Goal: Contribute content: Contribute content

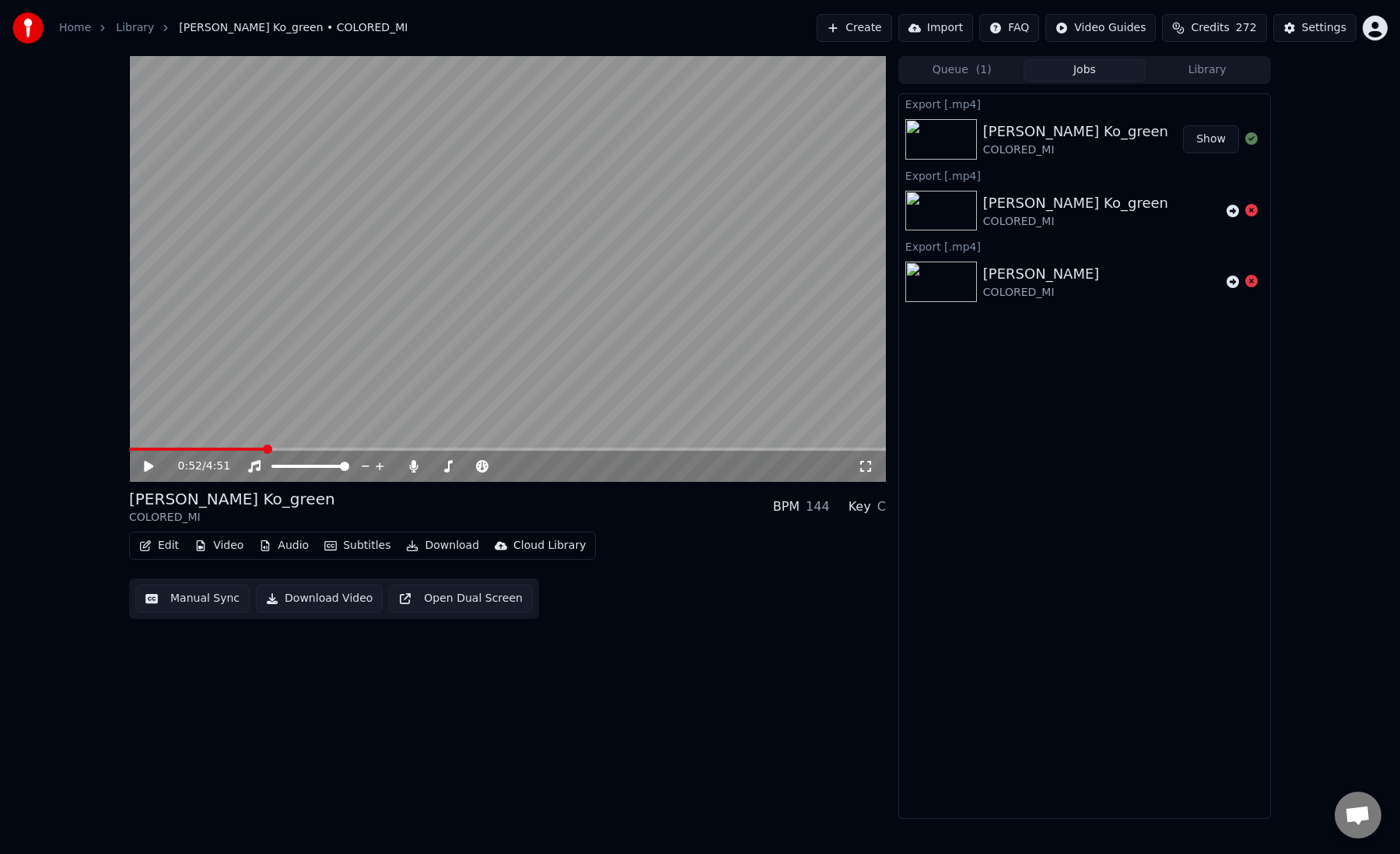
click at [159, 557] on div "Edit Video Audio Subtitles Download Cloud Library" at bounding box center [362, 545] width 466 height 28
click at [158, 547] on button "Edit" at bounding box center [159, 545] width 52 height 22
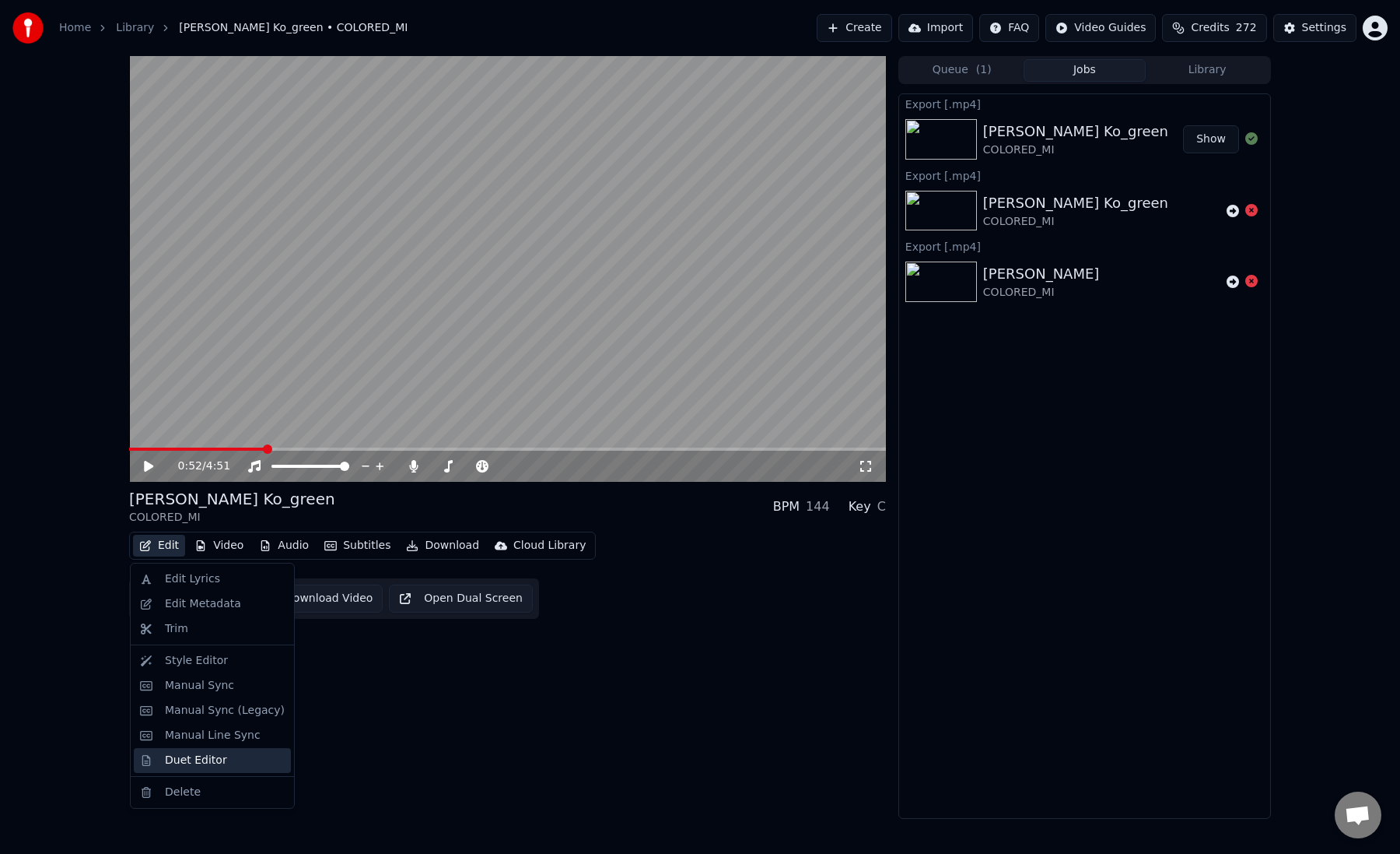
click at [194, 768] on div "Duet Editor" at bounding box center [212, 760] width 157 height 25
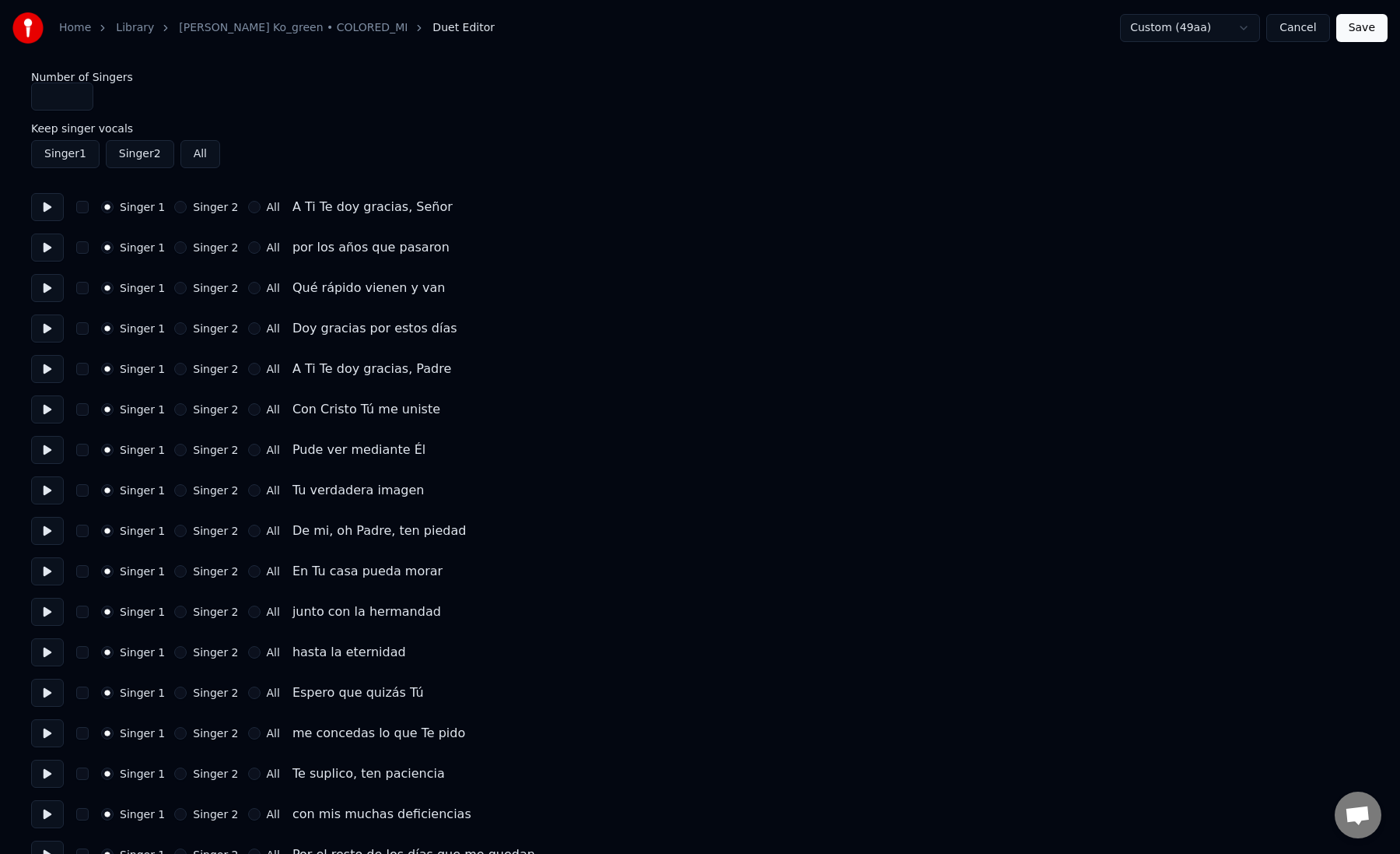
click at [1188, 25] on html "Home Library [PERSON_NAME] • COLORED_MI Duet Editor Custom (49aa) Cancel Save N…" at bounding box center [700, 705] width 1400 height 1410
click at [979, 46] on html "Home Library [PERSON_NAME] • COLORED_MI Duet Editor Custom (49aa) Cancel Save N…" at bounding box center [700, 705] width 1400 height 1410
click at [176, 209] on button "Singer 2" at bounding box center [181, 207] width 12 height 12
click at [179, 244] on button "Singer 2" at bounding box center [181, 247] width 12 height 12
click at [182, 290] on div "Singer 2" at bounding box center [207, 288] width 64 height 12
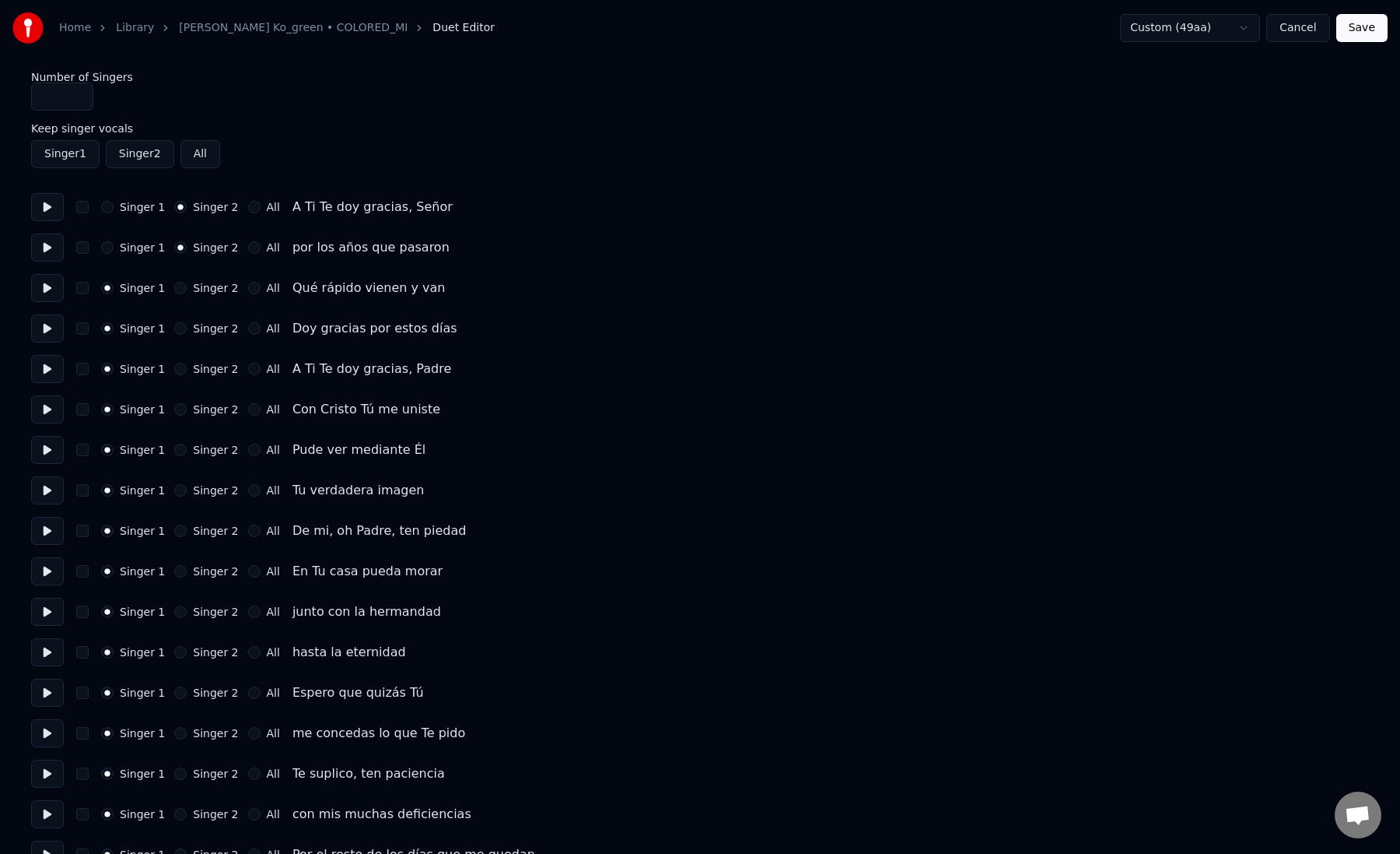
click at [176, 293] on button "Singer 2" at bounding box center [181, 288] width 12 height 12
click at [176, 342] on div "Singer 1 Singer 2 All Doy gracias por estos días" at bounding box center [700, 328] width 1338 height 28
click at [176, 334] on button "Singer 2" at bounding box center [181, 328] width 12 height 12
type input "*"
click at [78, 93] on input "*" at bounding box center [62, 96] width 62 height 28
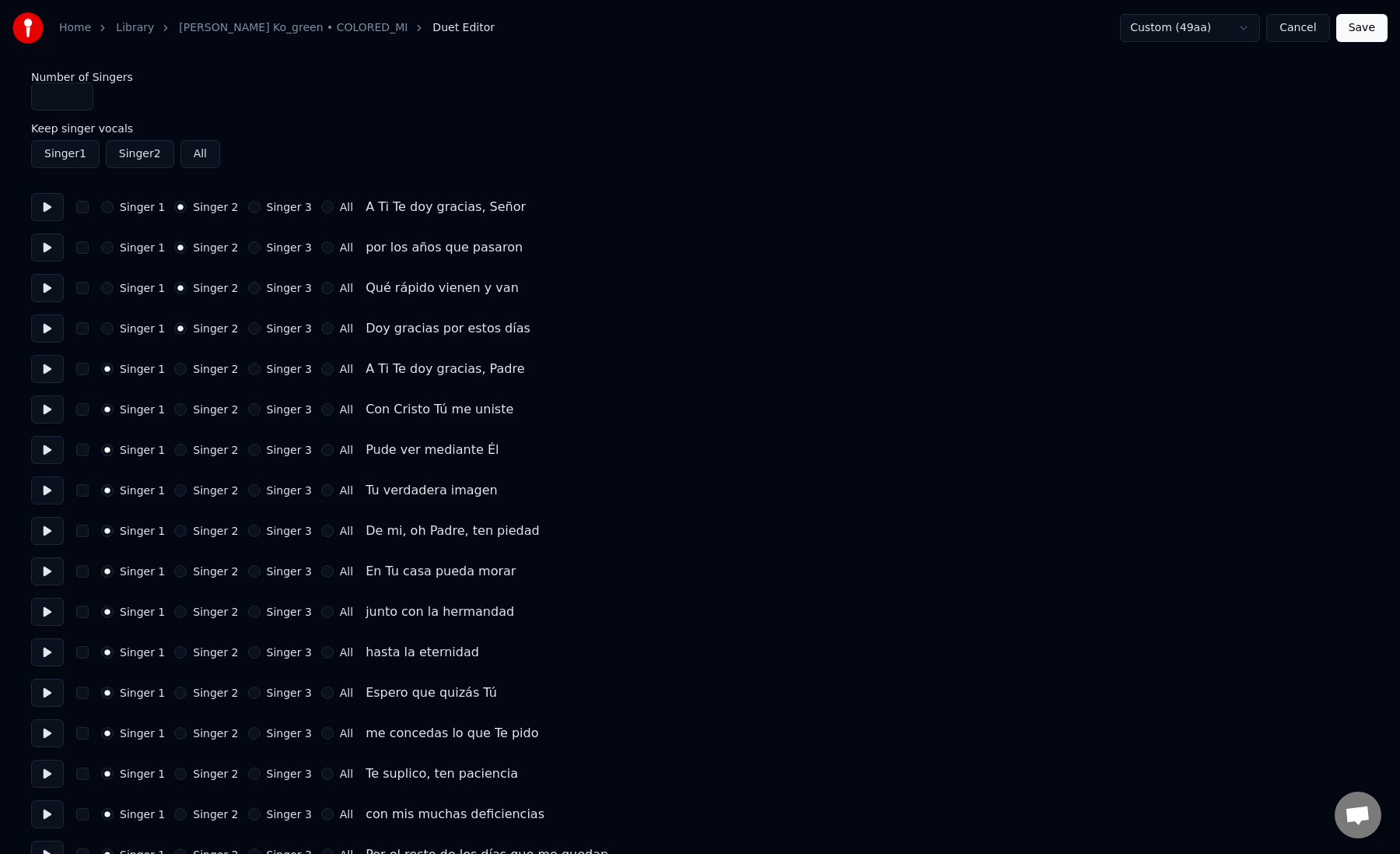
click at [248, 369] on button "Singer 3" at bounding box center [254, 368] width 12 height 12
click at [249, 412] on button "Singer 3" at bounding box center [254, 409] width 12 height 12
click at [250, 457] on div "Singer 1 Singer 2 Singer 3 All Pude ver mediante Él" at bounding box center [700, 449] width 1338 height 28
click at [250, 447] on button "Singer 3" at bounding box center [254, 449] width 12 height 12
click at [248, 492] on button "Singer 3" at bounding box center [254, 490] width 12 height 12
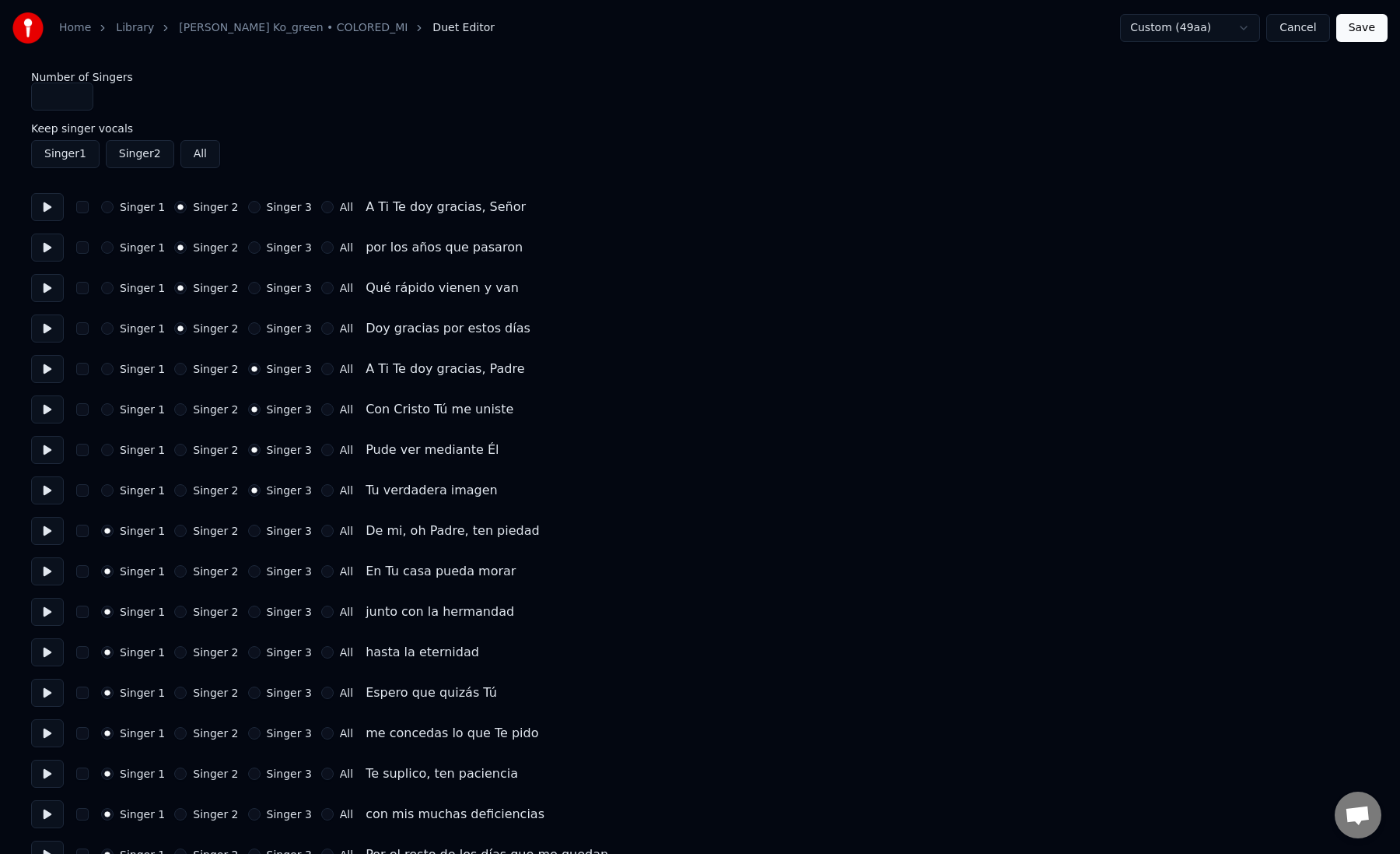
click at [1368, 29] on button "Save" at bounding box center [1362, 28] width 52 height 28
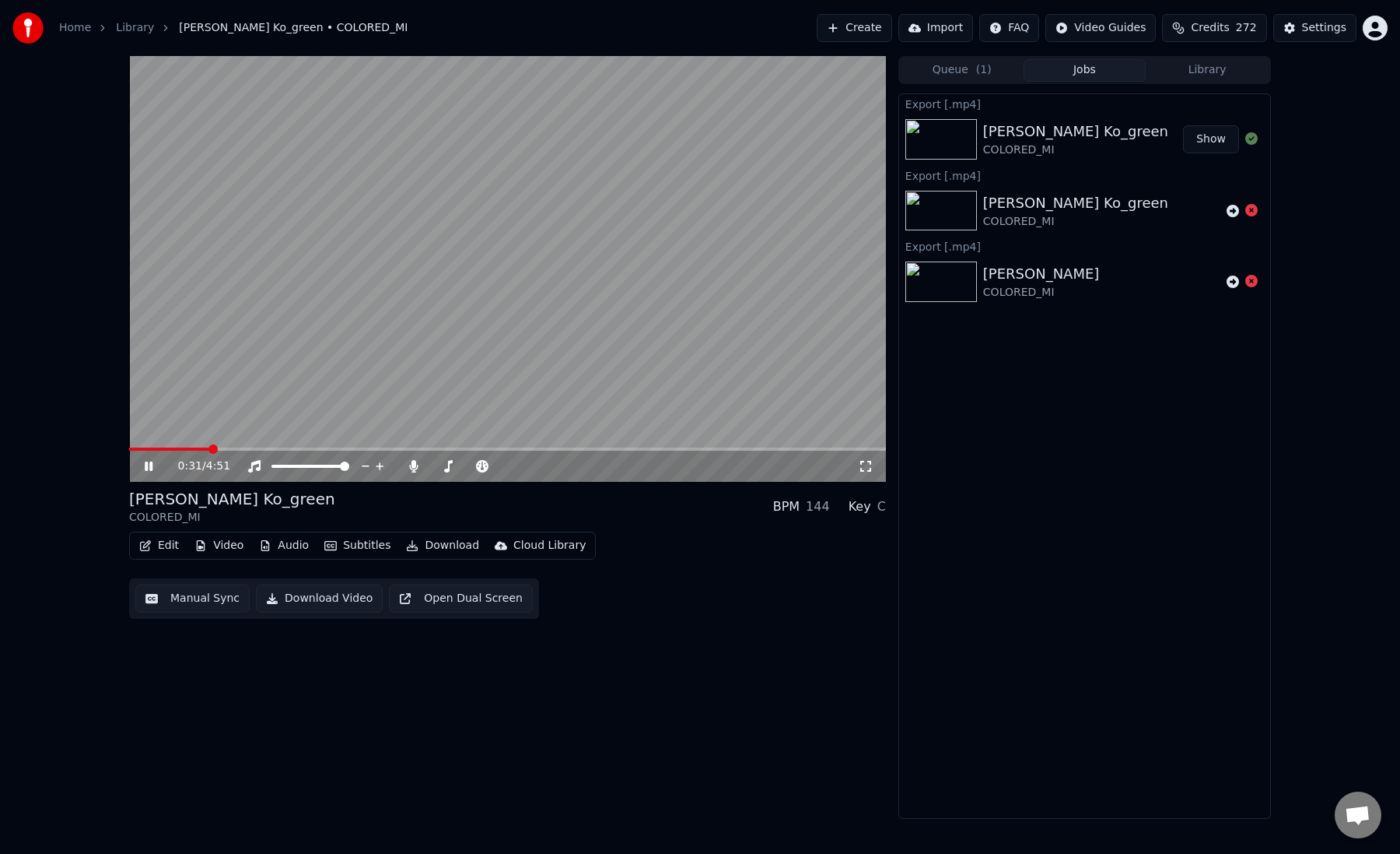
click at [208, 449] on span at bounding box center [508, 449] width 757 height 3
click at [336, 359] on video at bounding box center [508, 269] width 757 height 426
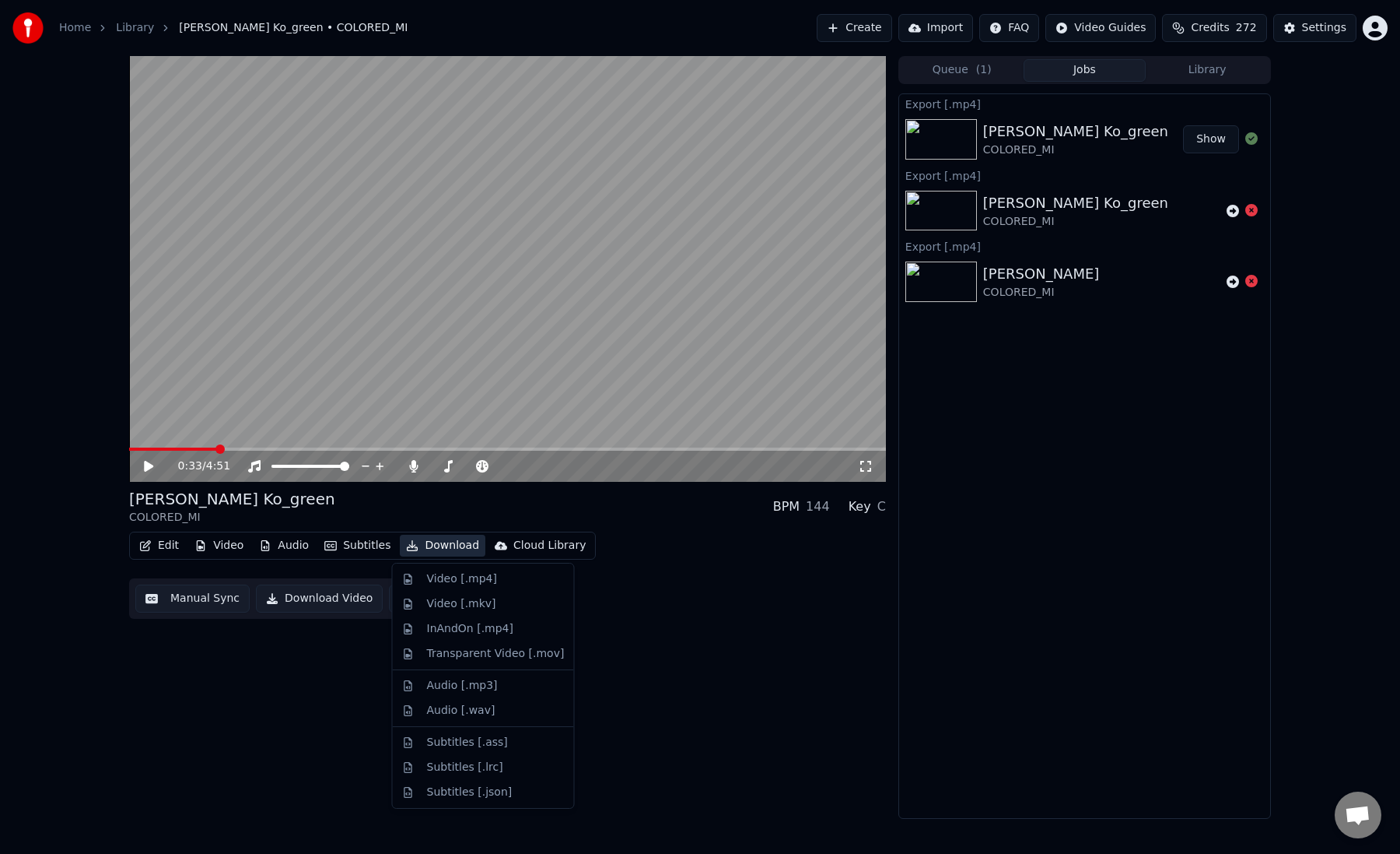
click at [435, 544] on button "Download" at bounding box center [442, 545] width 85 height 22
click at [335, 594] on button "Download Video" at bounding box center [318, 598] width 126 height 28
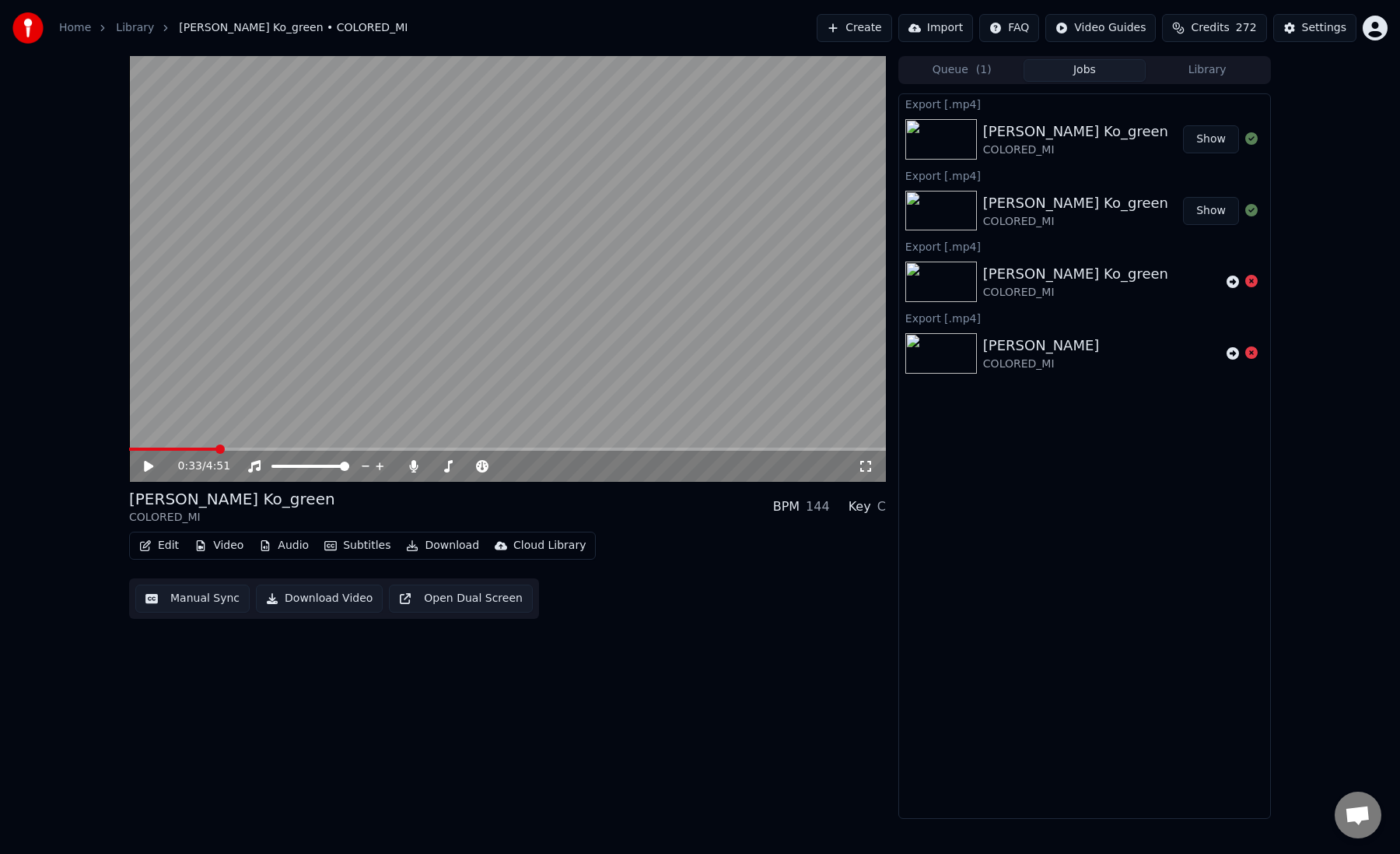
click at [873, 26] on button "Create" at bounding box center [854, 28] width 76 height 28
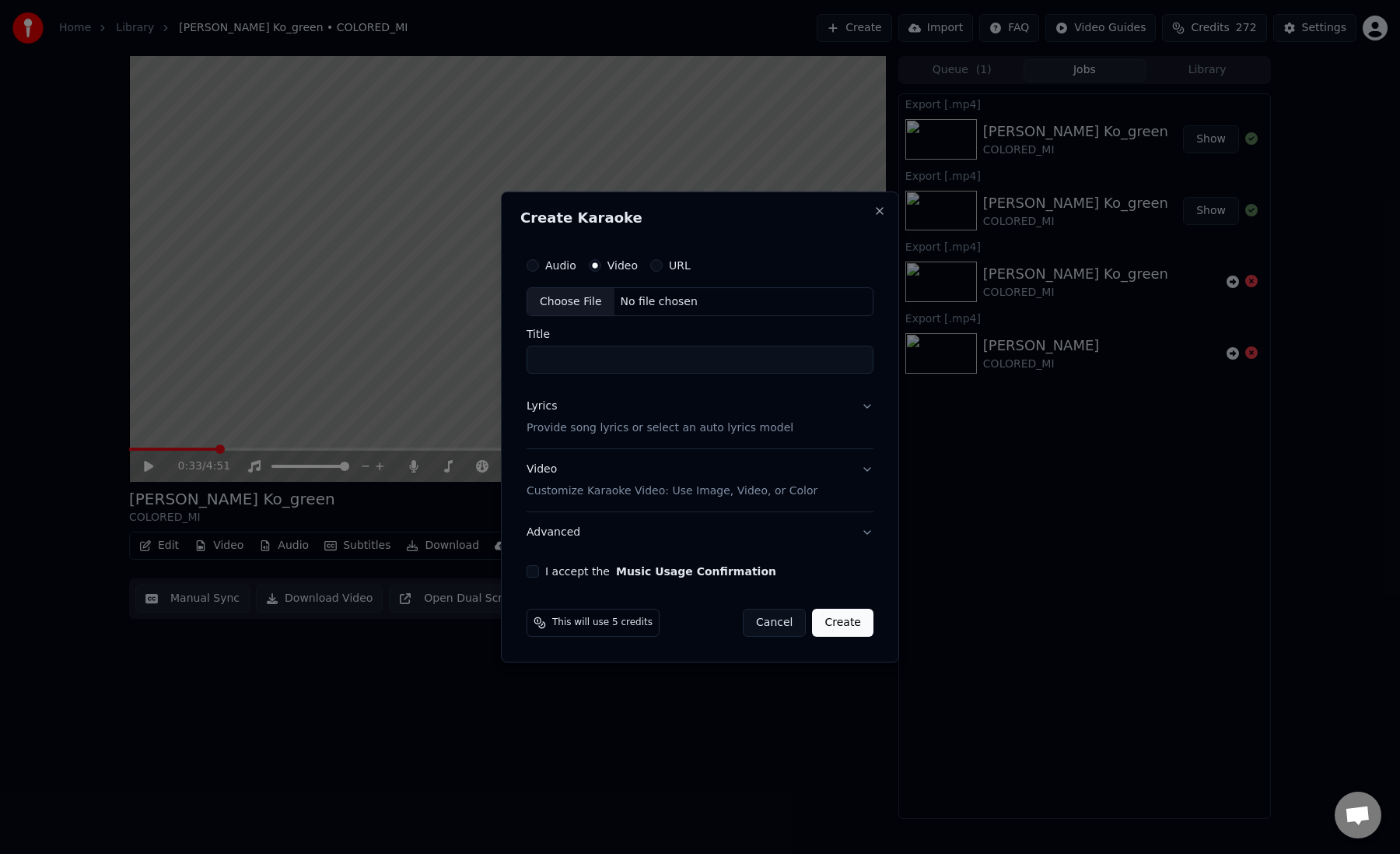
click at [569, 306] on div "Choose File" at bounding box center [570, 301] width 87 height 28
click at [631, 366] on input "Title" at bounding box center [700, 360] width 347 height 28
type input "**********"
click at [702, 403] on div "Lyrics Provide song lyrics or select an auto lyrics model" at bounding box center [657, 418] width 267 height 37
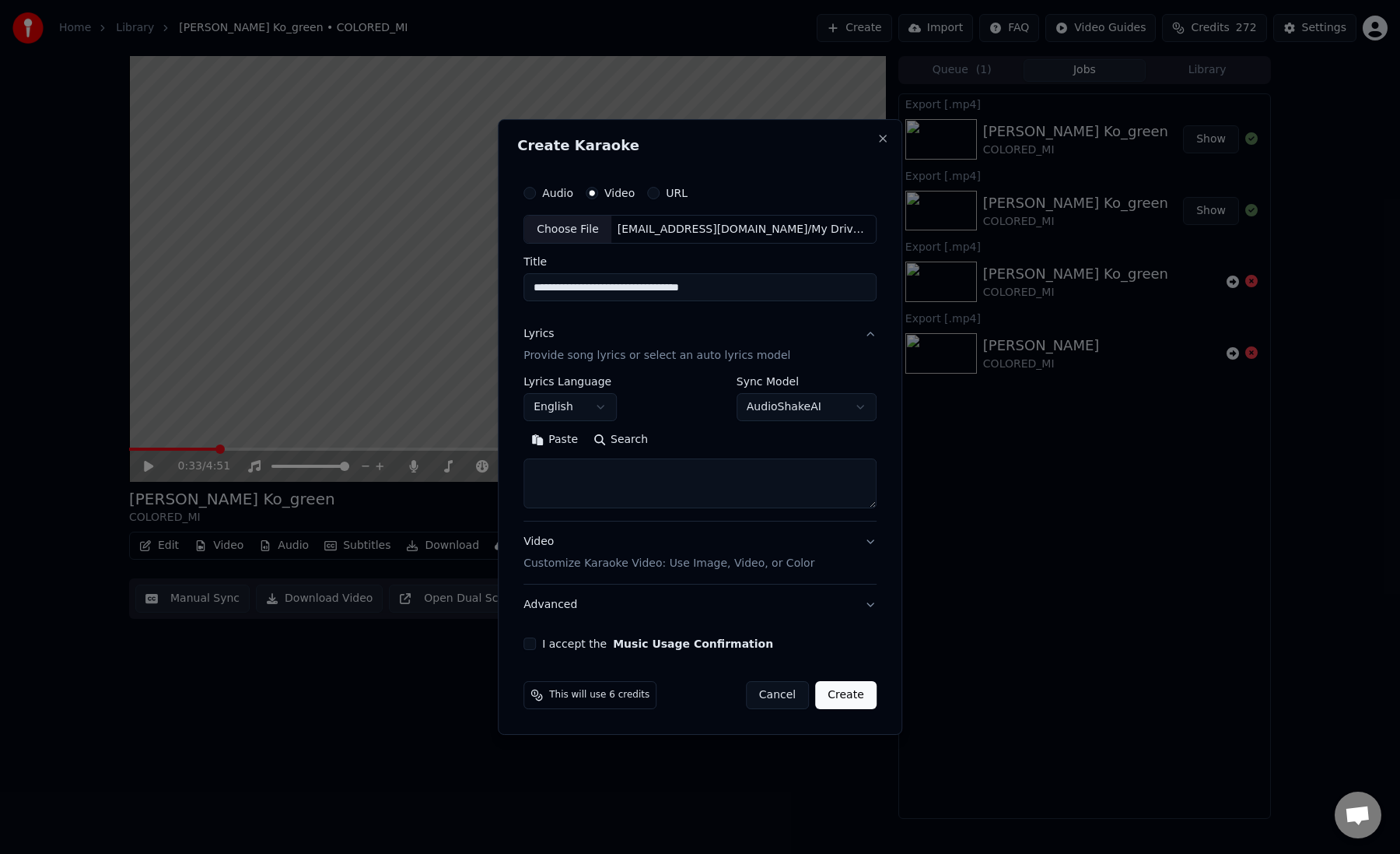
click at [579, 498] on textarea at bounding box center [700, 484] width 353 height 50
paste textarea "**********"
type textarea "**********"
click at [606, 403] on button "English" at bounding box center [570, 407] width 93 height 28
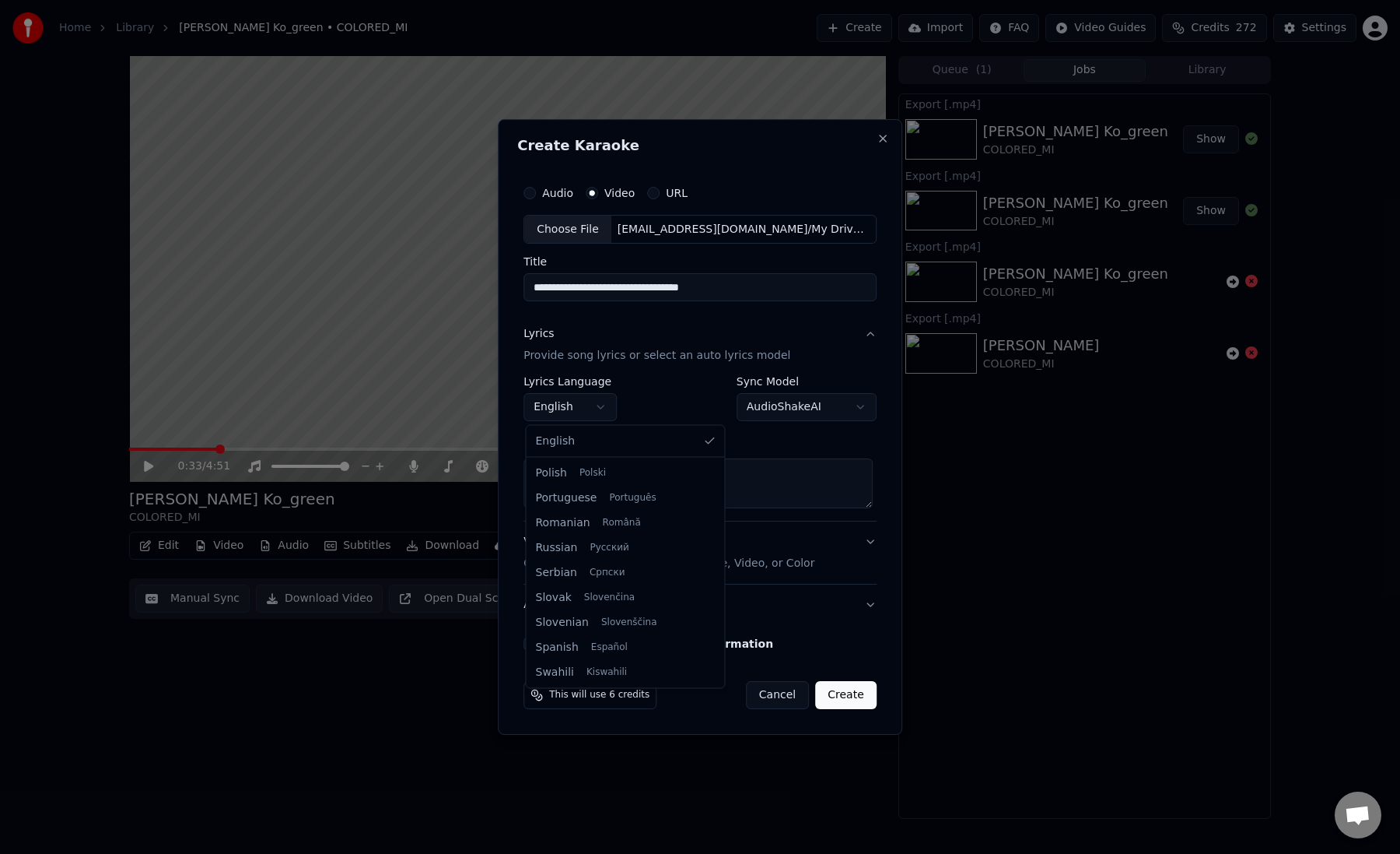
select select "**"
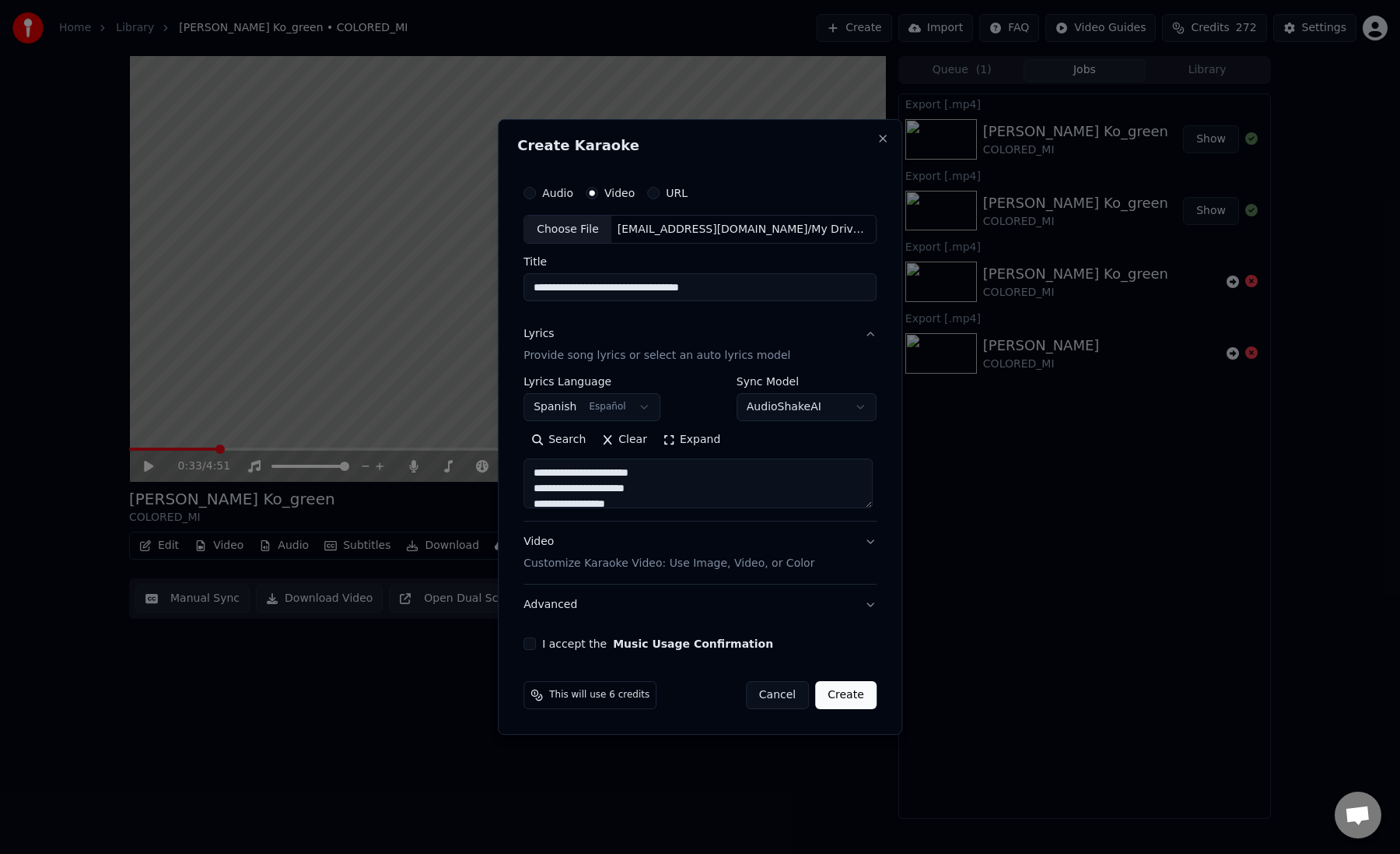
click at [612, 555] on div "Video Customize Karaoke Video: Use Image, Video, or Color" at bounding box center [669, 553] width 291 height 37
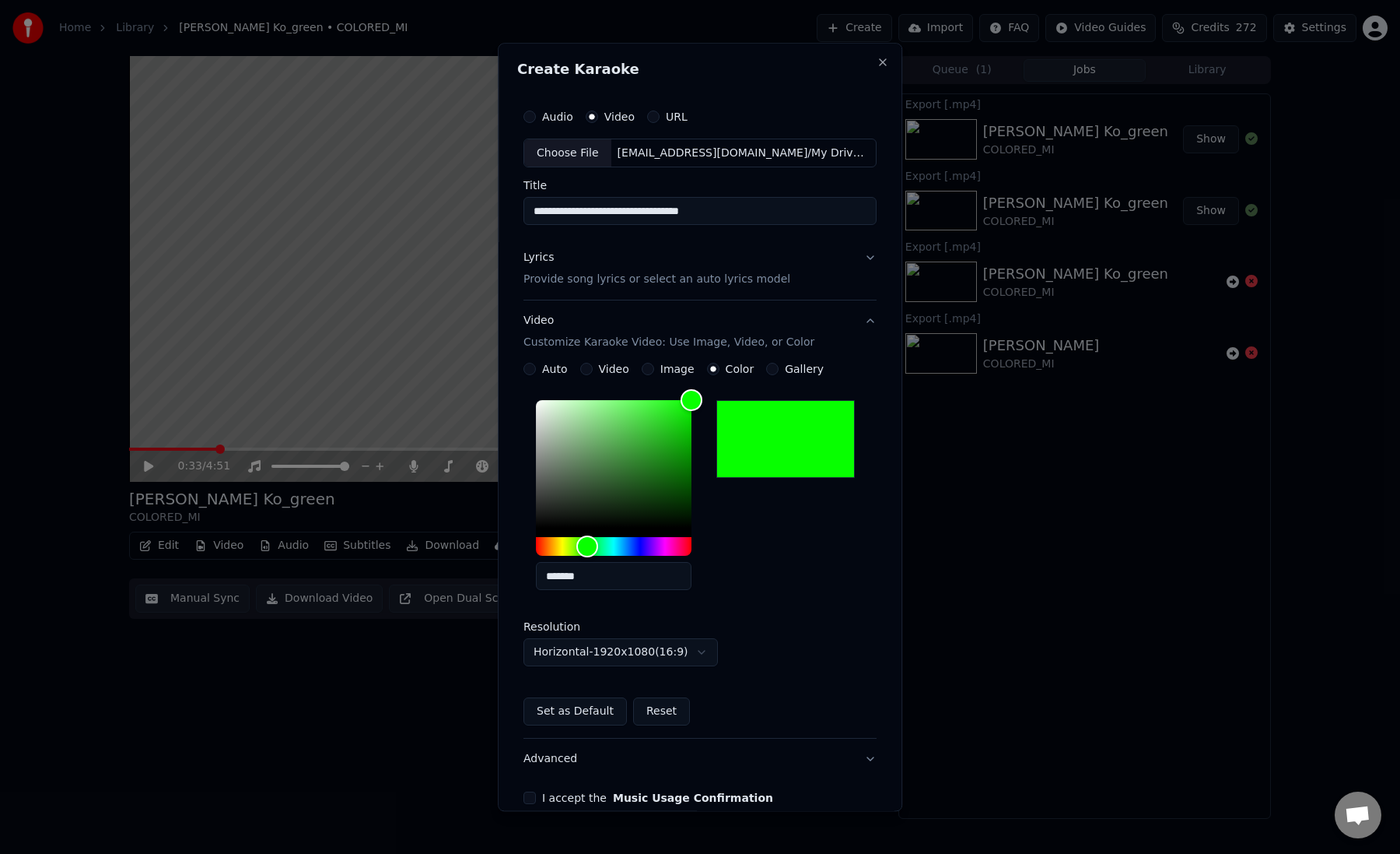
scroll to position [77, 0]
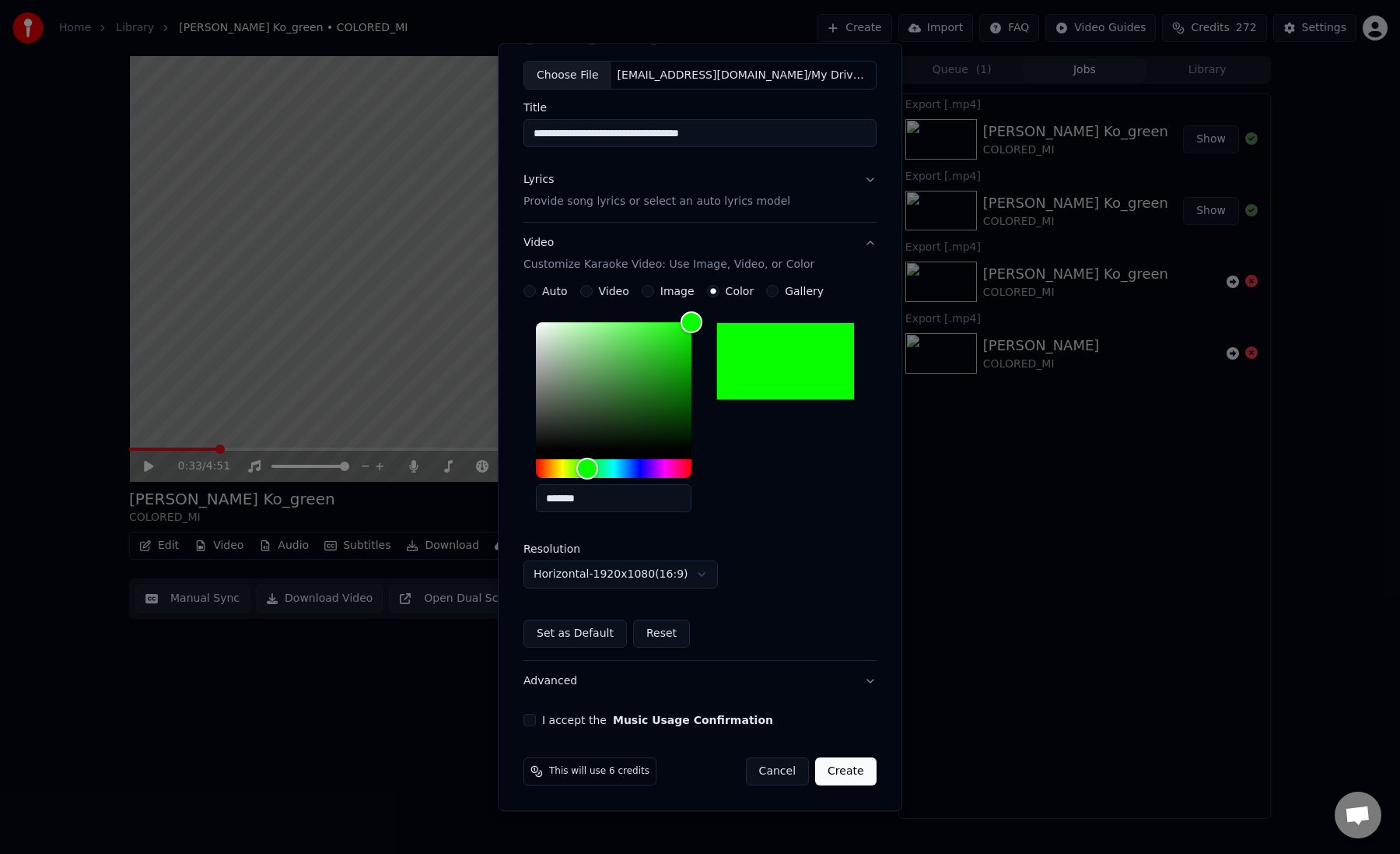
click at [529, 721] on button "I accept the Music Usage Confirmation" at bounding box center [529, 721] width 12 height 12
click at [851, 770] on button "Create" at bounding box center [845, 772] width 61 height 28
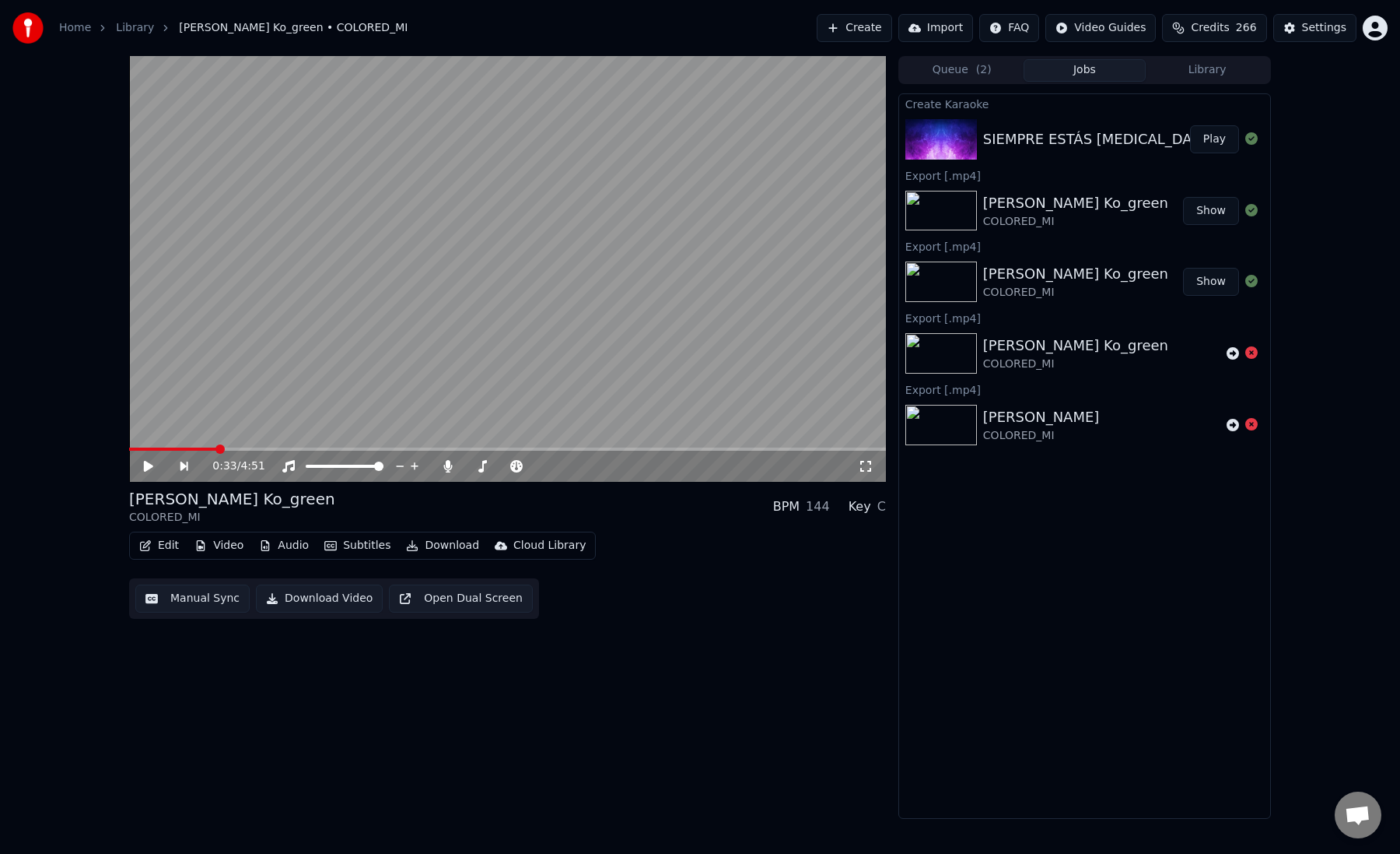
click at [1211, 152] on button "Play" at bounding box center [1214, 139] width 49 height 28
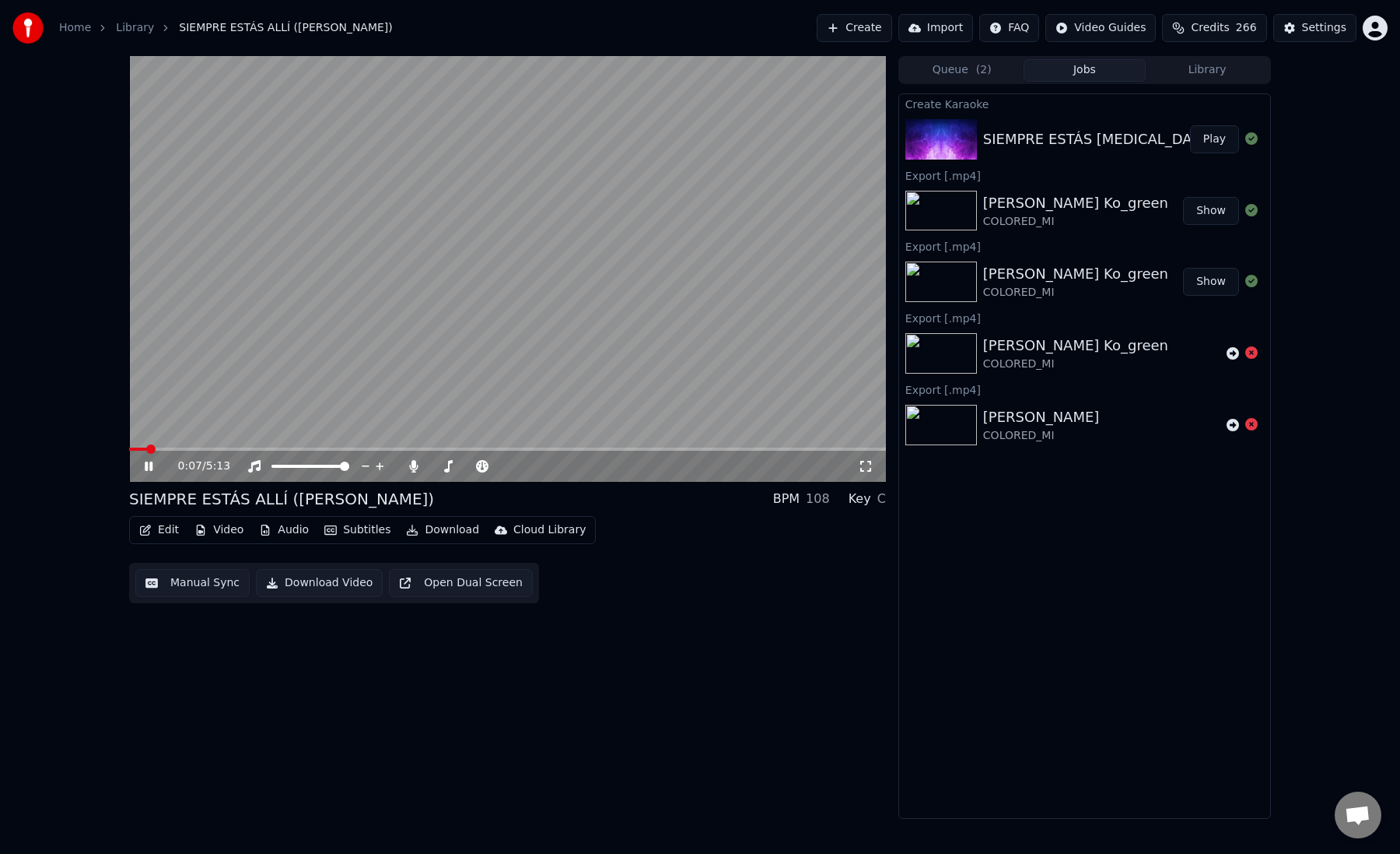
click at [204, 449] on span at bounding box center [508, 449] width 757 height 3
click at [183, 449] on span at bounding box center [168, 449] width 78 height 3
click at [169, 449] on span at bounding box center [150, 449] width 41 height 3
click at [151, 449] on span at bounding box center [139, 449] width 22 height 3
click at [236, 446] on video at bounding box center [508, 269] width 757 height 426
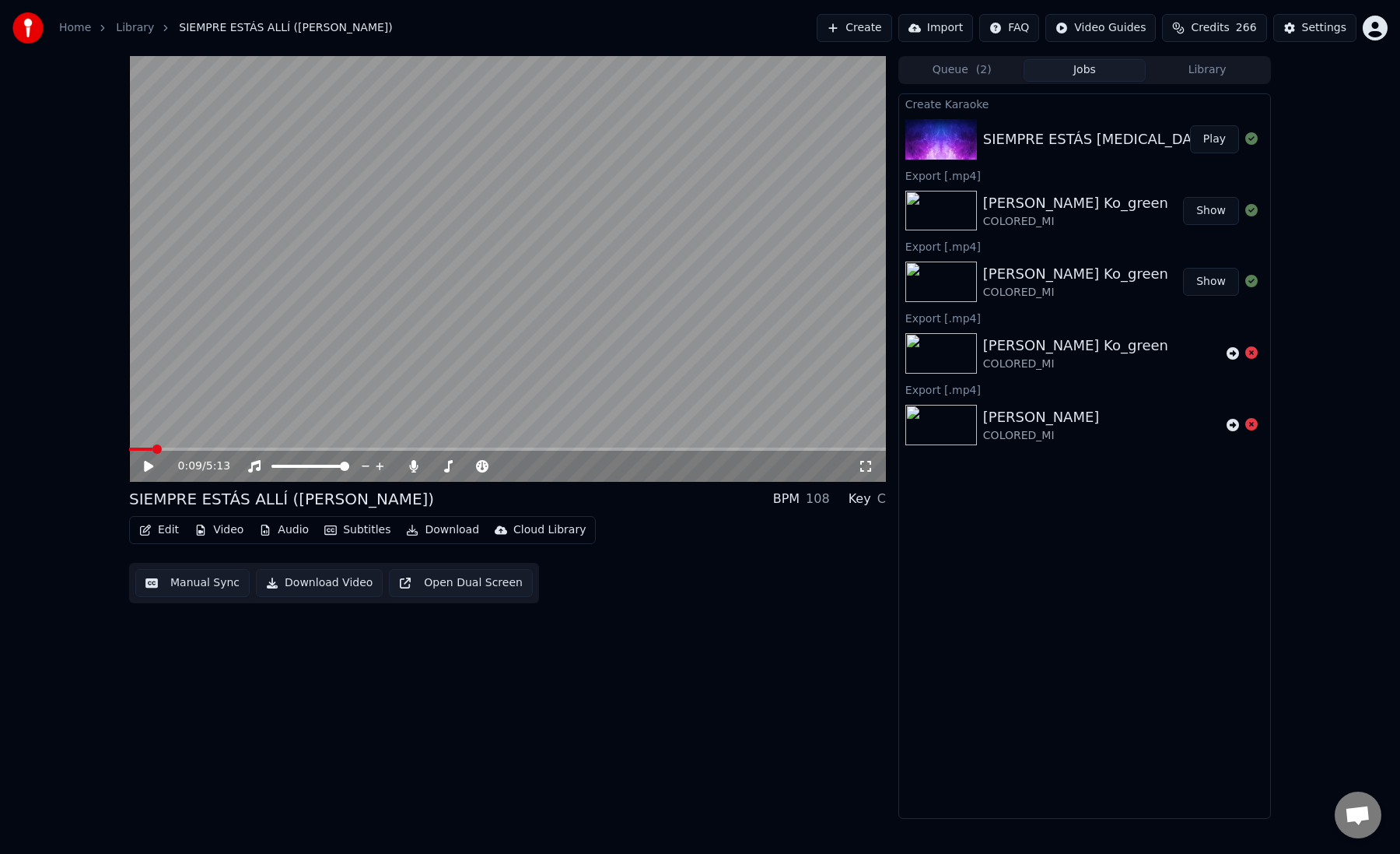
click at [255, 449] on span at bounding box center [508, 449] width 757 height 3
click at [330, 400] on video at bounding box center [508, 269] width 757 height 426
click at [280, 452] on div "0:53 / 5:13" at bounding box center [508, 466] width 757 height 31
click at [309, 444] on video at bounding box center [508, 269] width 757 height 426
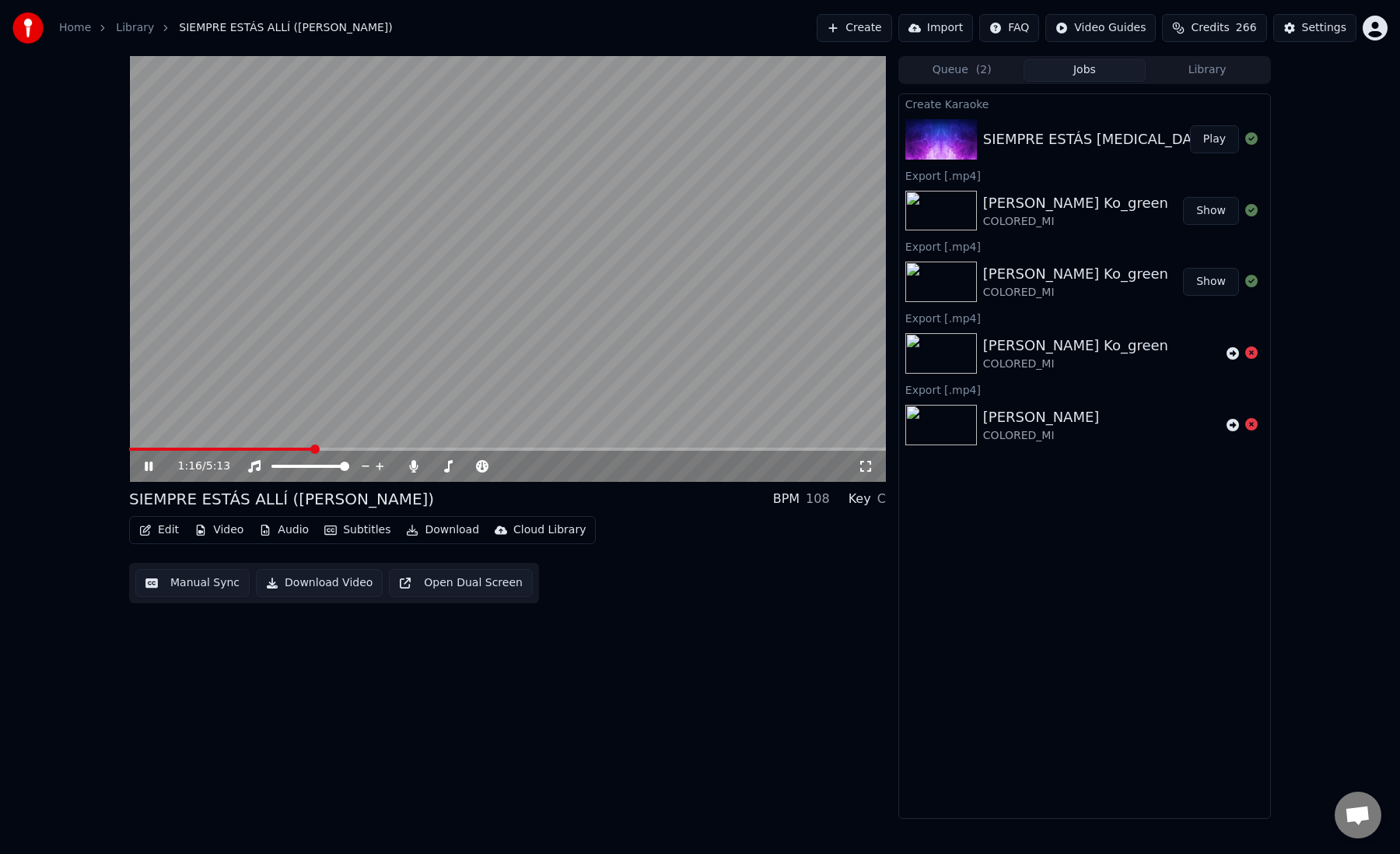
click at [311, 449] on span at bounding box center [508, 449] width 757 height 3
click at [348, 449] on span at bounding box center [508, 449] width 757 height 3
click at [385, 449] on span at bounding box center [508, 449] width 757 height 3
click at [415, 449] on span at bounding box center [508, 449] width 757 height 3
click at [459, 448] on span at bounding box center [508, 449] width 757 height 3
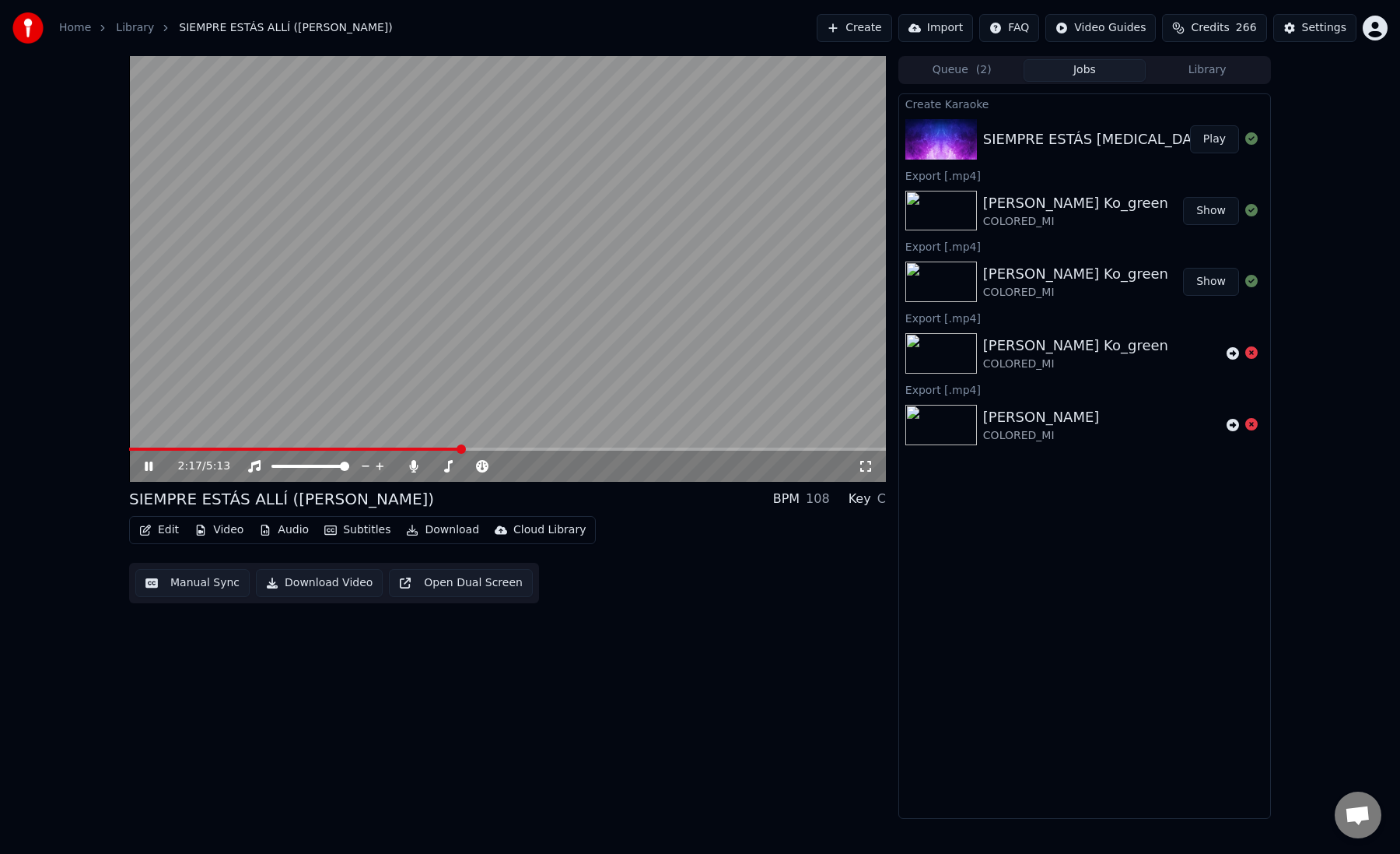
click at [523, 448] on span at bounding box center [508, 449] width 757 height 3
click at [217, 578] on button "Manual Sync" at bounding box center [192, 583] width 114 height 28
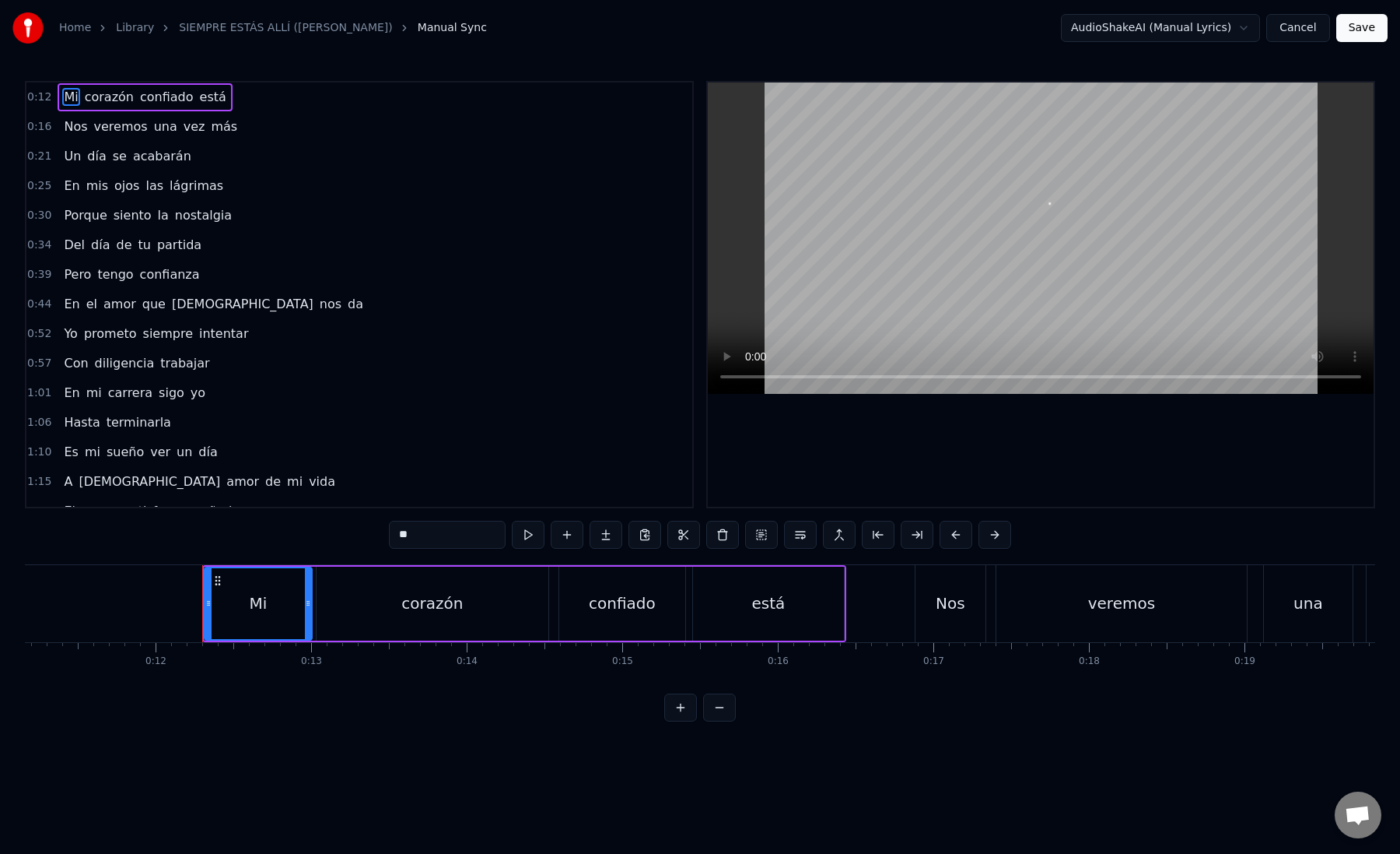
scroll to position [0, 1608]
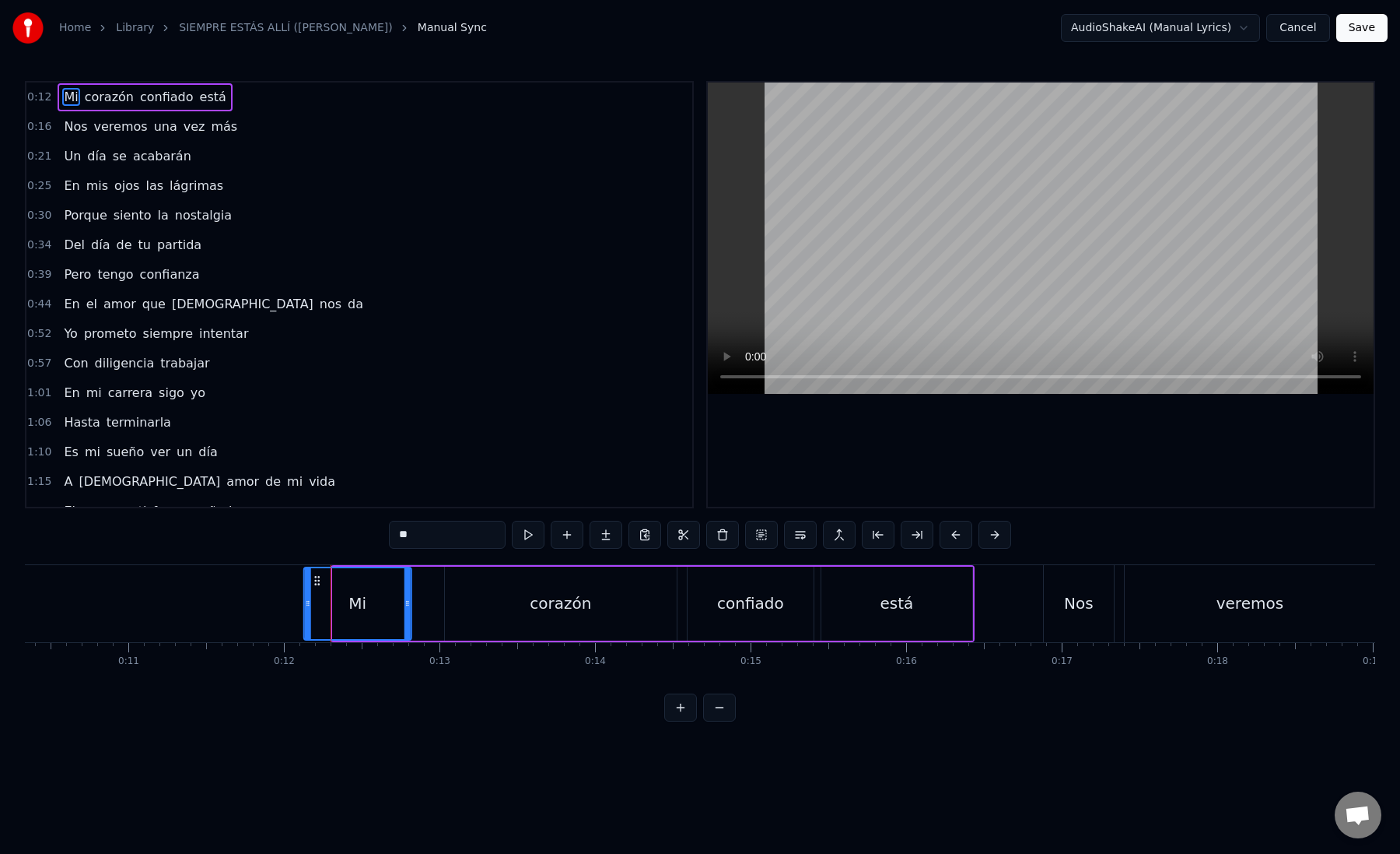
drag, startPoint x: 345, startPoint y: 579, endPoint x: 317, endPoint y: 579, distance: 28.0
click at [317, 579] on icon at bounding box center [318, 580] width 12 height 12
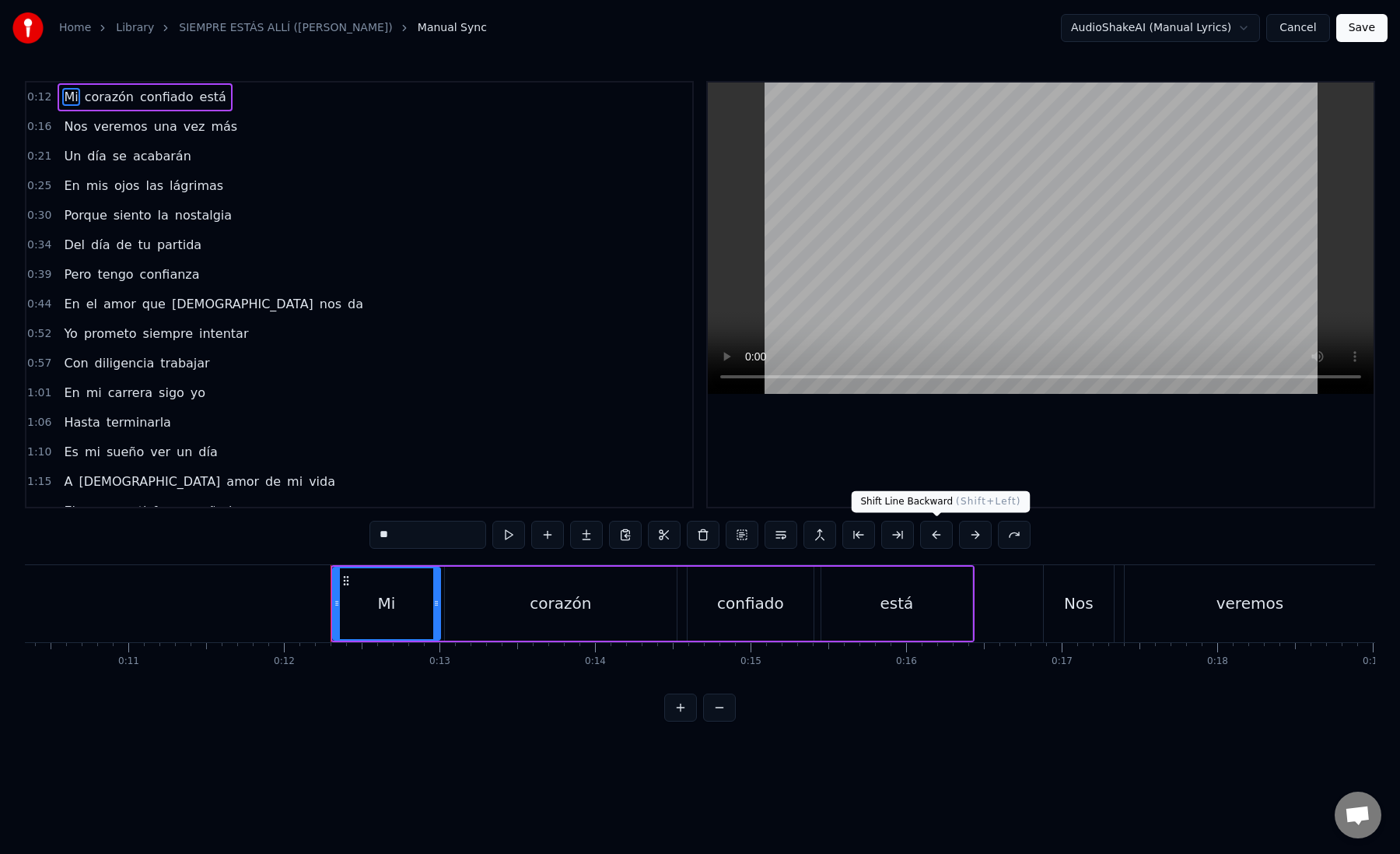
click at [938, 539] on button at bounding box center [936, 535] width 33 height 28
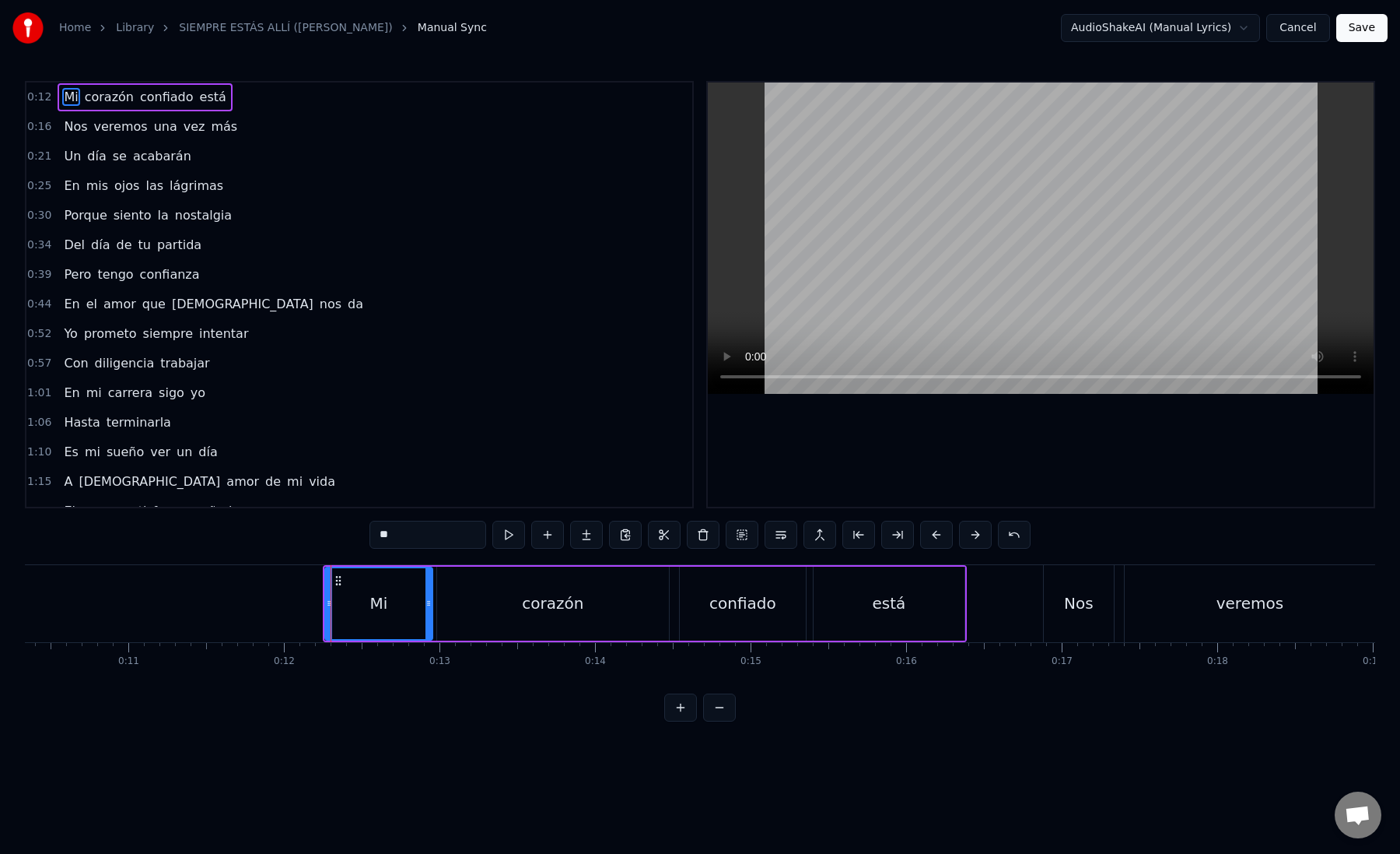
click at [938, 539] on button at bounding box center [936, 535] width 33 height 28
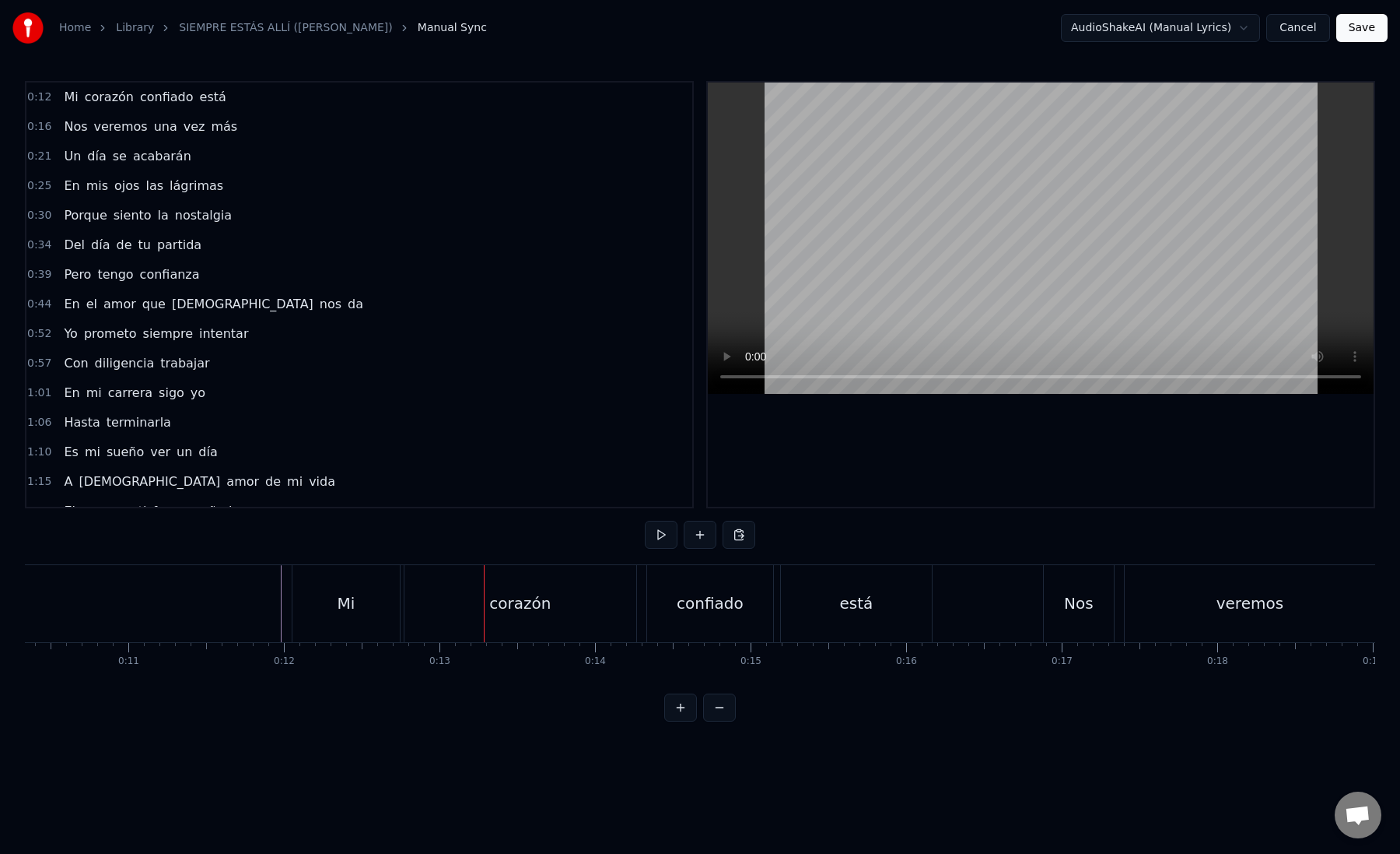
click at [335, 602] on div "Mi" at bounding box center [346, 603] width 108 height 77
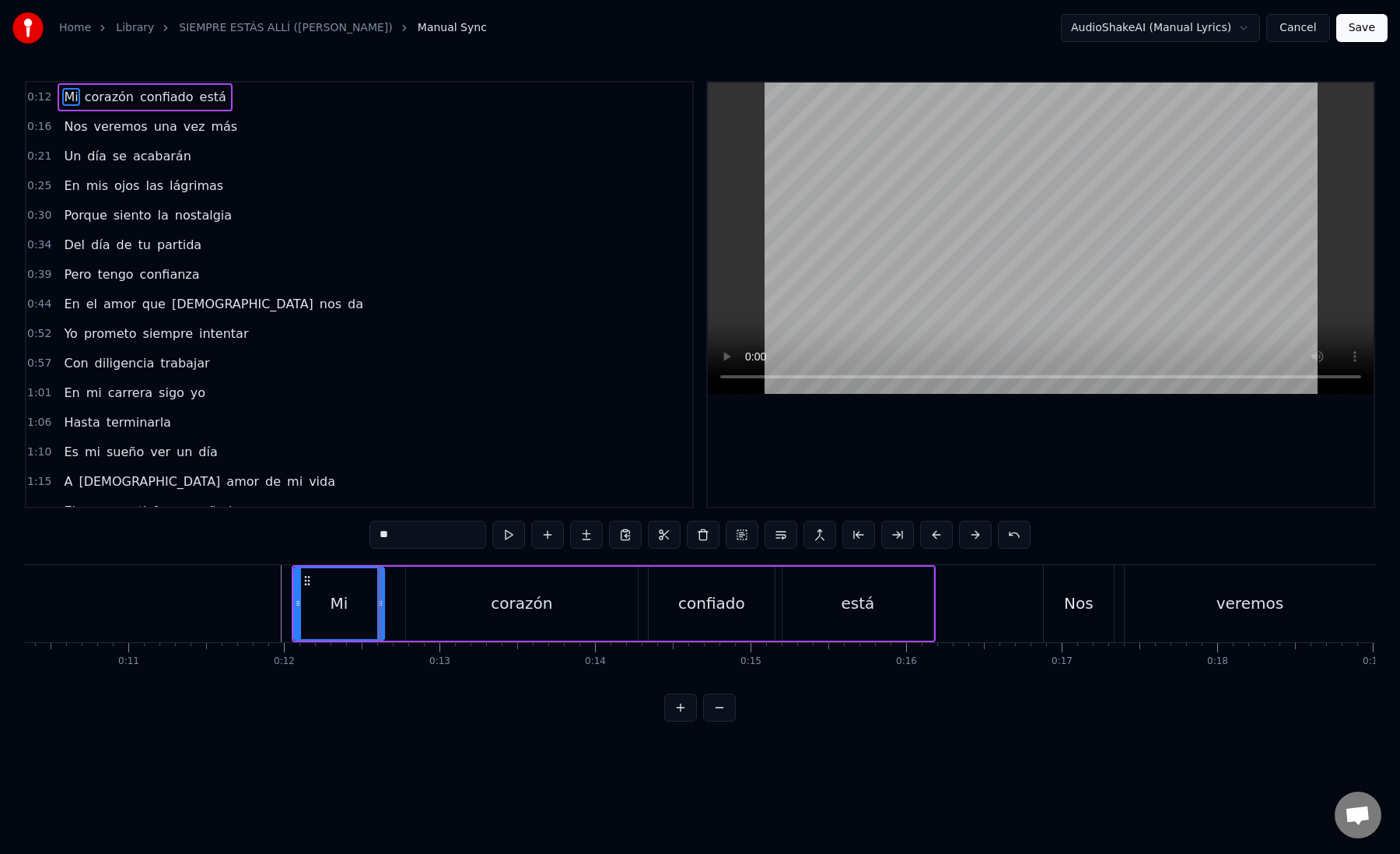
drag, startPoint x: 399, startPoint y: 607, endPoint x: 377, endPoint y: 609, distance: 22.1
click at [377, 609] on icon at bounding box center [379, 603] width 6 height 12
click at [418, 609] on div "corazón" at bounding box center [521, 603] width 231 height 74
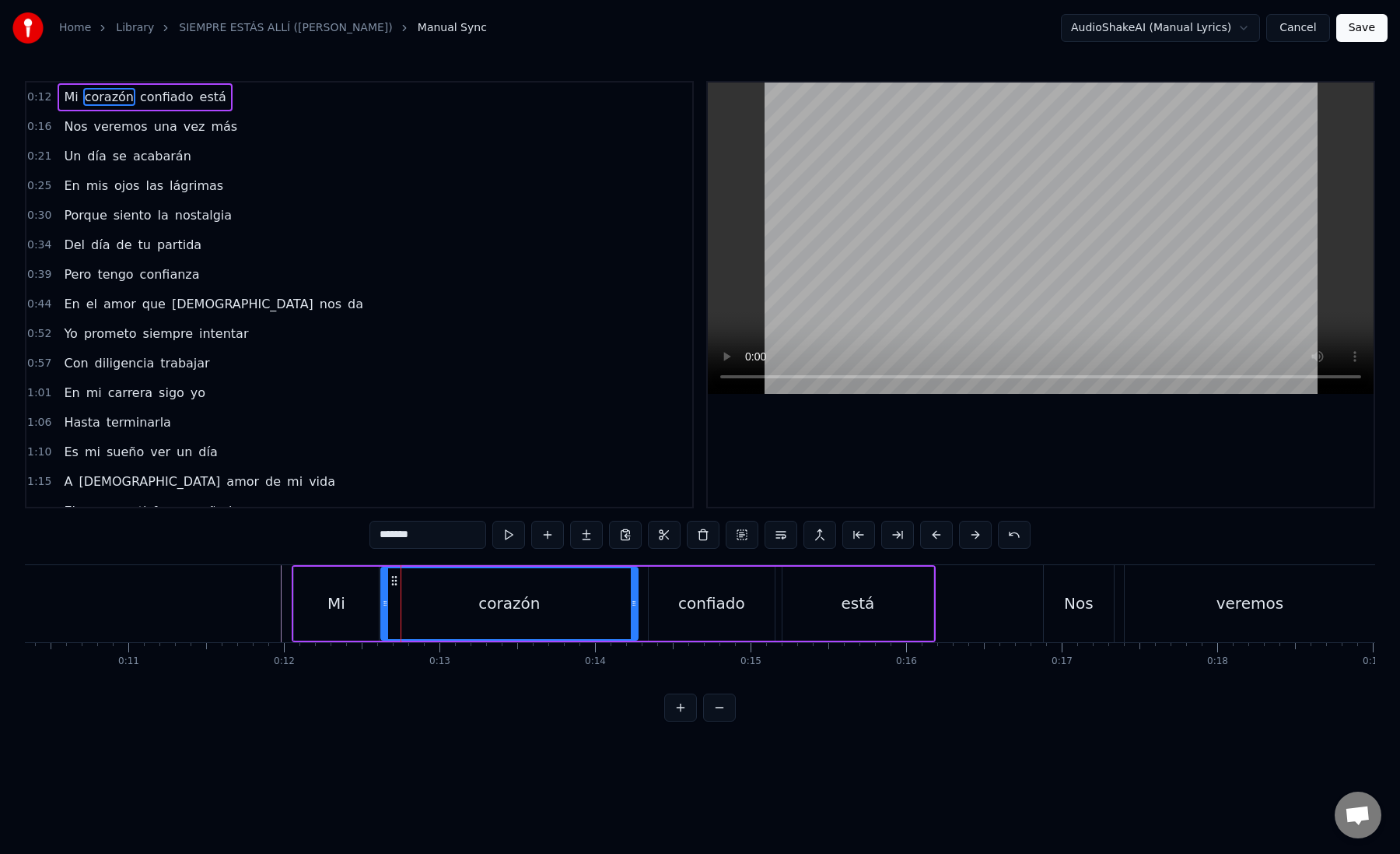
drag, startPoint x: 410, startPoint y: 609, endPoint x: 385, endPoint y: 610, distance: 25.0
click at [385, 610] on div at bounding box center [385, 603] width 6 height 71
click at [902, 541] on button at bounding box center [897, 535] width 33 height 28
drag, startPoint x: 402, startPoint y: 535, endPoint x: 449, endPoint y: 535, distance: 47.0
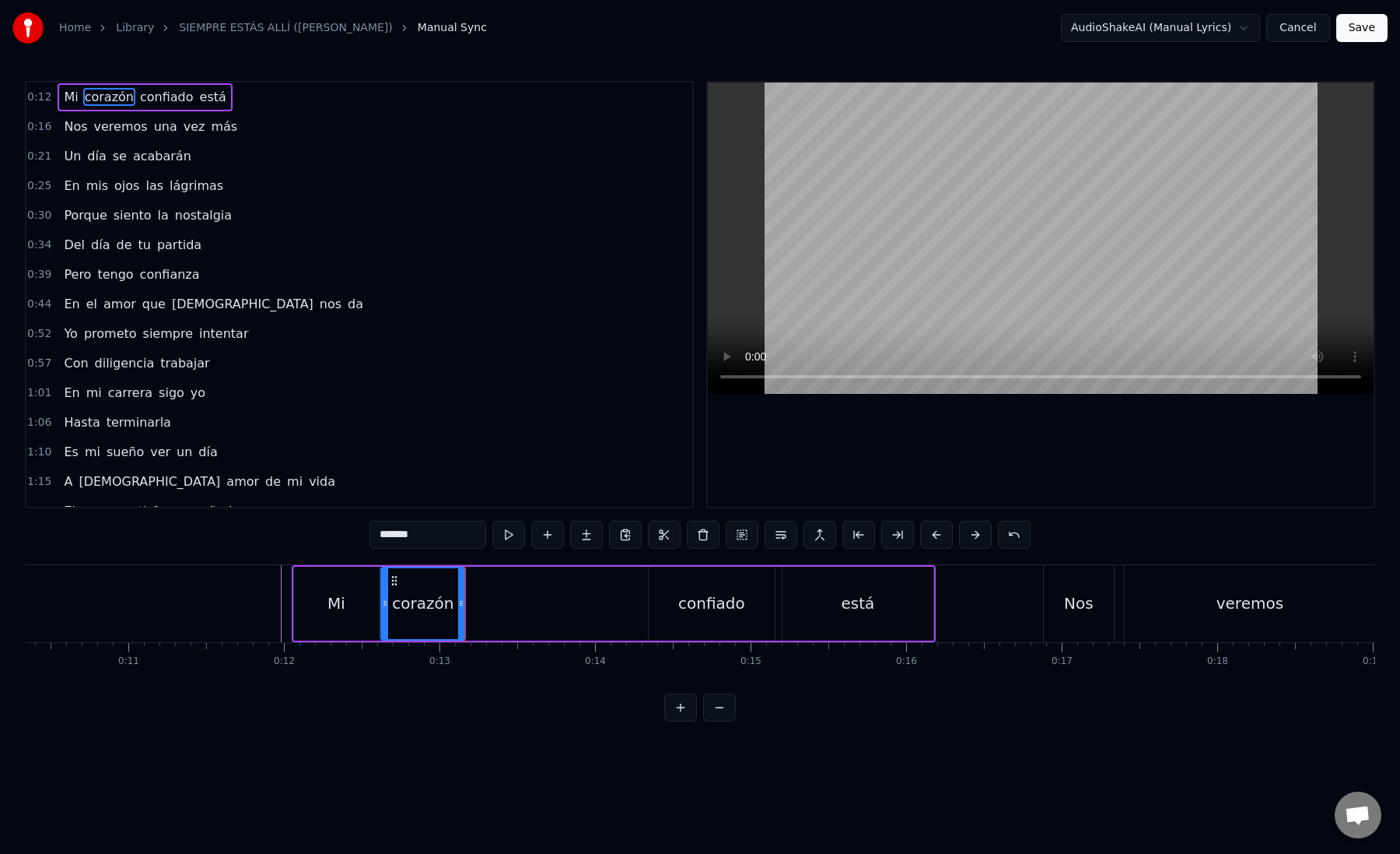
click at [449, 535] on input "*******" at bounding box center [428, 535] width 117 height 28
type input "****"
drag, startPoint x: 585, startPoint y: 533, endPoint x: 472, endPoint y: 533, distance: 113.0
click at [583, 533] on button at bounding box center [587, 535] width 33 height 28
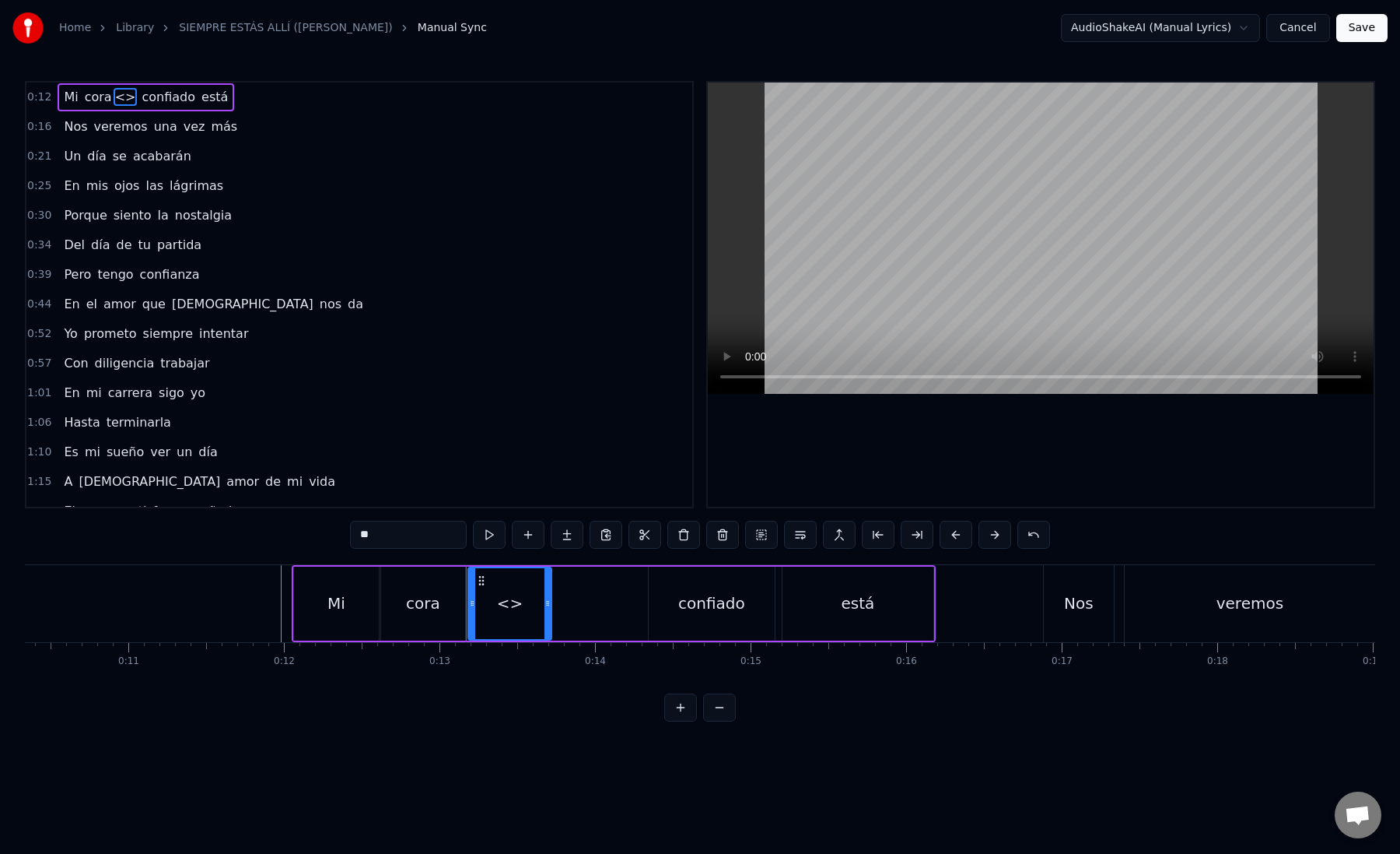
drag, startPoint x: 379, startPoint y: 533, endPoint x: 334, endPoint y: 533, distance: 45.0
click at [334, 533] on div "0:12 Mi [PERSON_NAME] <> confiado está 0:16 Nos veremos una vez más 0:21 Un día…" at bounding box center [700, 401] width 1350 height 640
paste input "*"
drag, startPoint x: 548, startPoint y: 595, endPoint x: 646, endPoint y: 603, distance: 98.3
click at [646, 603] on div at bounding box center [646, 603] width 6 height 71
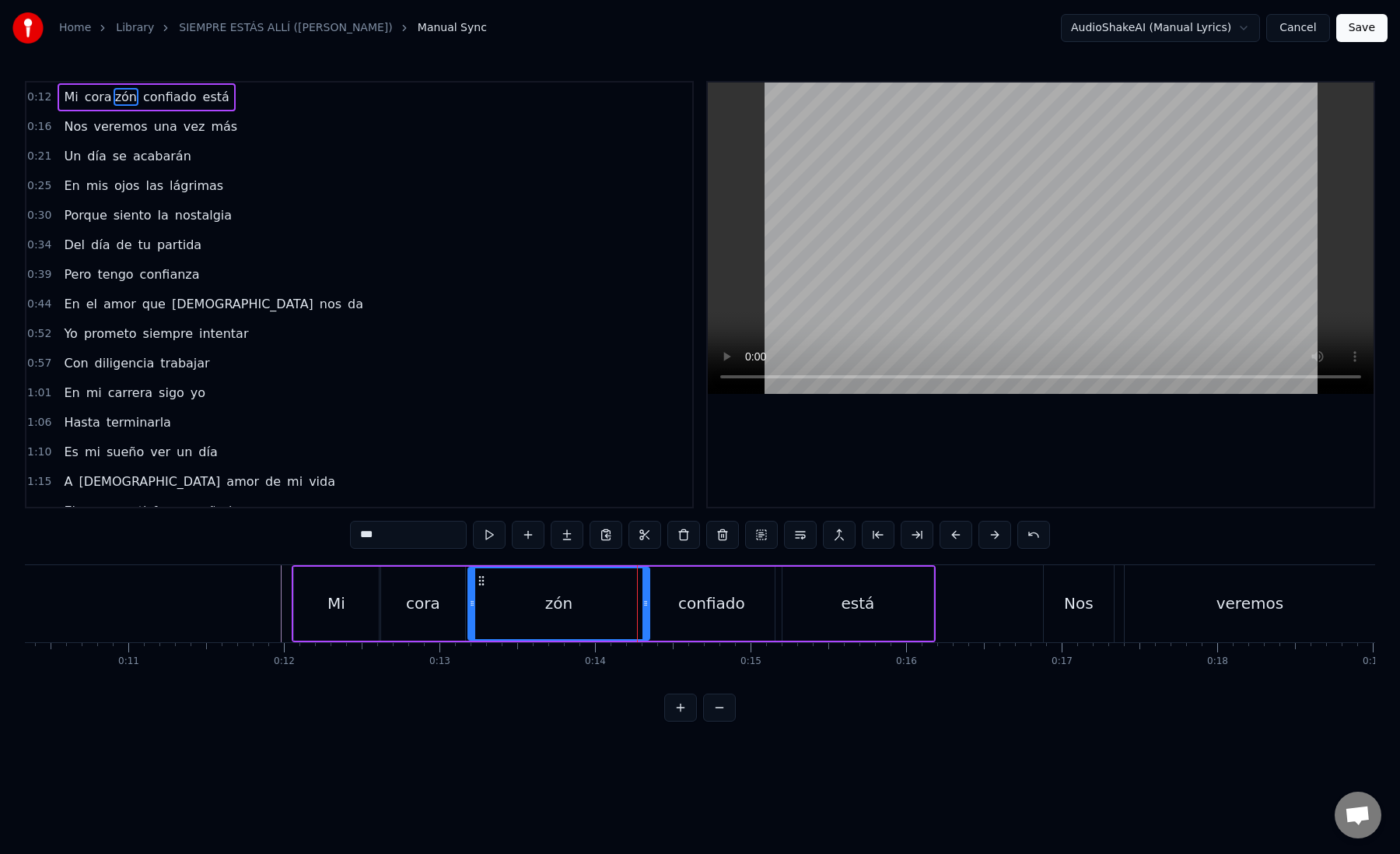
click at [483, 604] on div "zón" at bounding box center [559, 603] width 181 height 71
click at [677, 605] on div "confiado" at bounding box center [712, 603] width 126 height 74
type input "********"
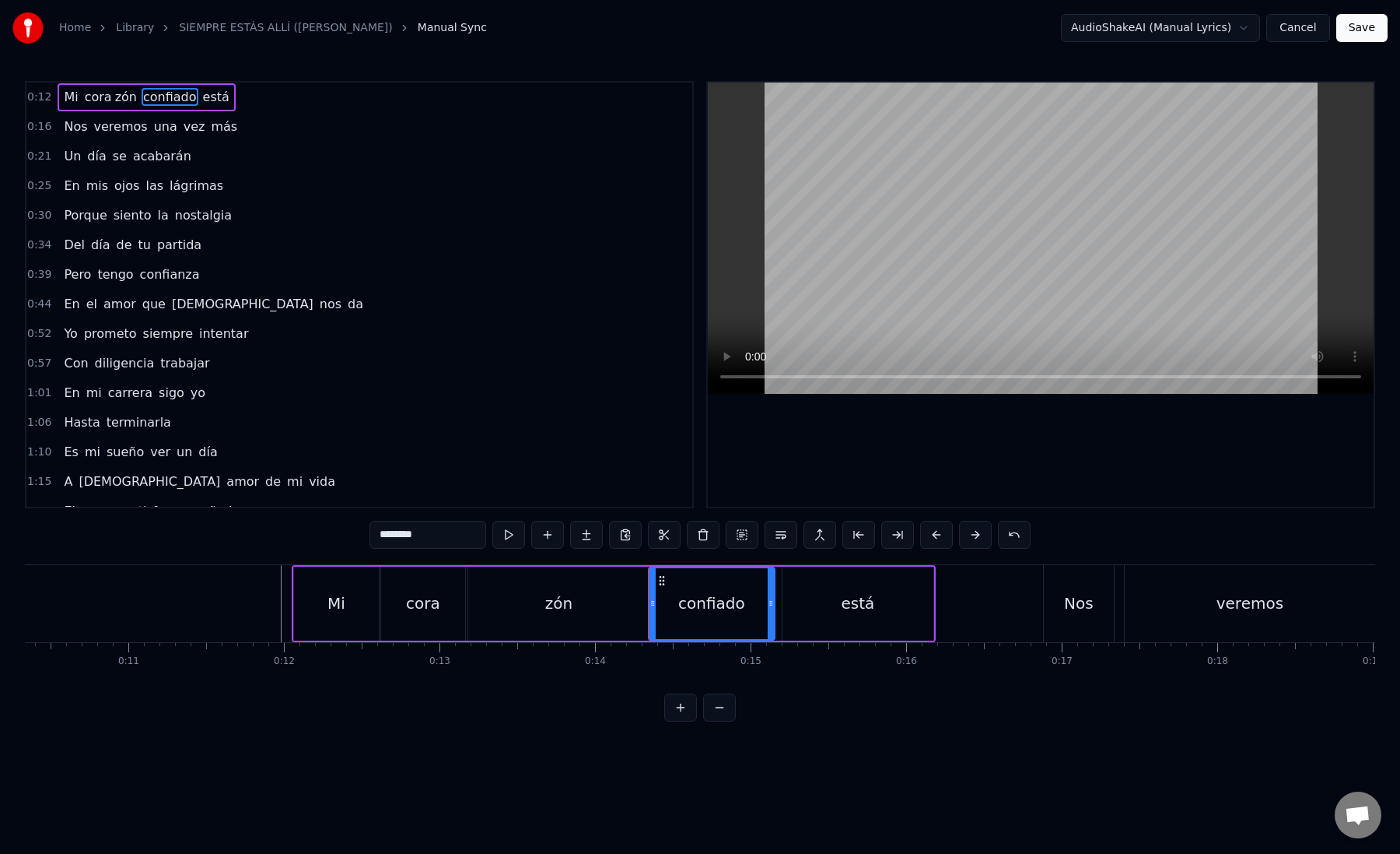
click at [649, 605] on div at bounding box center [649, 603] width 1 height 77
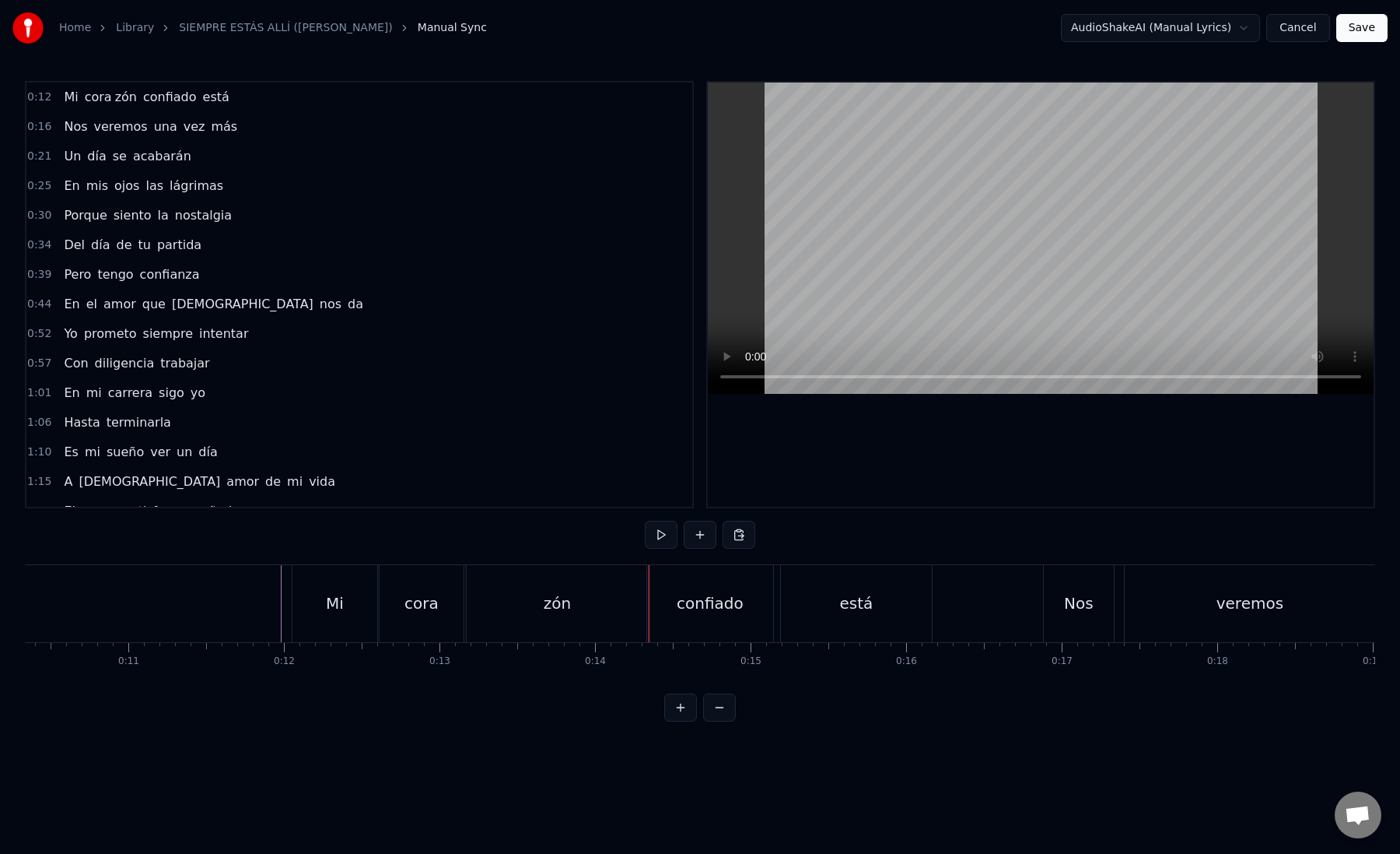
click at [665, 605] on div "confiado" at bounding box center [710, 603] width 126 height 77
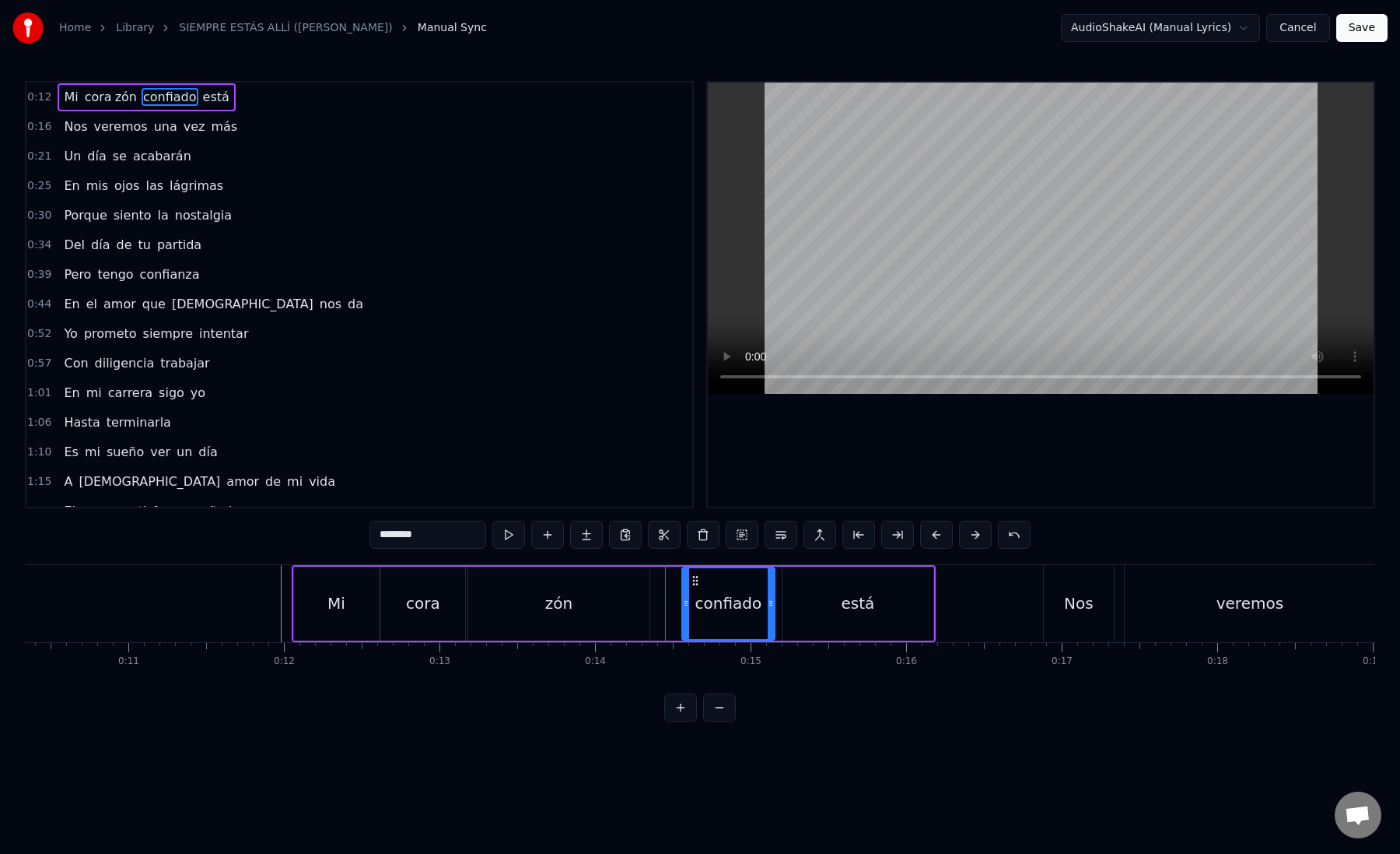
drag, startPoint x: 652, startPoint y: 604, endPoint x: 683, endPoint y: 605, distance: 31.0
click at [683, 605] on icon at bounding box center [686, 603] width 6 height 12
click at [647, 605] on div "zón" at bounding box center [559, 603] width 182 height 74
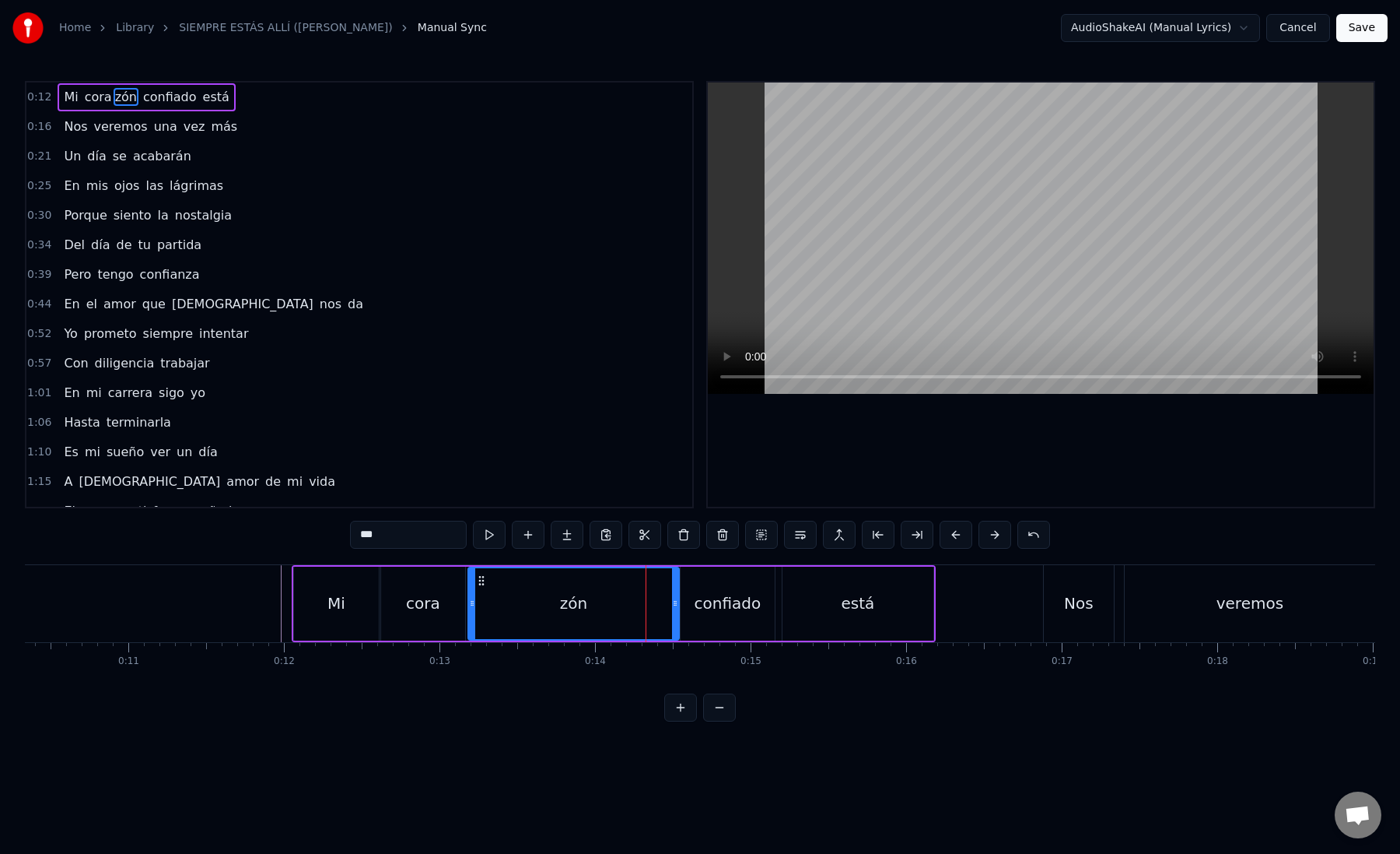
drag, startPoint x: 646, startPoint y: 606, endPoint x: 675, endPoint y: 611, distance: 29.4
click at [676, 614] on div at bounding box center [675, 603] width 6 height 71
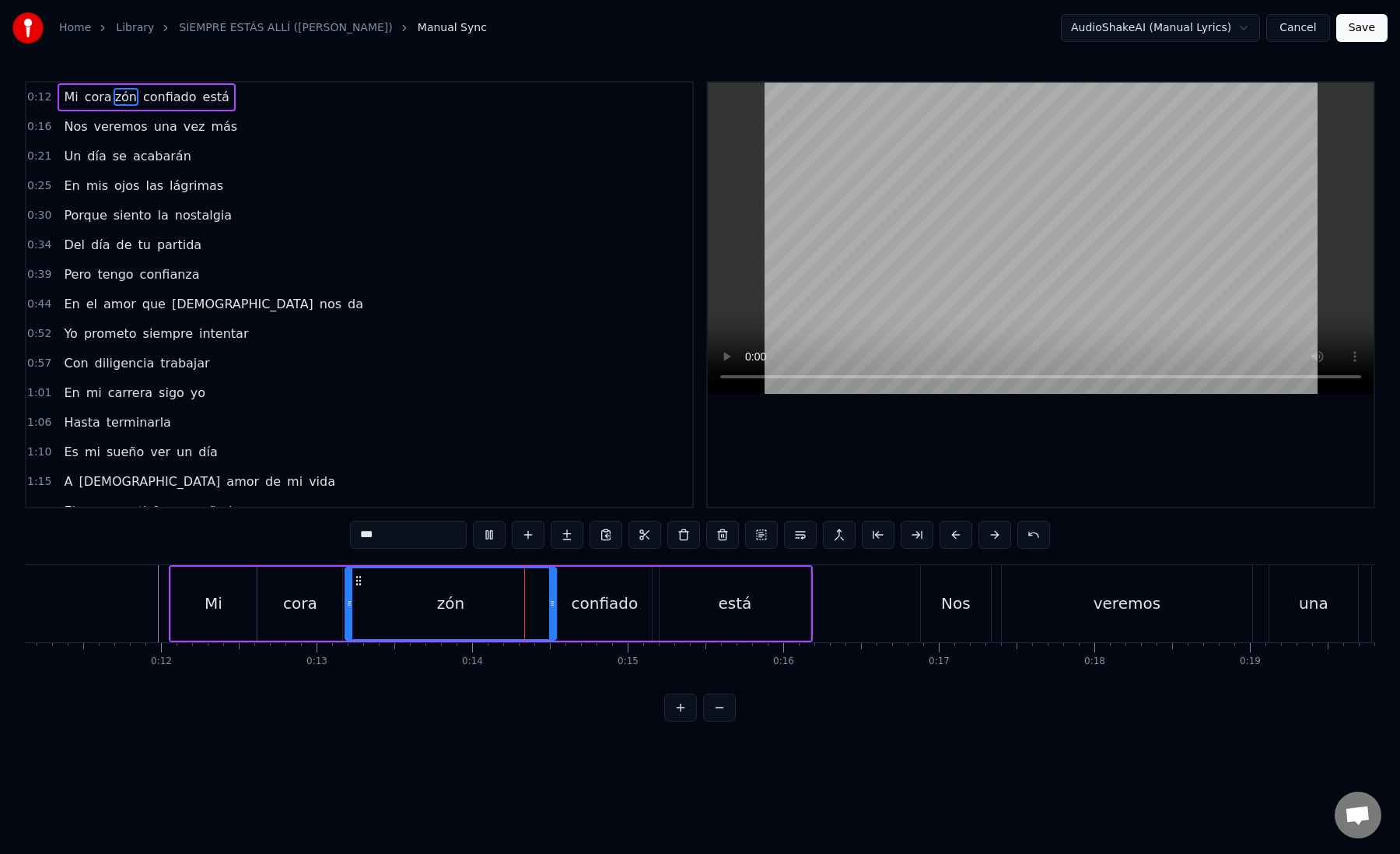
scroll to position [0, 1746]
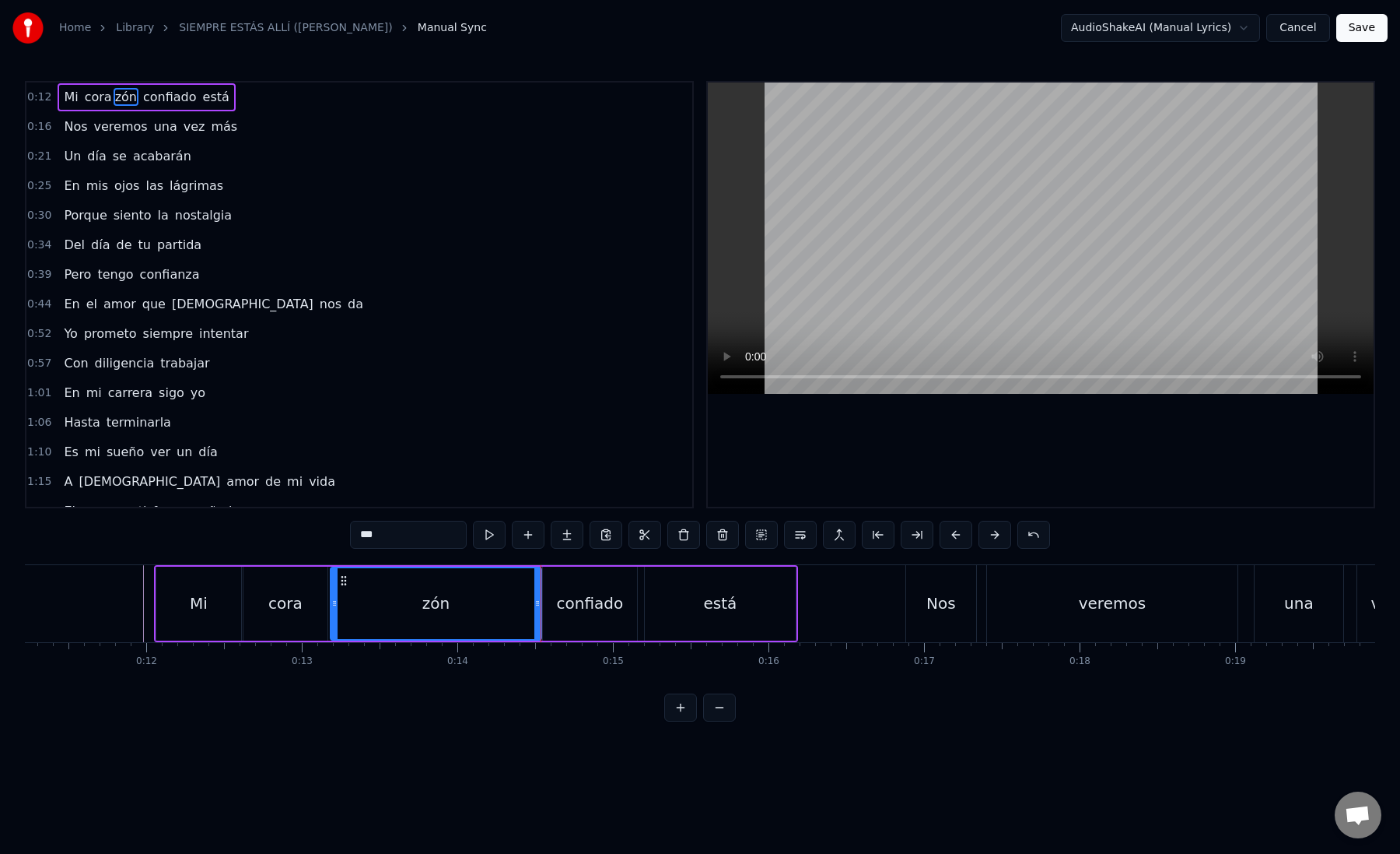
click at [540, 618] on div at bounding box center [537, 603] width 6 height 71
click at [594, 604] on div "confiado" at bounding box center [590, 603] width 67 height 23
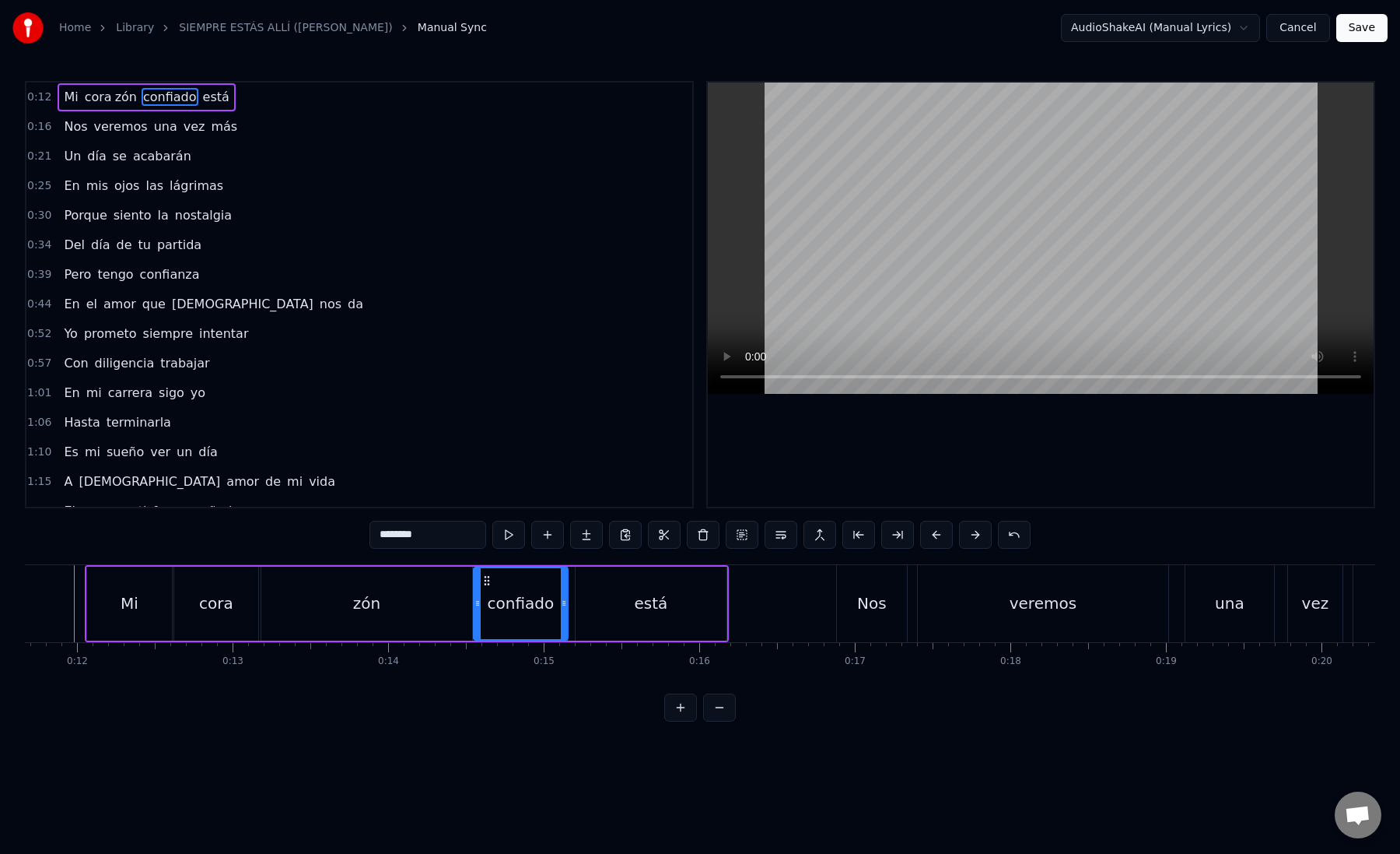
scroll to position [0, 1828]
click at [594, 604] on div "está" at bounding box center [638, 603] width 151 height 74
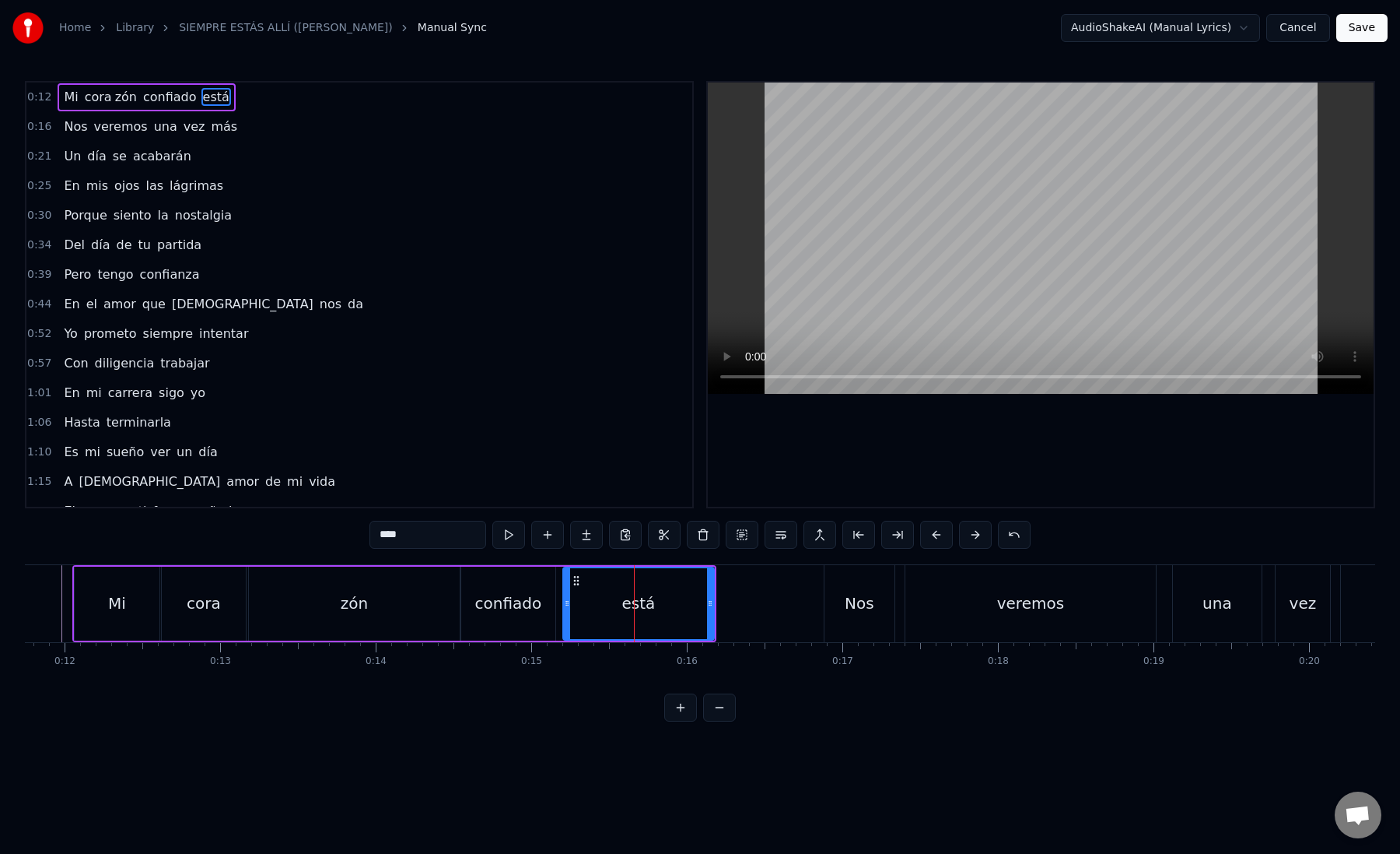
click at [595, 594] on div "está" at bounding box center [638, 603] width 150 height 71
click at [602, 597] on div "está" at bounding box center [638, 603] width 150 height 71
drag, startPoint x: 570, startPoint y: 604, endPoint x: 595, endPoint y: 604, distance: 25.0
click at [595, 606] on icon at bounding box center [595, 603] width 6 height 12
click at [539, 614] on div "confiado" at bounding box center [508, 603] width 94 height 74
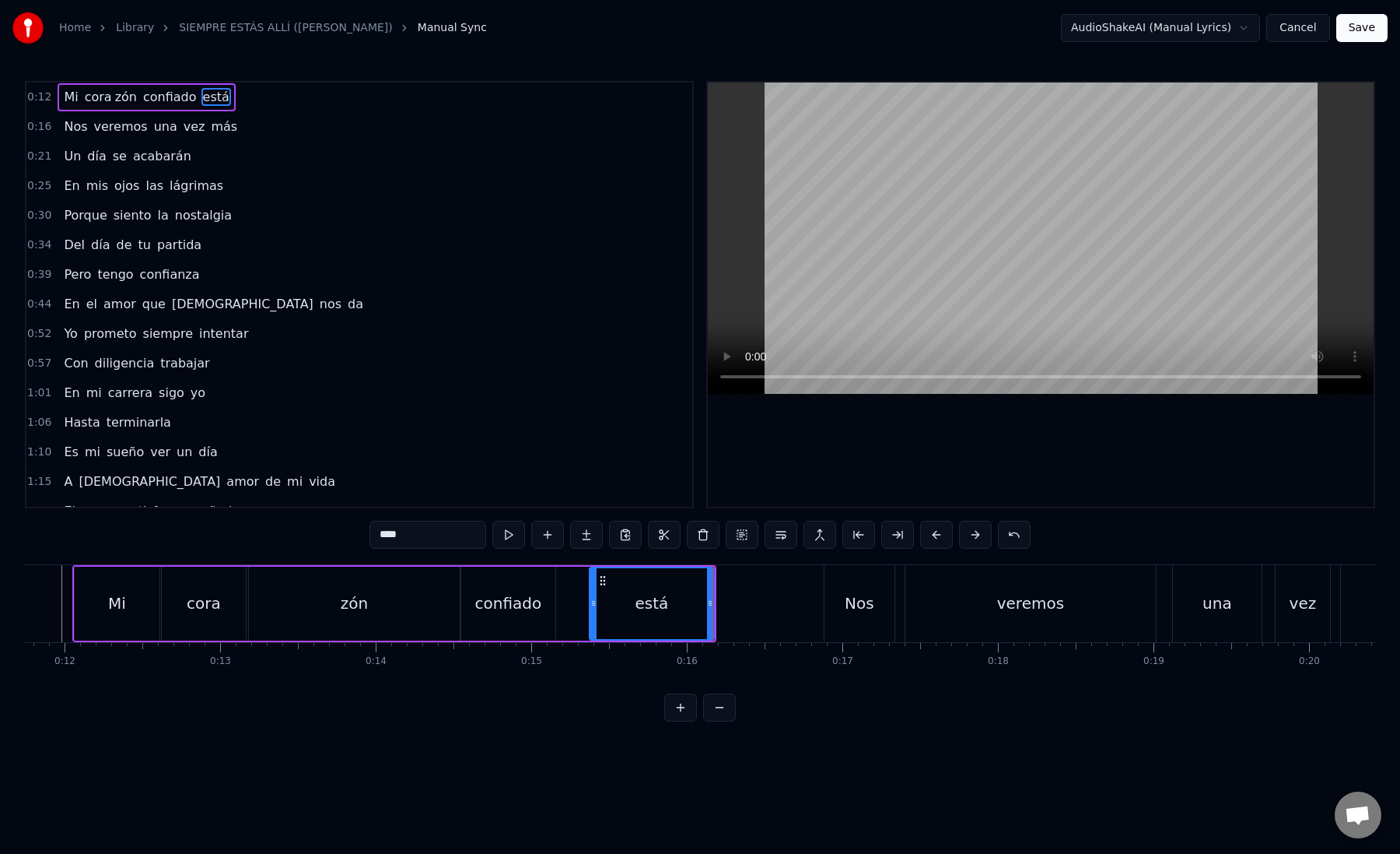
type input "********"
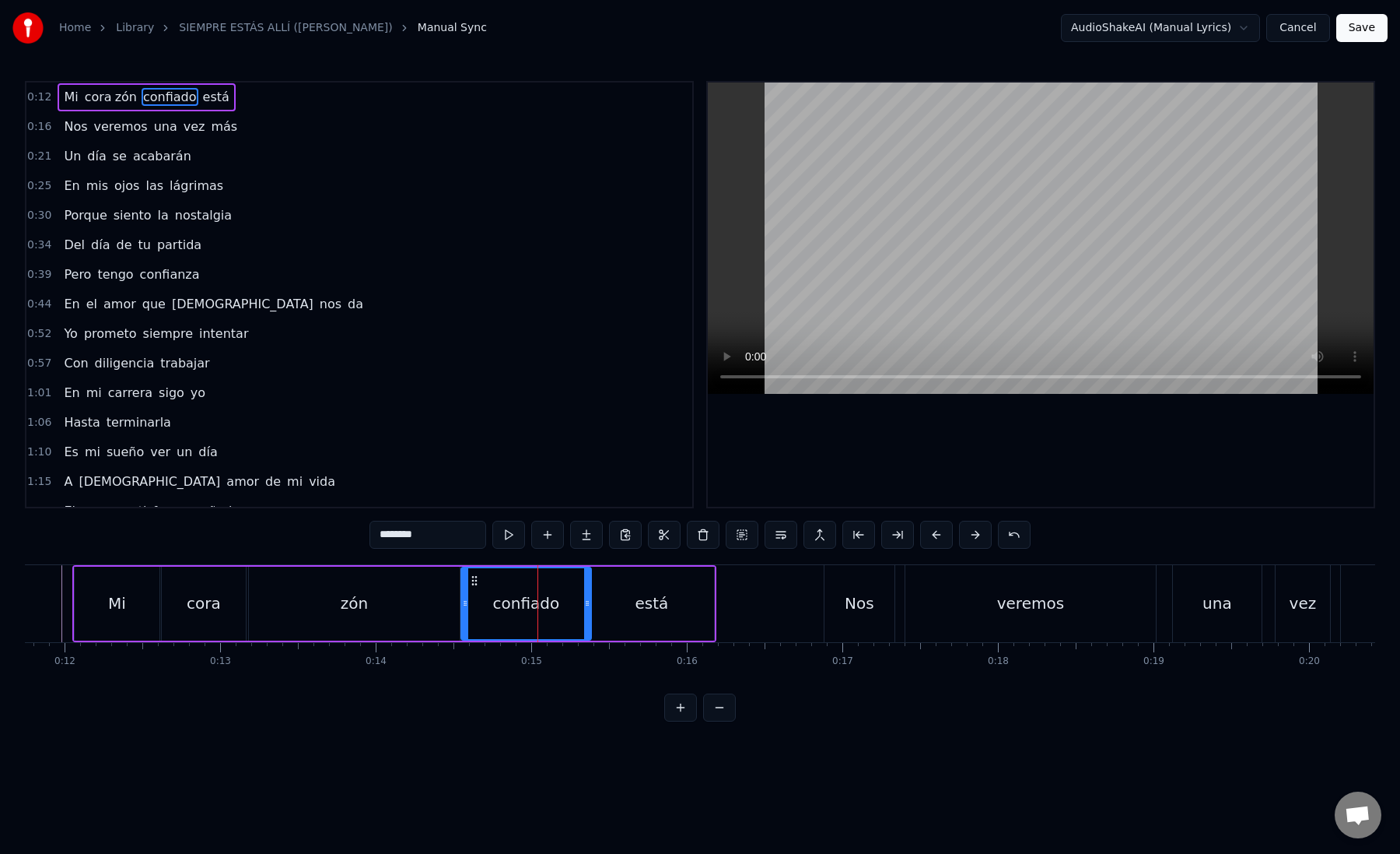
drag, startPoint x: 550, startPoint y: 614, endPoint x: 585, endPoint y: 613, distance: 35.0
click at [585, 613] on div at bounding box center [587, 603] width 6 height 71
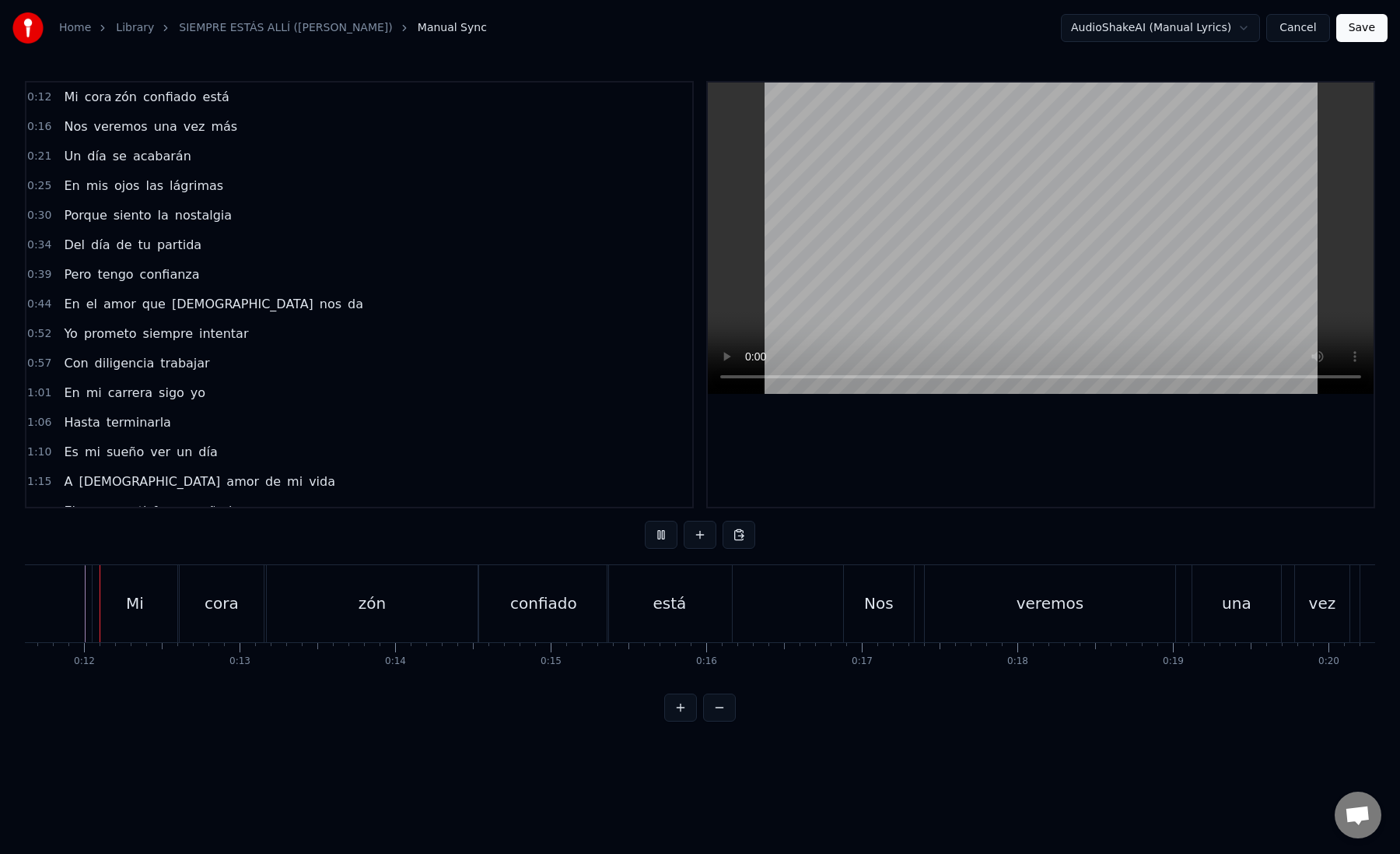
scroll to position [0, 1790]
click at [147, 609] on div "Mi" at bounding box center [152, 603] width 18 height 23
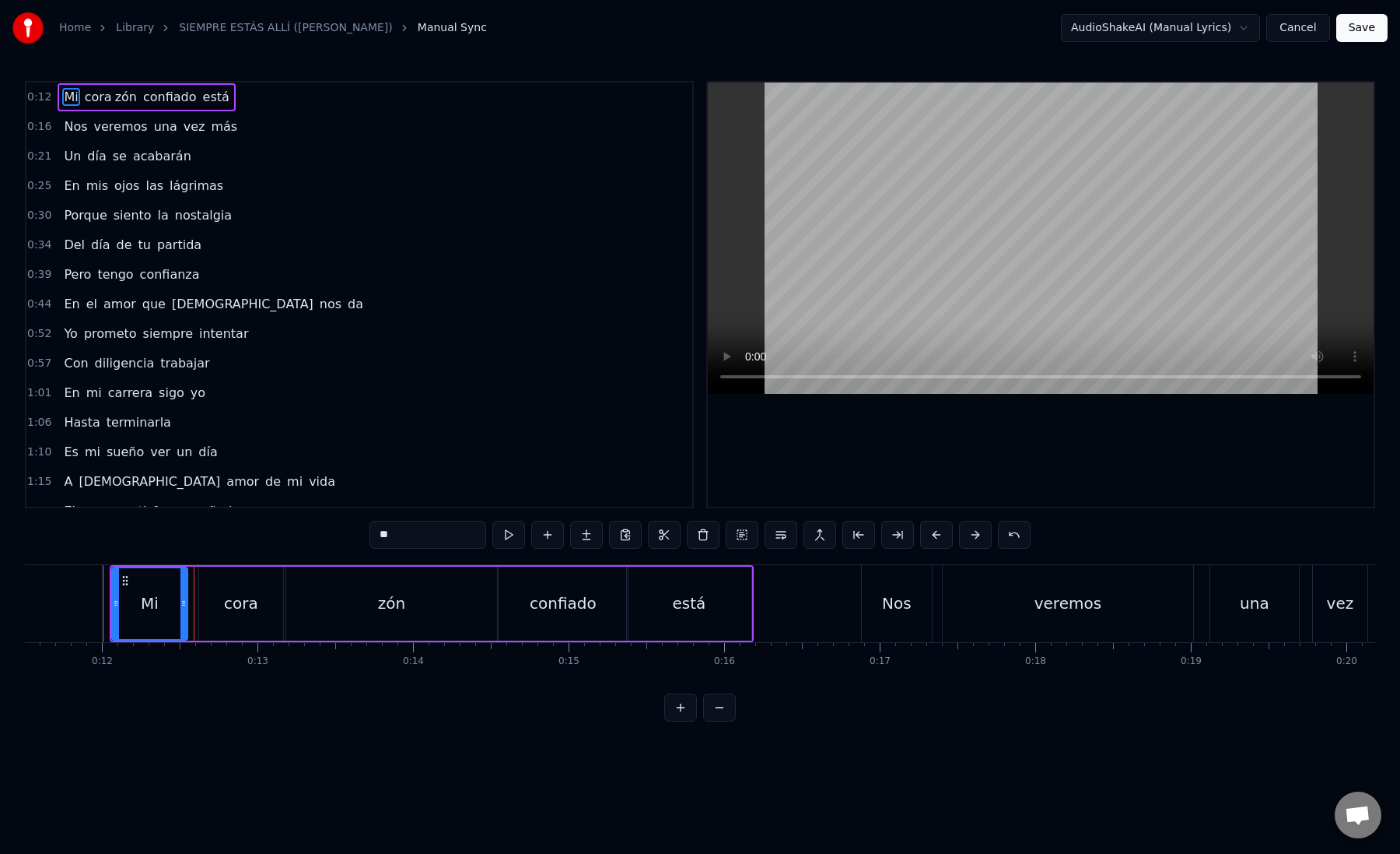
drag, startPoint x: 193, startPoint y: 609, endPoint x: 183, endPoint y: 609, distance: 10.0
click at [183, 609] on icon at bounding box center [183, 603] width 6 height 12
click at [215, 608] on div "cora" at bounding box center [241, 603] width 84 height 74
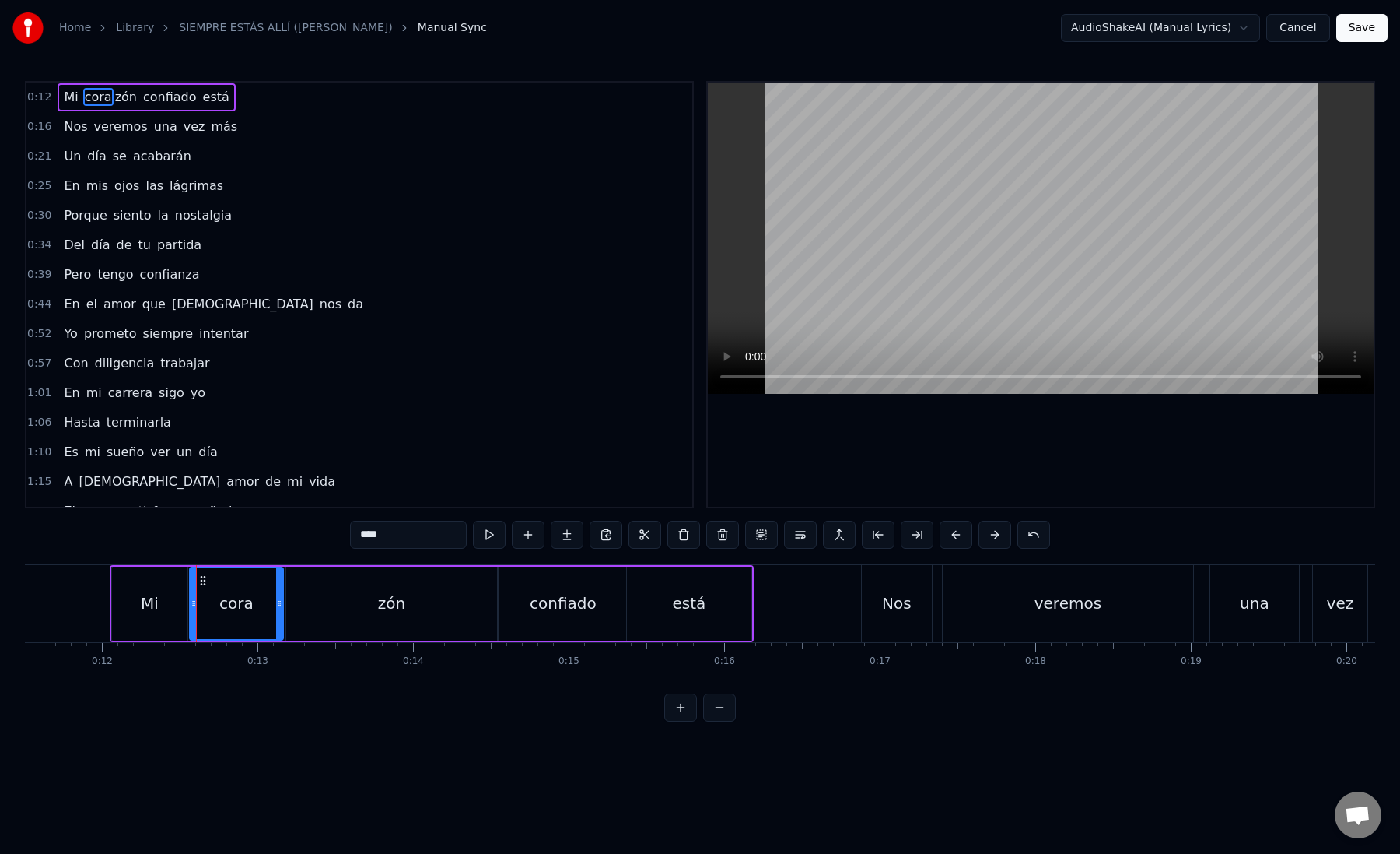
drag, startPoint x: 200, startPoint y: 606, endPoint x: 191, endPoint y: 606, distance: 9.0
click at [190, 606] on icon at bounding box center [193, 603] width 6 height 12
click at [313, 601] on div "zón" at bounding box center [392, 603] width 212 height 74
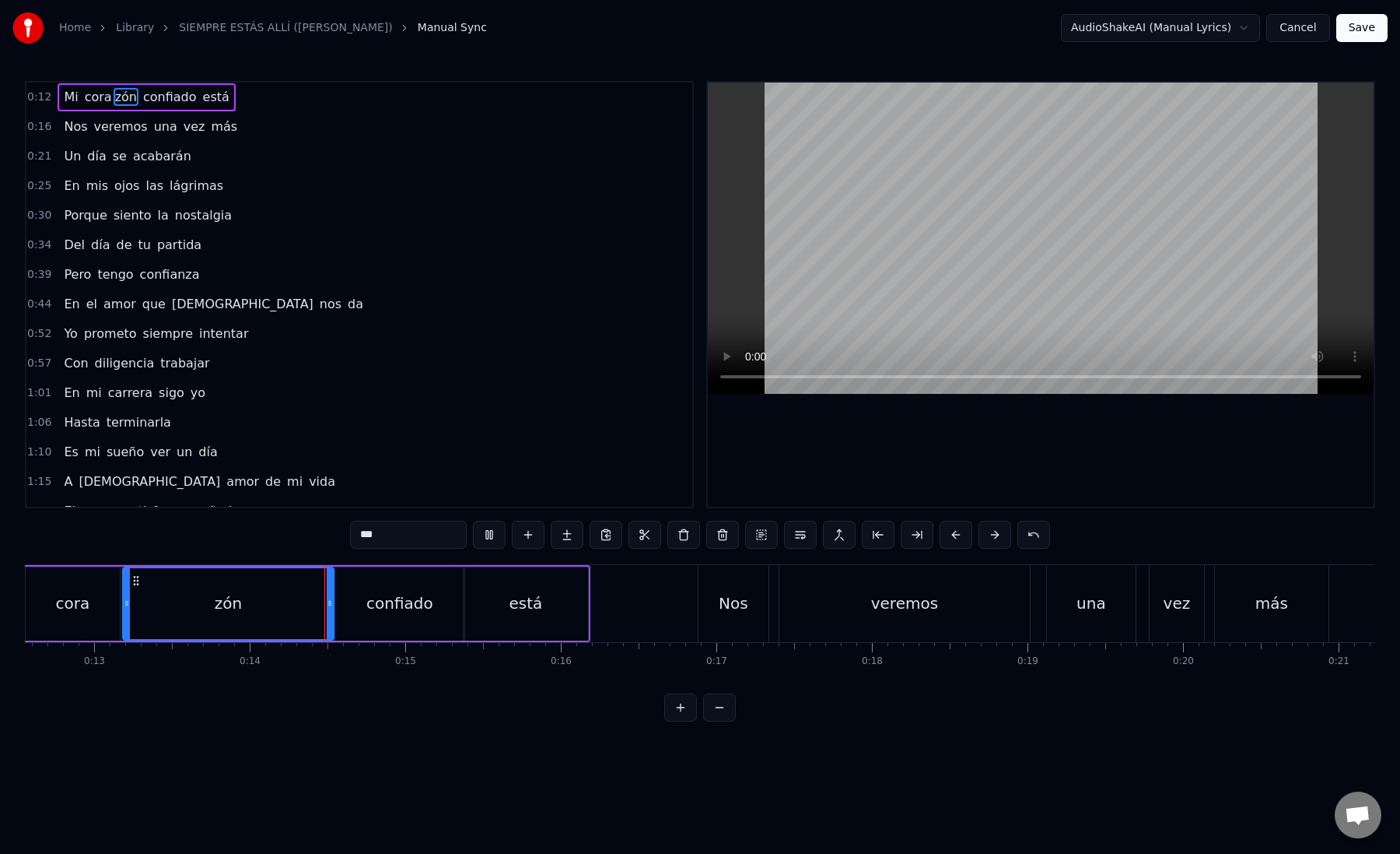
scroll to position [0, 1964]
click at [358, 597] on div "confiado" at bounding box center [390, 603] width 129 height 74
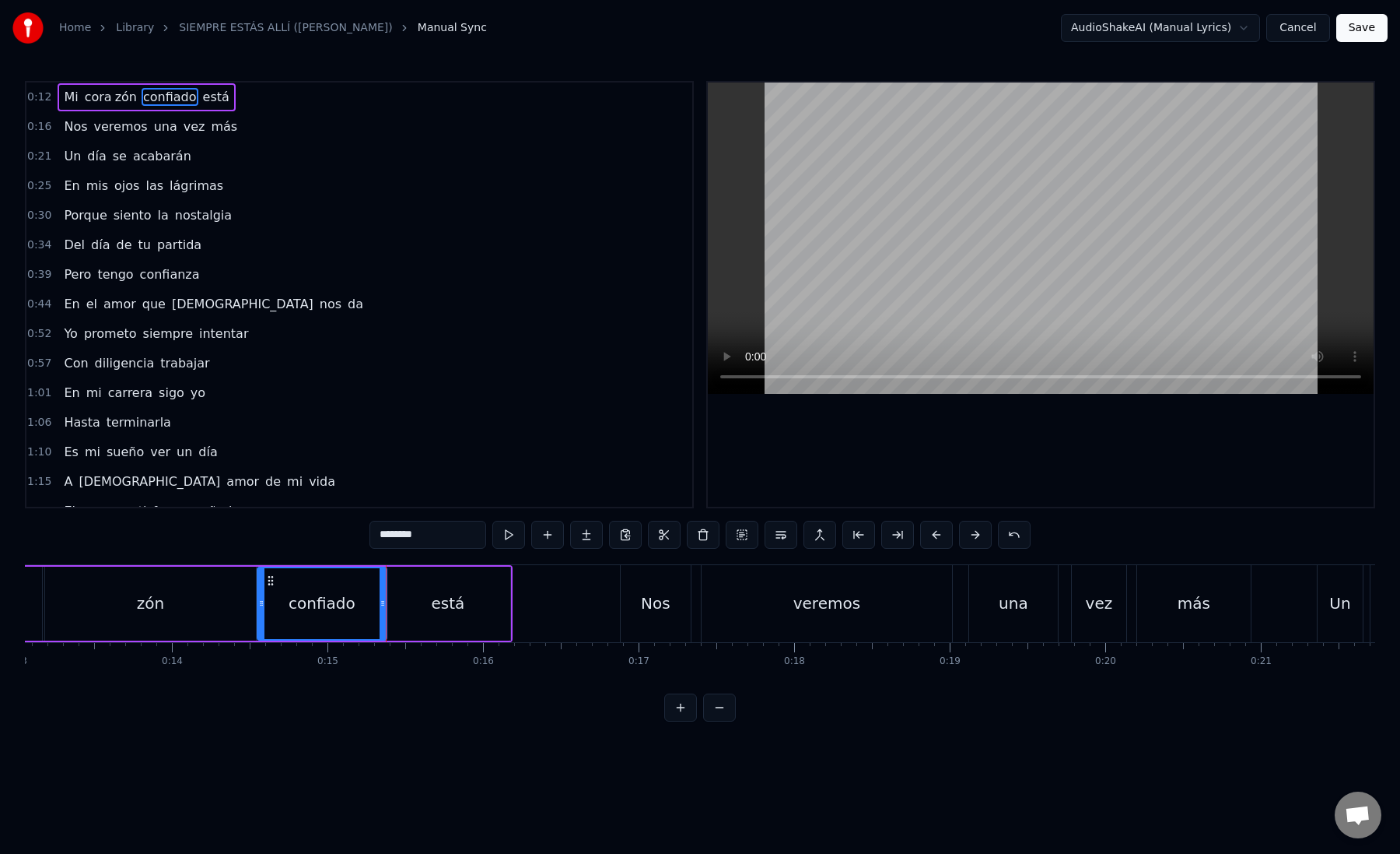
scroll to position [0, 2082]
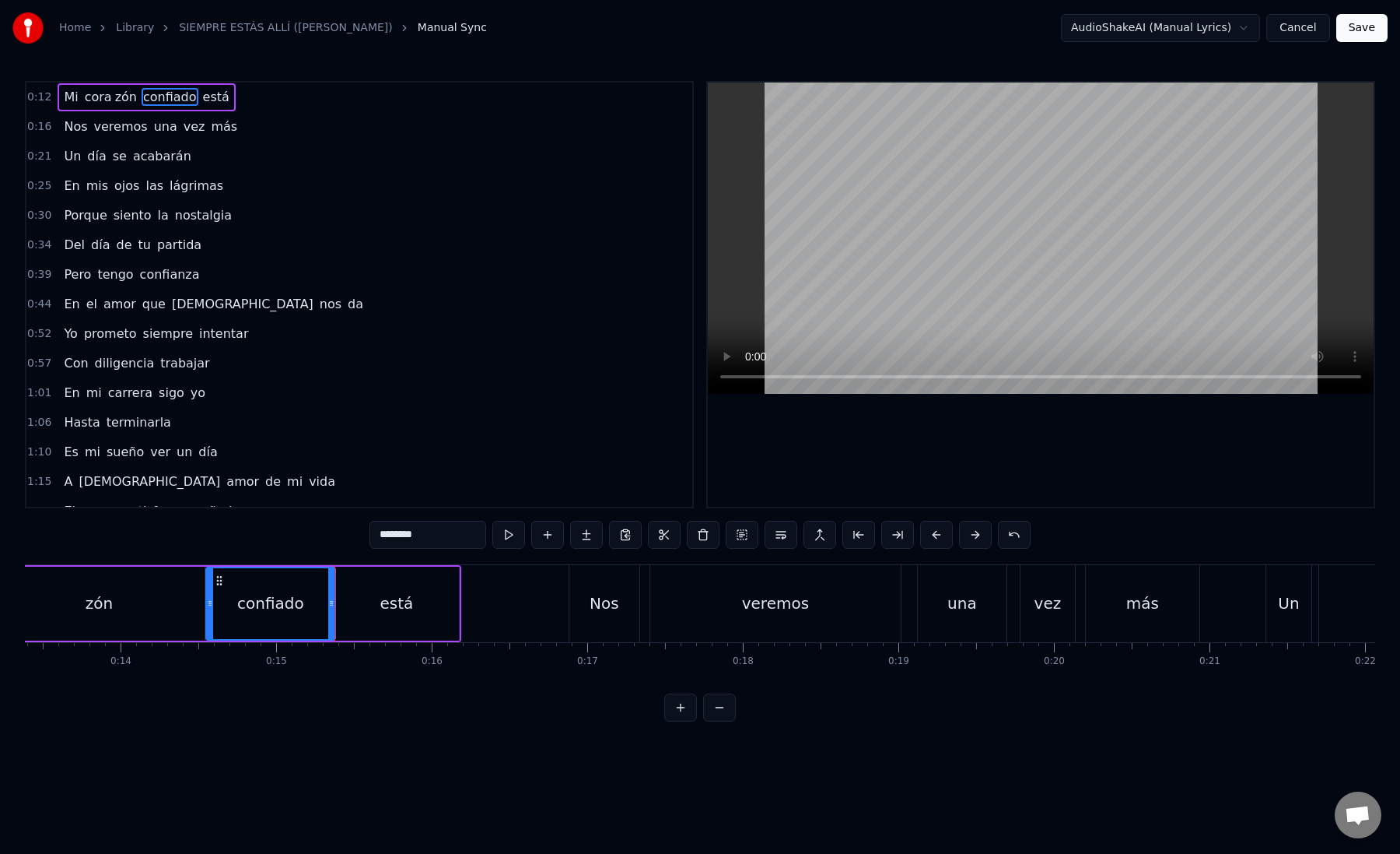
click at [369, 598] on div "está" at bounding box center [397, 603] width 125 height 74
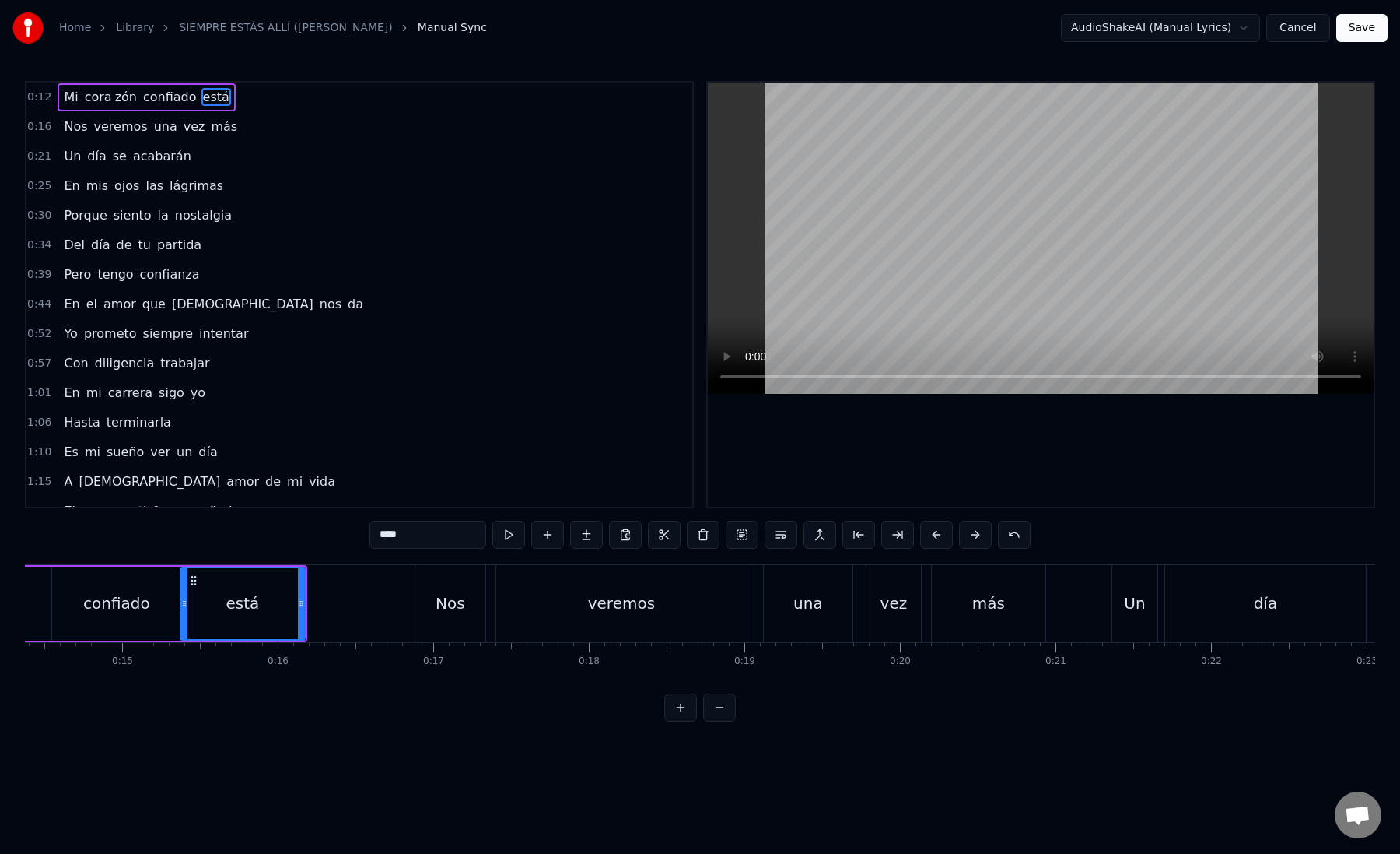
scroll to position [0, 2240]
drag, startPoint x: 298, startPoint y: 606, endPoint x: 353, endPoint y: 608, distance: 55.0
click at [353, 608] on icon at bounding box center [351, 603] width 6 height 12
click at [237, 604] on div "está" at bounding box center [267, 603] width 177 height 71
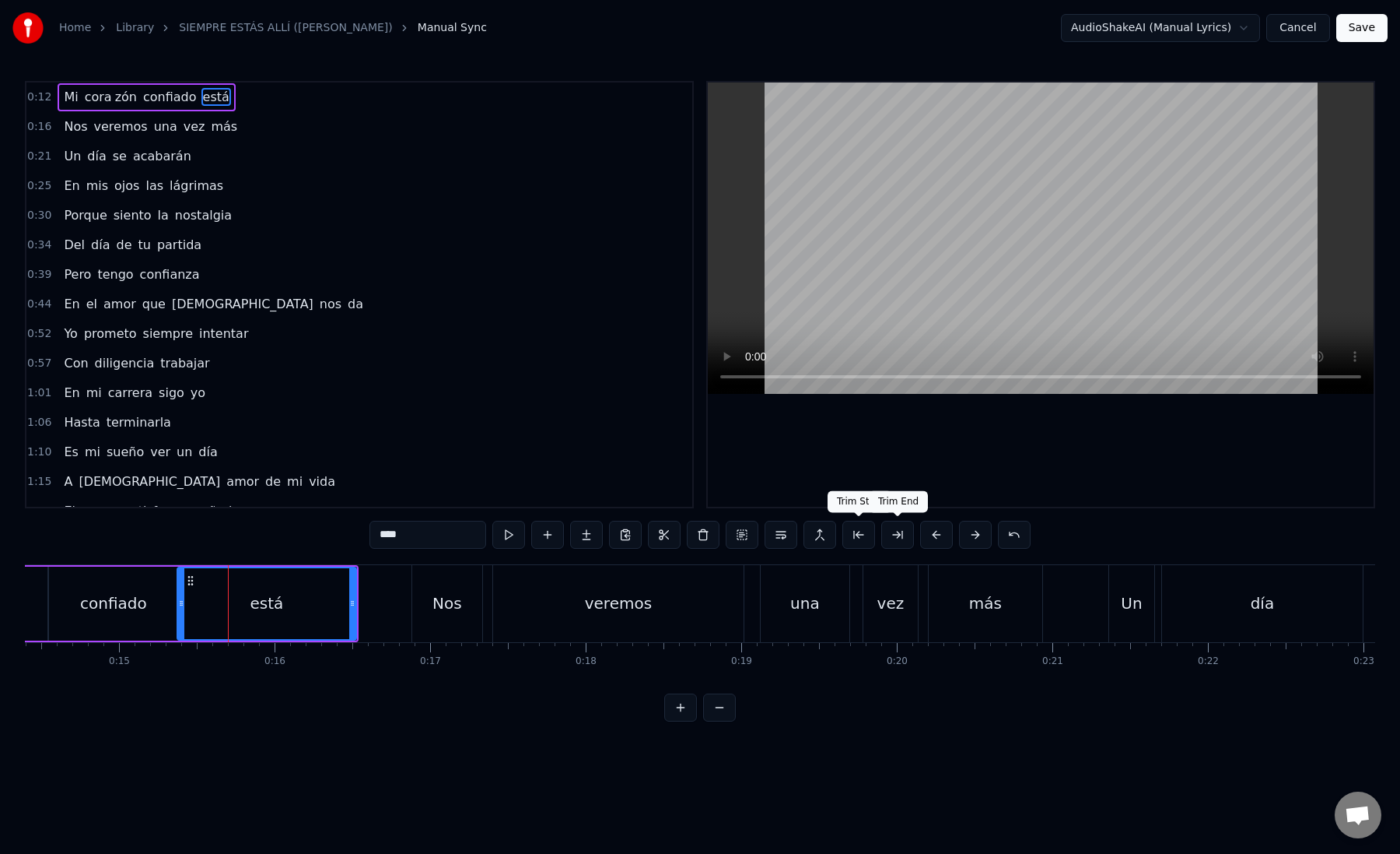
click at [893, 536] on button at bounding box center [897, 535] width 33 height 28
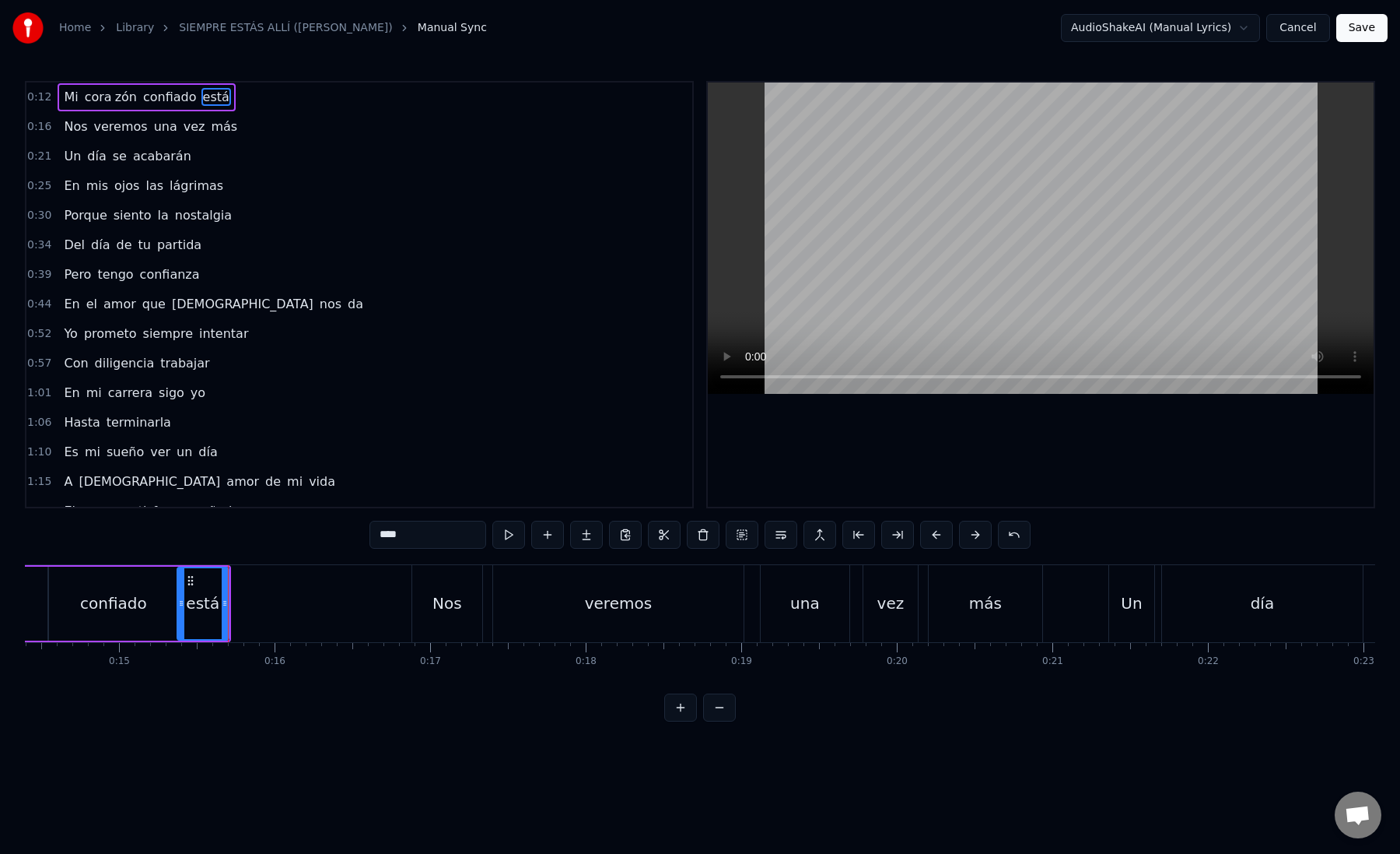
drag, startPoint x: 393, startPoint y: 534, endPoint x: 459, endPoint y: 532, distance: 66.0
click at [459, 533] on input "****" at bounding box center [428, 535] width 117 height 28
type input "**"
click at [589, 535] on button at bounding box center [587, 535] width 33 height 28
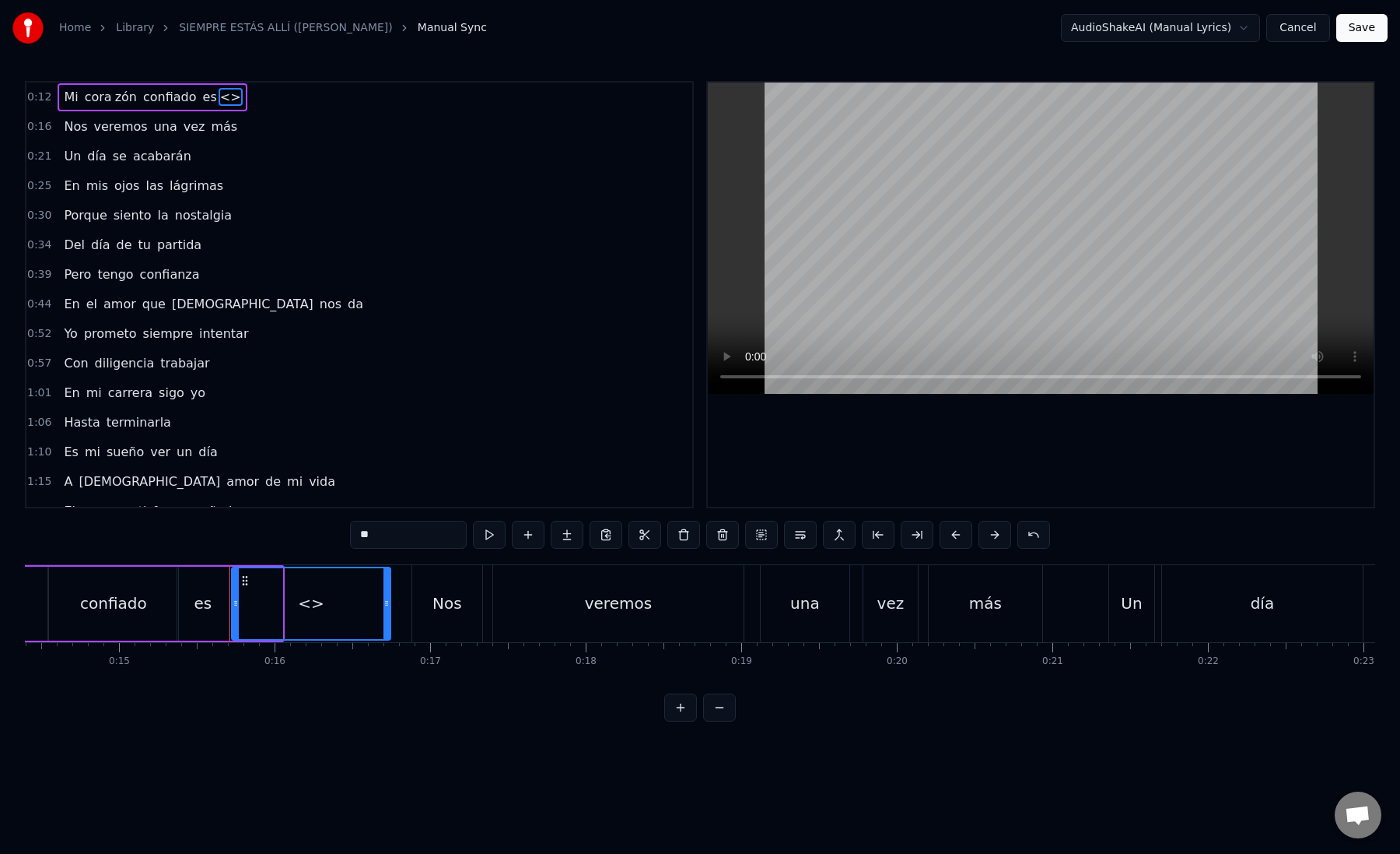
drag, startPoint x: 277, startPoint y: 606, endPoint x: 385, endPoint y: 606, distance: 108.0
click at [385, 606] on icon at bounding box center [386, 603] width 6 height 12
paste input "text"
drag, startPoint x: 391, startPoint y: 531, endPoint x: 336, endPoint y: 531, distance: 55.0
click at [336, 531] on div "0:12 Mi [PERSON_NAME] zón confiado es <> 0:16 Nos veremos una vez más 0:21 Un d…" at bounding box center [700, 401] width 1350 height 640
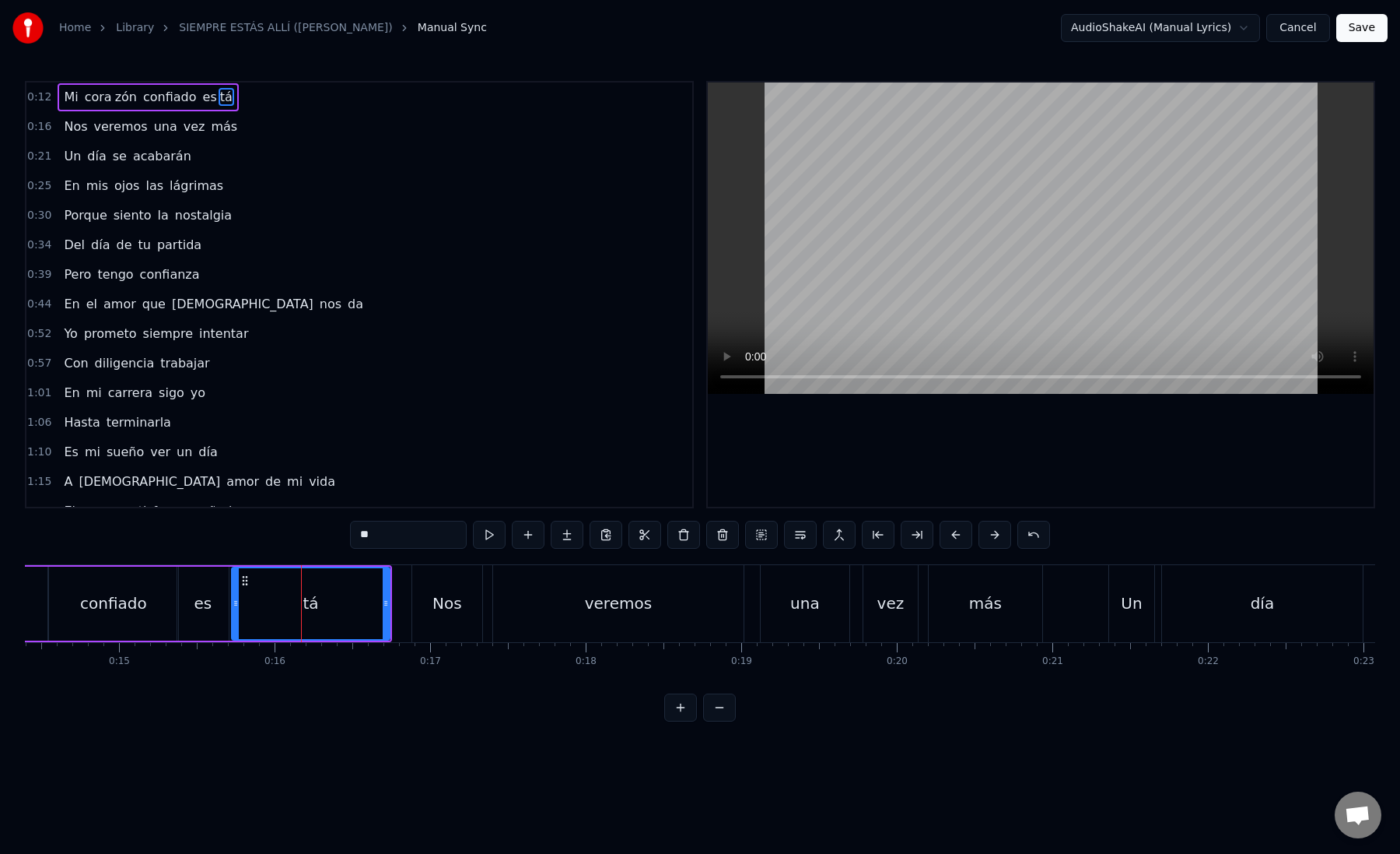
click at [188, 617] on div "es" at bounding box center [203, 603] width 52 height 74
click at [423, 605] on div "Nos" at bounding box center [447, 603] width 70 height 77
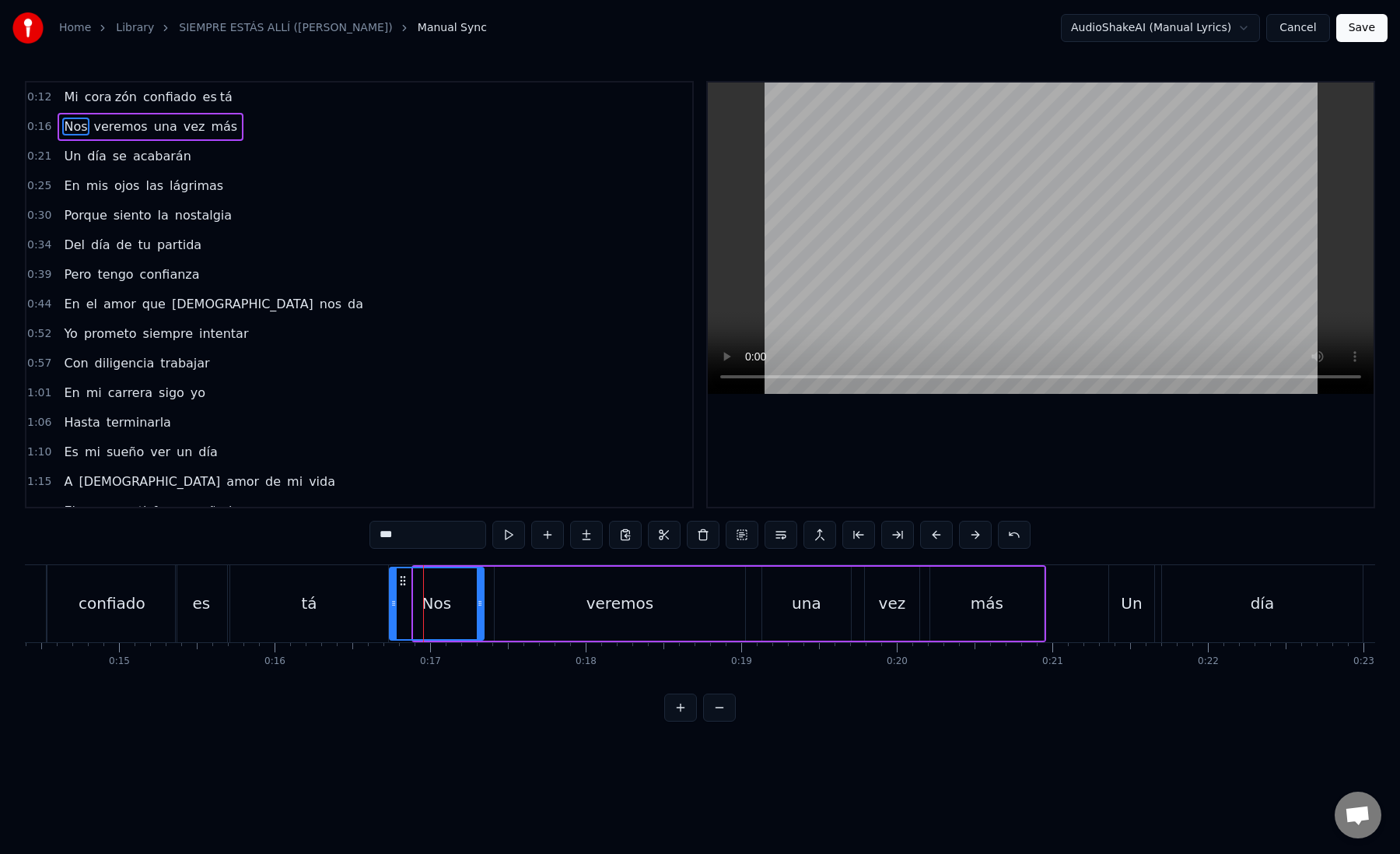
drag, startPoint x: 419, startPoint y: 605, endPoint x: 397, endPoint y: 605, distance: 22.0
click at [397, 605] on icon at bounding box center [393, 603] width 6 height 12
click at [506, 608] on div "veremos" at bounding box center [620, 603] width 250 height 74
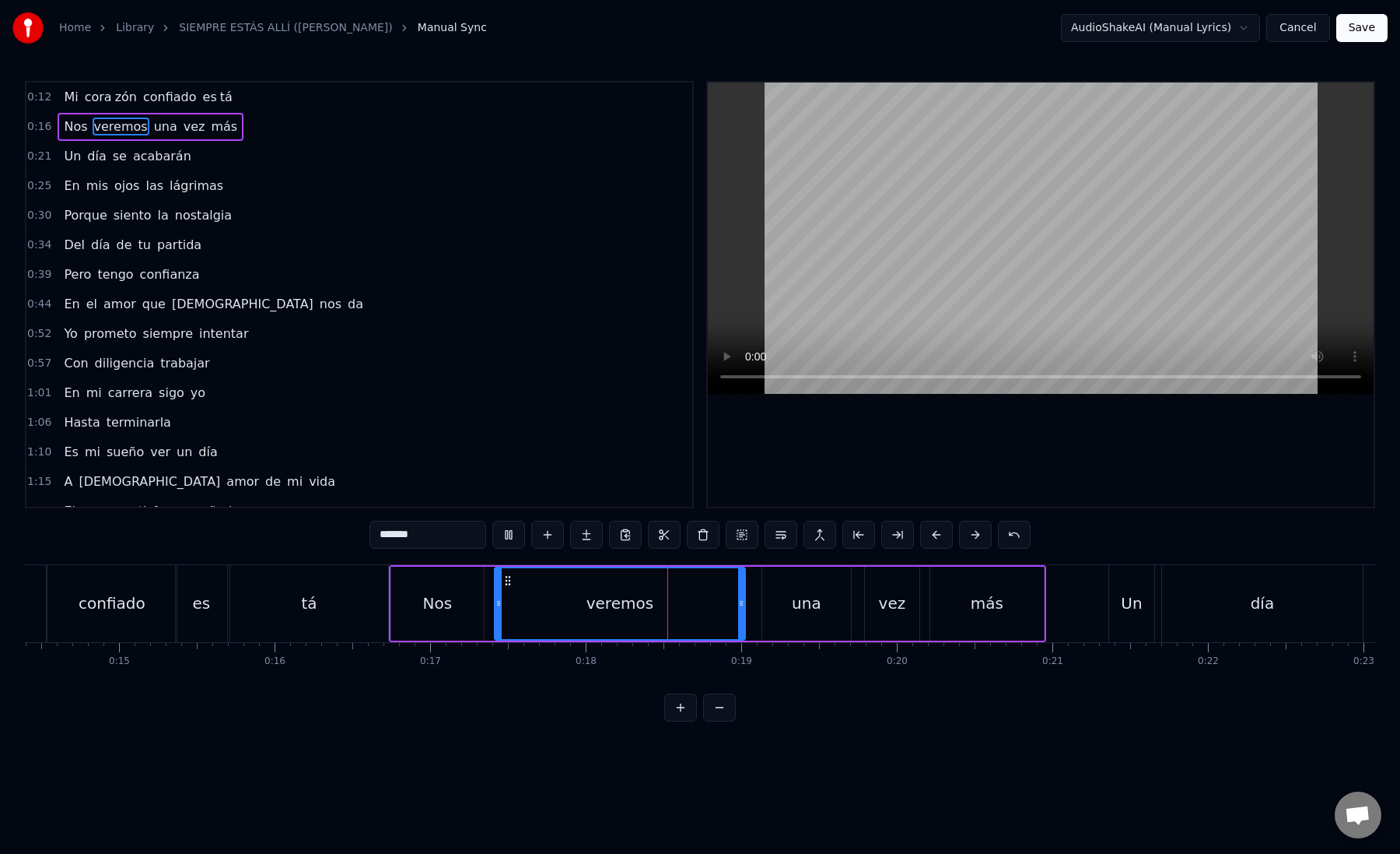
click at [506, 608] on div "veremos" at bounding box center [620, 603] width 249 height 71
click at [904, 537] on button at bounding box center [897, 535] width 33 height 28
drag, startPoint x: 402, startPoint y: 536, endPoint x: 474, endPoint y: 536, distance: 72.0
click at [474, 536] on input "*******" at bounding box center [428, 535] width 117 height 28
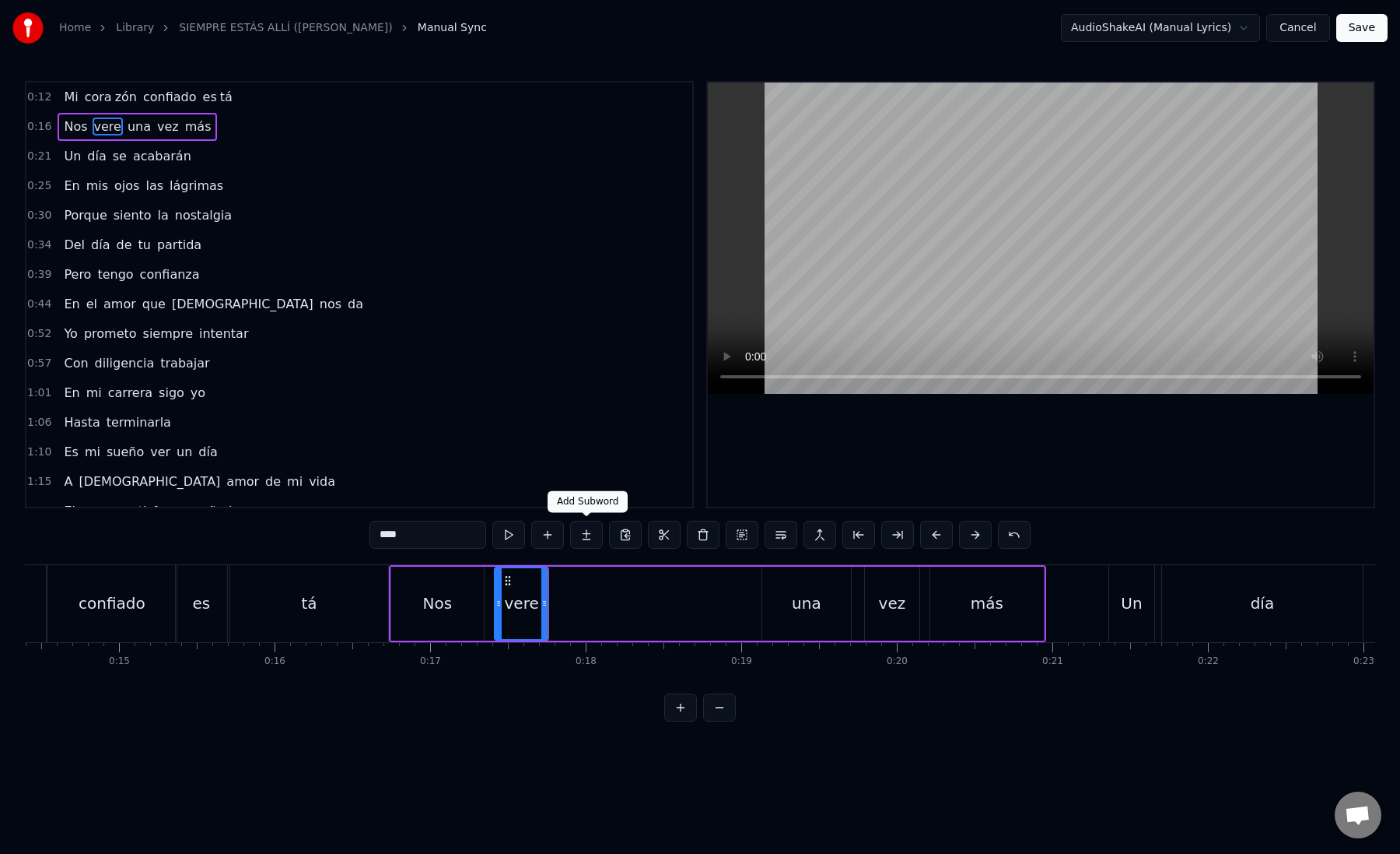
type input "****"
click at [589, 536] on button at bounding box center [587, 535] width 33 height 28
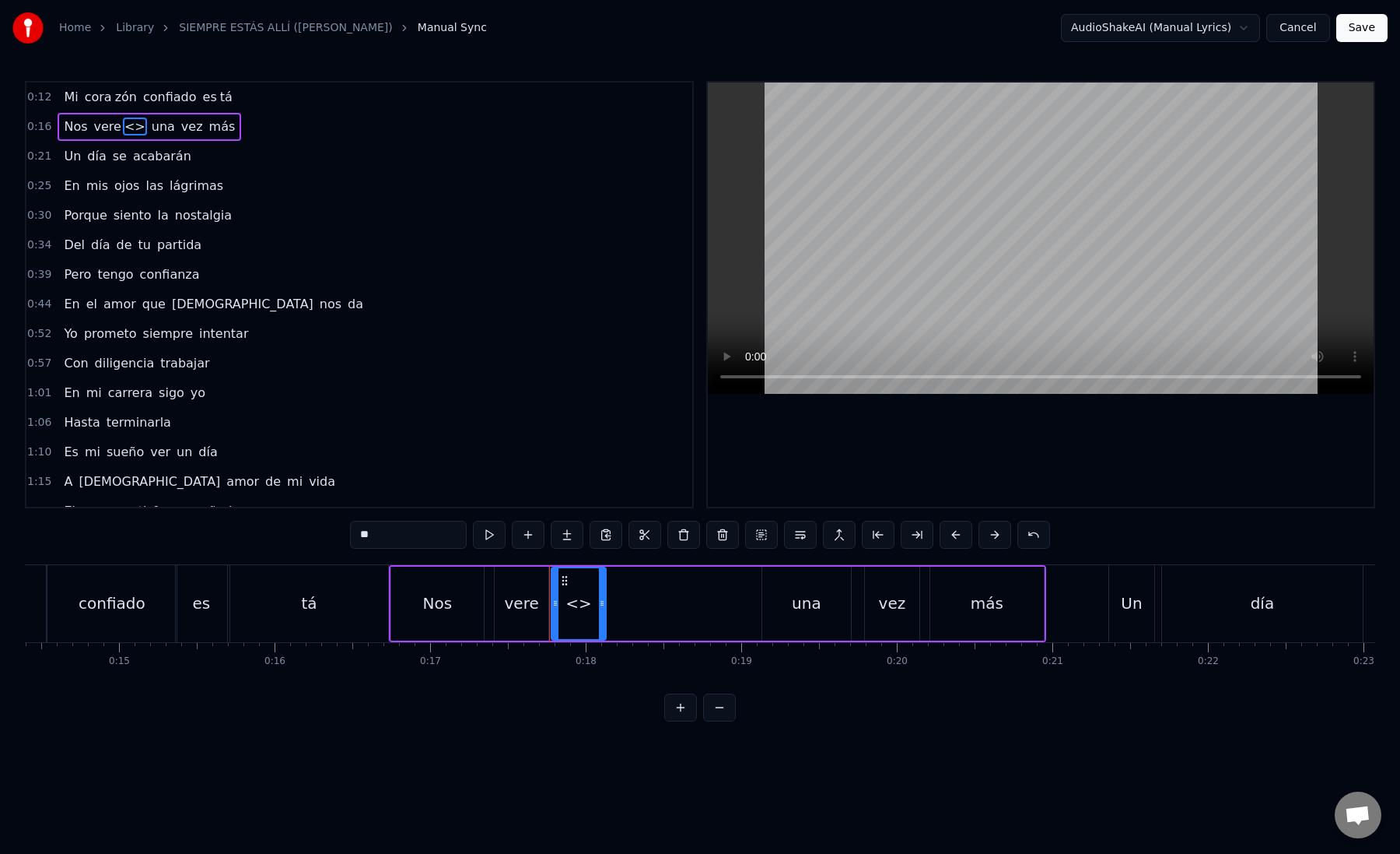
paste input "*"
drag, startPoint x: 377, startPoint y: 537, endPoint x: 322, endPoint y: 535, distance: 55.0
click at [322, 535] on div "0:12 Mi [PERSON_NAME] zón confiado es tá 0:16 Nos vere <> una vez más 0:21 Un d…" at bounding box center [700, 401] width 1350 height 640
drag, startPoint x: 603, startPoint y: 603, endPoint x: 749, endPoint y: 606, distance: 146.0
click at [749, 606] on icon at bounding box center [752, 603] width 6 height 12
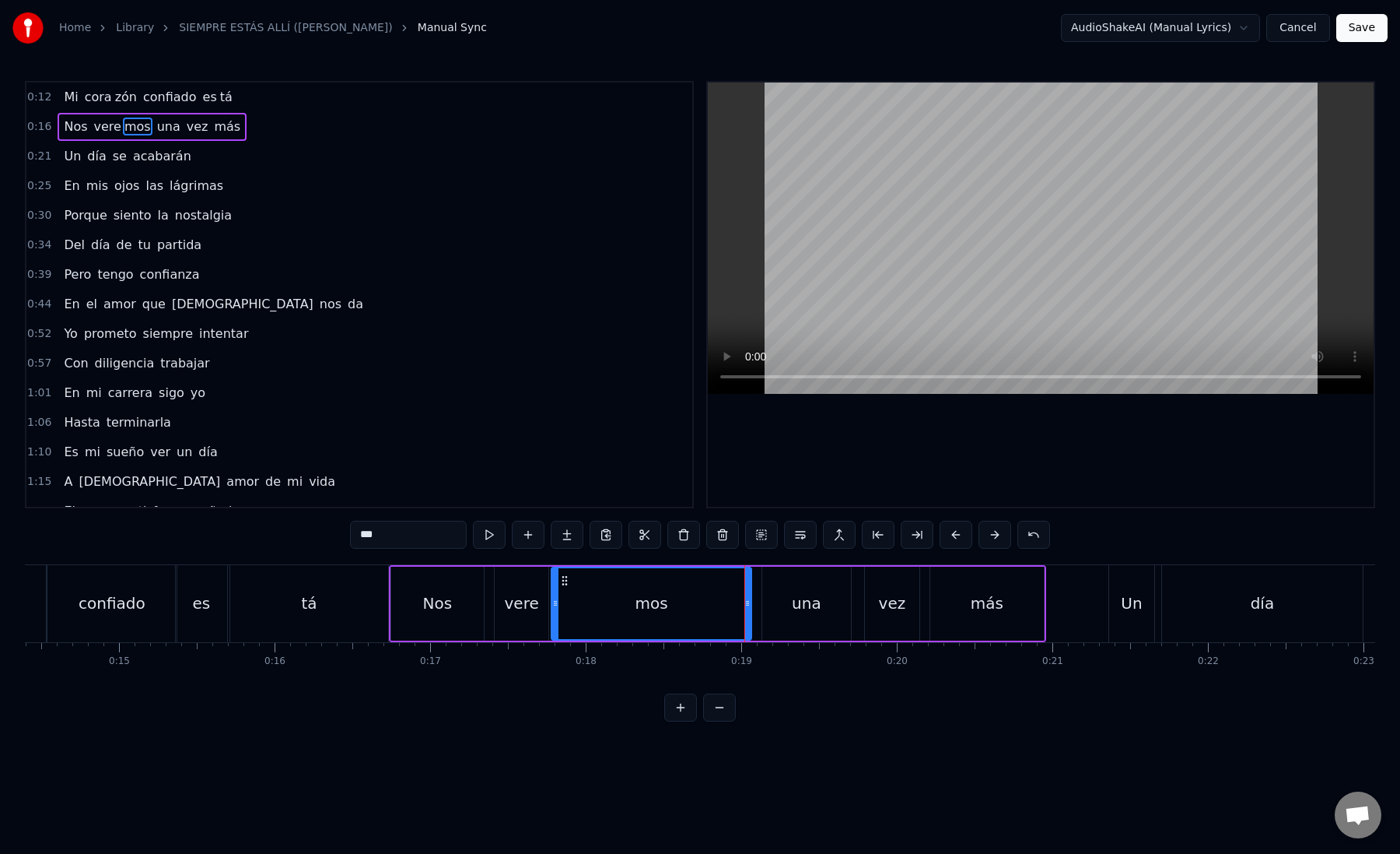
click at [565, 605] on div "mos" at bounding box center [651, 603] width 198 height 71
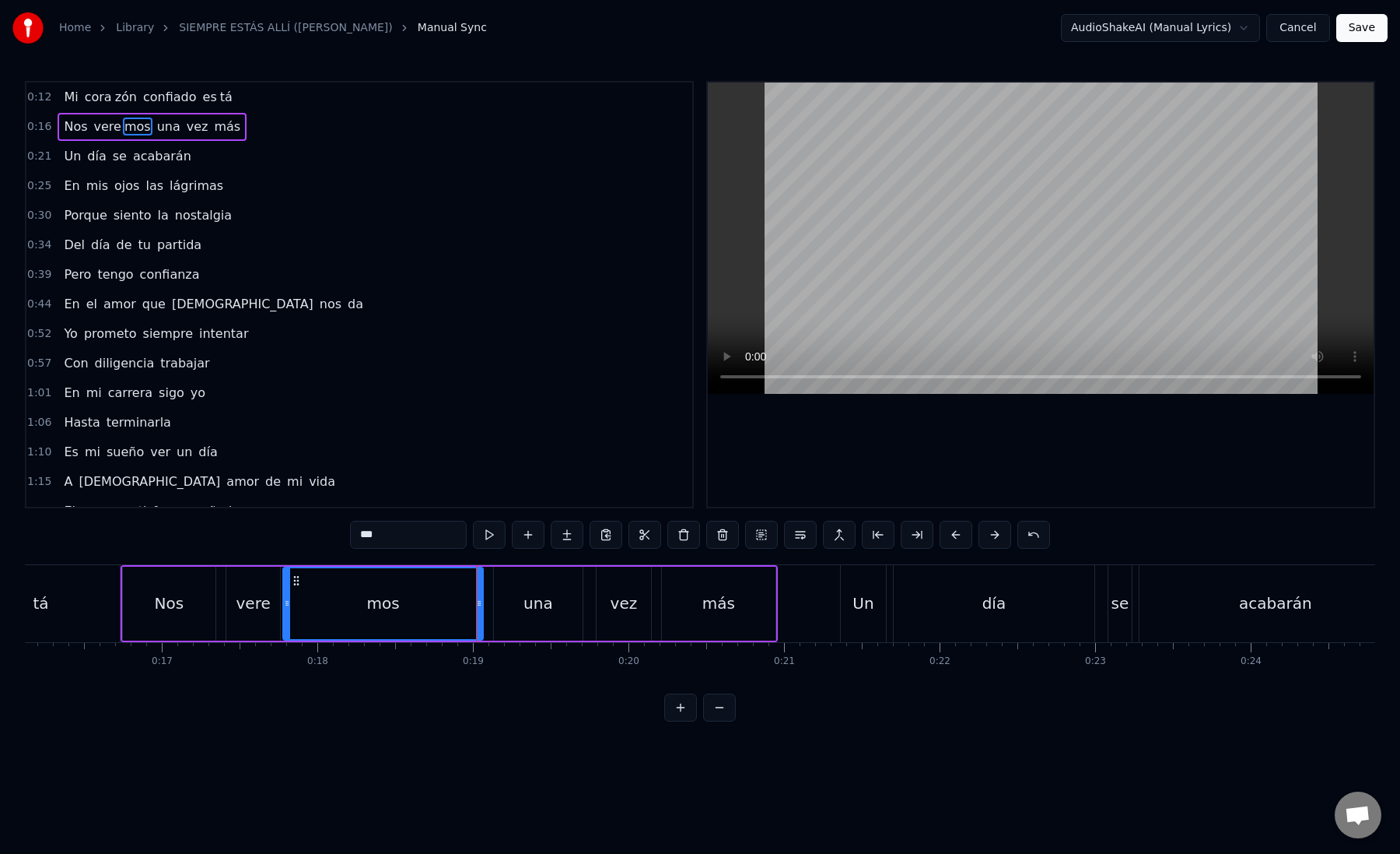
scroll to position [0, 2556]
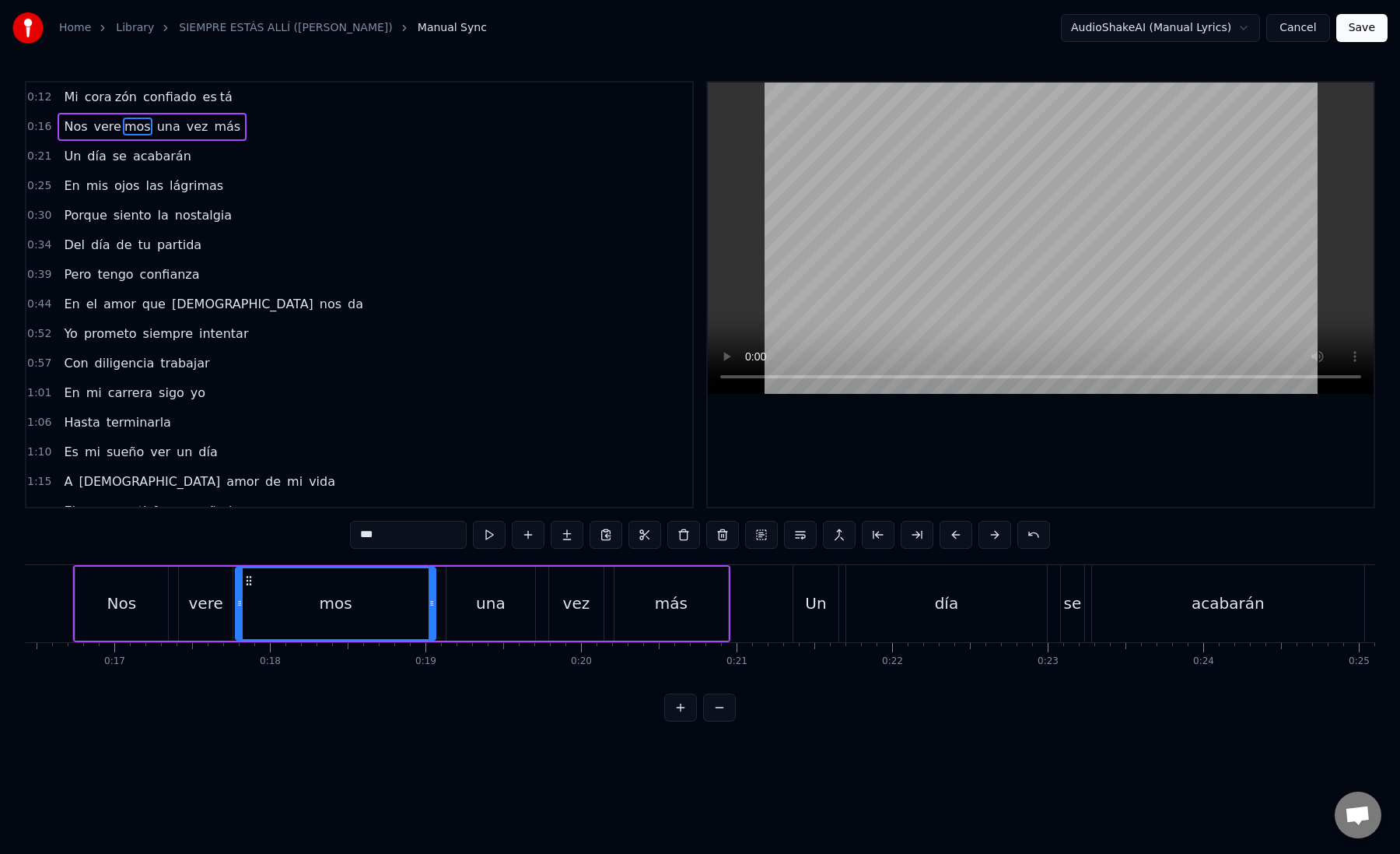
click at [465, 612] on div "una" at bounding box center [490, 603] width 89 height 74
type input "***"
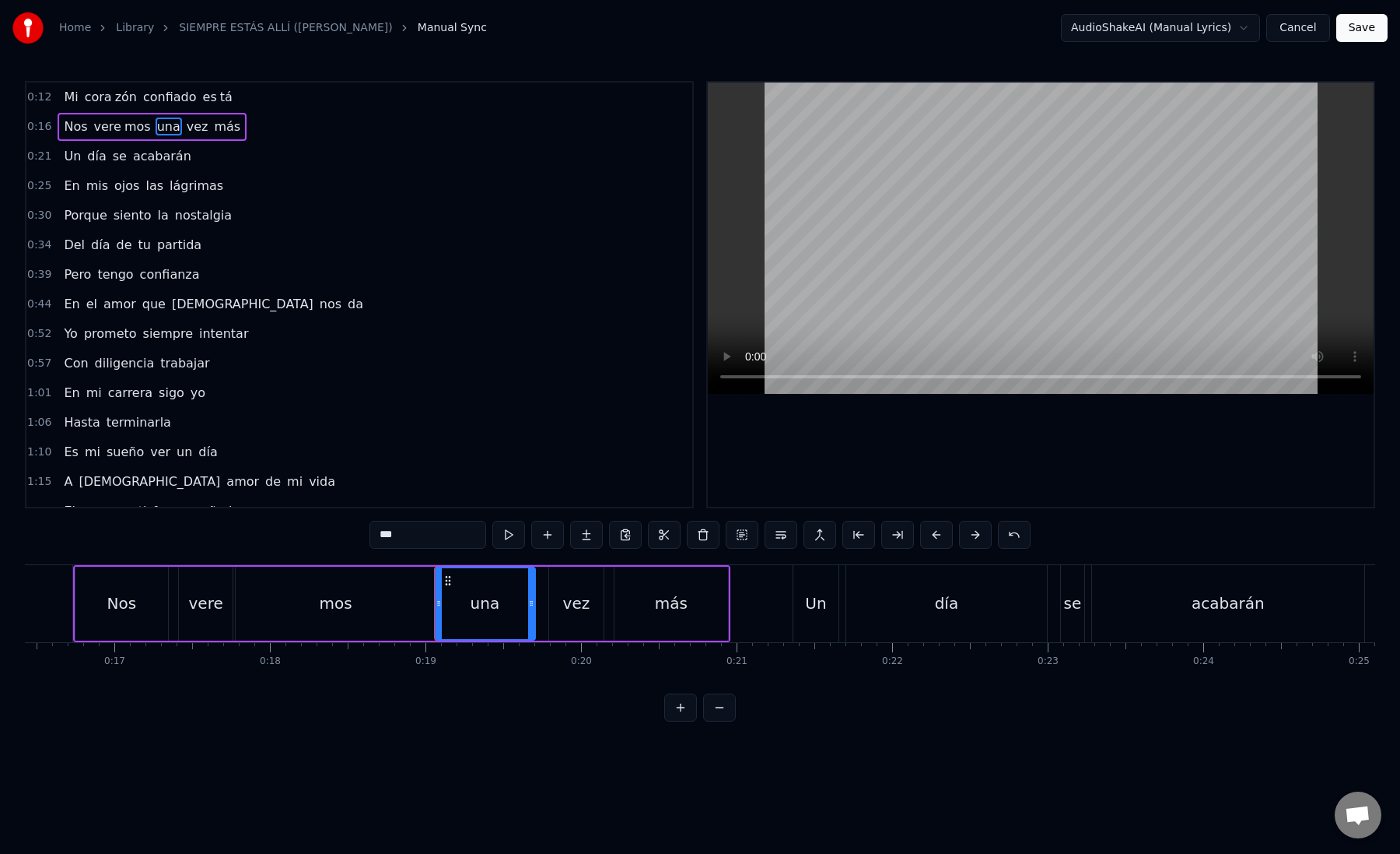
drag, startPoint x: 449, startPoint y: 606, endPoint x: 435, endPoint y: 604, distance: 14.1
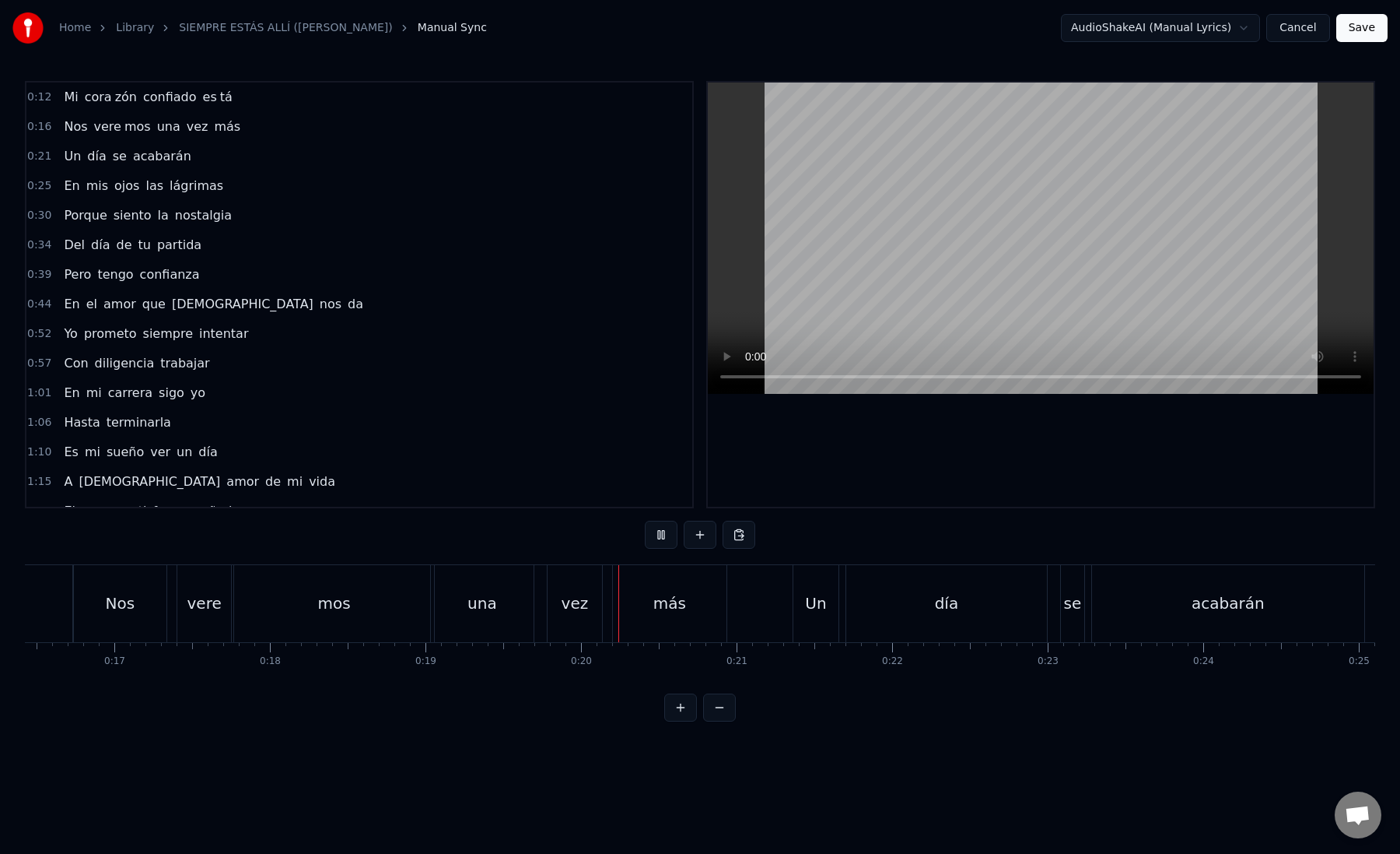
click at [559, 606] on div "vez" at bounding box center [574, 603] width 54 height 77
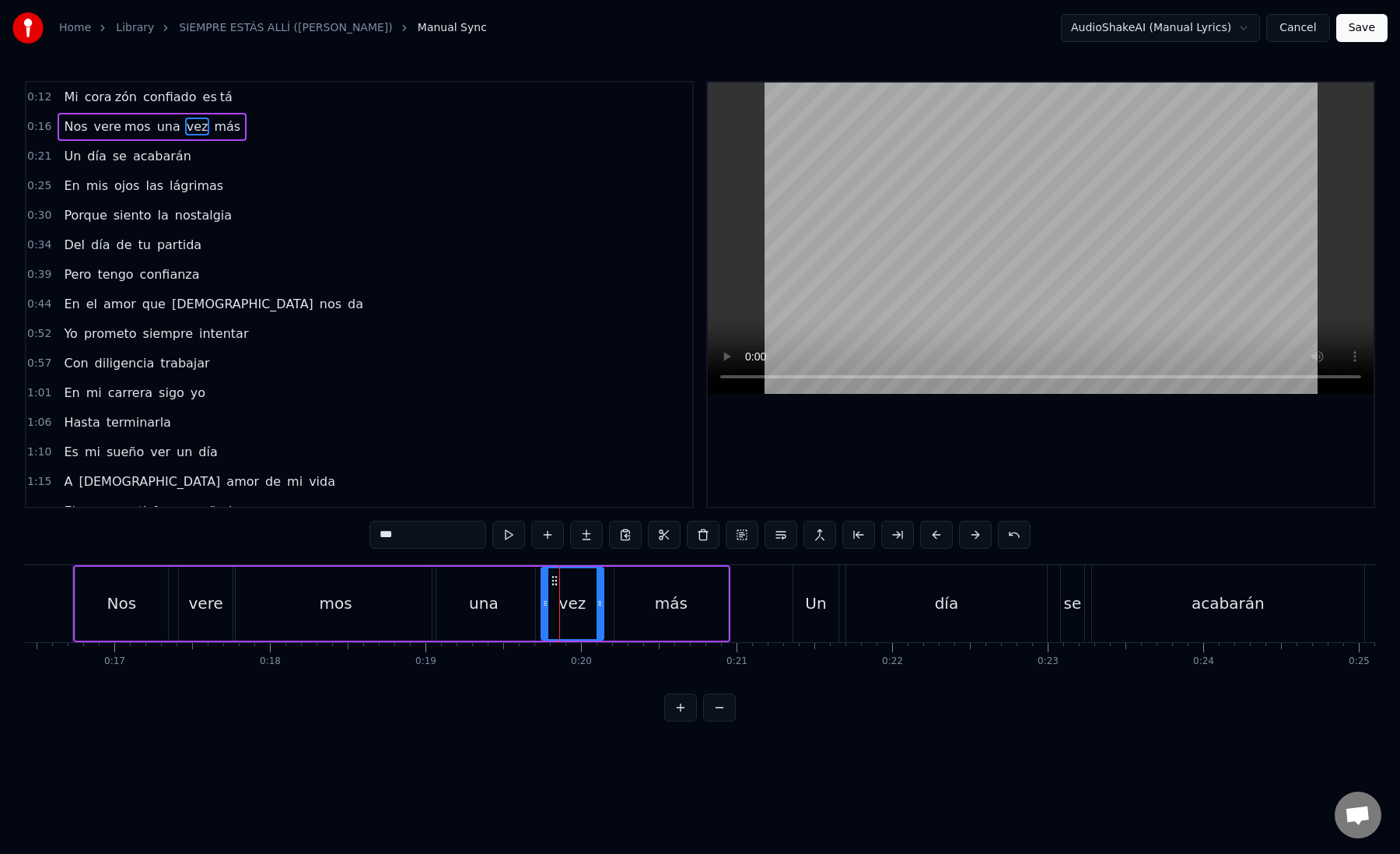
drag, startPoint x: 551, startPoint y: 606, endPoint x: 540, endPoint y: 604, distance: 11.2
click at [542, 604] on icon at bounding box center [545, 603] width 6 height 12
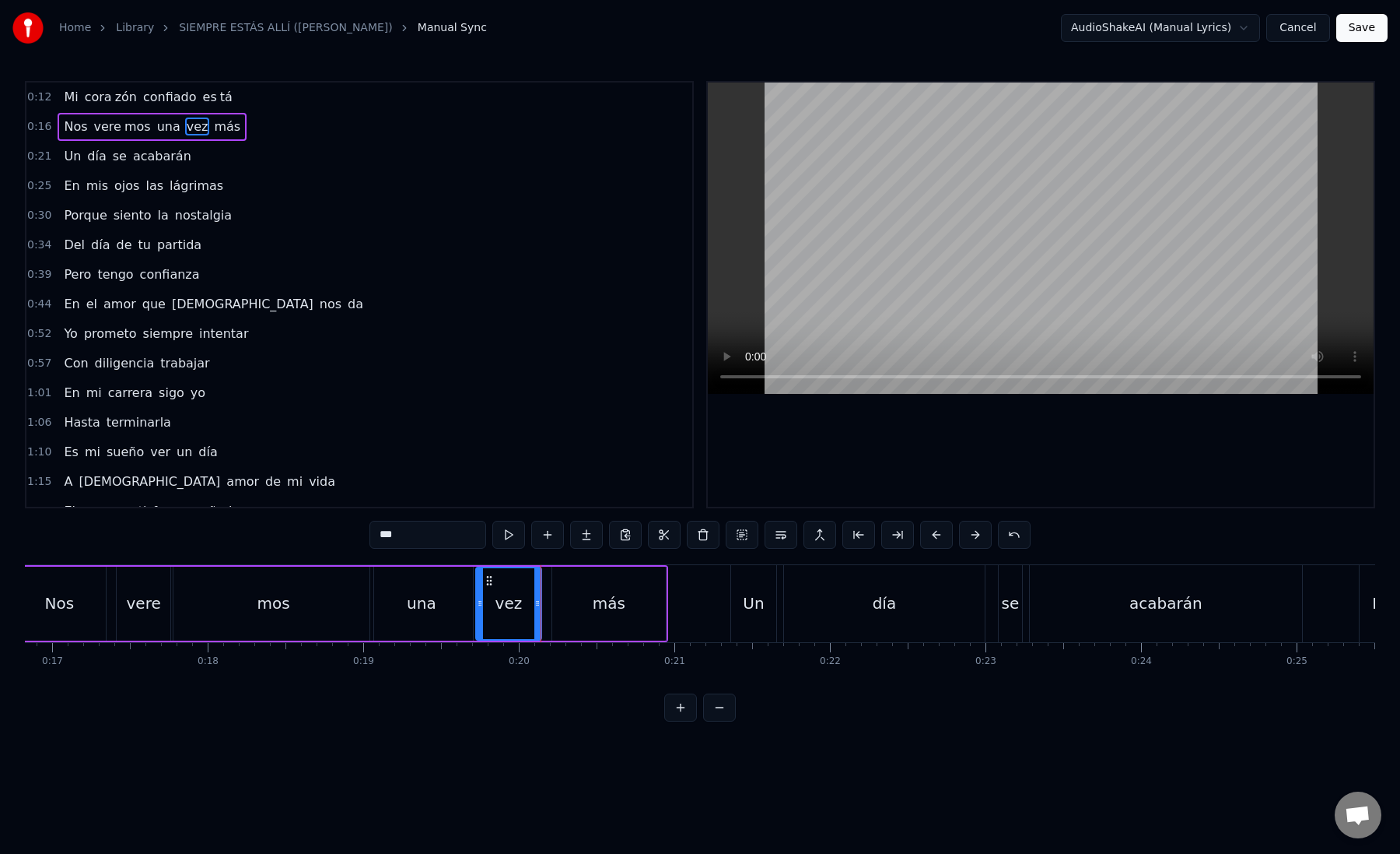
scroll to position [0, 2654]
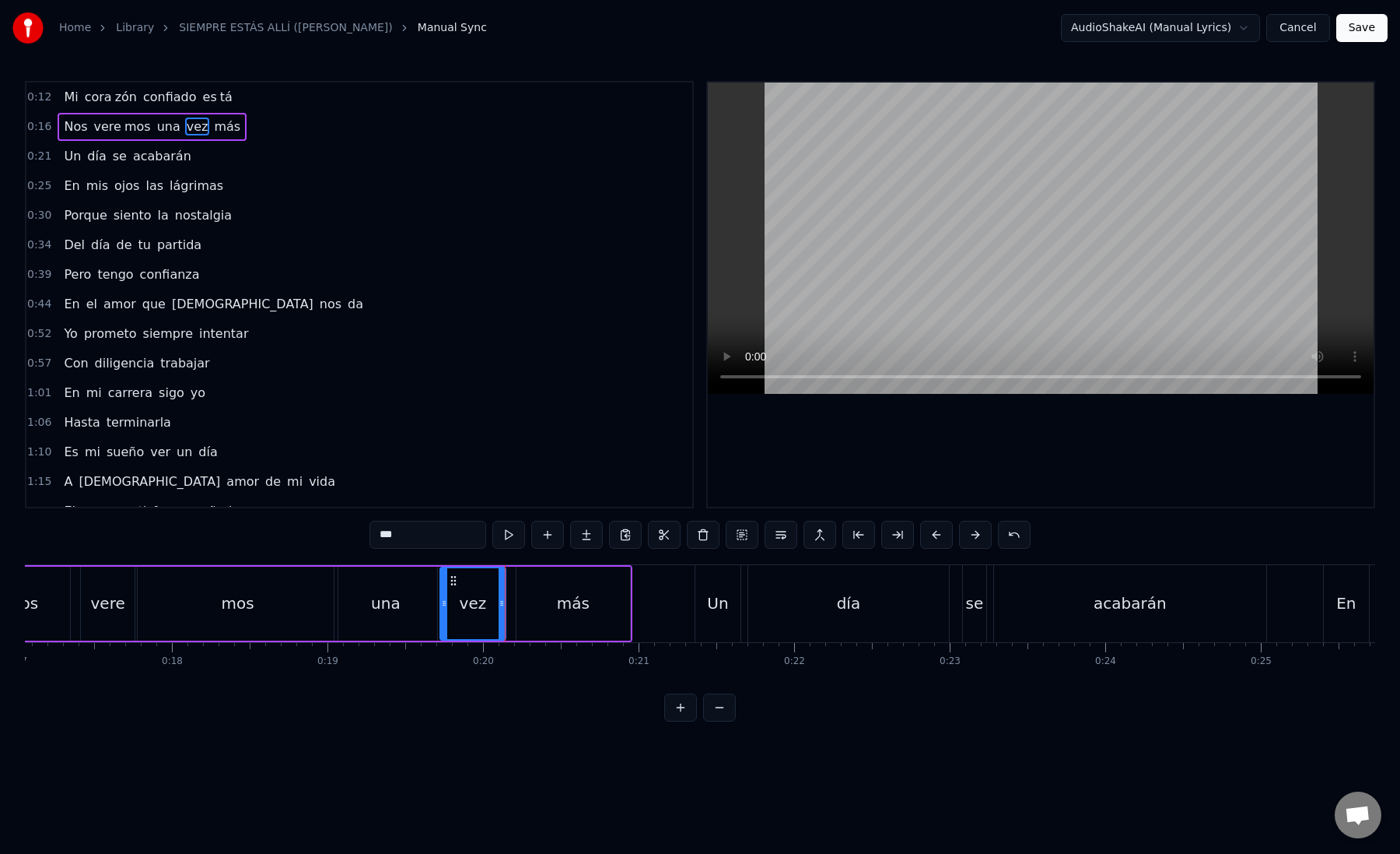
click at [540, 604] on div "más" at bounding box center [573, 603] width 114 height 74
click at [481, 605] on div "vez" at bounding box center [473, 603] width 28 height 23
click at [469, 604] on div "vez" at bounding box center [473, 603] width 28 height 23
drag, startPoint x: 501, startPoint y: 605, endPoint x: 490, endPoint y: 605, distance: 11.0
click at [490, 605] on icon at bounding box center [492, 603] width 6 height 12
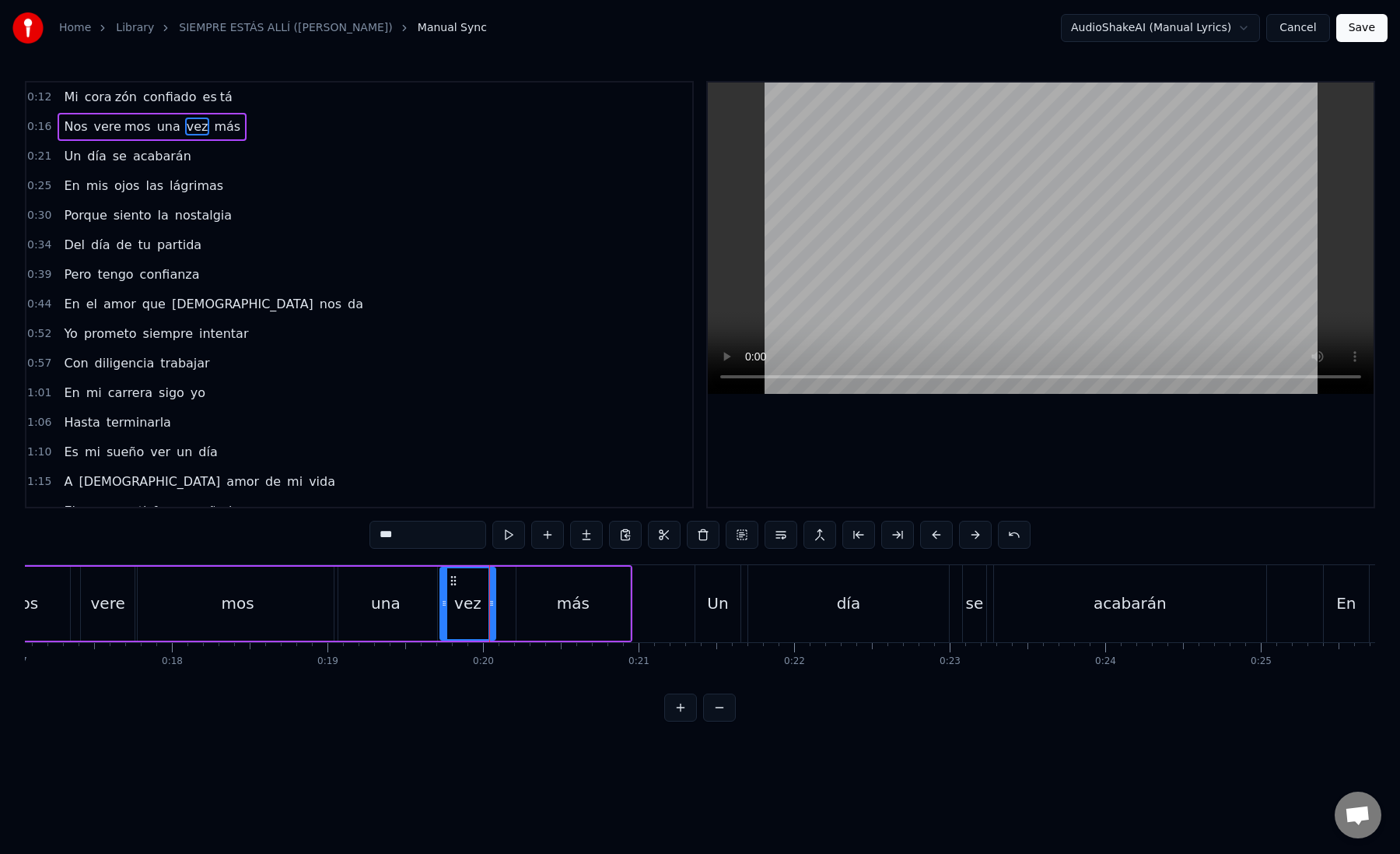
click at [527, 605] on div "más" at bounding box center [573, 603] width 114 height 74
drag, startPoint x: 522, startPoint y: 605, endPoint x: 500, endPoint y: 605, distance: 22.0
click at [499, 605] on icon at bounding box center [497, 603] width 6 height 12
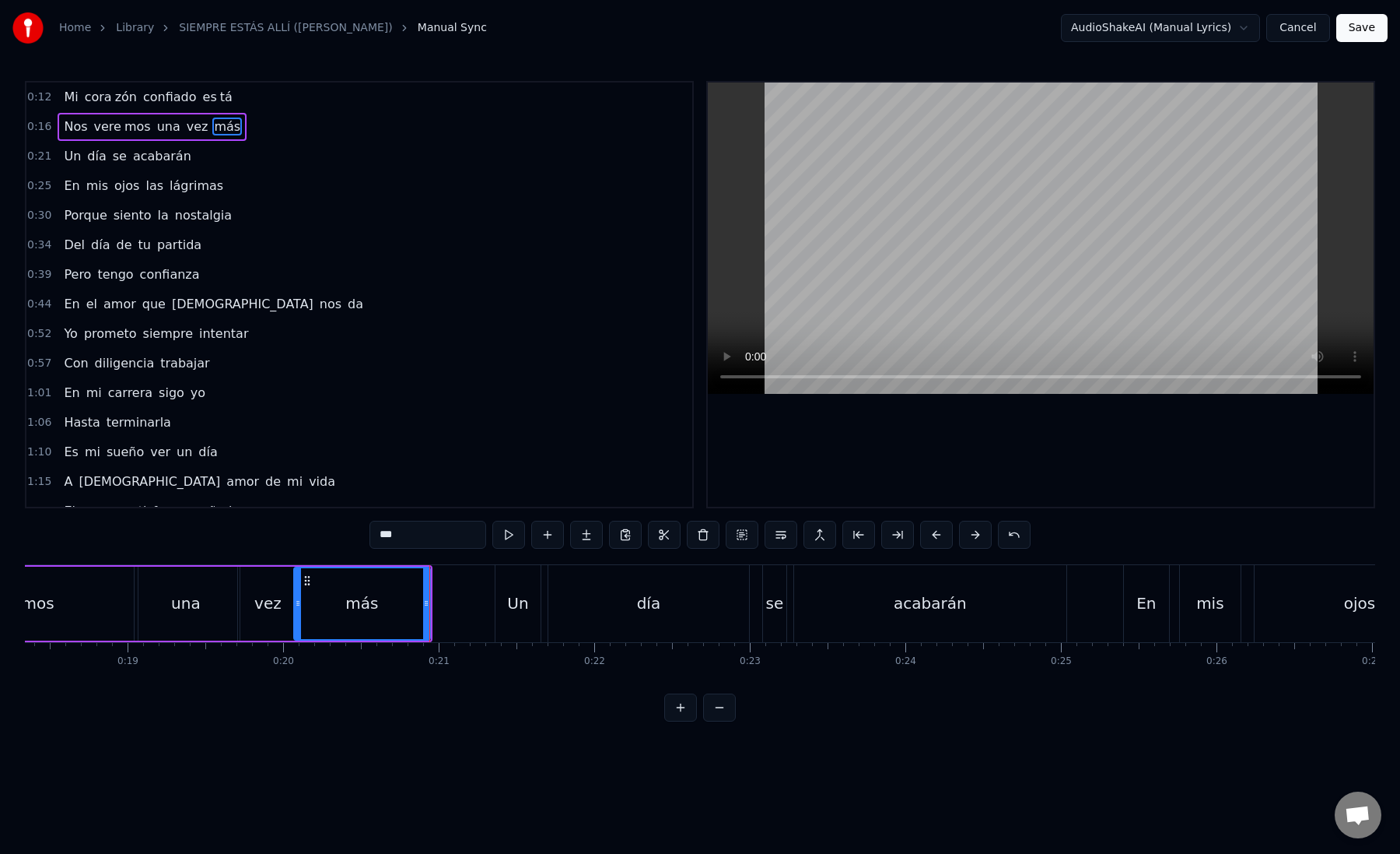
scroll to position [0, 2871]
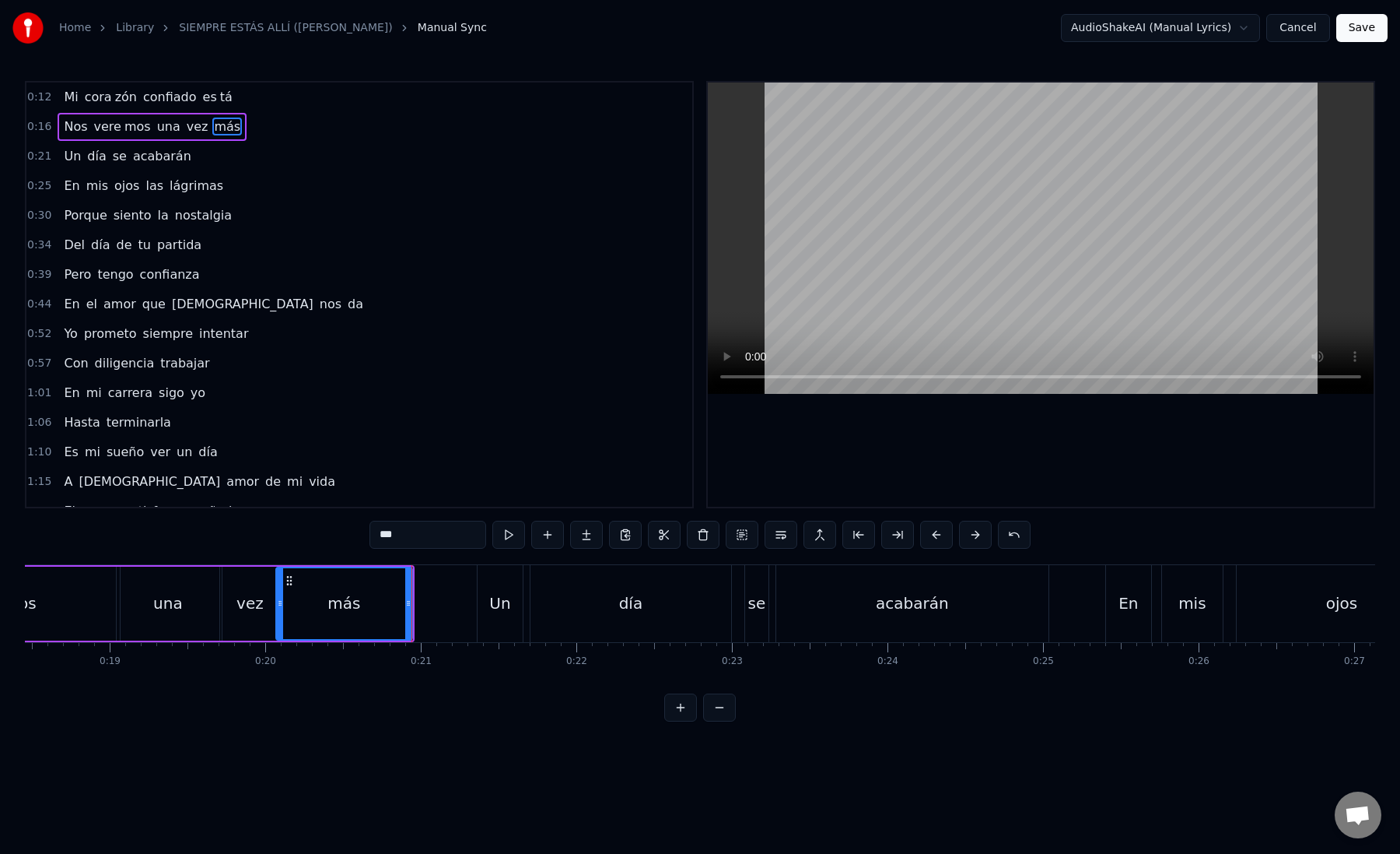
click at [504, 607] on div "Un" at bounding box center [500, 603] width 21 height 23
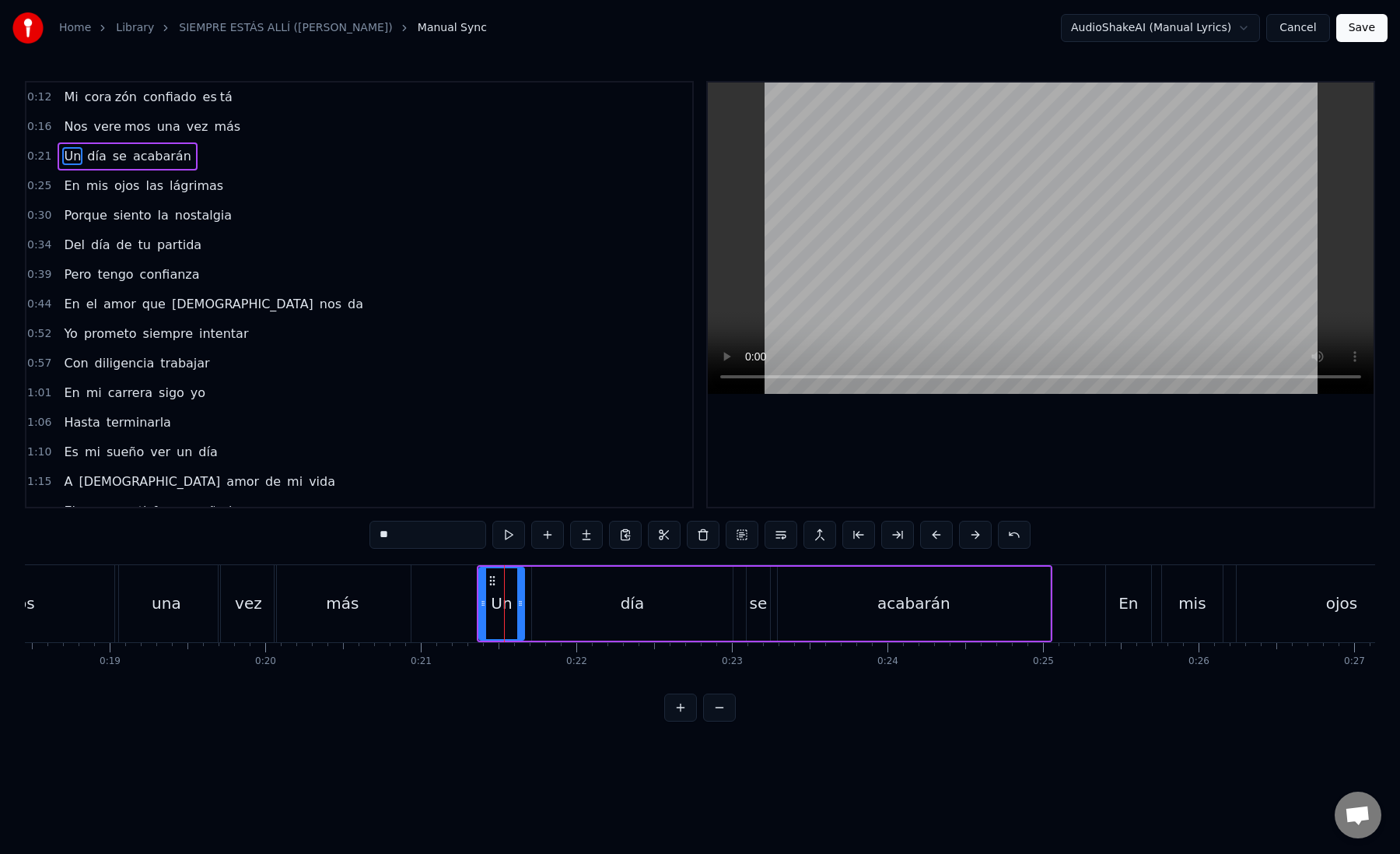
click at [490, 608] on div "Un" at bounding box center [502, 603] width 44 height 71
click at [547, 605] on div "día" at bounding box center [632, 603] width 200 height 74
click at [530, 605] on icon at bounding box center [531, 603] width 6 height 12
click at [571, 607] on div "día" at bounding box center [630, 603] width 204 height 71
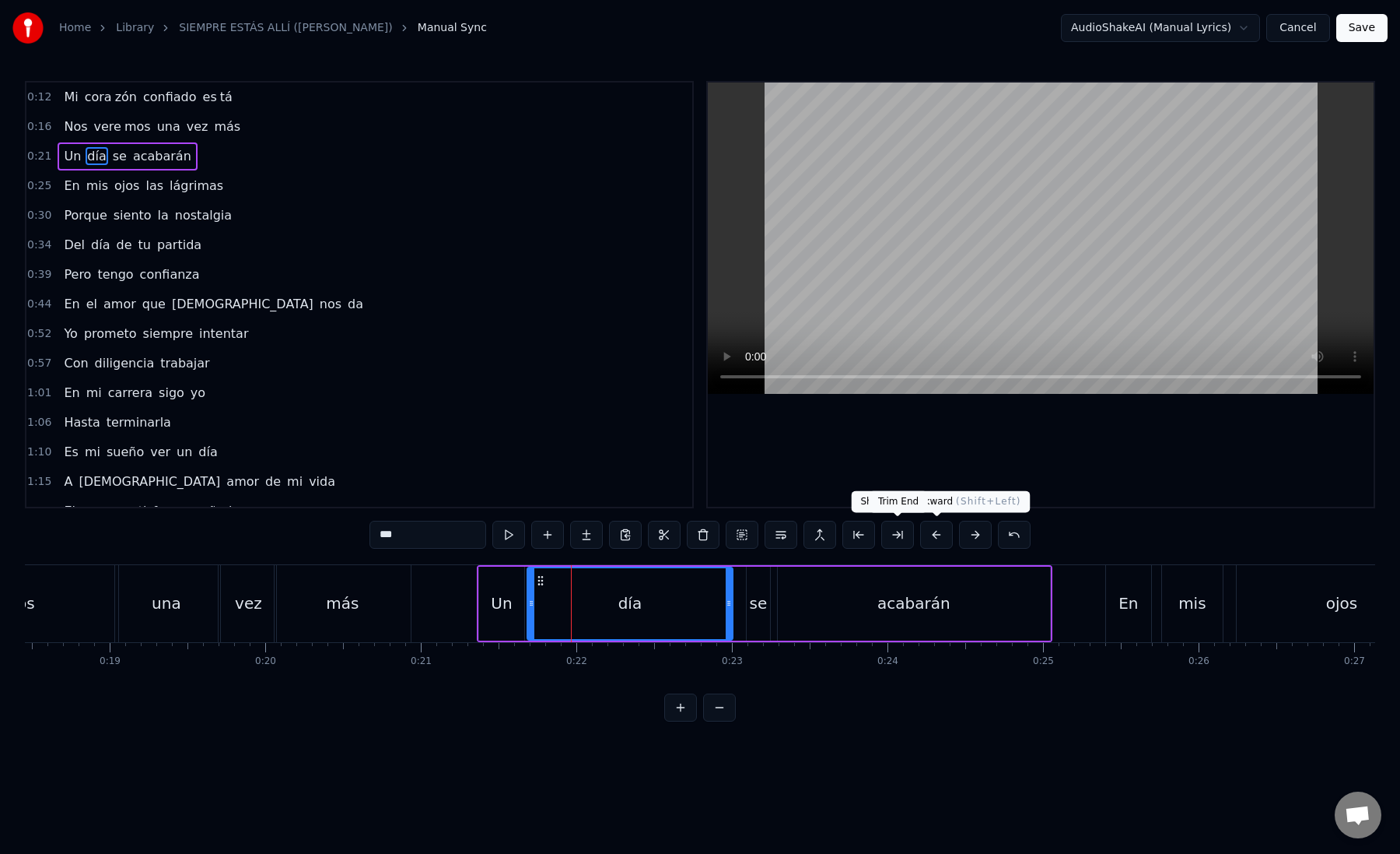
click at [889, 528] on button at bounding box center [897, 535] width 33 height 28
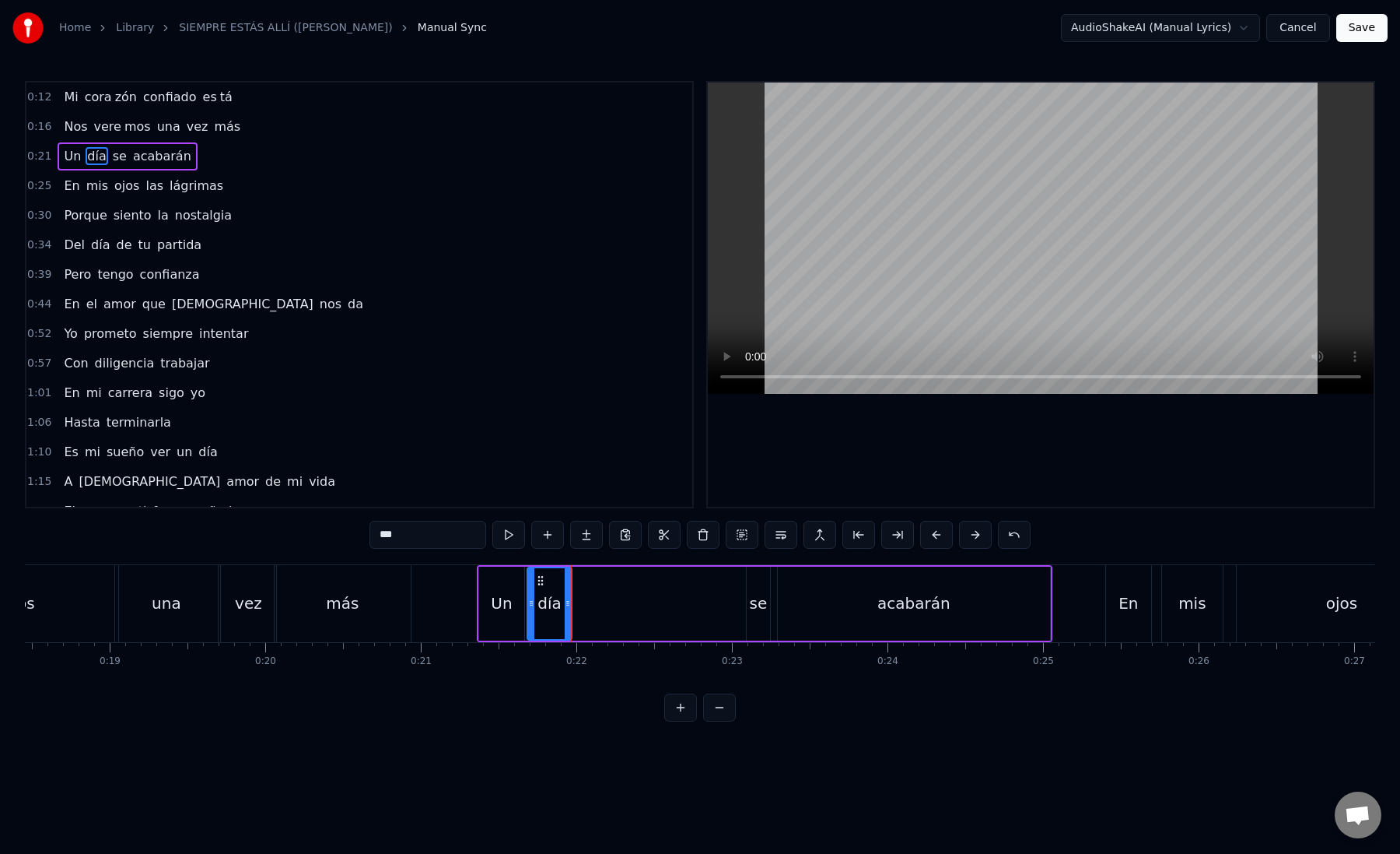
drag, startPoint x: 401, startPoint y: 538, endPoint x: 390, endPoint y: 538, distance: 11.0
click at [390, 538] on input "***" at bounding box center [428, 535] width 117 height 28
type input "**"
click at [581, 539] on button at bounding box center [587, 535] width 33 height 28
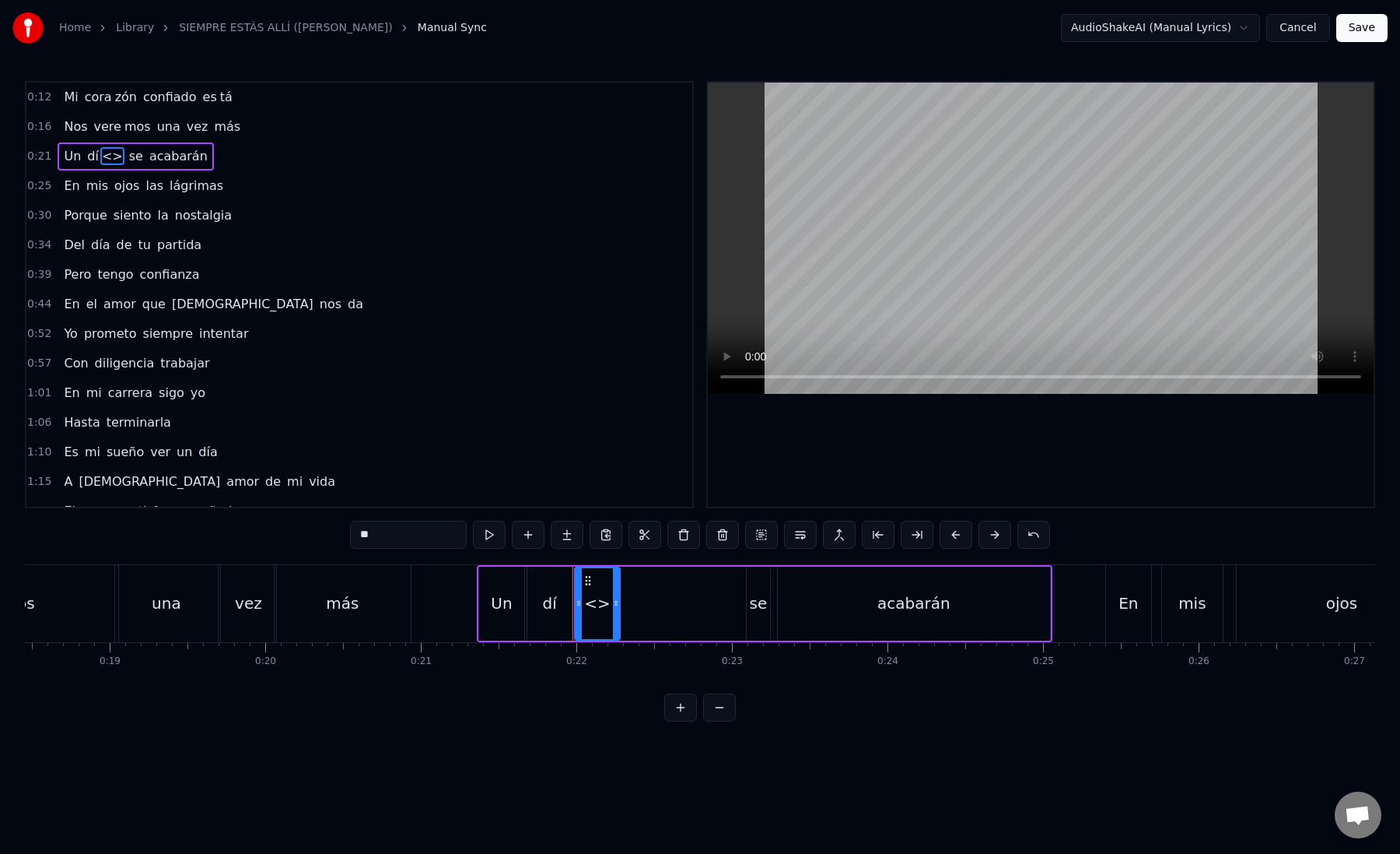
drag, startPoint x: 391, startPoint y: 520, endPoint x: 454, endPoint y: 546, distance: 68.2
click at [454, 546] on input "**" at bounding box center [409, 535] width 117 height 28
paste input "text"
drag, startPoint x: 618, startPoint y: 604, endPoint x: 741, endPoint y: 607, distance: 123.0
click at [741, 607] on icon at bounding box center [738, 603] width 6 height 12
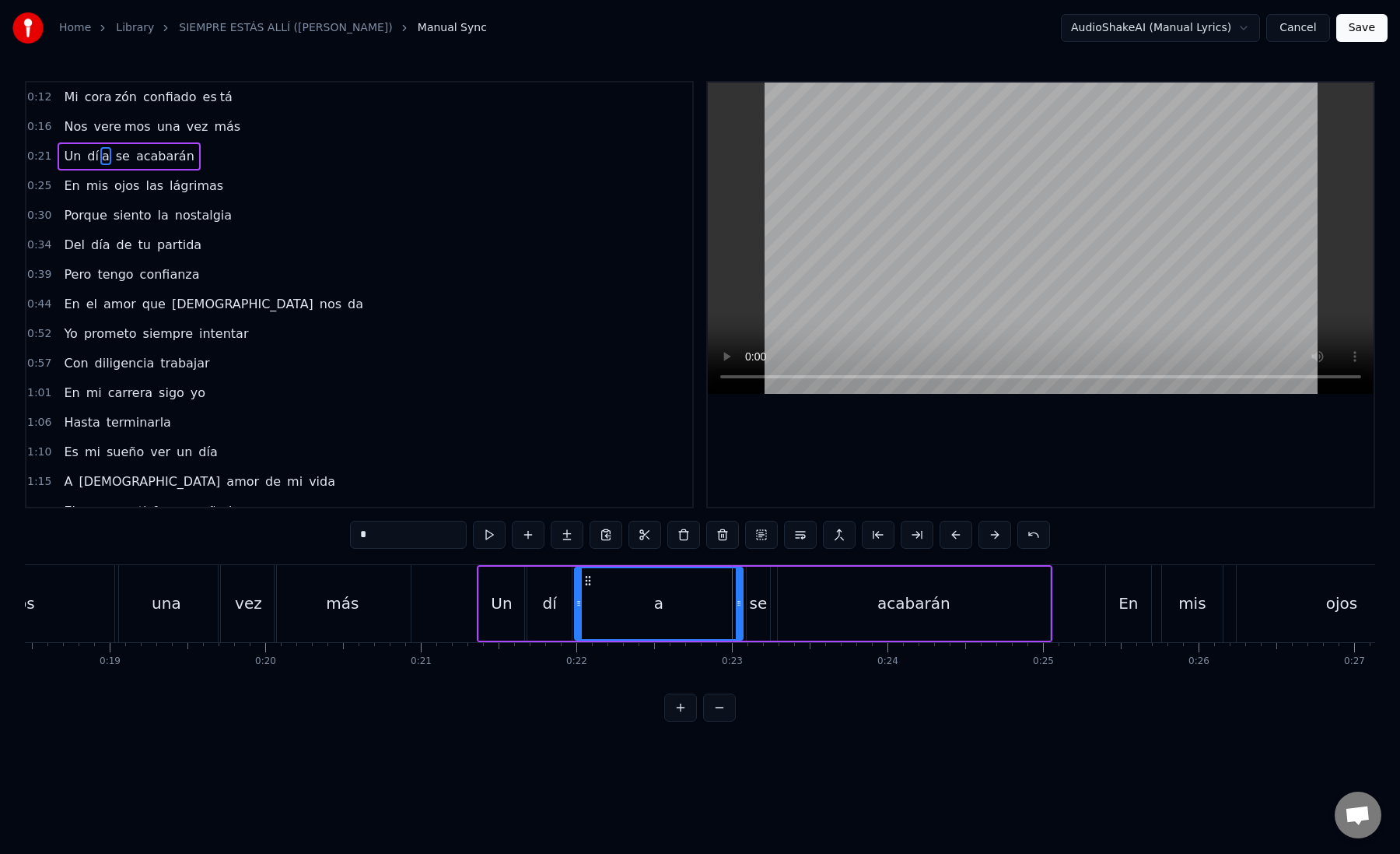
click at [586, 605] on div "a" at bounding box center [658, 603] width 166 height 71
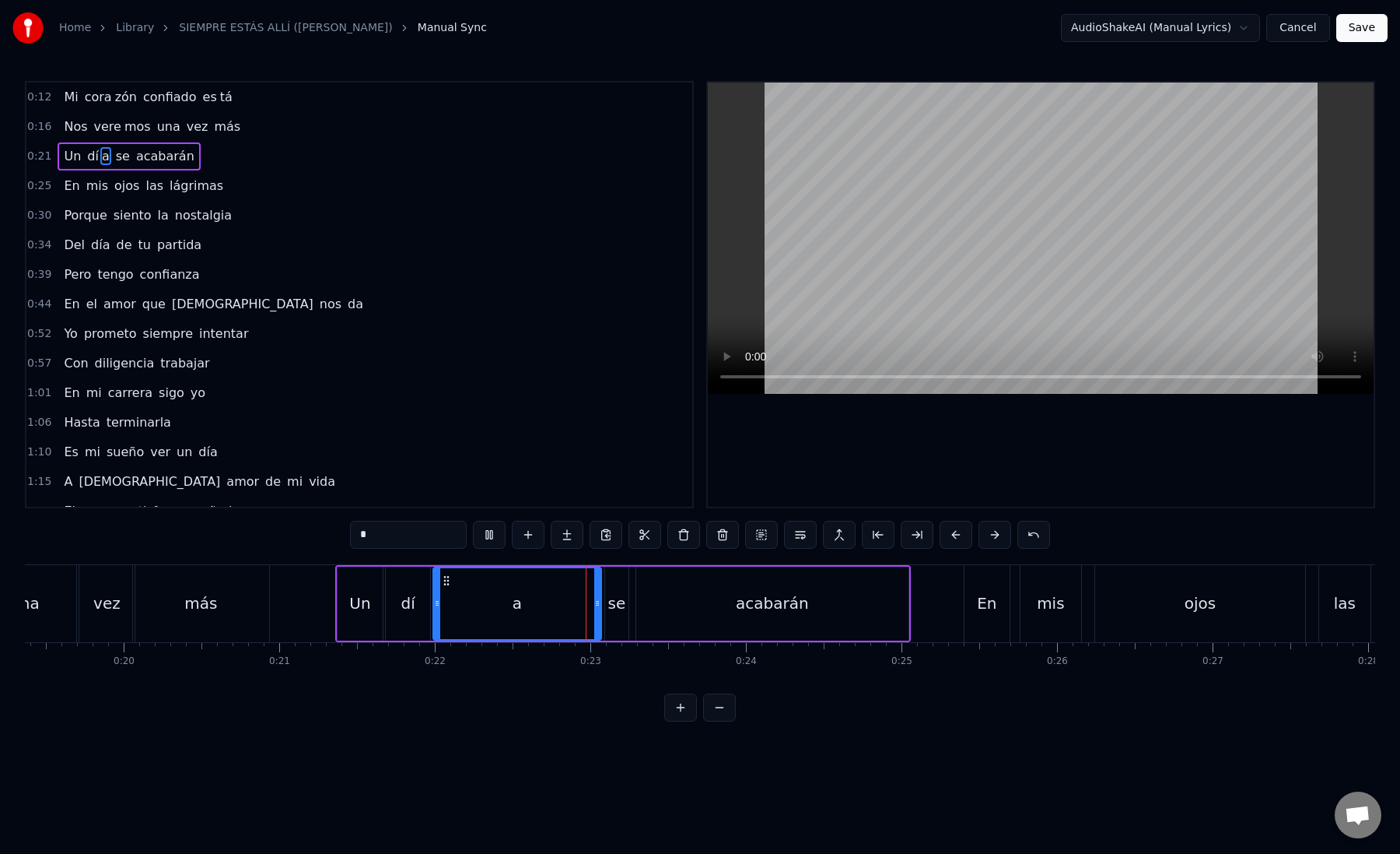
scroll to position [0, 3165]
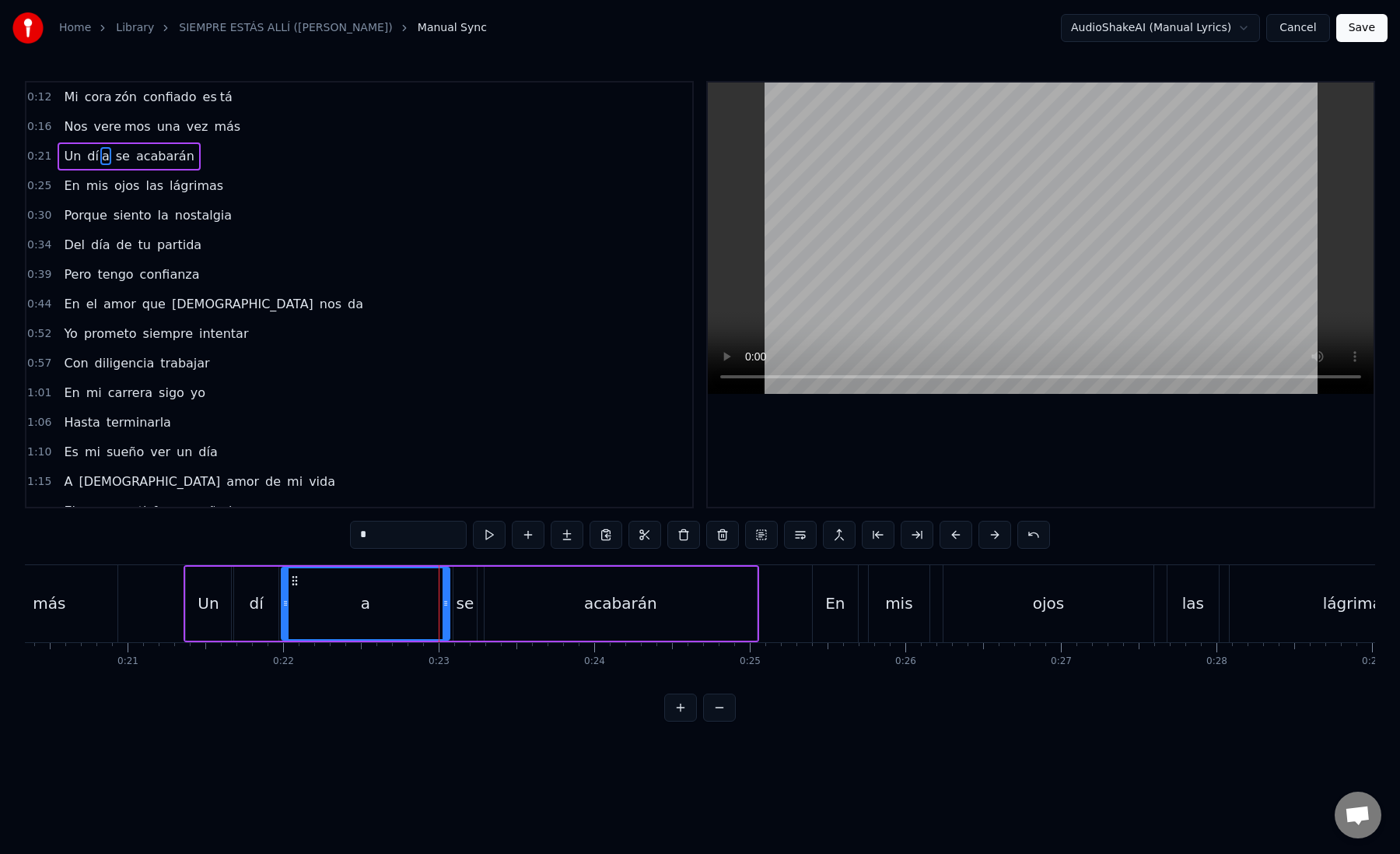
click at [453, 610] on div "se" at bounding box center [465, 603] width 23 height 74
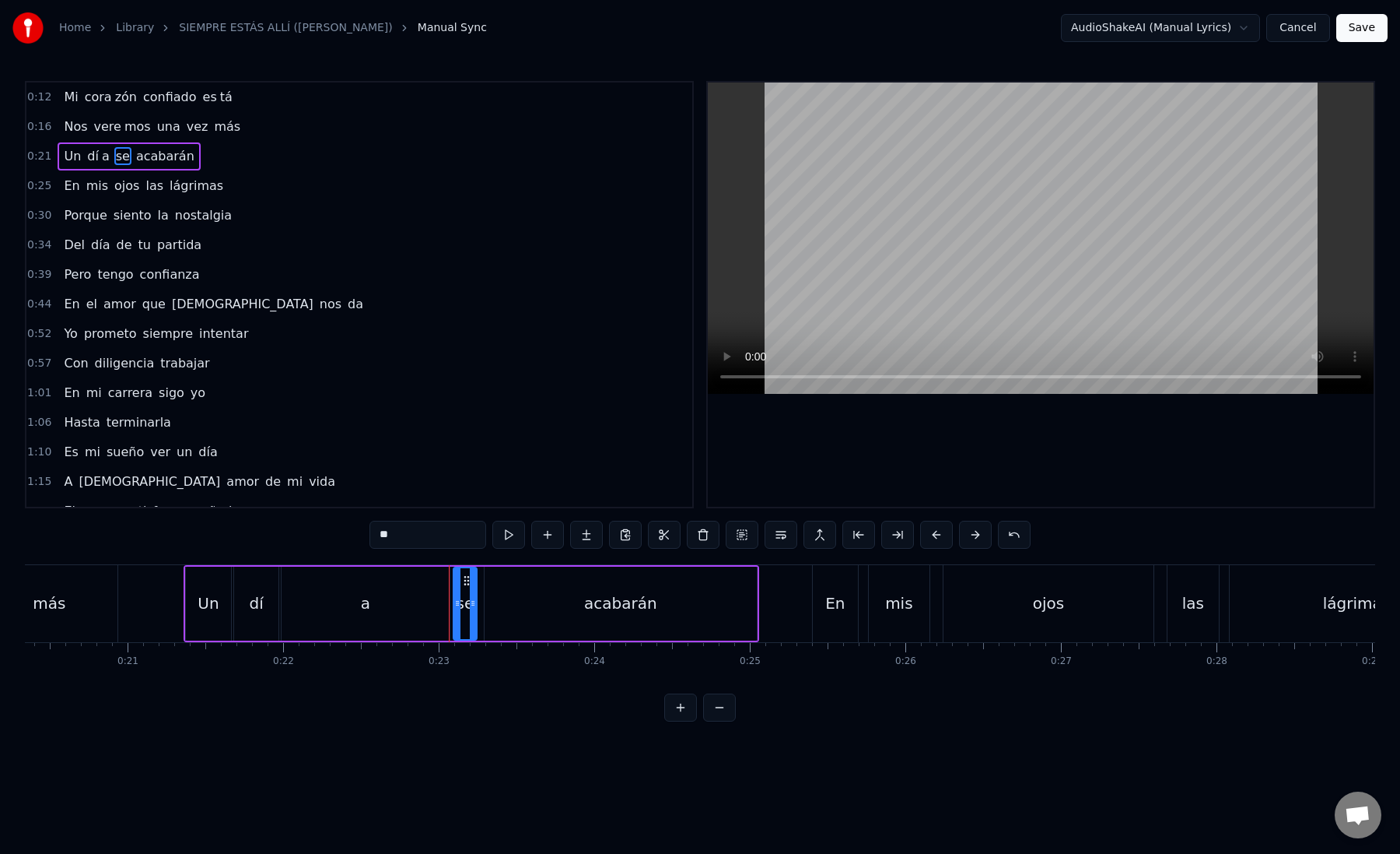
click at [494, 609] on div "acabarán" at bounding box center [620, 603] width 272 height 74
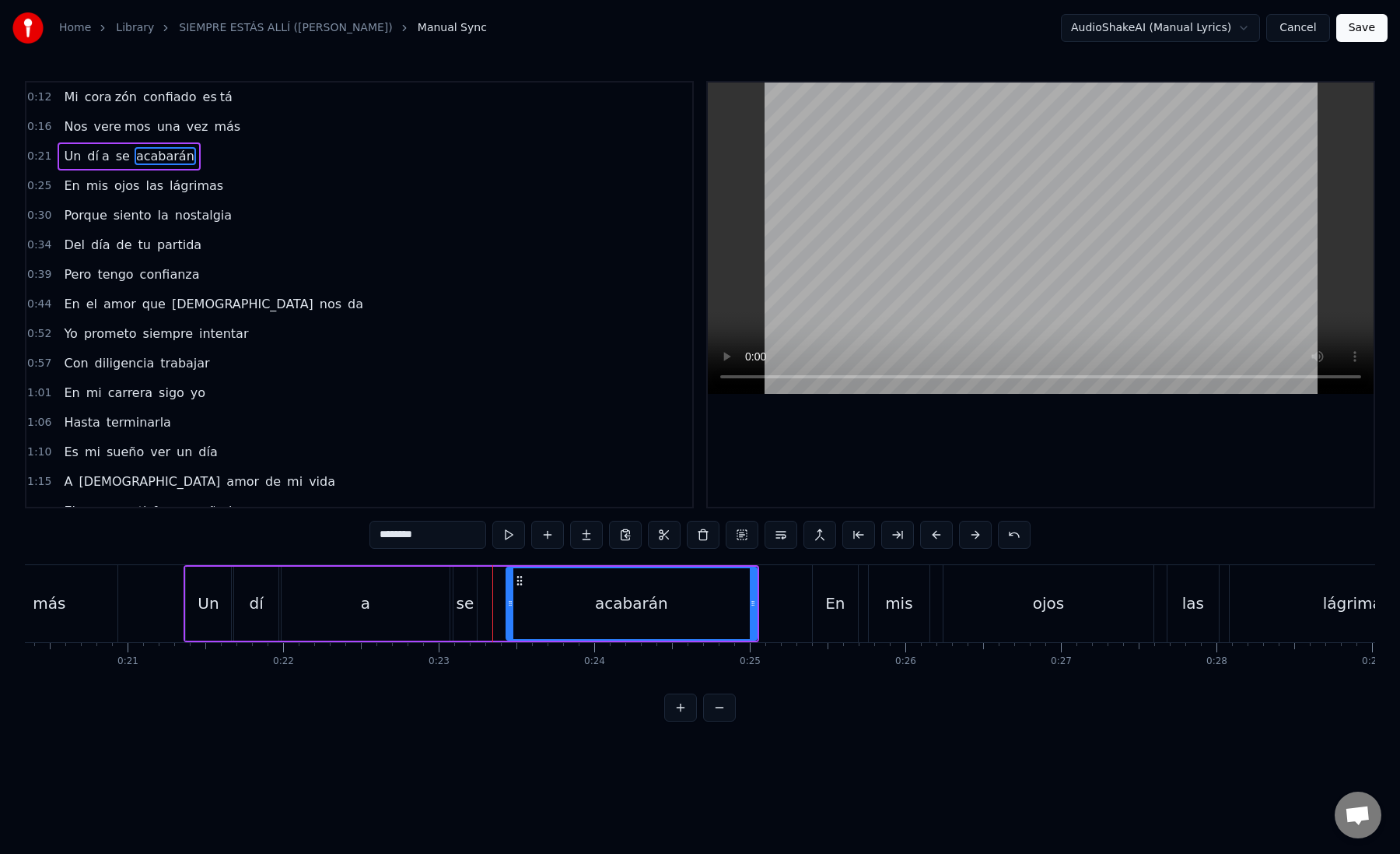
drag, startPoint x: 490, startPoint y: 606, endPoint x: 536, endPoint y: 605, distance: 46.0
click at [514, 606] on icon at bounding box center [509, 603] width 6 height 12
click at [432, 605] on div "a" at bounding box center [365, 603] width 167 height 74
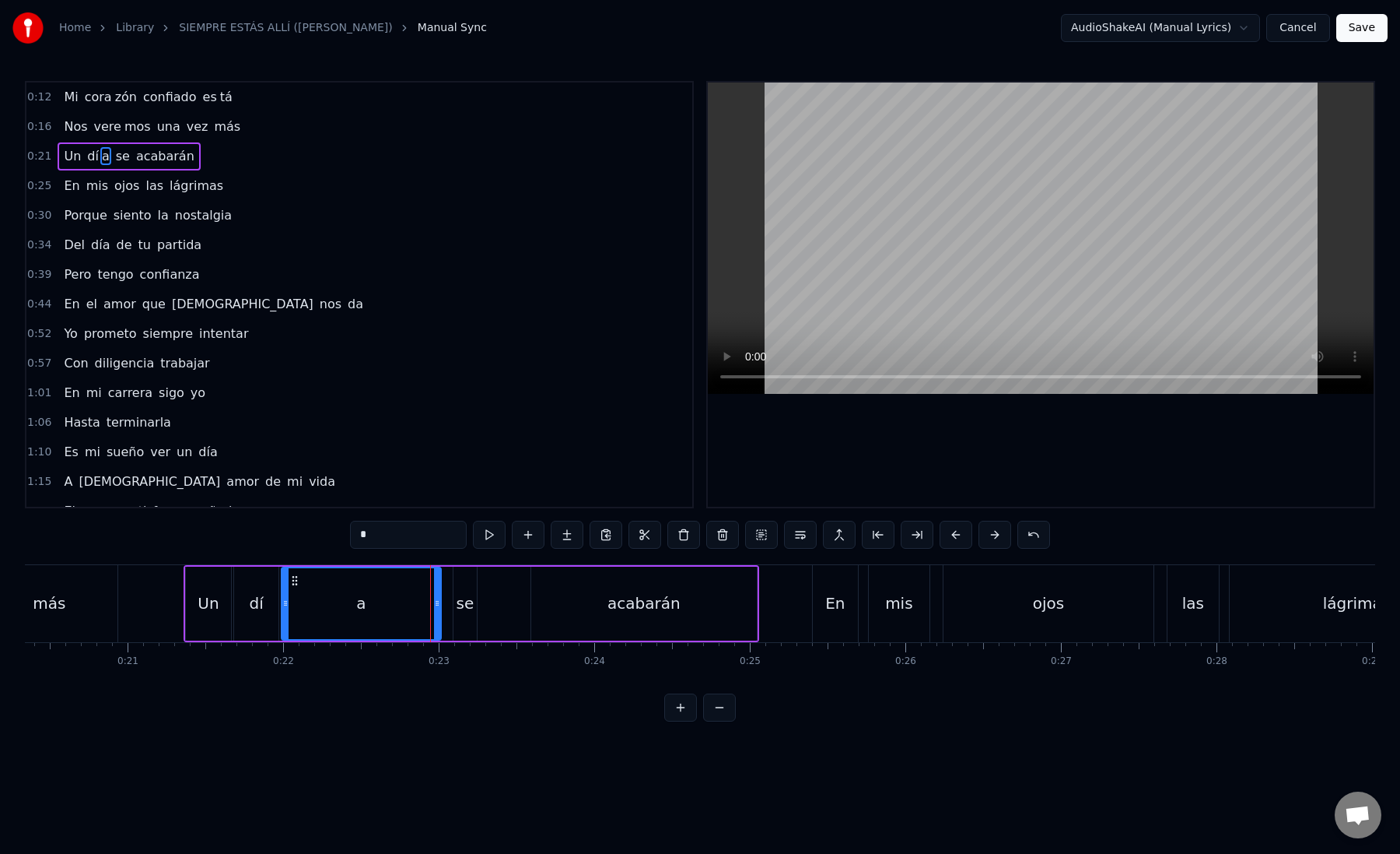
drag, startPoint x: 445, startPoint y: 605, endPoint x: 435, endPoint y: 604, distance: 10.0
click at [435, 604] on icon at bounding box center [436, 603] width 6 height 12
click at [466, 610] on div "se" at bounding box center [466, 603] width 18 height 23
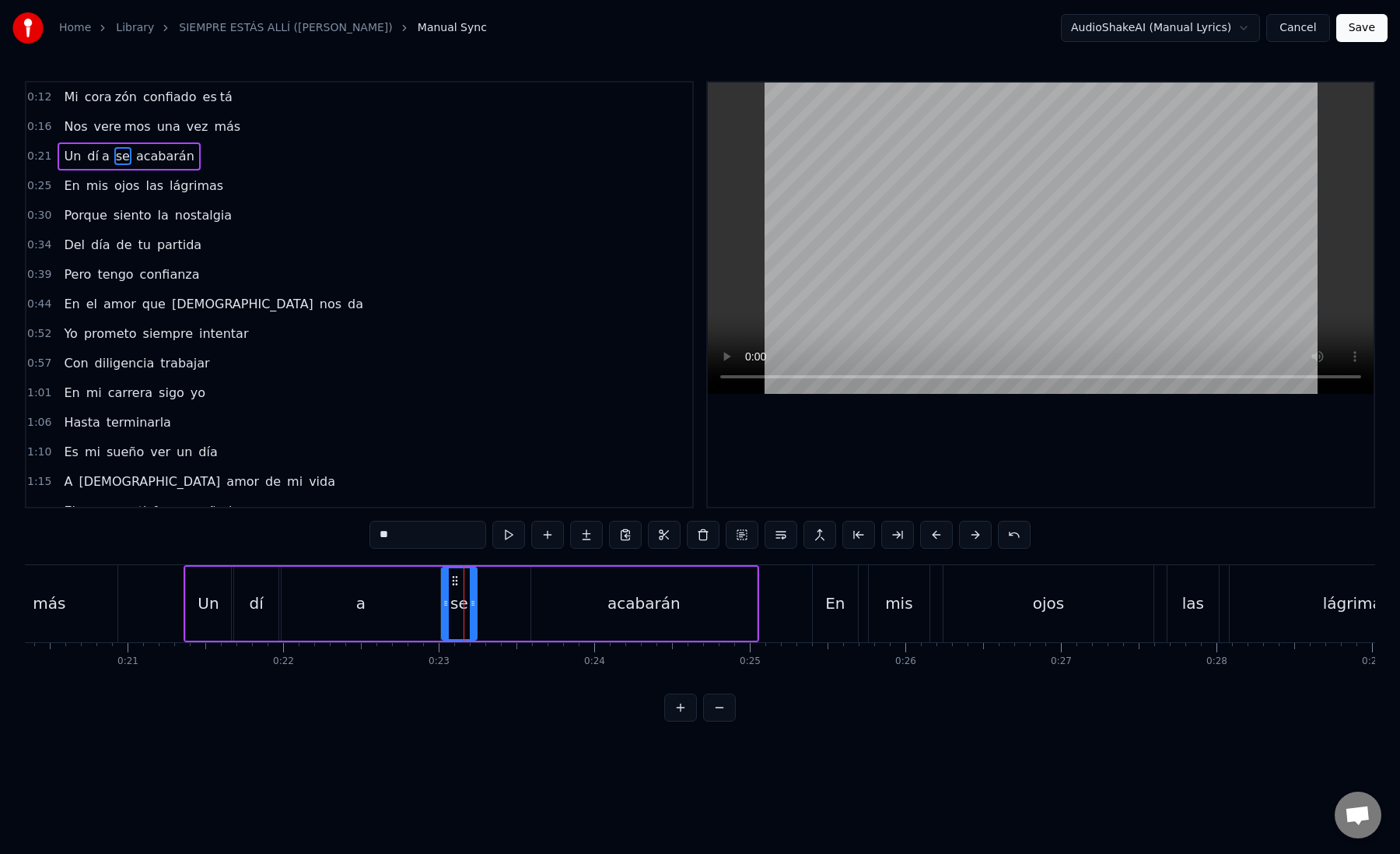
drag, startPoint x: 458, startPoint y: 607, endPoint x: 447, endPoint y: 607, distance: 11.0
click at [447, 607] on icon at bounding box center [445, 603] width 6 height 12
drag, startPoint x: 471, startPoint y: 603, endPoint x: 519, endPoint y: 610, distance: 48.5
click at [520, 610] on div at bounding box center [521, 603] width 6 height 71
click at [452, 602] on div "se" at bounding box center [484, 603] width 83 height 71
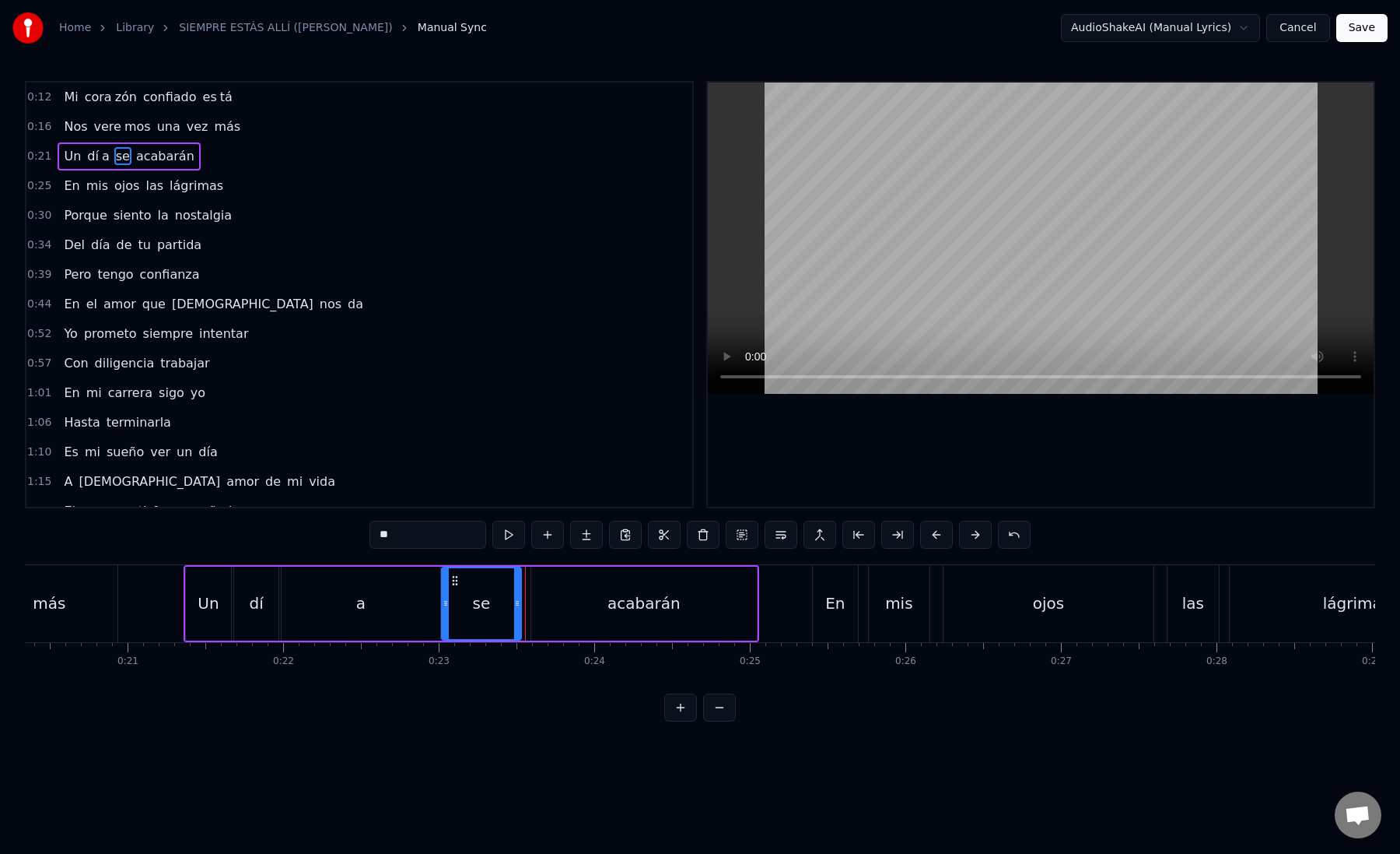
drag, startPoint x: 521, startPoint y: 604, endPoint x: 511, endPoint y: 600, distance: 10.8
click at [515, 601] on icon at bounding box center [517, 603] width 6 height 12
click at [577, 601] on div "acabarán" at bounding box center [644, 603] width 225 height 74
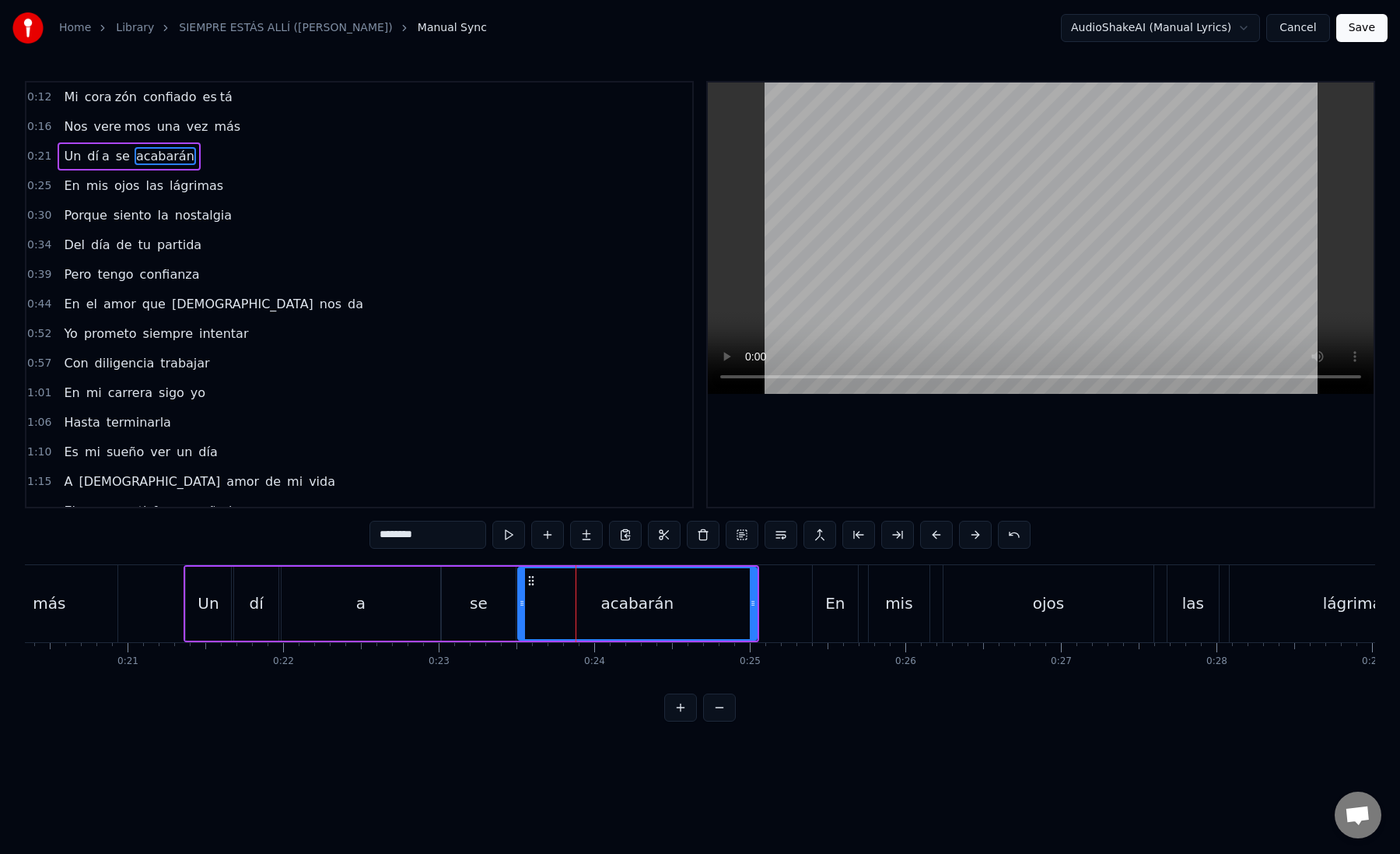
drag, startPoint x: 537, startPoint y: 603, endPoint x: 523, endPoint y: 602, distance: 14.0
click at [523, 602] on icon at bounding box center [521, 603] width 6 height 12
click at [490, 604] on div "se" at bounding box center [478, 603] width 74 height 74
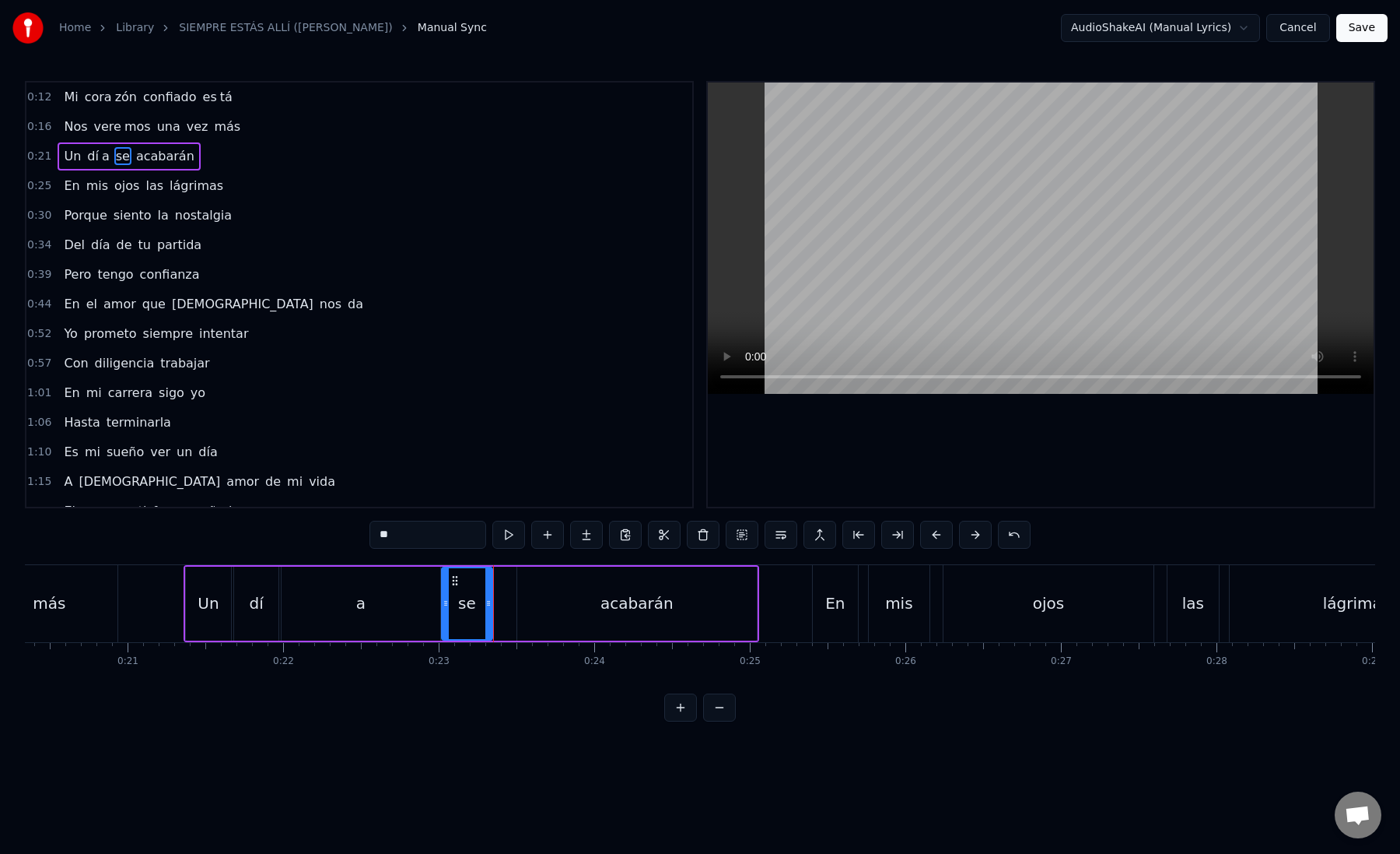
drag, startPoint x: 513, startPoint y: 607, endPoint x: 486, endPoint y: 607, distance: 27.0
click at [486, 607] on icon at bounding box center [488, 603] width 6 height 12
click at [526, 607] on div "acabarán" at bounding box center [637, 603] width 239 height 74
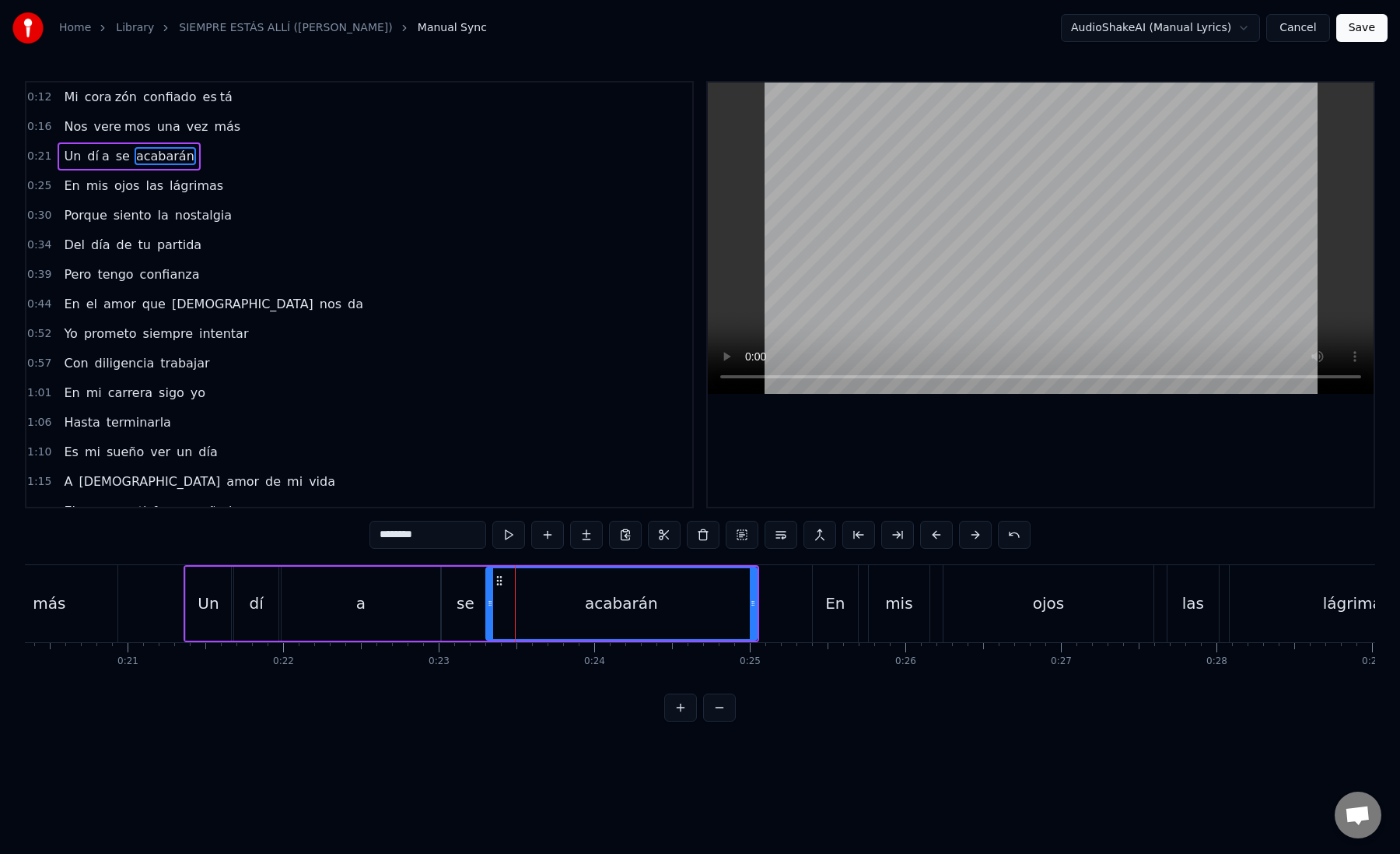
drag, startPoint x: 522, startPoint y: 606, endPoint x: 495, endPoint y: 606, distance: 27.0
click at [493, 606] on icon at bounding box center [490, 603] width 6 height 12
click at [463, 606] on div "se" at bounding box center [466, 603] width 18 height 23
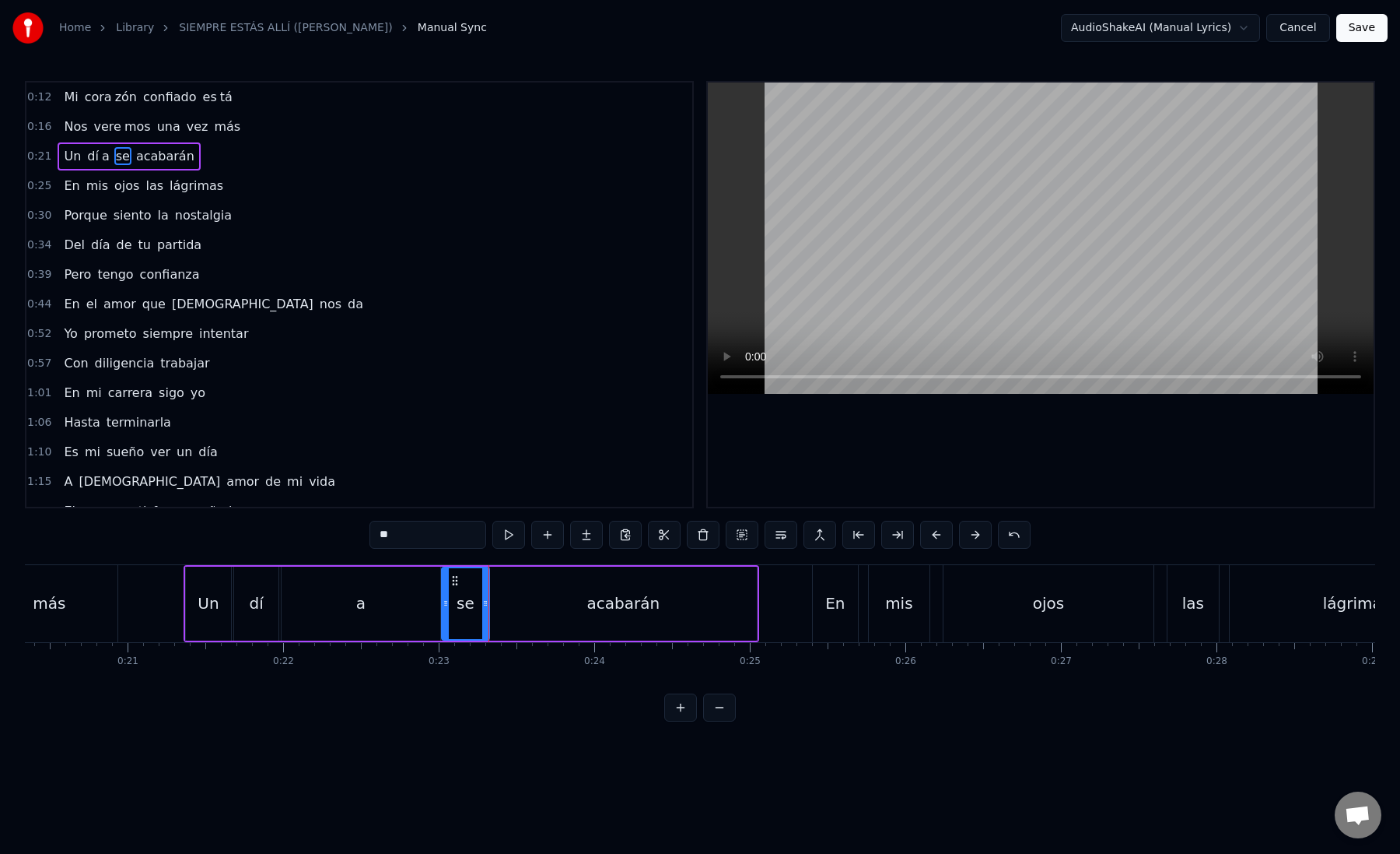
click at [498, 608] on div "acabarán" at bounding box center [624, 603] width 267 height 74
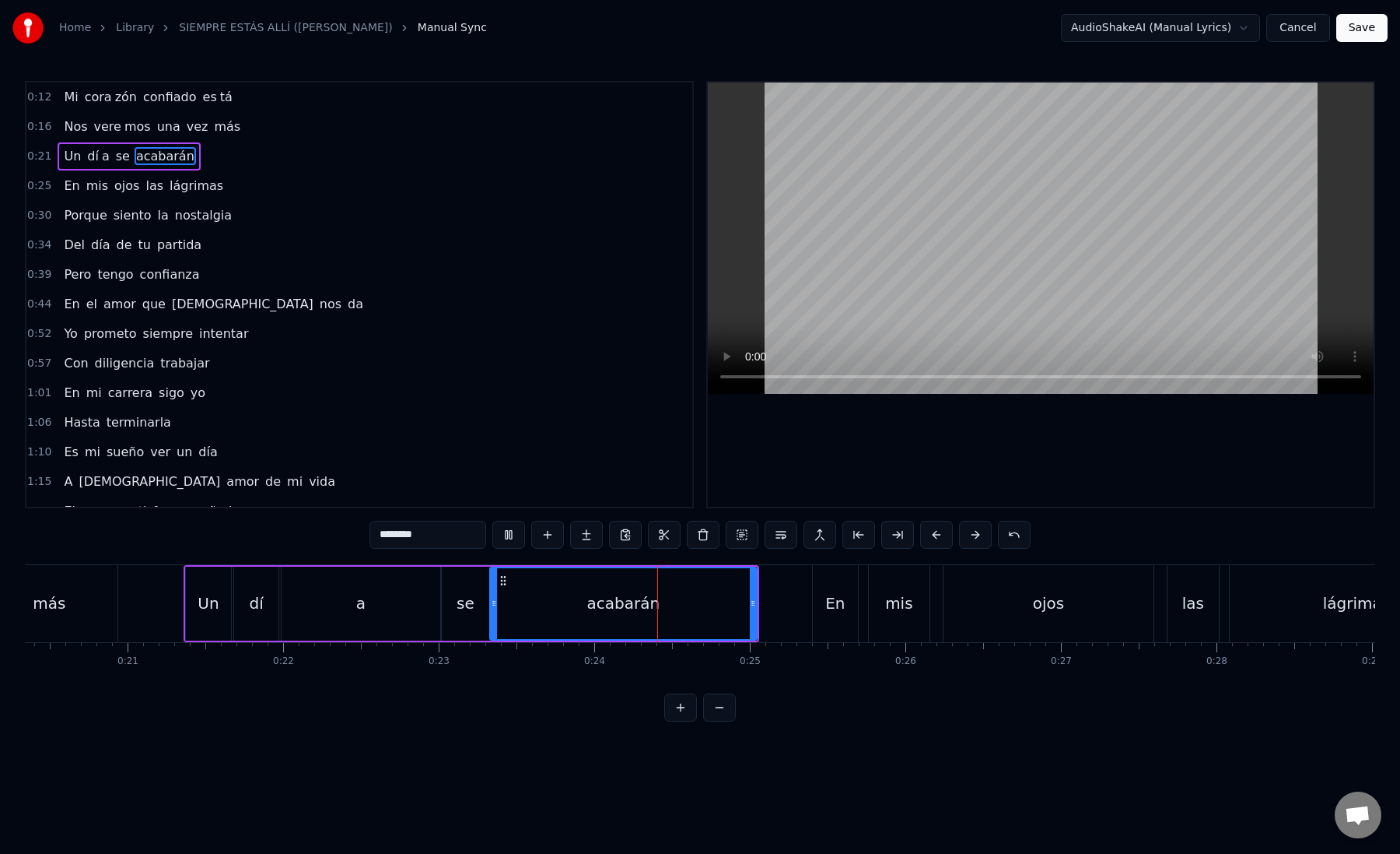
click at [462, 609] on div "se" at bounding box center [466, 603] width 18 height 23
type input "**"
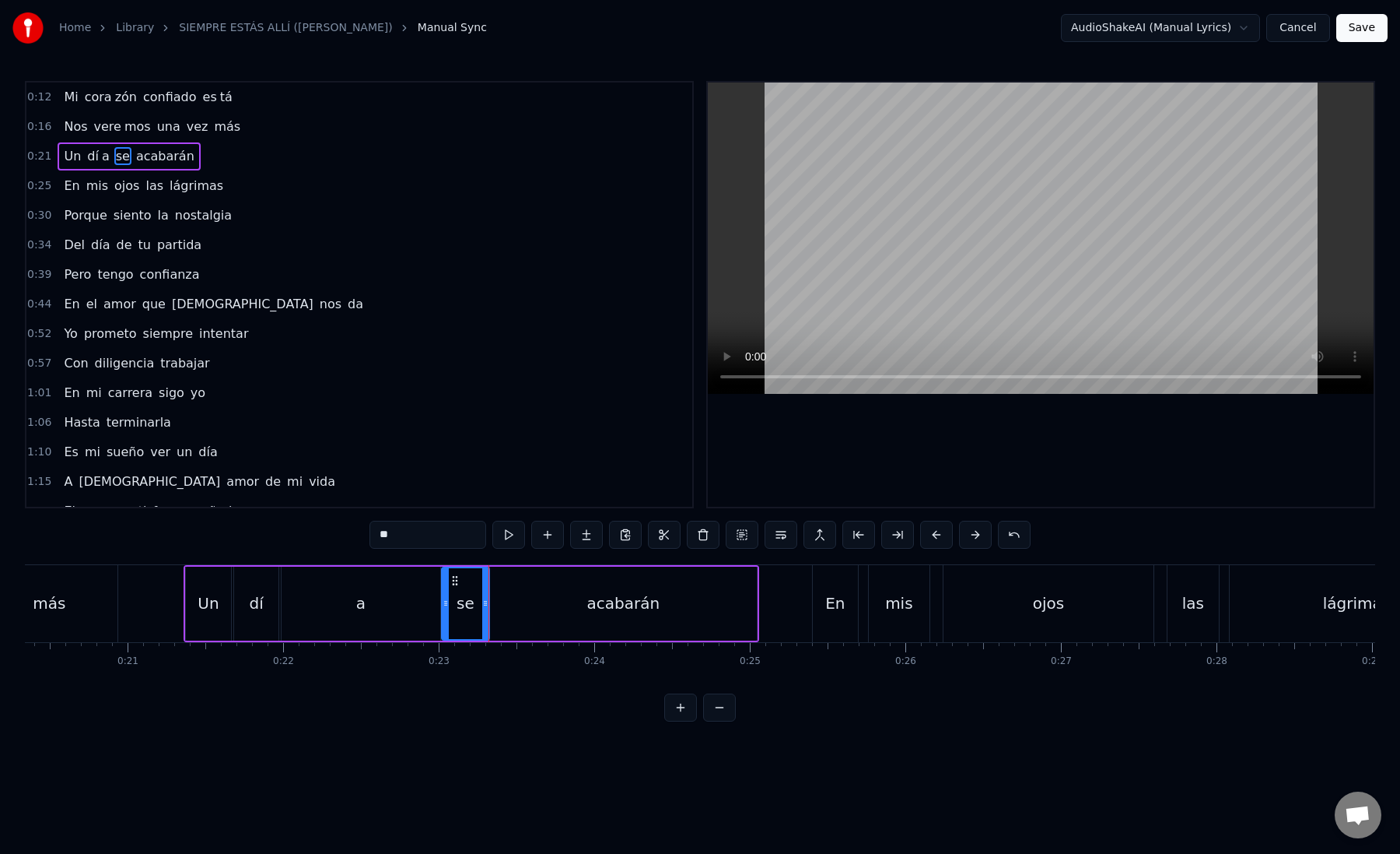
click at [463, 602] on div "se" at bounding box center [466, 603] width 18 height 23
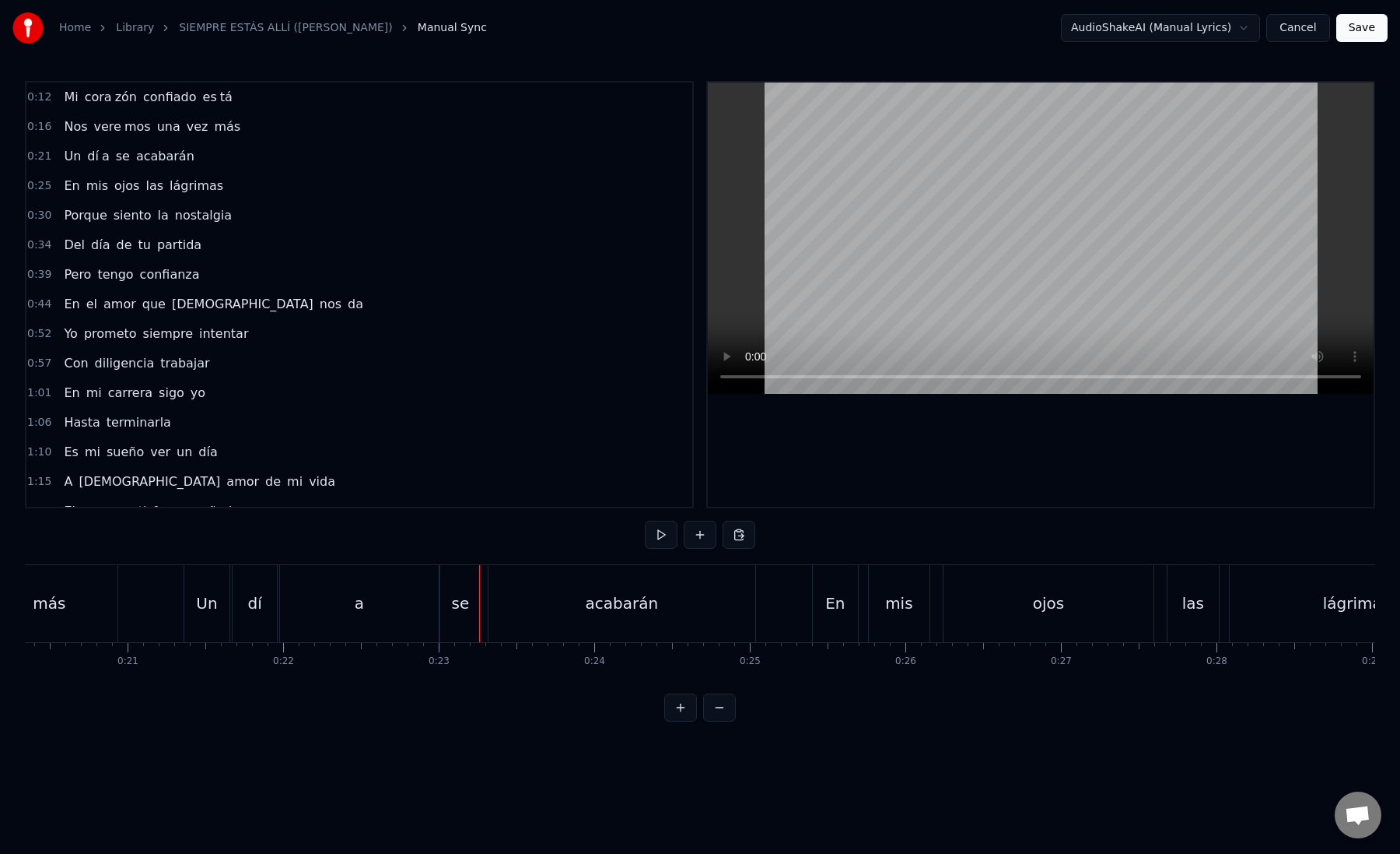
click at [507, 603] on div "acabarán" at bounding box center [622, 603] width 267 height 77
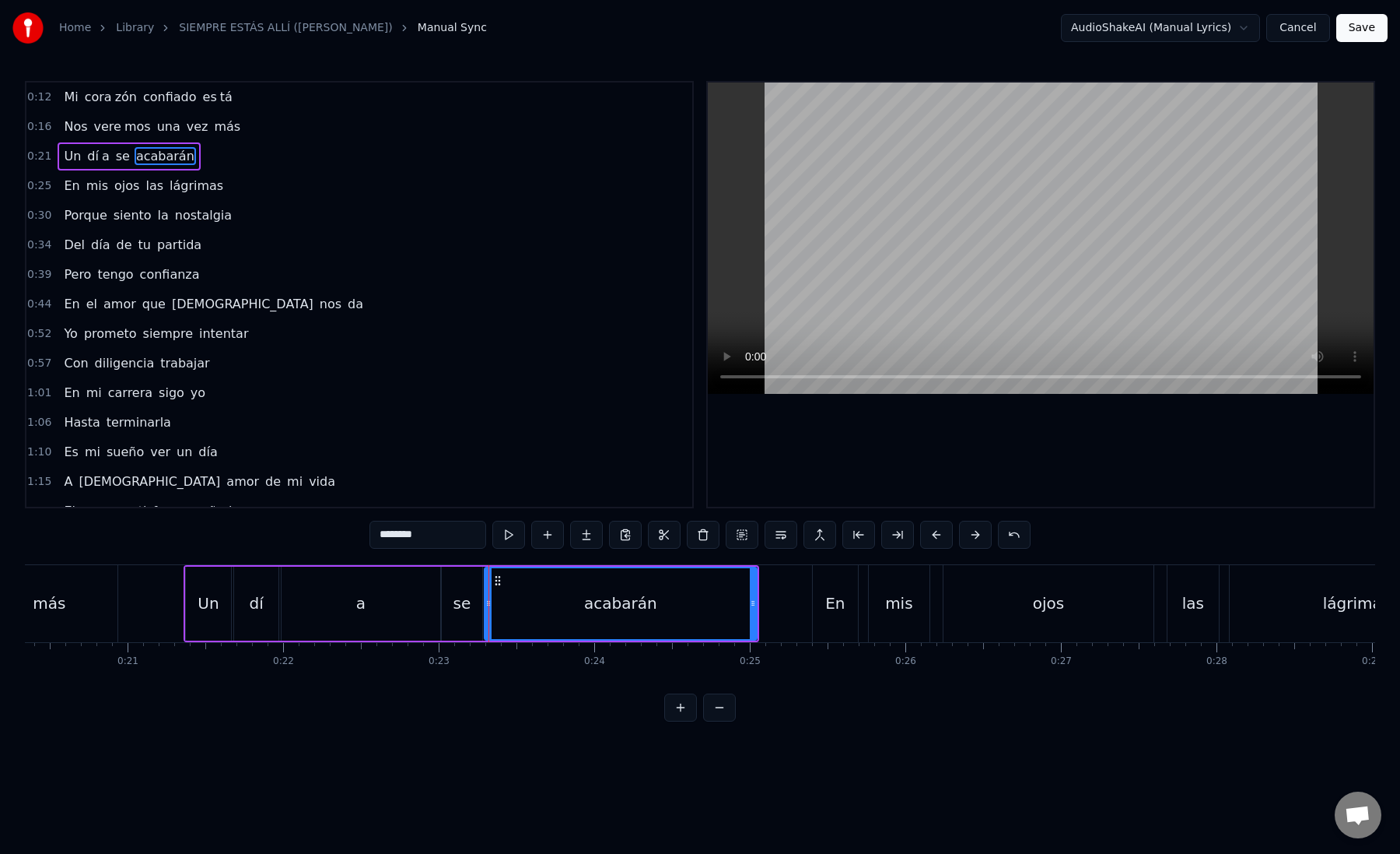
click at [487, 603] on icon at bounding box center [488, 603] width 6 height 12
click at [500, 603] on div "acabarán" at bounding box center [619, 603] width 273 height 71
click at [893, 539] on button at bounding box center [897, 535] width 33 height 28
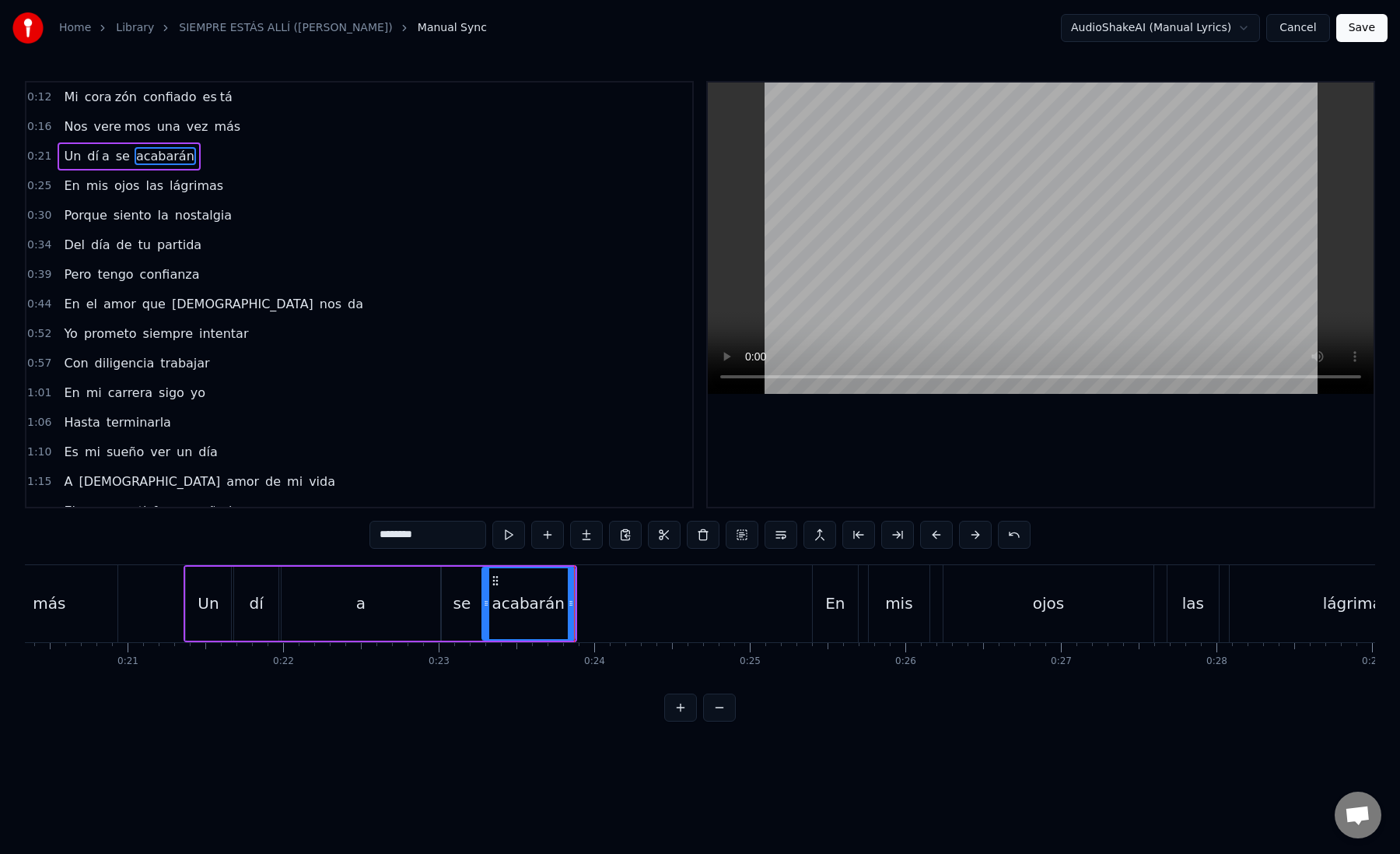
drag, startPoint x: 411, startPoint y: 537, endPoint x: 470, endPoint y: 537, distance: 59.0
click at [470, 537] on input "********" at bounding box center [428, 535] width 117 height 28
type input "*****"
click at [580, 542] on button at bounding box center [587, 535] width 33 height 28
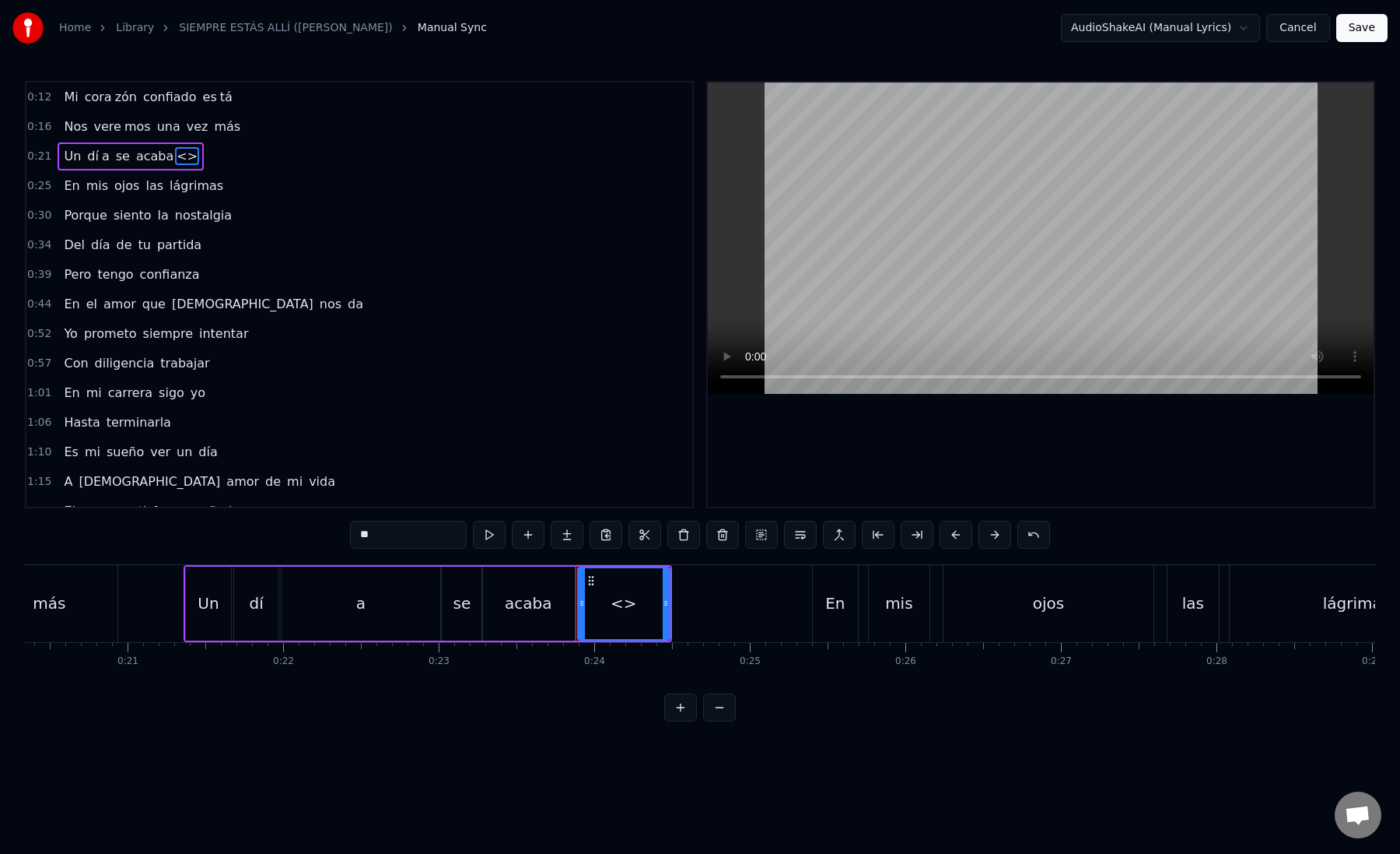
paste input "*"
drag, startPoint x: 434, startPoint y: 539, endPoint x: 315, endPoint y: 537, distance: 119.0
click at [315, 538] on div "0:12 Mi [PERSON_NAME] zón confiado es tá 0:16 Nos vere mos una vez más 0:21 Un …" at bounding box center [700, 401] width 1350 height 640
drag, startPoint x: 663, startPoint y: 607, endPoint x: 778, endPoint y: 603, distance: 115.1
click at [778, 603] on icon at bounding box center [780, 603] width 6 height 12
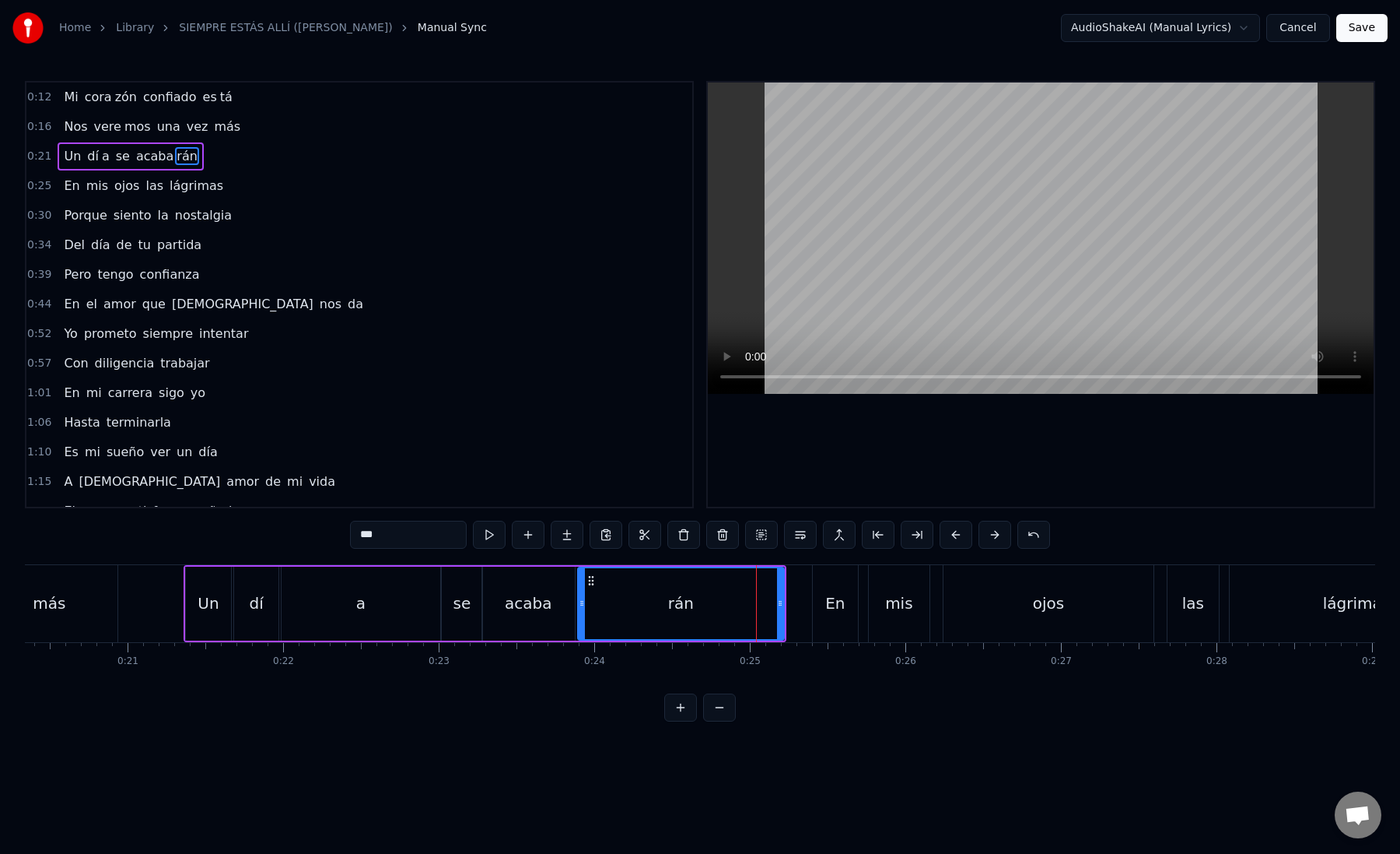
click at [589, 608] on div "rán" at bounding box center [681, 603] width 206 height 71
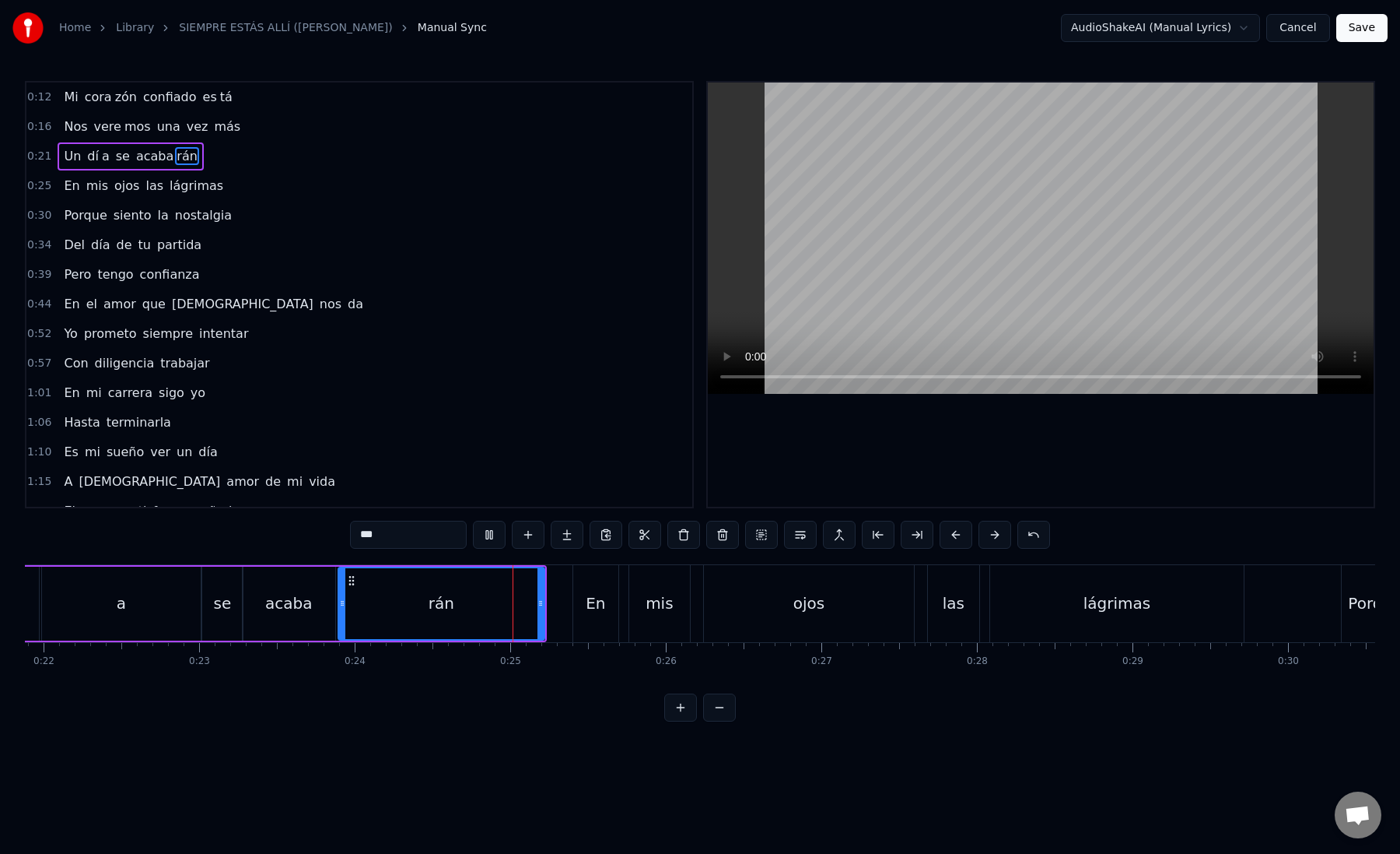
scroll to position [0, 3410]
click at [577, 608] on div "En" at bounding box center [589, 603] width 45 height 77
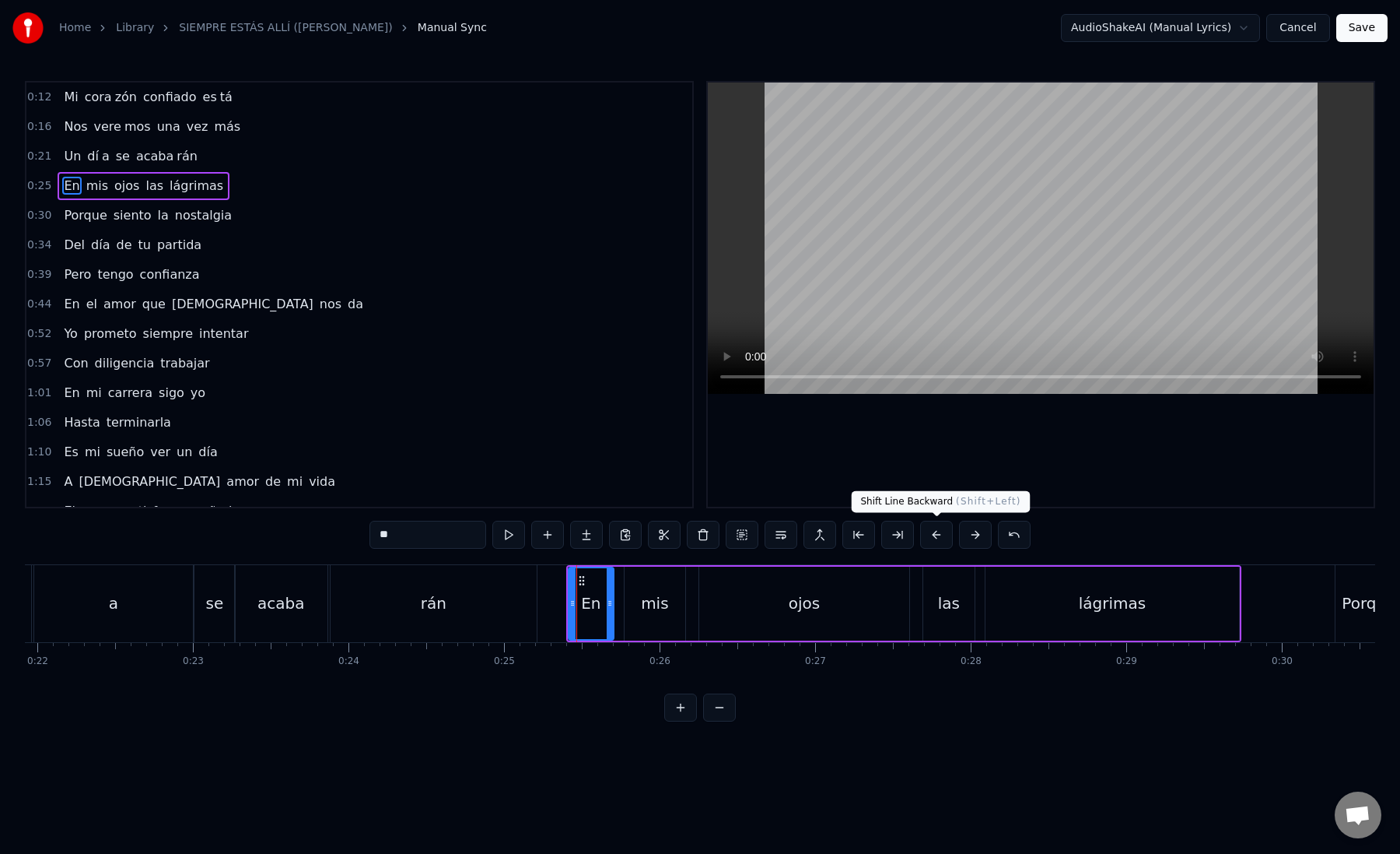
click at [931, 538] on button at bounding box center [936, 535] width 33 height 28
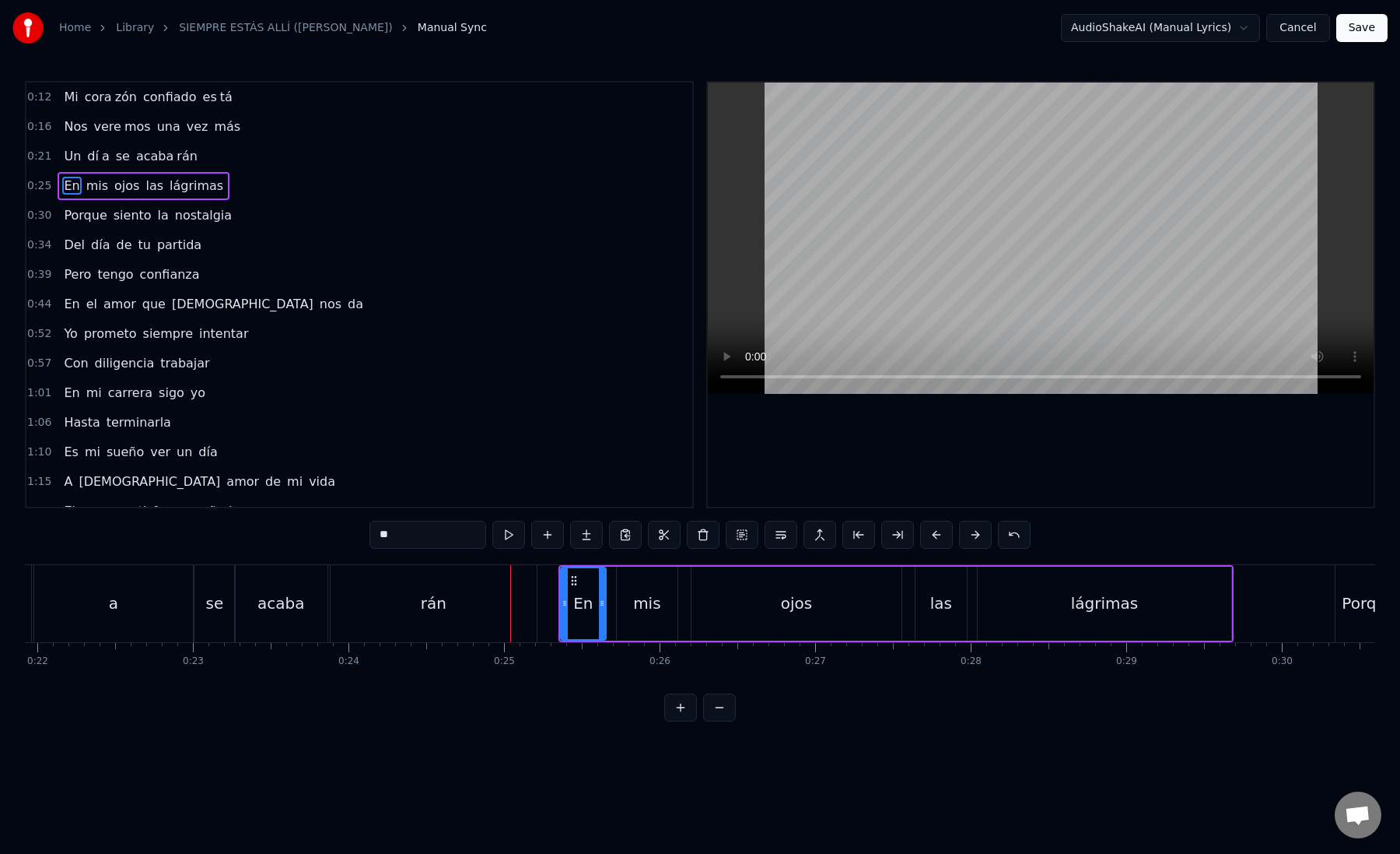
click at [931, 538] on button at bounding box center [936, 535] width 33 height 28
click at [558, 621] on div at bounding box center [557, 603] width 6 height 71
click at [564, 621] on div "En" at bounding box center [576, 603] width 44 height 71
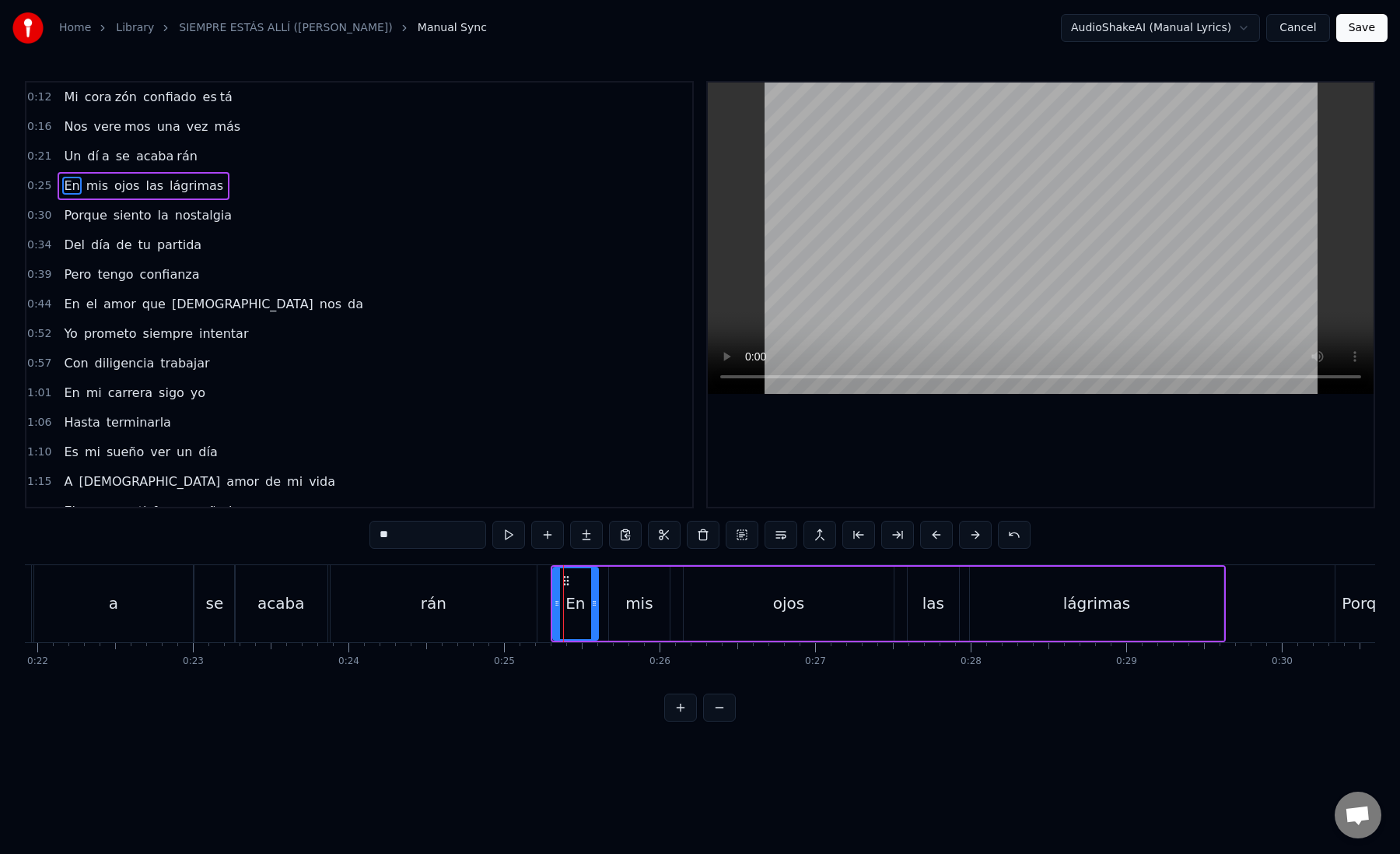
click at [627, 612] on div "mis" at bounding box center [639, 603] width 61 height 74
click at [570, 612] on div "En" at bounding box center [575, 603] width 20 height 23
click at [626, 613] on div "mis" at bounding box center [639, 603] width 61 height 74
drag, startPoint x: 614, startPoint y: 603, endPoint x: 605, endPoint y: 599, distance: 9.8
click at [605, 599] on icon at bounding box center [606, 603] width 6 height 12
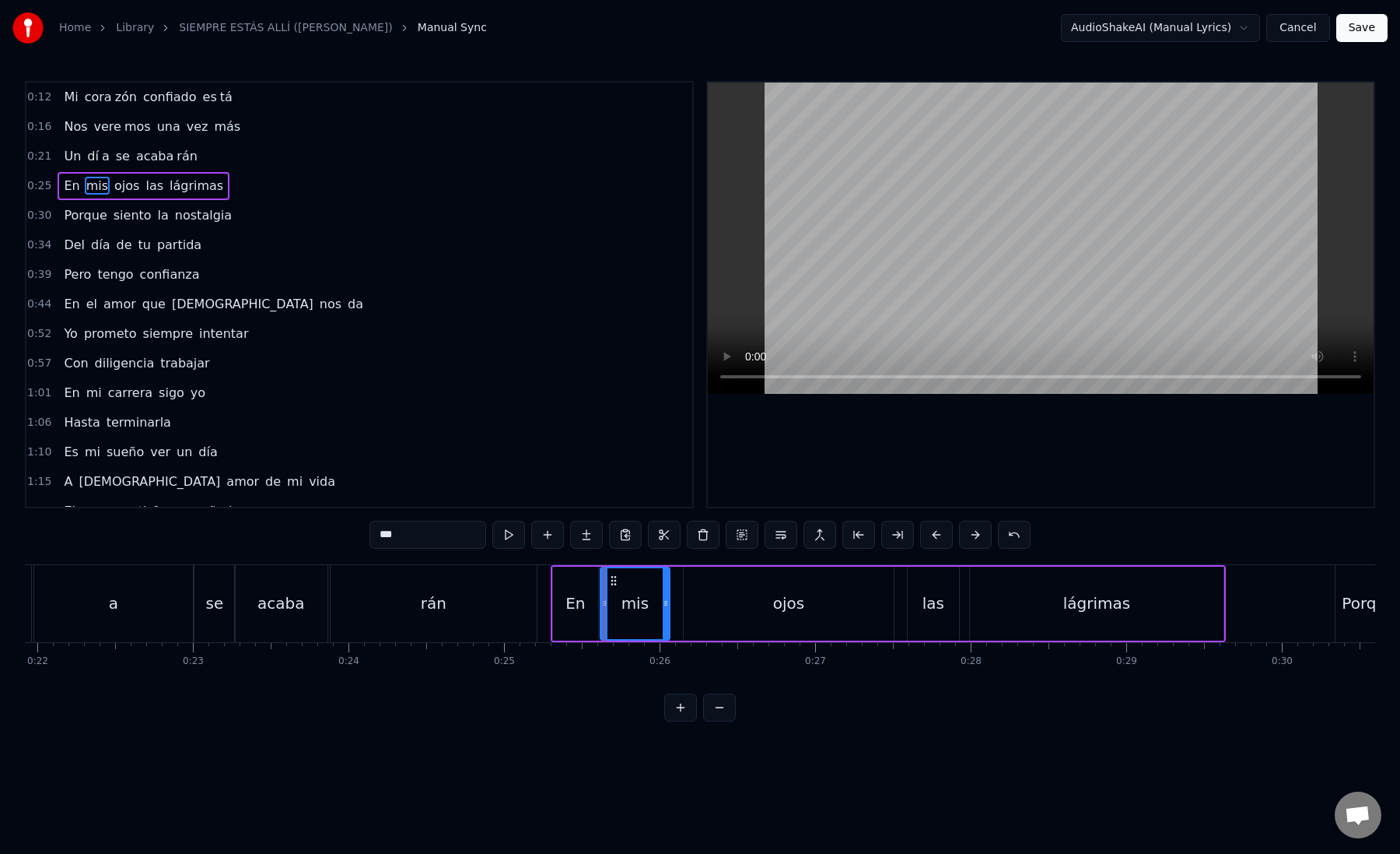
click at [569, 605] on div "En" at bounding box center [575, 603] width 20 height 23
click at [619, 614] on div "mis" at bounding box center [635, 603] width 69 height 74
click at [700, 614] on div "ojos" at bounding box center [789, 603] width 210 height 74
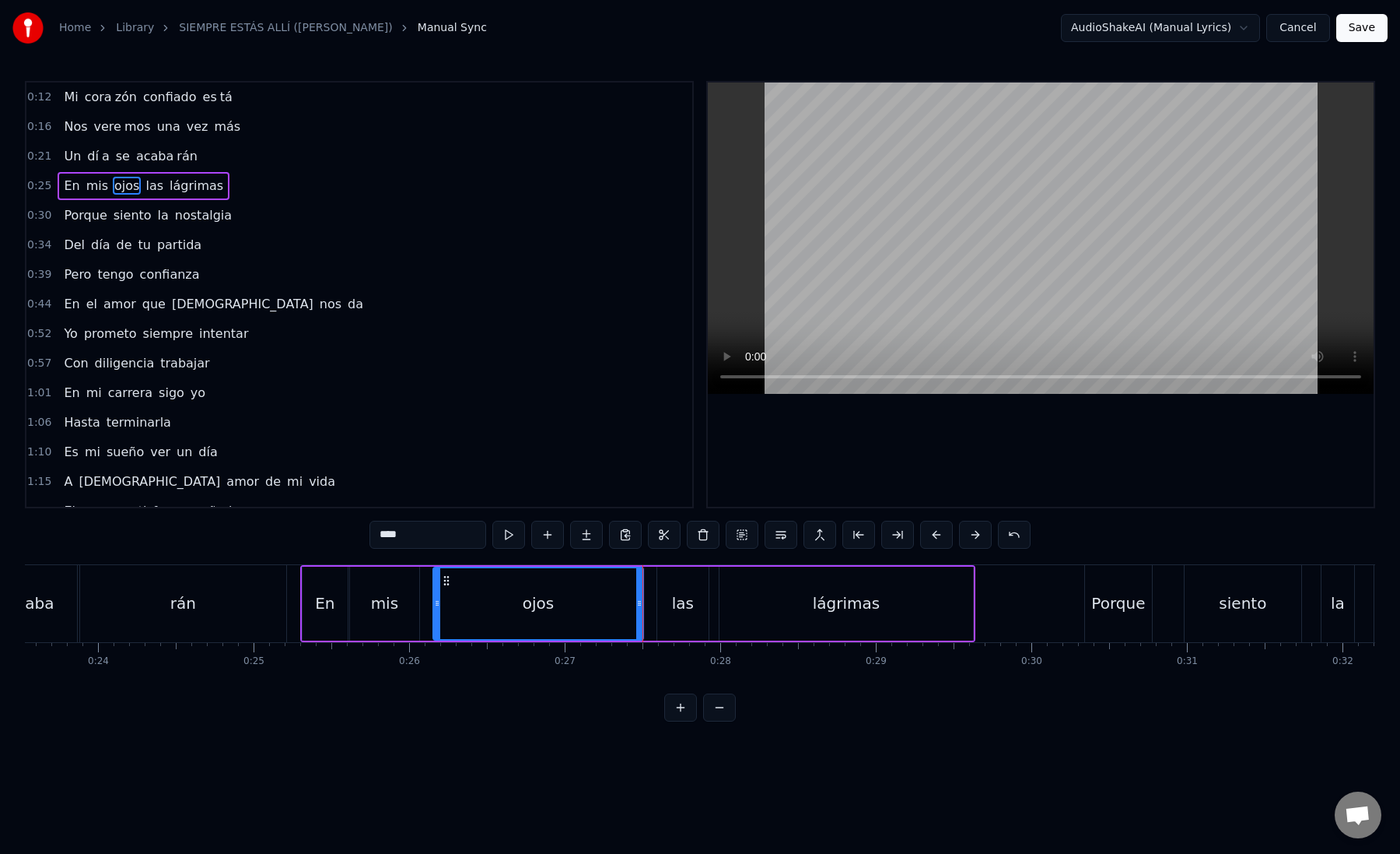
scroll to position [0, 3700]
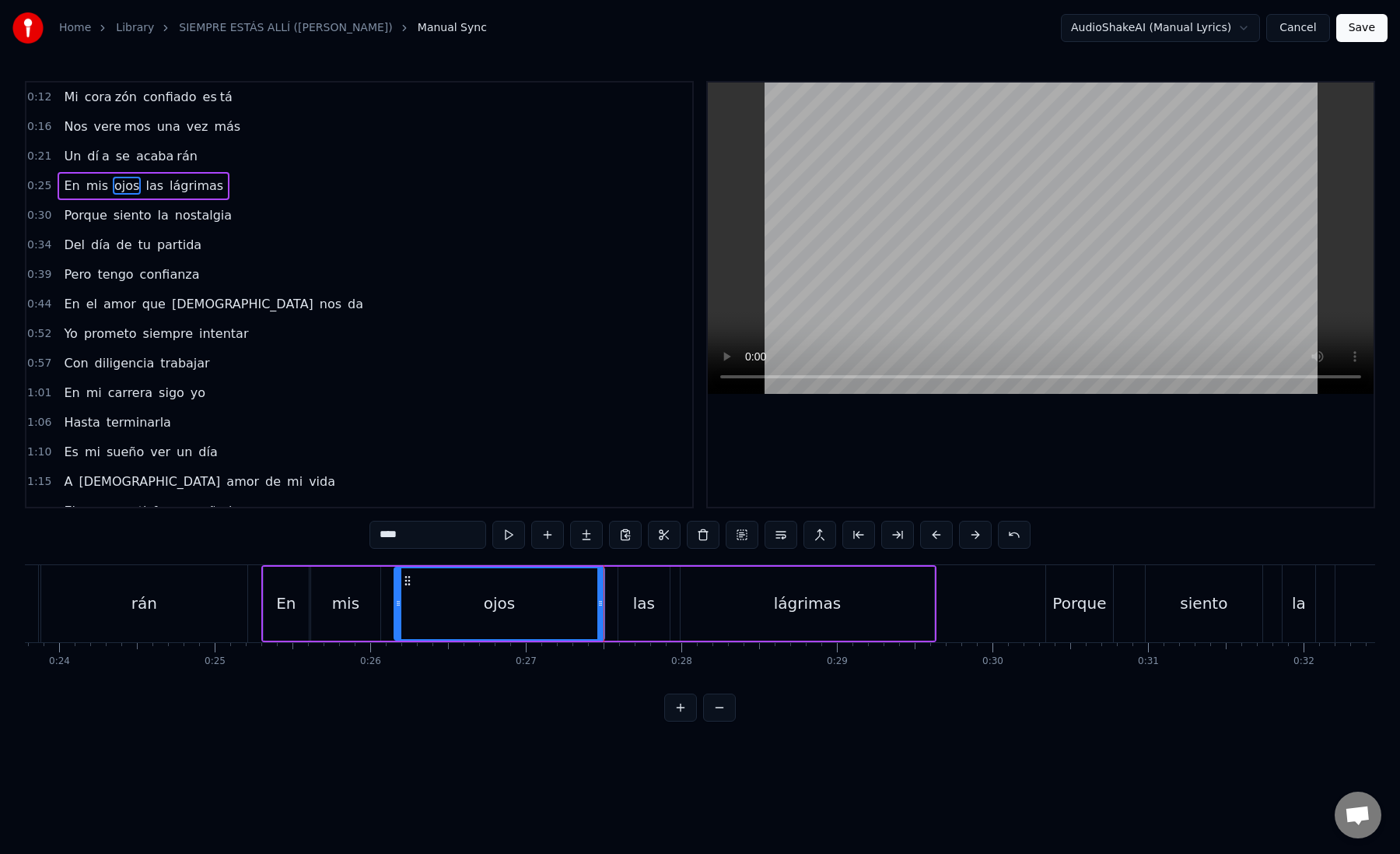
click at [638, 612] on div "las" at bounding box center [644, 603] width 22 height 23
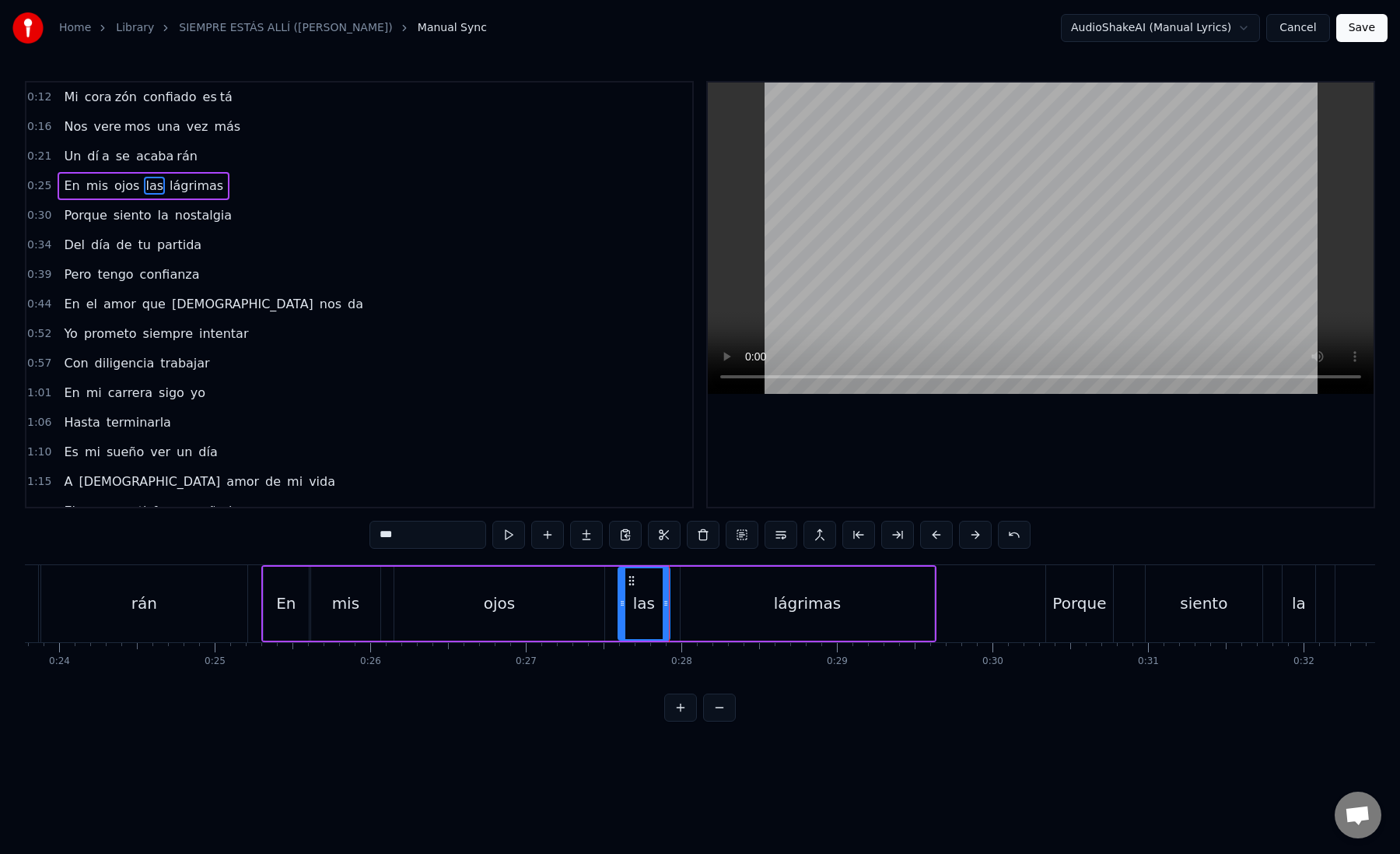
click at [725, 610] on div "lágrimas" at bounding box center [807, 603] width 254 height 74
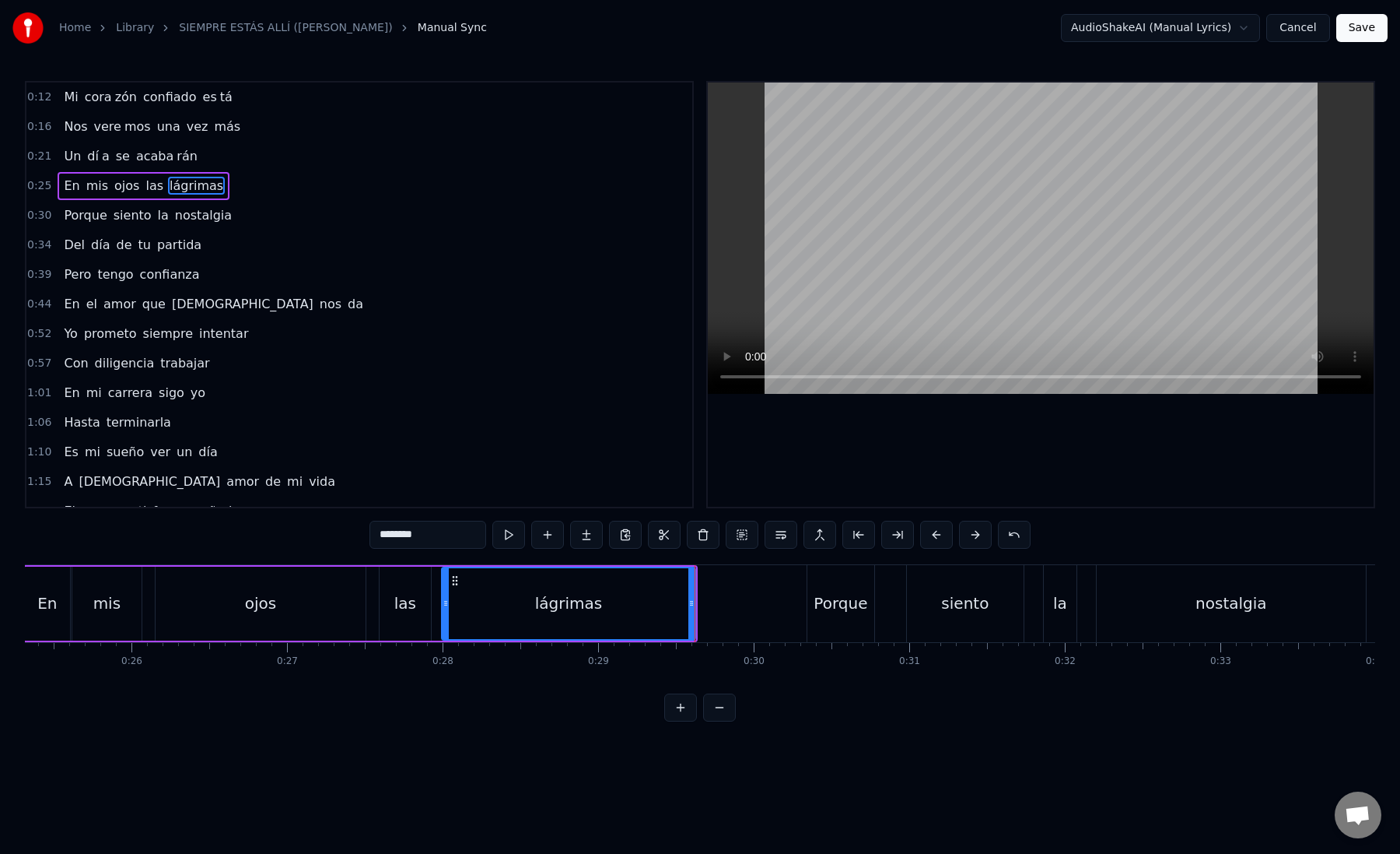
scroll to position [0, 4195]
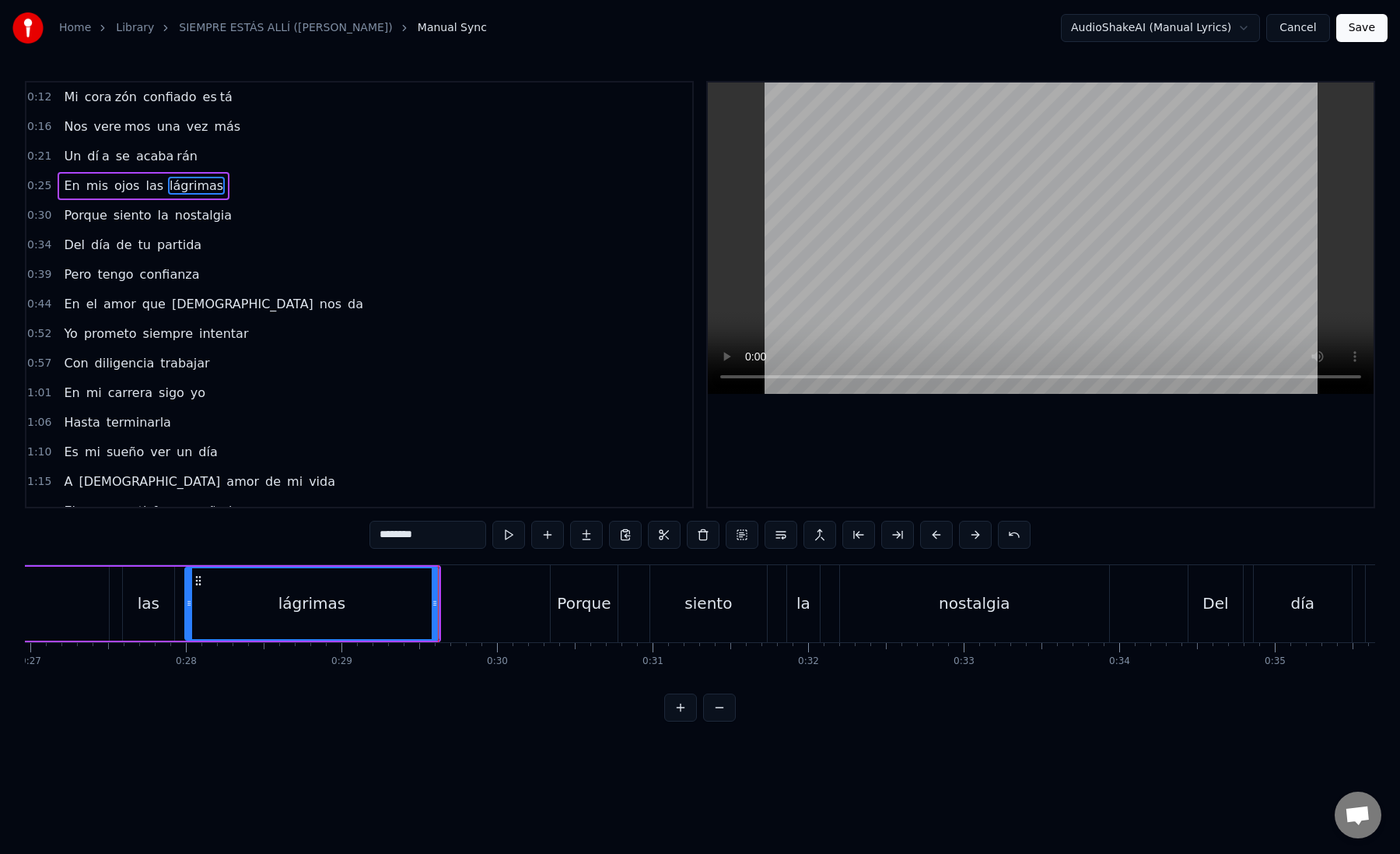
click at [570, 609] on div "Porque" at bounding box center [583, 603] width 53 height 23
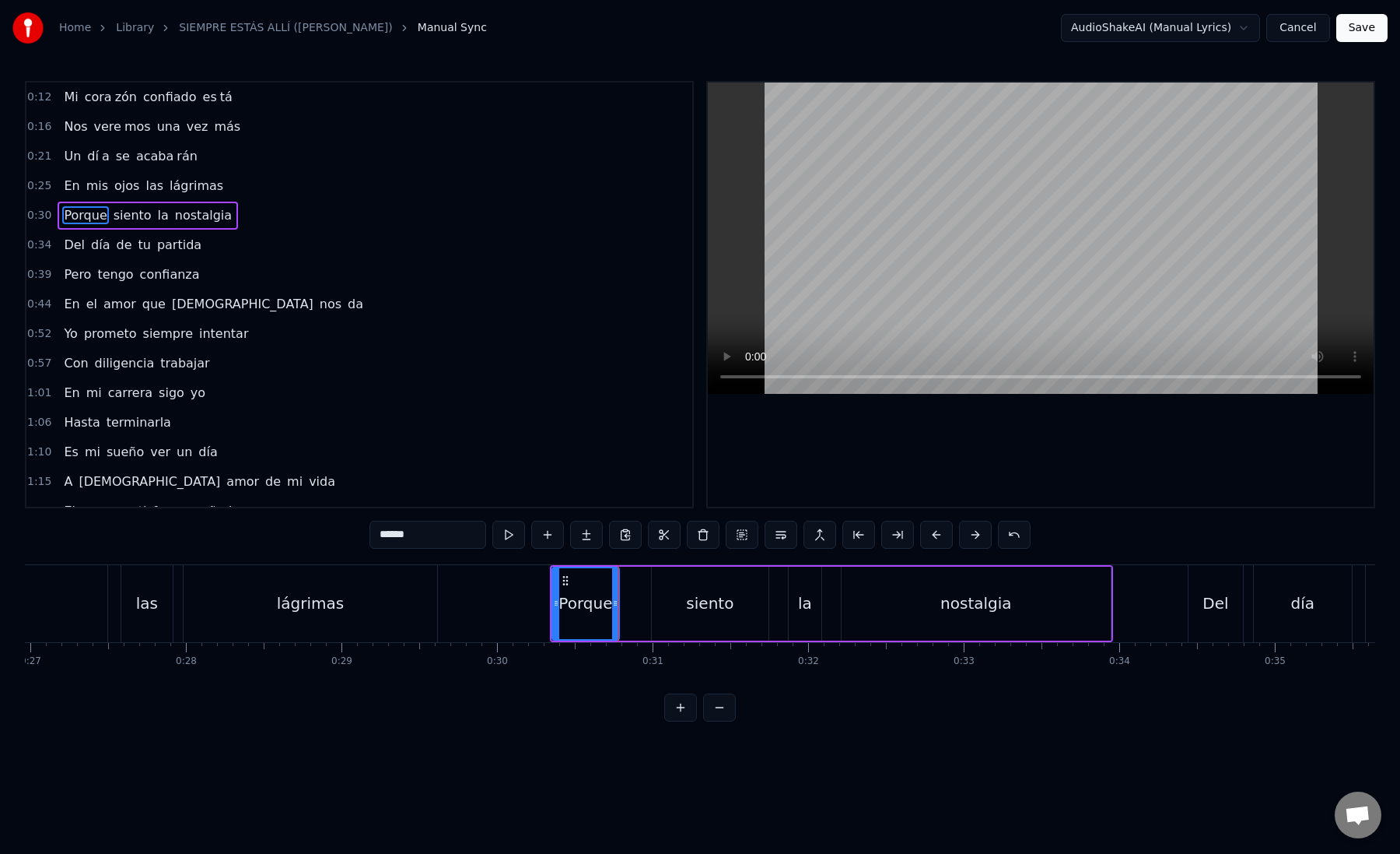
click at [674, 598] on div "siento" at bounding box center [711, 603] width 117 height 74
click at [793, 594] on div "la" at bounding box center [805, 603] width 33 height 74
drag, startPoint x: 793, startPoint y: 599, endPoint x: 772, endPoint y: 599, distance: 21.0
click at [772, 599] on icon at bounding box center [773, 603] width 6 height 12
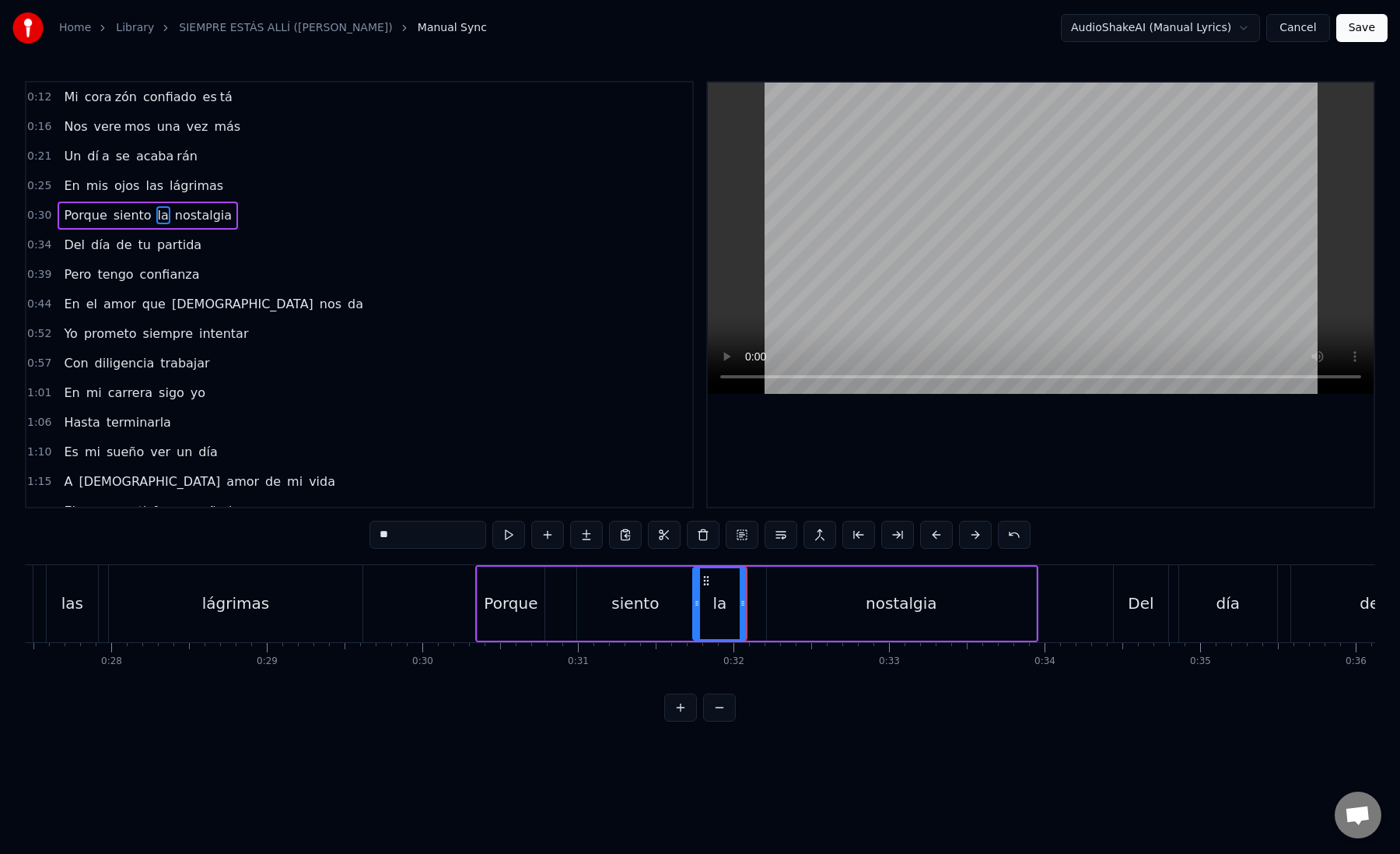
scroll to position [0, 4320]
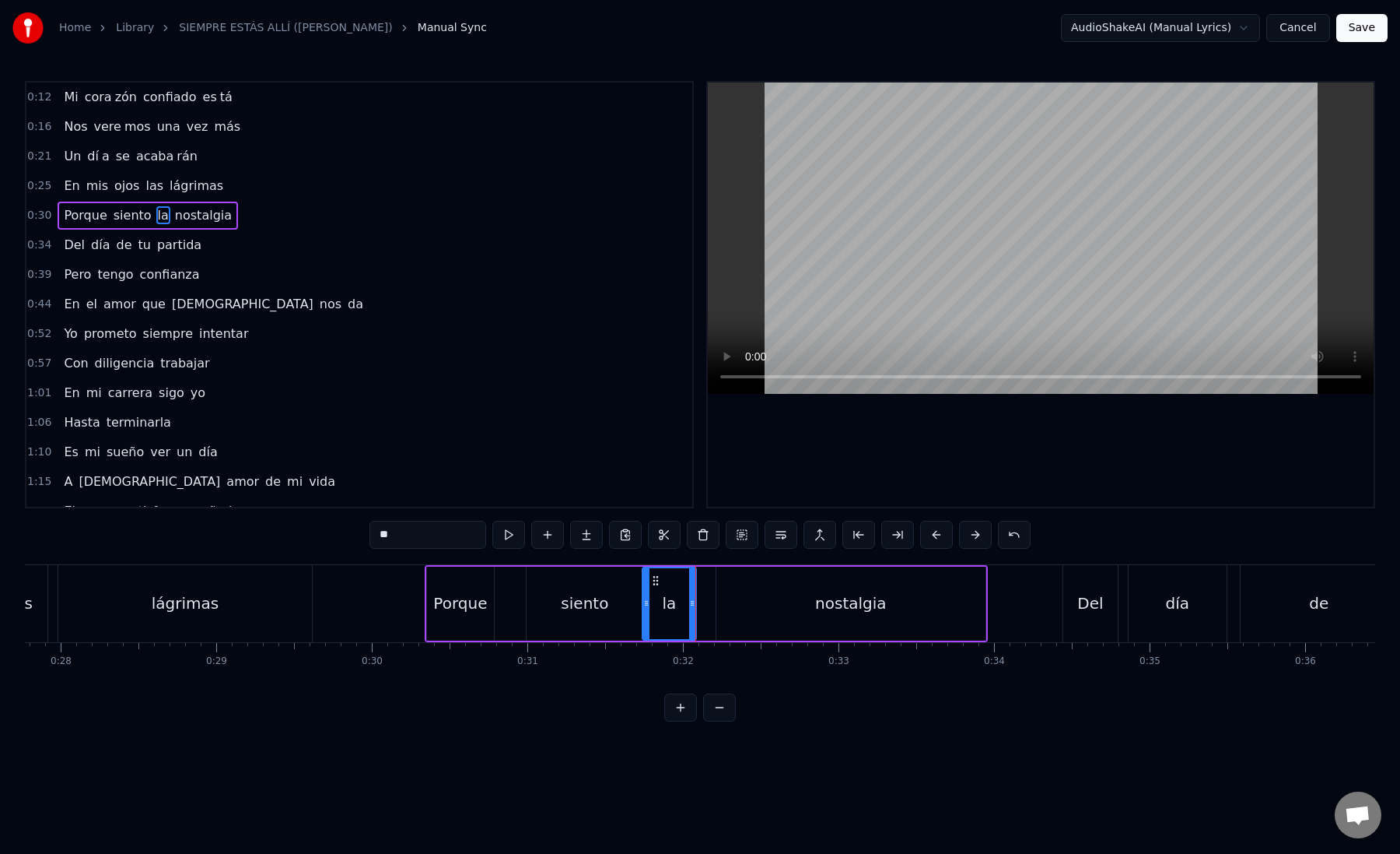
click at [719, 607] on div "nostalgia" at bounding box center [851, 603] width 269 height 74
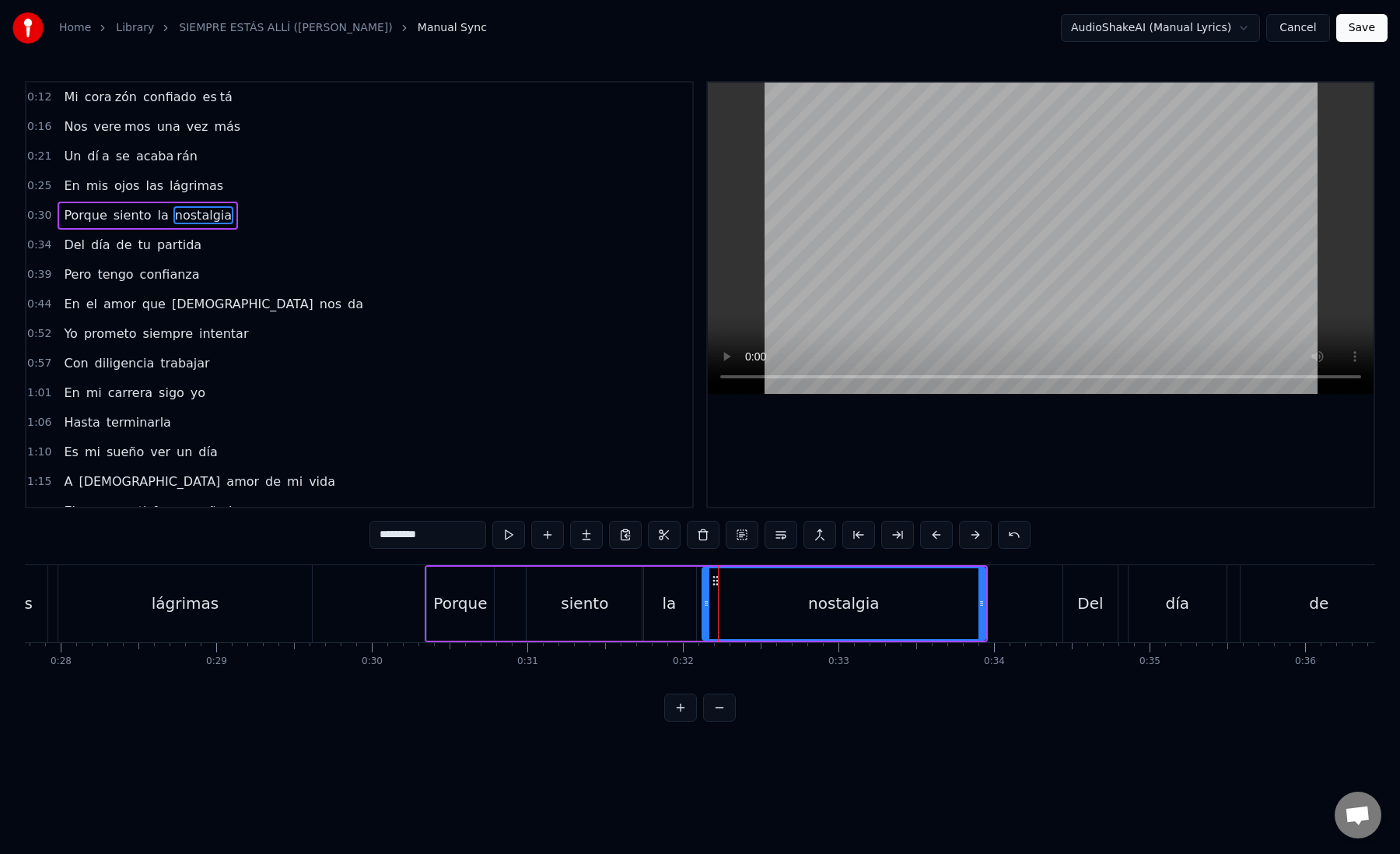
drag, startPoint x: 719, startPoint y: 607, endPoint x: 706, endPoint y: 607, distance: 13.0
click at [706, 607] on icon at bounding box center [706, 603] width 6 height 12
click at [726, 603] on div "nostalgia" at bounding box center [843, 603] width 281 height 71
click at [898, 533] on button at bounding box center [897, 535] width 33 height 28
drag, startPoint x: 411, startPoint y: 538, endPoint x: 460, endPoint y: 538, distance: 49.0
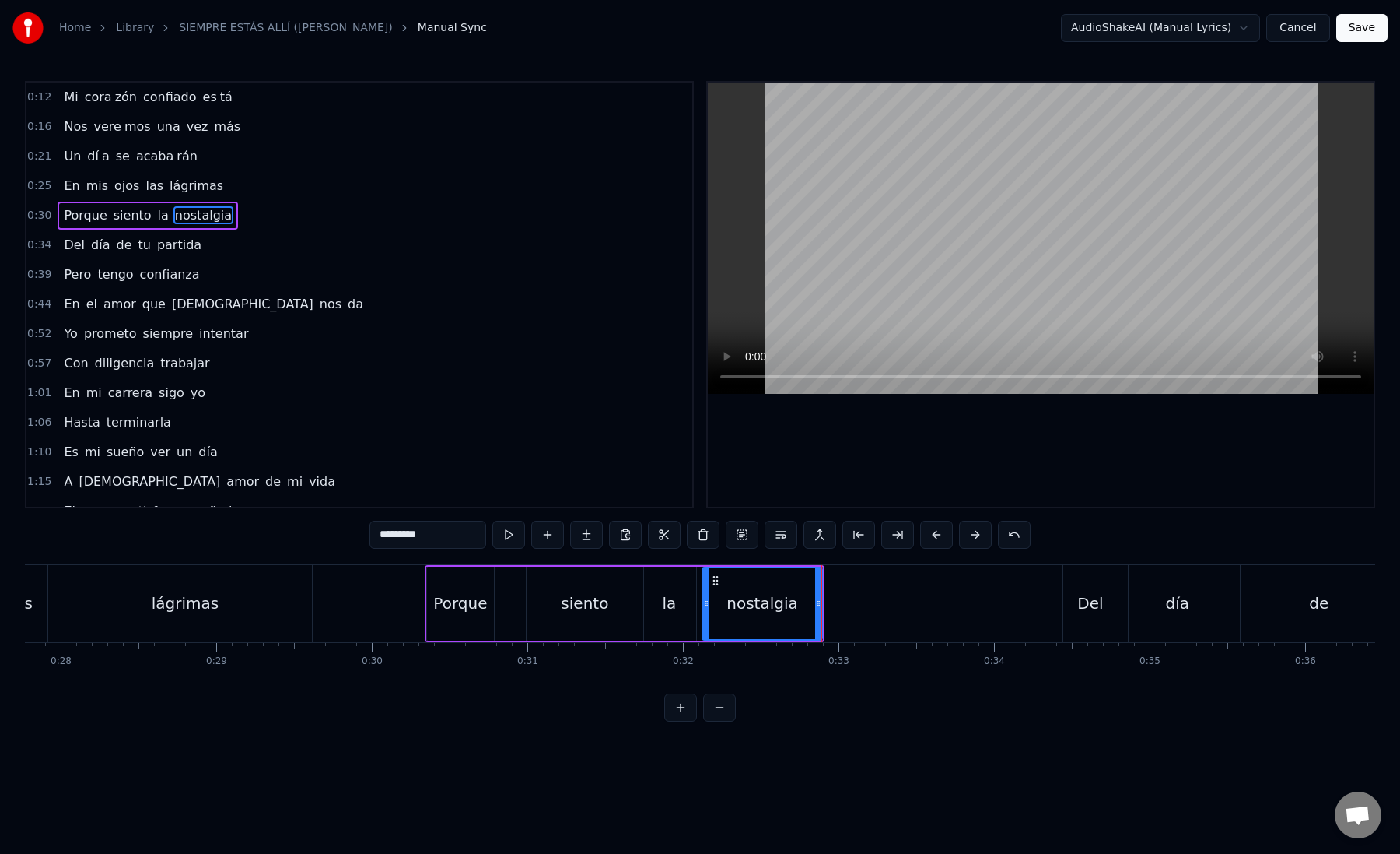
click at [460, 538] on input "*********" at bounding box center [428, 535] width 117 height 28
type input "******"
click at [583, 533] on button at bounding box center [587, 535] width 33 height 28
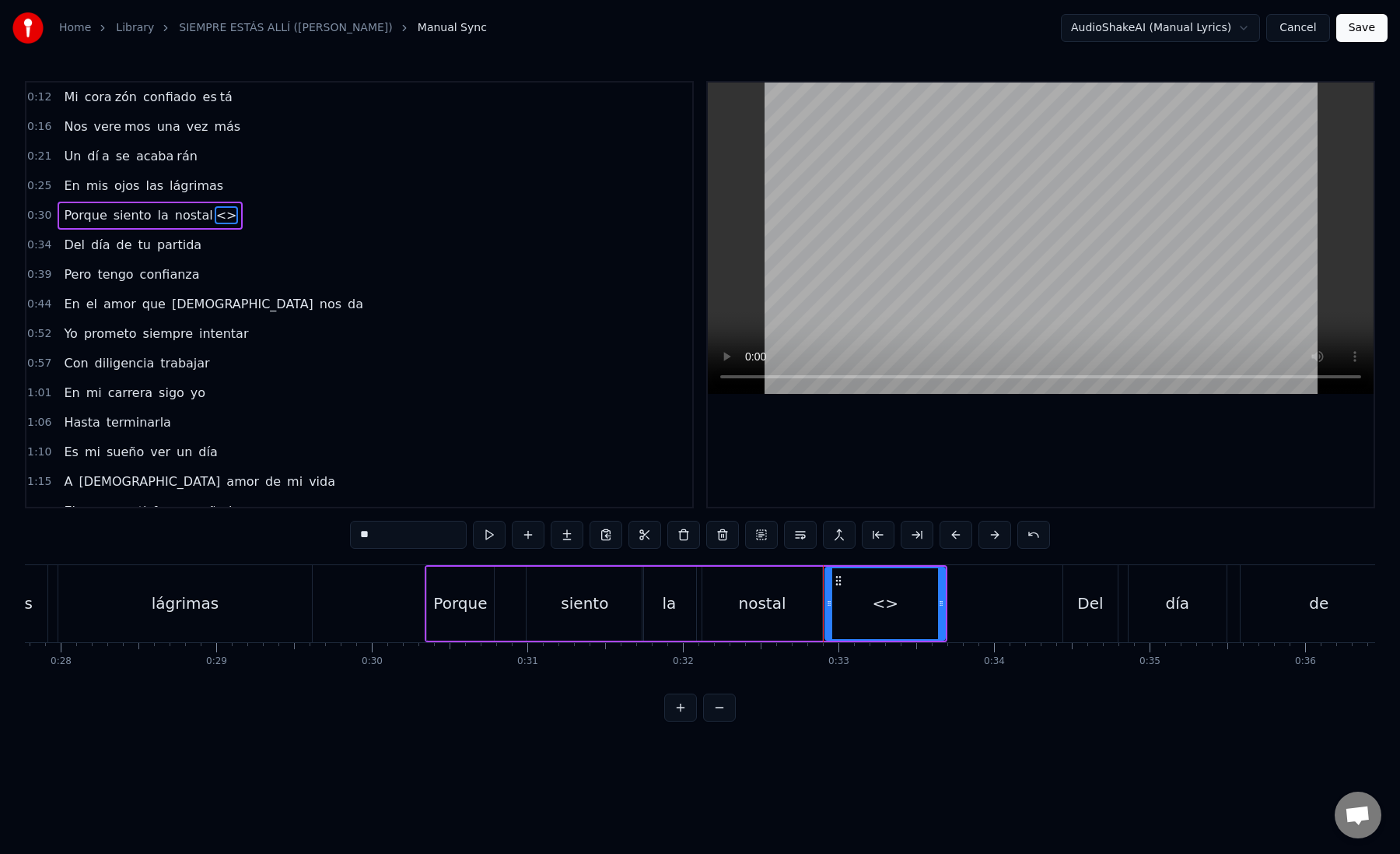
paste input "*"
drag, startPoint x: 407, startPoint y: 531, endPoint x: 318, endPoint y: 530, distance: 89.0
click at [318, 530] on div "0:12 Mi [PERSON_NAME] zón confiado es tá 0:16 Nos vere mos una vez más 0:21 Un …" at bounding box center [700, 401] width 1350 height 640
click at [746, 609] on div "nostal" at bounding box center [762, 603] width 47 height 23
click at [847, 613] on div "gia" at bounding box center [885, 603] width 120 height 74
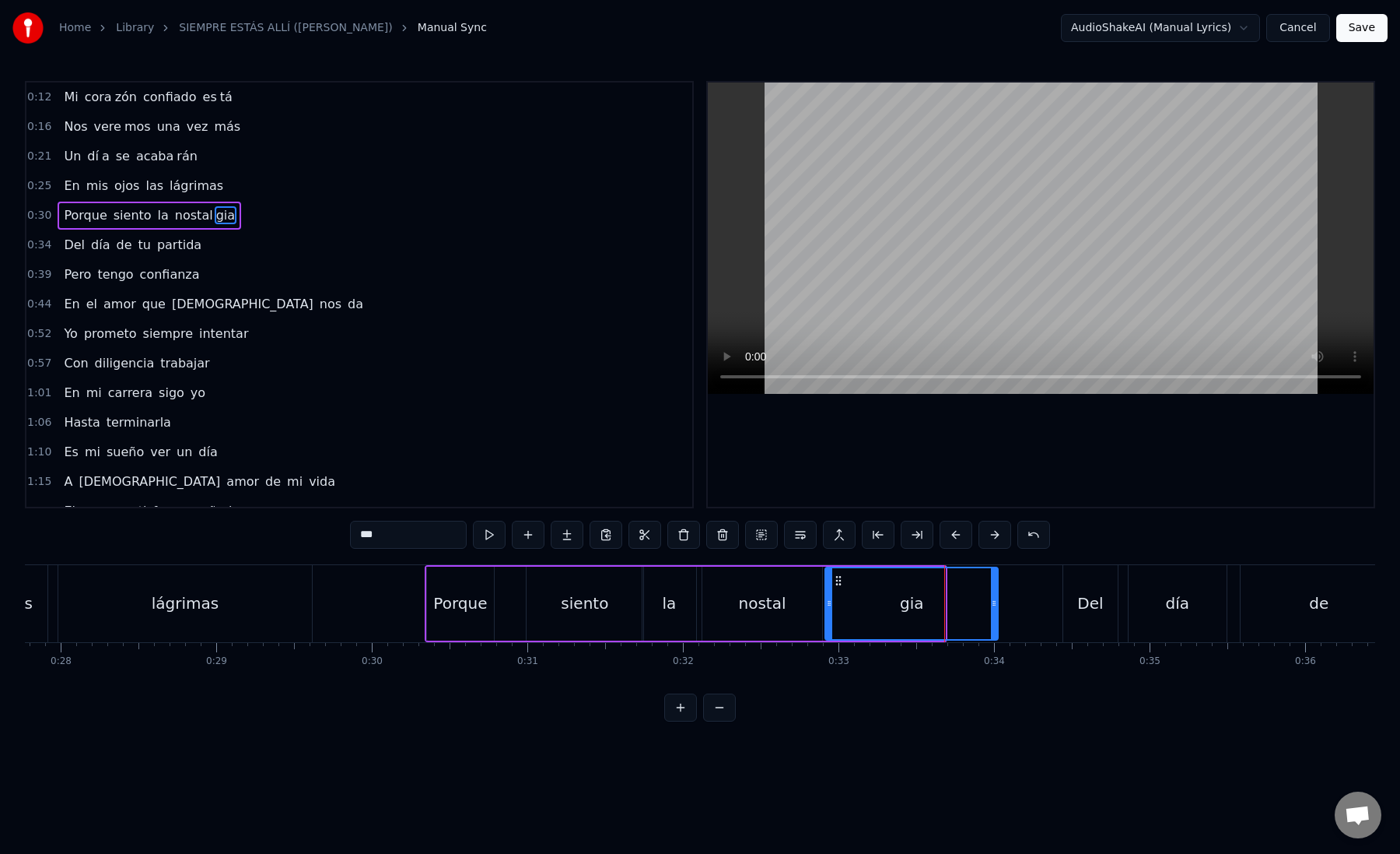
drag, startPoint x: 940, startPoint y: 603, endPoint x: 996, endPoint y: 603, distance: 56.0
click at [996, 603] on icon at bounding box center [994, 603] width 6 height 12
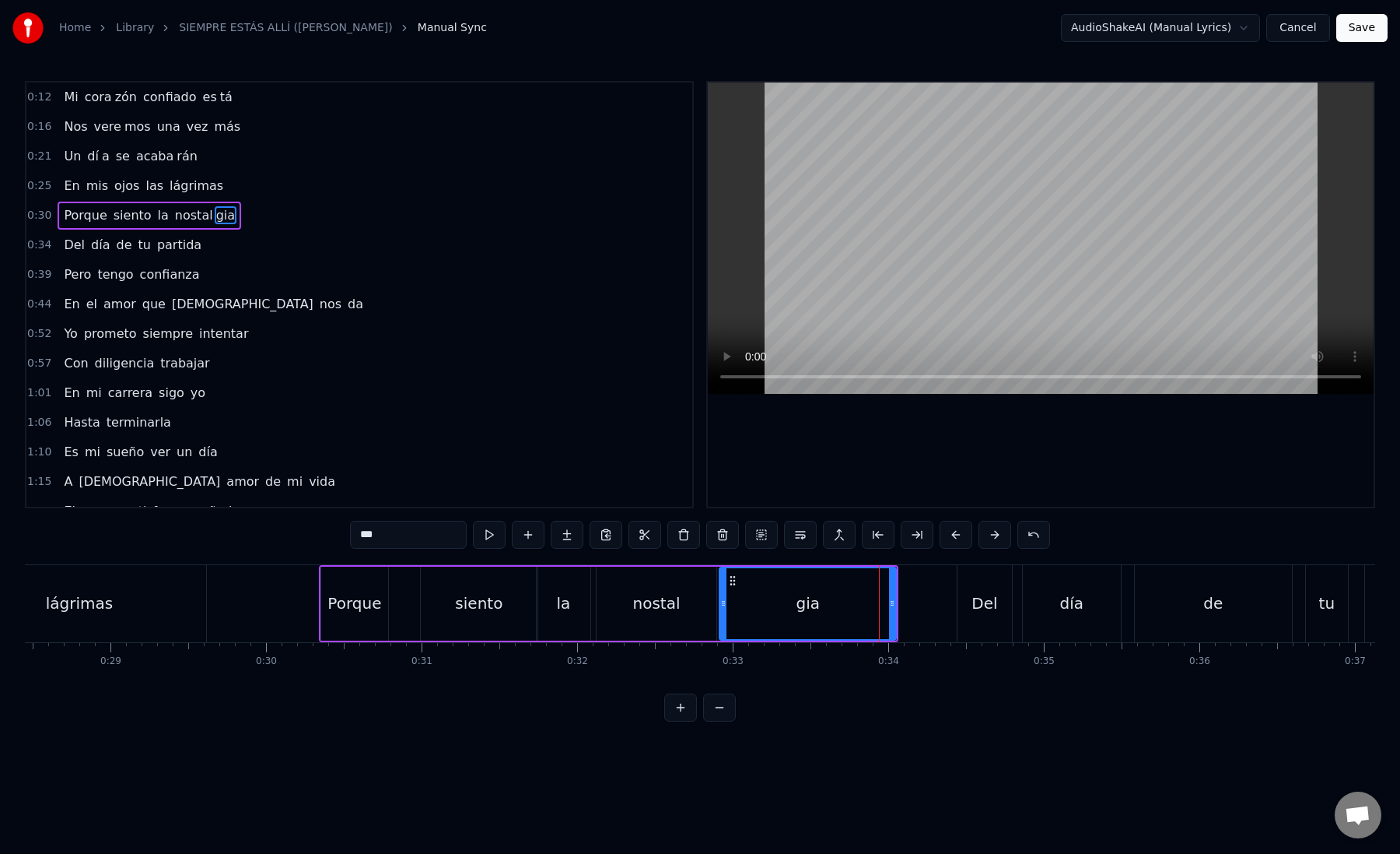
scroll to position [0, 4629]
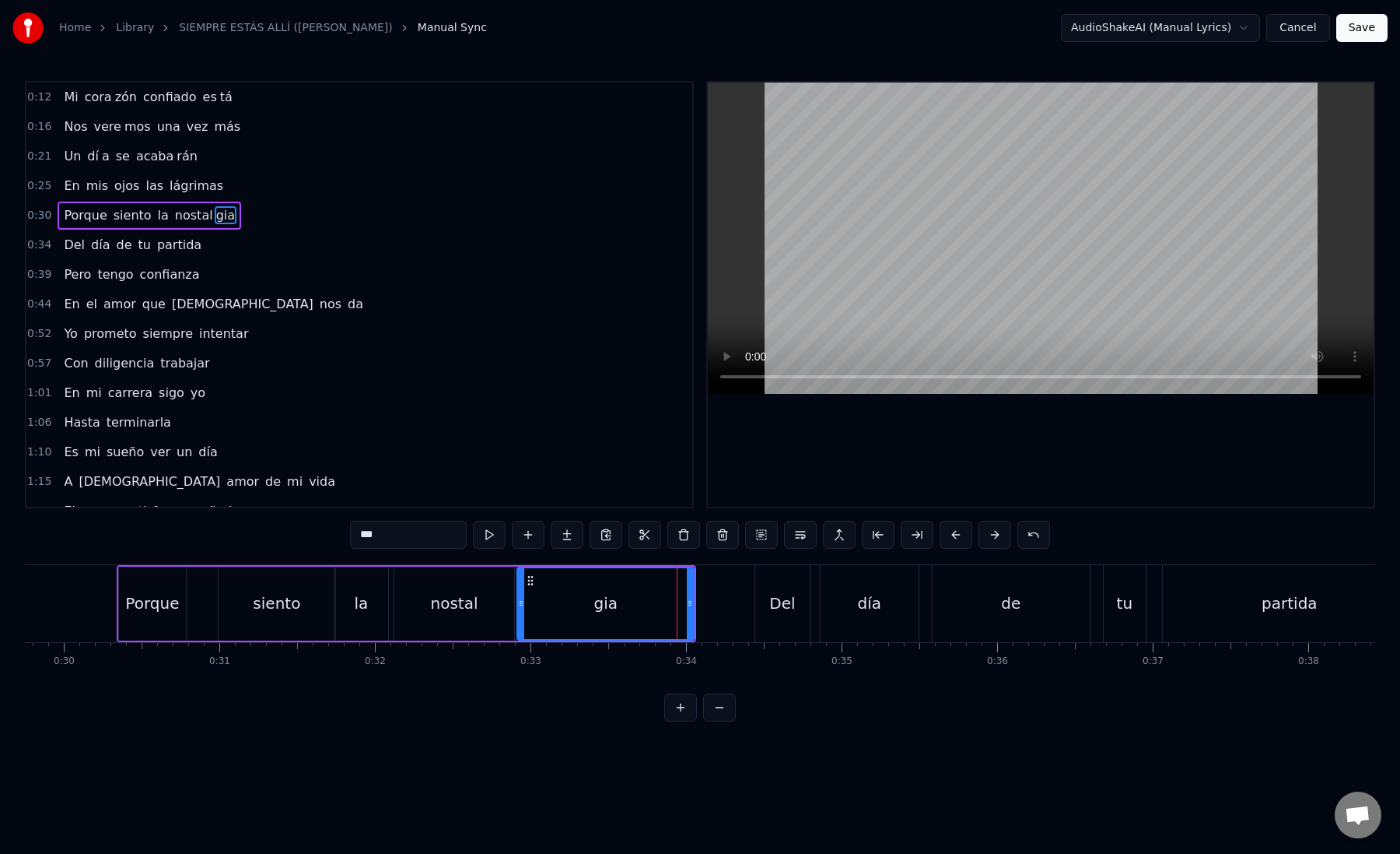
click at [758, 606] on div "Del" at bounding box center [782, 603] width 54 height 77
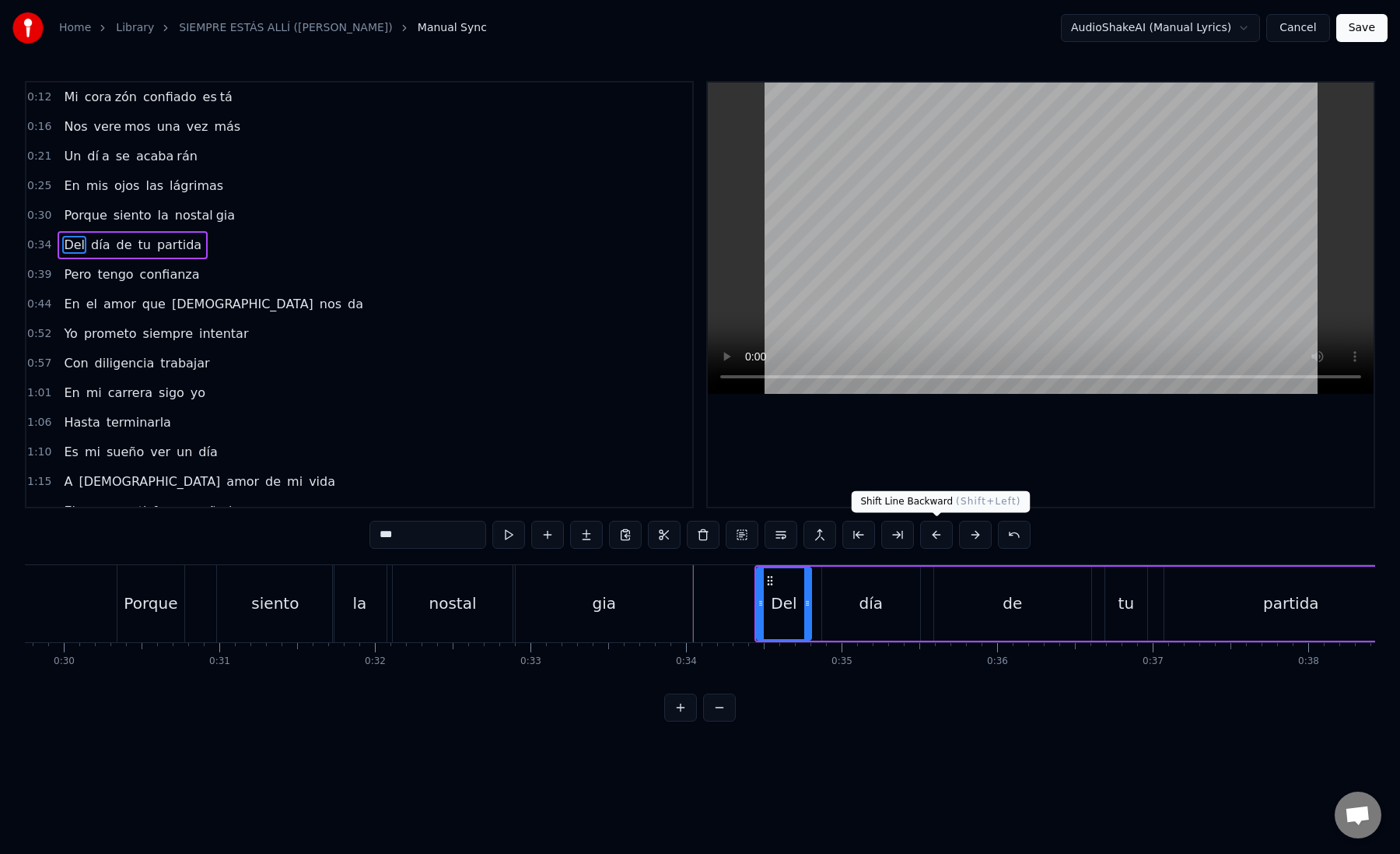
click at [936, 535] on button at bounding box center [936, 535] width 33 height 28
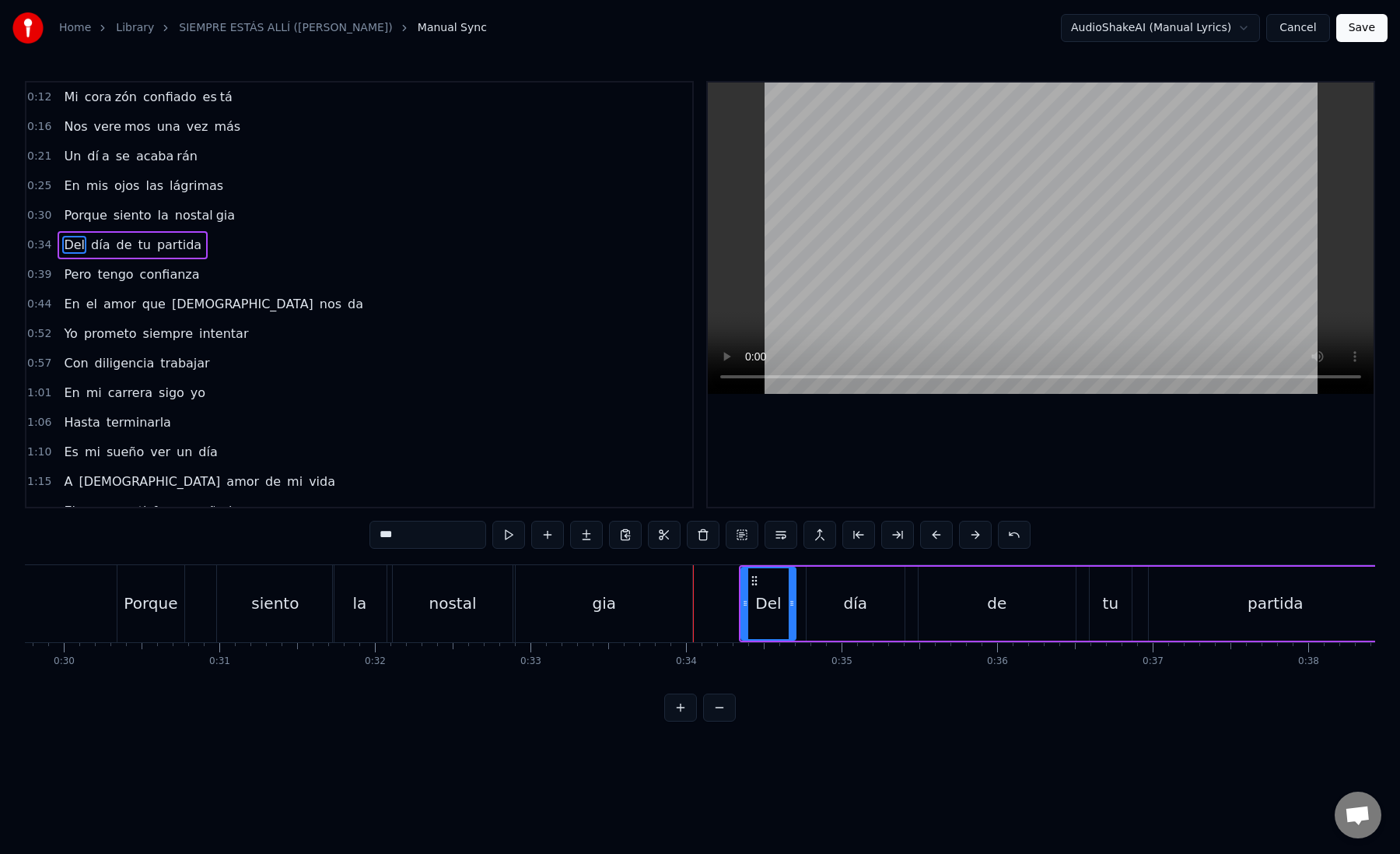
click at [933, 535] on button at bounding box center [936, 535] width 33 height 28
click at [743, 611] on div "Del" at bounding box center [760, 603] width 52 height 71
click at [762, 608] on div "Del" at bounding box center [761, 603] width 26 height 23
drag, startPoint x: 783, startPoint y: 608, endPoint x: 793, endPoint y: 607, distance: 10.0
click at [793, 608] on icon at bounding box center [793, 603] width 6 height 12
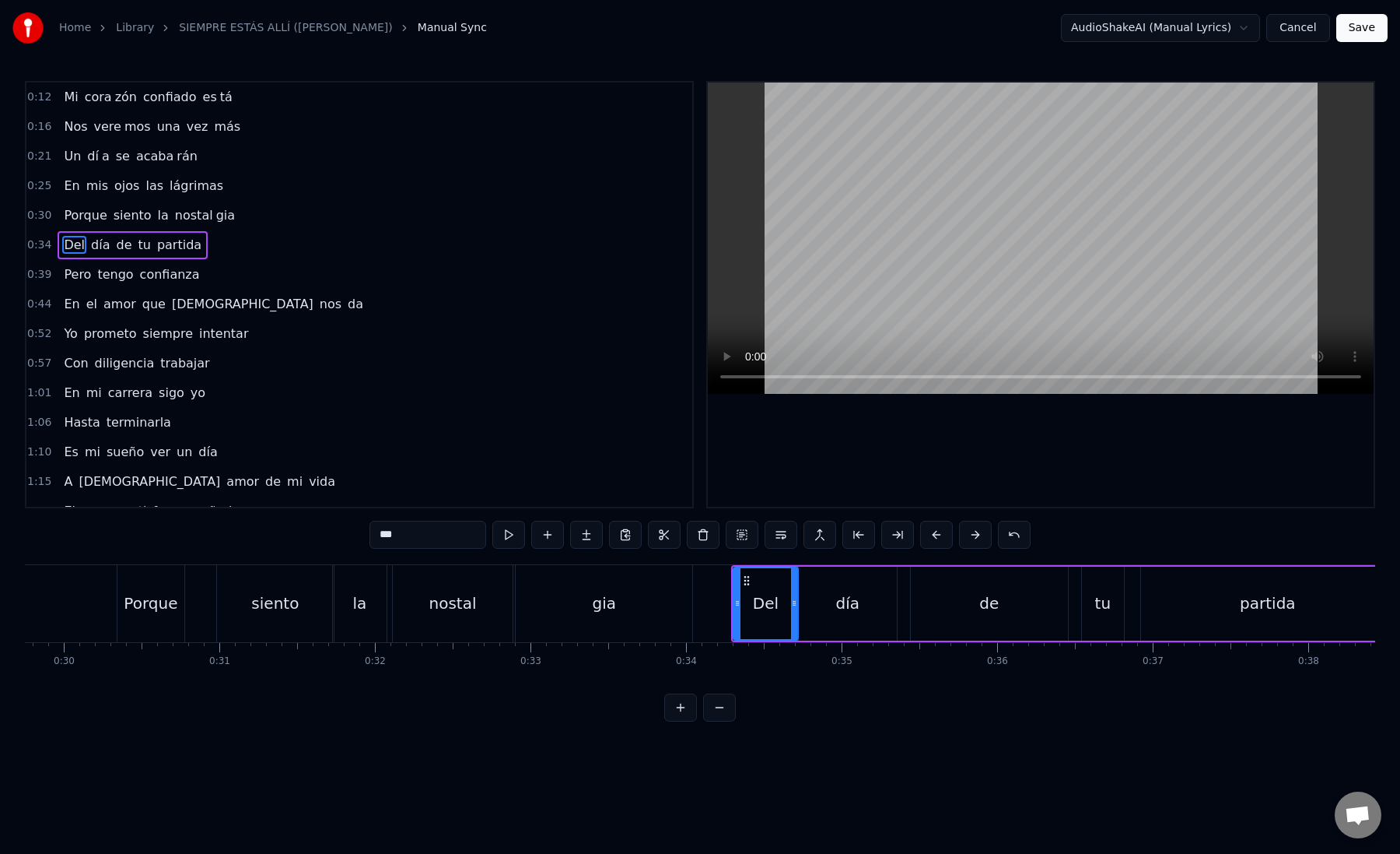
click at [813, 610] on div "día" at bounding box center [848, 603] width 98 height 74
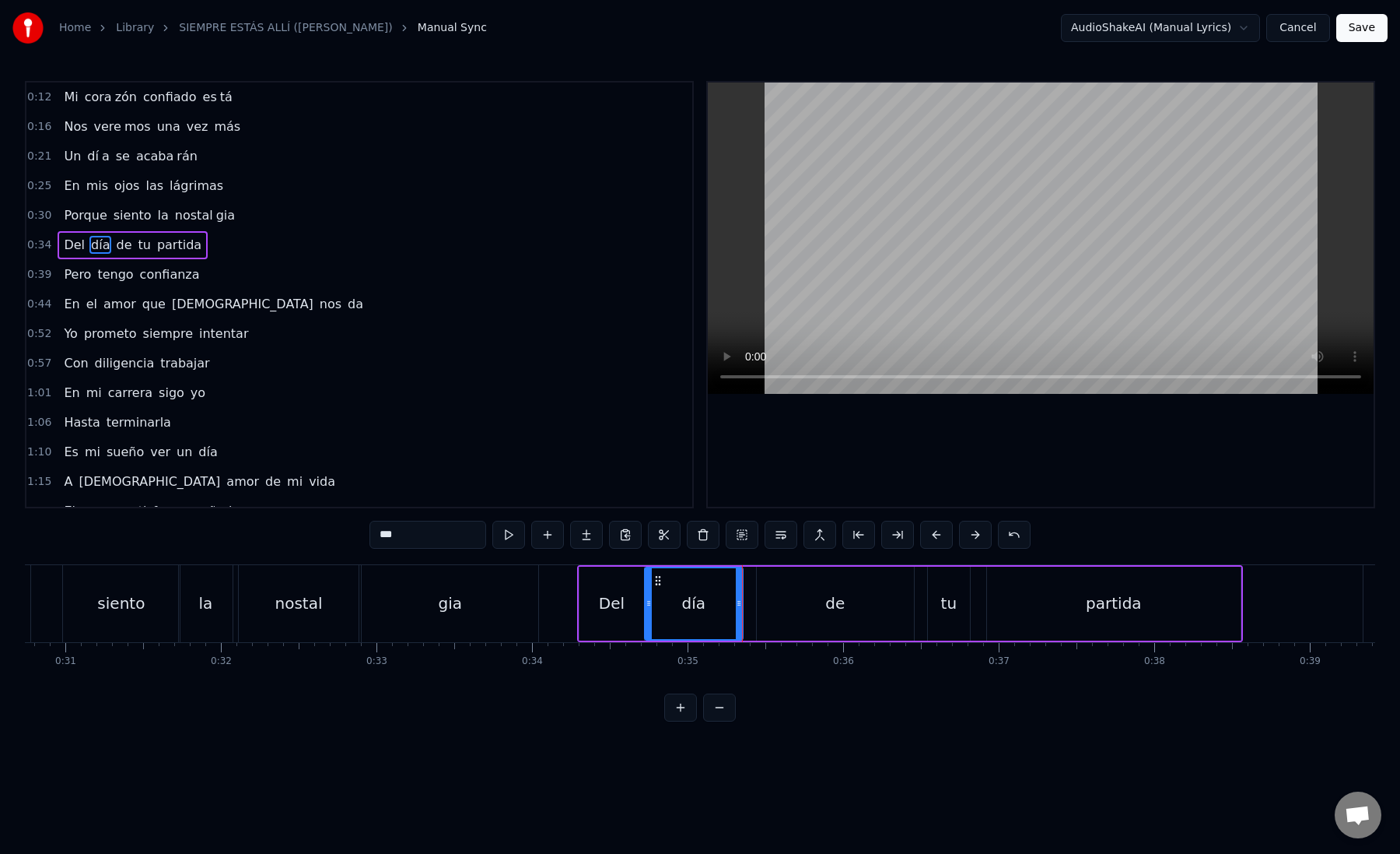
scroll to position [0, 4786]
click at [759, 609] on div "de" at bounding box center [832, 603] width 157 height 74
type input "**"
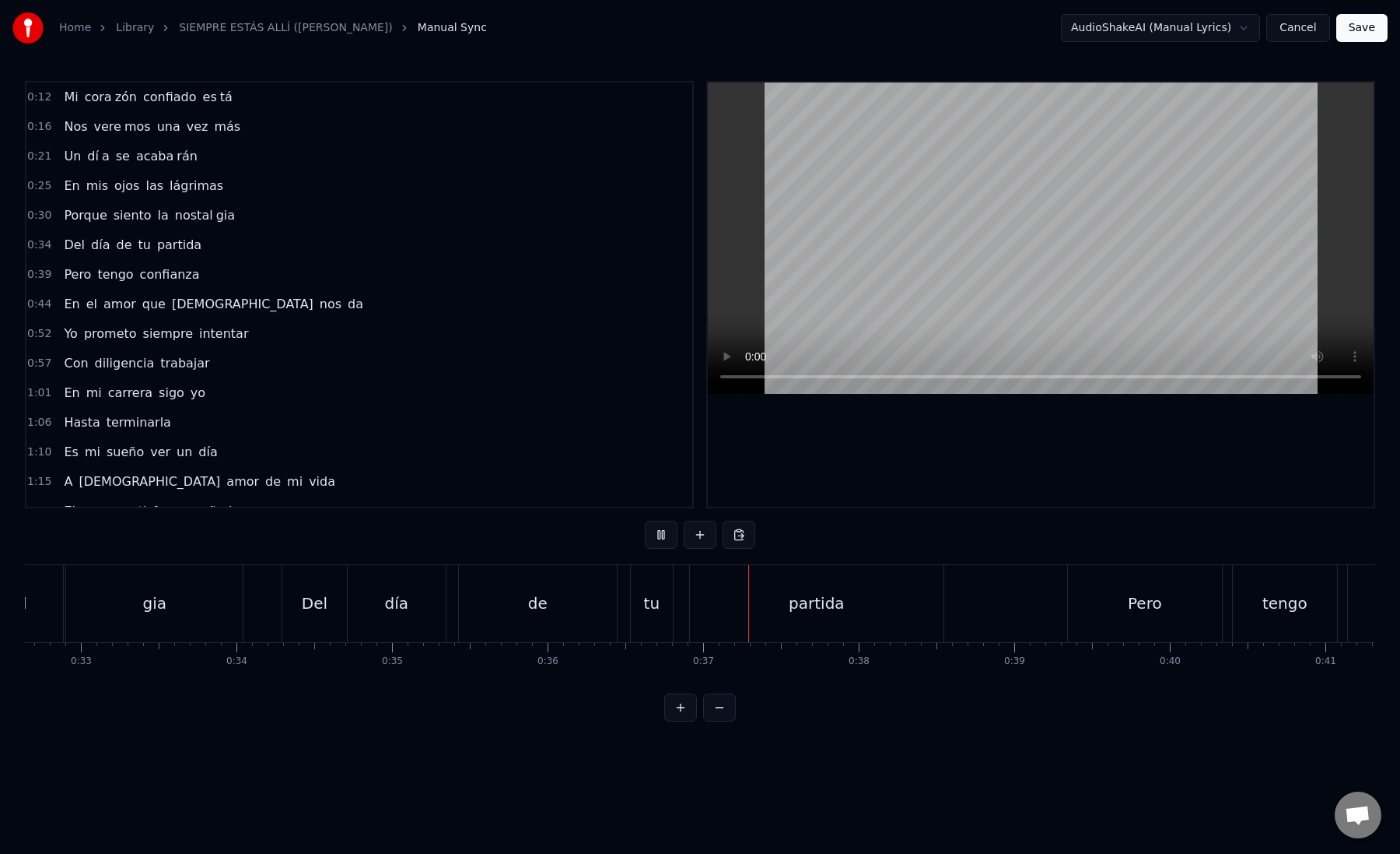
scroll to position [0, 5079]
click at [758, 610] on div "partida" at bounding box center [816, 603] width 254 height 77
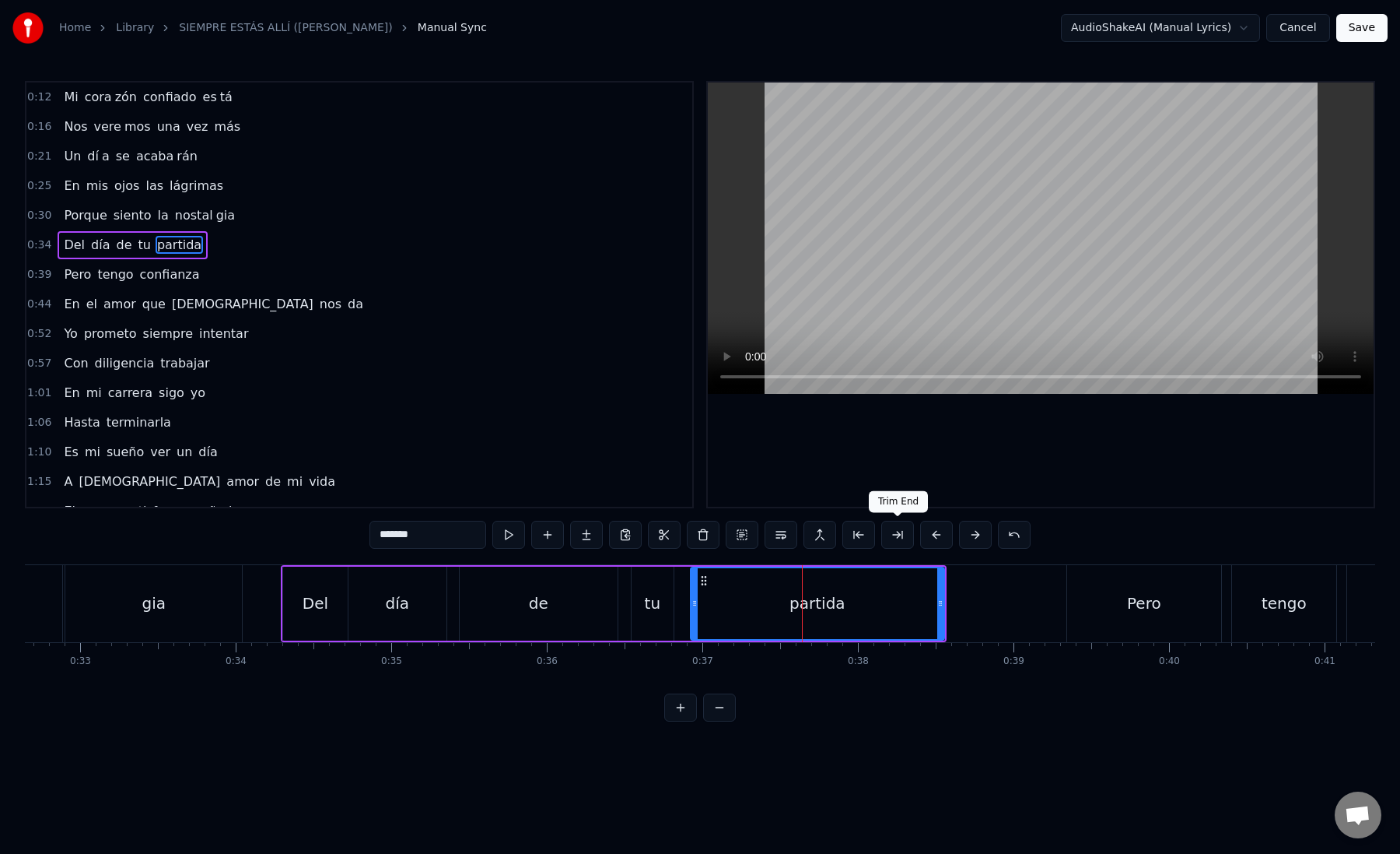
click at [896, 539] on button at bounding box center [897, 535] width 33 height 28
drag, startPoint x: 422, startPoint y: 539, endPoint x: 404, endPoint y: 535, distance: 18.4
click at [404, 535] on input "*******" at bounding box center [428, 535] width 117 height 28
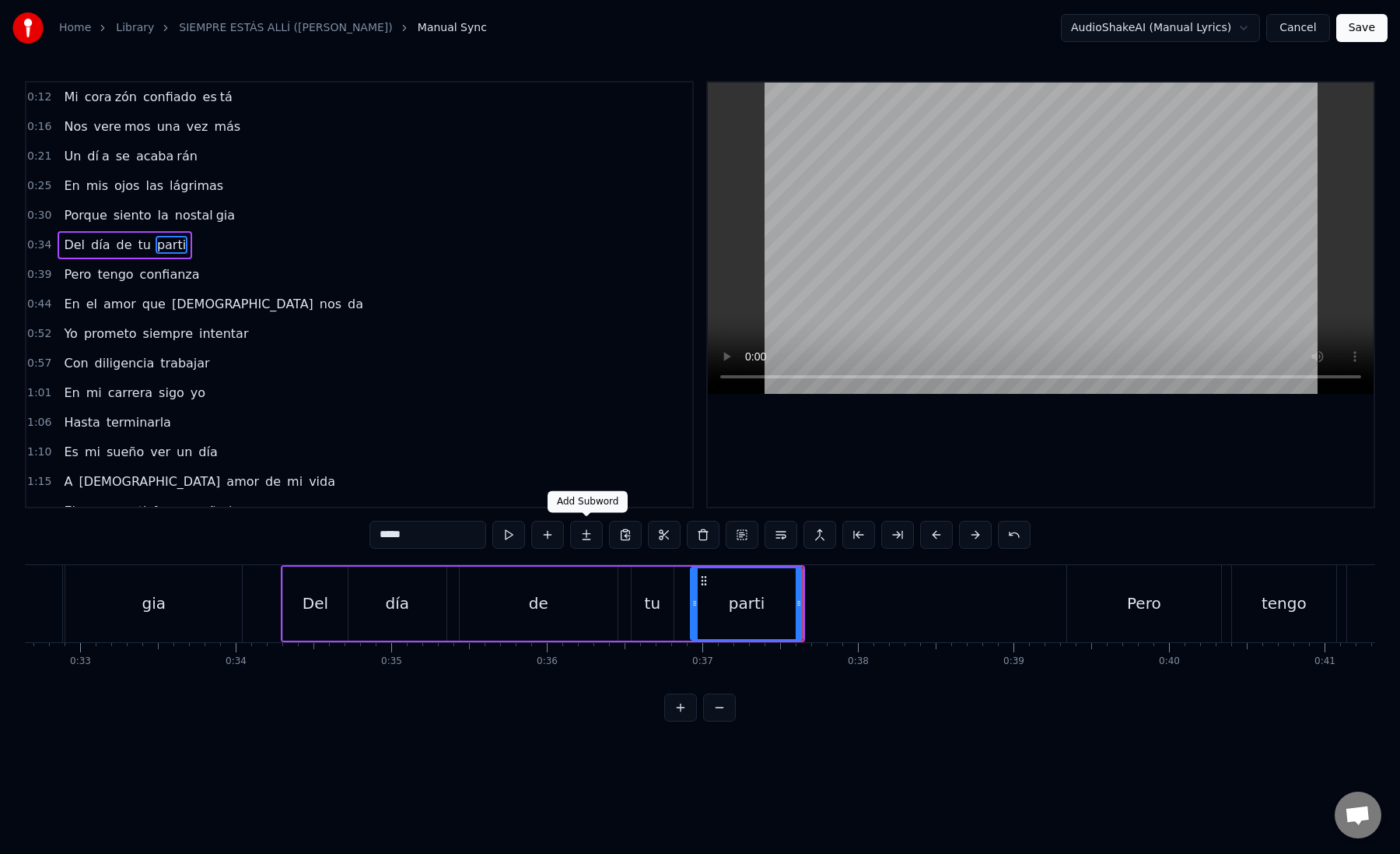
type input "*****"
click at [595, 538] on button at bounding box center [587, 535] width 33 height 28
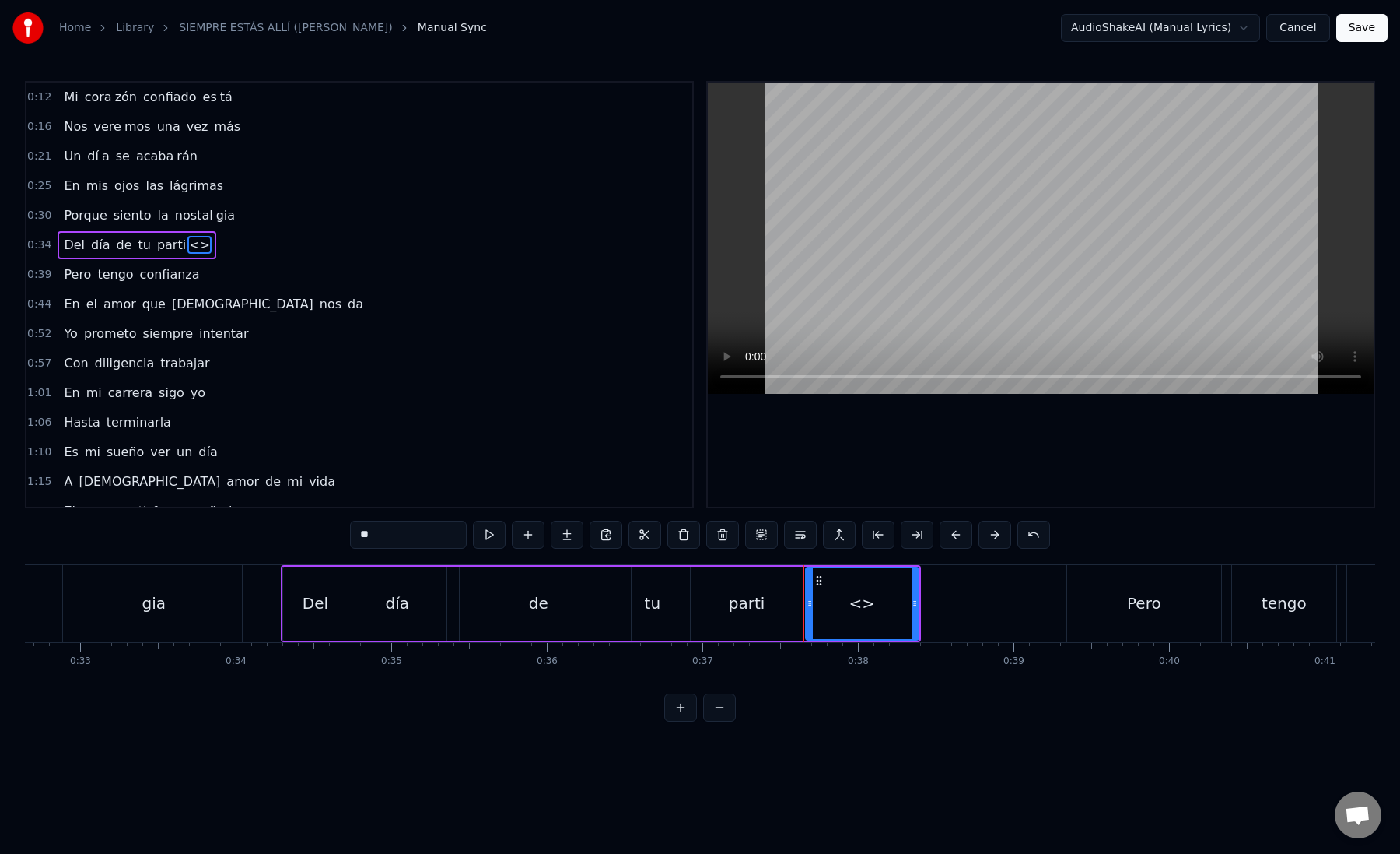
drag, startPoint x: 401, startPoint y: 544, endPoint x: 314, endPoint y: 541, distance: 87.1
click at [314, 541] on div "0:12 Mi [PERSON_NAME] zón confiado es tá 0:16 Nos vere mos una vez más 0:21 Un …" at bounding box center [700, 401] width 1350 height 640
paste input "text"
type input "**"
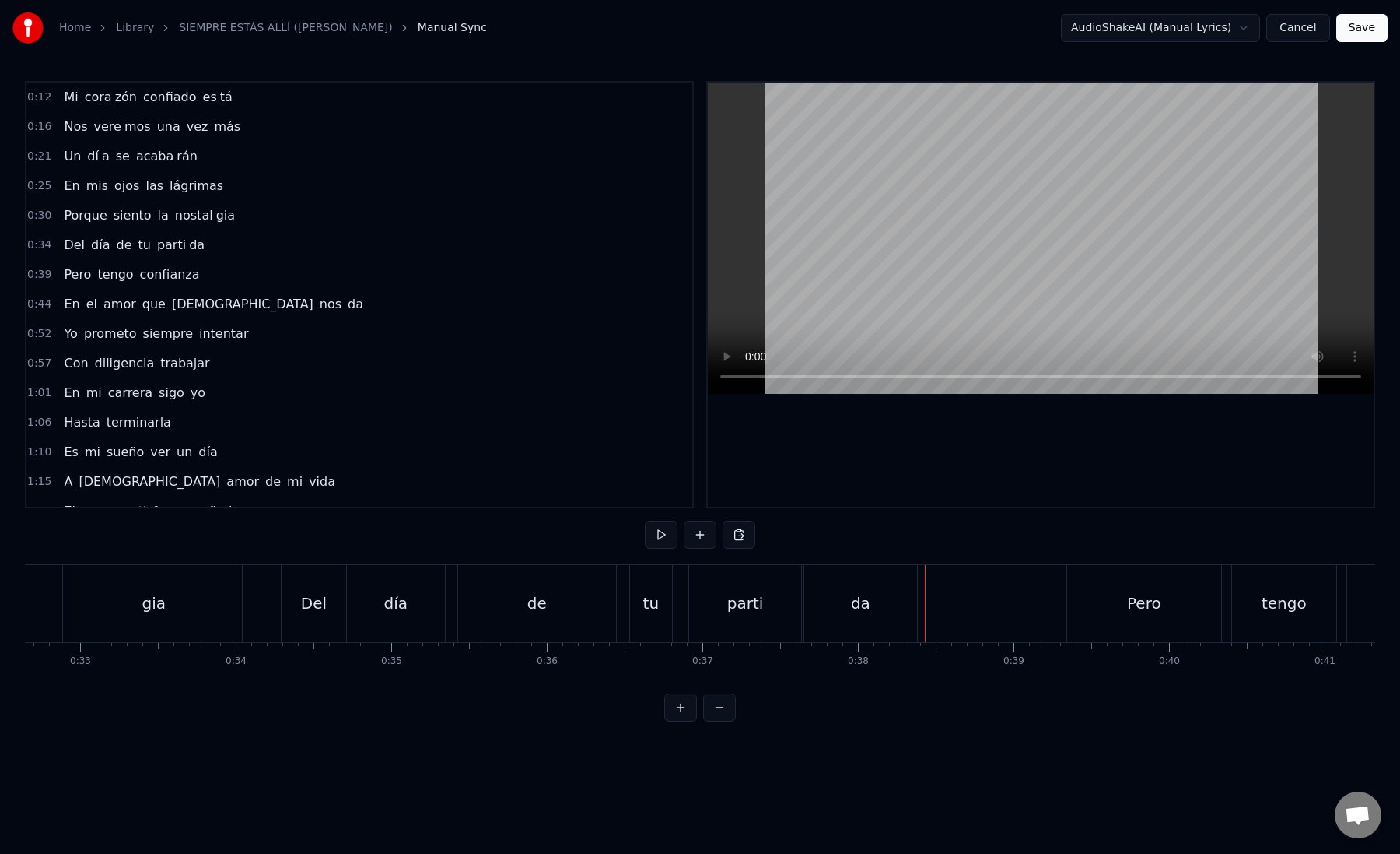
click at [906, 605] on div "da" at bounding box center [860, 603] width 112 height 77
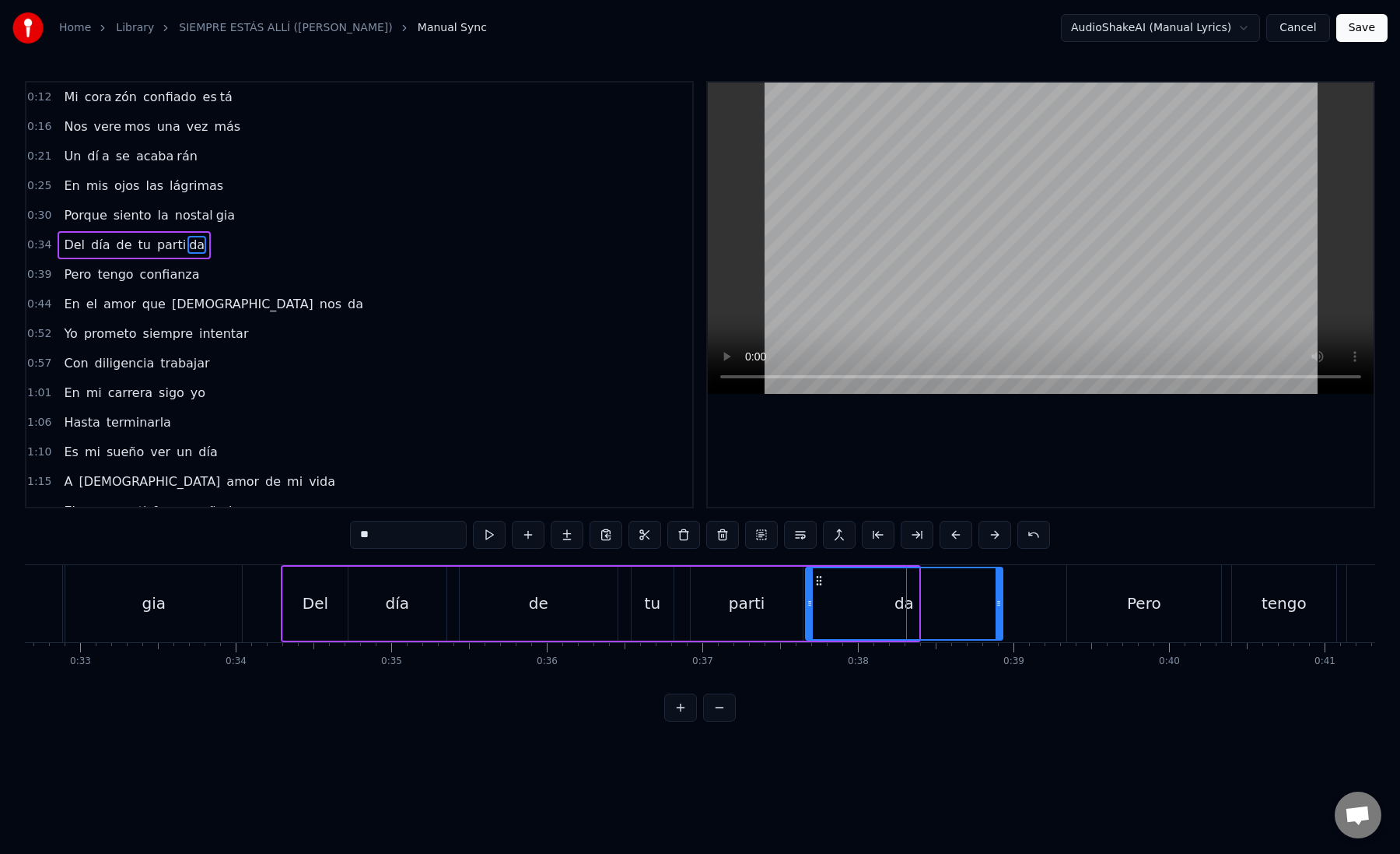
drag, startPoint x: 915, startPoint y: 604, endPoint x: 999, endPoint y: 603, distance: 84.0
click at [999, 604] on circle at bounding box center [999, 604] width 1 height 1
click at [817, 602] on div "da" at bounding box center [904, 603] width 194 height 71
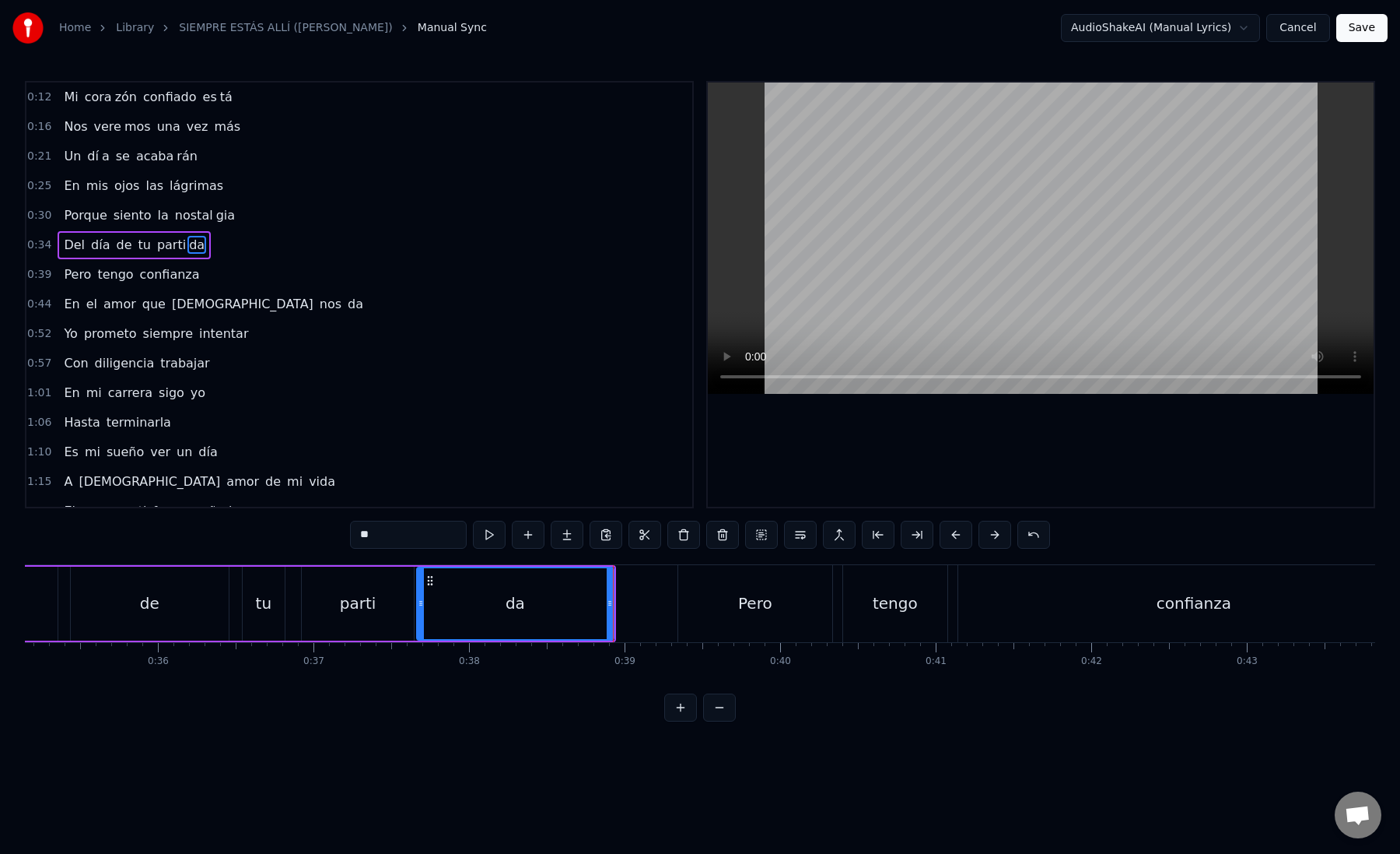
scroll to position [0, 5492]
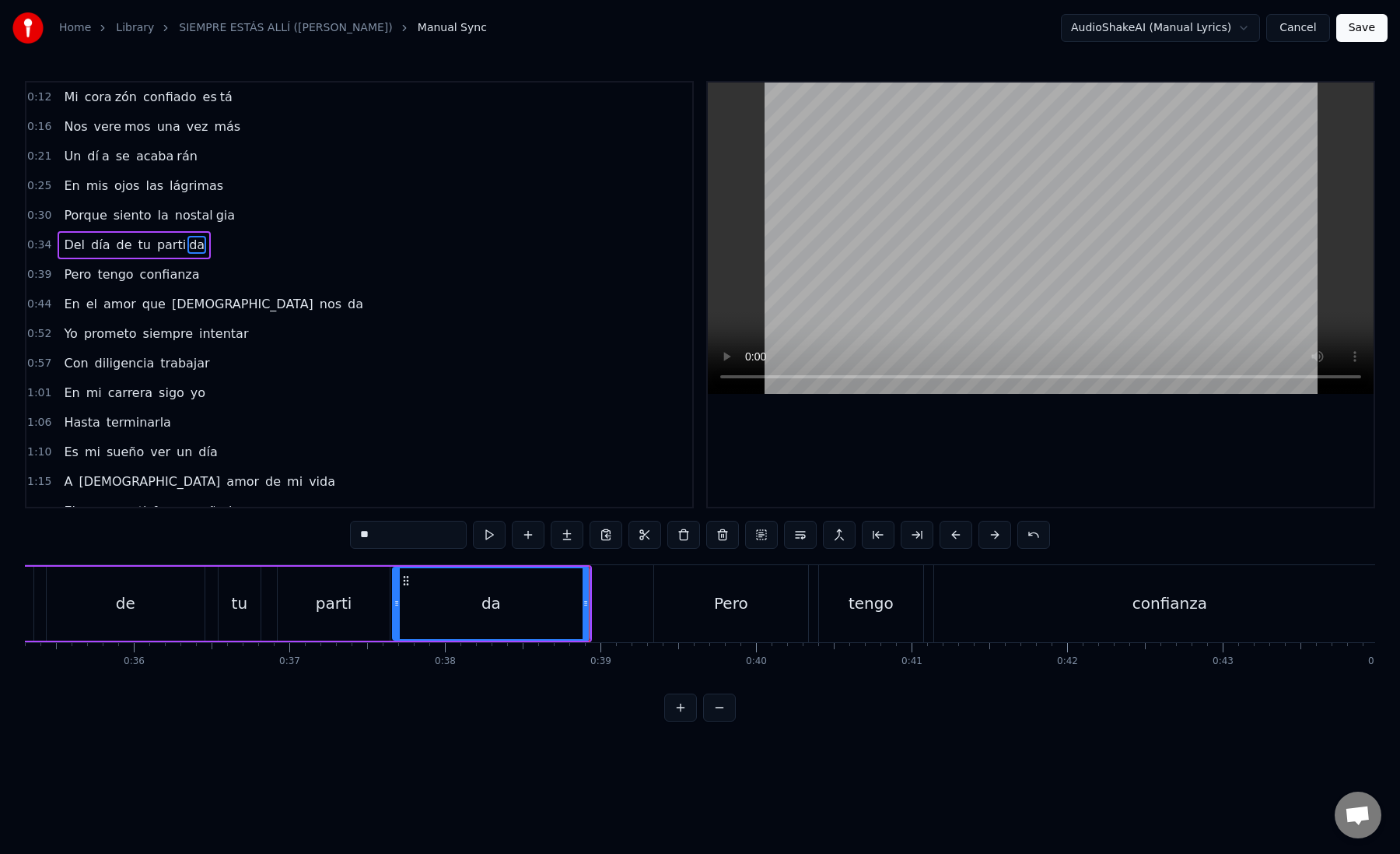
click at [696, 608] on div "Pero" at bounding box center [731, 603] width 154 height 77
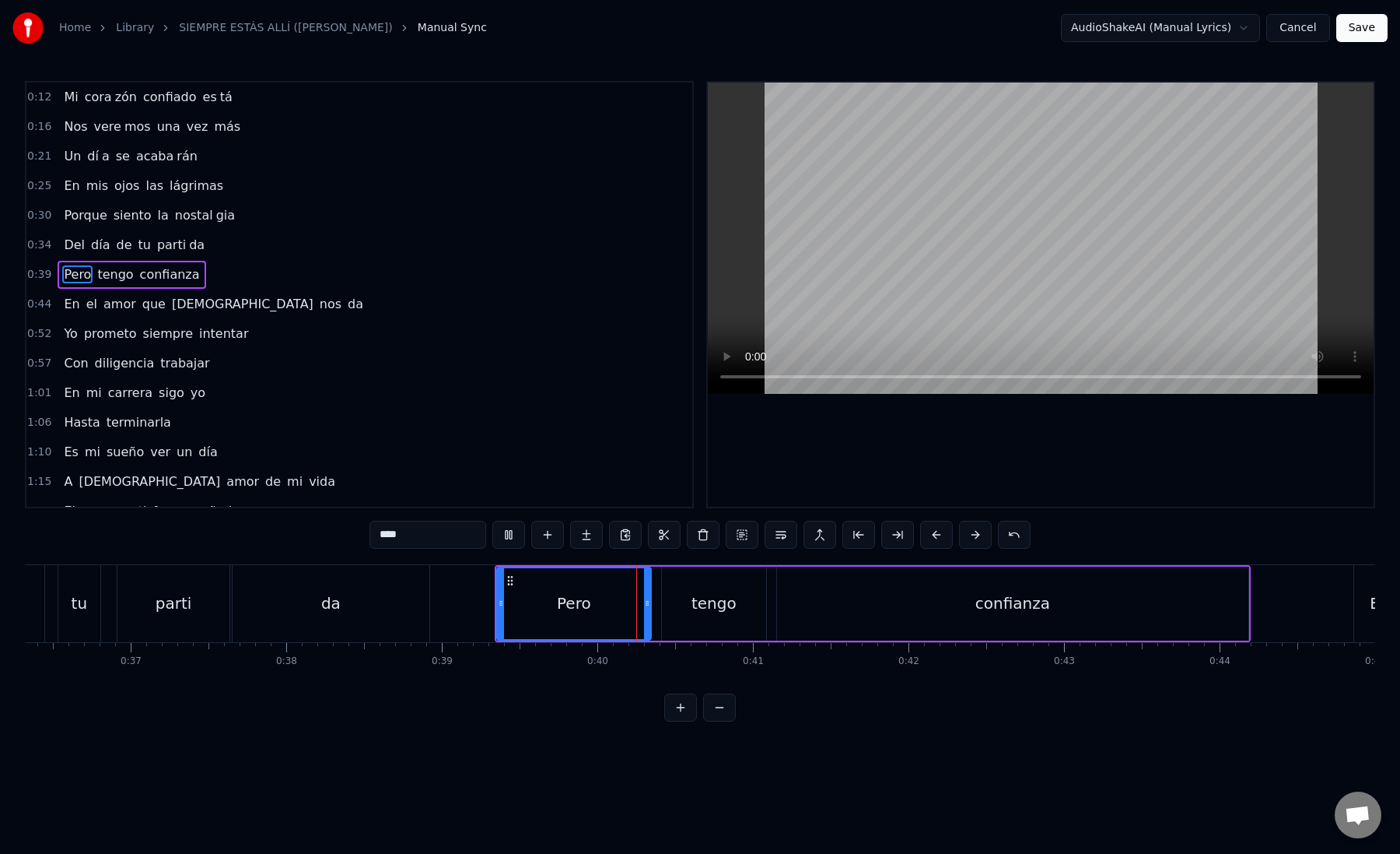
scroll to position [0, 5676]
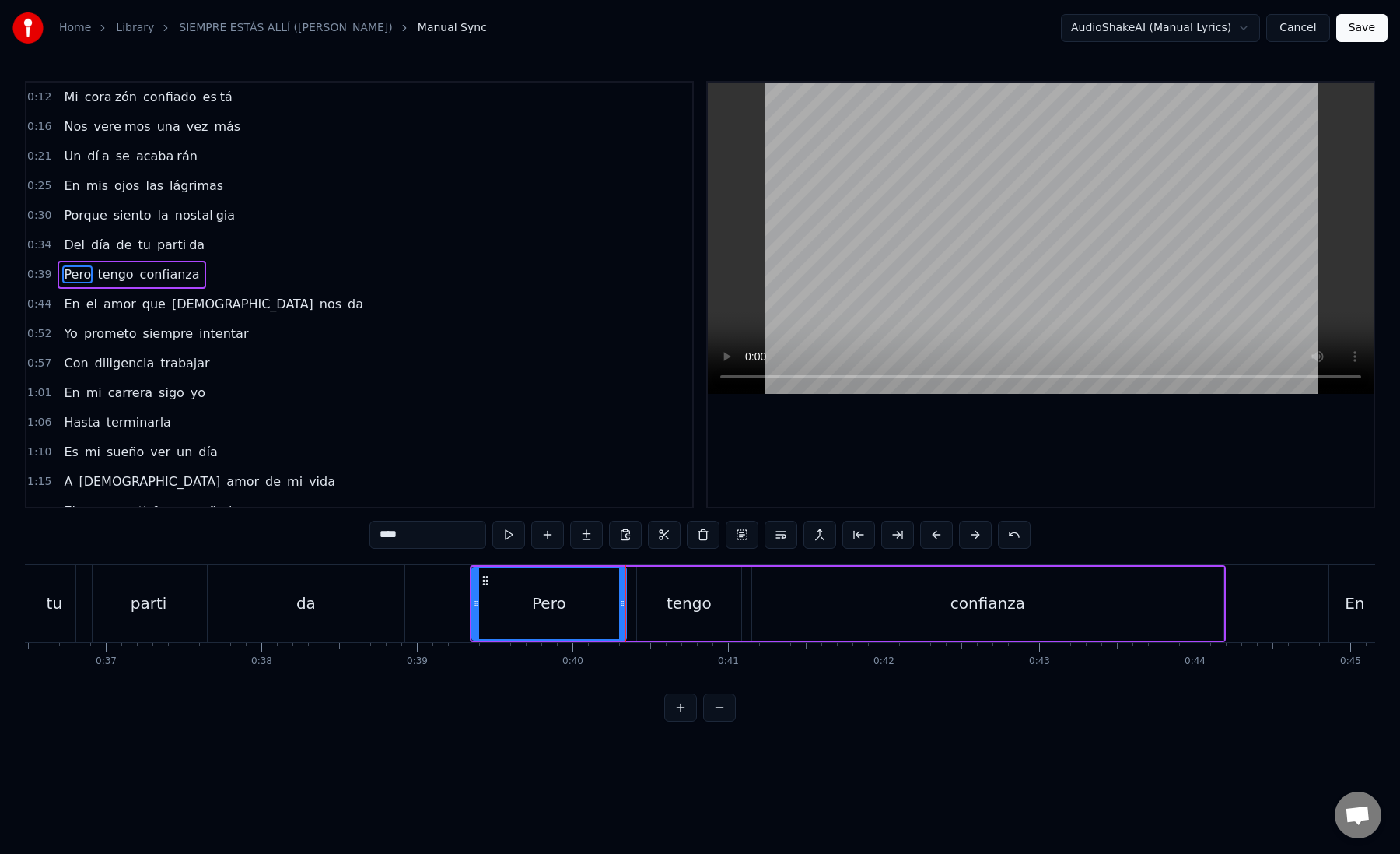
click at [661, 602] on div "tengo" at bounding box center [688, 603] width 104 height 74
click at [765, 603] on div "confianza" at bounding box center [988, 603] width 472 height 74
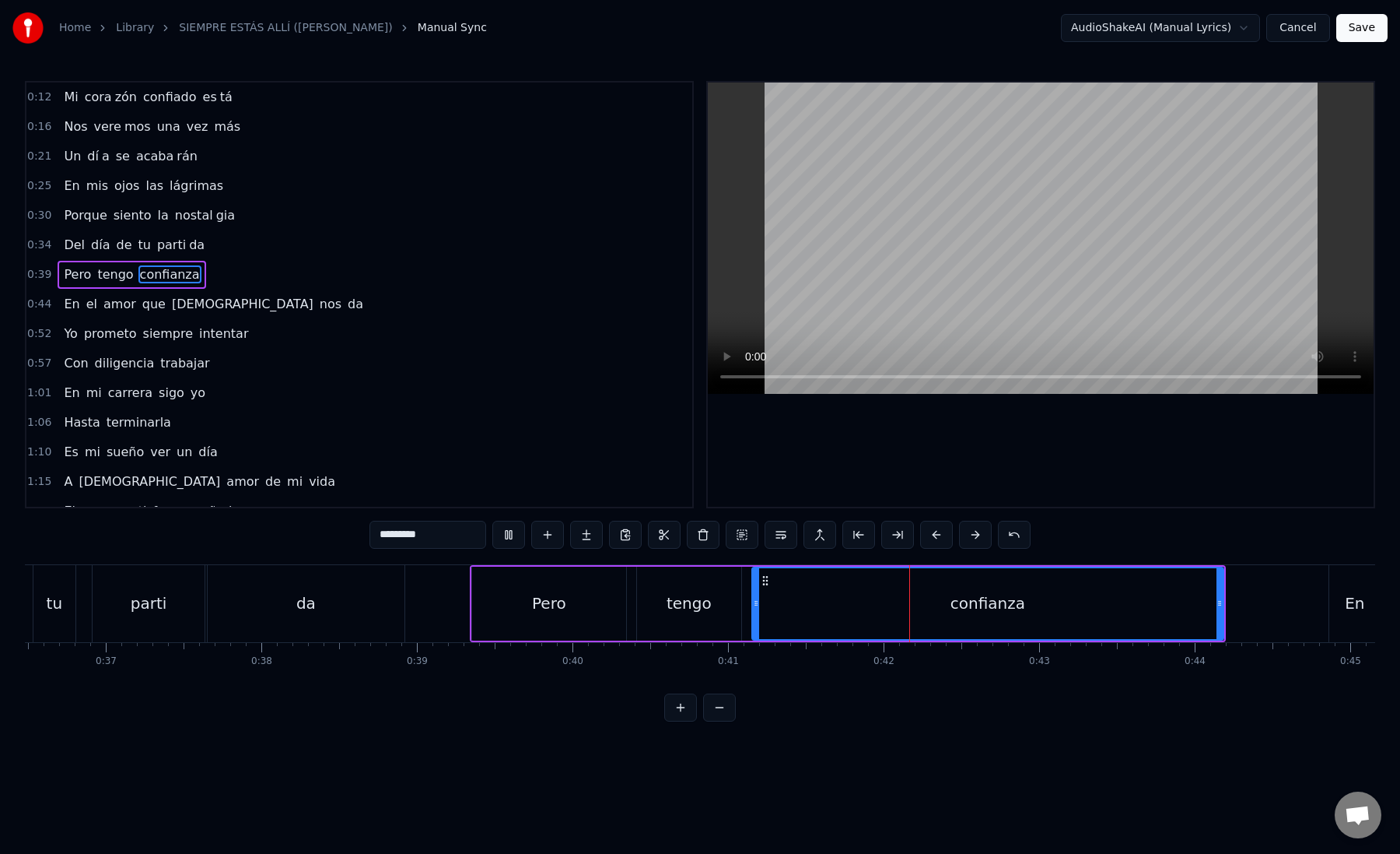
click at [765, 603] on div "confianza" at bounding box center [988, 603] width 470 height 71
click at [902, 531] on button at bounding box center [897, 535] width 33 height 28
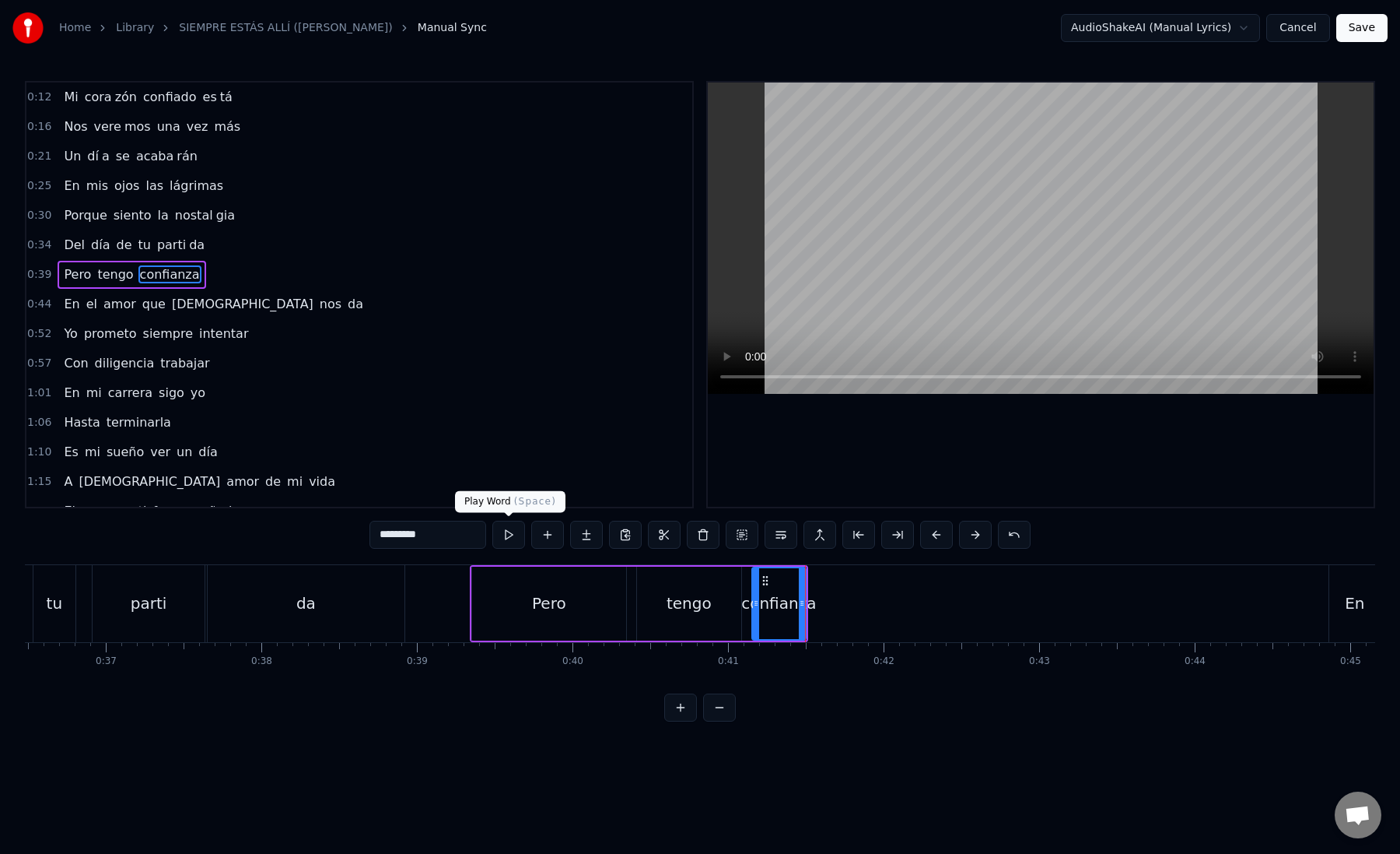
drag, startPoint x: 398, startPoint y: 532, endPoint x: 497, endPoint y: 531, distance: 99.0
click at [497, 531] on div "*********" at bounding box center [700, 535] width 661 height 28
type input "***"
click at [596, 541] on button at bounding box center [587, 535] width 33 height 28
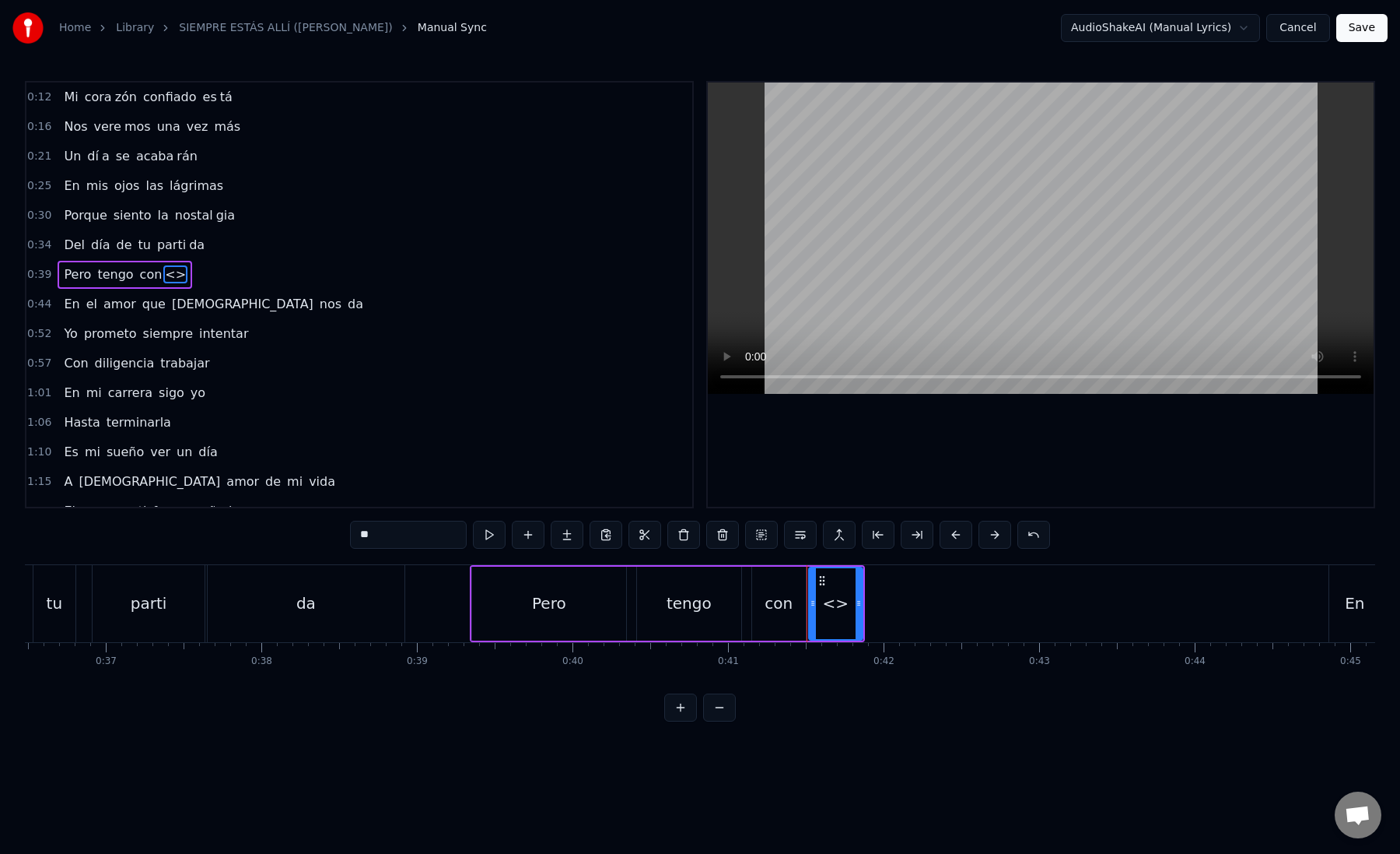
paste input "****"
drag, startPoint x: 389, startPoint y: 529, endPoint x: 330, endPoint y: 529, distance: 59.0
click at [330, 529] on div "0:12 Mi [PERSON_NAME] zón confiado es tá 0:16 Nos vere mos una vez más 0:21 Un …" at bounding box center [700, 401] width 1350 height 640
click at [390, 529] on input "******" at bounding box center [409, 535] width 117 height 28
click at [380, 534] on input "******" at bounding box center [409, 535] width 117 height 28
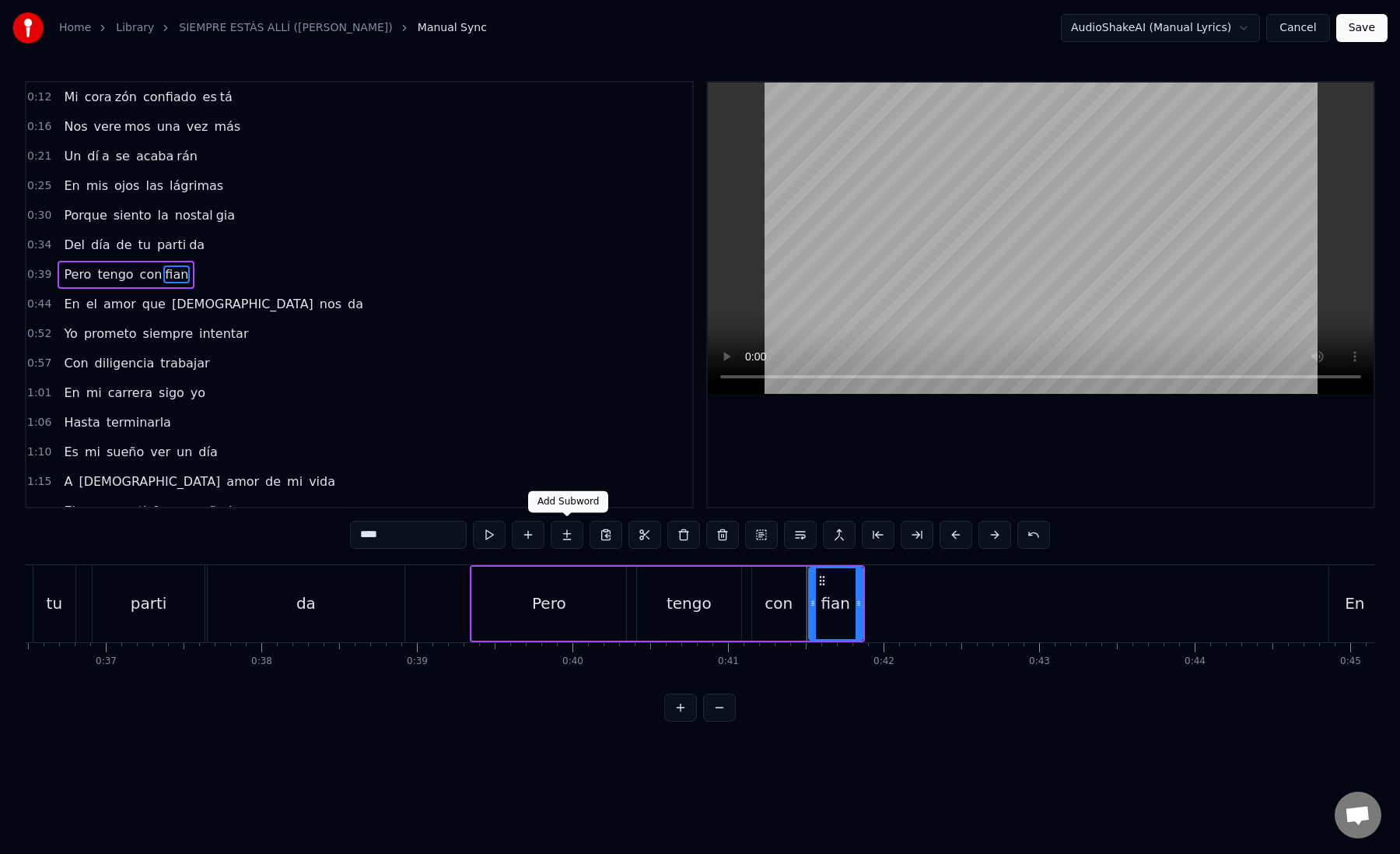
type input "****"
click at [571, 532] on button at bounding box center [567, 535] width 33 height 28
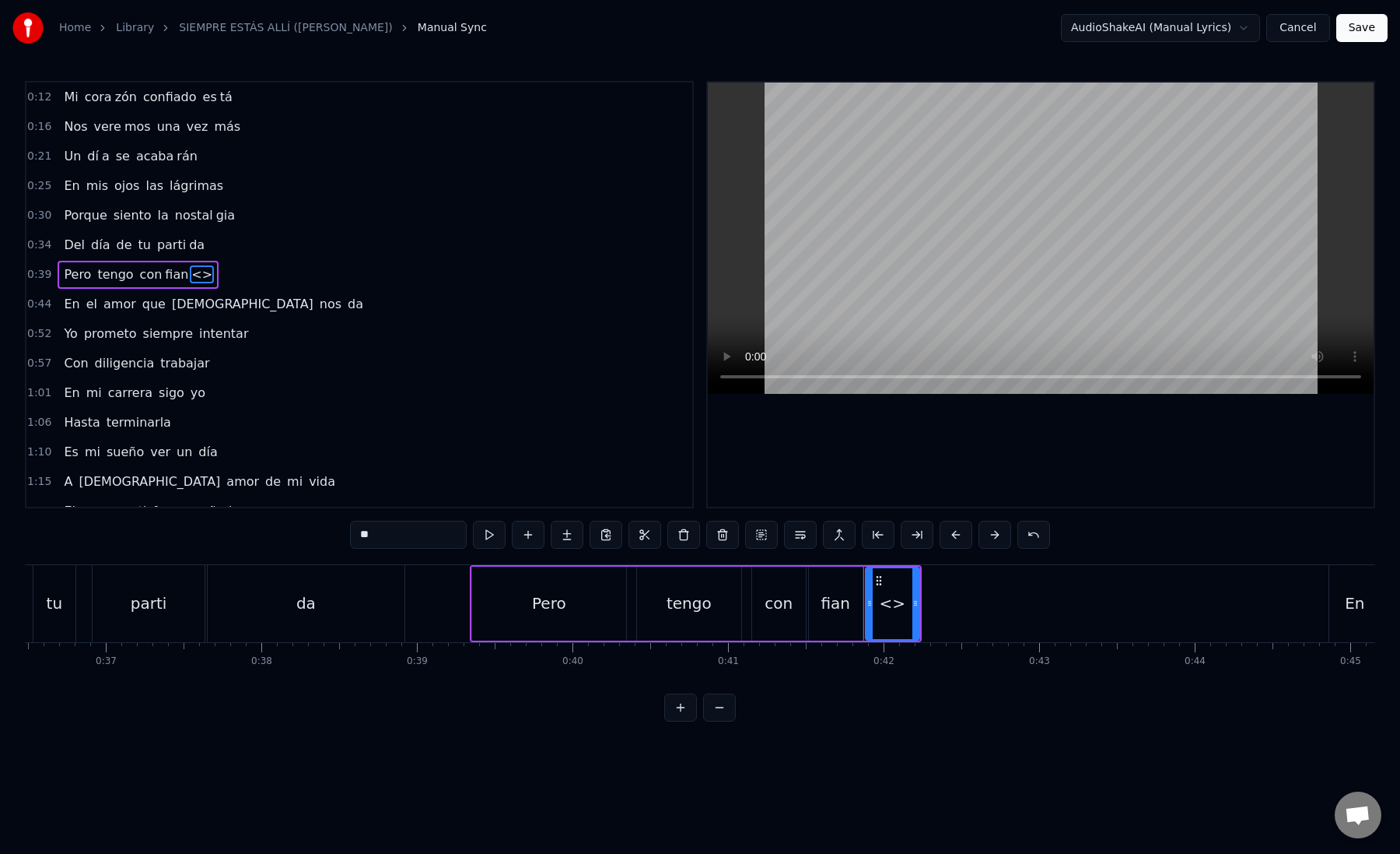
paste input "text"
drag, startPoint x: 392, startPoint y: 533, endPoint x: 346, endPoint y: 533, distance: 46.0
click at [346, 533] on div "0:12 Mi [PERSON_NAME] zón confiado es tá 0:16 Nos vere mos una vez más 0:21 Un …" at bounding box center [700, 401] width 1350 height 640
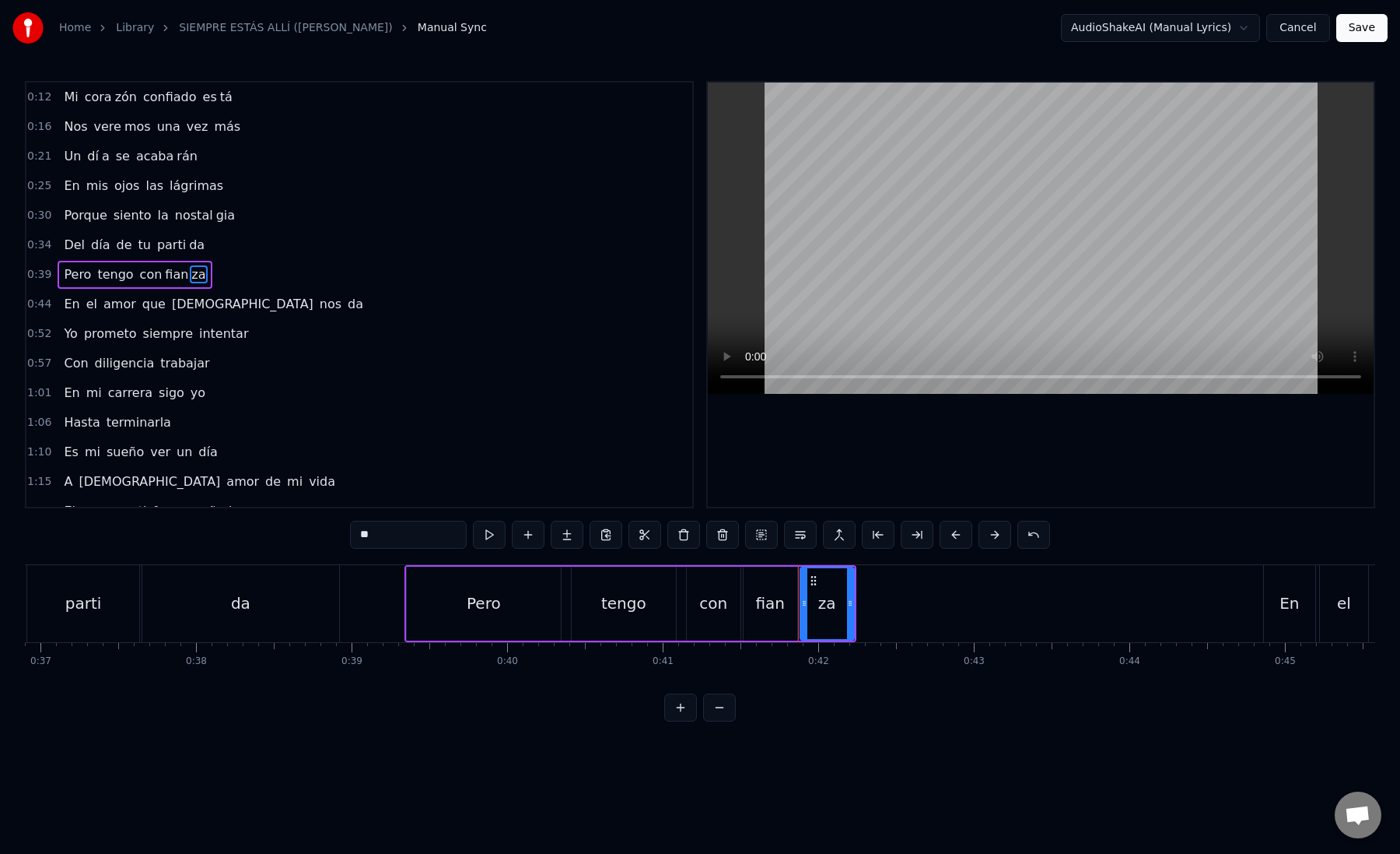
scroll to position [0, 5779]
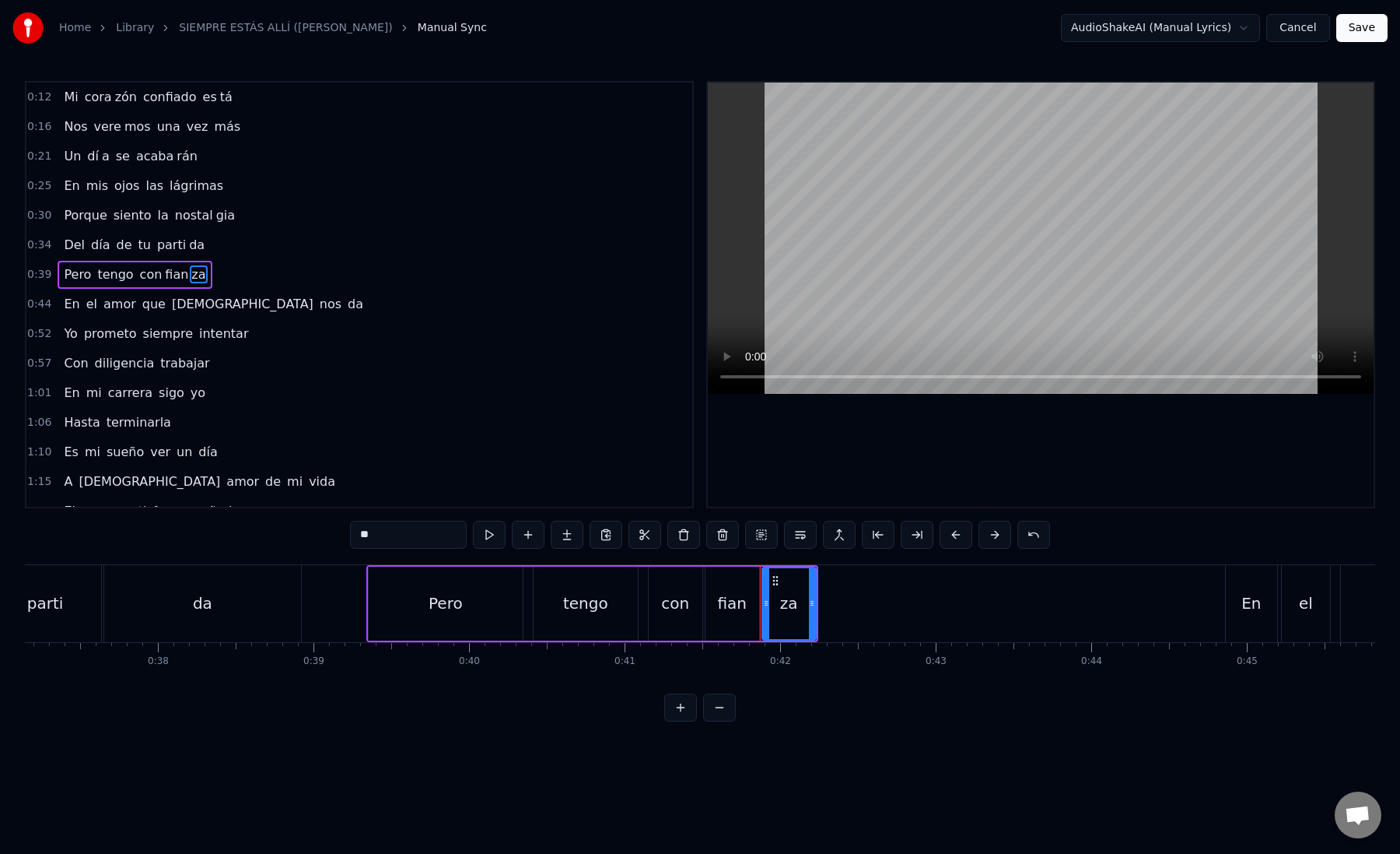
type input "**"
drag, startPoint x: 770, startPoint y: 579, endPoint x: 836, endPoint y: 580, distance: 66.0
click at [836, 580] on icon at bounding box center [841, 580] width 12 height 12
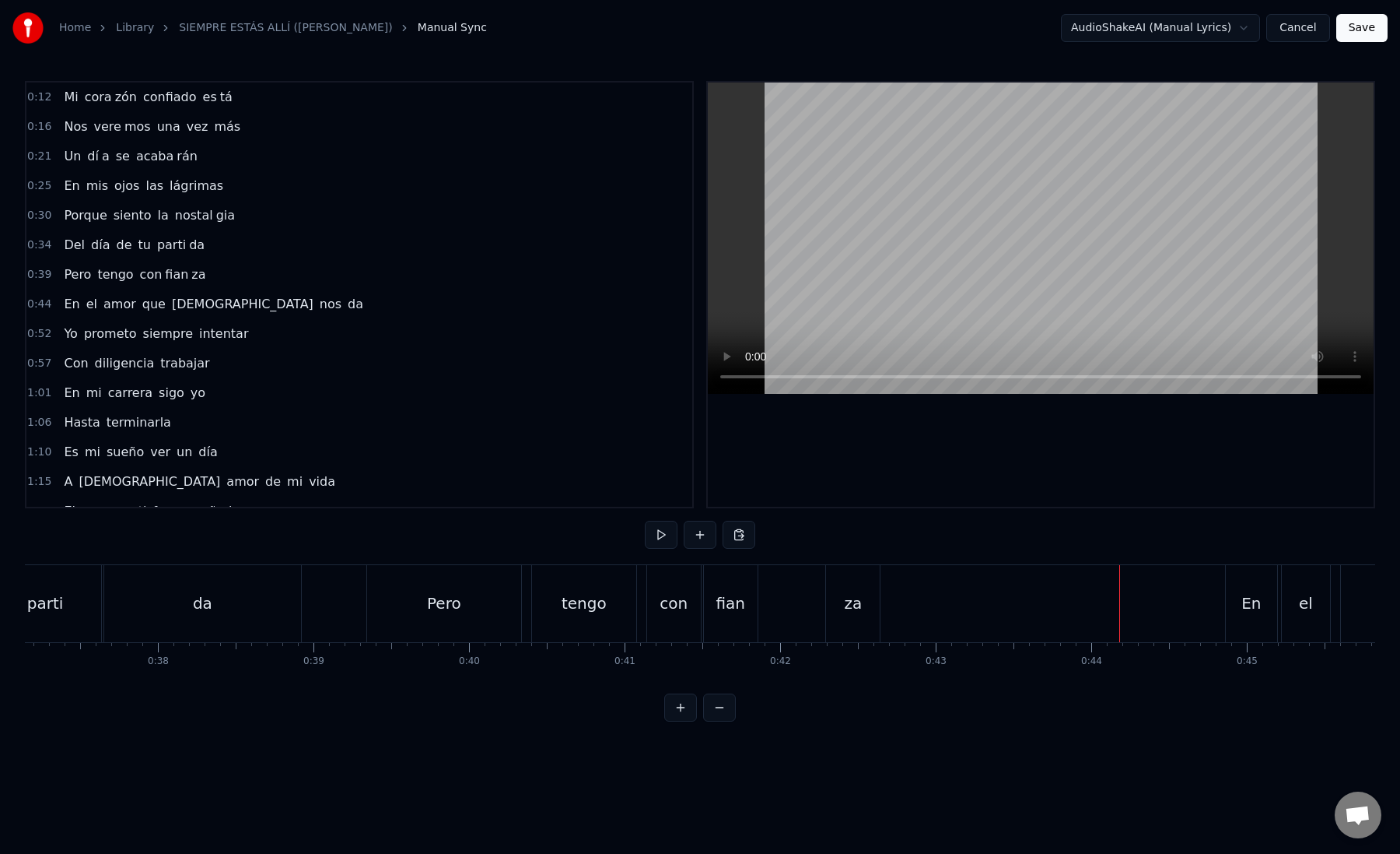
click at [875, 602] on div "za" at bounding box center [853, 603] width 53 height 77
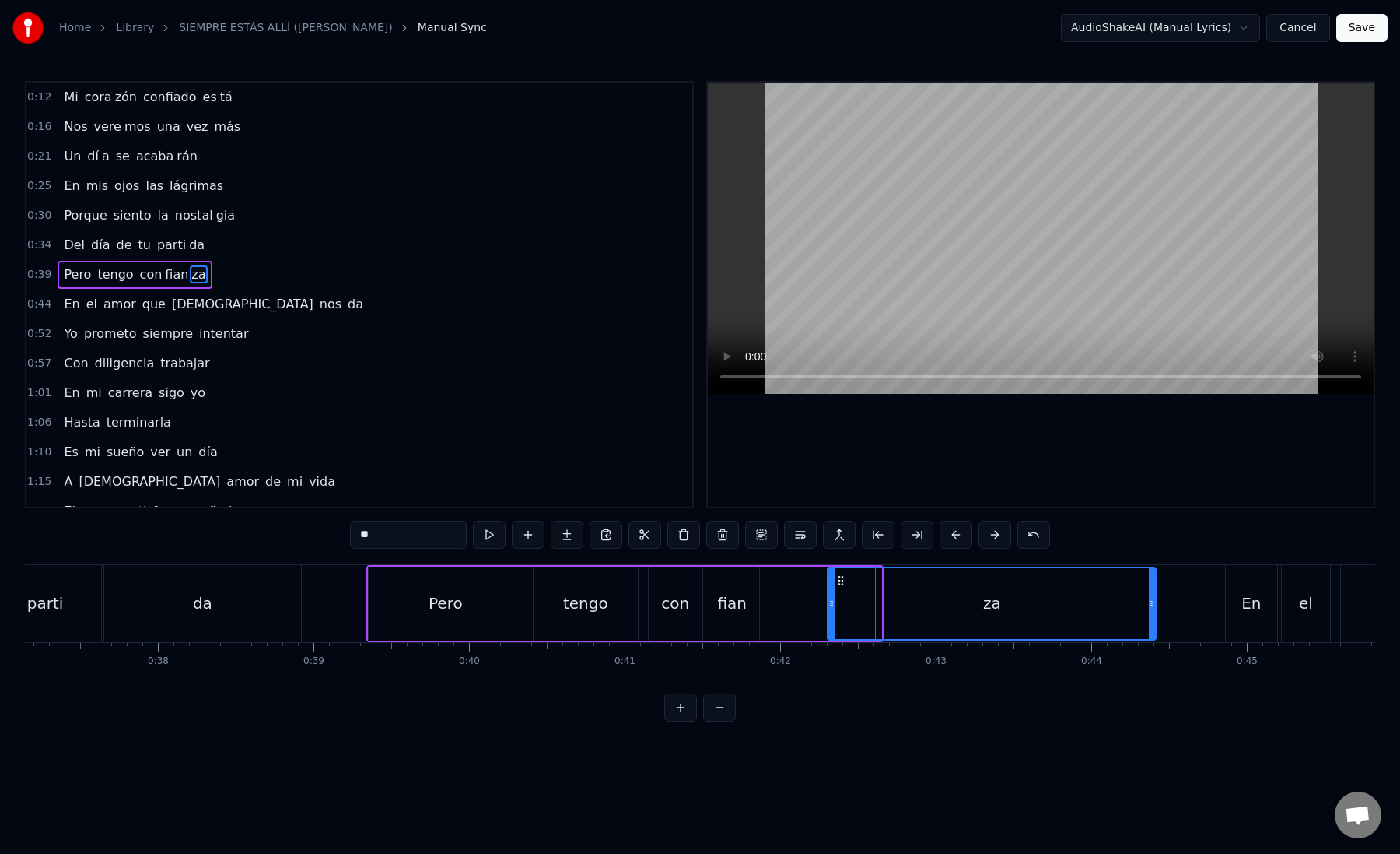
drag, startPoint x: 879, startPoint y: 604, endPoint x: 1153, endPoint y: 609, distance: 274.0
click at [1153, 609] on icon at bounding box center [1151, 603] width 6 height 12
click at [730, 600] on div "fian" at bounding box center [732, 603] width 29 height 23
type input "****"
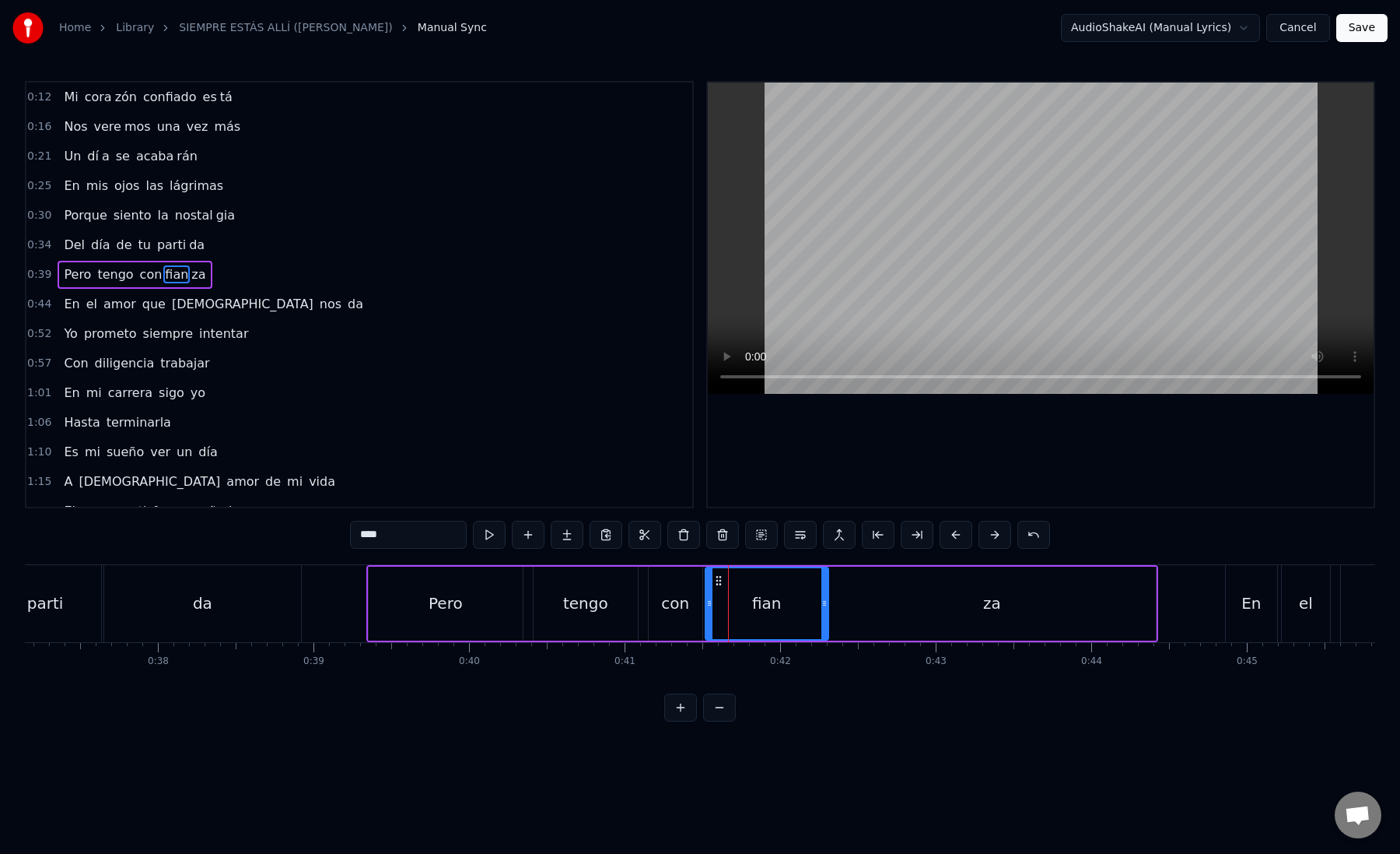
drag, startPoint x: 754, startPoint y: 601, endPoint x: 823, endPoint y: 616, distance: 70.6
click at [823, 616] on div at bounding box center [824, 603] width 6 height 71
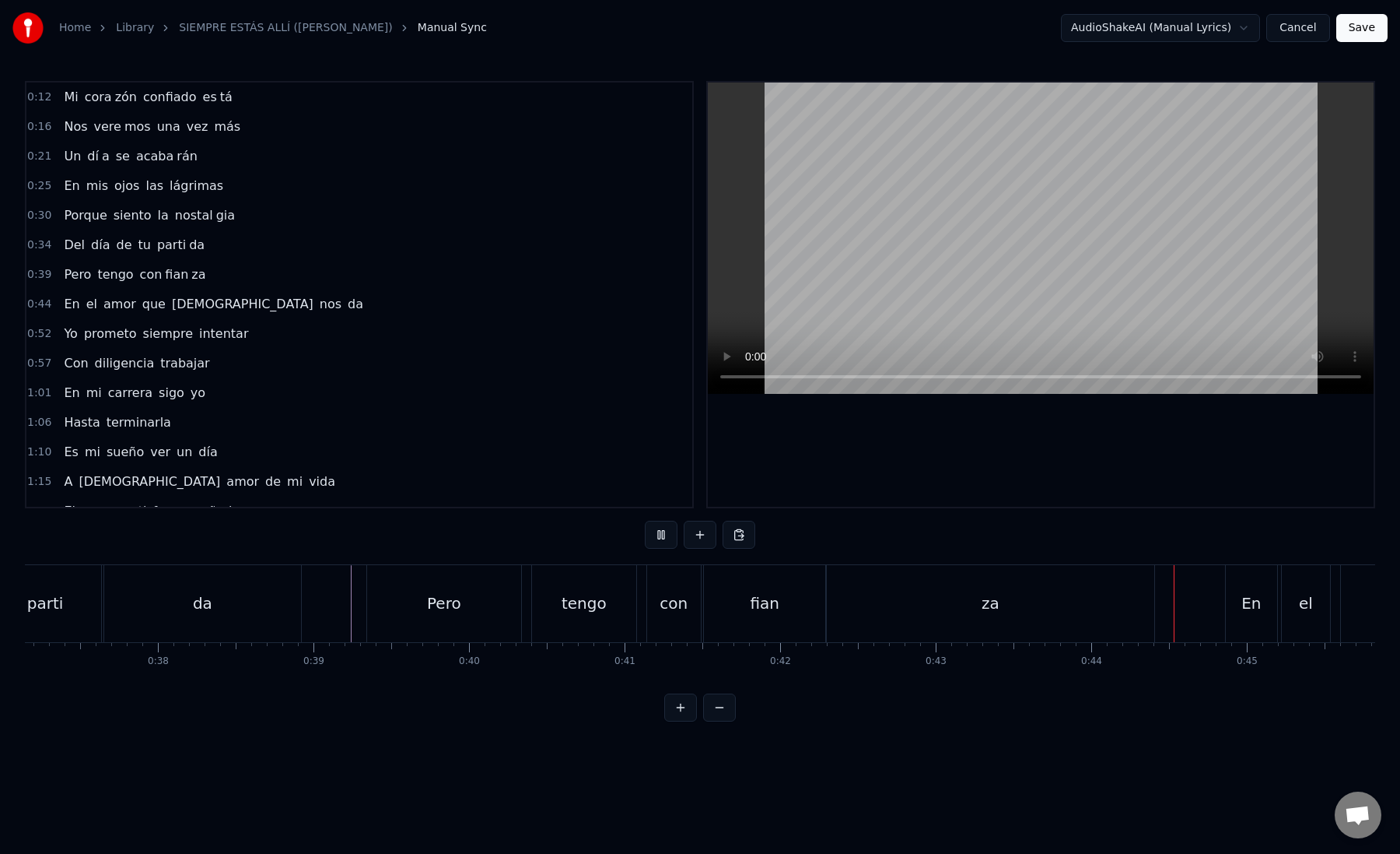
click at [744, 602] on div "fian" at bounding box center [765, 603] width 122 height 77
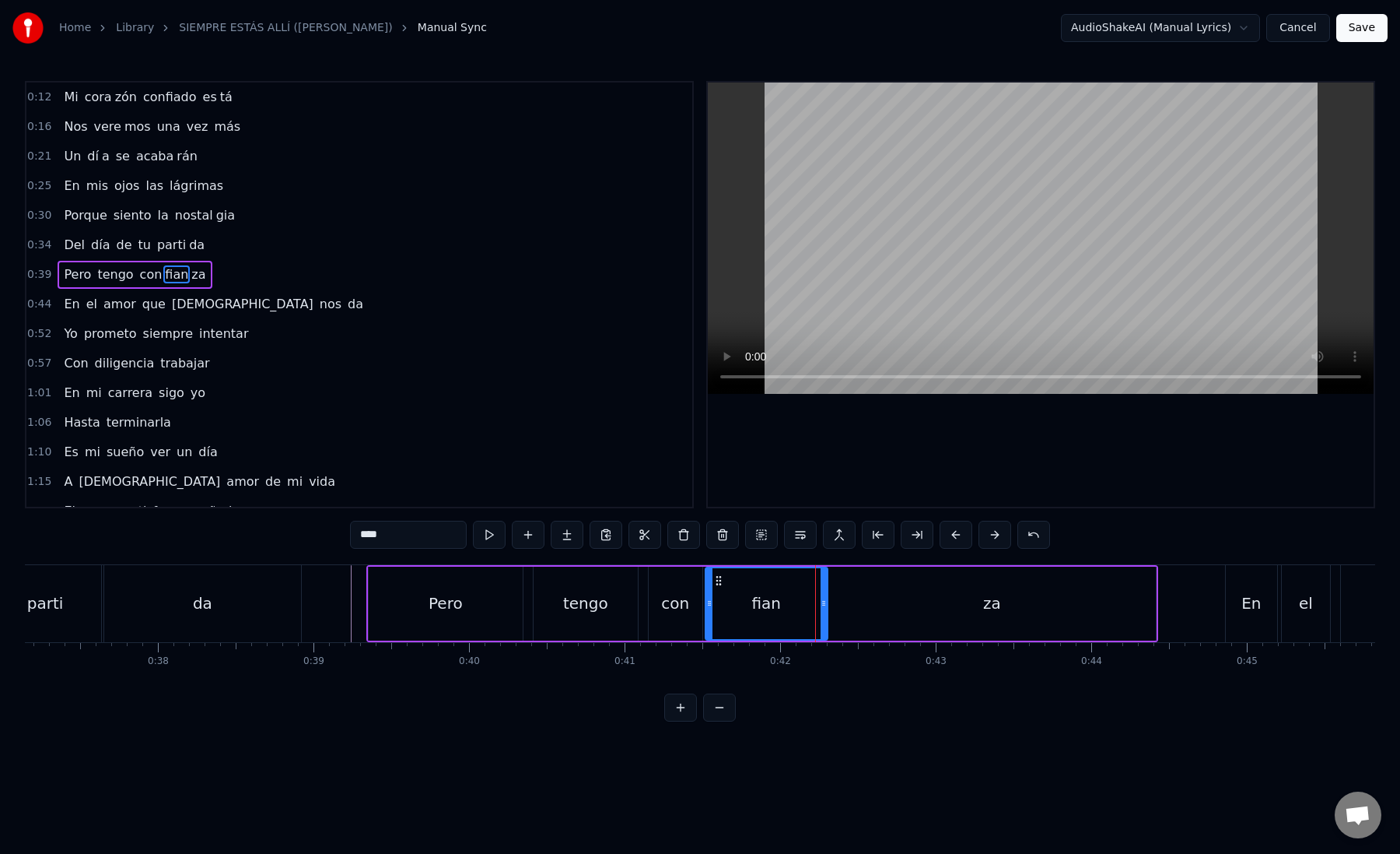
click at [787, 612] on div "fian" at bounding box center [767, 603] width 120 height 71
drag, startPoint x: 822, startPoint y: 603, endPoint x: 790, endPoint y: 610, distance: 32.8
click at [790, 610] on div at bounding box center [793, 603] width 6 height 71
click at [848, 609] on div "za" at bounding box center [992, 603] width 329 height 74
type input "**"
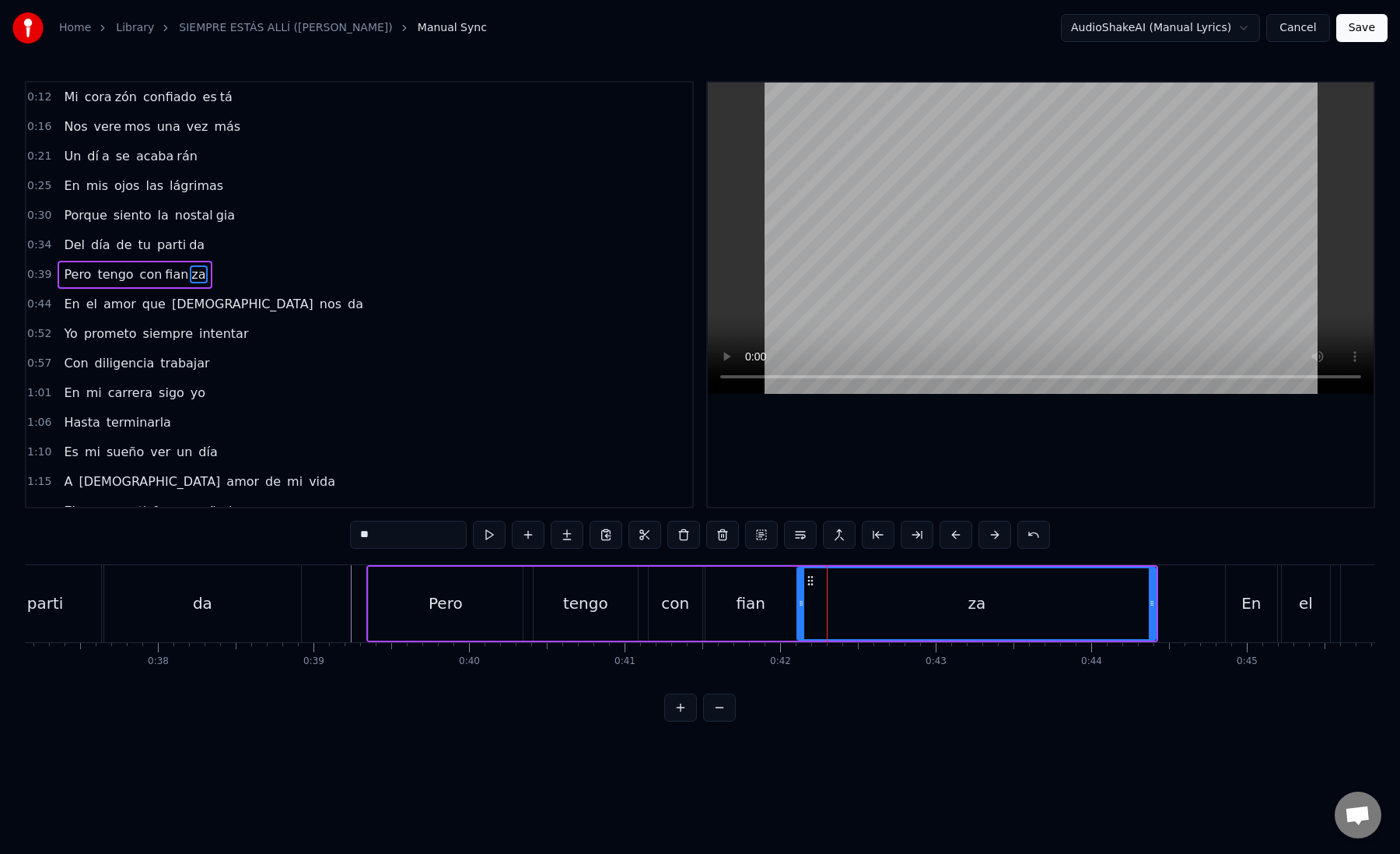
drag, startPoint x: 832, startPoint y: 608, endPoint x: 802, endPoint y: 605, distance: 30.1
click at [802, 605] on icon at bounding box center [801, 603] width 6 height 12
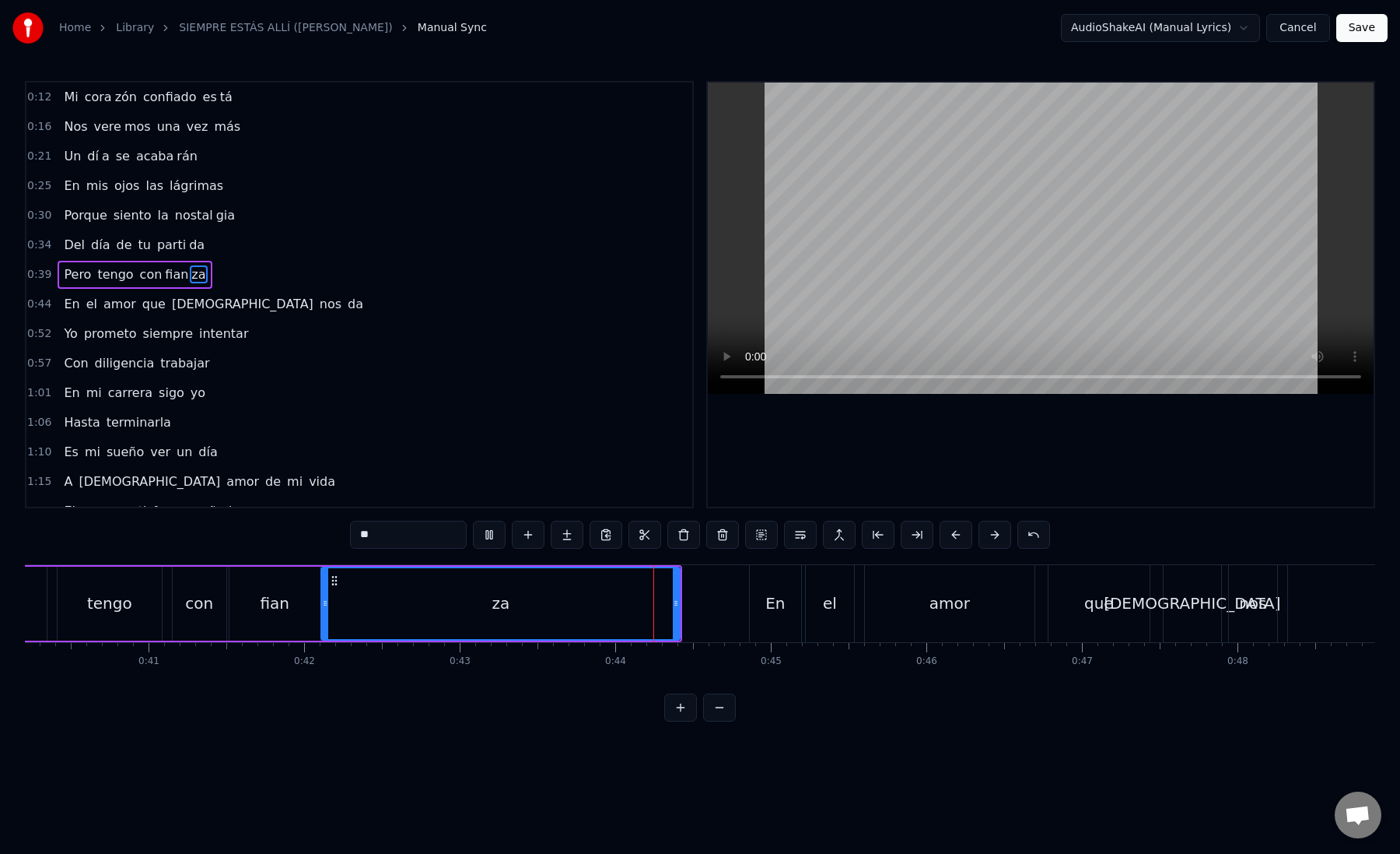
scroll to position [0, 6282]
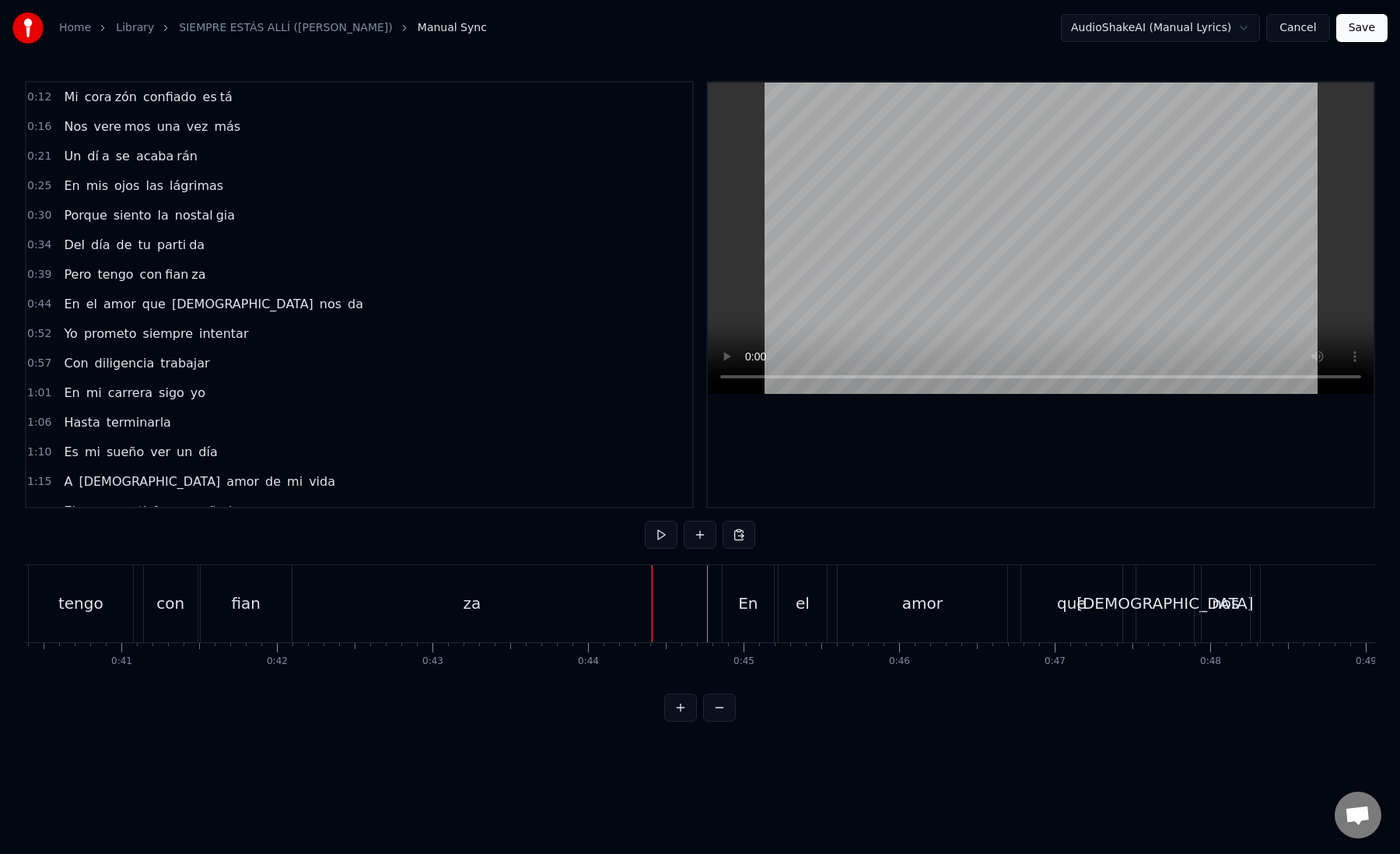
click at [765, 620] on div "En" at bounding box center [749, 603] width 52 height 77
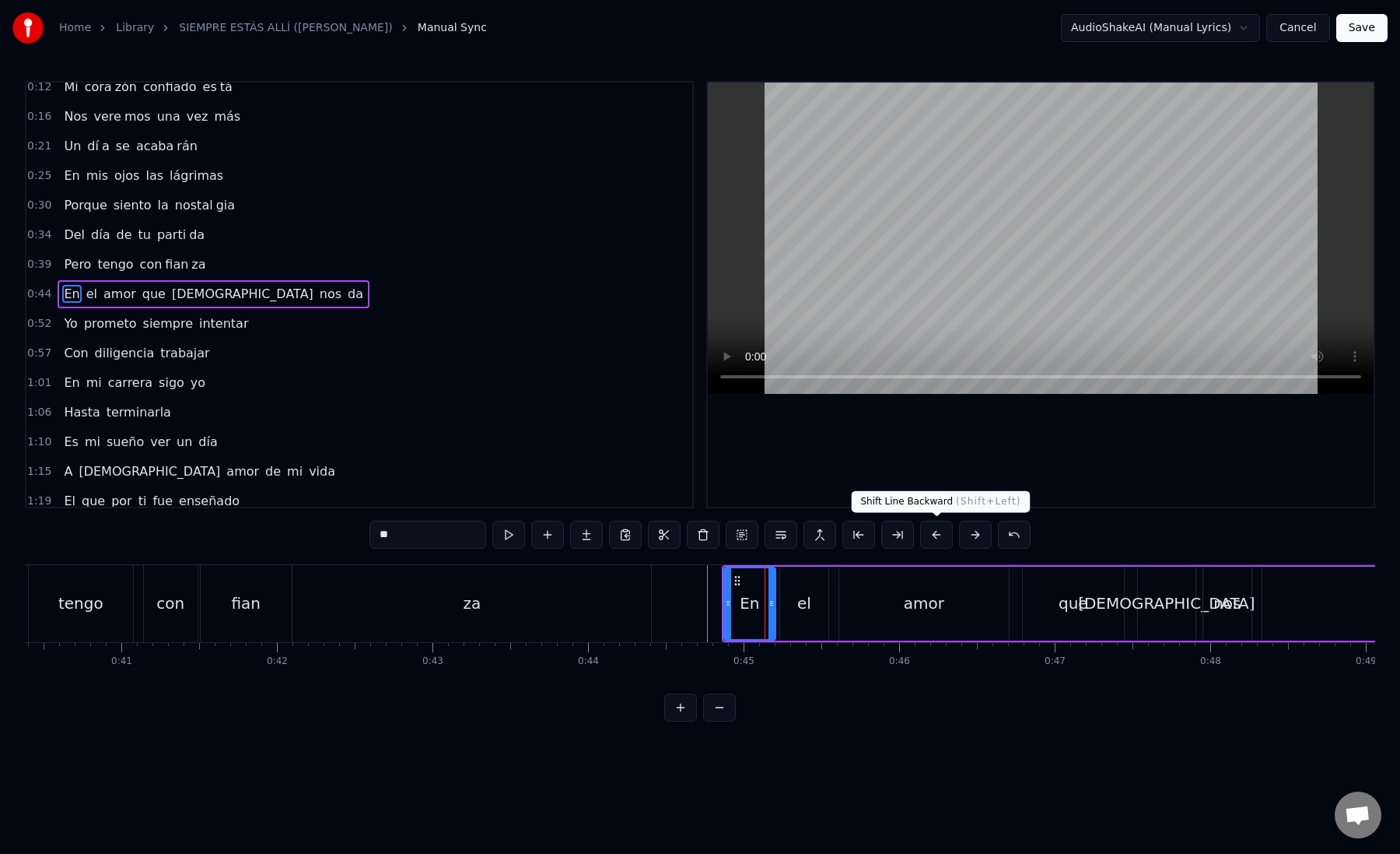
click at [931, 535] on button at bounding box center [936, 535] width 33 height 28
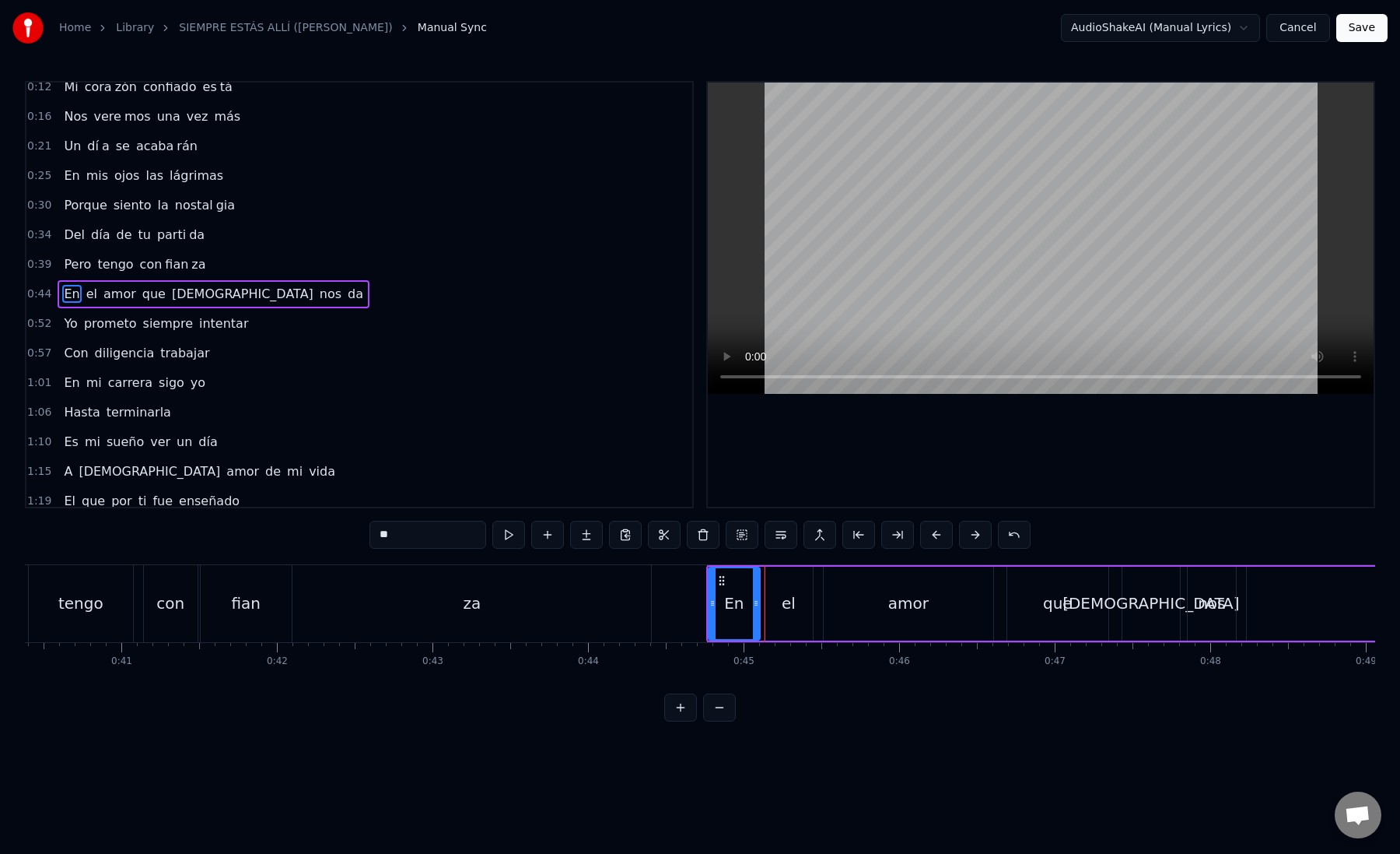
click at [931, 535] on button at bounding box center [936, 535] width 33 height 28
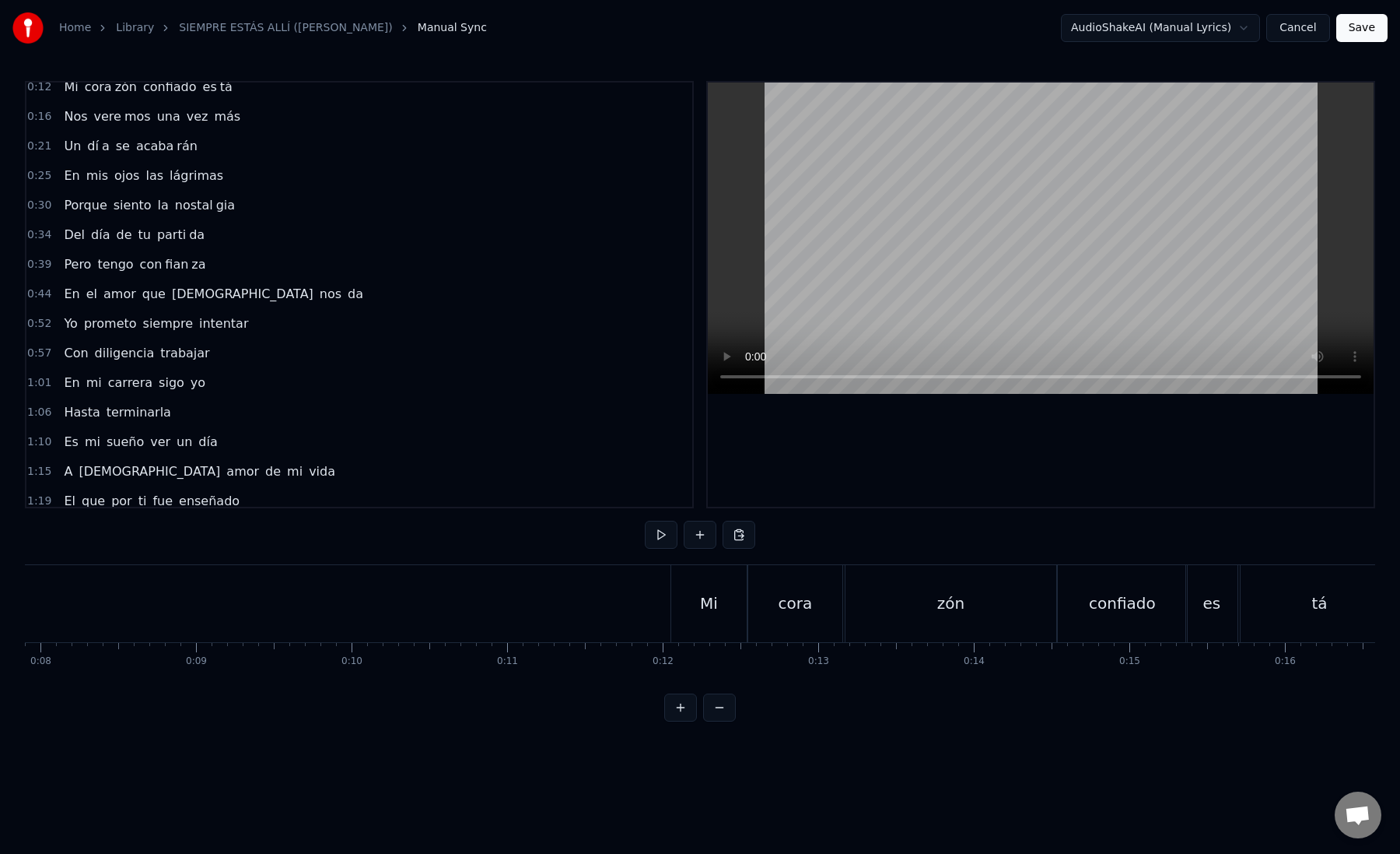
scroll to position [0, 1092]
click at [832, 585] on div "Mi" at bounding box center [846, 603] width 76 height 77
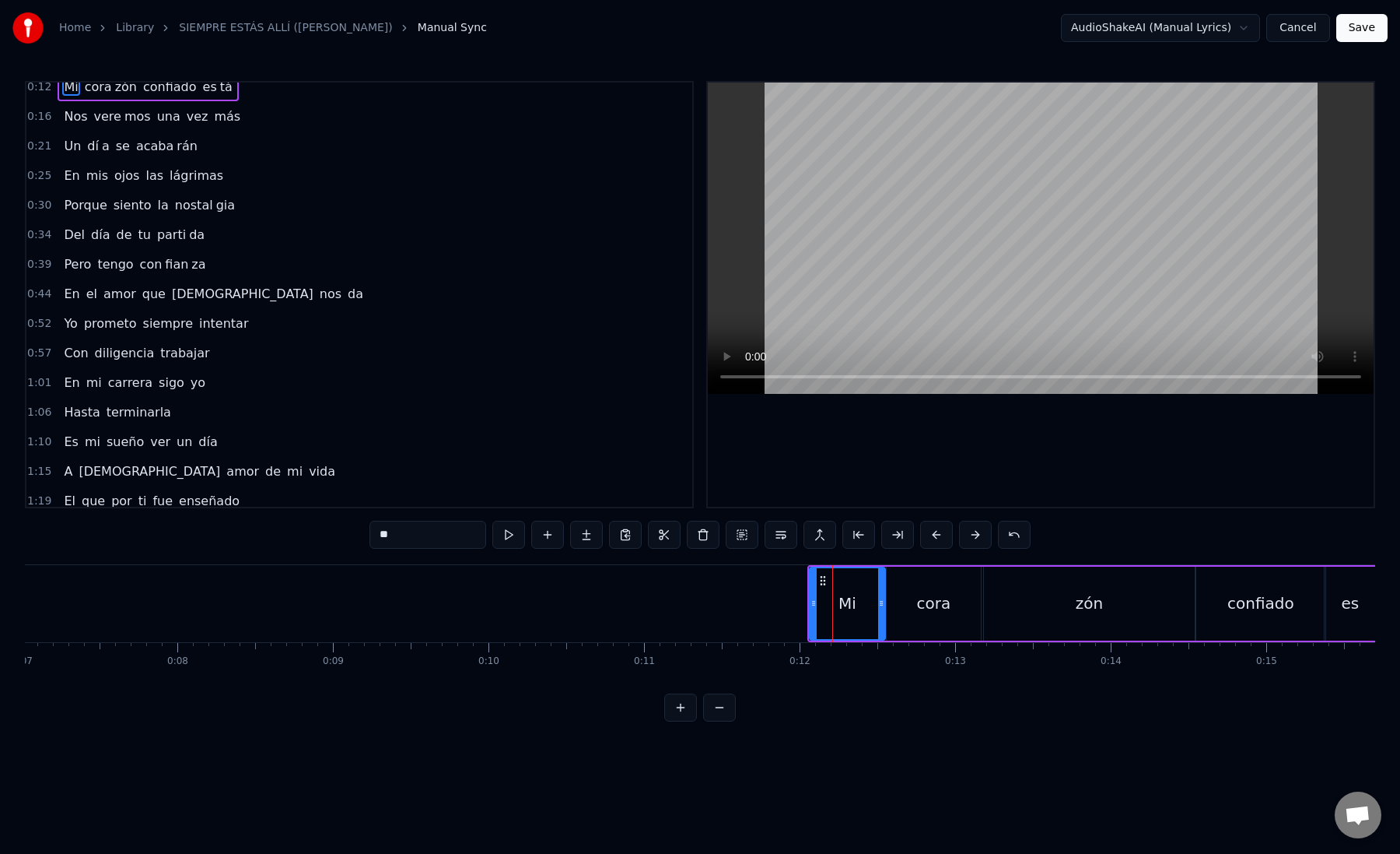
scroll to position [0, 0]
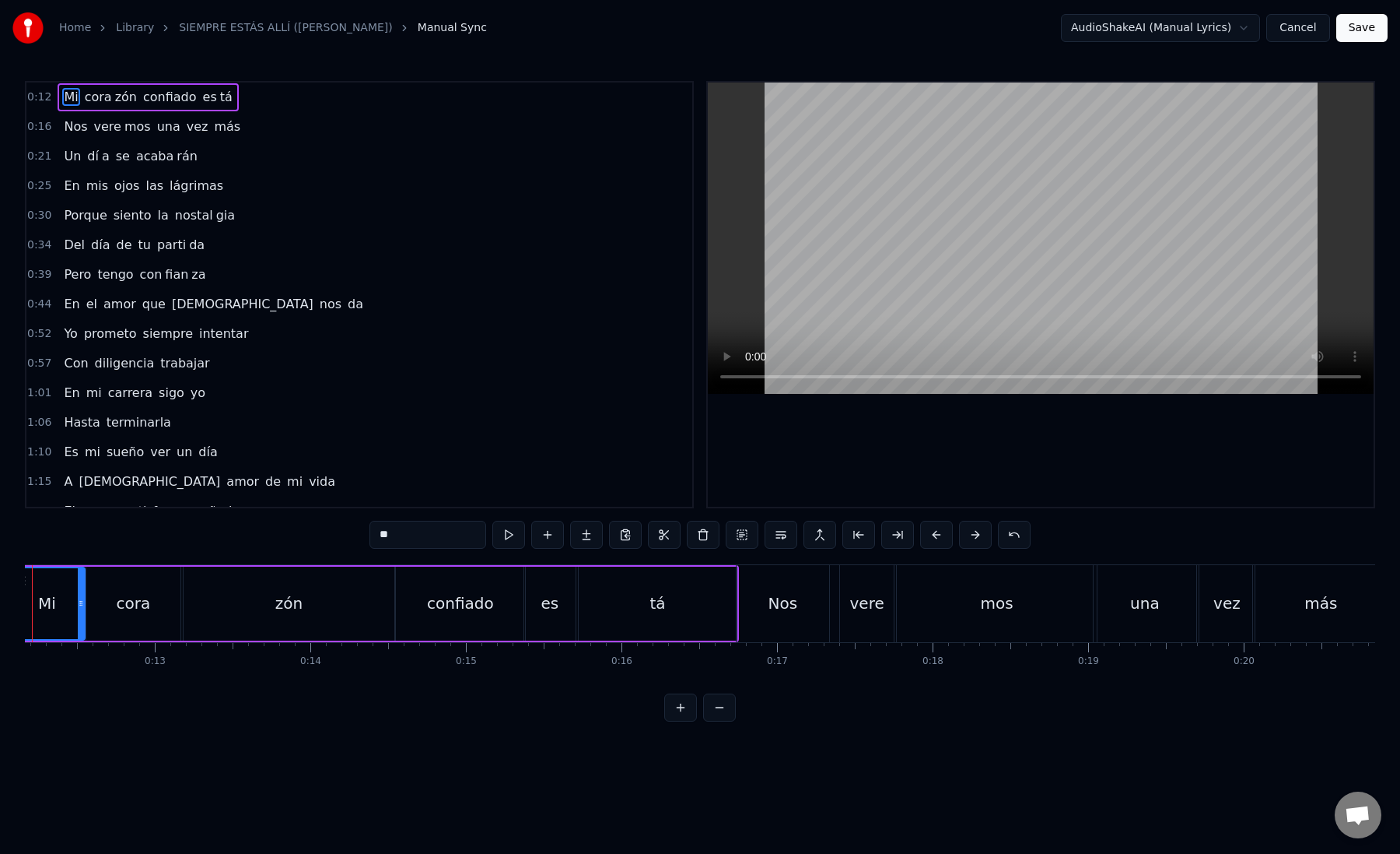
click at [947, 617] on div "mos" at bounding box center [996, 603] width 199 height 77
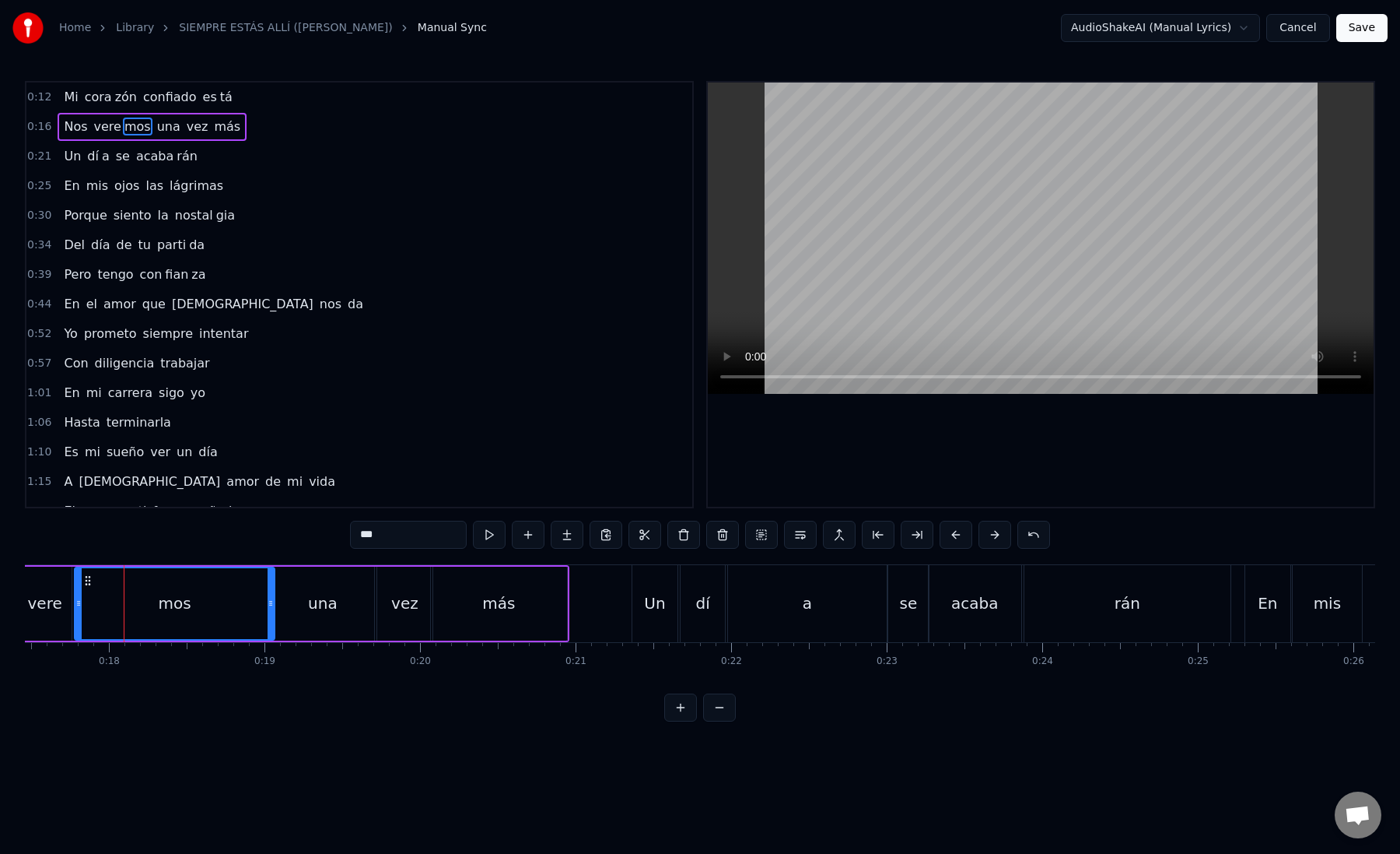
click at [947, 617] on div "acaba" at bounding box center [975, 603] width 93 height 77
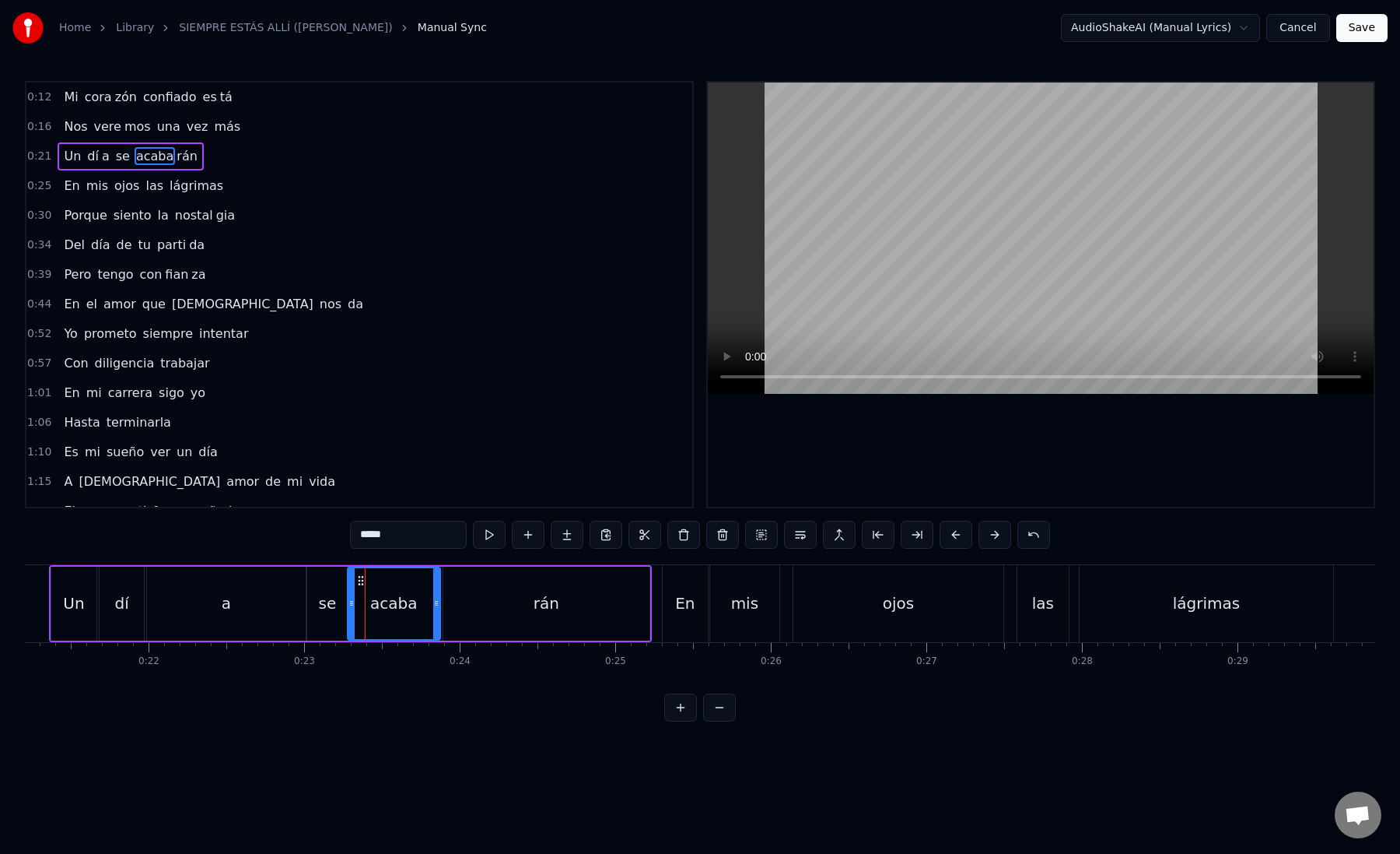
scroll to position [0, 3441]
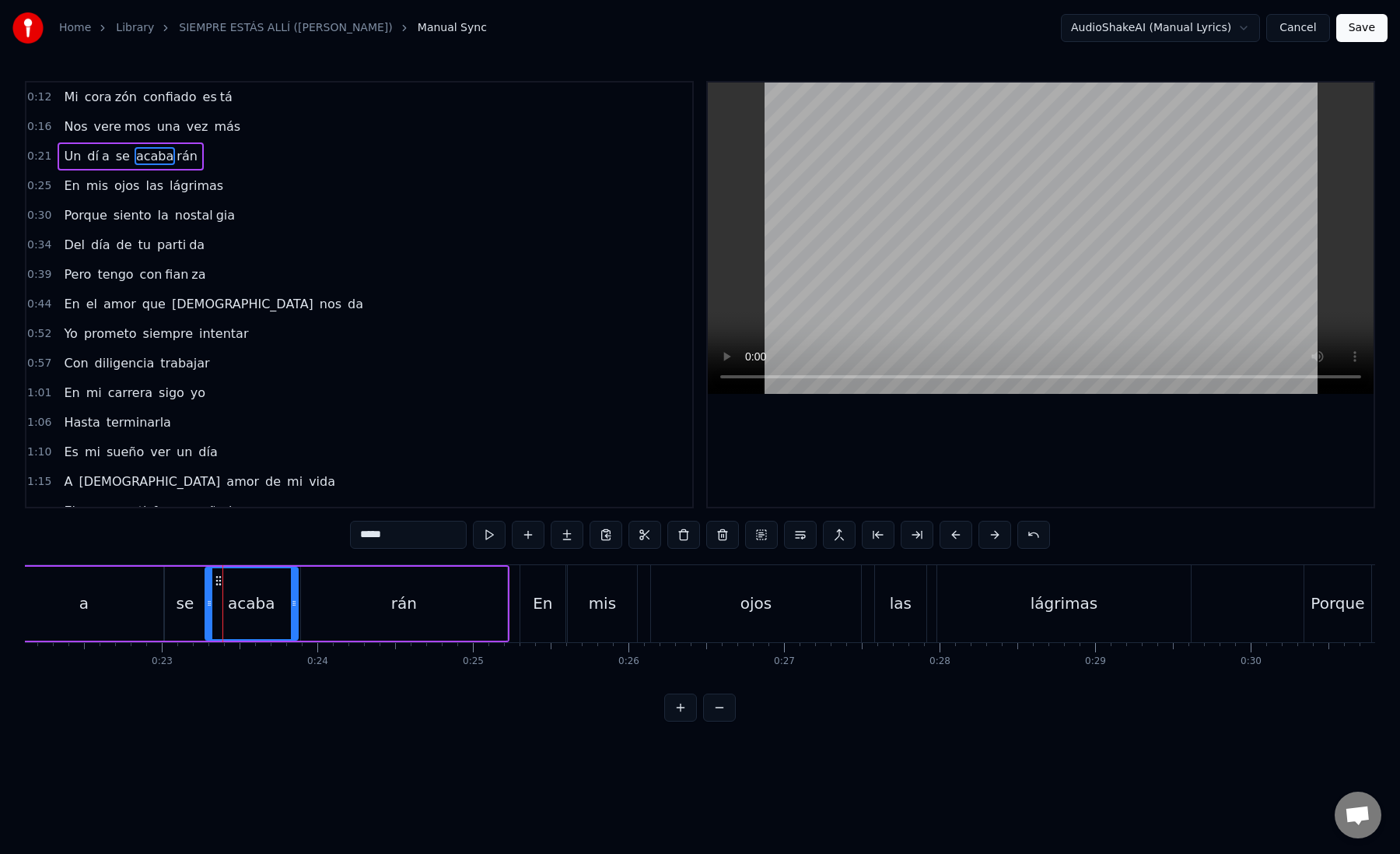
click at [786, 613] on div "ojos" at bounding box center [756, 603] width 210 height 77
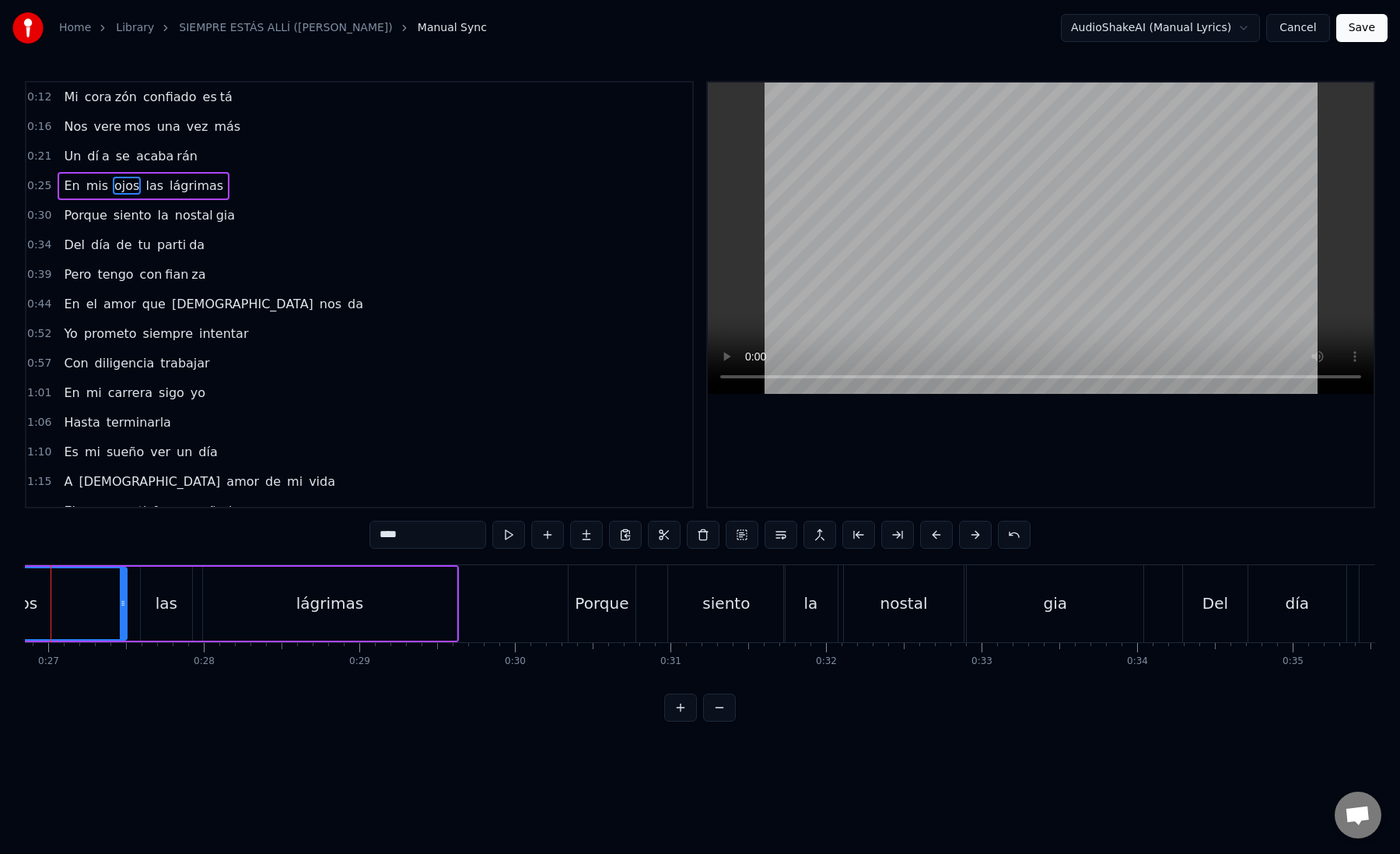
click at [786, 613] on div "la" at bounding box center [811, 603] width 53 height 77
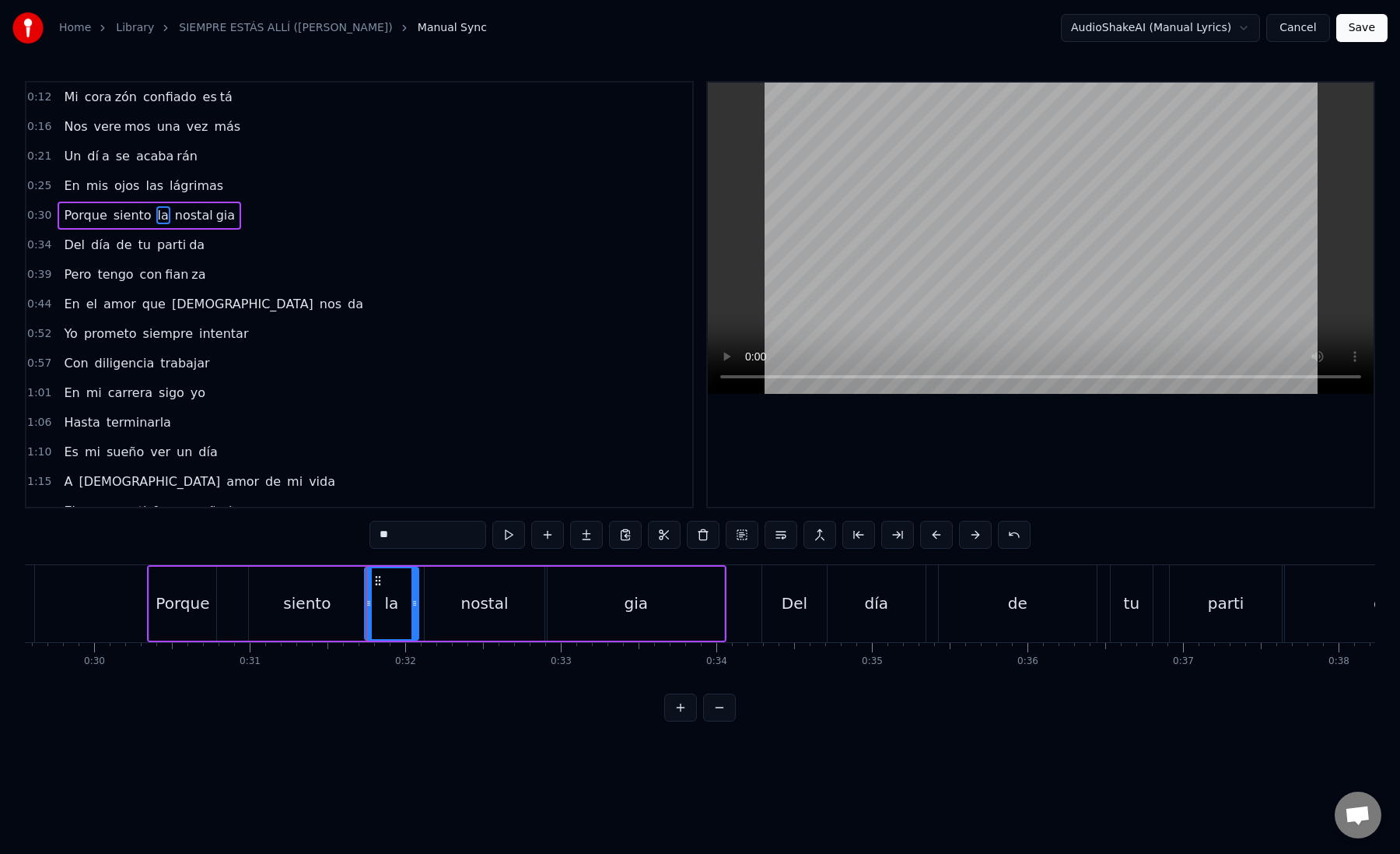
scroll to position [0, 4672]
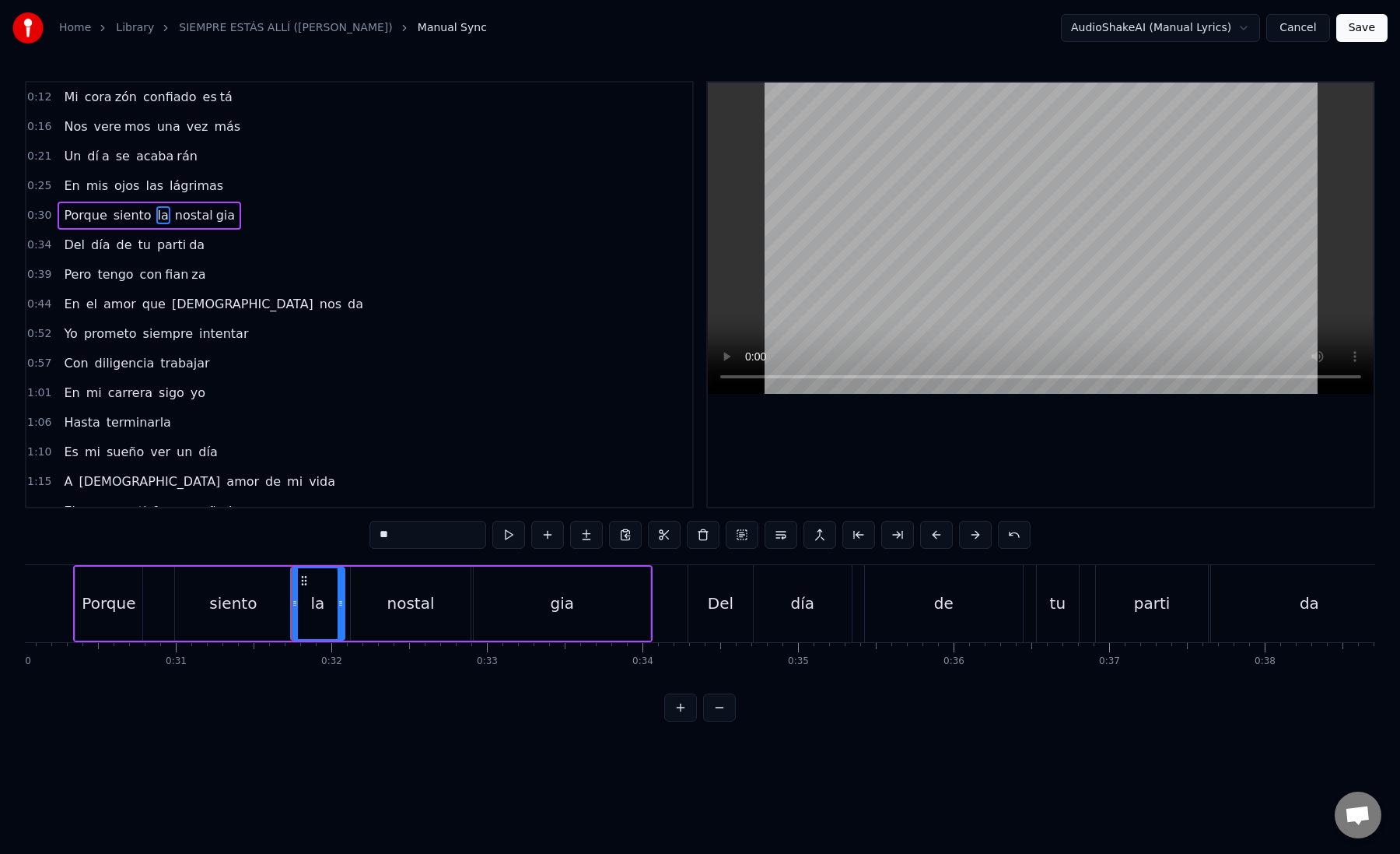
click at [788, 613] on div "día" at bounding box center [803, 603] width 98 height 77
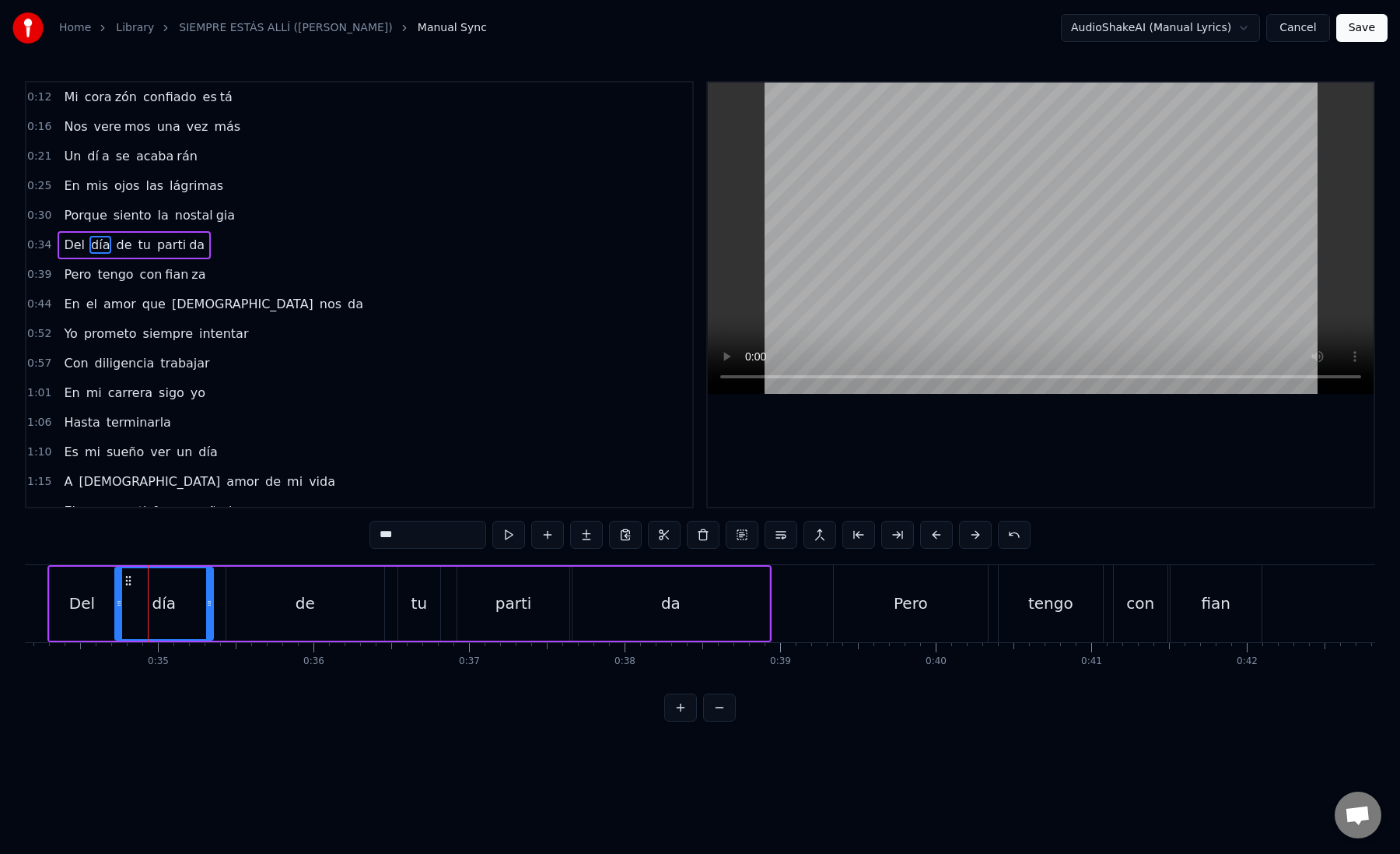
click at [888, 604] on div "Pero" at bounding box center [910, 603] width 154 height 77
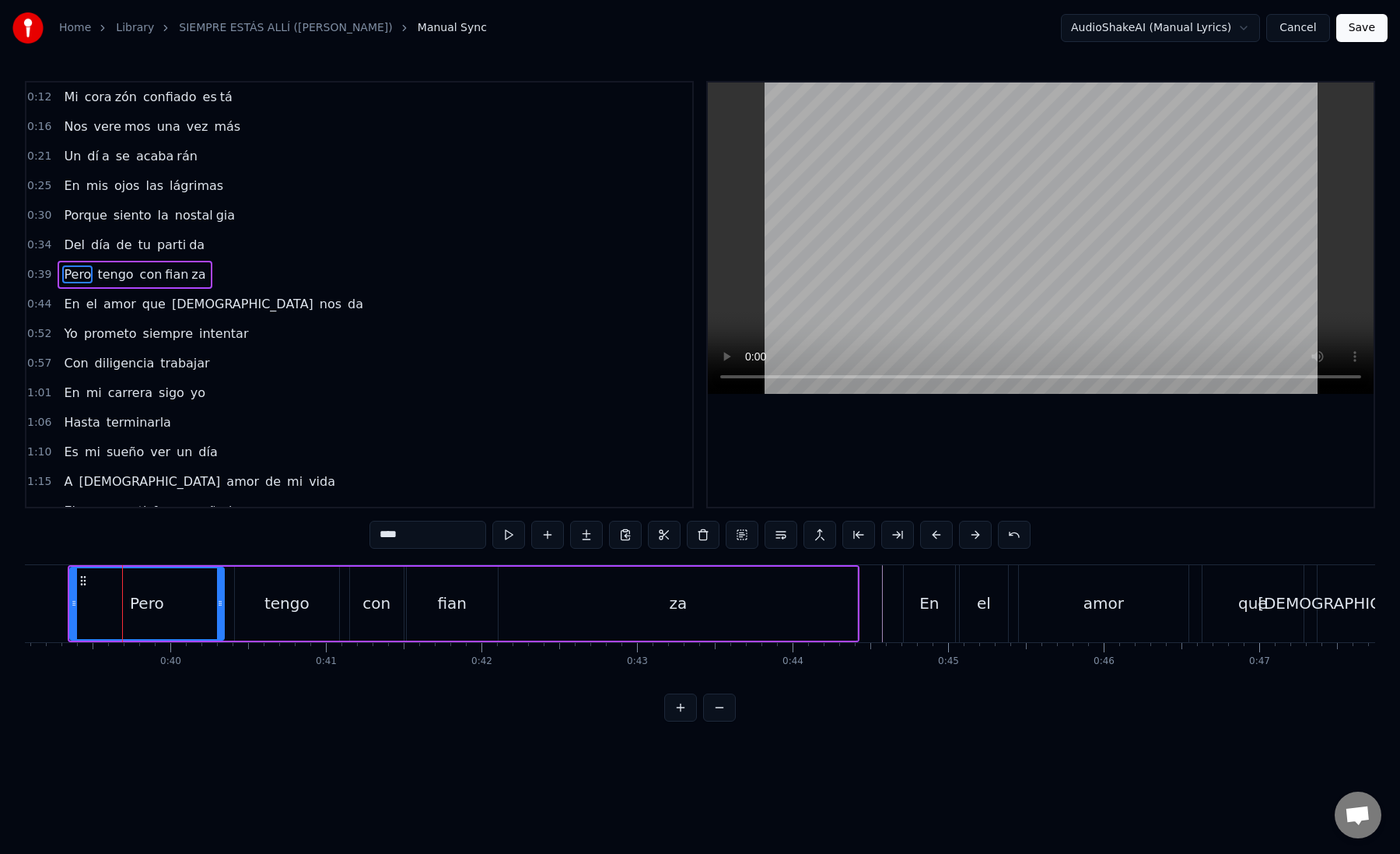
scroll to position [0, 6123]
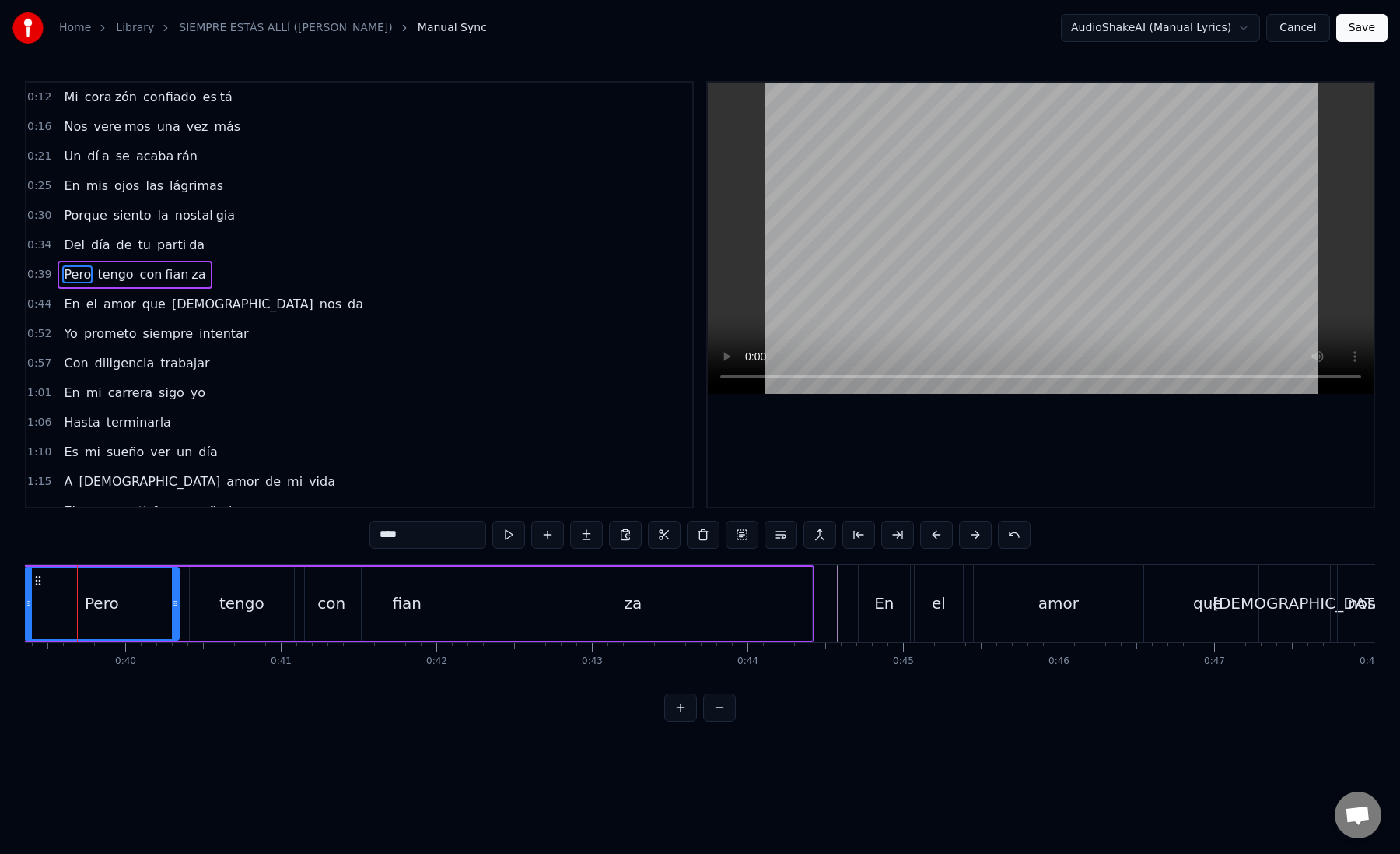
click at [888, 604] on div "En" at bounding box center [884, 603] width 20 height 23
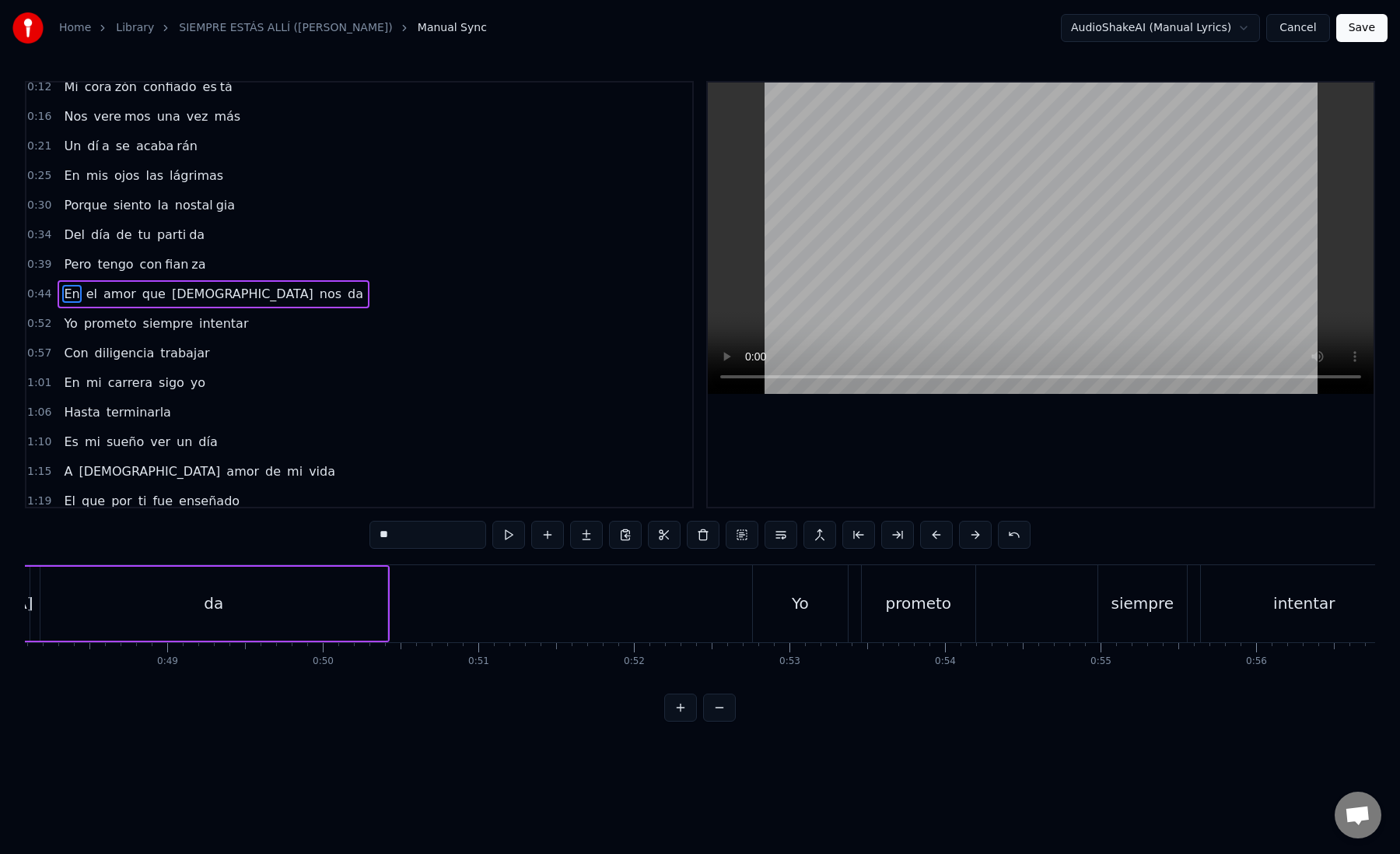
scroll to position [0, 7656]
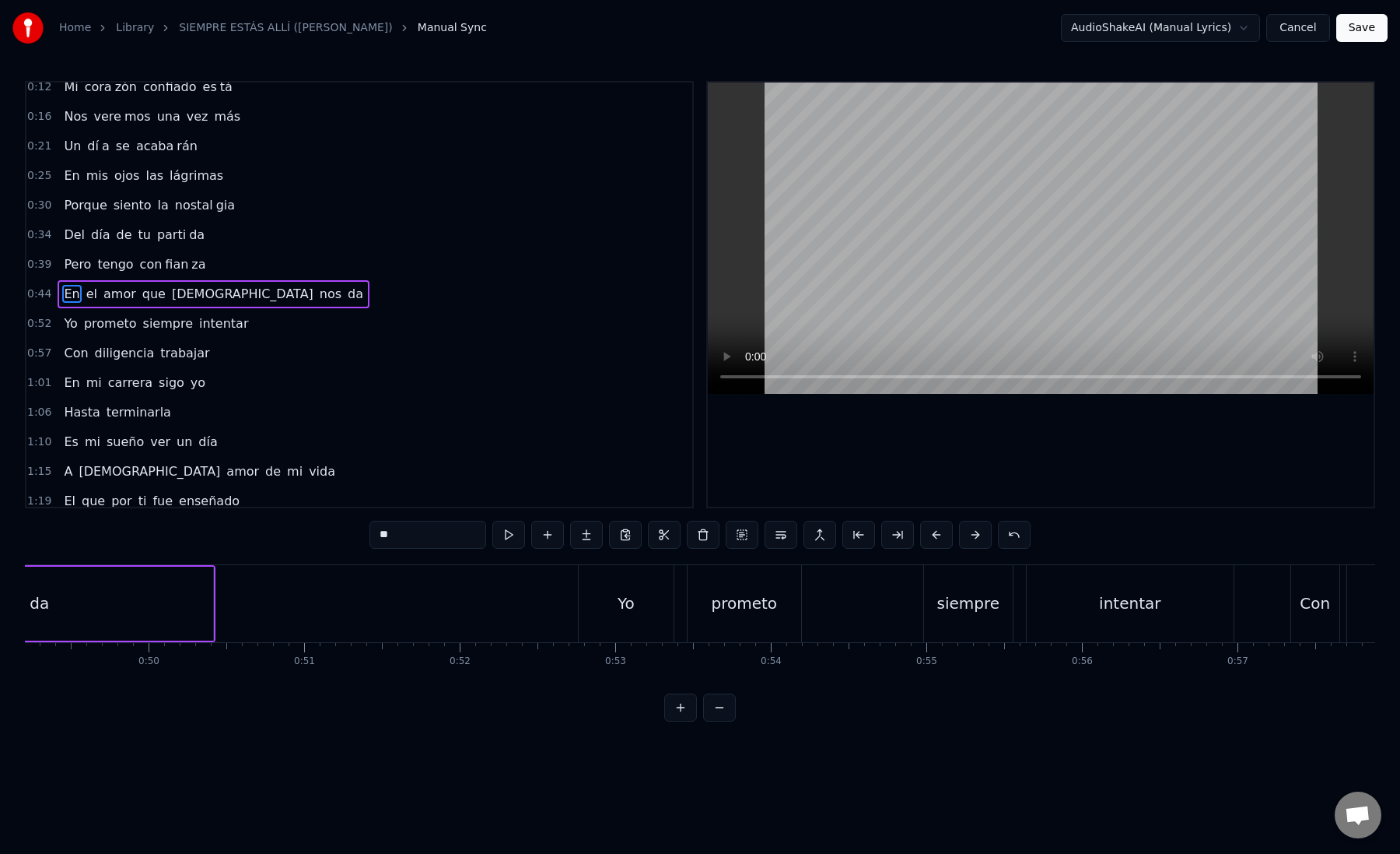
click at [636, 598] on div "Yo" at bounding box center [626, 603] width 95 height 77
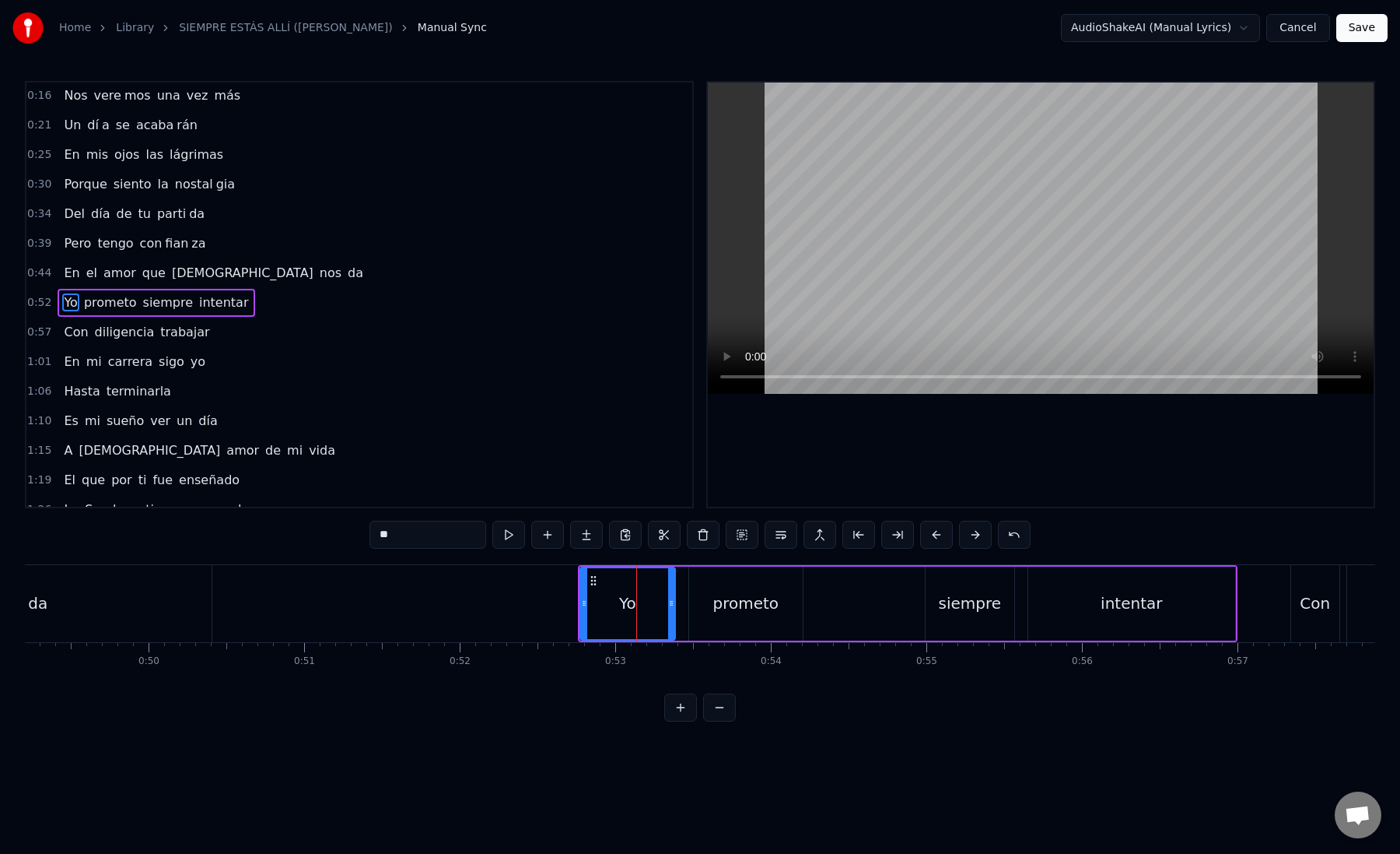
scroll to position [40, 0]
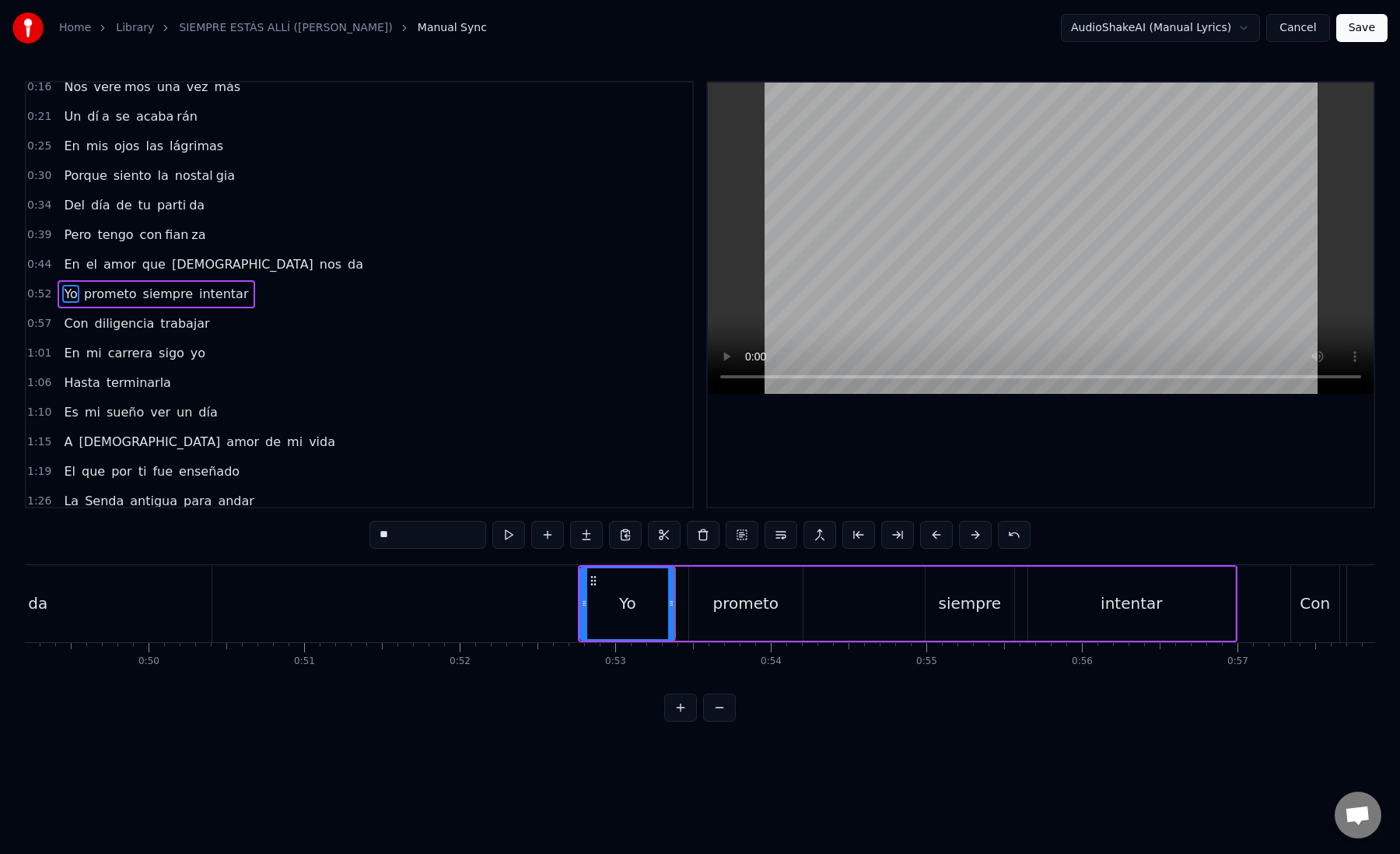
click at [743, 596] on div "prometo" at bounding box center [745, 603] width 66 height 23
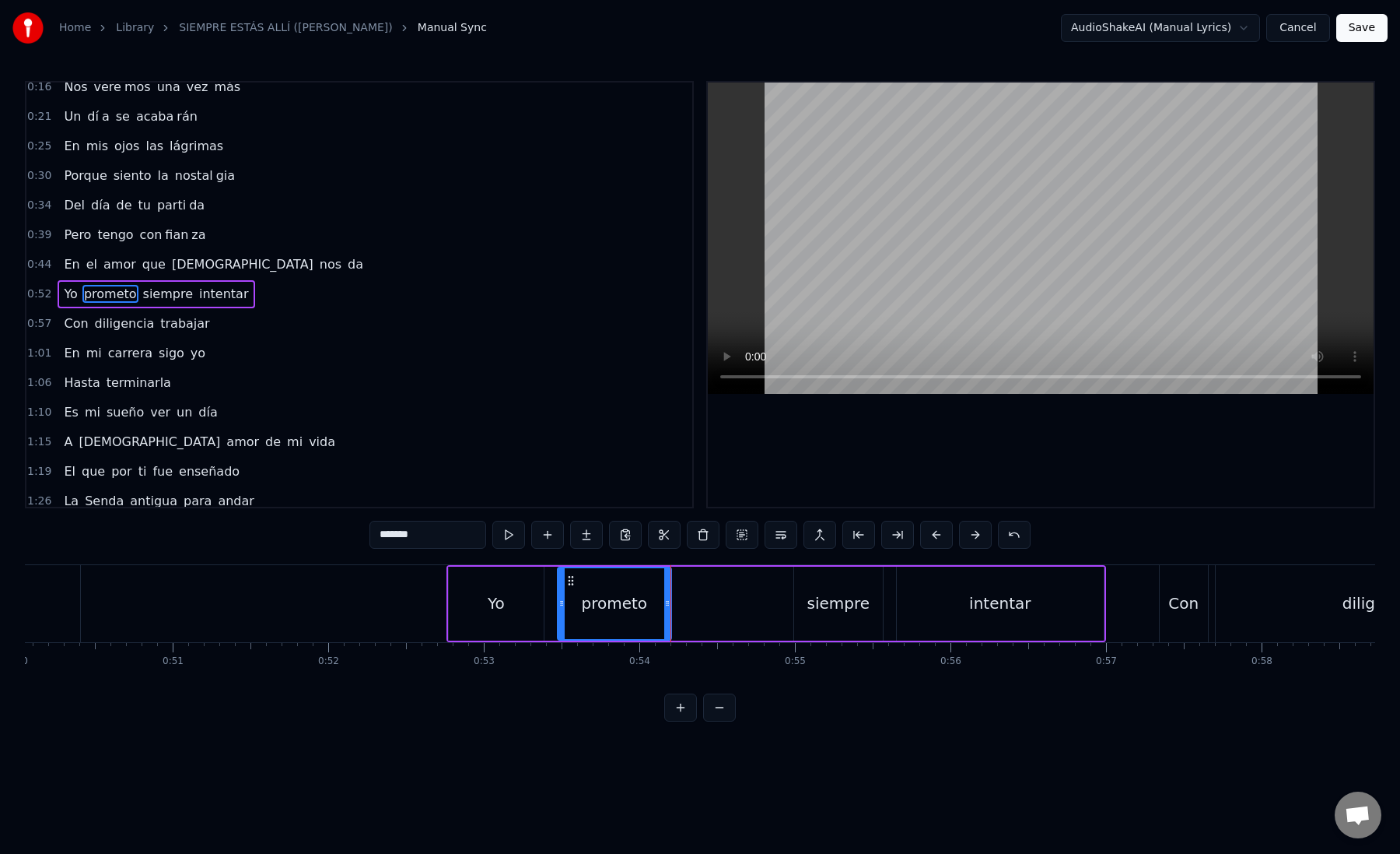
scroll to position [0, 7788]
click at [467, 604] on div "Yo" at bounding box center [495, 603] width 95 height 74
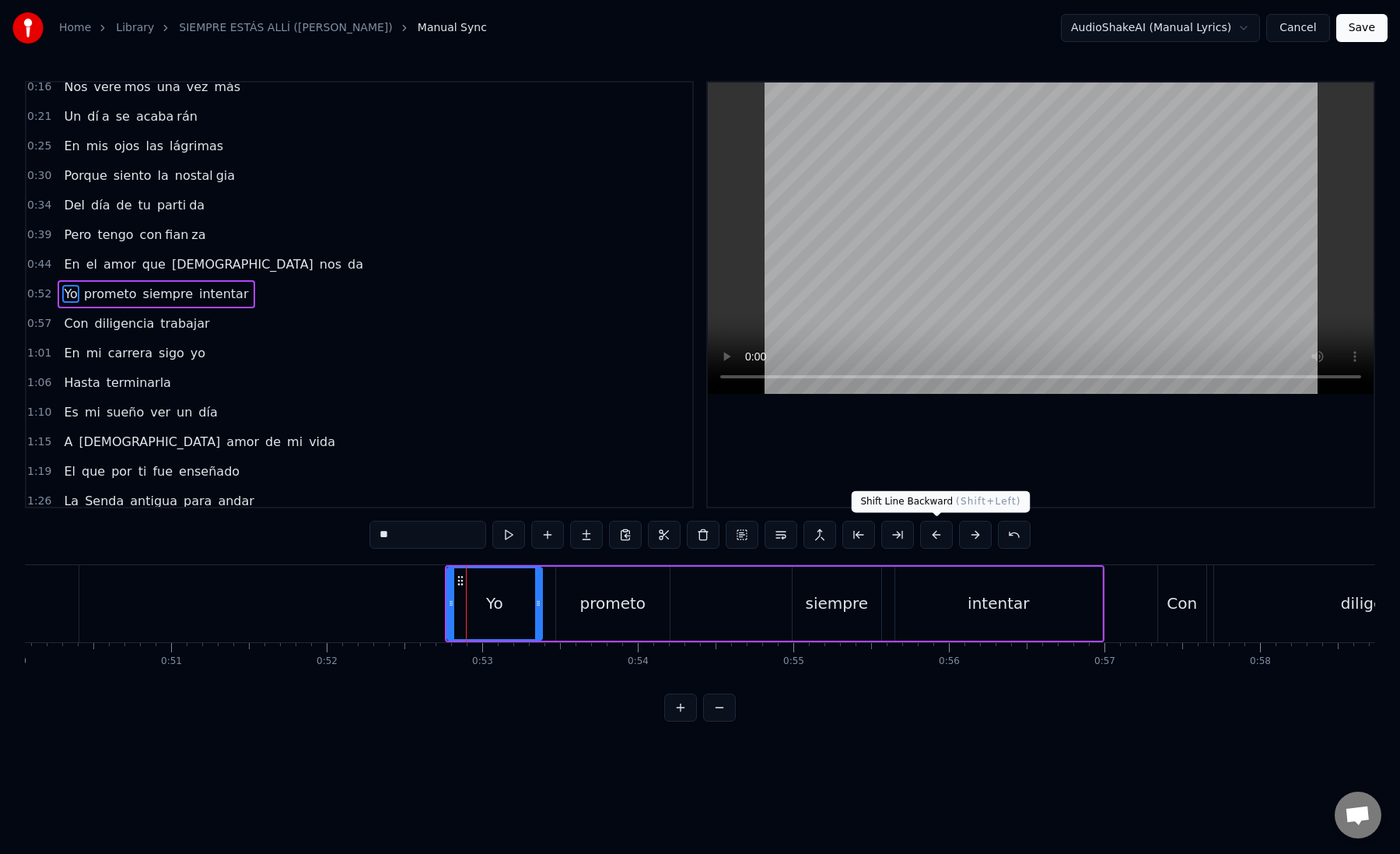
click at [924, 536] on button at bounding box center [936, 535] width 33 height 28
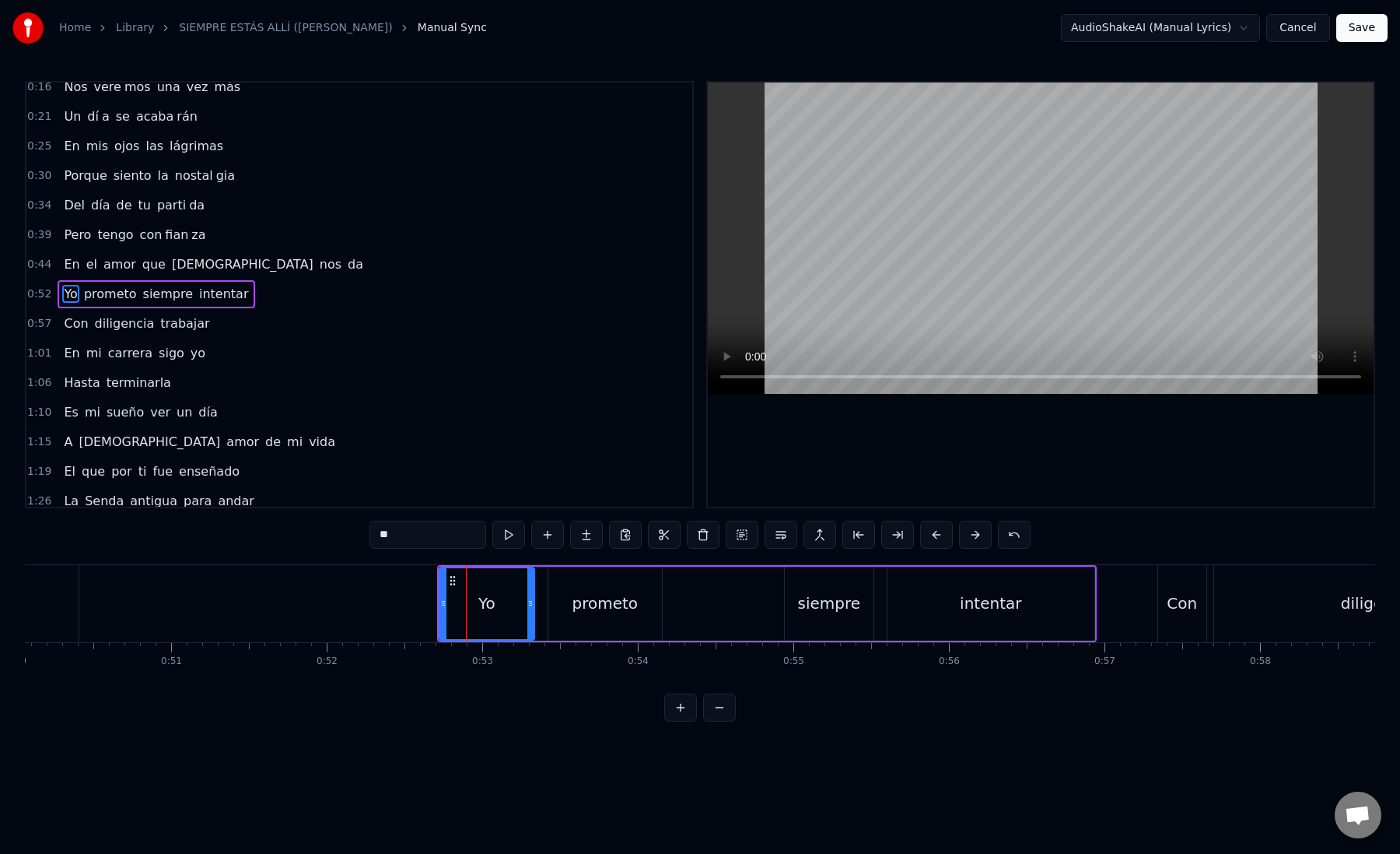
click at [924, 536] on button at bounding box center [936, 535] width 33 height 28
click at [428, 597] on div "Yo" at bounding box center [464, 603] width 93 height 71
click at [539, 606] on div "prometo" at bounding box center [582, 603] width 114 height 74
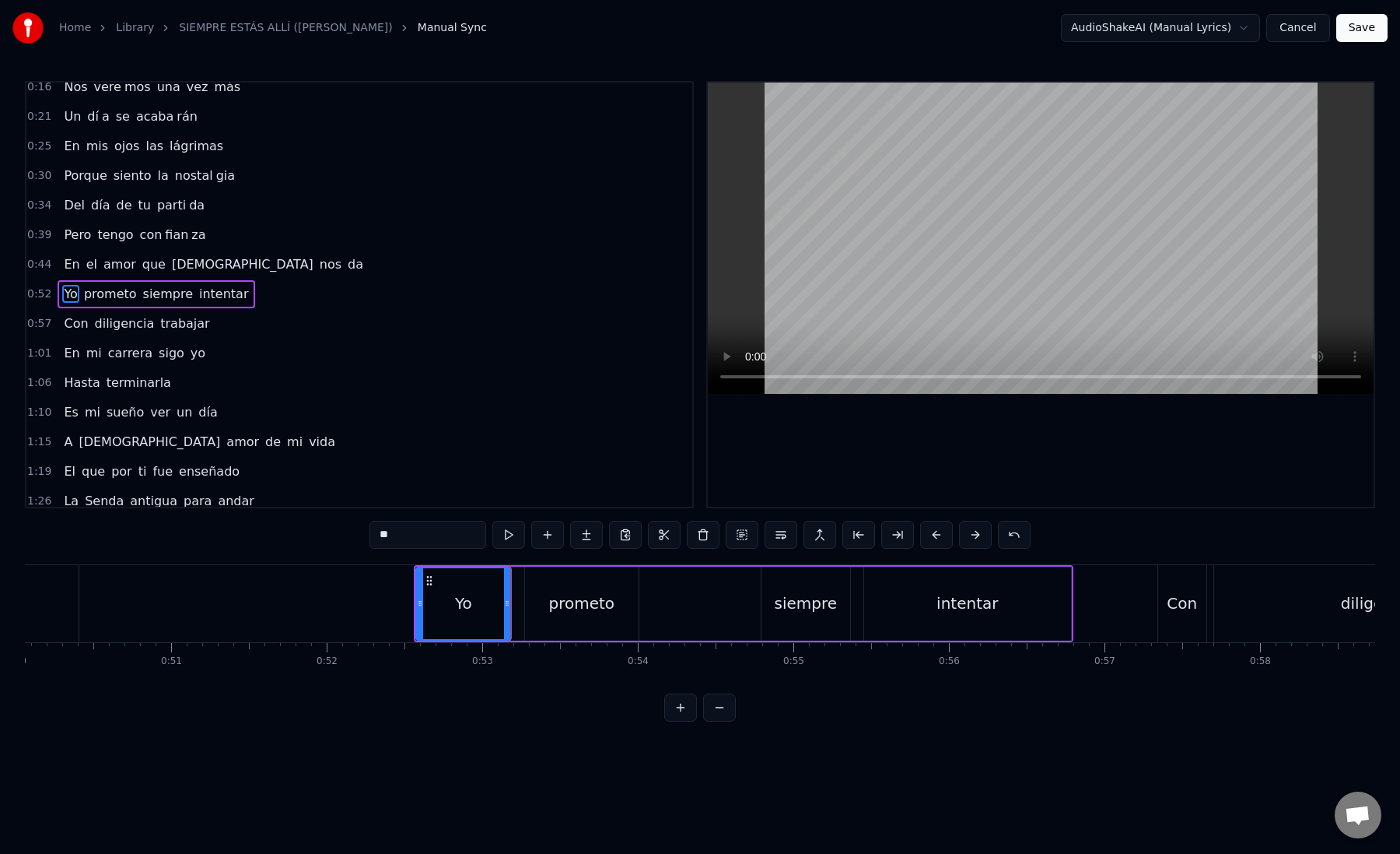
type input "*******"
click at [514, 605] on div "Yo prometo siempre intentar" at bounding box center [743, 603] width 660 height 77
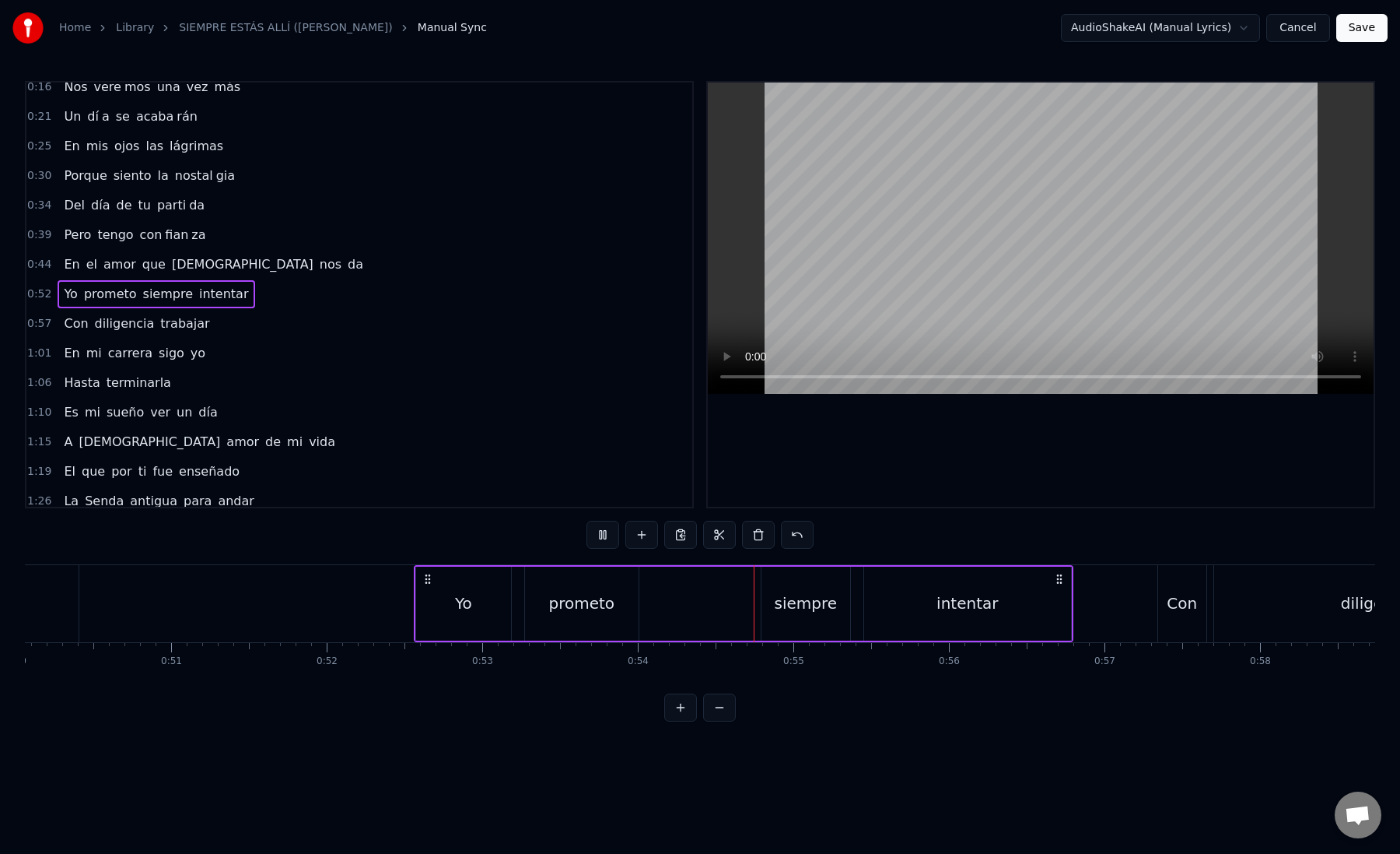
click at [552, 606] on div "prometo" at bounding box center [581, 603] width 66 height 23
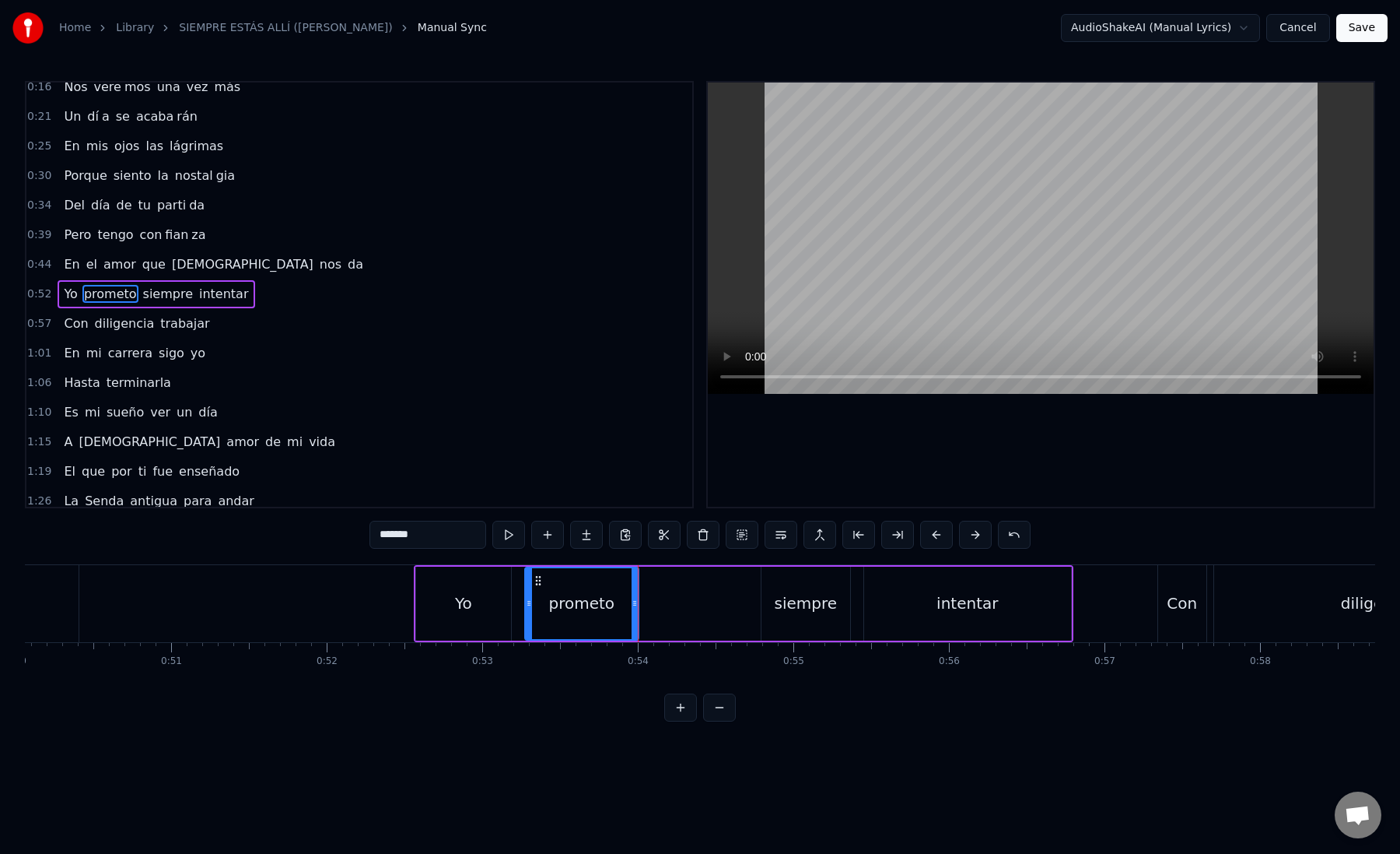
click at [541, 604] on div "prometo" at bounding box center [582, 603] width 112 height 71
drag, startPoint x: 531, startPoint y: 604, endPoint x: 549, endPoint y: 604, distance: 18.0
click at [549, 604] on icon at bounding box center [547, 603] width 6 height 12
click at [633, 608] on icon at bounding box center [634, 603] width 6 height 12
drag, startPoint x: 431, startPoint y: 539, endPoint x: 410, endPoint y: 535, distance: 21.4
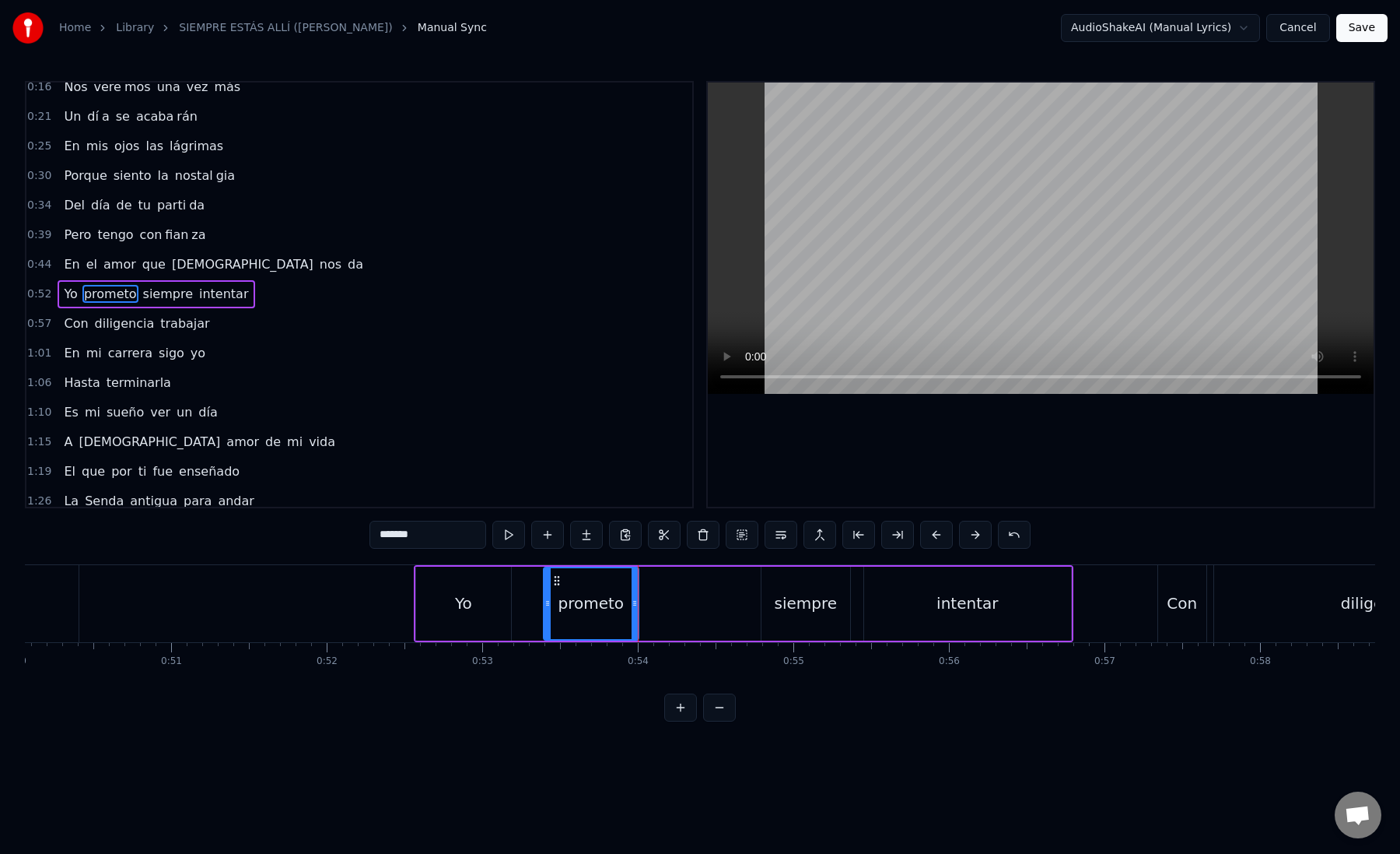
click at [410, 535] on input "*******" at bounding box center [428, 535] width 117 height 28
type input "*****"
click at [590, 537] on button at bounding box center [587, 535] width 33 height 28
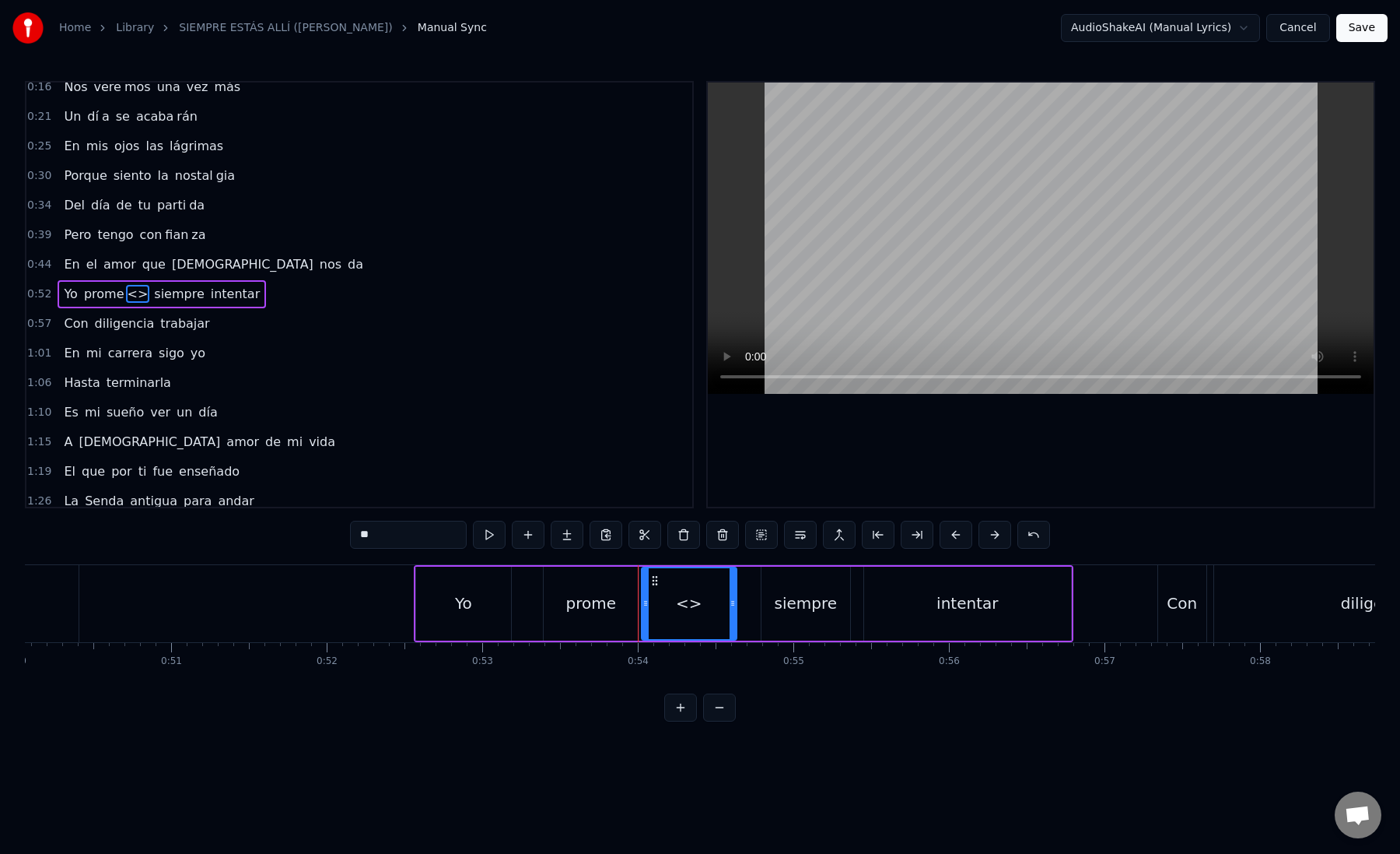
drag, startPoint x: 414, startPoint y: 542, endPoint x: 351, endPoint y: 533, distance: 63.6
click at [351, 533] on input "**" at bounding box center [409, 535] width 117 height 28
paste input "text"
click at [660, 608] on div "to" at bounding box center [689, 603] width 93 height 71
drag, startPoint x: 732, startPoint y: 604, endPoint x: 776, endPoint y: 606, distance: 44.0
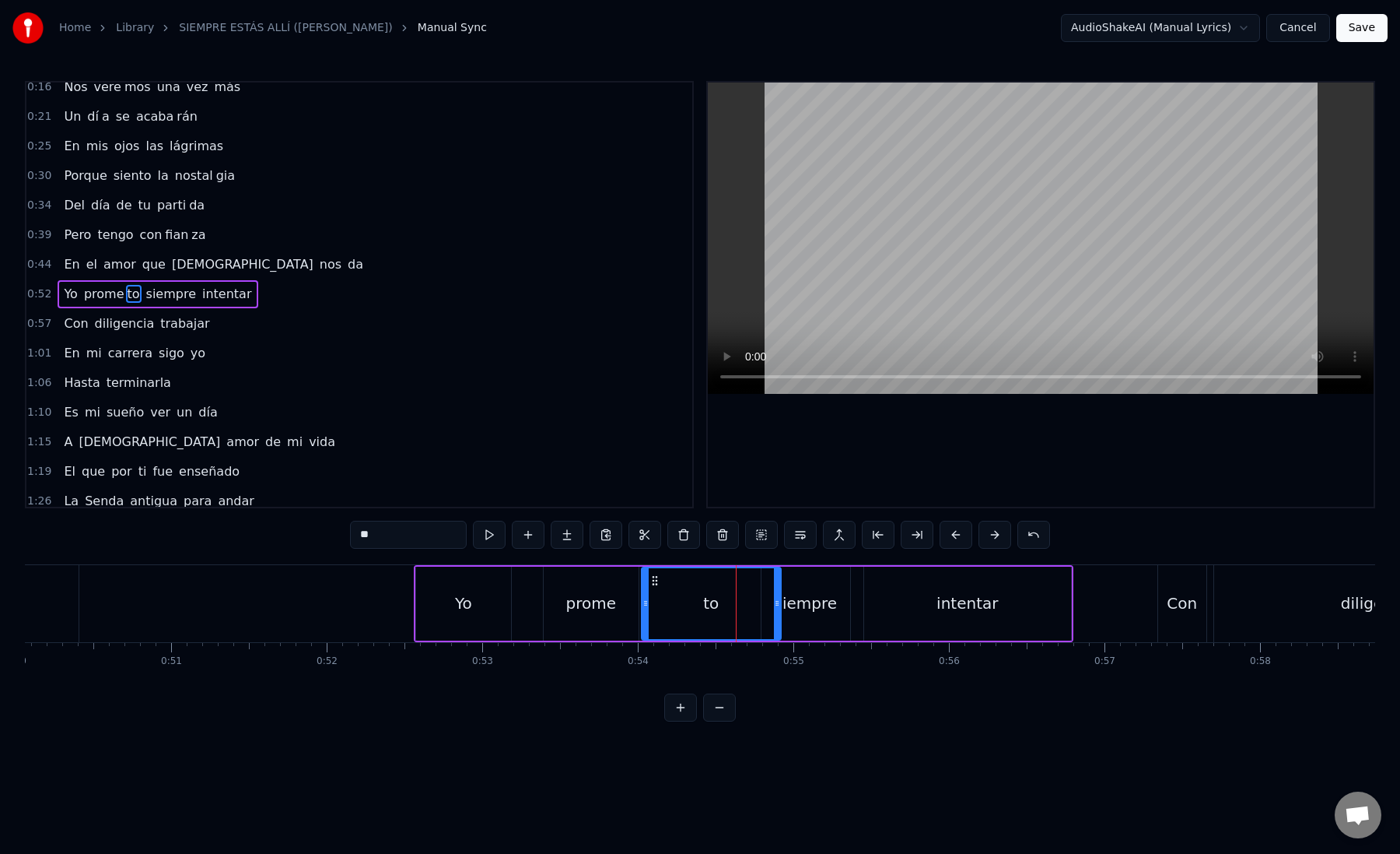
click at [776, 606] on icon at bounding box center [777, 603] width 6 height 12
click at [817, 609] on div "siempre" at bounding box center [805, 603] width 63 height 23
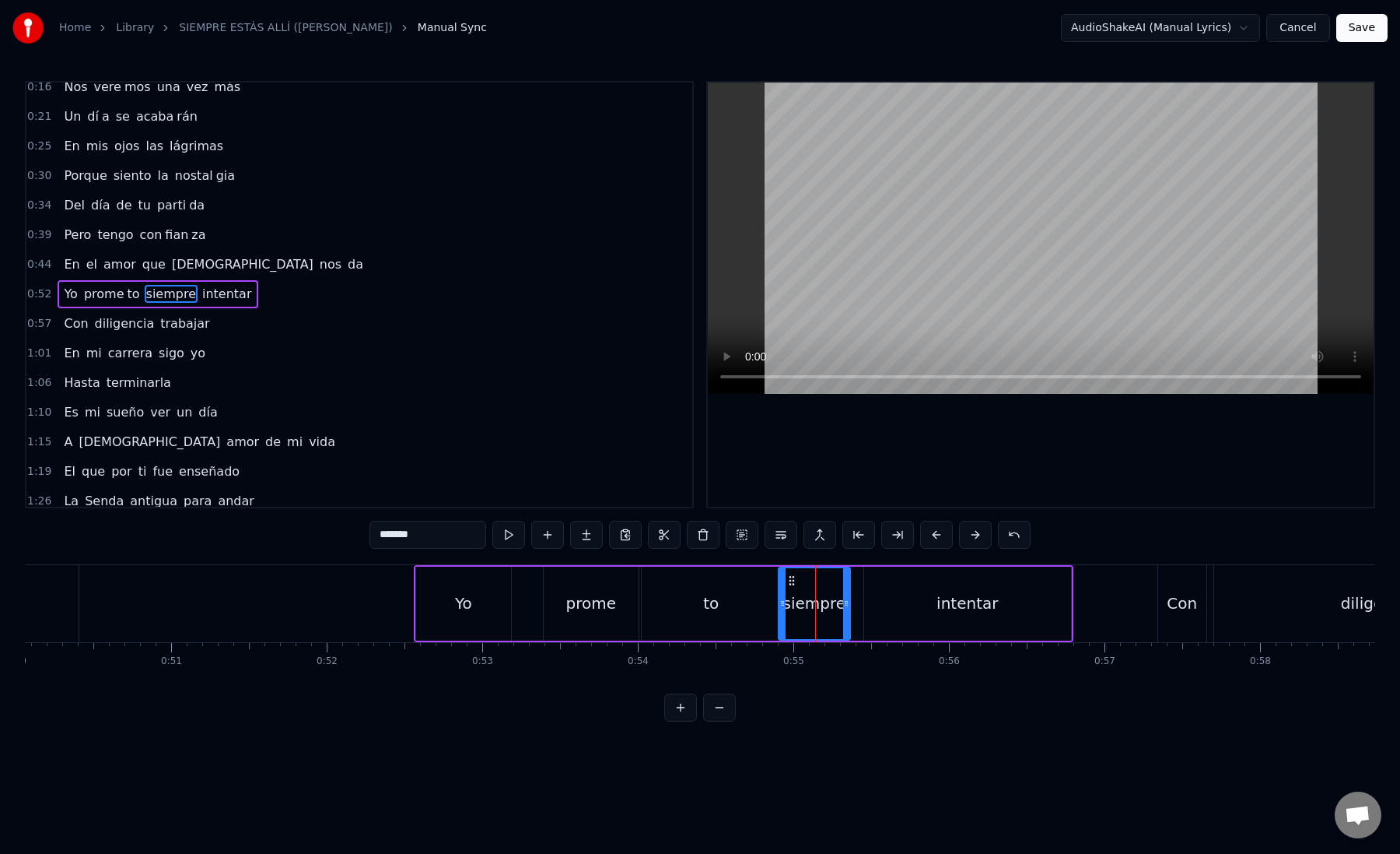
drag, startPoint x: 765, startPoint y: 603, endPoint x: 782, endPoint y: 608, distance: 17.7
click at [782, 609] on icon at bounding box center [782, 603] width 6 height 12
click at [896, 602] on div "intentar" at bounding box center [967, 603] width 207 height 74
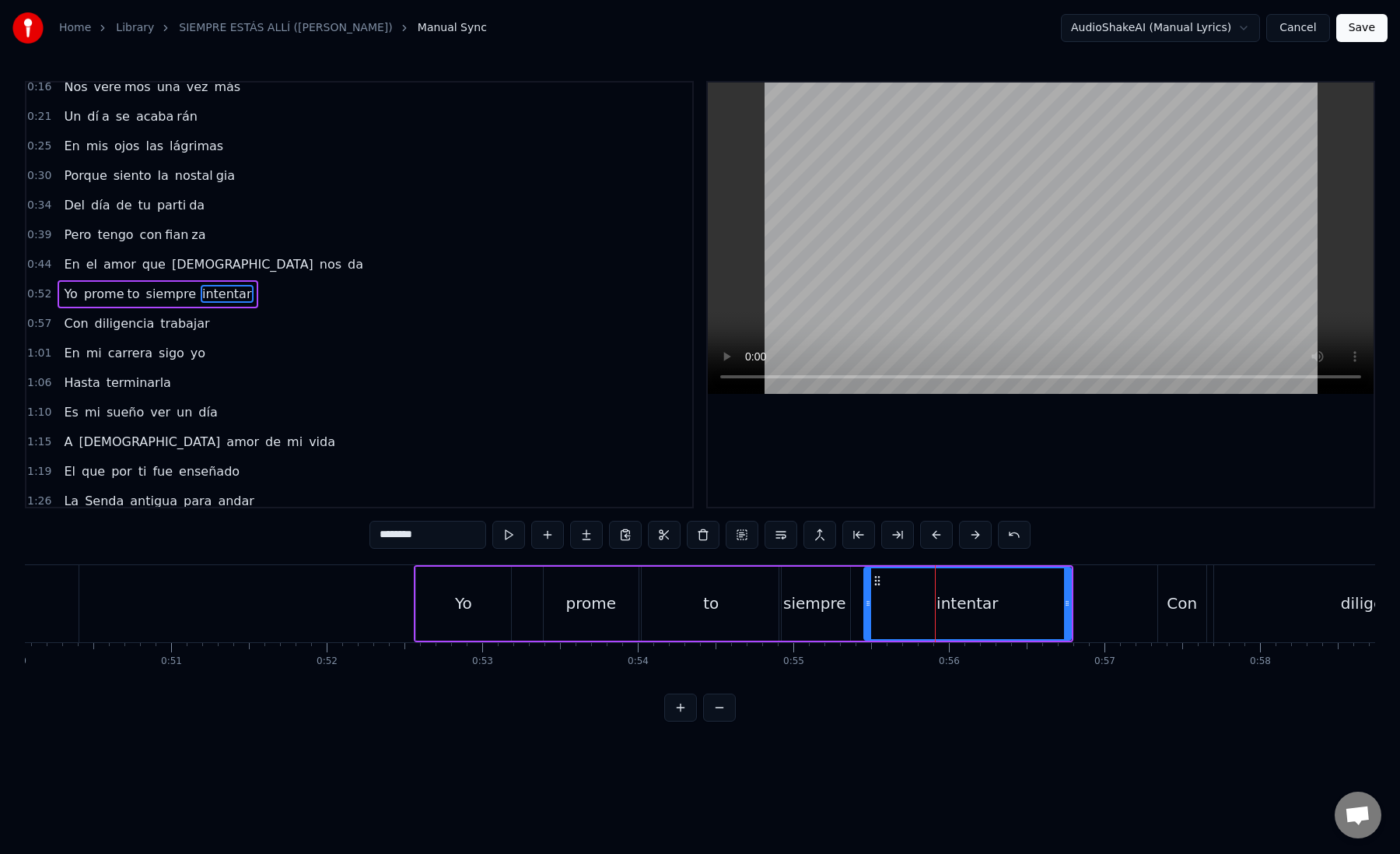
click at [909, 600] on div "intentar" at bounding box center [967, 603] width 206 height 71
click at [872, 604] on div "intentar" at bounding box center [967, 603] width 206 height 71
click at [839, 609] on div "siempre" at bounding box center [814, 603] width 63 height 23
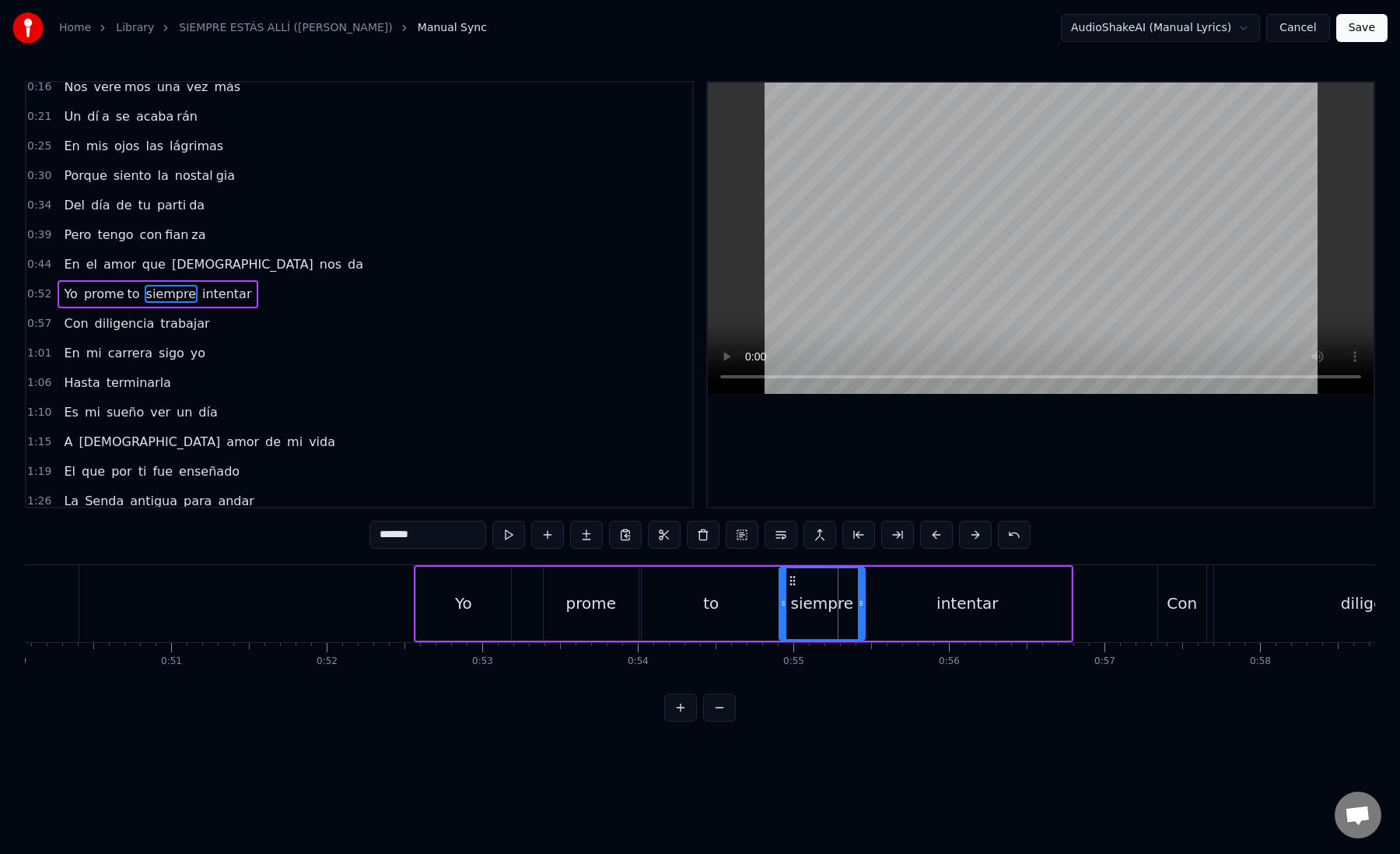
drag, startPoint x: 845, startPoint y: 609, endPoint x: 865, endPoint y: 612, distance: 20.2
click at [864, 612] on div at bounding box center [860, 603] width 6 height 71
click at [422, 603] on div "Yo" at bounding box center [464, 603] width 95 height 74
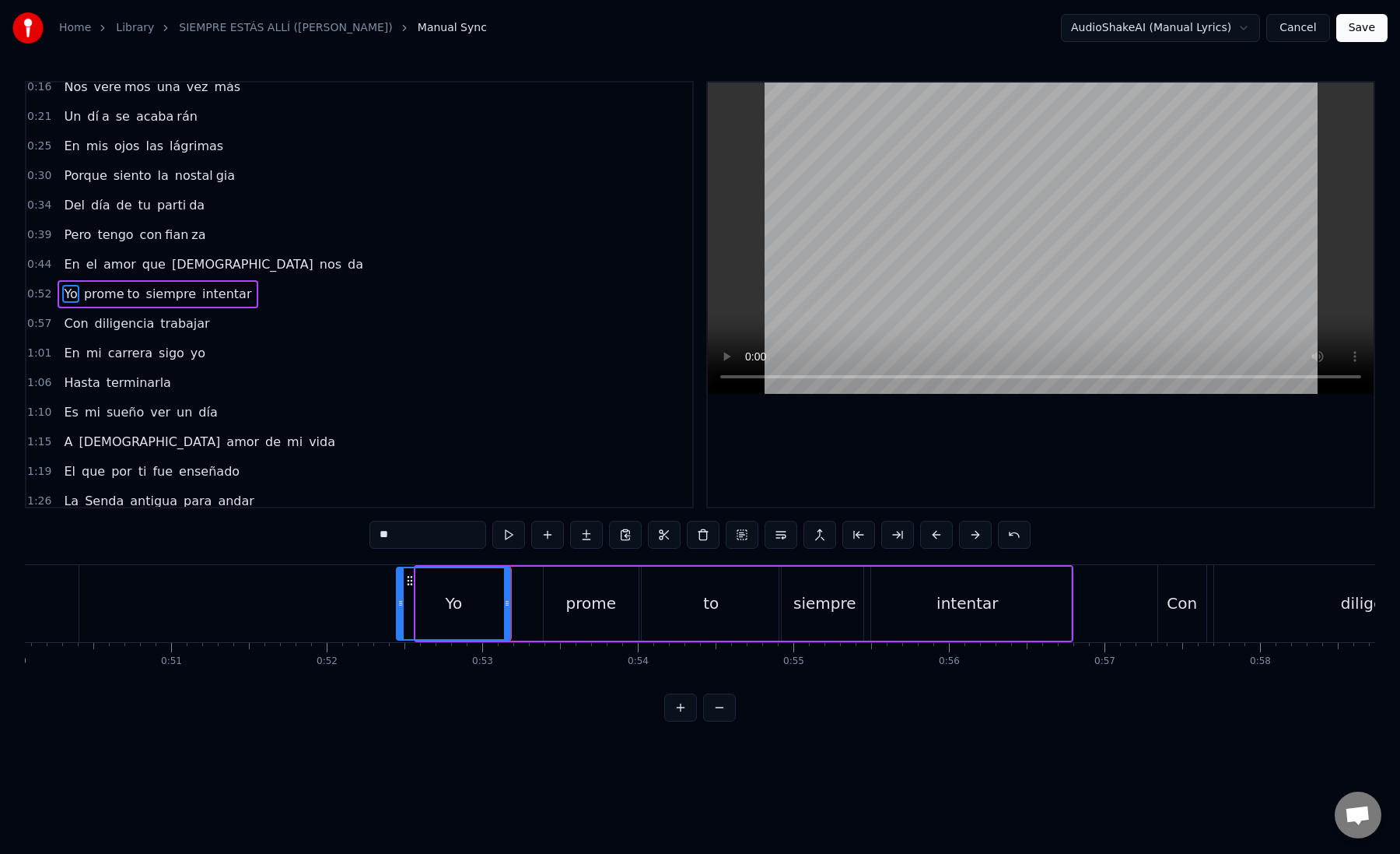
drag, startPoint x: 417, startPoint y: 606, endPoint x: 398, endPoint y: 606, distance: 19.0
click at [398, 606] on icon at bounding box center [400, 603] width 6 height 12
click at [557, 610] on div "prome" at bounding box center [591, 603] width 95 height 74
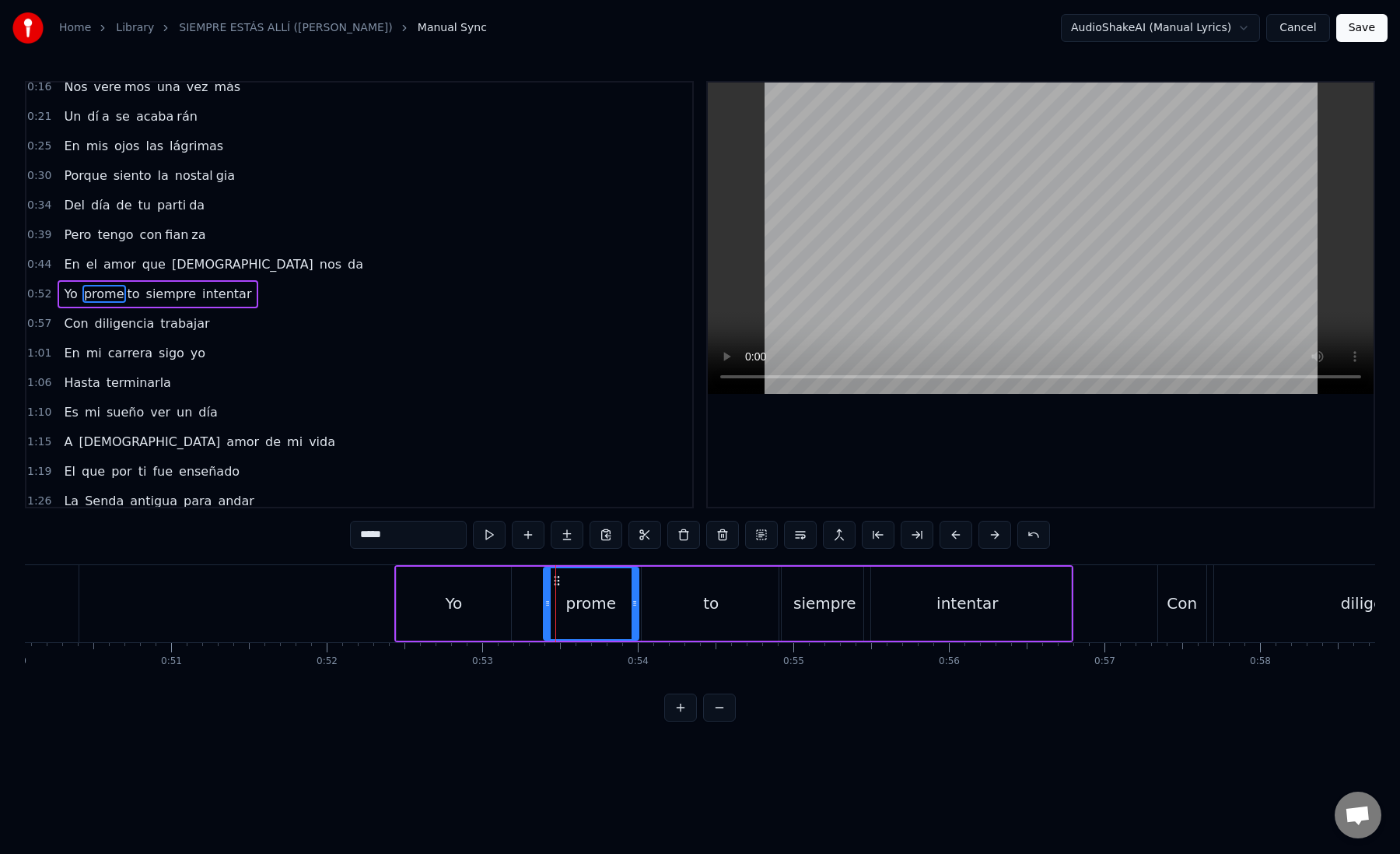
click at [474, 611] on div "Yo" at bounding box center [453, 603] width 114 height 74
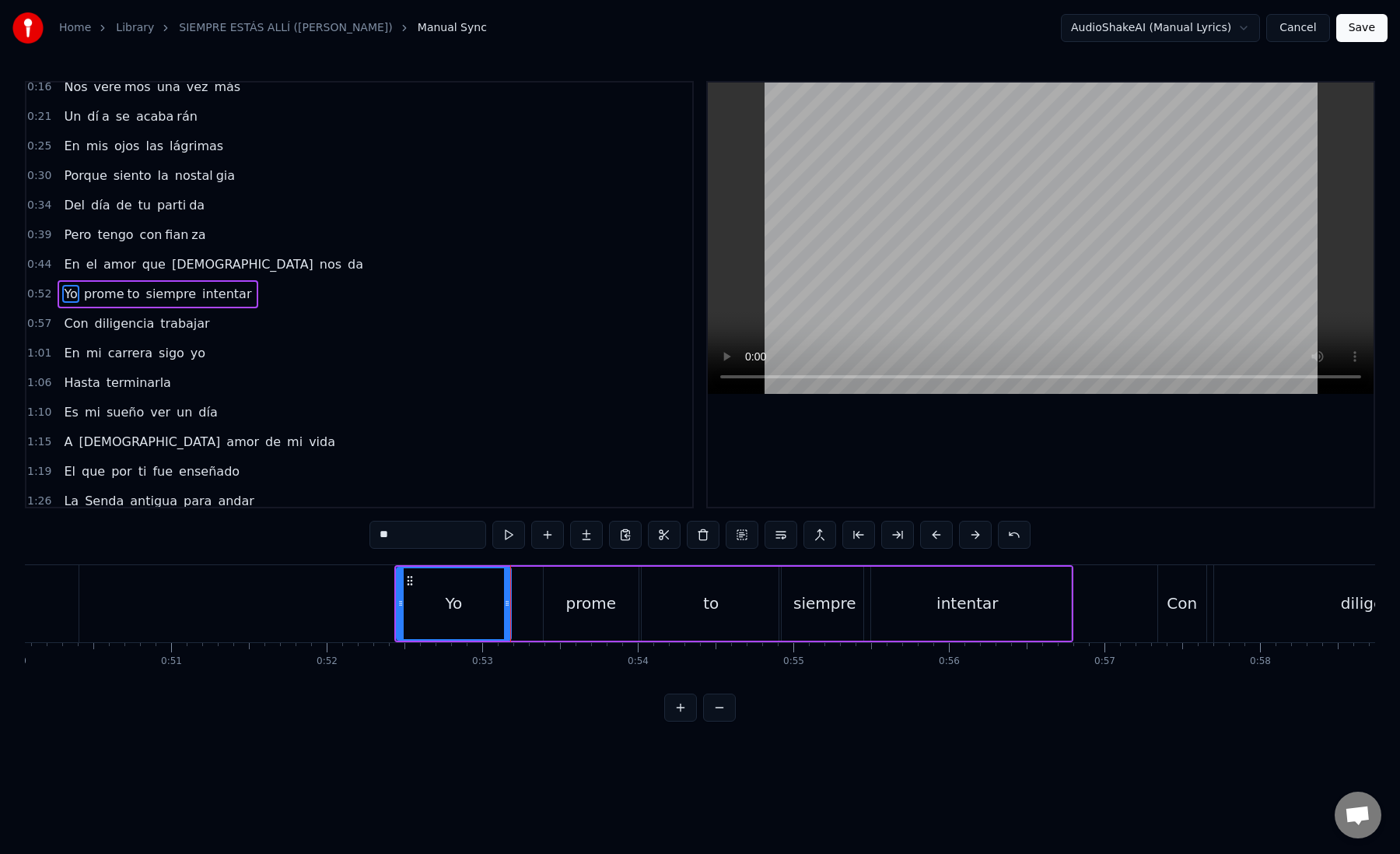
click at [571, 604] on div "prome" at bounding box center [591, 603] width 51 height 23
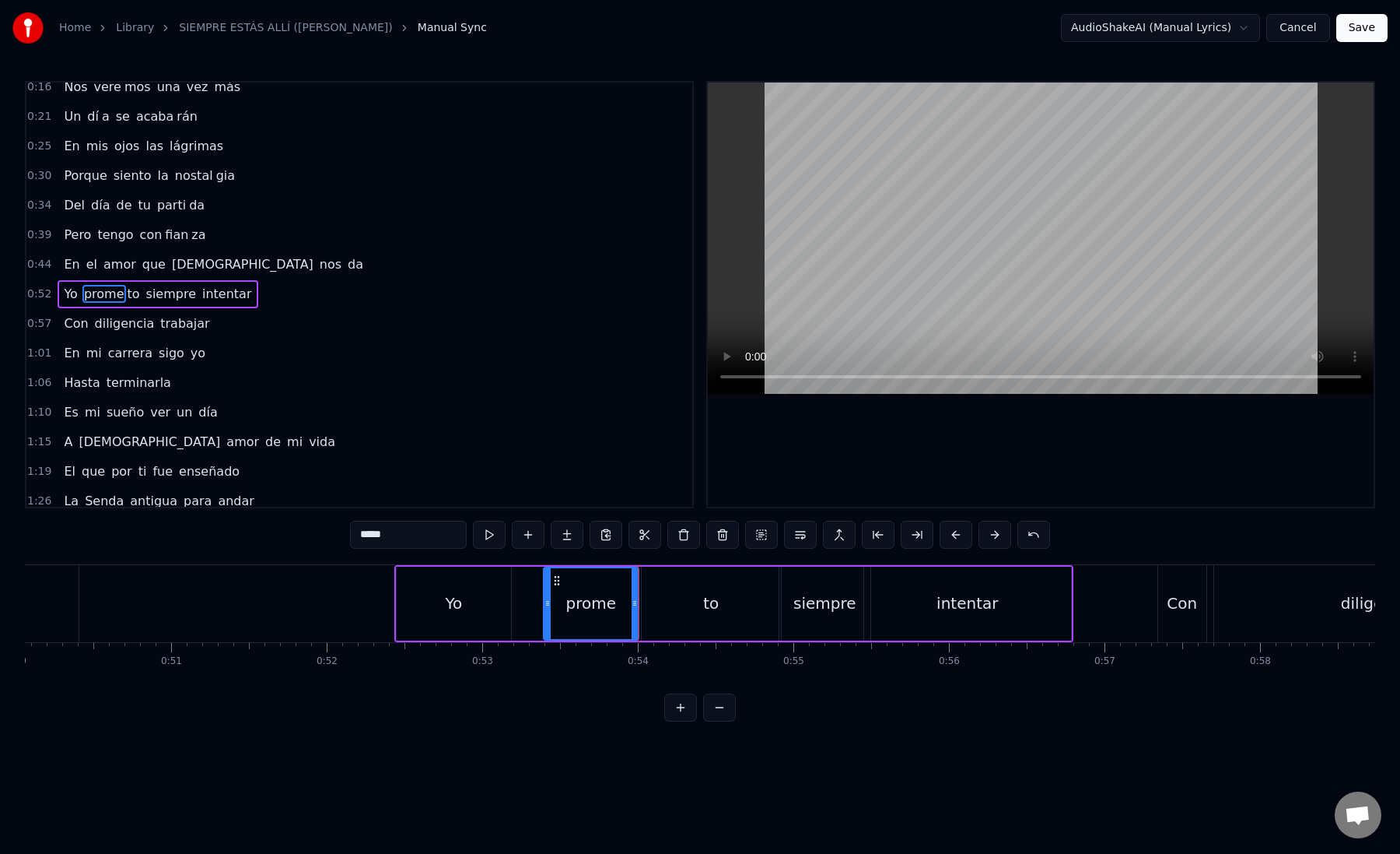
click at [659, 597] on div "to" at bounding box center [712, 603] width 139 height 74
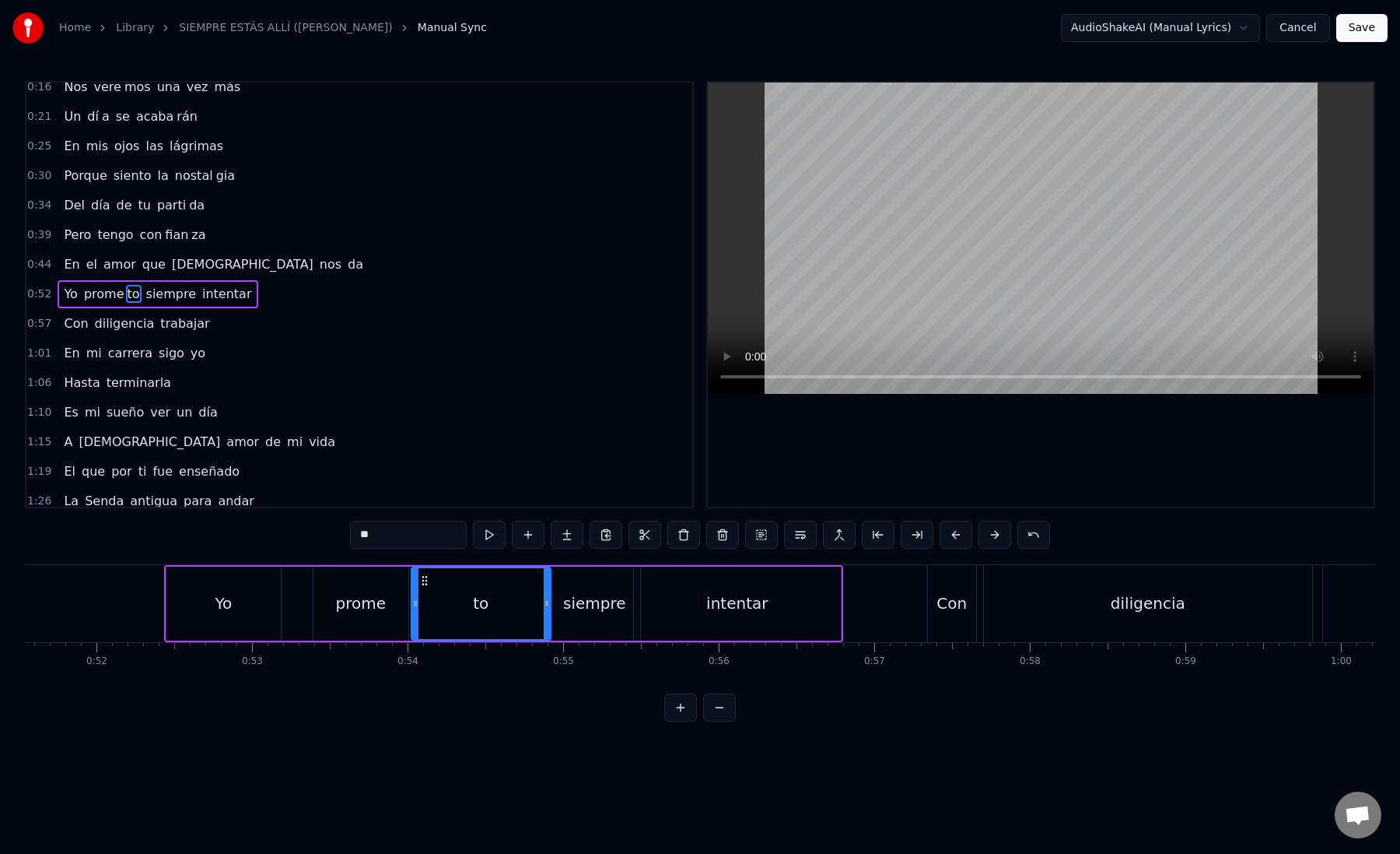
scroll to position [0, 8024]
click at [577, 596] on div "siempre" at bounding box center [589, 603] width 63 height 23
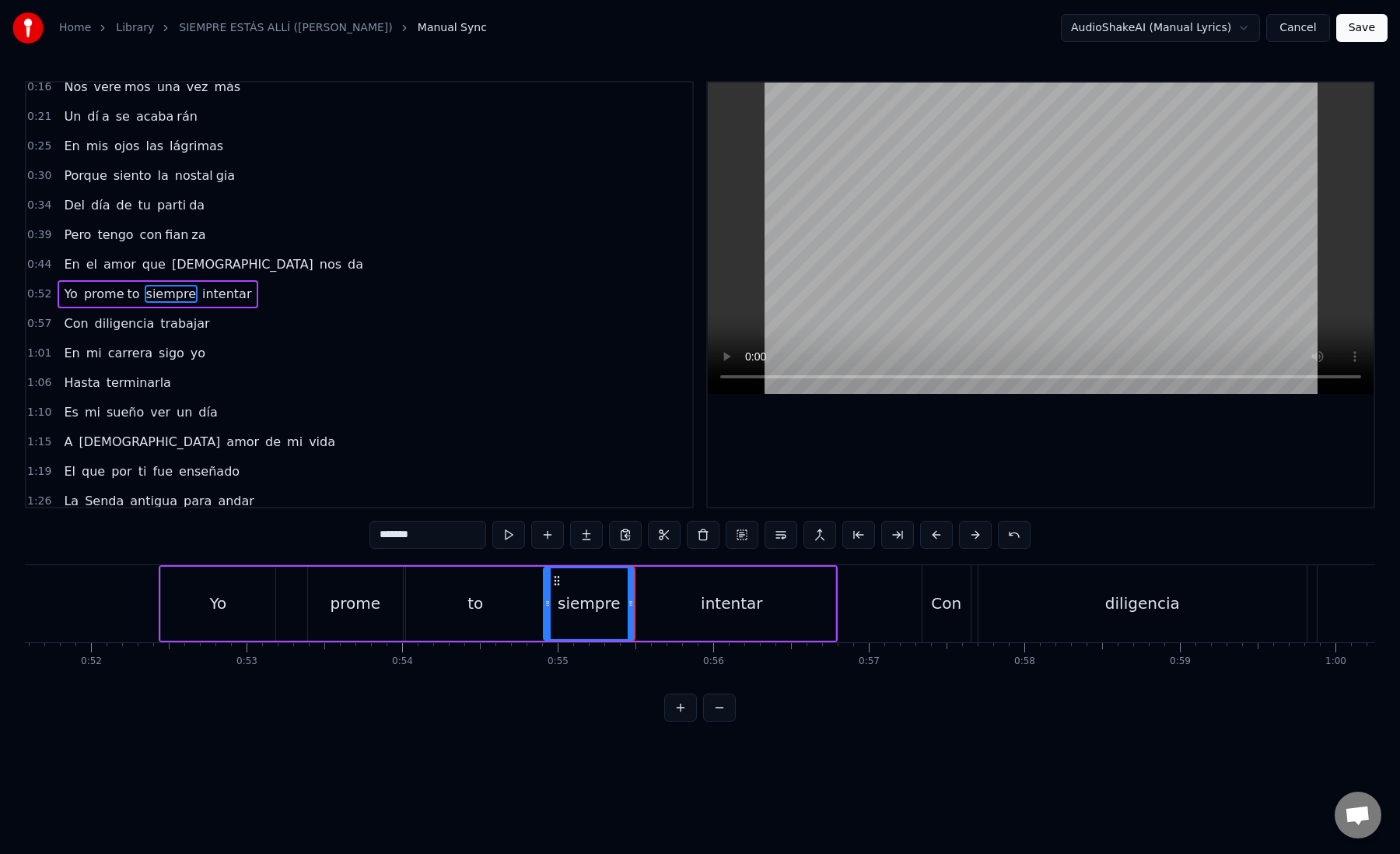
click at [669, 596] on div "intentar" at bounding box center [731, 603] width 207 height 74
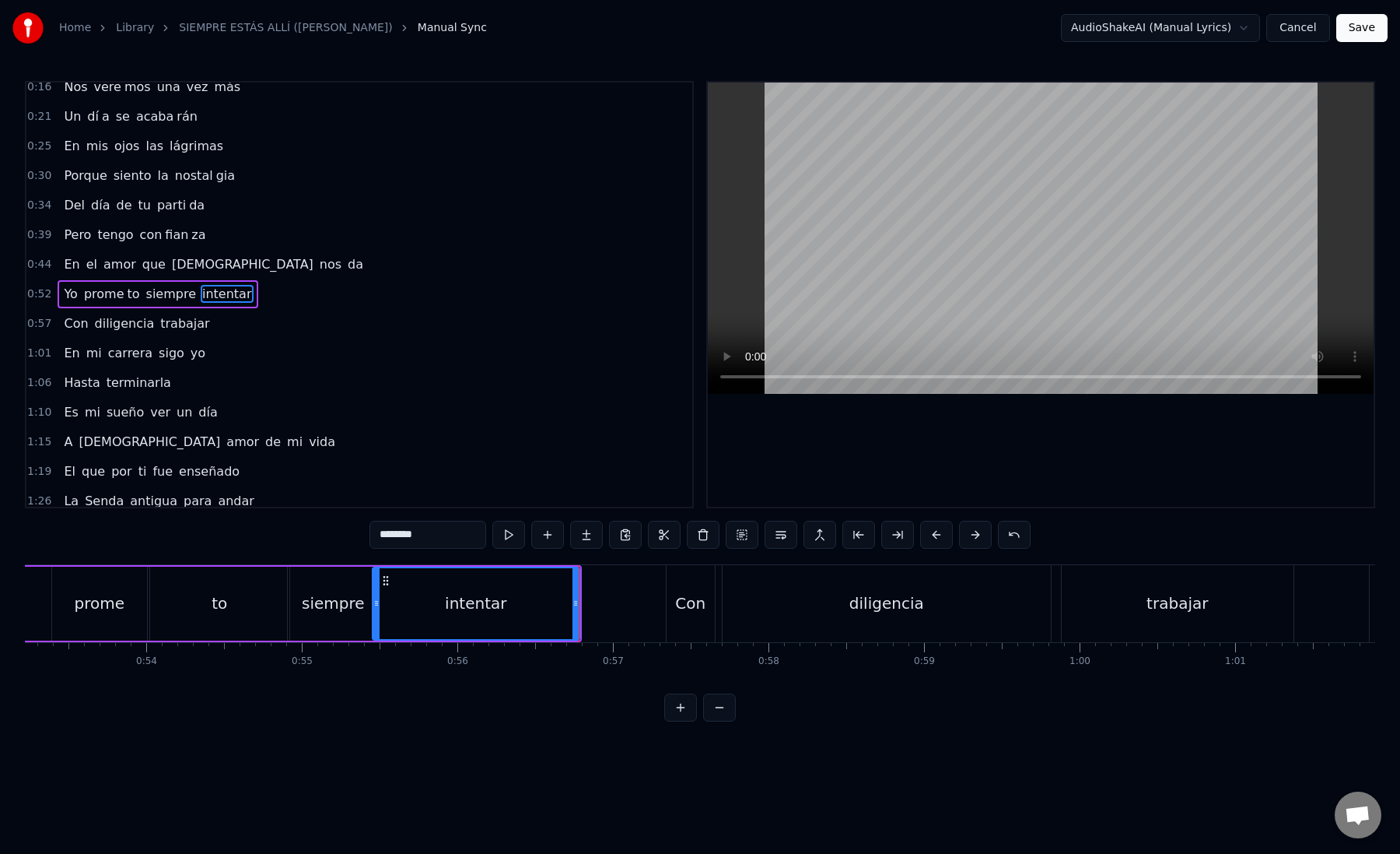
scroll to position [0, 8286]
click at [674, 597] on div "Con" at bounding box center [683, 603] width 30 height 23
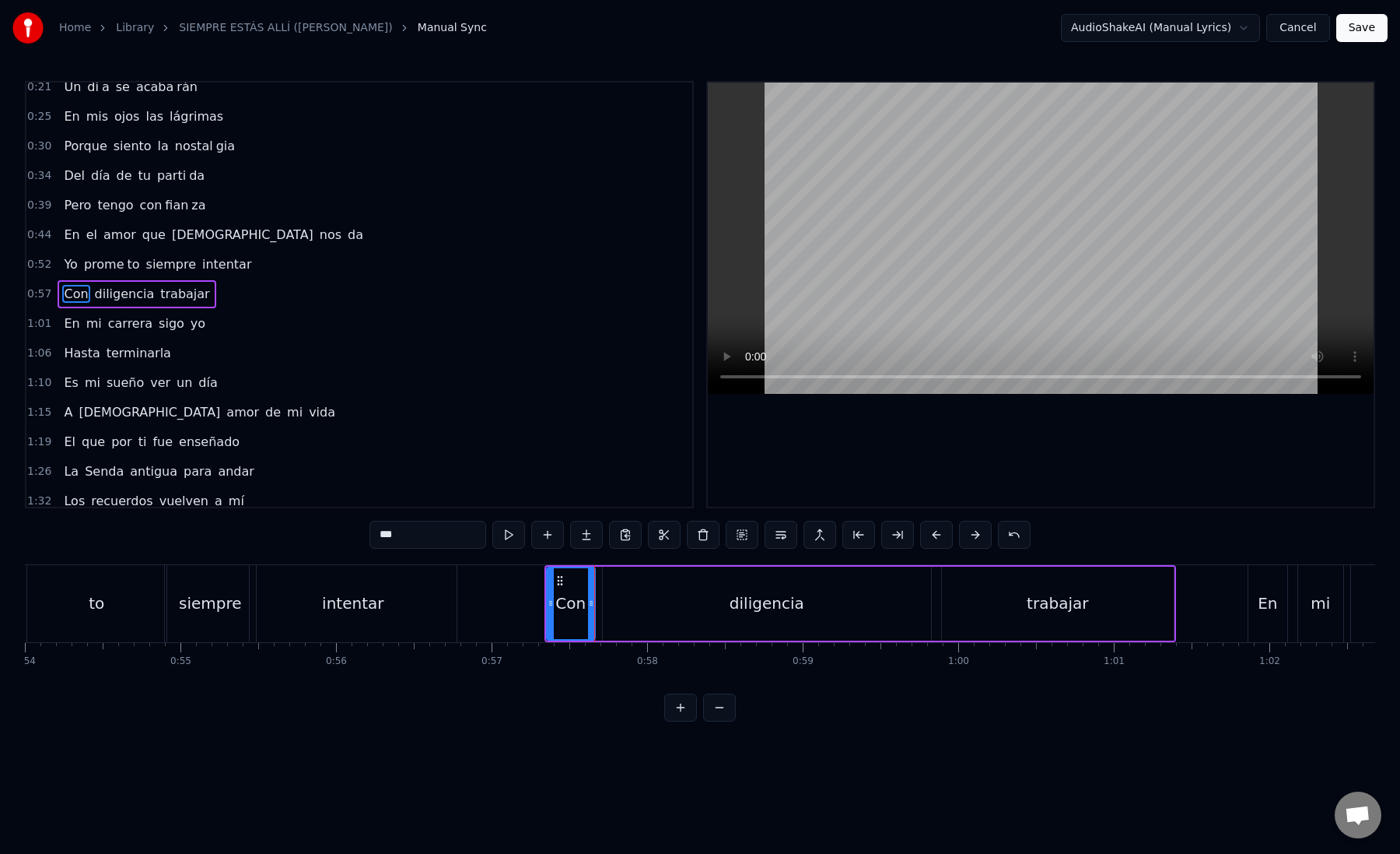
scroll to position [0, 8432]
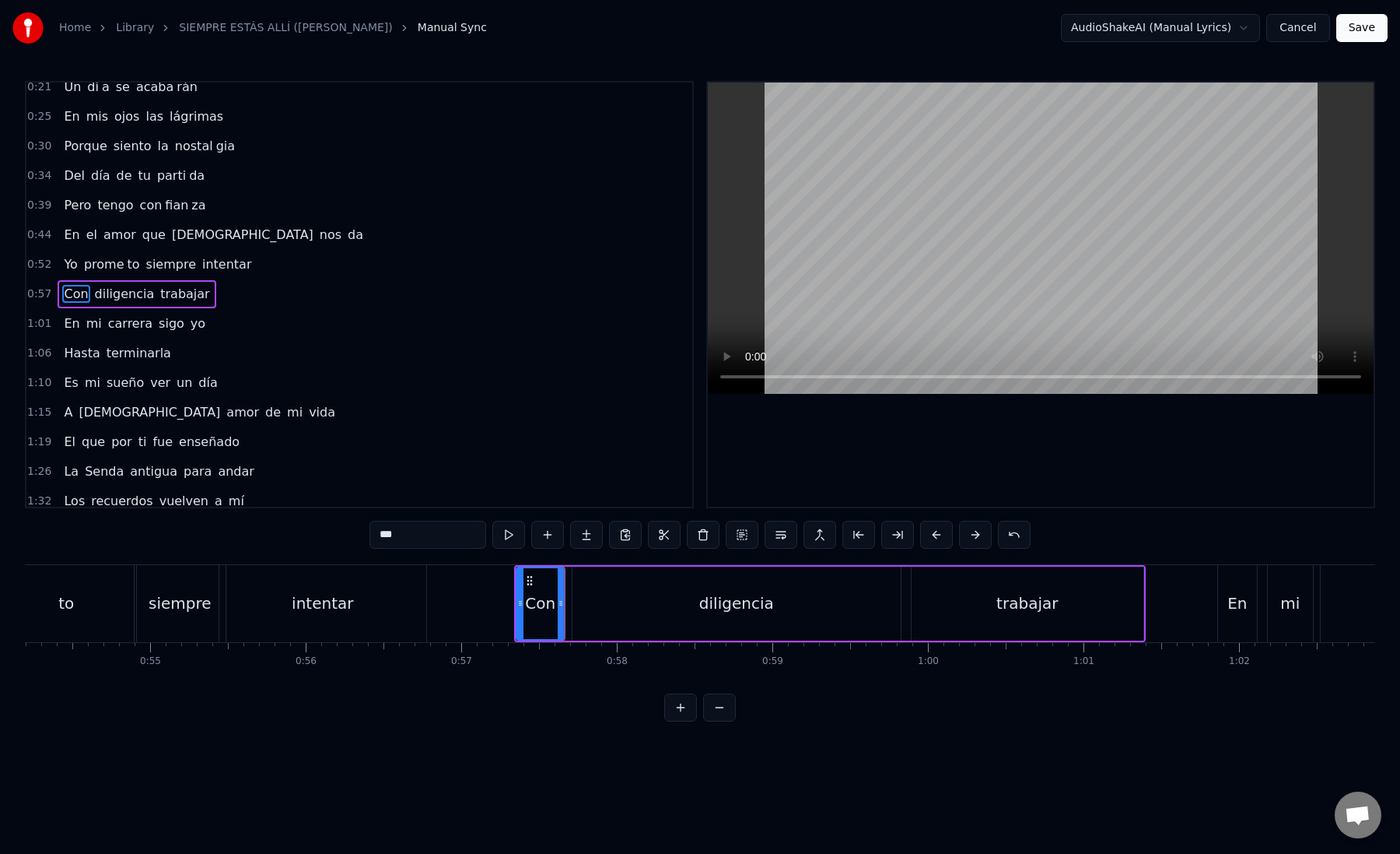
click at [583, 606] on div "diligencia" at bounding box center [737, 603] width 329 height 74
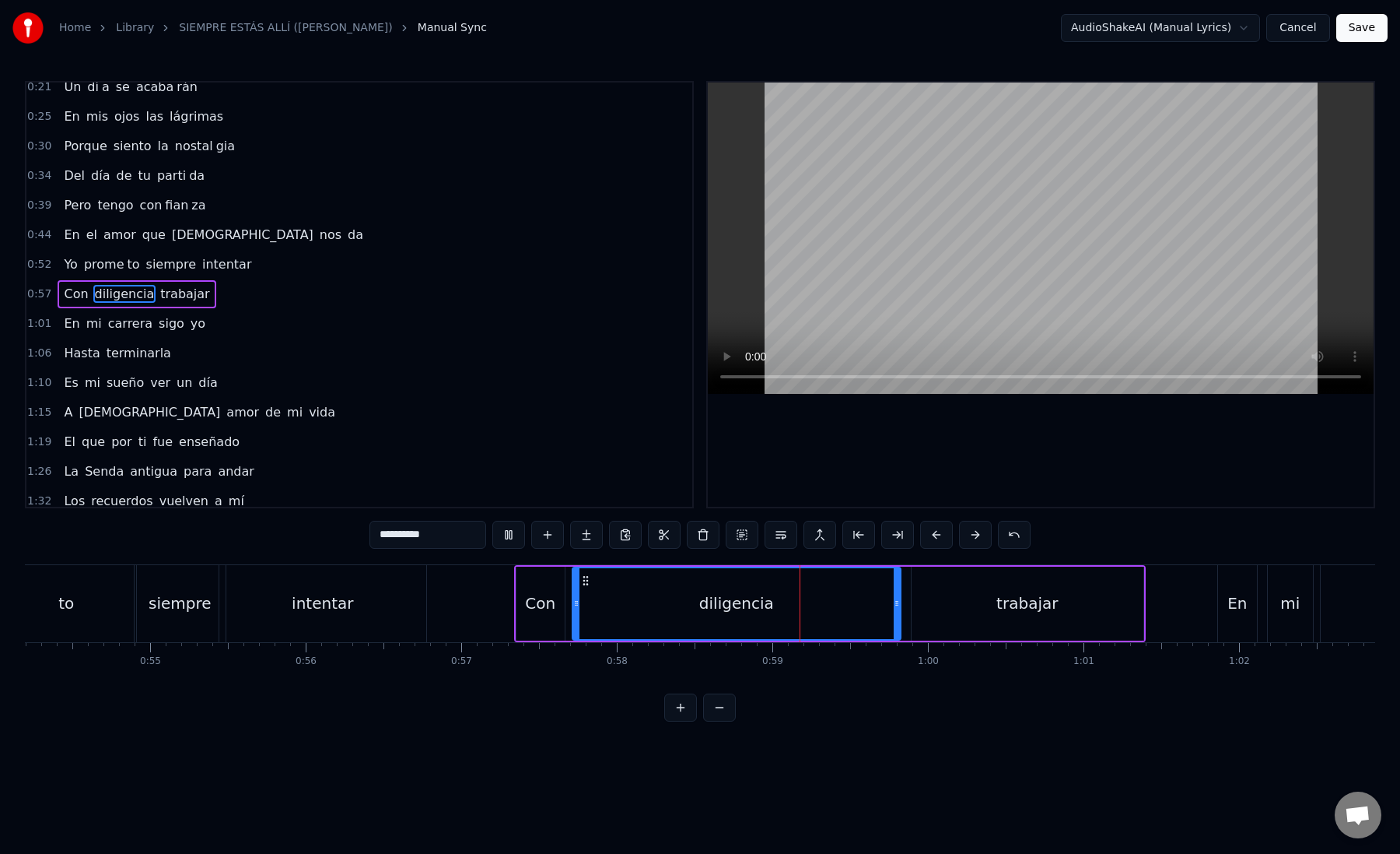
click at [583, 606] on div "diligencia" at bounding box center [737, 603] width 327 height 71
click at [905, 542] on button at bounding box center [897, 535] width 33 height 28
drag, startPoint x: 397, startPoint y: 535, endPoint x: 474, endPoint y: 536, distance: 77.0
click at [474, 536] on input "**********" at bounding box center [428, 535] width 117 height 28
click at [396, 536] on input "**********" at bounding box center [428, 535] width 117 height 28
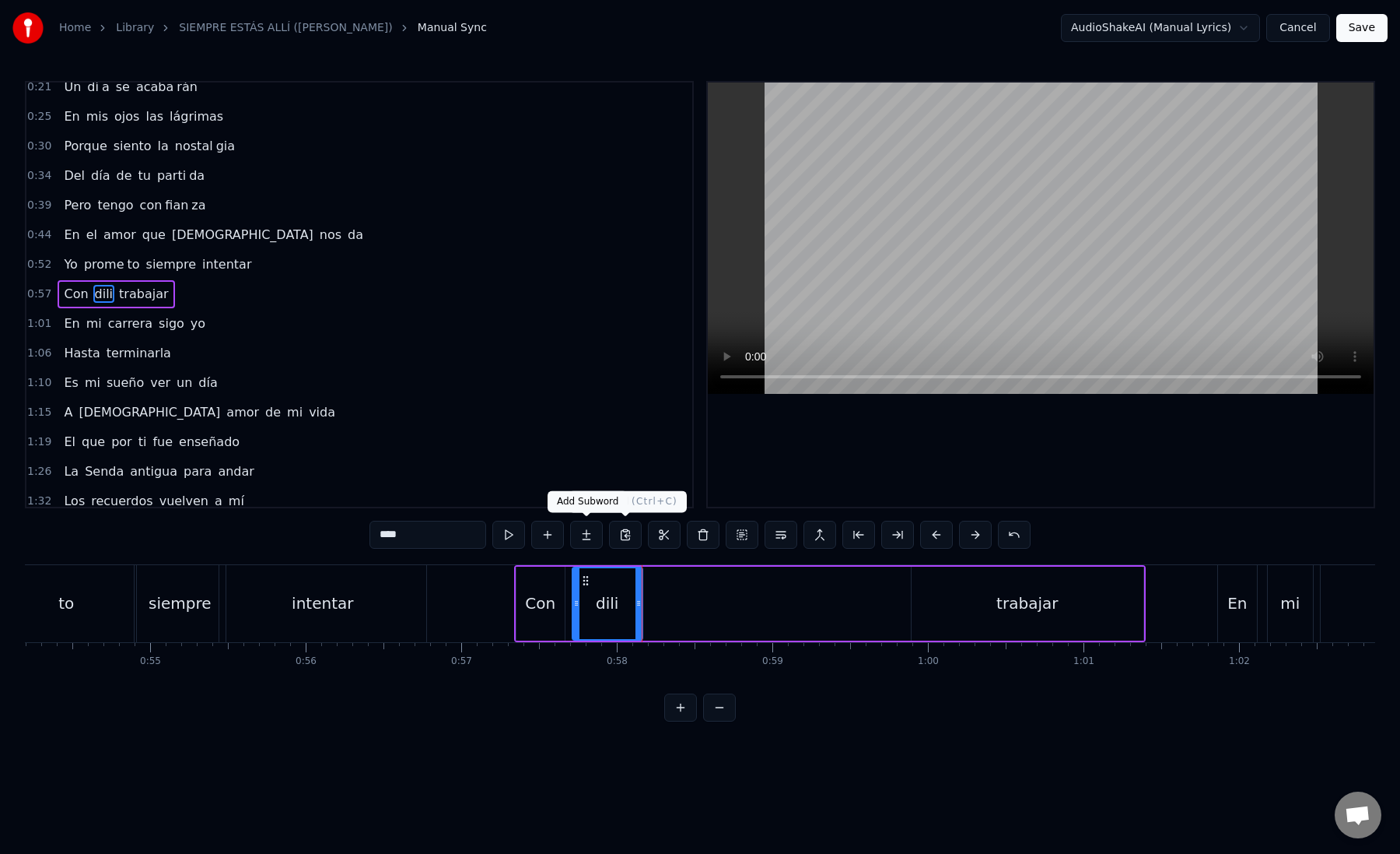
type input "****"
click at [592, 539] on button at bounding box center [587, 535] width 33 height 28
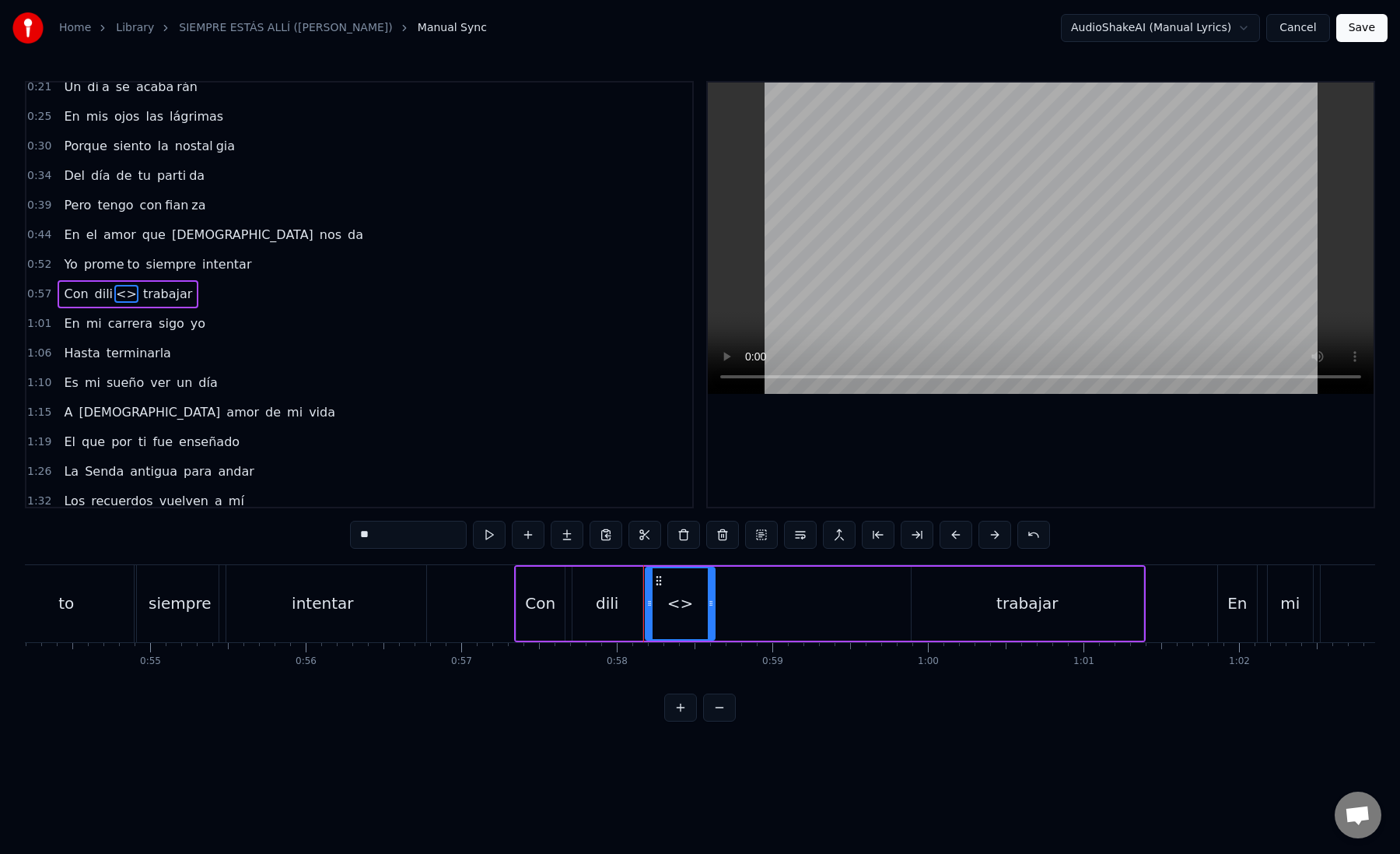
drag, startPoint x: 440, startPoint y: 524, endPoint x: 463, endPoint y: 540, distance: 28.0
click at [463, 540] on input "**" at bounding box center [409, 535] width 117 height 28
paste input "****"
click at [377, 537] on input "******" at bounding box center [409, 535] width 117 height 28
type input "***"
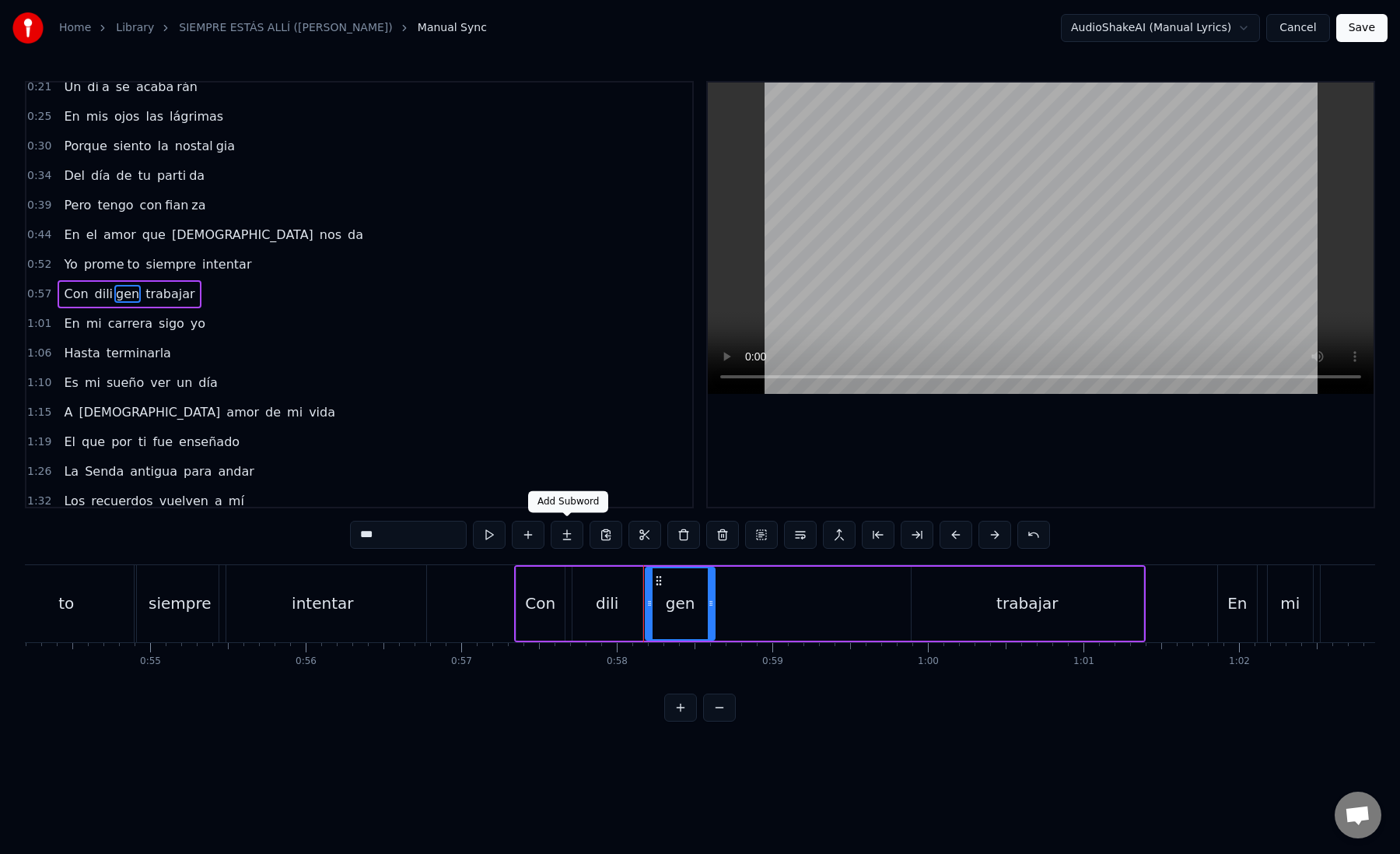
click at [568, 530] on button at bounding box center [567, 535] width 33 height 28
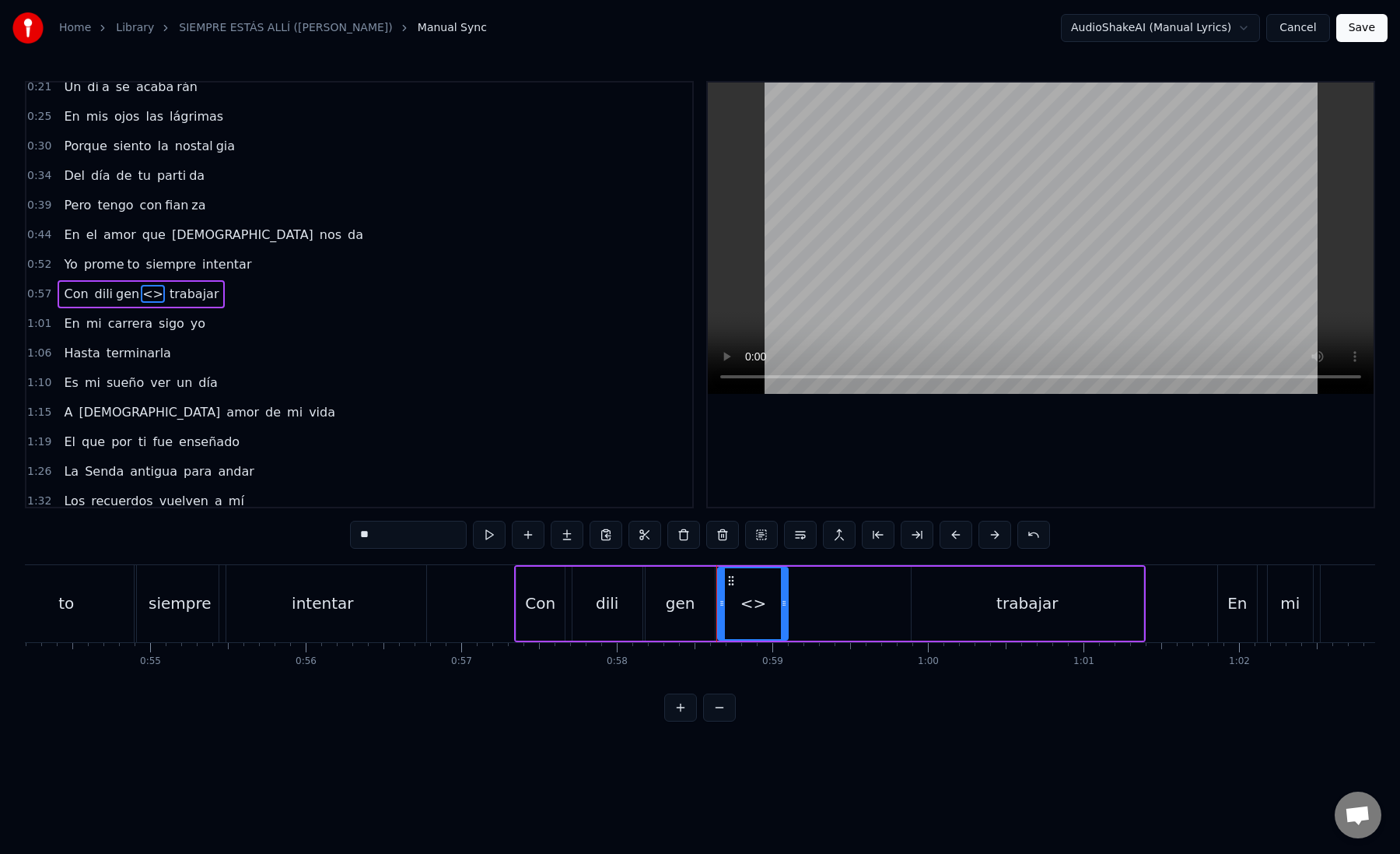
paste input "*"
drag, startPoint x: 382, startPoint y: 530, endPoint x: 332, endPoint y: 531, distance: 50.0
click at [332, 531] on div "0:12 Mi [PERSON_NAME] zón confiado es tá 0:16 Nos vere mos una vez más 0:21 Un …" at bounding box center [700, 401] width 1350 height 640
type input "***"
click at [790, 599] on div "Con dili gen cia trabajar" at bounding box center [830, 603] width 632 height 77
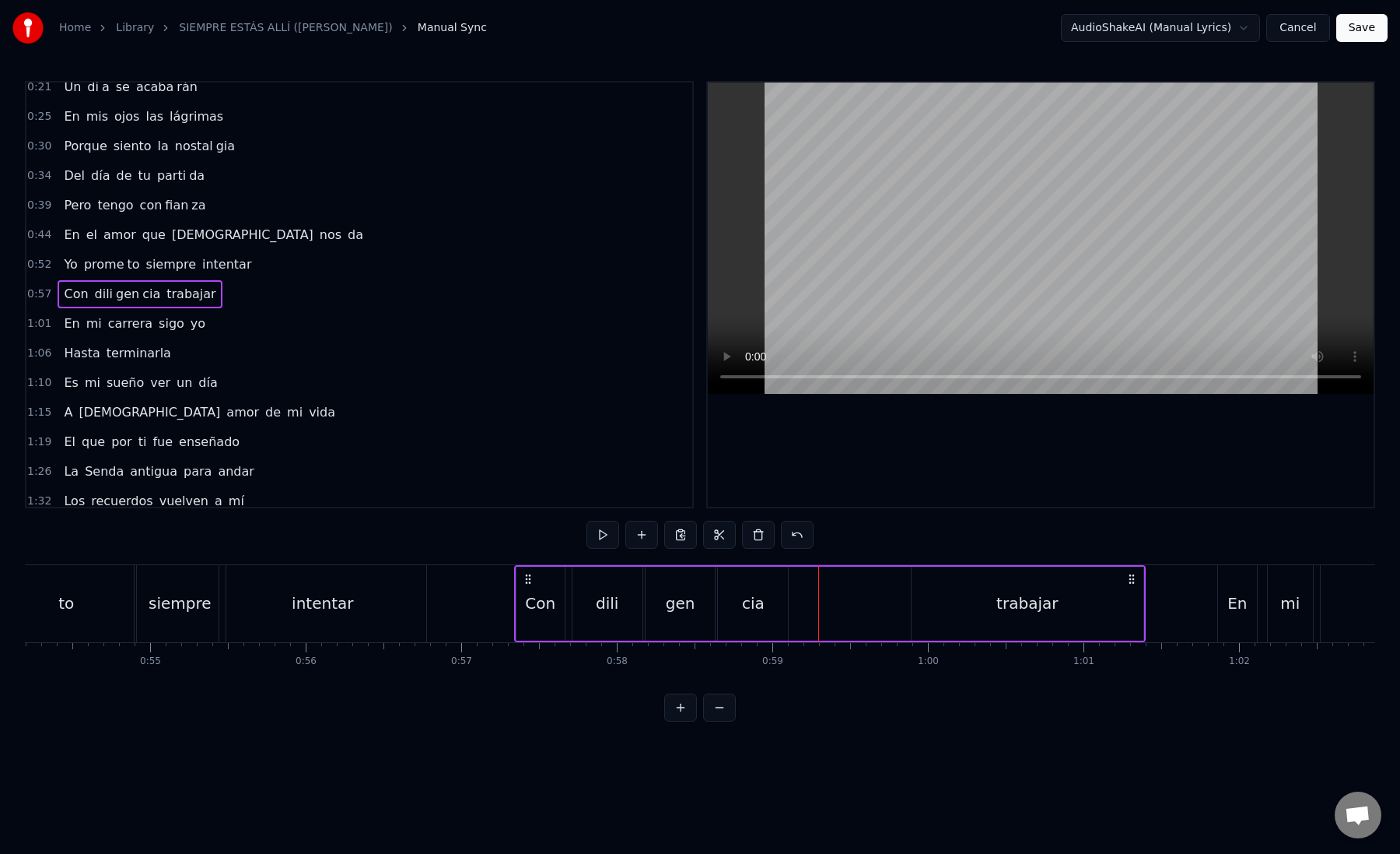
click at [741, 588] on div "cia" at bounding box center [752, 603] width 70 height 74
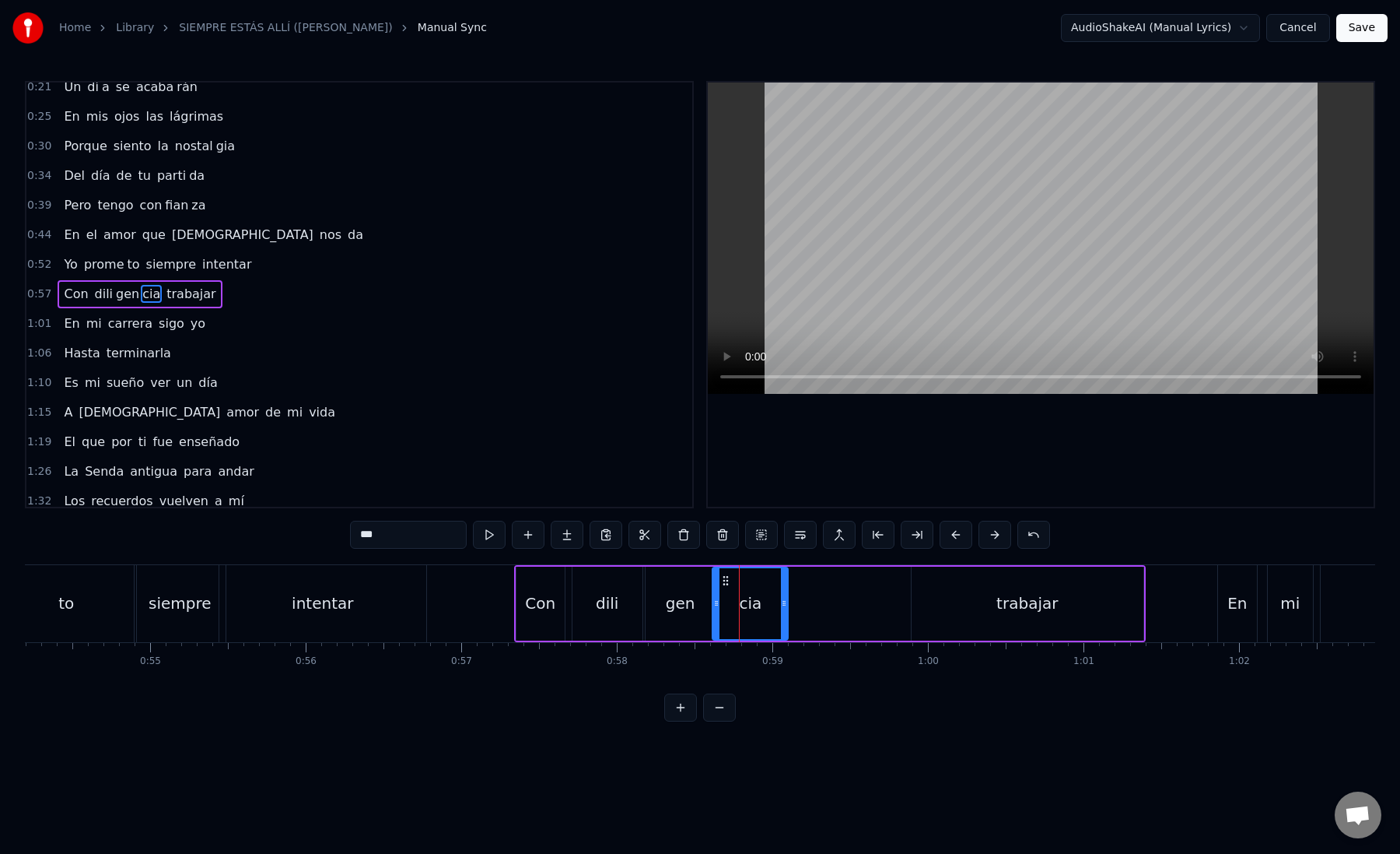
drag, startPoint x: 725, startPoint y: 581, endPoint x: 719, endPoint y: 599, distance: 19.0
click at [719, 599] on div at bounding box center [716, 603] width 6 height 71
drag, startPoint x: 731, startPoint y: 578, endPoint x: 806, endPoint y: 575, distance: 75.1
click at [806, 575] on icon at bounding box center [812, 580] width 12 height 12
drag, startPoint x: 811, startPoint y: 580, endPoint x: 820, endPoint y: 583, distance: 9.5
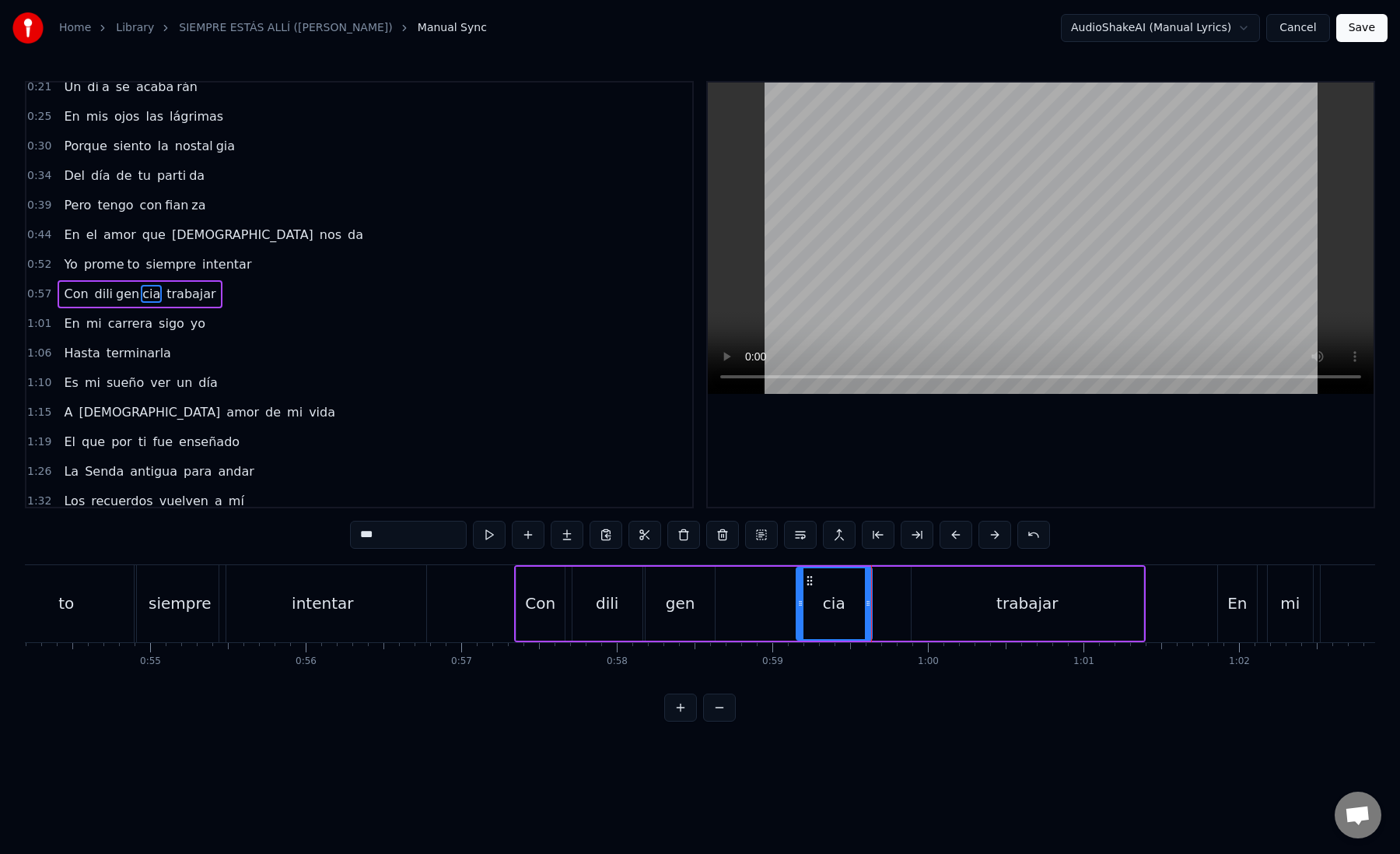
click at [820, 583] on div "cia" at bounding box center [835, 603] width 74 height 71
click at [686, 599] on div "gen" at bounding box center [681, 603] width 29 height 23
drag, startPoint x: 709, startPoint y: 600, endPoint x: 793, endPoint y: 605, distance: 84.1
click at [793, 605] on icon at bounding box center [794, 603] width 6 height 12
click at [672, 604] on div "gen" at bounding box center [722, 603] width 152 height 71
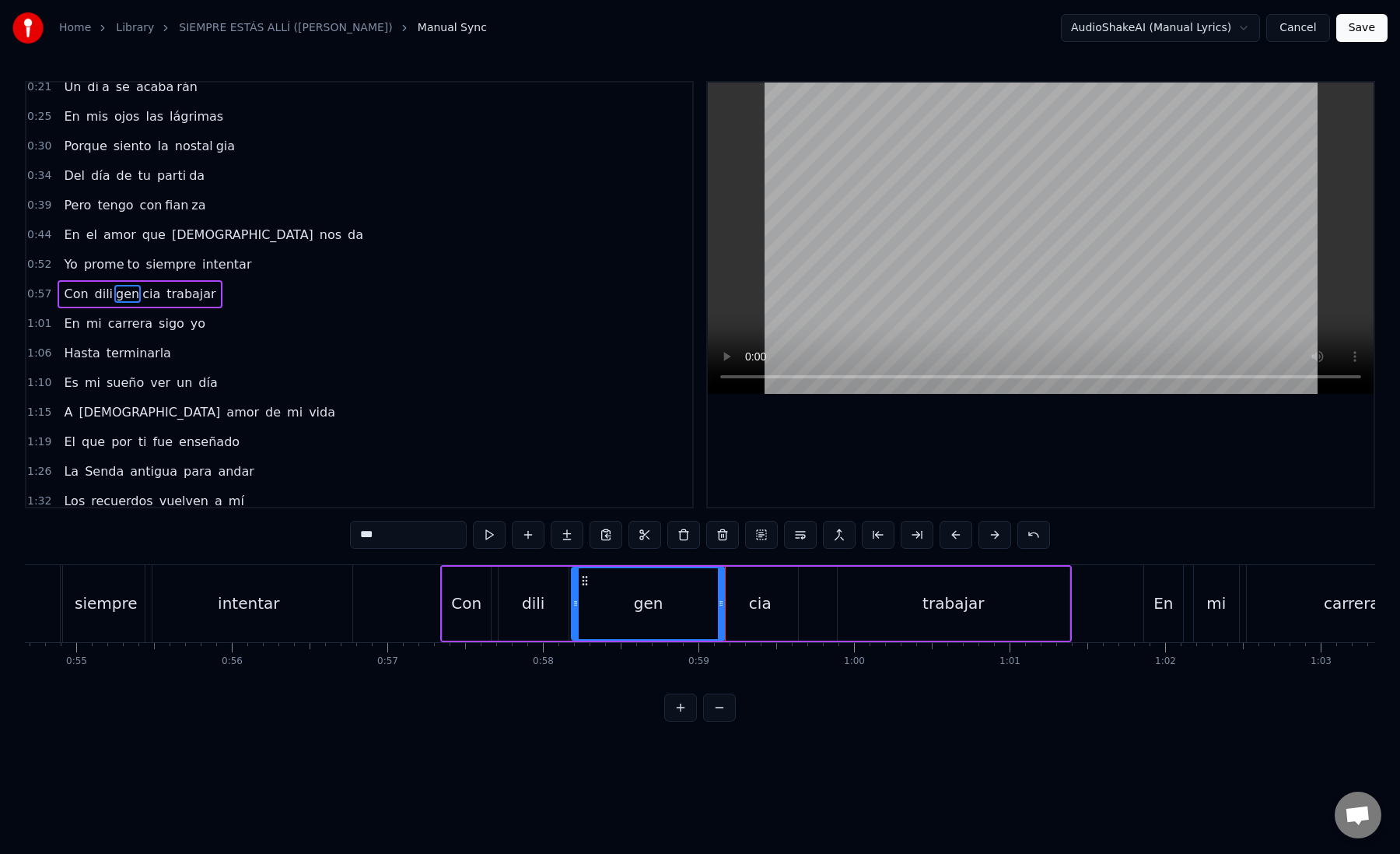
scroll to position [0, 8592]
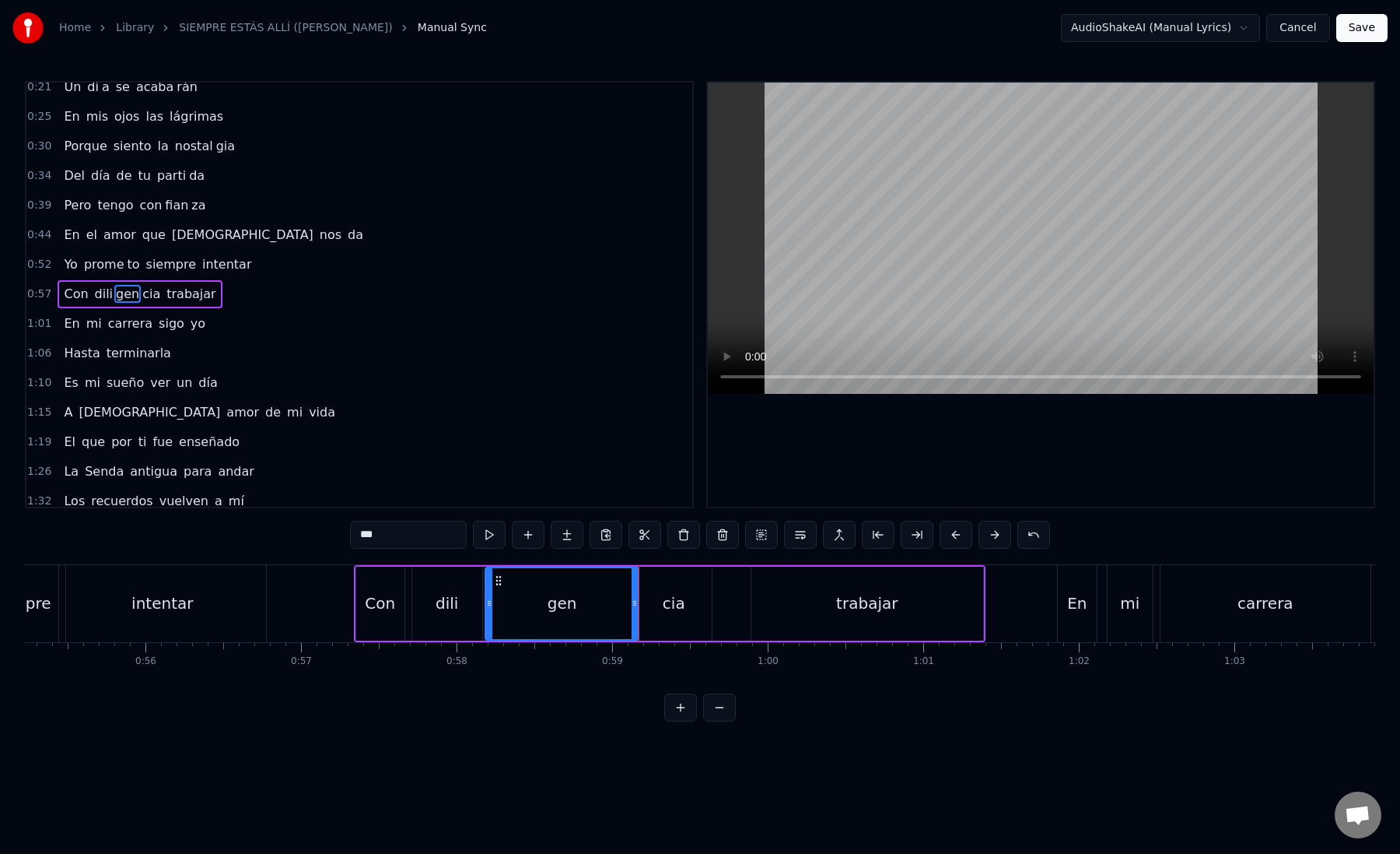
click at [648, 604] on div "cia" at bounding box center [674, 603] width 76 height 74
drag, startPoint x: 708, startPoint y: 602, endPoint x: 742, endPoint y: 607, distance: 34.4
click at [742, 608] on icon at bounding box center [742, 603] width 6 height 12
click at [800, 608] on div "trabajar" at bounding box center [867, 603] width 231 height 74
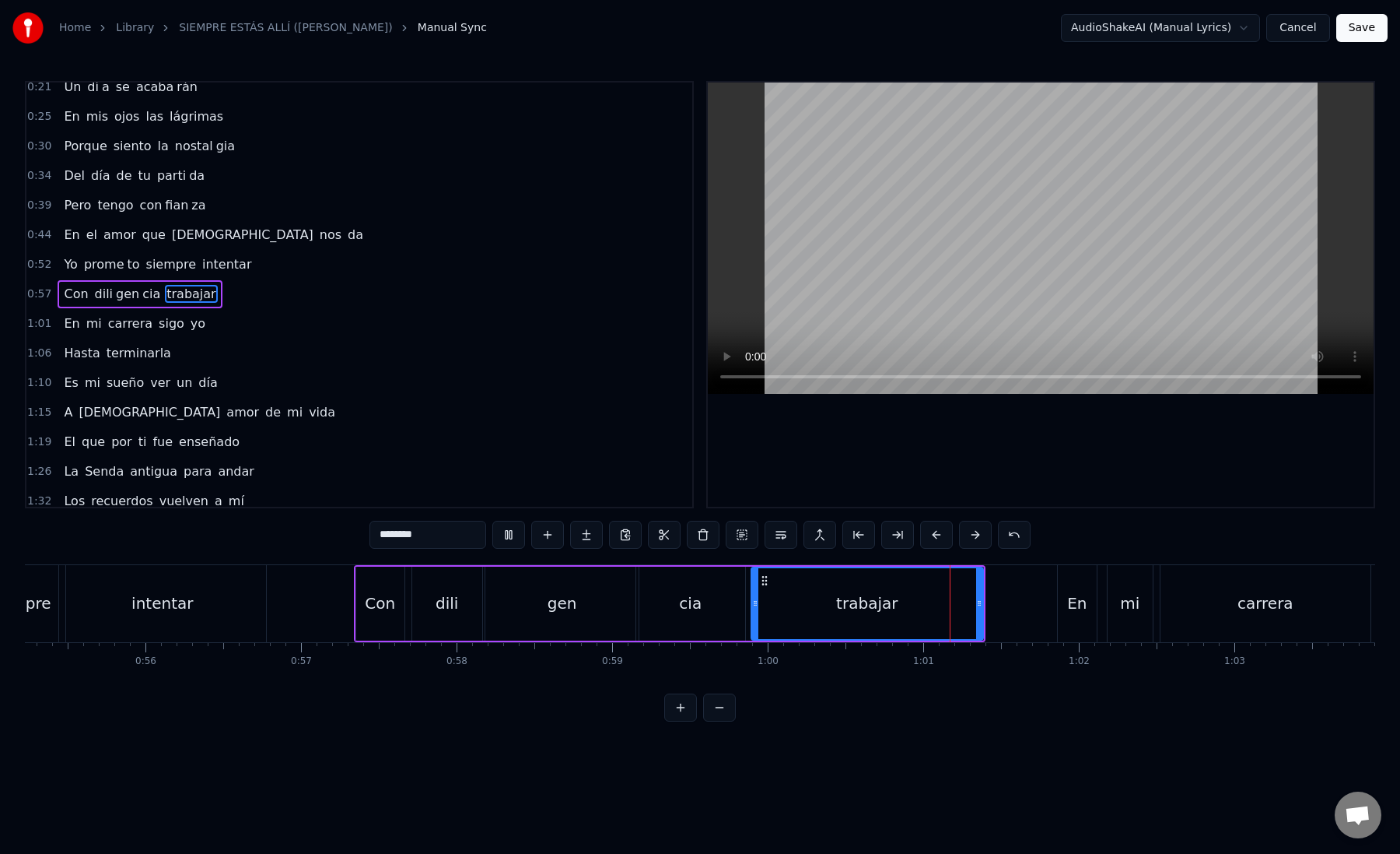
click at [786, 606] on div "trabajar" at bounding box center [867, 603] width 231 height 71
click at [749, 604] on icon at bounding box center [749, 603] width 6 height 12
click at [752, 604] on icon at bounding box center [749, 603] width 6 height 12
click at [901, 527] on button at bounding box center [897, 535] width 33 height 28
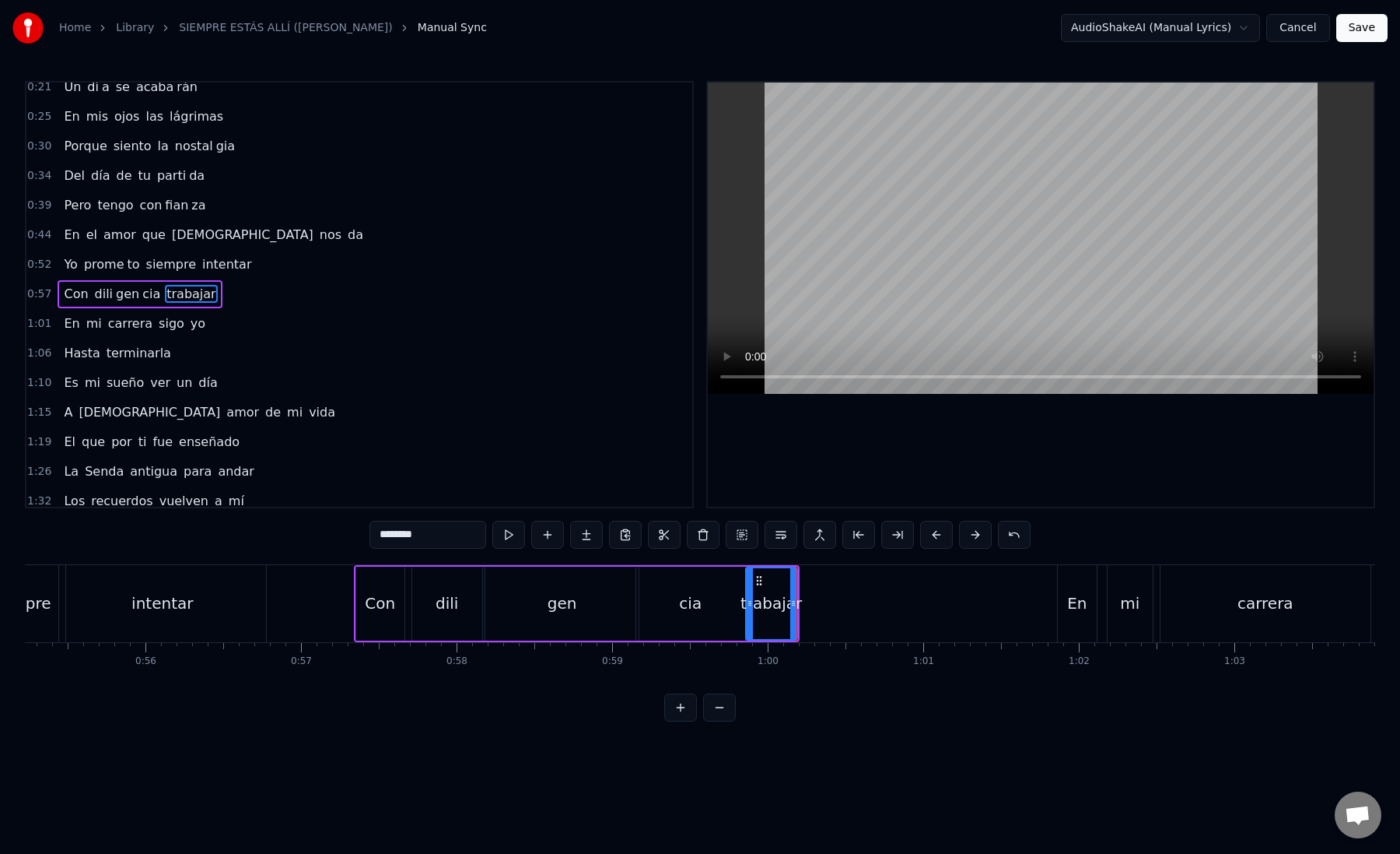
drag, startPoint x: 393, startPoint y: 533, endPoint x: 475, endPoint y: 533, distance: 82.0
click at [475, 533] on input "********" at bounding box center [428, 535] width 117 height 28
type input "***"
click at [581, 545] on button at bounding box center [587, 535] width 33 height 28
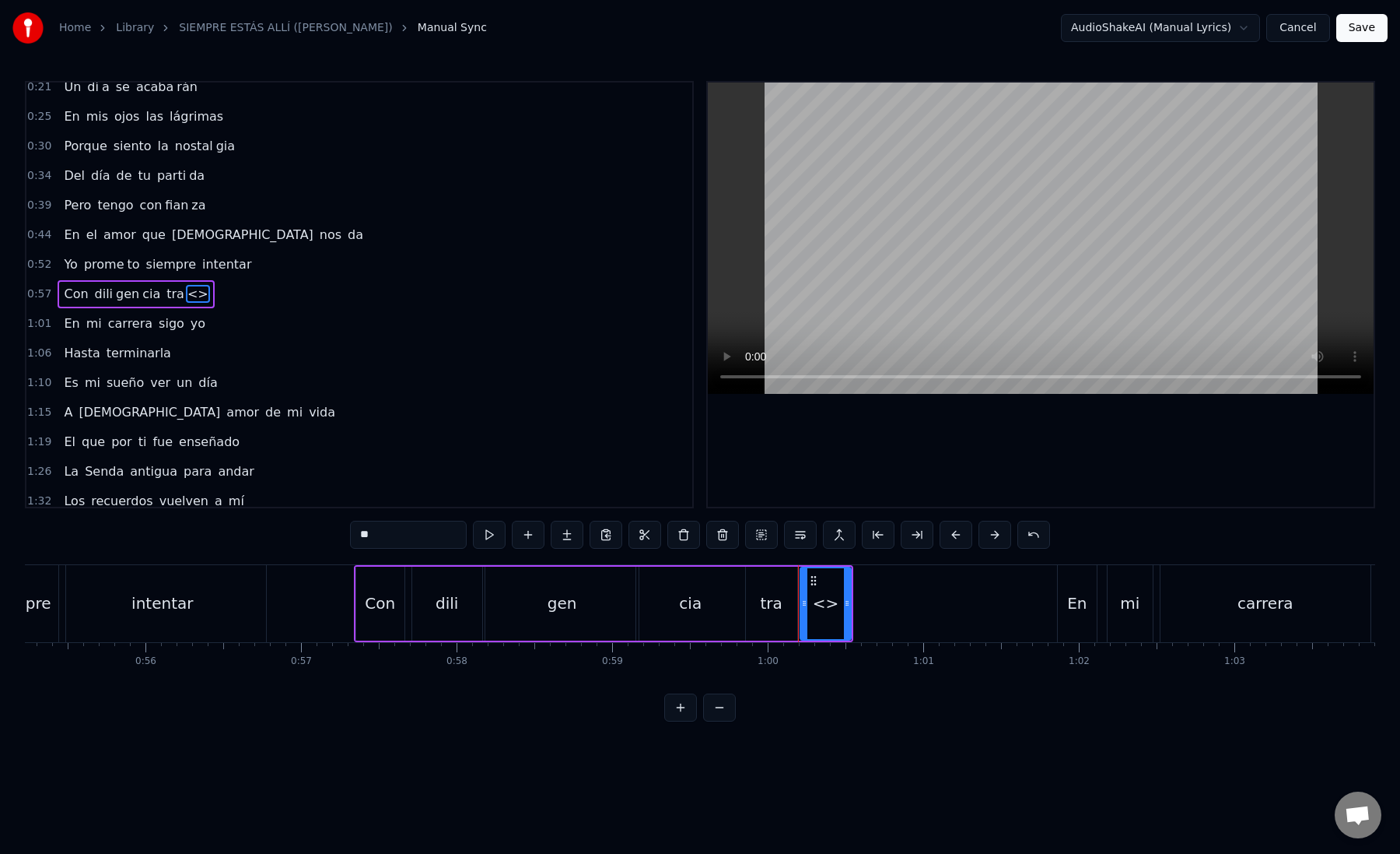
paste input "***"
drag, startPoint x: 439, startPoint y: 538, endPoint x: 328, endPoint y: 538, distance: 111.0
click at [328, 538] on div "0:12 Mi [PERSON_NAME] zón confiado es tá 0:16 Nos vere mos una vez más 0:21 Un …" at bounding box center [700, 401] width 1350 height 640
drag, startPoint x: 374, startPoint y: 536, endPoint x: 477, endPoint y: 536, distance: 103.0
click at [477, 536] on div "*****" at bounding box center [700, 535] width 700 height 28
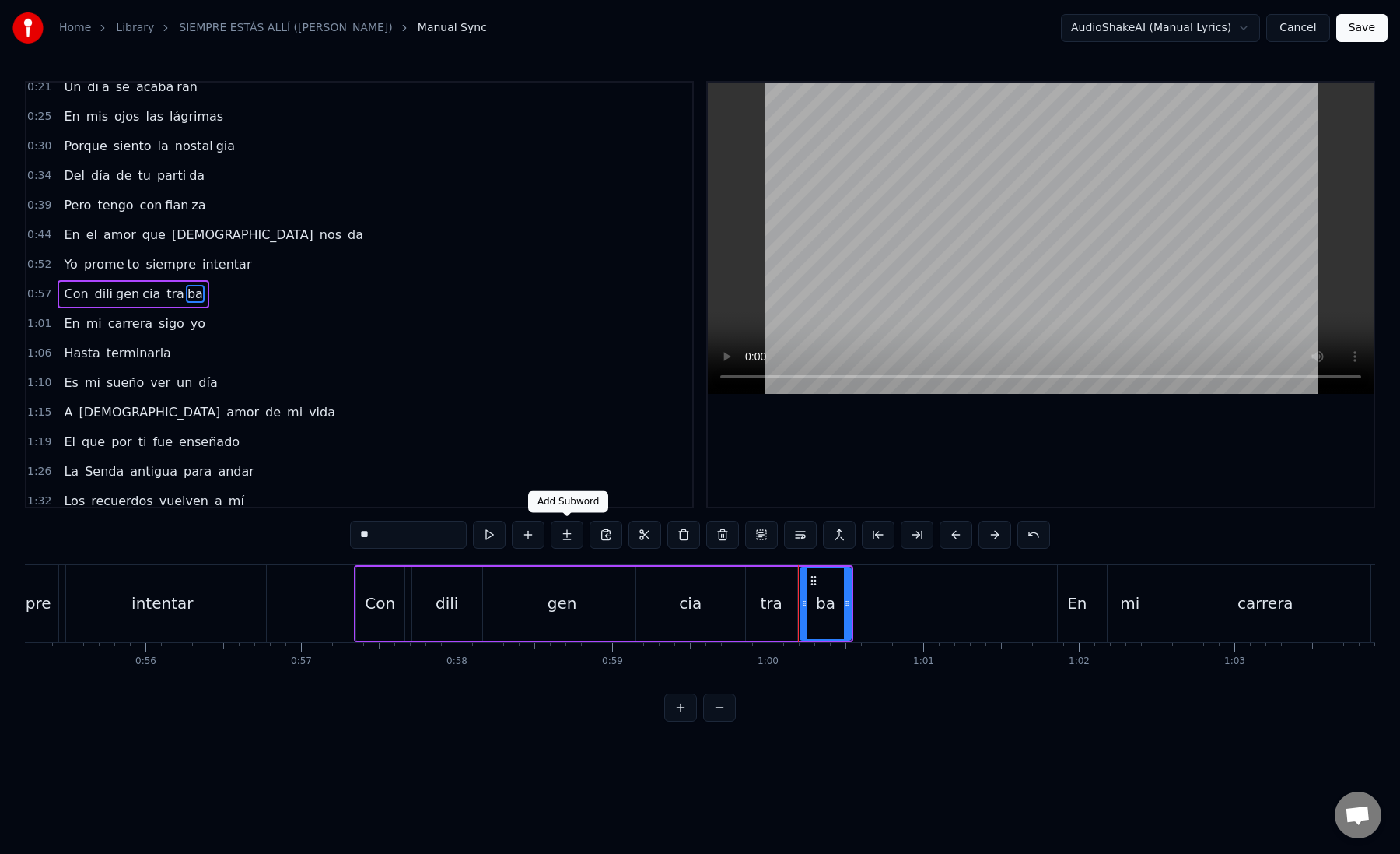
type input "**"
click at [571, 539] on button at bounding box center [567, 535] width 33 height 28
paste input "text"
drag, startPoint x: 405, startPoint y: 539, endPoint x: 341, endPoint y: 539, distance: 64.0
click at [341, 539] on div "0:12 Mi [PERSON_NAME] zón confiado es tá 0:16 Nos vere mos una vez más 0:21 Un …" at bounding box center [700, 401] width 1350 height 640
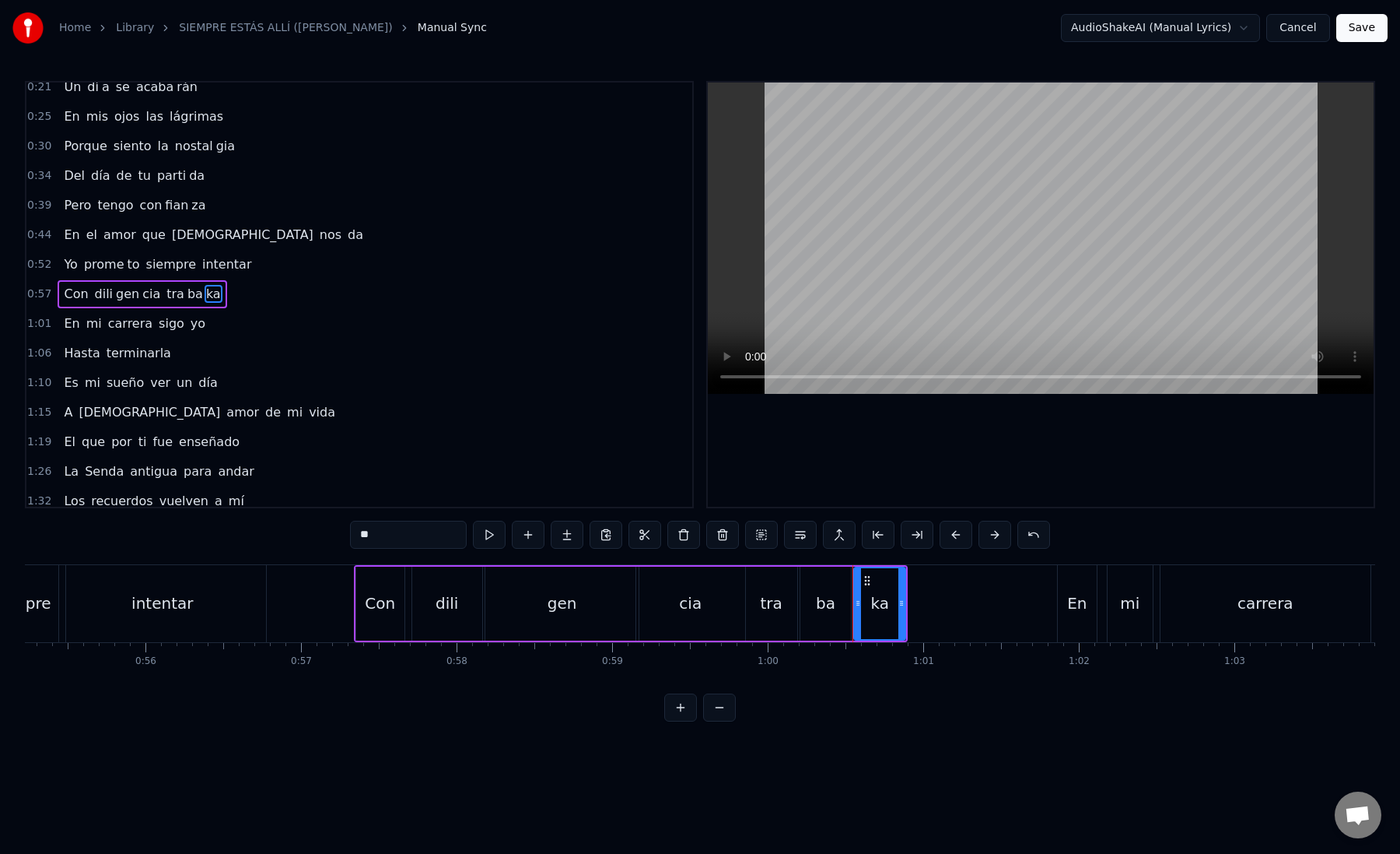
type input "*"
drag, startPoint x: 899, startPoint y: 608, endPoint x: 1009, endPoint y: 603, distance: 110.1
click at [1009, 603] on icon at bounding box center [1012, 603] width 6 height 12
click at [863, 609] on div "jar" at bounding box center [935, 603] width 160 height 71
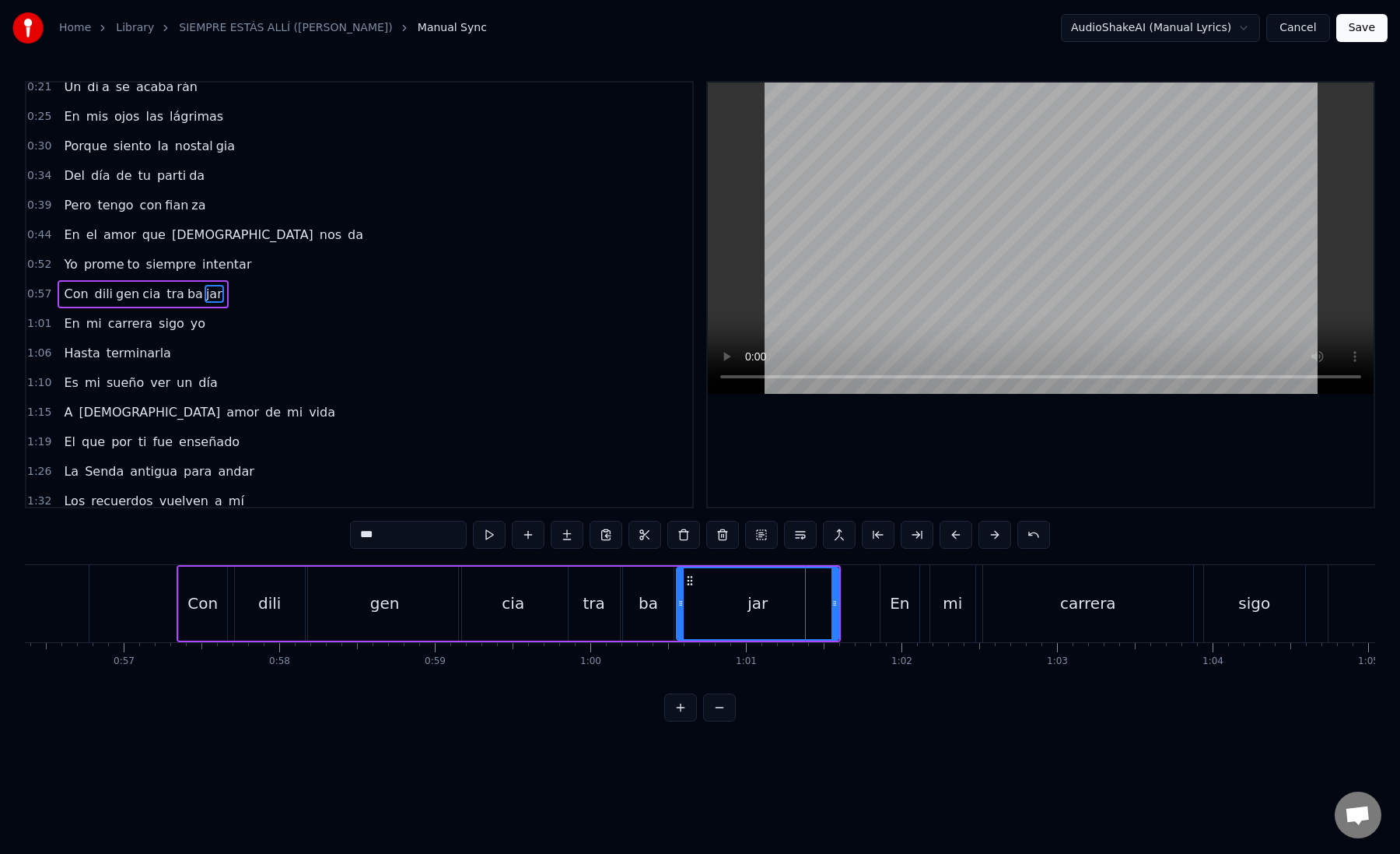
scroll to position [0, 8861]
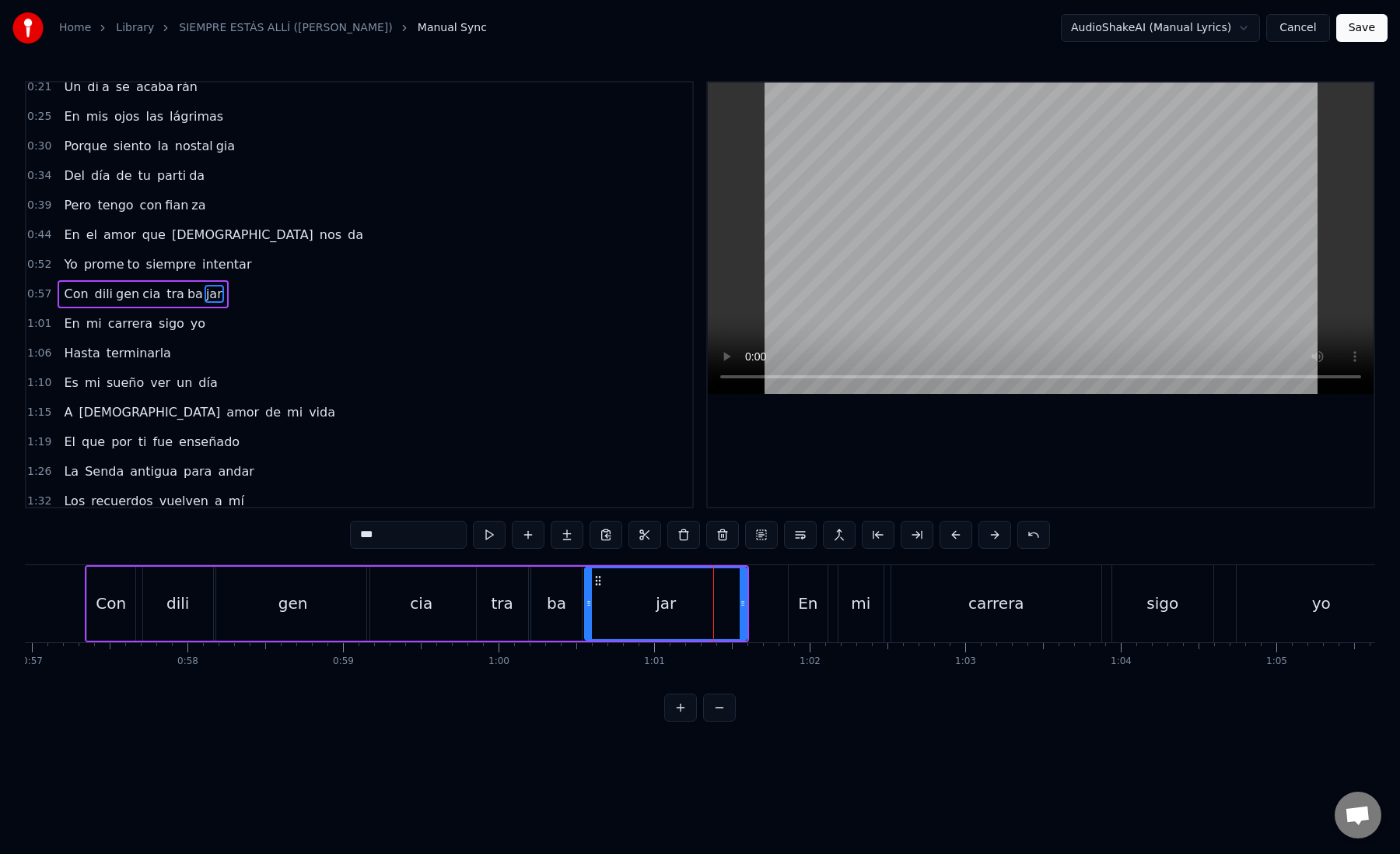
click at [795, 611] on div "En" at bounding box center [808, 603] width 39 height 77
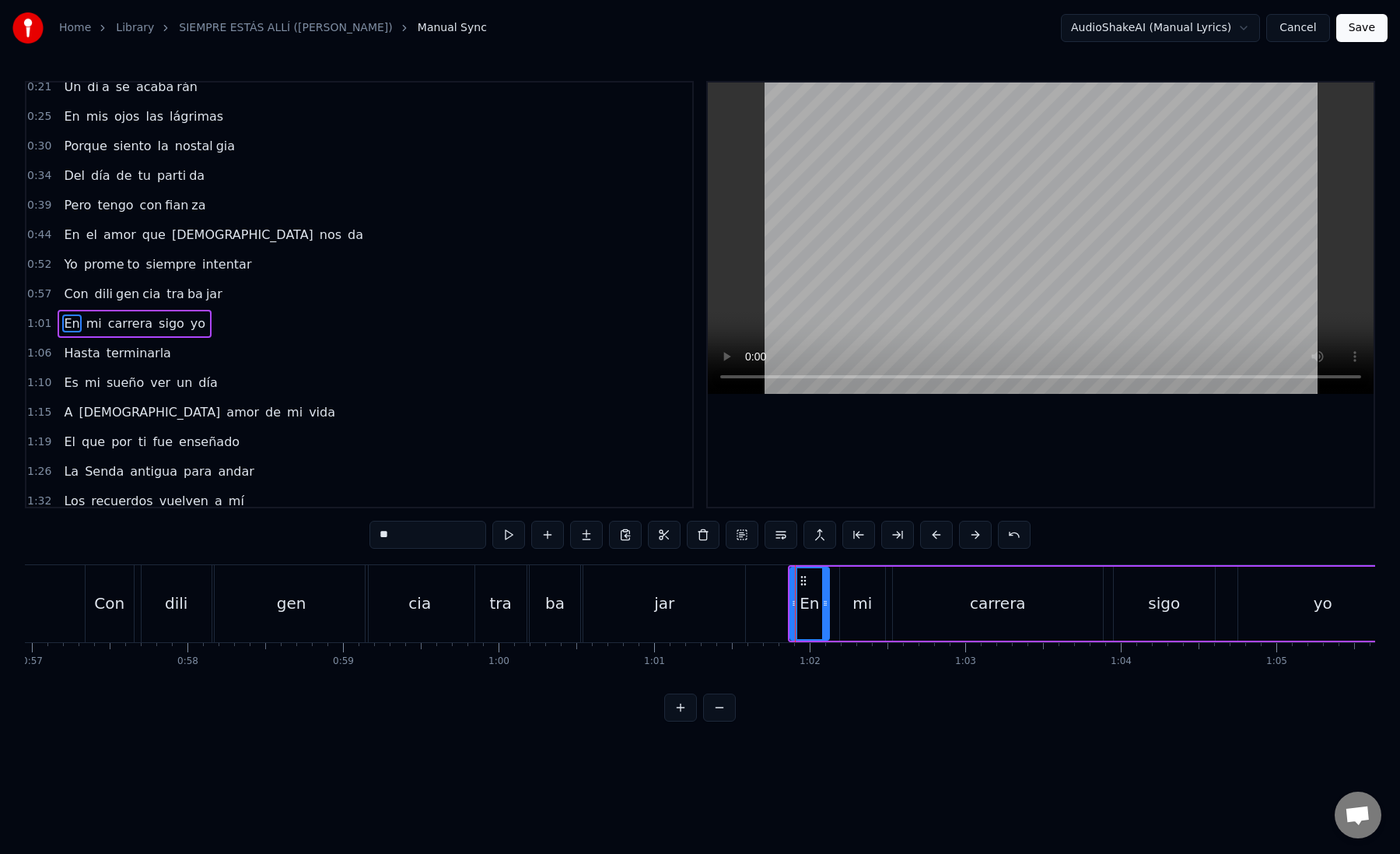
scroll to position [99, 0]
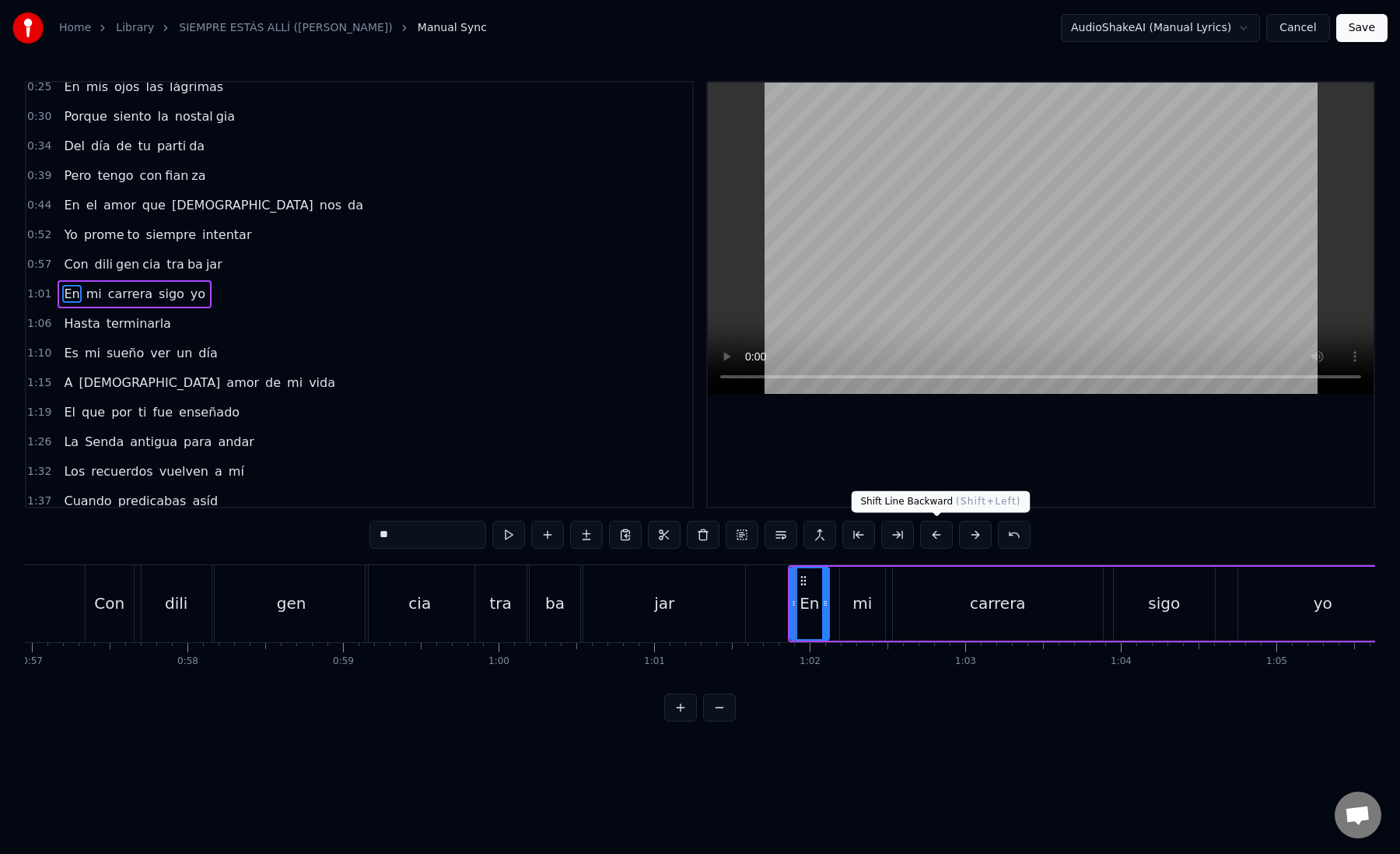
click at [933, 531] on button at bounding box center [936, 535] width 33 height 28
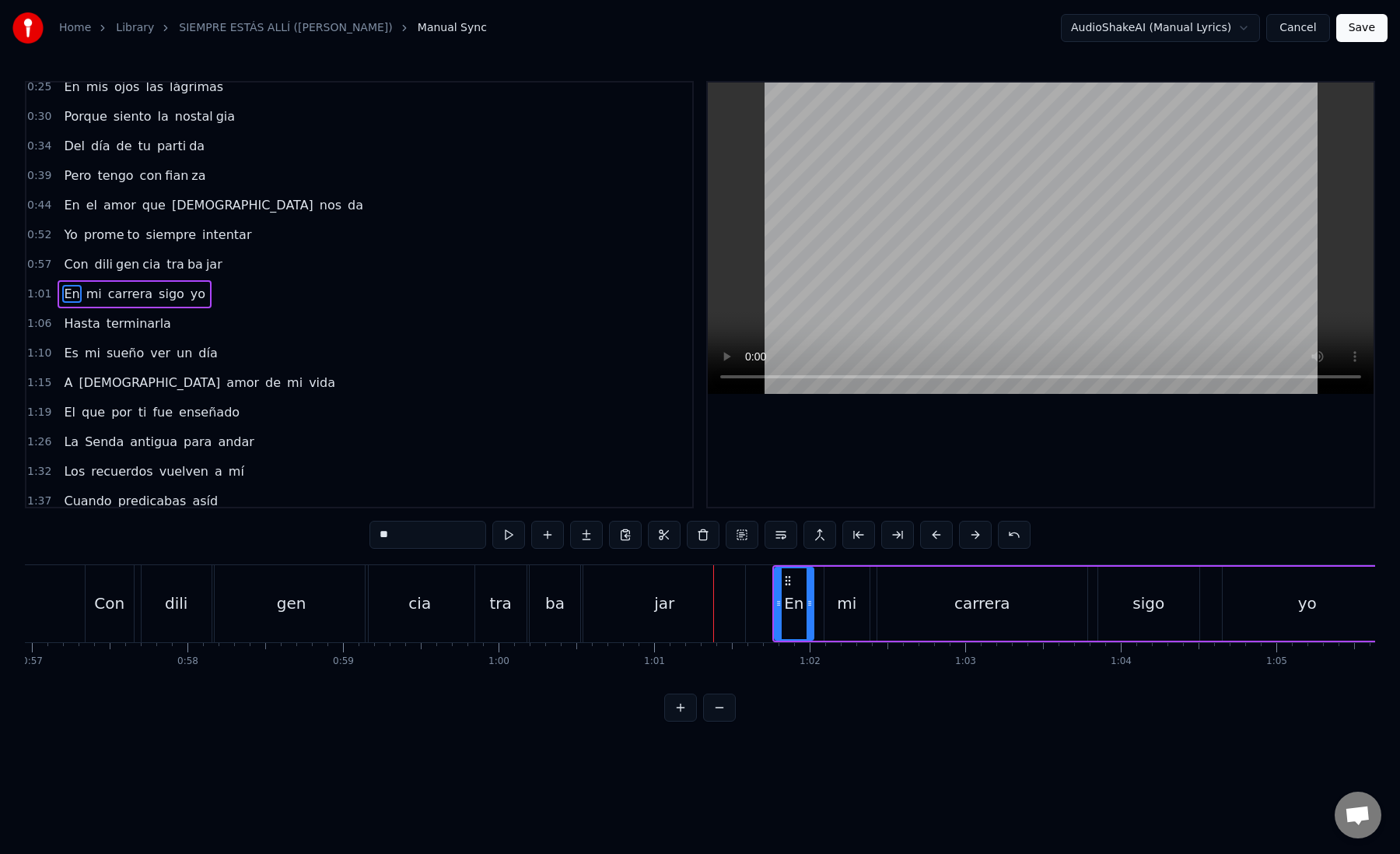
click at [785, 599] on div "En" at bounding box center [793, 603] width 37 height 71
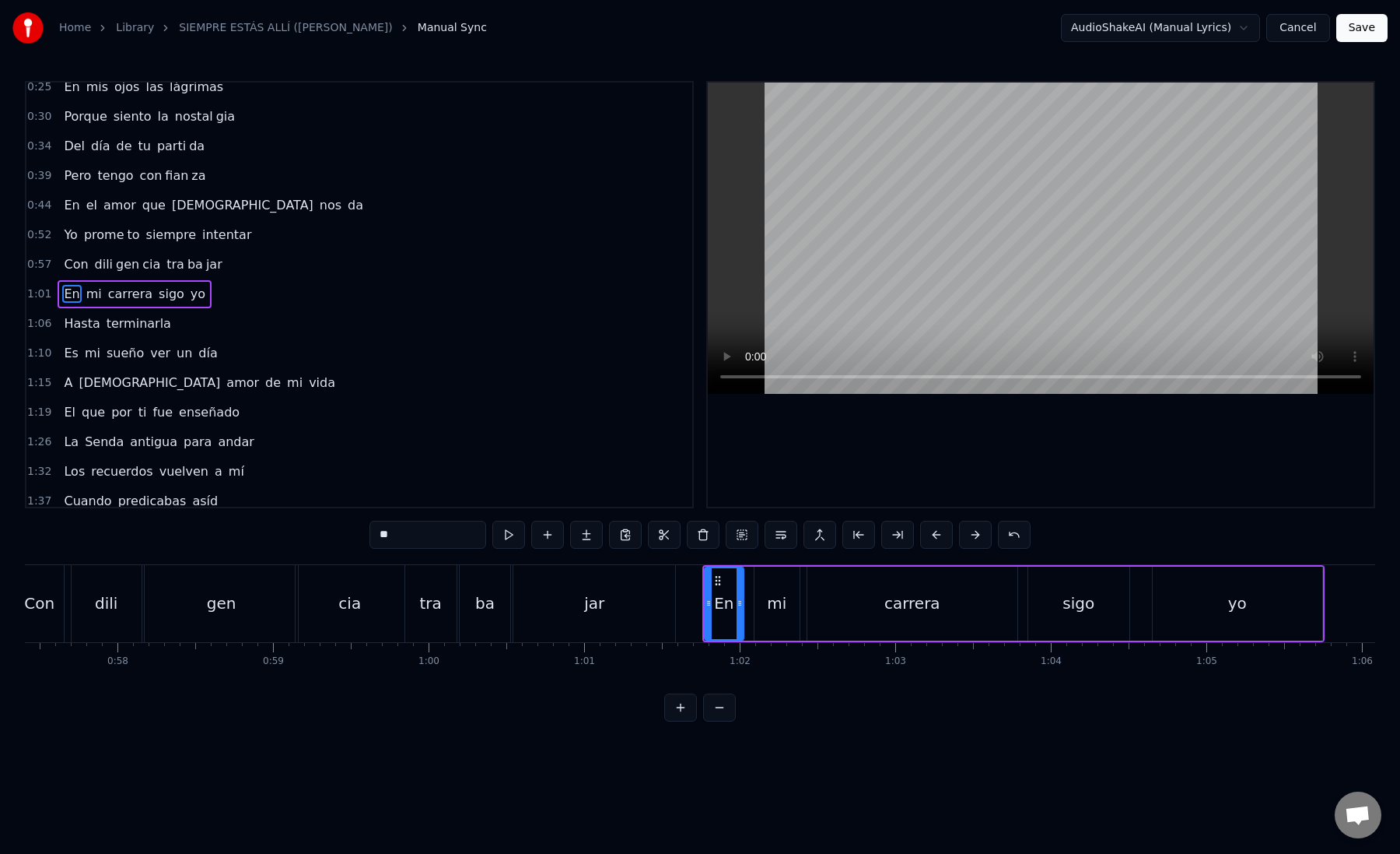
scroll to position [0, 8986]
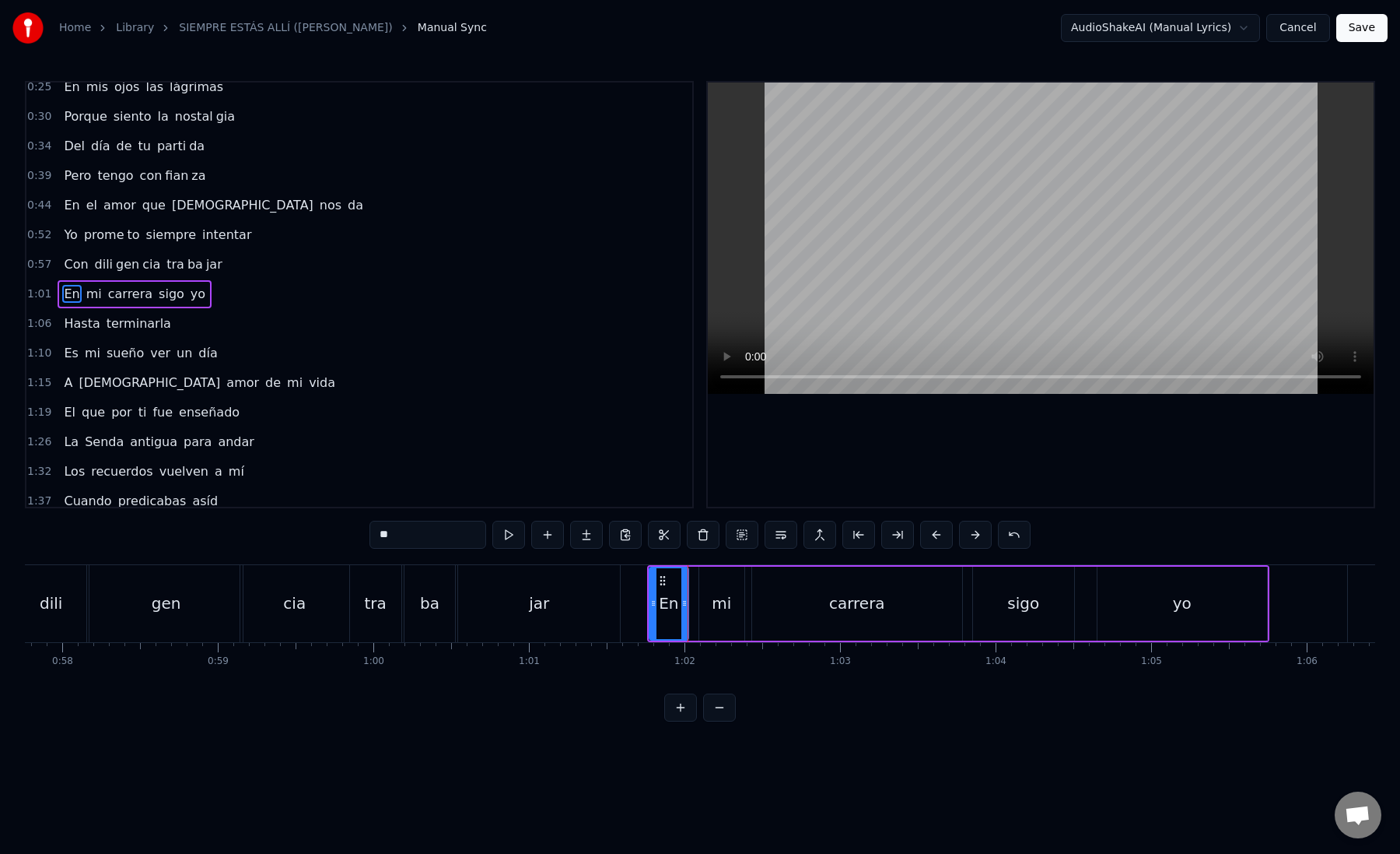
click at [718, 602] on div "mi" at bounding box center [721, 603] width 20 height 23
click at [784, 599] on div "carrera" at bounding box center [857, 603] width 210 height 74
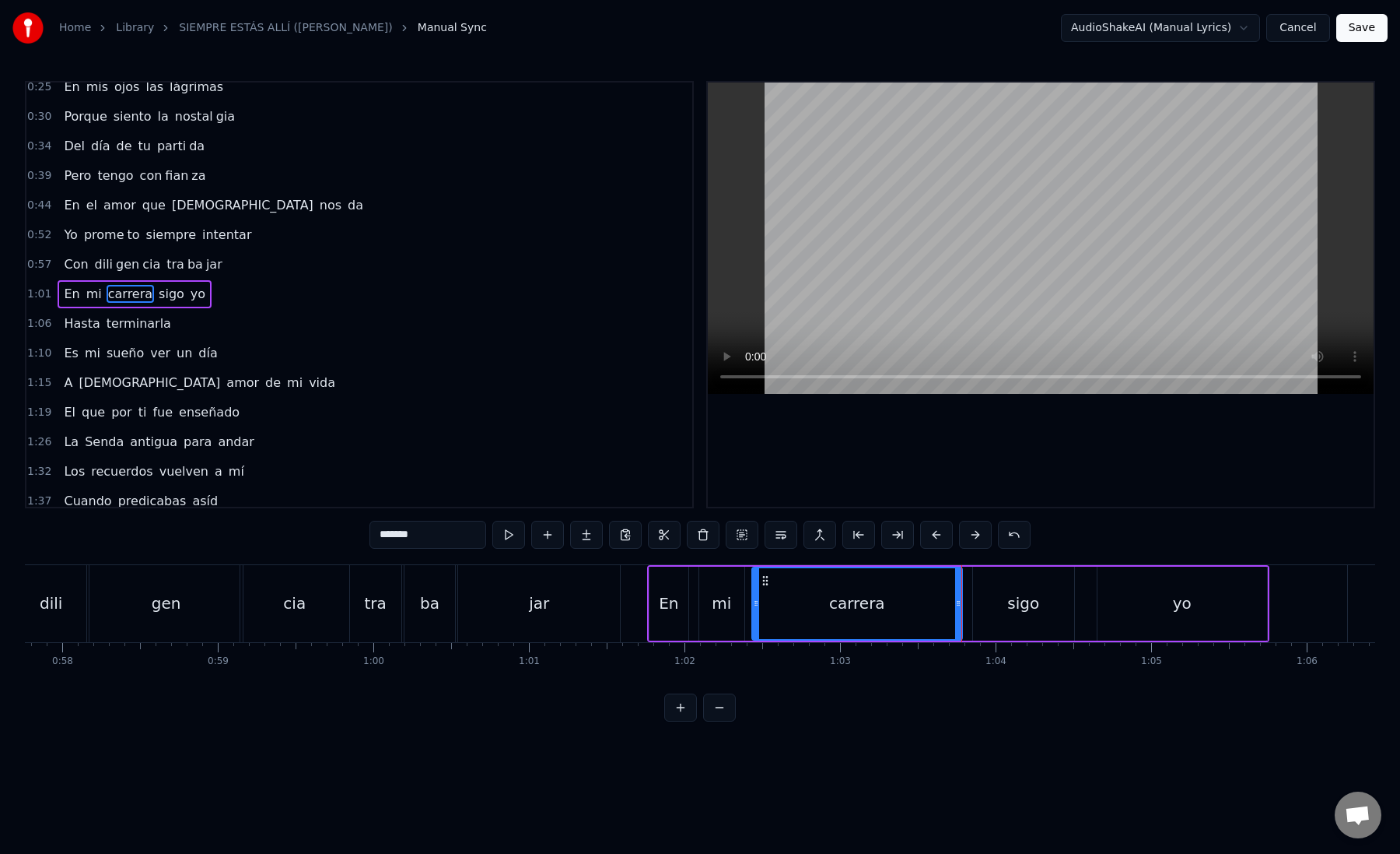
click at [1006, 596] on div "sigo" at bounding box center [1024, 603] width 102 height 74
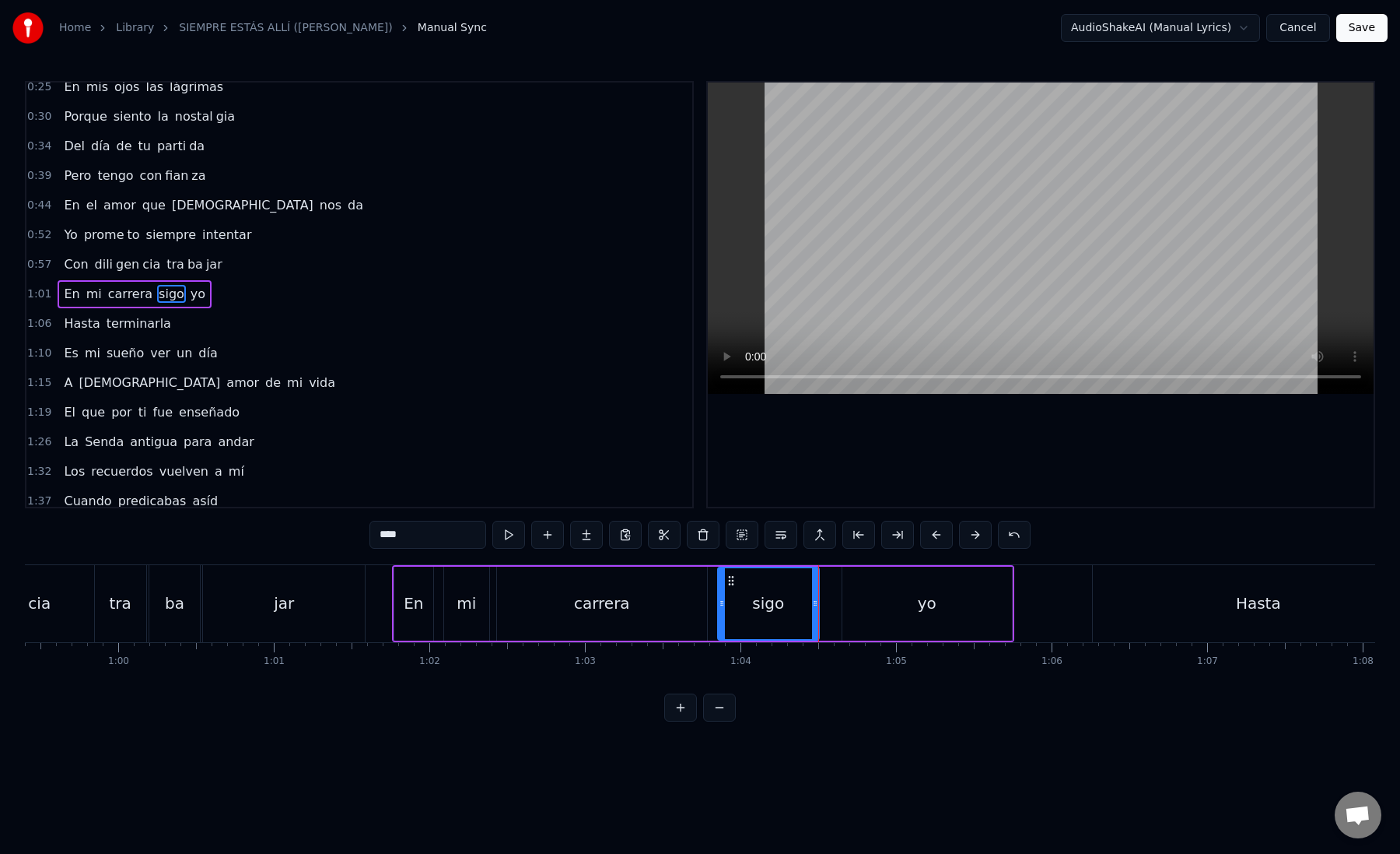
scroll to position [0, 9243]
click at [894, 613] on div "yo" at bounding box center [925, 603] width 170 height 74
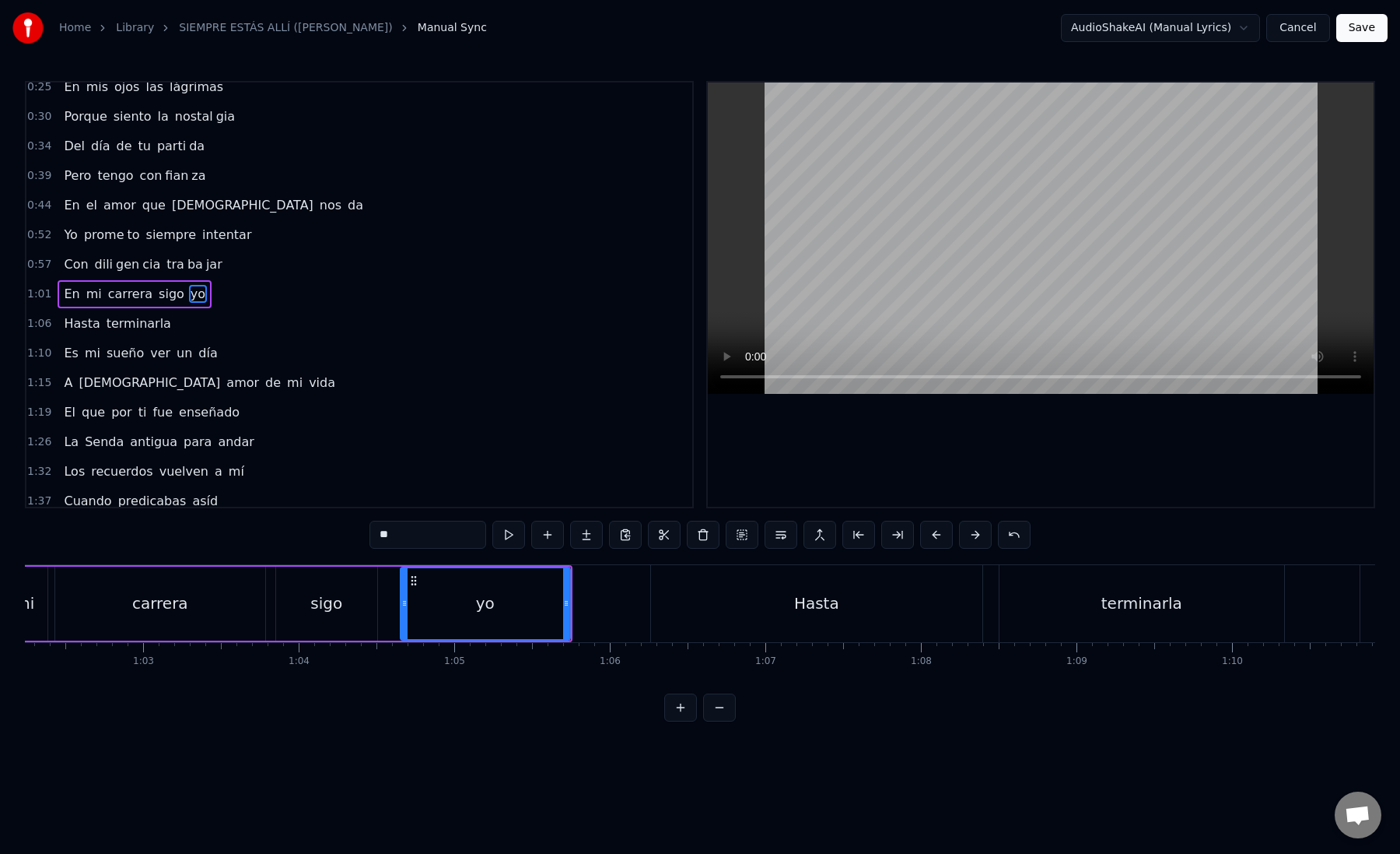
scroll to position [0, 9692]
click at [707, 613] on div "Hasta" at bounding box center [807, 603] width 331 height 77
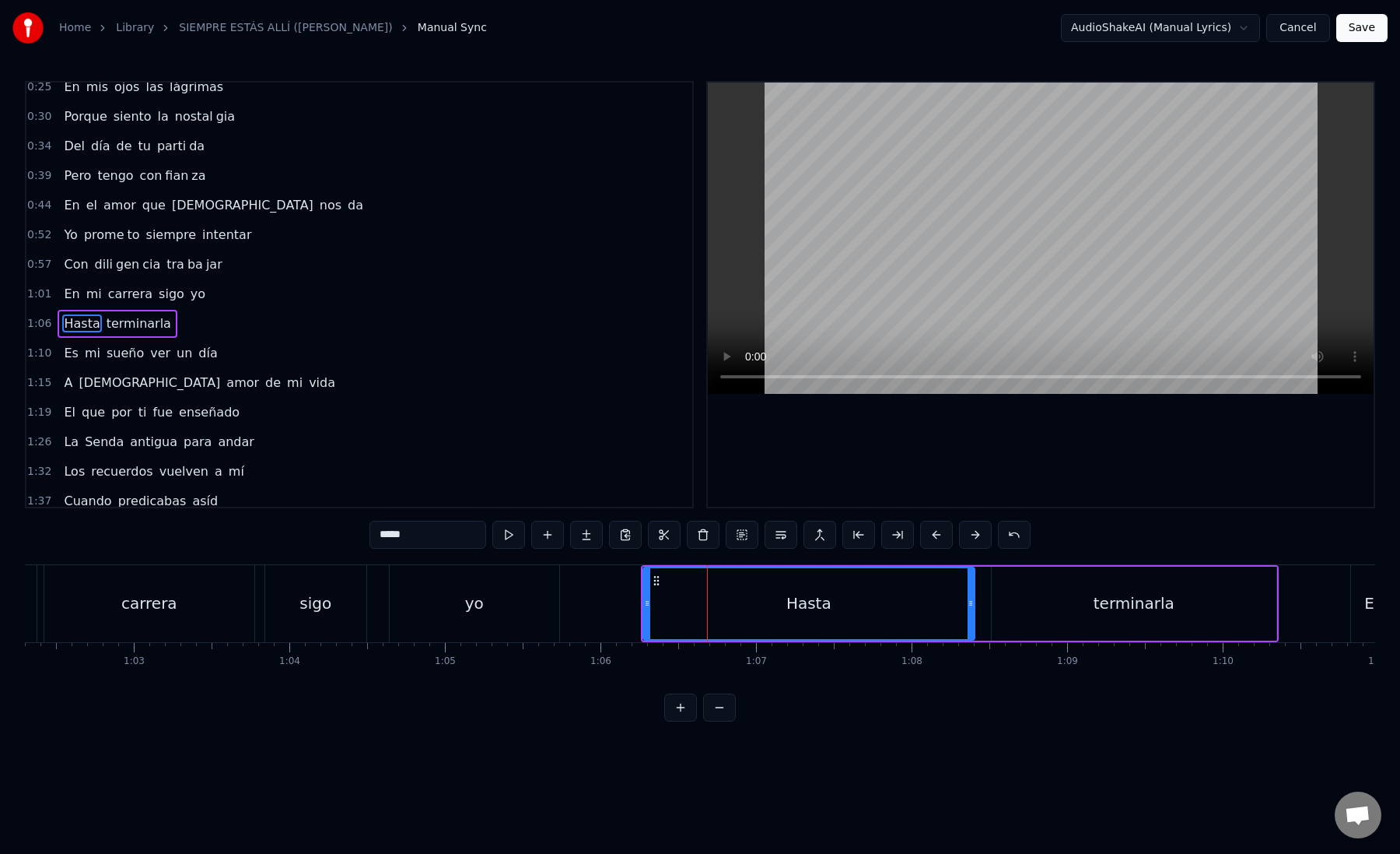
scroll to position [128, 0]
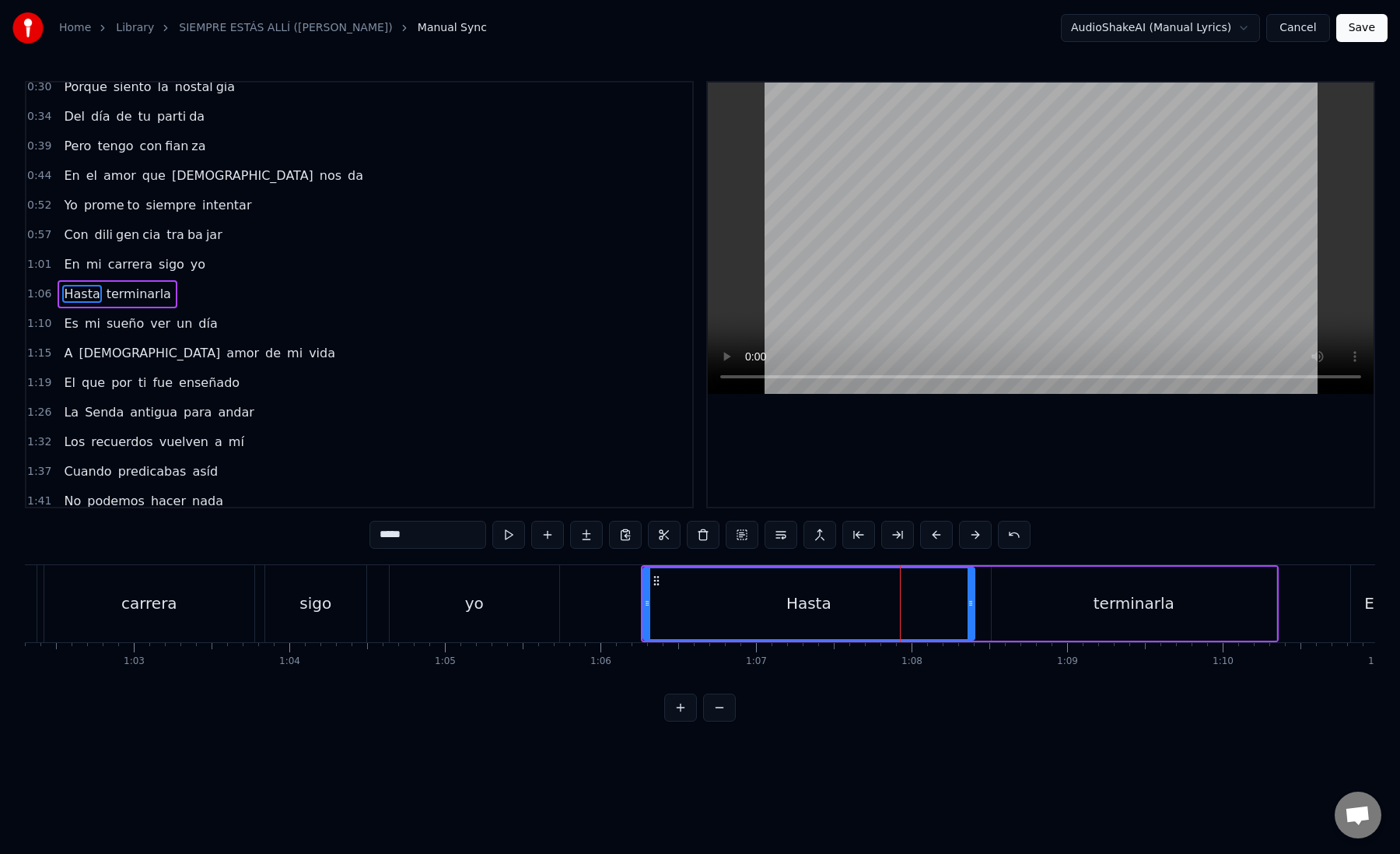
click at [662, 601] on div "Hasta" at bounding box center [809, 603] width 330 height 71
drag, startPoint x: 644, startPoint y: 606, endPoint x: 628, endPoint y: 605, distance: 16.0
click at [628, 605] on icon at bounding box center [631, 603] width 6 height 12
click at [898, 536] on button at bounding box center [897, 535] width 33 height 28
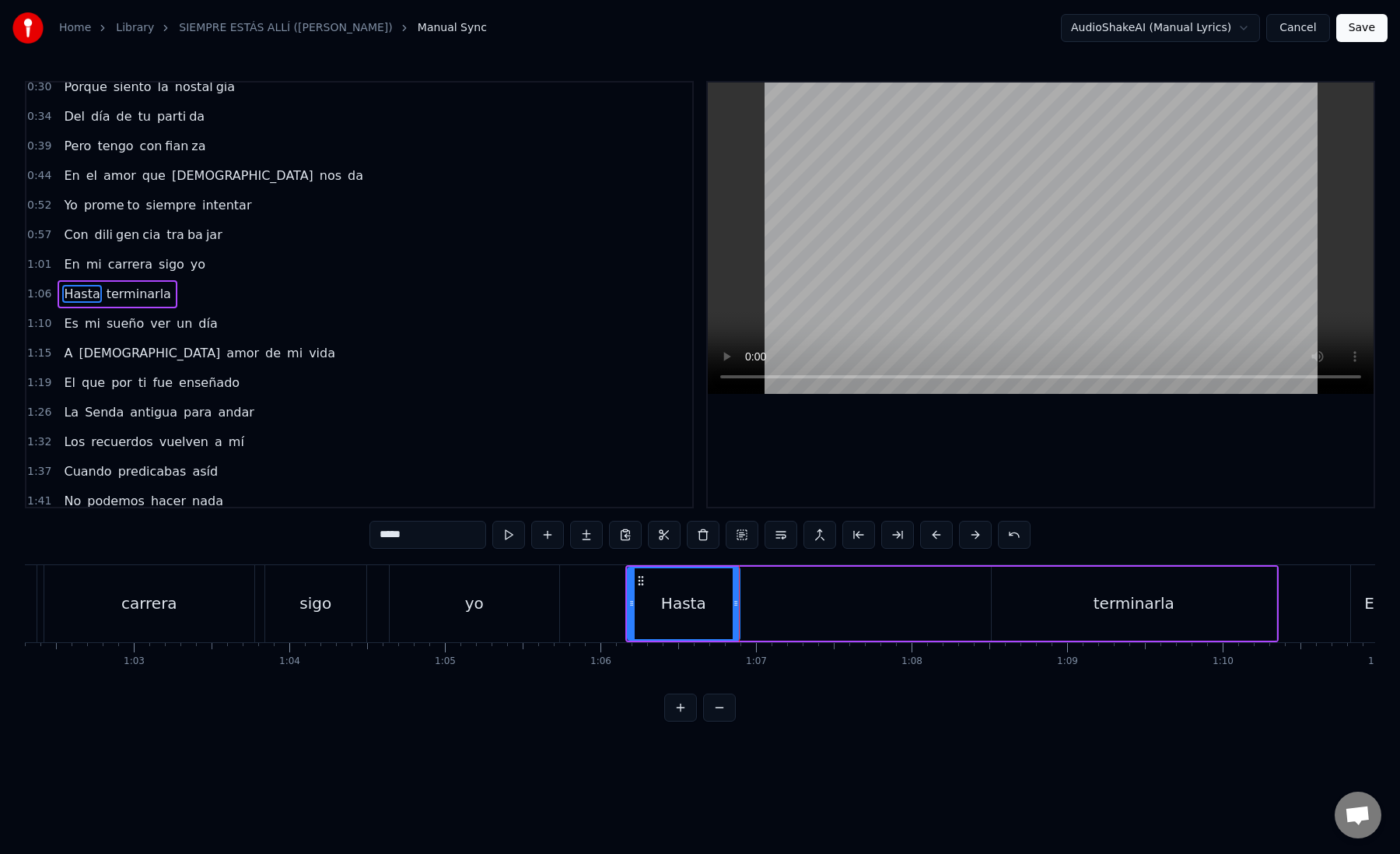
drag, startPoint x: 398, startPoint y: 535, endPoint x: 491, endPoint y: 536, distance: 93.0
click at [491, 536] on div "*****" at bounding box center [700, 535] width 661 height 28
type input "***"
click at [589, 536] on button at bounding box center [587, 535] width 33 height 28
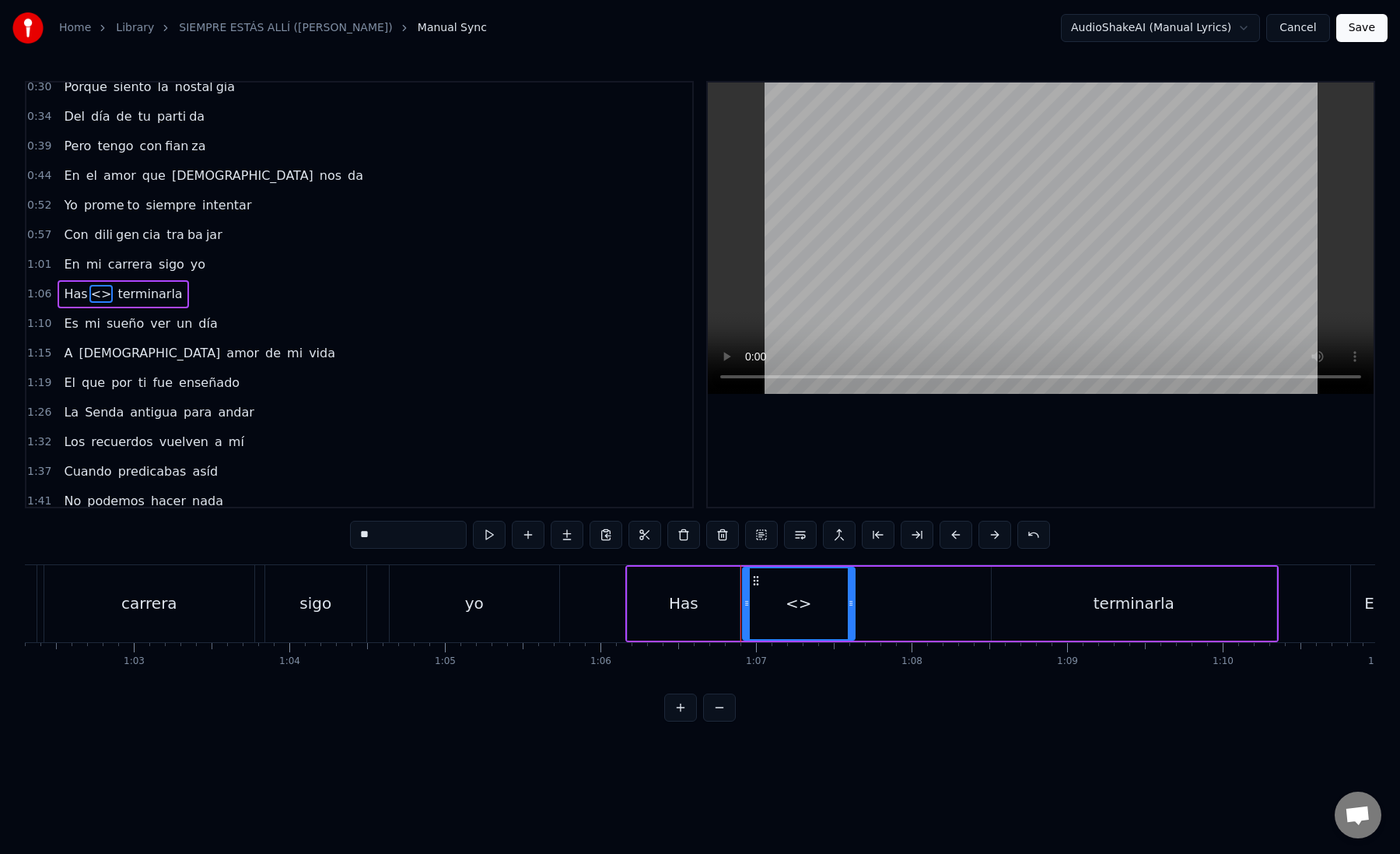
drag, startPoint x: 406, startPoint y: 532, endPoint x: 323, endPoint y: 532, distance: 83.0
click at [323, 532] on div "0:12 Mi [PERSON_NAME] zón confiado es tá 0:16 Nos vere mos una vez más 0:21 Un …" at bounding box center [700, 401] width 1350 height 640
paste input "text"
drag, startPoint x: 851, startPoint y: 606, endPoint x: 980, endPoint y: 617, distance: 129.5
click at [962, 617] on div at bounding box center [959, 603] width 6 height 71
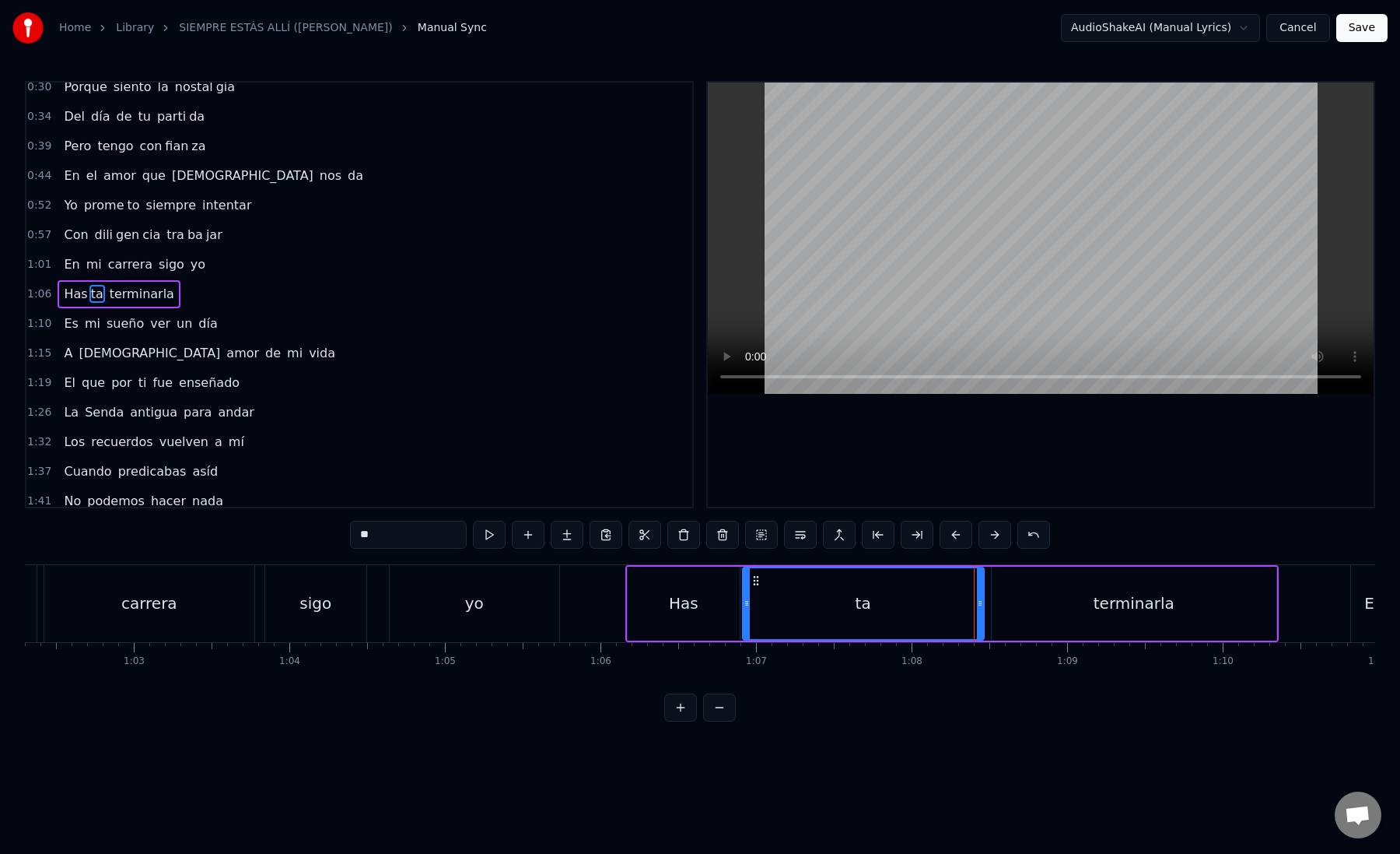
click at [750, 604] on div "ta" at bounding box center [863, 603] width 239 height 71
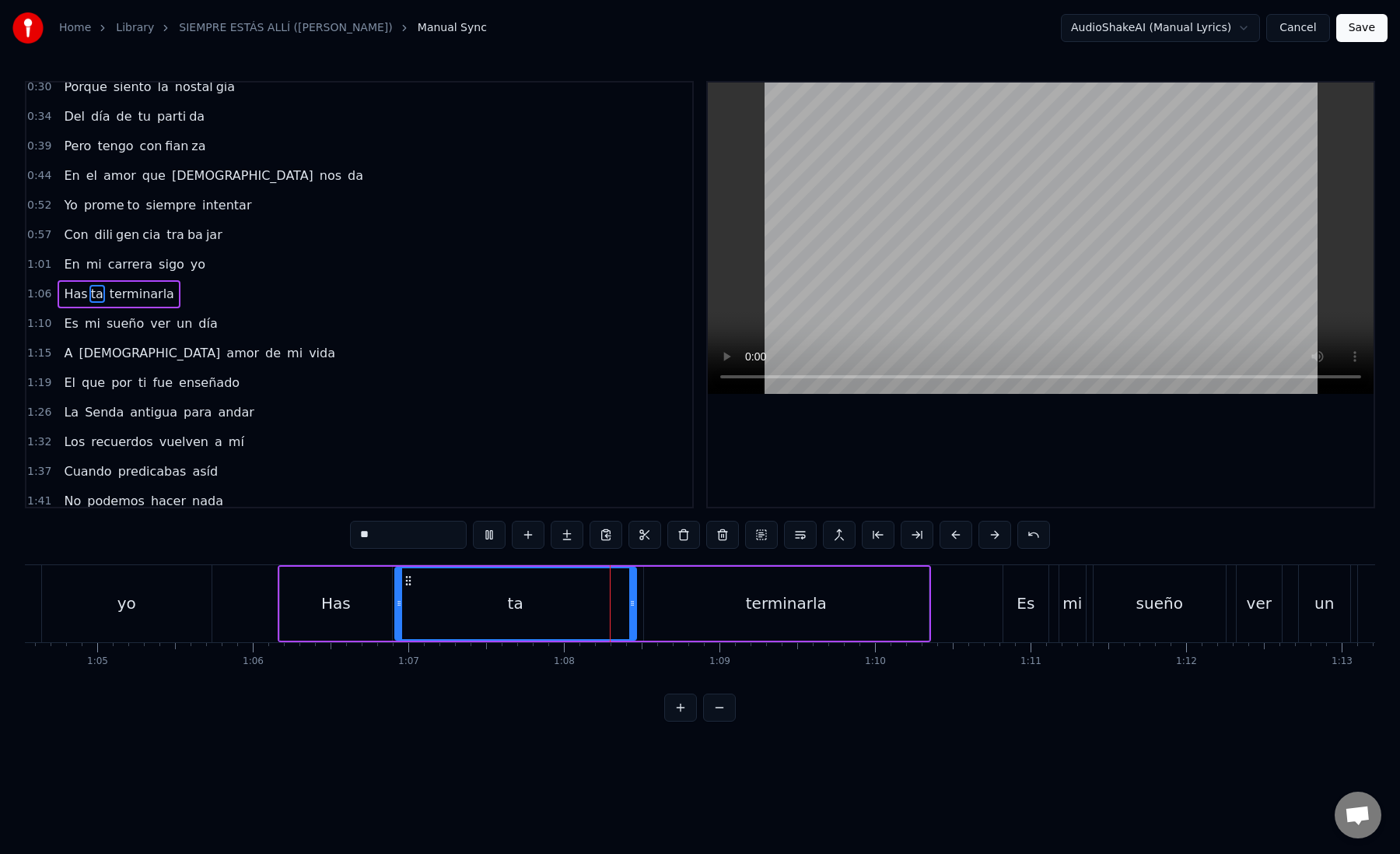
scroll to position [0, 10053]
click at [691, 611] on div "terminarla" at bounding box center [774, 603] width 285 height 74
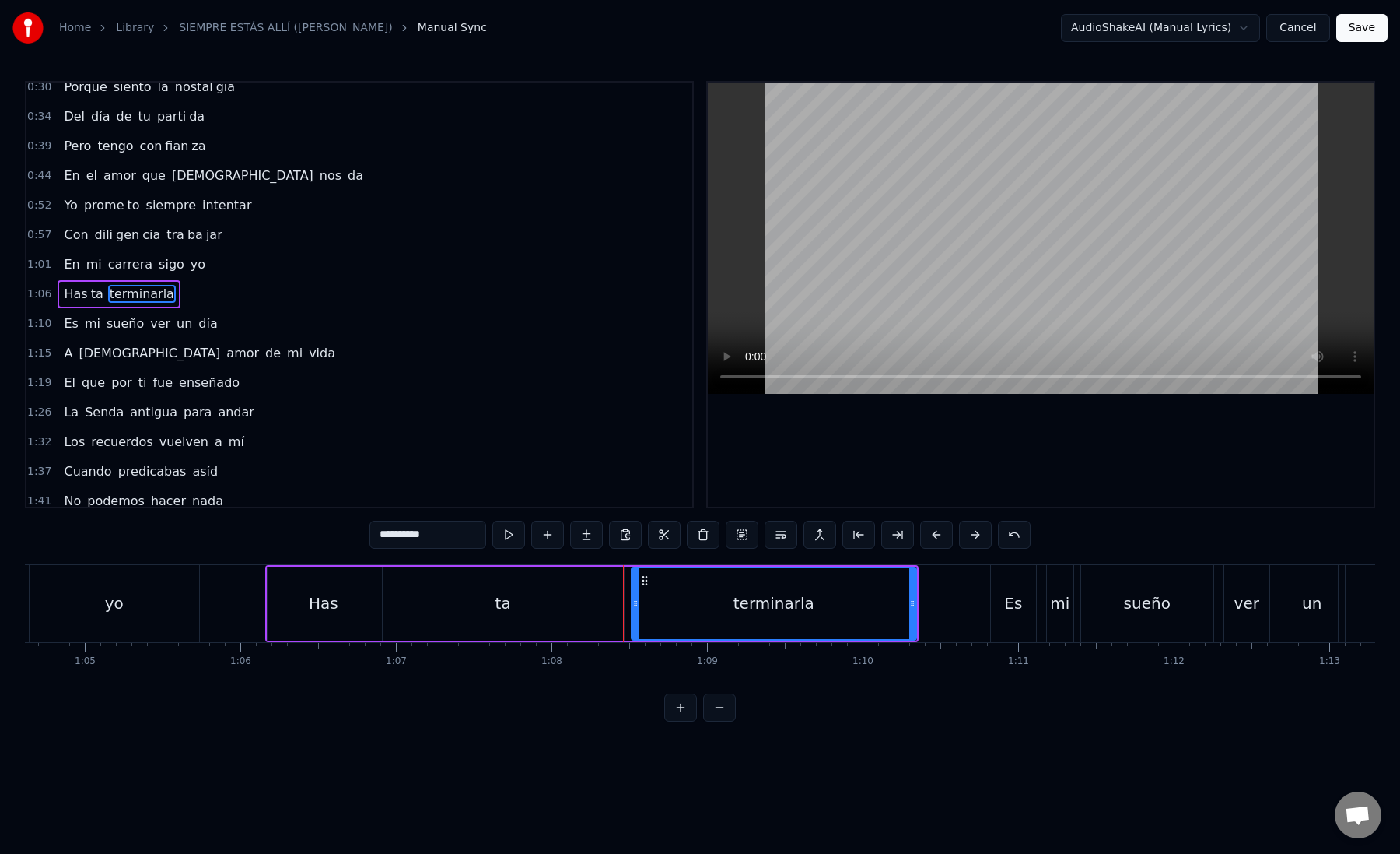
click at [631, 607] on div "terminarla" at bounding box center [774, 603] width 287 height 74
click at [640, 604] on div "terminarla" at bounding box center [774, 603] width 283 height 71
drag, startPoint x: 636, startPoint y: 604, endPoint x: 628, endPoint y: 603, distance: 8.1
click at [628, 603] on icon at bounding box center [626, 603] width 6 height 12
click at [904, 537] on button at bounding box center [897, 535] width 33 height 28
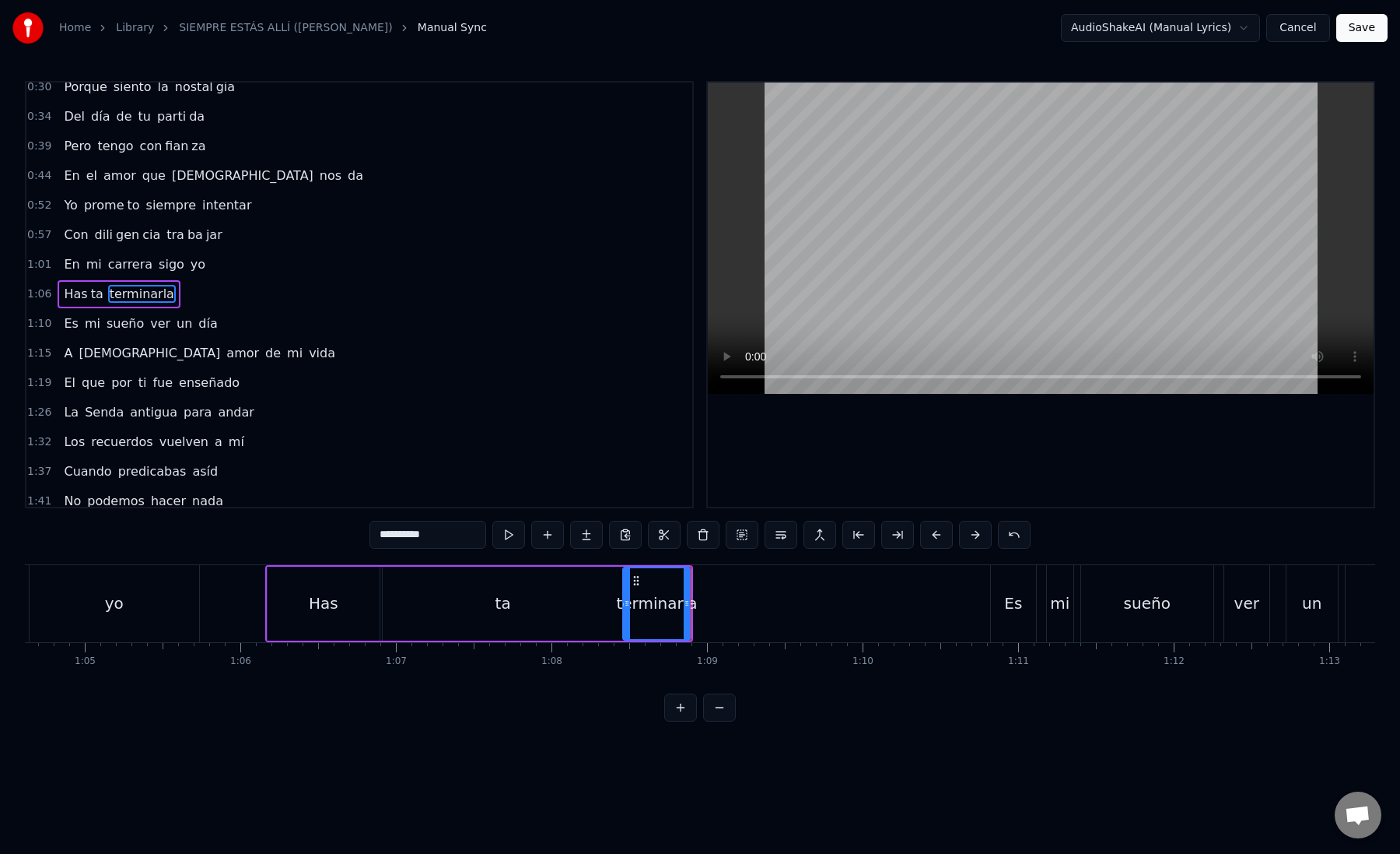
drag, startPoint x: 408, startPoint y: 537, endPoint x: 455, endPoint y: 538, distance: 47.0
click at [455, 538] on input "**********" at bounding box center [428, 535] width 117 height 28
type input "*****"
click at [582, 539] on button at bounding box center [587, 535] width 33 height 28
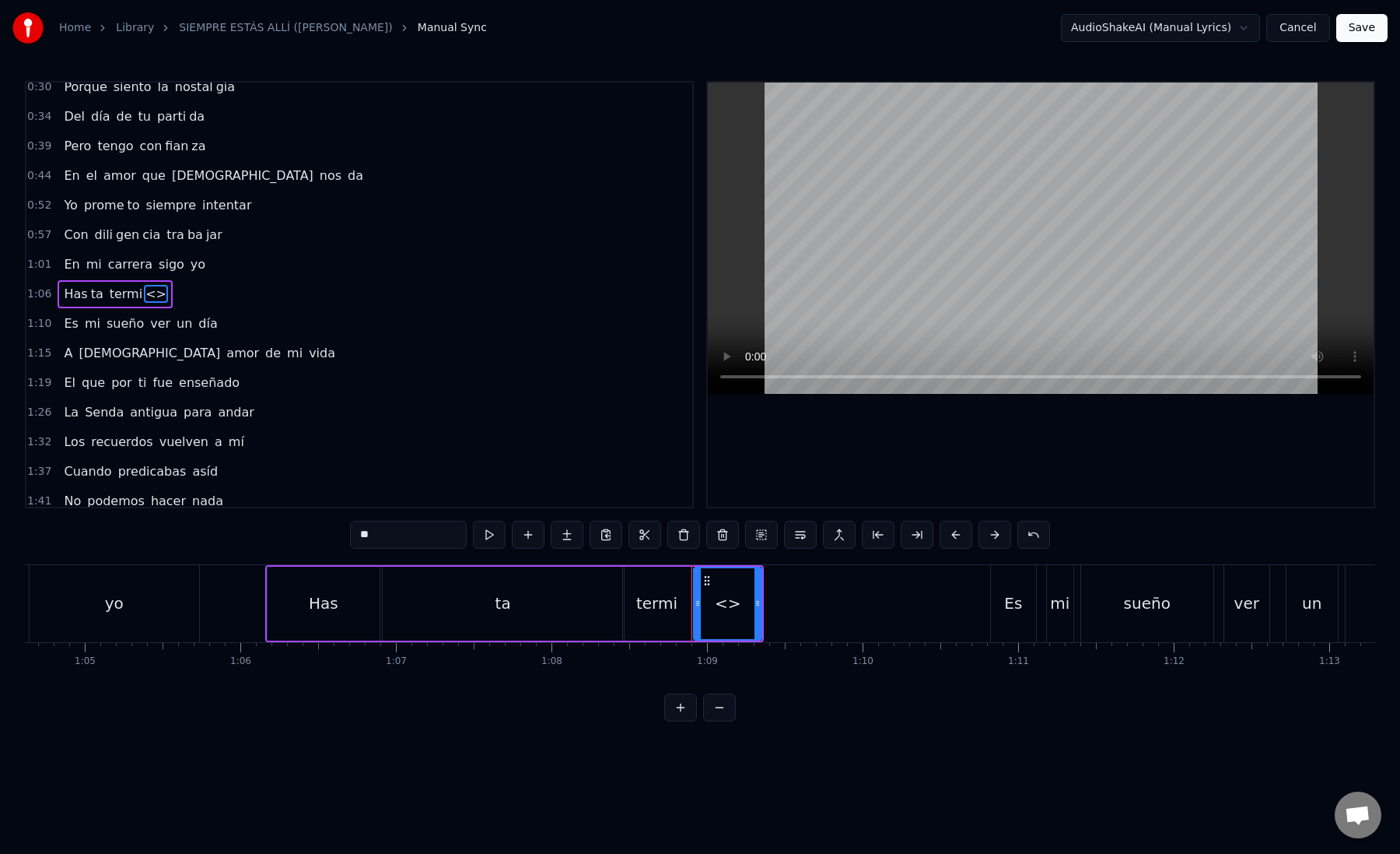
paste input "***"
drag, startPoint x: 401, startPoint y: 535, endPoint x: 358, endPoint y: 534, distance: 43.0
click at [358, 535] on input "*****" at bounding box center [409, 535] width 117 height 28
click at [401, 536] on input "*****" at bounding box center [409, 535] width 117 height 28
click at [377, 537] on input "*****" at bounding box center [409, 535] width 117 height 28
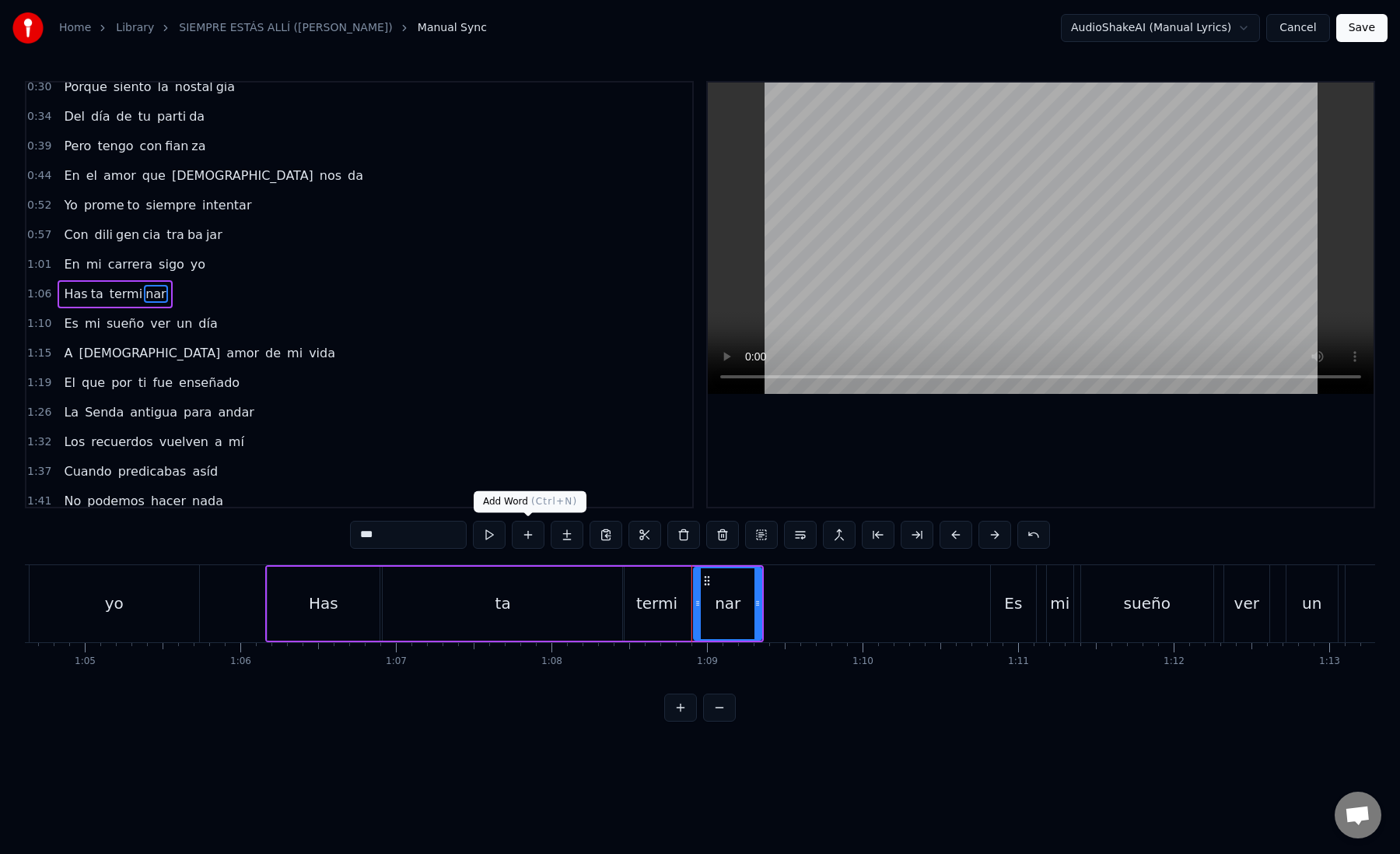
type input "***"
click at [575, 535] on button at bounding box center [567, 535] width 33 height 28
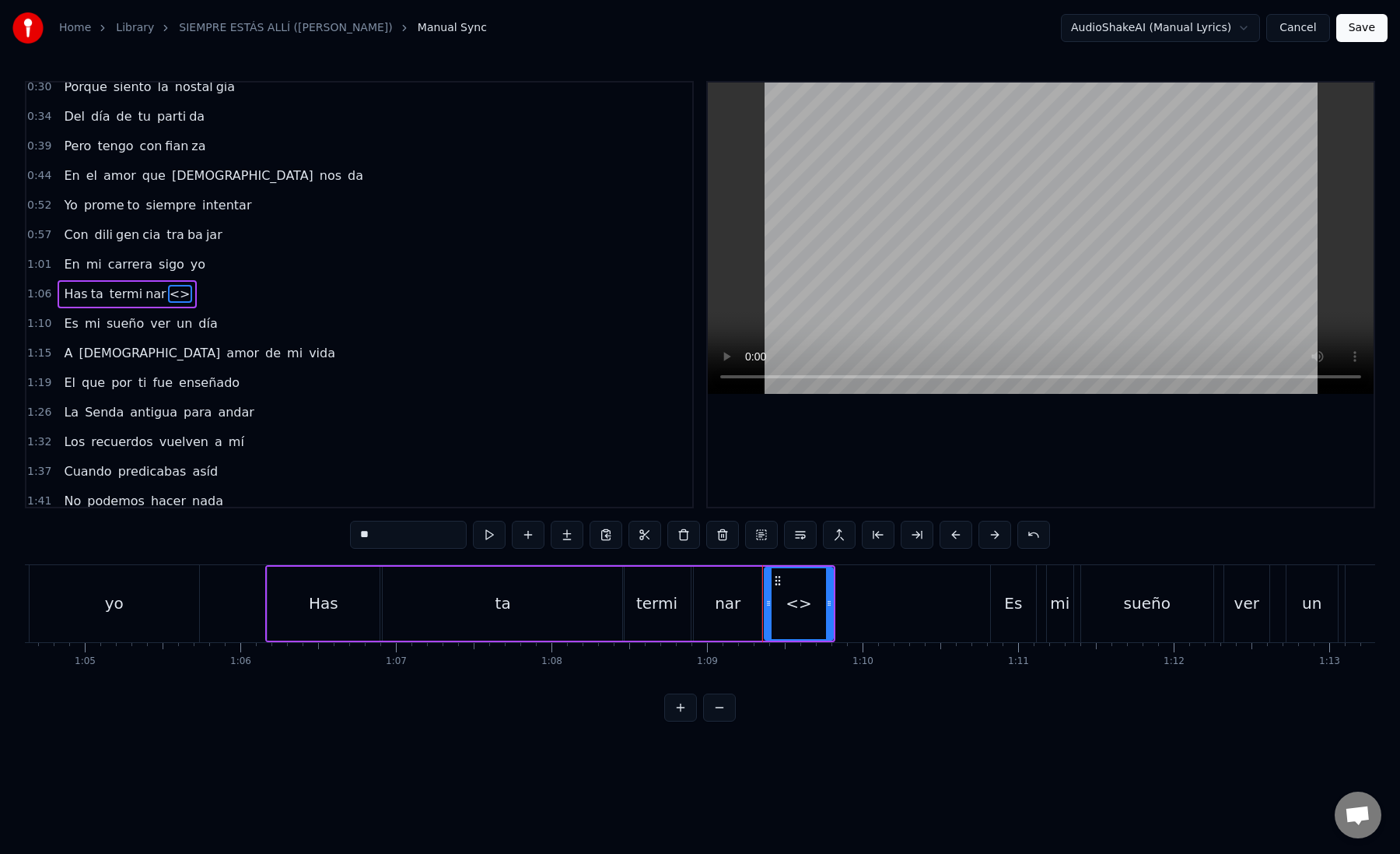
drag, startPoint x: 454, startPoint y: 515, endPoint x: 388, endPoint y: 526, distance: 66.9
click at [387, 527] on div "0:12 Mi [PERSON_NAME] zón confiado es tá 0:16 Nos vere mos una vez más 0:21 Un …" at bounding box center [700, 401] width 1350 height 640
click at [459, 535] on input "**" at bounding box center [409, 535] width 117 height 28
type input "*"
paste input "**"
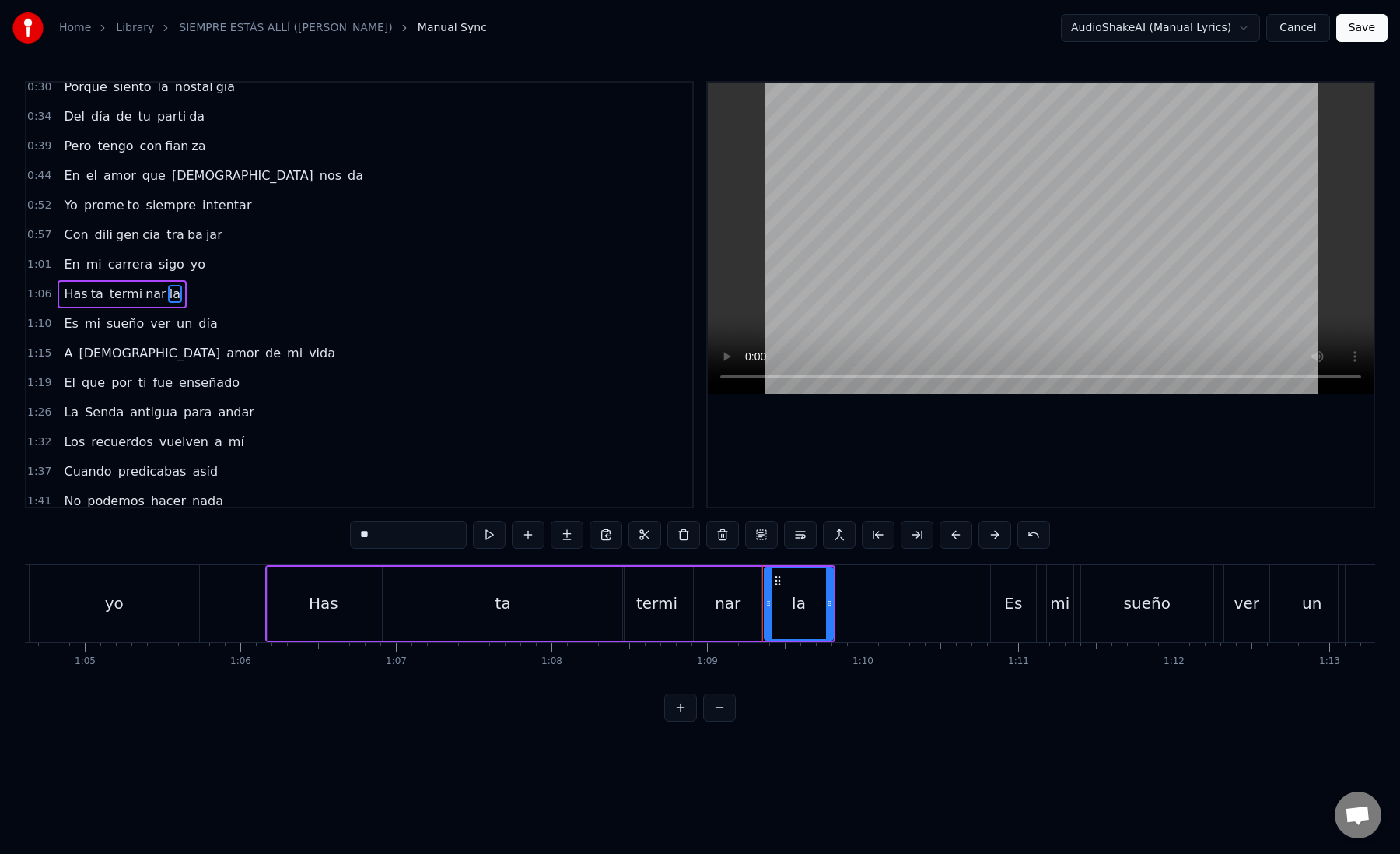
click at [705, 584] on div "nar" at bounding box center [727, 603] width 68 height 74
click at [774, 603] on div "la" at bounding box center [799, 603] width 68 height 74
drag, startPoint x: 774, startPoint y: 578, endPoint x: 824, endPoint y: 576, distance: 50.0
click at [824, 576] on icon at bounding box center [829, 580] width 12 height 12
click at [722, 612] on div "nar" at bounding box center [728, 603] width 26 height 23
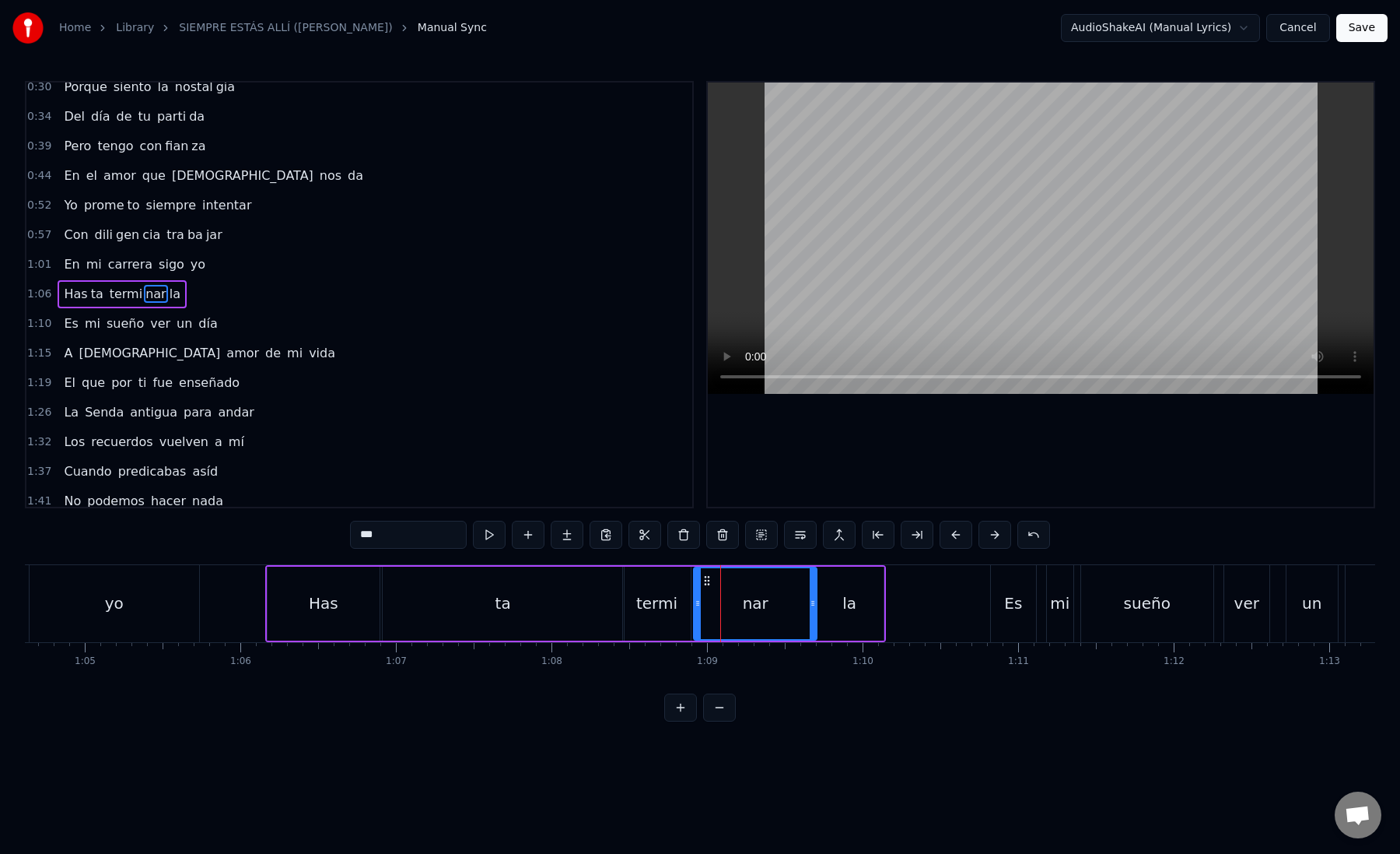
drag, startPoint x: 758, startPoint y: 607, endPoint x: 813, endPoint y: 611, distance: 55.1
click at [813, 611] on div at bounding box center [812, 603] width 6 height 71
click at [719, 604] on div "nar" at bounding box center [755, 603] width 120 height 71
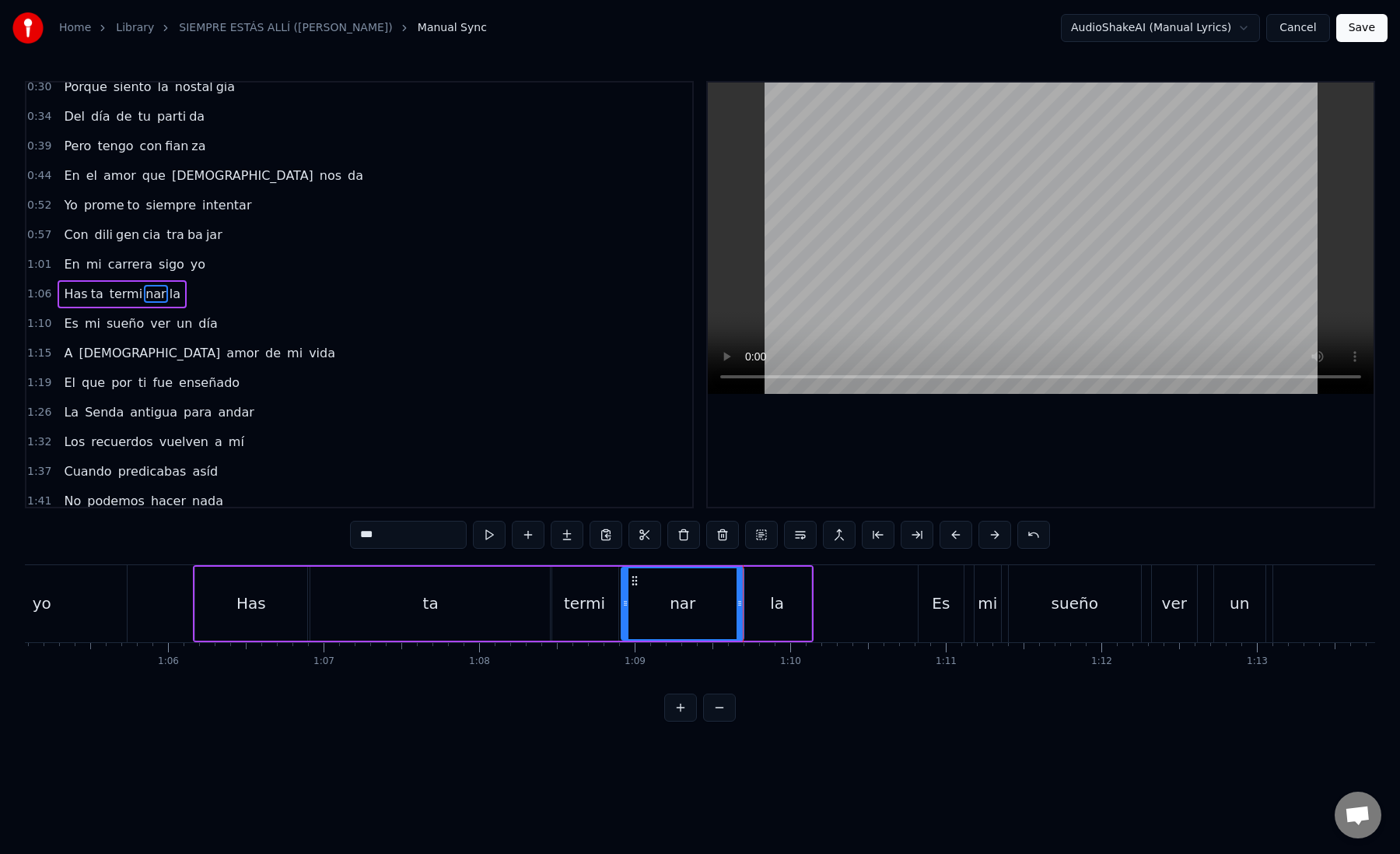
scroll to position [0, 10169]
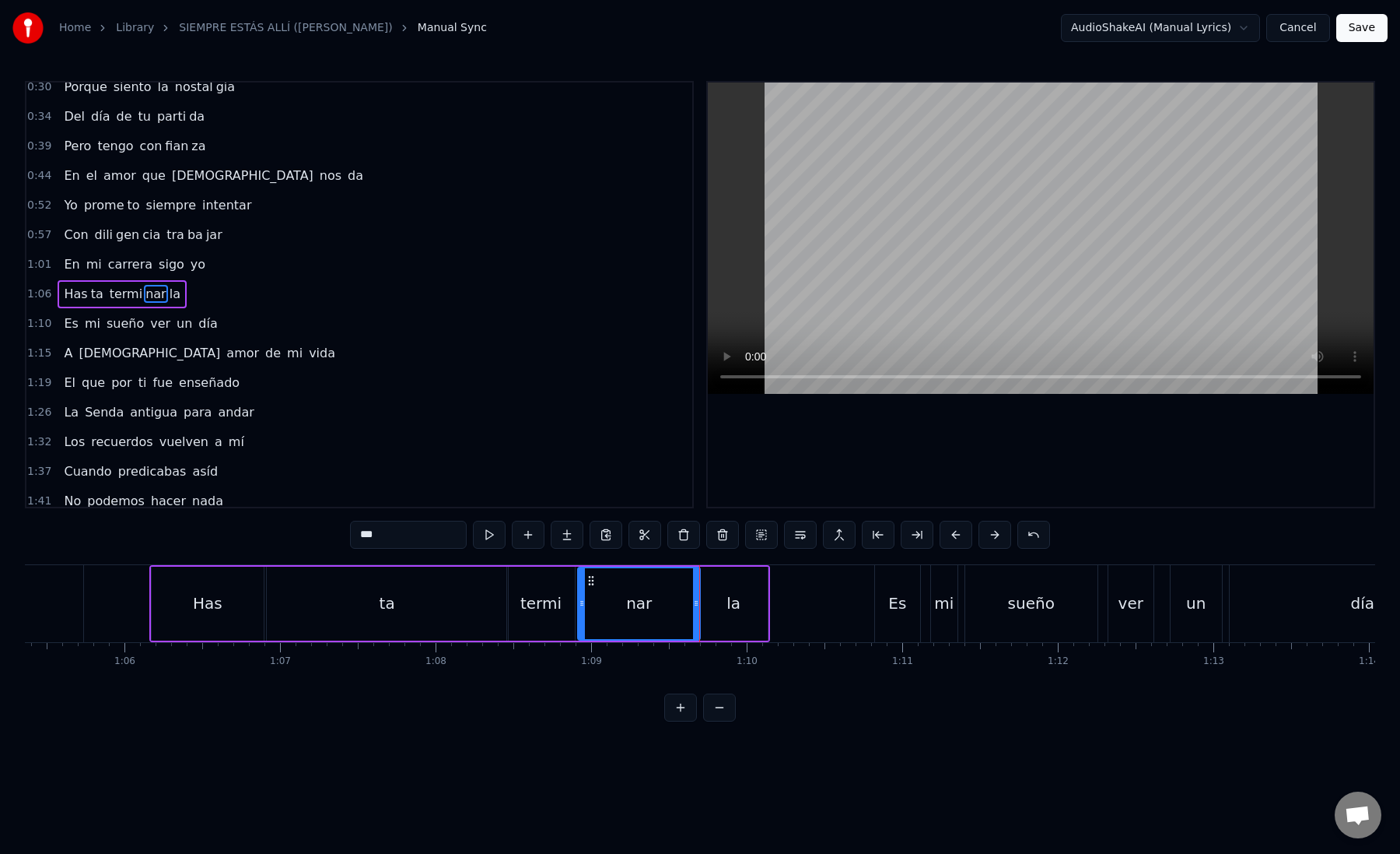
click at [732, 612] on div "la" at bounding box center [733, 603] width 14 height 23
type input "**"
drag, startPoint x: 764, startPoint y: 604, endPoint x: 806, endPoint y: 604, distance: 42.0
click at [806, 604] on circle at bounding box center [806, 604] width 1 height 1
click at [709, 585] on icon at bounding box center [713, 580] width 12 height 12
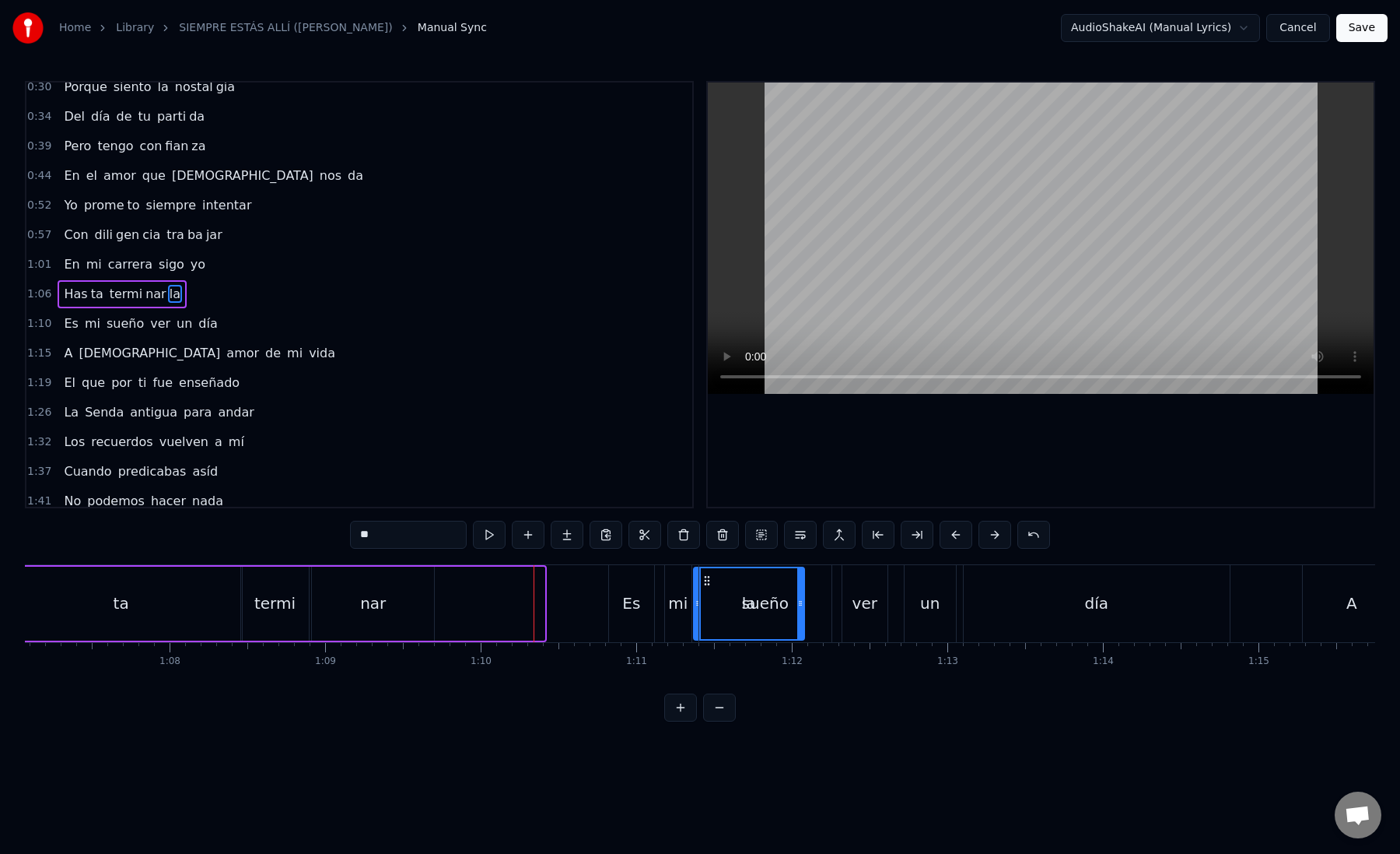
scroll to position [0, 10415]
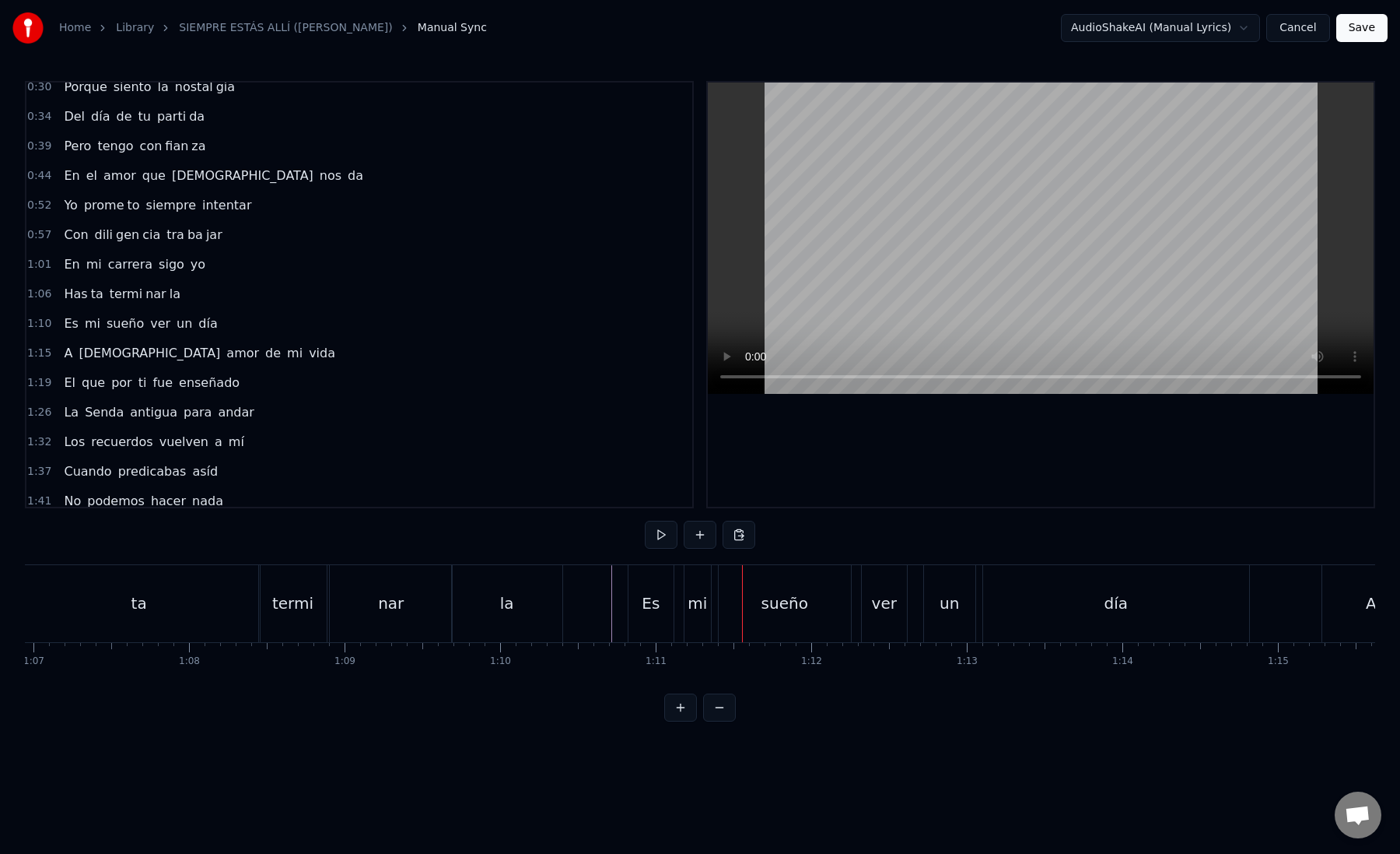
click at [644, 613] on div "Es" at bounding box center [651, 603] width 18 height 23
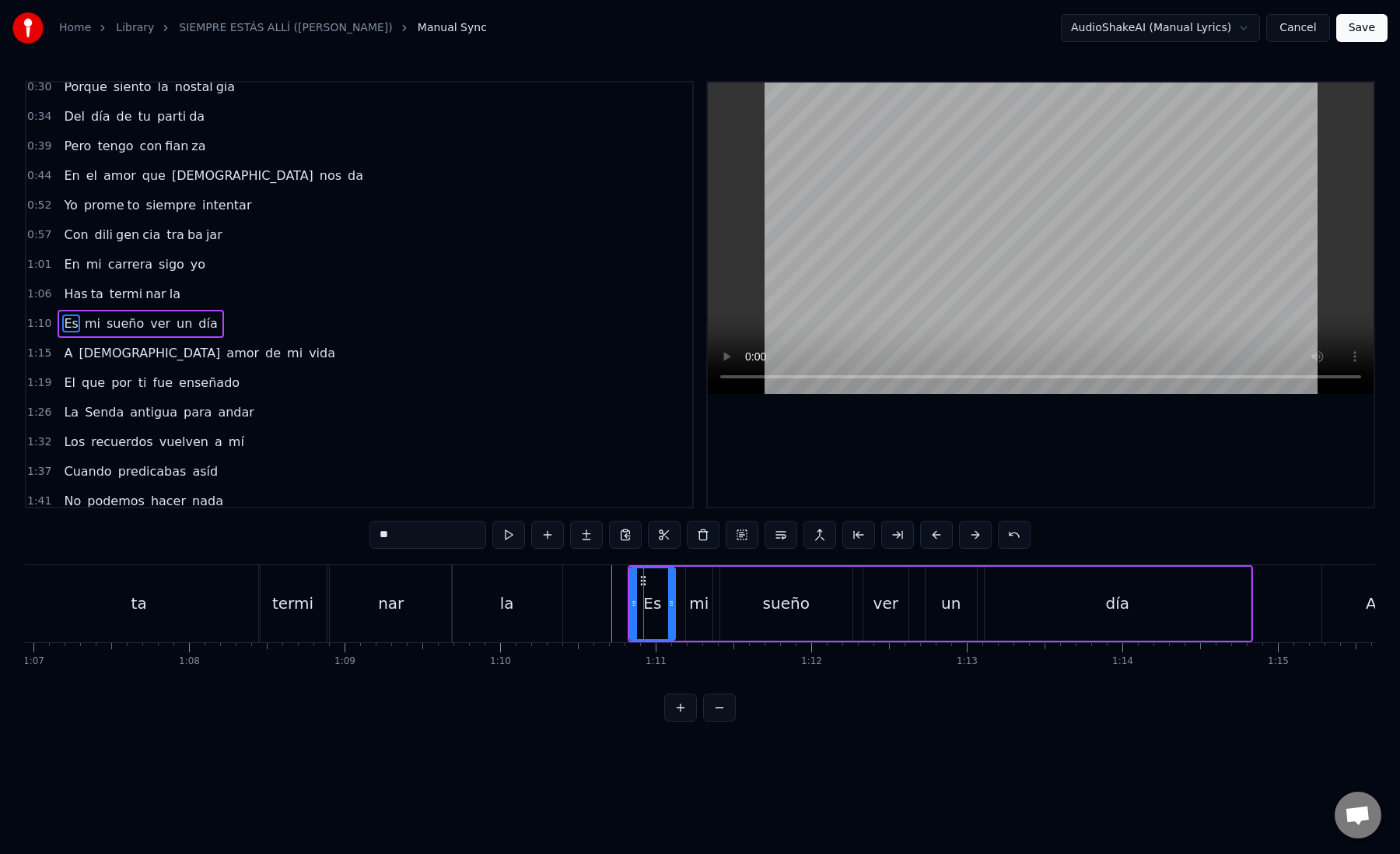
scroll to position [158, 0]
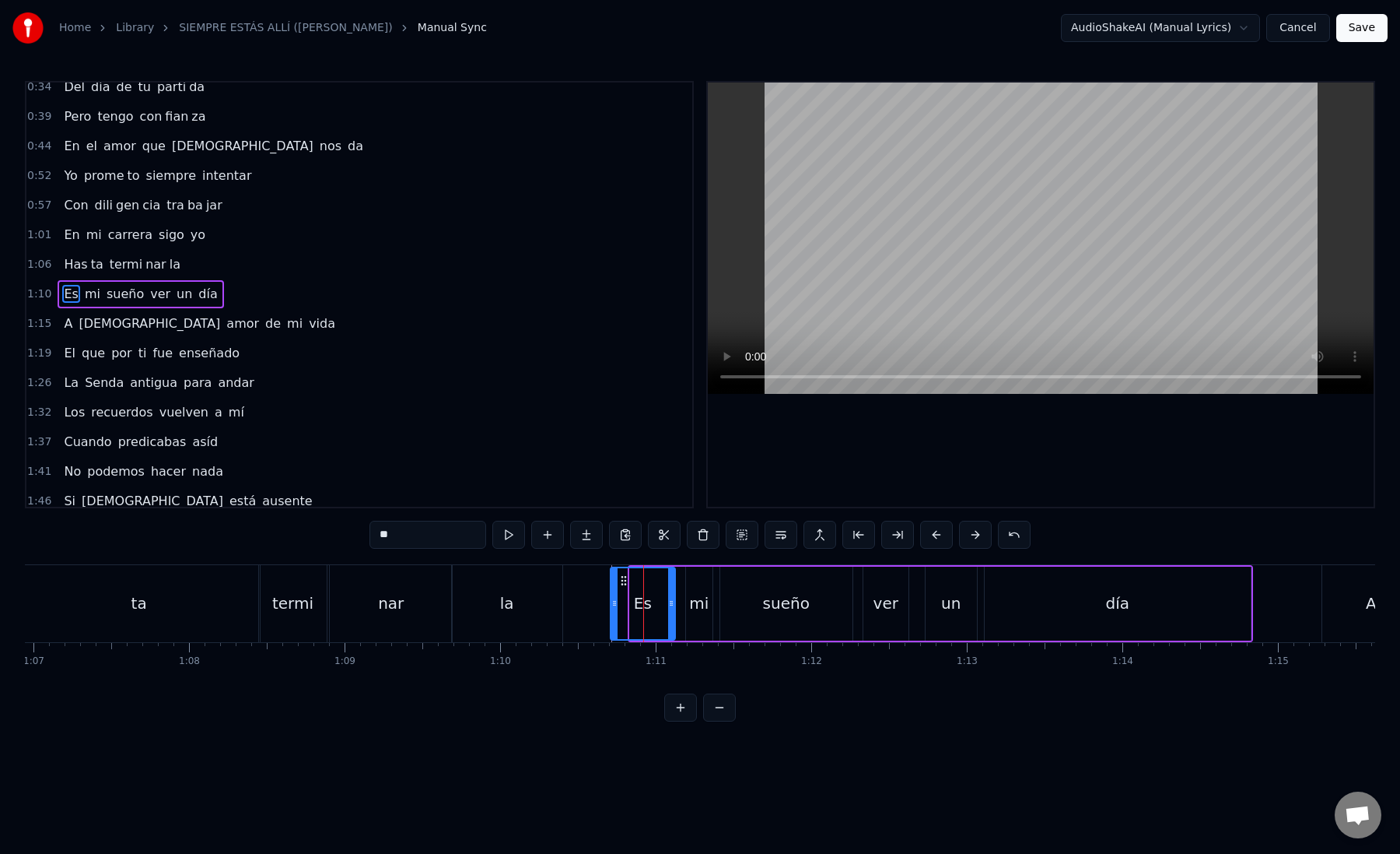
drag, startPoint x: 635, startPoint y: 607, endPoint x: 615, endPoint y: 604, distance: 20.2
click at [615, 604] on icon at bounding box center [614, 603] width 6 height 12
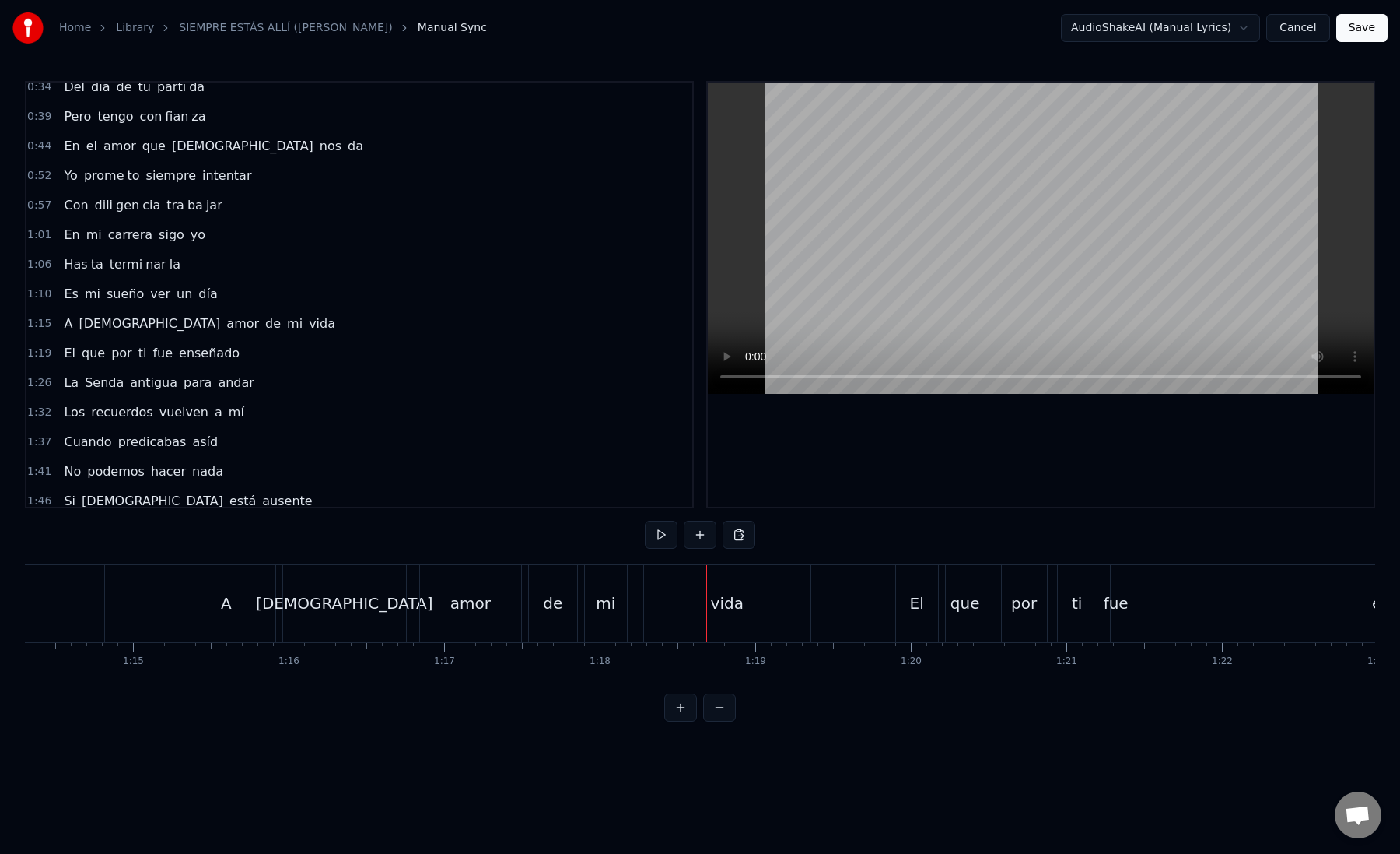
scroll to position [0, 11339]
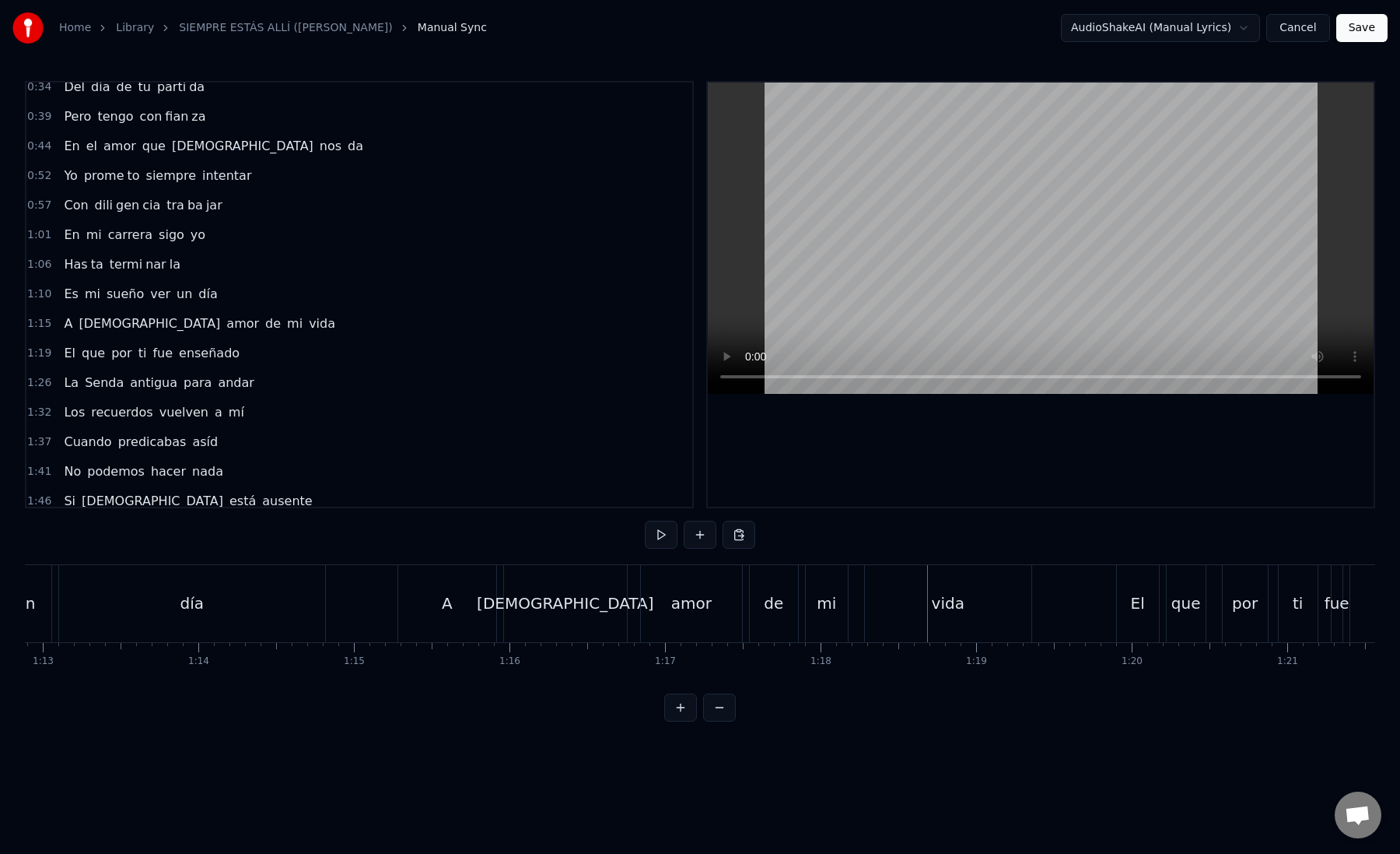
click at [435, 623] on div "A" at bounding box center [447, 603] width 98 height 77
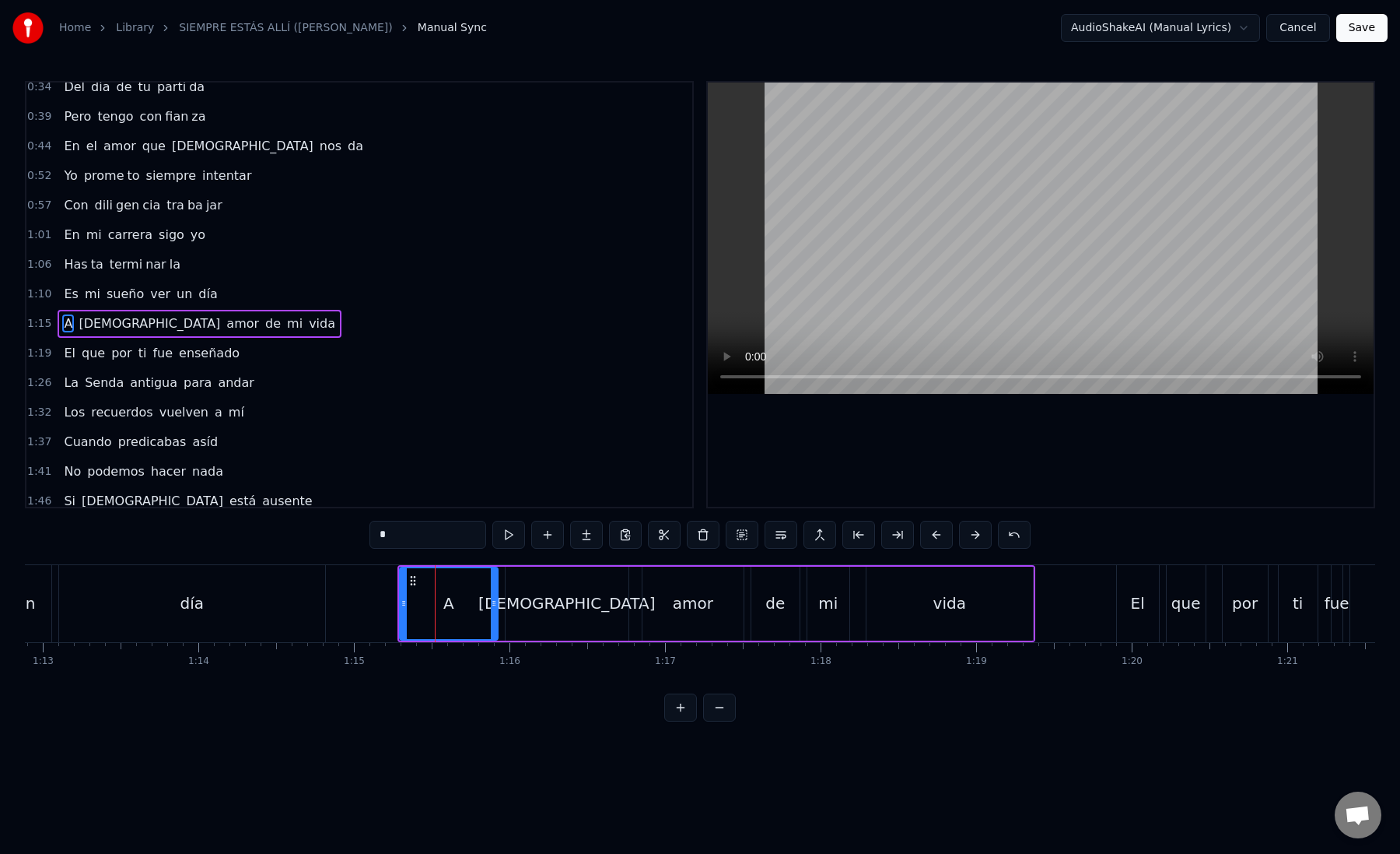
scroll to position [188, 0]
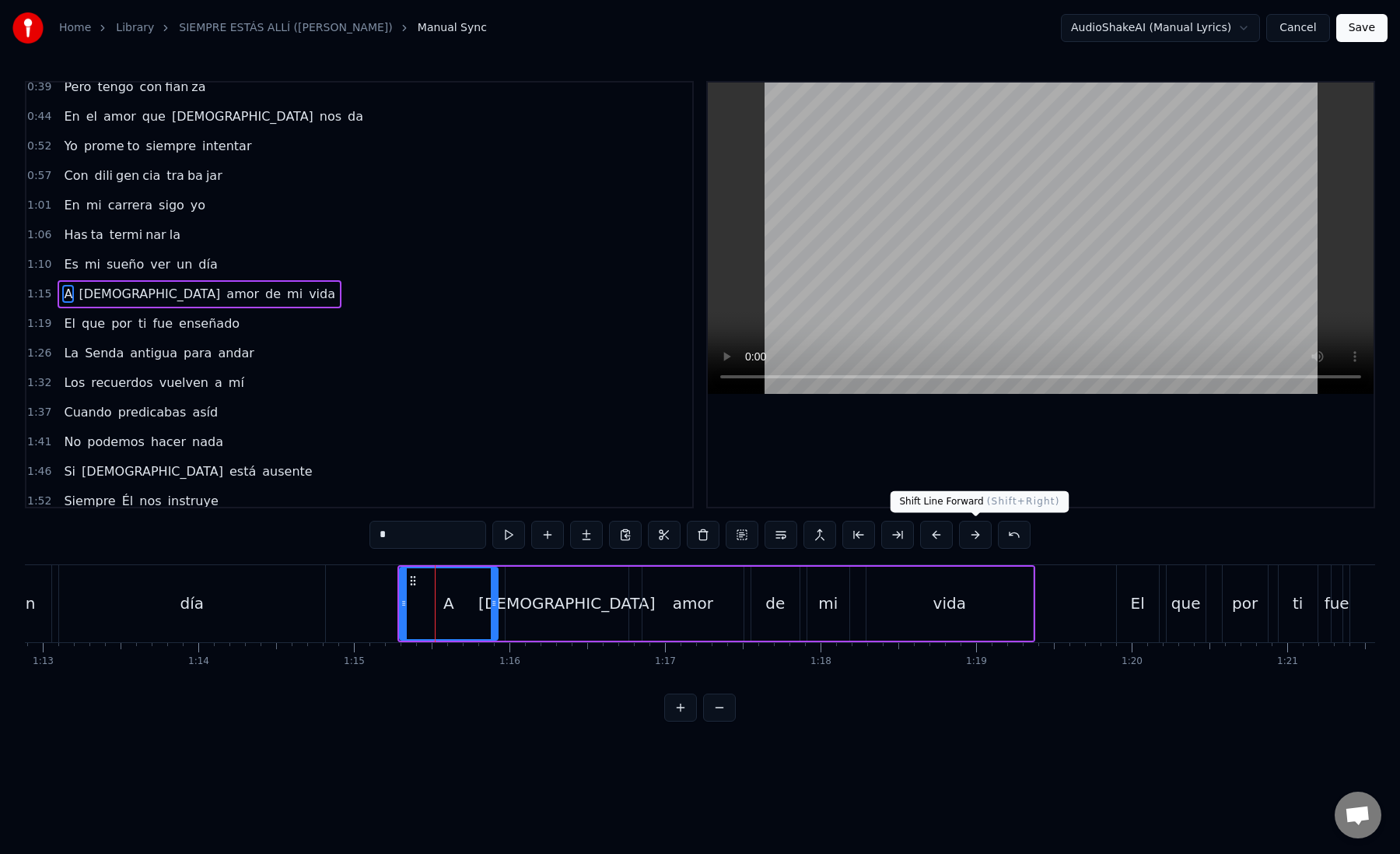
click at [935, 536] on button at bounding box center [936, 535] width 33 height 28
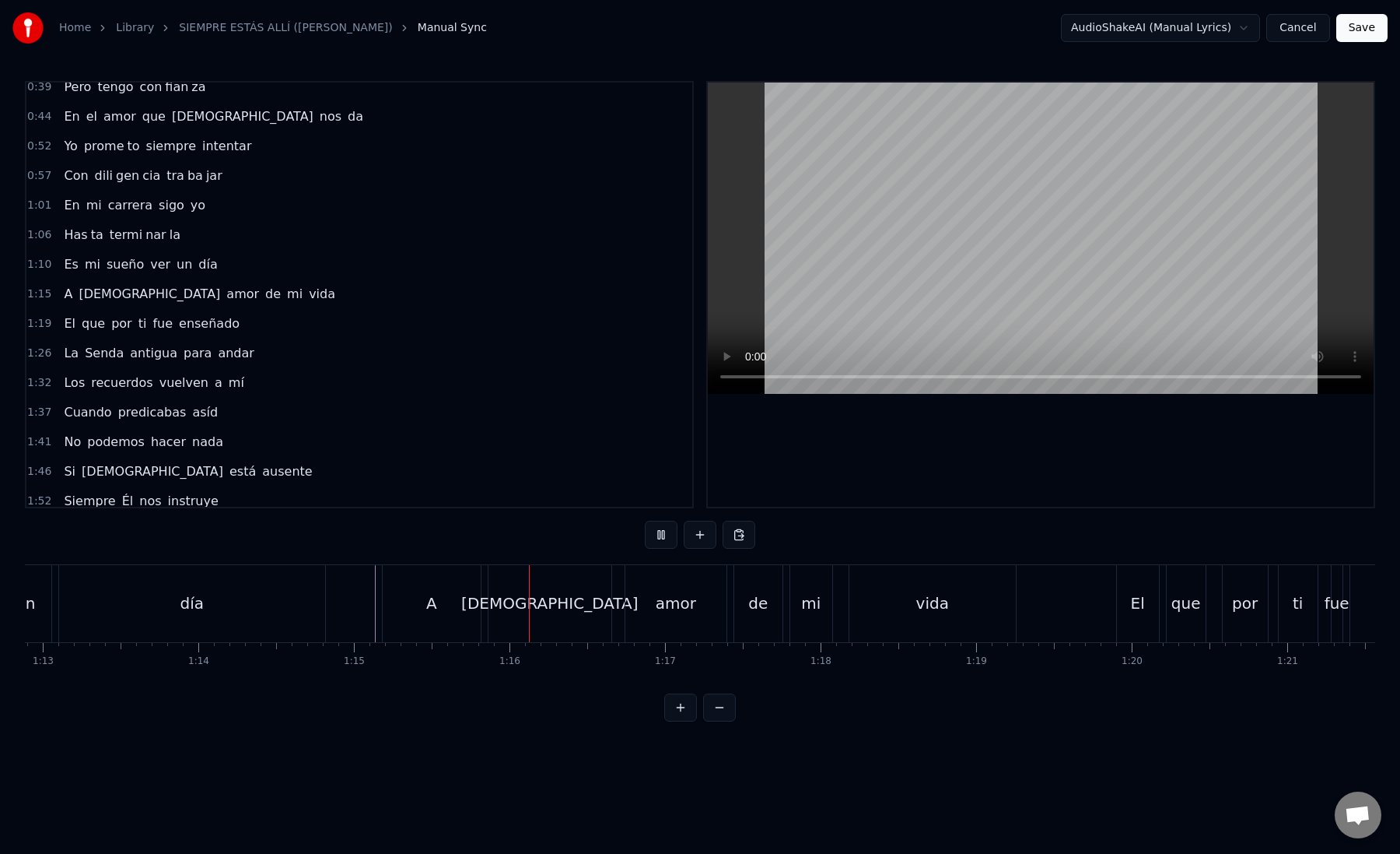
click at [498, 603] on div "[DEMOGRAPHIC_DATA]" at bounding box center [550, 603] width 123 height 77
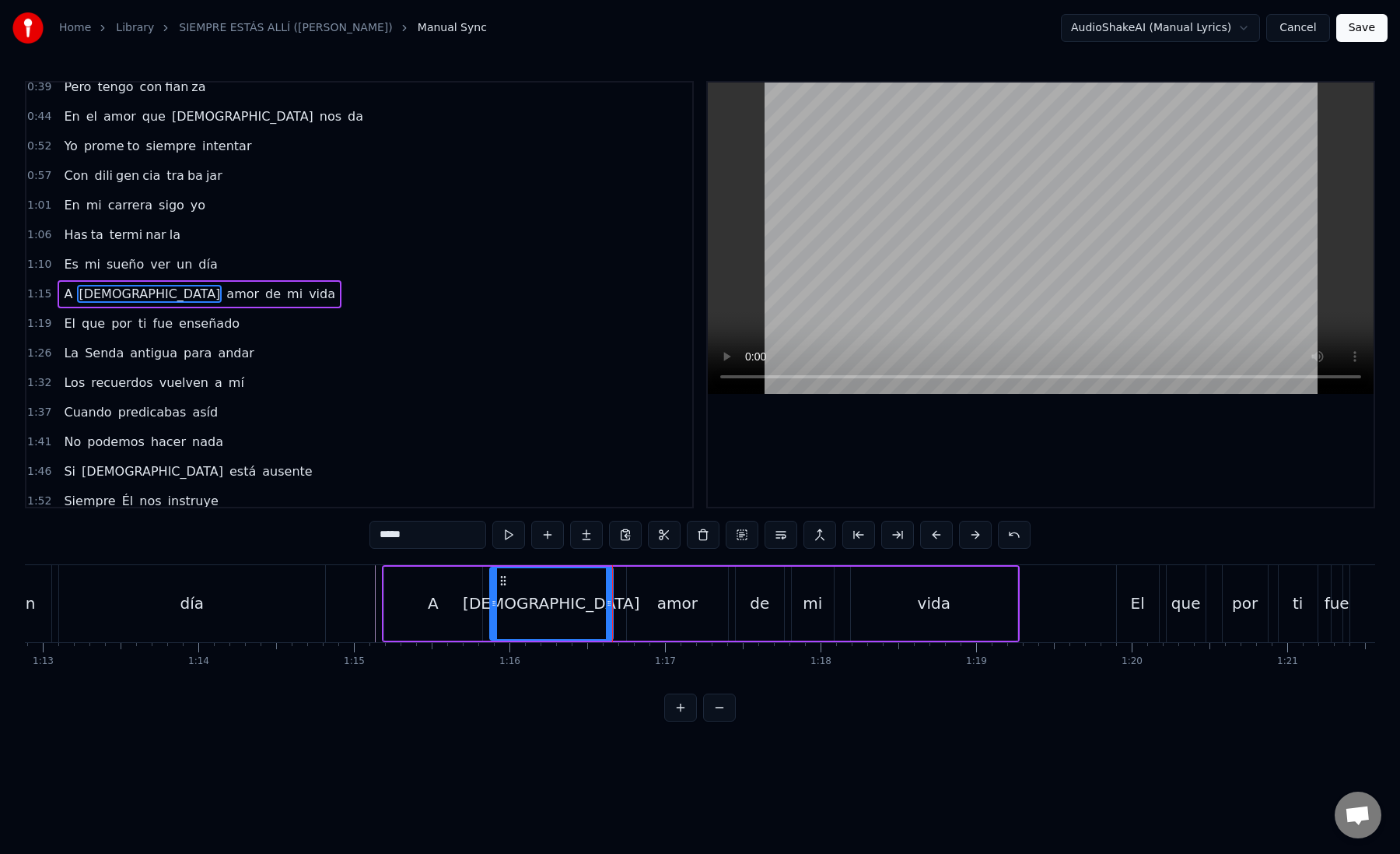
click at [648, 600] on div "amor" at bounding box center [678, 603] width 102 height 74
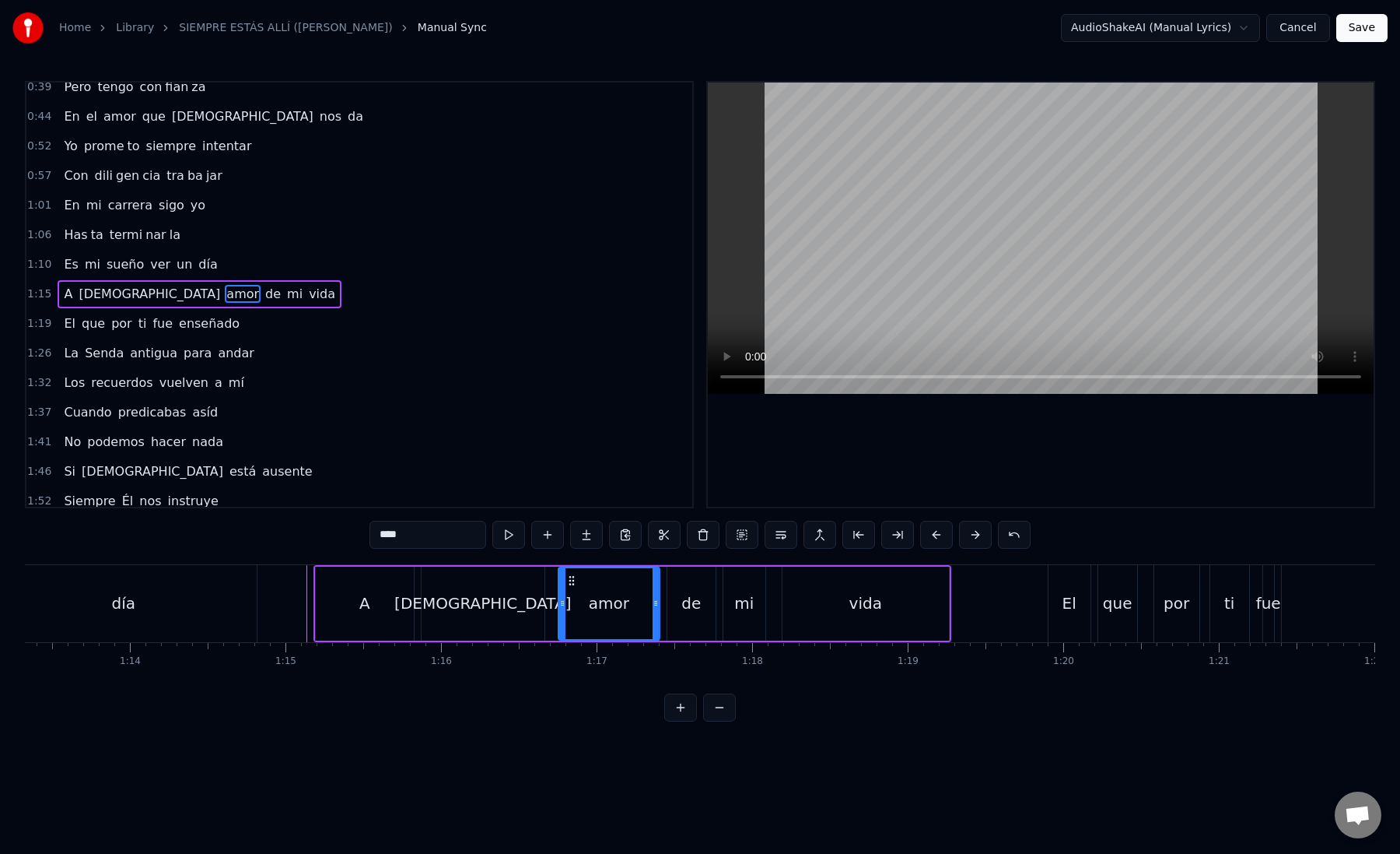
scroll to position [0, 11464]
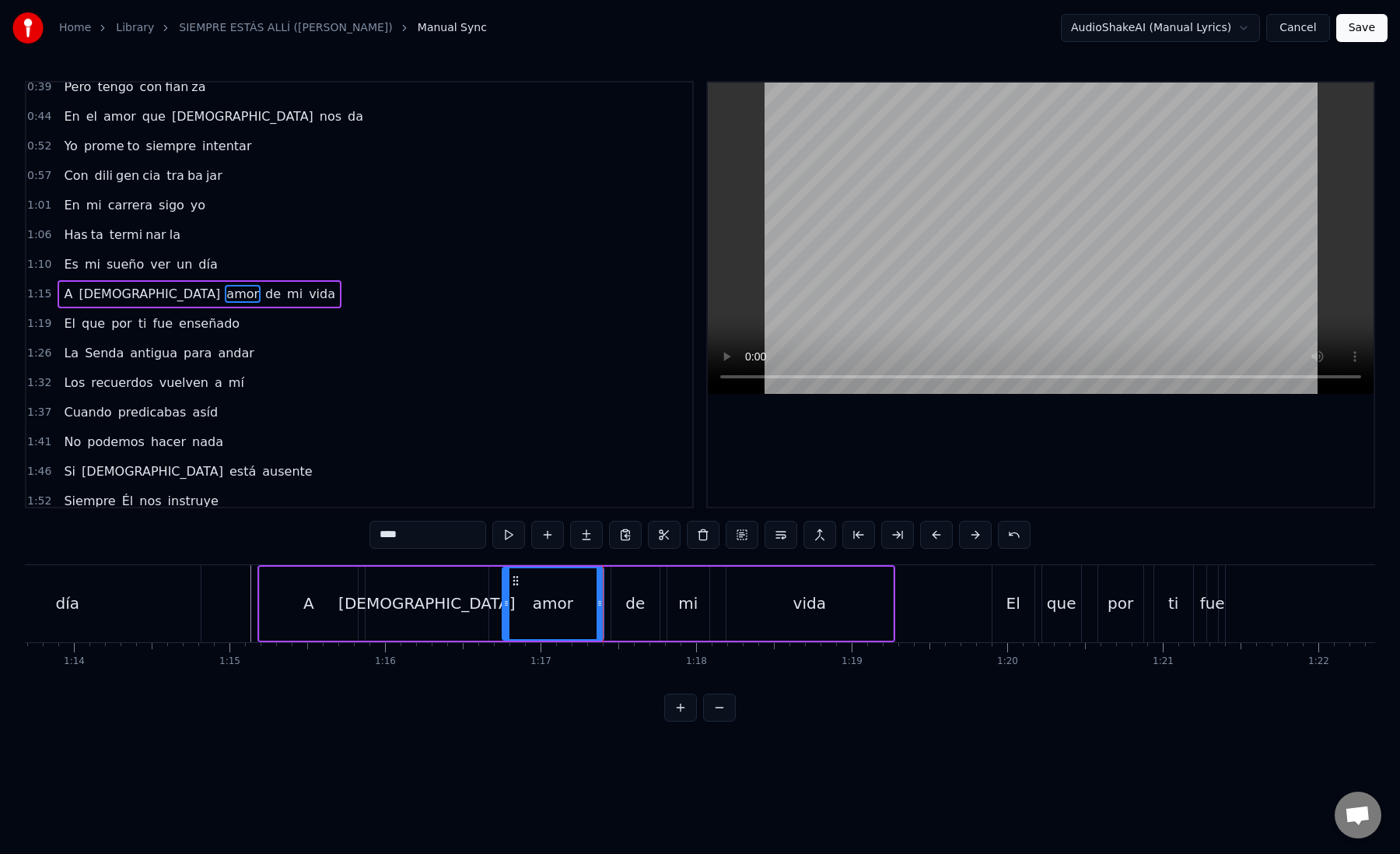
click at [632, 598] on div "de" at bounding box center [635, 603] width 20 height 23
click at [687, 607] on div "mi" at bounding box center [688, 603] width 20 height 23
click at [766, 608] on div "vida" at bounding box center [809, 603] width 166 height 74
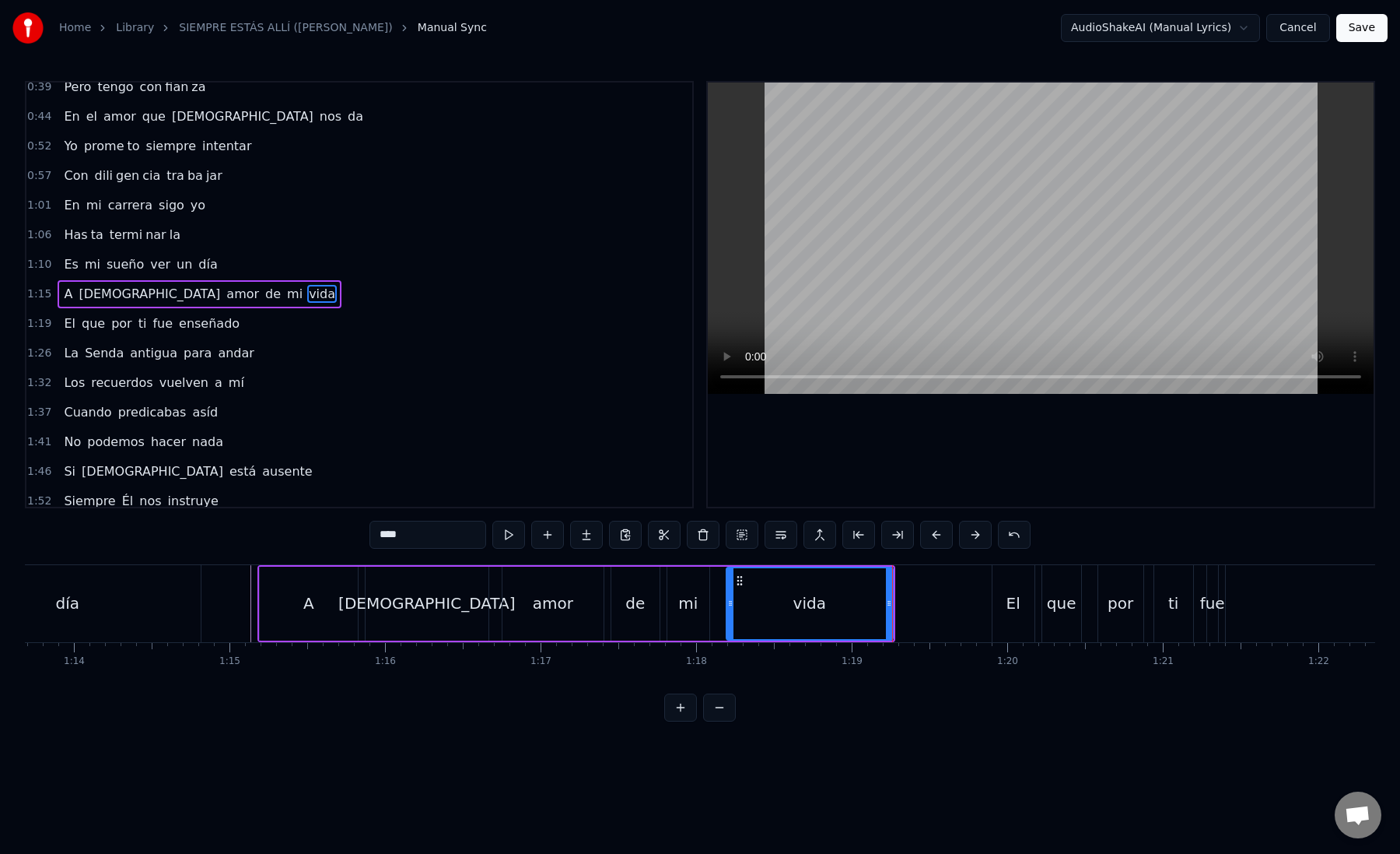
scroll to position [0, 11485]
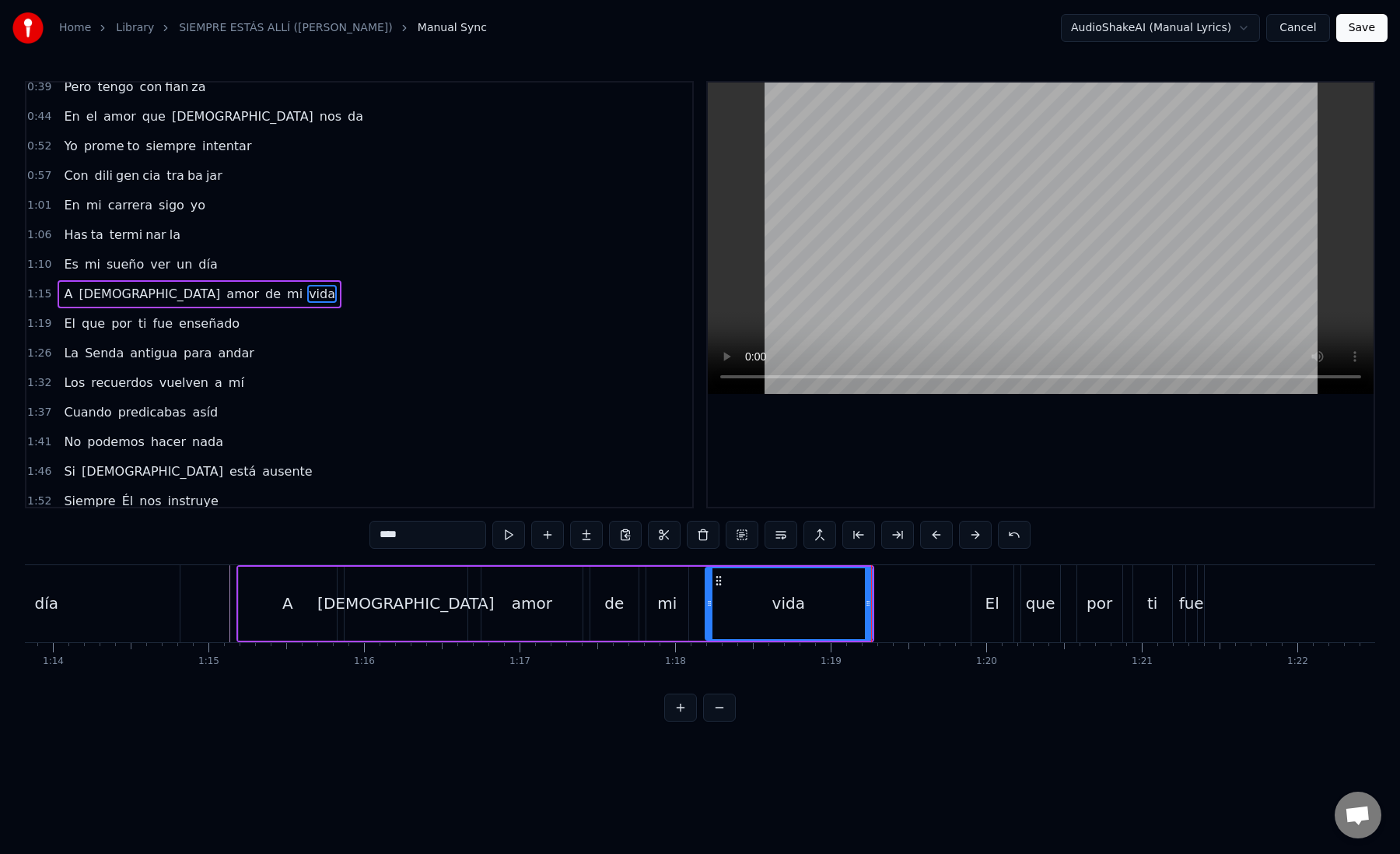
click at [722, 611] on div "vida" at bounding box center [789, 603] width 165 height 71
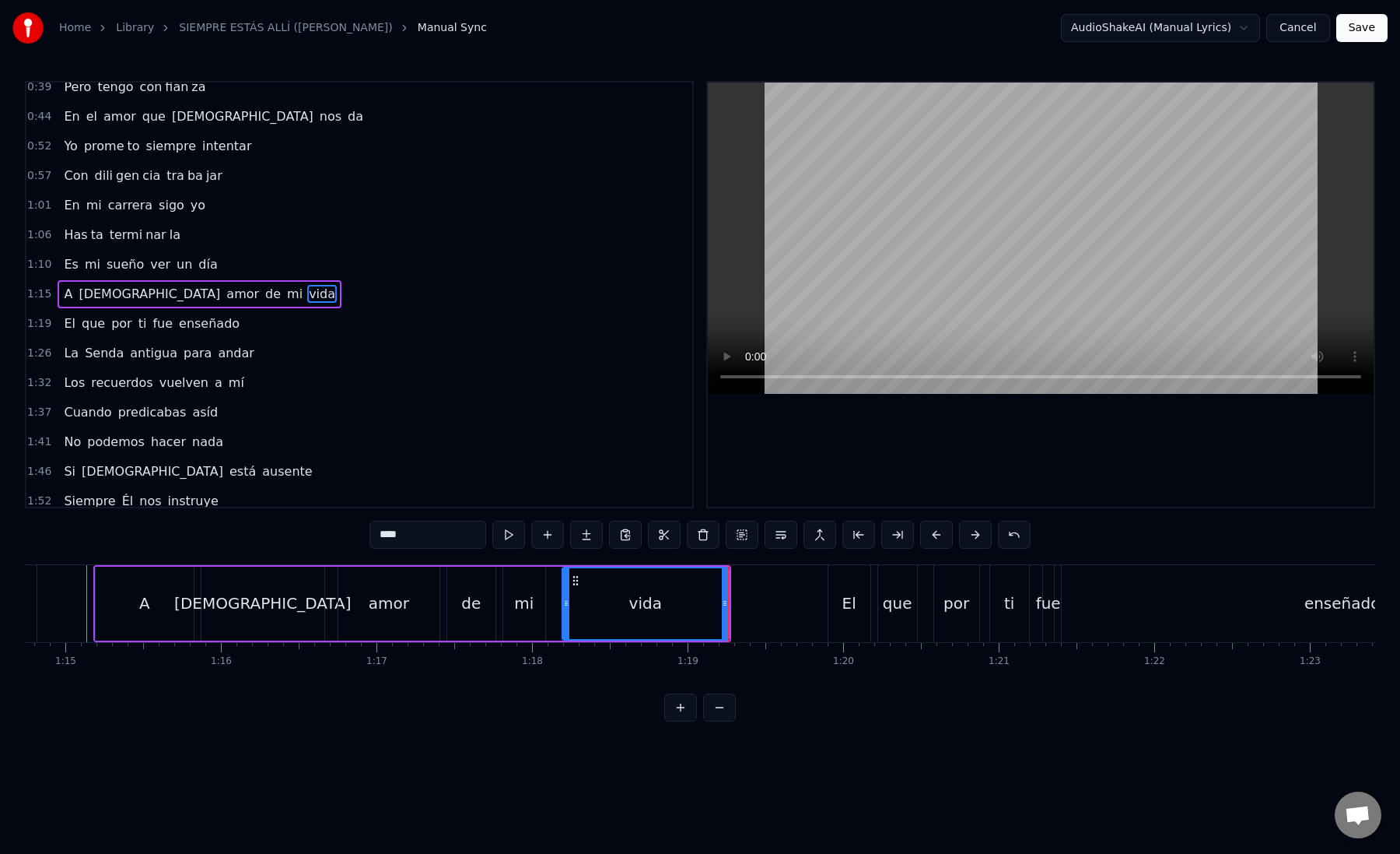
scroll to position [0, 11784]
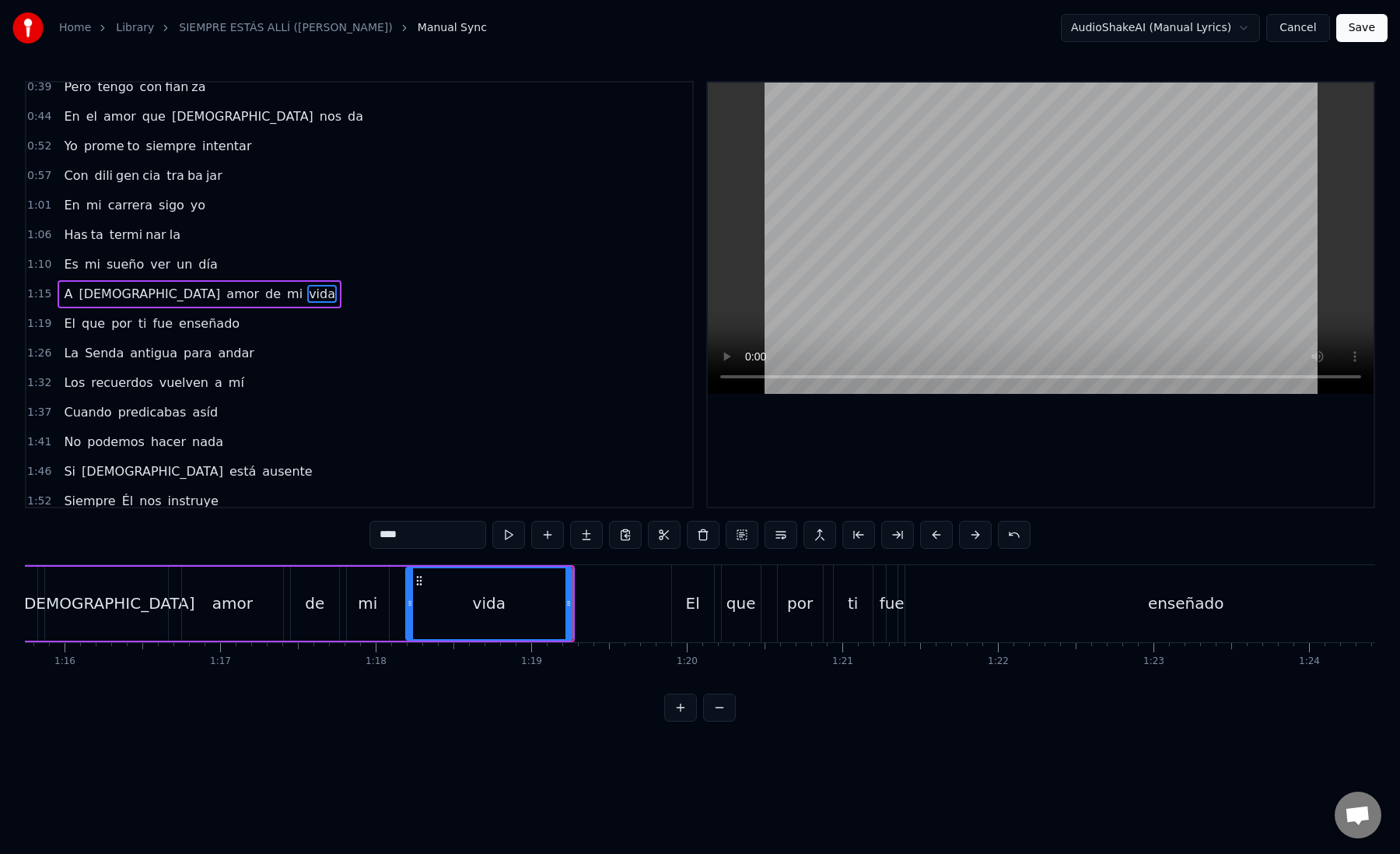
click at [693, 612] on div "El" at bounding box center [693, 603] width 14 height 23
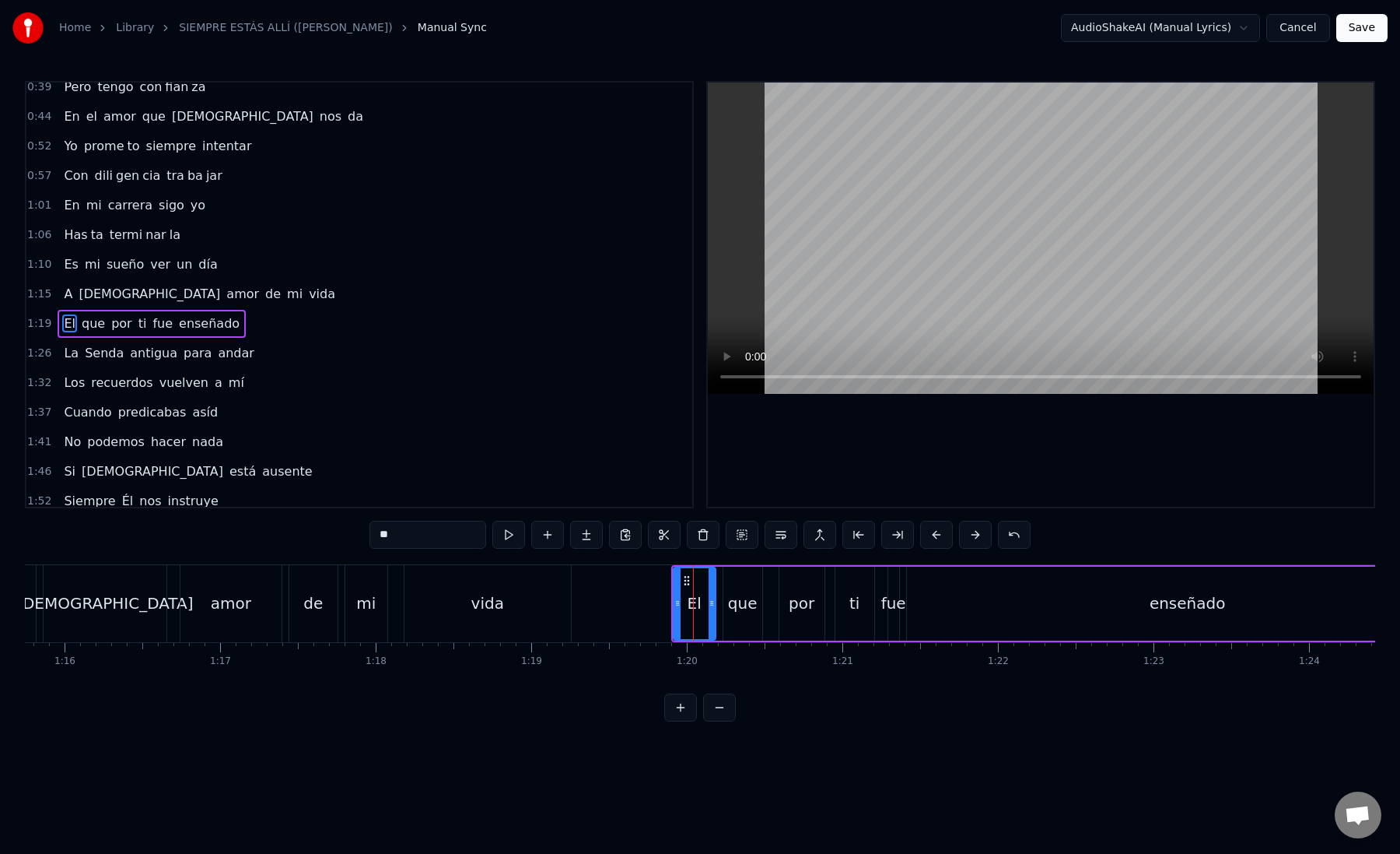
scroll to position [217, 0]
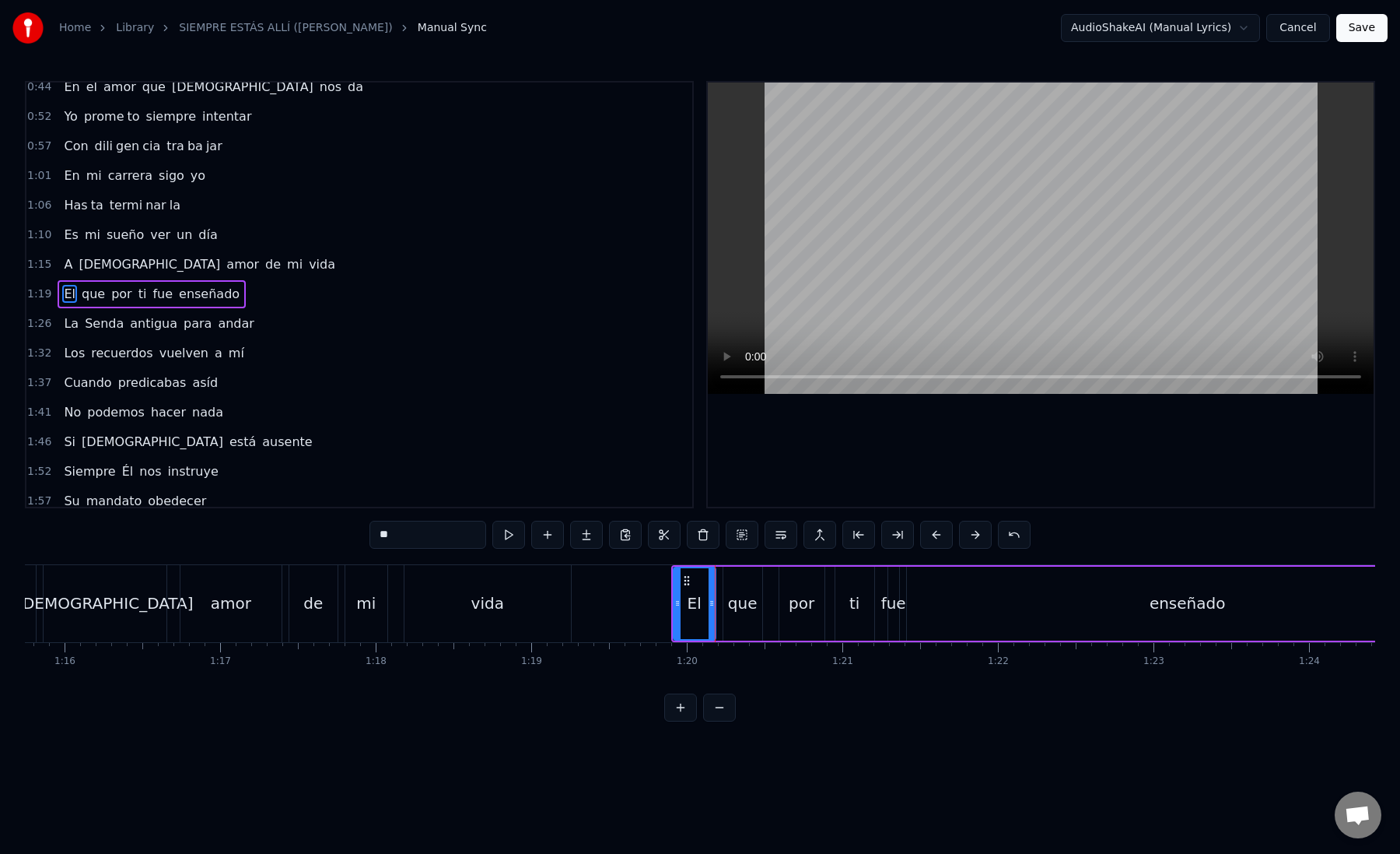
click at [744, 611] on div "que" at bounding box center [743, 603] width 29 height 23
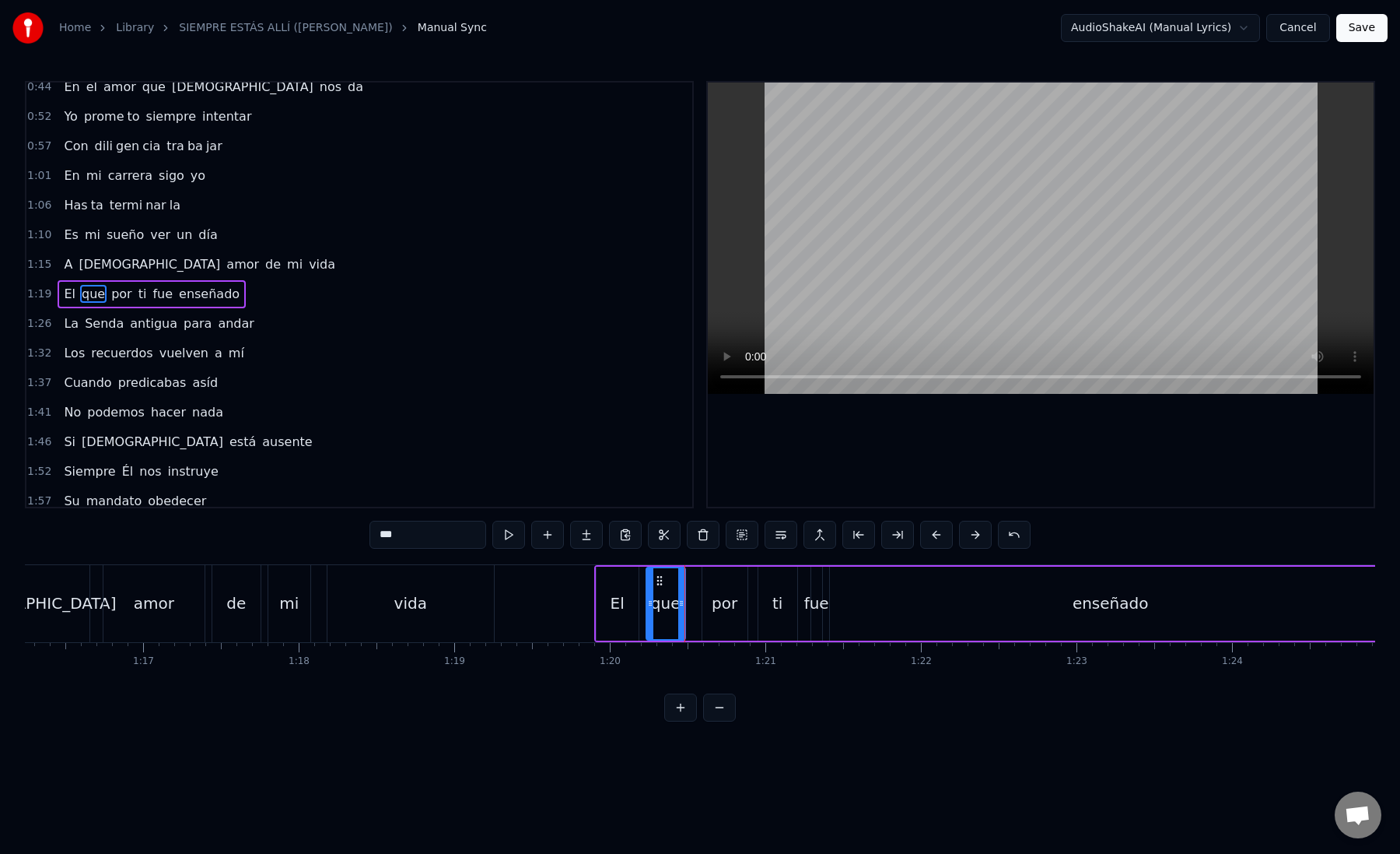
scroll to position [0, 11906]
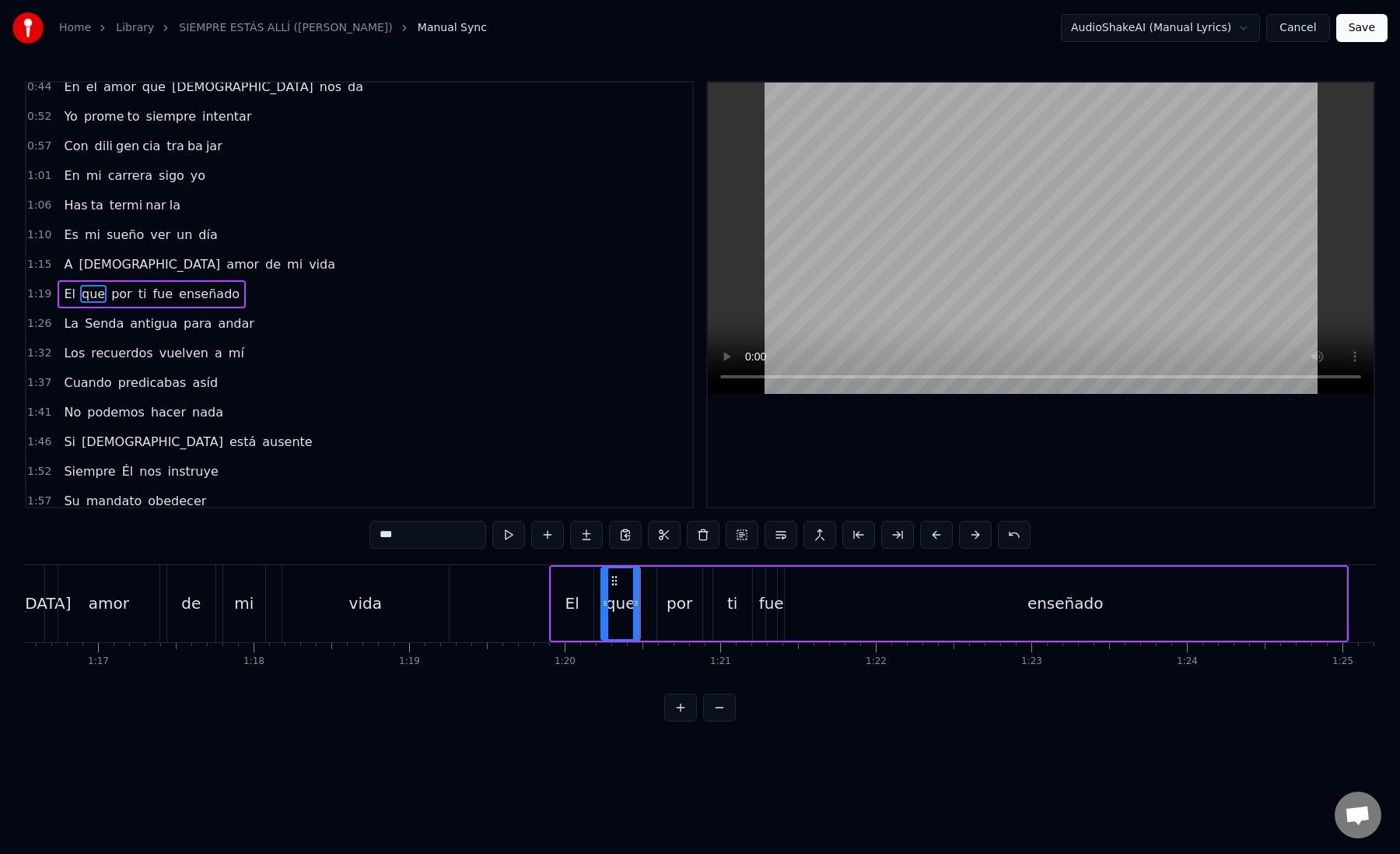
click at [675, 612] on div "por" at bounding box center [680, 603] width 26 height 23
click at [716, 614] on div "ti" at bounding box center [732, 603] width 39 height 74
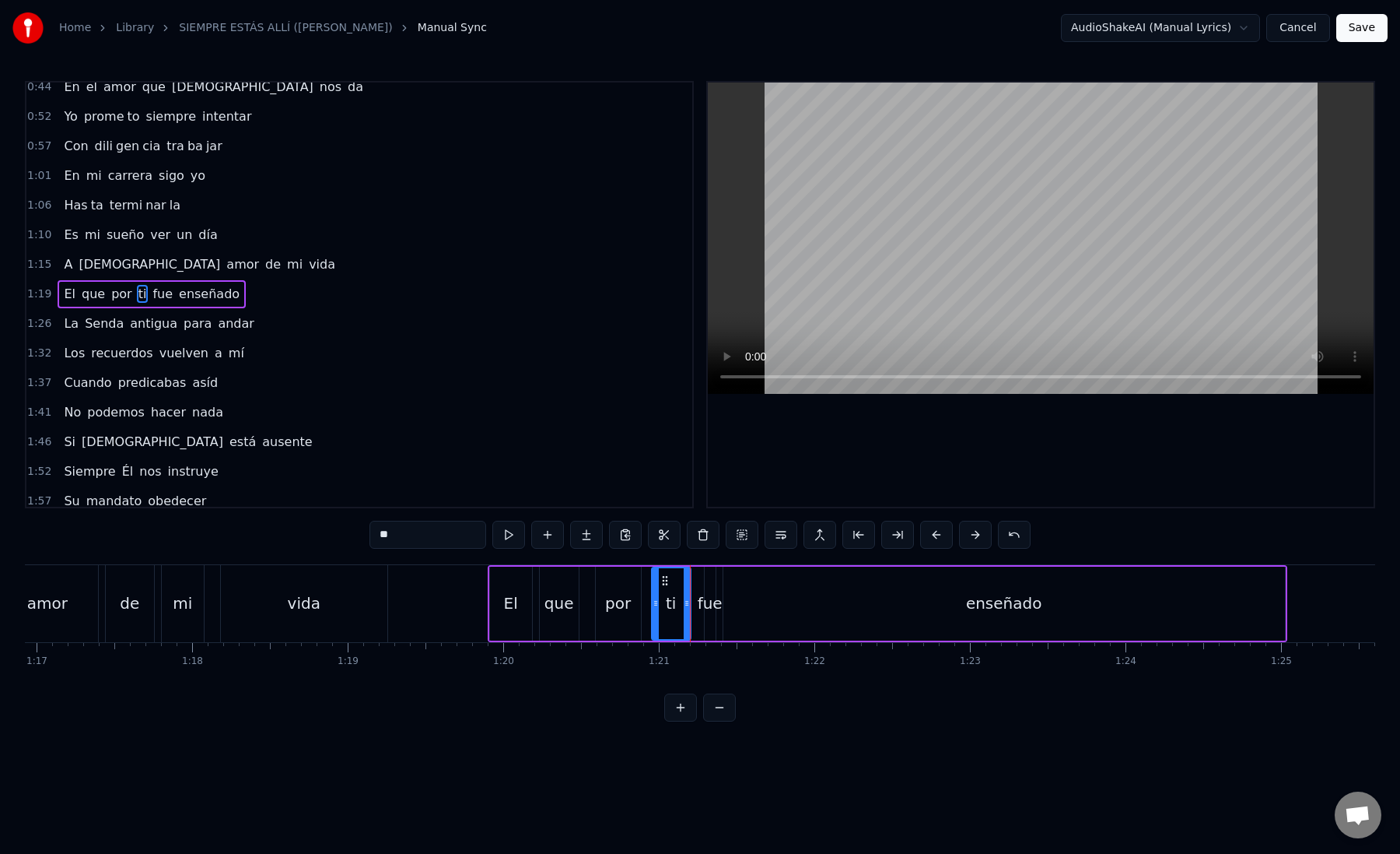
scroll to position [0, 12021]
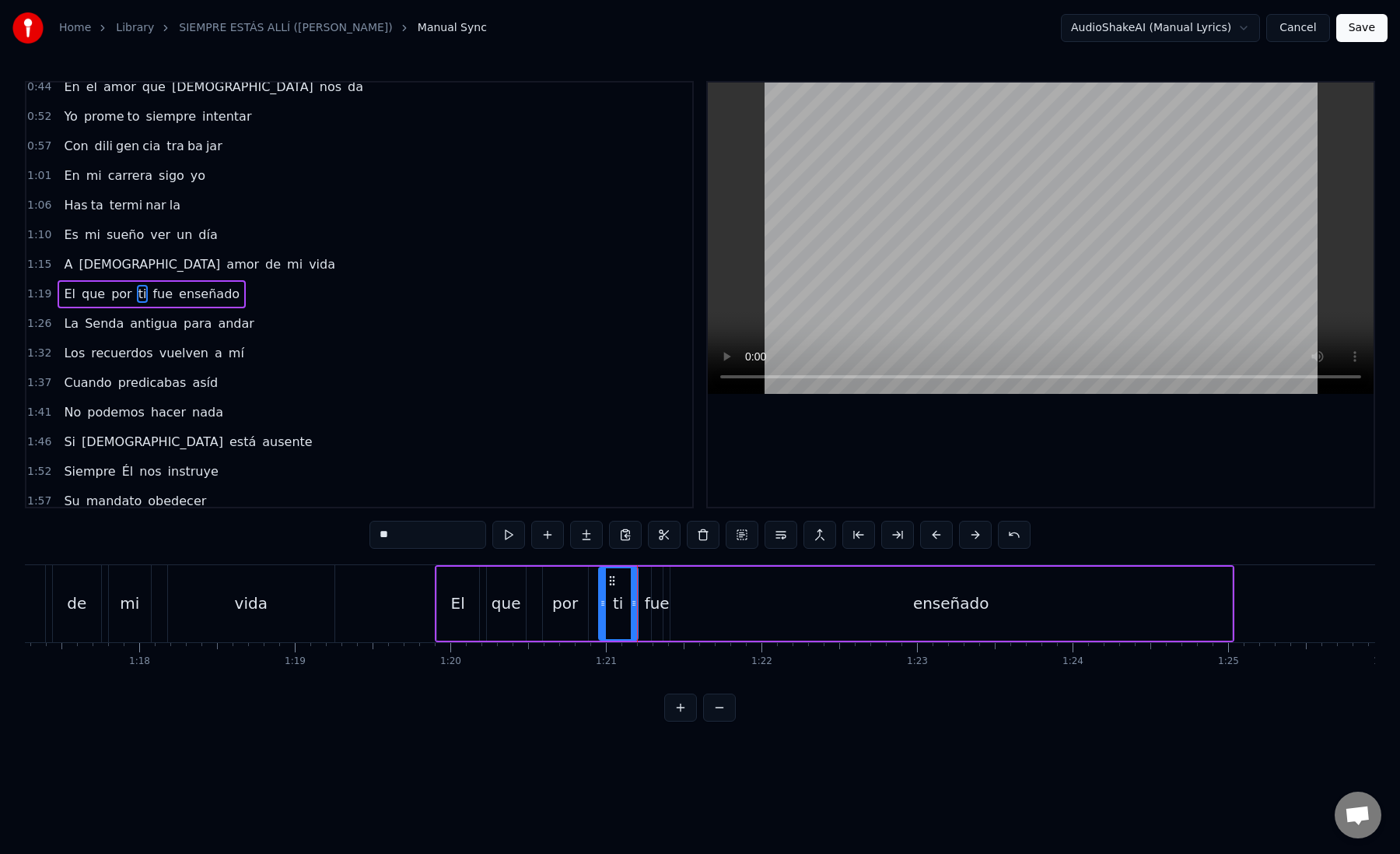
click at [647, 610] on div "fue" at bounding box center [657, 603] width 25 height 23
click at [700, 611] on div "enseñado" at bounding box center [951, 603] width 562 height 74
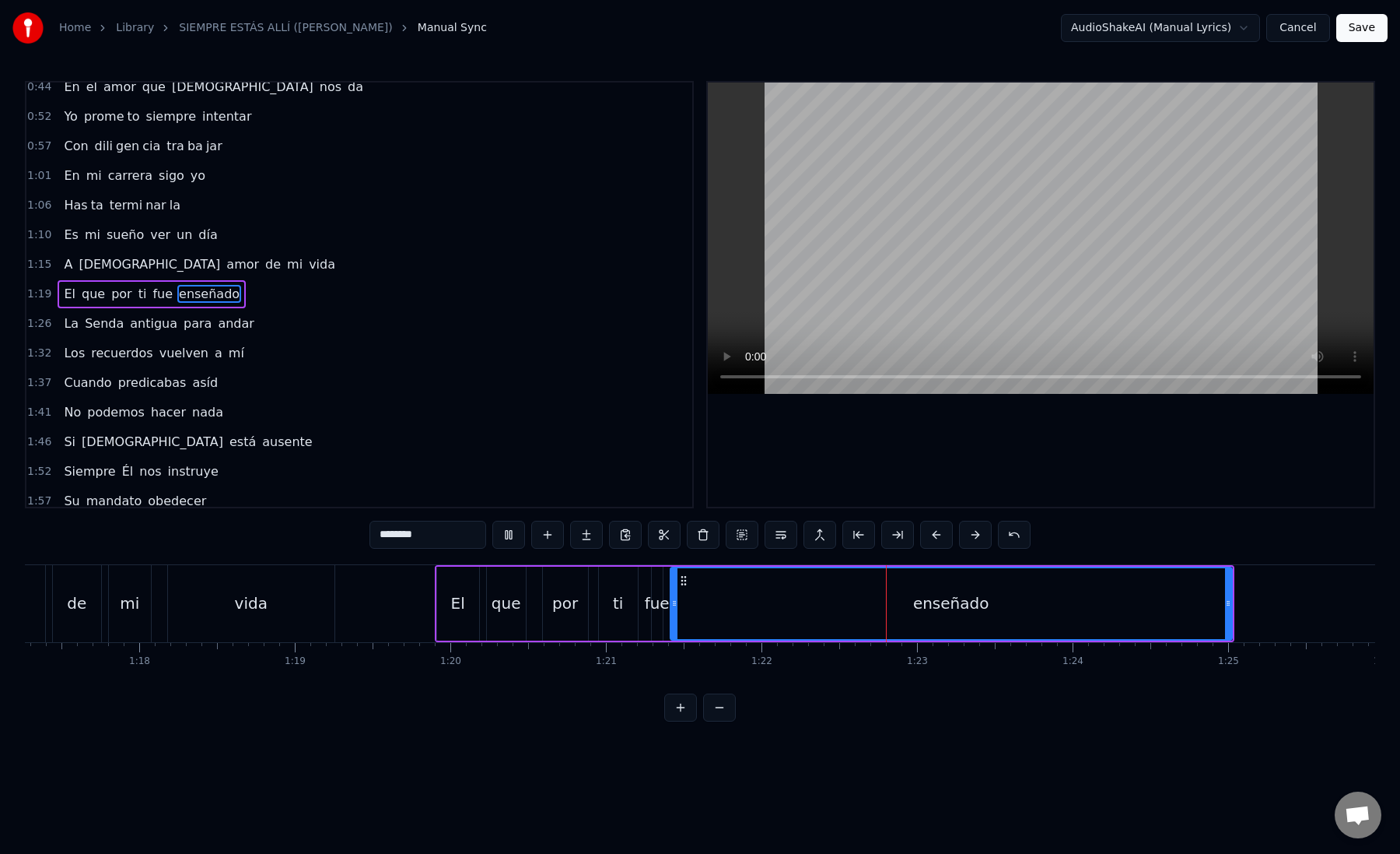
click at [686, 606] on div "enseñado" at bounding box center [951, 603] width 560 height 71
click at [692, 593] on div "enseñado" at bounding box center [951, 603] width 560 height 71
click at [896, 531] on button at bounding box center [897, 535] width 33 height 28
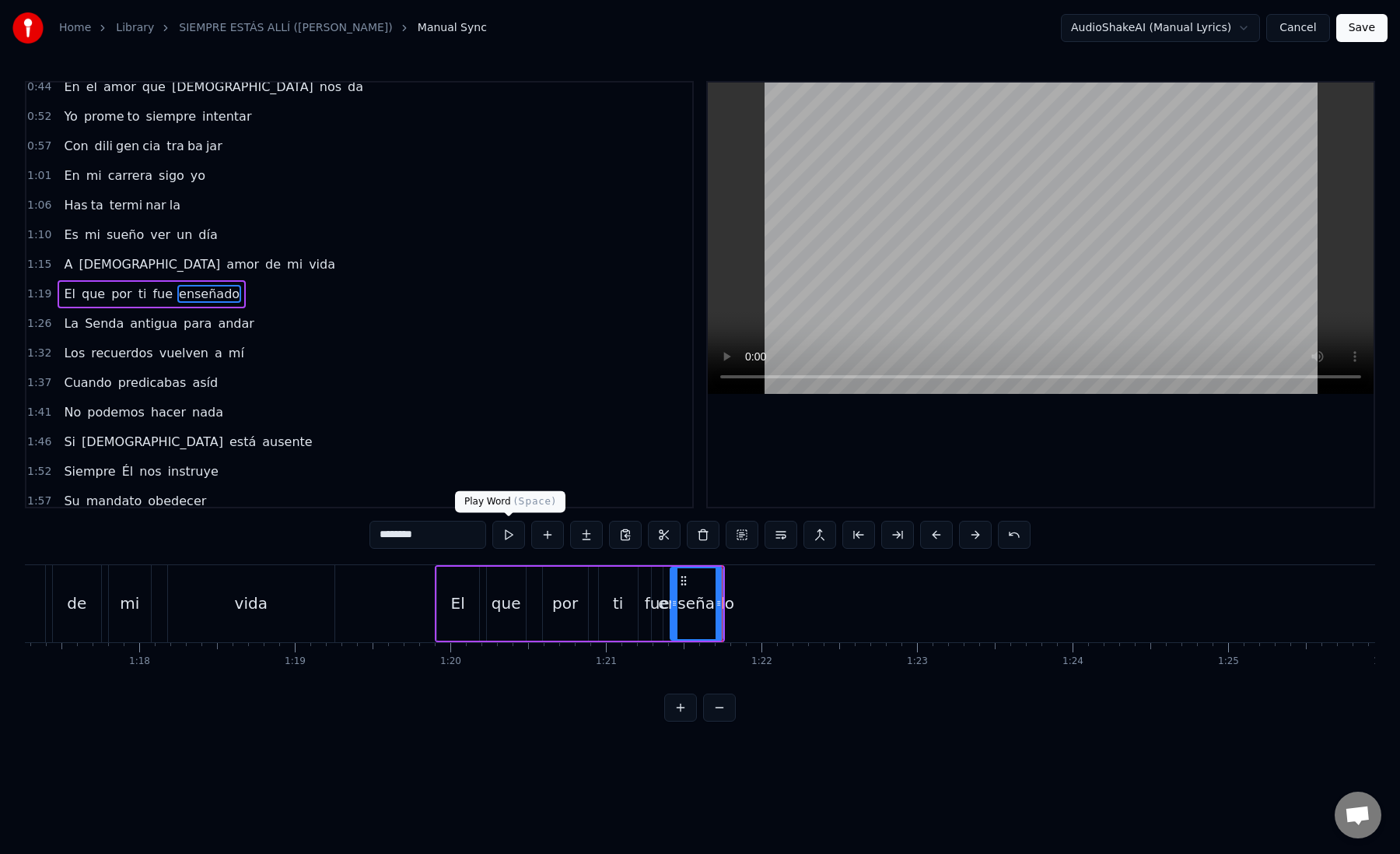
drag, startPoint x: 405, startPoint y: 534, endPoint x: 498, endPoint y: 533, distance: 93.0
click at [498, 534] on div "********" at bounding box center [700, 535] width 661 height 28
type input "****"
click at [590, 527] on button at bounding box center [587, 535] width 33 height 28
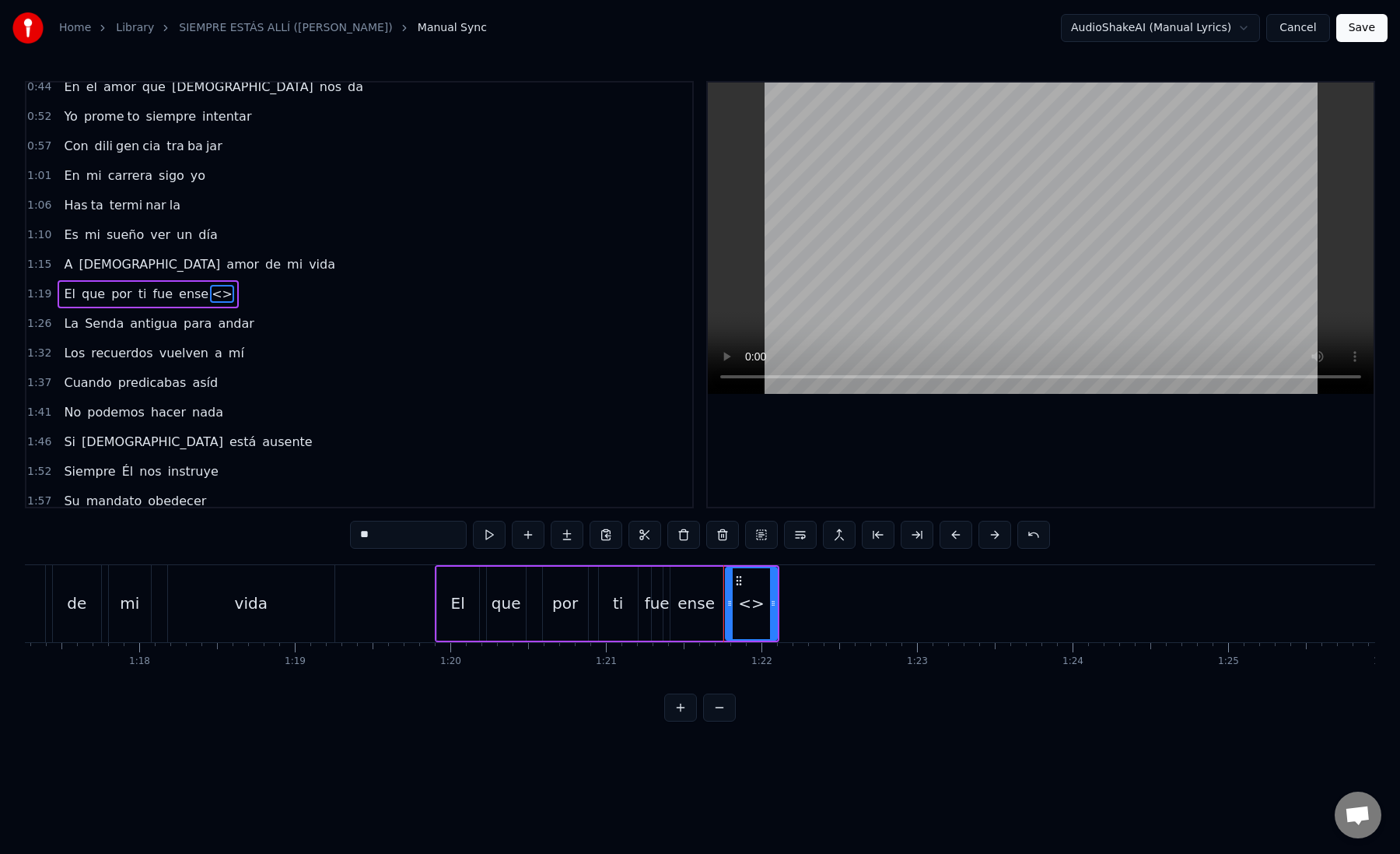
paste input "**"
drag, startPoint x: 403, startPoint y: 529, endPoint x: 334, endPoint y: 529, distance: 69.0
click at [334, 529] on div "0:12 Mi [PERSON_NAME] zón confiado es tá 0:16 Nos vere mos una vez más 0:21 Un …" at bounding box center [700, 401] width 1350 height 640
click at [377, 533] on input "****" at bounding box center [409, 535] width 117 height 28
click at [373, 534] on input "****" at bounding box center [409, 535] width 117 height 28
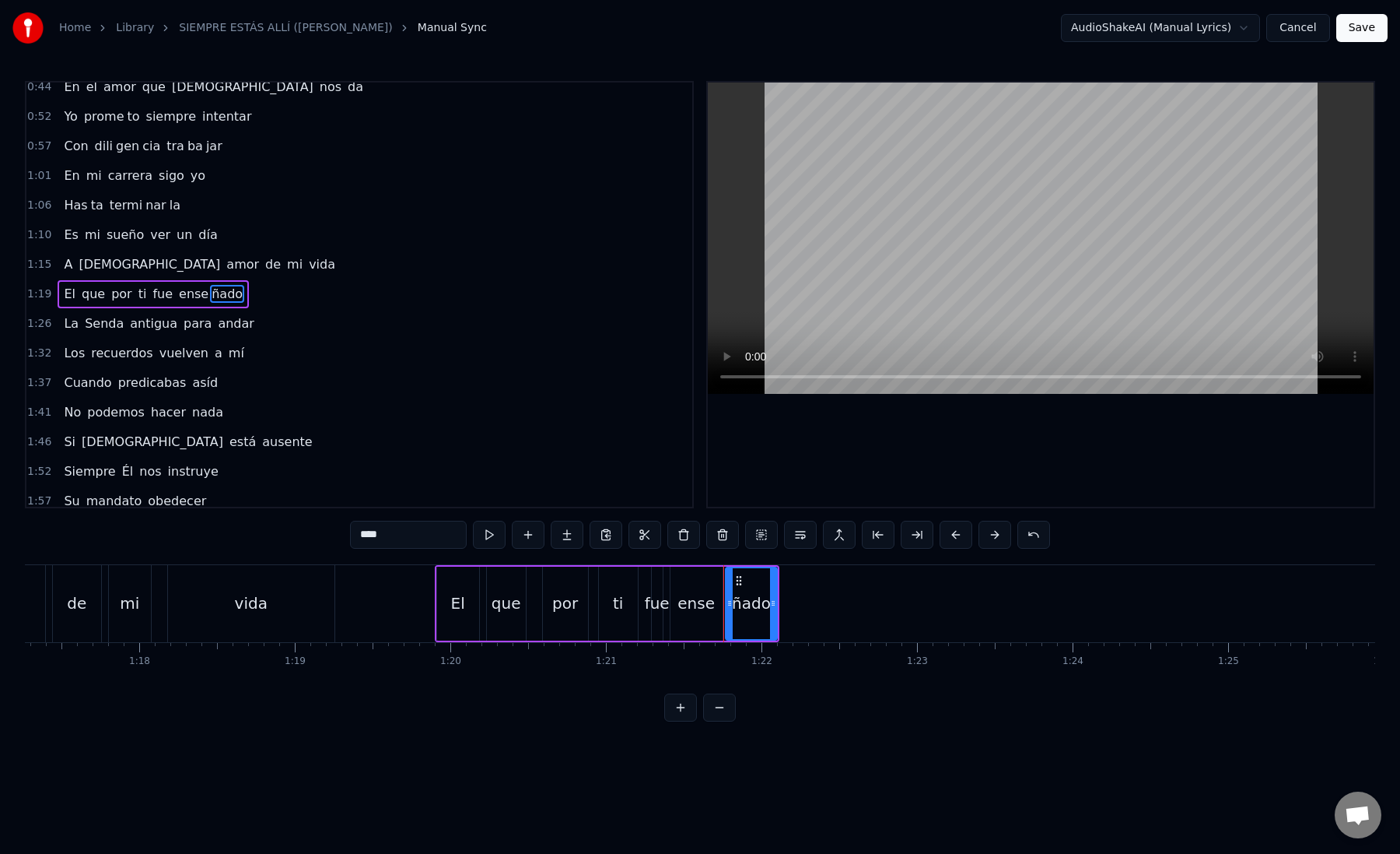
click at [414, 534] on input "****" at bounding box center [409, 535] width 117 height 28
type input "**"
click at [566, 539] on button at bounding box center [567, 535] width 33 height 28
drag, startPoint x: 424, startPoint y: 535, endPoint x: 310, endPoint y: 534, distance: 114.0
click at [310, 534] on div "0:12 Mi [PERSON_NAME] zón confiado es tá 0:16 Nos vere mos una vez más 0:21 Un …" at bounding box center [700, 401] width 1350 height 640
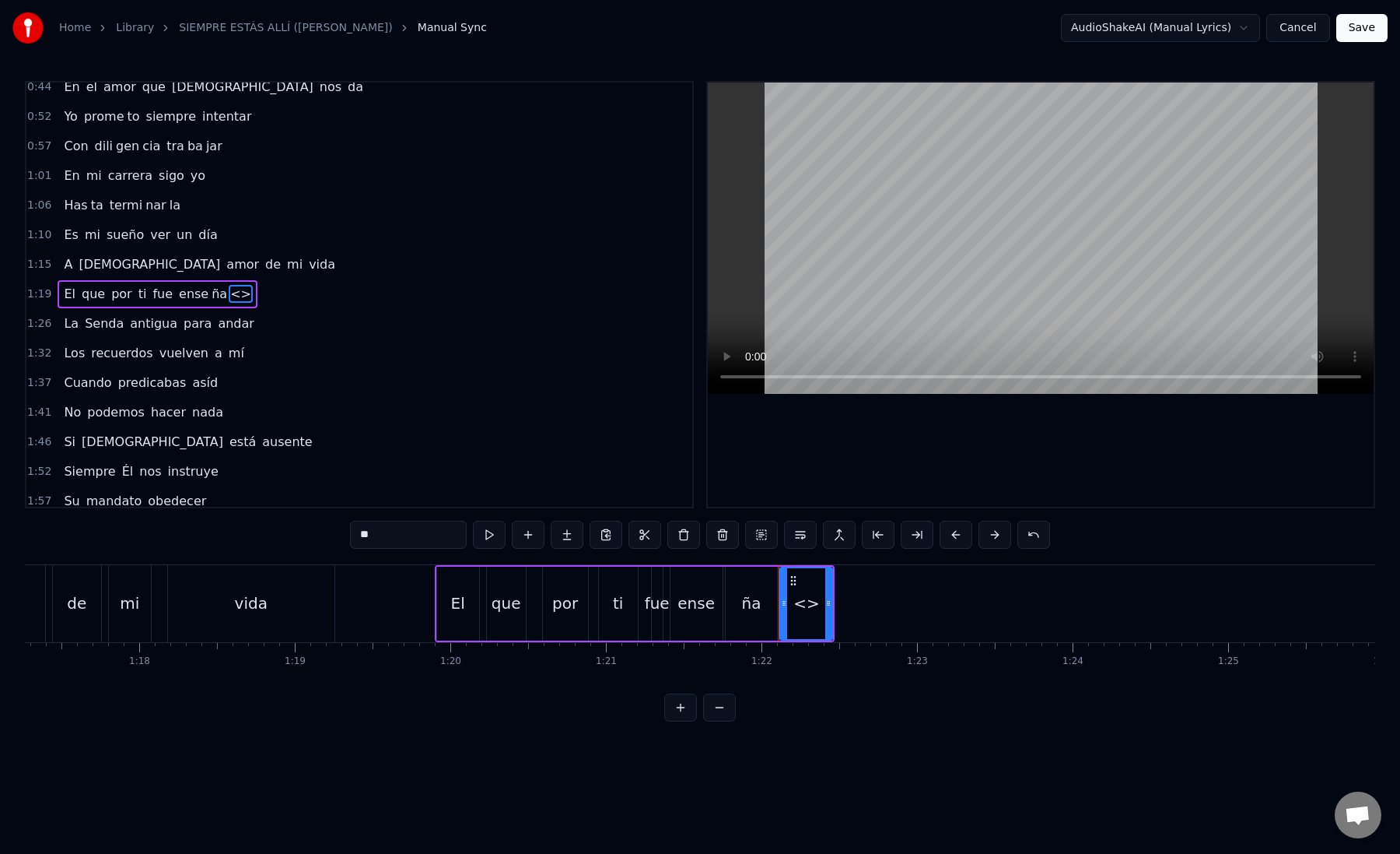
paste input "text"
click at [753, 604] on div "ña" at bounding box center [751, 603] width 20 height 23
click at [799, 603] on div "do" at bounding box center [806, 603] width 20 height 23
drag, startPoint x: 790, startPoint y: 581, endPoint x: 894, endPoint y: 580, distance: 104.0
click at [894, 580] on icon at bounding box center [899, 580] width 12 height 12
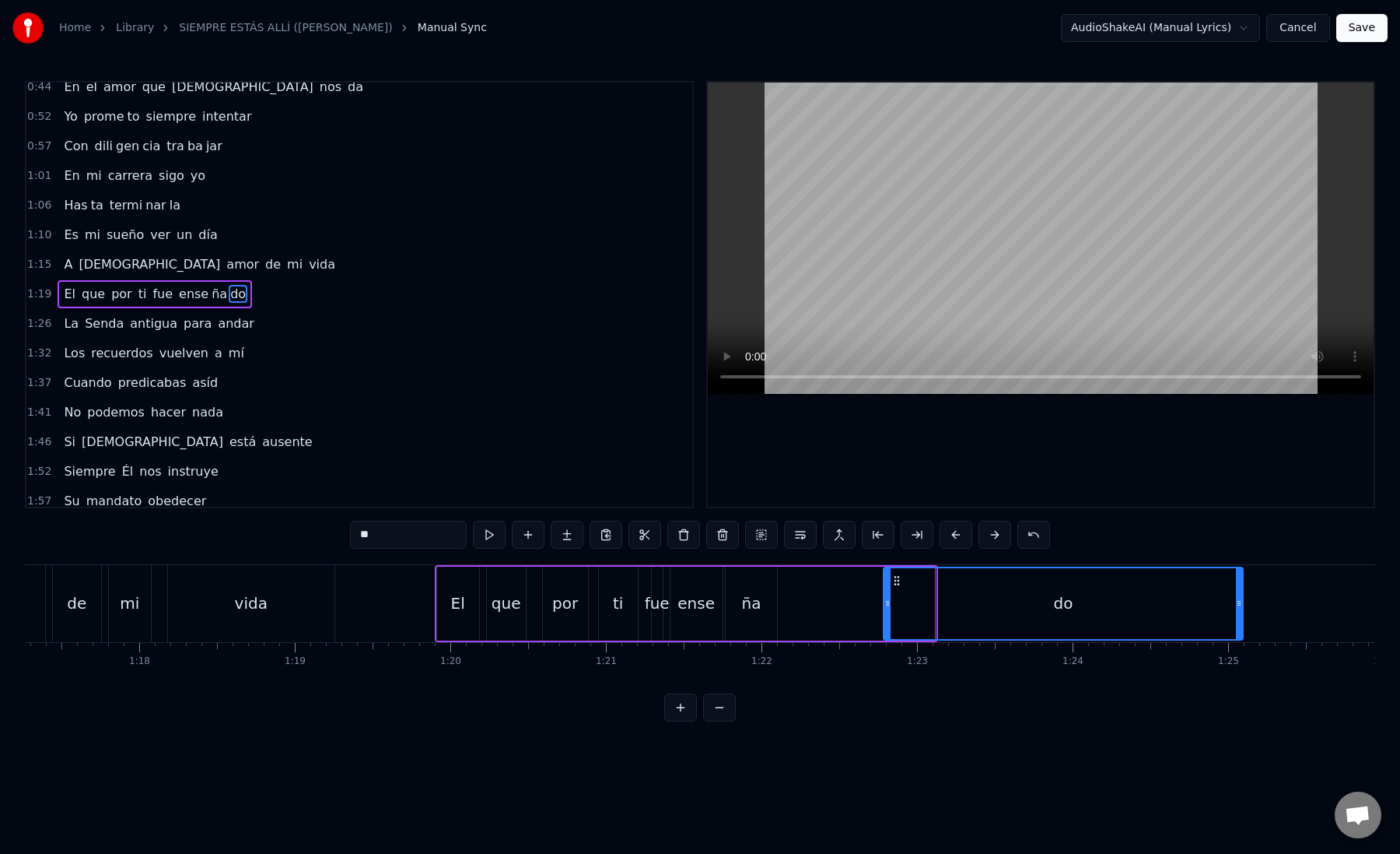
drag, startPoint x: 933, startPoint y: 605, endPoint x: 1273, endPoint y: 609, distance: 340.0
click at [1243, 609] on icon at bounding box center [1239, 603] width 6 height 12
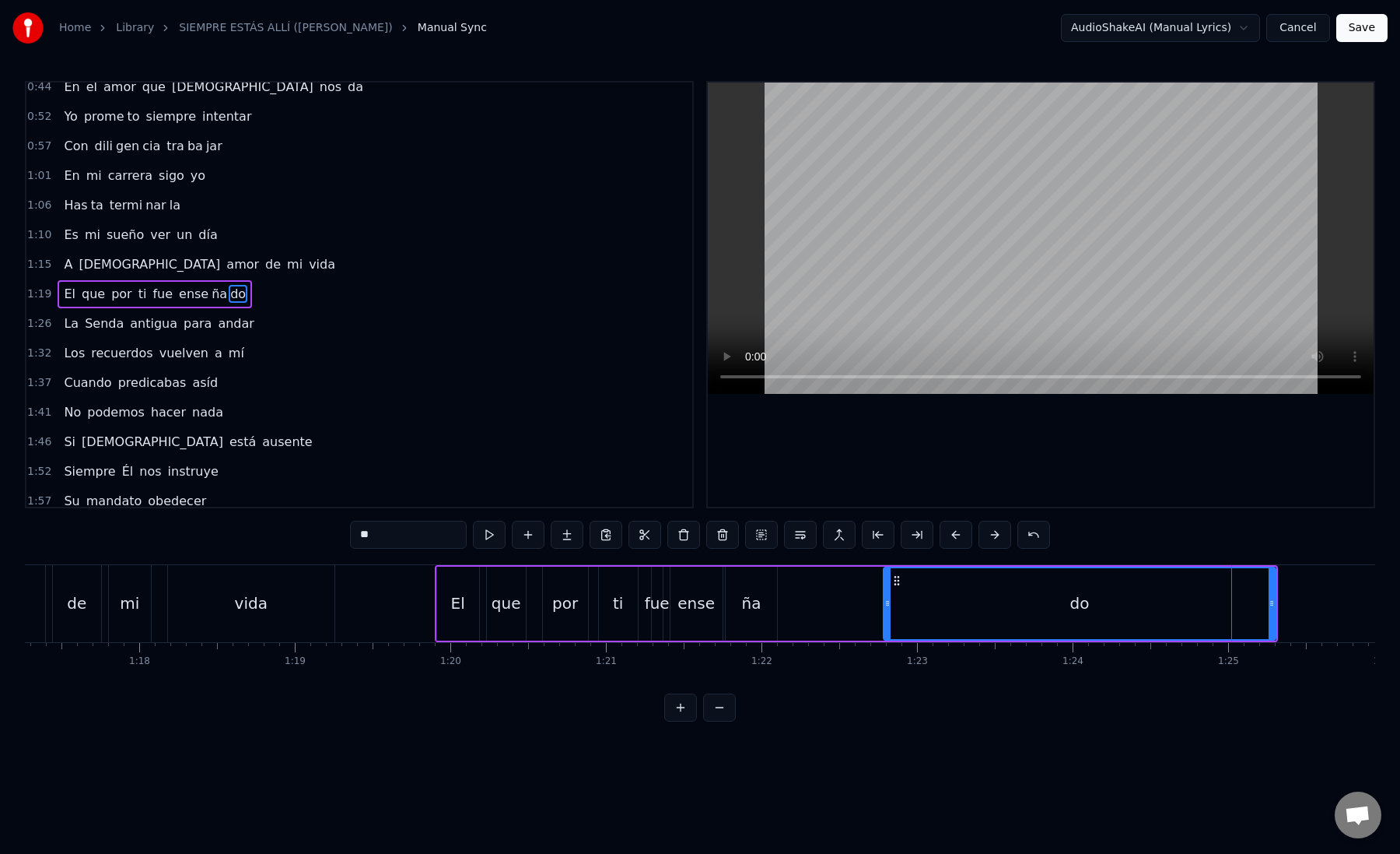
click at [743, 612] on div "ña" at bounding box center [751, 603] width 20 height 23
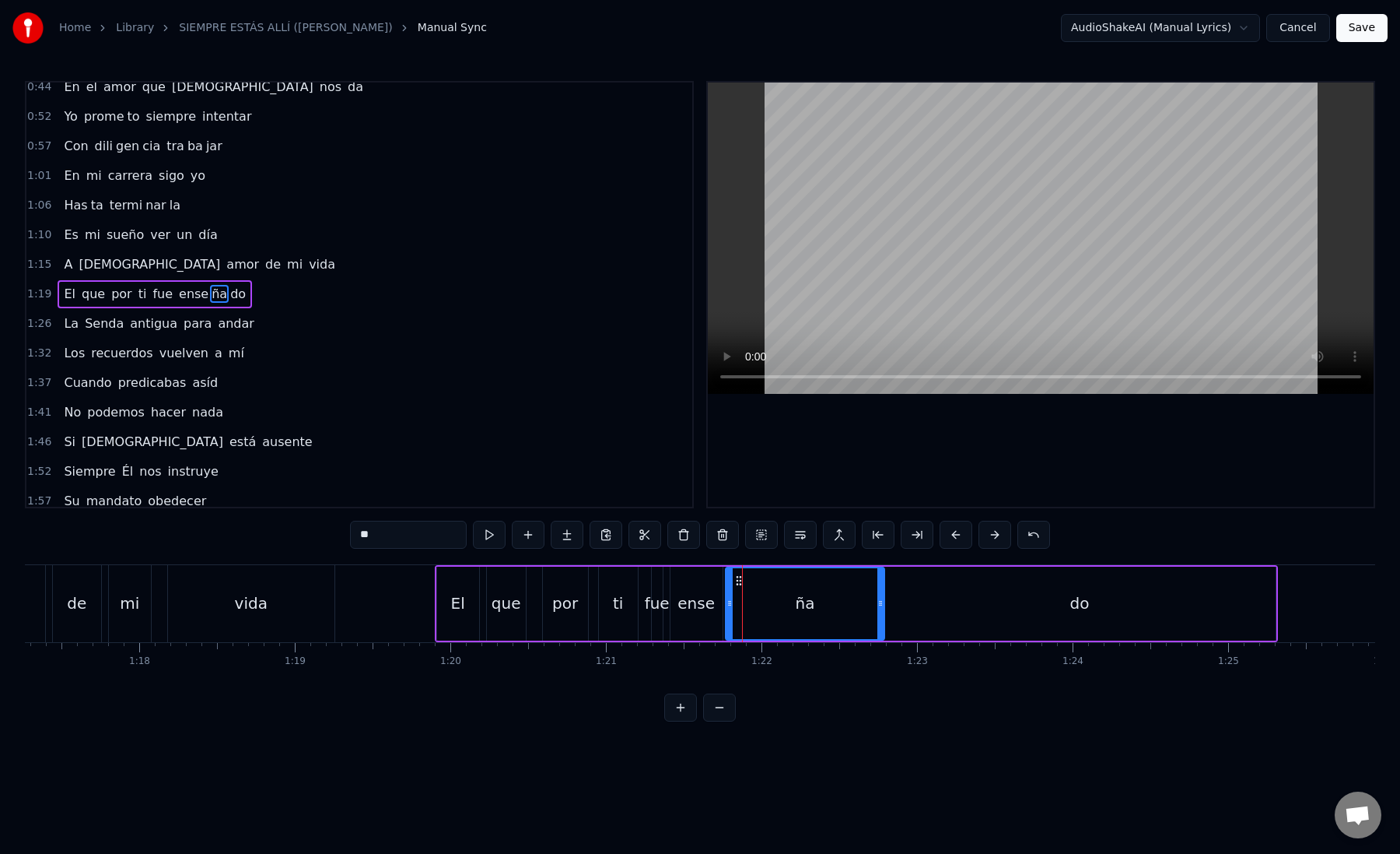
drag, startPoint x: 773, startPoint y: 606, endPoint x: 879, endPoint y: 608, distance: 106.0
click at [879, 608] on icon at bounding box center [880, 603] width 6 height 12
click at [736, 580] on icon at bounding box center [739, 580] width 12 height 12
click at [945, 613] on div "do" at bounding box center [1080, 603] width 392 height 74
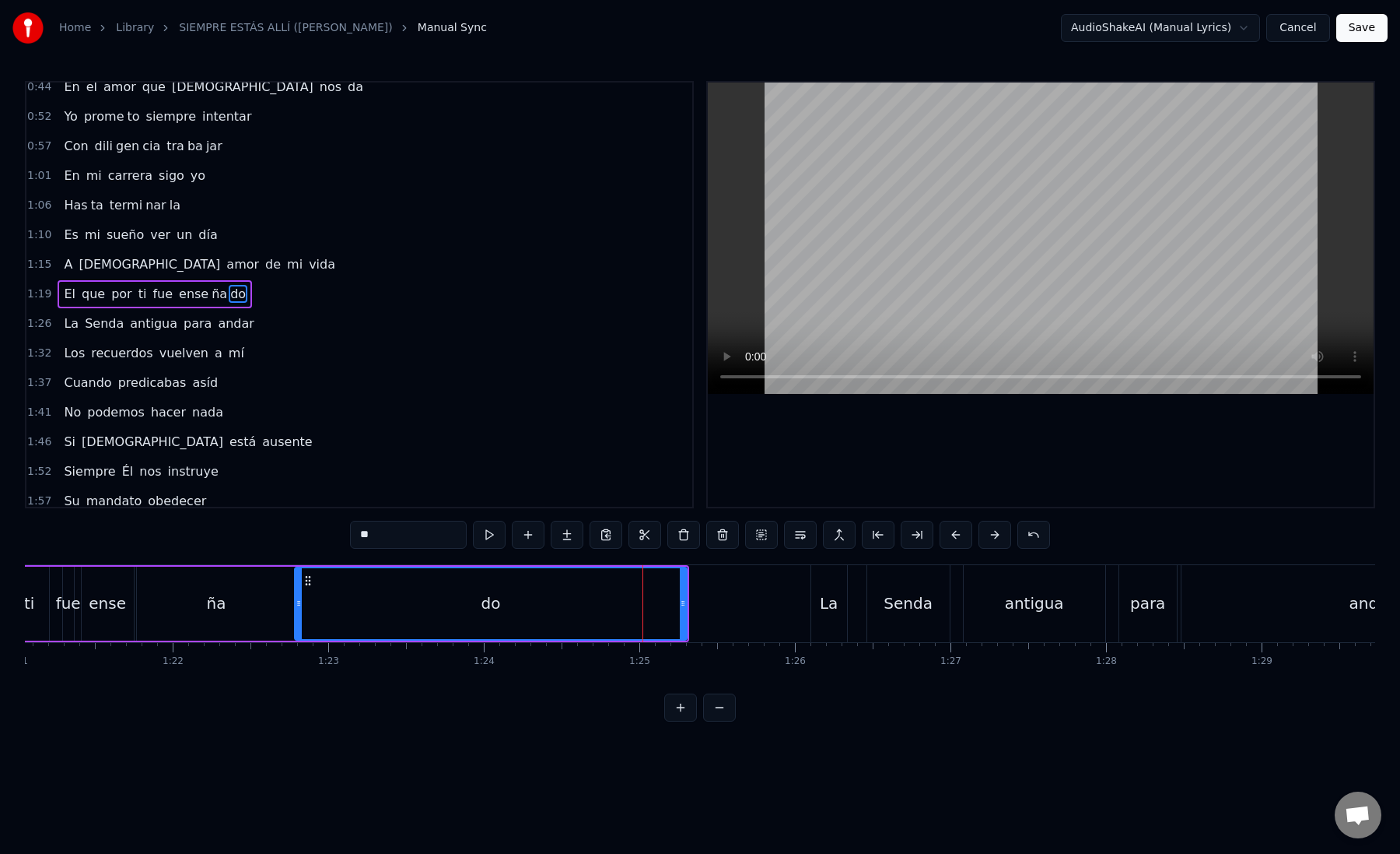
scroll to position [0, 12612]
click at [823, 612] on div "La" at bounding box center [826, 603] width 18 height 23
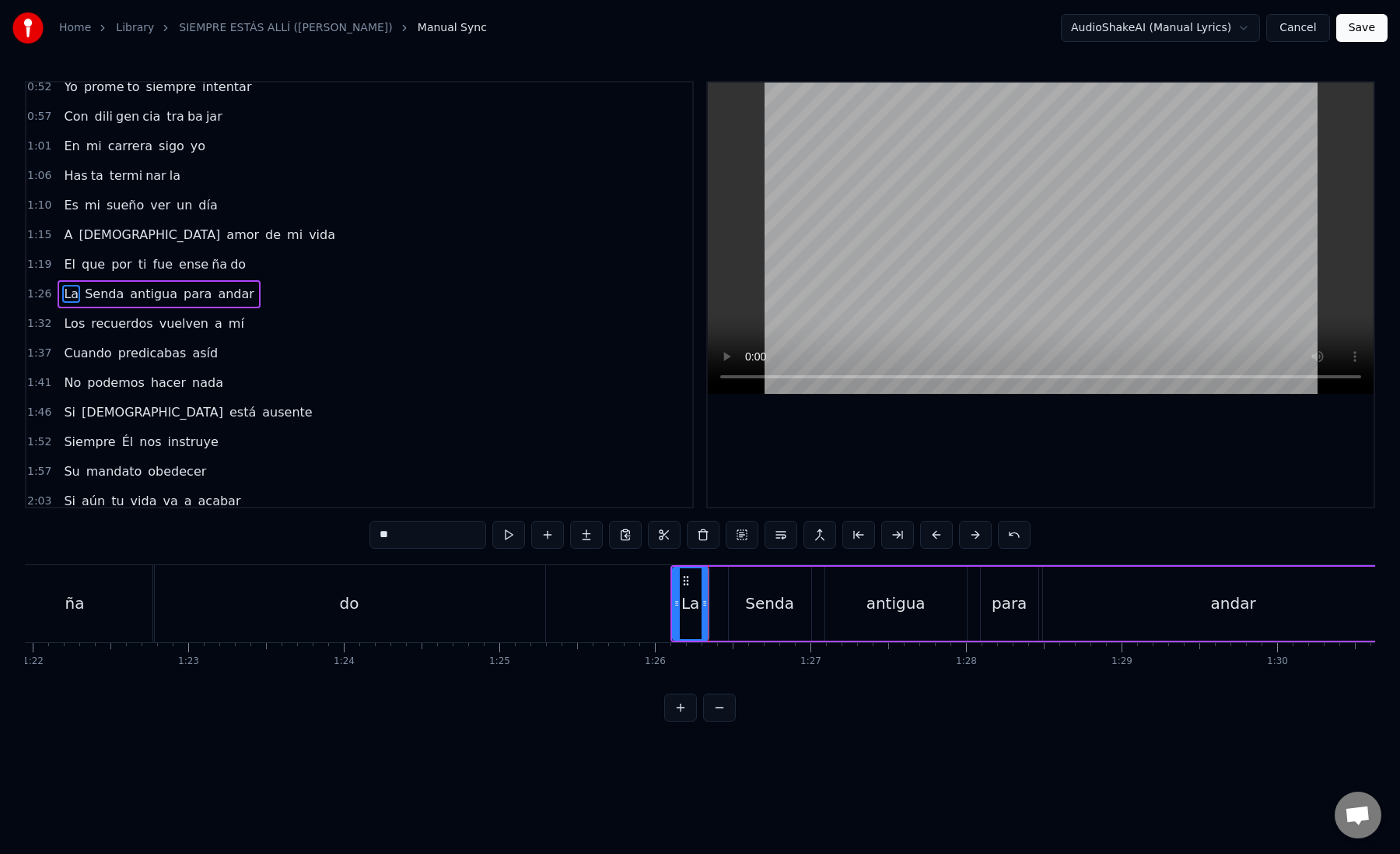
scroll to position [0, 12772]
click at [710, 614] on div "Senda" at bounding box center [748, 603] width 83 height 74
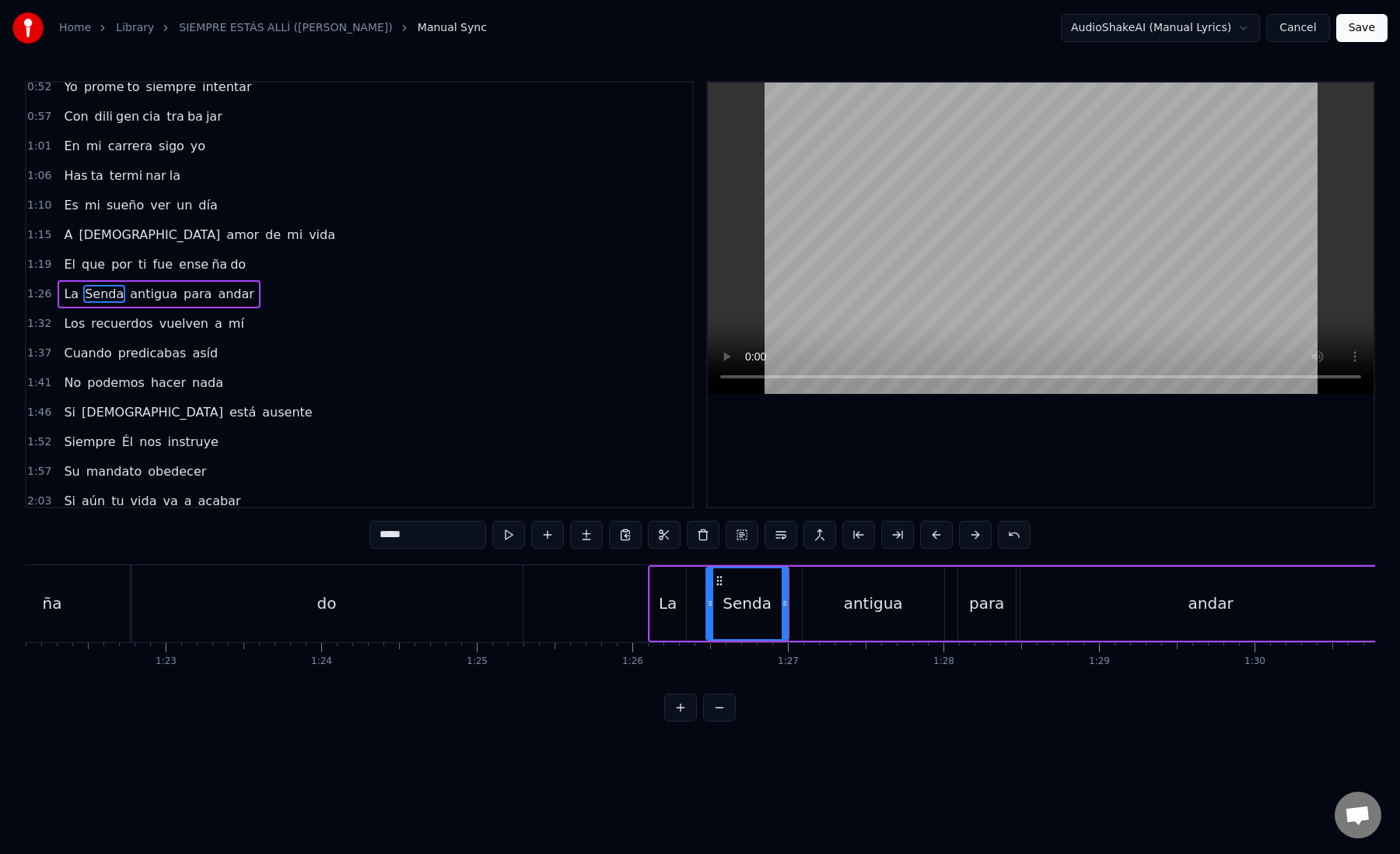
click at [657, 607] on div "La" at bounding box center [669, 603] width 36 height 74
drag, startPoint x: 653, startPoint y: 605, endPoint x: 619, endPoint y: 604, distance: 34.0
click at [620, 604] on icon at bounding box center [622, 603] width 6 height 12
click at [734, 605] on div "Senda" at bounding box center [747, 603] width 49 height 23
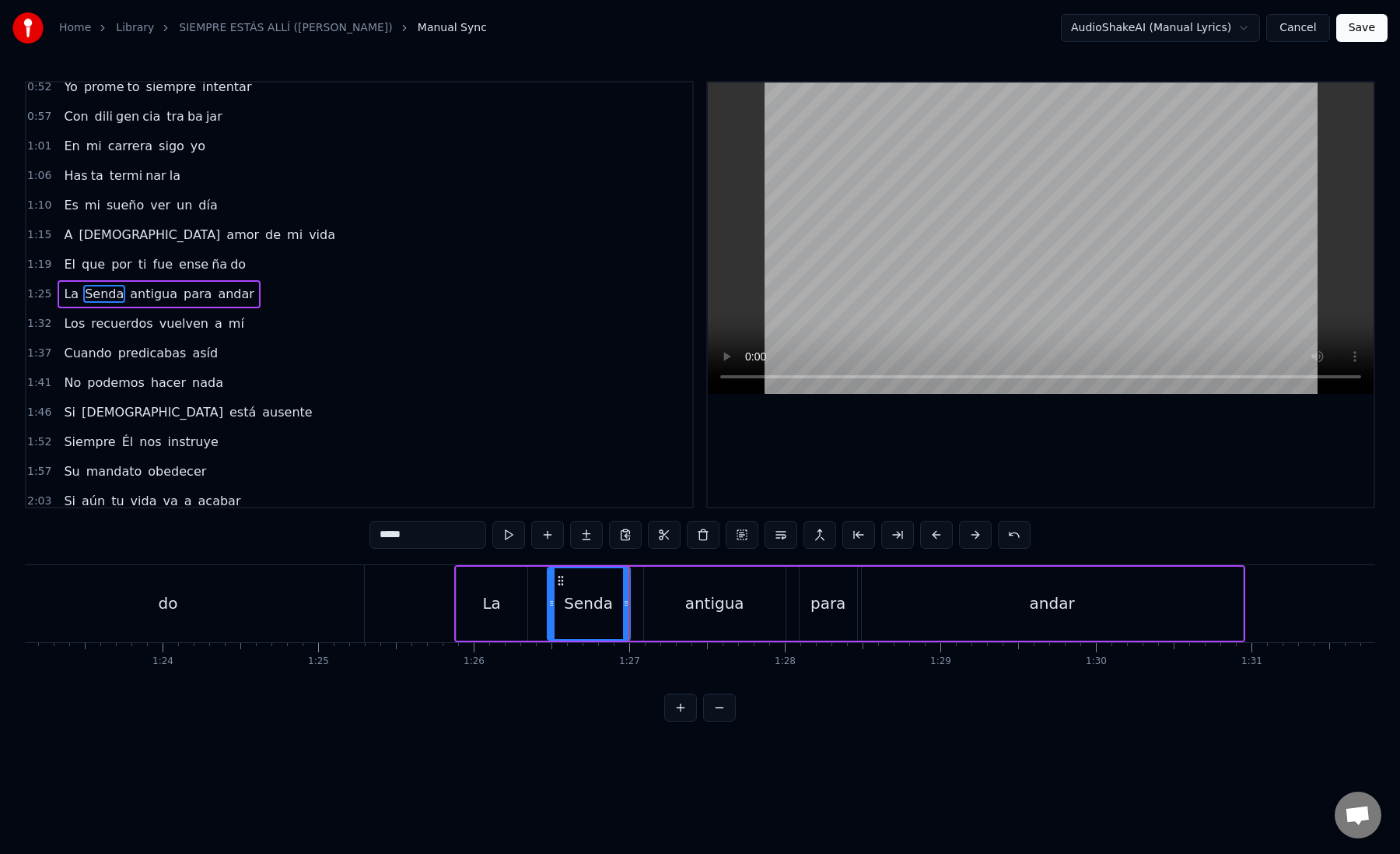
scroll to position [0, 12937]
click at [663, 608] on div "antigua" at bounding box center [708, 603] width 142 height 74
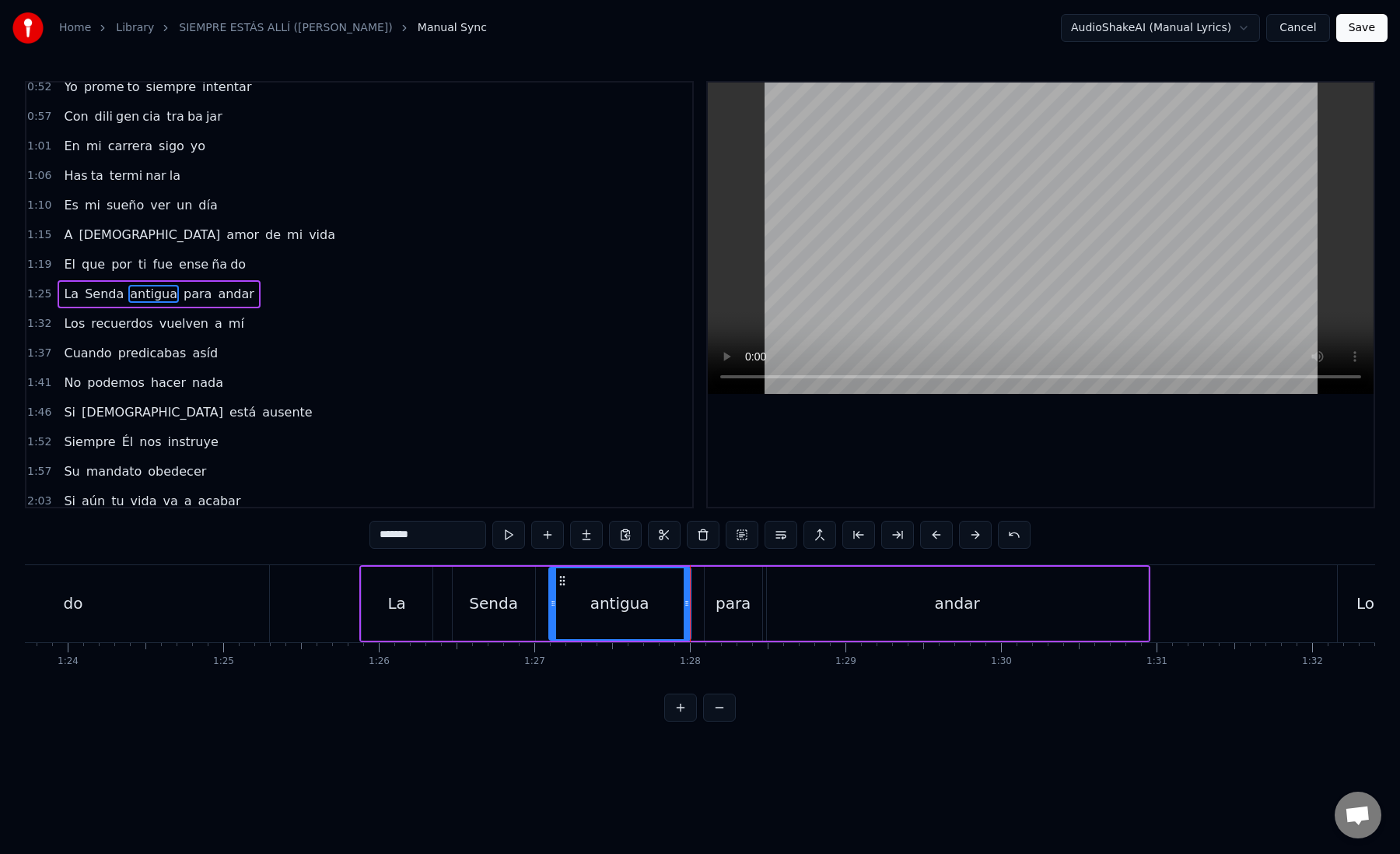
scroll to position [0, 13133]
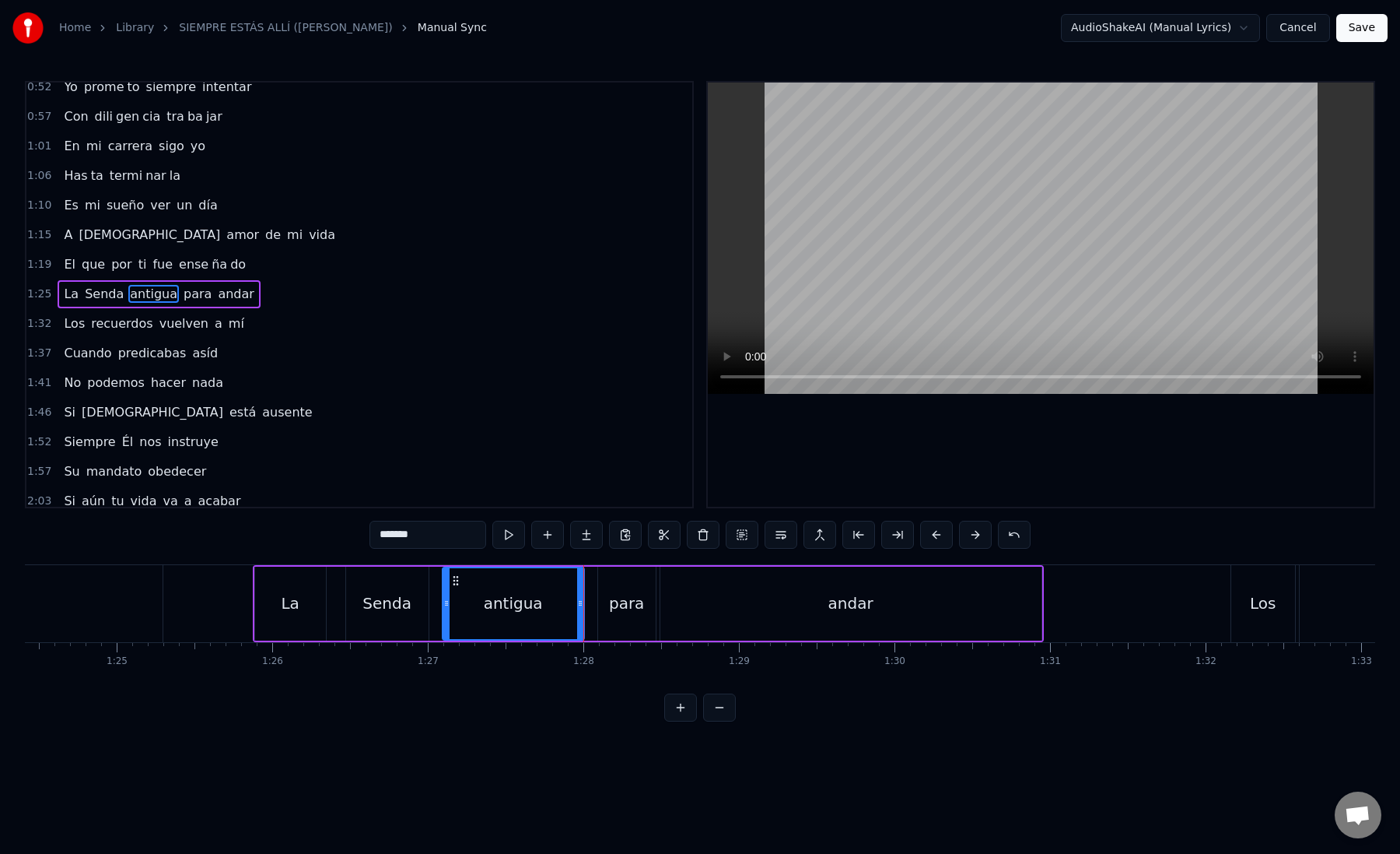
click at [630, 605] on div "para" at bounding box center [626, 603] width 35 height 23
click at [715, 603] on div "andar" at bounding box center [851, 603] width 381 height 74
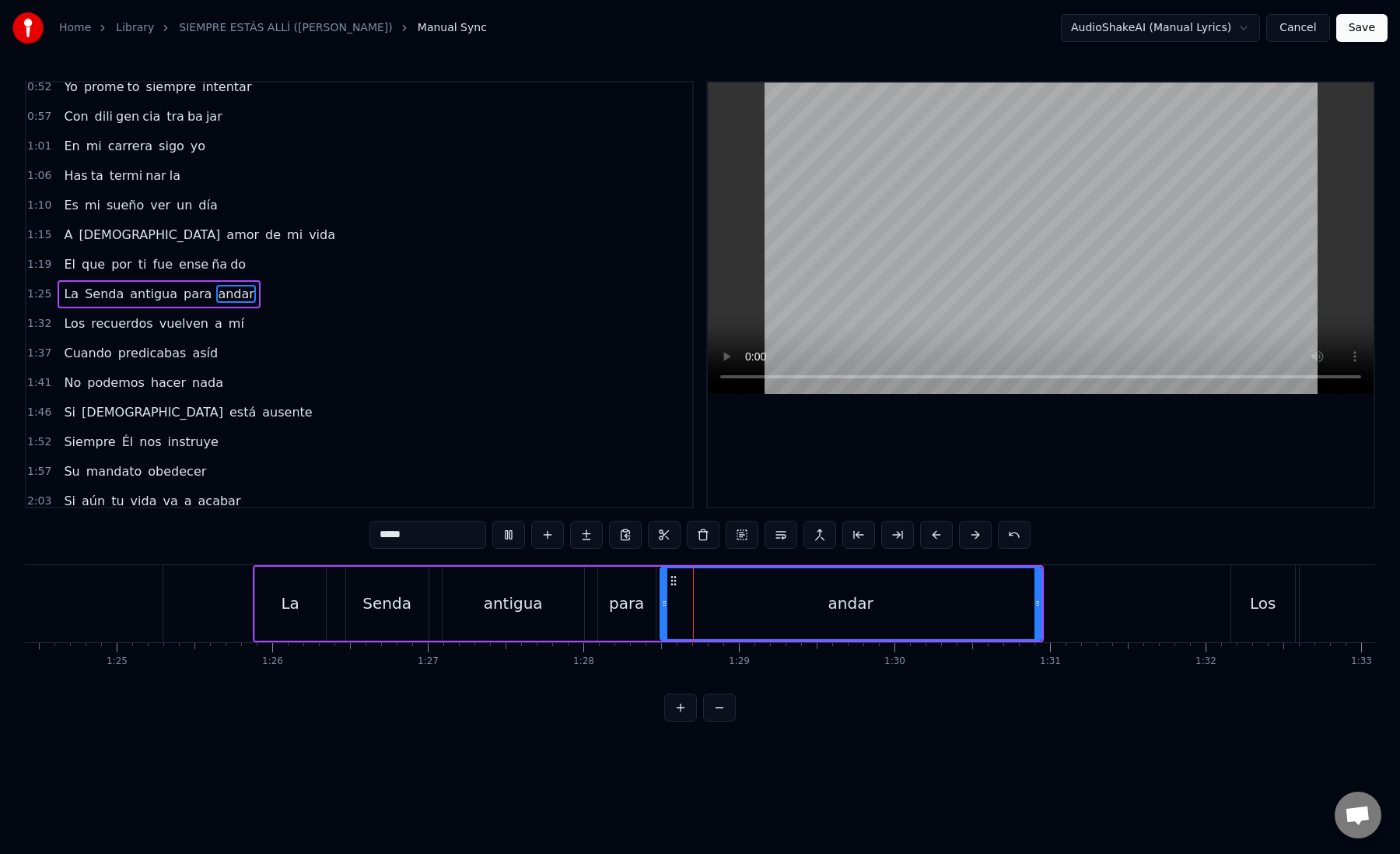
click at [715, 603] on div "andar" at bounding box center [850, 603] width 379 height 71
click at [898, 534] on button at bounding box center [897, 535] width 33 height 28
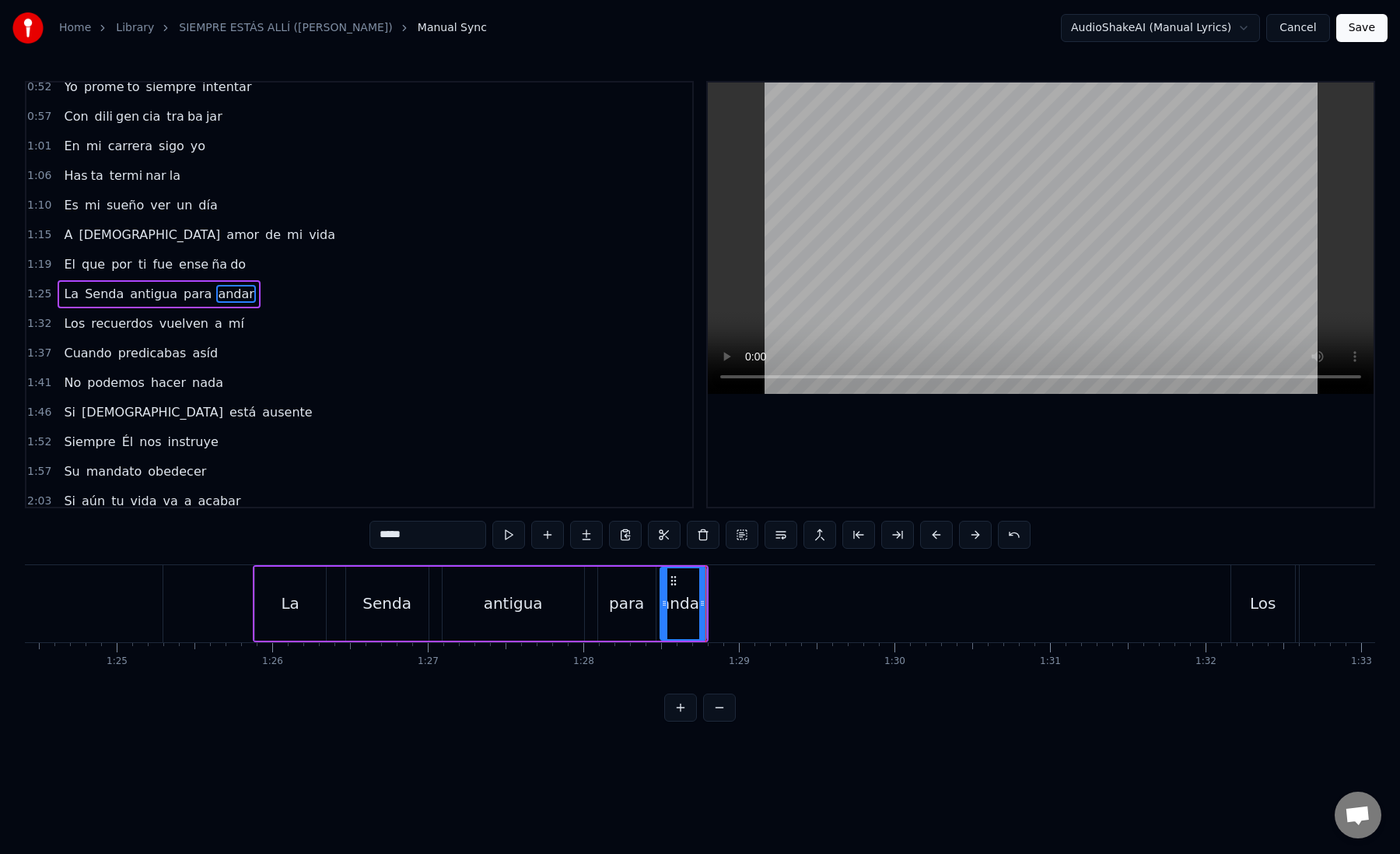
drag, startPoint x: 392, startPoint y: 535, endPoint x: 477, endPoint y: 535, distance: 85.0
click at [477, 535] on input "*****" at bounding box center [428, 535] width 117 height 28
type input "**"
click at [595, 539] on button at bounding box center [587, 535] width 33 height 28
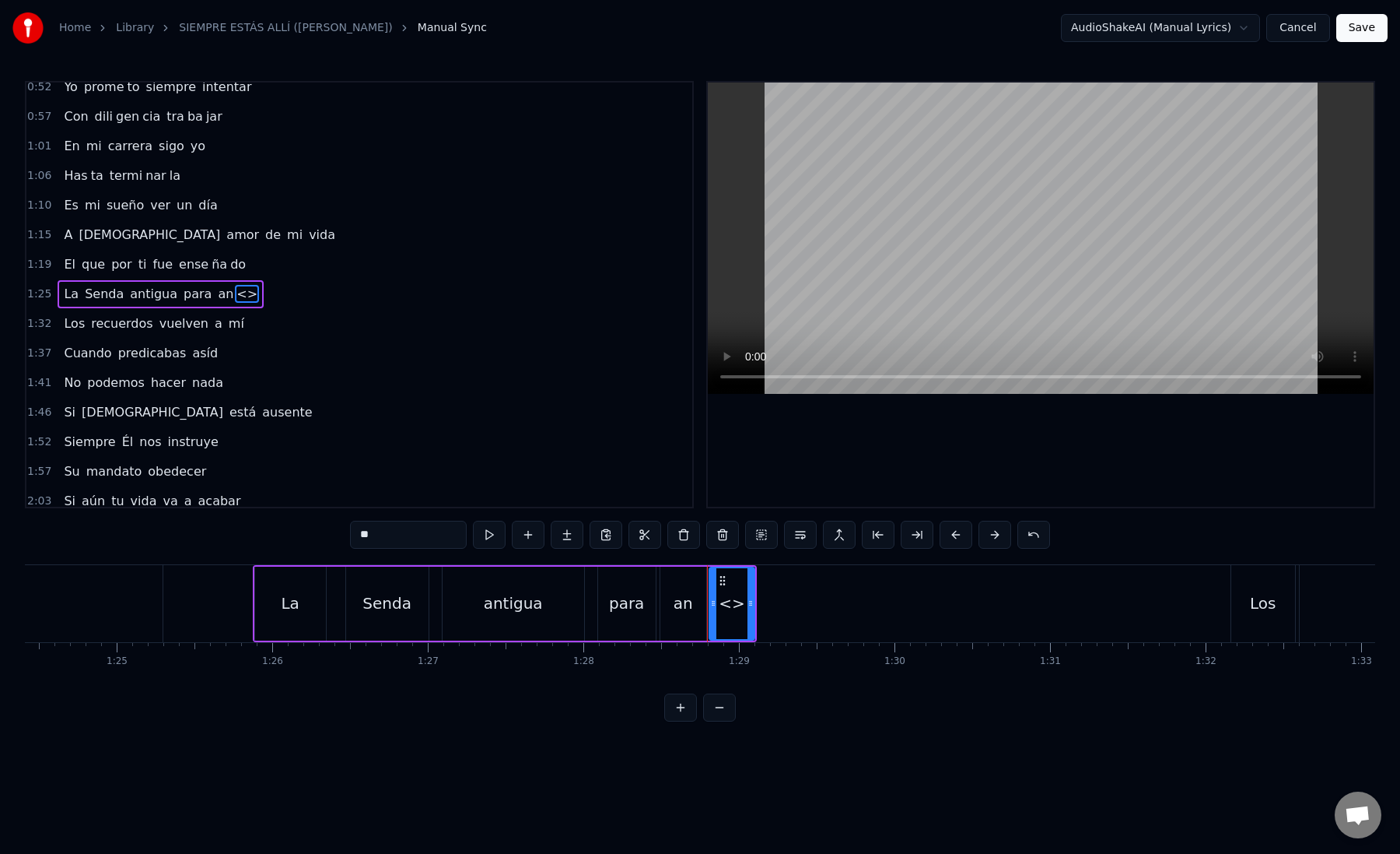
paste input "*"
drag, startPoint x: 414, startPoint y: 531, endPoint x: 342, endPoint y: 530, distance: 72.0
click at [342, 530] on div "0:12 Mi [PERSON_NAME] zón confiado es tá 0:16 Nos vere mos una vez más 0:21 Un …" at bounding box center [700, 401] width 1350 height 640
drag, startPoint x: 754, startPoint y: 604, endPoint x: 1082, endPoint y: 604, distance: 328.0
click at [1062, 604] on icon at bounding box center [1058, 603] width 6 height 12
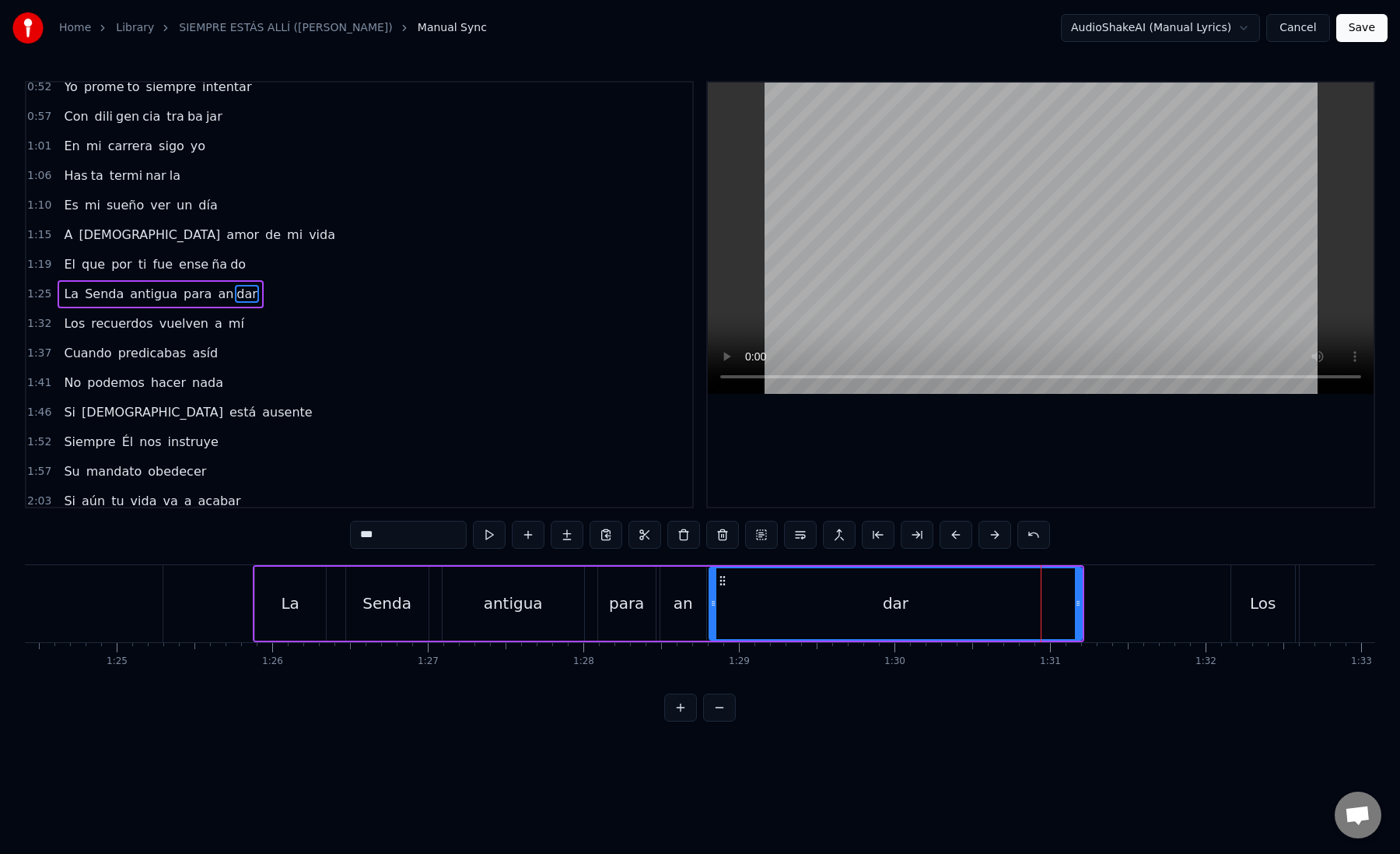
click at [904, 601] on div "dar" at bounding box center [896, 603] width 26 height 23
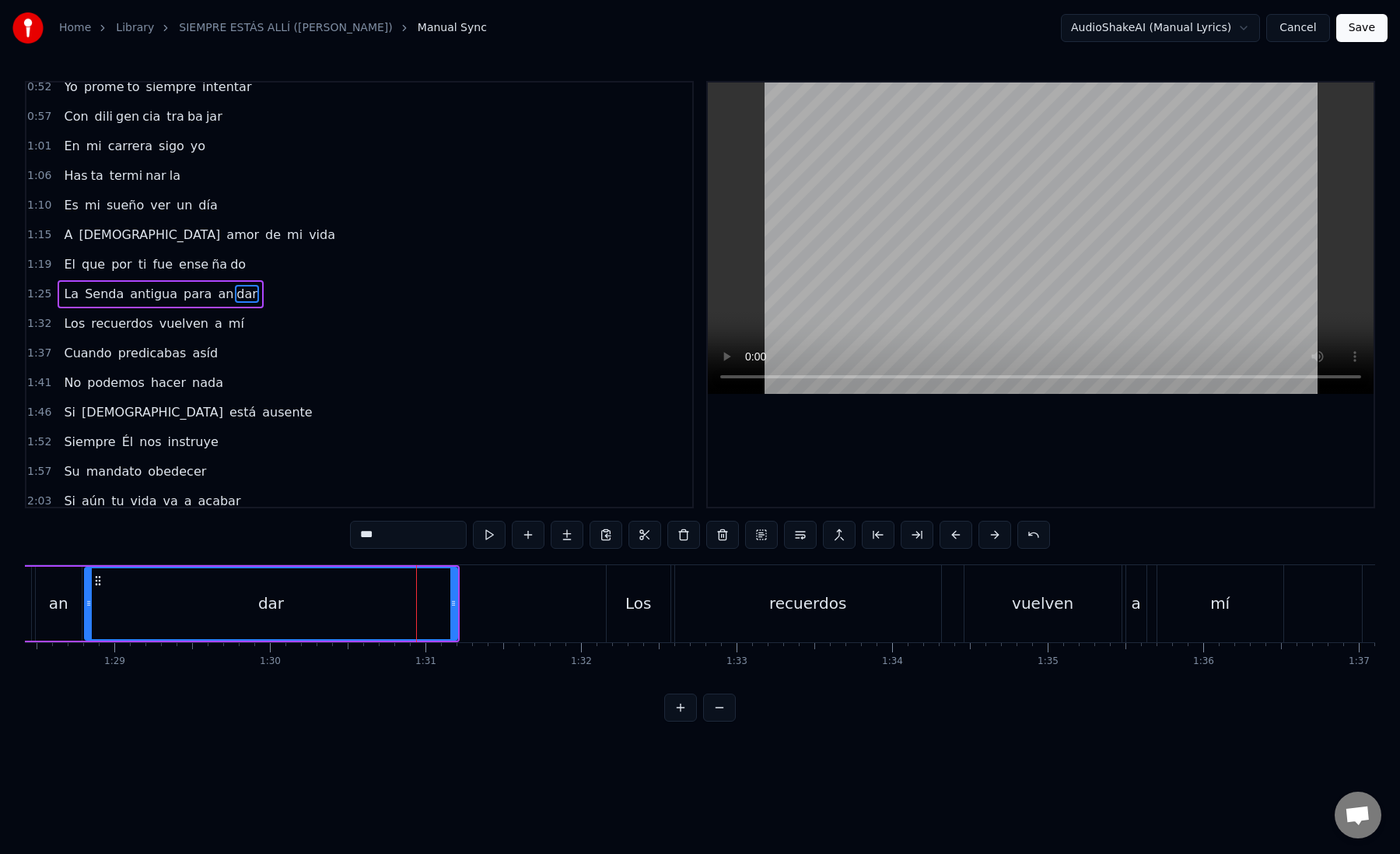
scroll to position [0, 13780]
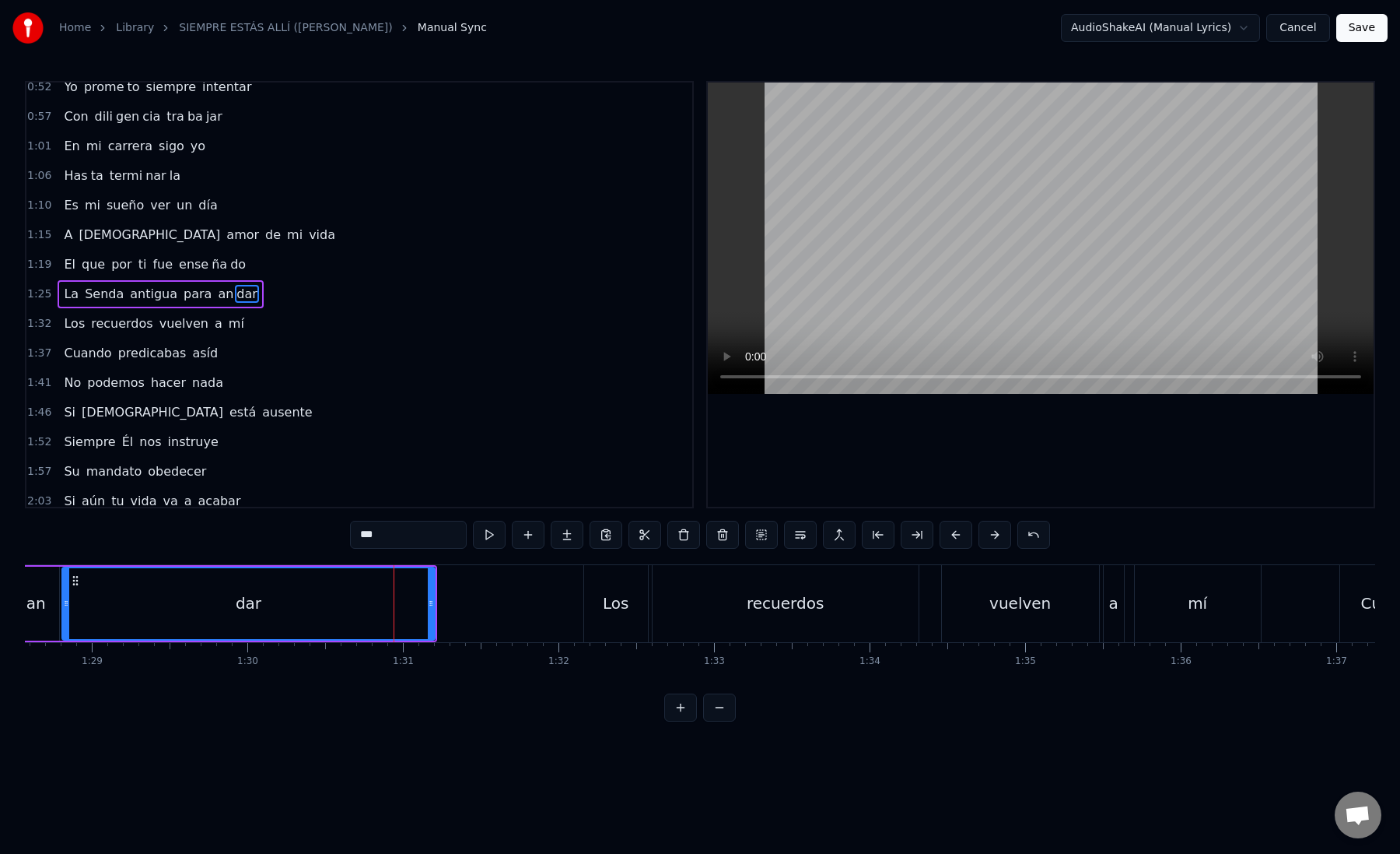
click at [615, 600] on div "Los" at bounding box center [616, 603] width 26 height 23
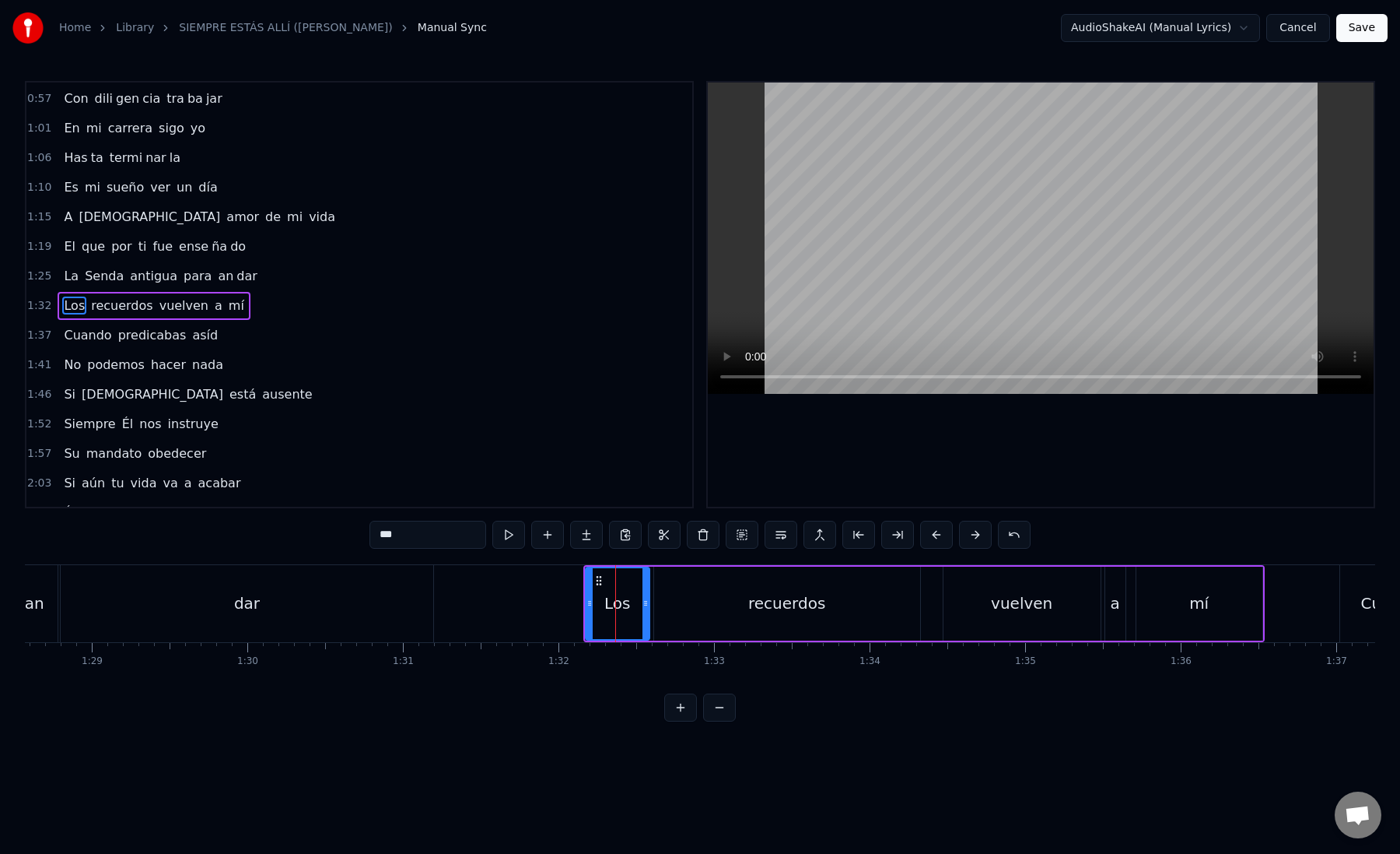
scroll to position [276, 0]
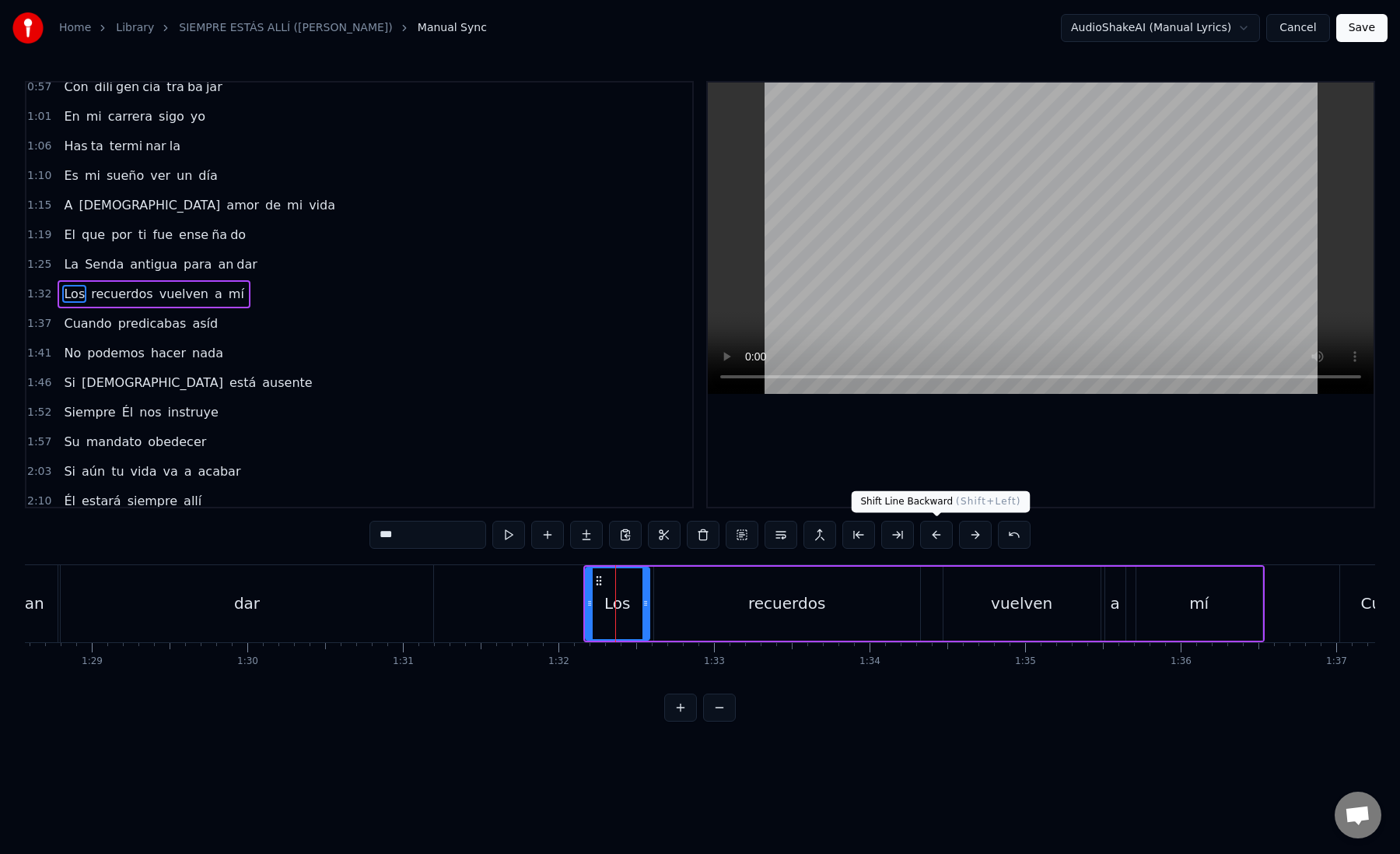
click at [944, 530] on button at bounding box center [936, 535] width 33 height 28
click at [936, 531] on button at bounding box center [936, 535] width 33 height 28
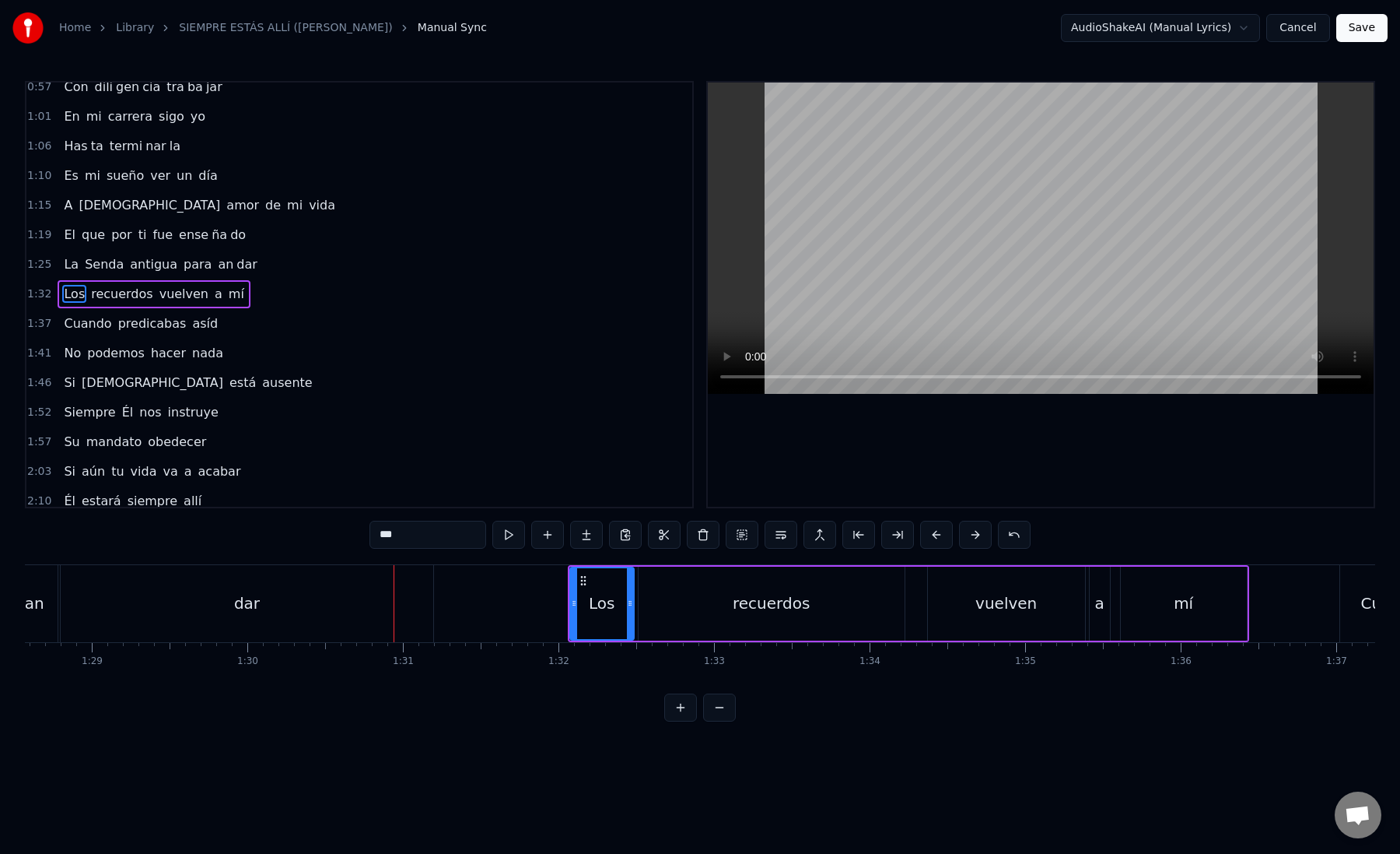
click at [570, 604] on div "Los" at bounding box center [602, 603] width 65 height 74
click at [595, 606] on div "Los" at bounding box center [601, 603] width 26 height 23
drag, startPoint x: 574, startPoint y: 605, endPoint x: 553, endPoint y: 605, distance: 21.0
click at [566, 605] on icon at bounding box center [569, 603] width 6 height 12
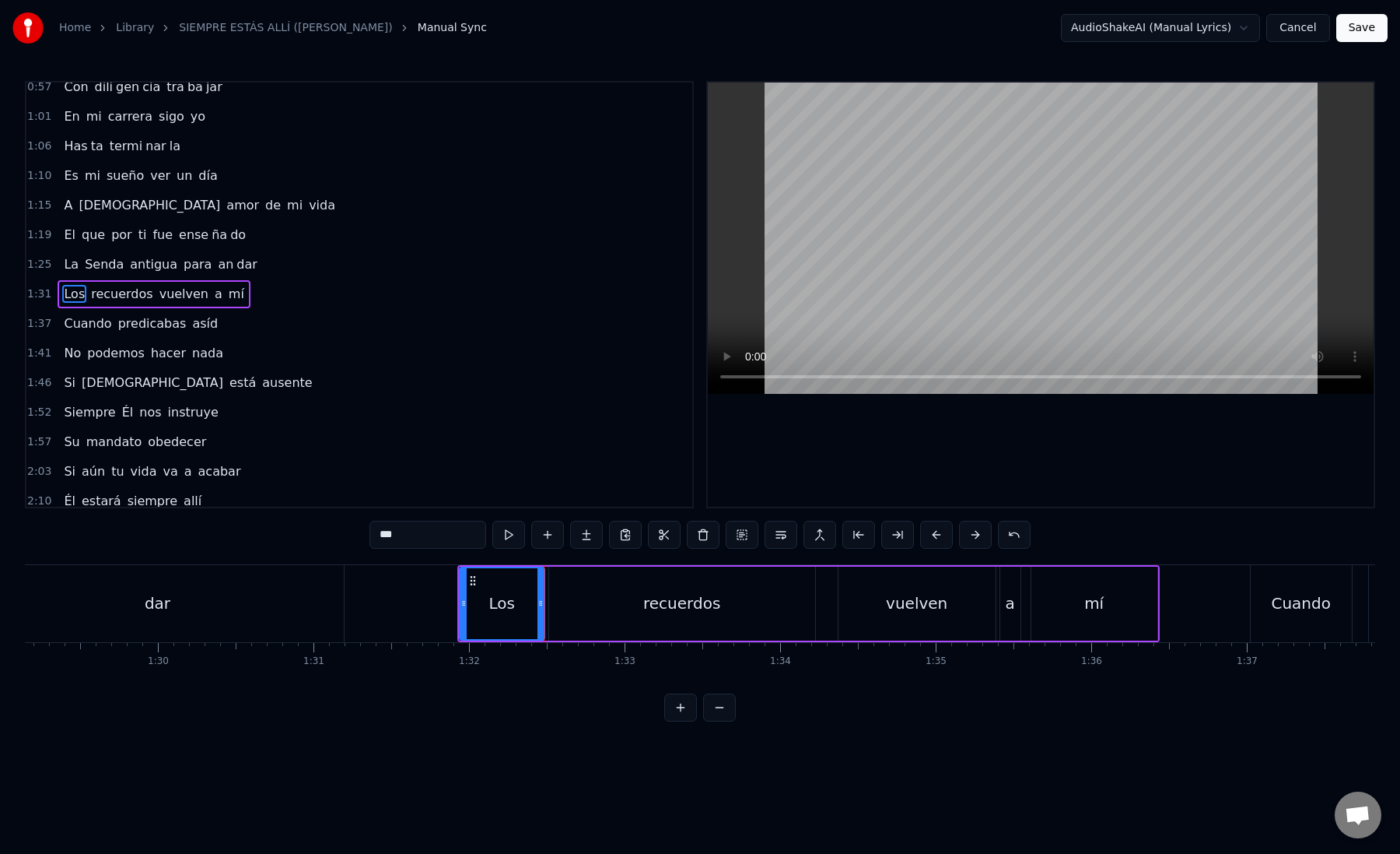
scroll to position [0, 13975]
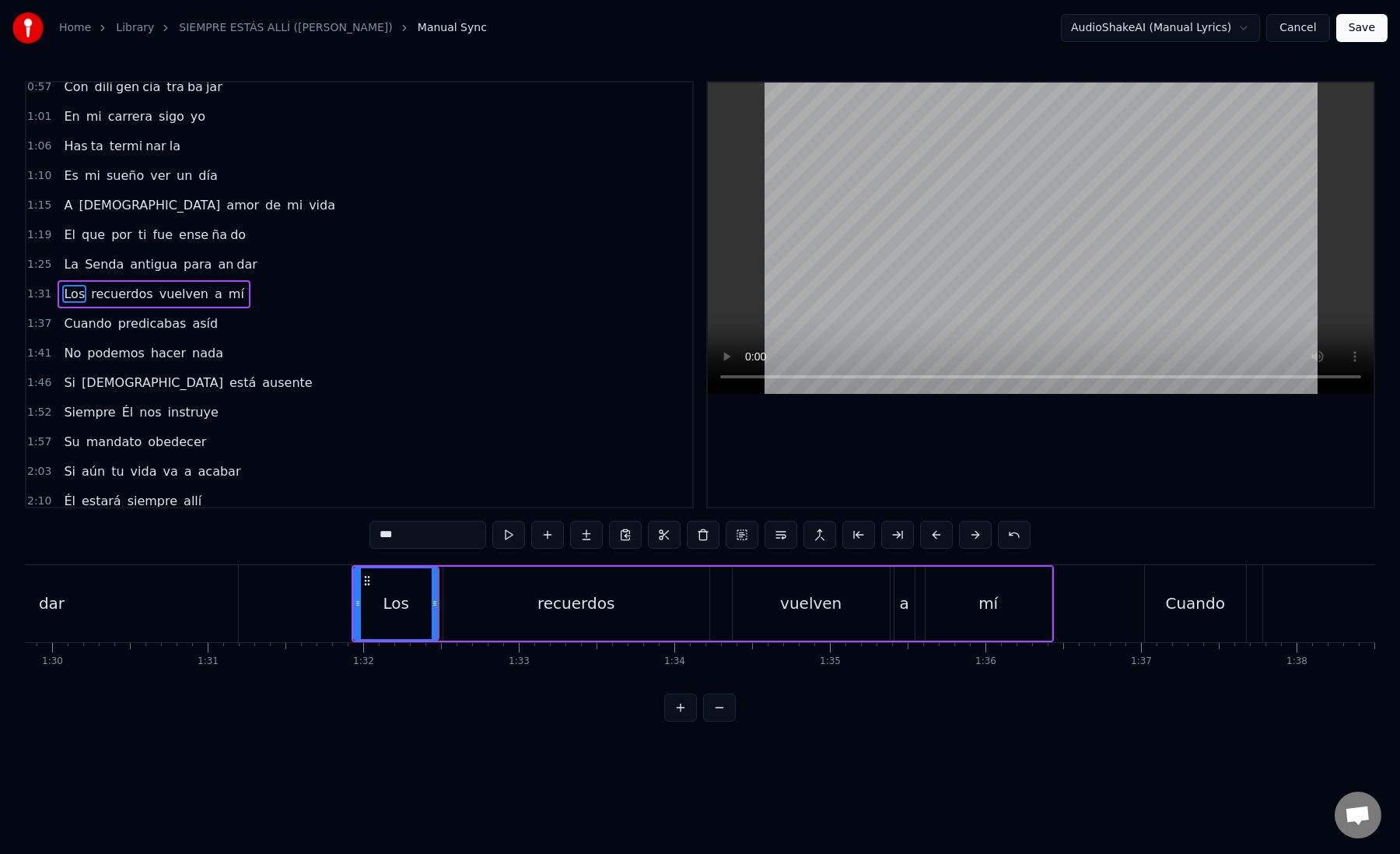
click at [464, 603] on div "recuerdos" at bounding box center [576, 603] width 266 height 74
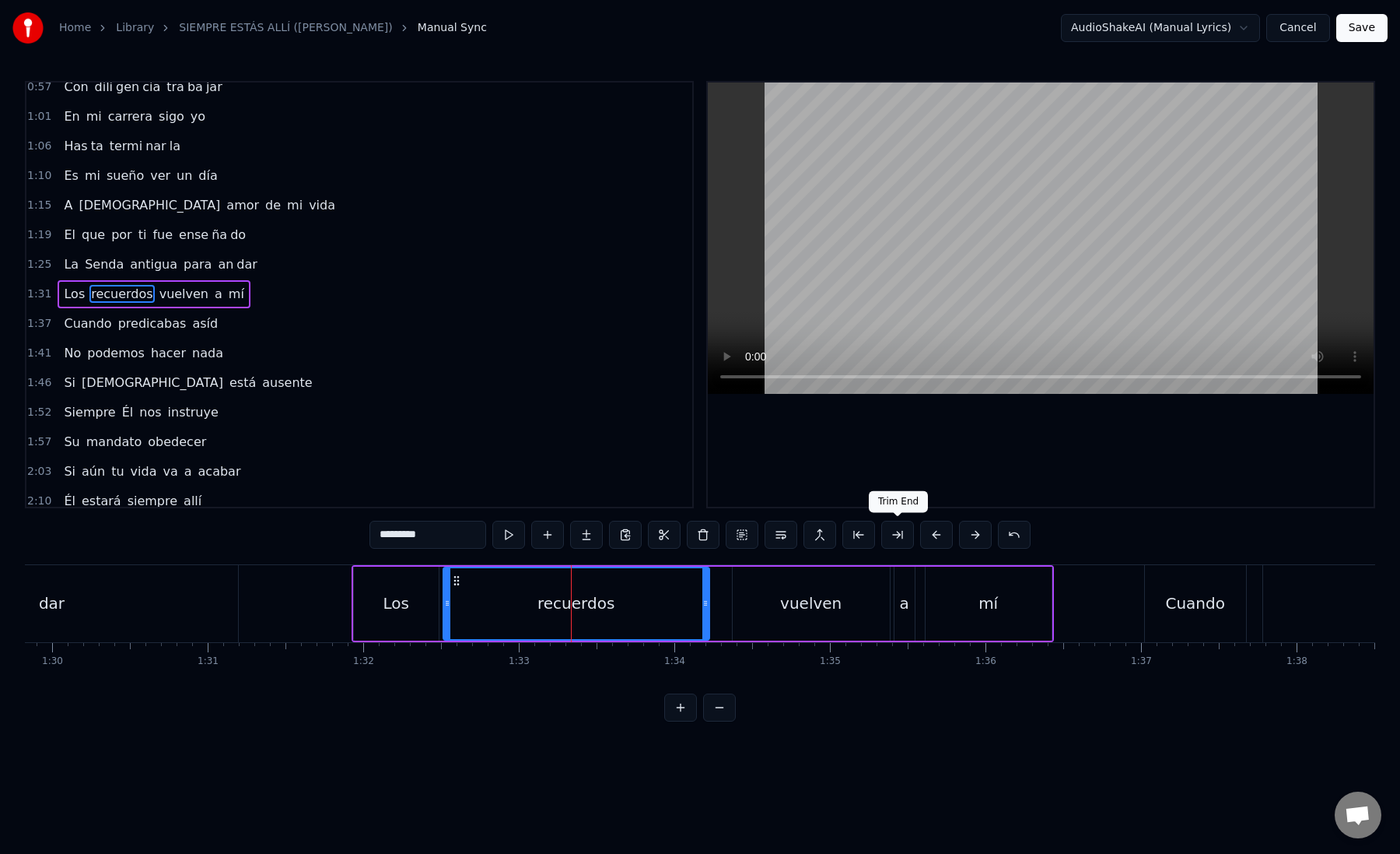
click at [904, 539] on button at bounding box center [897, 535] width 33 height 28
drag, startPoint x: 411, startPoint y: 536, endPoint x: 484, endPoint y: 535, distance: 73.0
click at [484, 536] on input "*********" at bounding box center [428, 535] width 117 height 28
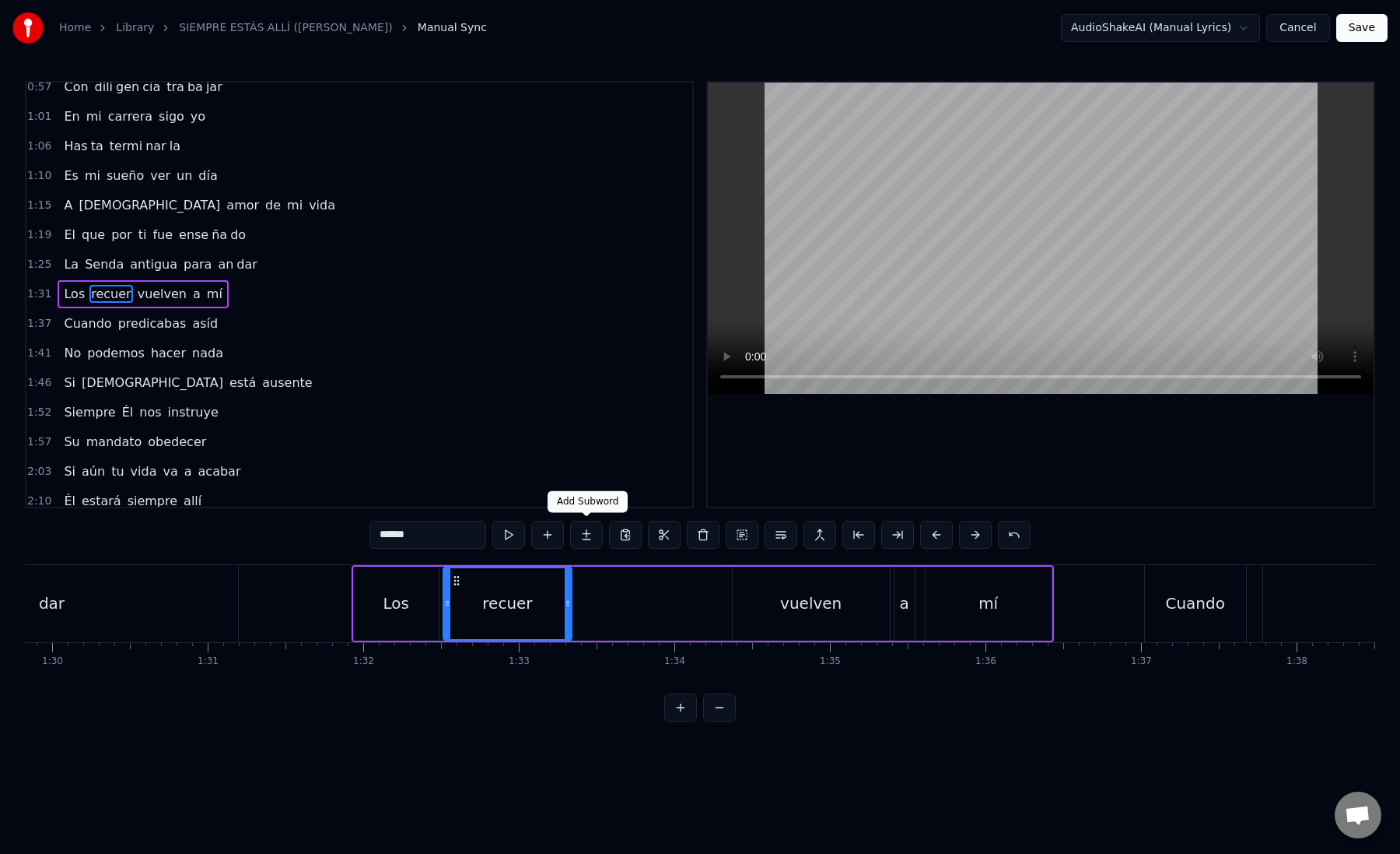
type input "******"
click at [577, 540] on button at bounding box center [587, 535] width 33 height 28
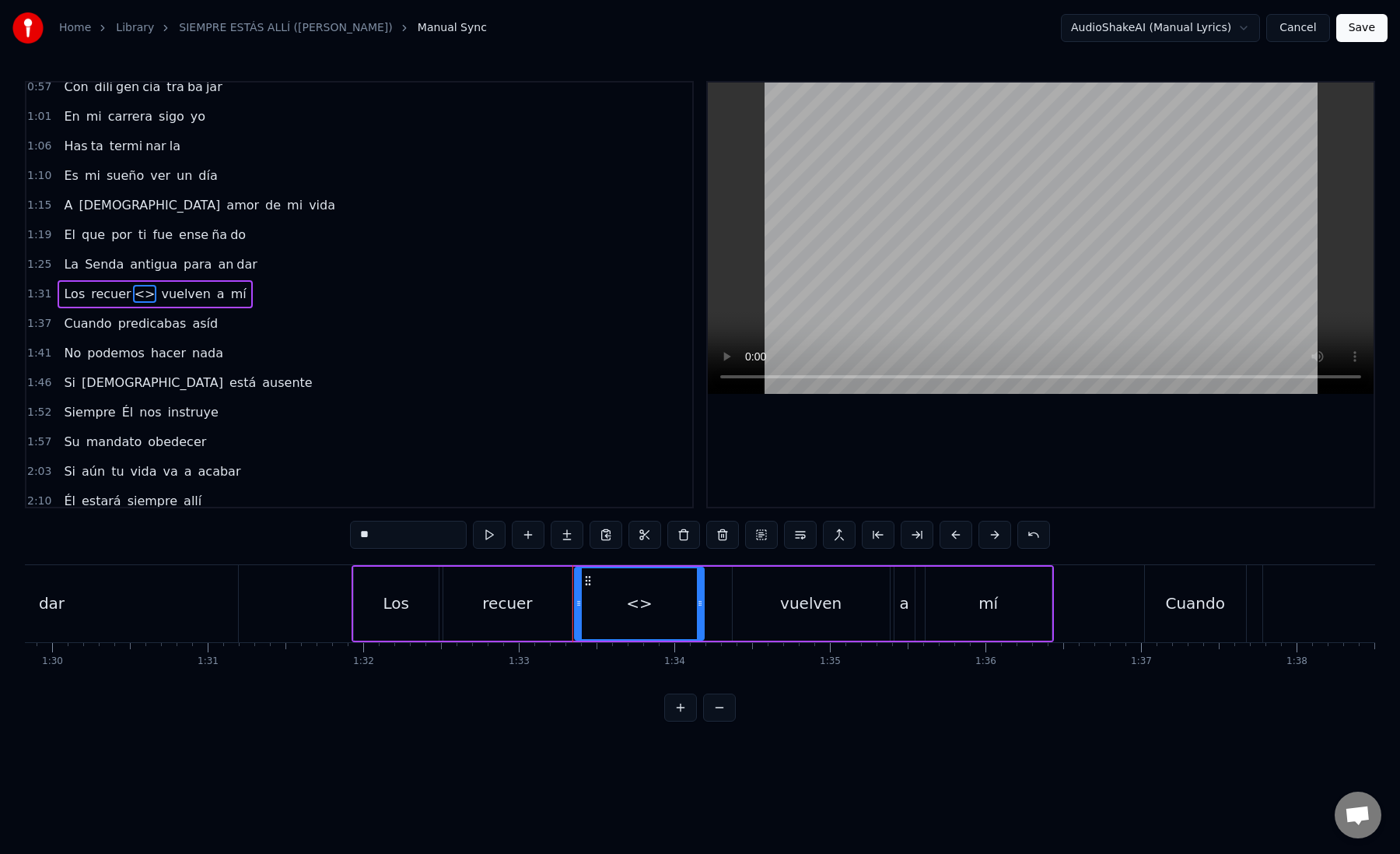
drag, startPoint x: 396, startPoint y: 523, endPoint x: 416, endPoint y: 540, distance: 26.2
click at [416, 541] on input "**" at bounding box center [409, 535] width 117 height 28
paste input "*"
click at [598, 596] on div "dos" at bounding box center [639, 603] width 127 height 71
click at [743, 612] on div "vuelven" at bounding box center [811, 603] width 157 height 74
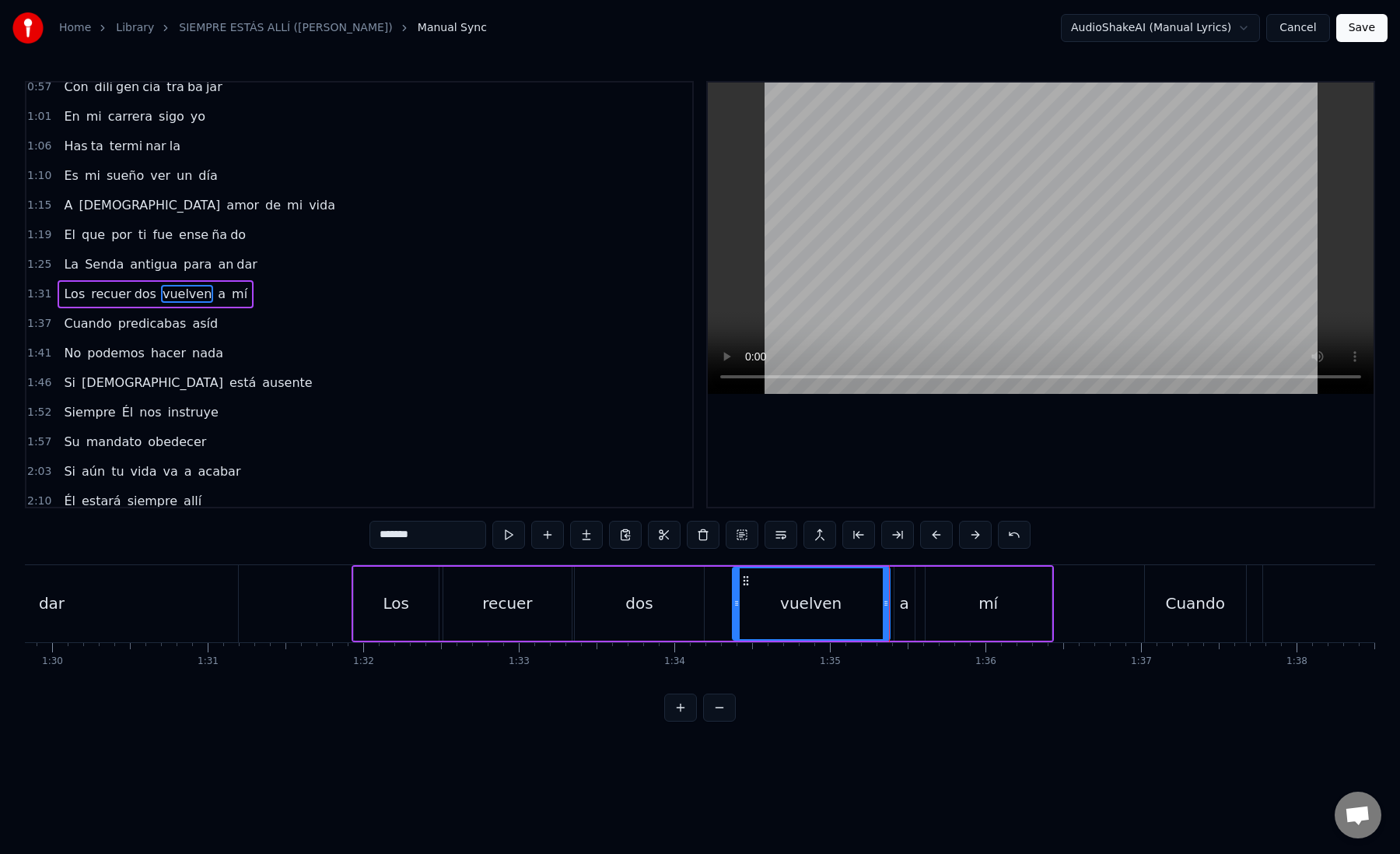
click at [899, 614] on div "a" at bounding box center [905, 603] width 21 height 74
click at [954, 616] on div "mí" at bounding box center [989, 603] width 126 height 74
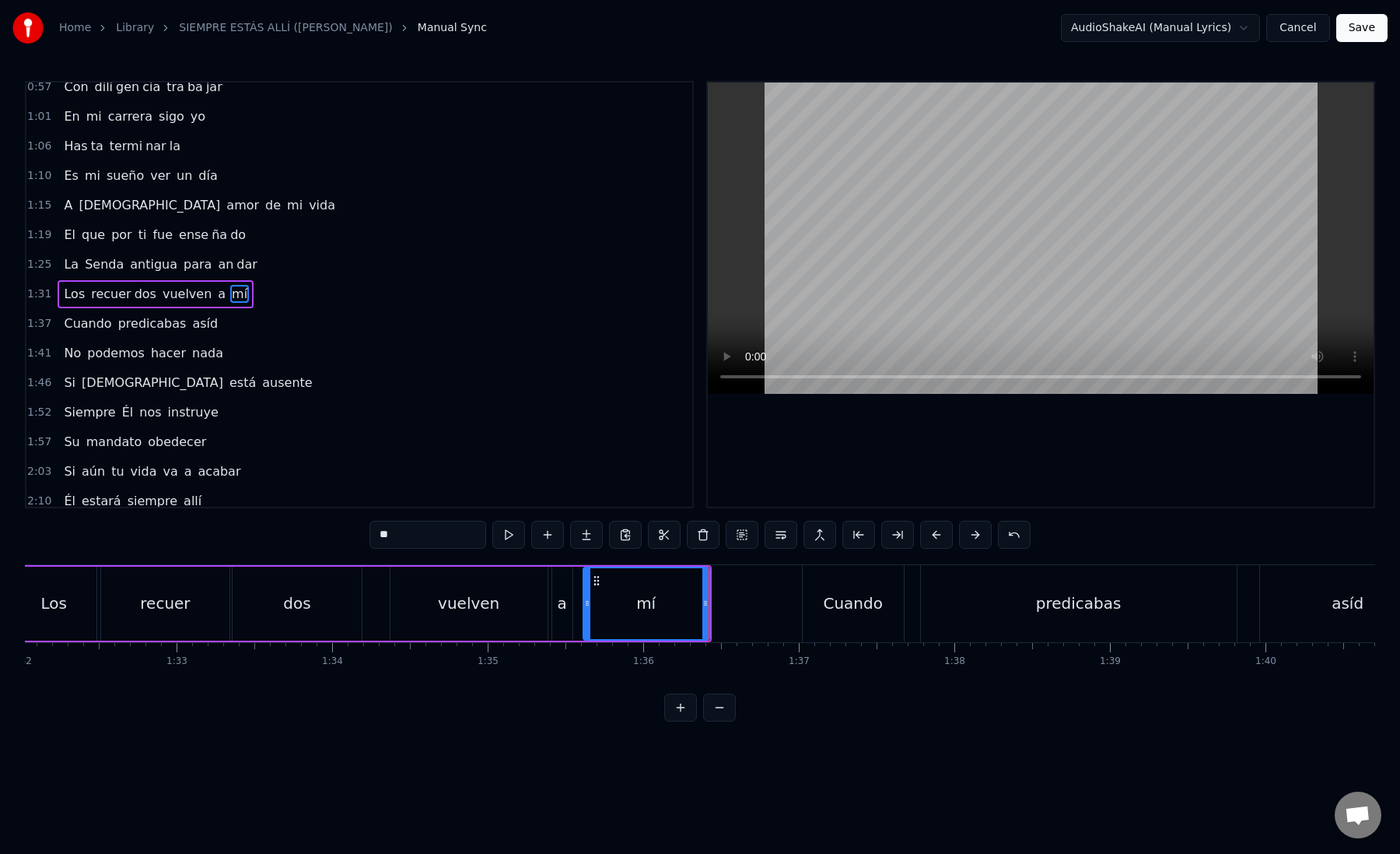
scroll to position [0, 14325]
click at [830, 608] on div "Cuando" at bounding box center [845, 603] width 60 height 23
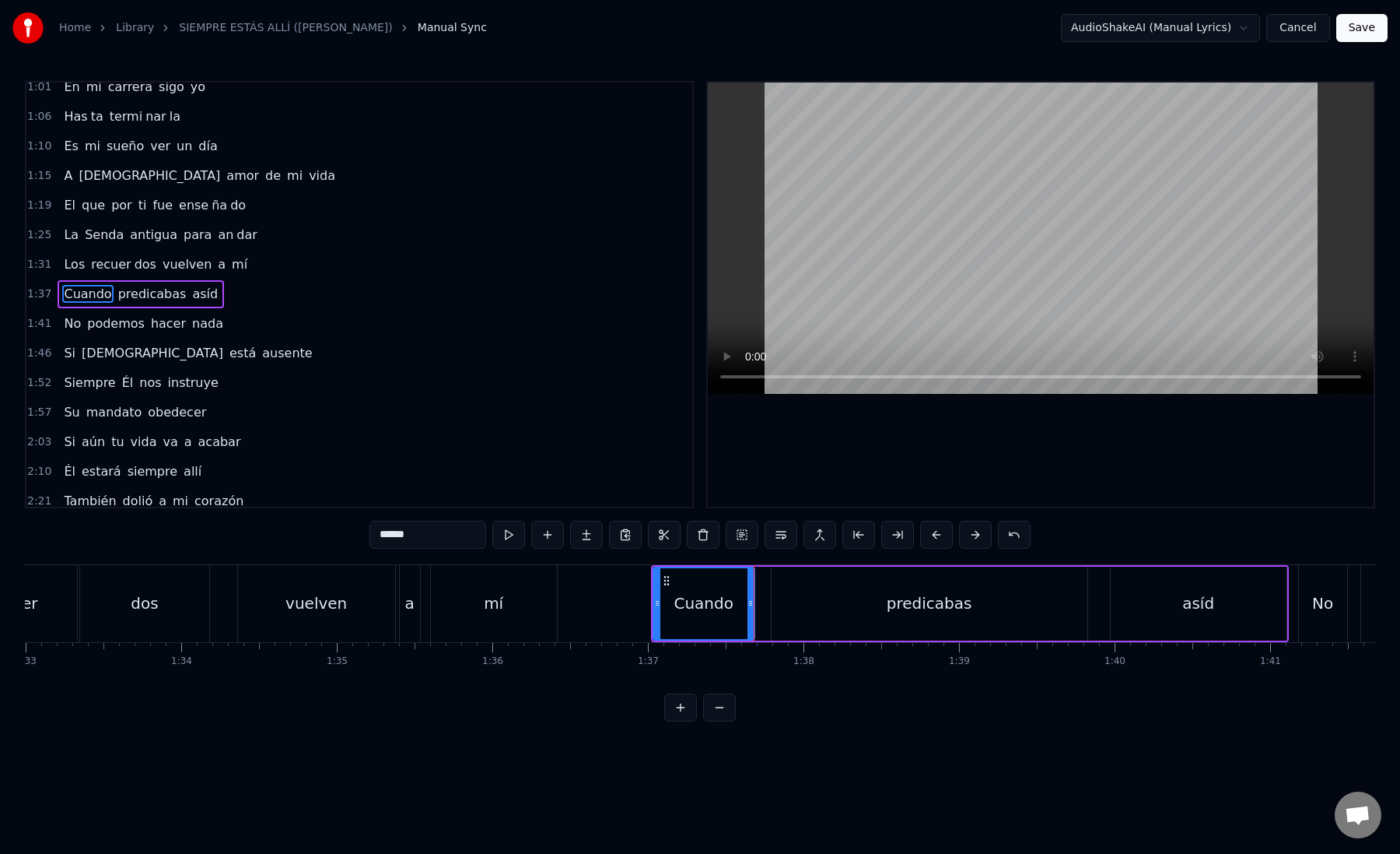
scroll to position [0, 14480]
click at [800, 599] on div "predicabas" at bounding box center [917, 603] width 316 height 74
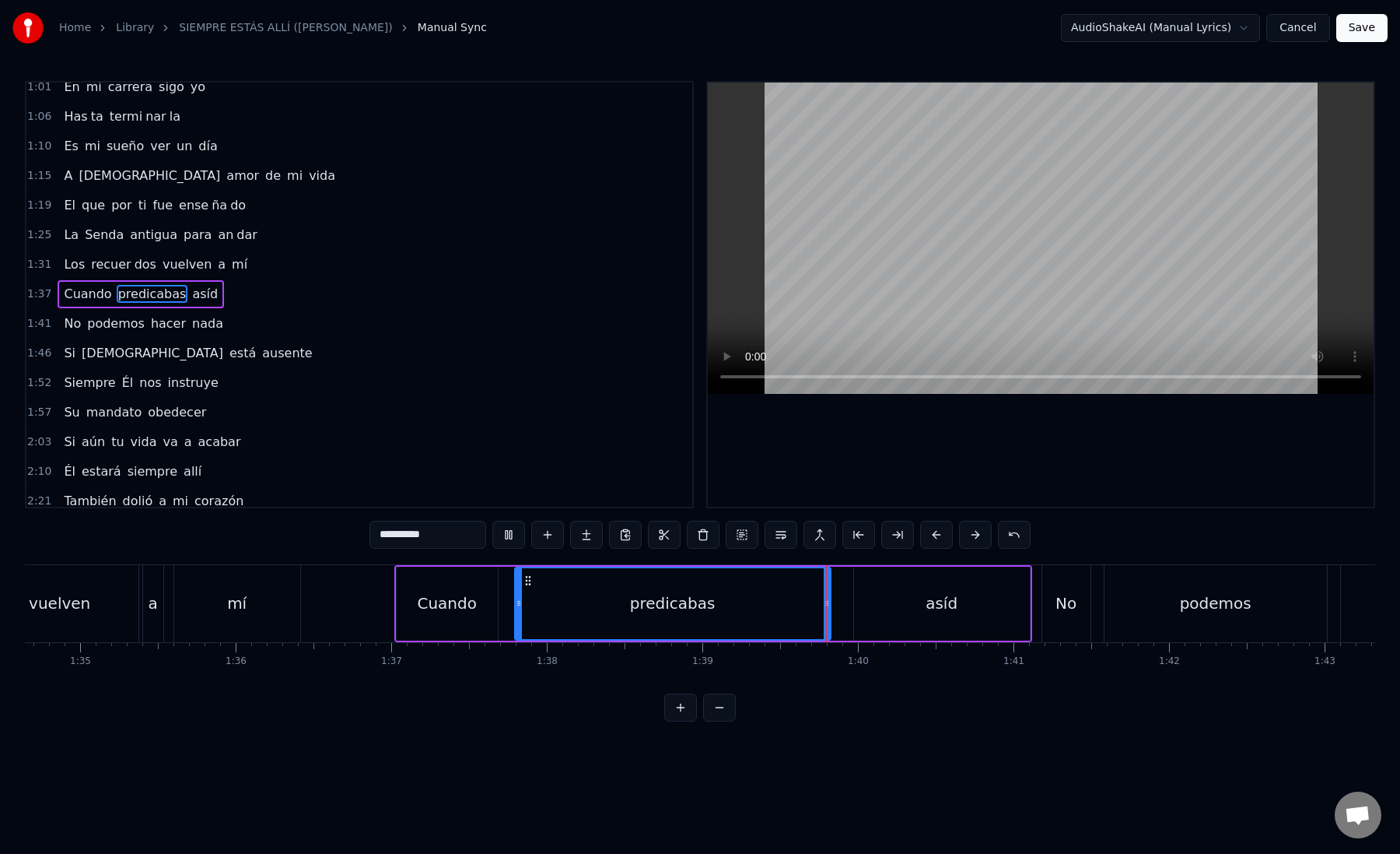
scroll to position [0, 14778]
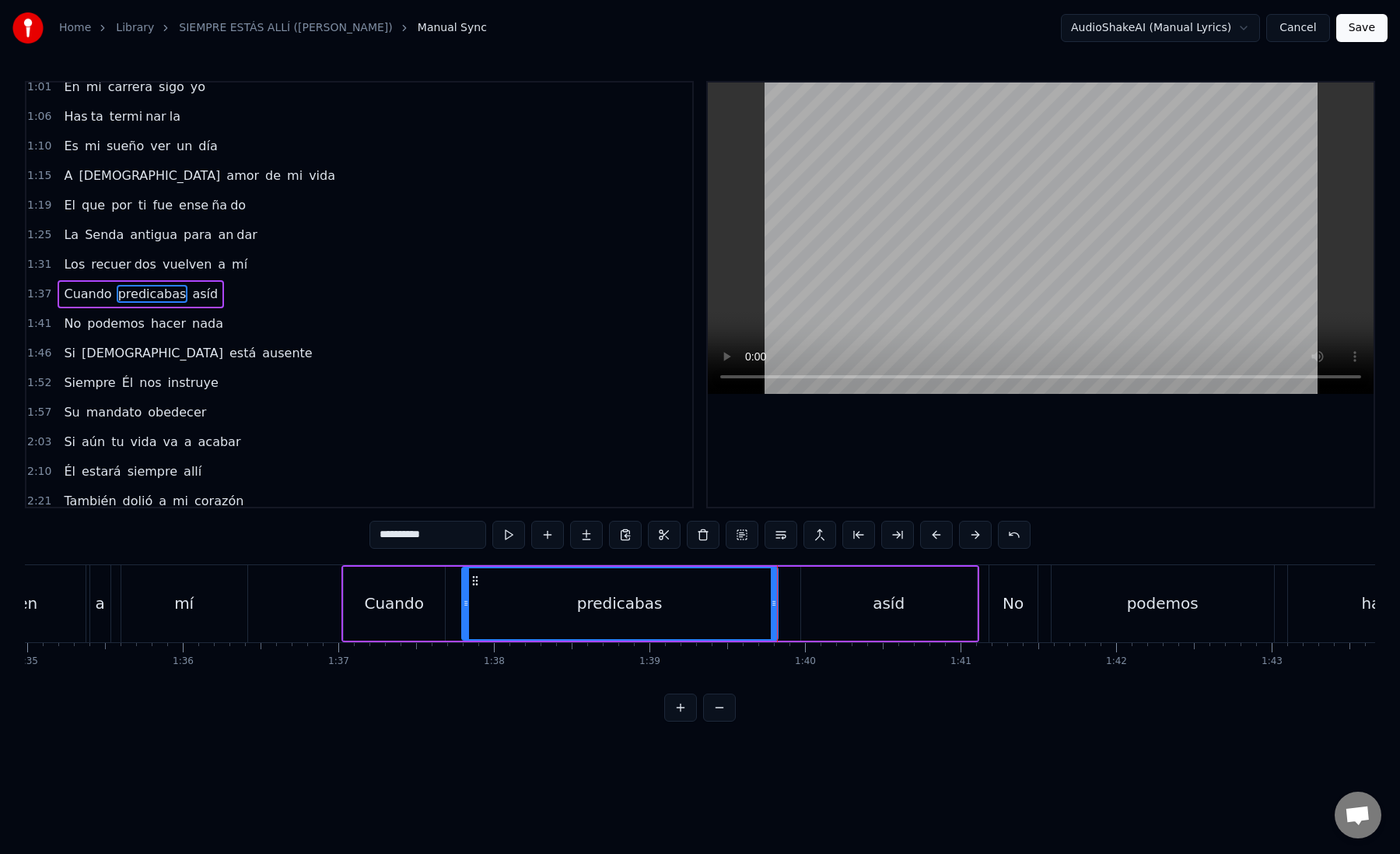
click at [823, 598] on div "asíd" at bounding box center [889, 603] width 176 height 74
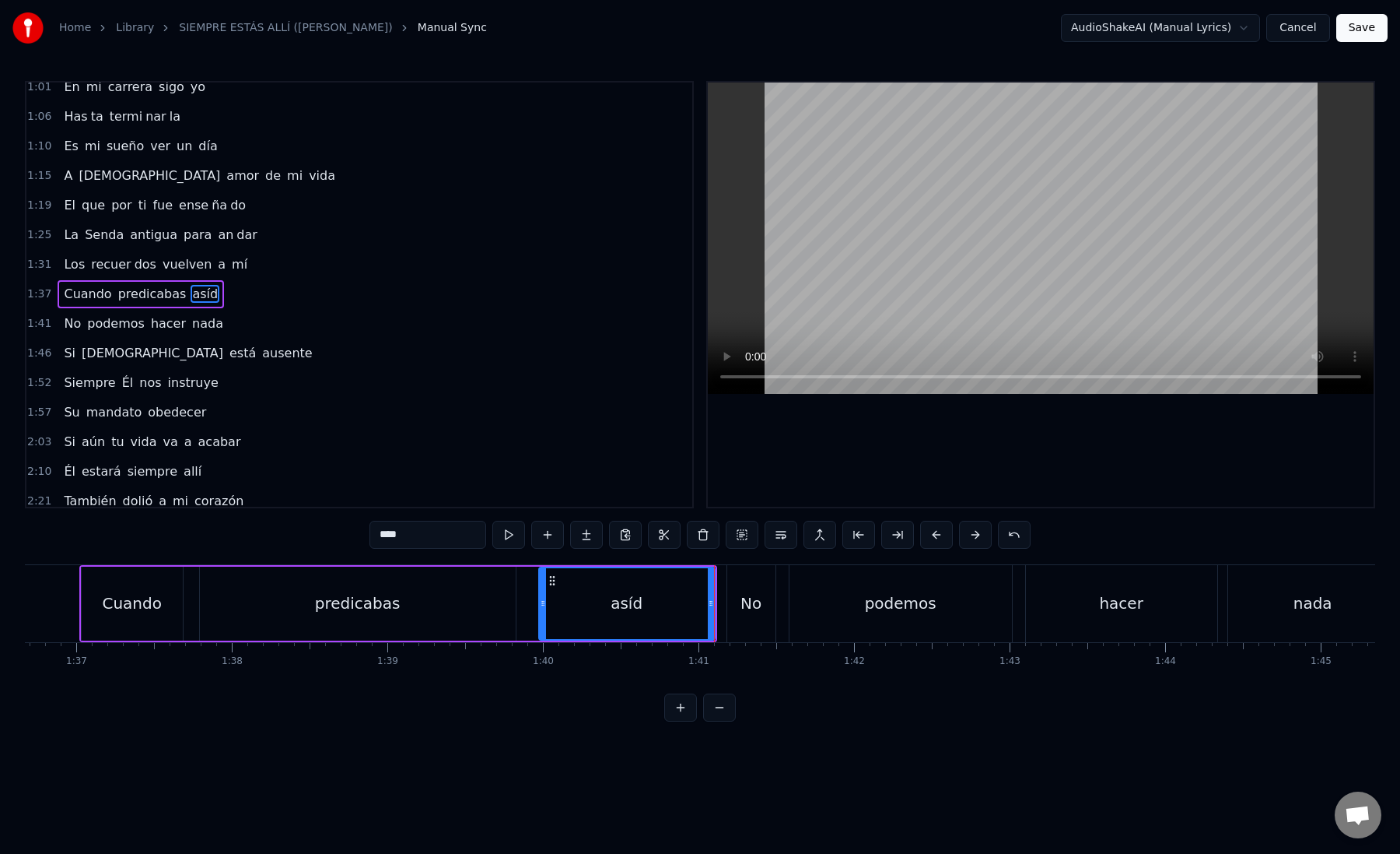
scroll to position [0, 15074]
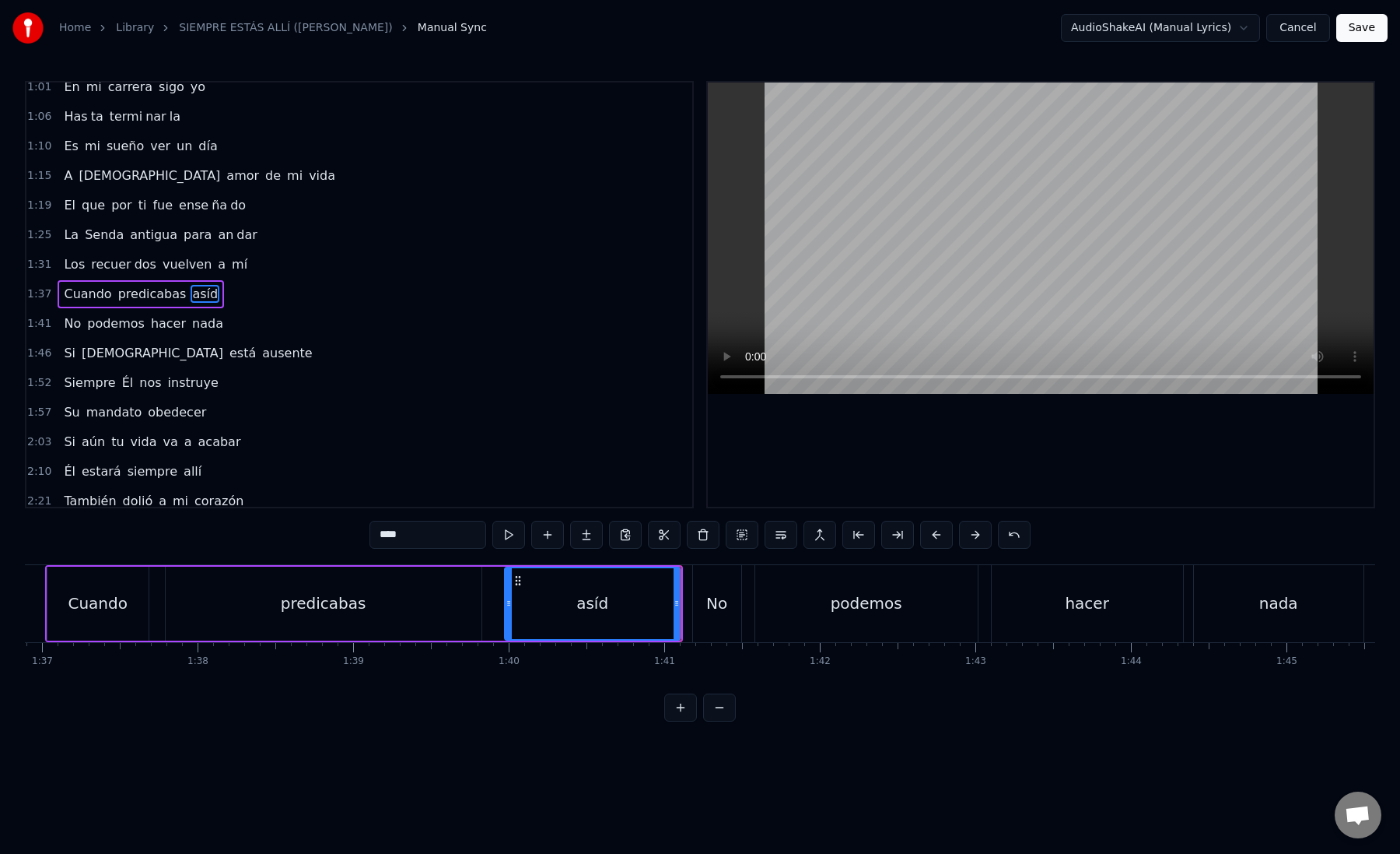
click at [721, 606] on div "No" at bounding box center [717, 603] width 21 height 23
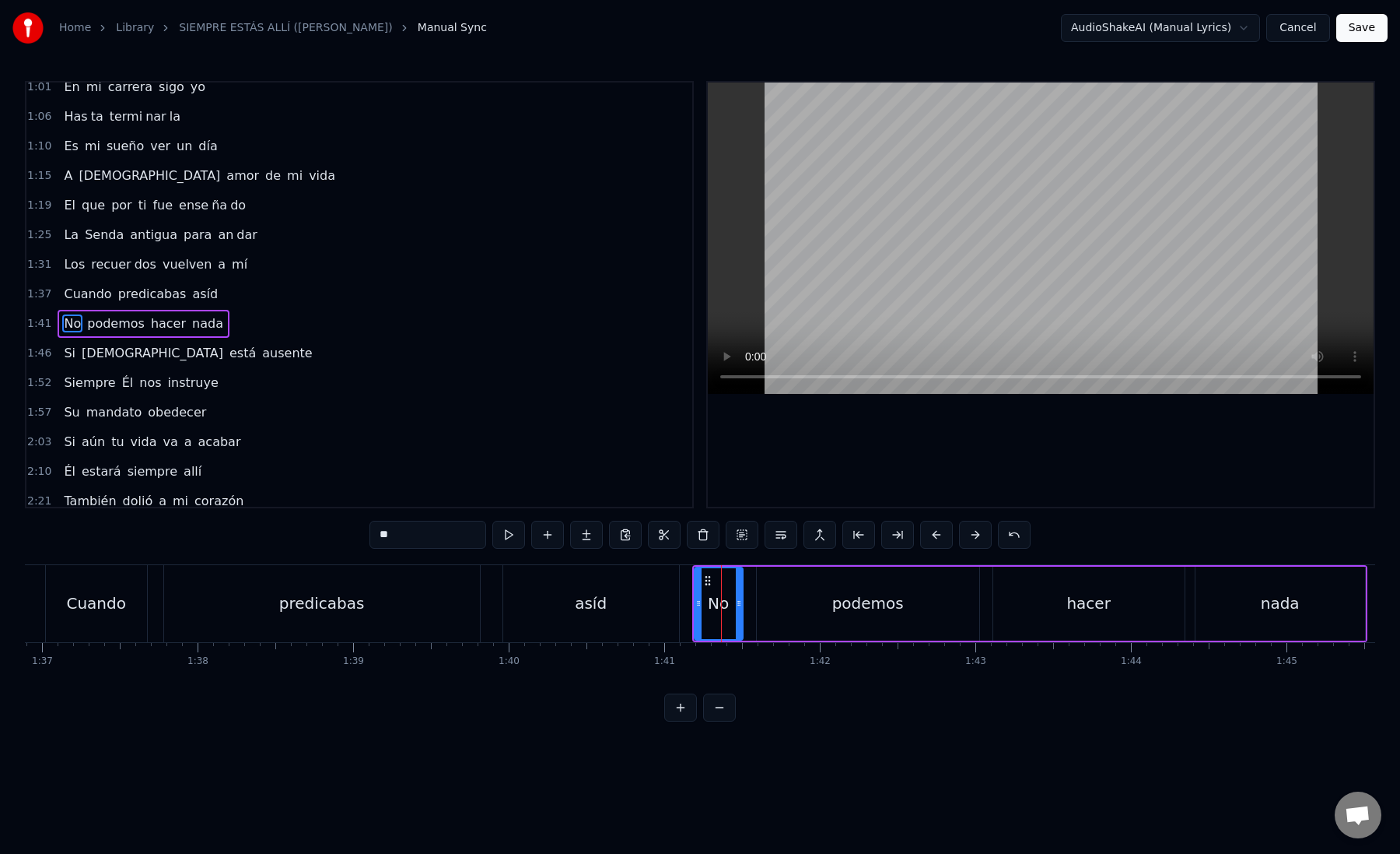
scroll to position [336, 0]
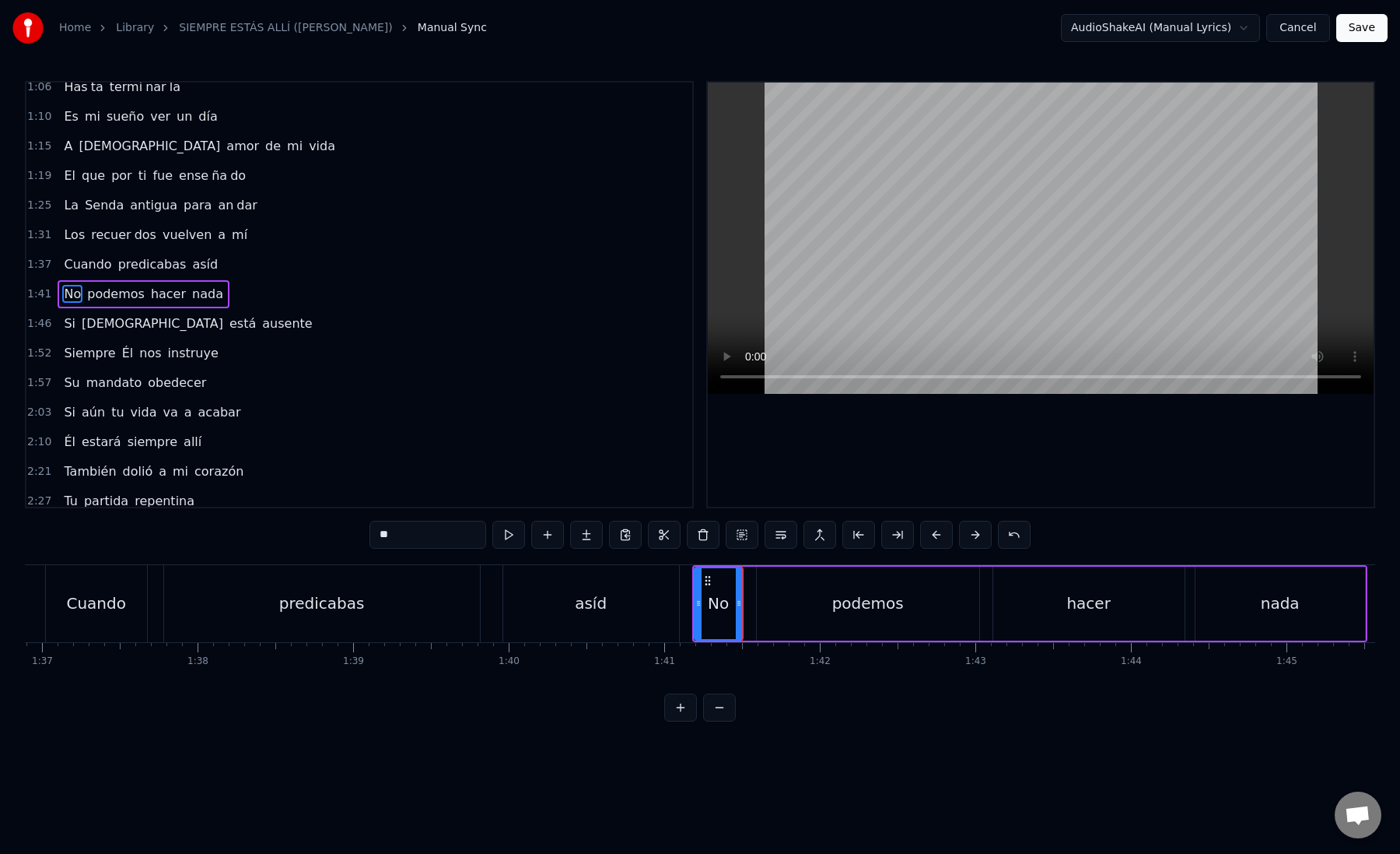
click at [836, 607] on div "podemos" at bounding box center [867, 603] width 71 height 23
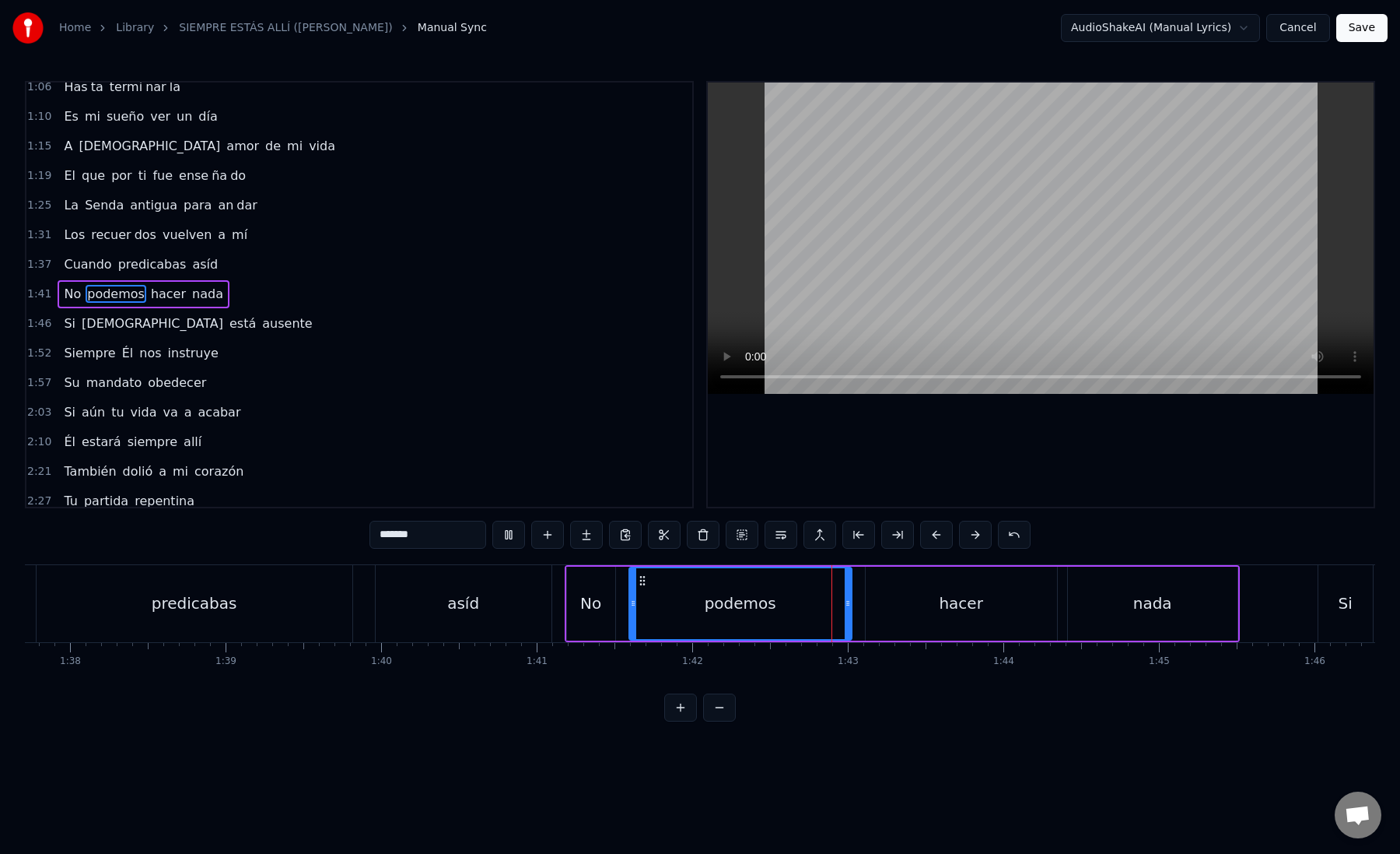
scroll to position [0, 15347]
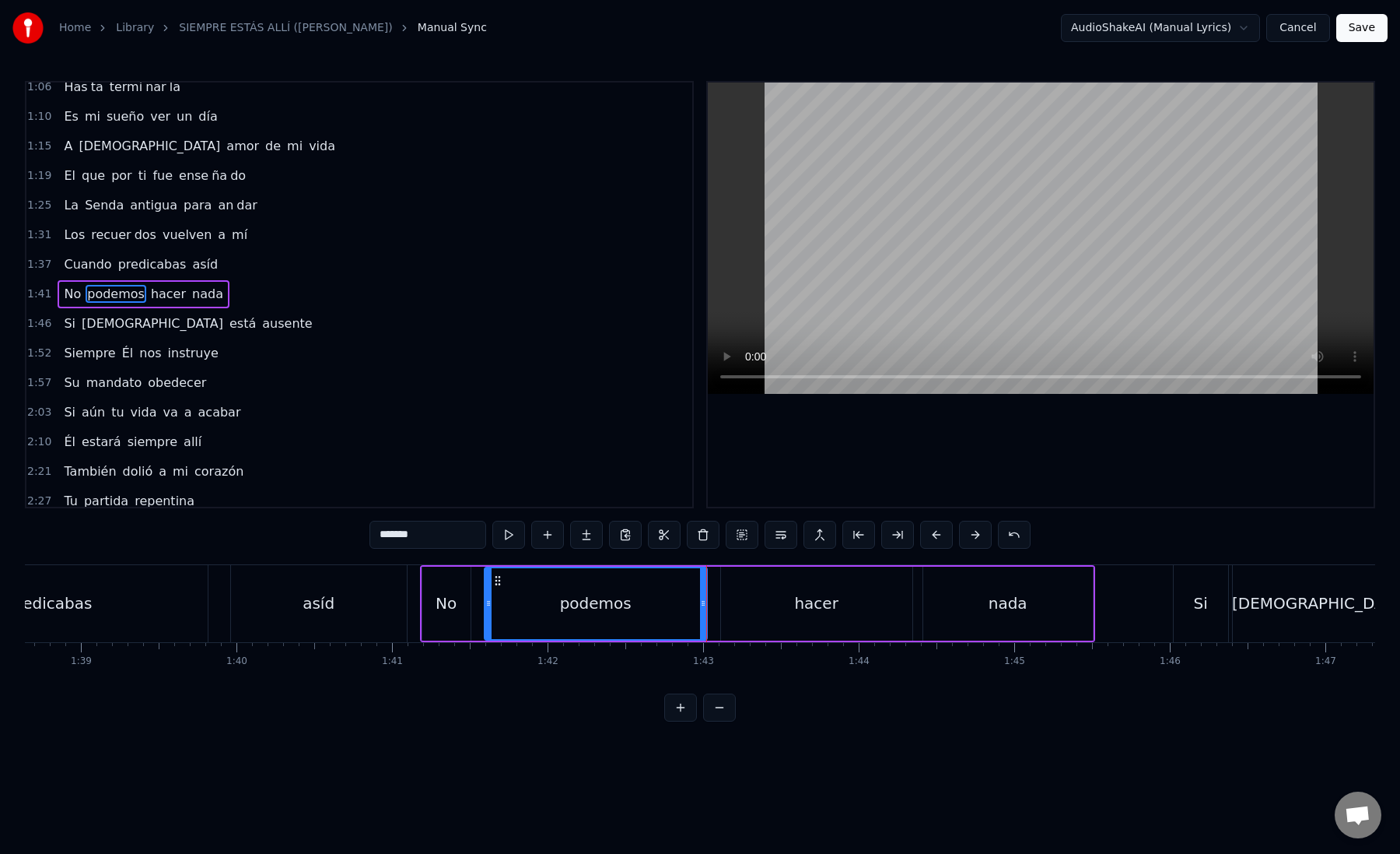
click at [759, 604] on div "hacer" at bounding box center [817, 603] width 191 height 74
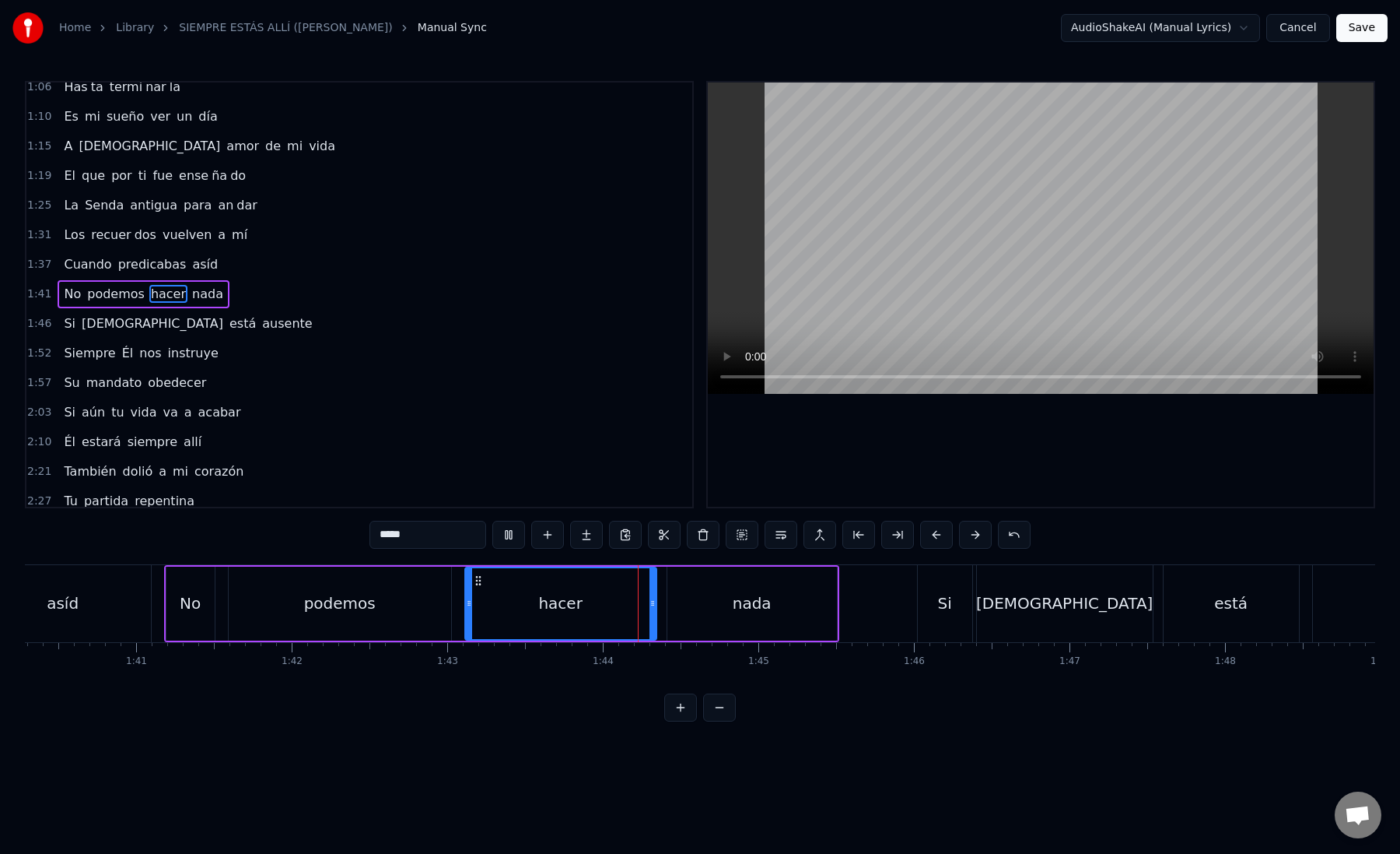
scroll to position [0, 15613]
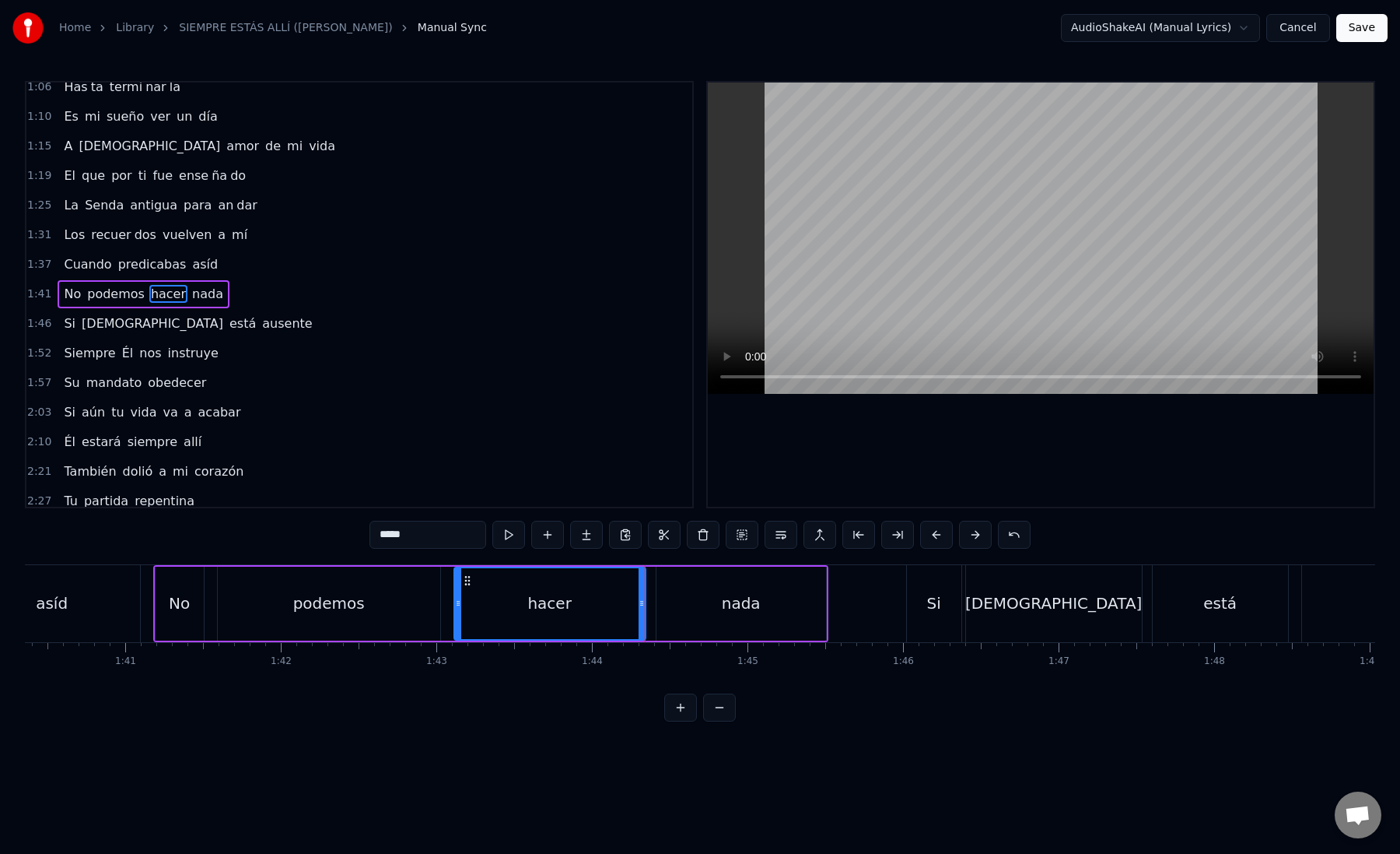
click at [688, 611] on div "nada" at bounding box center [741, 603] width 170 height 74
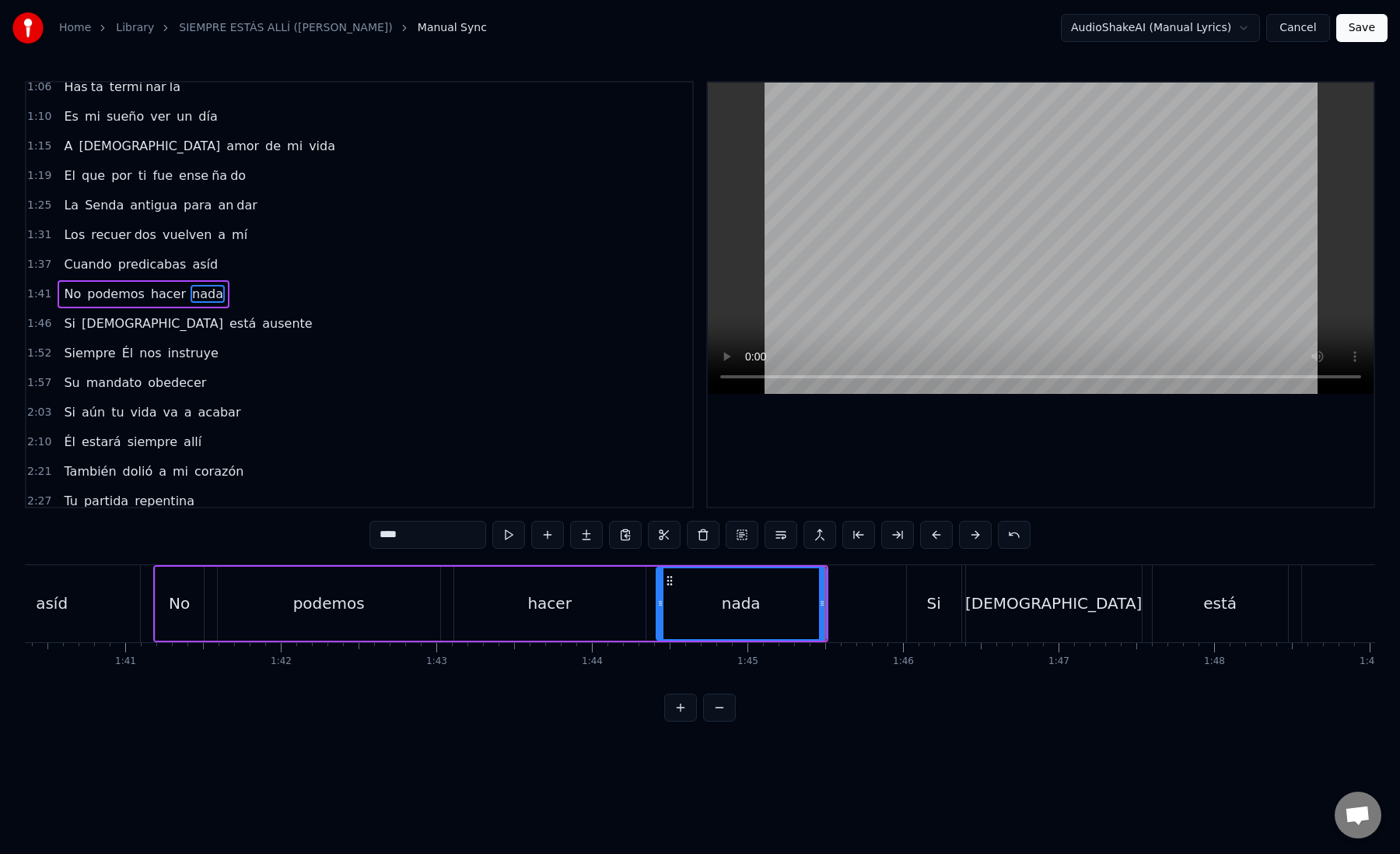
click at [664, 610] on div "nada" at bounding box center [741, 603] width 168 height 71
click at [681, 609] on div "nada" at bounding box center [741, 603] width 168 height 71
click at [890, 538] on button at bounding box center [897, 535] width 33 height 28
drag, startPoint x: 392, startPoint y: 535, endPoint x: 466, endPoint y: 532, distance: 74.1
click at [466, 532] on input "****" at bounding box center [428, 535] width 117 height 28
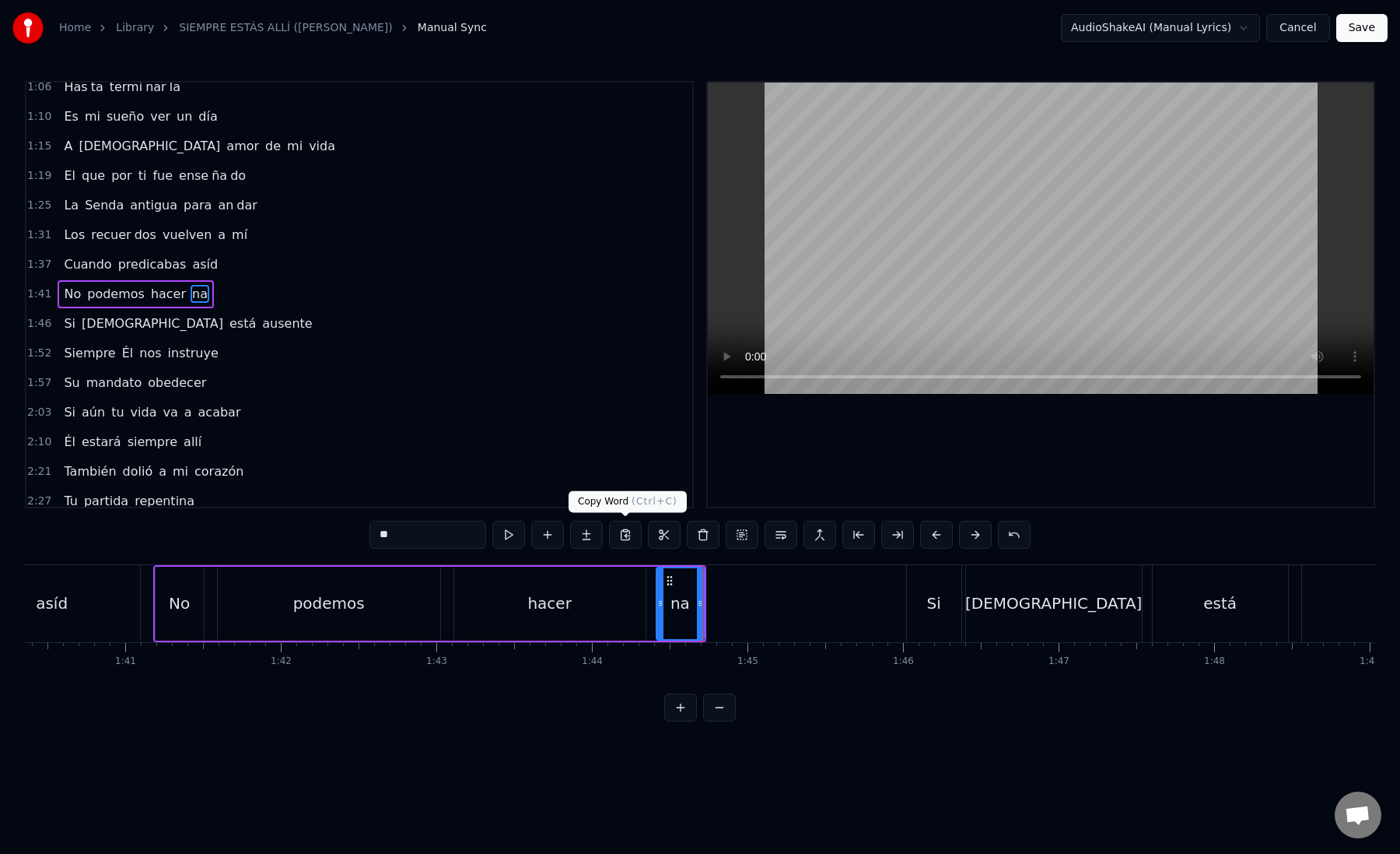
type input "**"
click at [589, 535] on button at bounding box center [587, 535] width 33 height 28
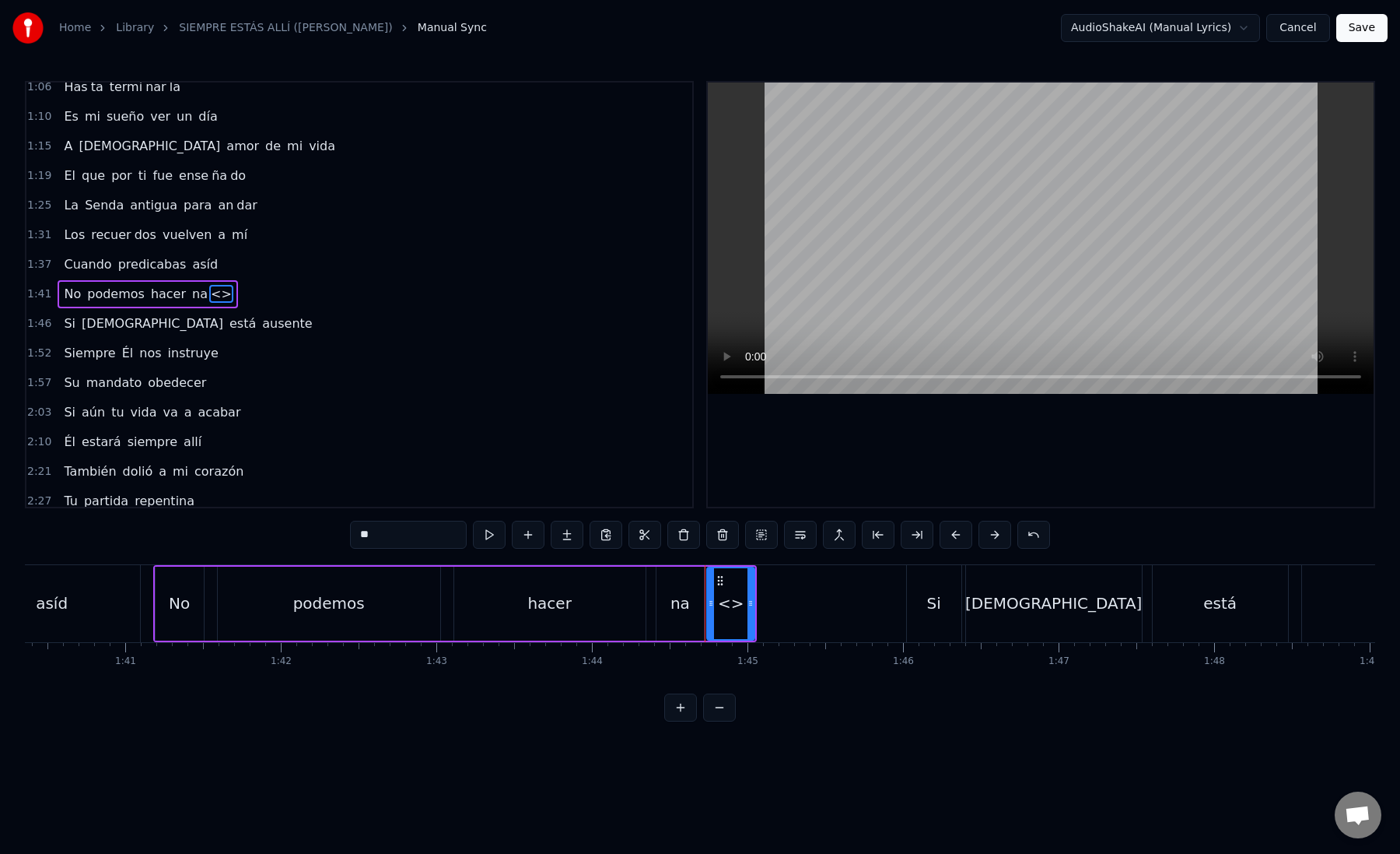
drag, startPoint x: 375, startPoint y: 531, endPoint x: 321, endPoint y: 532, distance: 54.0
click at [321, 532] on div "0:12 Mi [PERSON_NAME] zón confiado es tá 0:16 Nos vere mos una vez más 0:21 Un …" at bounding box center [700, 401] width 1350 height 640
paste input "text"
drag, startPoint x: 753, startPoint y: 604, endPoint x: 850, endPoint y: 595, distance: 97.4
click at [850, 595] on div at bounding box center [847, 603] width 6 height 71
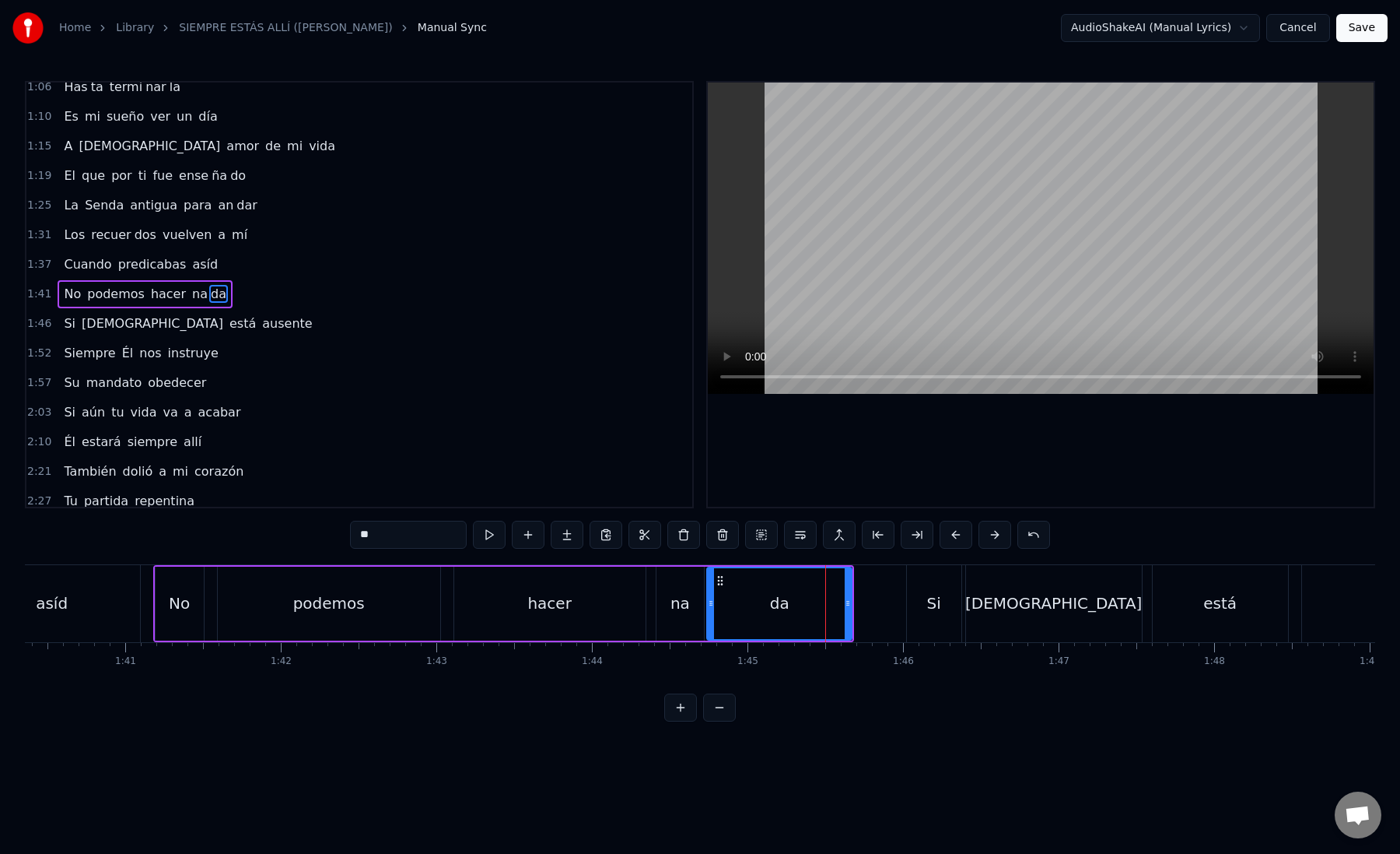
click at [718, 612] on div "da" at bounding box center [780, 603] width 143 height 71
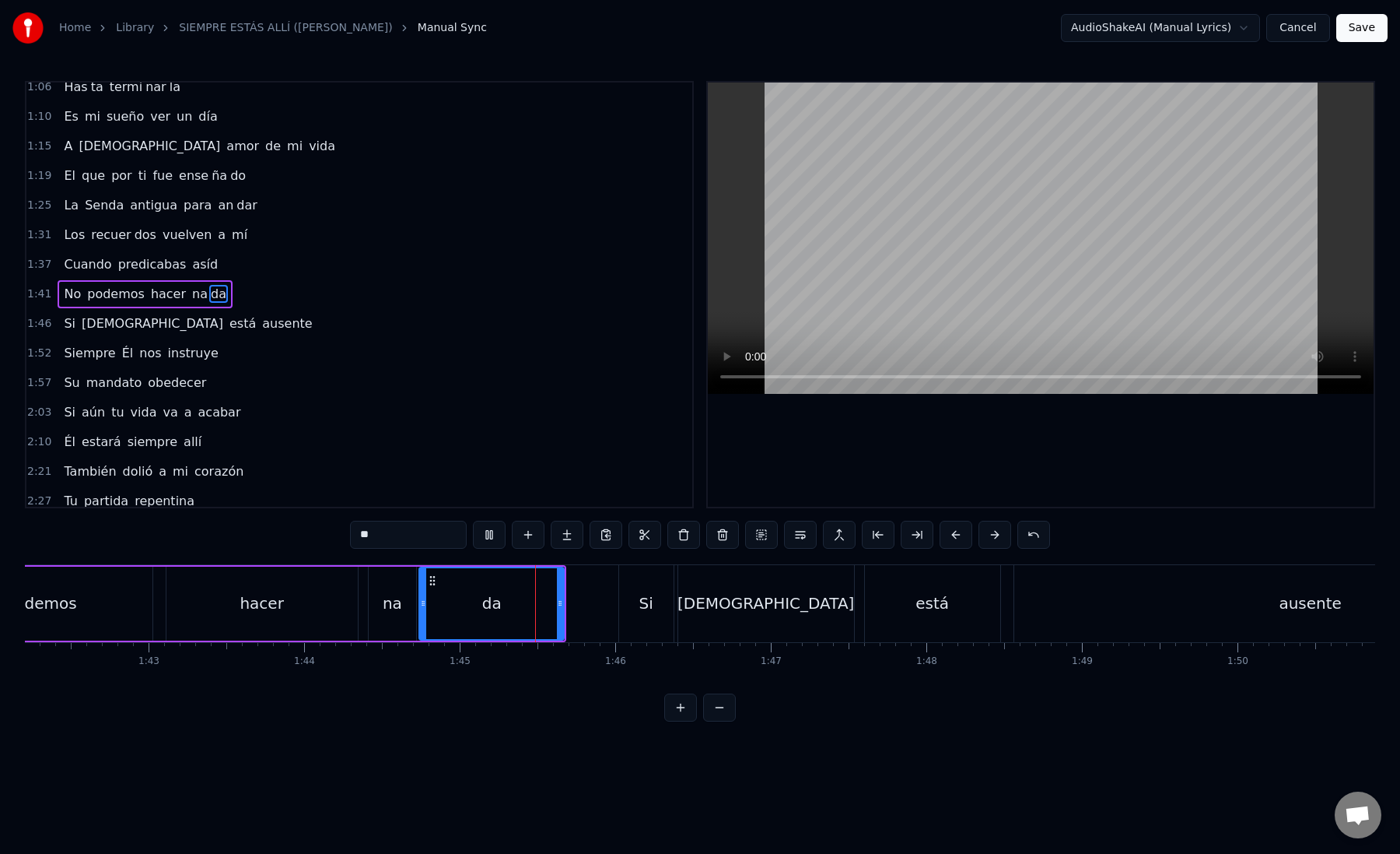
scroll to position [0, 15945]
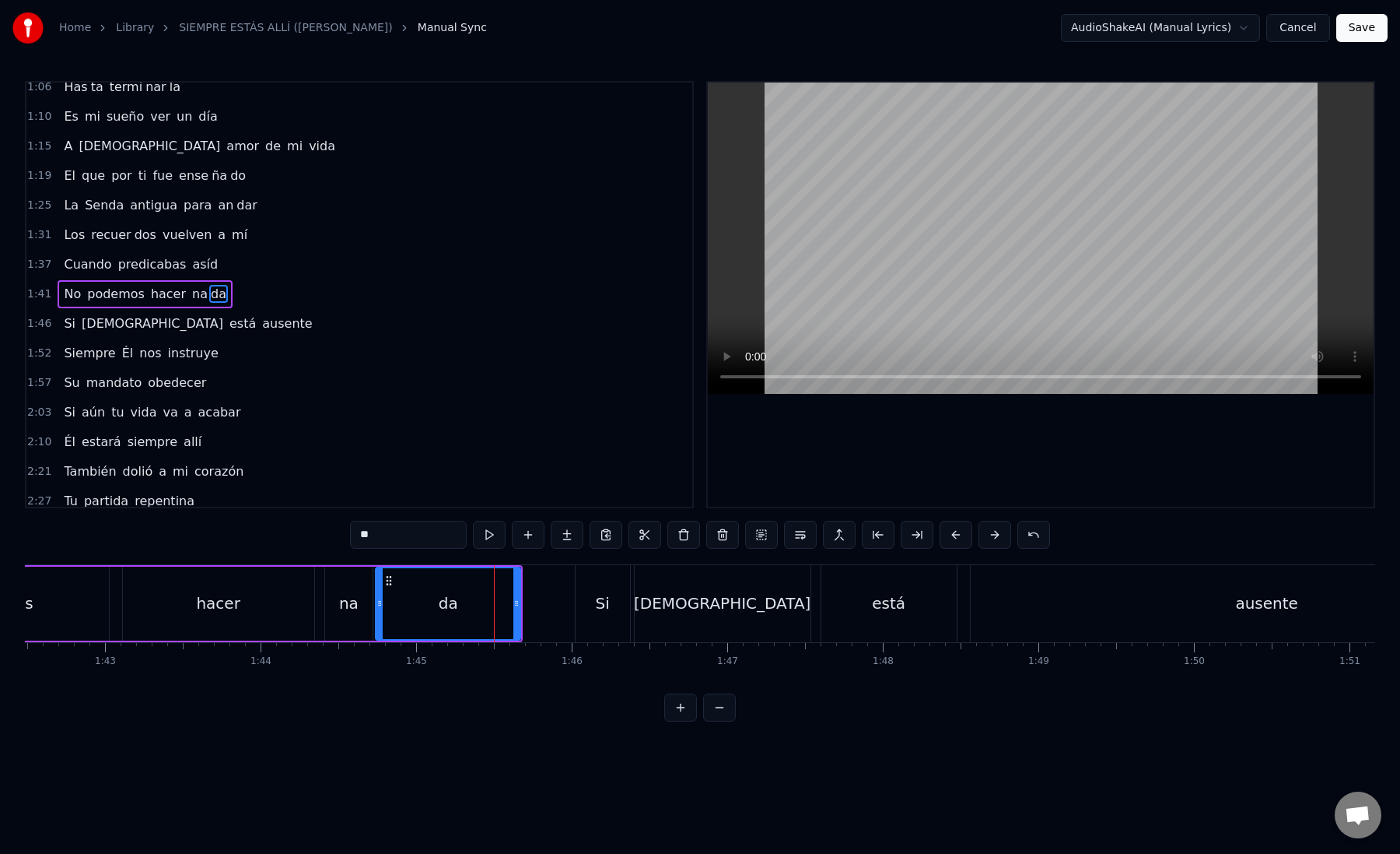
click at [595, 610] on div "Si" at bounding box center [602, 603] width 54 height 77
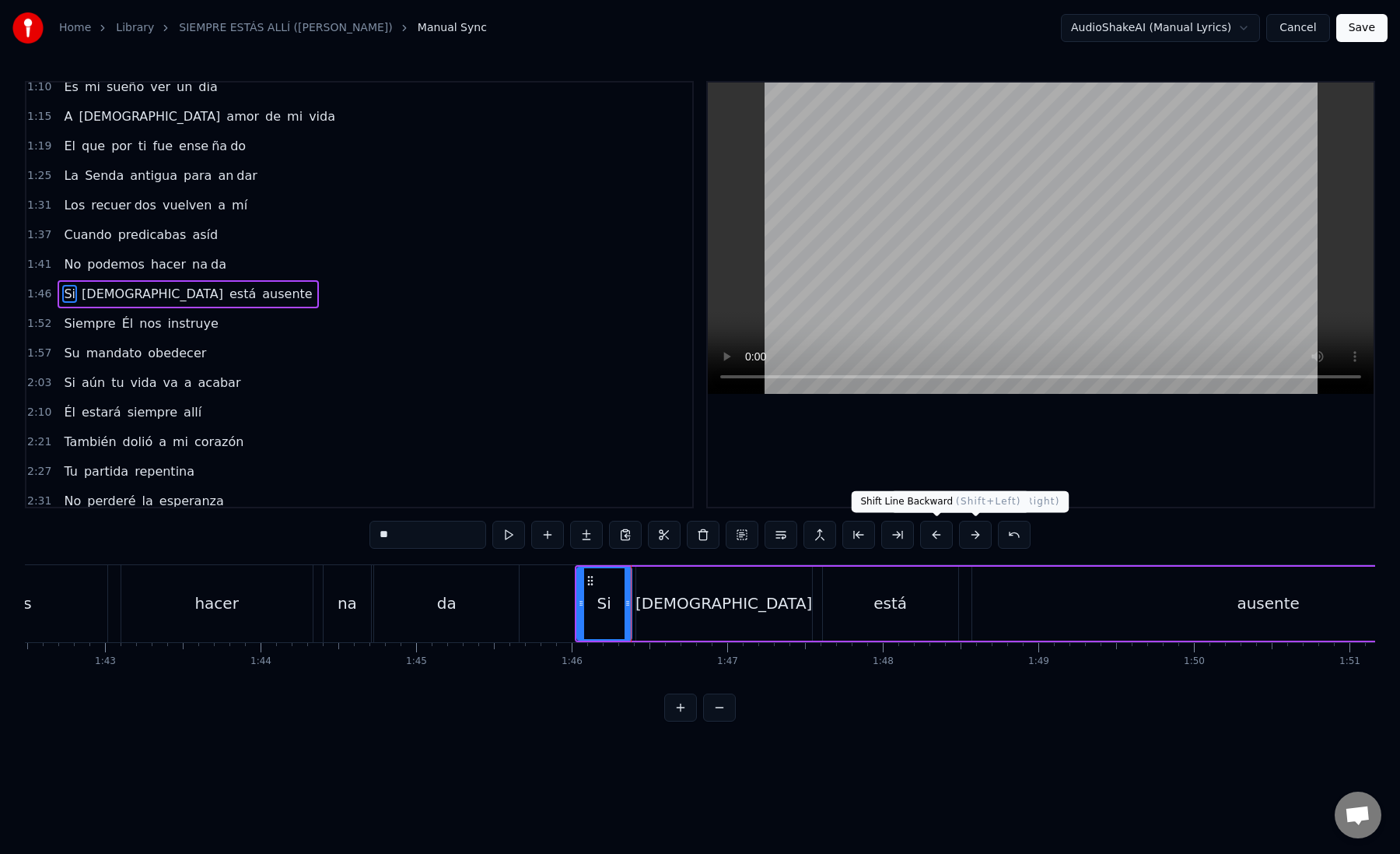
click at [941, 537] on button at bounding box center [936, 535] width 33 height 28
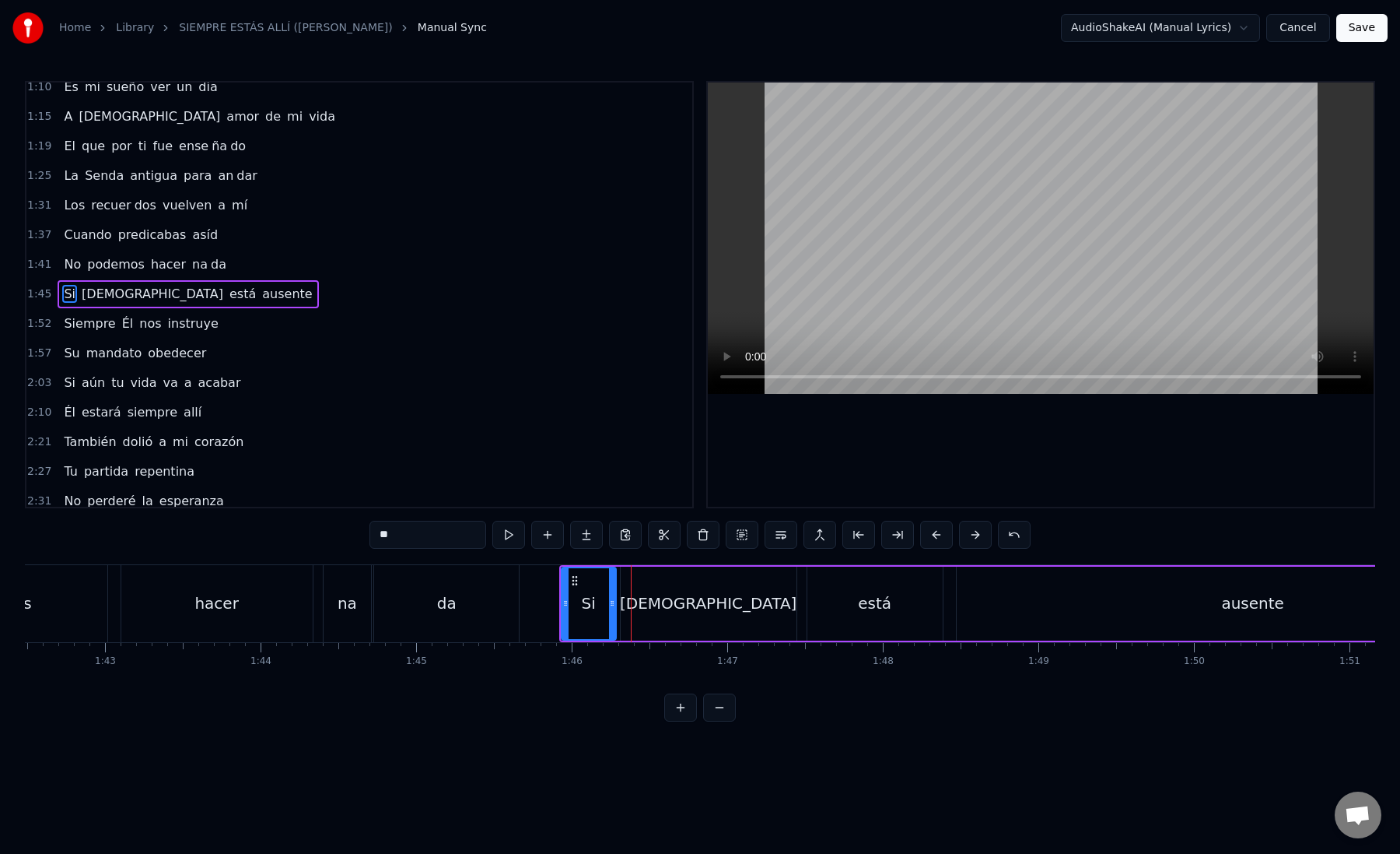
click at [571, 602] on div "Si" at bounding box center [589, 603] width 52 height 71
click at [632, 612] on div "[DEMOGRAPHIC_DATA]" at bounding box center [708, 603] width 176 height 74
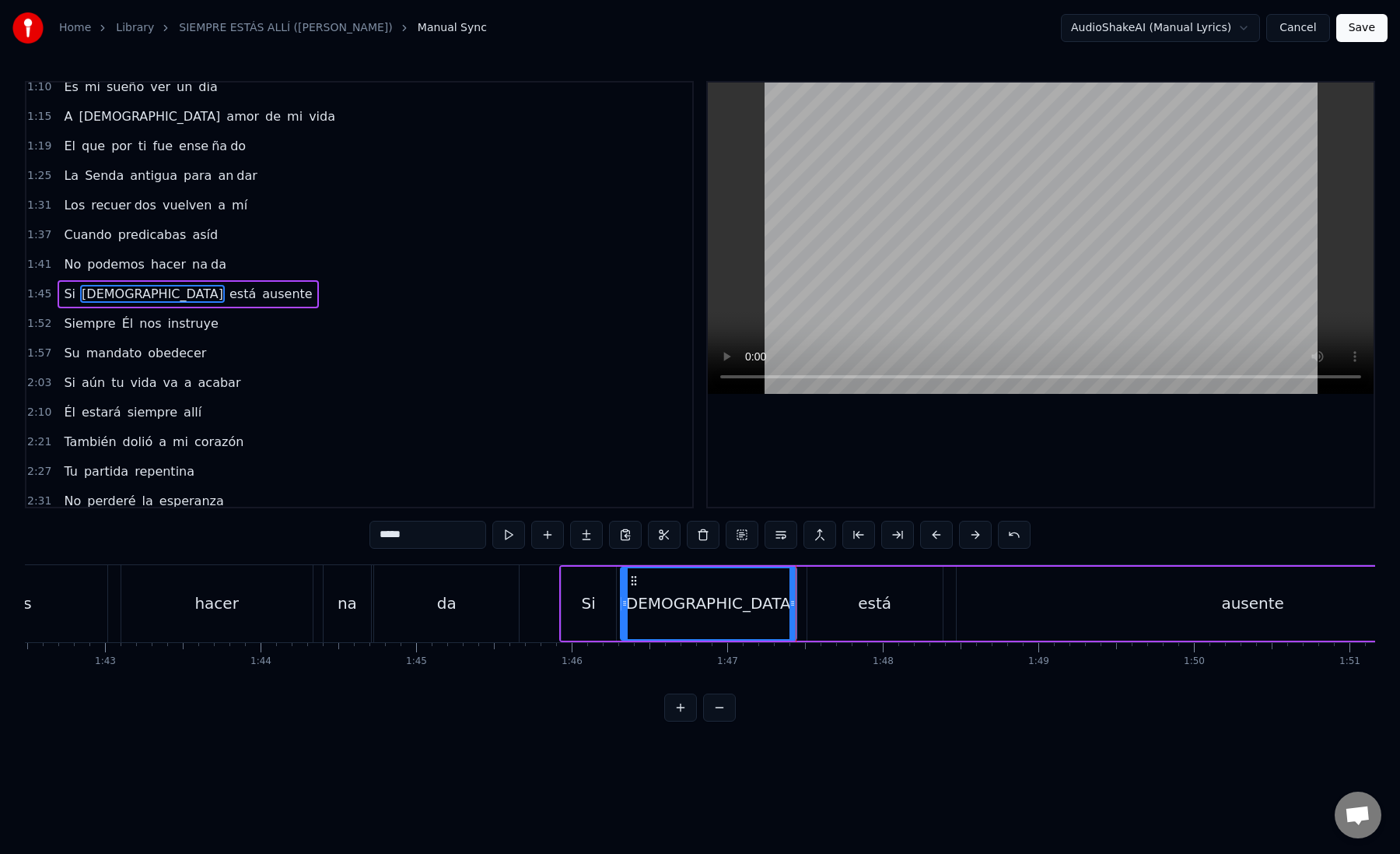
click at [842, 612] on div "está" at bounding box center [874, 603] width 135 height 74
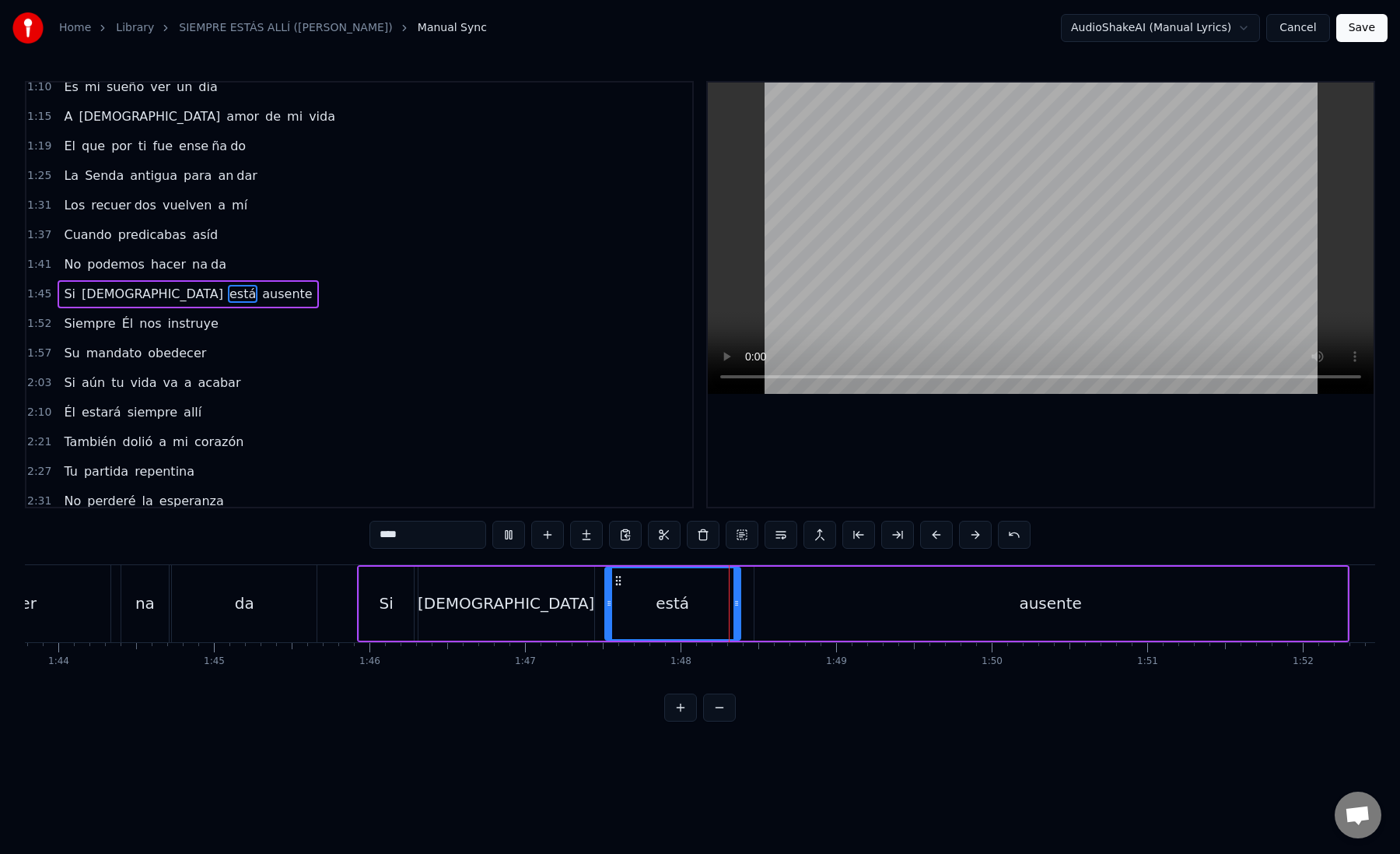
scroll to position [0, 16187]
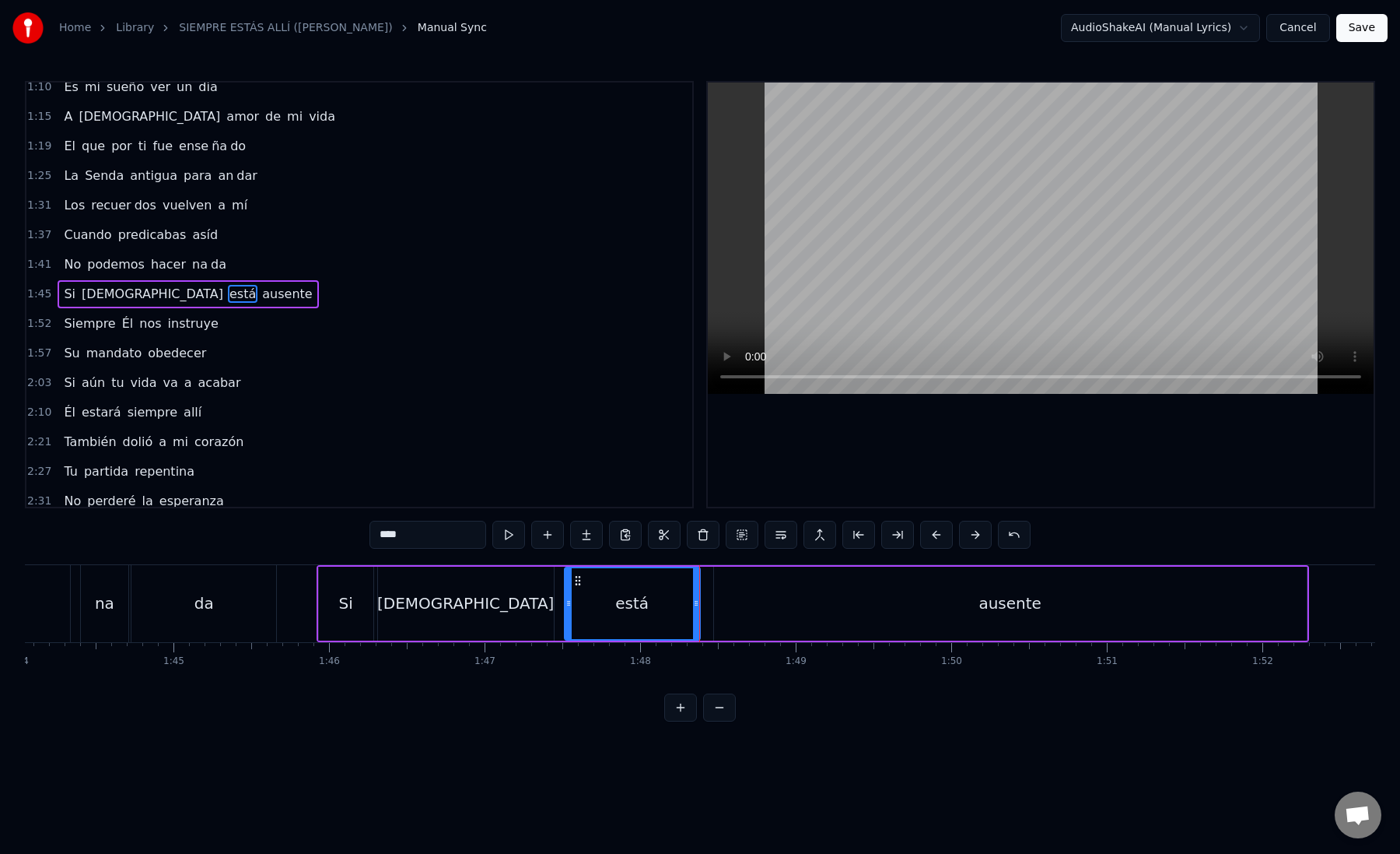
click at [754, 596] on div "ausente" at bounding box center [1010, 603] width 593 height 74
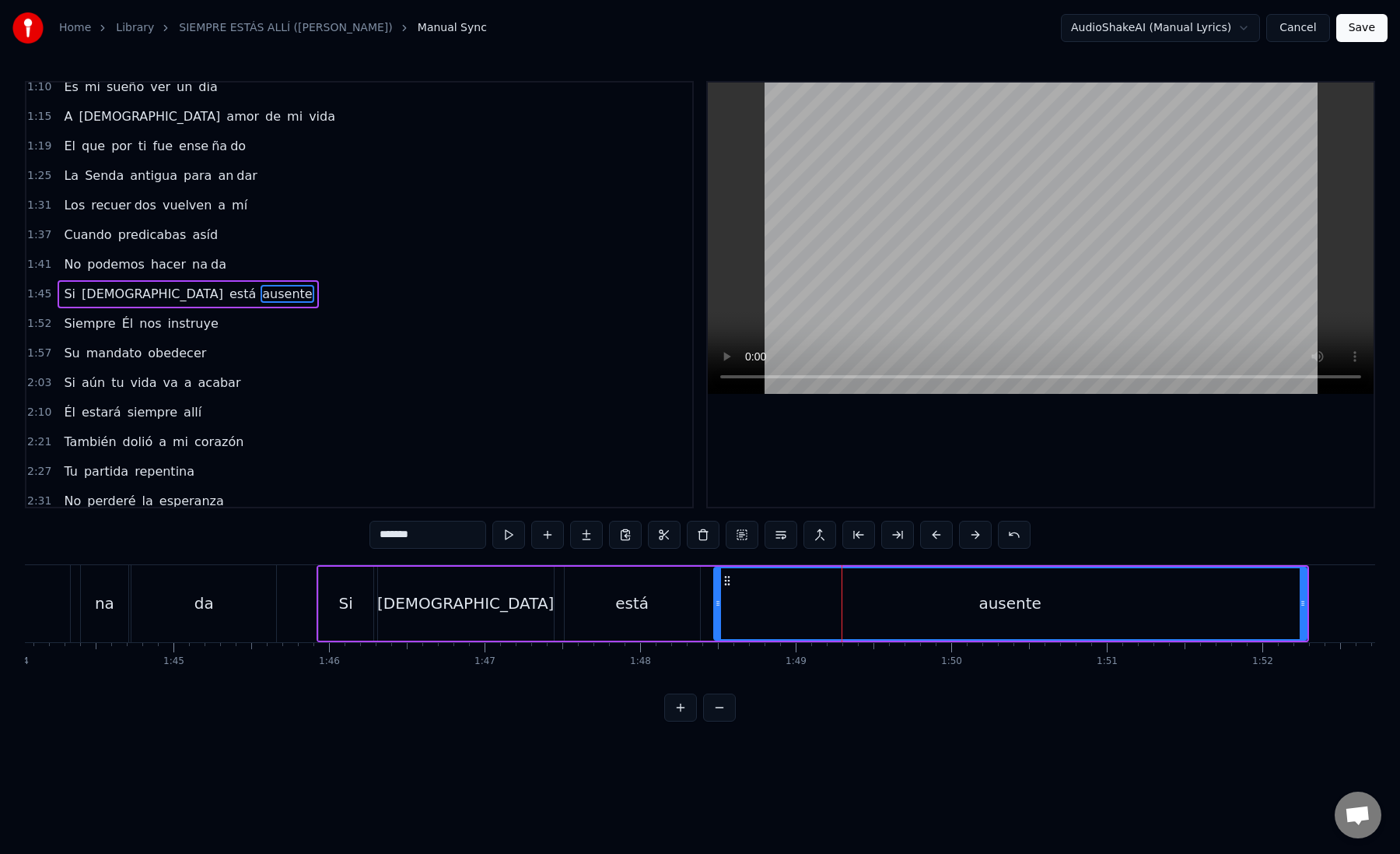
click at [754, 596] on div "ausente" at bounding box center [1010, 603] width 591 height 71
click at [886, 536] on button at bounding box center [897, 535] width 33 height 28
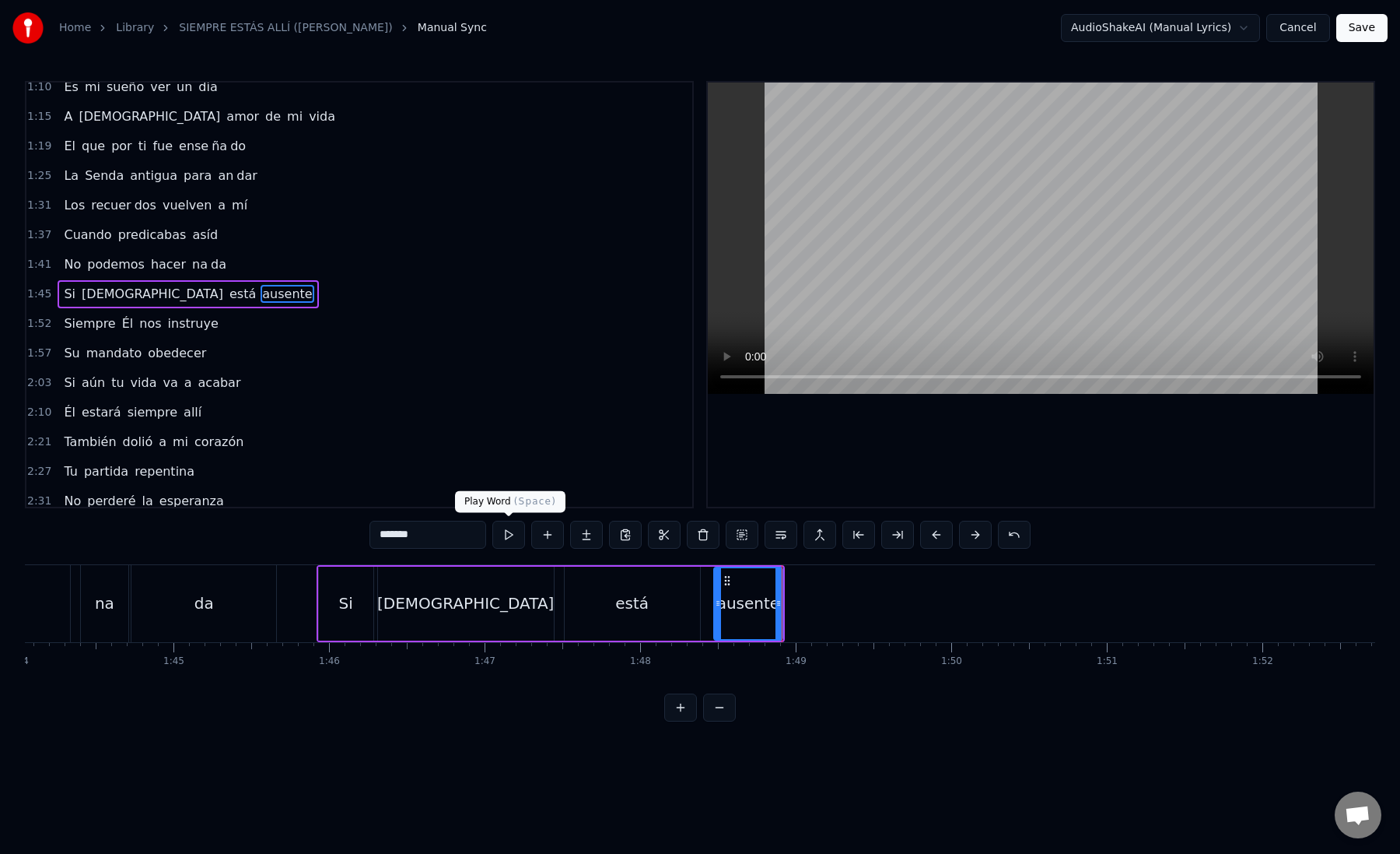
drag, startPoint x: 394, startPoint y: 538, endPoint x: 503, endPoint y: 538, distance: 109.0
click at [503, 538] on div "*******" at bounding box center [700, 535] width 661 height 28
drag, startPoint x: 393, startPoint y: 535, endPoint x: 445, endPoint y: 535, distance: 52.0
click at [445, 535] on input "*******" at bounding box center [428, 535] width 117 height 28
type input "**"
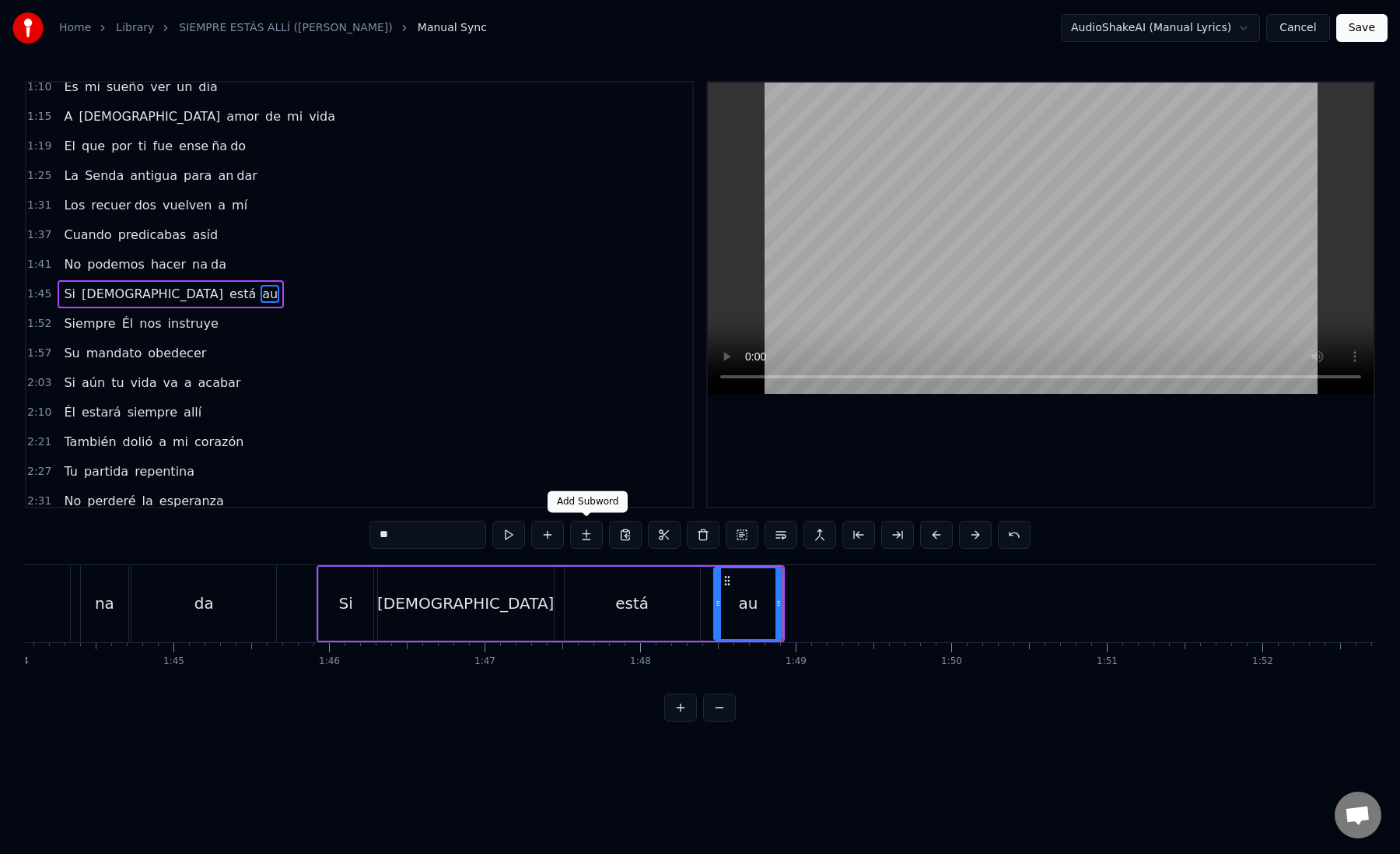
click at [578, 537] on button at bounding box center [587, 535] width 33 height 28
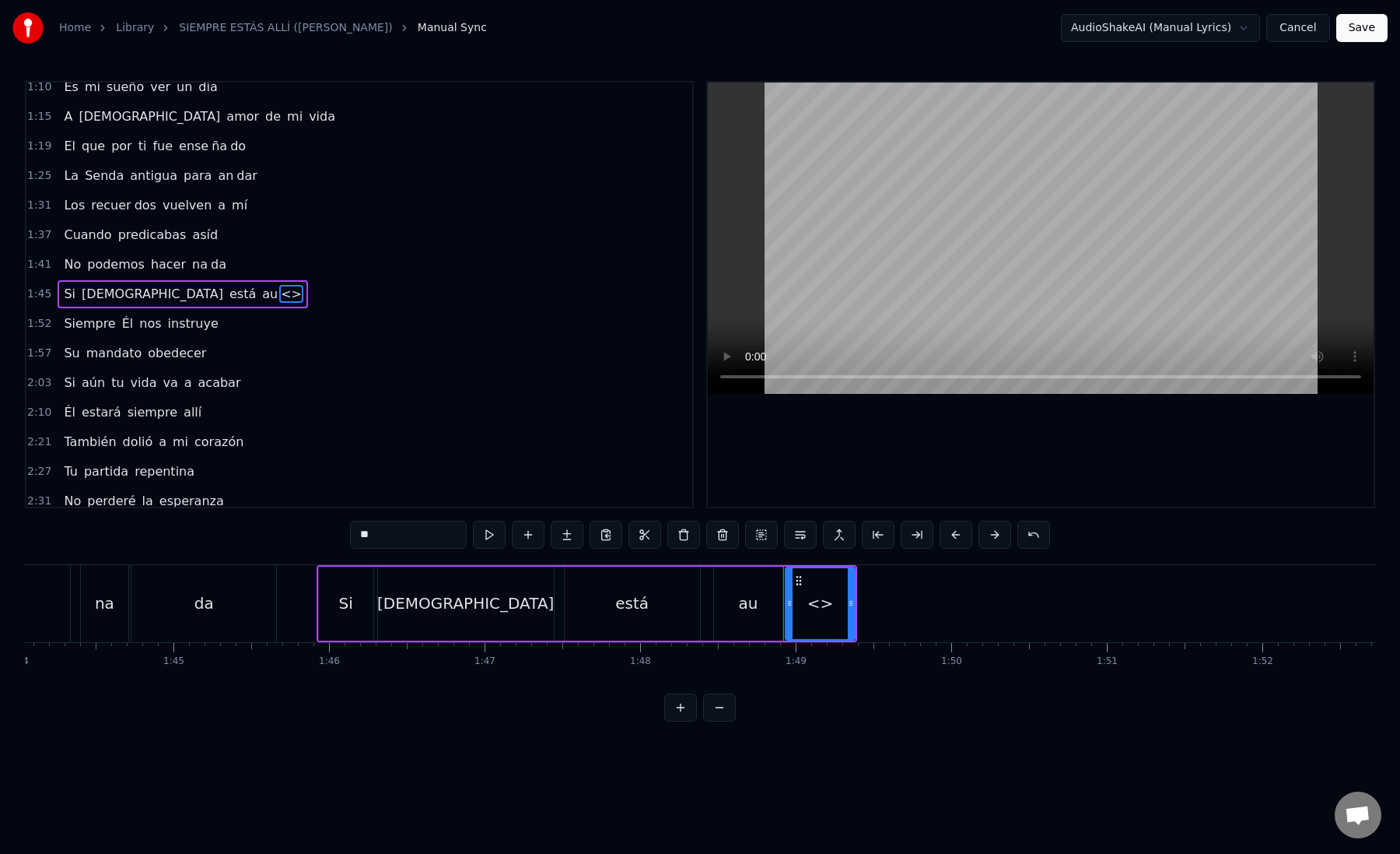
drag, startPoint x: 398, startPoint y: 531, endPoint x: 336, endPoint y: 531, distance: 62.0
click at [336, 531] on div "0:12 Mi [PERSON_NAME] zón confiado es tá 0:16 Nos vere mos una vez más 0:21 Un …" at bounding box center [700, 401] width 1350 height 640
paste input "***"
drag, startPoint x: 377, startPoint y: 535, endPoint x: 416, endPoint y: 532, distance: 39.1
click at [416, 535] on input "*****" at bounding box center [409, 535] width 117 height 28
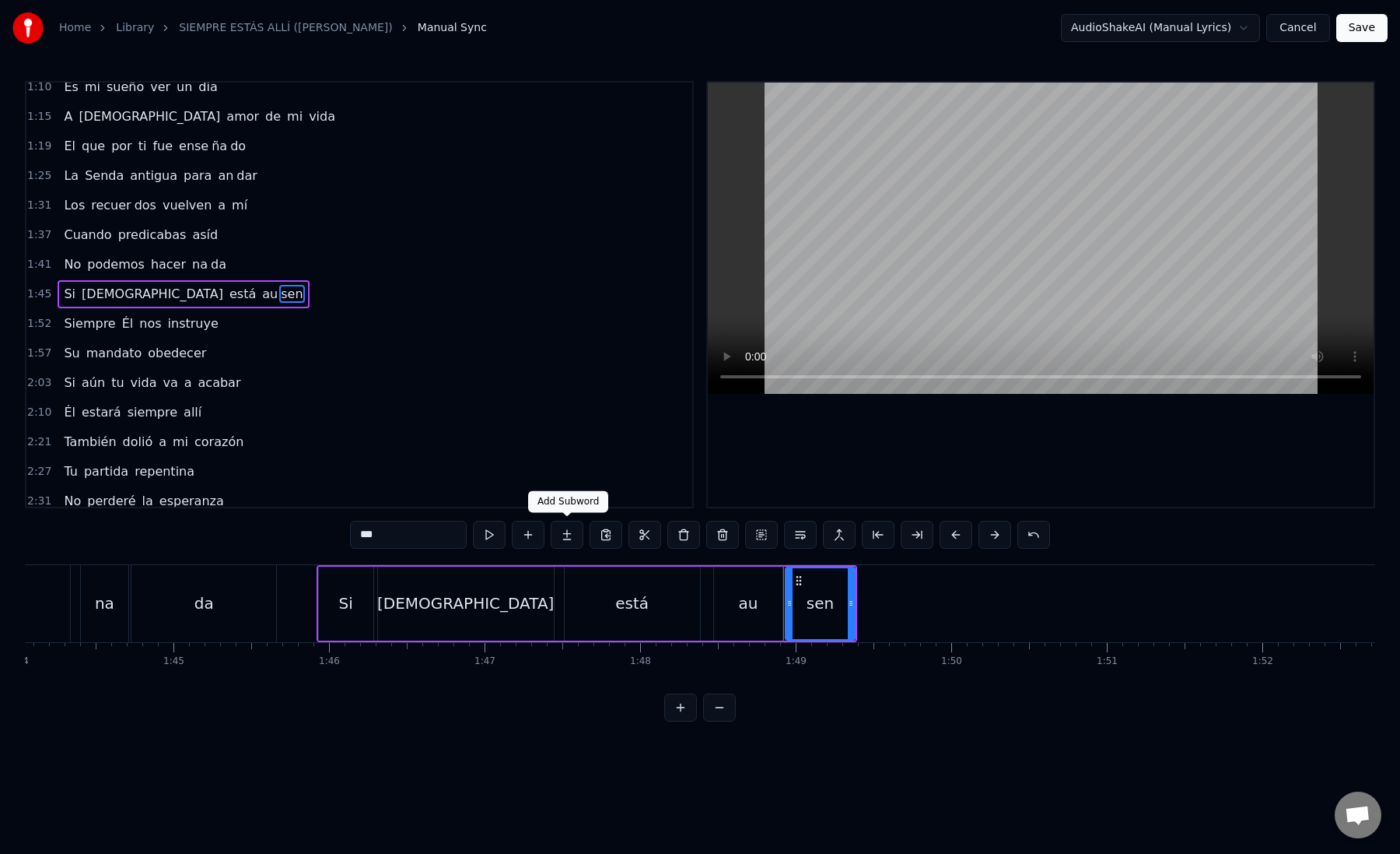
type input "***"
click at [569, 539] on button at bounding box center [567, 535] width 33 height 28
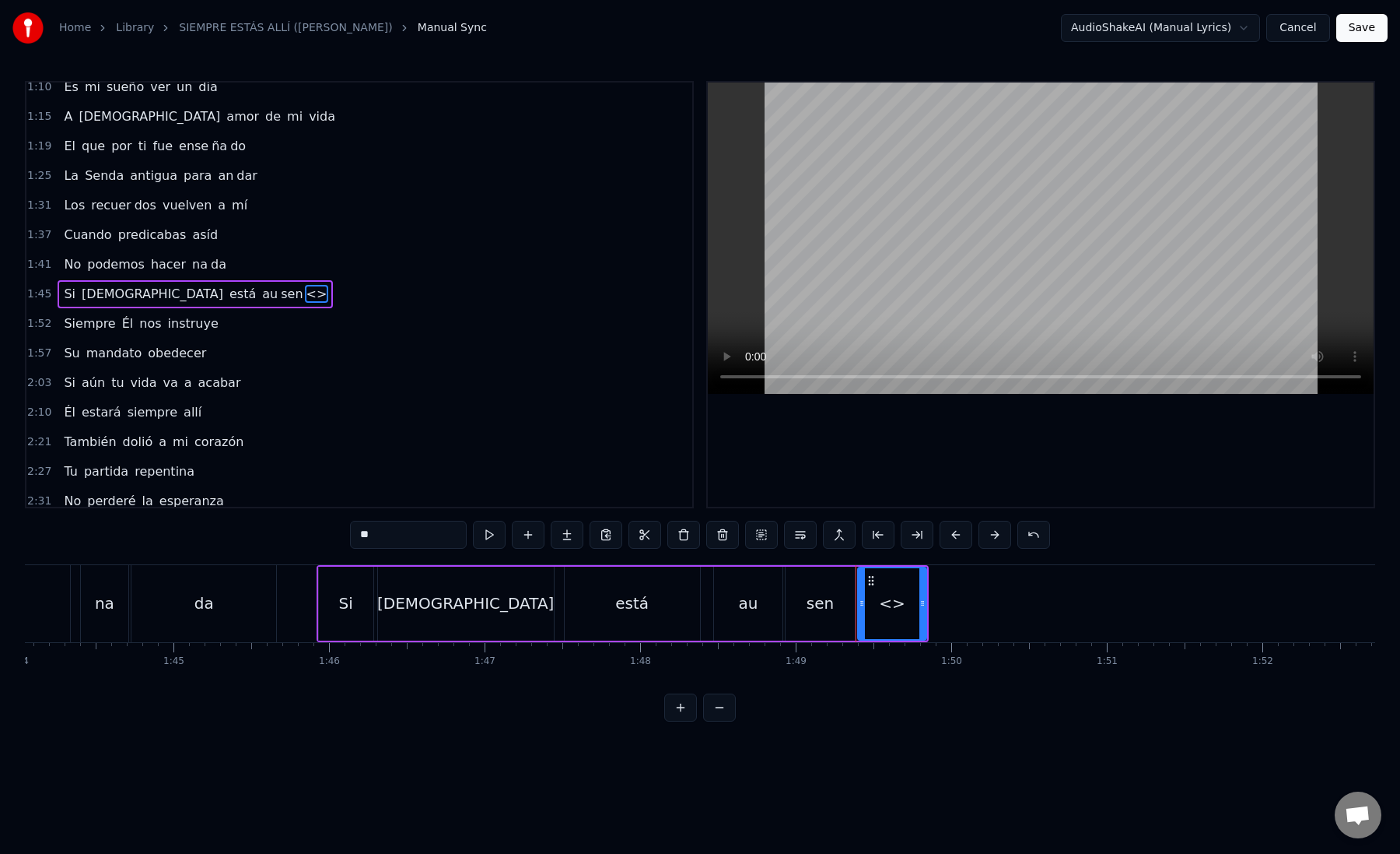
drag, startPoint x: 377, startPoint y: 542, endPoint x: 333, endPoint y: 539, distance: 44.1
click at [333, 540] on div "0:12 Mi [PERSON_NAME] zón confiado es tá 0:16 Nos vere mos una vez más 0:21 Un …" at bounding box center [700, 401] width 1350 height 640
paste input "text"
click at [891, 602] on div "te" at bounding box center [892, 603] width 15 height 23
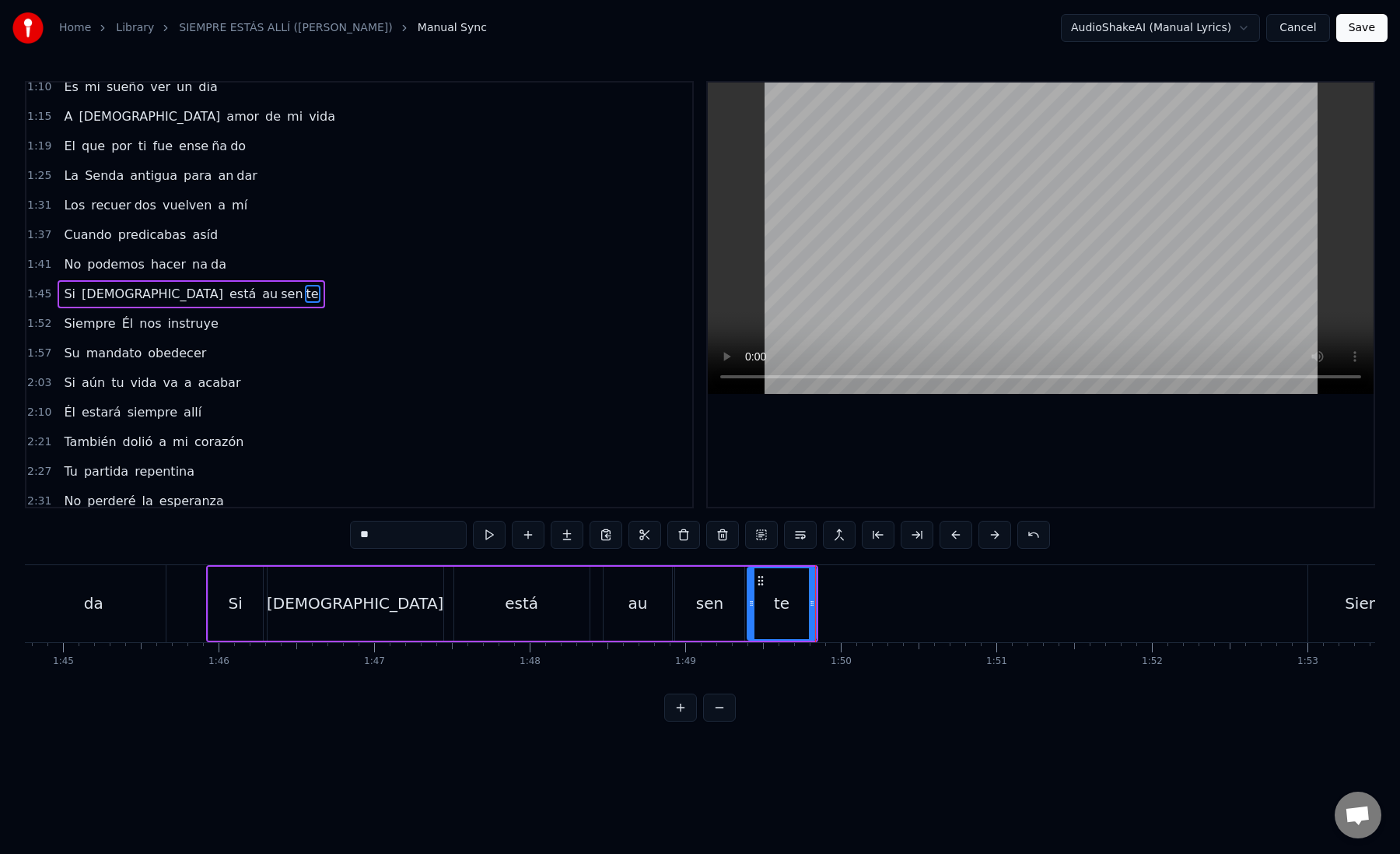
scroll to position [0, 16421]
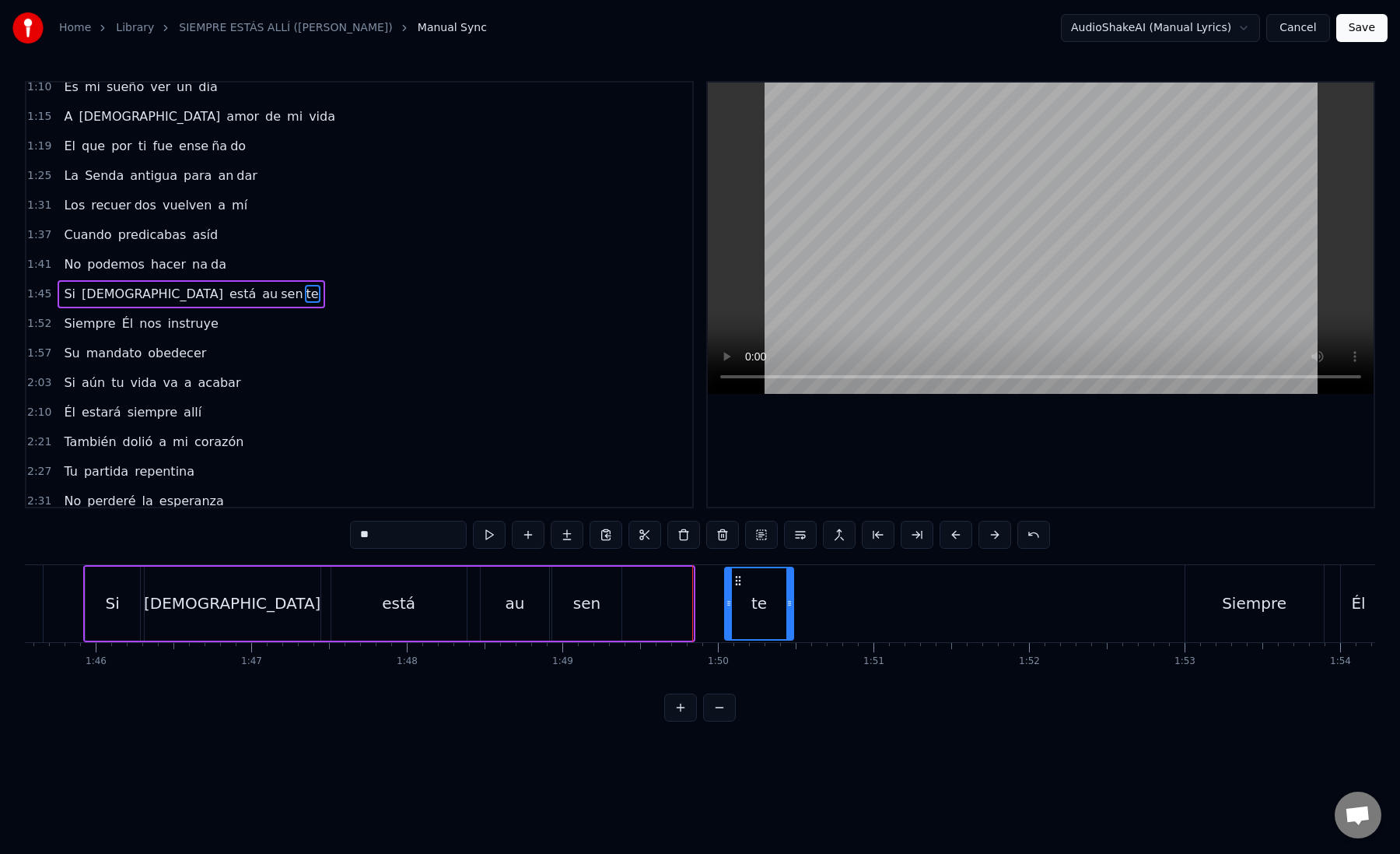
drag, startPoint x: 635, startPoint y: 580, endPoint x: 735, endPoint y: 583, distance: 100.0
click at [735, 583] on icon at bounding box center [738, 580] width 12 height 12
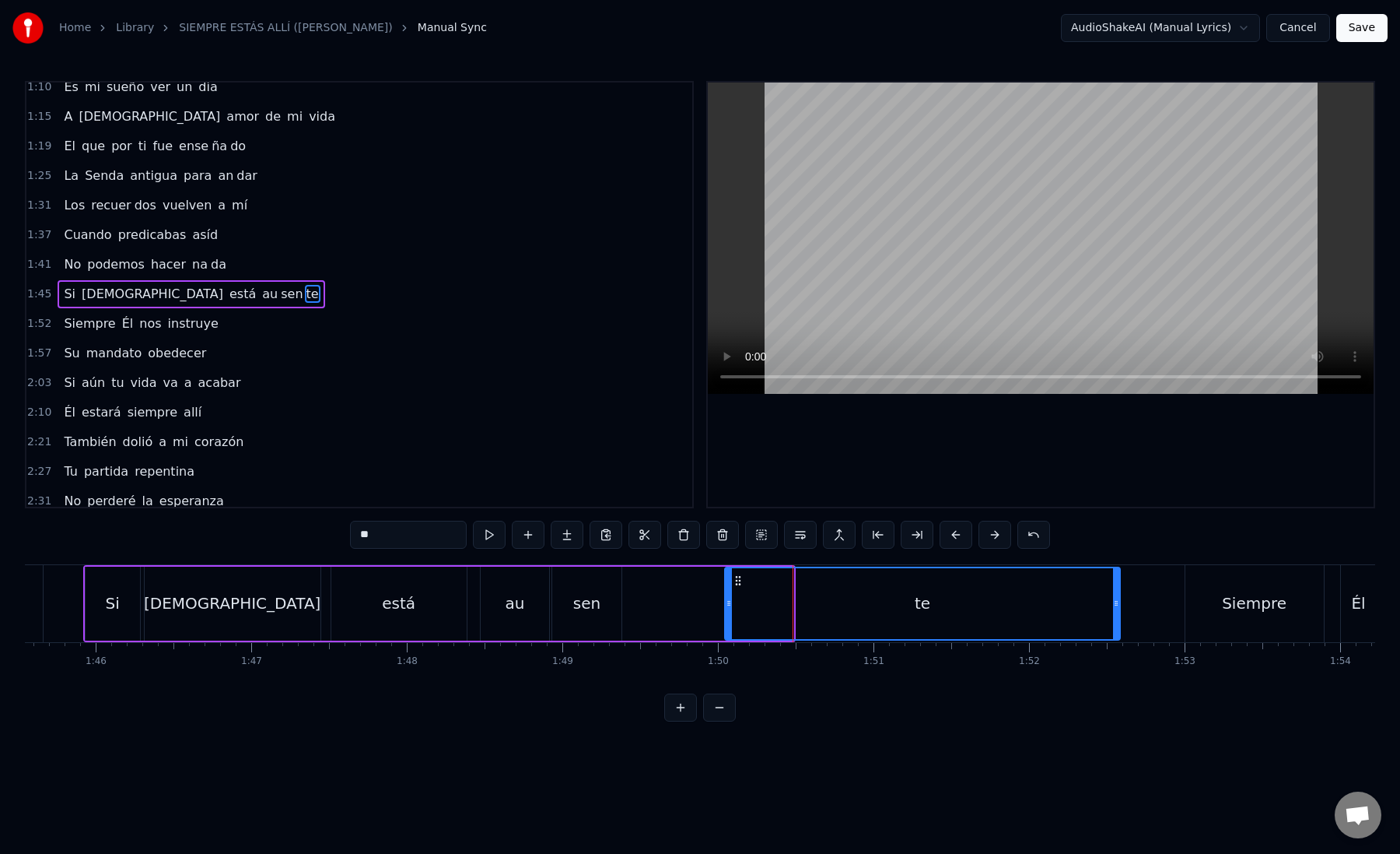
drag, startPoint x: 791, startPoint y: 604, endPoint x: 1114, endPoint y: 608, distance: 323.0
click at [1114, 608] on icon at bounding box center [1116, 603] width 6 height 12
click at [601, 598] on div "sen" at bounding box center [587, 603] width 69 height 74
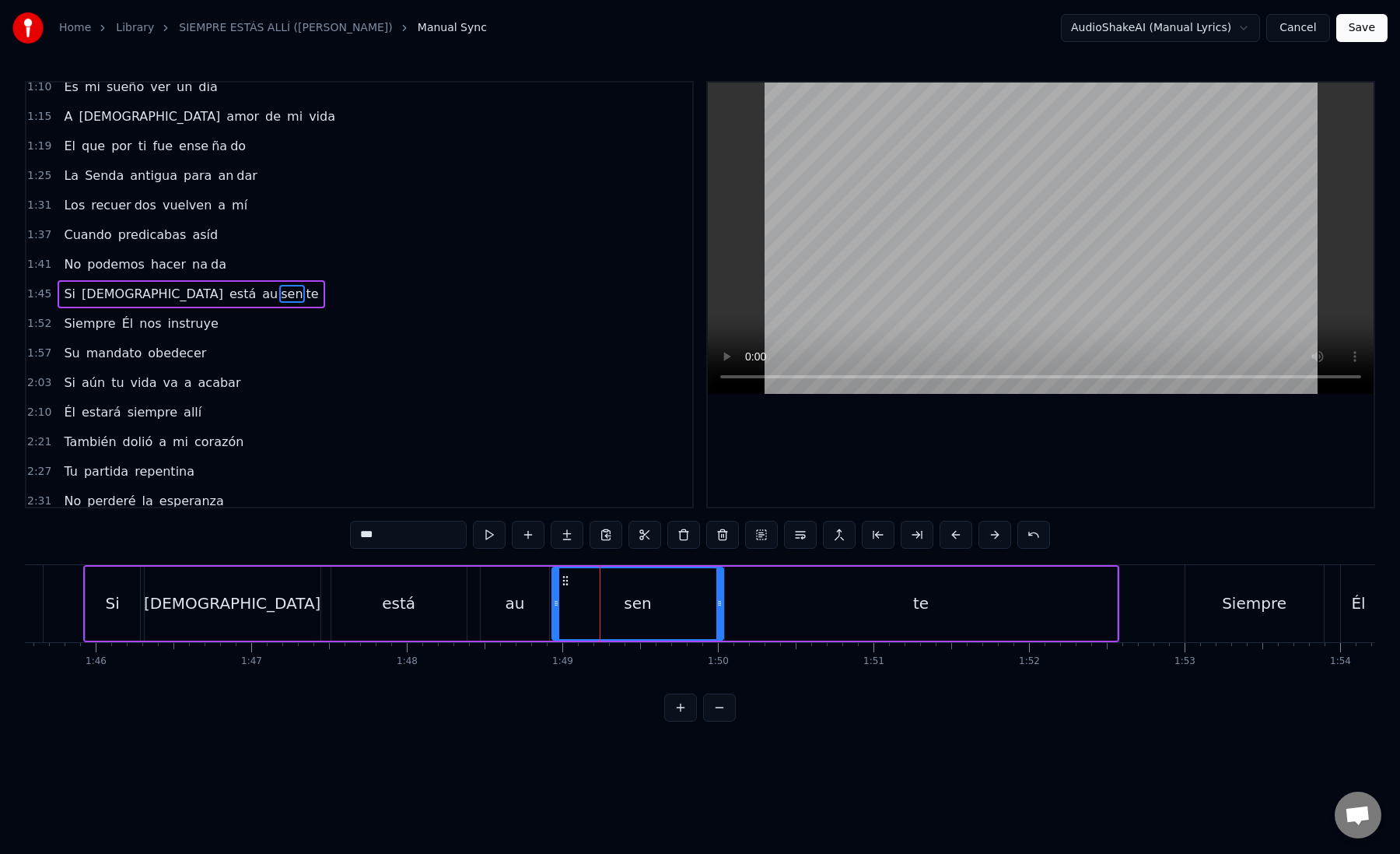
drag, startPoint x: 619, startPoint y: 600, endPoint x: 720, endPoint y: 607, distance: 101.2
click at [720, 607] on icon at bounding box center [719, 603] width 6 height 12
click at [795, 616] on div "te" at bounding box center [922, 603] width 393 height 74
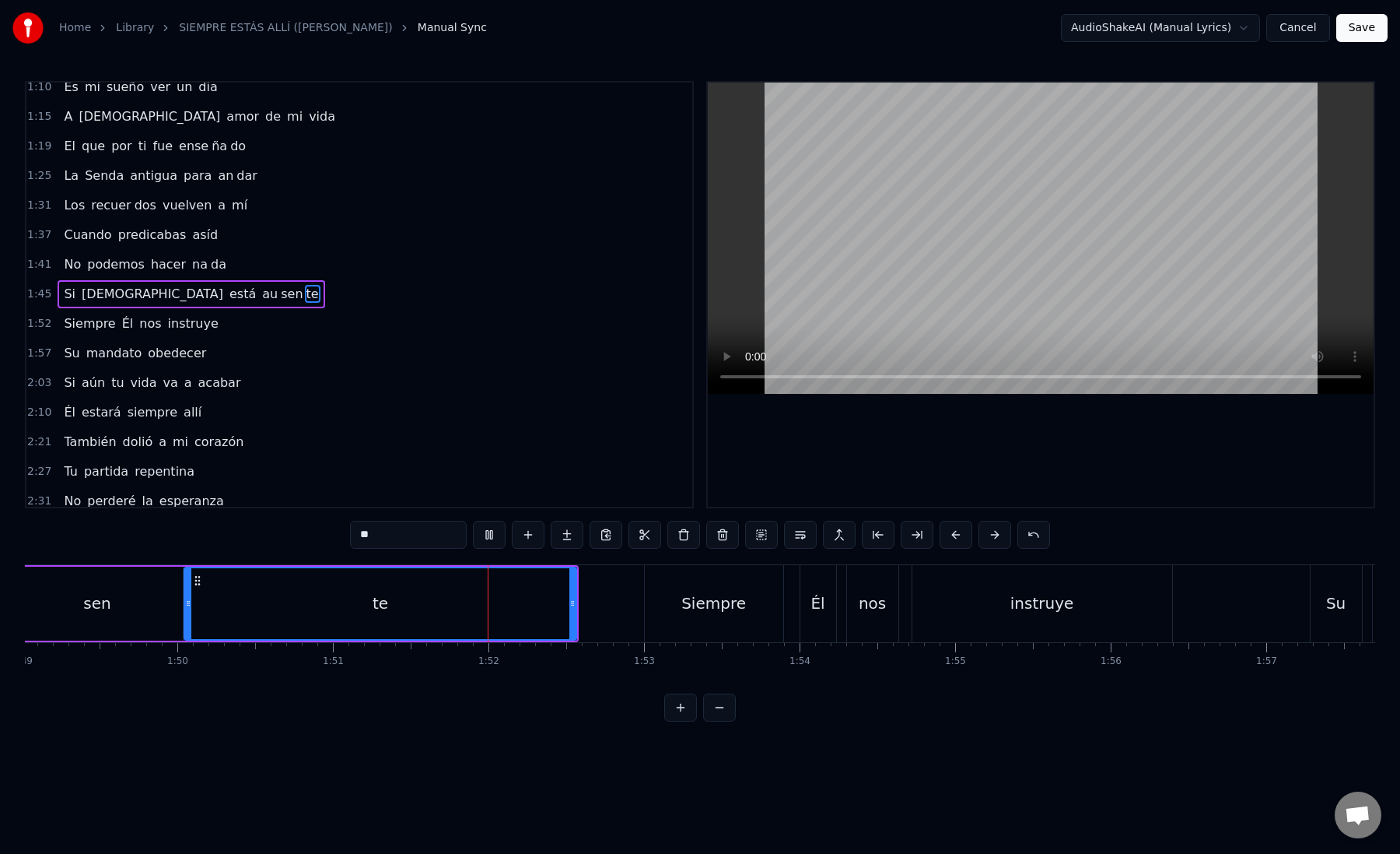
scroll to position [0, 17006]
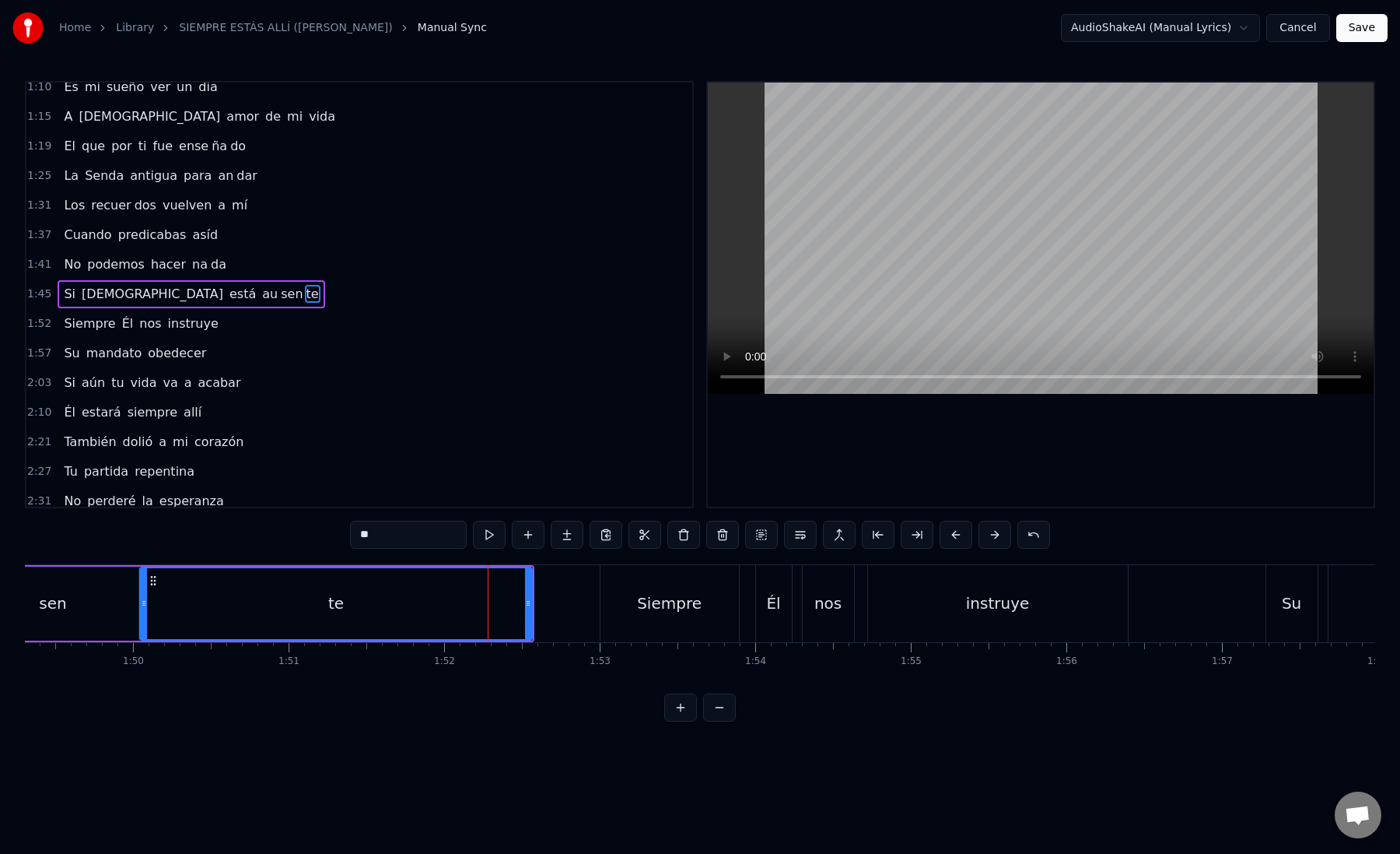
click at [651, 604] on div "Siempre" at bounding box center [669, 603] width 65 height 23
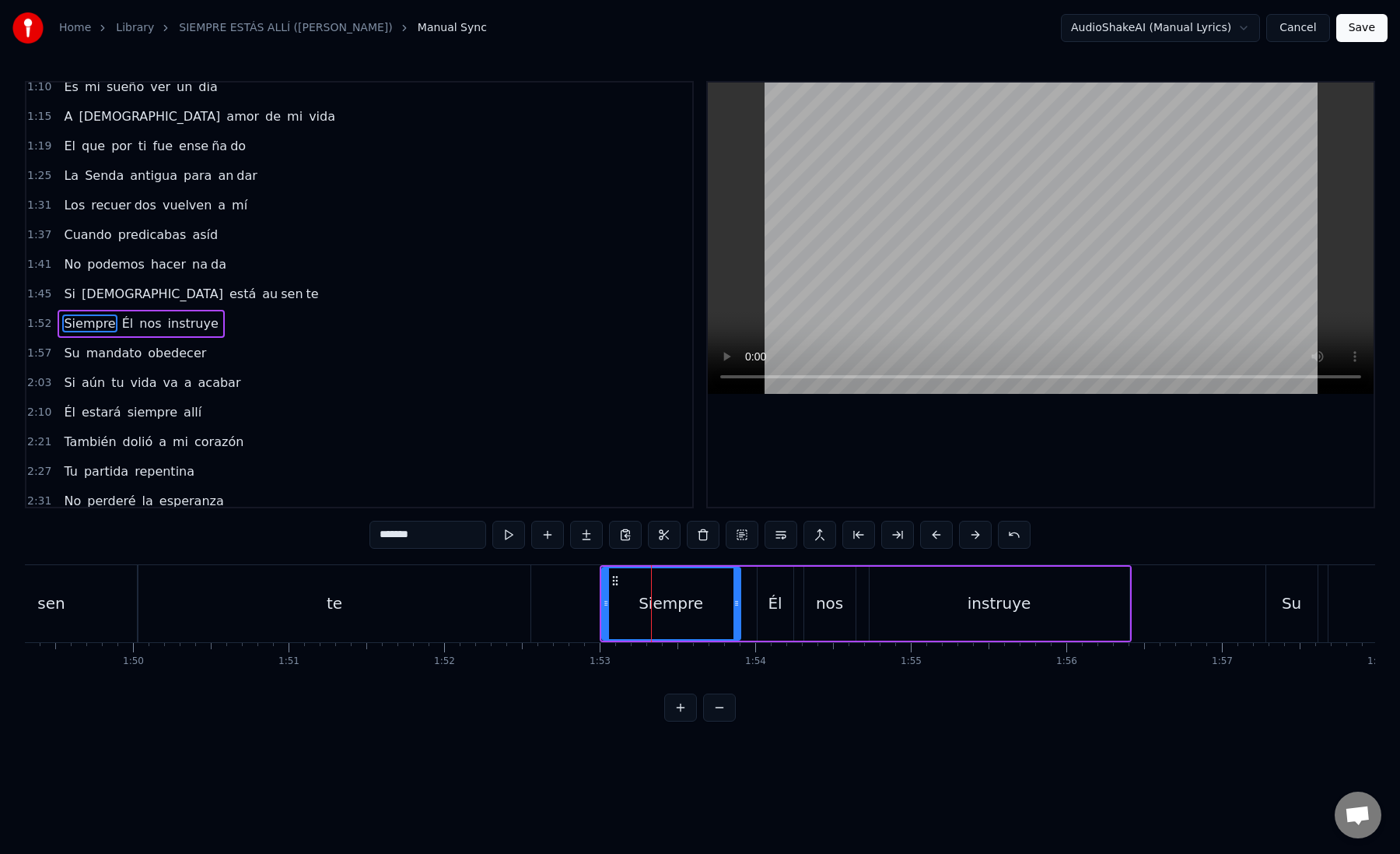
scroll to position [394, 0]
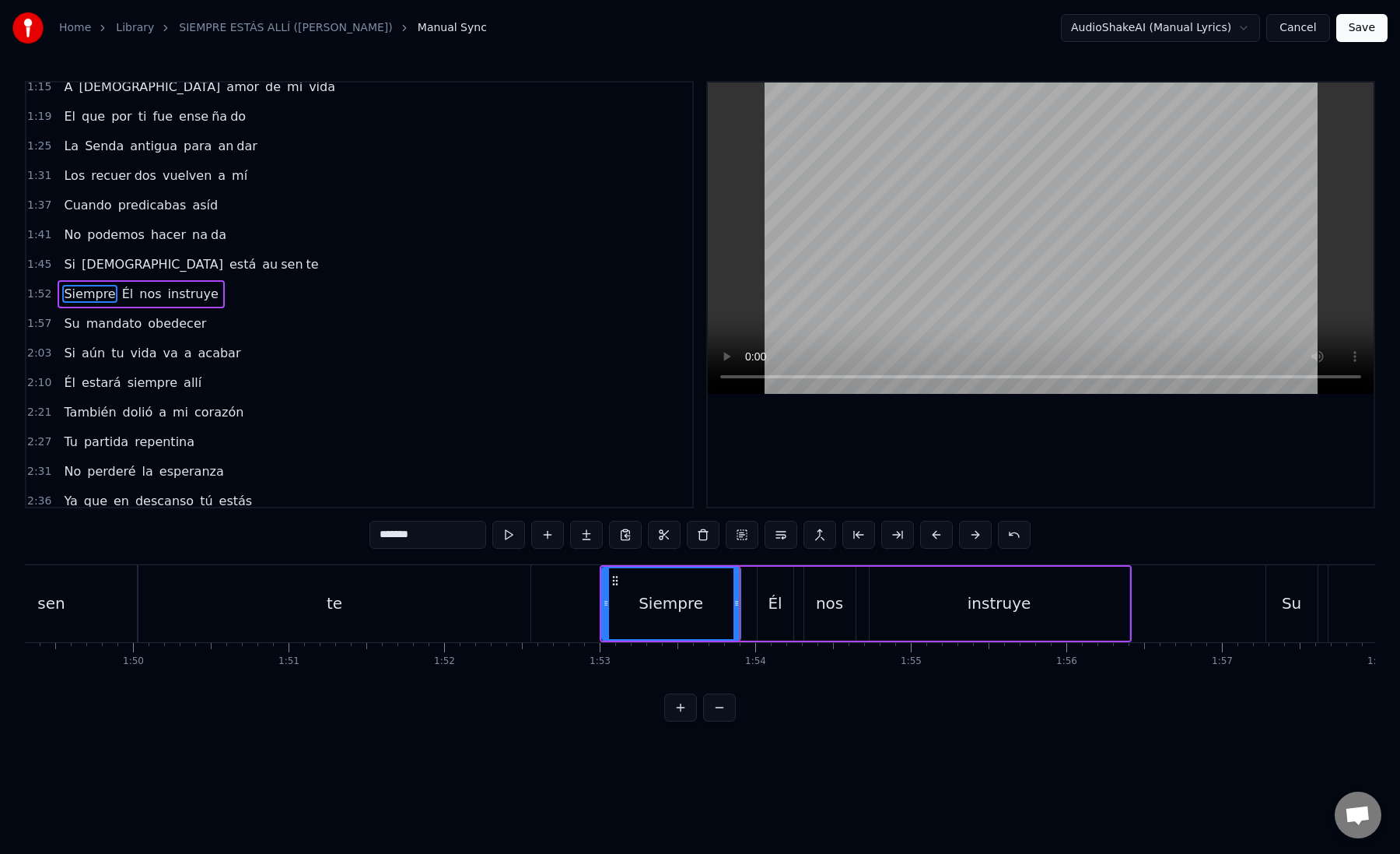
click at [762, 612] on div "Él" at bounding box center [776, 603] width 36 height 74
drag, startPoint x: 761, startPoint y: 610, endPoint x: 744, endPoint y: 611, distance: 17.0
click at [744, 611] on div at bounding box center [744, 603] width 6 height 71
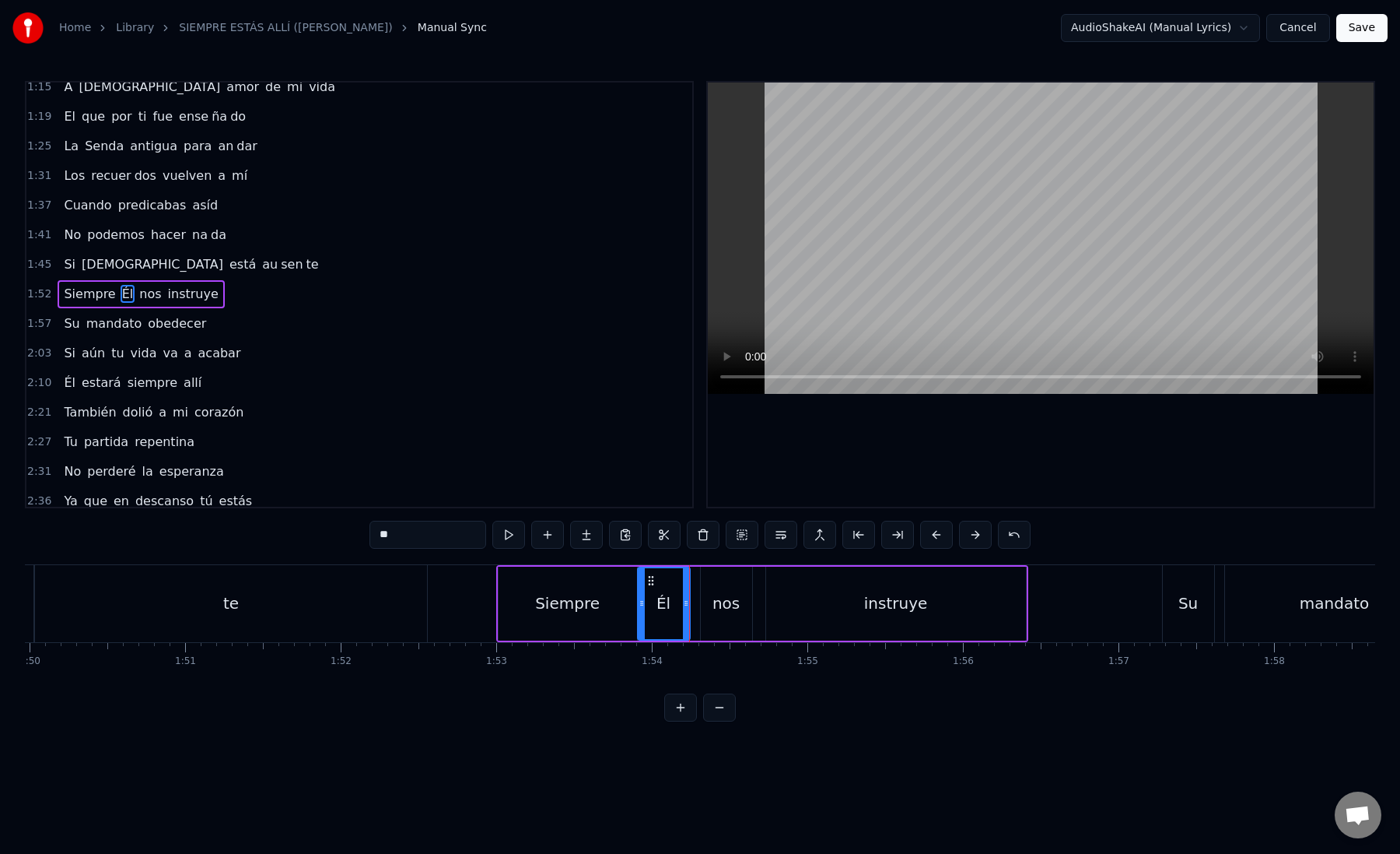
scroll to position [0, 17182]
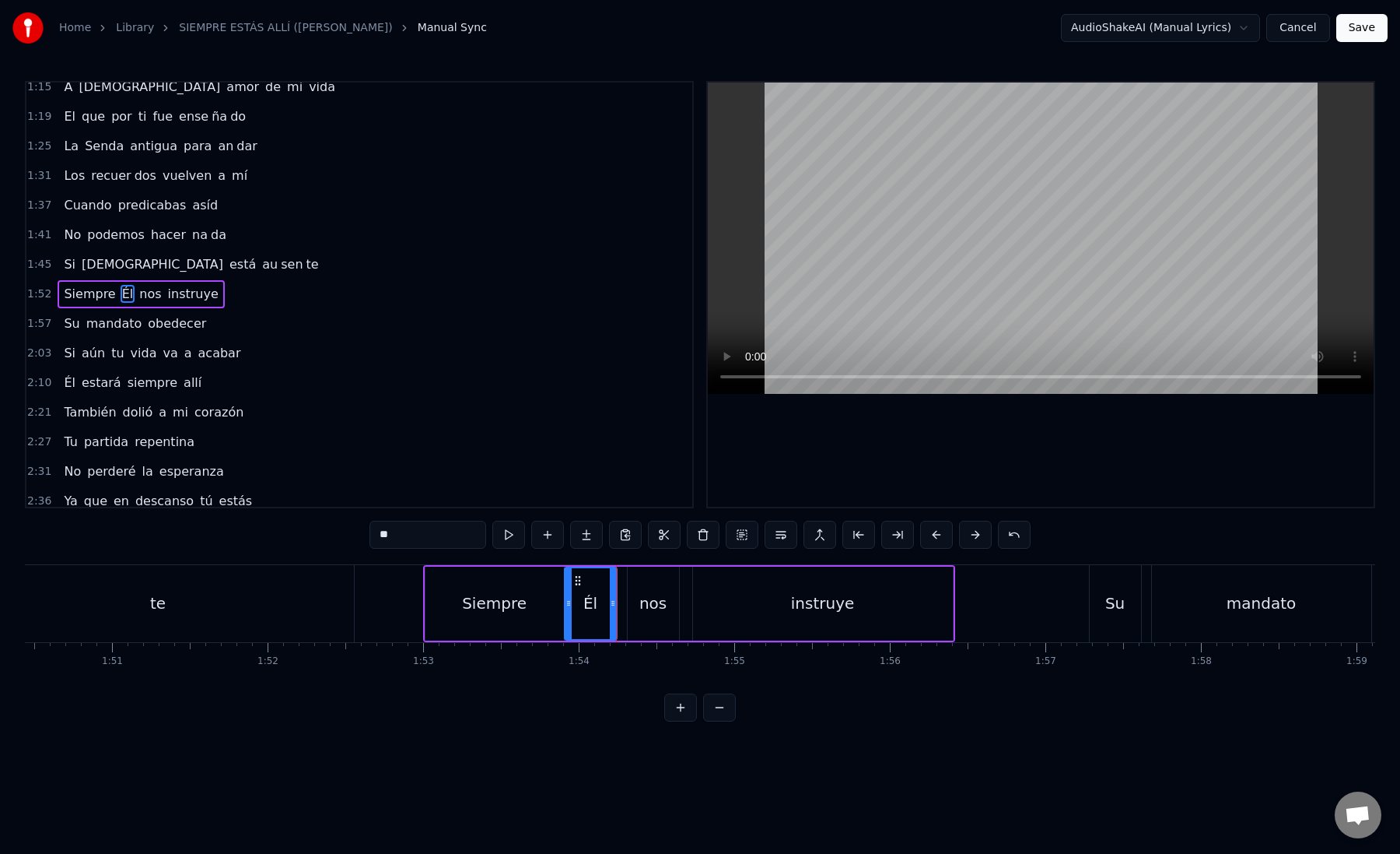
click at [642, 597] on div "nos" at bounding box center [653, 603] width 28 height 23
click at [720, 603] on div "instruye" at bounding box center [823, 603] width 260 height 74
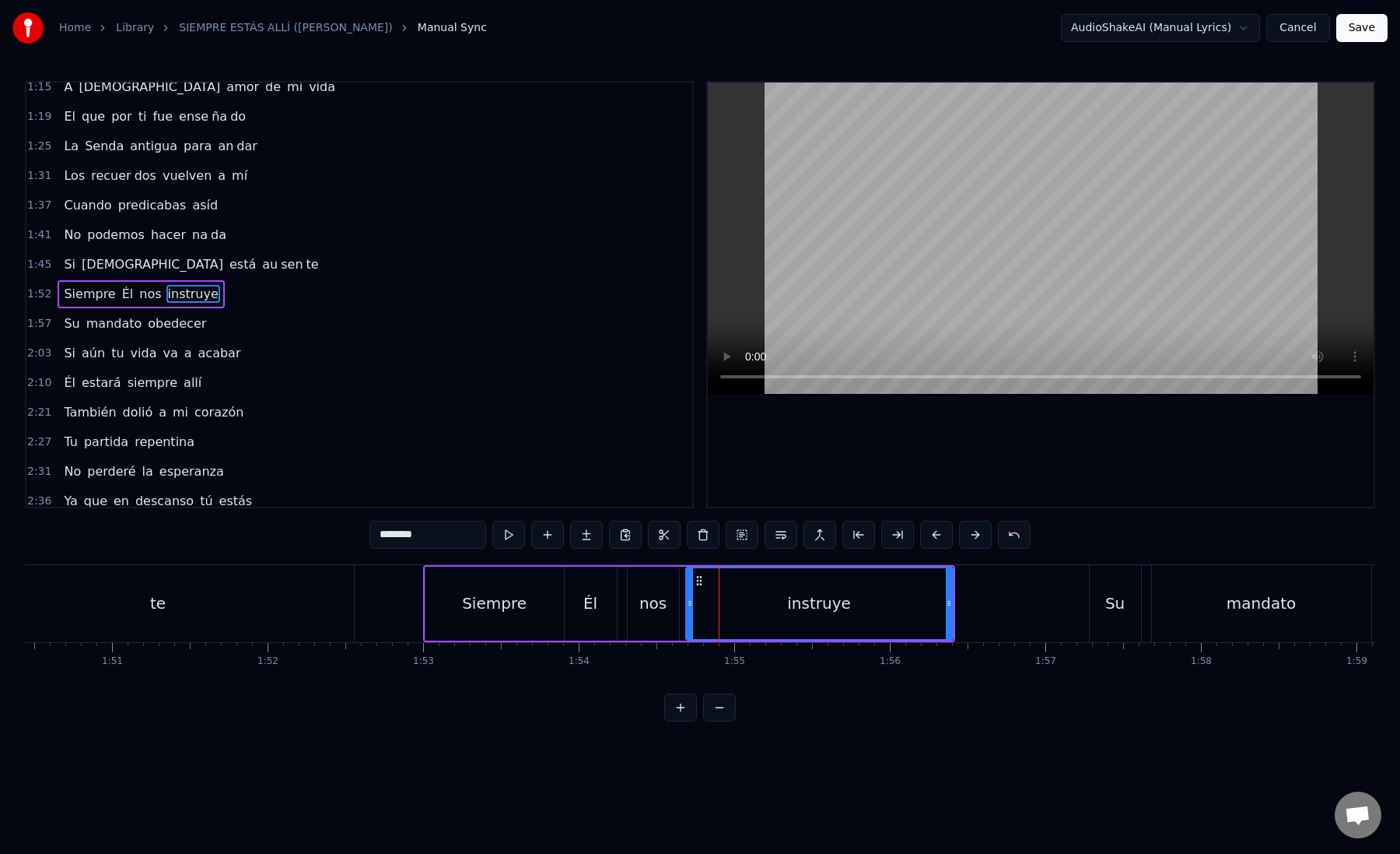
click at [692, 604] on icon at bounding box center [689, 603] width 6 height 12
drag, startPoint x: 394, startPoint y: 536, endPoint x: 451, endPoint y: 538, distance: 57.0
click at [451, 539] on input "********" at bounding box center [428, 535] width 117 height 28
type input "***"
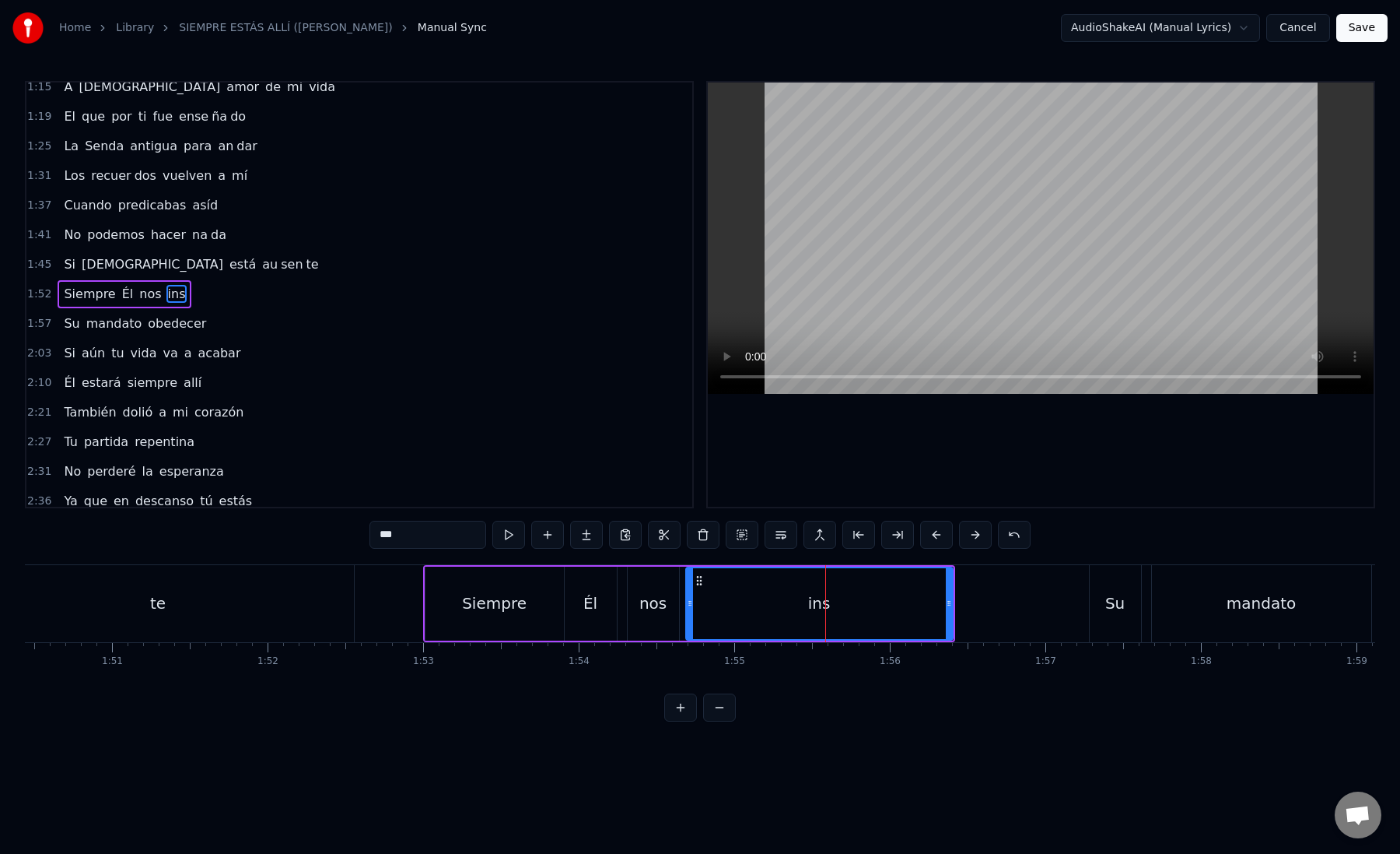
click at [719, 576] on div "ins" at bounding box center [819, 603] width 265 height 71
click at [700, 586] on div "ins" at bounding box center [819, 603] width 265 height 71
click at [737, 589] on div "ins" at bounding box center [819, 603] width 265 height 71
click at [741, 589] on div "ins" at bounding box center [819, 603] width 265 height 71
click at [897, 534] on button at bounding box center [897, 535] width 33 height 28
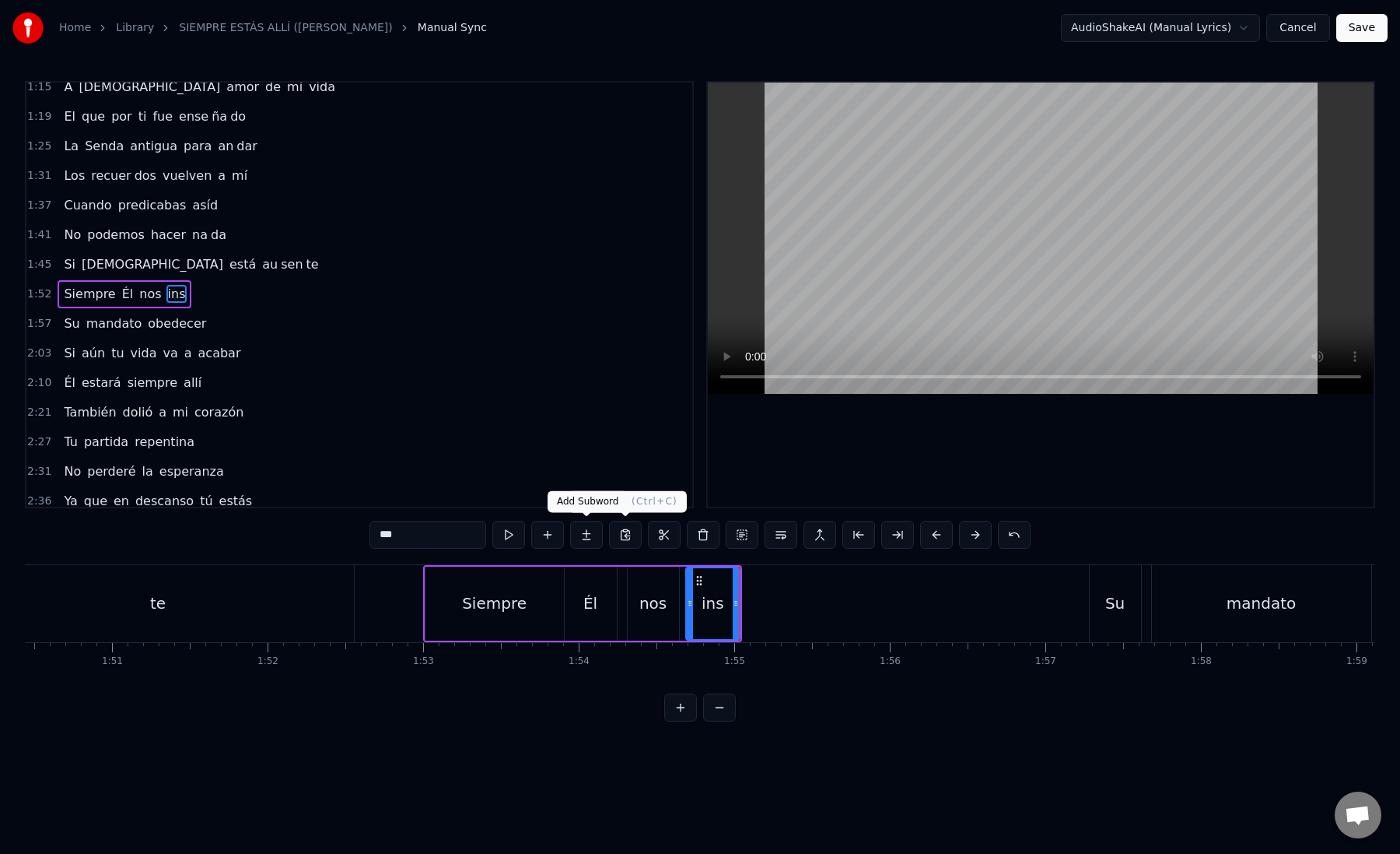
click at [585, 534] on button at bounding box center [587, 535] width 33 height 28
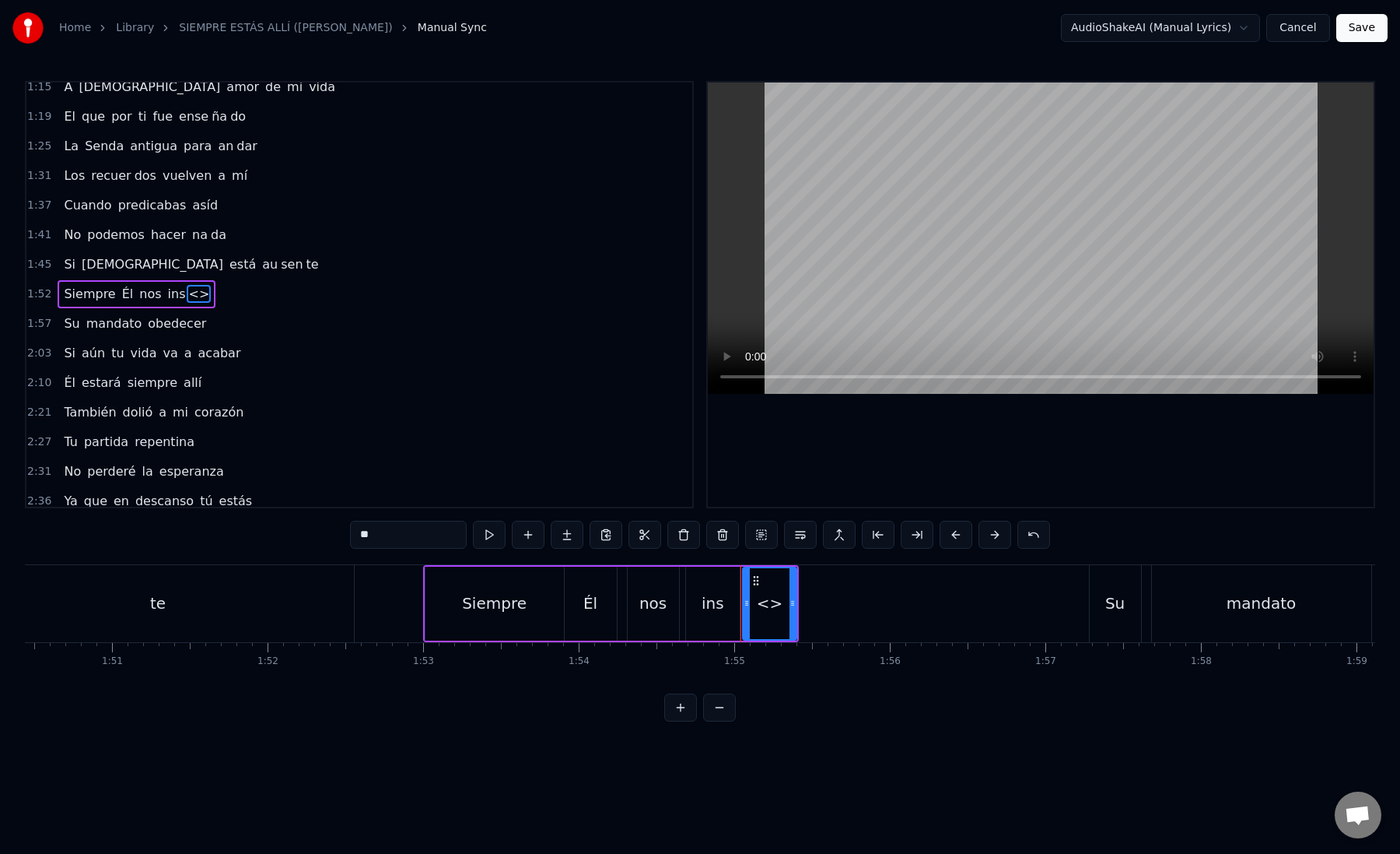
paste input "***"
drag, startPoint x: 402, startPoint y: 532, endPoint x: 352, endPoint y: 530, distance: 50.0
click at [352, 530] on input "**" at bounding box center [409, 535] width 117 height 28
click at [373, 535] on input "*****" at bounding box center [409, 535] width 117 height 28
click at [406, 535] on input "*****" at bounding box center [409, 535] width 117 height 28
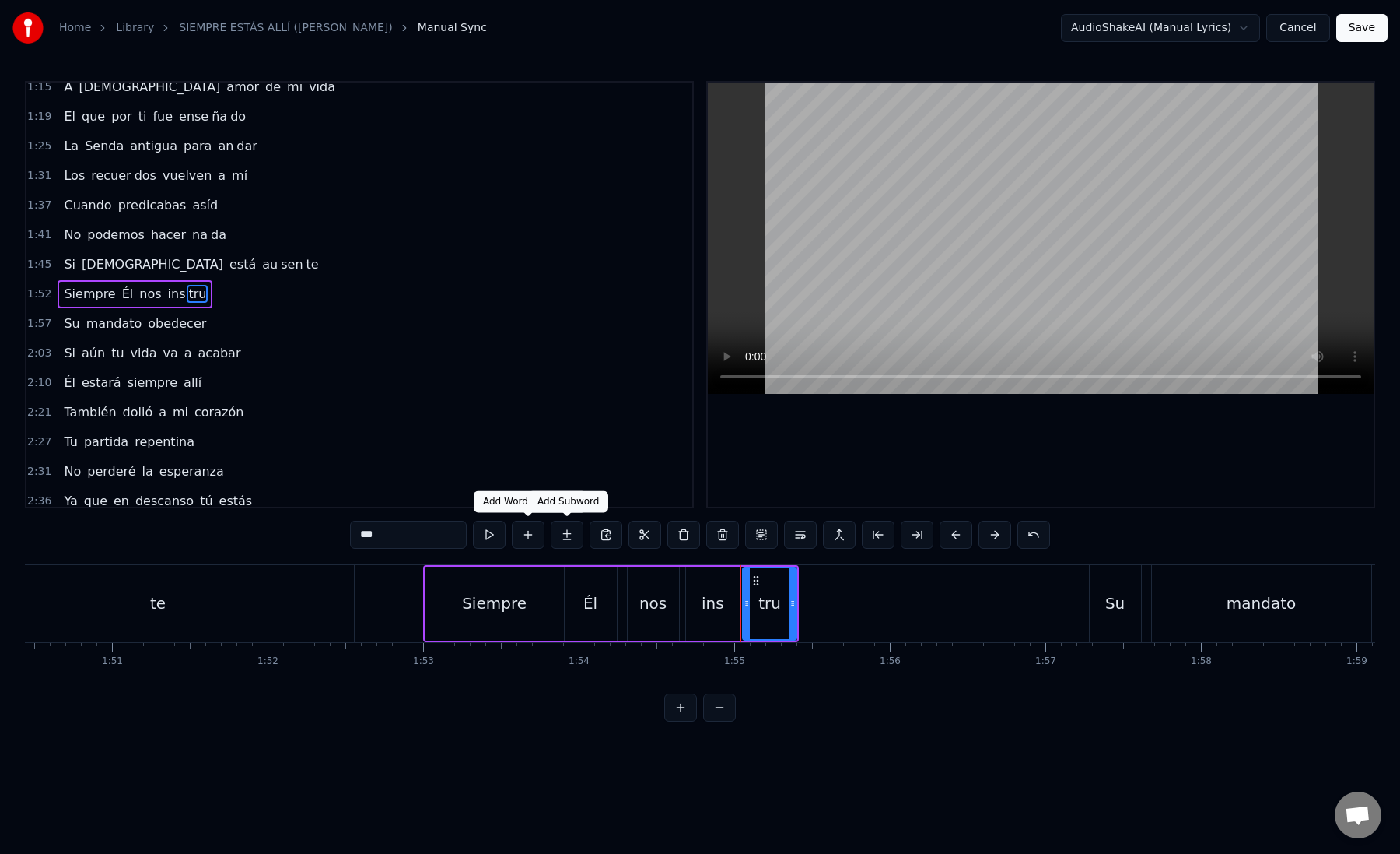
type input "***"
click at [571, 535] on button at bounding box center [567, 535] width 33 height 28
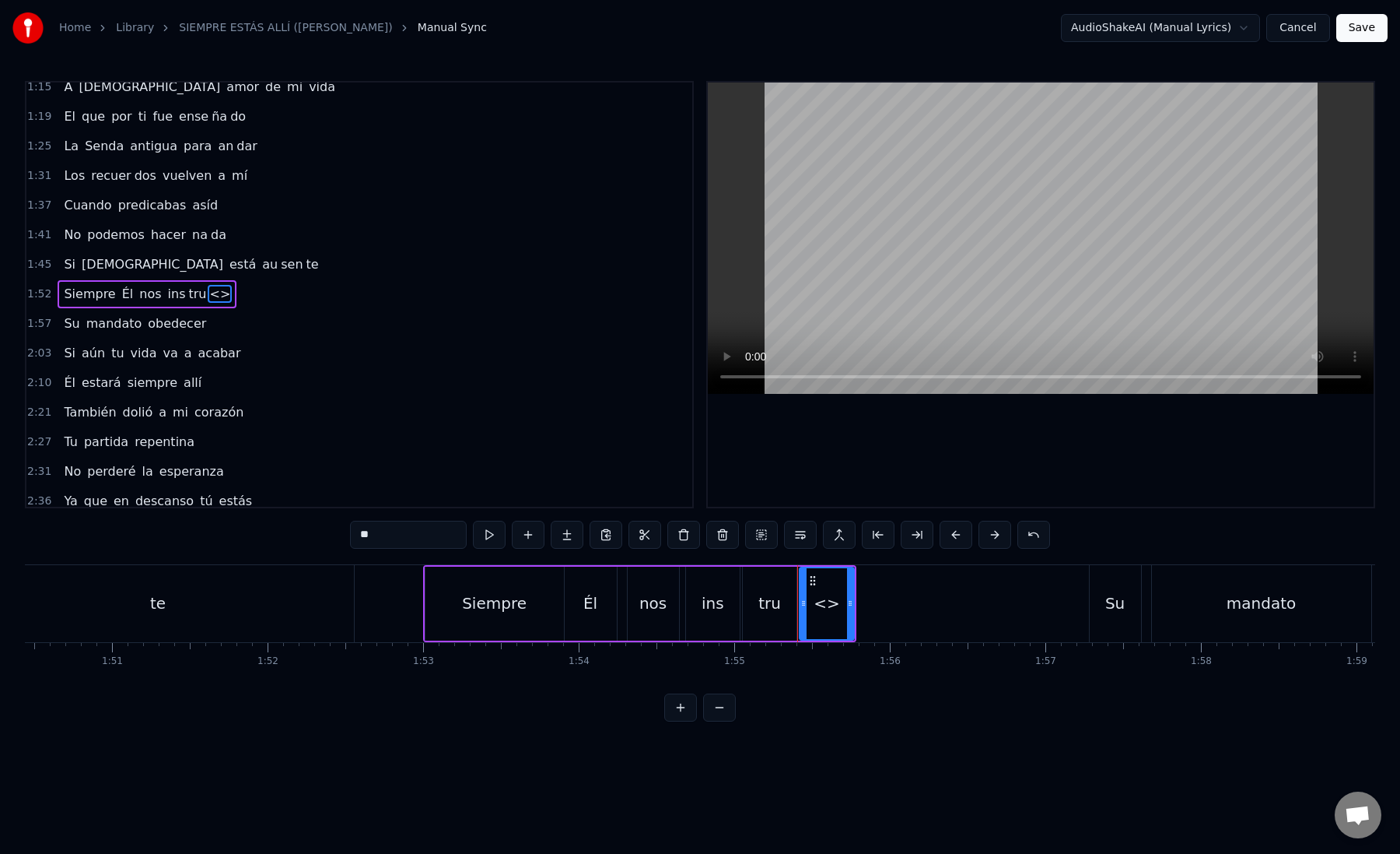
drag, startPoint x: 360, startPoint y: 535, endPoint x: 434, endPoint y: 535, distance: 74.0
click at [434, 535] on input "**" at bounding box center [409, 535] width 117 height 28
paste input "text"
click at [809, 599] on div "ye" at bounding box center [826, 603] width 52 height 71
drag, startPoint x: 811, startPoint y: 583, endPoint x: 861, endPoint y: 582, distance: 50.0
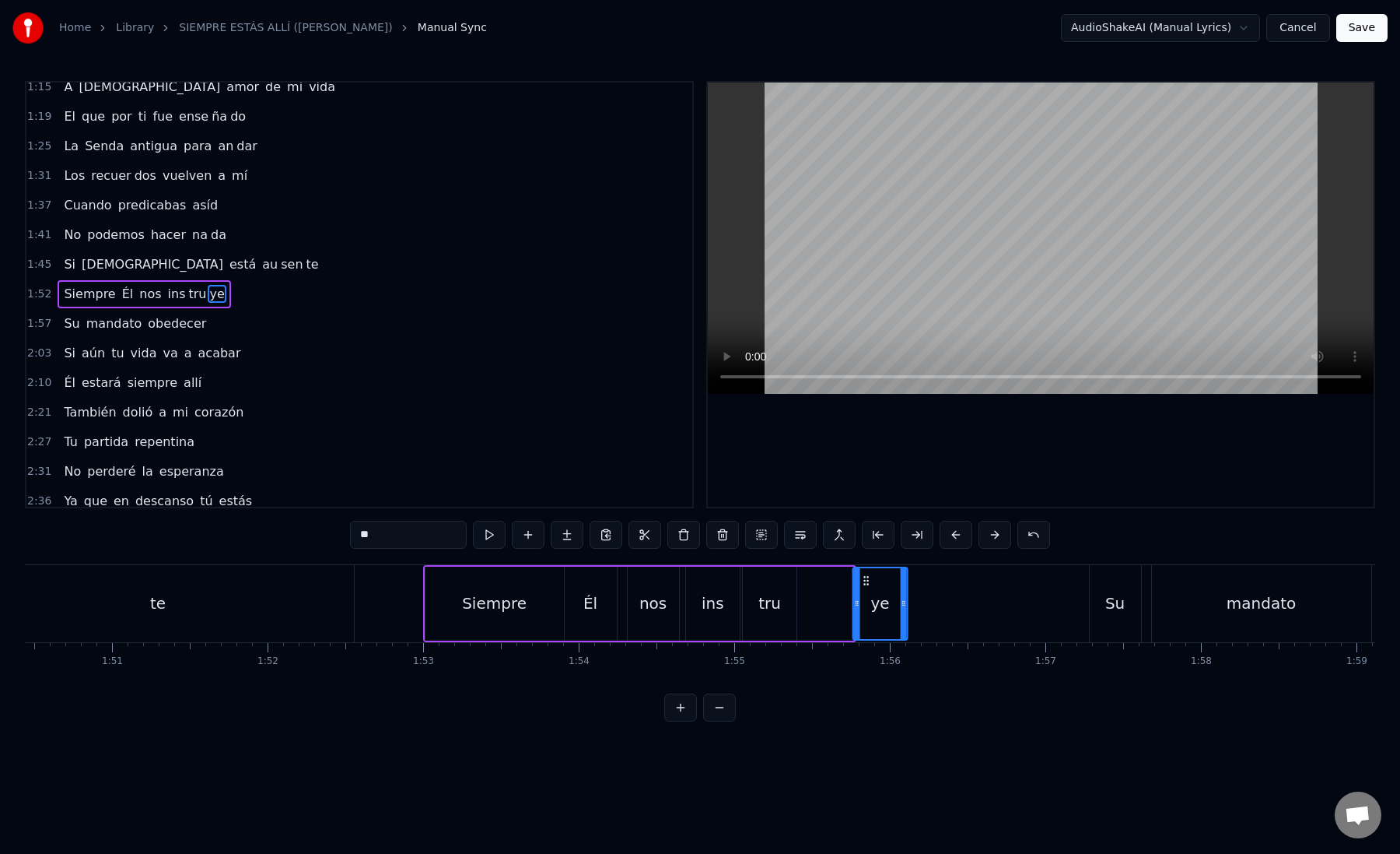
click at [862, 582] on icon at bounding box center [867, 580] width 12 height 12
drag, startPoint x: 904, startPoint y: 604, endPoint x: 1021, endPoint y: 599, distance: 117.1
click at [1021, 599] on icon at bounding box center [1019, 603] width 6 height 12
click at [751, 603] on div "tru" at bounding box center [769, 603] width 53 height 74
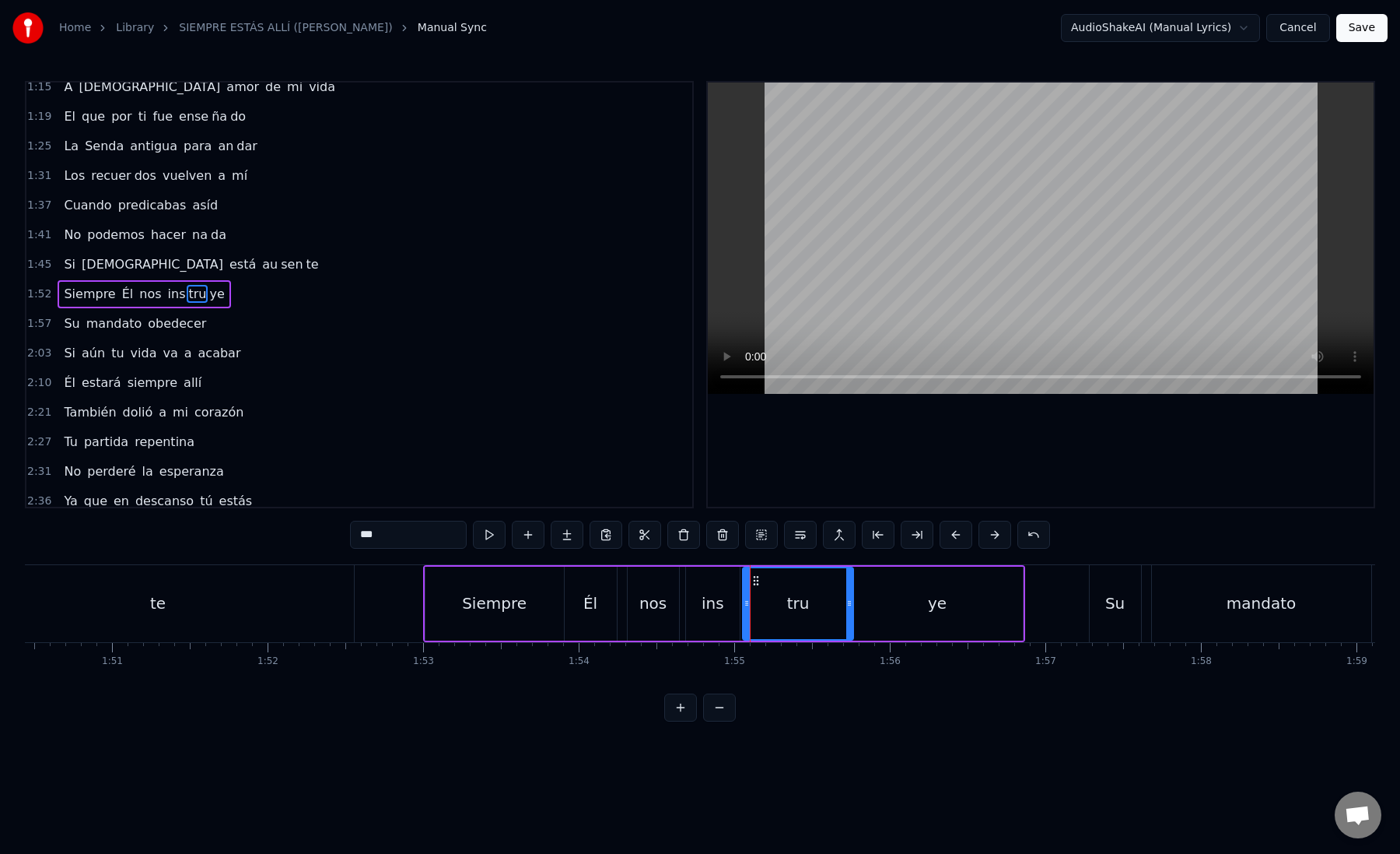
drag, startPoint x: 792, startPoint y: 601, endPoint x: 847, endPoint y: 607, distance: 55.3
click at [847, 609] on icon at bounding box center [849, 603] width 6 height 12
click at [761, 600] on div "tru" at bounding box center [797, 603] width 108 height 71
click at [900, 610] on div "ye" at bounding box center [937, 603] width 171 height 74
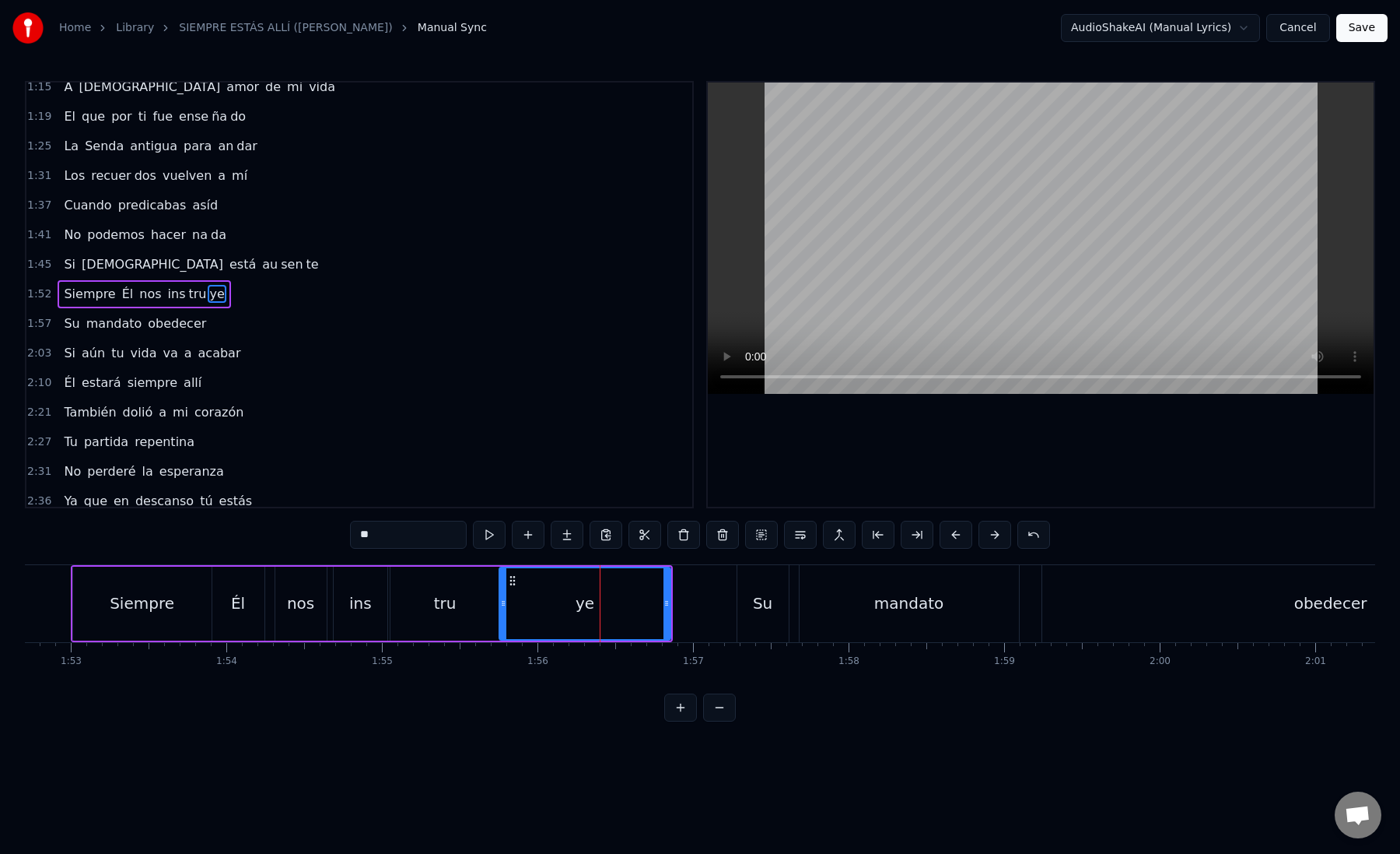
scroll to position [0, 17562]
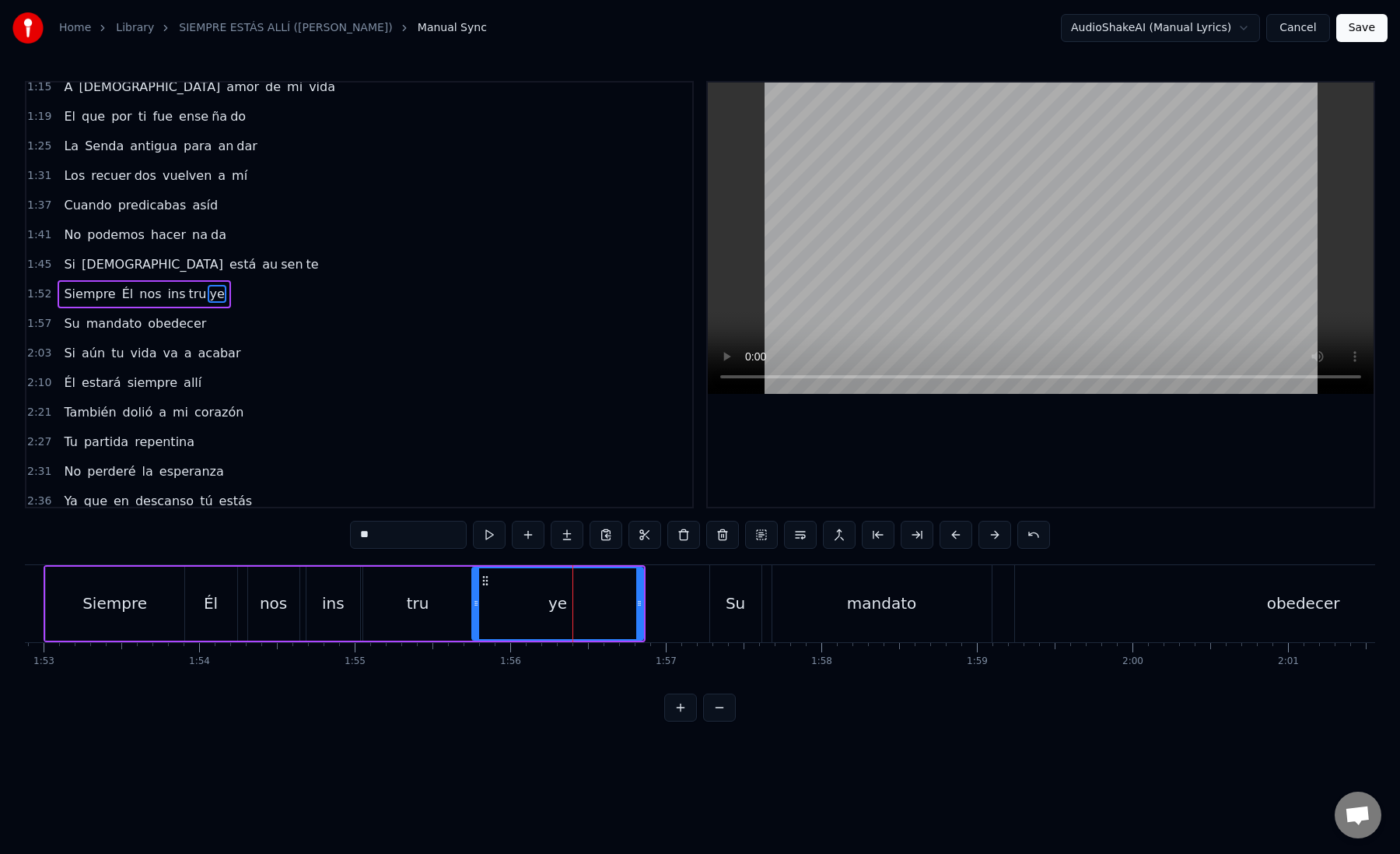
click at [722, 610] on div "Su" at bounding box center [736, 603] width 52 height 77
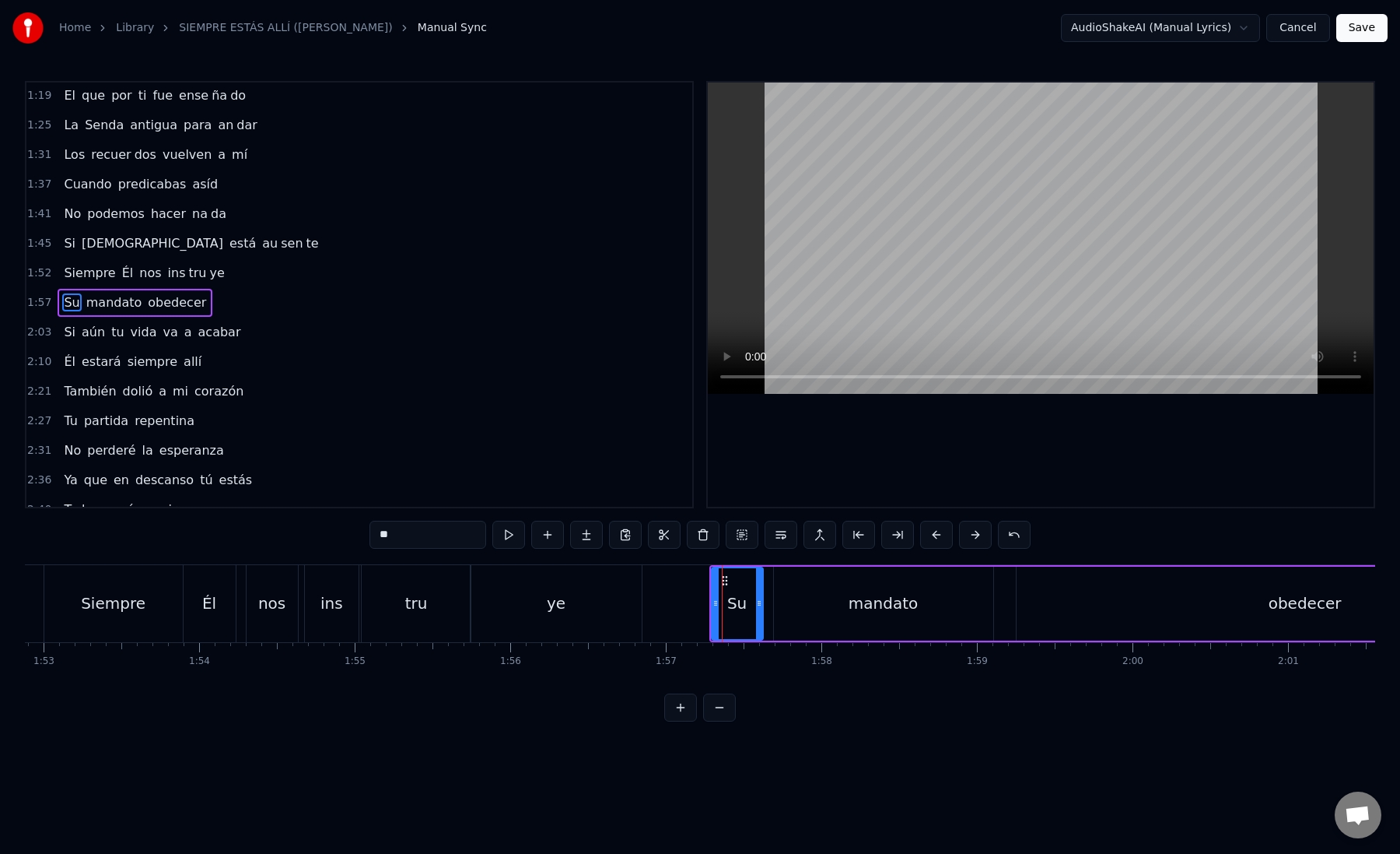
scroll to position [424, 0]
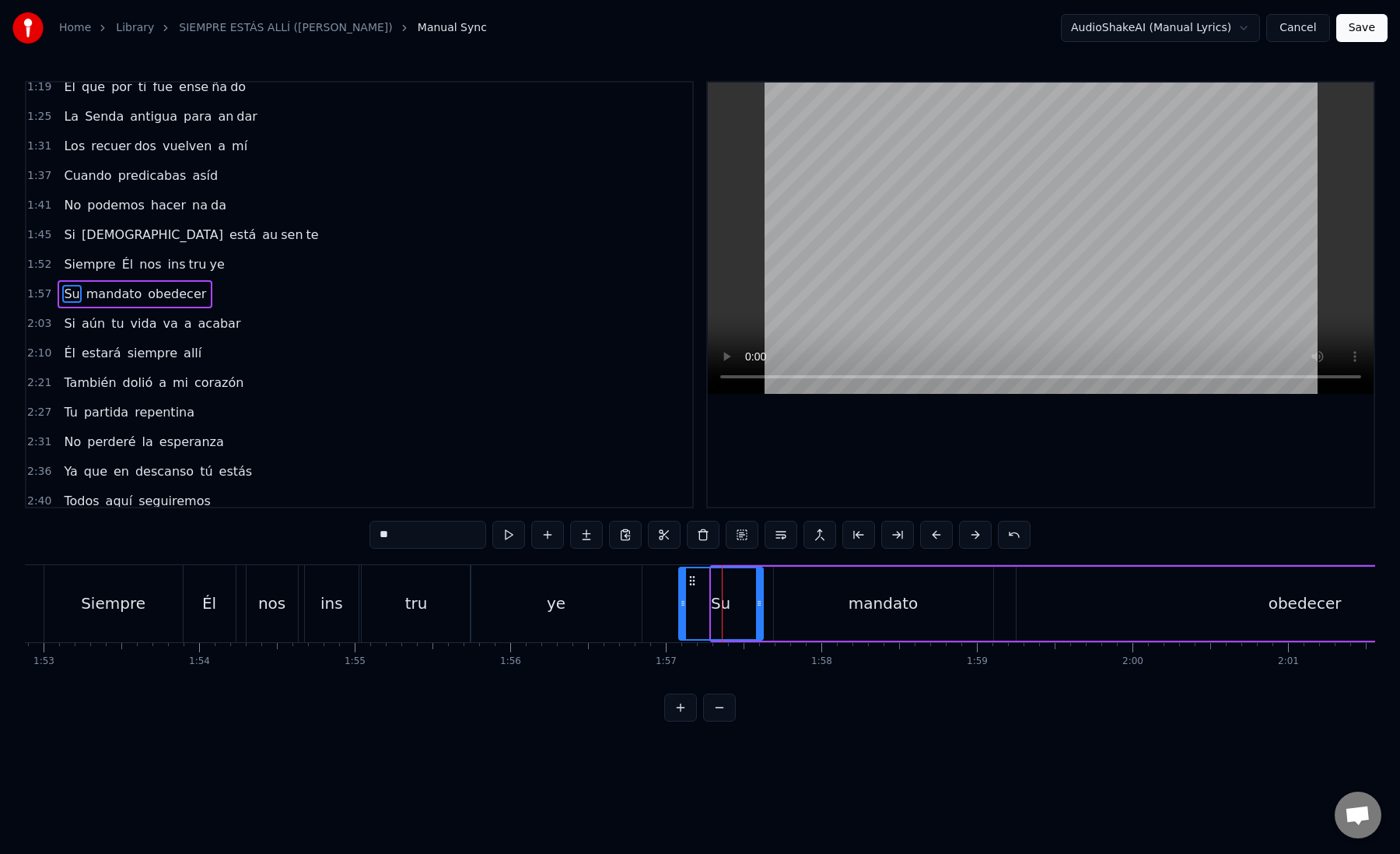
drag, startPoint x: 717, startPoint y: 603, endPoint x: 679, endPoint y: 603, distance: 38.0
click at [680, 603] on icon at bounding box center [682, 603] width 6 height 12
click at [692, 604] on div "Su" at bounding box center [719, 603] width 87 height 71
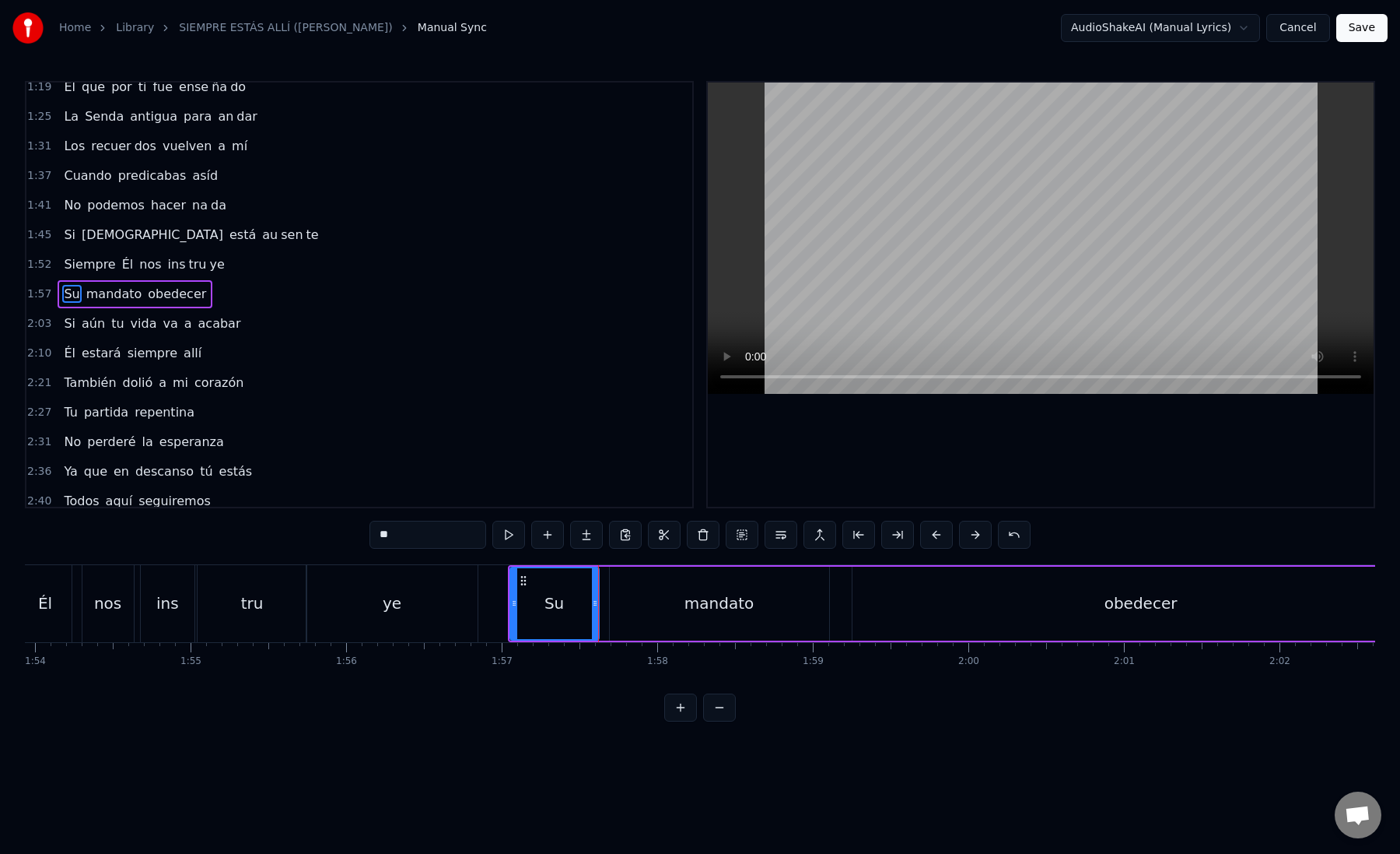
scroll to position [0, 17745]
click at [600, 604] on div "mandato" at bounding box center [700, 603] width 219 height 74
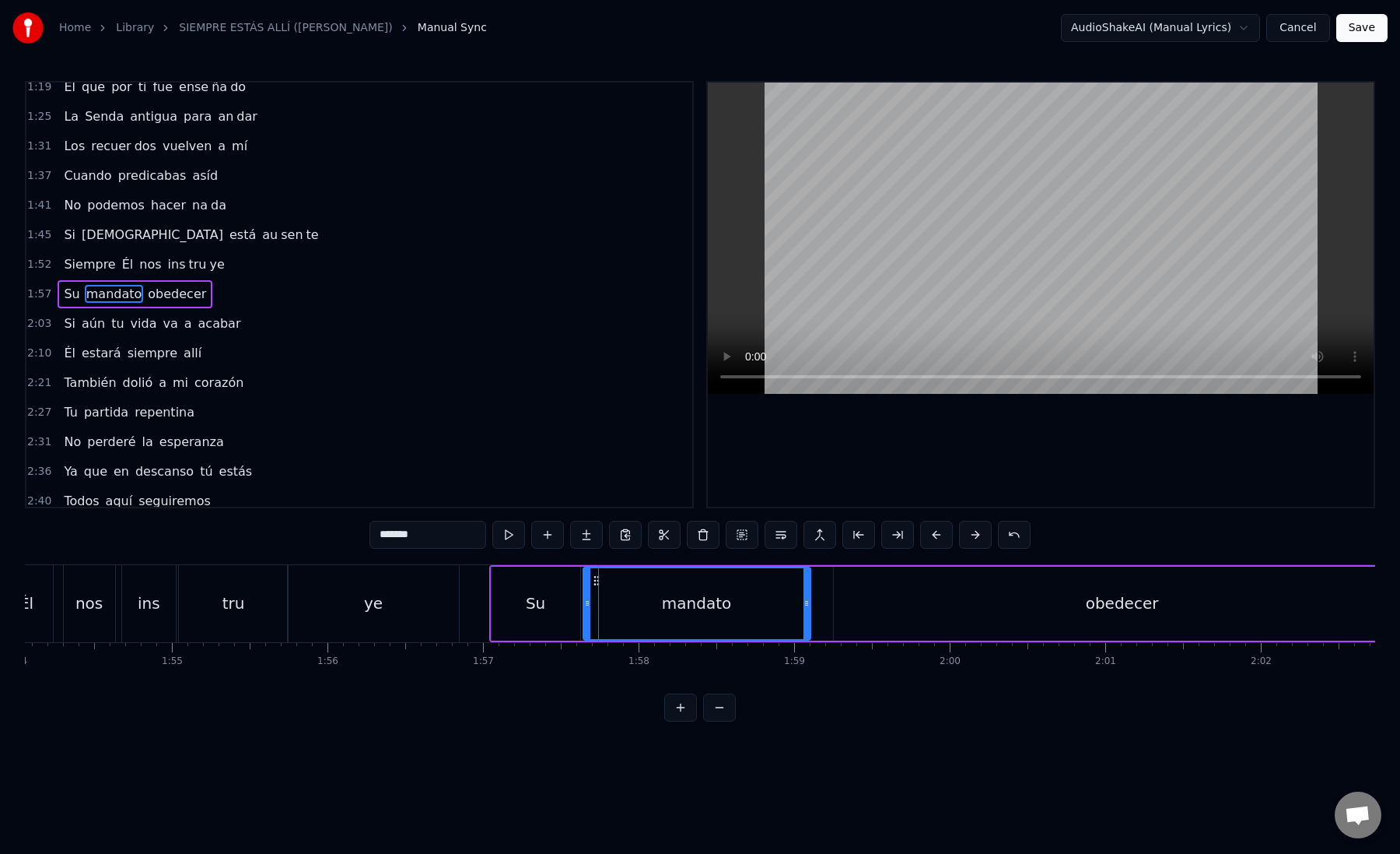
drag, startPoint x: 594, startPoint y: 603, endPoint x: 582, endPoint y: 603, distance: 12.0
click at [586, 603] on circle at bounding box center [586, 603] width 1 height 1
click at [636, 608] on div "mandato" at bounding box center [694, 603] width 230 height 71
click at [895, 537] on button at bounding box center [897, 535] width 33 height 28
drag, startPoint x: 403, startPoint y: 535, endPoint x: 435, endPoint y: 535, distance: 32.0
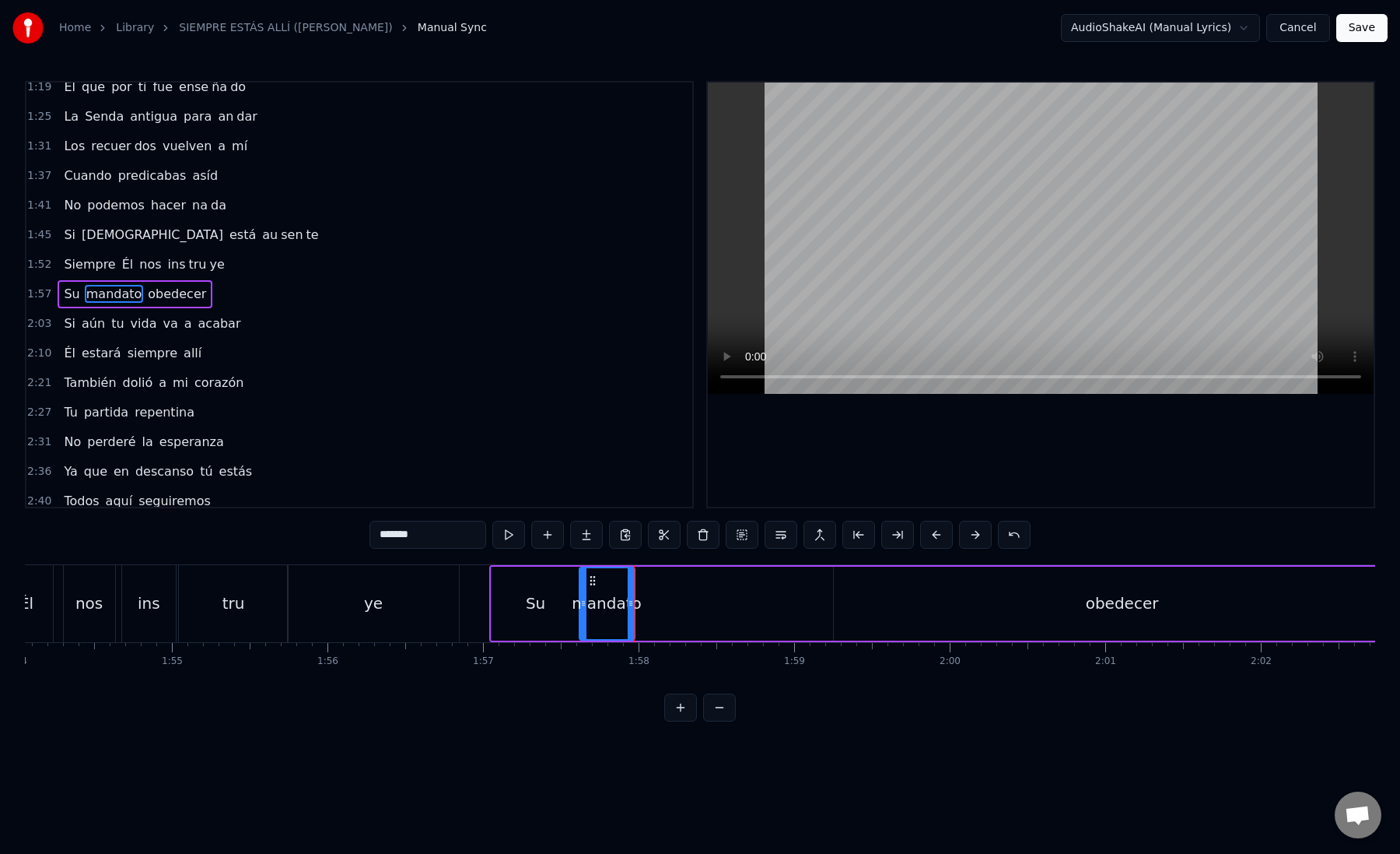
click at [435, 535] on input "*******" at bounding box center [428, 535] width 117 height 28
type input "***"
click at [588, 545] on button at bounding box center [587, 535] width 33 height 28
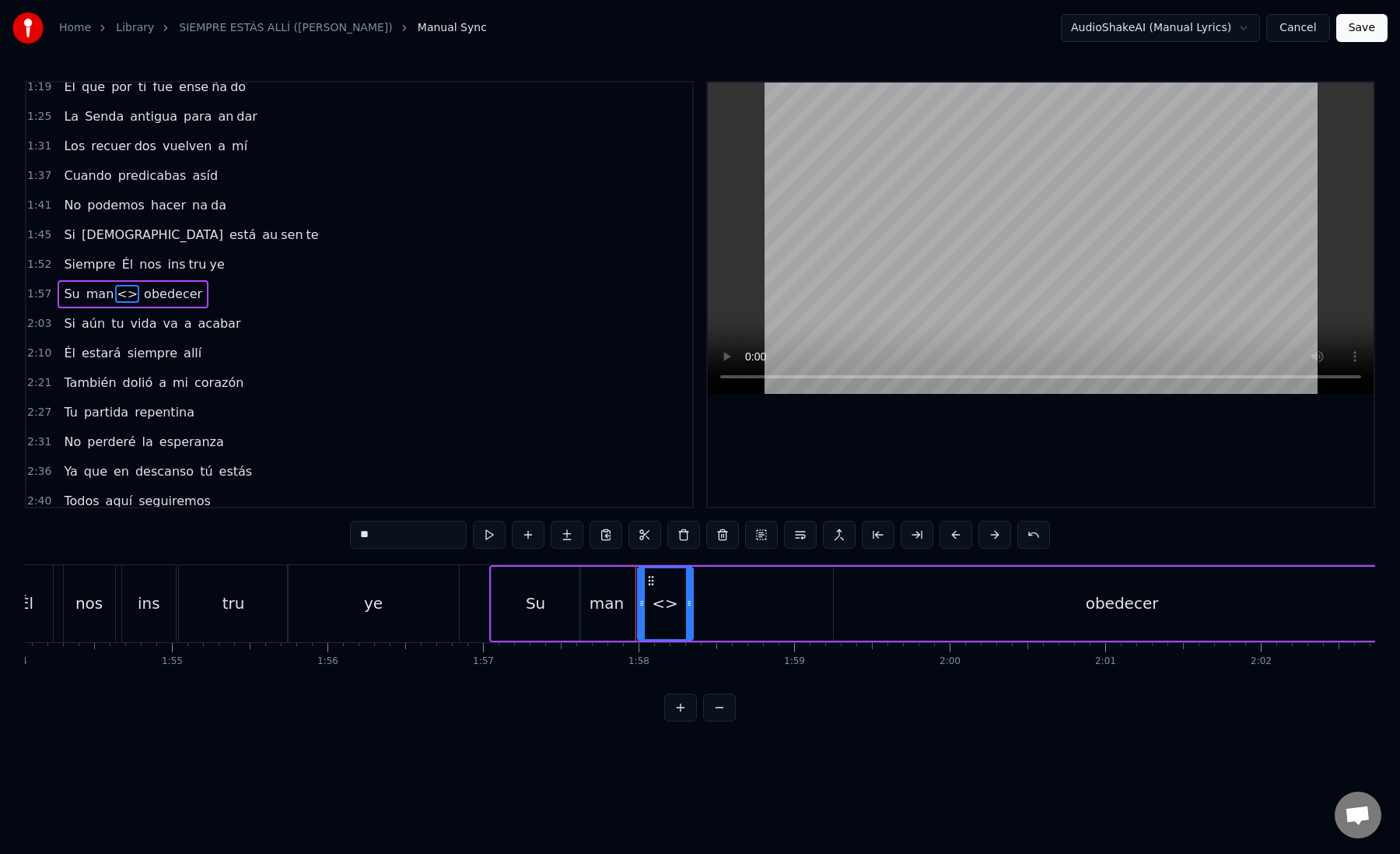
paste input "**"
drag, startPoint x: 429, startPoint y: 535, endPoint x: 325, endPoint y: 535, distance: 104.0
click at [324, 535] on div "0:12 Mi [PERSON_NAME] zón confiado es tá 0:16 Nos vere mos una vez más 0:21 Un …" at bounding box center [700, 401] width 1350 height 640
drag, startPoint x: 373, startPoint y: 535, endPoint x: 440, endPoint y: 542, distance: 67.4
click at [440, 542] on input "****" at bounding box center [409, 535] width 117 height 28
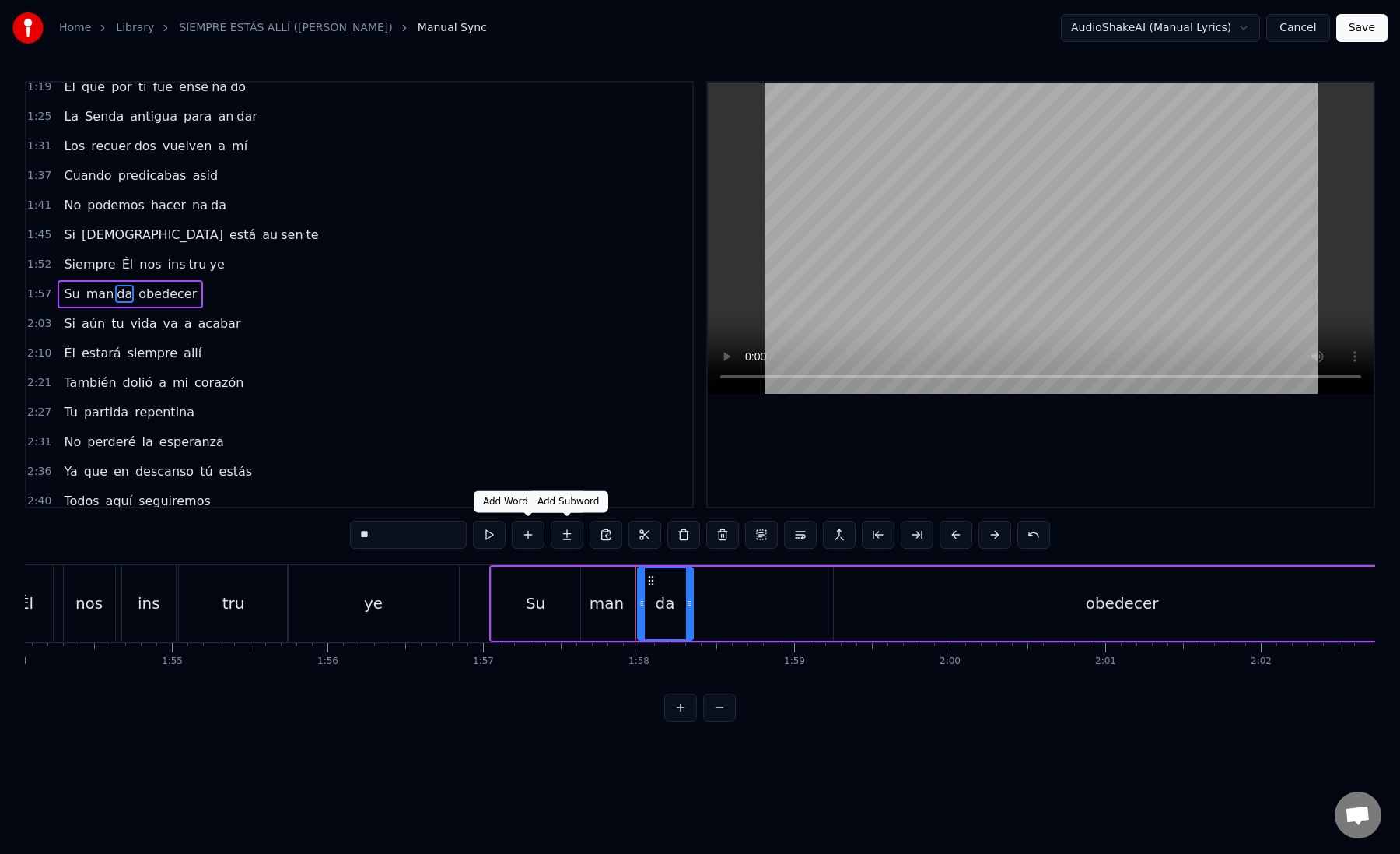
type input "**"
click at [564, 535] on button at bounding box center [567, 535] width 33 height 28
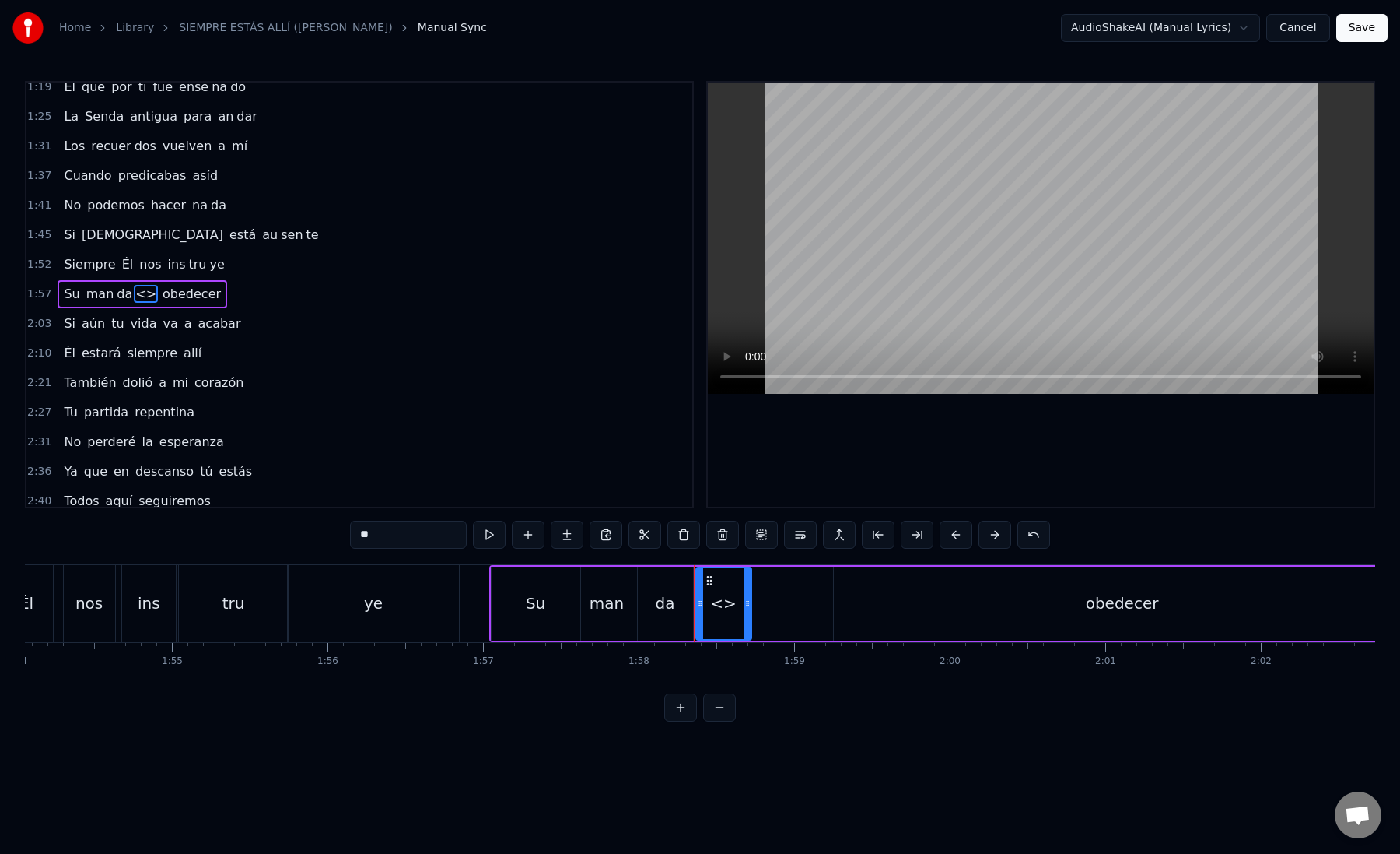
drag, startPoint x: 422, startPoint y: 526, endPoint x: 412, endPoint y: 535, distance: 13.5
click at [413, 535] on input "**" at bounding box center [409, 535] width 117 height 28
paste input "text"
click at [661, 586] on div "da" at bounding box center [665, 603] width 55 height 74
click at [706, 600] on div "to" at bounding box center [724, 603] width 55 height 74
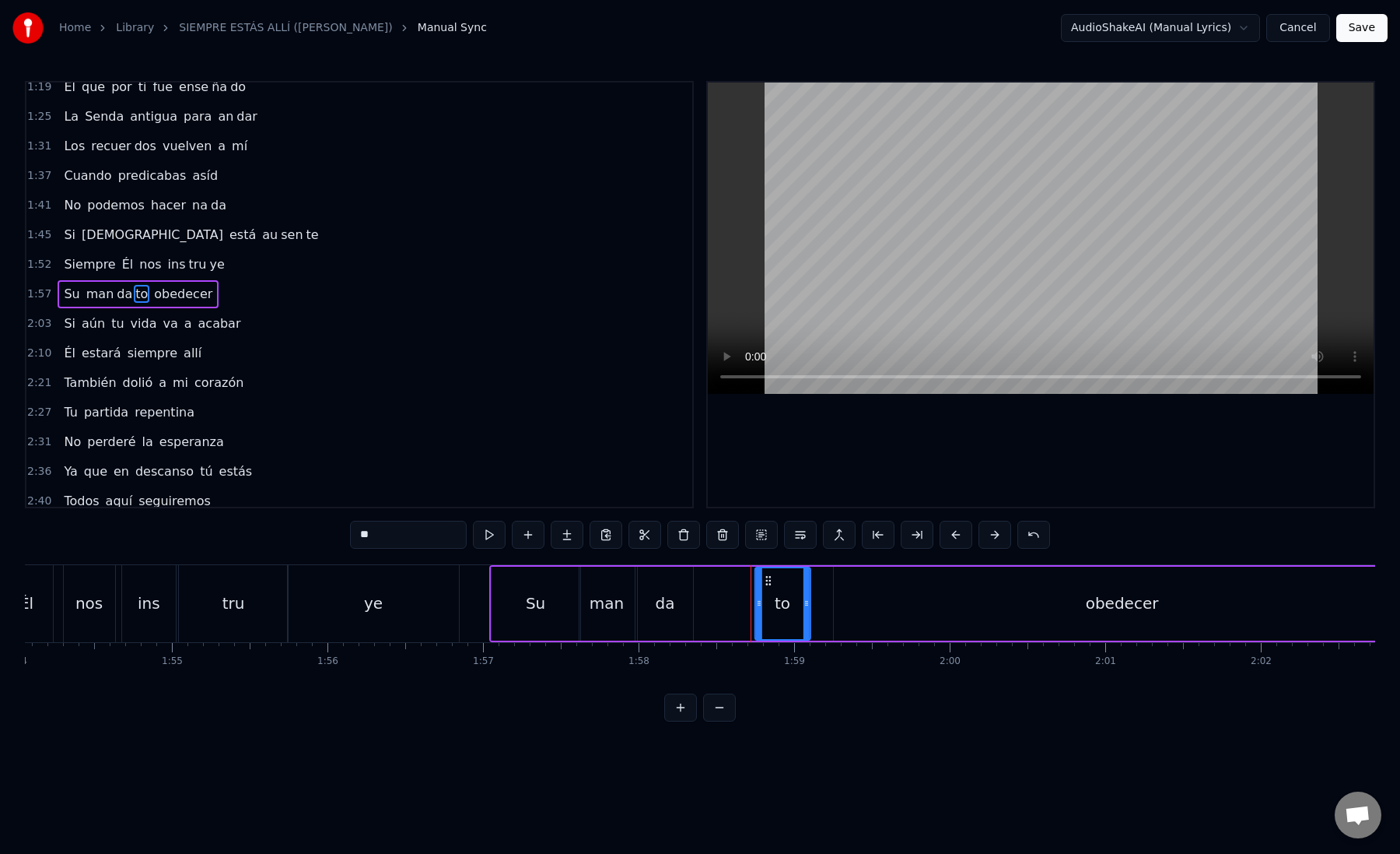
drag, startPoint x: 706, startPoint y: 578, endPoint x: 763, endPoint y: 579, distance: 57.0
click at [763, 579] on icon at bounding box center [768, 580] width 12 height 12
click at [674, 617] on div "da" at bounding box center [665, 603] width 55 height 74
drag, startPoint x: 687, startPoint y: 613, endPoint x: 743, endPoint y: 613, distance: 56.0
click at [744, 613] on div at bounding box center [747, 603] width 6 height 71
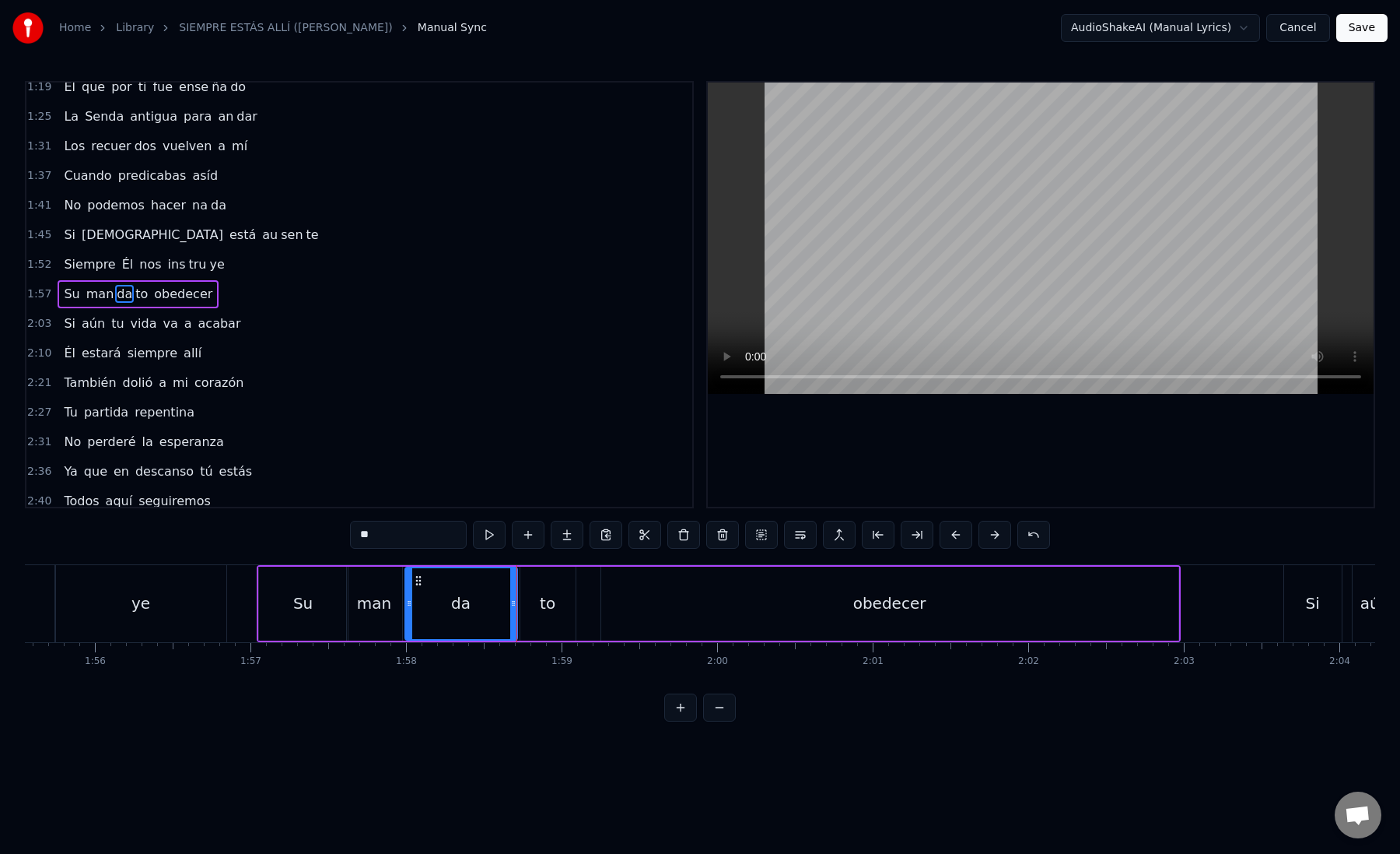
scroll to position [0, 18000]
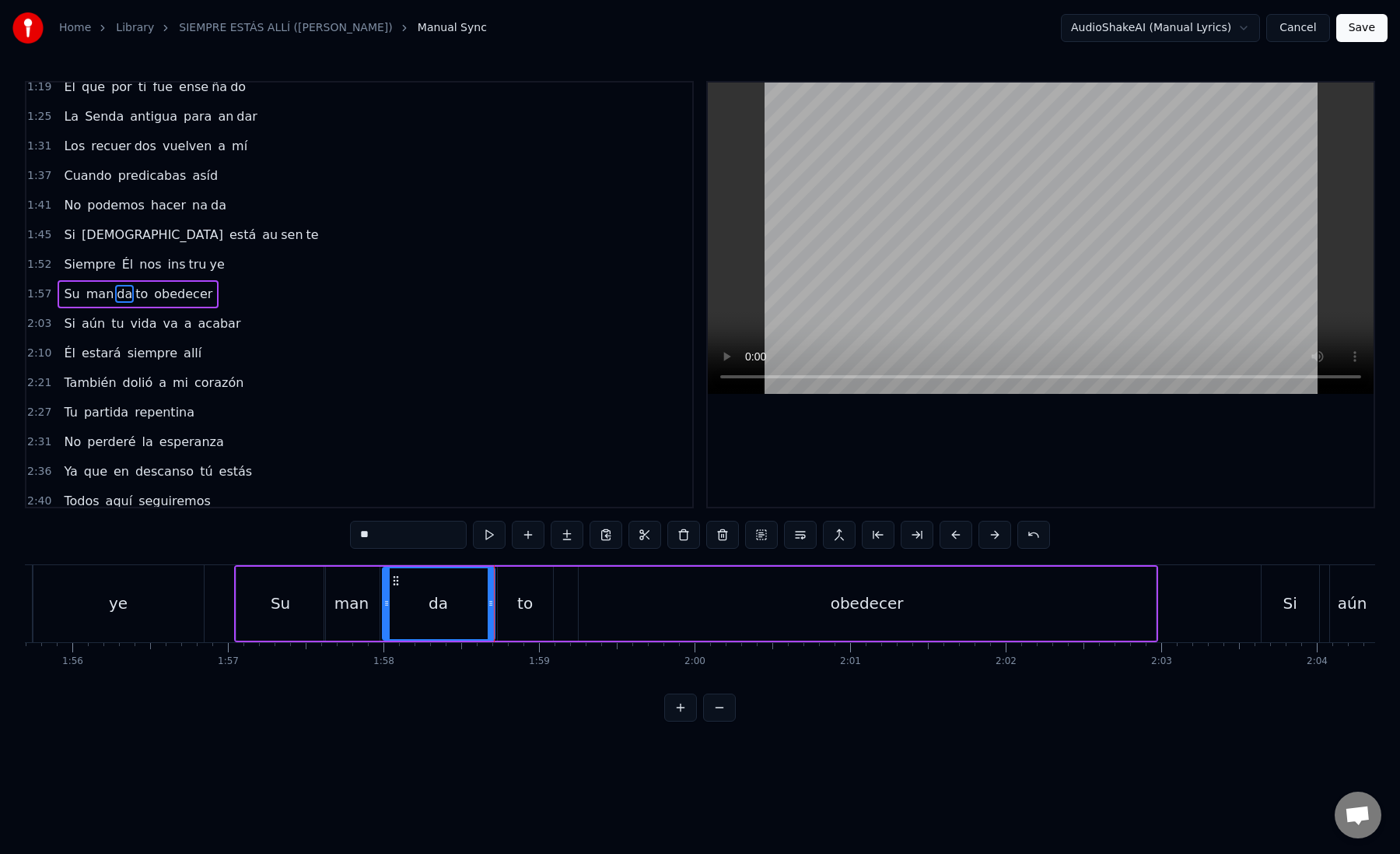
click at [509, 615] on div "to" at bounding box center [526, 603] width 55 height 74
click at [610, 613] on div "obedecer" at bounding box center [867, 603] width 577 height 74
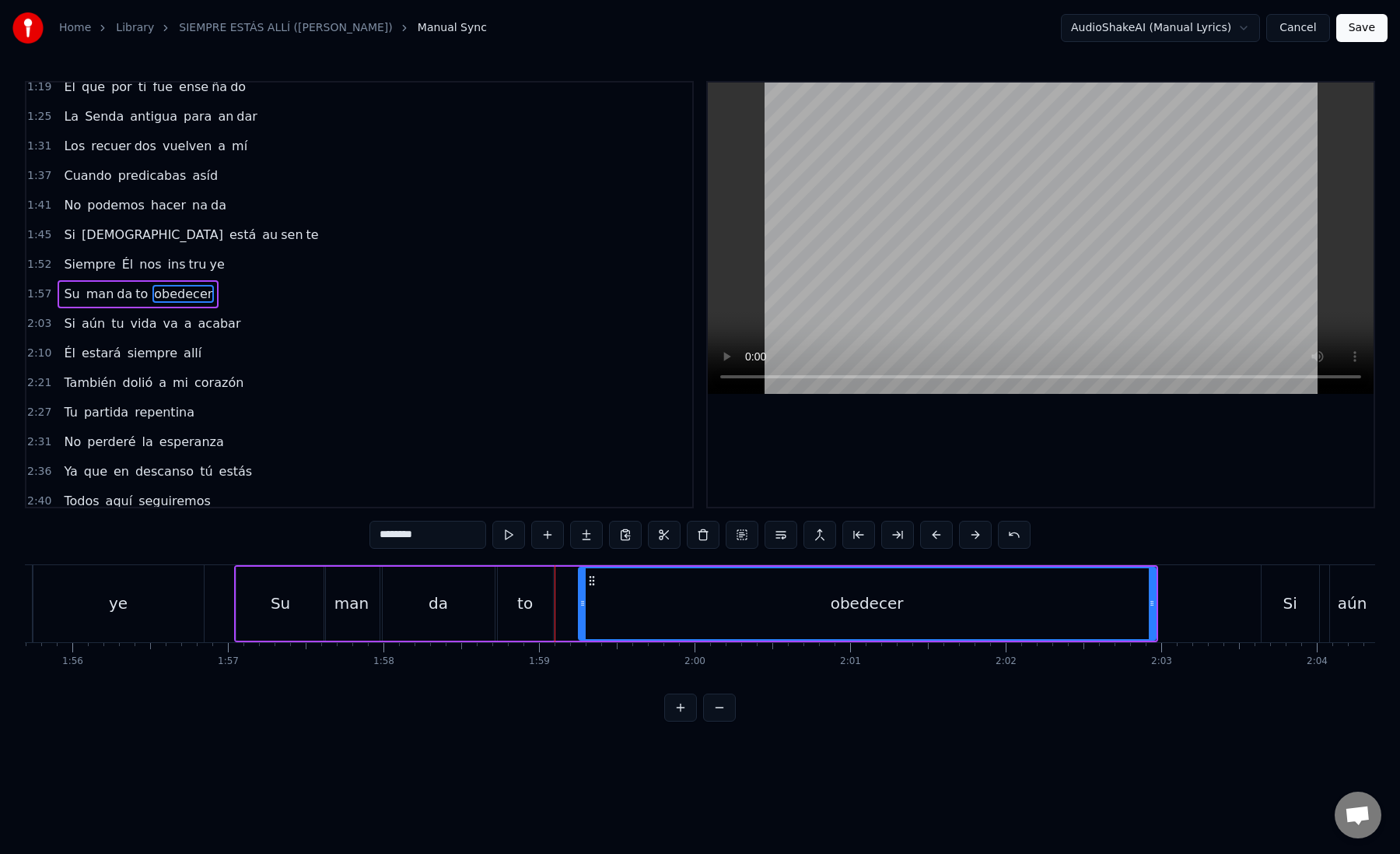
click at [610, 613] on div "obedecer" at bounding box center [867, 603] width 576 height 71
drag, startPoint x: 581, startPoint y: 604, endPoint x: 571, endPoint y: 603, distance: 10.0
click at [571, 603] on icon at bounding box center [574, 603] width 6 height 12
click at [595, 603] on div "obedecer" at bounding box center [863, 603] width 585 height 71
click at [688, 592] on div "obedecer" at bounding box center [863, 603] width 585 height 71
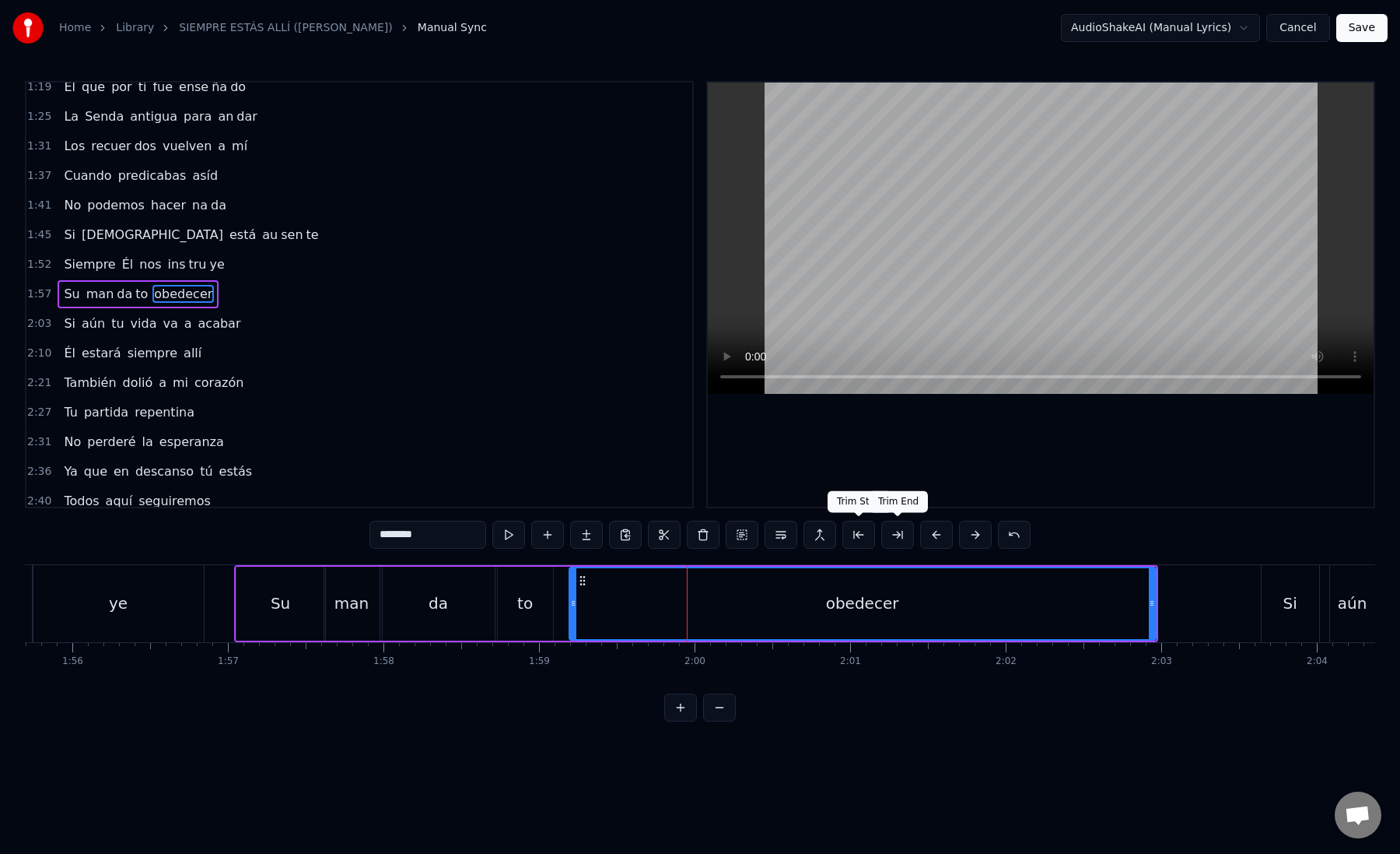
click at [899, 534] on button at bounding box center [897, 535] width 33 height 28
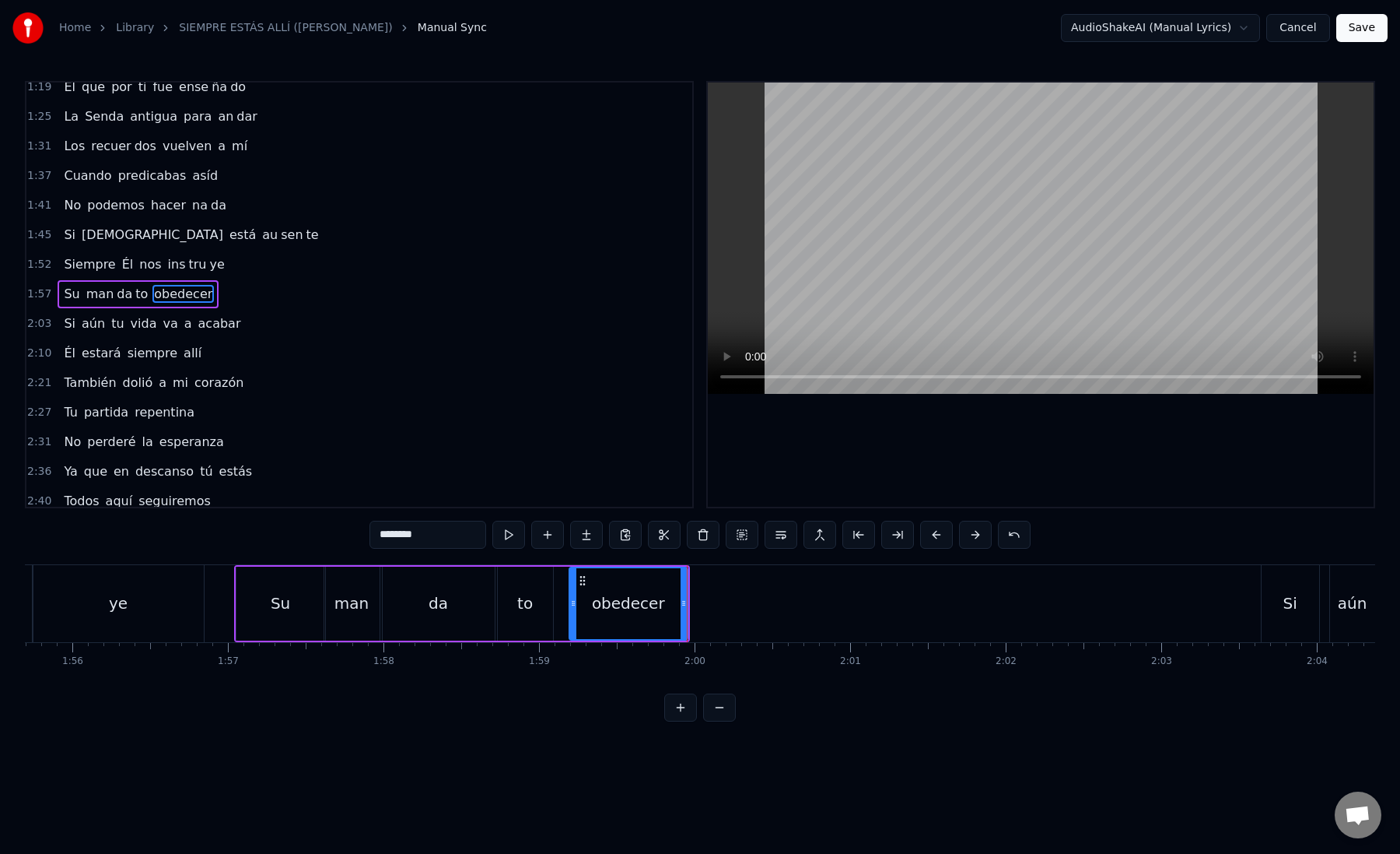
drag, startPoint x: 387, startPoint y: 536, endPoint x: 465, endPoint y: 535, distance: 78.0
click at [466, 535] on input "********" at bounding box center [428, 535] width 117 height 28
type input "*"
click at [585, 534] on button at bounding box center [587, 535] width 33 height 28
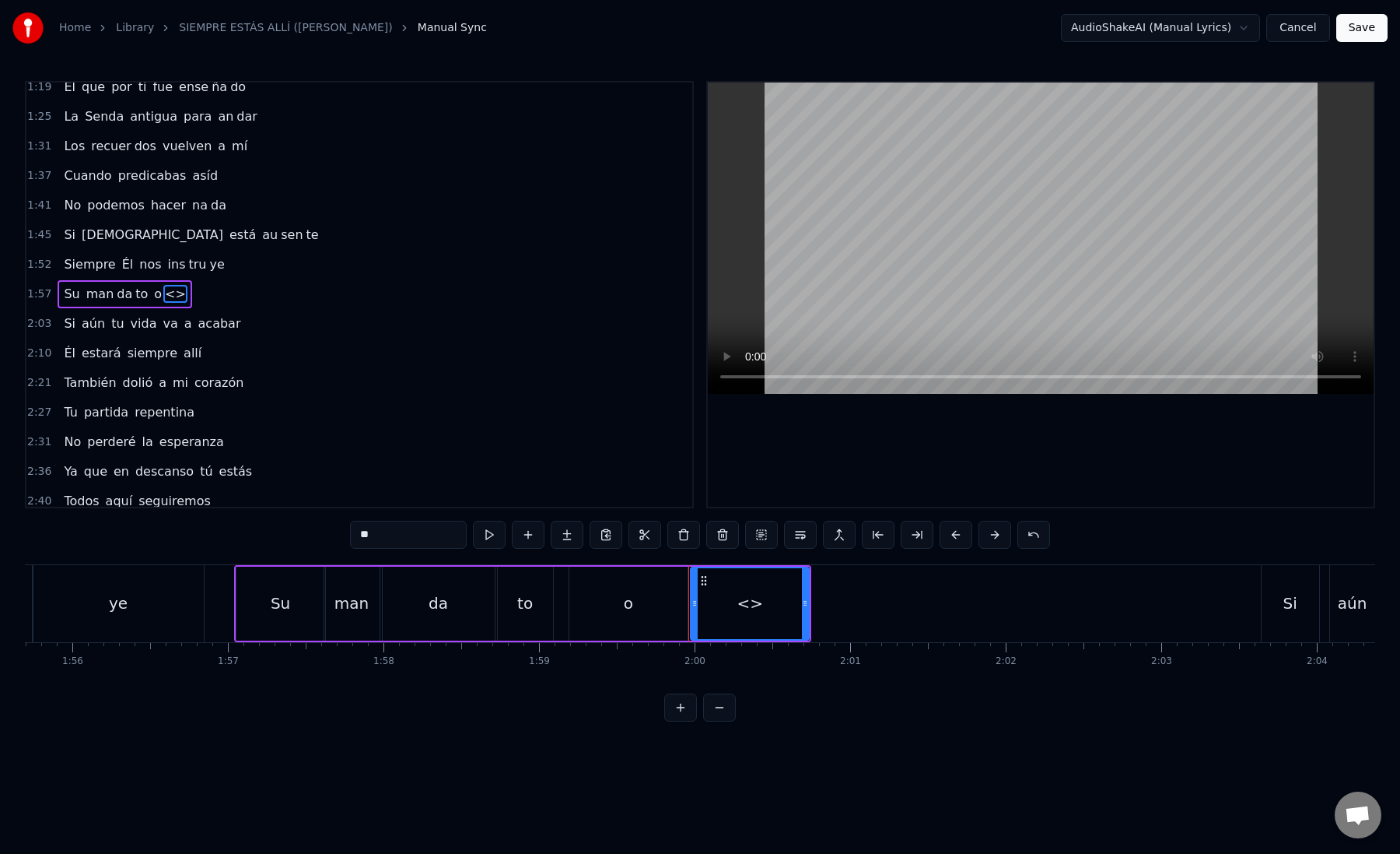
drag, startPoint x: 476, startPoint y: 529, endPoint x: 435, endPoint y: 530, distance: 41.0
click at [435, 530] on div "**" at bounding box center [700, 535] width 700 height 28
drag, startPoint x: 417, startPoint y: 531, endPoint x: 335, endPoint y: 526, distance: 82.2
click at [335, 526] on div "0:12 Mi [PERSON_NAME] zón confiado es tá 0:16 Nos vere mos una vez más 0:21 Un …" at bounding box center [700, 401] width 1350 height 640
paste input "*****"
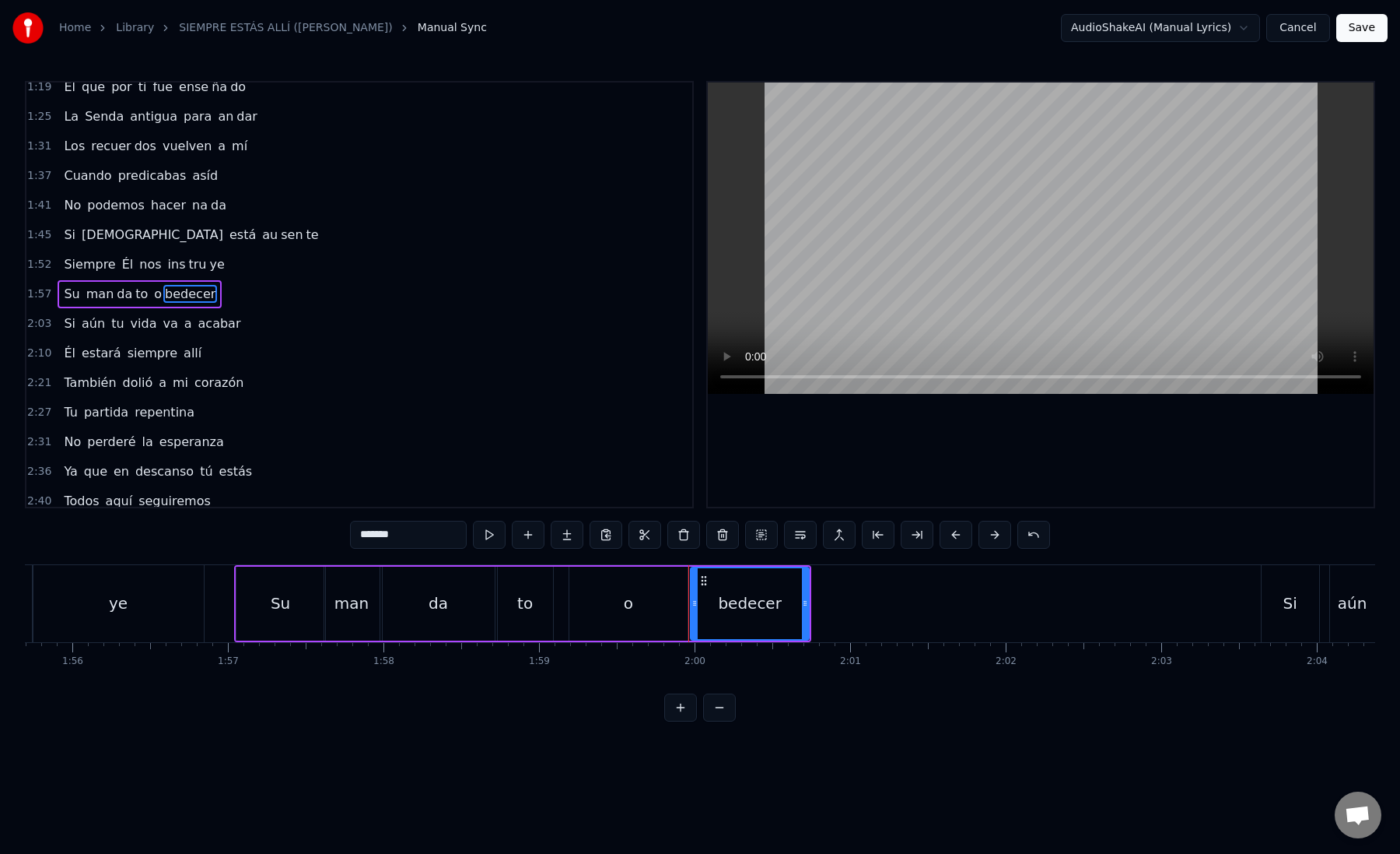
click at [600, 584] on div "o" at bounding box center [628, 603] width 118 height 74
click at [717, 603] on div "bedecer" at bounding box center [749, 603] width 118 height 74
drag, startPoint x: 388, startPoint y: 534, endPoint x: 441, endPoint y: 535, distance: 53.0
click at [441, 535] on input "*******" at bounding box center [409, 535] width 117 height 28
type input "****"
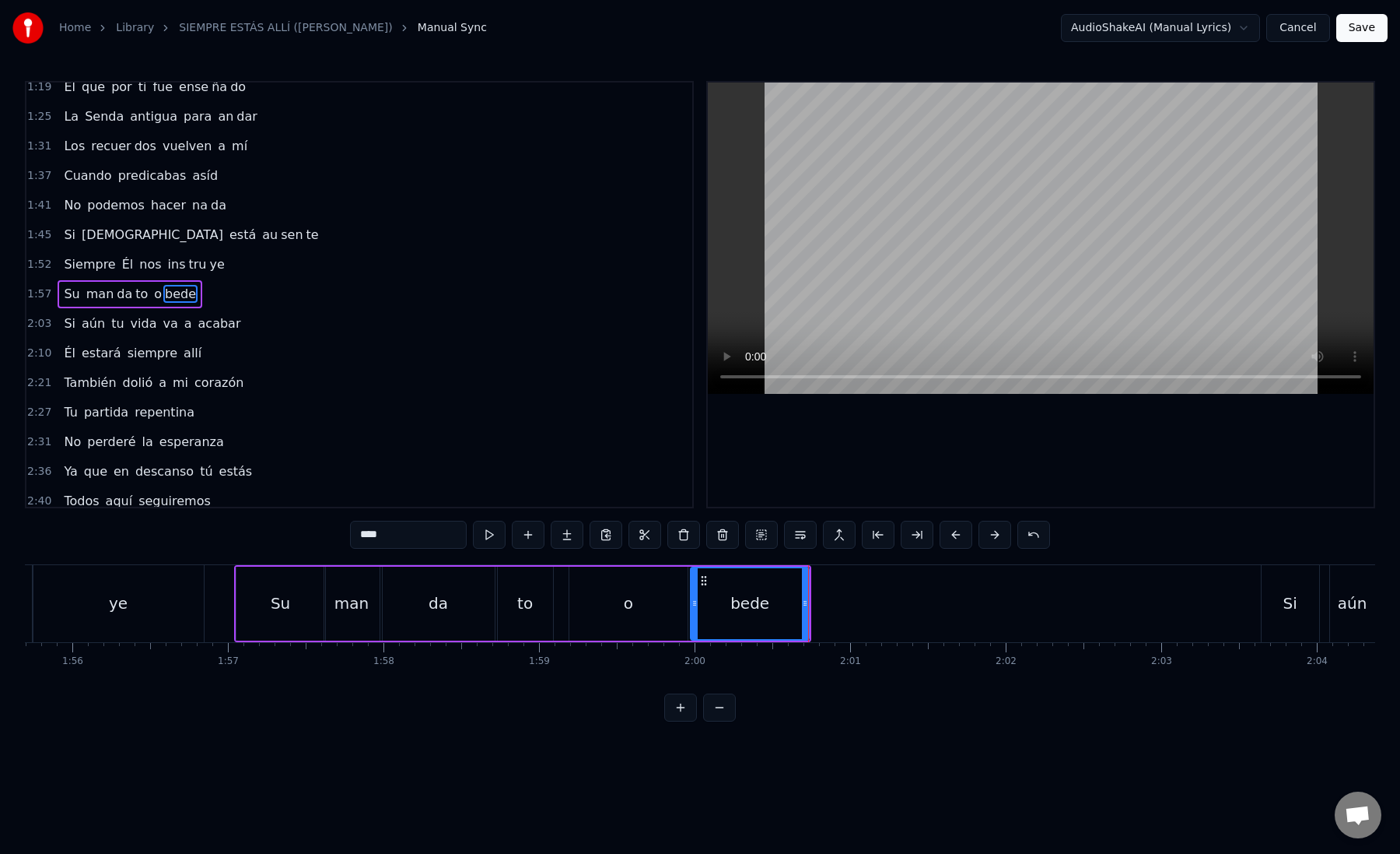
click at [567, 535] on button at bounding box center [567, 535] width 33 height 28
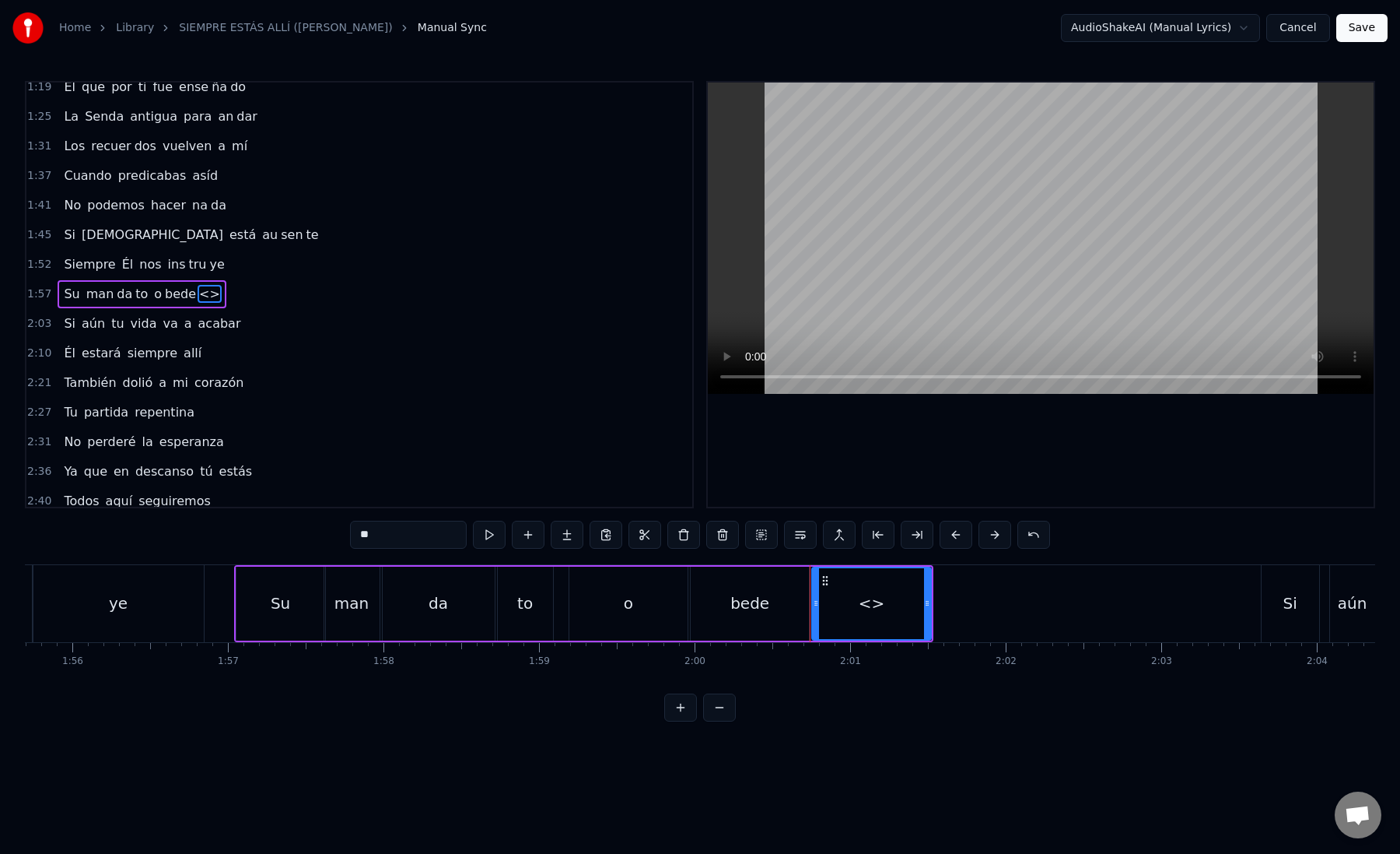
paste input "*"
drag, startPoint x: 426, startPoint y: 531, endPoint x: 351, endPoint y: 529, distance: 75.0
click at [351, 529] on input "**" at bounding box center [409, 535] width 117 height 28
click at [840, 607] on div "cer" at bounding box center [872, 603] width 117 height 71
click at [749, 599] on div "bede" at bounding box center [749, 603] width 39 height 23
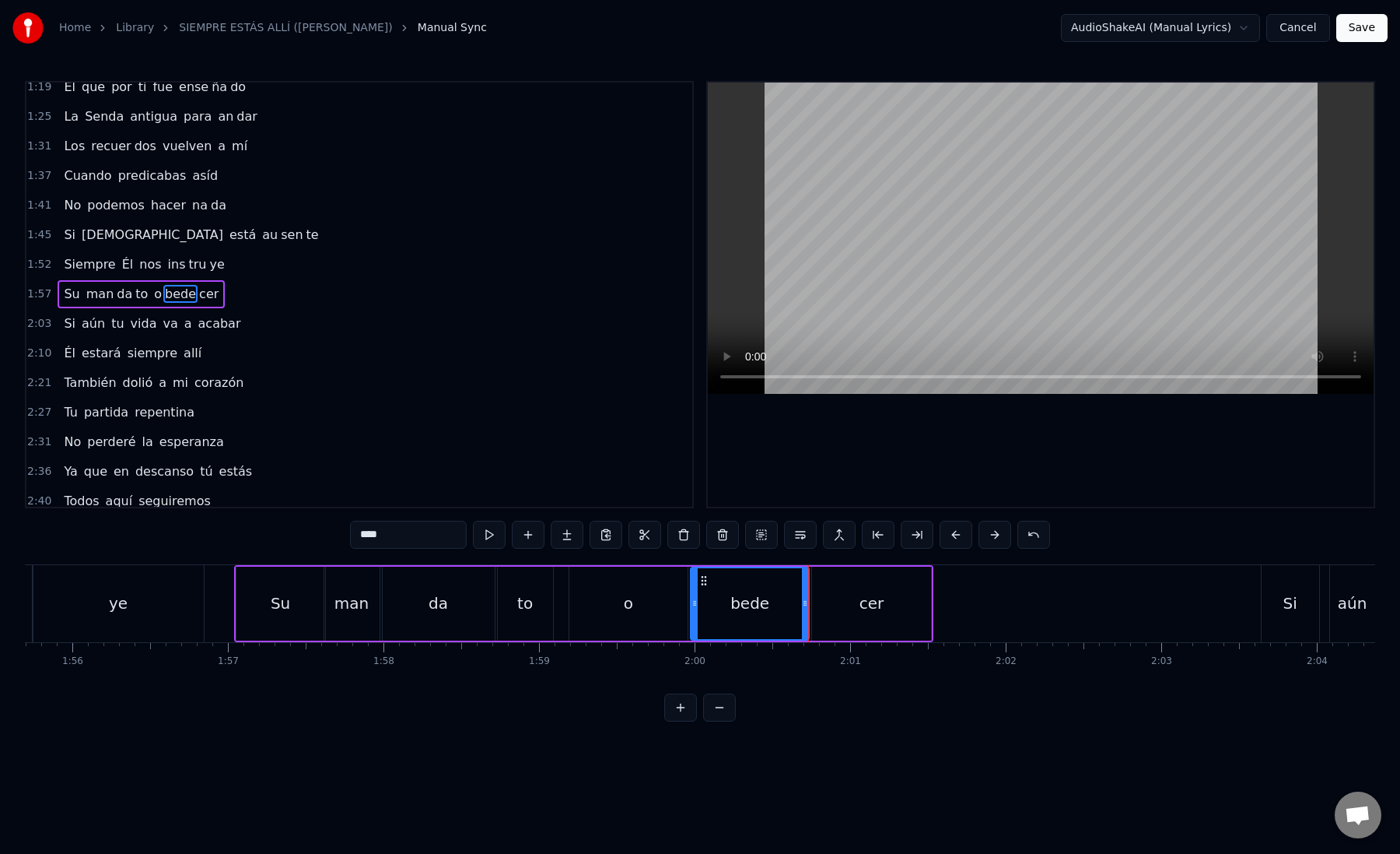
click at [831, 608] on div "cer" at bounding box center [871, 603] width 118 height 74
click at [778, 596] on div "bede" at bounding box center [749, 603] width 118 height 74
type input "****"
drag, startPoint x: 806, startPoint y: 603, endPoint x: 778, endPoint y: 602, distance: 28.0
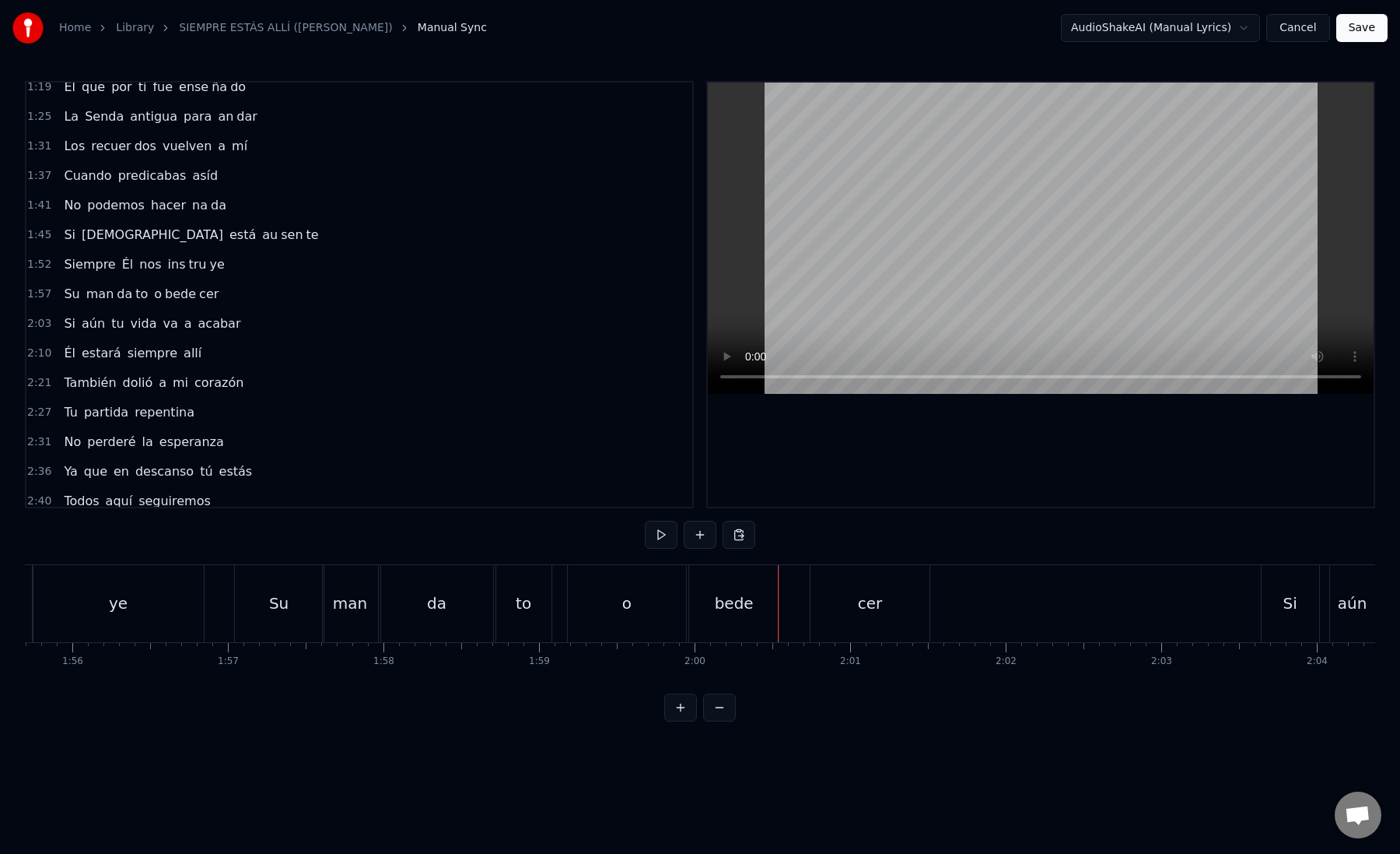
click at [835, 602] on div "cer" at bounding box center [869, 603] width 118 height 77
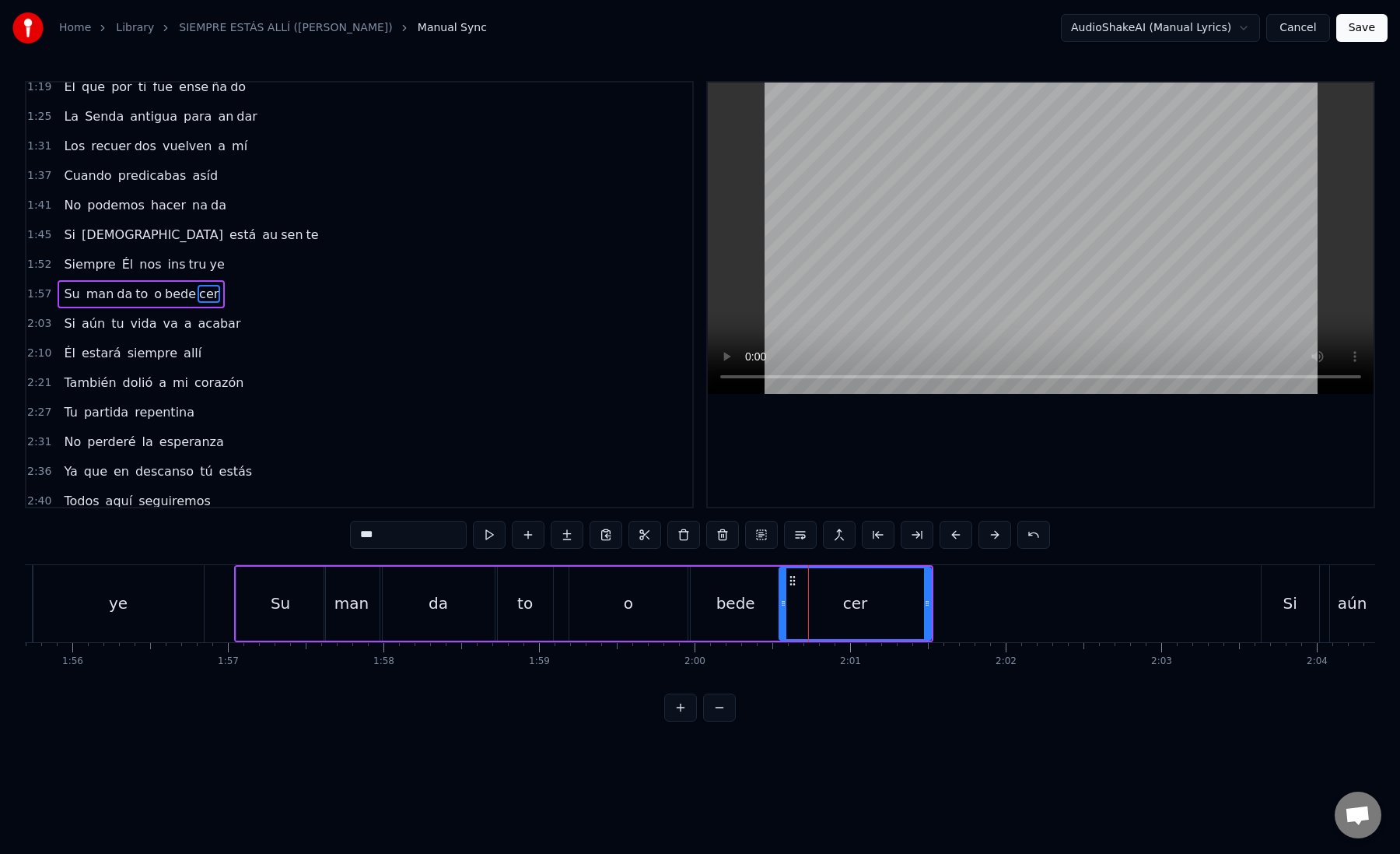
drag, startPoint x: 816, startPoint y: 602, endPoint x: 784, endPoint y: 602, distance: 32.0
click at [784, 602] on icon at bounding box center [783, 603] width 6 height 12
click at [930, 603] on div at bounding box center [930, 603] width 1 height 77
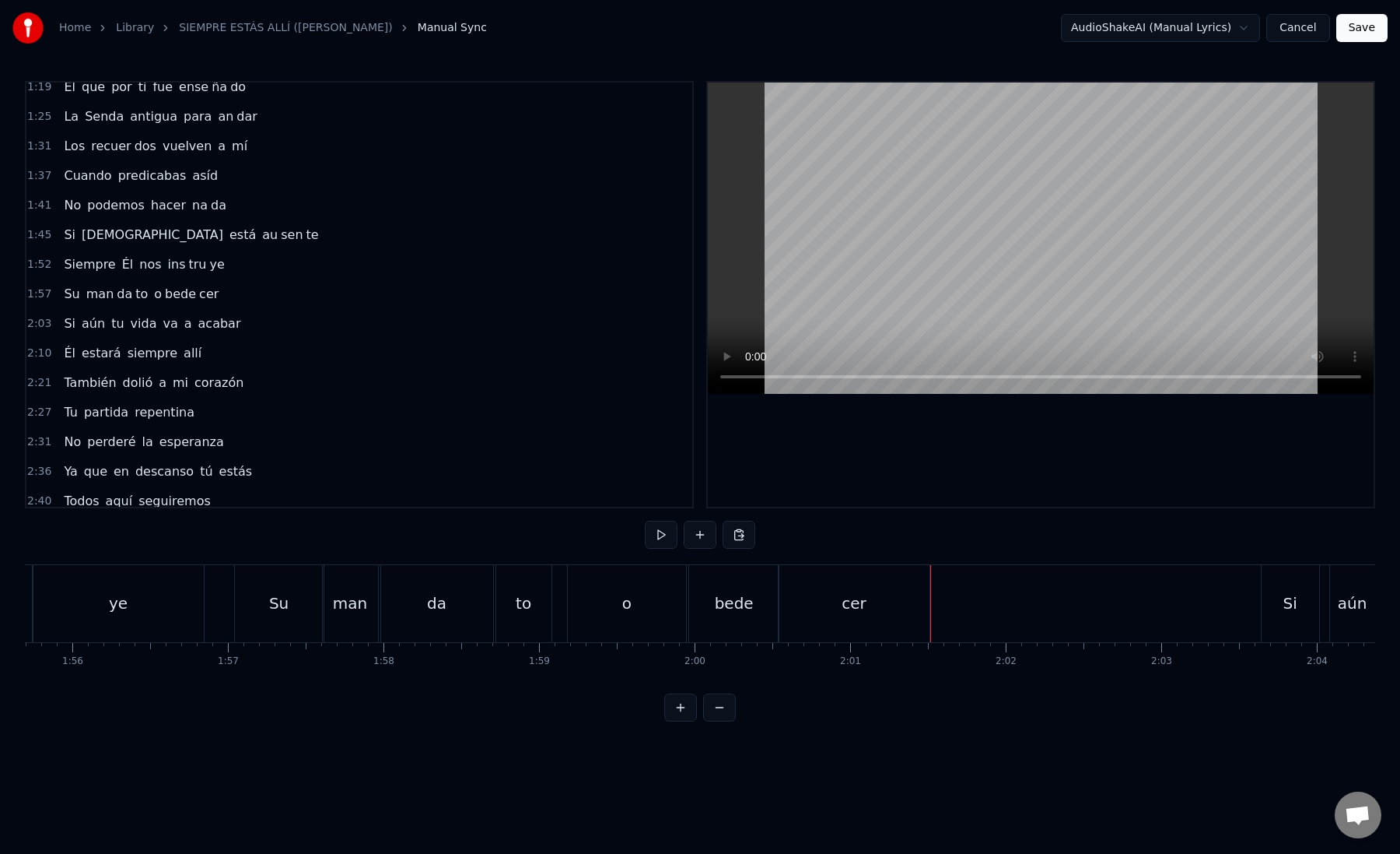
click at [922, 603] on div "cer" at bounding box center [854, 603] width 150 height 77
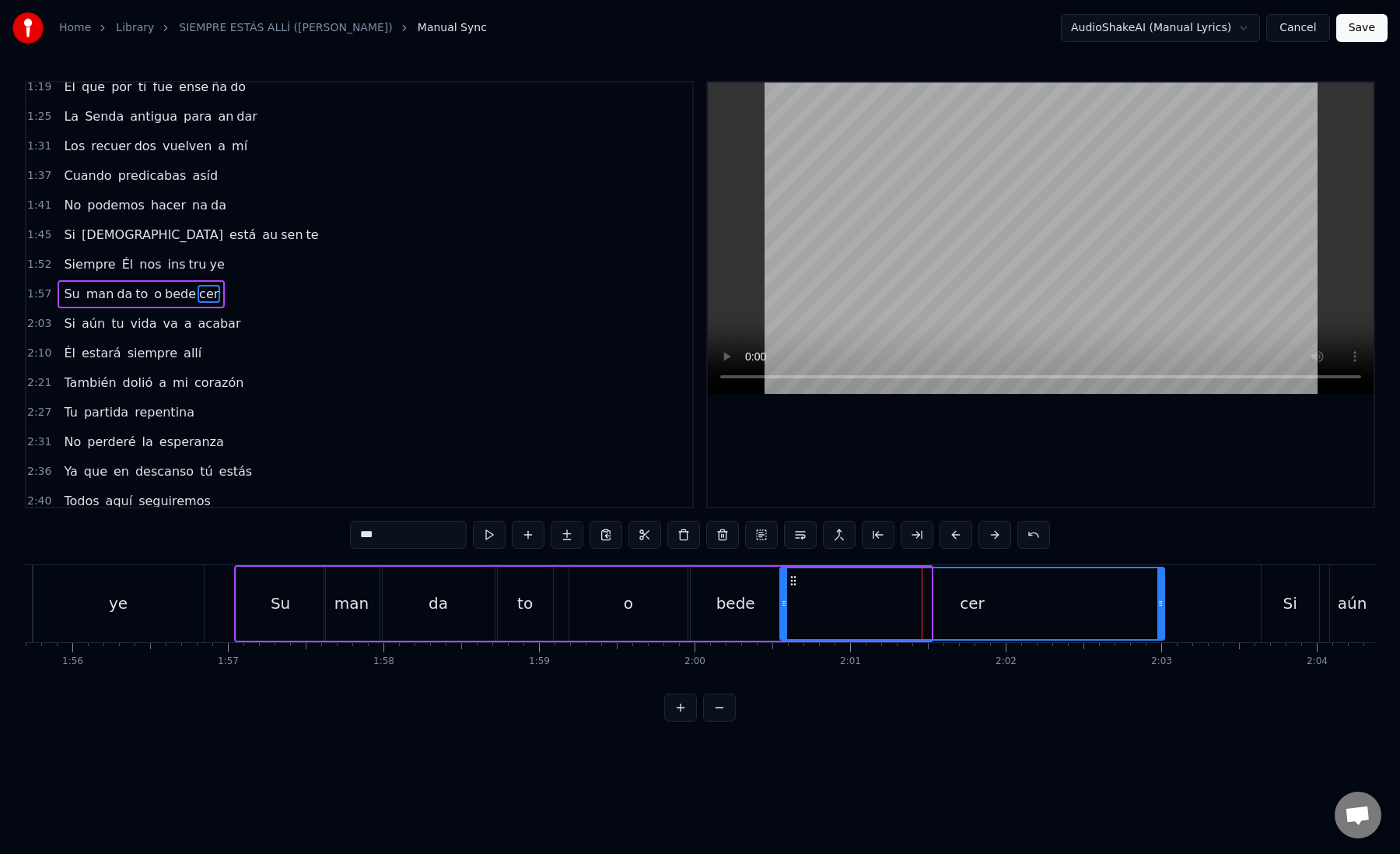
drag, startPoint x: 923, startPoint y: 603, endPoint x: 1171, endPoint y: 603, distance: 248.0
click at [1163, 603] on icon at bounding box center [1160, 603] width 6 height 12
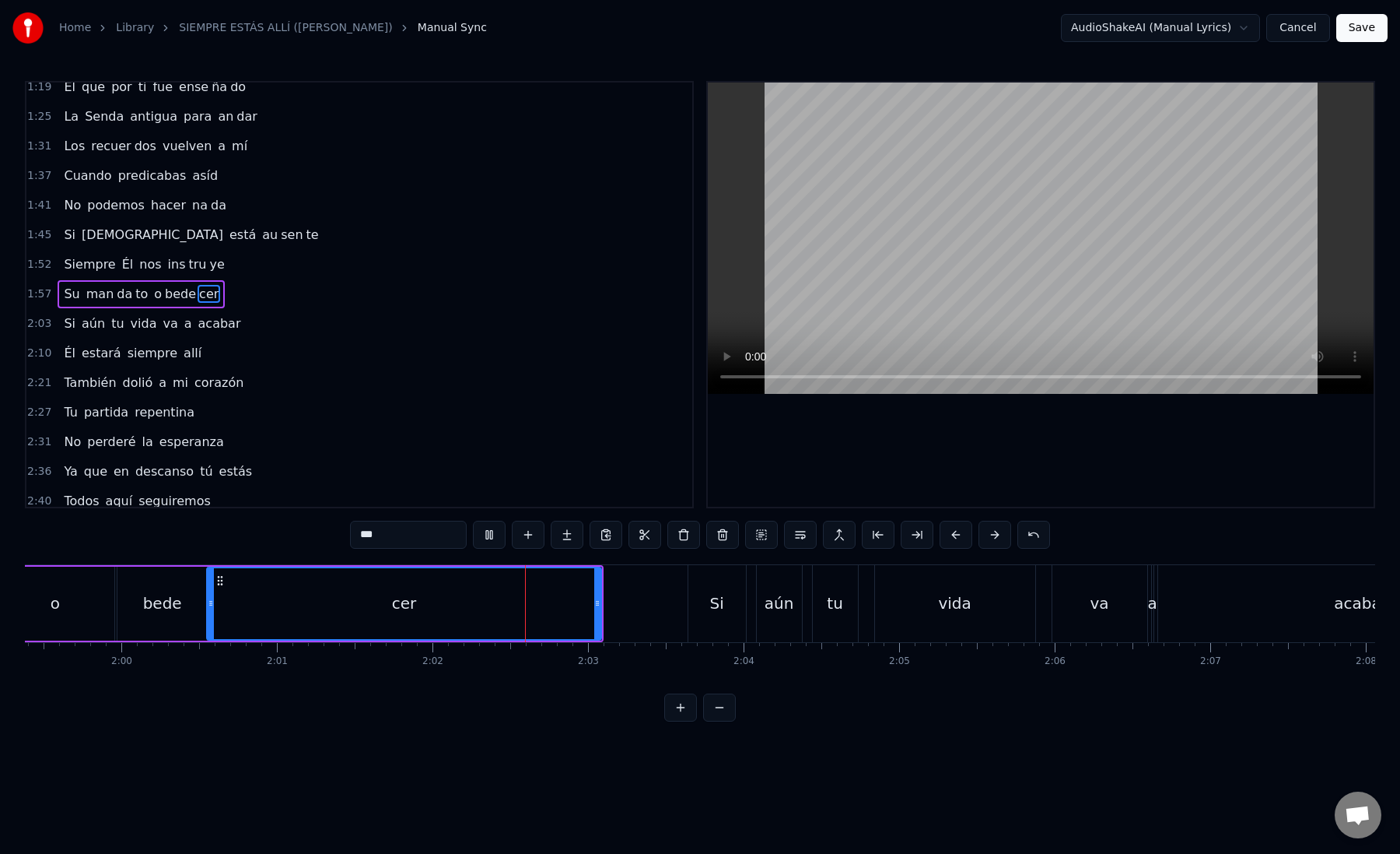
scroll to position [0, 18591]
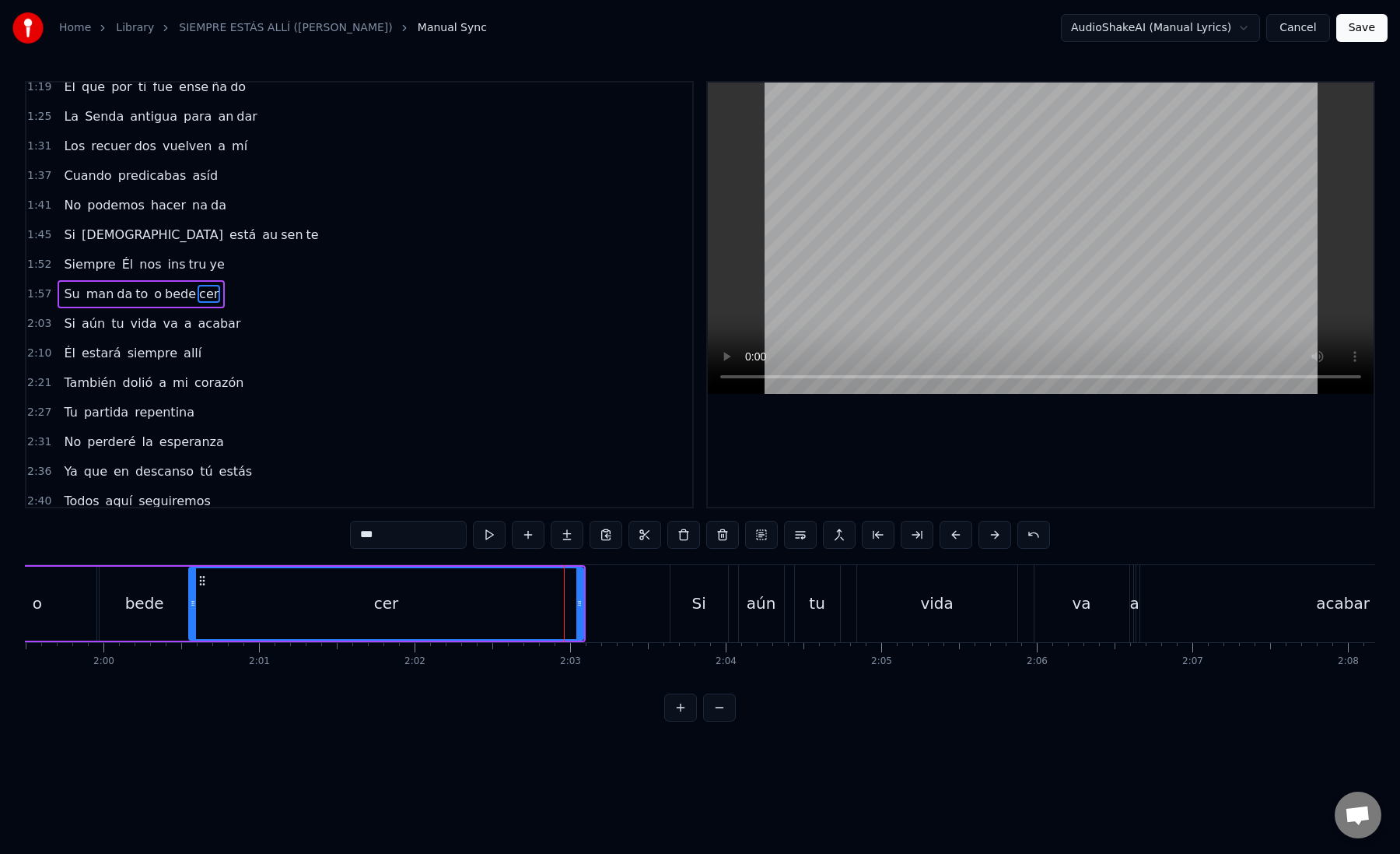
click at [683, 599] on div "Si" at bounding box center [699, 603] width 58 height 77
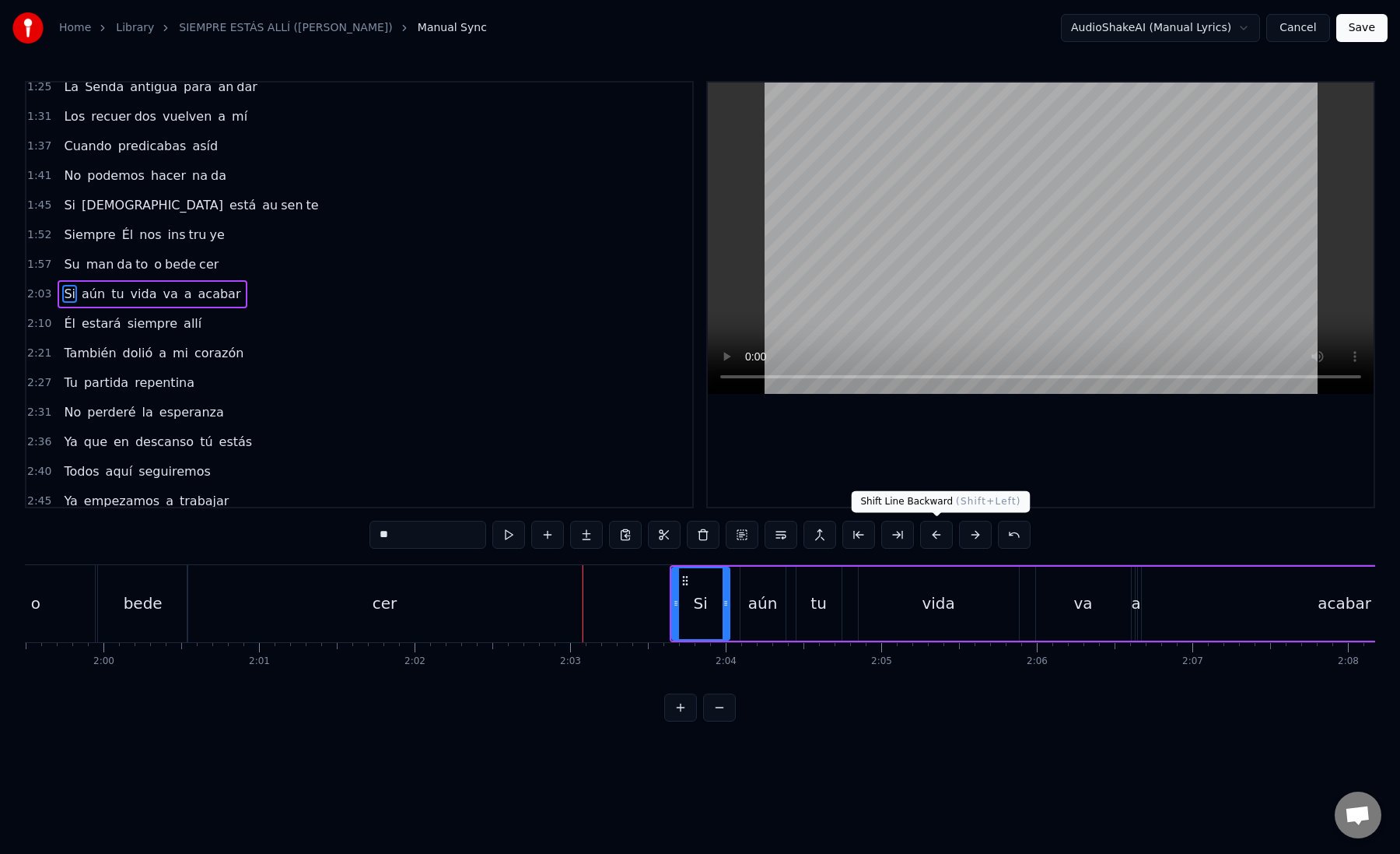
click at [941, 535] on button at bounding box center [936, 535] width 33 height 28
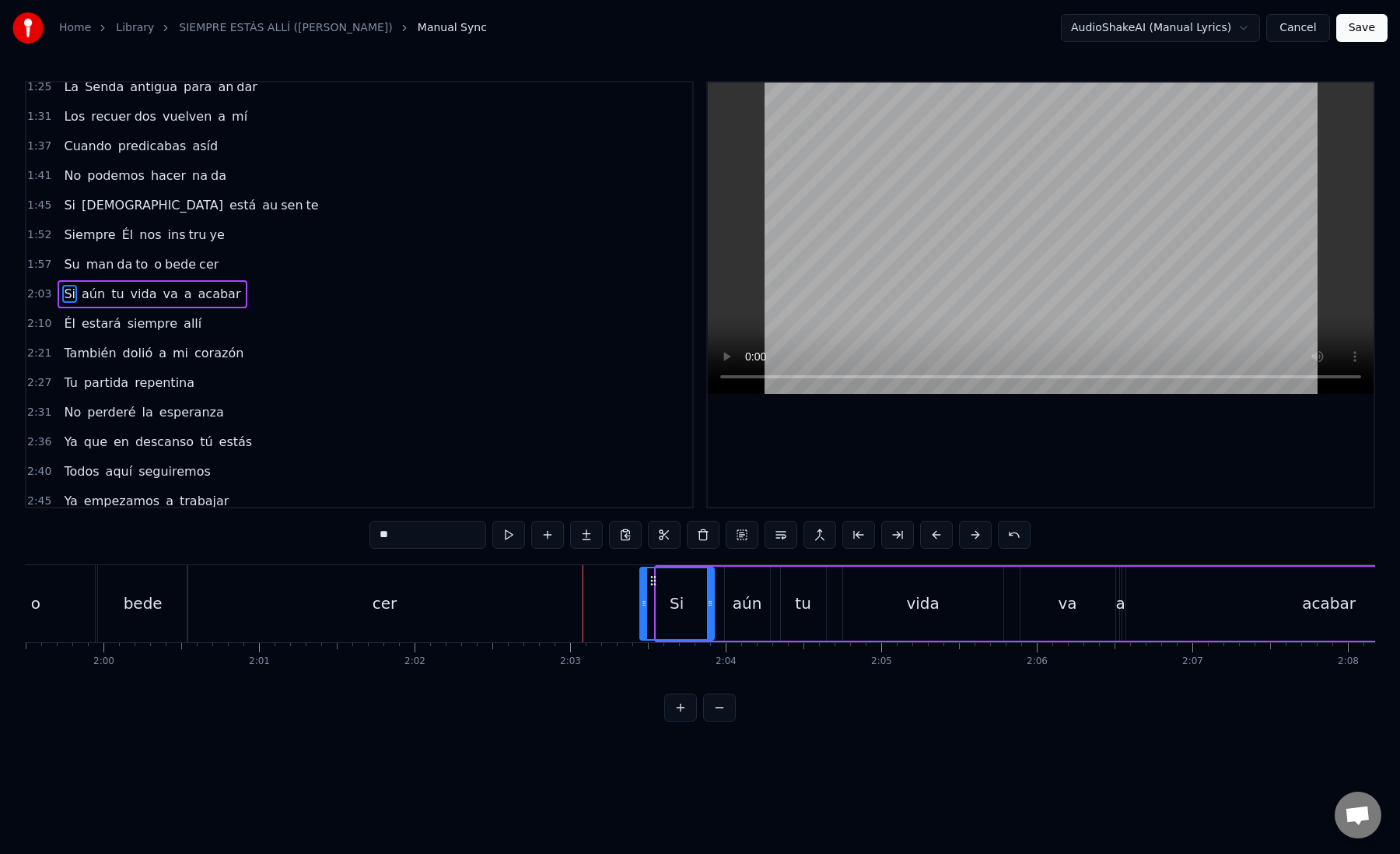
drag, startPoint x: 662, startPoint y: 605, endPoint x: 644, endPoint y: 605, distance: 18.0
click at [644, 605] on icon at bounding box center [644, 603] width 6 height 12
click at [657, 606] on div "Si" at bounding box center [676, 603] width 73 height 71
click at [742, 602] on div "aún" at bounding box center [748, 603] width 29 height 23
click at [792, 601] on div "tu" at bounding box center [804, 603] width 45 height 74
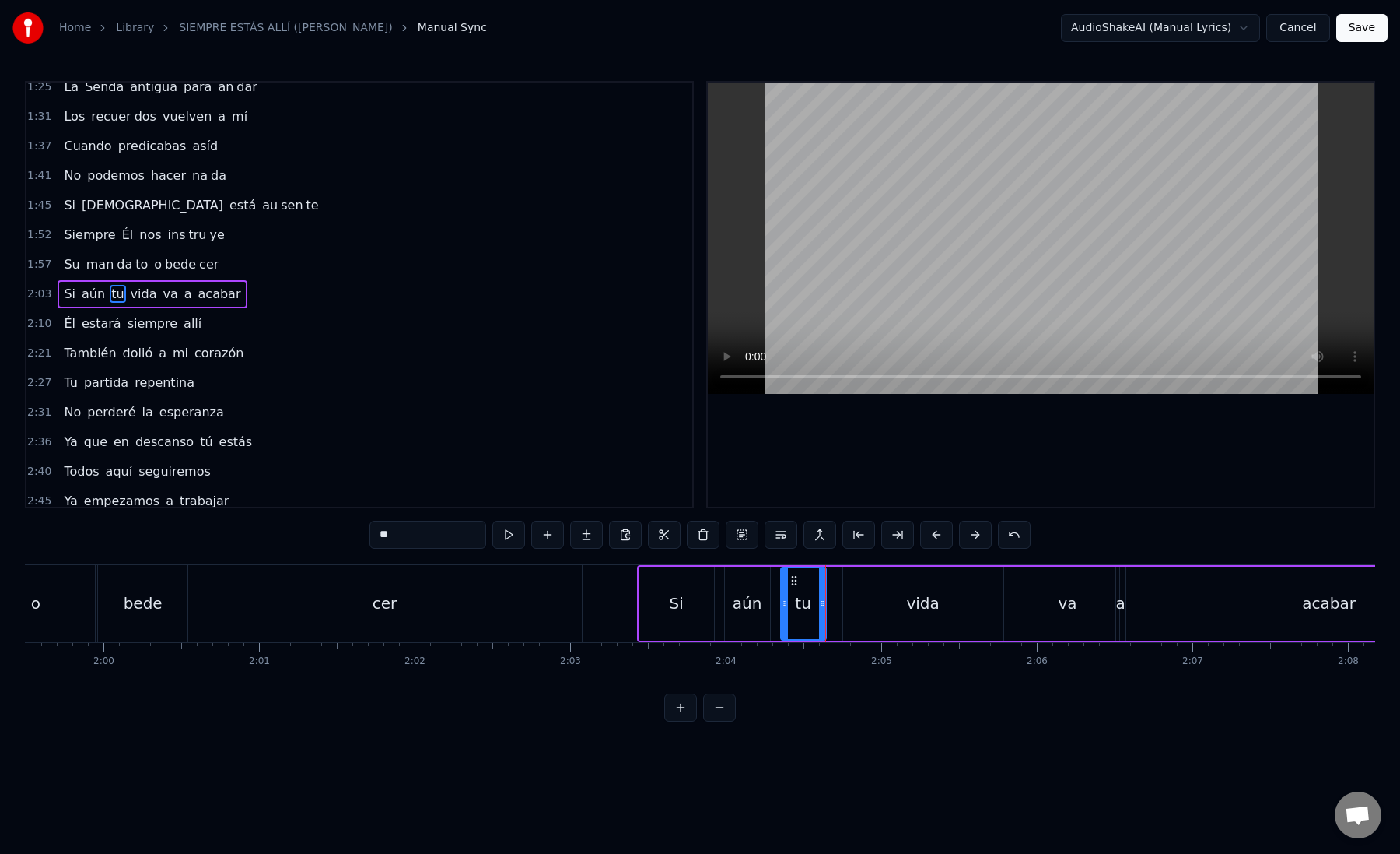
click at [846, 596] on div "vida" at bounding box center [923, 603] width 160 height 74
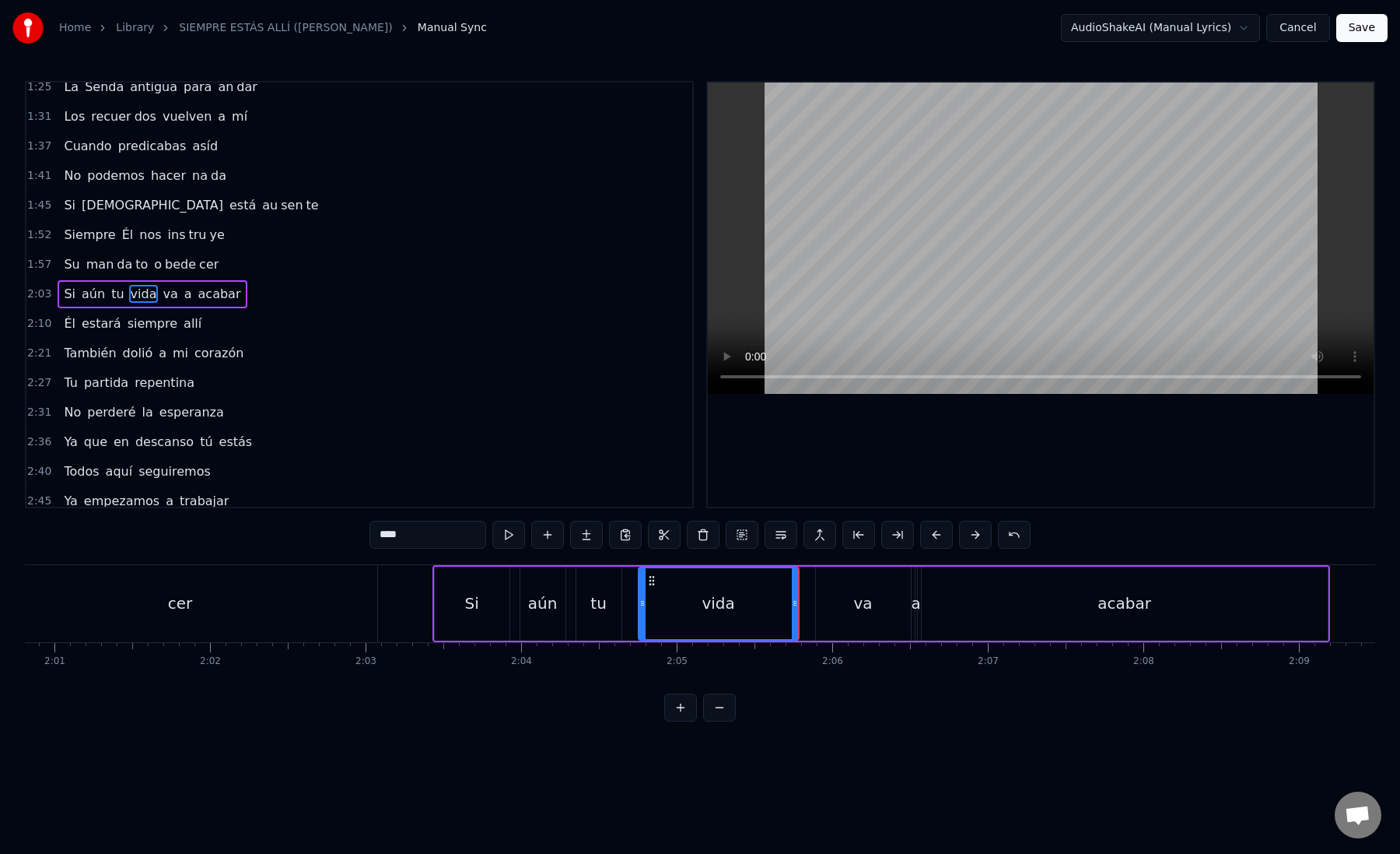
scroll to position [0, 18839]
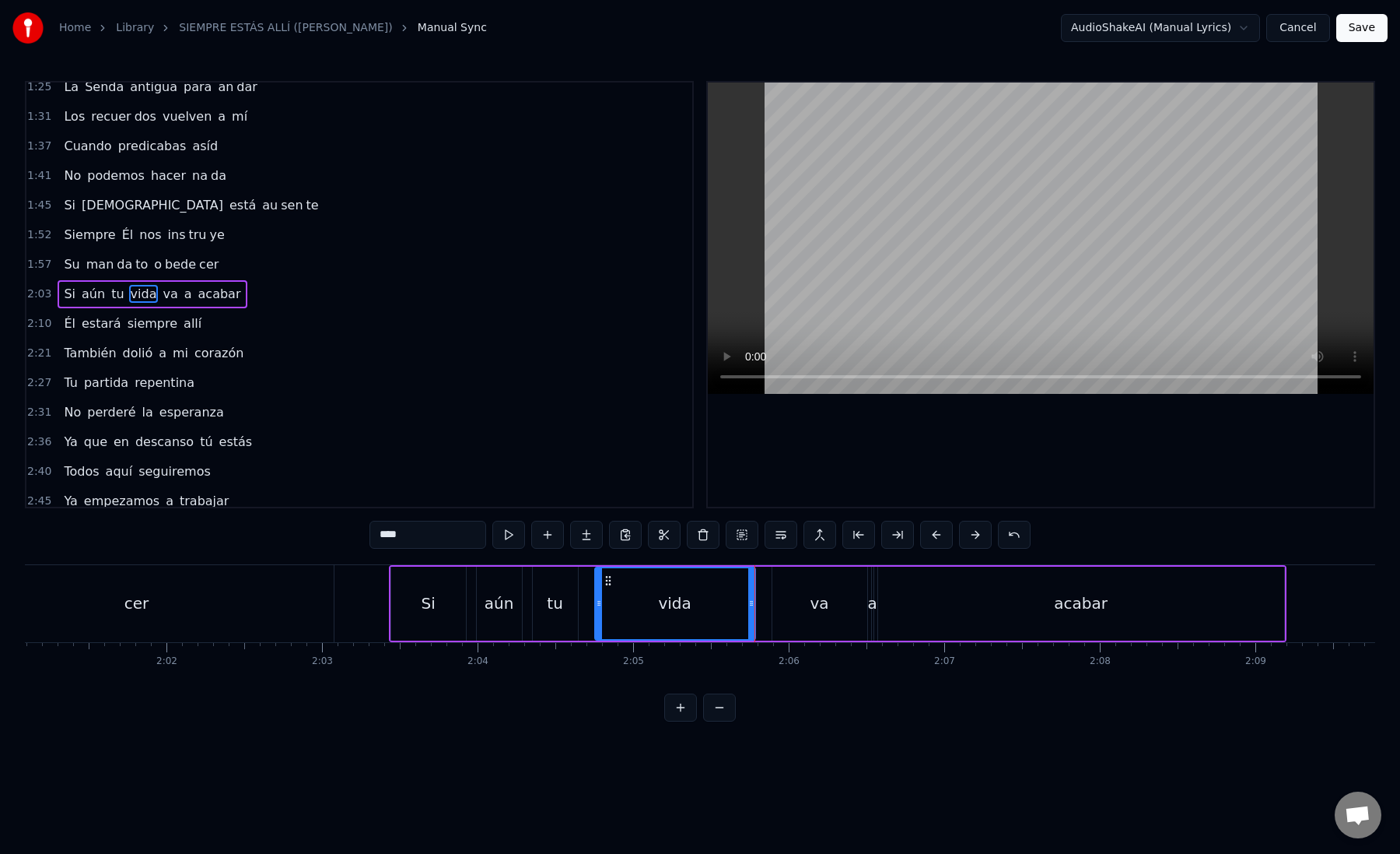
click at [786, 598] on div "va" at bounding box center [820, 603] width 95 height 74
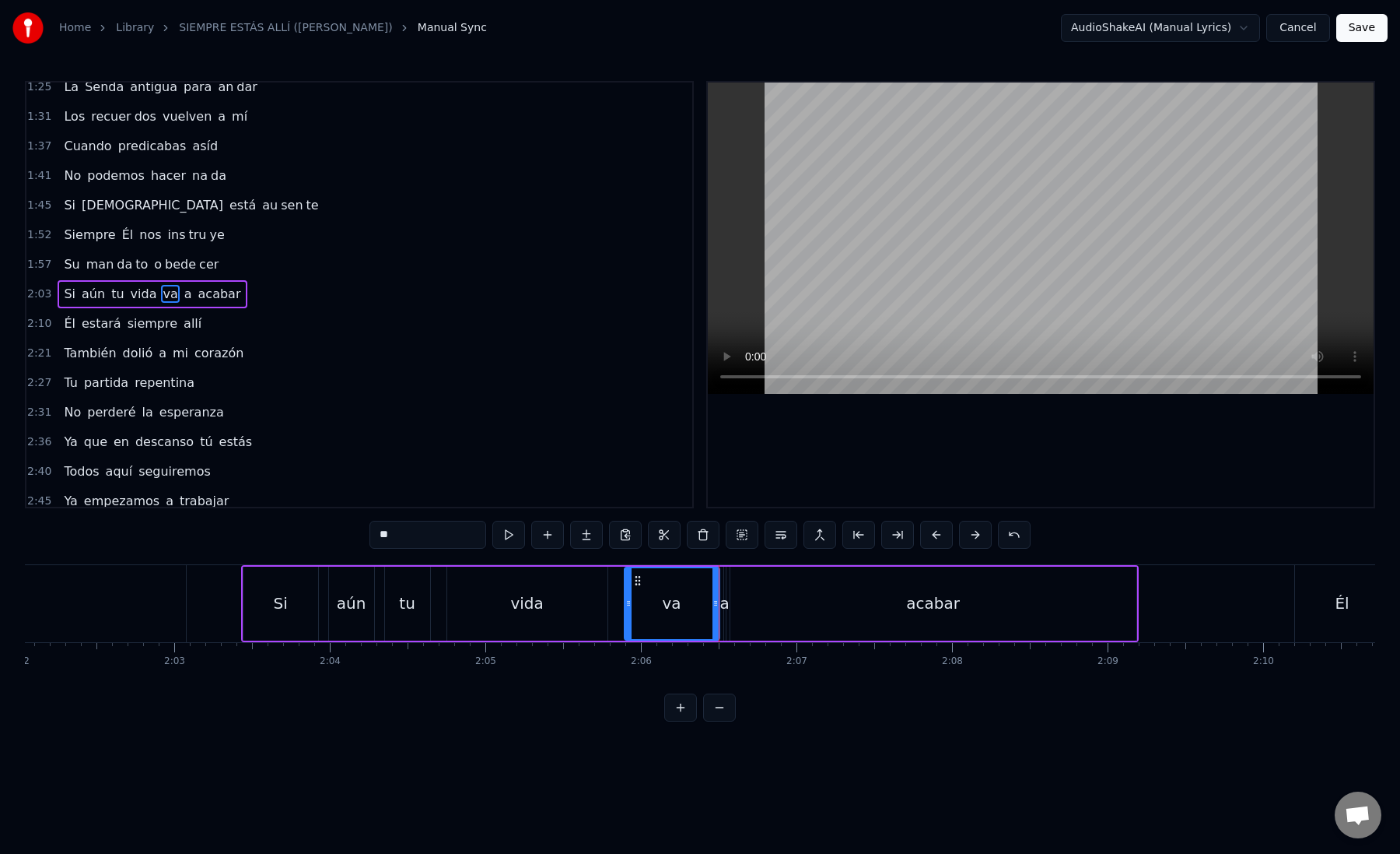
scroll to position [0, 19004]
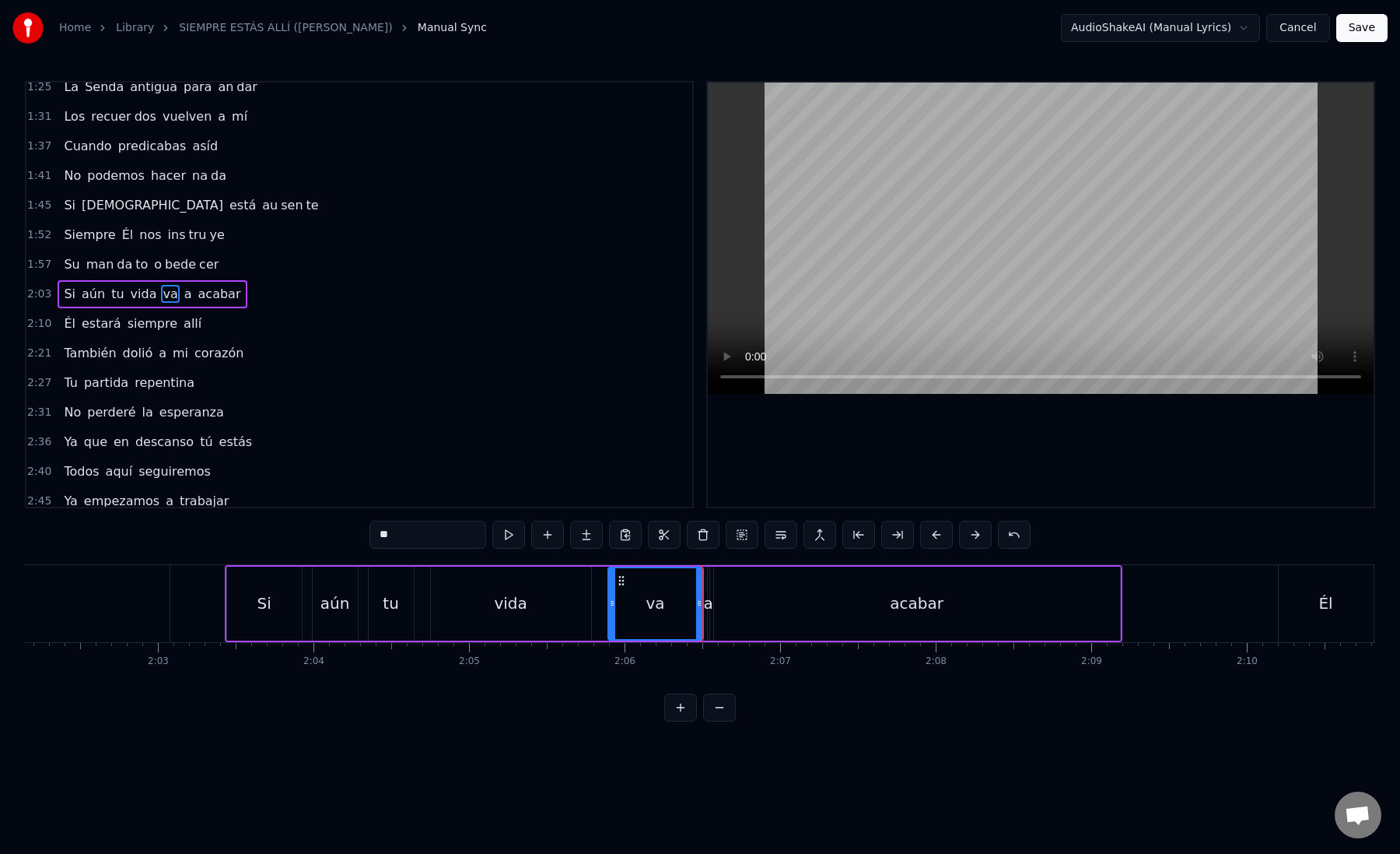
click at [707, 596] on div "a" at bounding box center [707, 603] width 9 height 23
click at [735, 602] on div "acabar" at bounding box center [917, 603] width 406 height 74
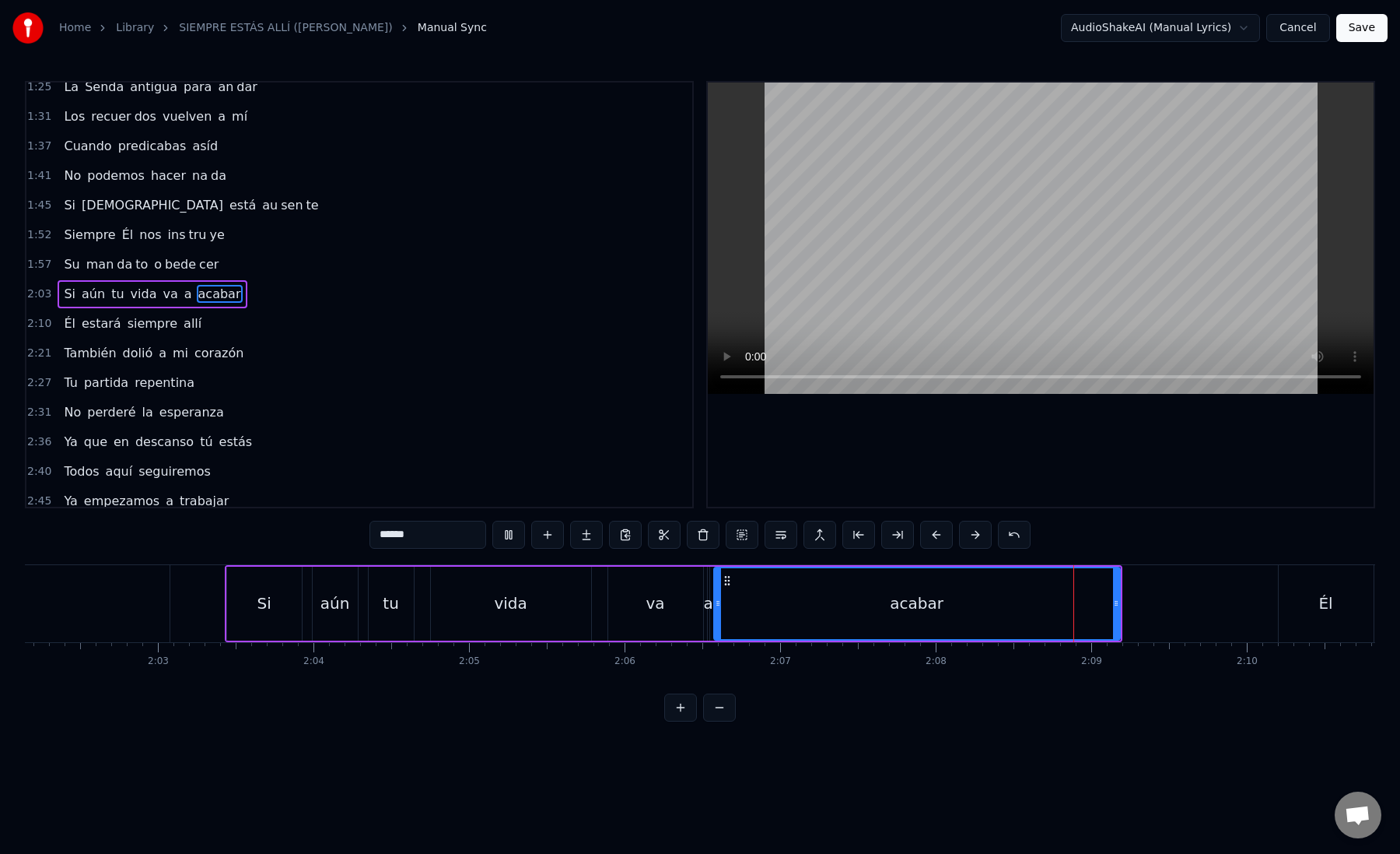
click at [733, 603] on div "acabar" at bounding box center [917, 603] width 404 height 71
click at [656, 603] on div "va" at bounding box center [656, 603] width 19 height 23
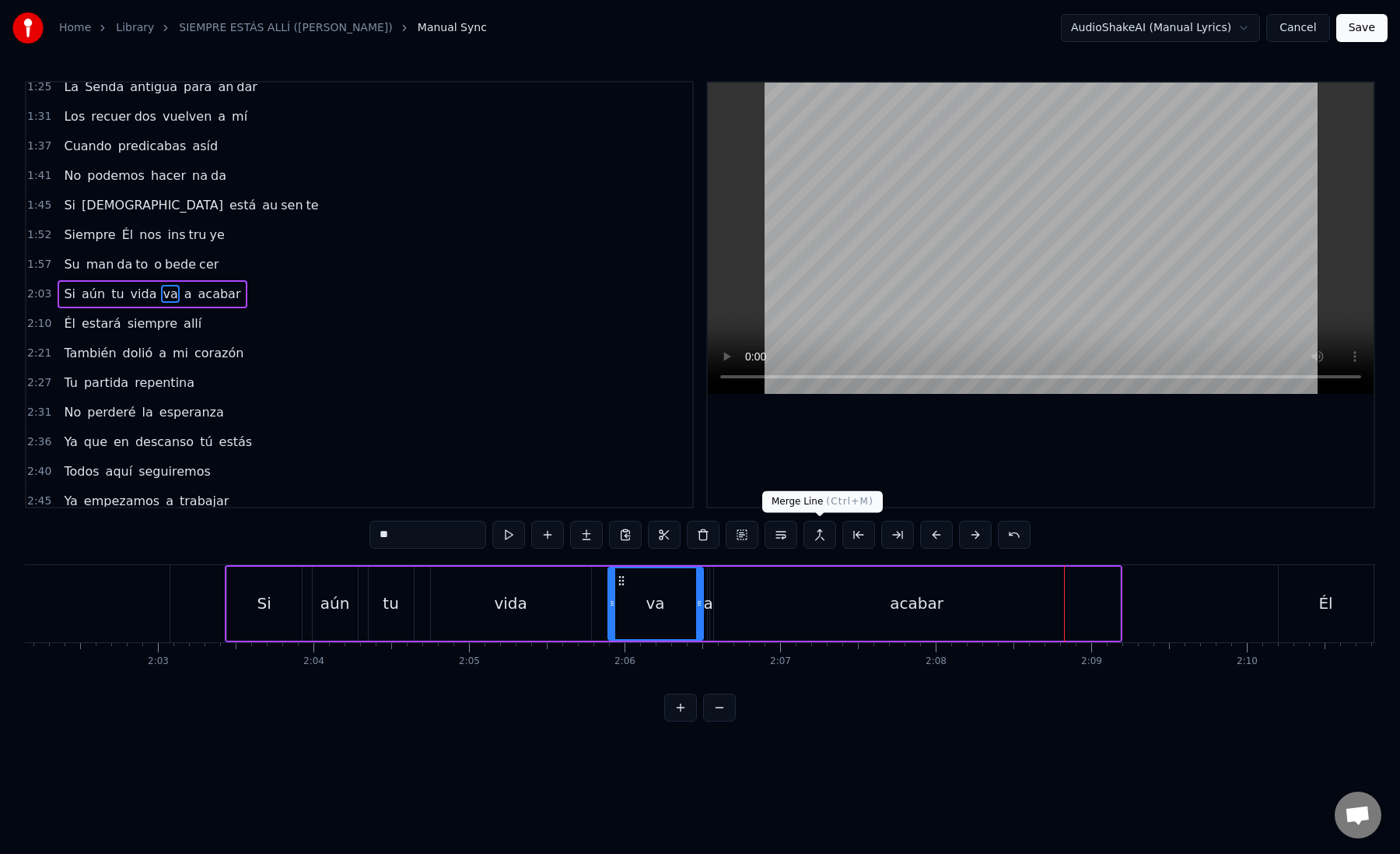
click at [814, 588] on div "acabar" at bounding box center [917, 603] width 406 height 74
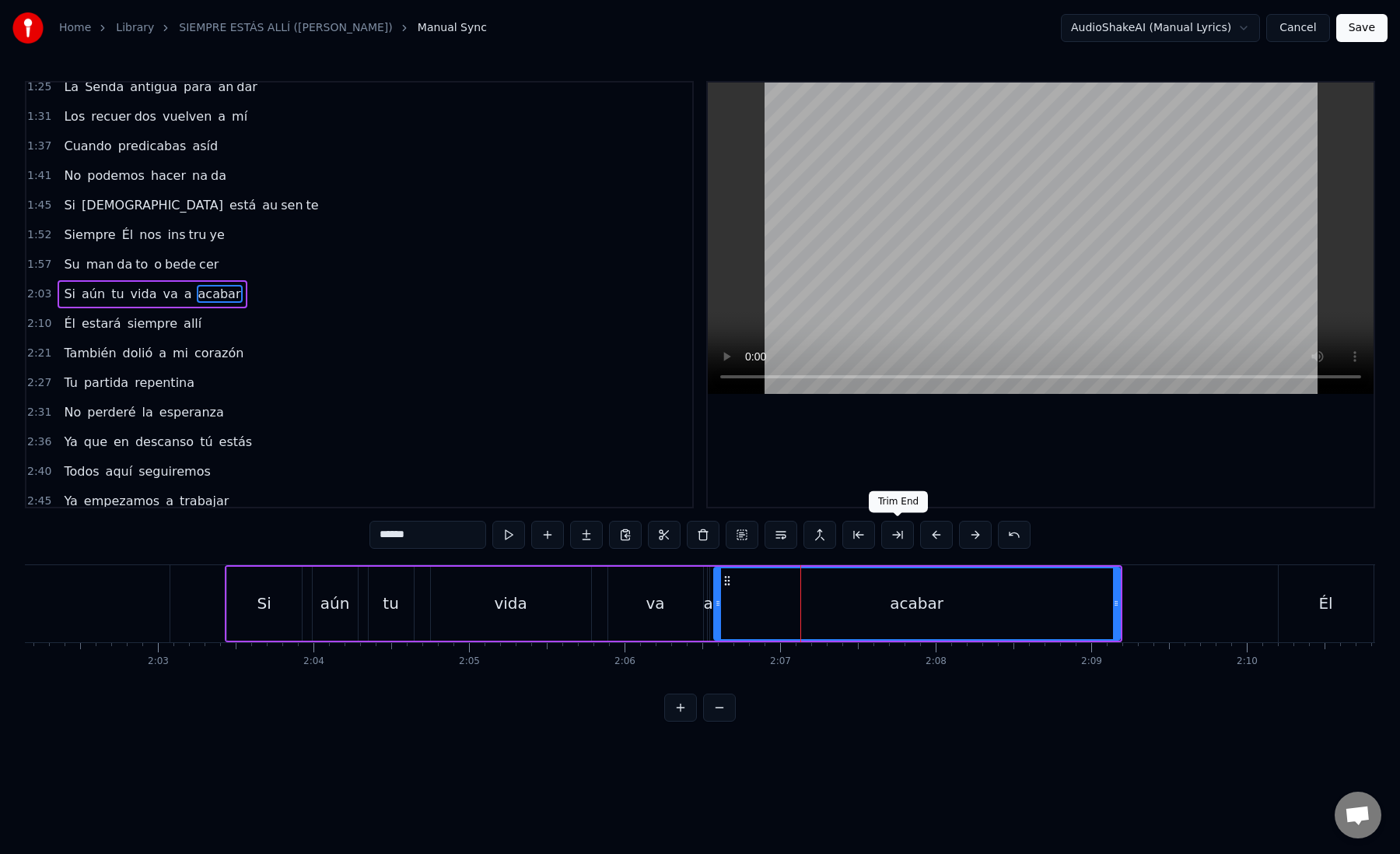
click at [897, 542] on button at bounding box center [897, 535] width 33 height 28
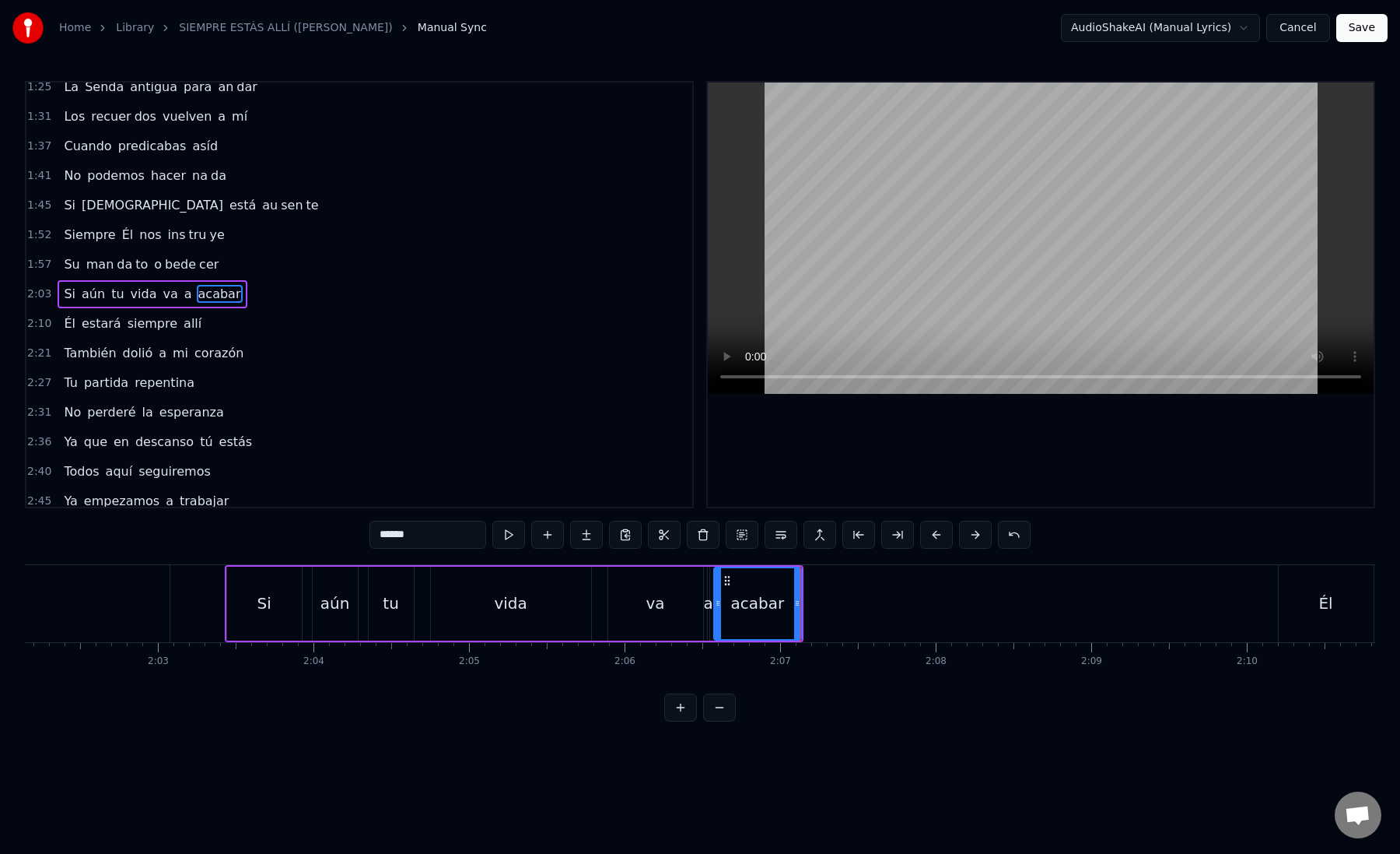
drag, startPoint x: 397, startPoint y: 539, endPoint x: 467, endPoint y: 535, distance: 70.1
click at [467, 537] on input "******" at bounding box center [428, 535] width 117 height 28
type input "***"
click at [586, 531] on button at bounding box center [587, 535] width 33 height 28
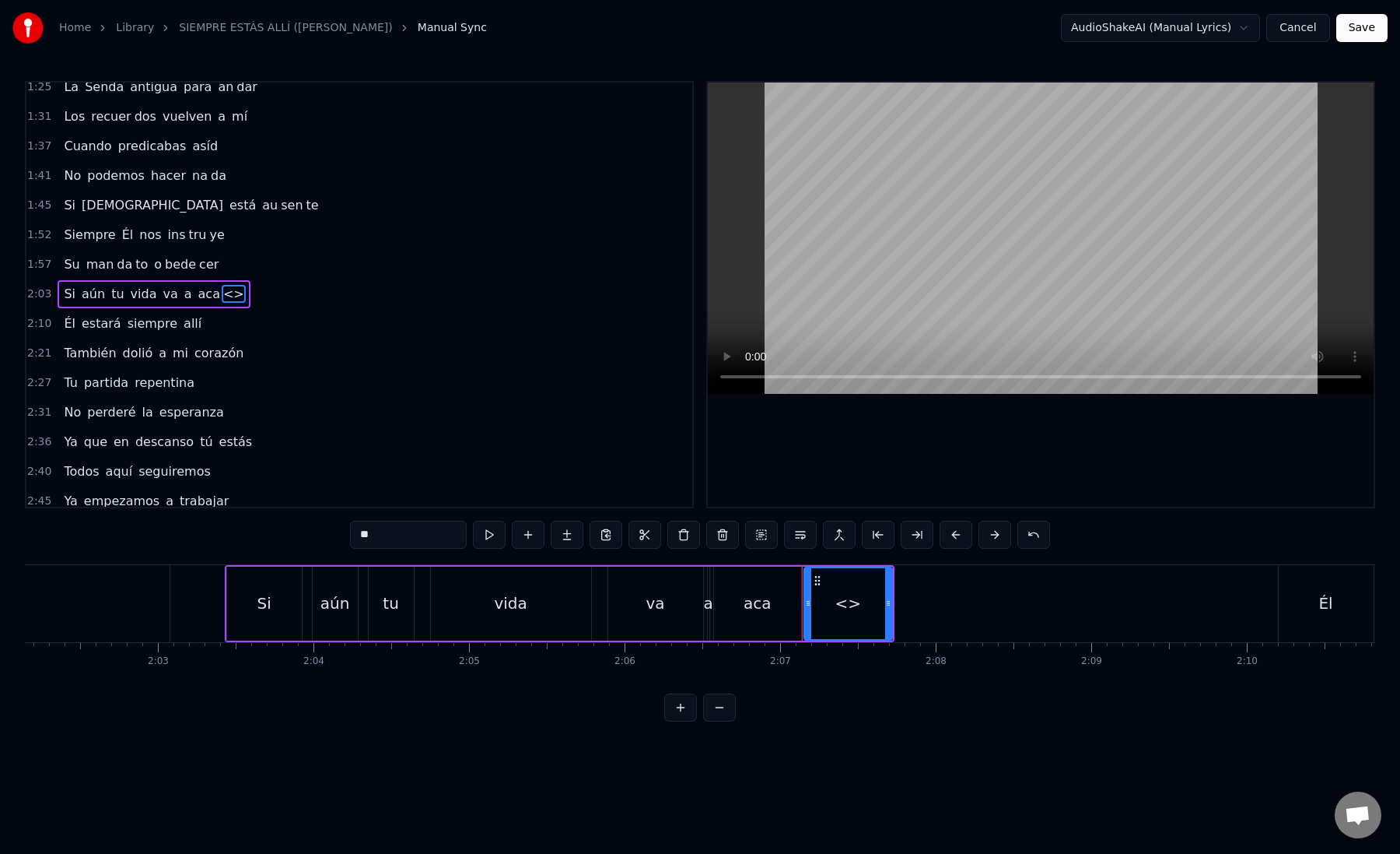
drag, startPoint x: 377, startPoint y: 534, endPoint x: 331, endPoint y: 531, distance: 46.1
click at [330, 532] on div "0:12 Mi [PERSON_NAME] zón confiado es tá 0:16 Nos vere mos una vez más 0:21 Un …" at bounding box center [700, 401] width 1350 height 640
paste input "*"
drag, startPoint x: 890, startPoint y: 606, endPoint x: 1176, endPoint y: 603, distance: 286.0
click at [1176, 603] on icon at bounding box center [1174, 603] width 6 height 12
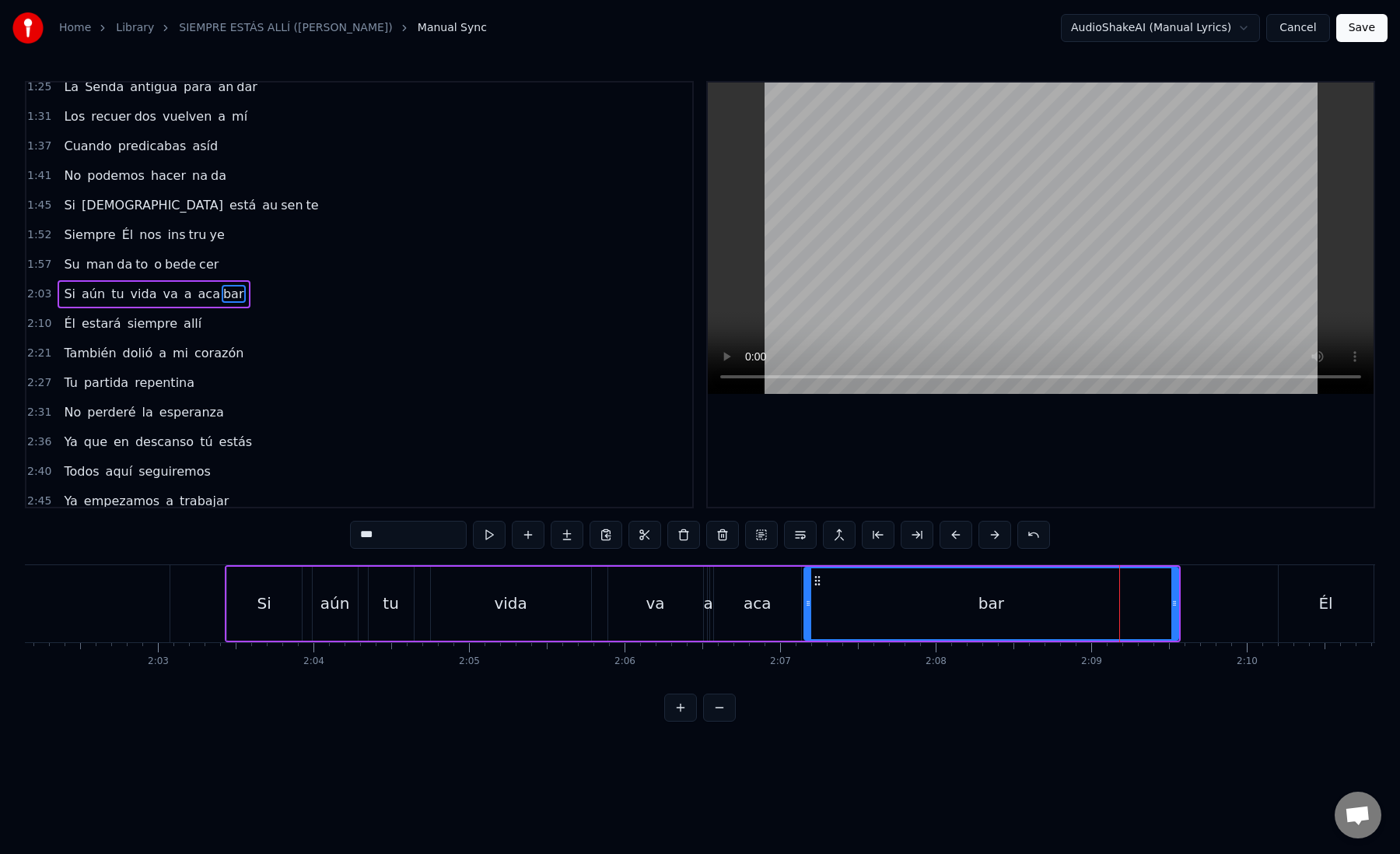
type input "***"
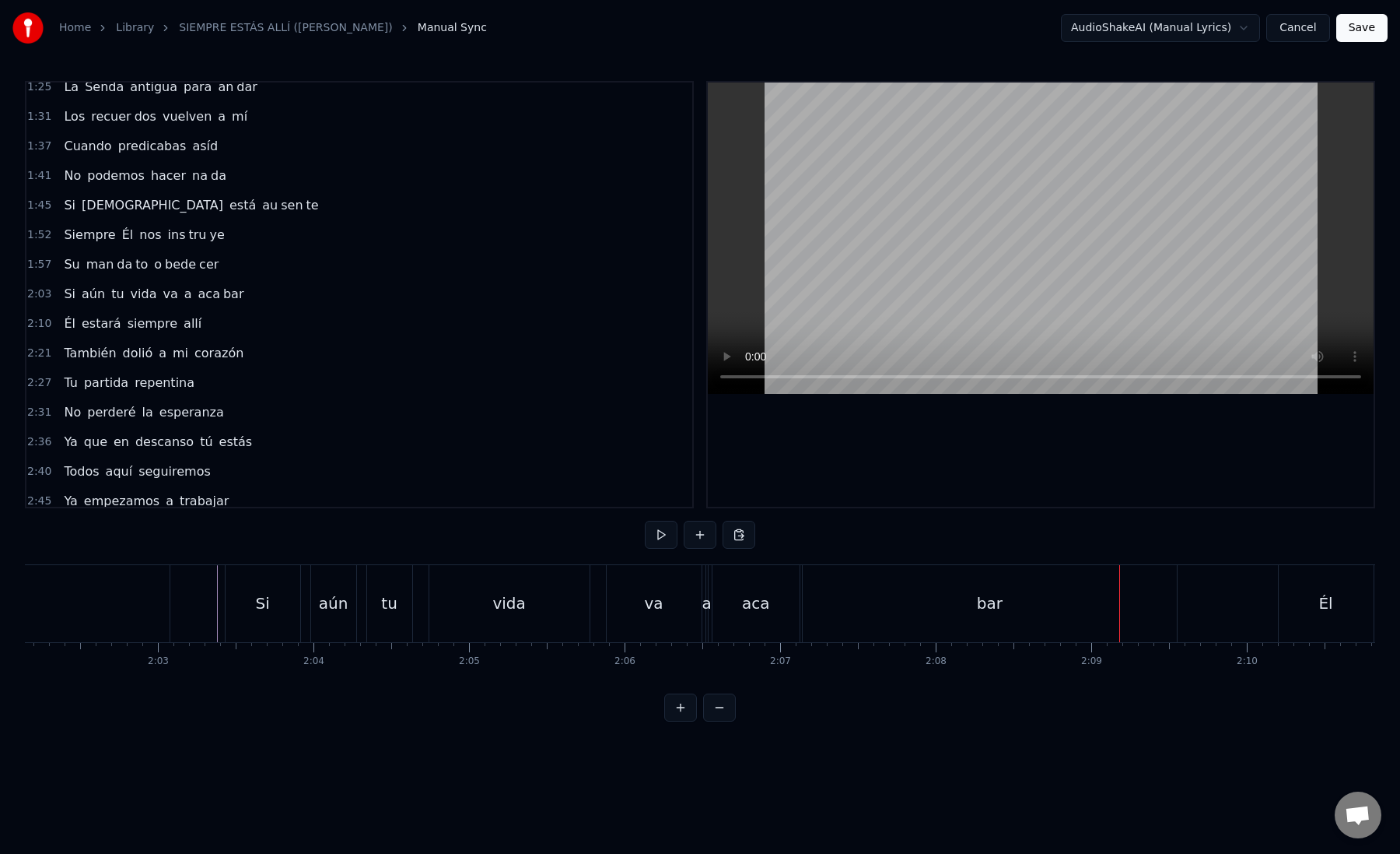
click at [673, 608] on div "va" at bounding box center [654, 603] width 95 height 77
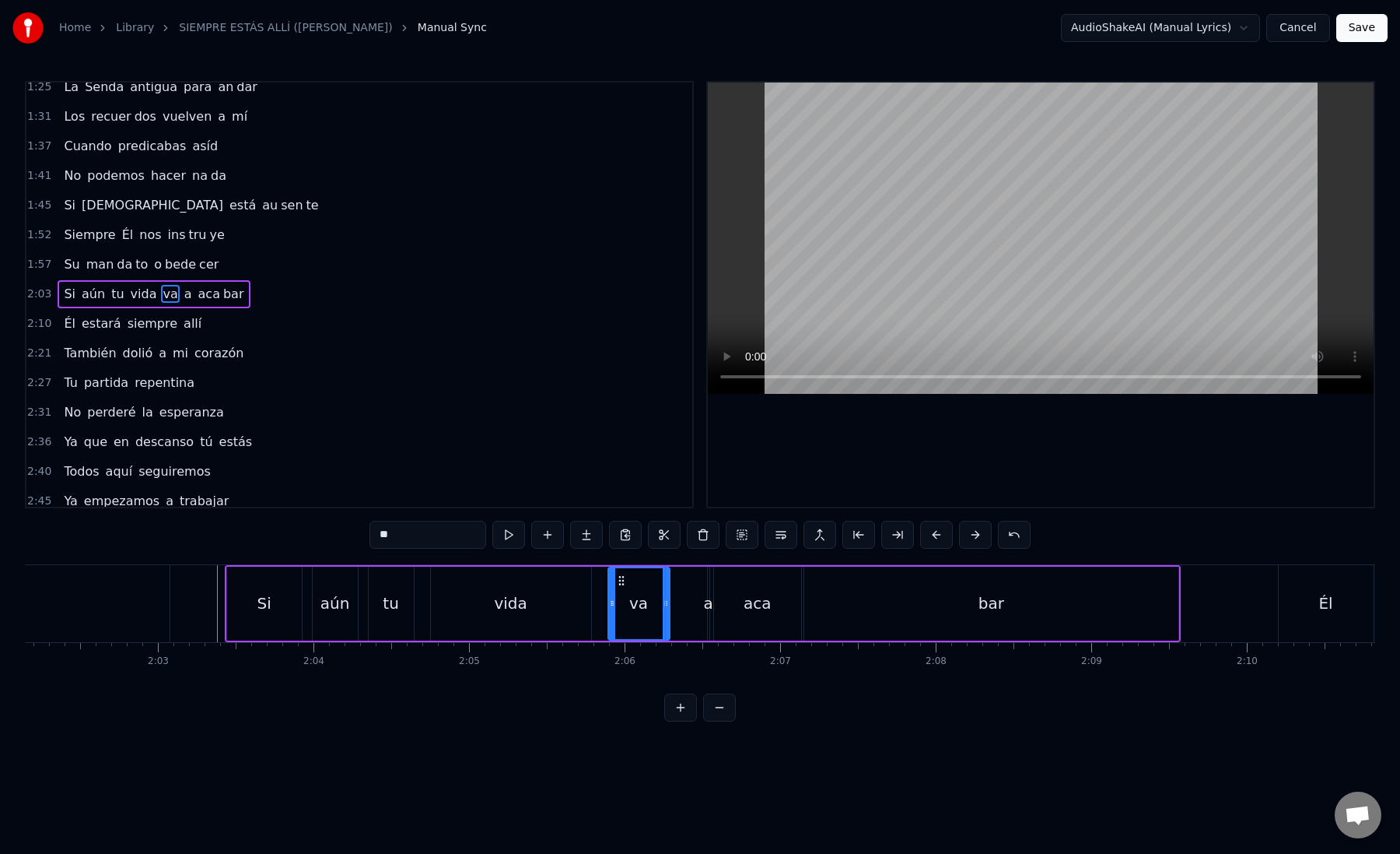
drag, startPoint x: 700, startPoint y: 609, endPoint x: 666, endPoint y: 610, distance: 34.0
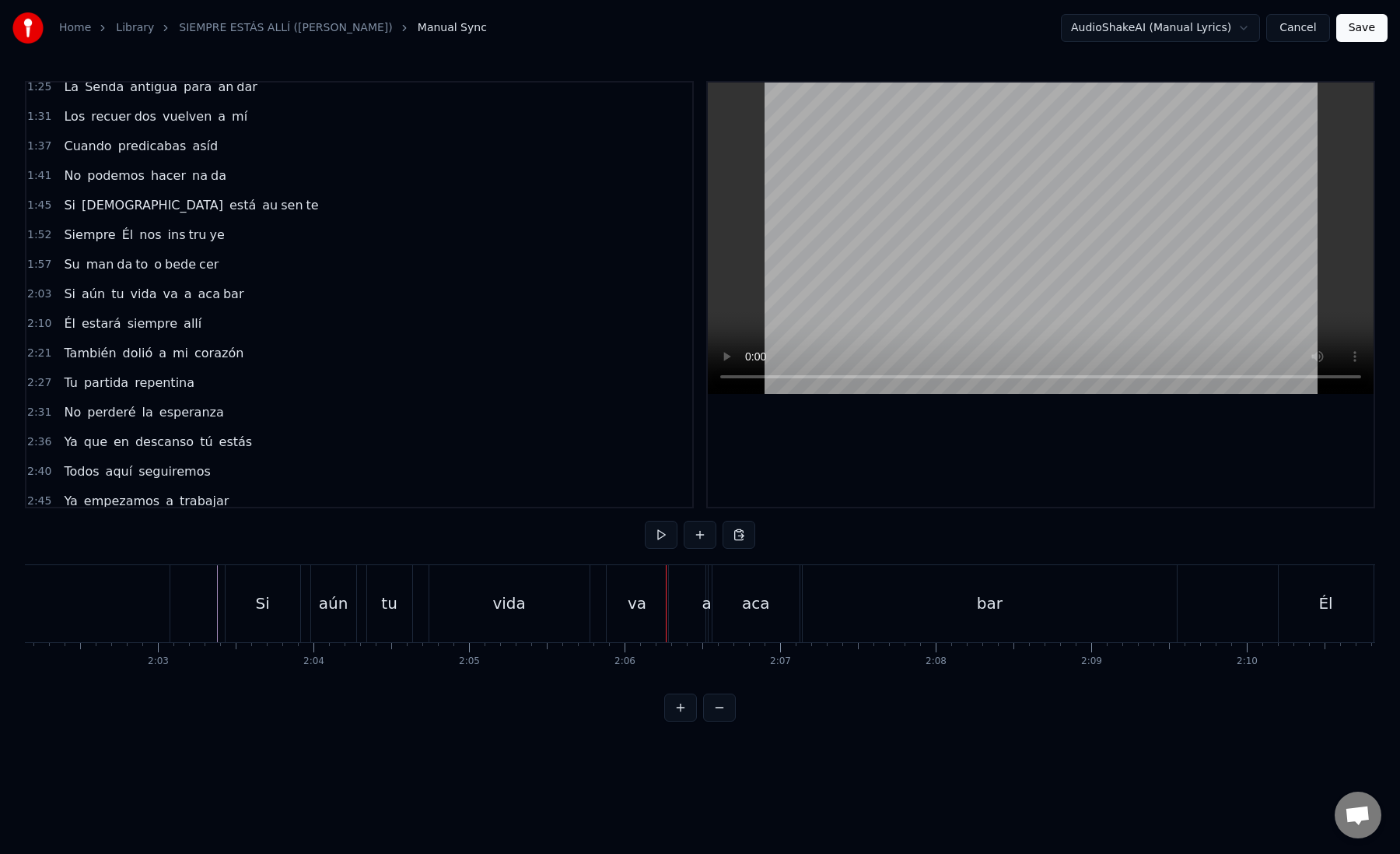
click at [706, 610] on div "a" at bounding box center [706, 603] width 9 height 23
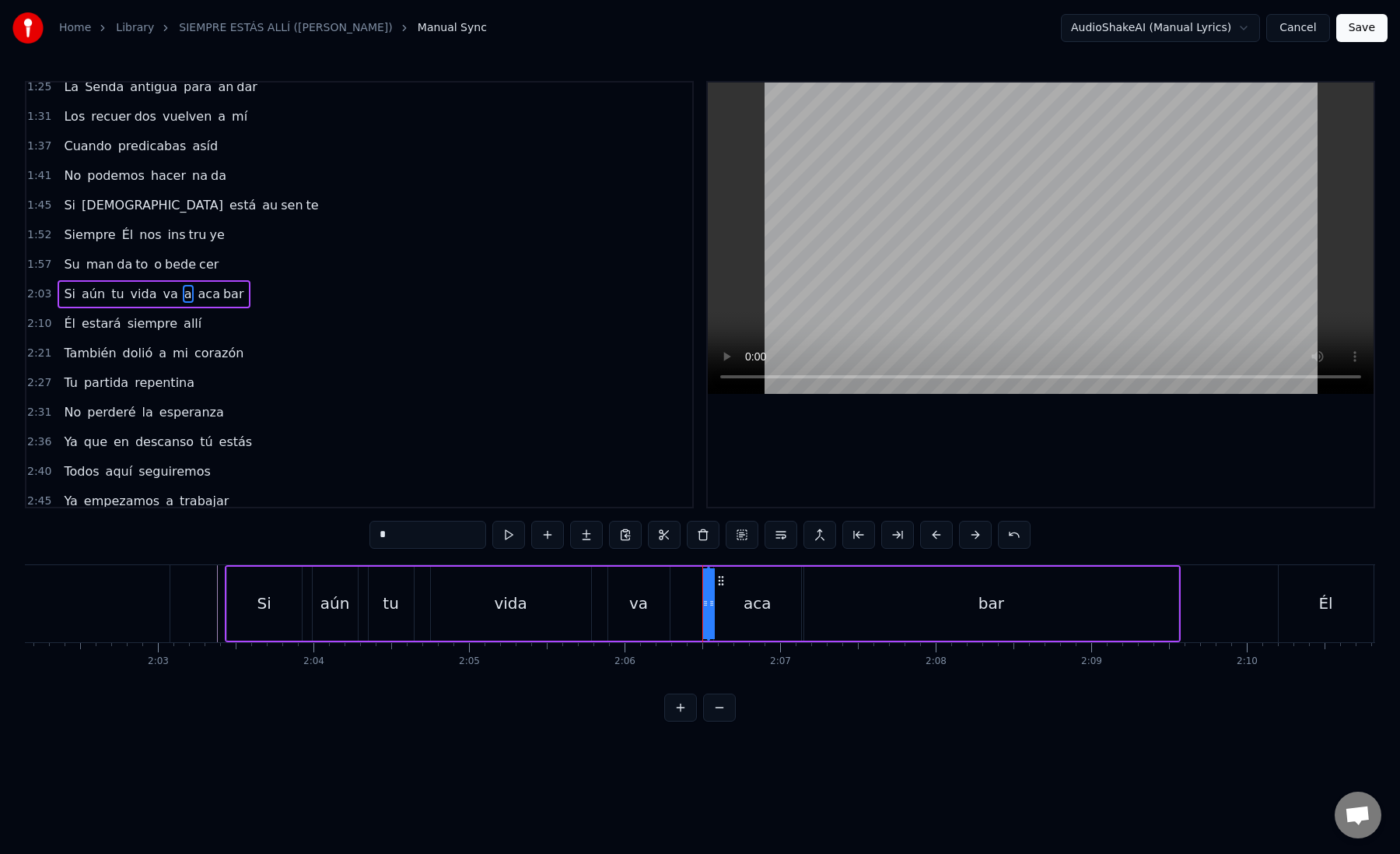
drag, startPoint x: 705, startPoint y: 607, endPoint x: 676, endPoint y: 607, distance: 29.0
click at [676, 607] on div "Si aún tu vida va a aca bar" at bounding box center [702, 603] width 956 height 77
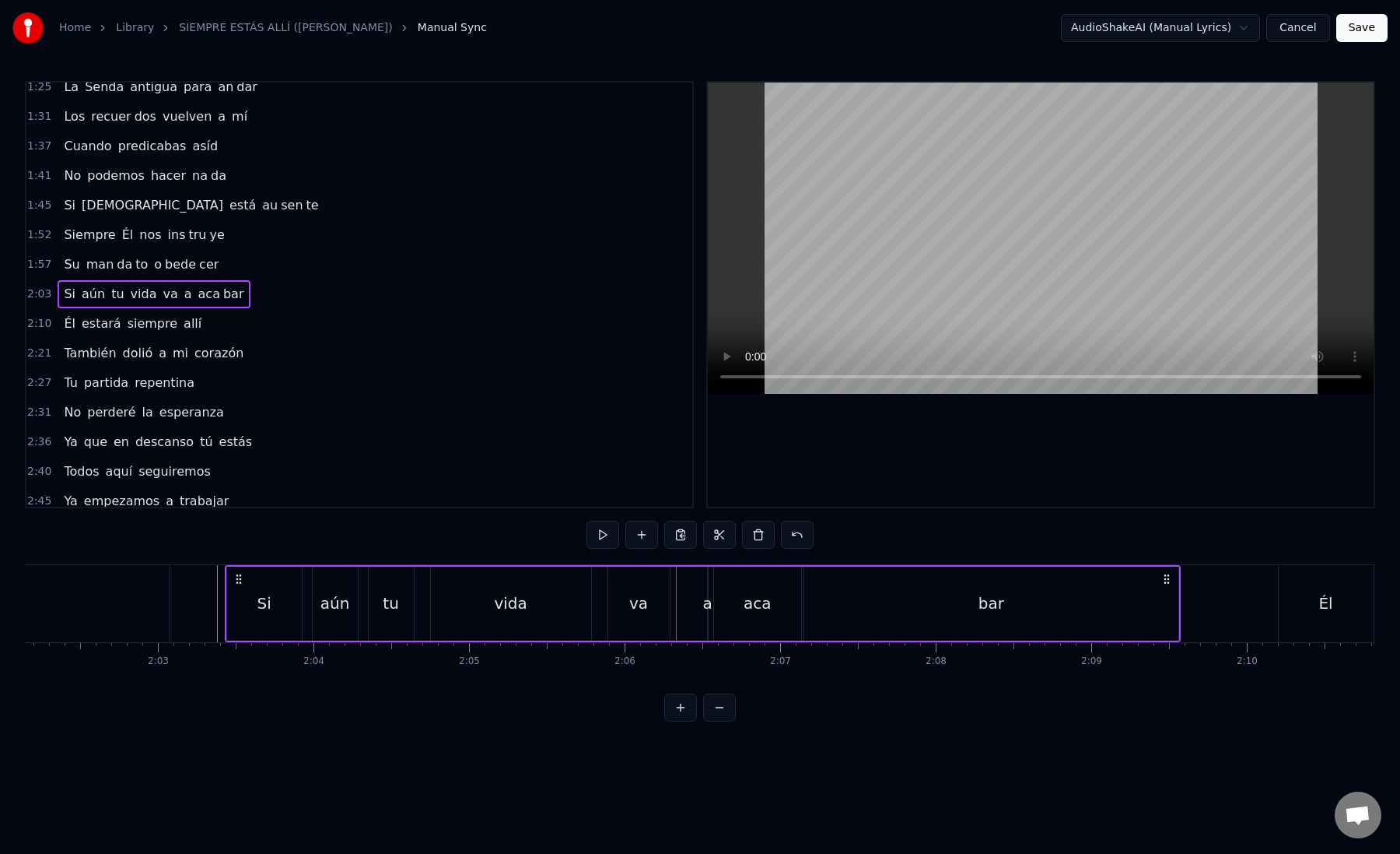
click at [708, 607] on div "a" at bounding box center [706, 603] width 9 height 23
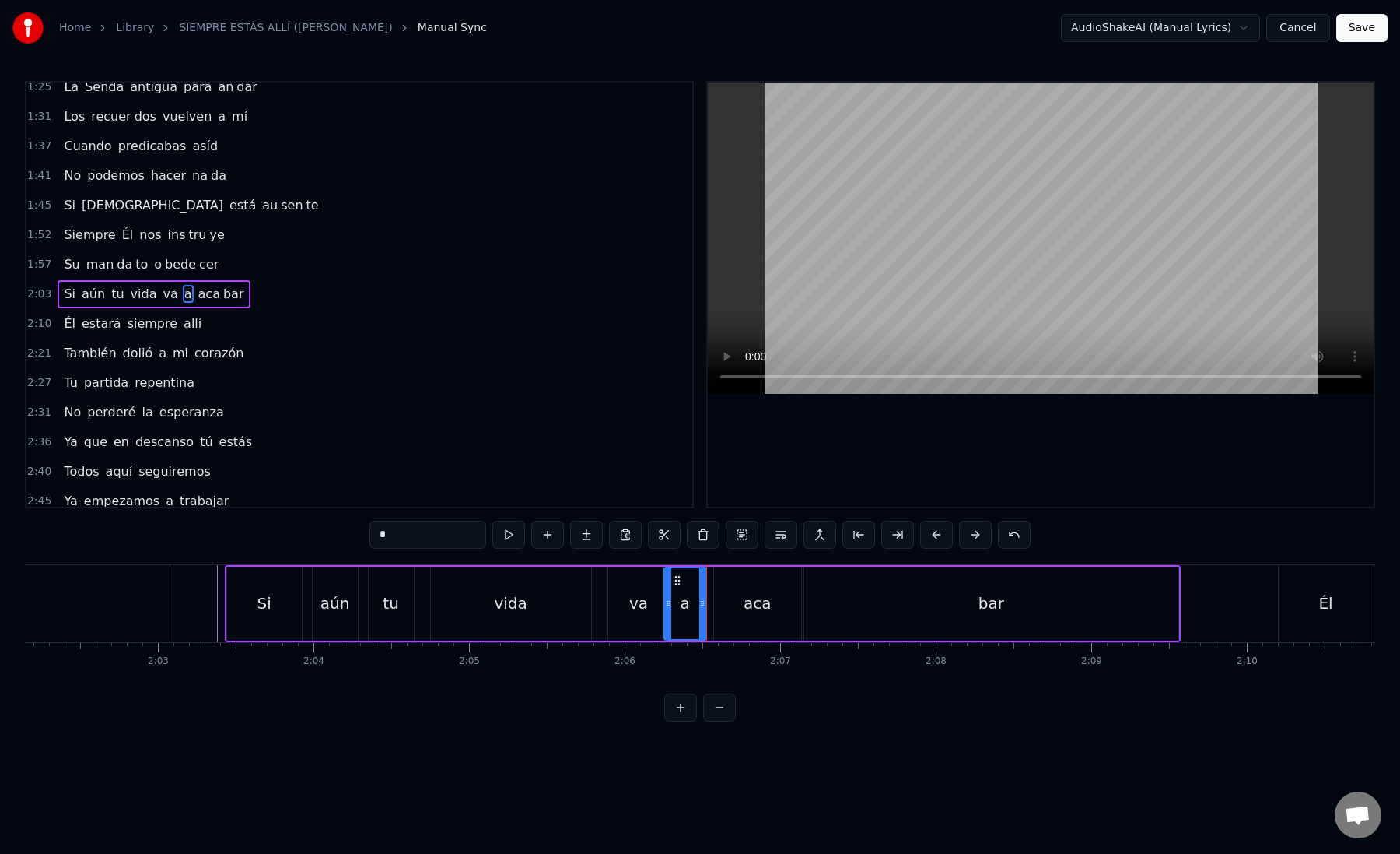
drag, startPoint x: 714, startPoint y: 607, endPoint x: 669, endPoint y: 604, distance: 45.1
click at [669, 604] on div "a" at bounding box center [685, 603] width 40 height 71
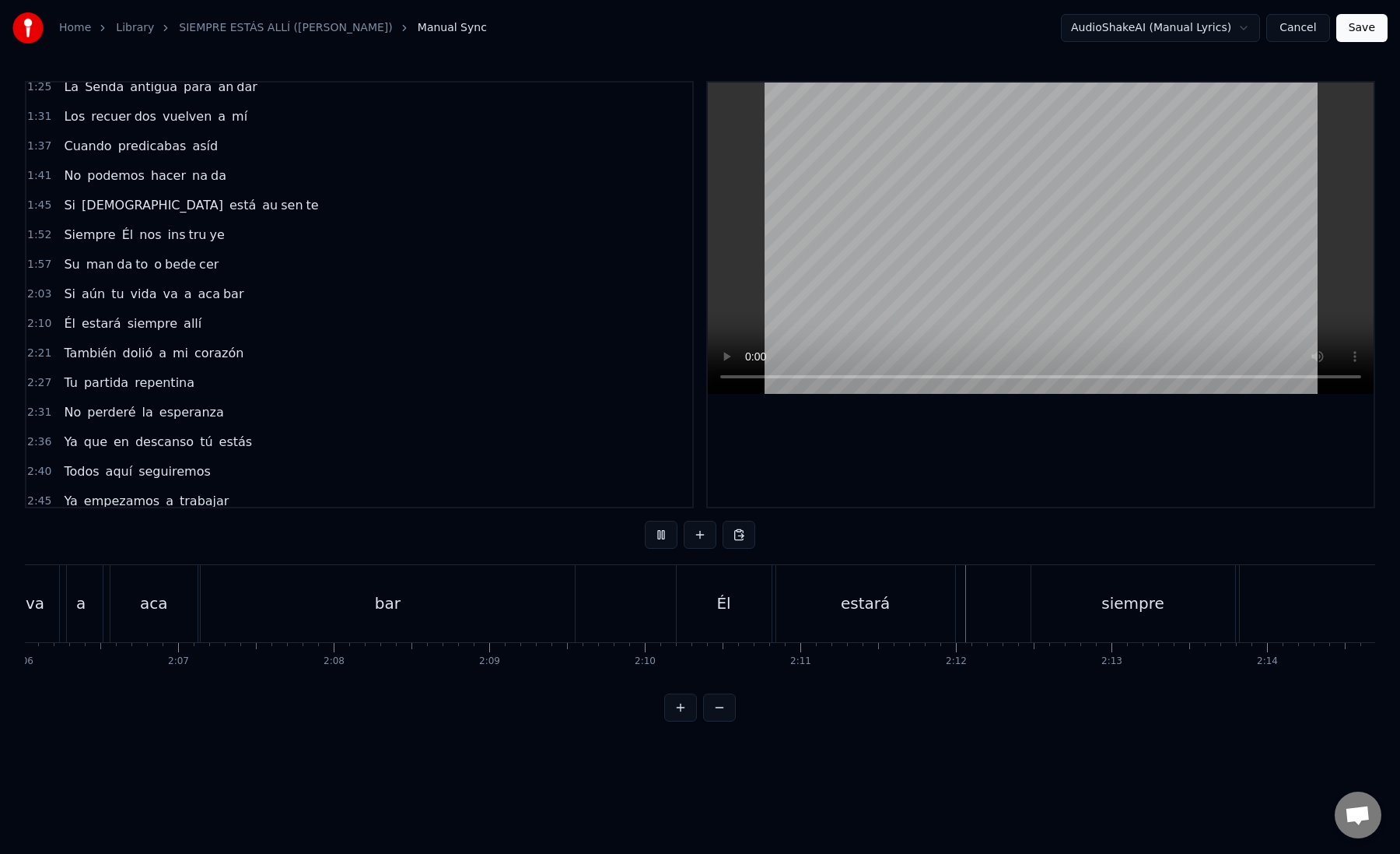
scroll to position [0, 19609]
click at [743, 610] on div "Él" at bounding box center [721, 603] width 95 height 77
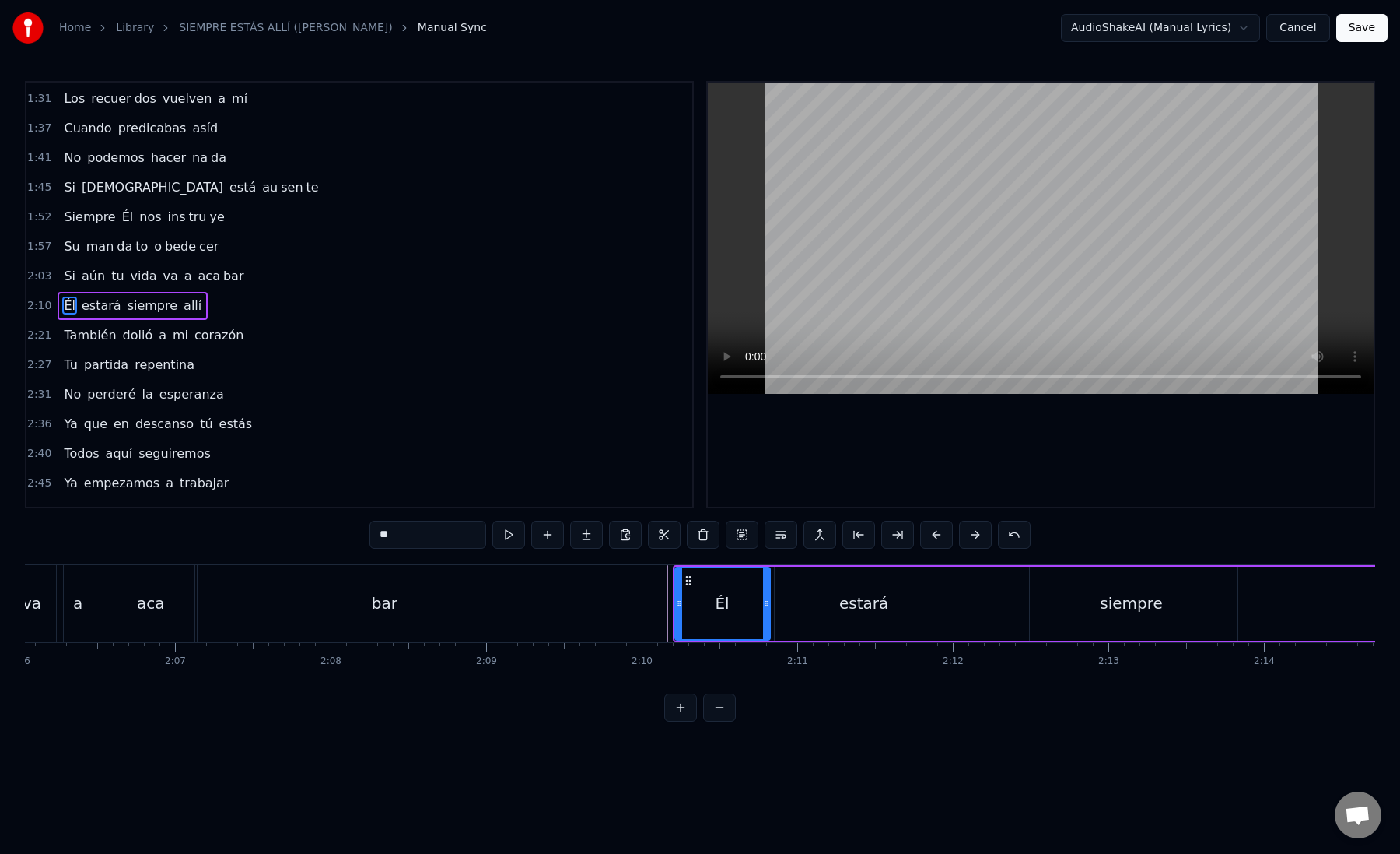
scroll to position [483, 0]
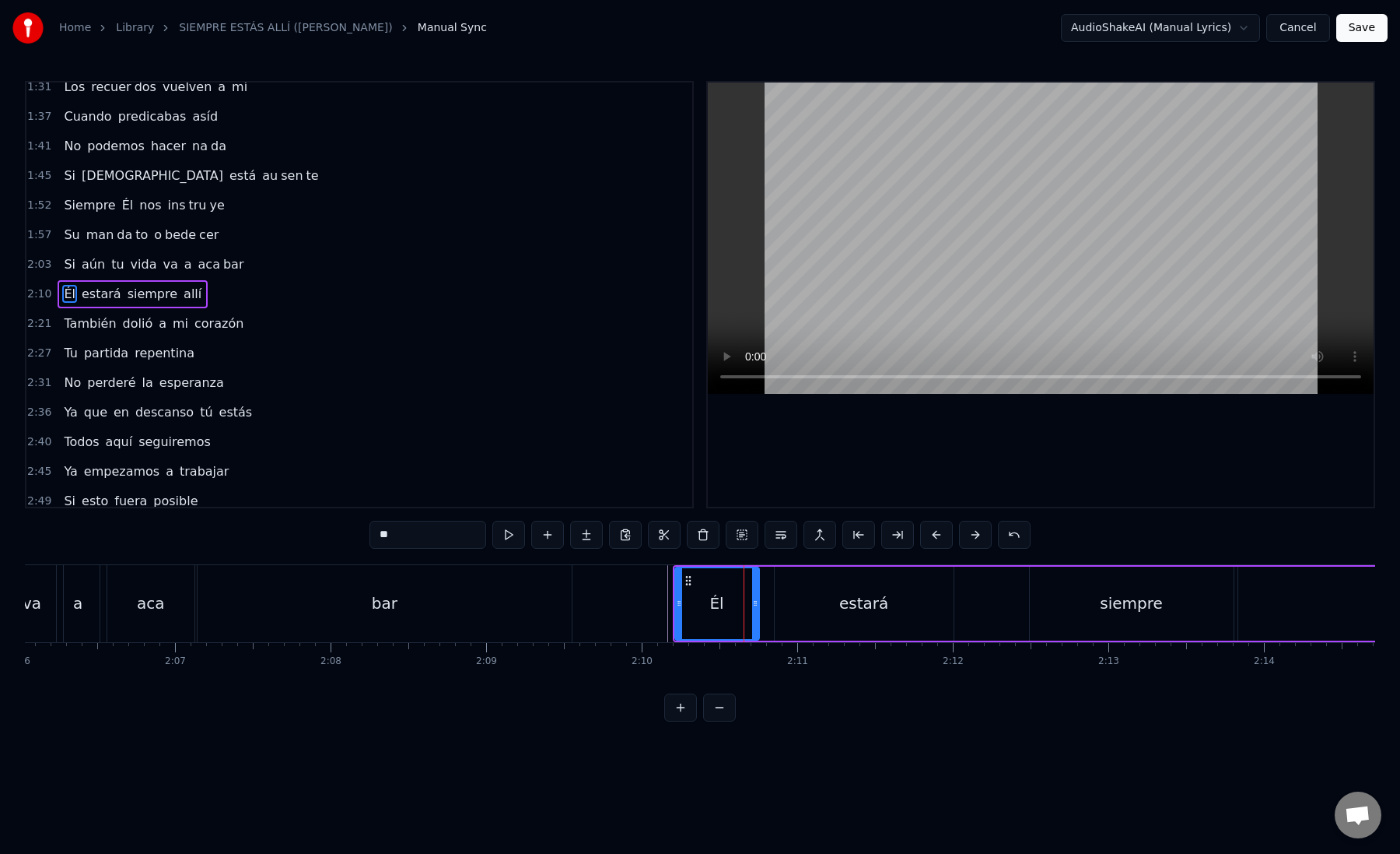
drag, startPoint x: 766, startPoint y: 610, endPoint x: 754, endPoint y: 609, distance: 12.0
click at [754, 609] on div at bounding box center [755, 603] width 6 height 71
click at [782, 609] on div "estará" at bounding box center [864, 603] width 179 height 74
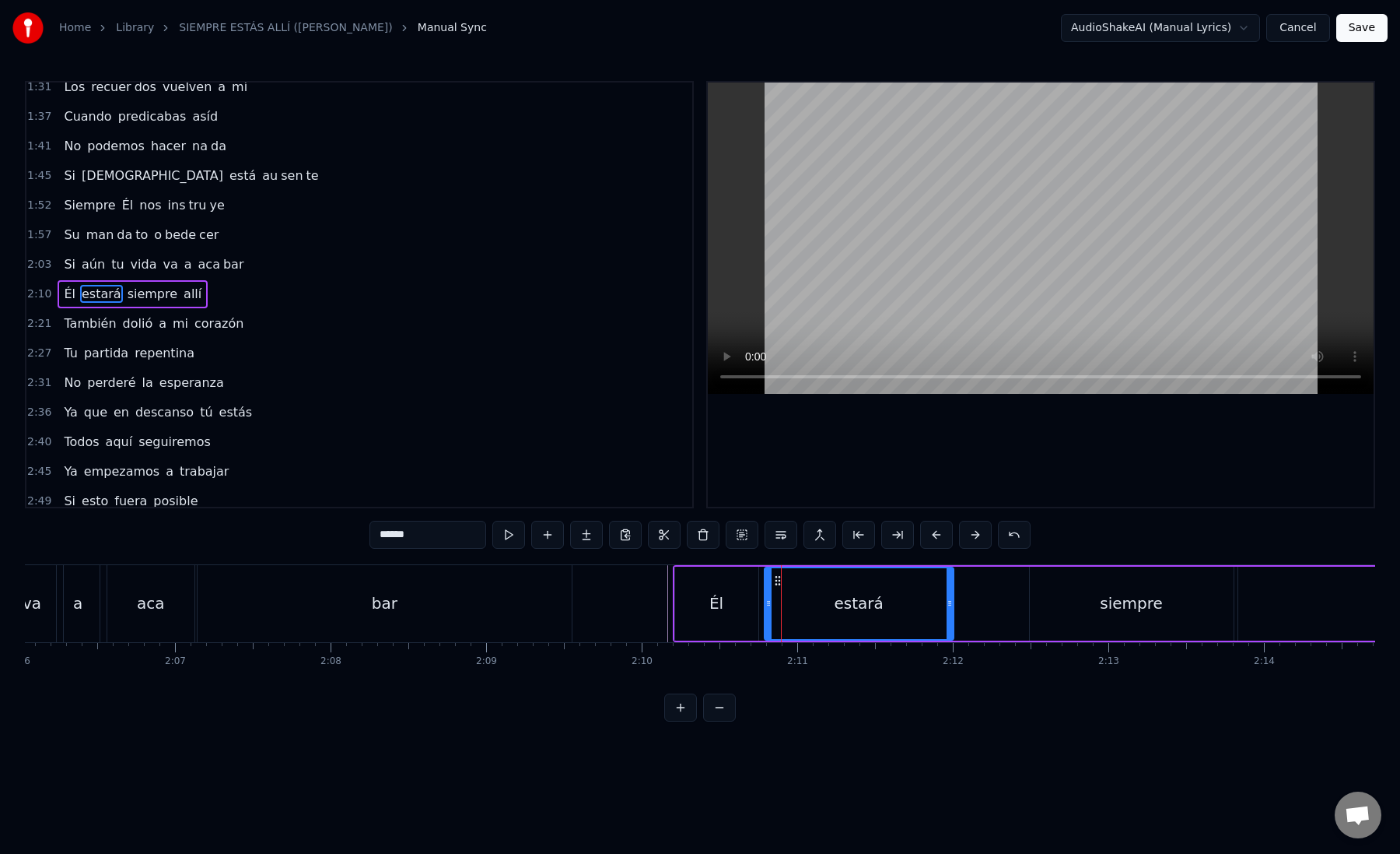
drag, startPoint x: 778, startPoint y: 608, endPoint x: 766, endPoint y: 607, distance: 12.0
click at [766, 608] on icon at bounding box center [768, 603] width 6 height 12
click at [904, 531] on button at bounding box center [897, 535] width 33 height 28
drag, startPoint x: 390, startPoint y: 535, endPoint x: 484, endPoint y: 539, distance: 94.1
click at [484, 539] on input "******" at bounding box center [428, 535] width 117 height 28
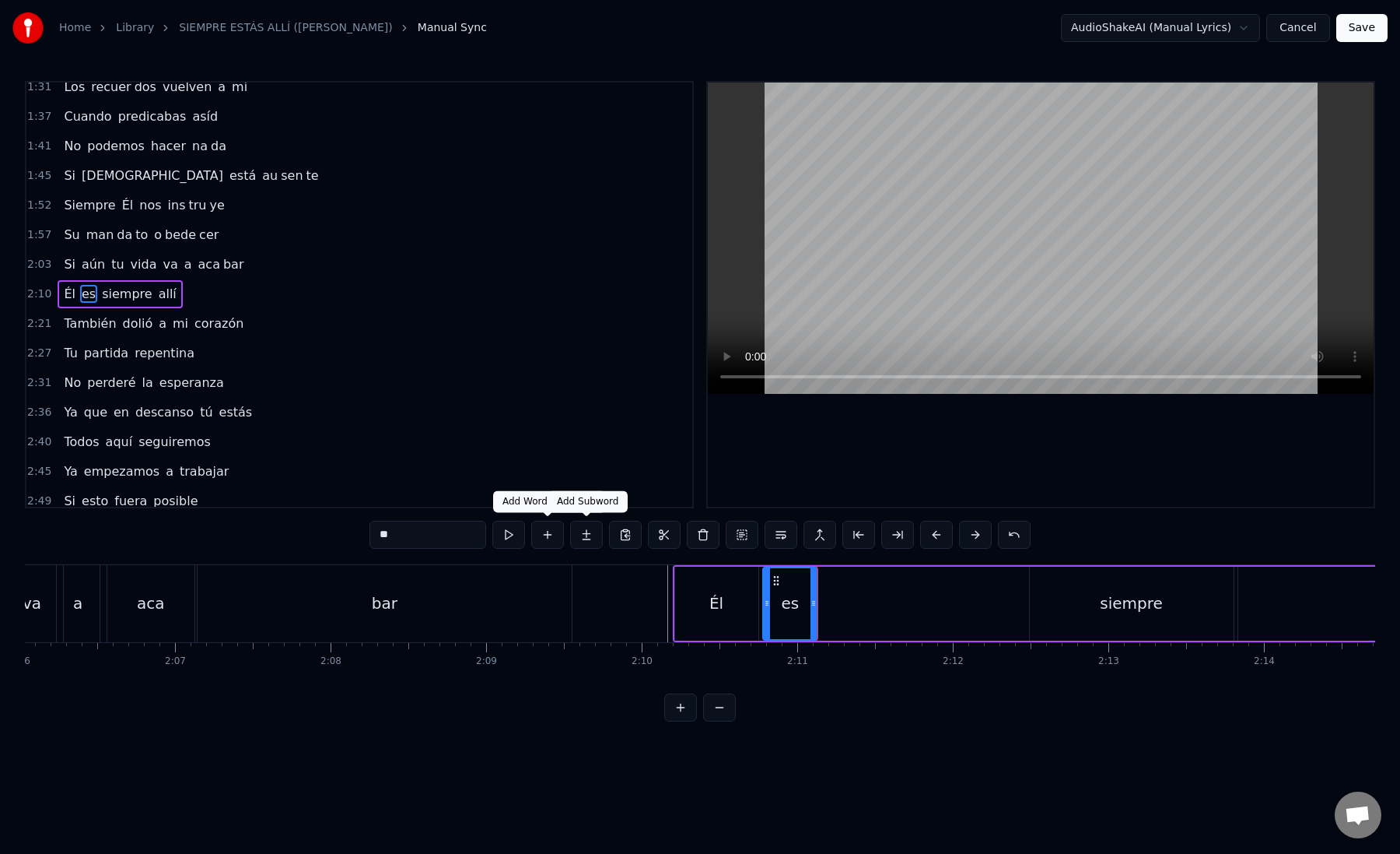
type input "**"
click at [576, 539] on button at bounding box center [587, 535] width 33 height 28
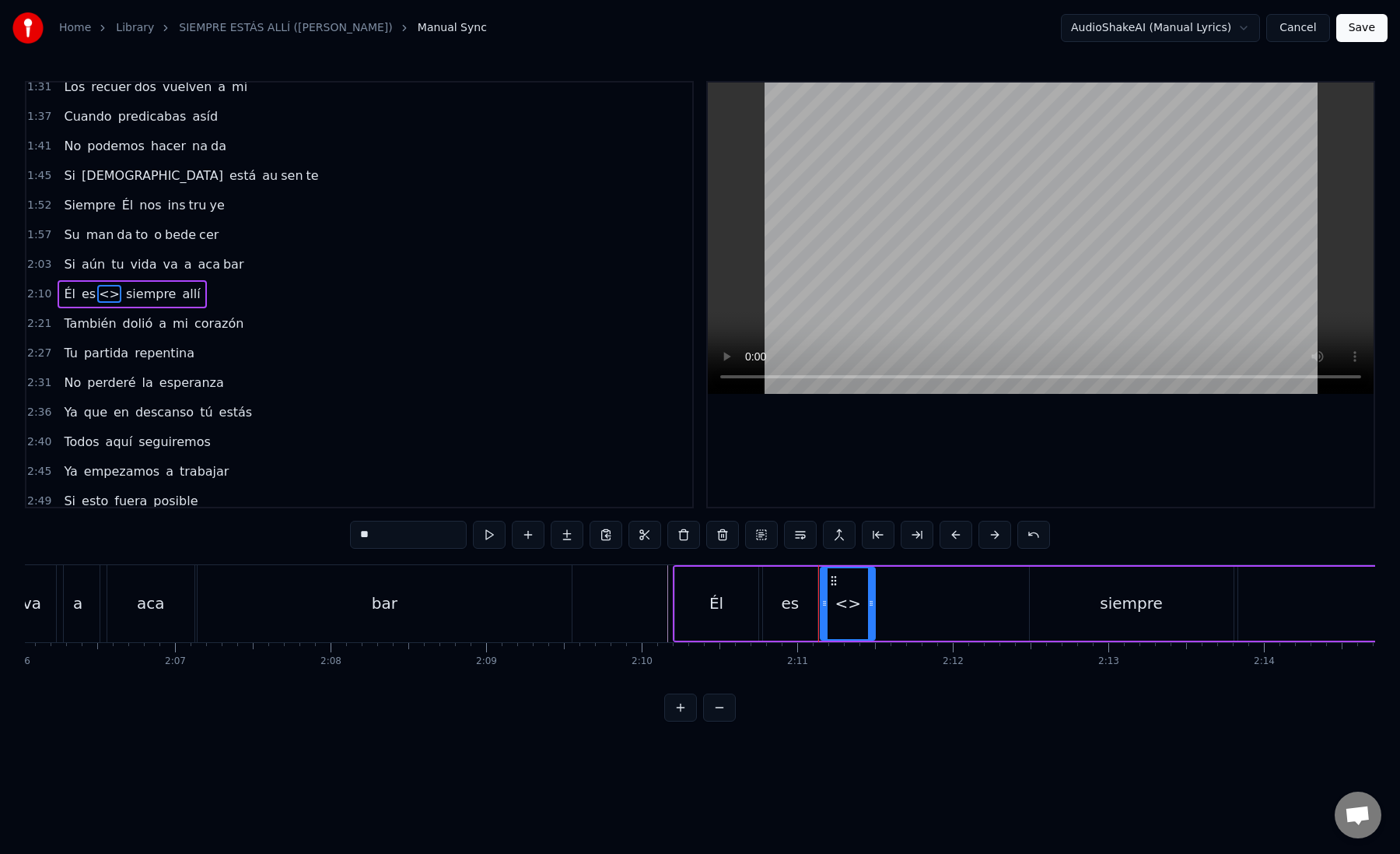
paste input "**"
drag, startPoint x: 439, startPoint y: 532, endPoint x: 342, endPoint y: 530, distance: 97.0
click at [342, 530] on div "0:12 Mi [PERSON_NAME] zón confiado es tá 0:16 Nos vere mos una vez más 0:21 Un …" at bounding box center [700, 401] width 1350 height 640
click at [838, 612] on div "tará" at bounding box center [848, 603] width 32 height 23
drag, startPoint x: 870, startPoint y: 604, endPoint x: 977, endPoint y: 604, distance: 107.0
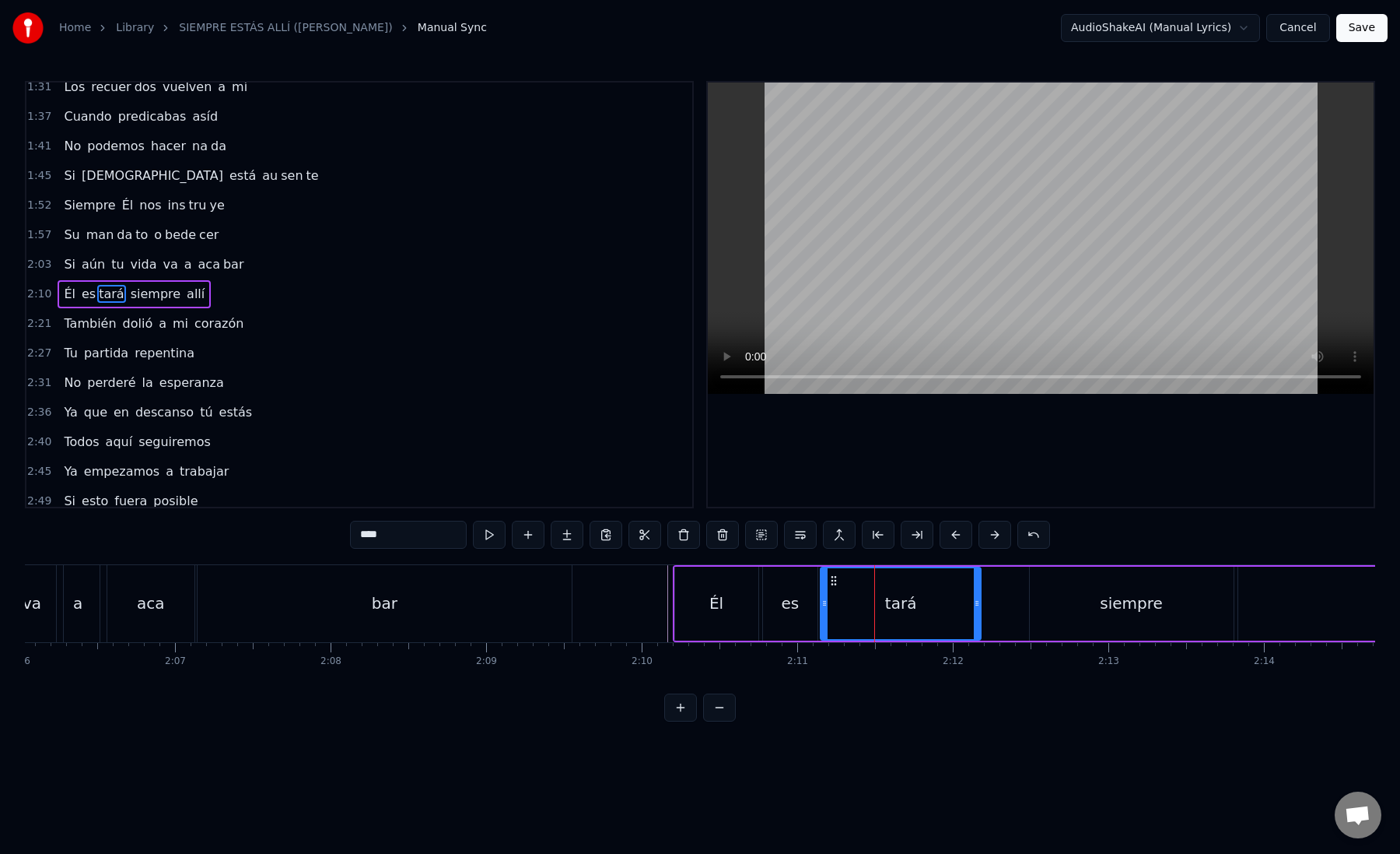
click at [977, 604] on icon at bounding box center [977, 603] width 6 height 12
click at [813, 600] on div "es" at bounding box center [790, 603] width 54 height 74
click at [843, 600] on div "tará" at bounding box center [901, 603] width 161 height 74
click at [843, 600] on div "tará" at bounding box center [901, 603] width 159 height 71
click at [842, 590] on div "tará" at bounding box center [901, 603] width 159 height 71
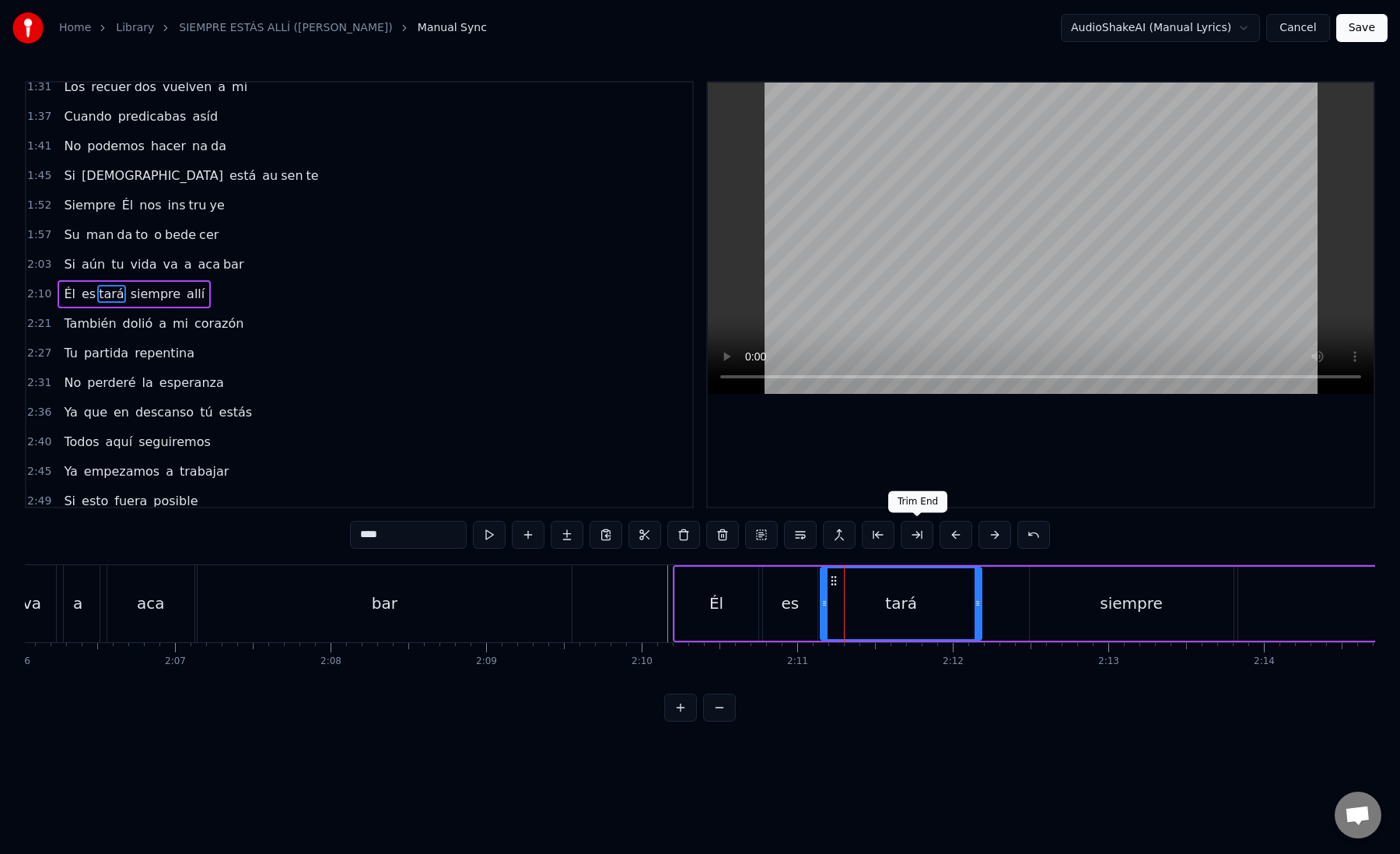
click at [913, 537] on button at bounding box center [917, 535] width 33 height 28
drag, startPoint x: 368, startPoint y: 535, endPoint x: 425, endPoint y: 535, distance: 57.0
click at [425, 535] on input "****" at bounding box center [409, 535] width 117 height 28
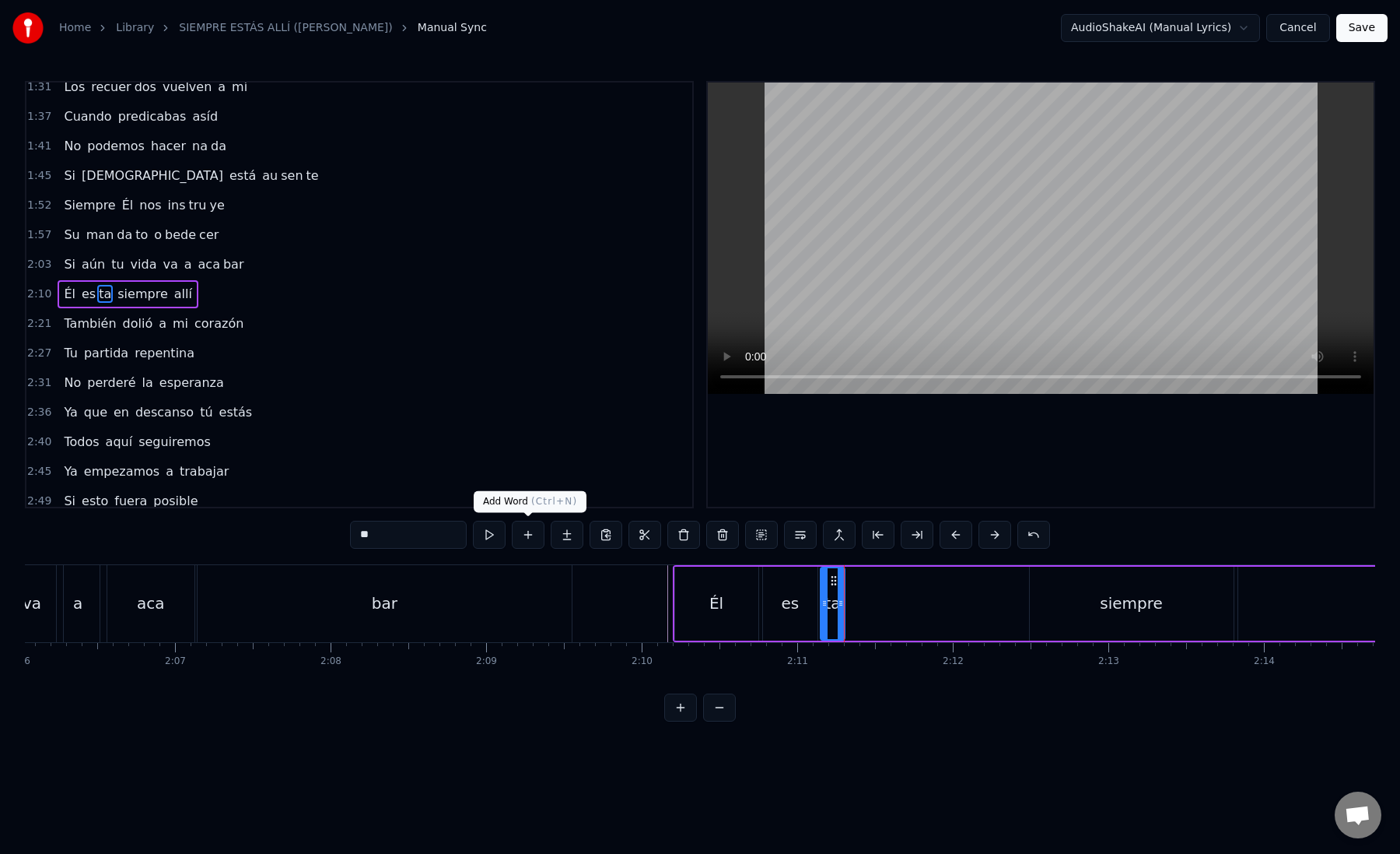
type input "**"
click at [564, 541] on button at bounding box center [567, 535] width 33 height 28
paste input "**"
drag, startPoint x: 429, startPoint y: 541, endPoint x: 322, endPoint y: 541, distance: 107.0
click at [322, 541] on div "0:12 Mi [PERSON_NAME] zón confiado es tá 0:16 Nos vere mos una vez más 0:21 Un …" at bounding box center [700, 401] width 1350 height 640
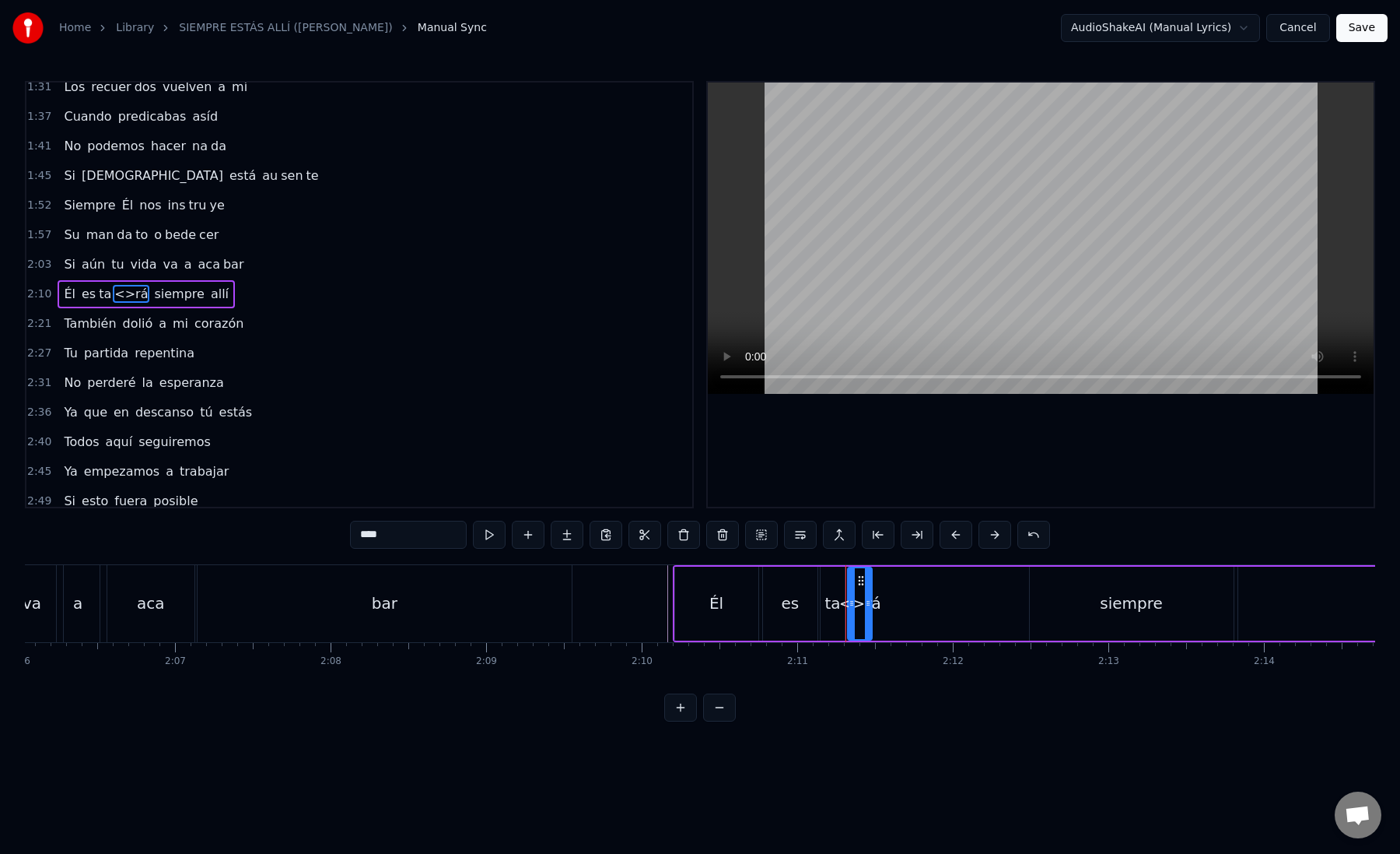
click at [369, 535] on input "****" at bounding box center [409, 535] width 117 height 28
type input "*"
paste input "**"
drag, startPoint x: 867, startPoint y: 599, endPoint x: 976, endPoint y: 602, distance: 109.0
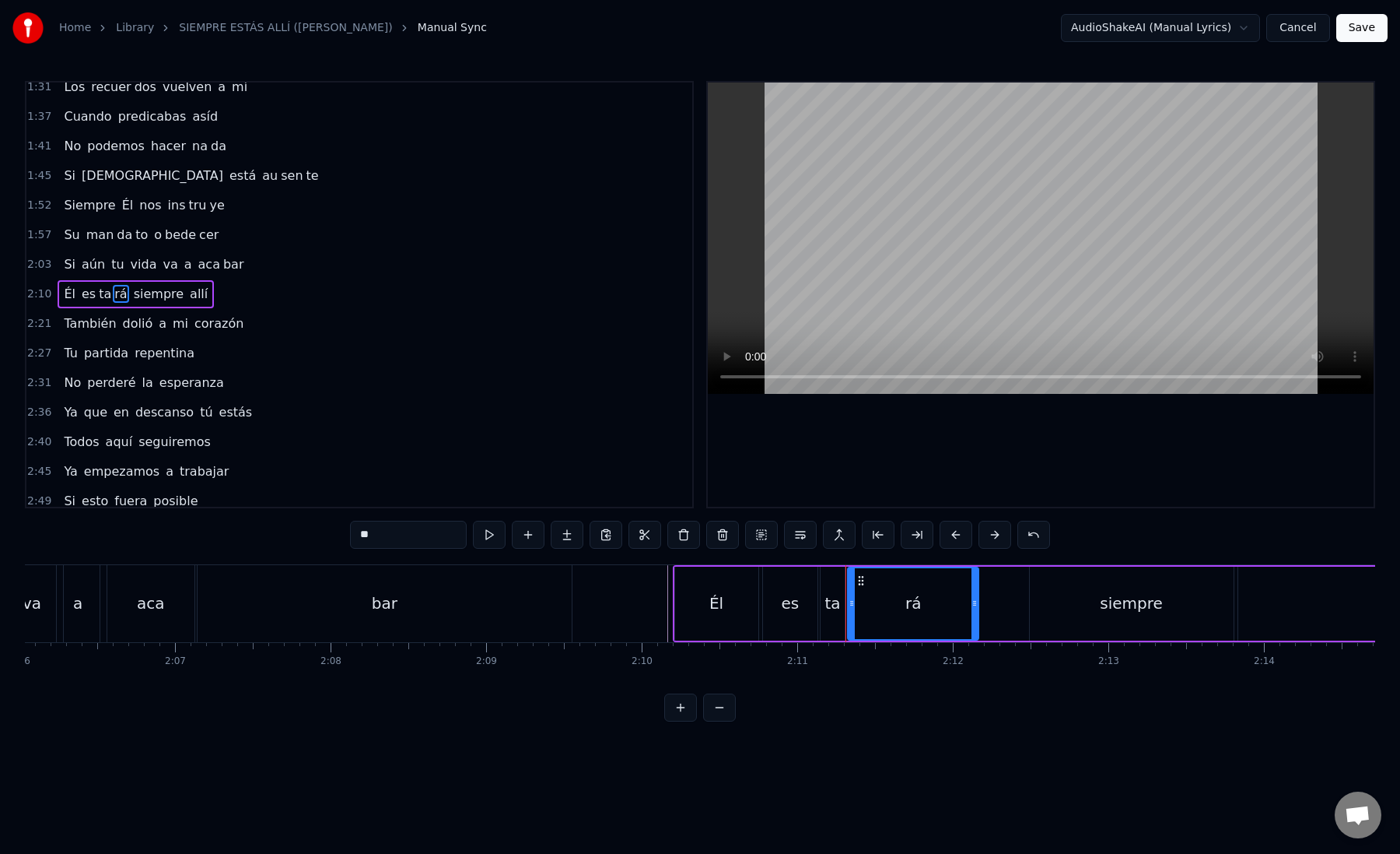
click at [974, 603] on icon at bounding box center [974, 603] width 6 height 12
type input "**"
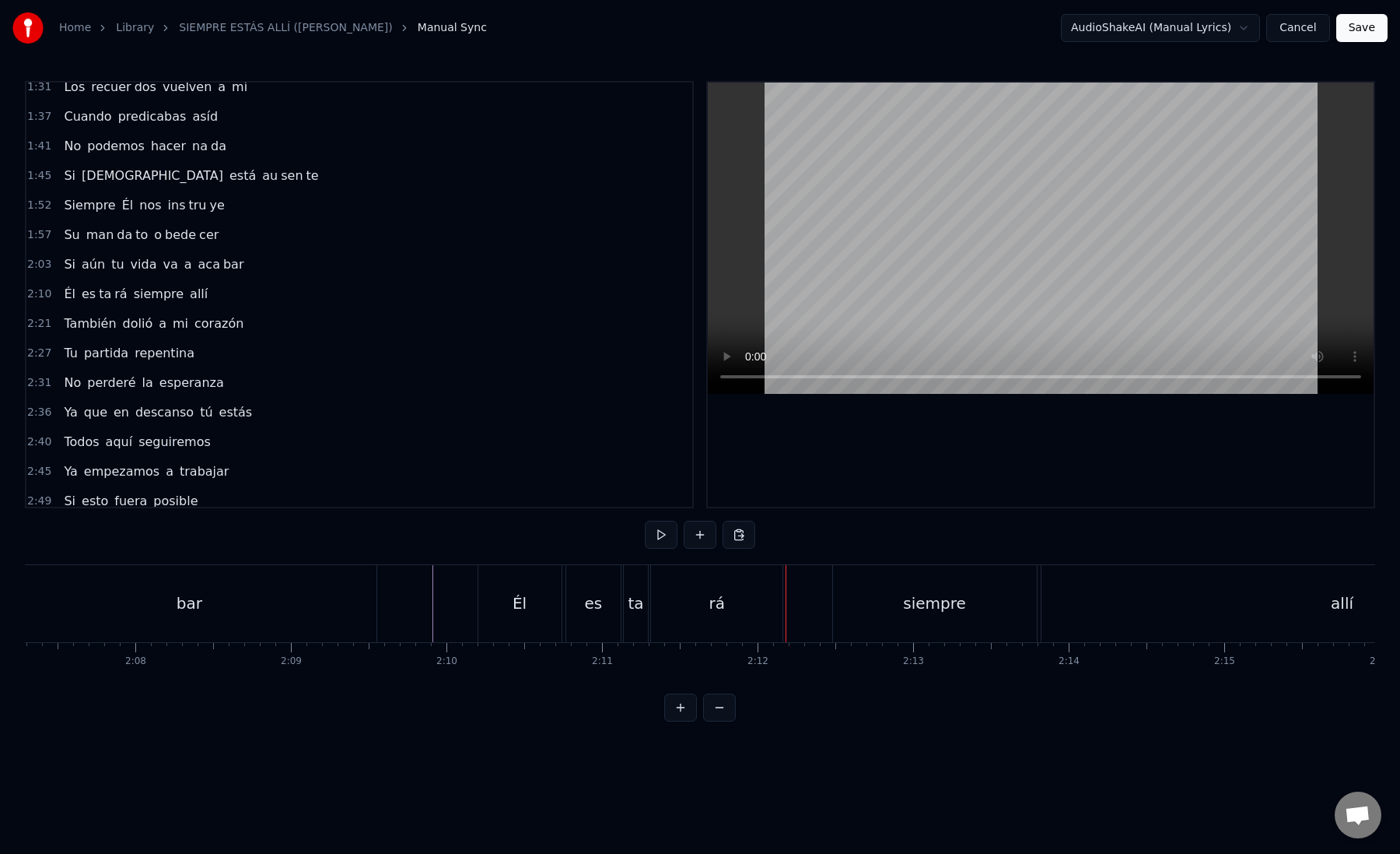
scroll to position [0, 19818]
click at [839, 595] on div "siempre" at bounding box center [921, 603] width 204 height 77
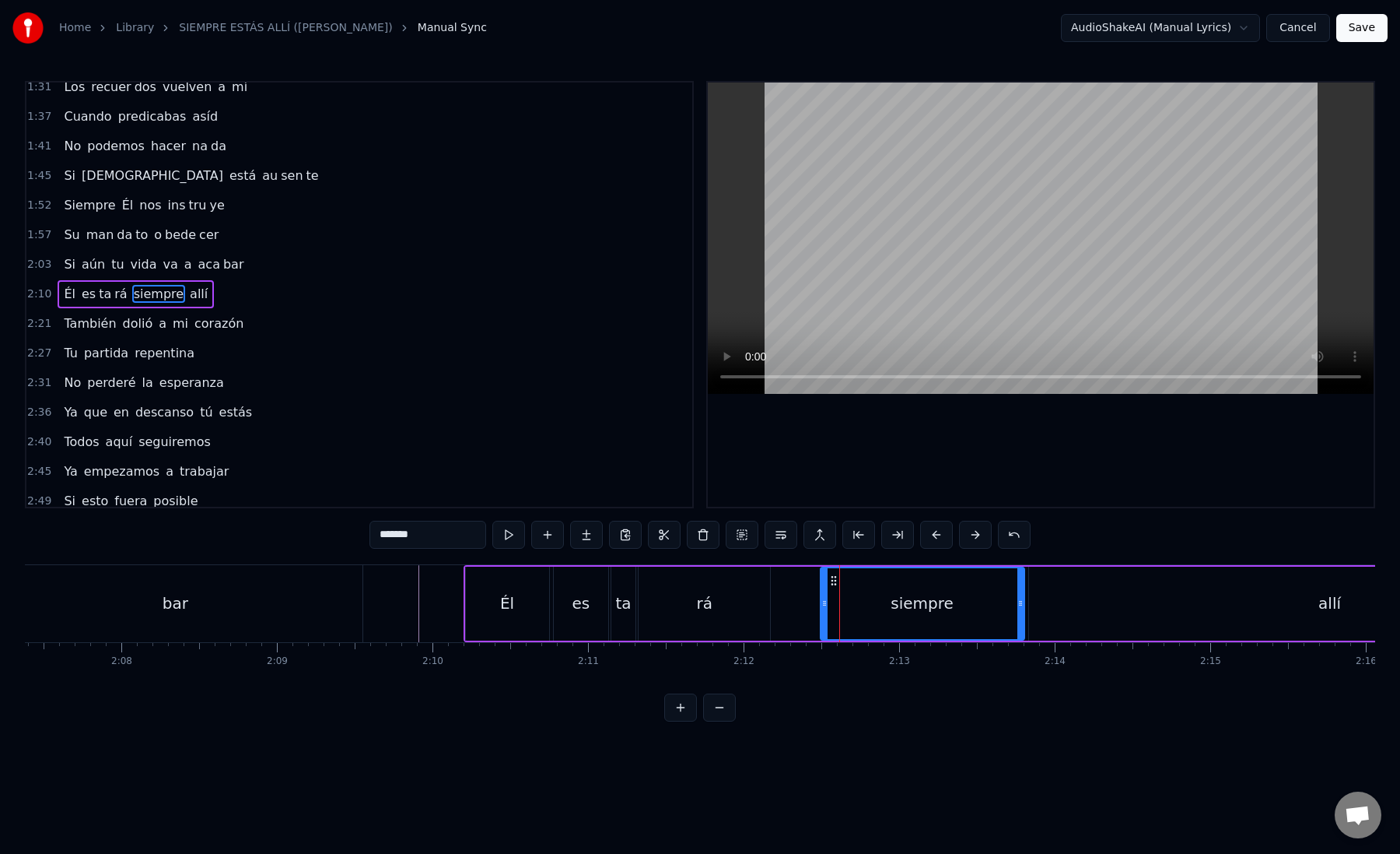
click at [839, 595] on div at bounding box center [839, 603] width 1 height 77
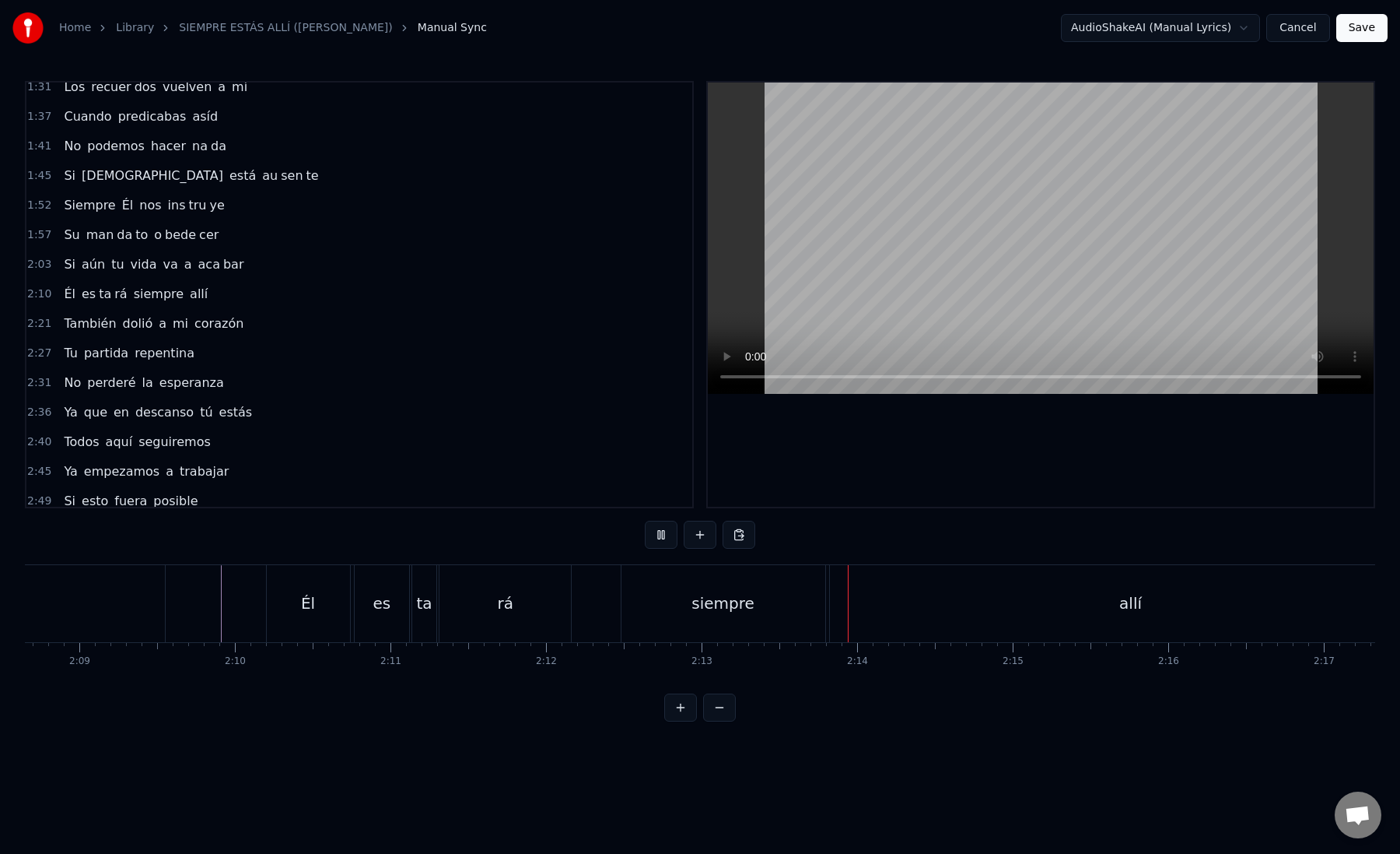
scroll to position [0, 20066]
click at [712, 598] on div "siempre" at bounding box center [672, 603] width 204 height 77
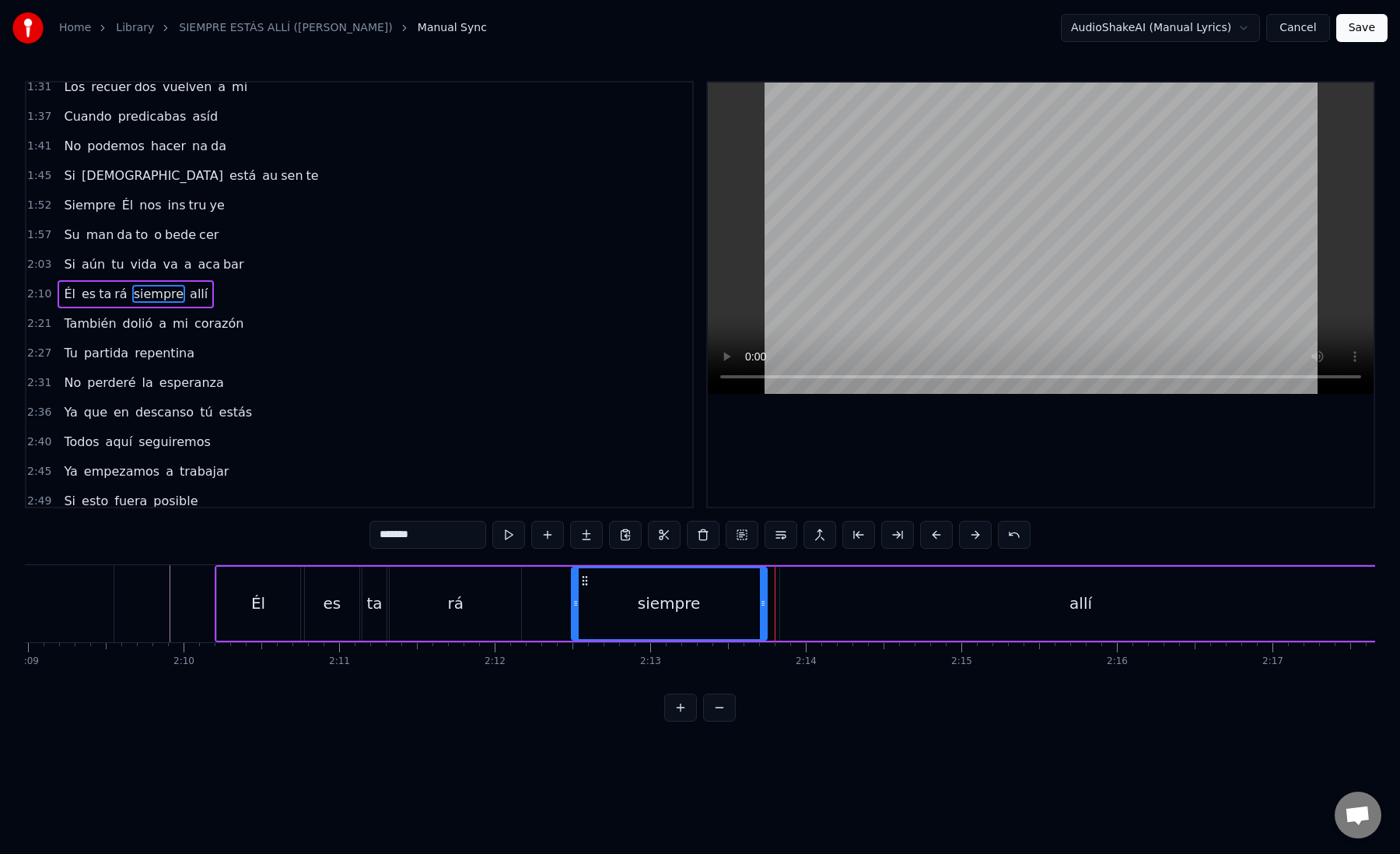
drag, startPoint x: 770, startPoint y: 604, endPoint x: 758, endPoint y: 604, distance: 12.0
click at [762, 604] on circle at bounding box center [762, 604] width 1 height 1
click at [805, 604] on div "allí" at bounding box center [1082, 603] width 602 height 74
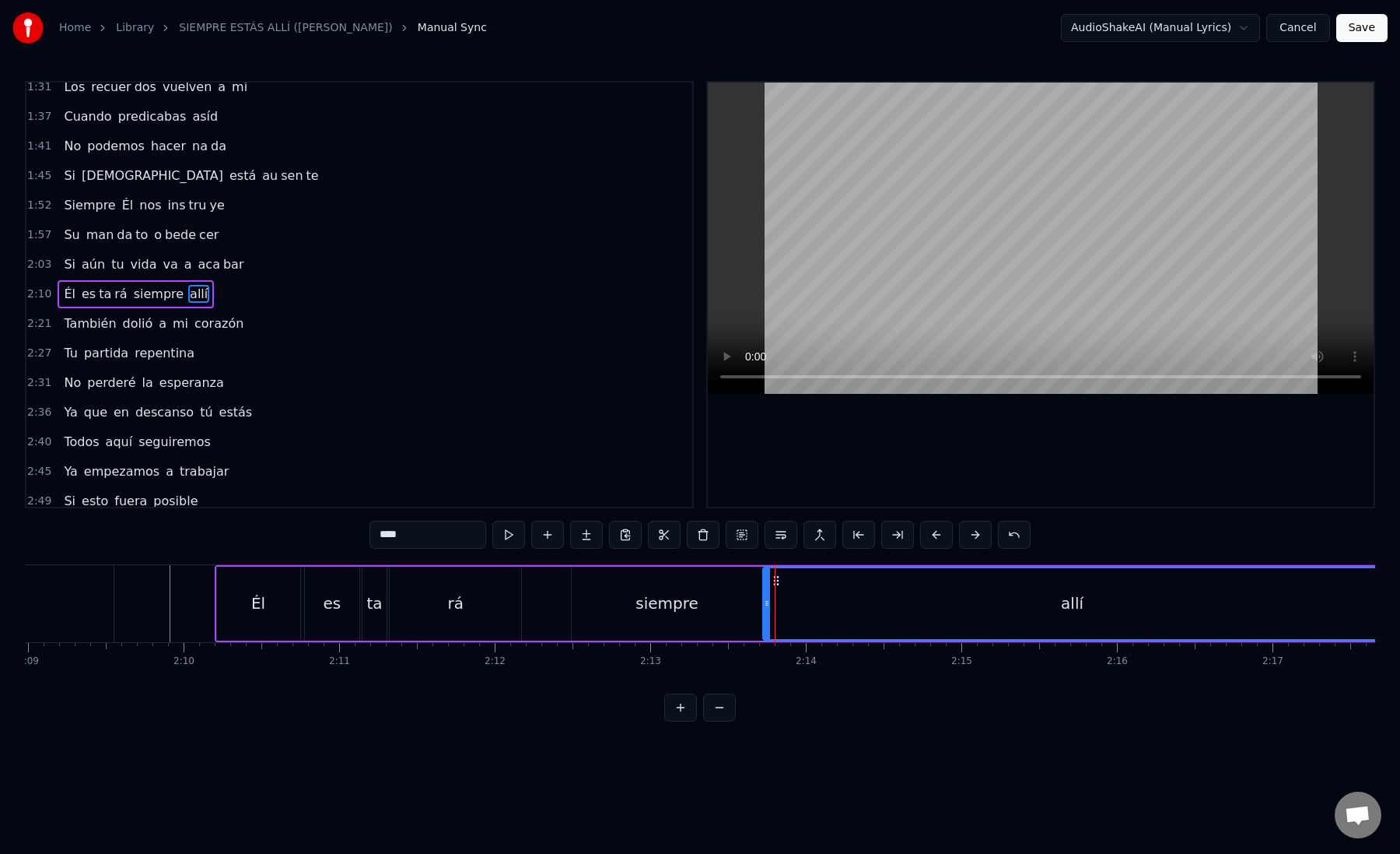
drag, startPoint x: 782, startPoint y: 604, endPoint x: 765, endPoint y: 604, distance: 17.0
click at [765, 604] on icon at bounding box center [767, 603] width 6 height 12
click at [809, 604] on div "allí" at bounding box center [1073, 603] width 618 height 71
click at [904, 540] on button at bounding box center [897, 535] width 33 height 28
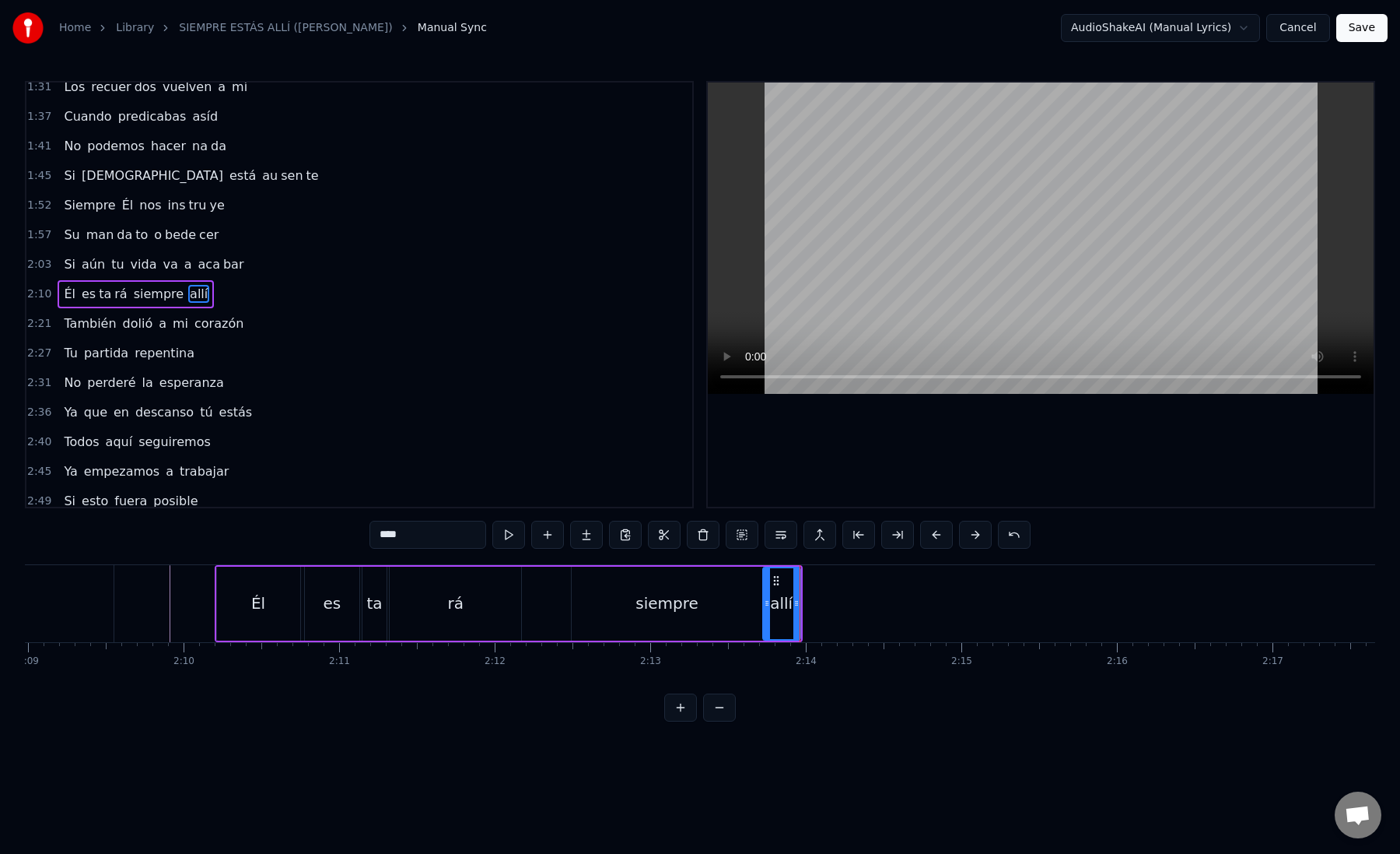
drag, startPoint x: 407, startPoint y: 539, endPoint x: 387, endPoint y: 537, distance: 20.1
click at [387, 537] on input "****" at bounding box center [428, 535] width 117 height 28
type input "**"
click at [592, 543] on button at bounding box center [587, 535] width 33 height 28
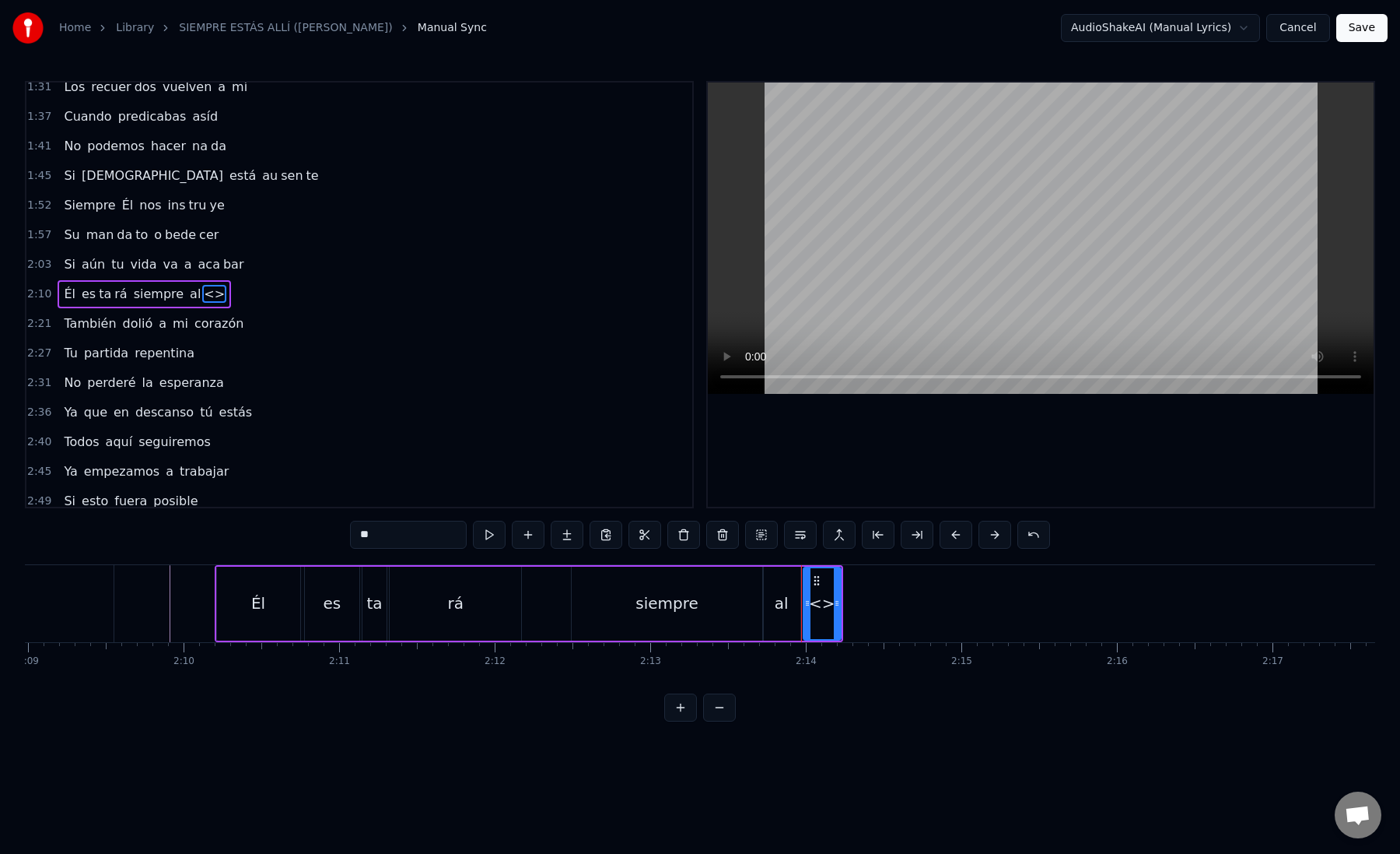
drag, startPoint x: 353, startPoint y: 537, endPoint x: 438, endPoint y: 531, distance: 85.2
click at [439, 532] on input "**" at bounding box center [409, 535] width 117 height 28
paste input "text"
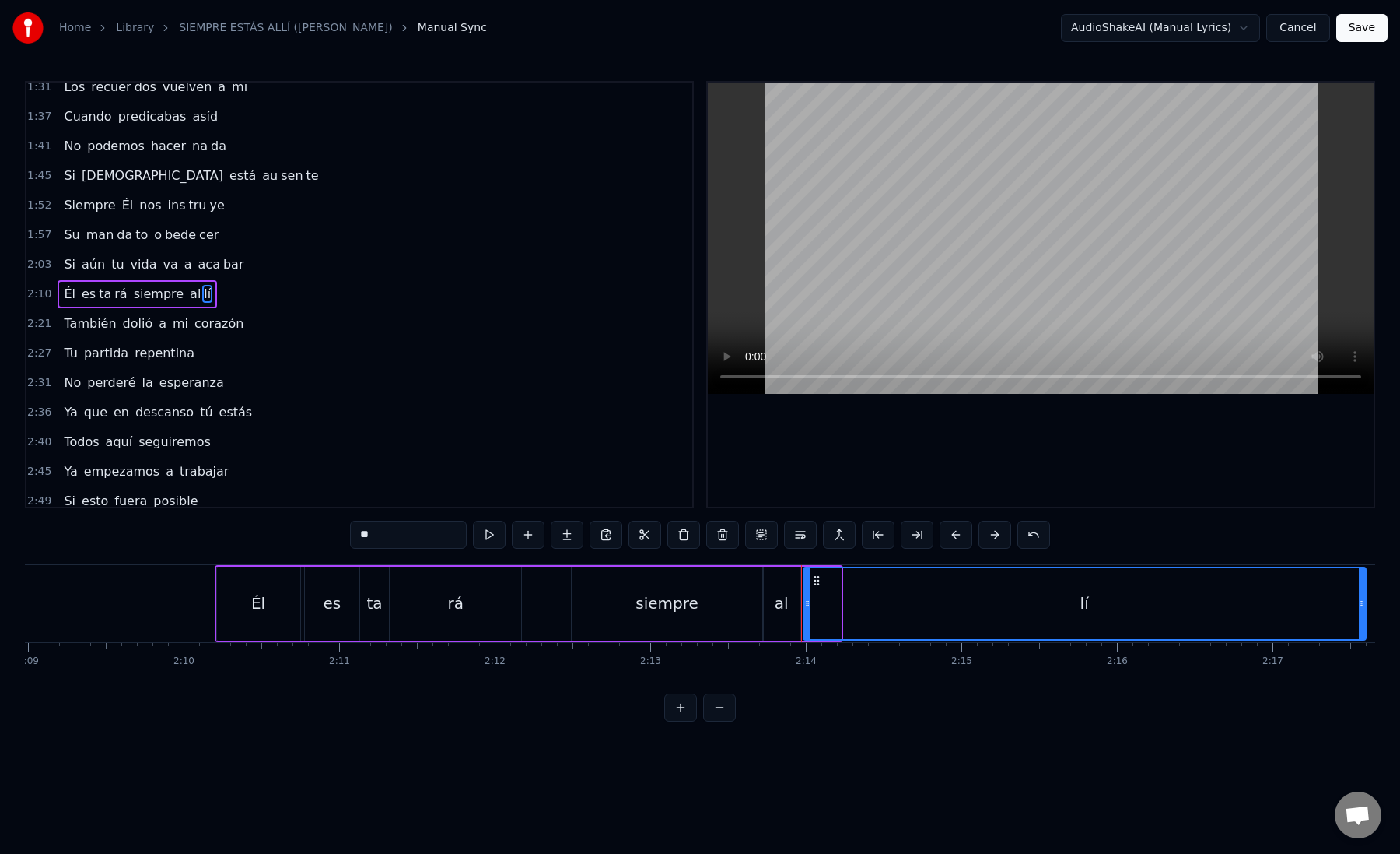
drag, startPoint x: 837, startPoint y: 609, endPoint x: 1364, endPoint y: 603, distance: 527.0
click at [1364, 603] on icon at bounding box center [1361, 603] width 6 height 12
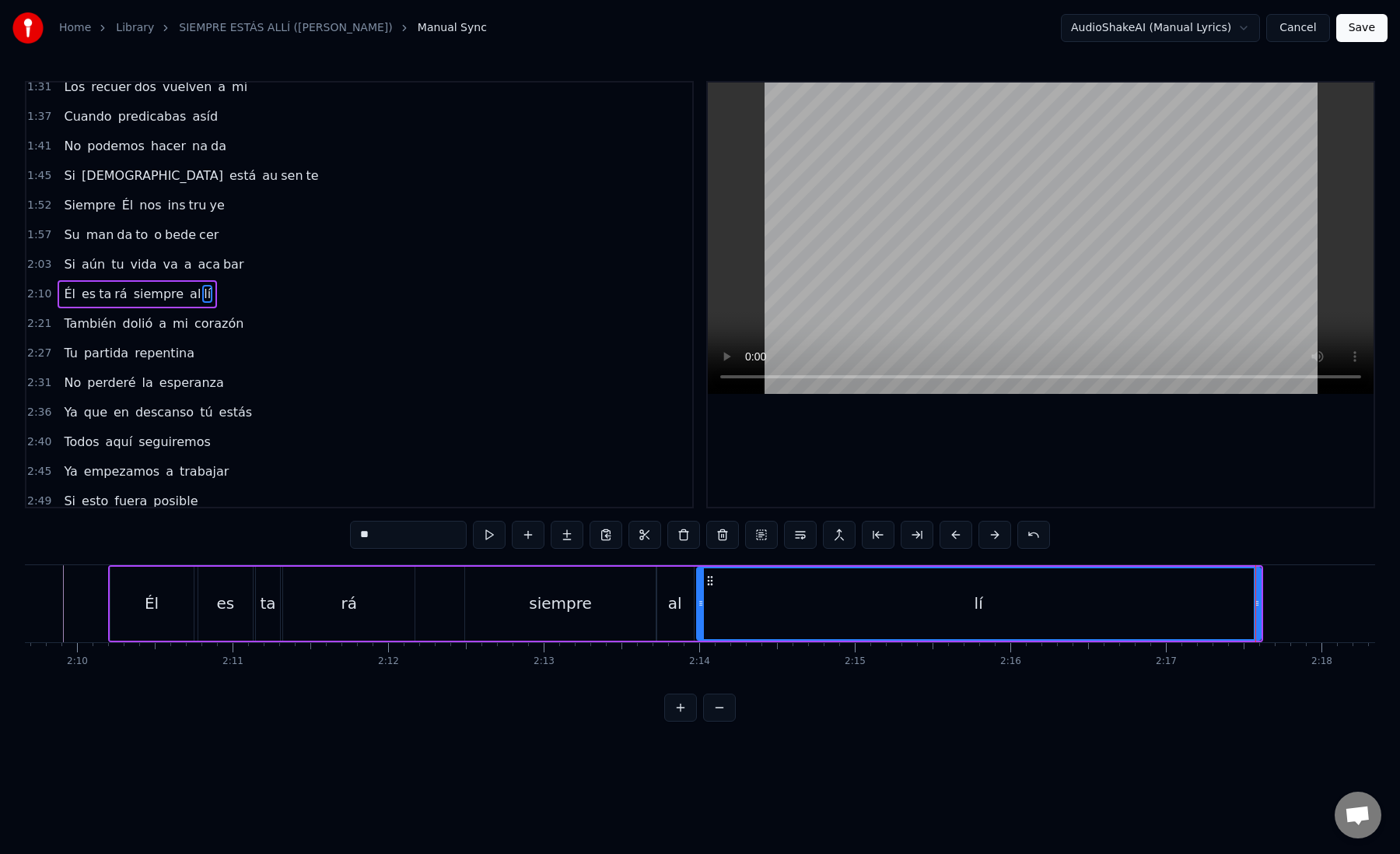
scroll to position [0, 19923]
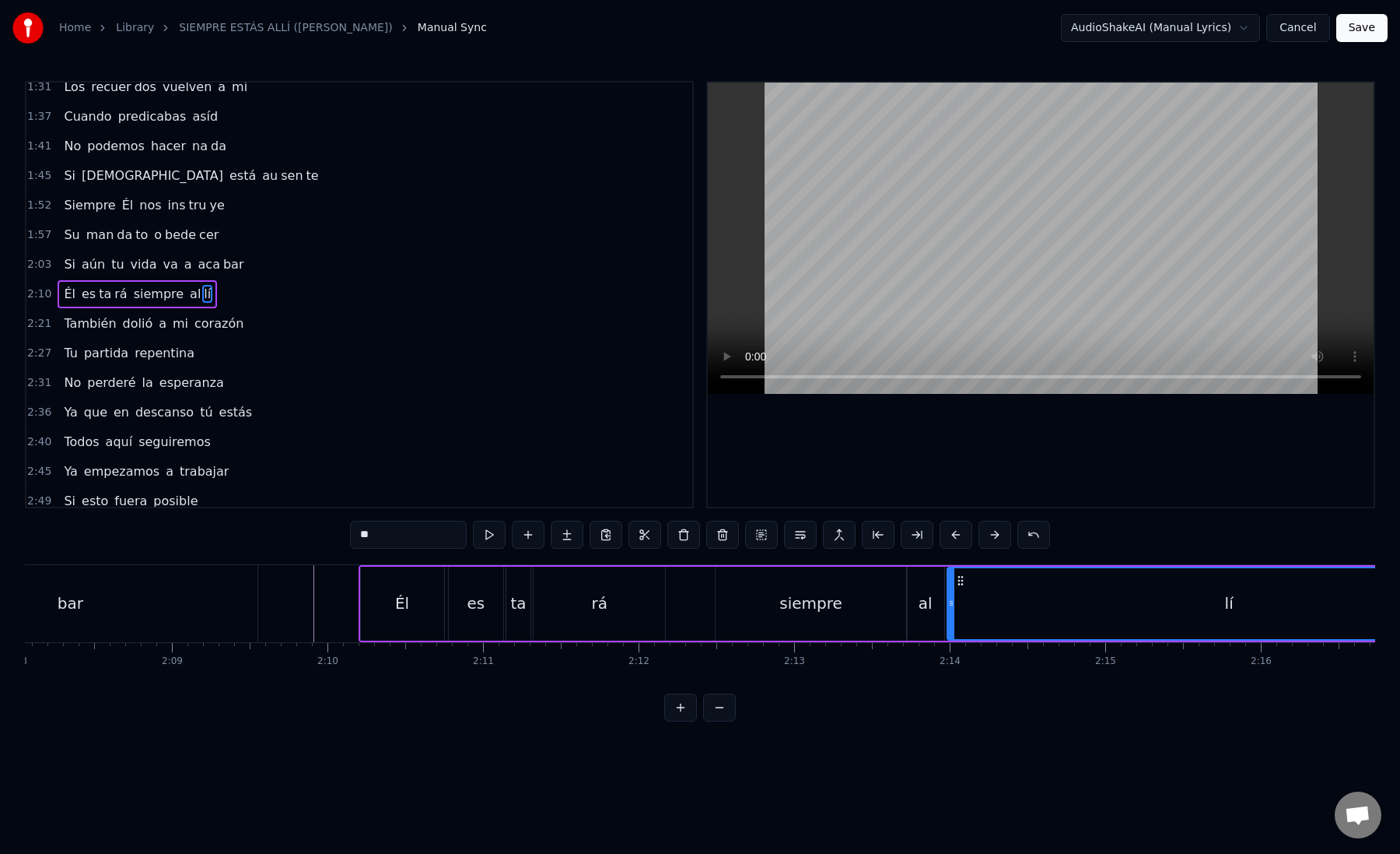
type input "**"
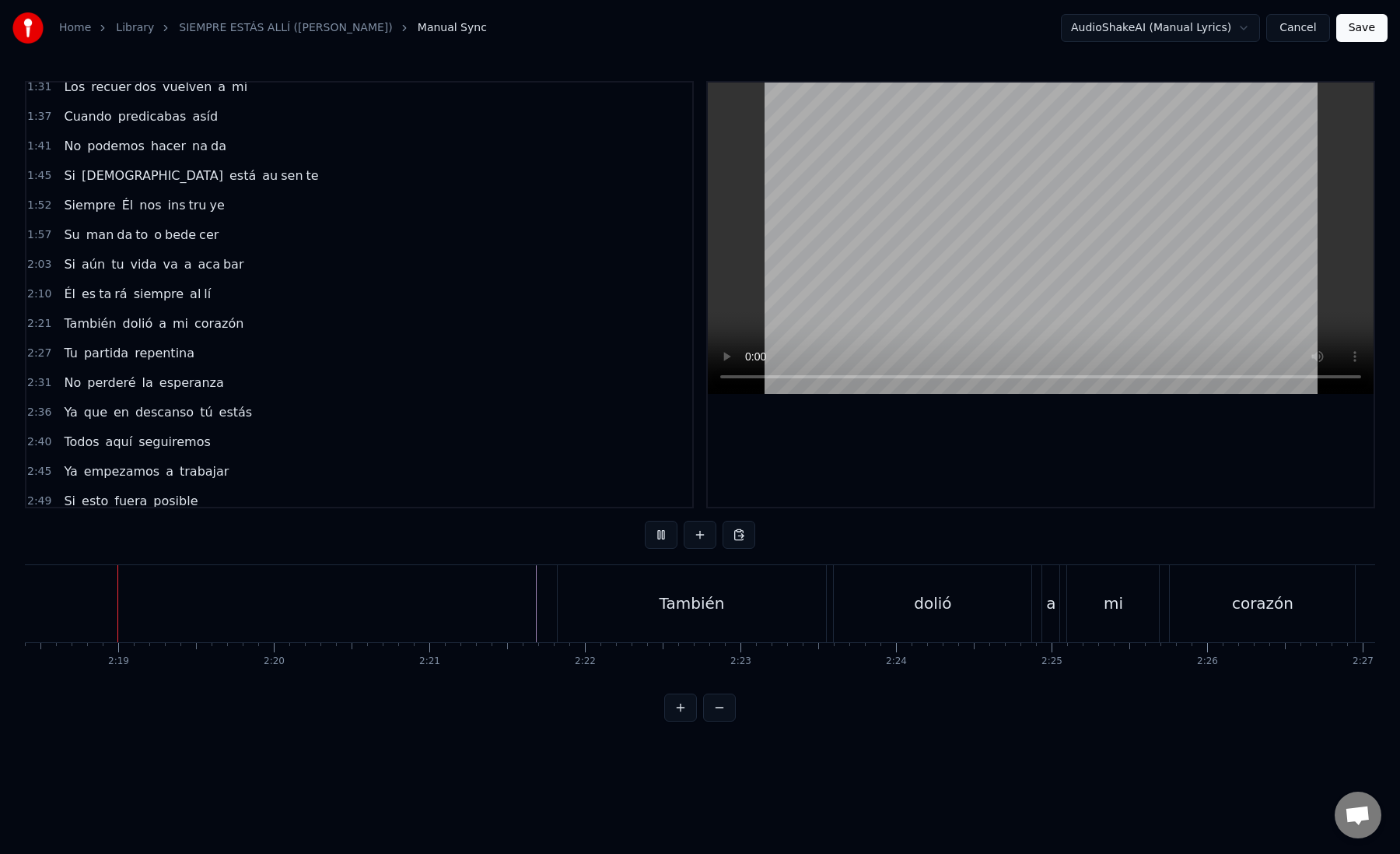
scroll to position [0, 21534]
click at [652, 605] on div "También" at bounding box center [689, 603] width 269 height 77
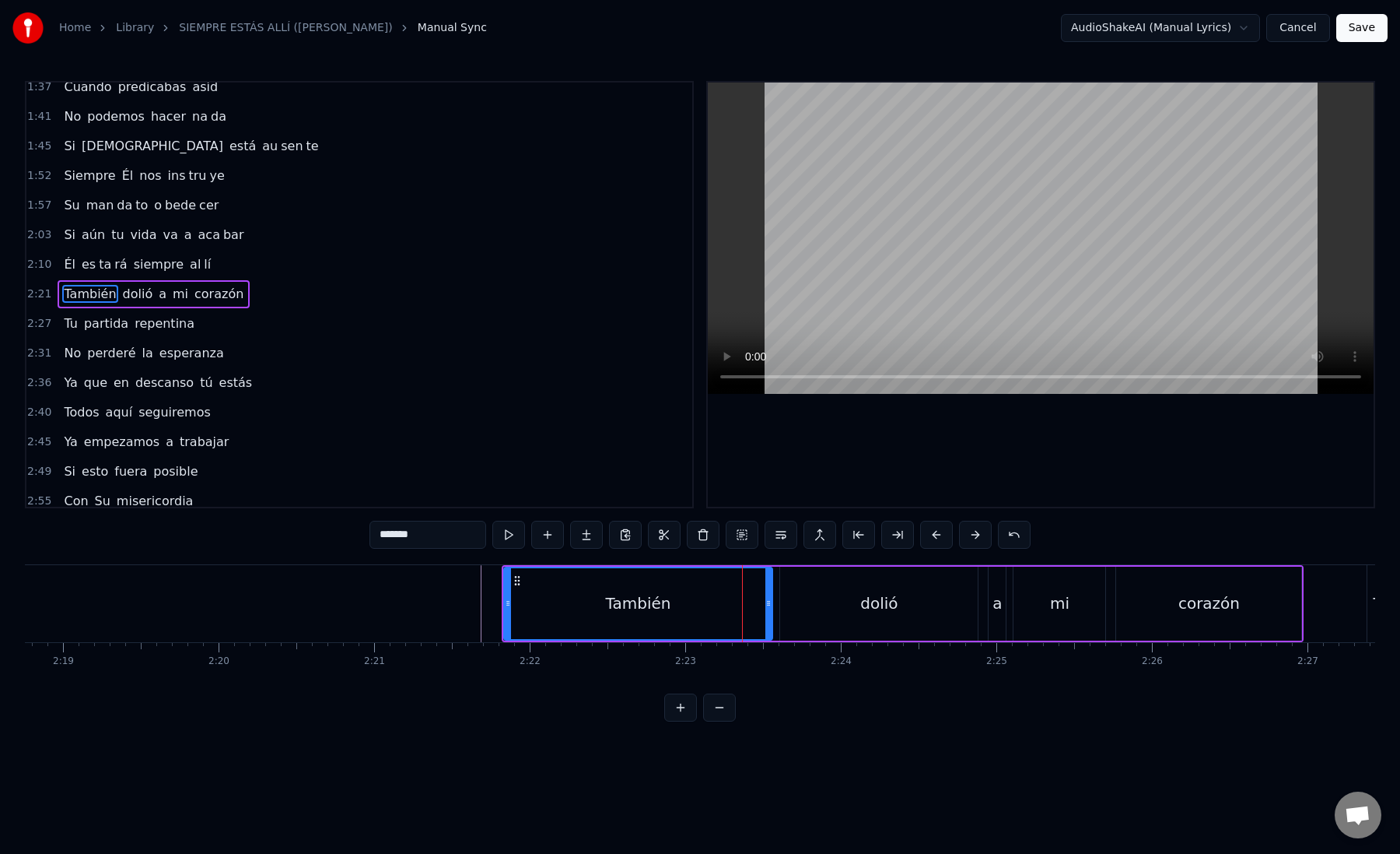
scroll to position [0, 21614]
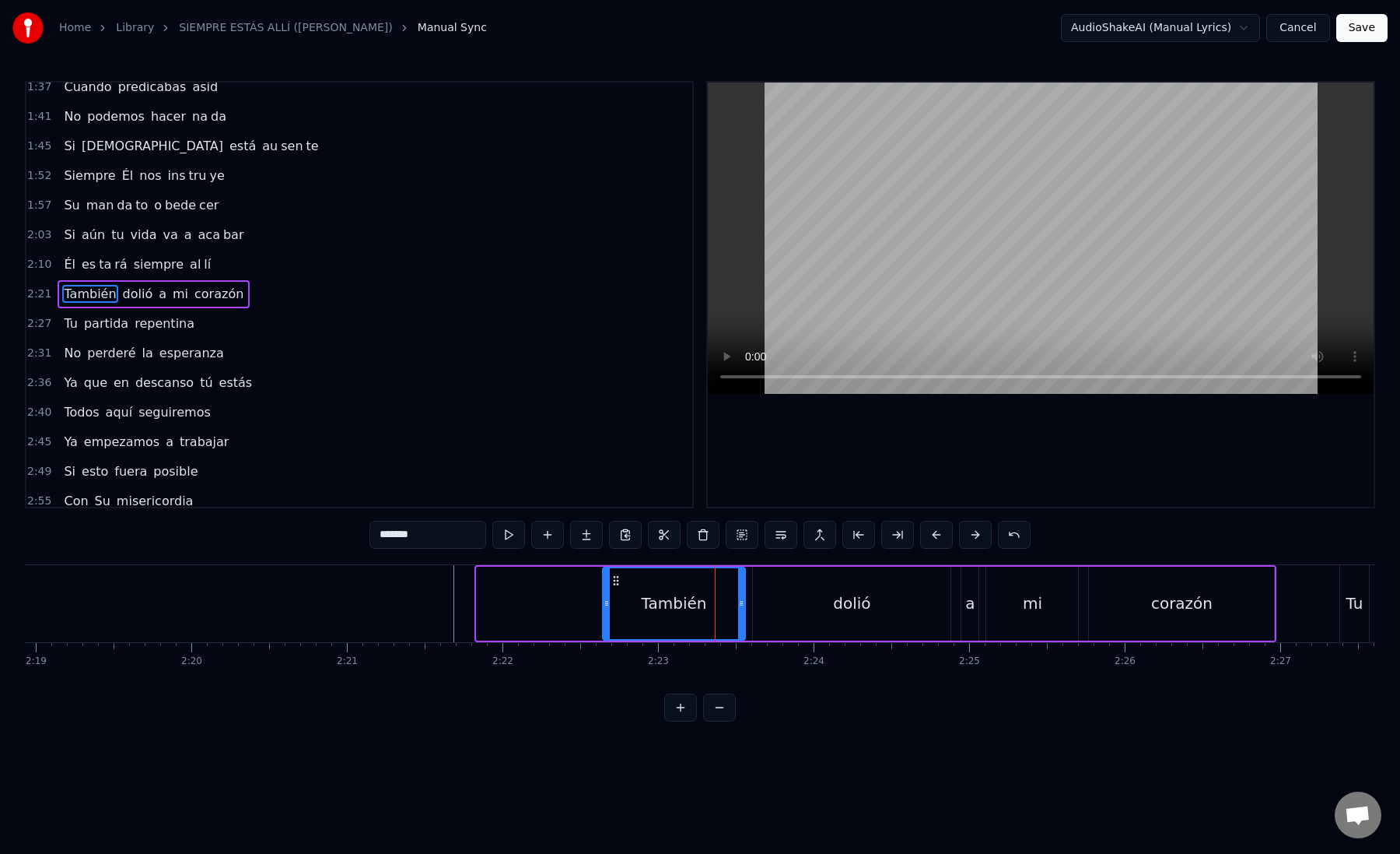
drag, startPoint x: 478, startPoint y: 609, endPoint x: 607, endPoint y: 616, distance: 129.2
click at [607, 616] on div at bounding box center [607, 603] width 6 height 71
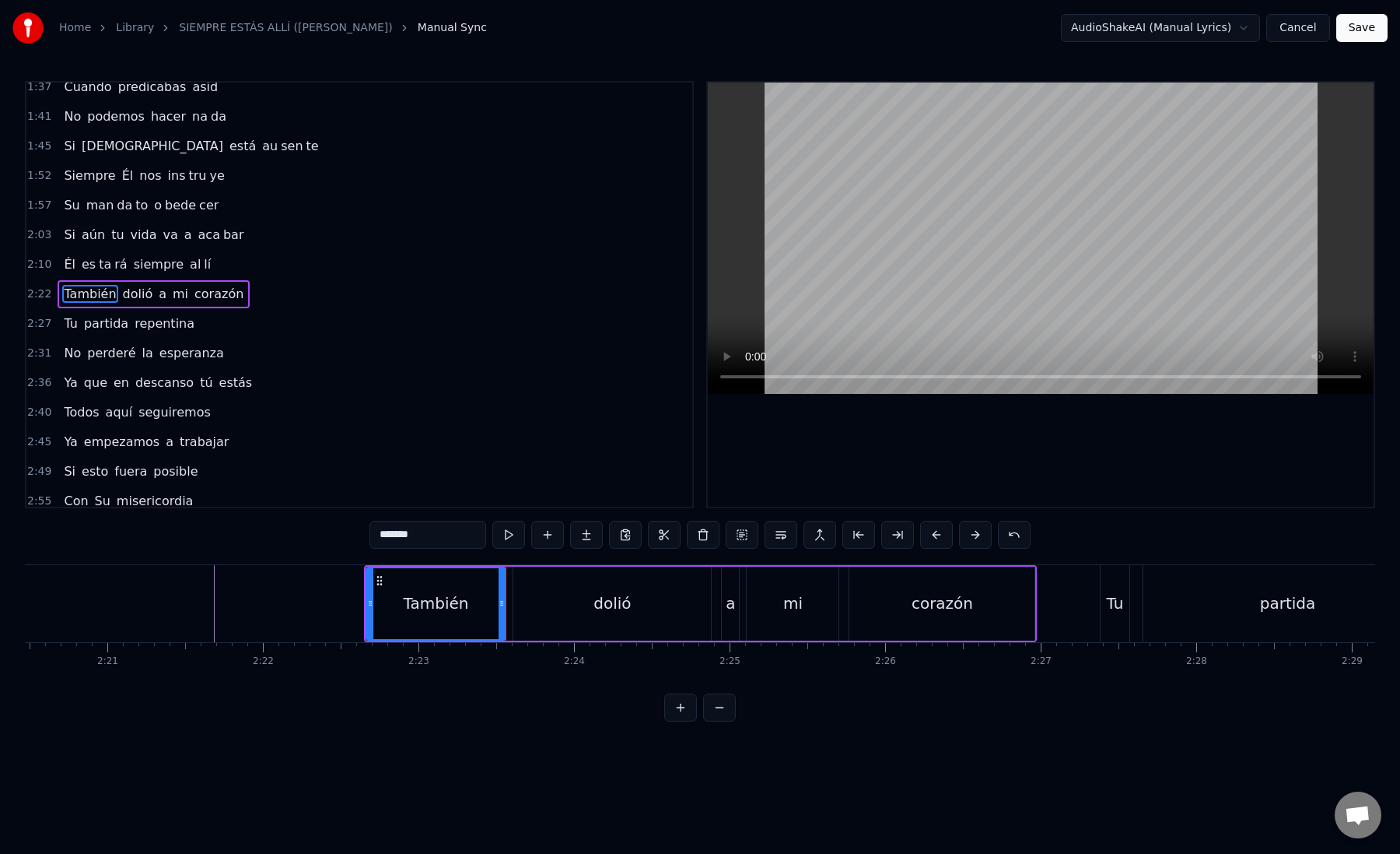
scroll to position [0, 21884]
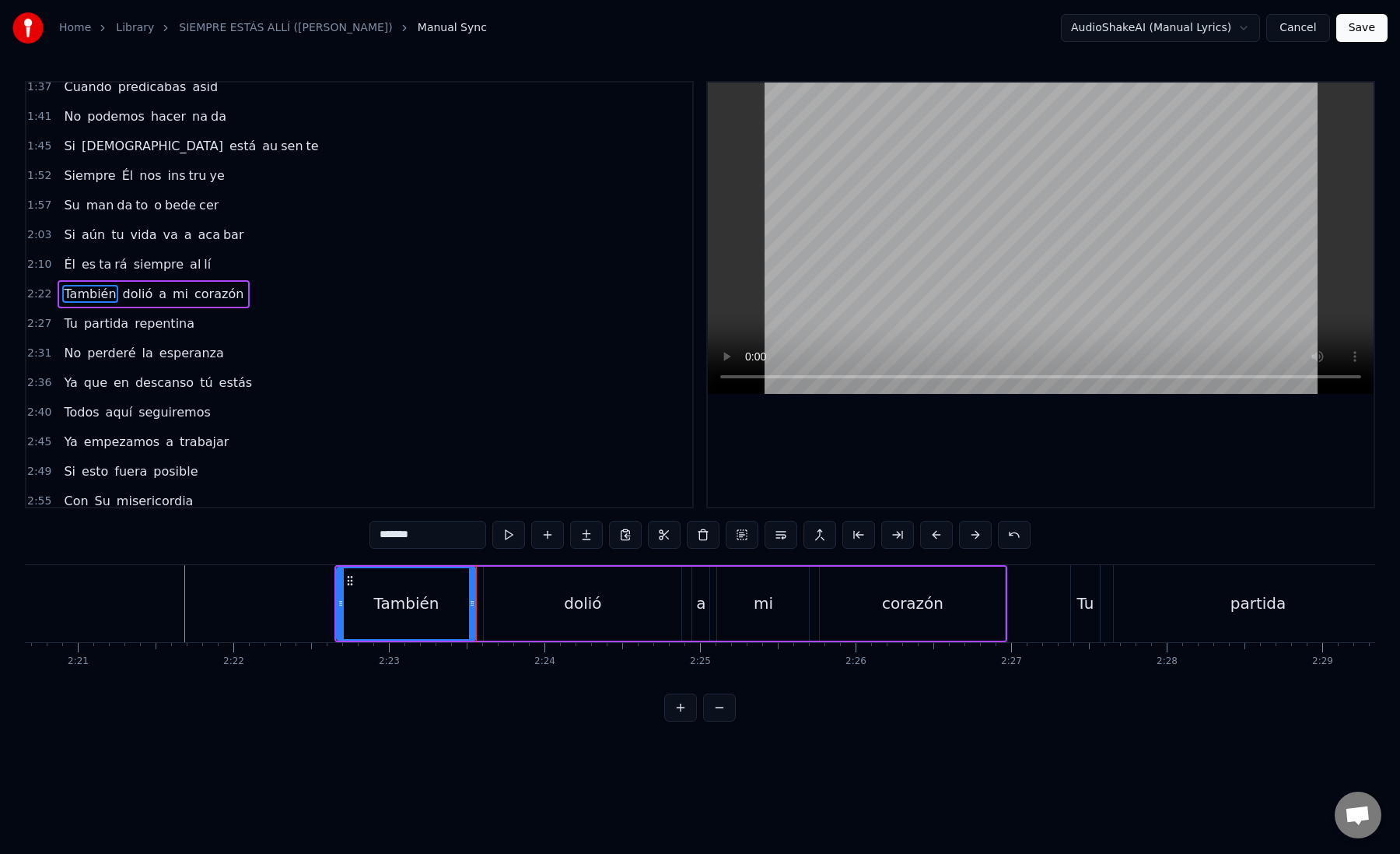
click at [519, 609] on div "dolió" at bounding box center [583, 603] width 198 height 74
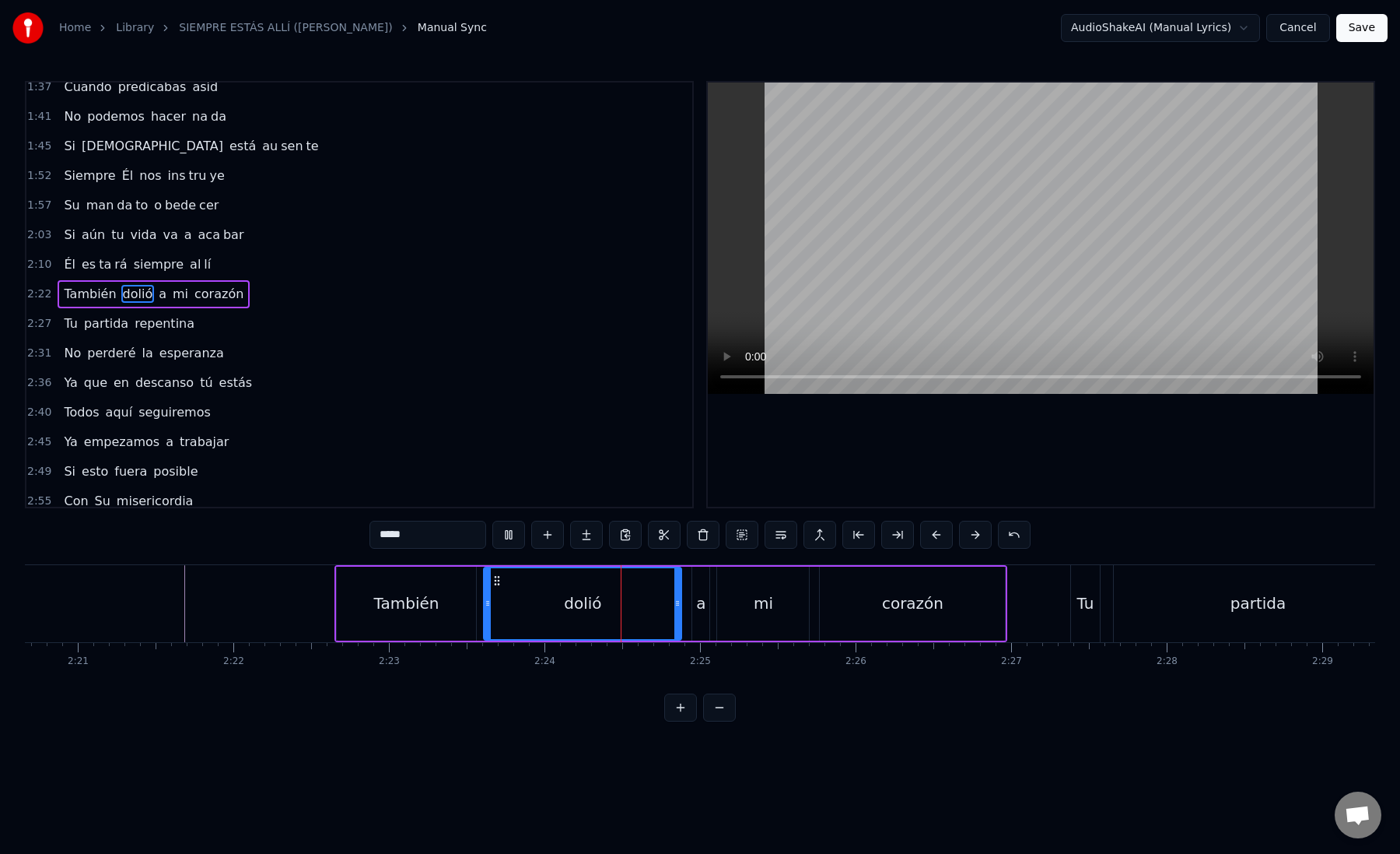
click at [519, 609] on div "dolió" at bounding box center [583, 603] width 196 height 71
click at [515, 605] on div "dolió" at bounding box center [583, 603] width 196 height 71
click at [904, 540] on button at bounding box center [897, 535] width 33 height 28
drag, startPoint x: 417, startPoint y: 539, endPoint x: 394, endPoint y: 533, distance: 23.8
click at [394, 533] on input "*****" at bounding box center [428, 535] width 117 height 28
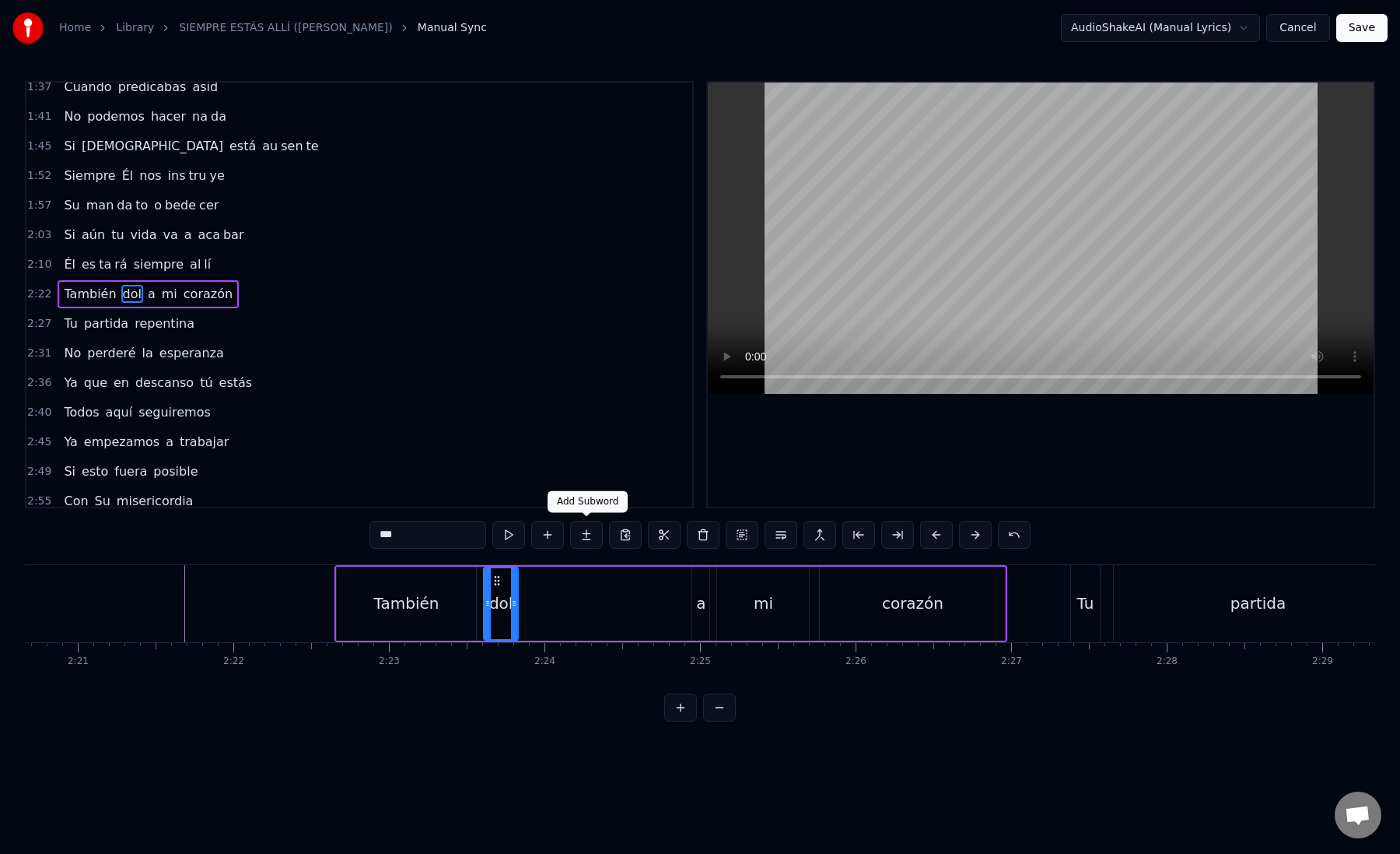
type input "***"
click at [595, 539] on button at bounding box center [587, 535] width 33 height 28
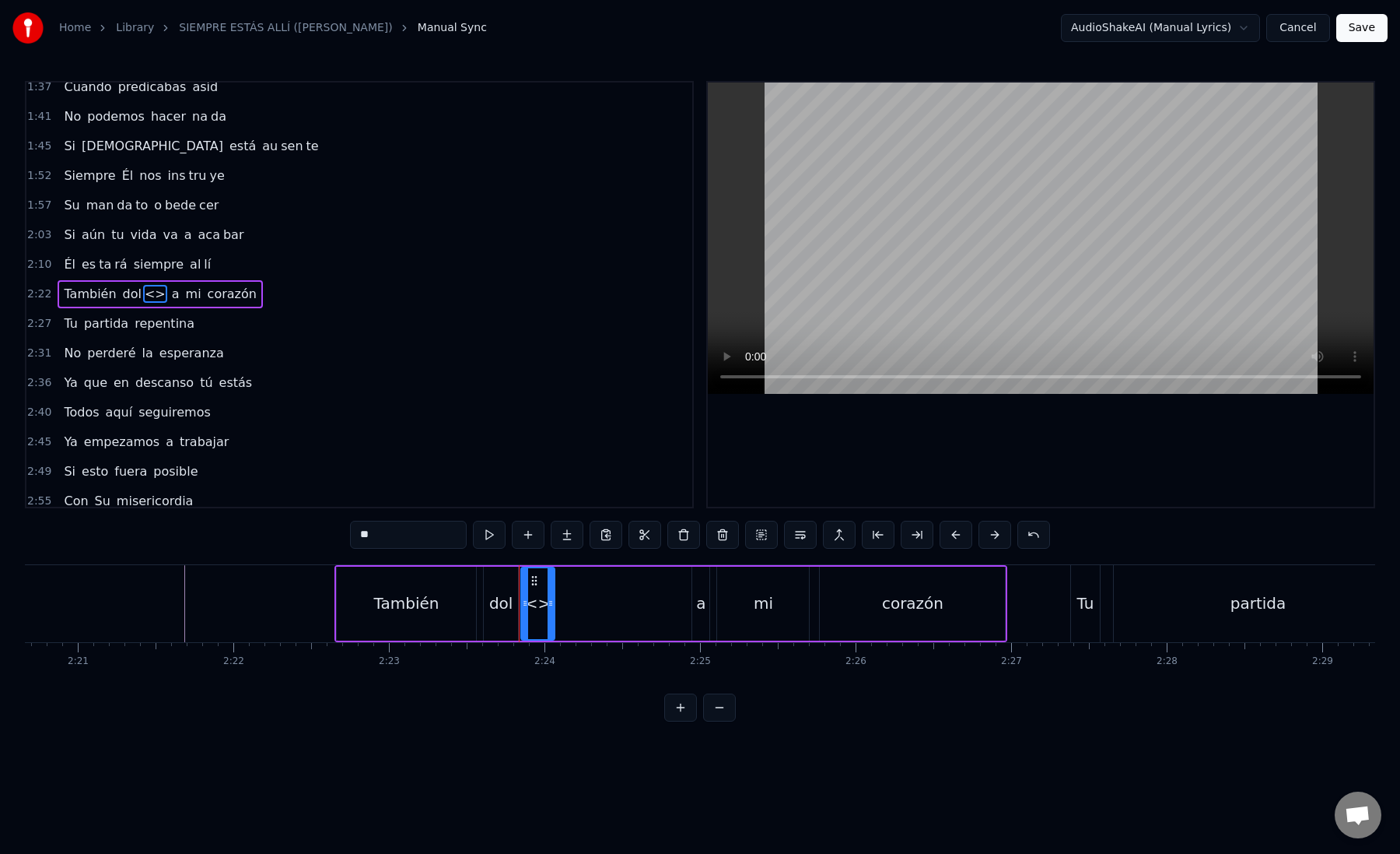
paste input "text"
drag, startPoint x: 395, startPoint y: 542, endPoint x: 348, endPoint y: 537, distance: 47.3
click at [348, 537] on div "0:12 Mi [PERSON_NAME] zón confiado es tá 0:16 Nos vere mos una vez más 0:21 Un …" at bounding box center [700, 401] width 1350 height 640
drag, startPoint x: 548, startPoint y: 607, endPoint x: 681, endPoint y: 610, distance: 133.0
click at [681, 610] on div at bounding box center [683, 603] width 6 height 71
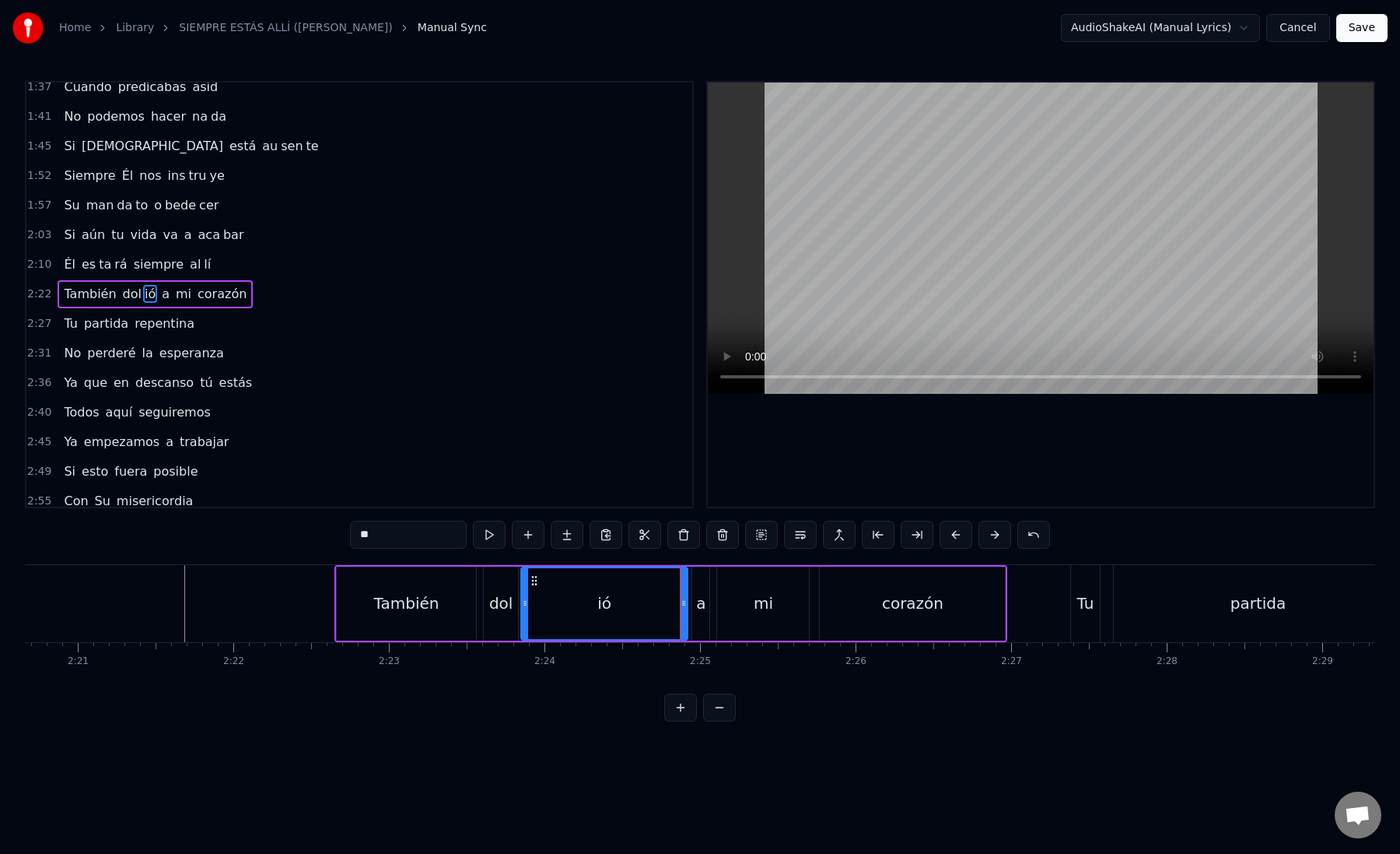
click at [533, 610] on div "ió" at bounding box center [605, 603] width 165 height 71
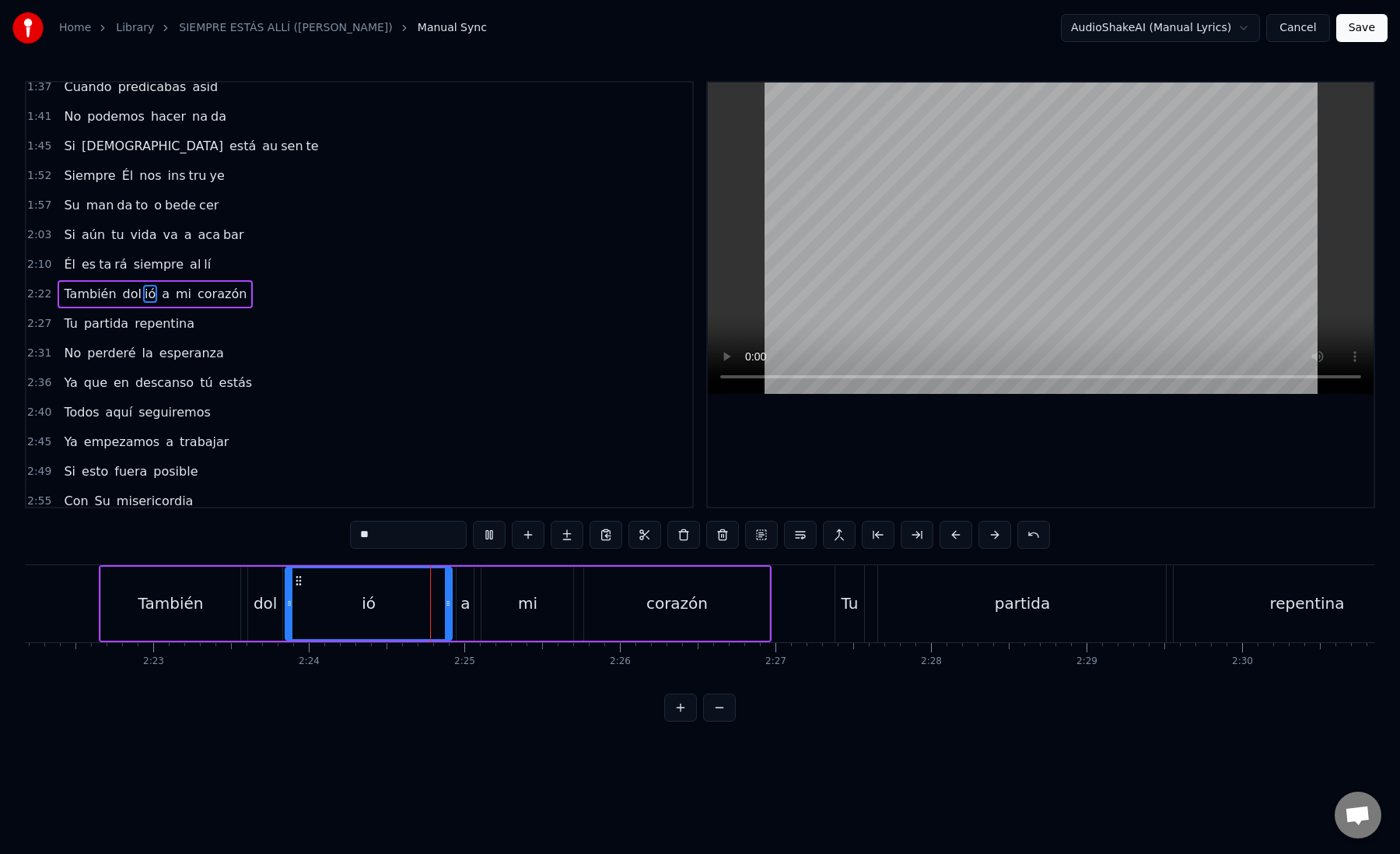
scroll to position [0, 22126]
click at [456, 610] on div "a" at bounding box center [459, 603] width 9 height 23
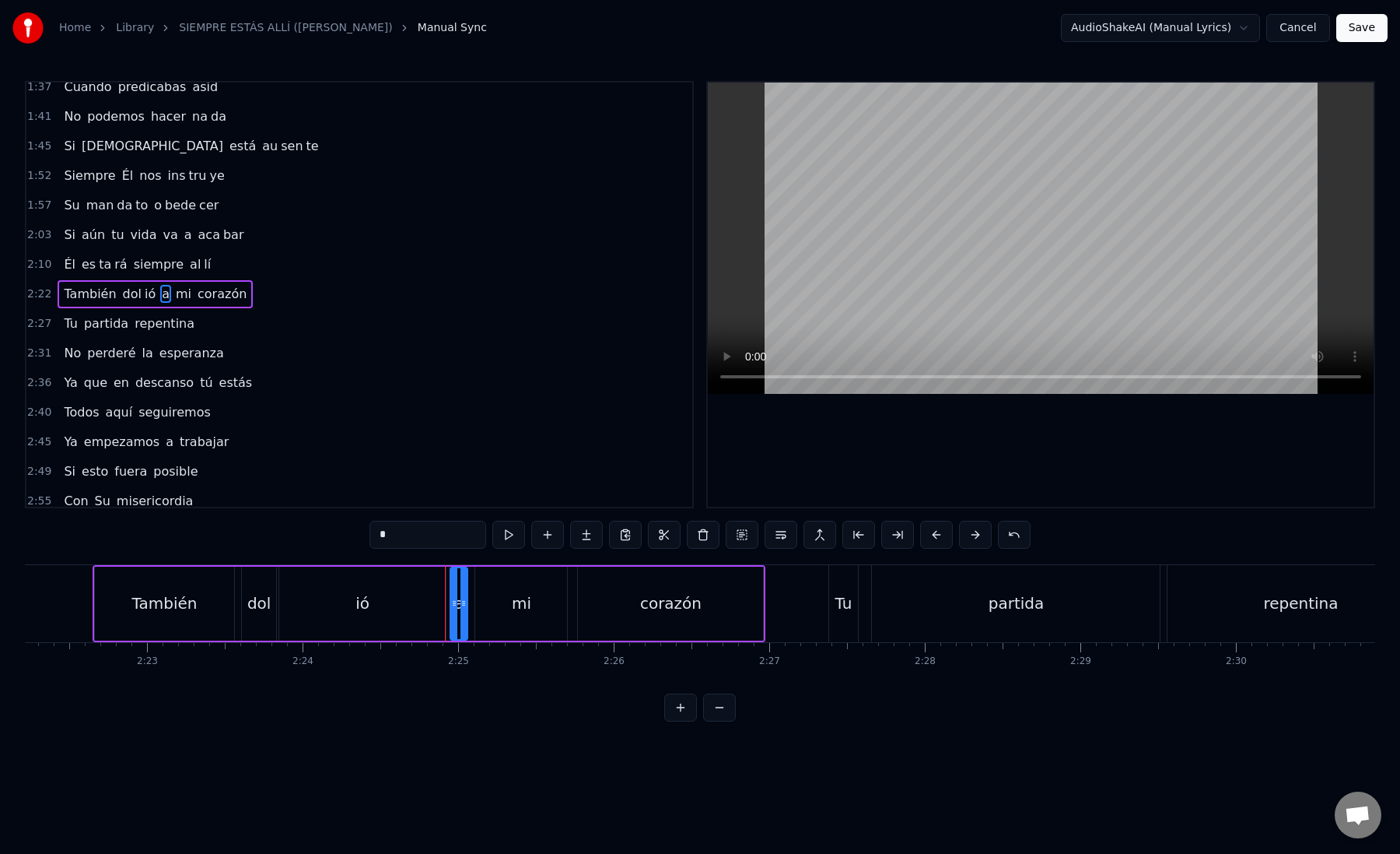
click at [441, 615] on div "ió" at bounding box center [362, 603] width 166 height 74
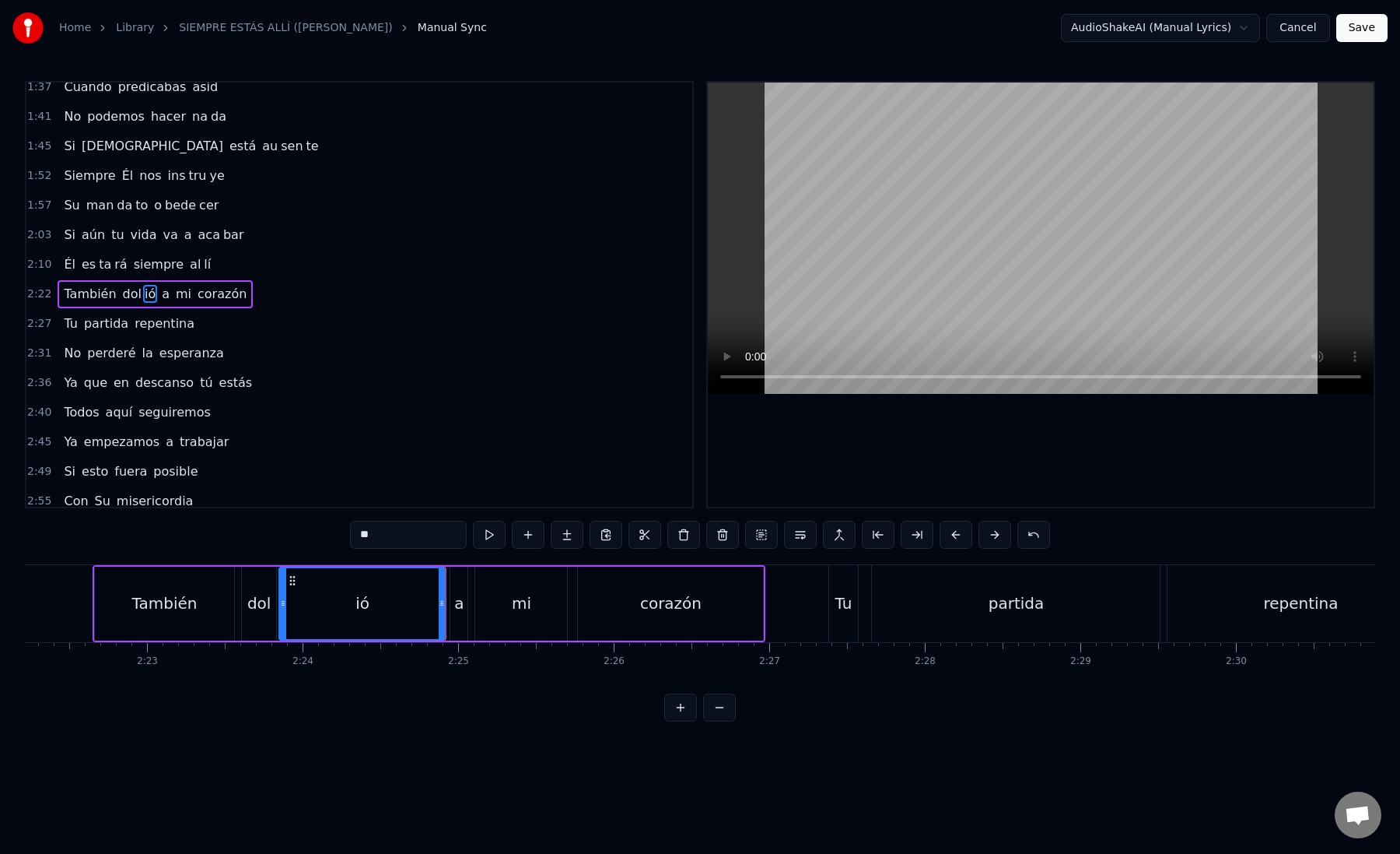
click at [458, 611] on div "a" at bounding box center [459, 603] width 9 height 23
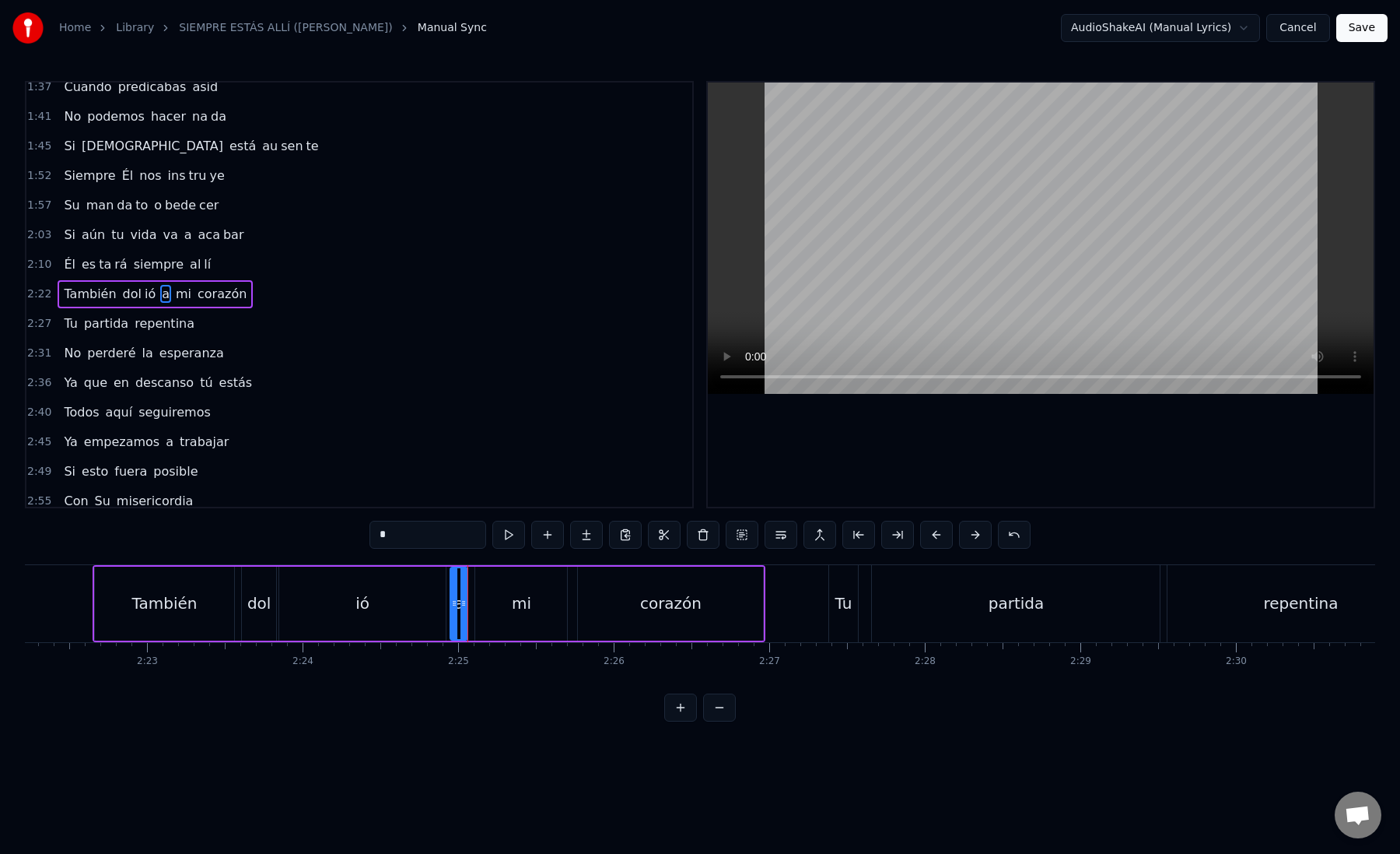
click at [441, 611] on div "ió" at bounding box center [362, 603] width 166 height 74
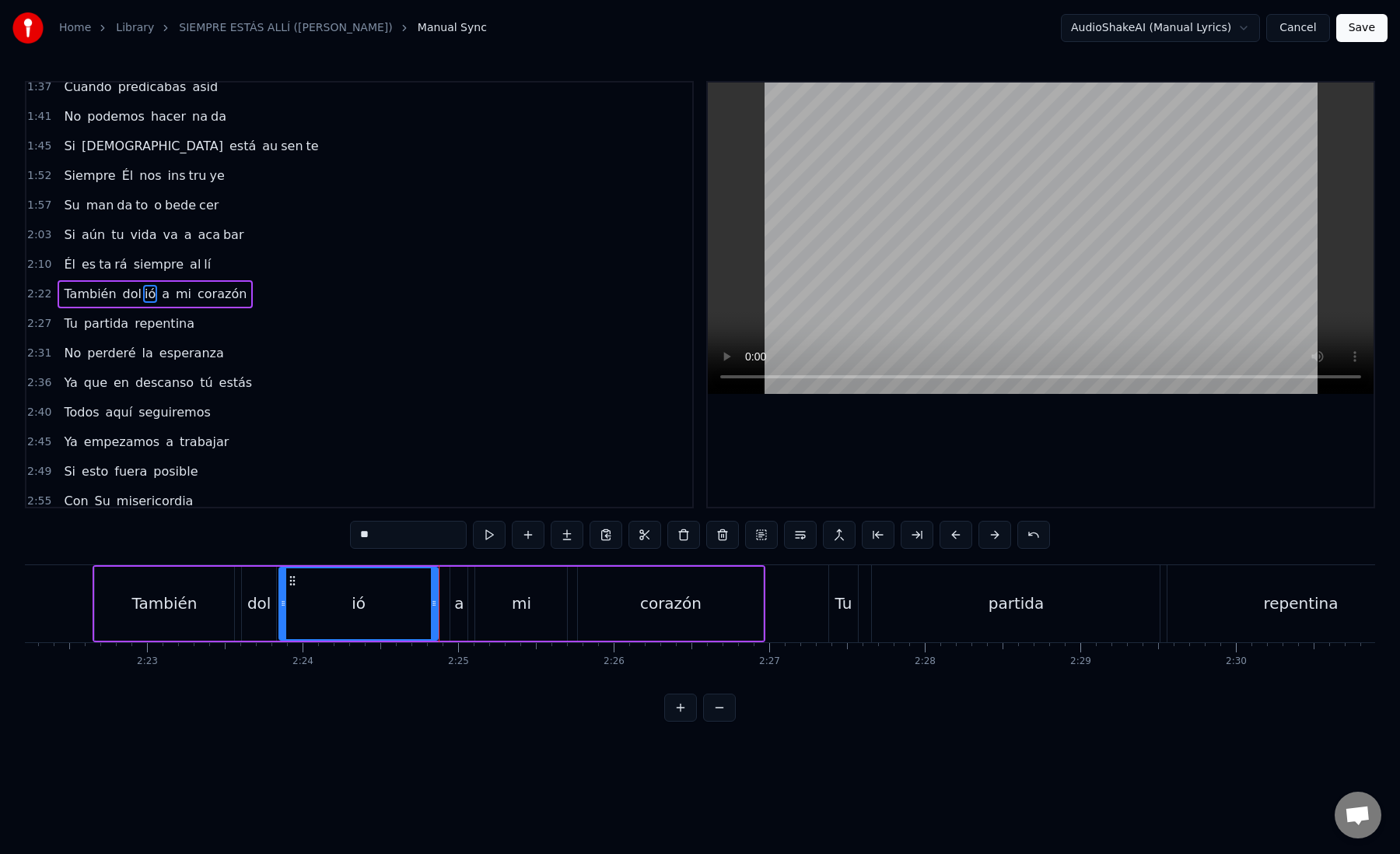
drag, startPoint x: 445, startPoint y: 611, endPoint x: 436, endPoint y: 610, distance: 9.1
click at [436, 610] on div "ió" at bounding box center [359, 603] width 160 height 74
click at [459, 610] on div "a" at bounding box center [459, 603] width 9 height 23
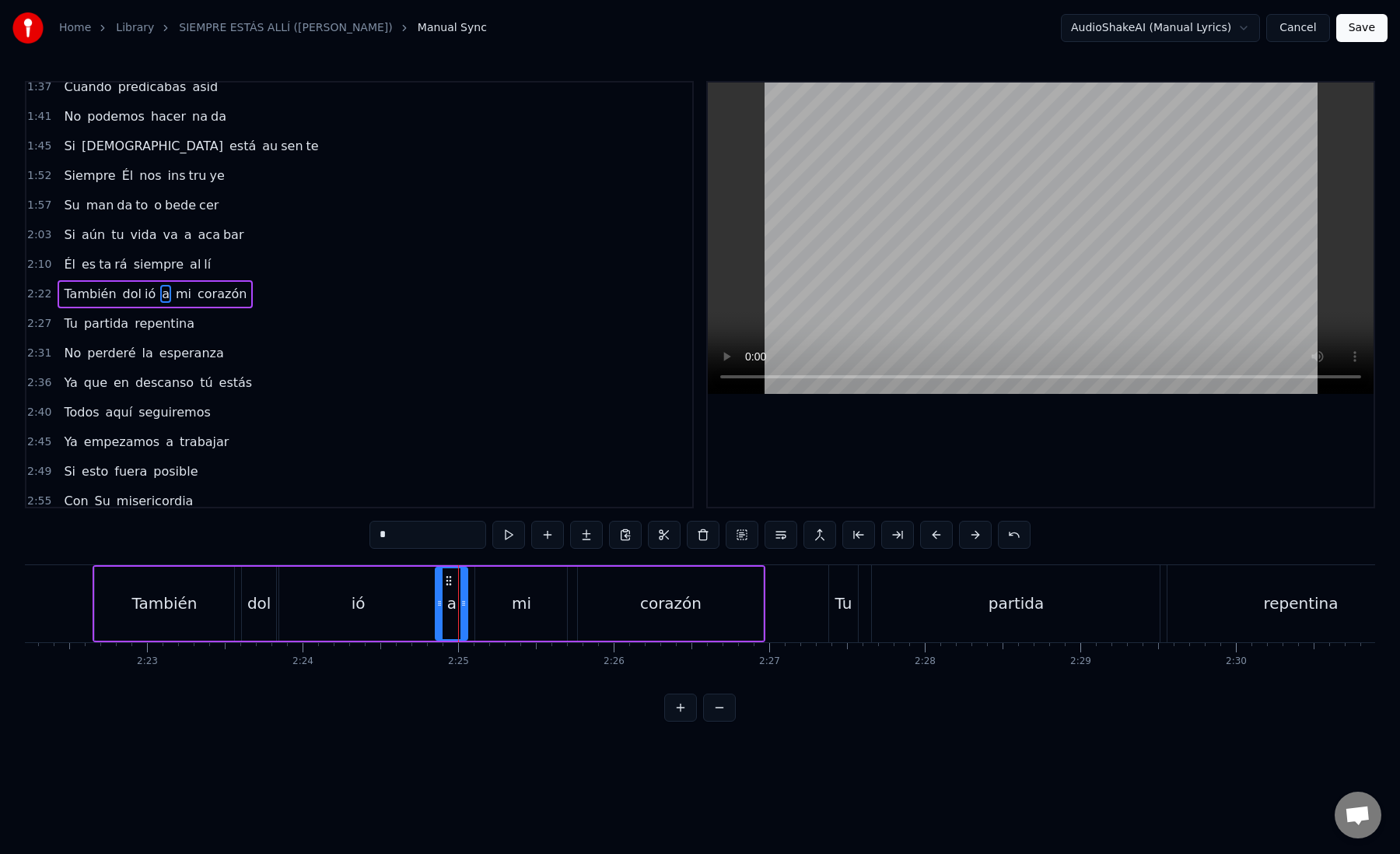
drag, startPoint x: 453, startPoint y: 607, endPoint x: 436, endPoint y: 606, distance: 17.0
click at [436, 606] on icon at bounding box center [439, 603] width 6 height 12
click at [486, 613] on div "mi" at bounding box center [521, 603] width 92 height 74
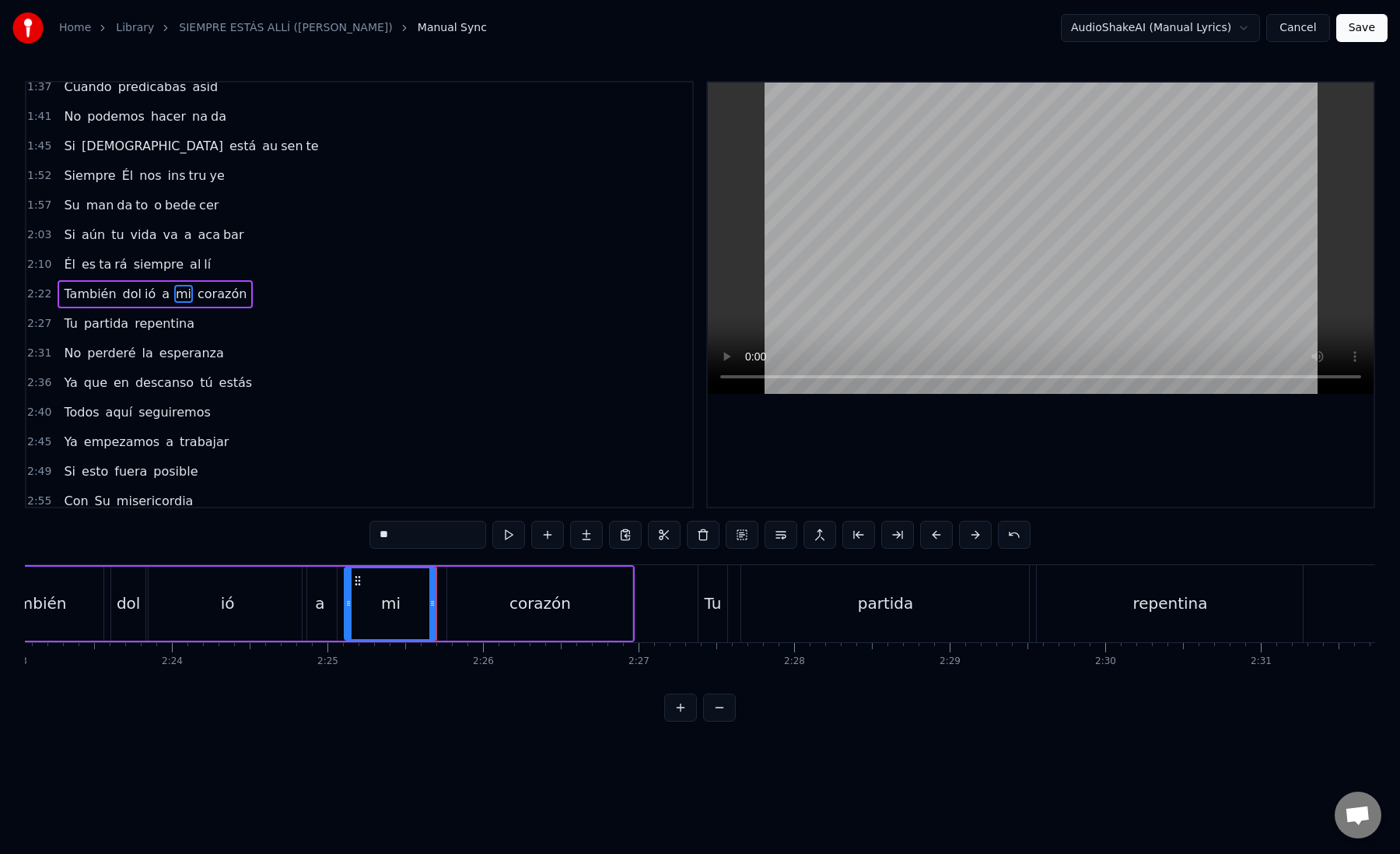
scroll to position [0, 22291]
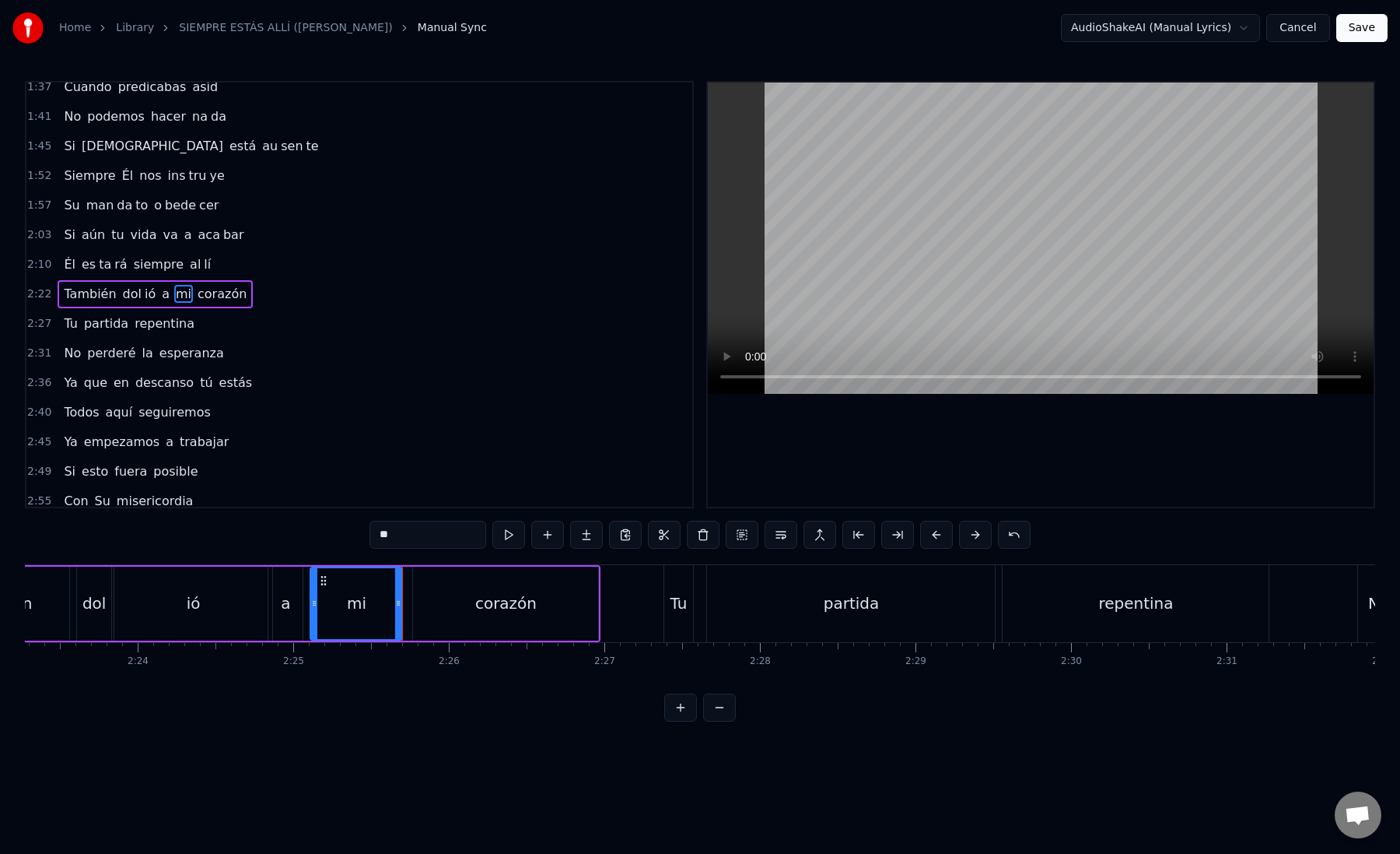
click at [451, 598] on div "corazón" at bounding box center [505, 603] width 185 height 74
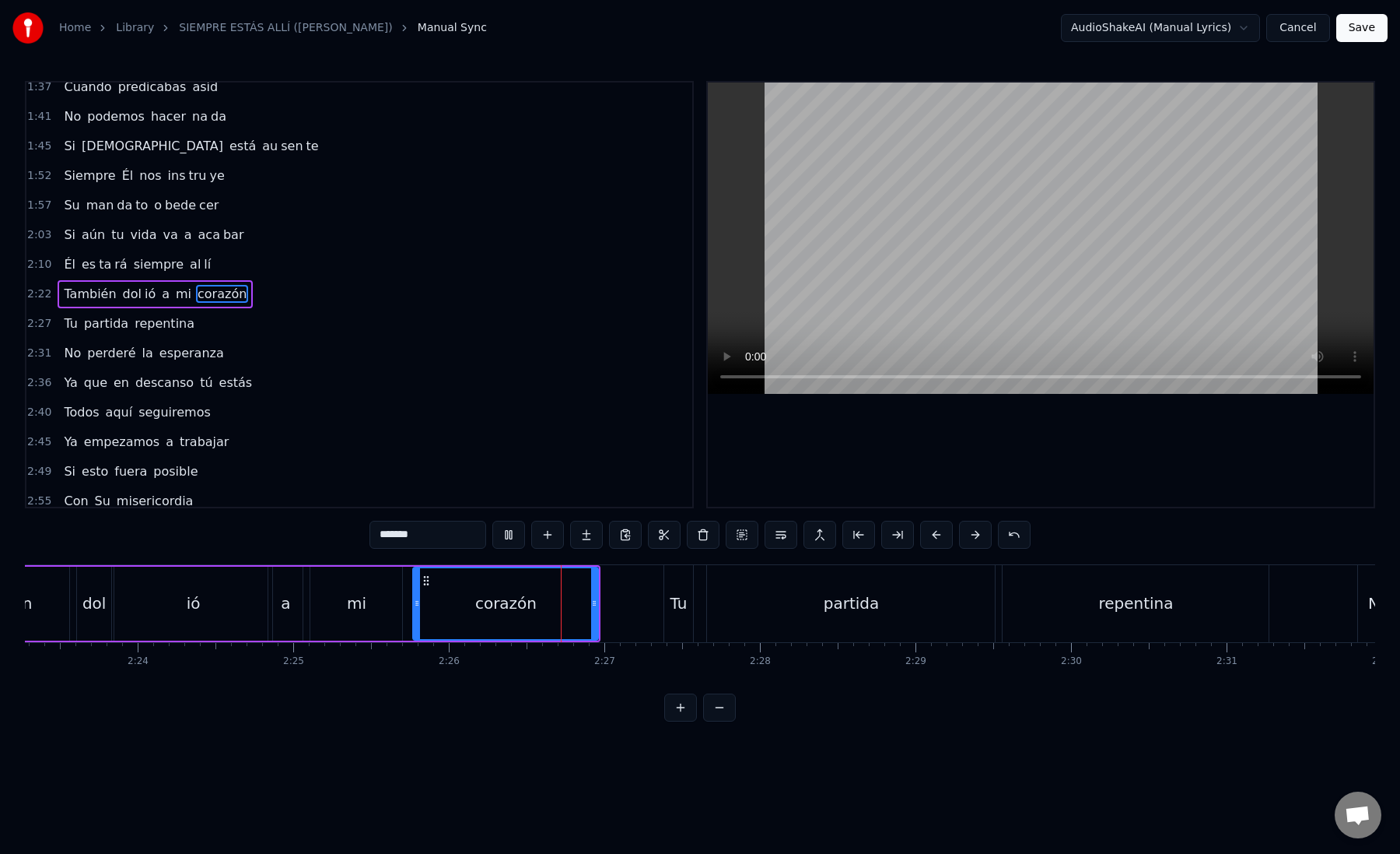
click at [436, 597] on div "corazón" at bounding box center [505, 603] width 183 height 71
click at [455, 605] on div "corazón" at bounding box center [505, 603] width 183 height 71
click at [901, 535] on button at bounding box center [897, 535] width 33 height 28
drag, startPoint x: 403, startPoint y: 533, endPoint x: 468, endPoint y: 533, distance: 65.0
click at [468, 533] on input "*******" at bounding box center [428, 535] width 117 height 28
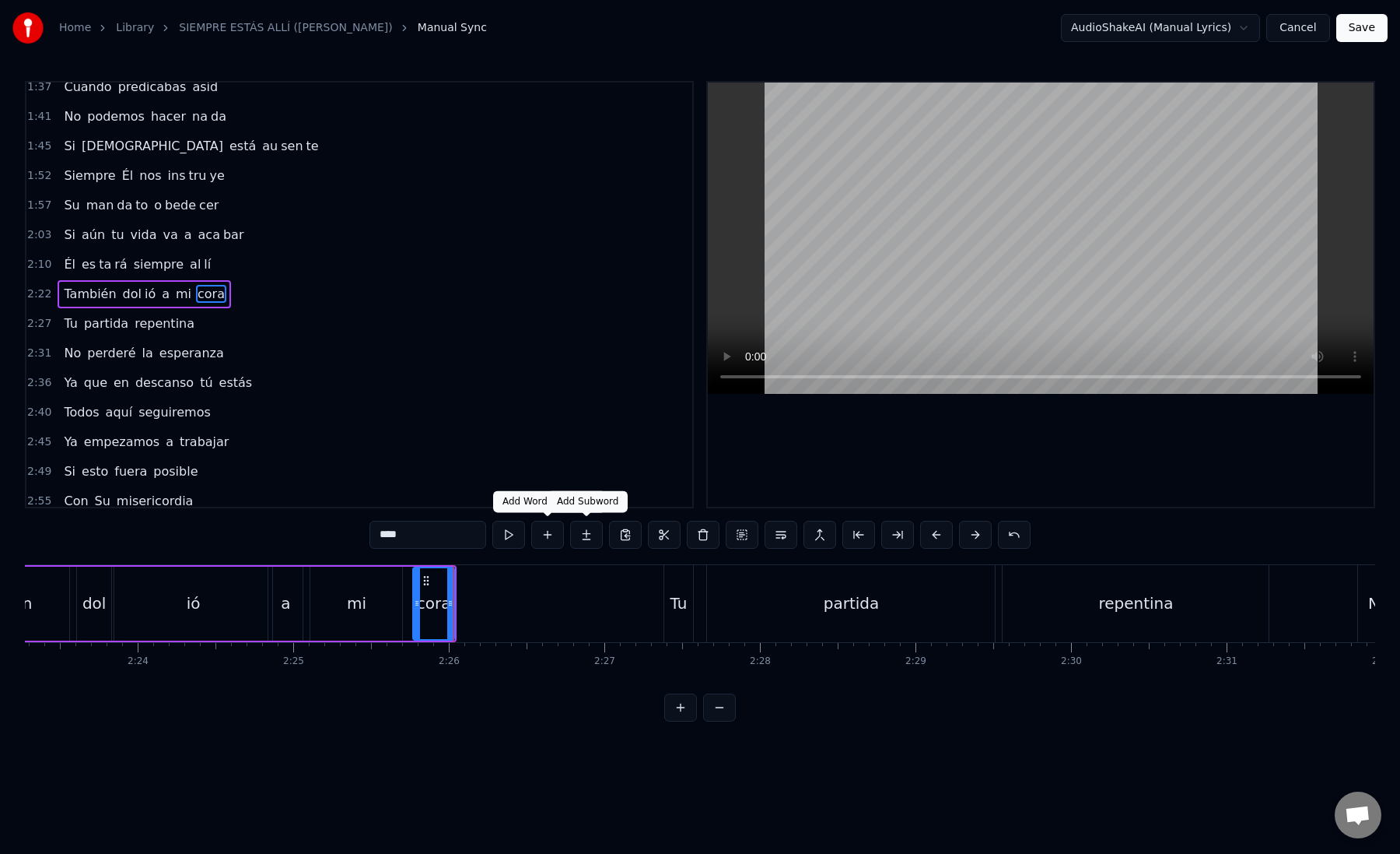
type input "****"
click at [586, 541] on button at bounding box center [587, 535] width 33 height 28
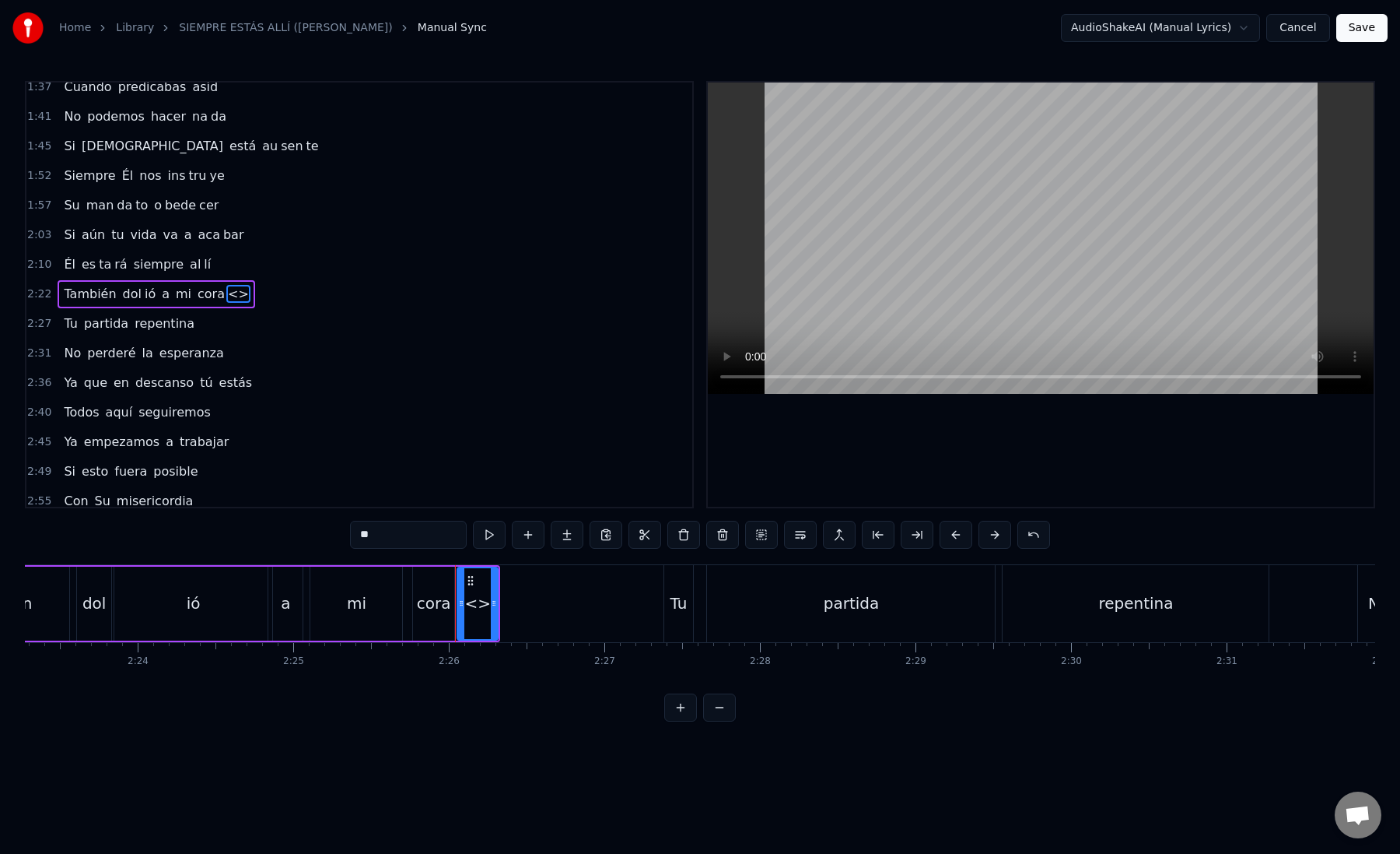
drag, startPoint x: 429, startPoint y: 541, endPoint x: 341, endPoint y: 527, distance: 89.1
click at [341, 527] on div "0:12 Mi [PERSON_NAME] zón confiado es tá 0:16 Nos vere mos una vez más 0:21 Un …" at bounding box center [700, 401] width 1350 height 640
paste input "*"
drag, startPoint x: 491, startPoint y: 602, endPoint x: 629, endPoint y: 603, distance: 138.0
click at [629, 603] on icon at bounding box center [631, 603] width 6 height 12
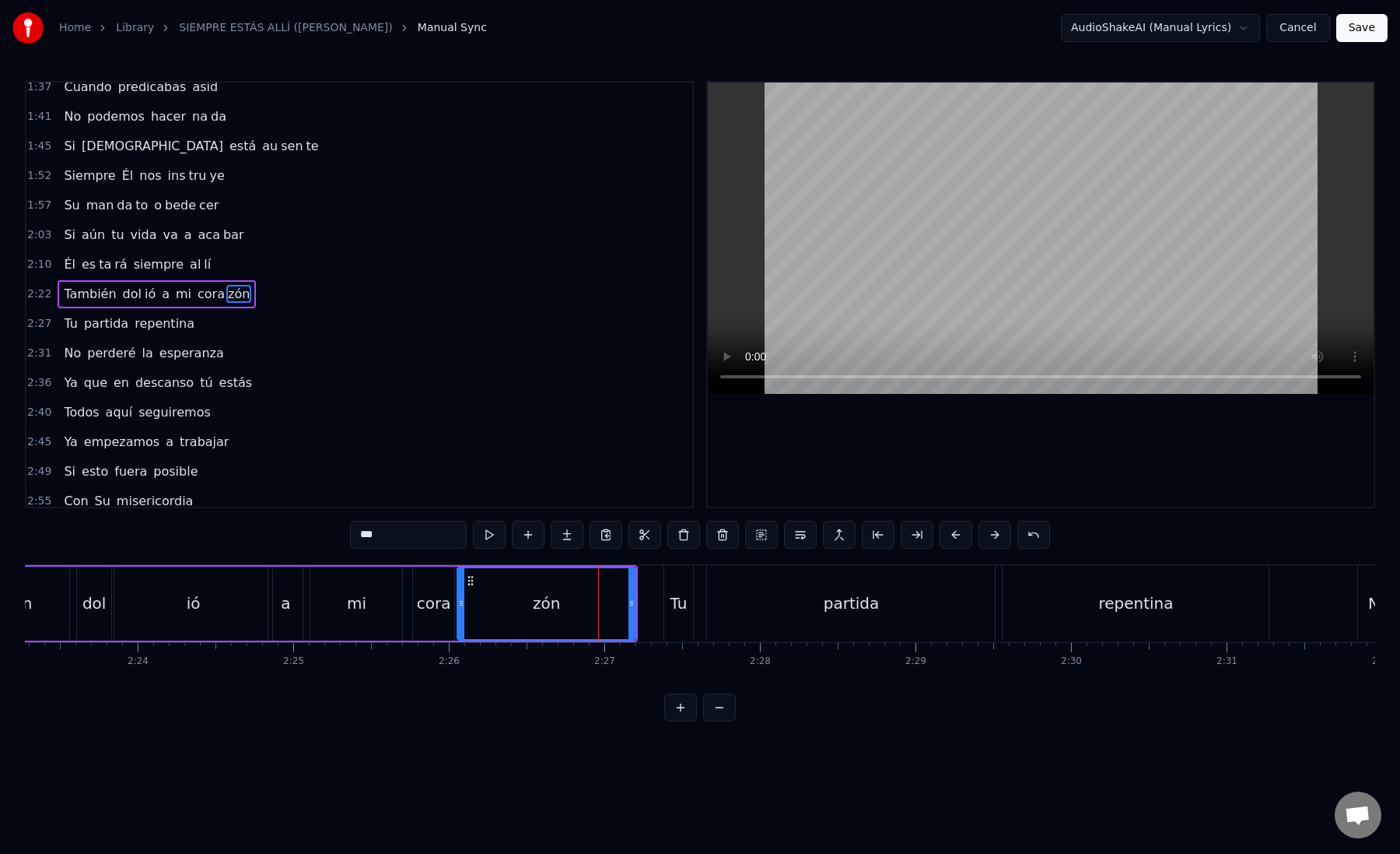
click at [464, 609] on icon at bounding box center [460, 603] width 6 height 12
click at [470, 609] on div "zón" at bounding box center [546, 603] width 176 height 71
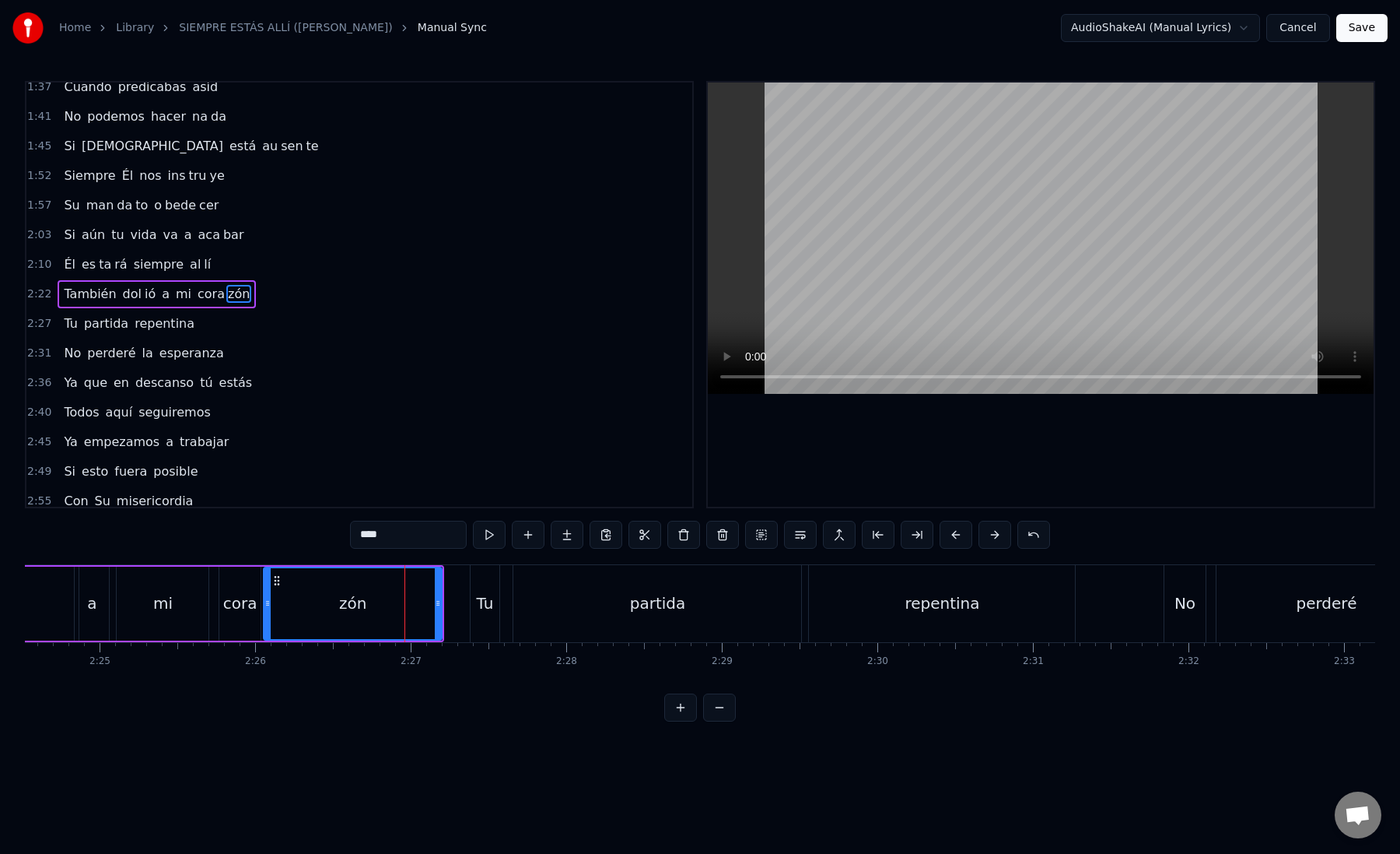
scroll to position [0, 22487]
click at [483, 603] on div "Tu" at bounding box center [483, 603] width 17 height 23
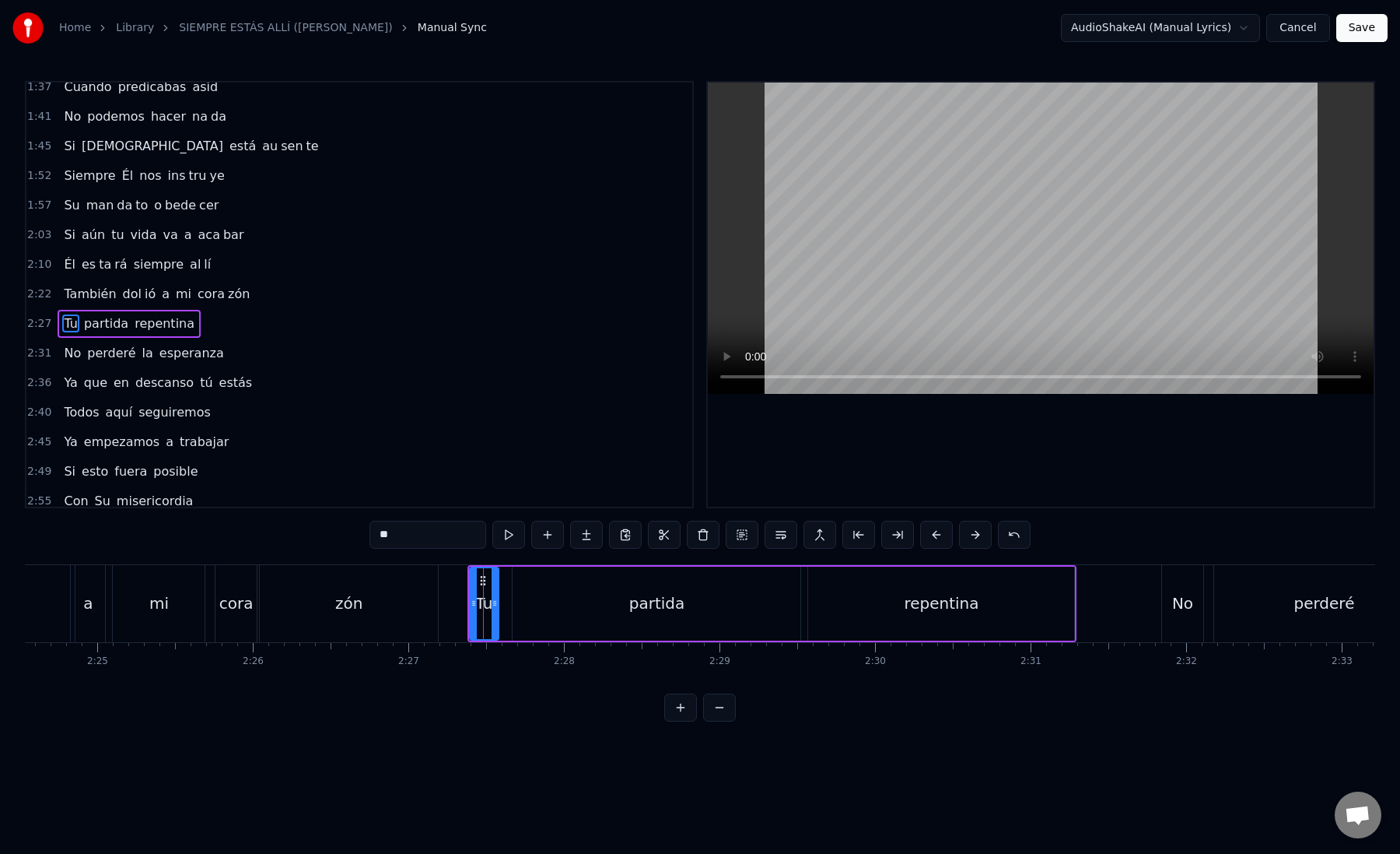
scroll to position [542, 0]
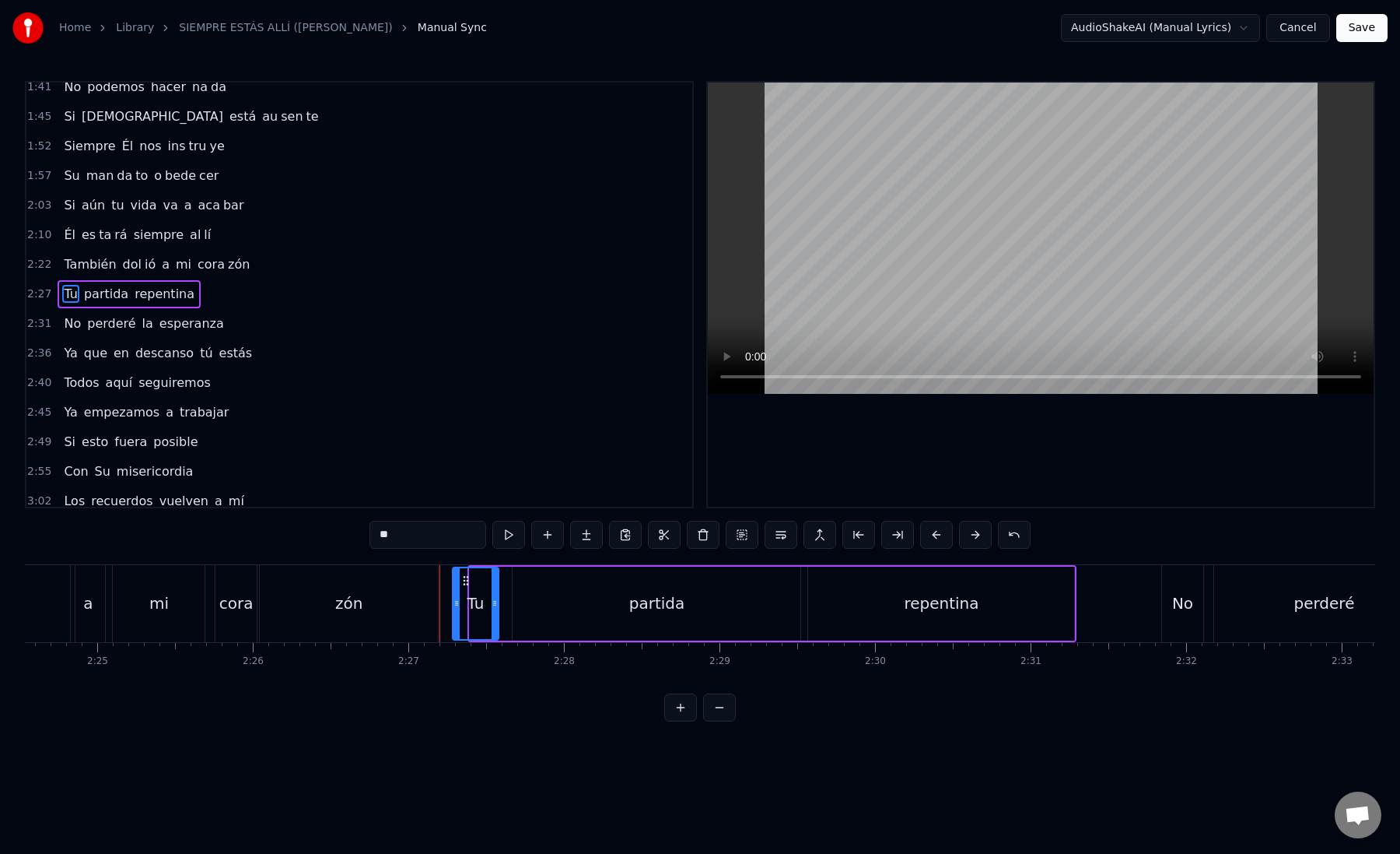
drag, startPoint x: 470, startPoint y: 603, endPoint x: 442, endPoint y: 603, distance: 28.0
click at [453, 603] on icon at bounding box center [456, 603] width 6 height 12
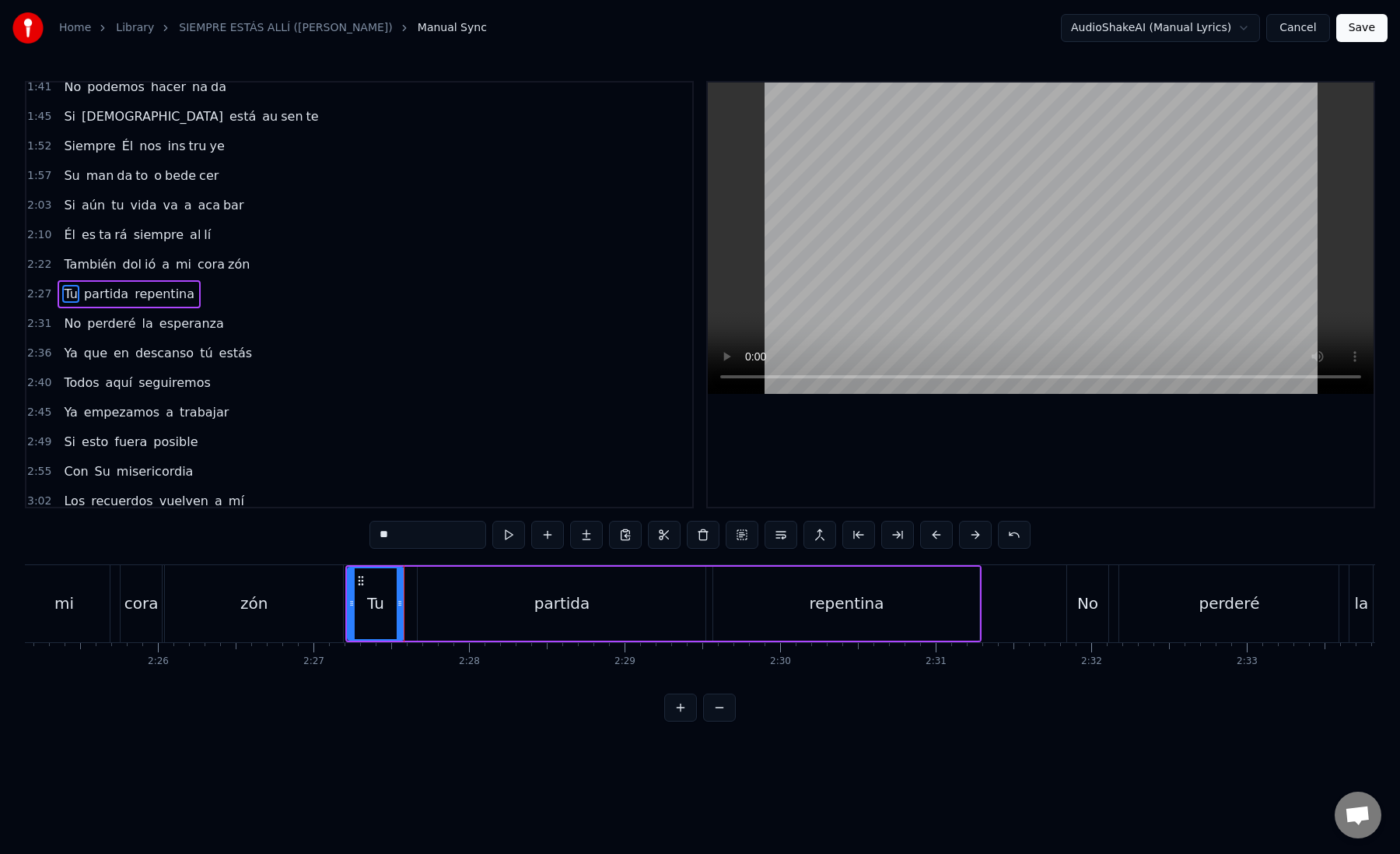
scroll to position [0, 22624]
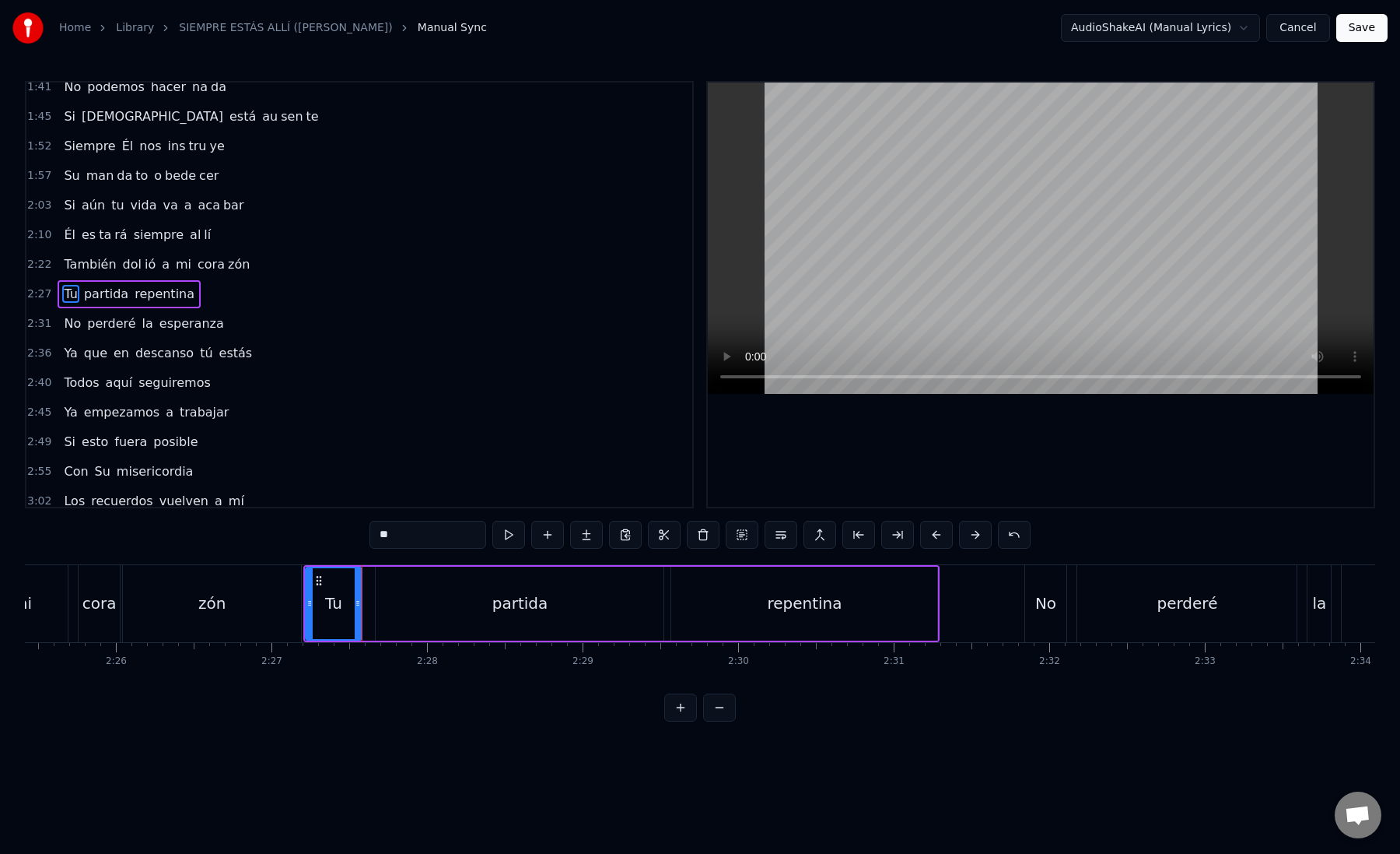
click at [425, 601] on div "partida" at bounding box center [520, 603] width 287 height 74
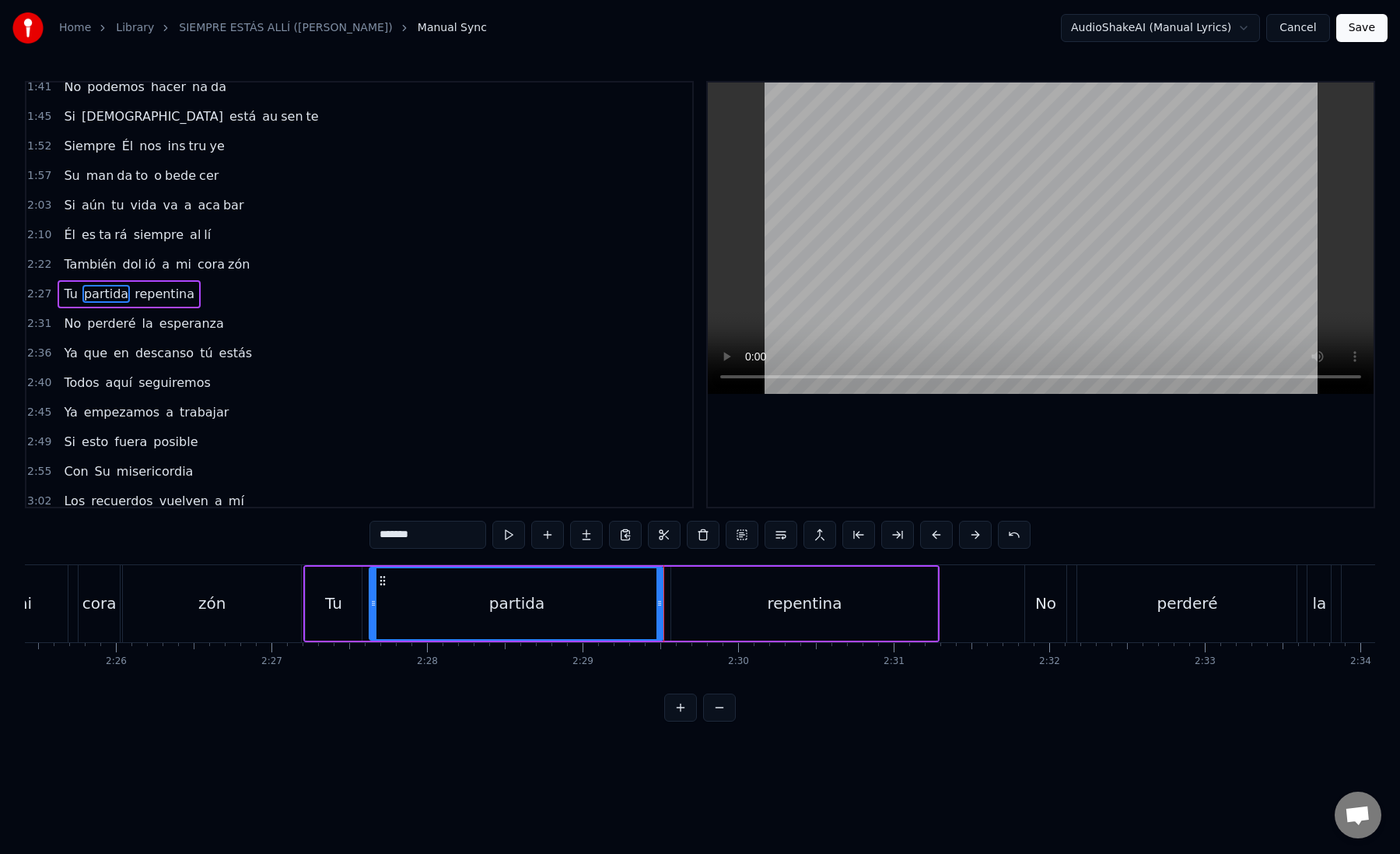
click at [373, 603] on icon at bounding box center [373, 603] width 6 height 12
click at [383, 610] on div "partida" at bounding box center [515, 603] width 293 height 71
click at [899, 538] on button at bounding box center [897, 535] width 33 height 28
drag, startPoint x: 397, startPoint y: 534, endPoint x: 441, endPoint y: 538, distance: 44.2
click at [441, 538] on input "*******" at bounding box center [428, 535] width 117 height 28
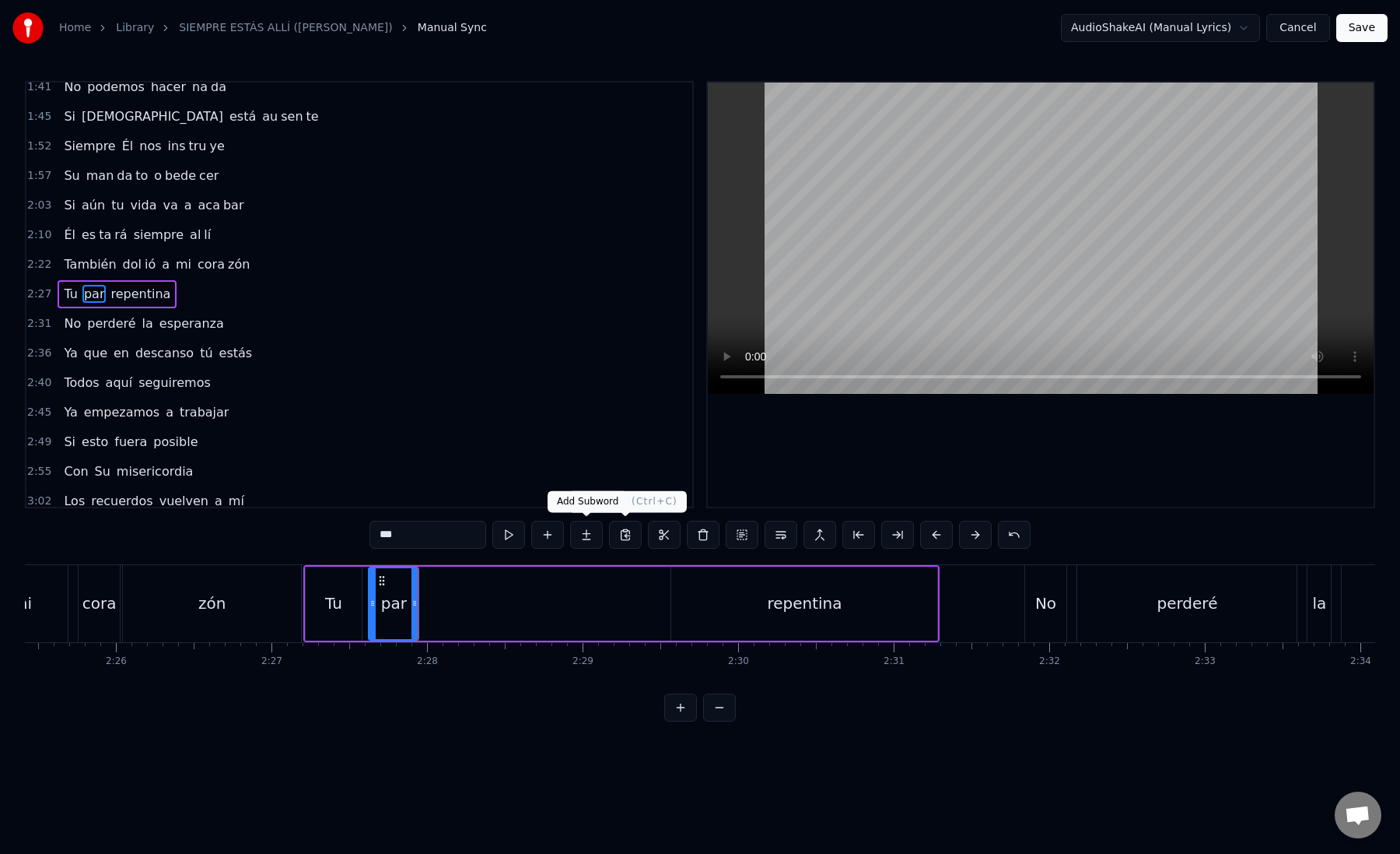
type input "***"
click at [589, 539] on button at bounding box center [587, 535] width 33 height 28
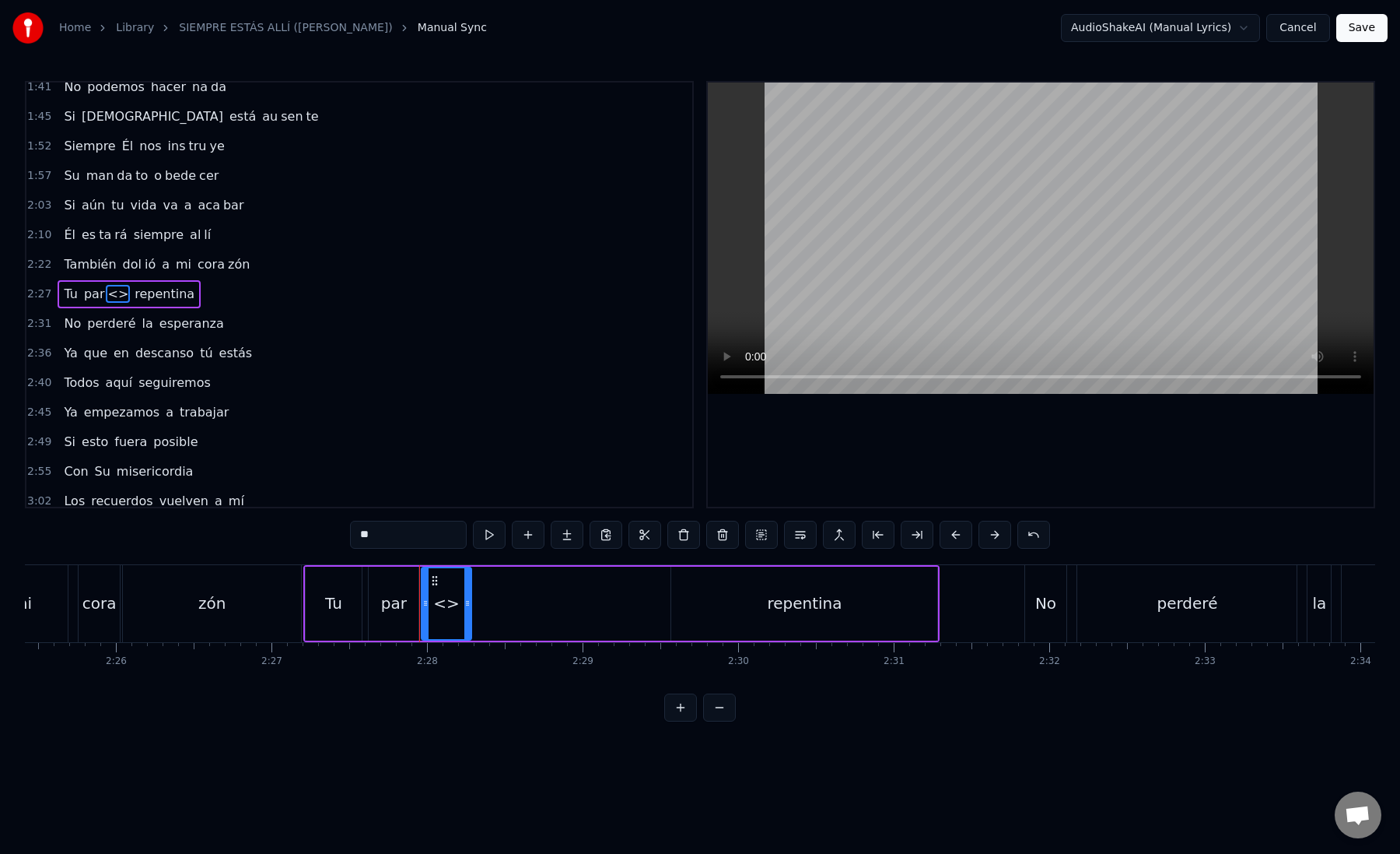
click at [391, 536] on input "**" at bounding box center [409, 535] width 117 height 28
drag, startPoint x: 391, startPoint y: 536, endPoint x: 349, endPoint y: 533, distance: 42.1
click at [349, 533] on div "0:12 Mi [PERSON_NAME] zón confiado es tá 0:16 Nos vere mos una vez más 0:21 Un …" at bounding box center [700, 401] width 1350 height 640
paste input "**"
drag, startPoint x: 367, startPoint y: 538, endPoint x: 410, endPoint y: 539, distance: 43.0
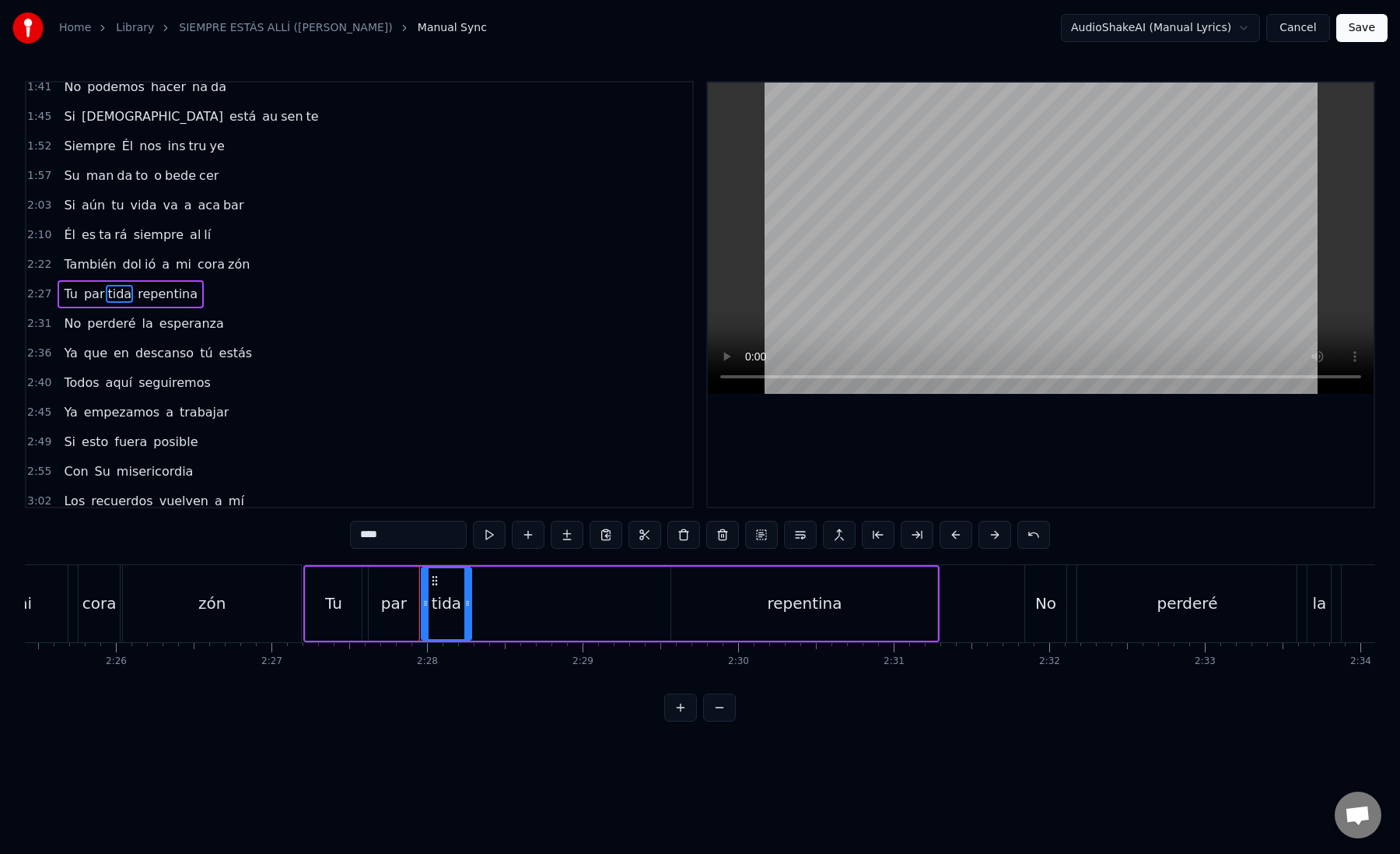
click at [410, 539] on input "****" at bounding box center [409, 535] width 117 height 28
type input "**"
click at [578, 535] on button at bounding box center [567, 535] width 33 height 28
drag, startPoint x: 398, startPoint y: 525, endPoint x: 442, endPoint y: 539, distance: 46.2
click at [442, 539] on input "**" at bounding box center [409, 535] width 117 height 28
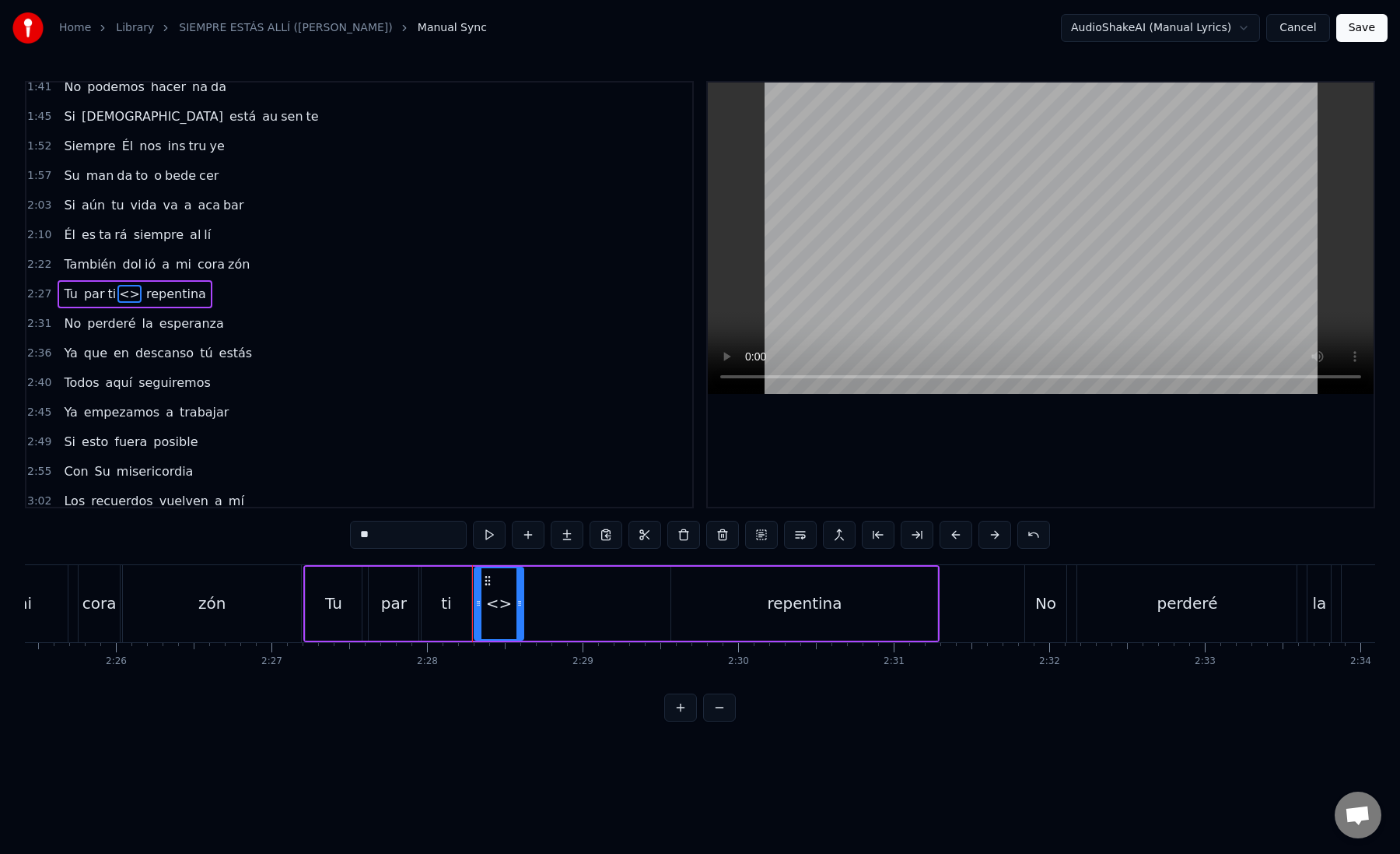
paste input "text"
drag, startPoint x: 521, startPoint y: 600, endPoint x: 668, endPoint y: 593, distance: 147.2
click at [668, 593] on div at bounding box center [667, 603] width 6 height 71
click at [484, 603] on icon at bounding box center [485, 603] width 6 height 12
click at [456, 604] on div "ti" at bounding box center [447, 603] width 50 height 74
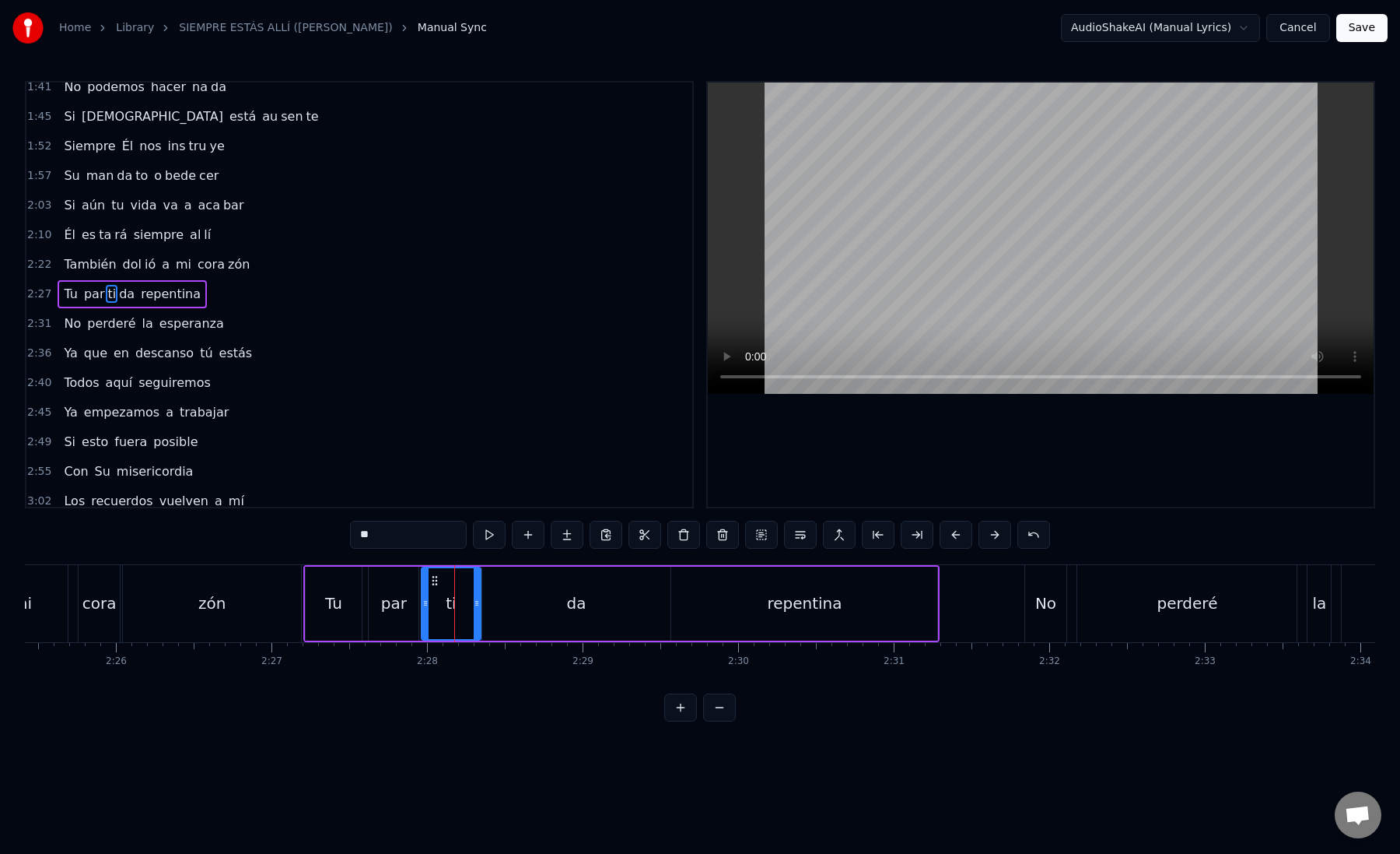
drag, startPoint x: 469, startPoint y: 605, endPoint x: 479, endPoint y: 603, distance: 10.2
click at [480, 609] on icon at bounding box center [477, 603] width 6 height 12
click at [299, 601] on div "zón" at bounding box center [212, 603] width 178 height 77
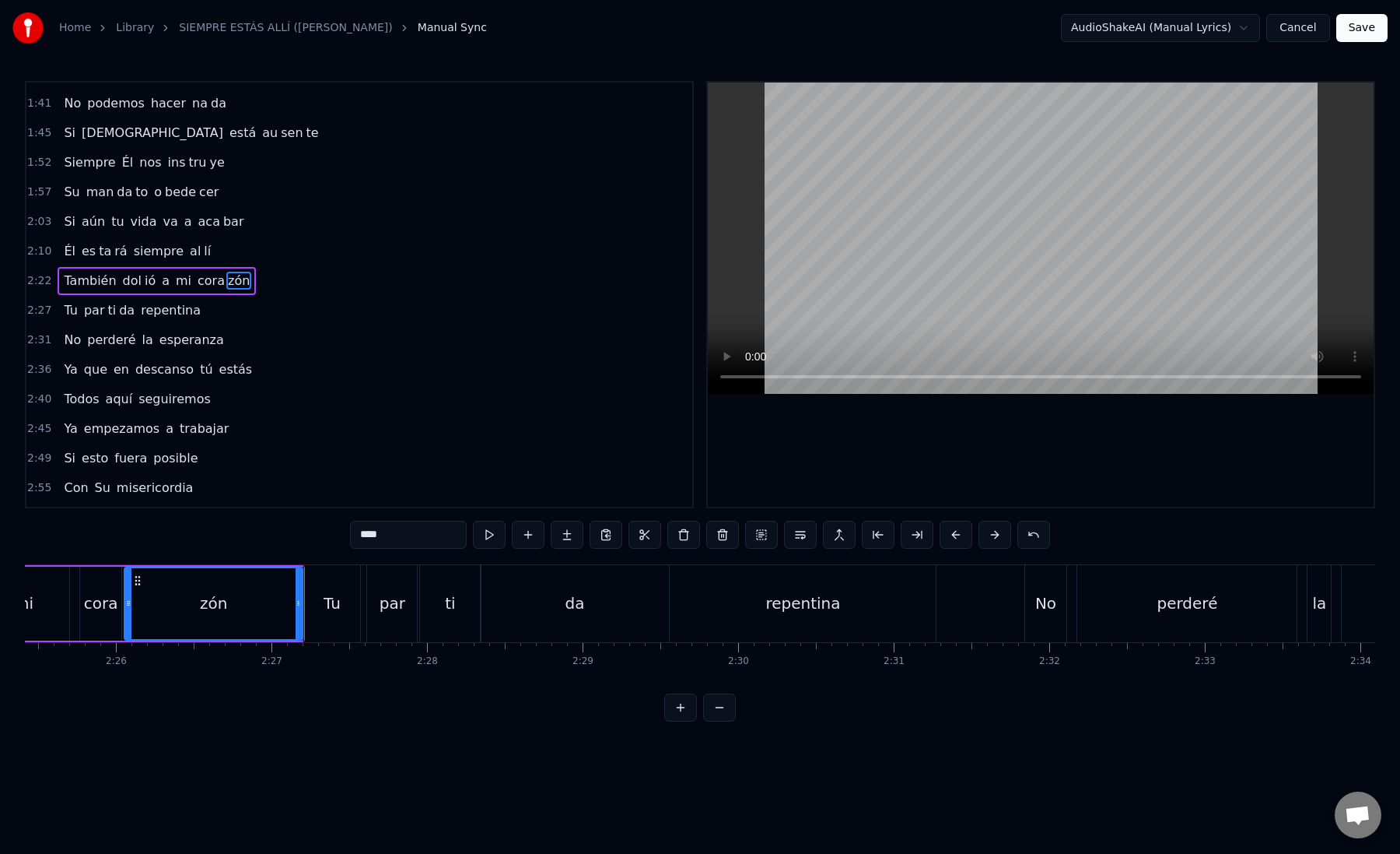
scroll to position [513, 0]
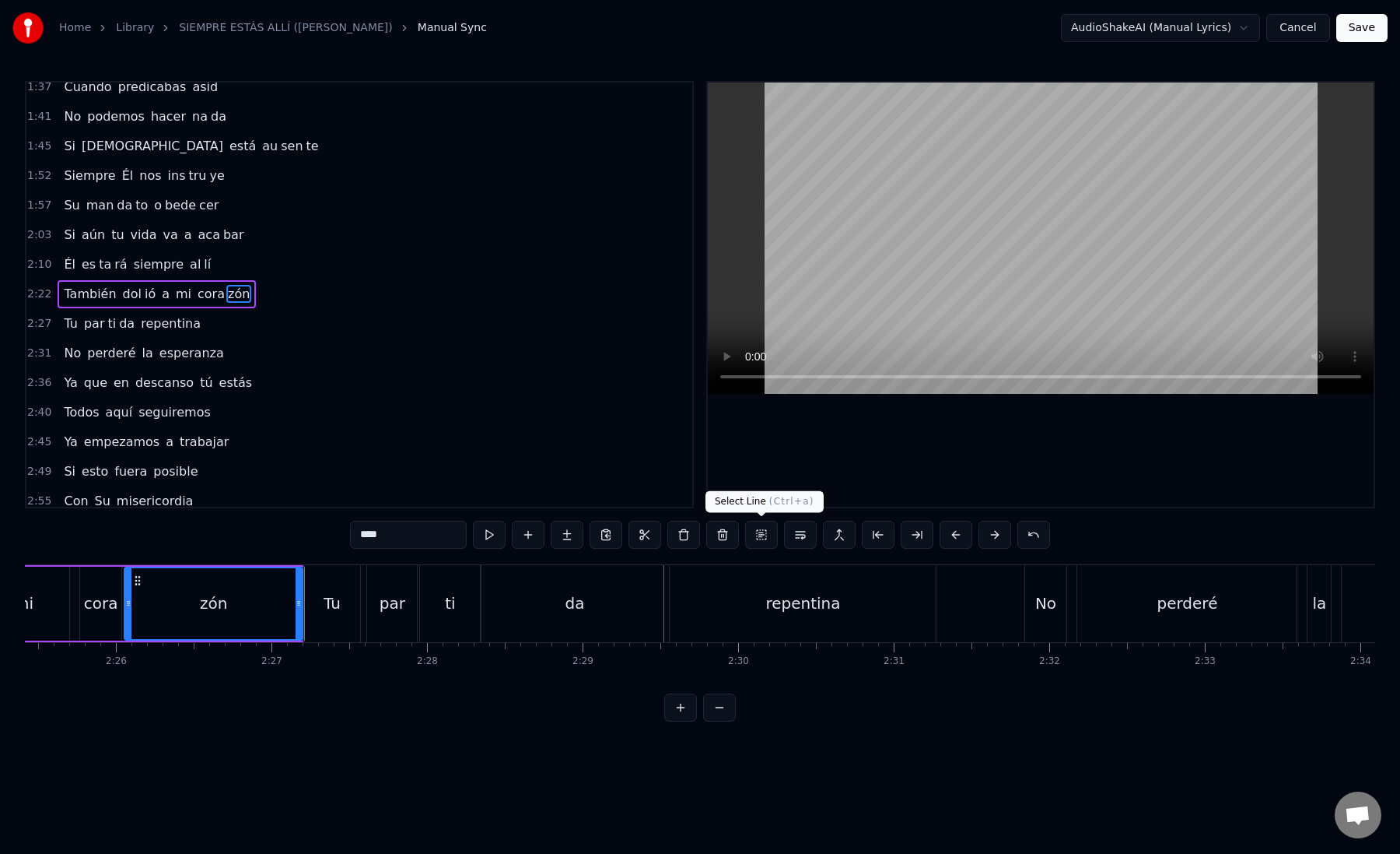
click at [690, 606] on div "repentina" at bounding box center [802, 603] width 266 height 77
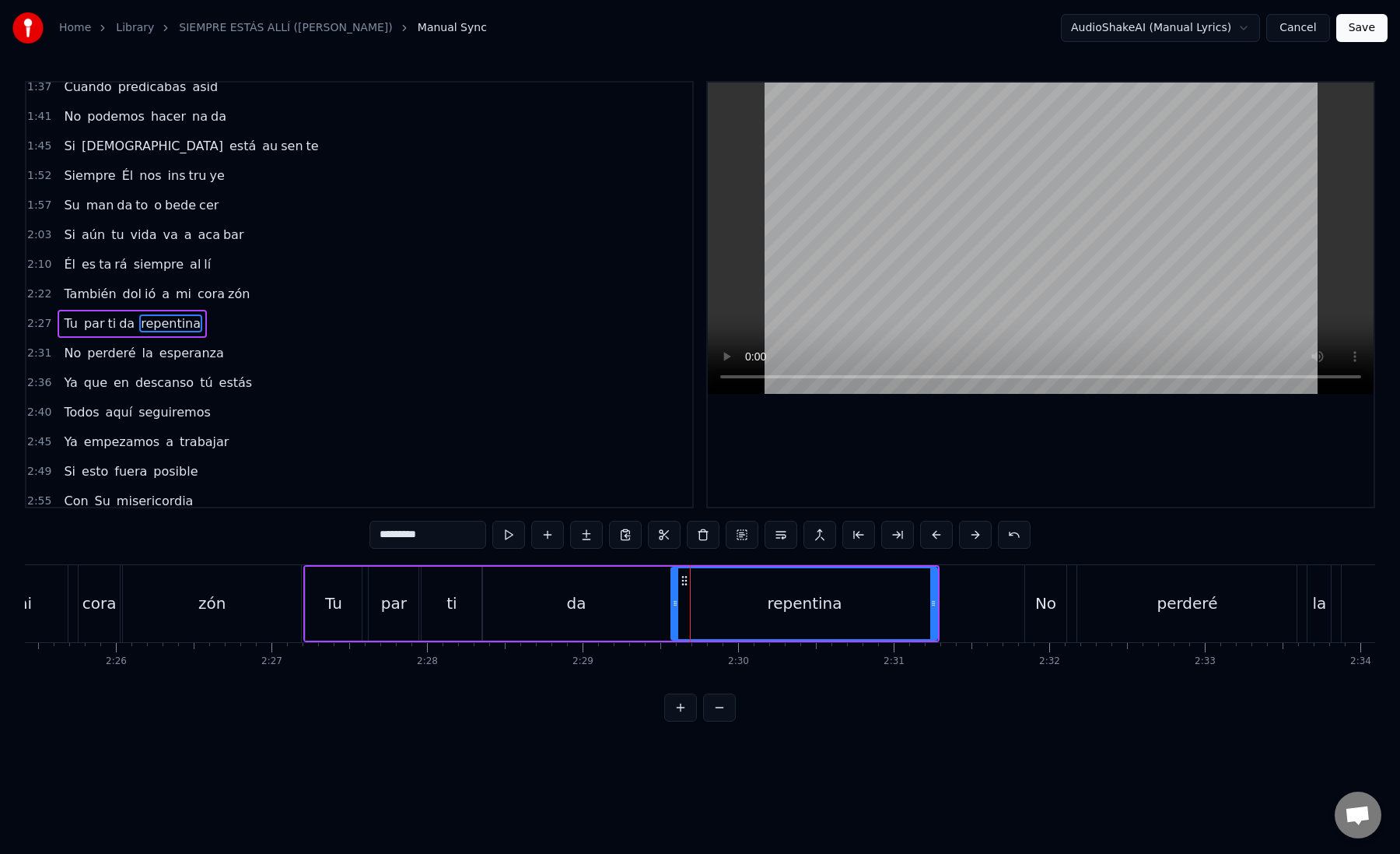
scroll to position [542, 0]
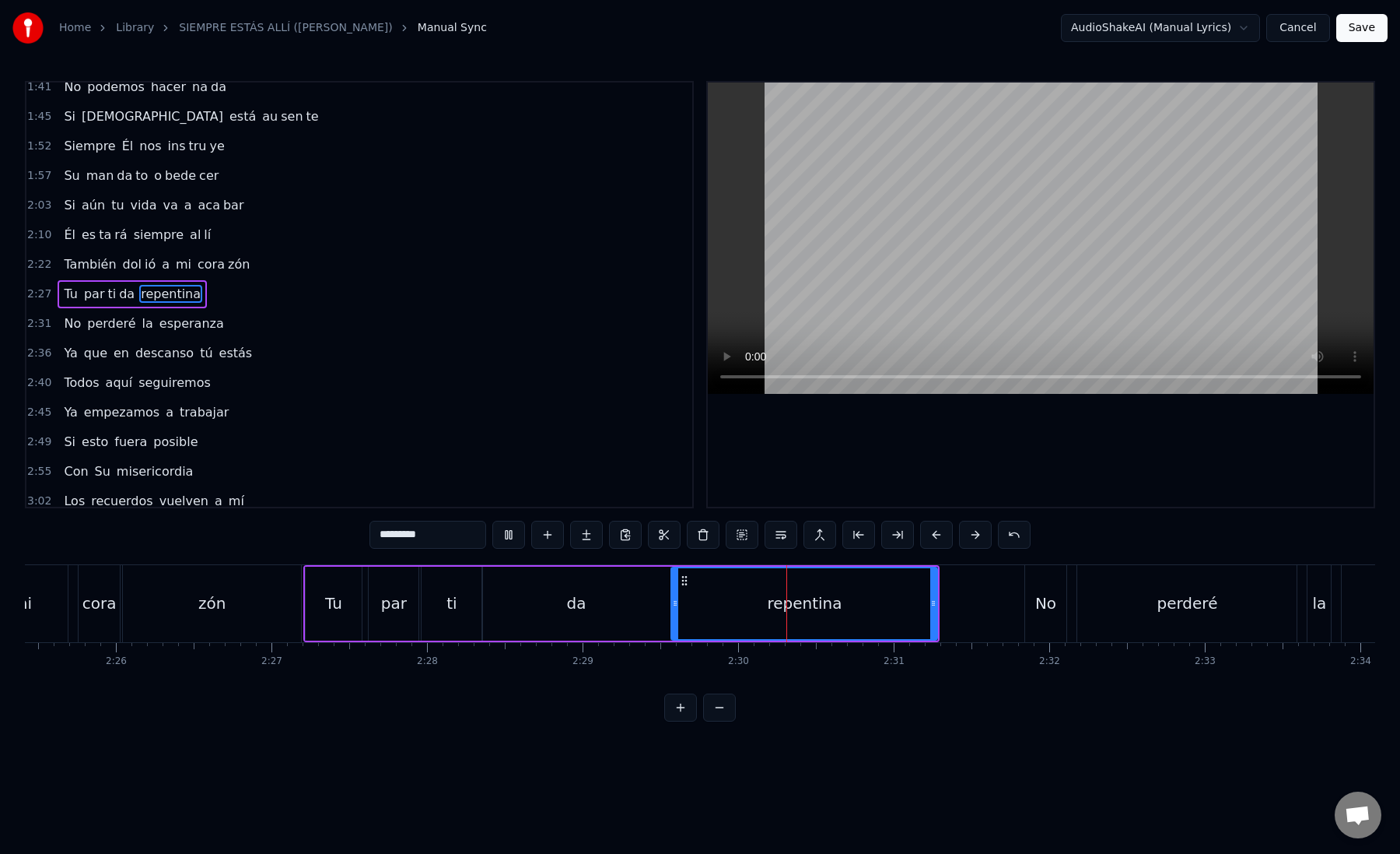
click at [690, 606] on div "repentina" at bounding box center [804, 603] width 264 height 71
click at [897, 538] on button at bounding box center [897, 535] width 33 height 28
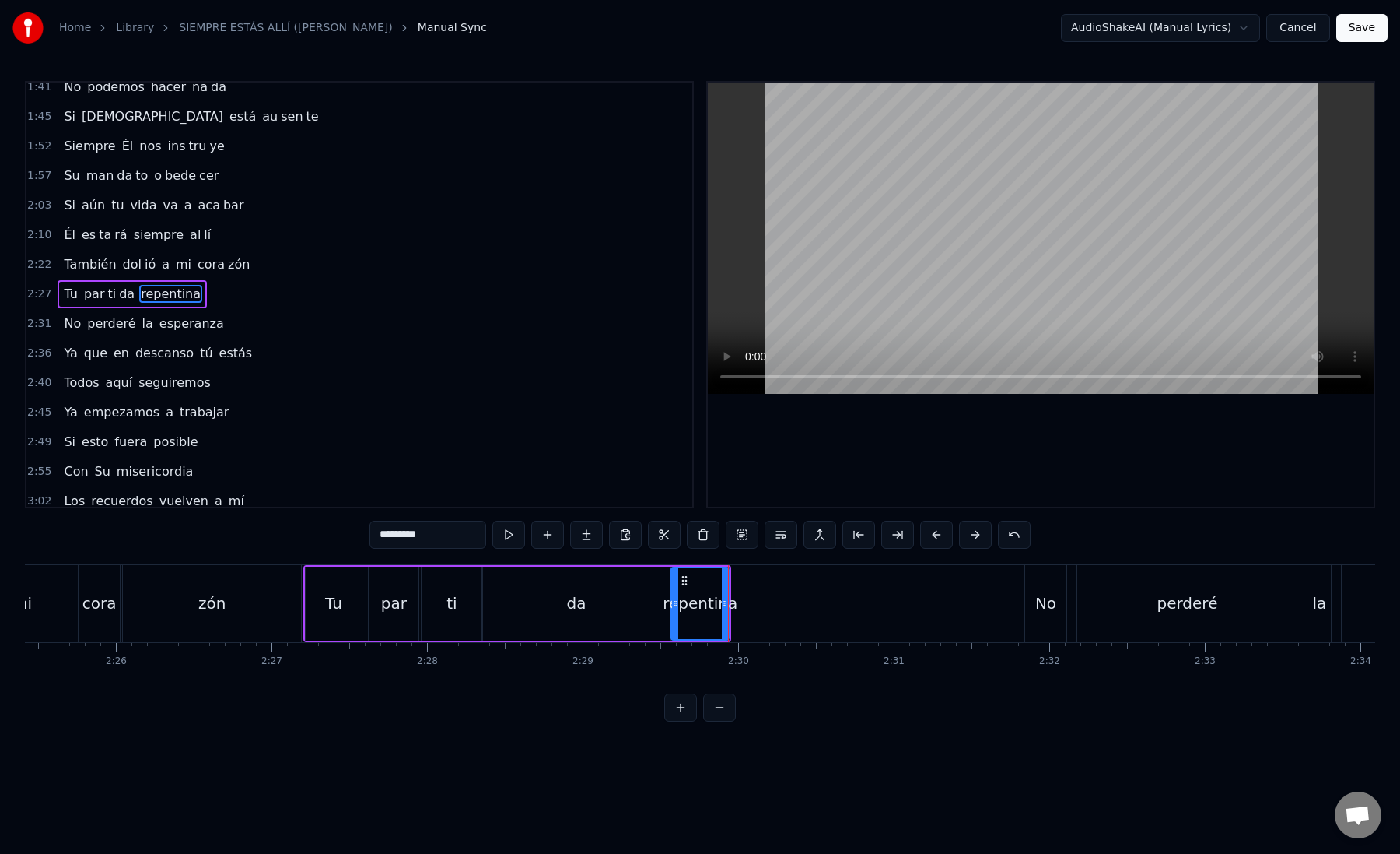
drag, startPoint x: 409, startPoint y: 535, endPoint x: 531, endPoint y: 544, distance: 122.3
click at [531, 545] on div "*********" at bounding box center [700, 535] width 661 height 28
type input "*****"
click at [585, 535] on button at bounding box center [587, 535] width 33 height 28
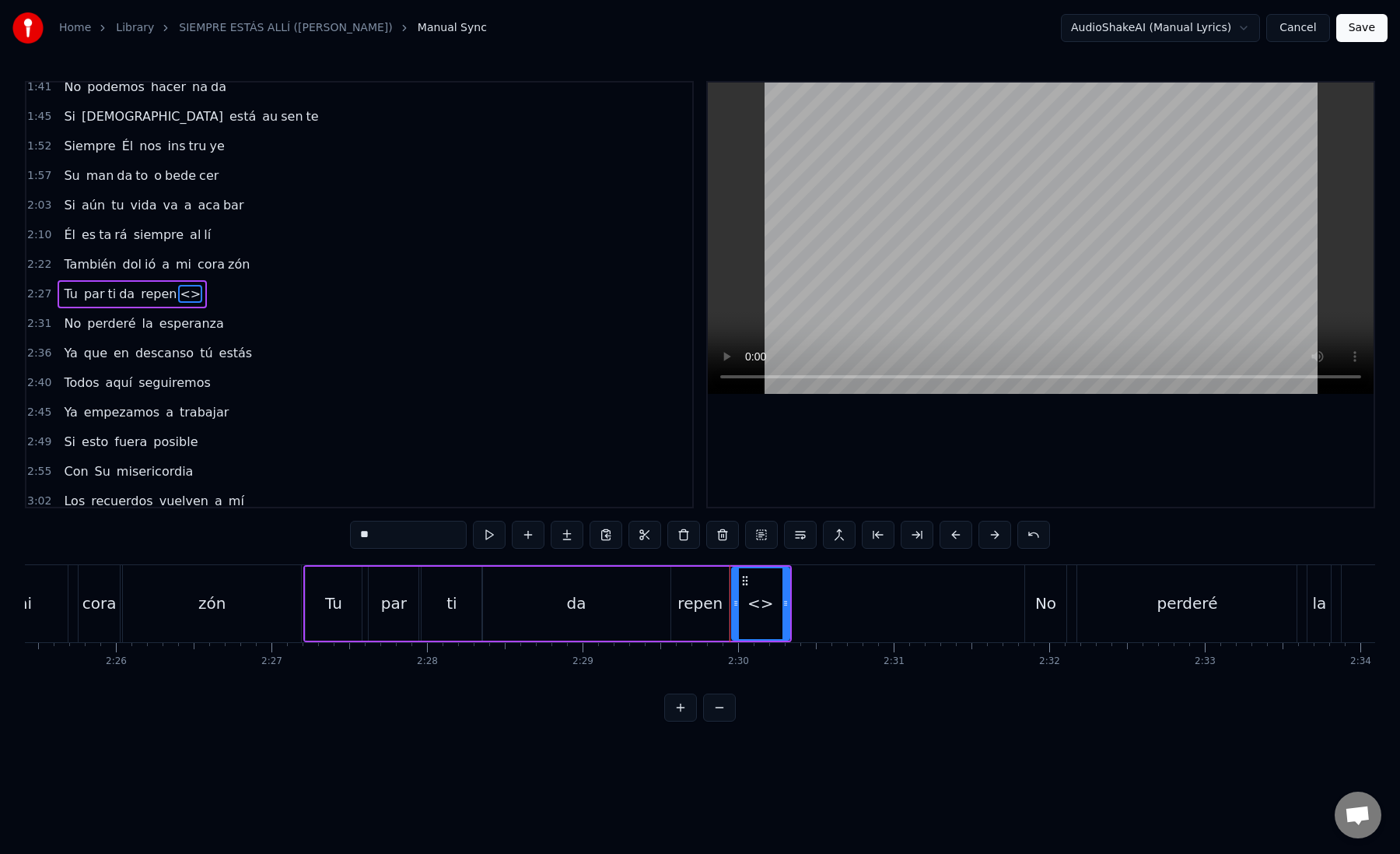
drag, startPoint x: 355, startPoint y: 539, endPoint x: 441, endPoint y: 535, distance: 86.1
click at [441, 535] on input "**" at bounding box center [409, 535] width 117 height 28
paste input "**"
click at [756, 607] on div "[PERSON_NAME]" at bounding box center [761, 603] width 129 height 23
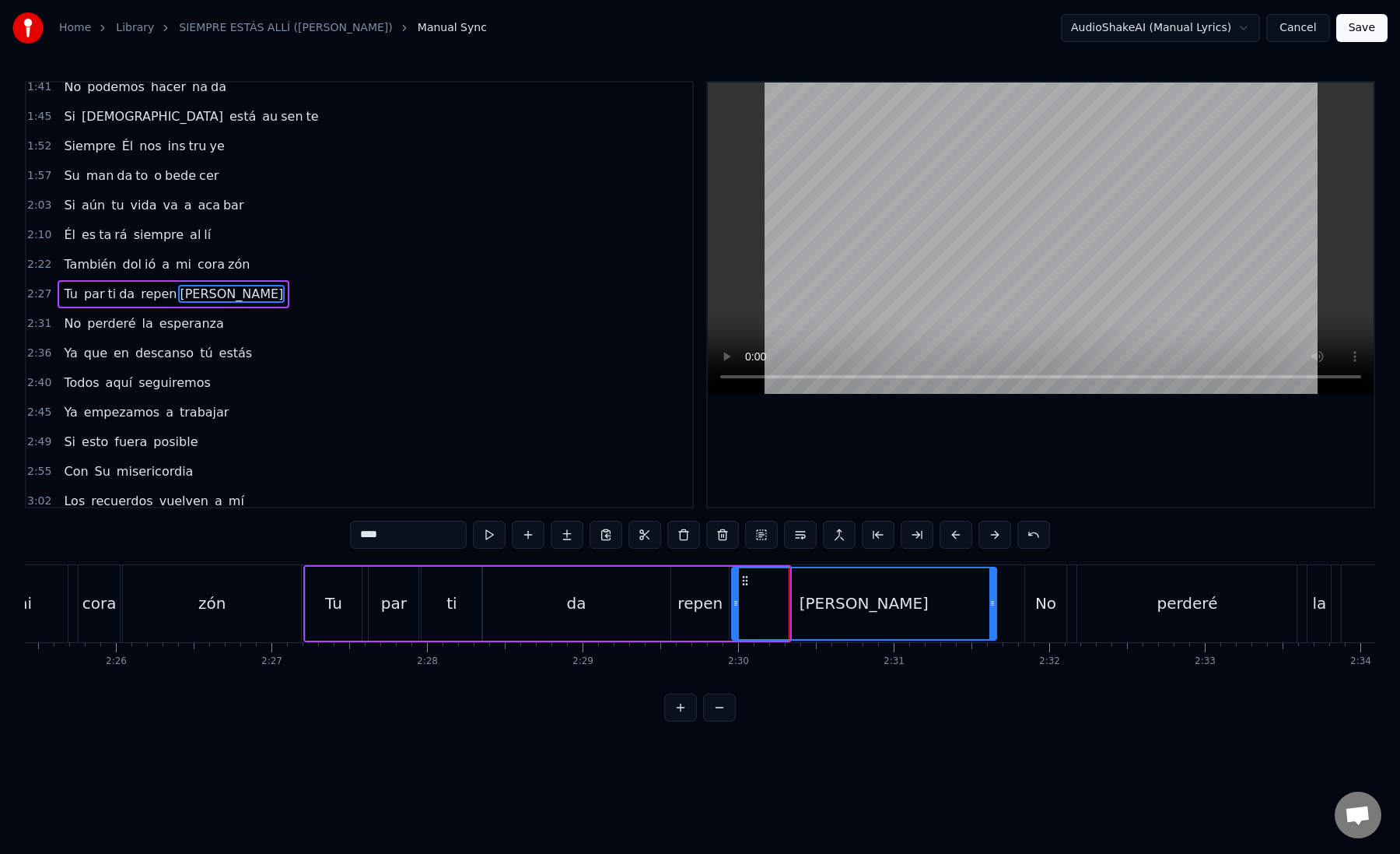
drag, startPoint x: 786, startPoint y: 607, endPoint x: 997, endPoint y: 597, distance: 211.2
click at [996, 600] on icon at bounding box center [992, 603] width 6 height 12
click at [766, 597] on div "[PERSON_NAME]" at bounding box center [866, 603] width 266 height 71
click at [842, 603] on div "[PERSON_NAME]" at bounding box center [866, 603] width 266 height 71
click at [924, 539] on button at bounding box center [917, 535] width 33 height 28
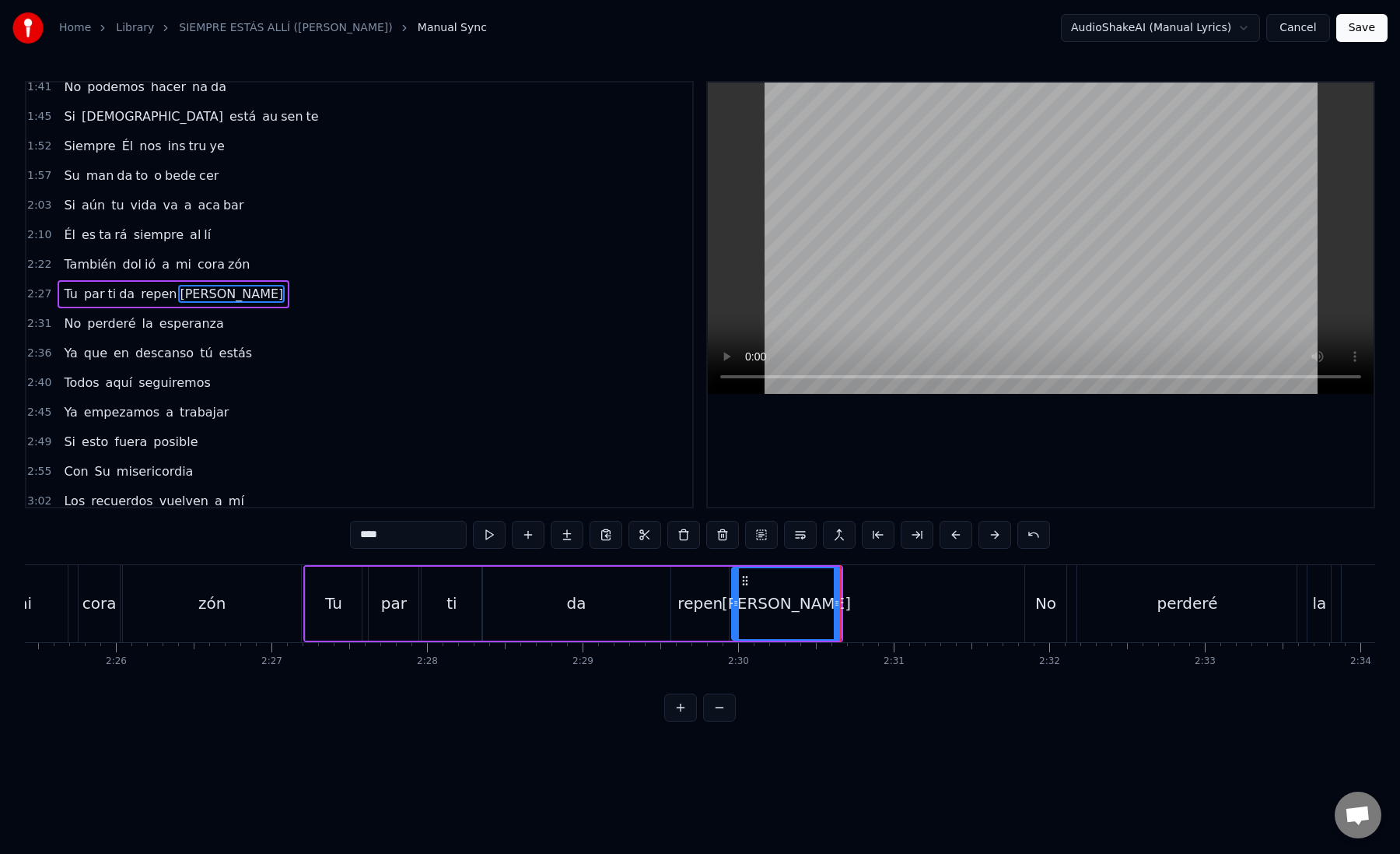
drag, startPoint x: 369, startPoint y: 536, endPoint x: 424, endPoint y: 536, distance: 55.0
click at [424, 536] on input "****" at bounding box center [409, 535] width 117 height 28
type input "**"
click at [557, 537] on button at bounding box center [567, 535] width 33 height 28
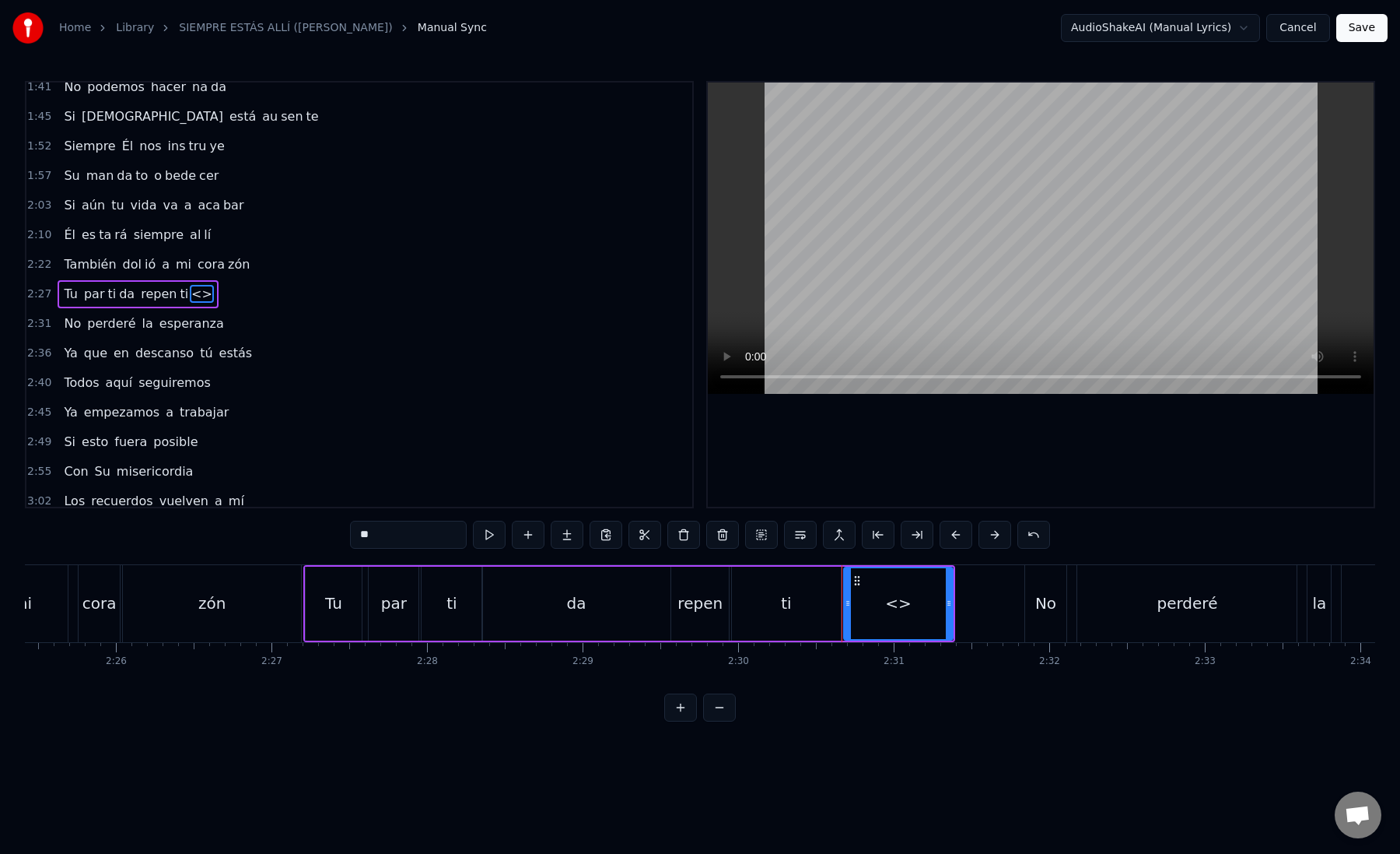
drag, startPoint x: 376, startPoint y: 539, endPoint x: 341, endPoint y: 537, distance: 35.1
click at [341, 538] on div "0:12 Mi [PERSON_NAME] zón confiado es tá 0:16 Nos vere mos una vez más 0:21 Un …" at bounding box center [700, 401] width 1350 height 640
paste input "text"
click at [873, 608] on div "na" at bounding box center [898, 603] width 108 height 71
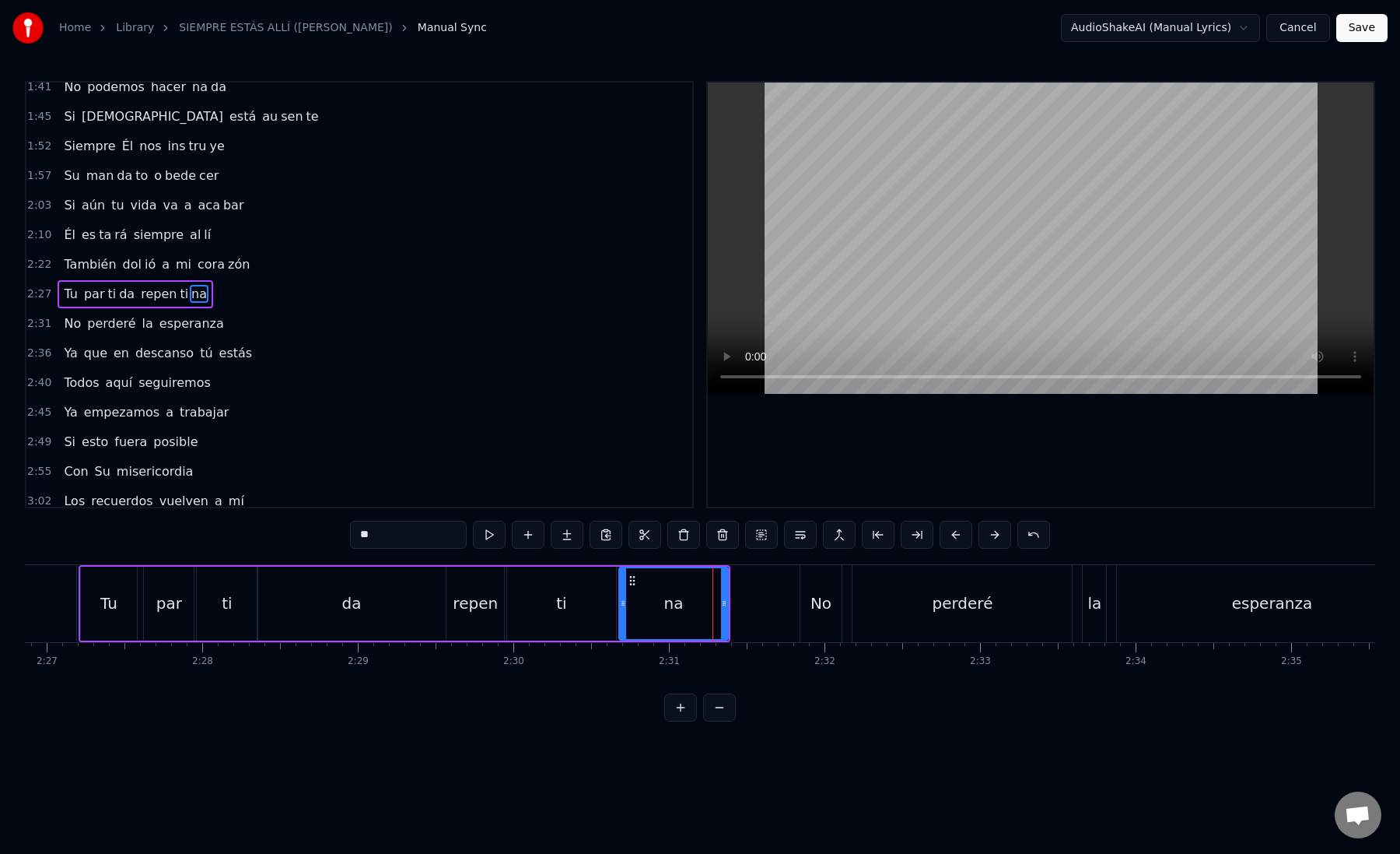
scroll to position [0, 22863]
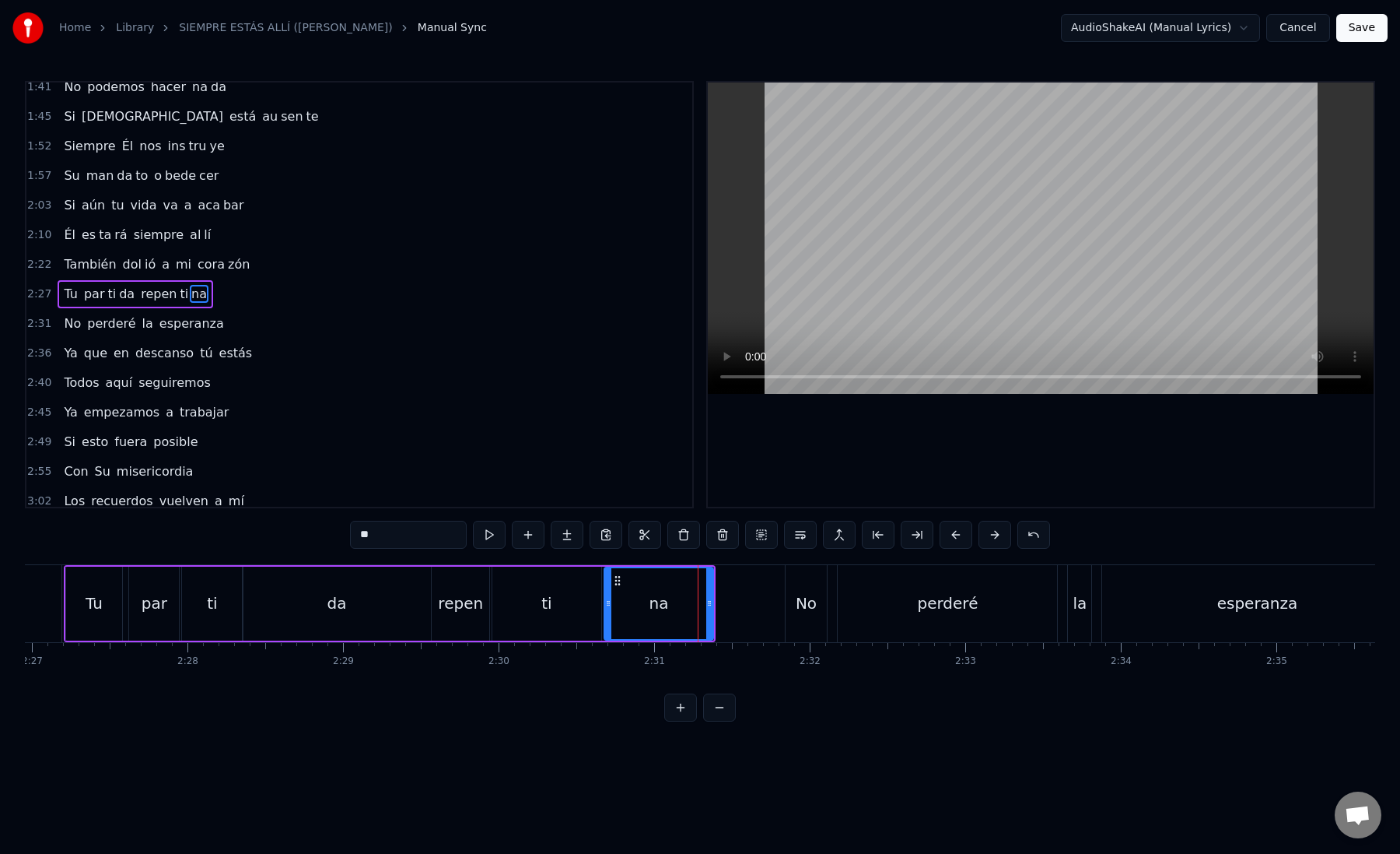
click at [803, 603] on div "No" at bounding box center [806, 603] width 21 height 23
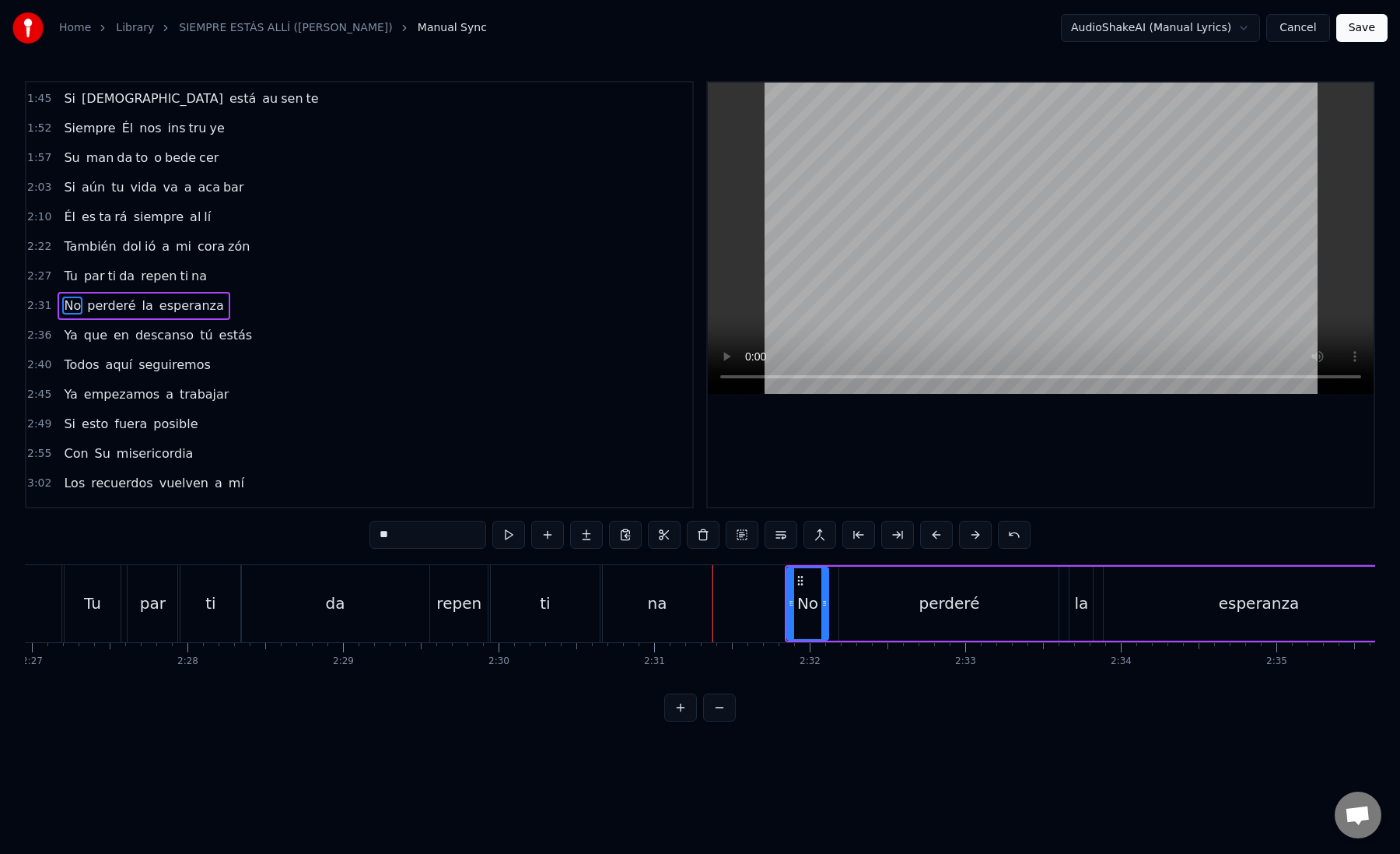
scroll to position [572, 0]
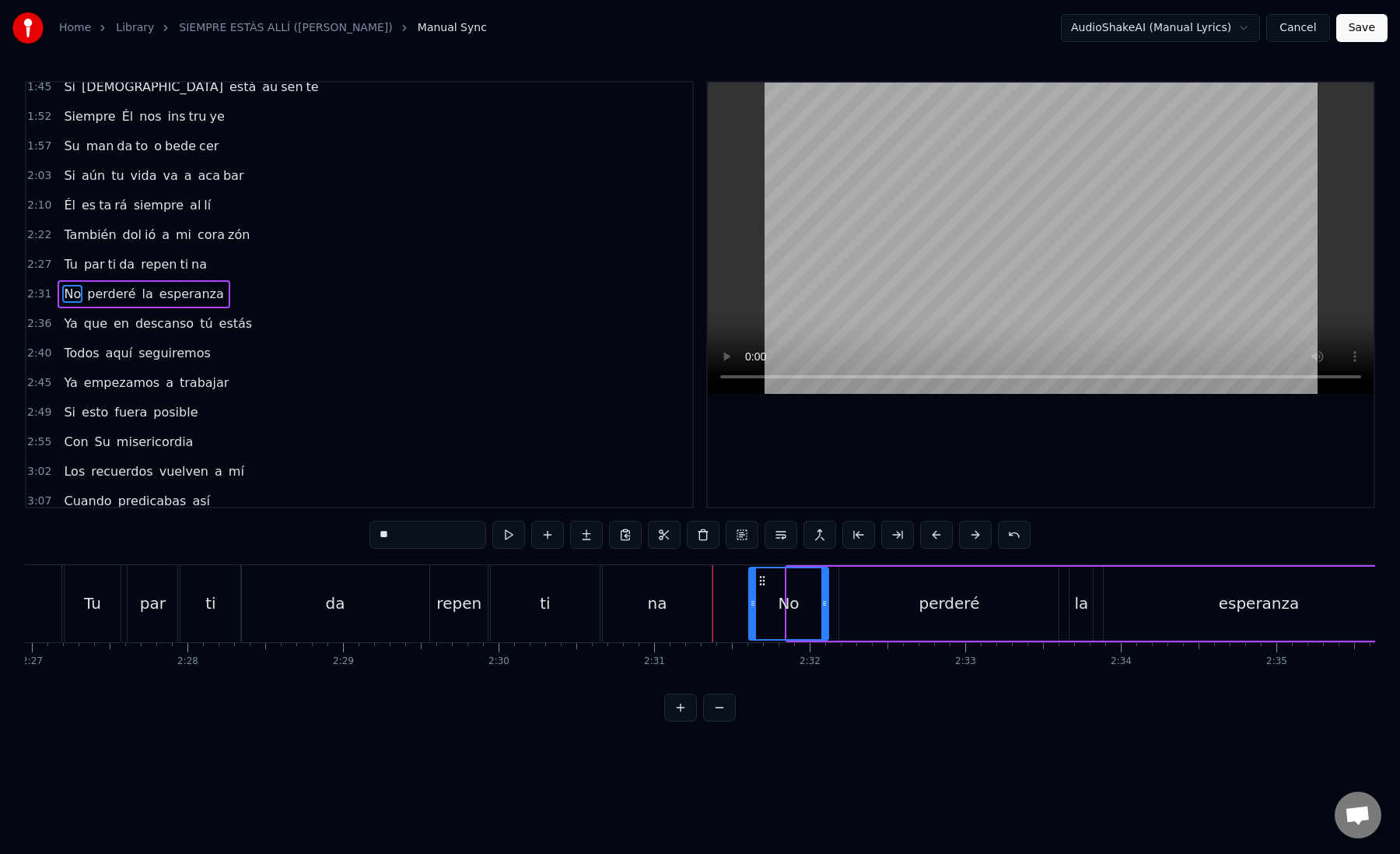
drag, startPoint x: 788, startPoint y: 603, endPoint x: 749, endPoint y: 603, distance: 39.0
click at [749, 603] on icon at bounding box center [752, 603] width 6 height 12
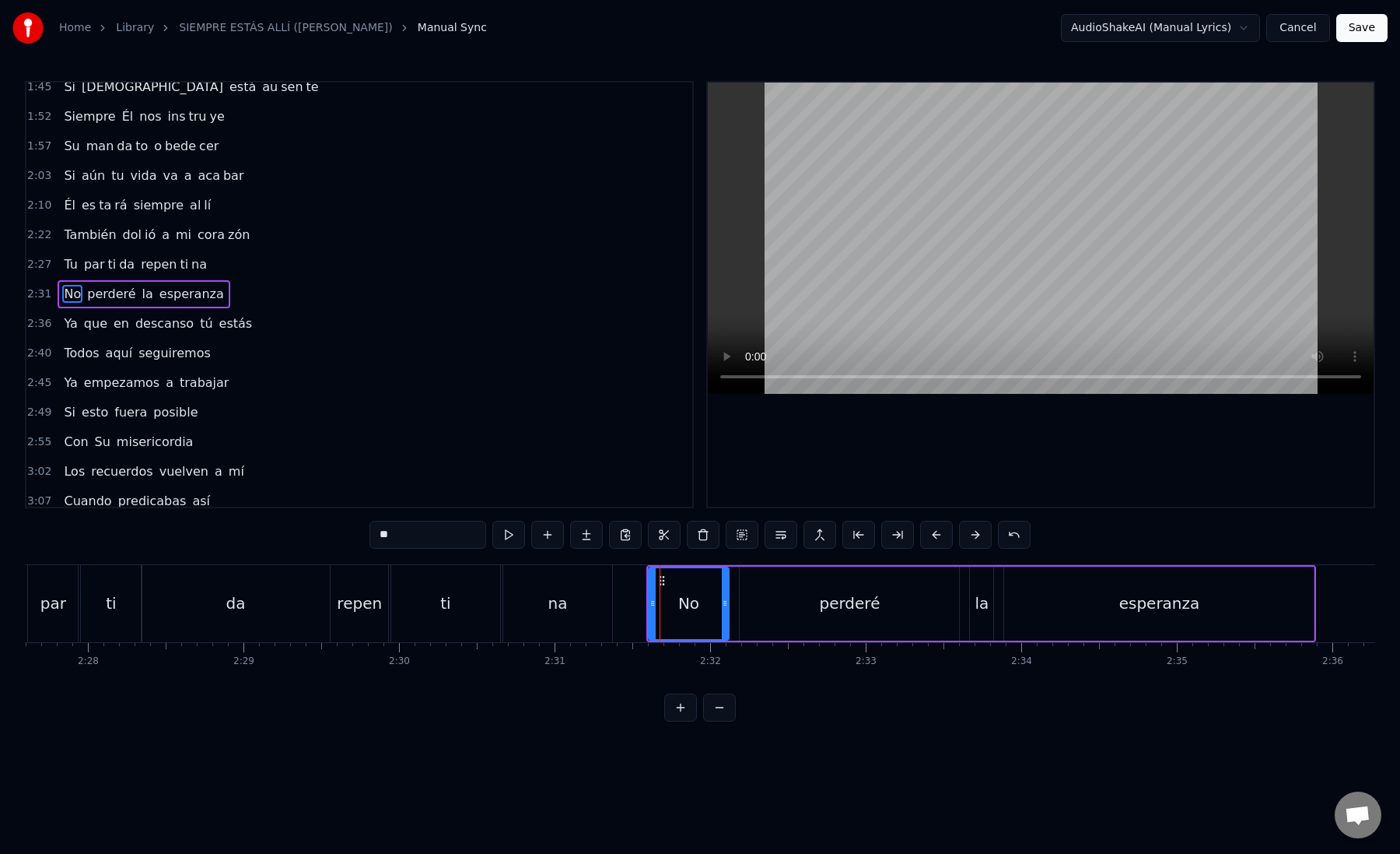
scroll to position [0, 23041]
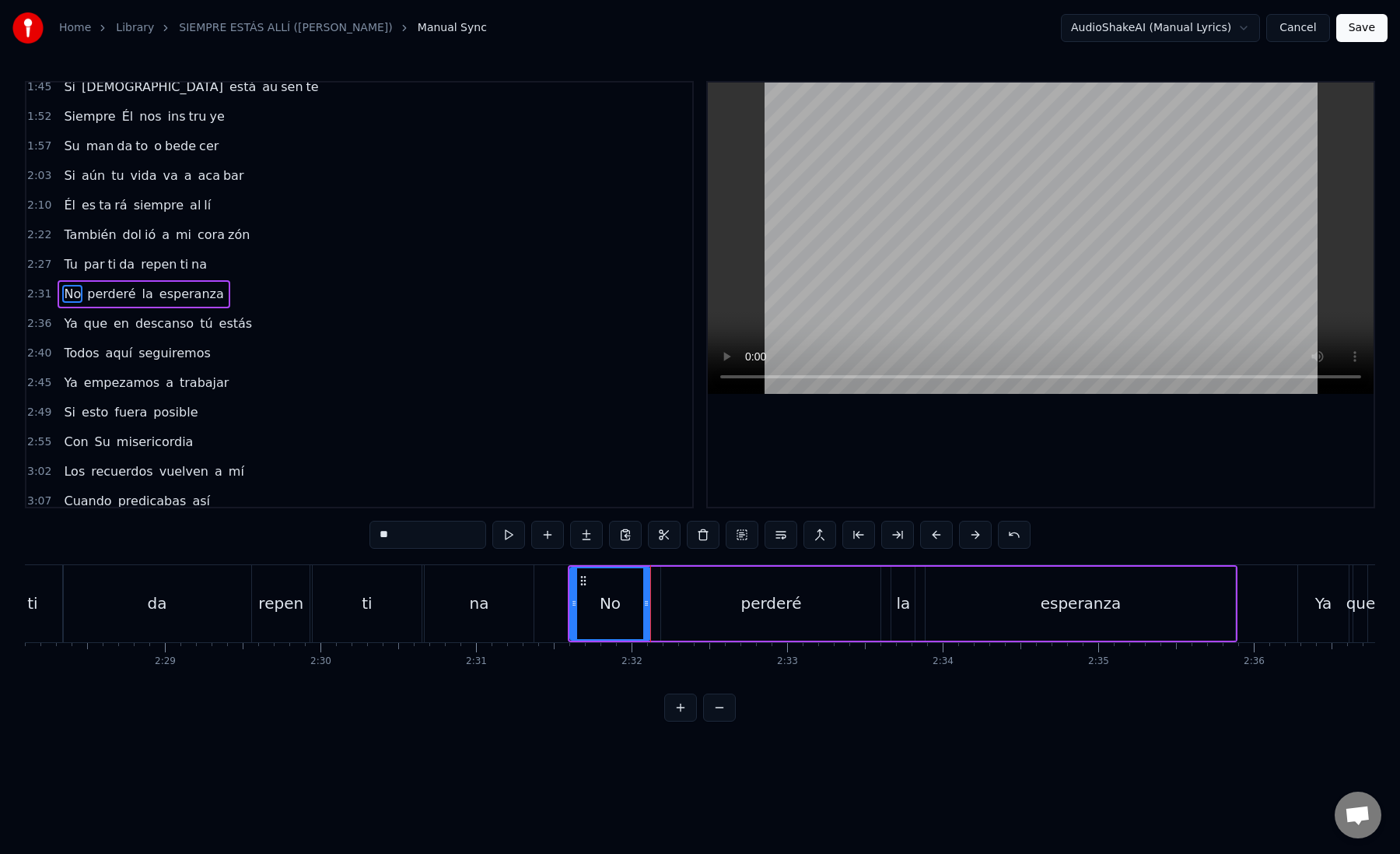
click at [699, 610] on div "perderé" at bounding box center [770, 603] width 219 height 74
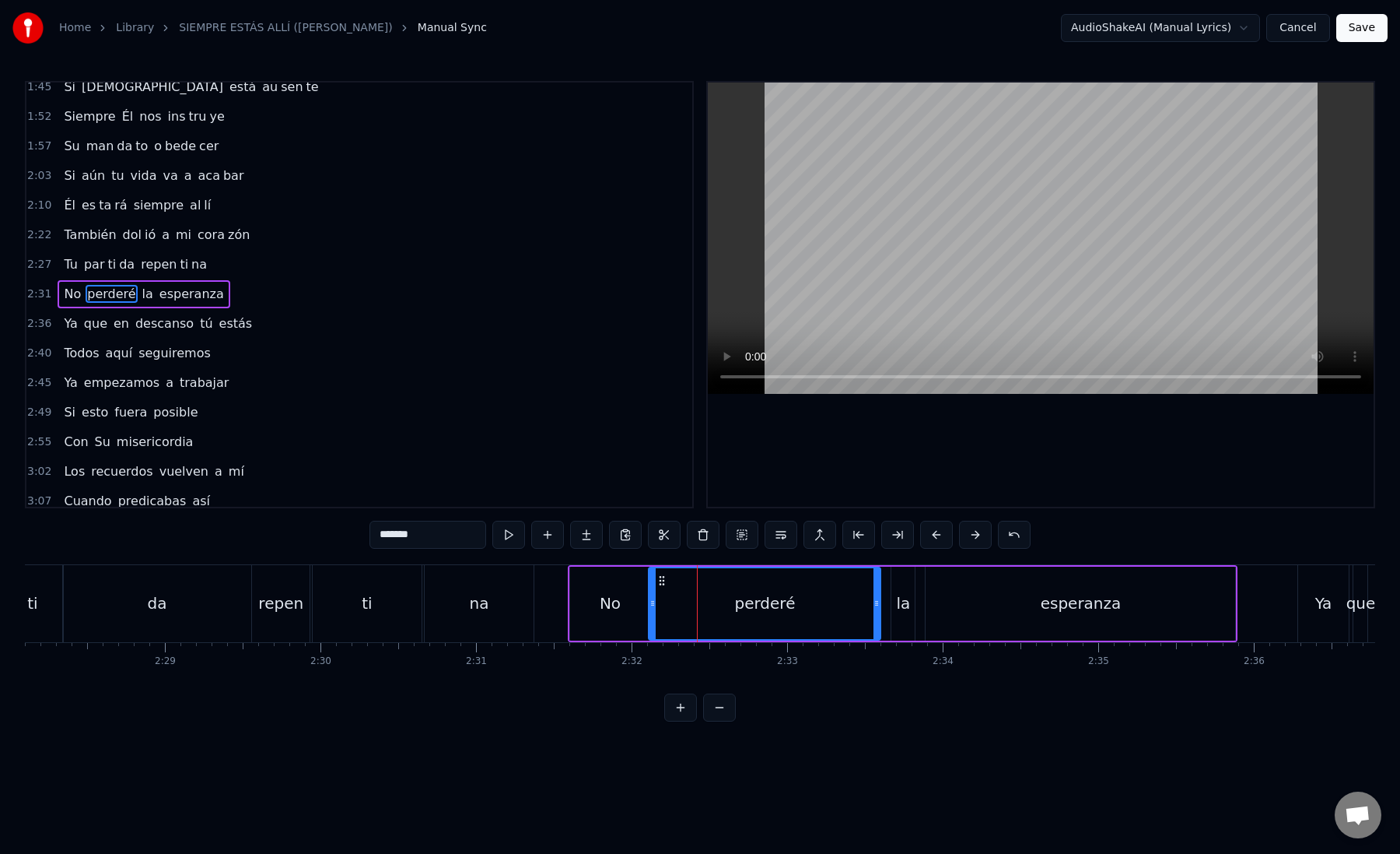
drag, startPoint x: 665, startPoint y: 604, endPoint x: 654, endPoint y: 604, distance: 11.0
click at [654, 604] on icon at bounding box center [652, 603] width 6 height 12
click at [691, 603] on div "perderé" at bounding box center [766, 603] width 229 height 71
click at [677, 599] on div "perderé" at bounding box center [766, 603] width 229 height 71
click at [904, 534] on button at bounding box center [897, 535] width 33 height 28
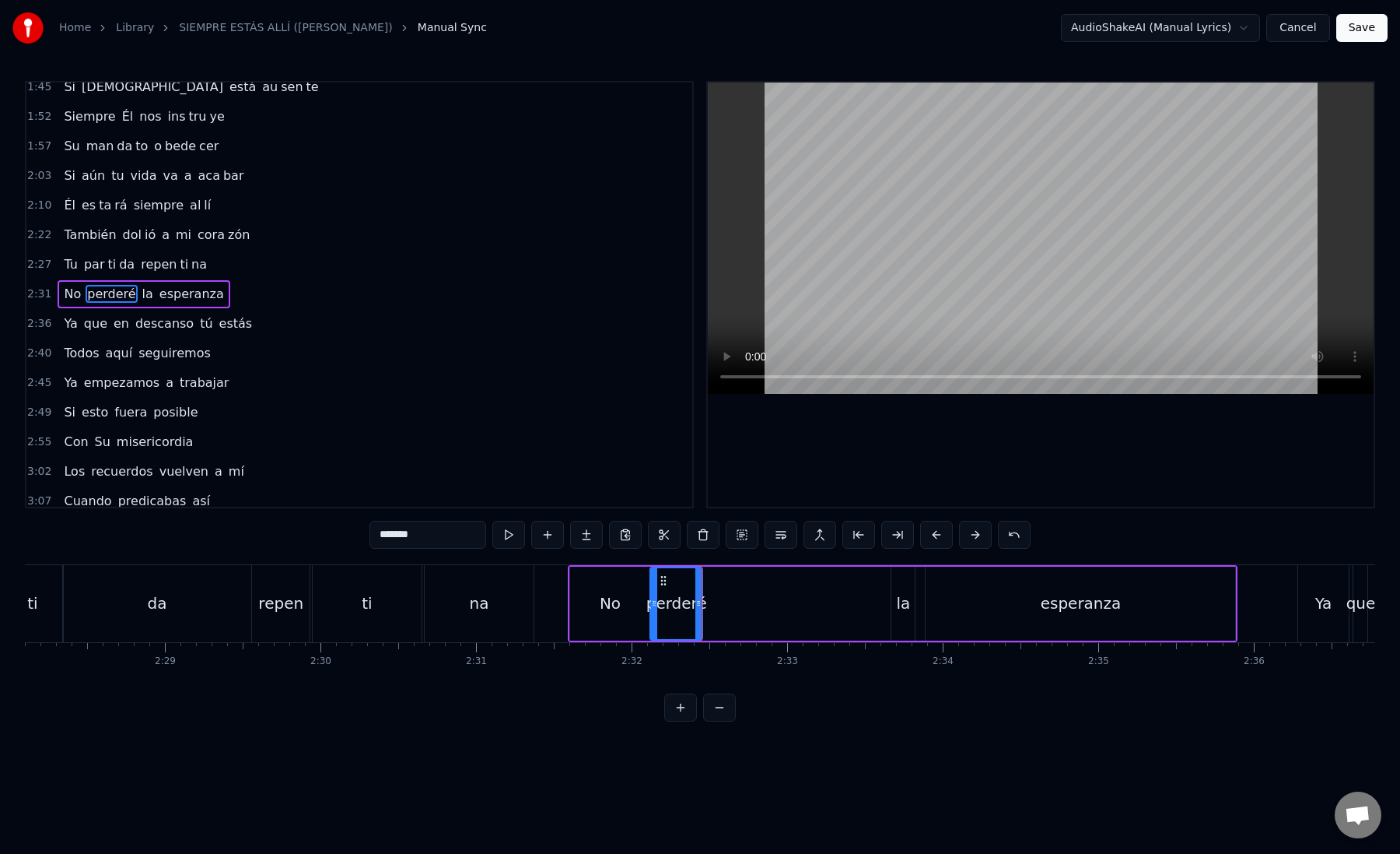
drag, startPoint x: 398, startPoint y: 535, endPoint x: 466, endPoint y: 545, distance: 68.7
click at [466, 545] on input "*******" at bounding box center [428, 535] width 117 height 28
type input "***"
click at [589, 538] on button at bounding box center [587, 535] width 33 height 28
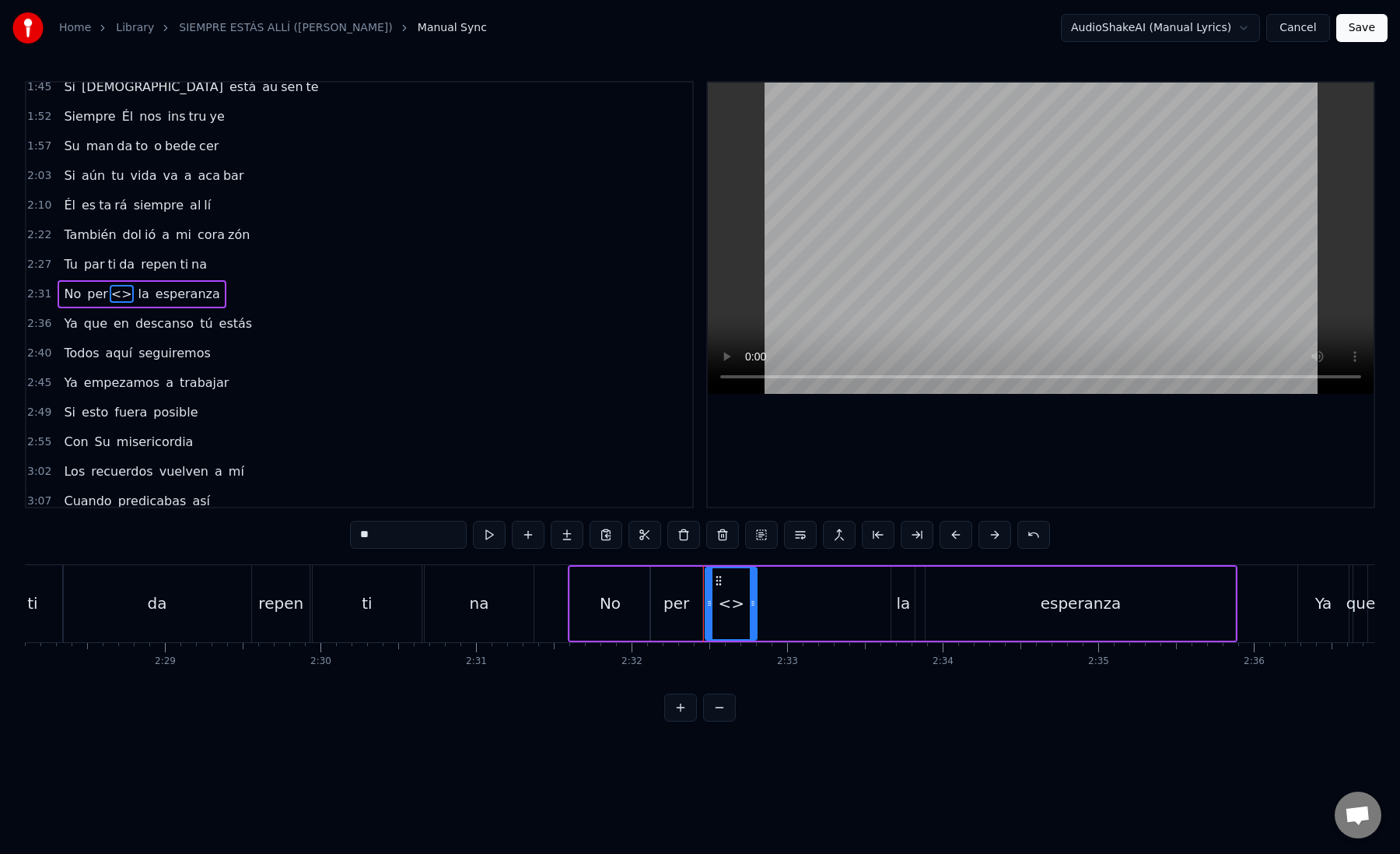
paste input "**"
drag, startPoint x: 422, startPoint y: 535, endPoint x: 334, endPoint y: 534, distance: 88.0
click at [333, 534] on div "0:12 Mi [PERSON_NAME] zón confiado es tá 0:16 Nos vere mos una vez más 0:21 Un …" at bounding box center [700, 401] width 1350 height 640
click at [406, 536] on input "****" at bounding box center [409, 535] width 117 height 28
drag, startPoint x: 402, startPoint y: 536, endPoint x: 373, endPoint y: 533, distance: 29.2
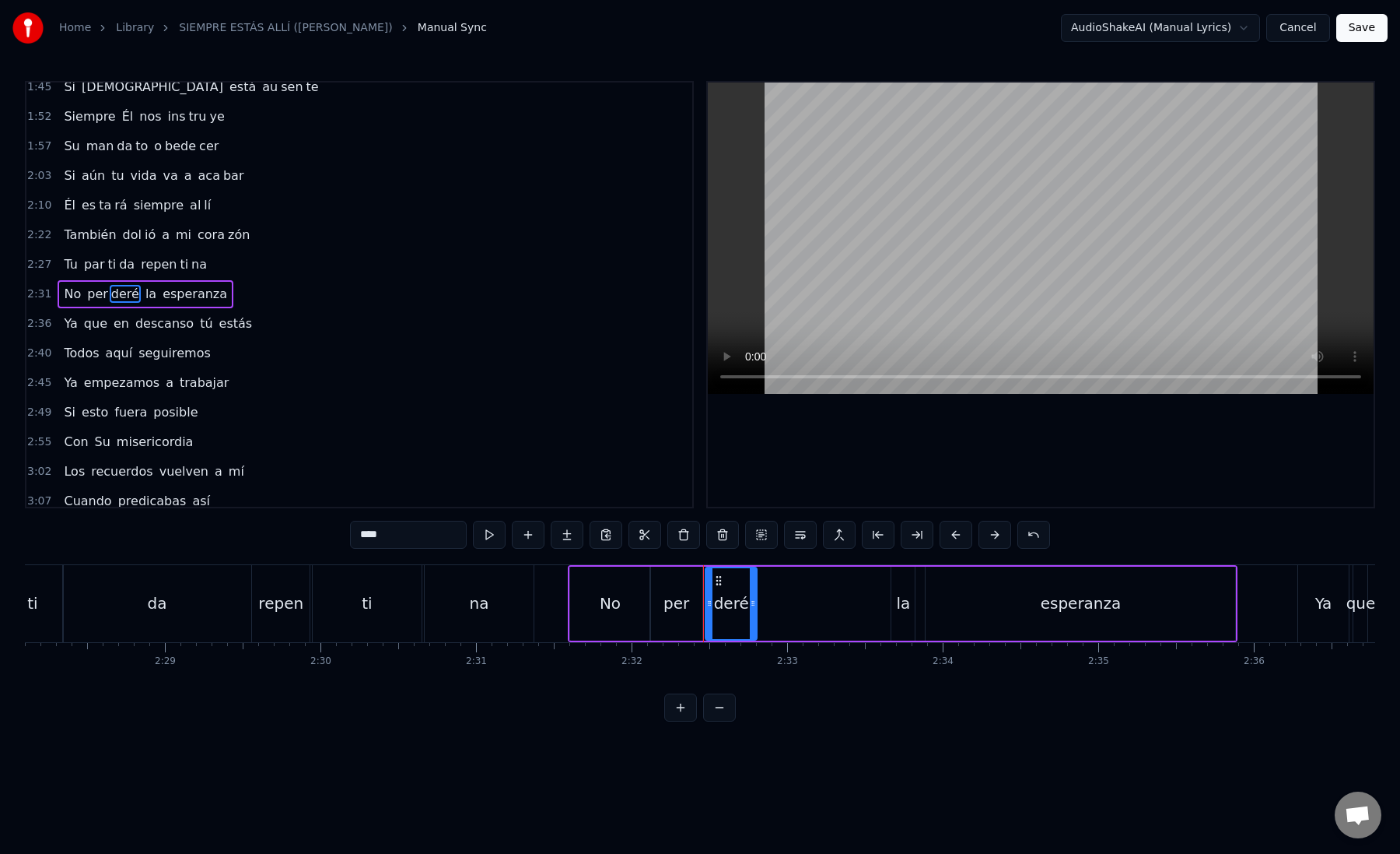
click at [372, 533] on input "****" at bounding box center [409, 535] width 117 height 28
type input "**"
click at [564, 535] on button at bounding box center [567, 535] width 33 height 28
paste input "text"
drag, startPoint x: 401, startPoint y: 537, endPoint x: 348, endPoint y: 537, distance: 53.0
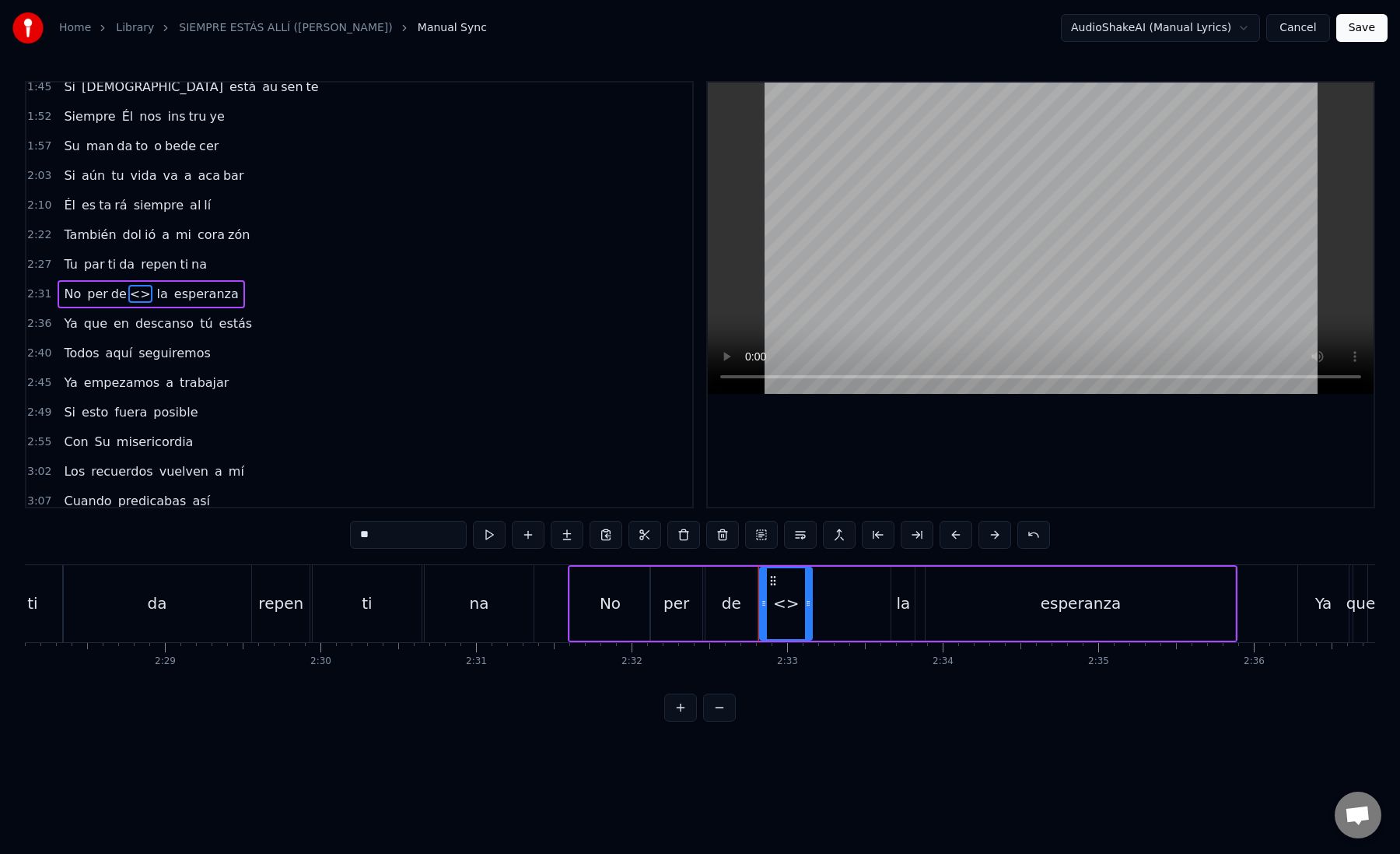
click at [348, 537] on div "0:12 Mi [PERSON_NAME] zón confiado es tá 0:16 Nos vere mos una vez más 0:21 Un …" at bounding box center [700, 401] width 1350 height 640
click at [720, 596] on div "de" at bounding box center [731, 603] width 52 height 74
click at [735, 608] on div "de" at bounding box center [731, 603] width 20 height 23
drag, startPoint x: 753, startPoint y: 608, endPoint x: 743, endPoint y: 606, distance: 10.2
click at [743, 606] on icon at bounding box center [742, 603] width 6 height 12
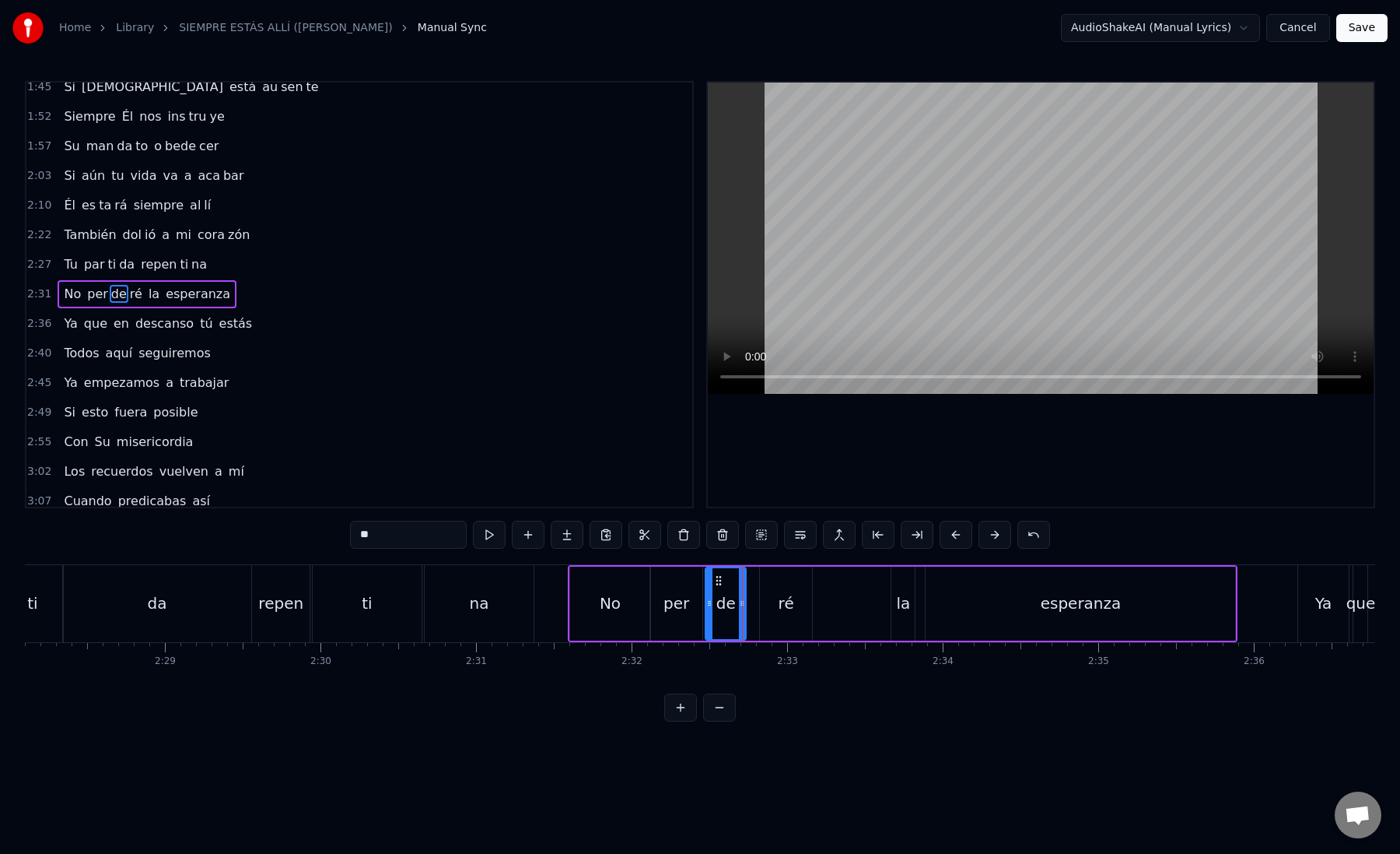
click at [768, 612] on div "ré" at bounding box center [786, 603] width 52 height 74
drag, startPoint x: 762, startPoint y: 611, endPoint x: 748, endPoint y: 610, distance: 14.0
click at [748, 610] on div at bounding box center [749, 603] width 6 height 71
drag, startPoint x: 807, startPoint y: 607, endPoint x: 865, endPoint y: 608, distance: 58.0
click at [865, 608] on icon at bounding box center [864, 603] width 6 height 12
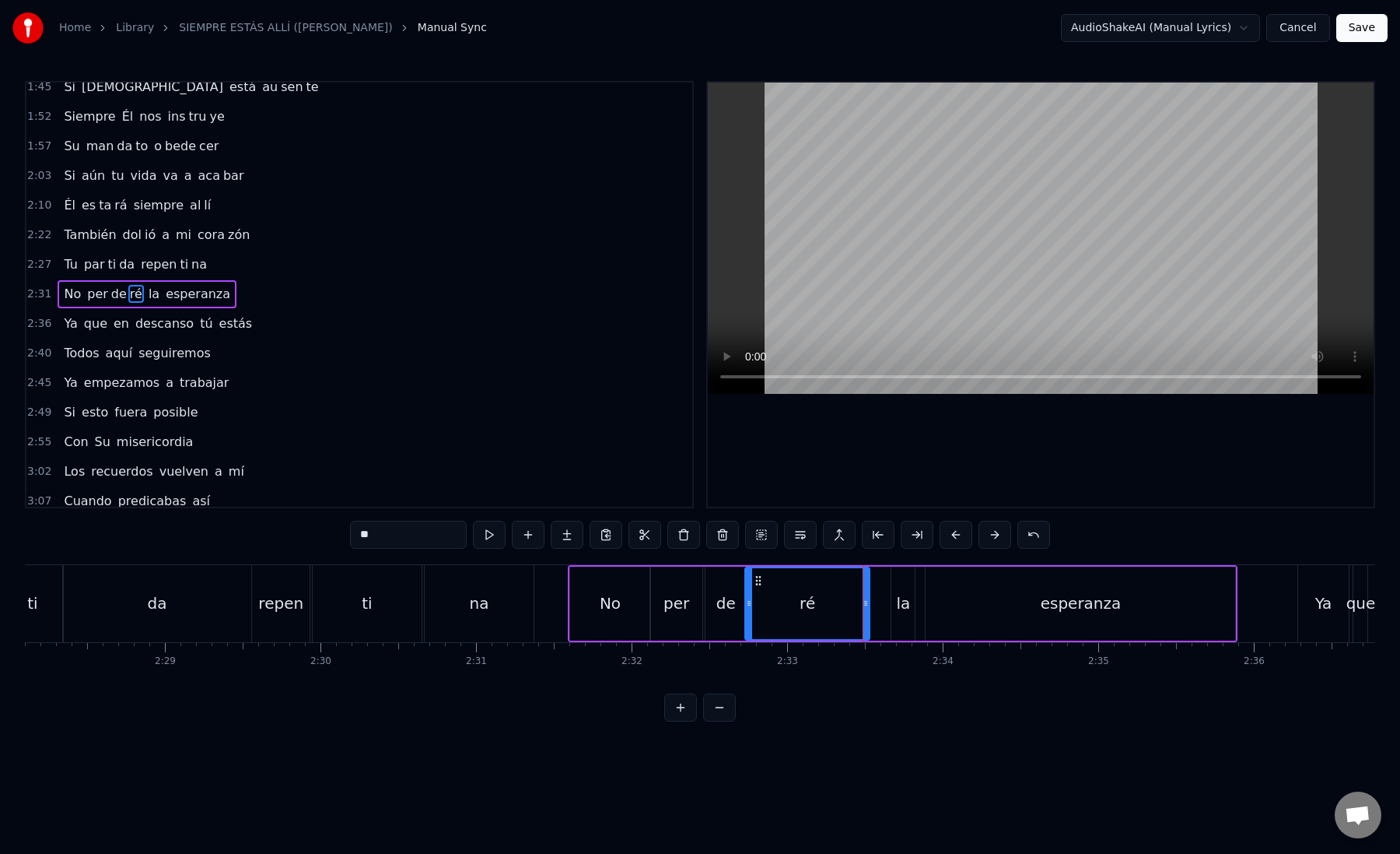
click at [767, 603] on div "ré" at bounding box center [807, 603] width 122 height 71
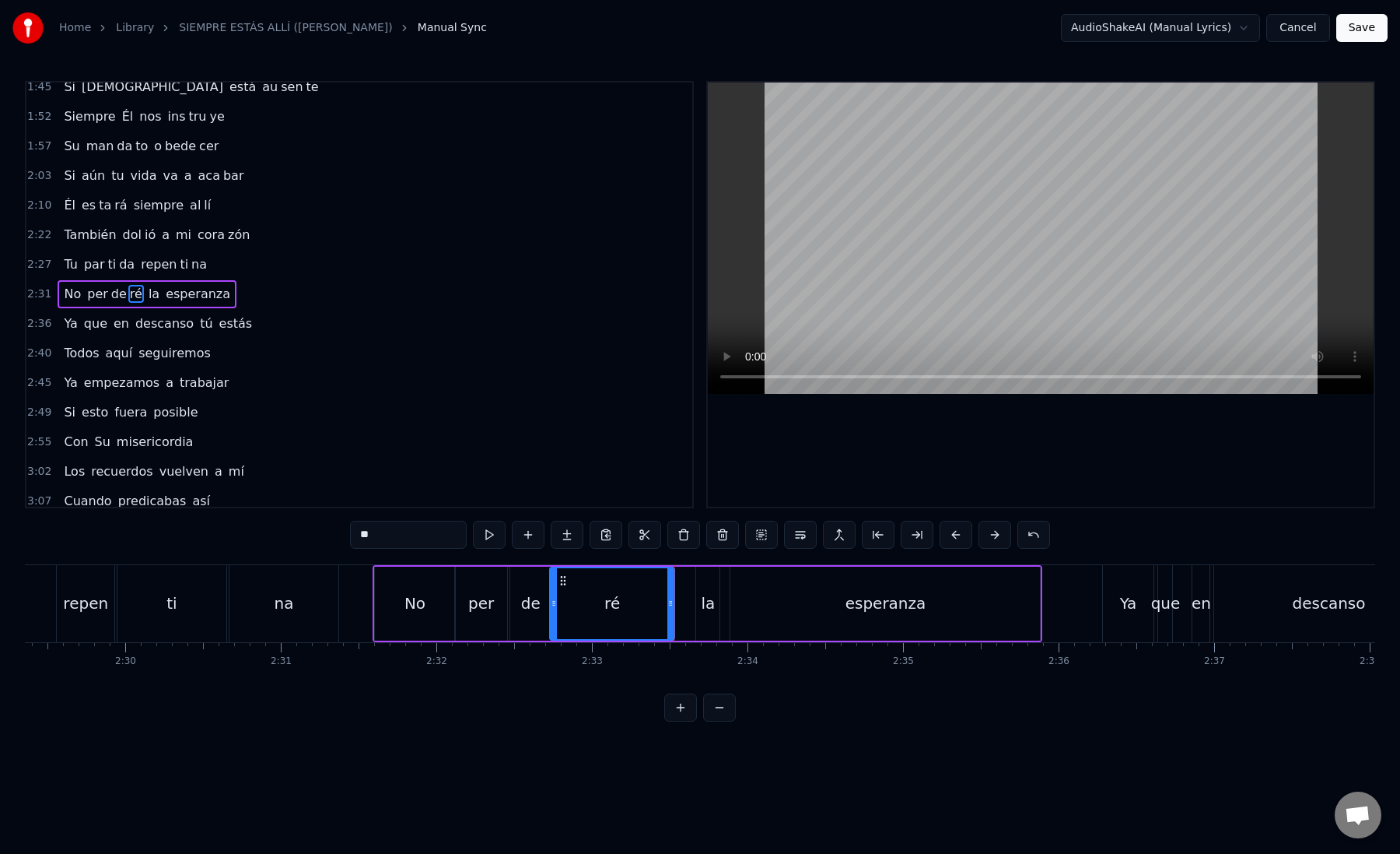
scroll to position [0, 23283]
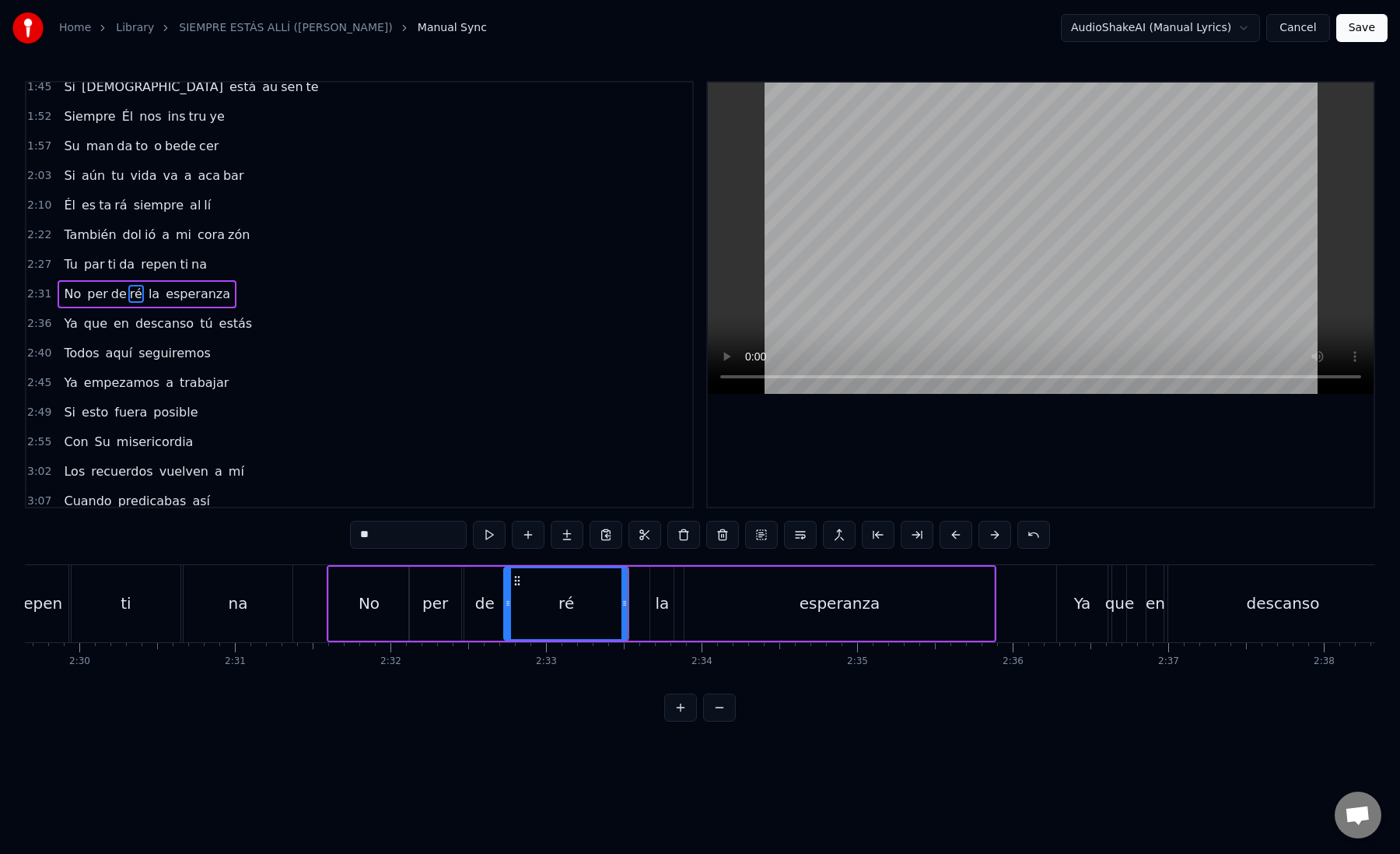
click at [659, 604] on div "la" at bounding box center [663, 603] width 14 height 23
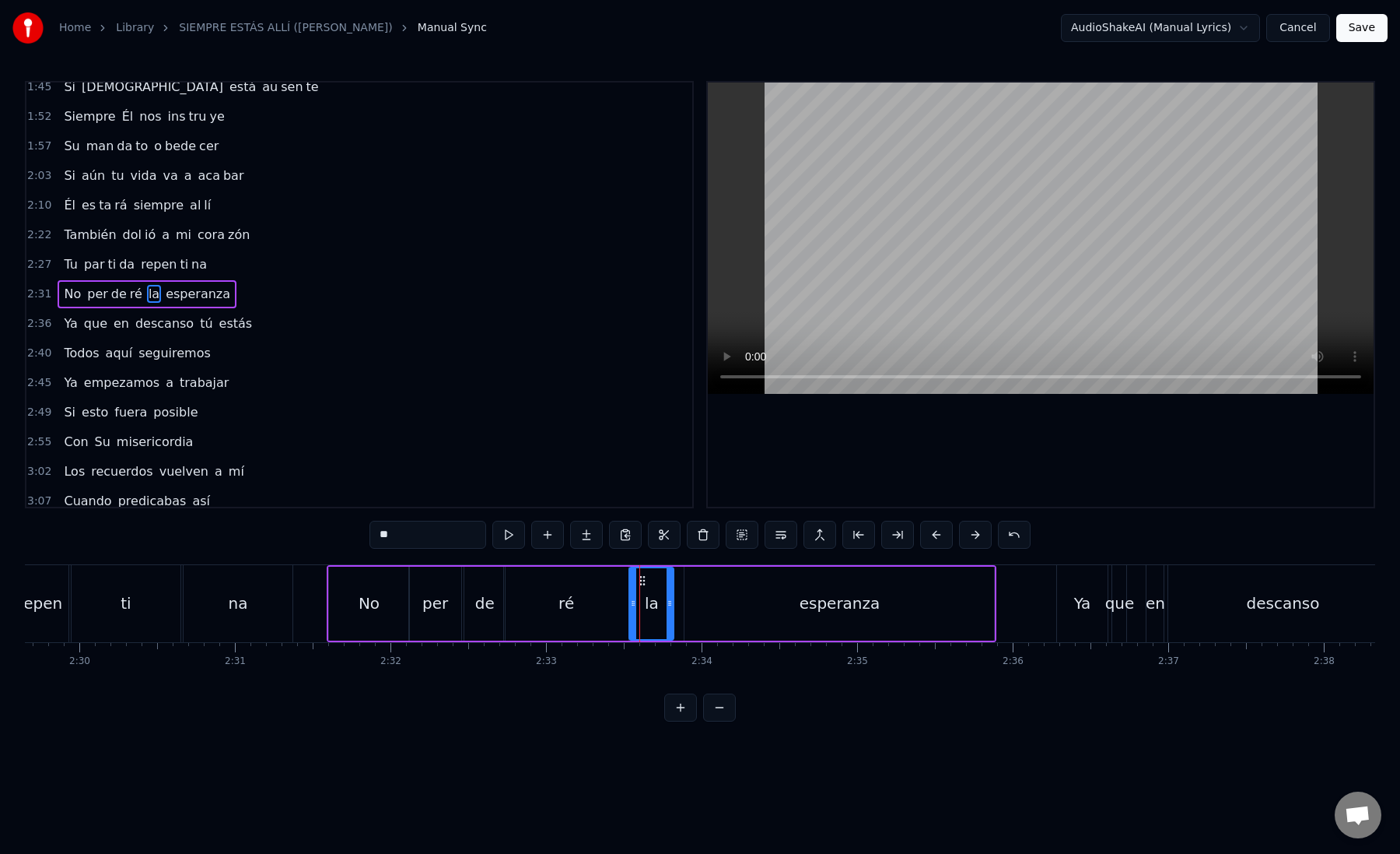
drag, startPoint x: 655, startPoint y: 604, endPoint x: 634, endPoint y: 604, distance: 21.0
click at [634, 604] on circle at bounding box center [634, 604] width 1 height 1
drag, startPoint x: 669, startPoint y: 605, endPoint x: 690, endPoint y: 604, distance: 21.0
click at [692, 604] on icon at bounding box center [694, 603] width 6 height 12
click at [751, 606] on div "esperanza" at bounding box center [840, 603] width 310 height 74
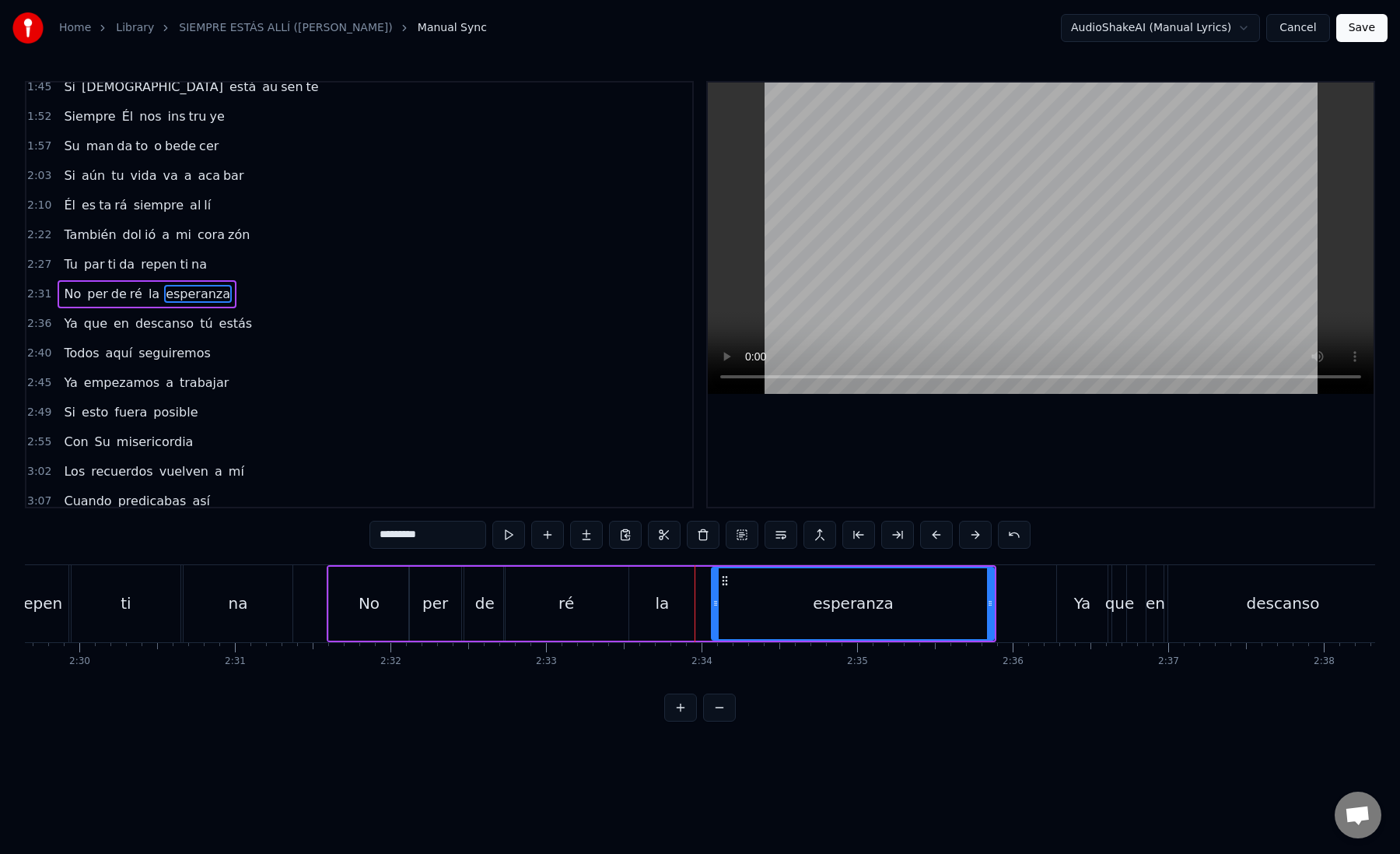
drag, startPoint x: 686, startPoint y: 602, endPoint x: 712, endPoint y: 607, distance: 26.5
click at [712, 607] on icon at bounding box center [715, 603] width 6 height 12
click at [662, 610] on div "la" at bounding box center [663, 603] width 14 height 23
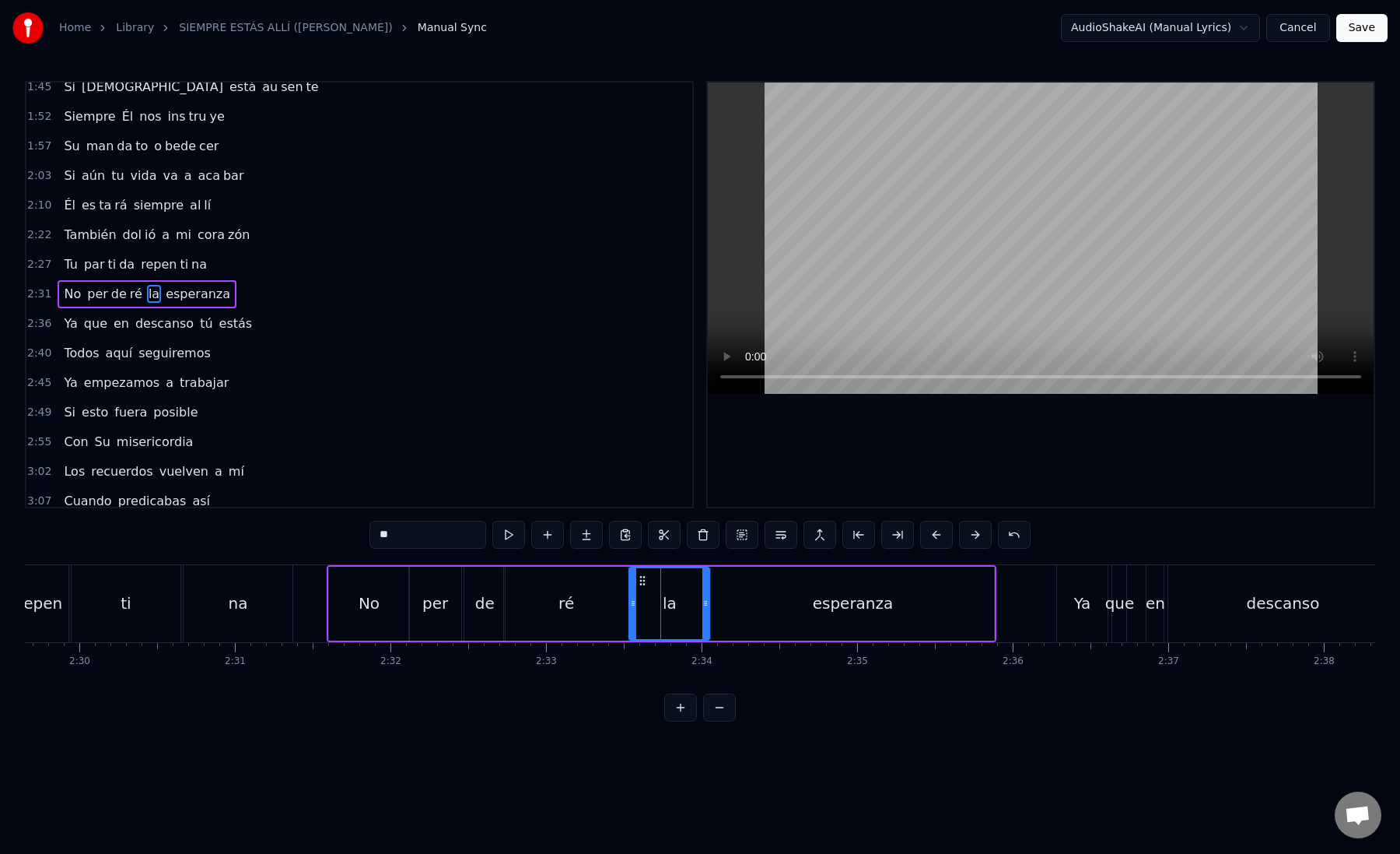
drag, startPoint x: 692, startPoint y: 608, endPoint x: 706, endPoint y: 605, distance: 14.3
click at [706, 608] on icon at bounding box center [705, 603] width 6 height 12
click at [678, 597] on div "la" at bounding box center [669, 603] width 78 height 71
drag, startPoint x: 706, startPoint y: 604, endPoint x: 685, endPoint y: 603, distance: 21.0
click at [685, 604] on icon at bounding box center [685, 603] width 6 height 12
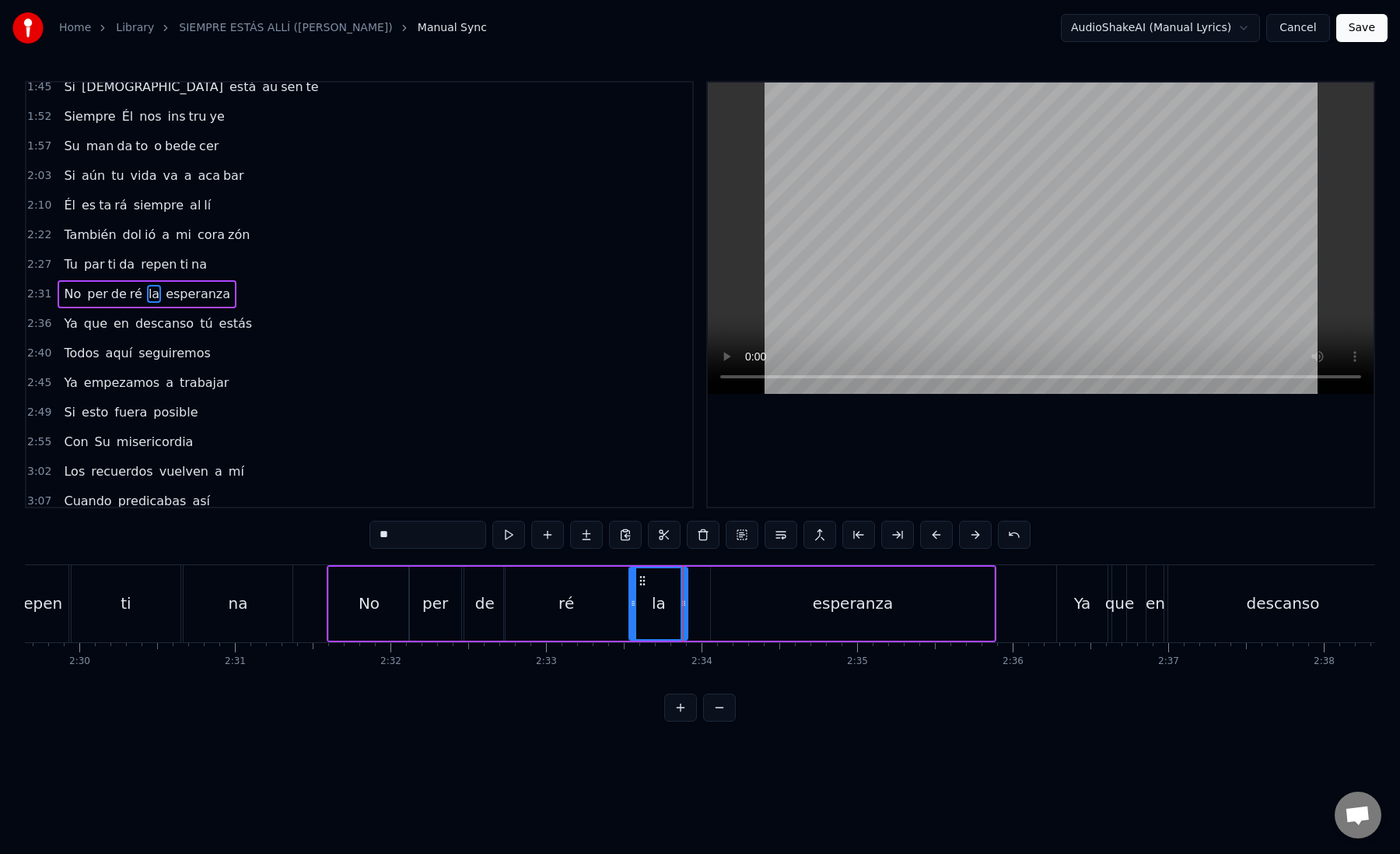
click at [750, 603] on div "esperanza" at bounding box center [852, 603] width 283 height 74
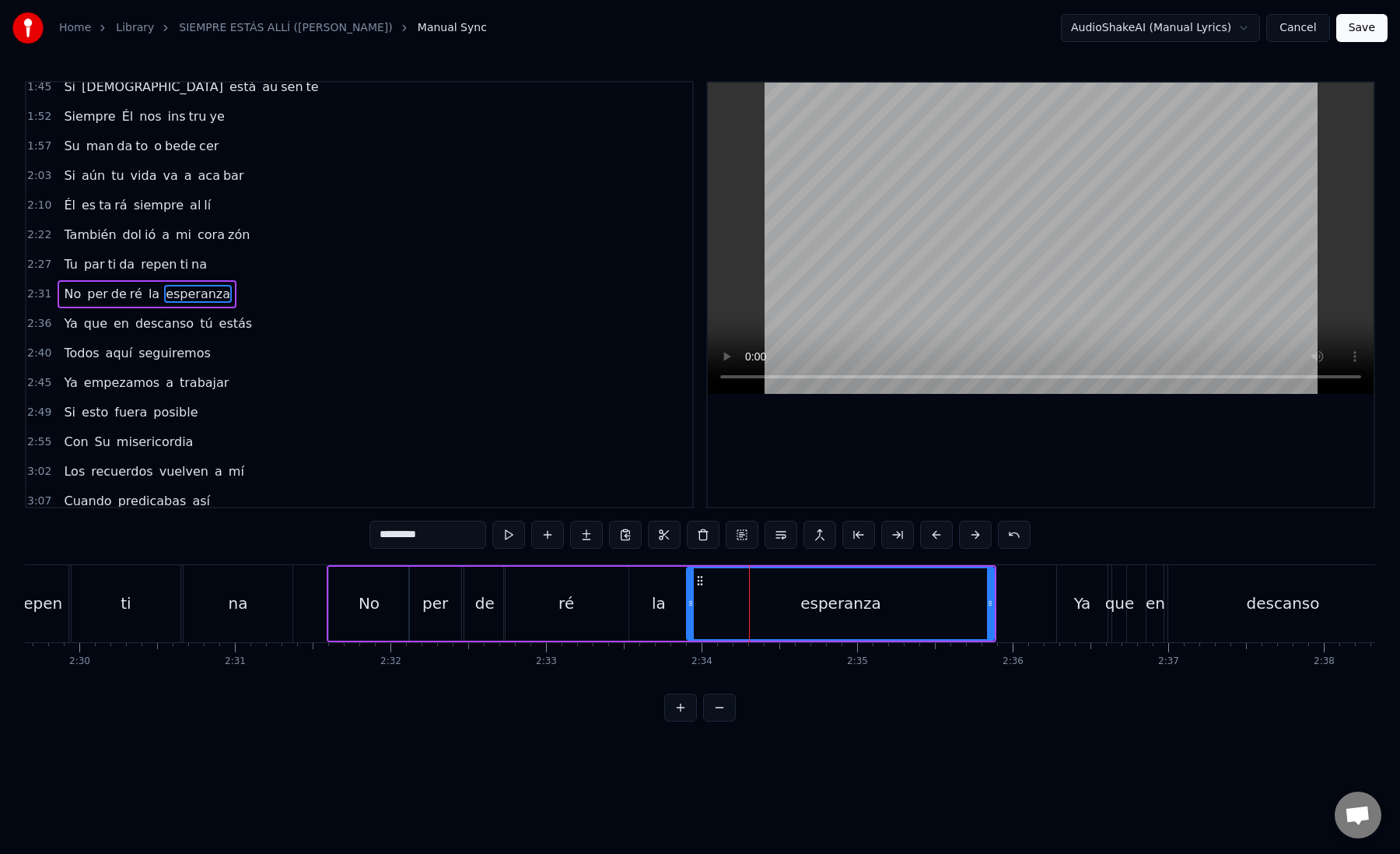
drag, startPoint x: 717, startPoint y: 603, endPoint x: 689, endPoint y: 601, distance: 28.1
click at [689, 601] on icon at bounding box center [690, 603] width 6 height 12
click at [706, 600] on div "esperanza" at bounding box center [839, 603] width 309 height 71
click at [699, 596] on div "esperanza" at bounding box center [839, 603] width 309 height 71
click at [701, 596] on div "esperanza" at bounding box center [839, 603] width 309 height 71
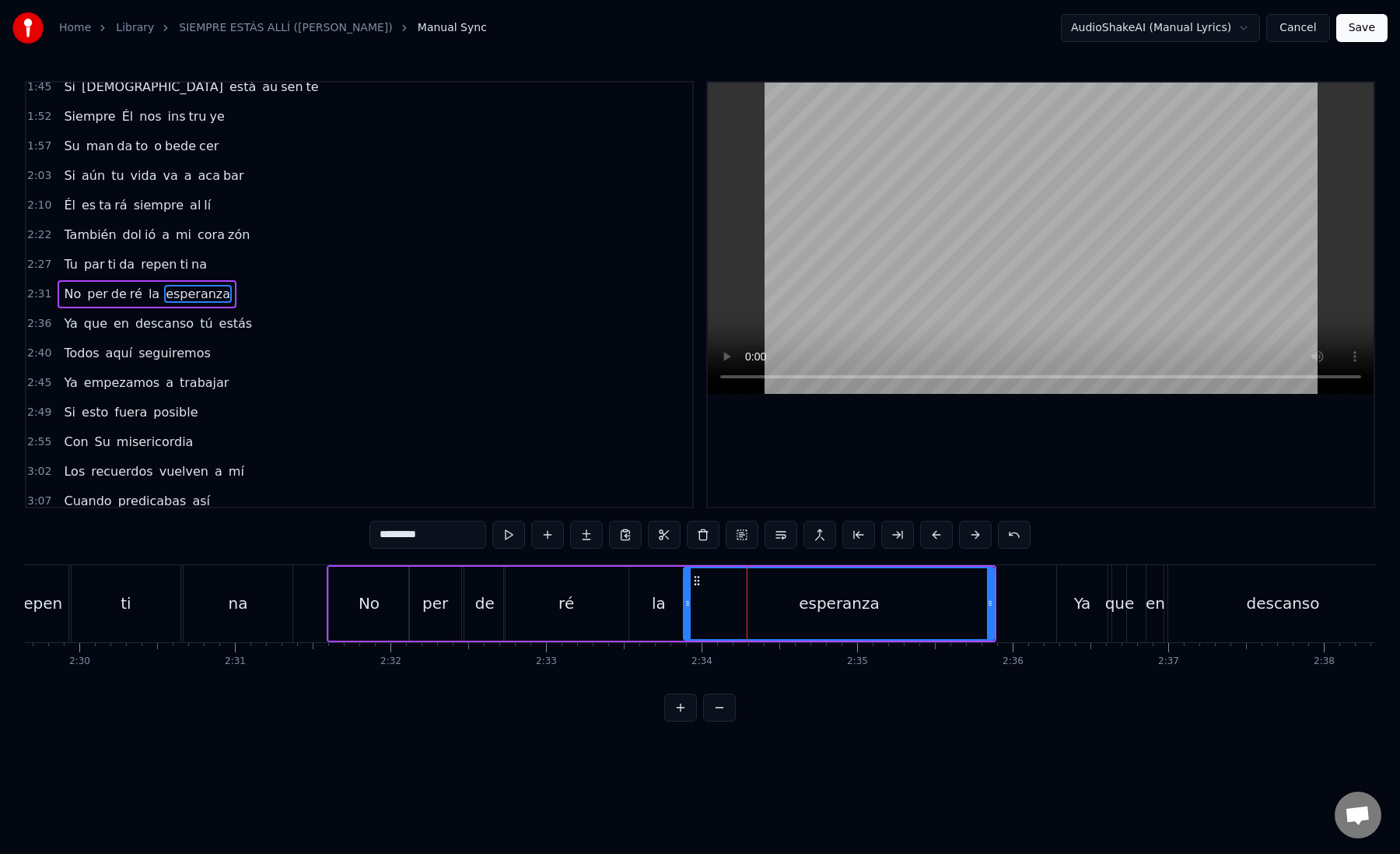
click at [714, 593] on div "esperanza" at bounding box center [839, 603] width 309 height 71
drag, startPoint x: 402, startPoint y: 535, endPoint x: 469, endPoint y: 531, distance: 67.1
click at [469, 531] on input "*********" at bounding box center [428, 535] width 117 height 28
type input "****"
click at [896, 530] on button at bounding box center [897, 535] width 33 height 28
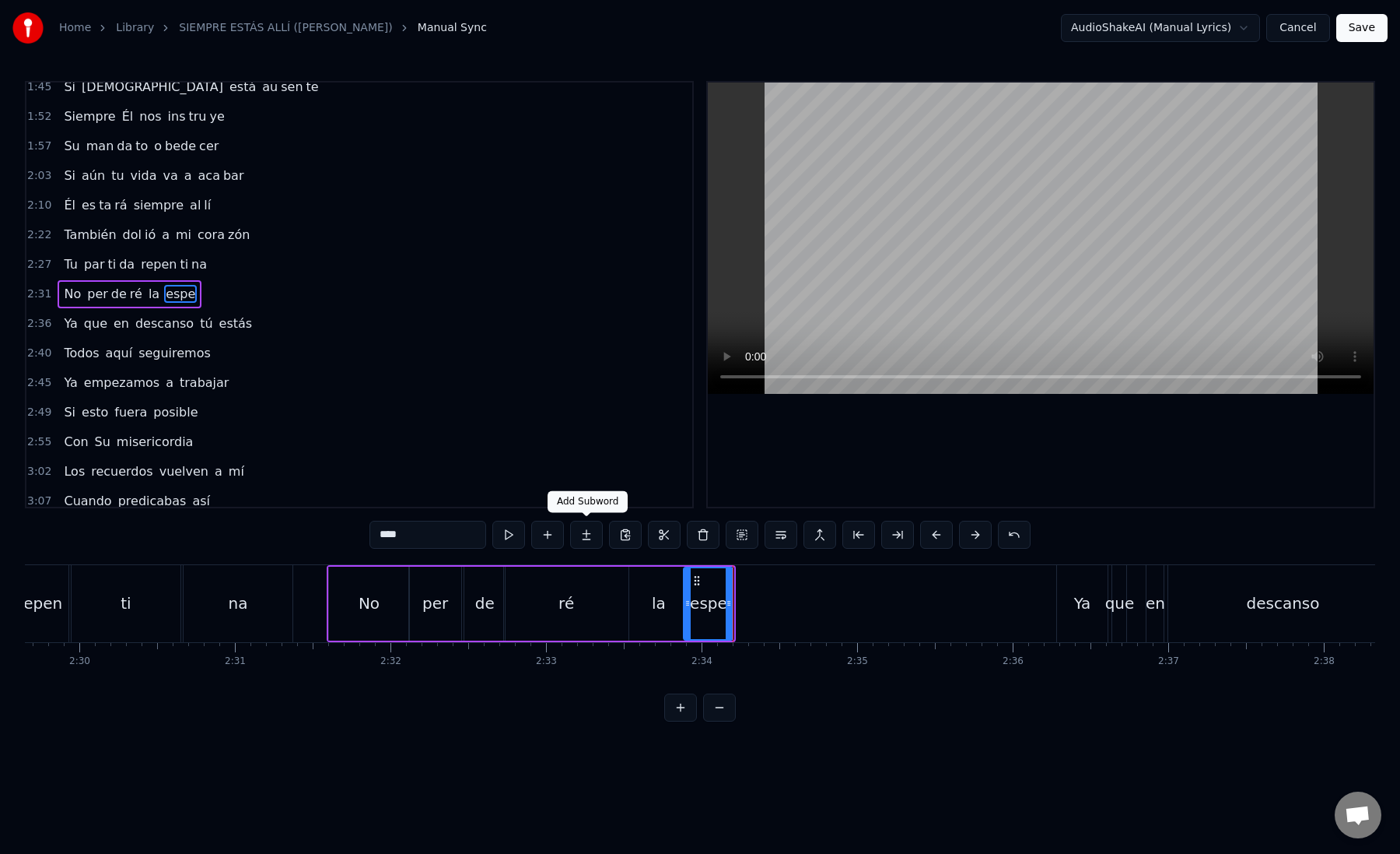
click at [593, 532] on button at bounding box center [587, 535] width 33 height 28
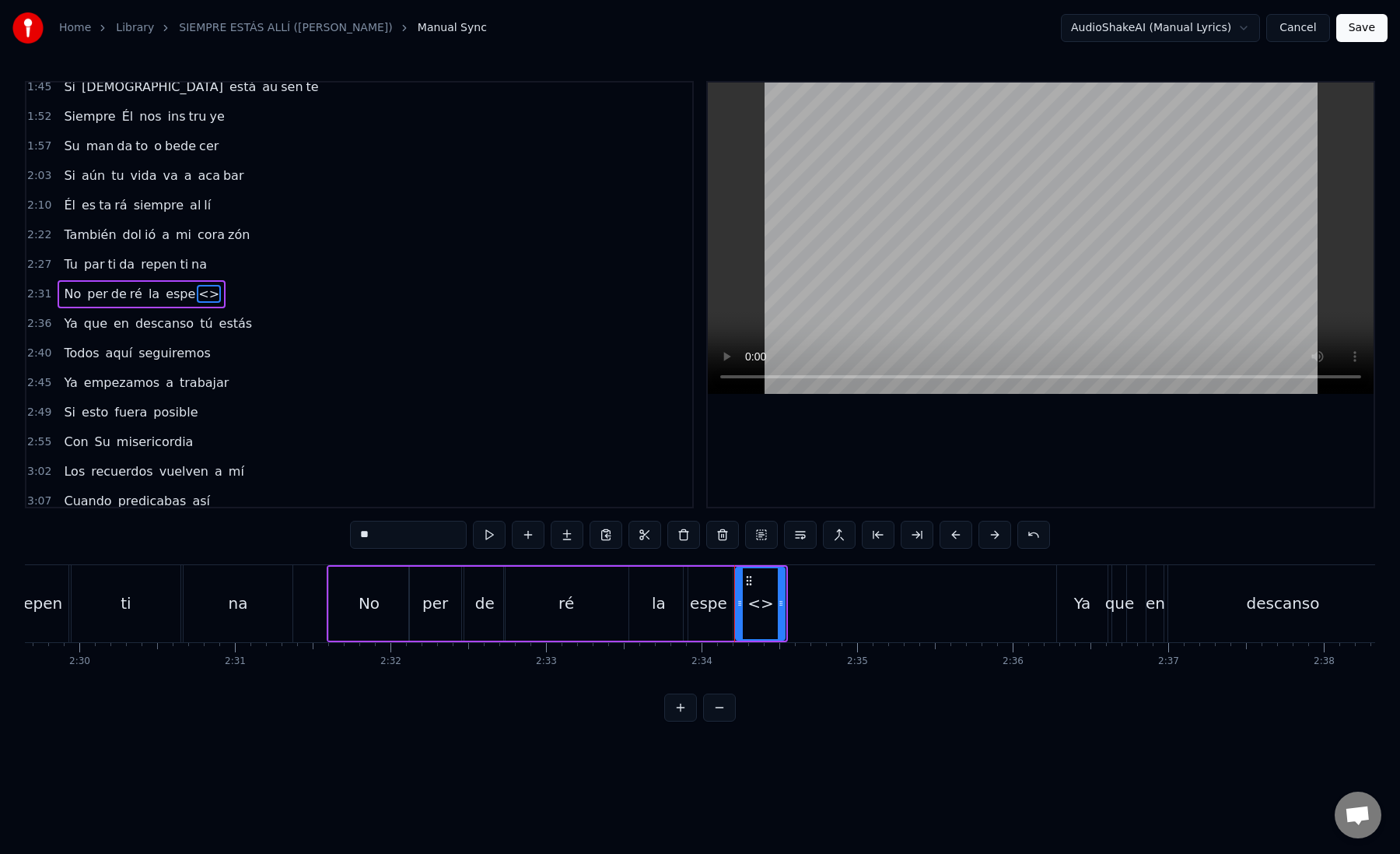
paste input "***"
drag, startPoint x: 416, startPoint y: 532, endPoint x: 342, endPoint y: 532, distance: 74.0
click at [342, 532] on div "0:12 Mi [PERSON_NAME] zón confiado es tá 0:16 Nos vere mos una vez más 0:21 Un …" at bounding box center [700, 401] width 1350 height 640
drag, startPoint x: 376, startPoint y: 535, endPoint x: 460, endPoint y: 532, distance: 84.1
click at [460, 532] on input "*****" at bounding box center [409, 535] width 117 height 28
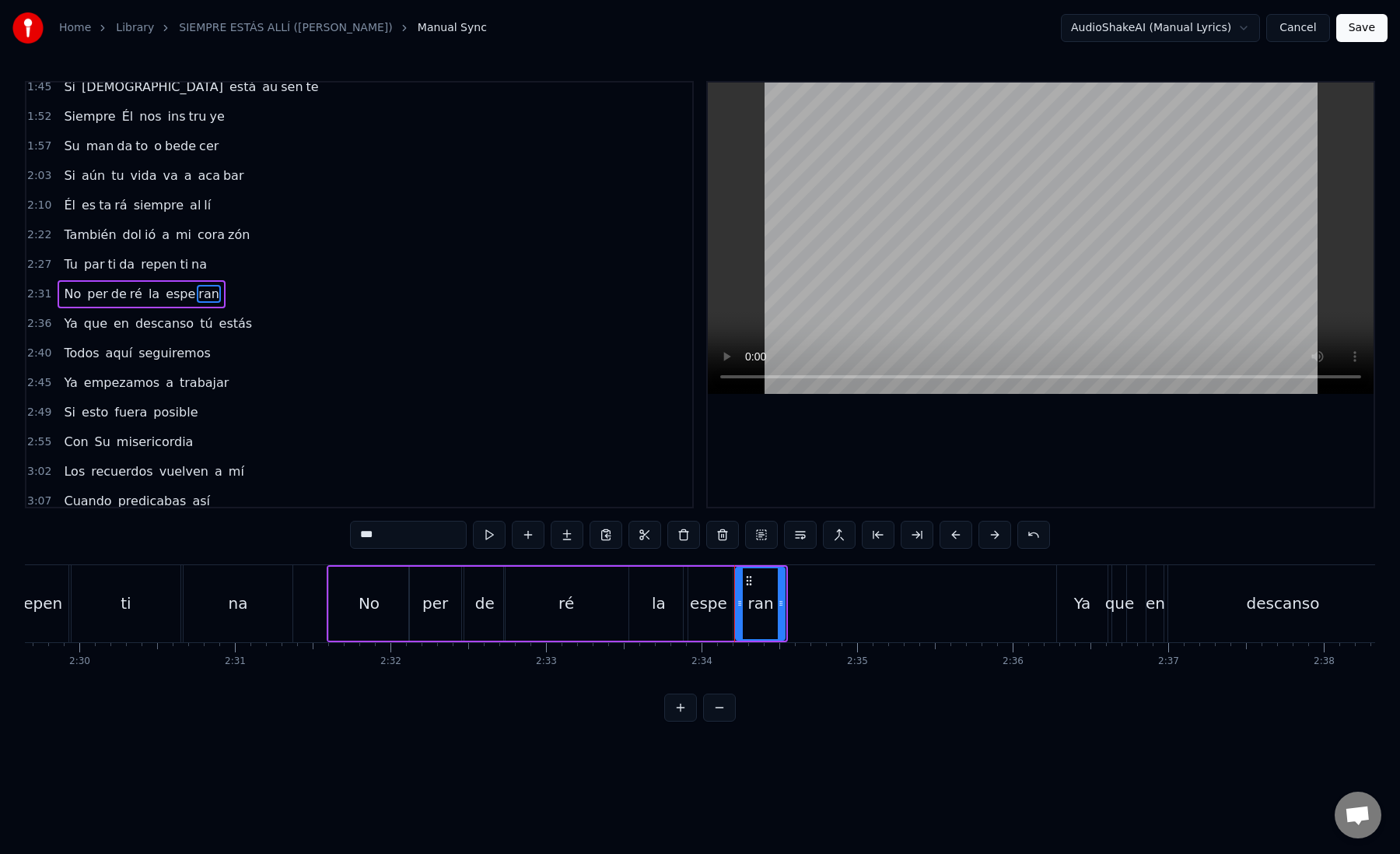
type input "***"
click at [564, 540] on button at bounding box center [567, 535] width 33 height 28
paste input "text"
drag, startPoint x: 390, startPoint y: 529, endPoint x: 340, endPoint y: 526, distance: 50.1
click at [340, 526] on div "0:12 Mi [PERSON_NAME] zón confiado es tá 0:16 Nos vere mos una vez más 0:21 Un …" at bounding box center [700, 401] width 1350 height 640
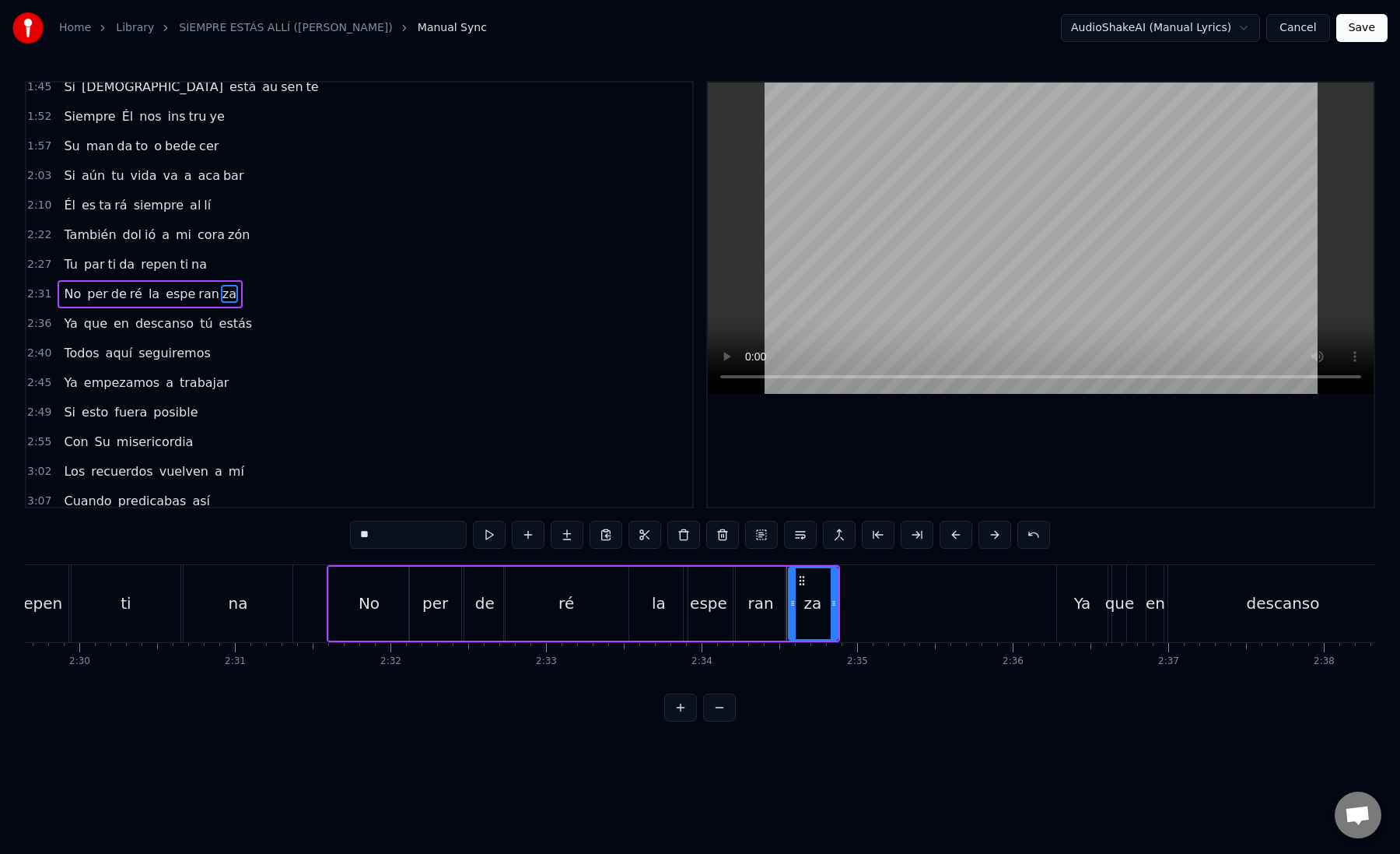
click at [796, 590] on div "za" at bounding box center [813, 603] width 47 height 71
drag, startPoint x: 803, startPoint y: 579, endPoint x: 892, endPoint y: 579, distance: 89.0
click at [892, 580] on circle at bounding box center [892, 580] width 1 height 1
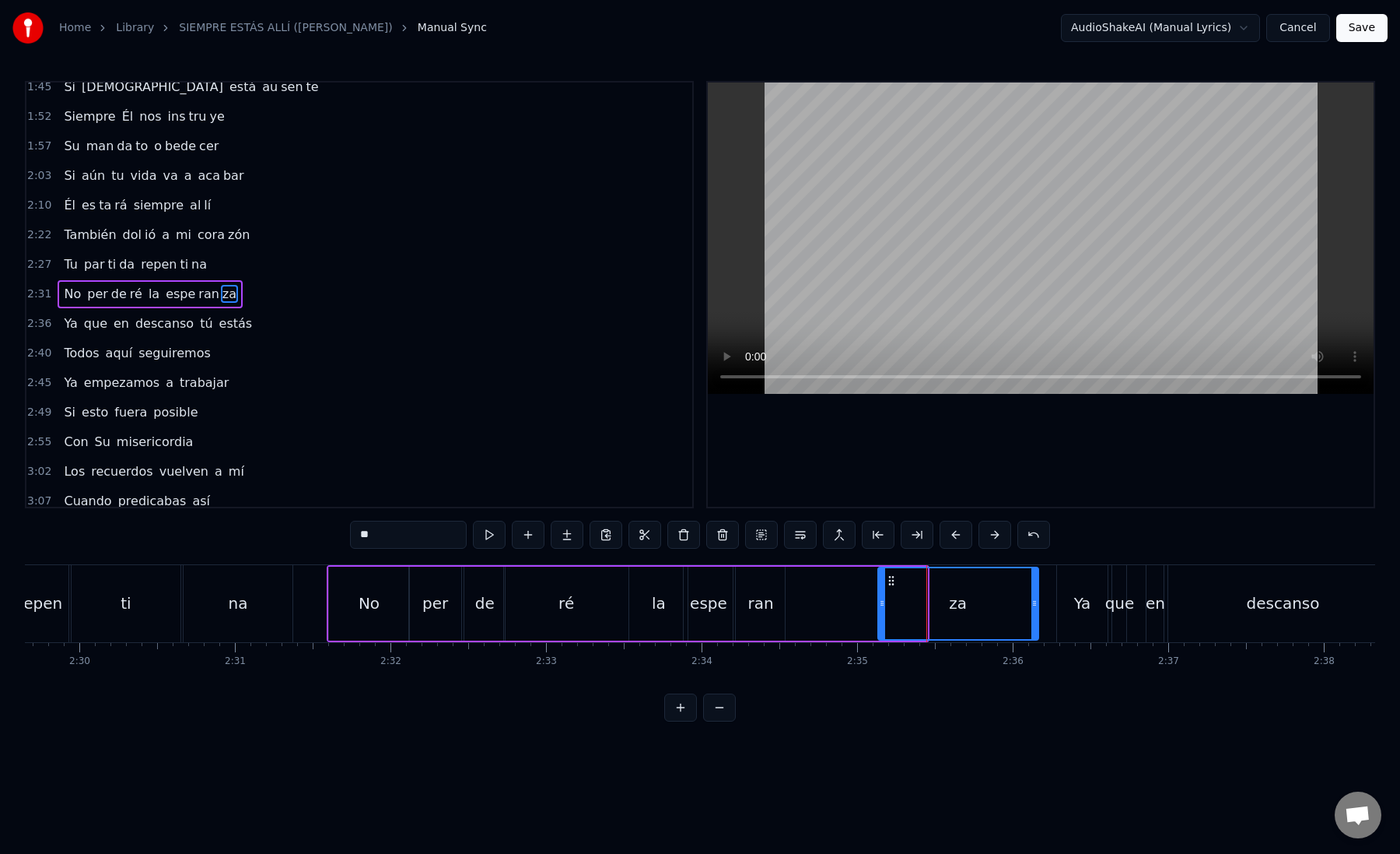
drag, startPoint x: 923, startPoint y: 604, endPoint x: 1034, endPoint y: 604, distance: 111.0
click at [1034, 604] on icon at bounding box center [1034, 603] width 6 height 12
click at [760, 596] on div "ran" at bounding box center [761, 603] width 26 height 23
drag, startPoint x: 782, startPoint y: 598, endPoint x: 881, endPoint y: 606, distance: 99.3
click at [881, 608] on icon at bounding box center [884, 603] width 6 height 12
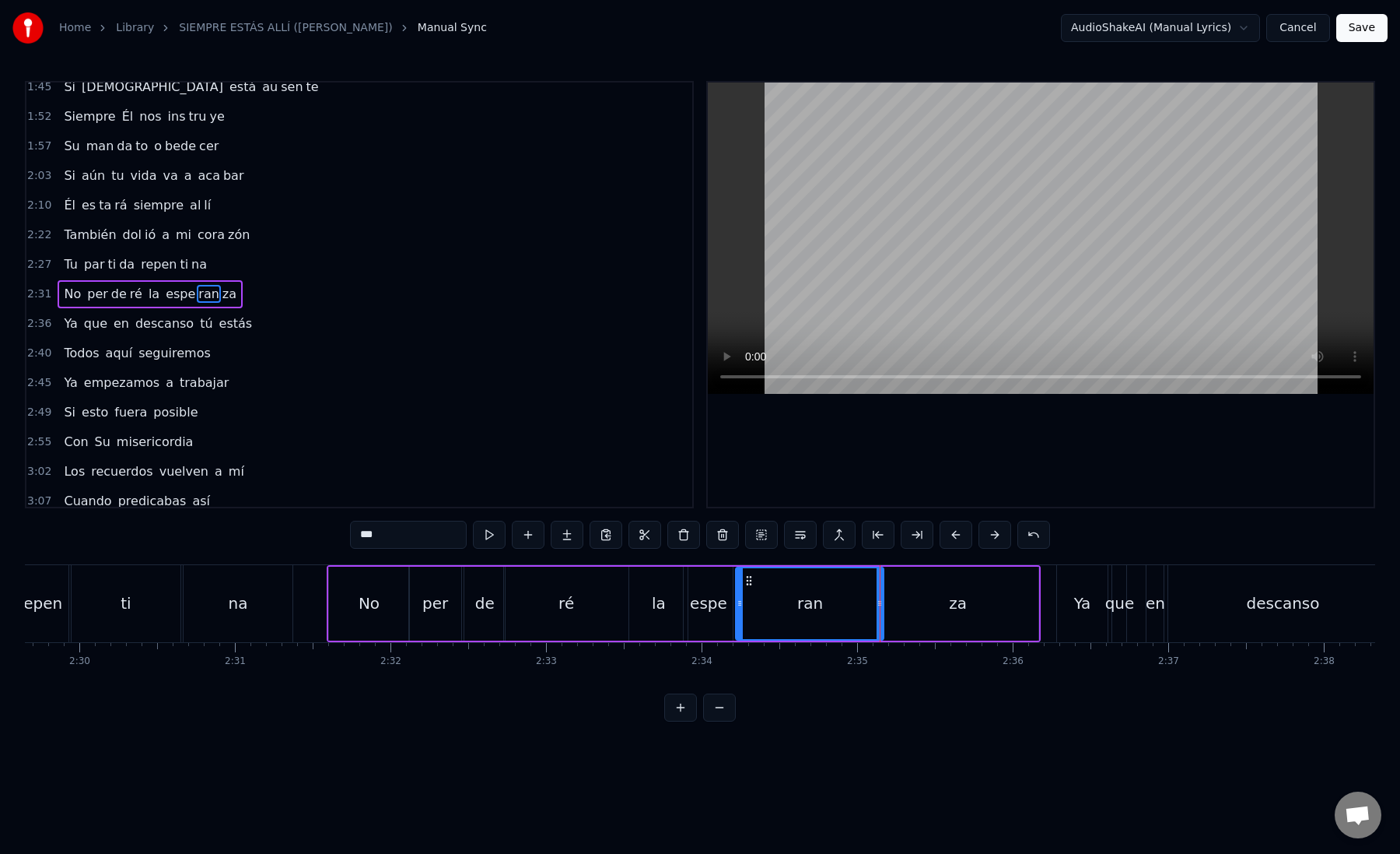
click at [769, 594] on div "ran" at bounding box center [810, 603] width 146 height 71
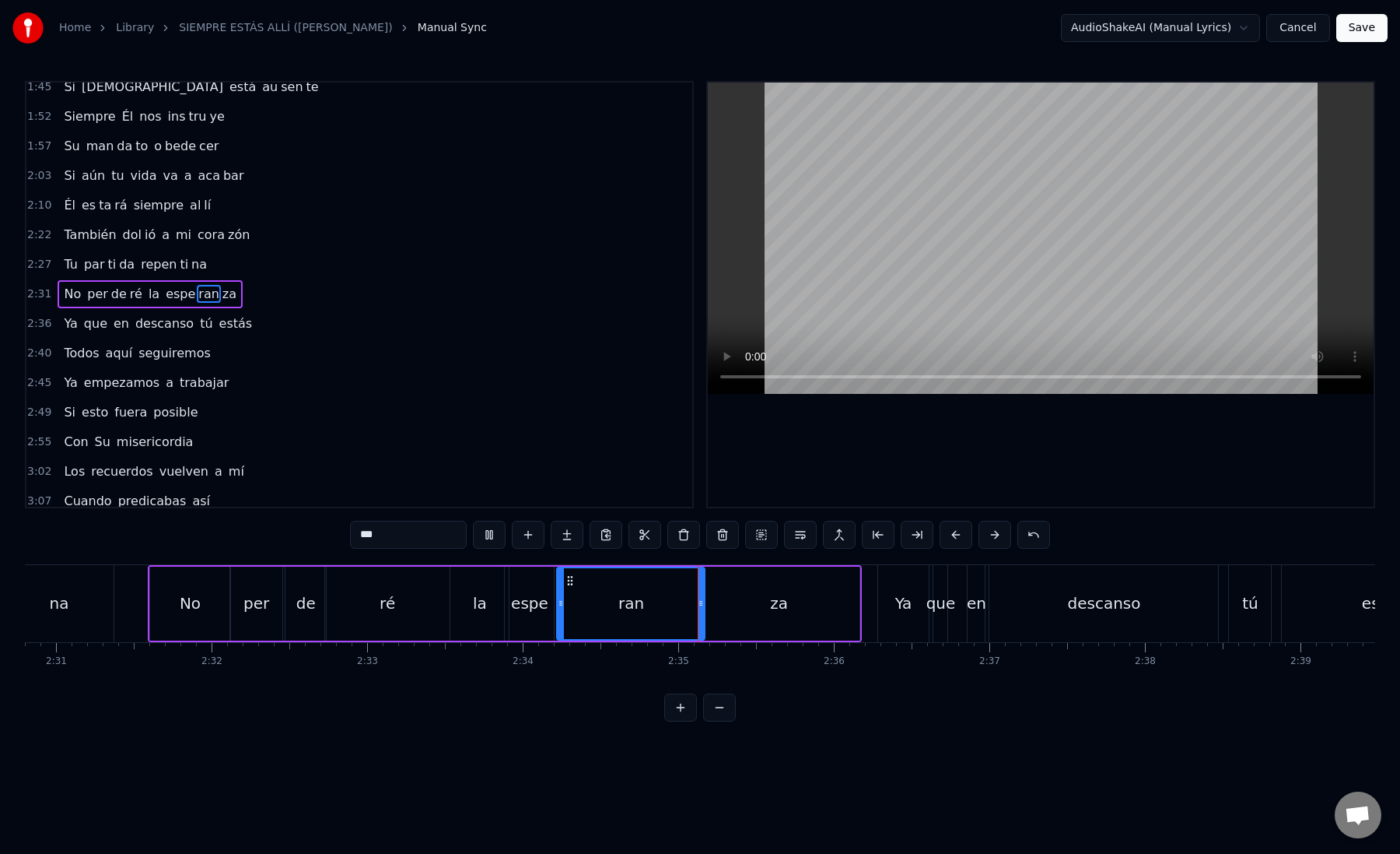
scroll to position [0, 23528]
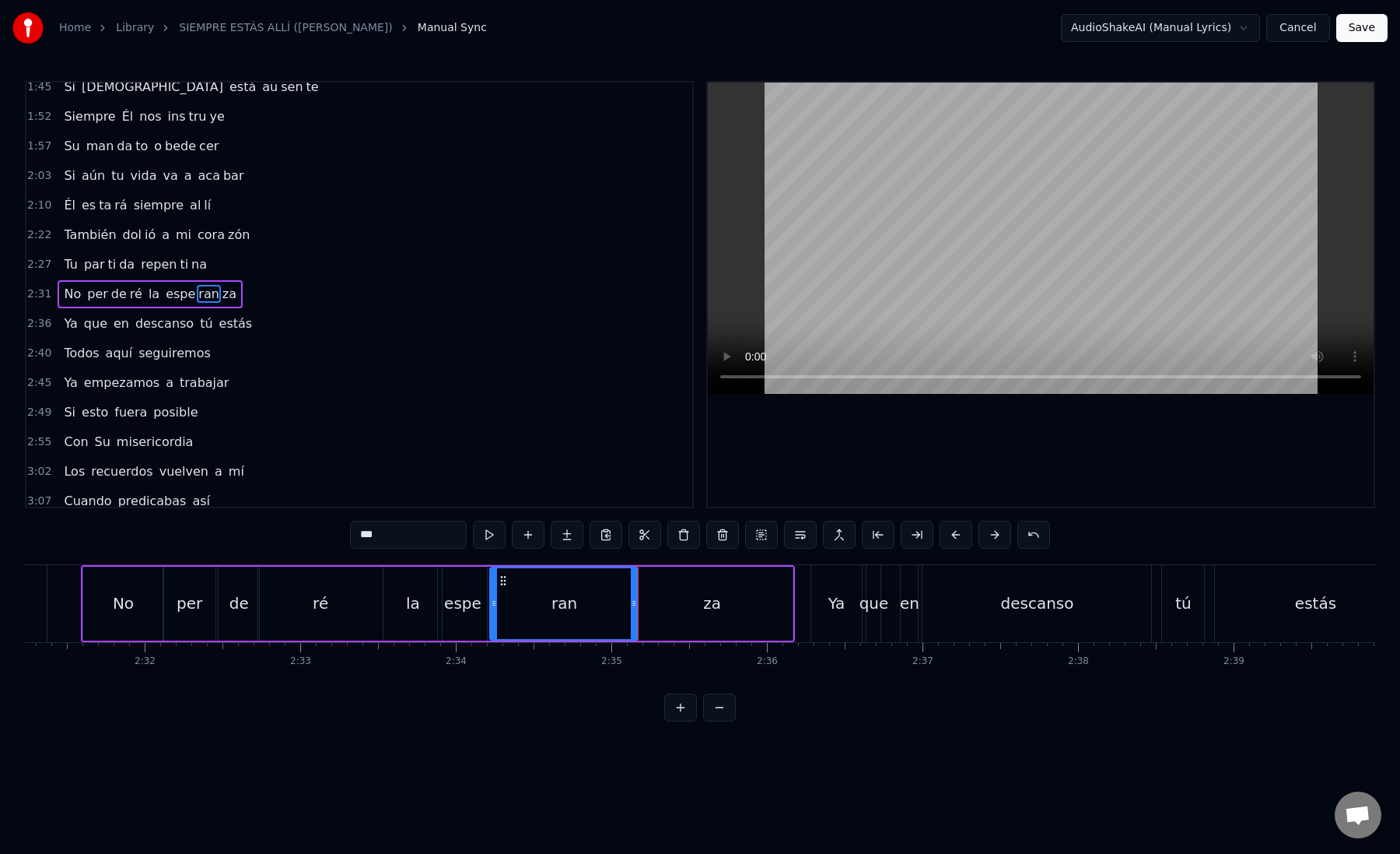
click at [658, 598] on div "za" at bounding box center [712, 603] width 160 height 74
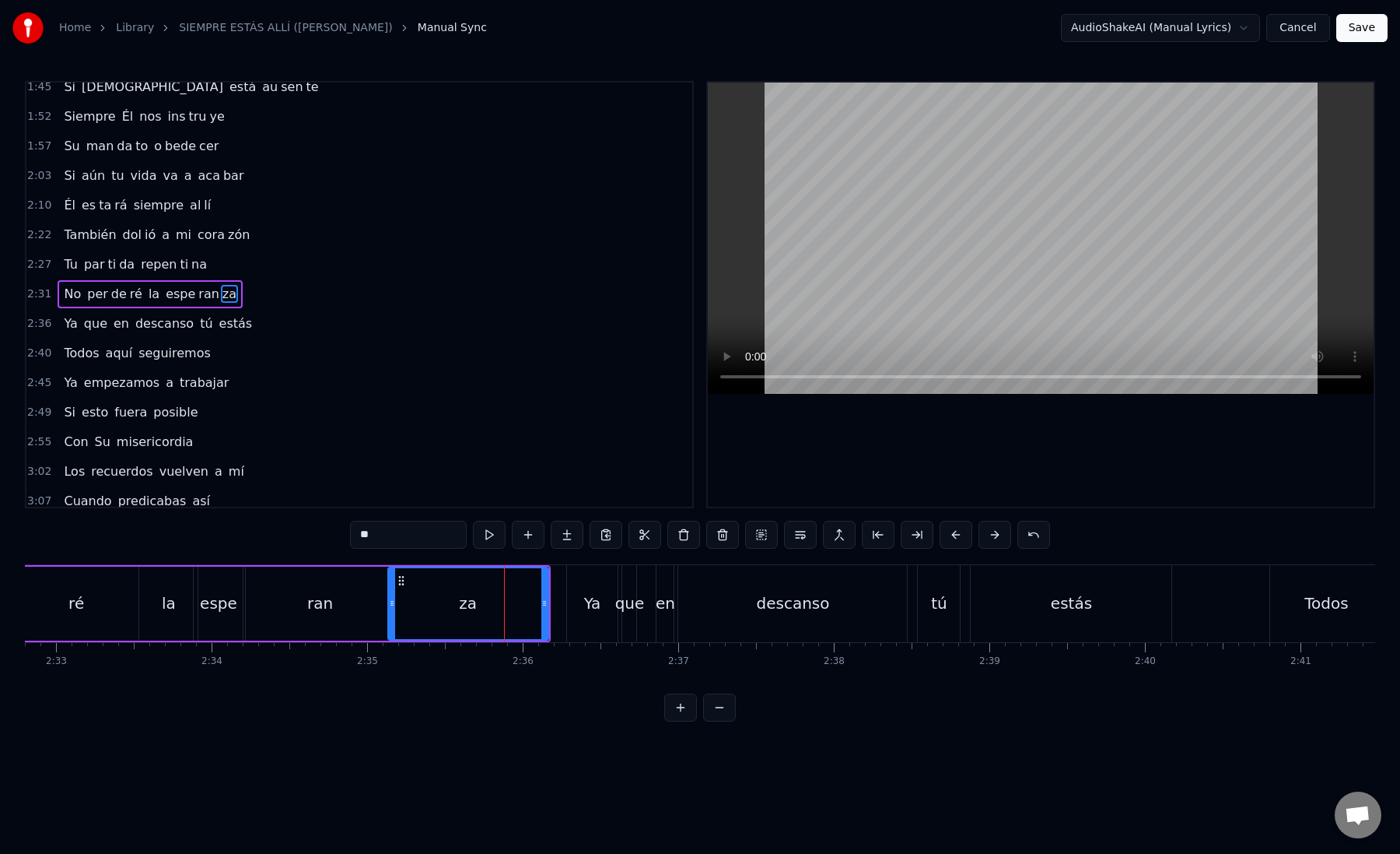
scroll to position [0, 23797]
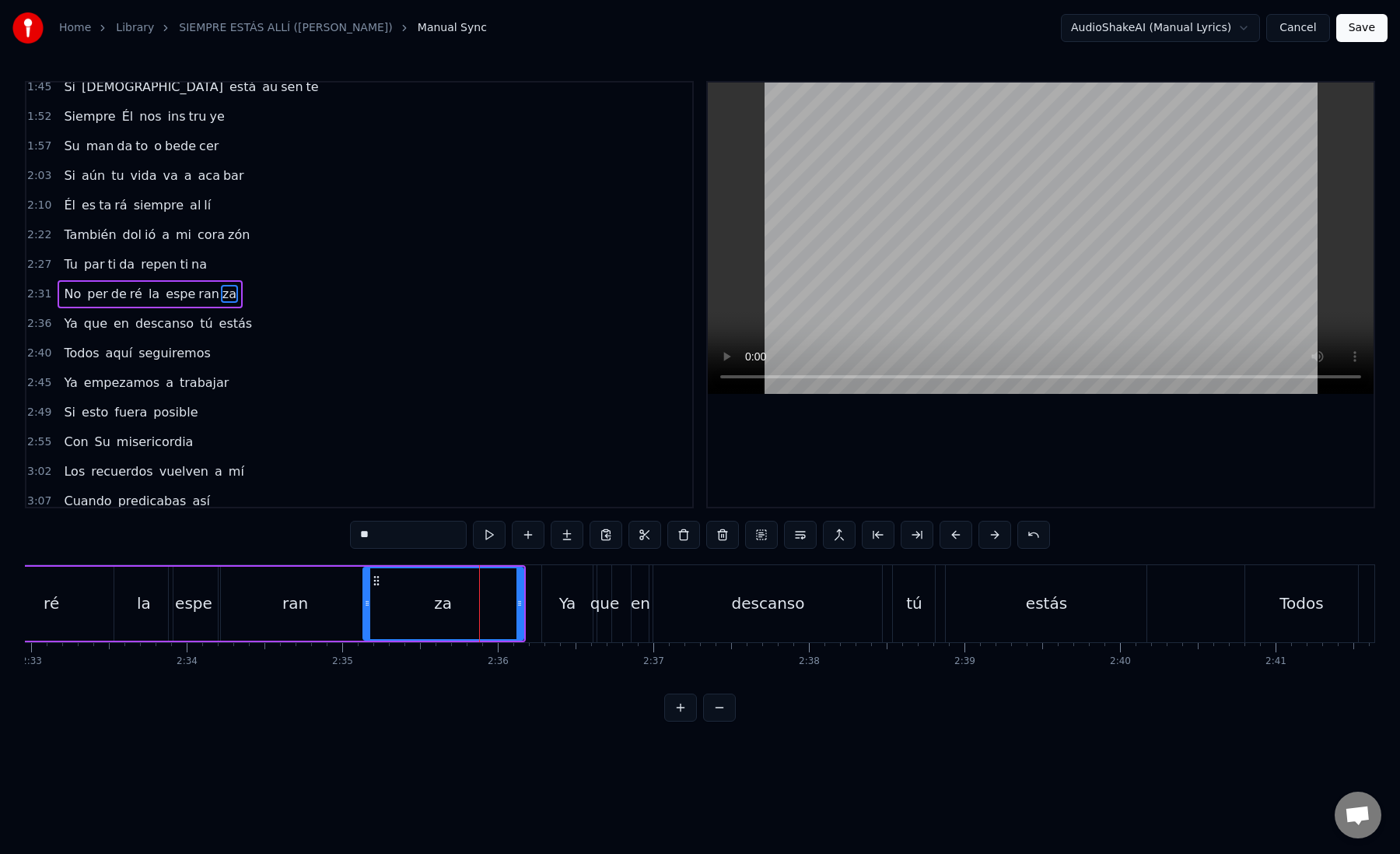
click at [556, 596] on div "Ya" at bounding box center [568, 603] width 52 height 77
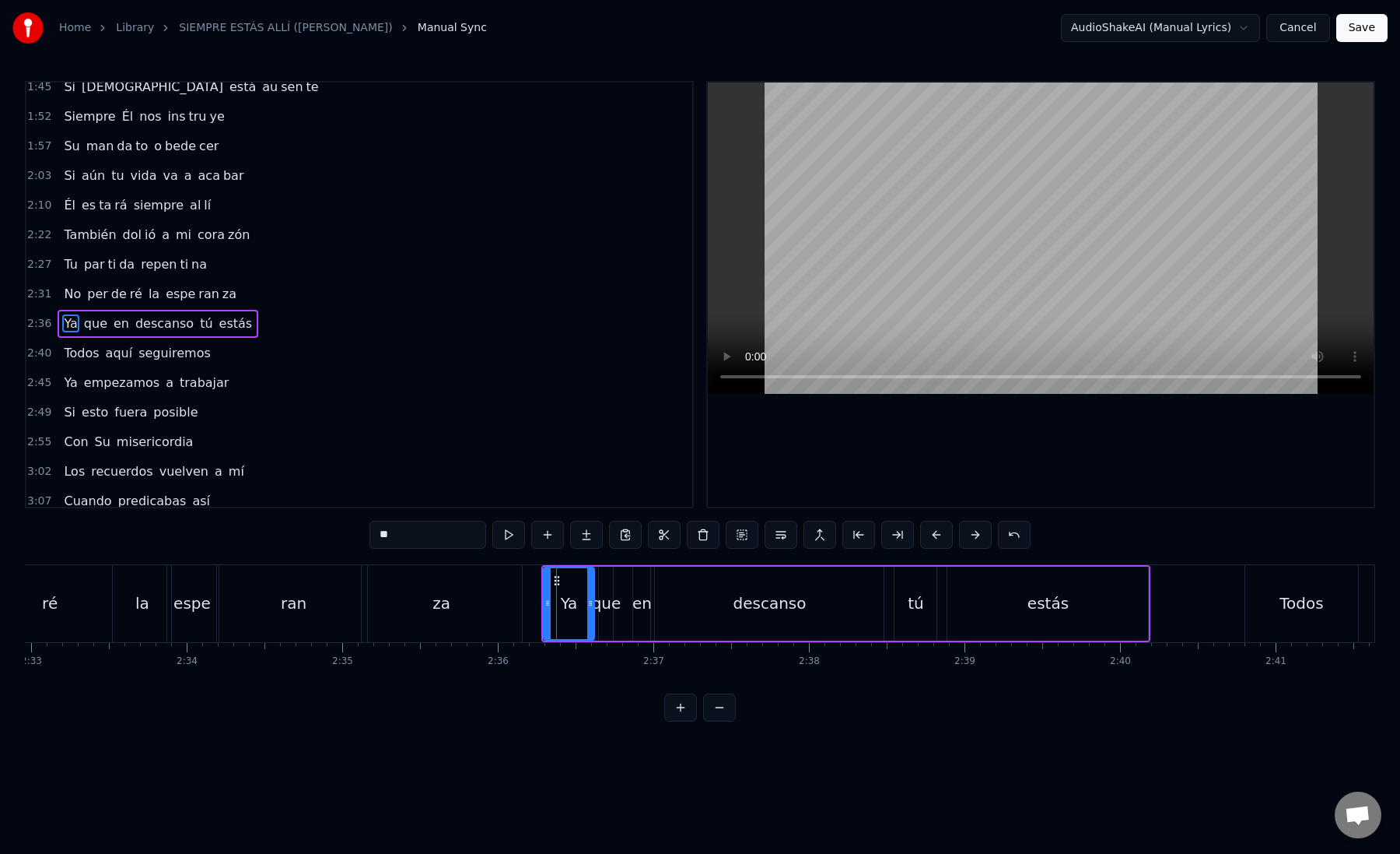
scroll to position [602, 0]
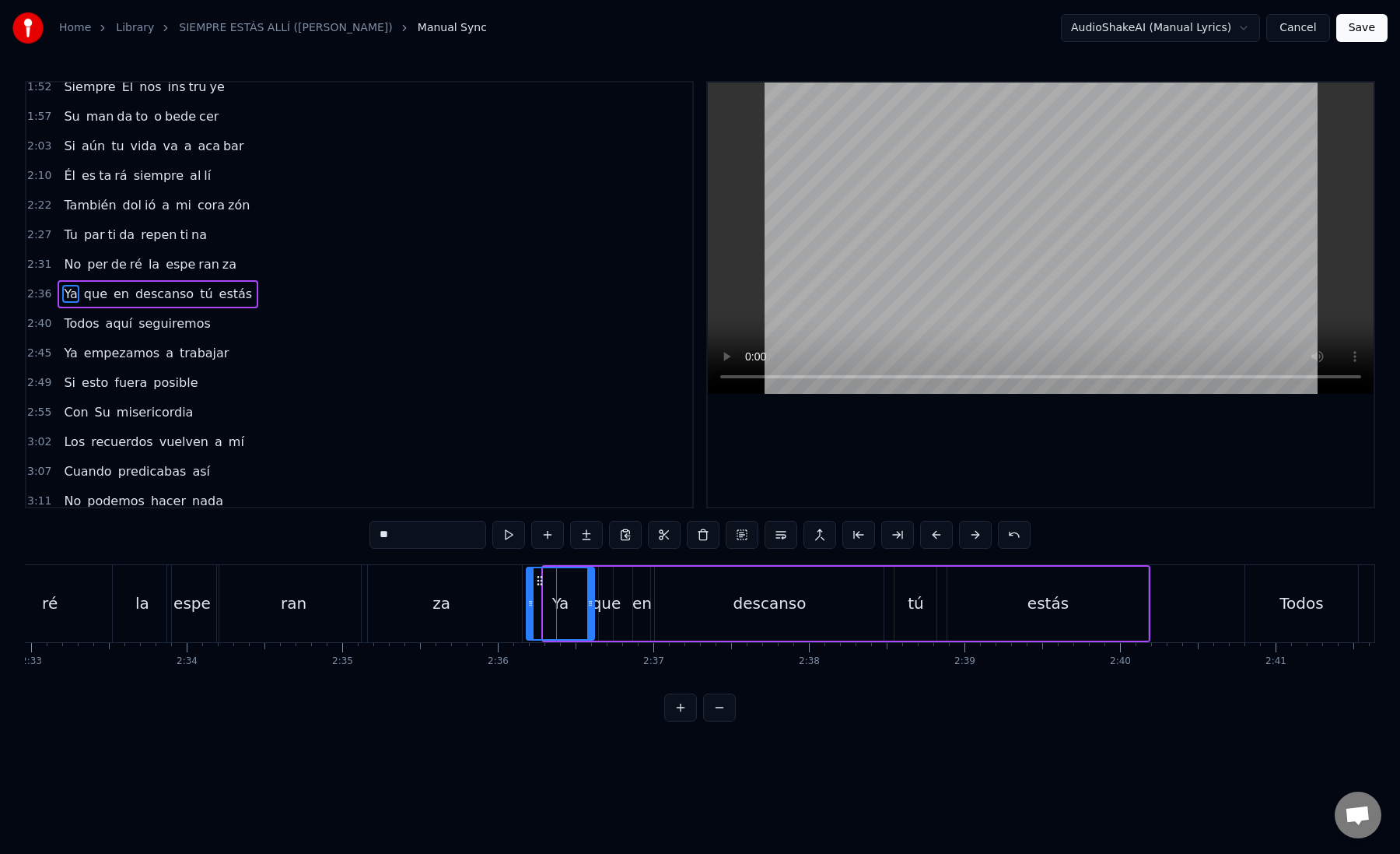
drag, startPoint x: 548, startPoint y: 604, endPoint x: 531, endPoint y: 604, distance: 17.0
click at [531, 604] on icon at bounding box center [530, 603] width 6 height 12
click at [544, 605] on div "Ya" at bounding box center [560, 603] width 68 height 71
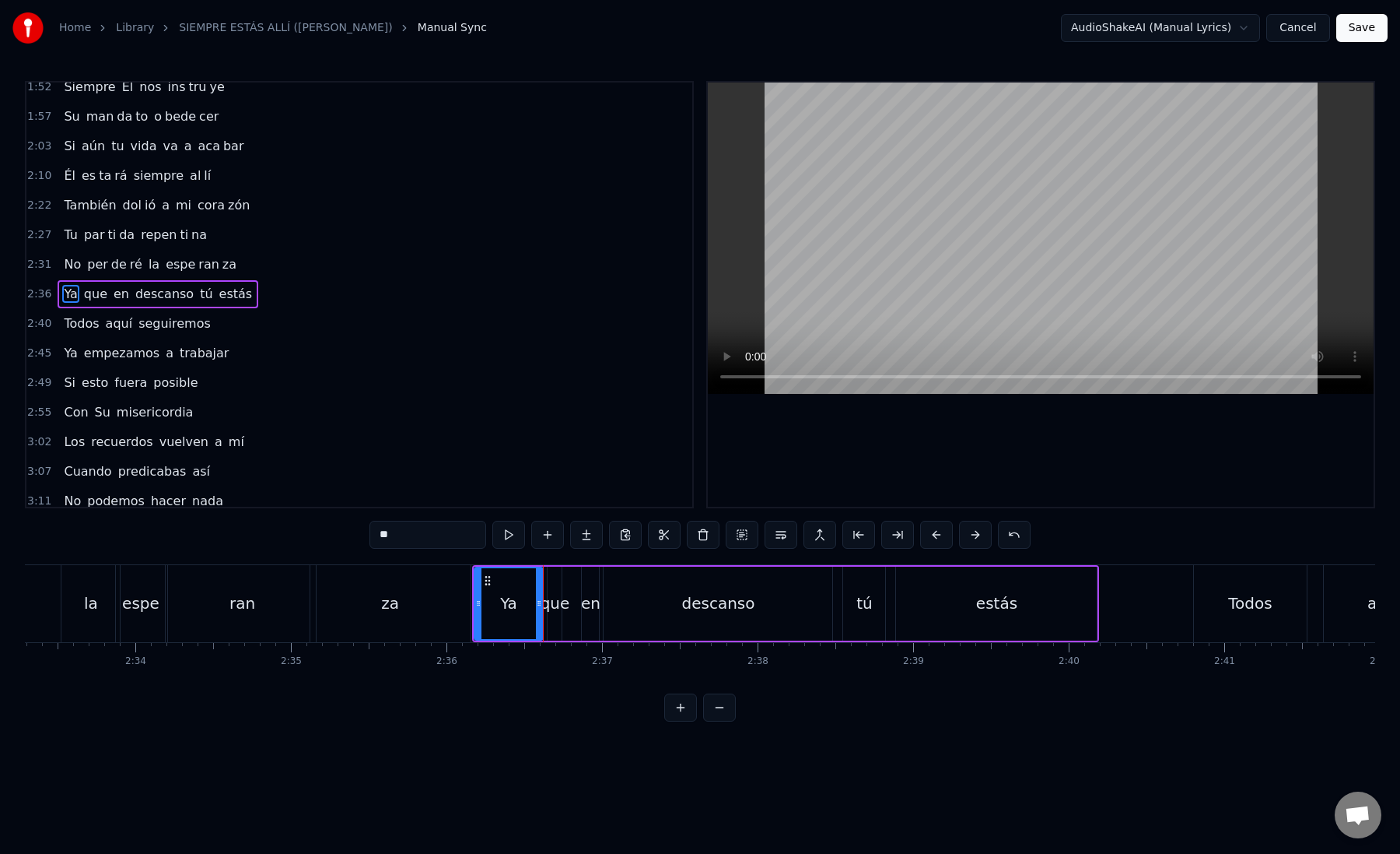
scroll to position [0, 23884]
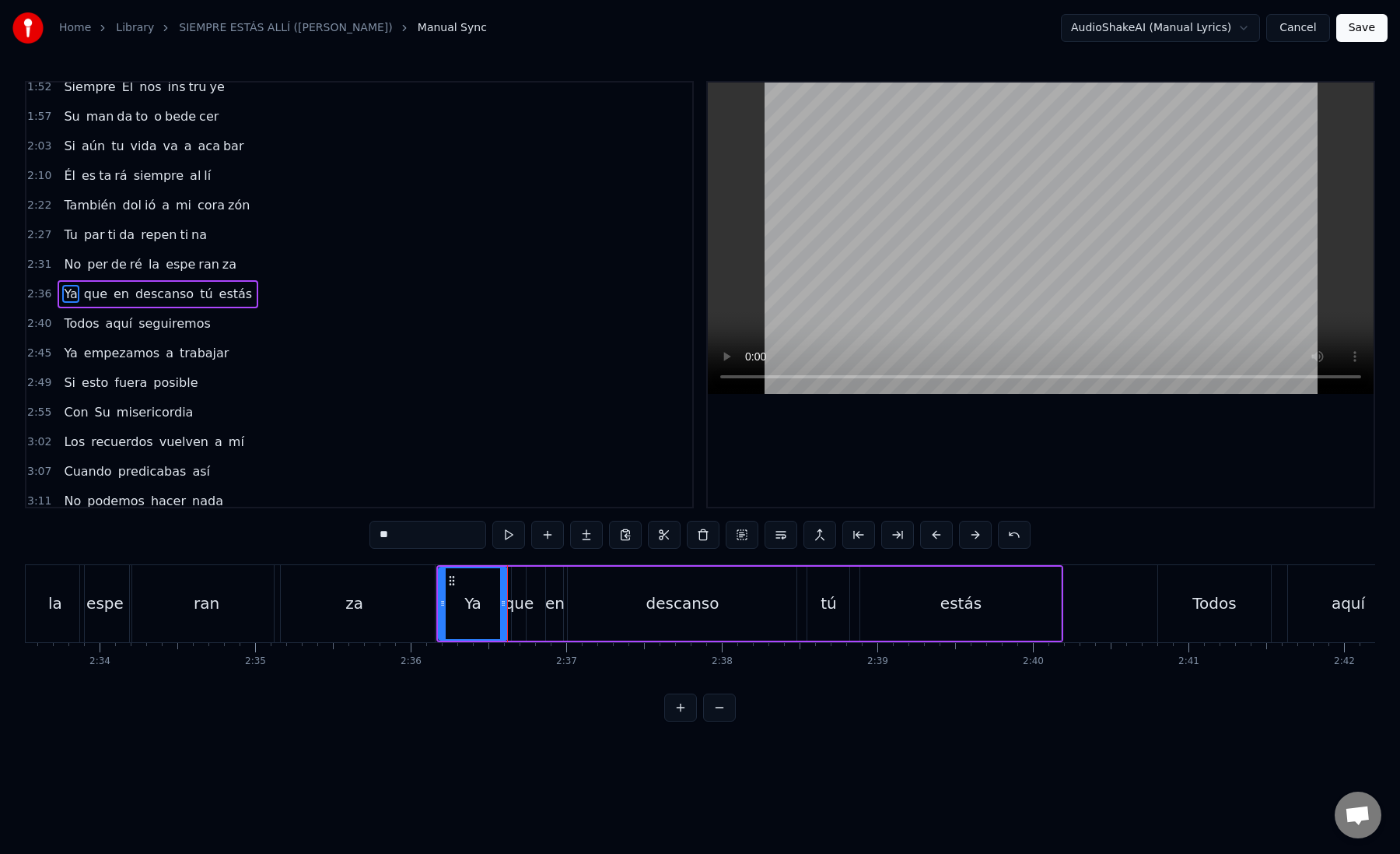
click at [513, 608] on div "que" at bounding box center [520, 603] width 29 height 23
click at [496, 610] on div "Ya" at bounding box center [473, 603] width 69 height 74
drag, startPoint x: 506, startPoint y: 603, endPoint x: 497, endPoint y: 603, distance: 9.0
click at [497, 603] on icon at bounding box center [494, 603] width 6 height 12
click at [524, 605] on div "que" at bounding box center [520, 603] width 29 height 23
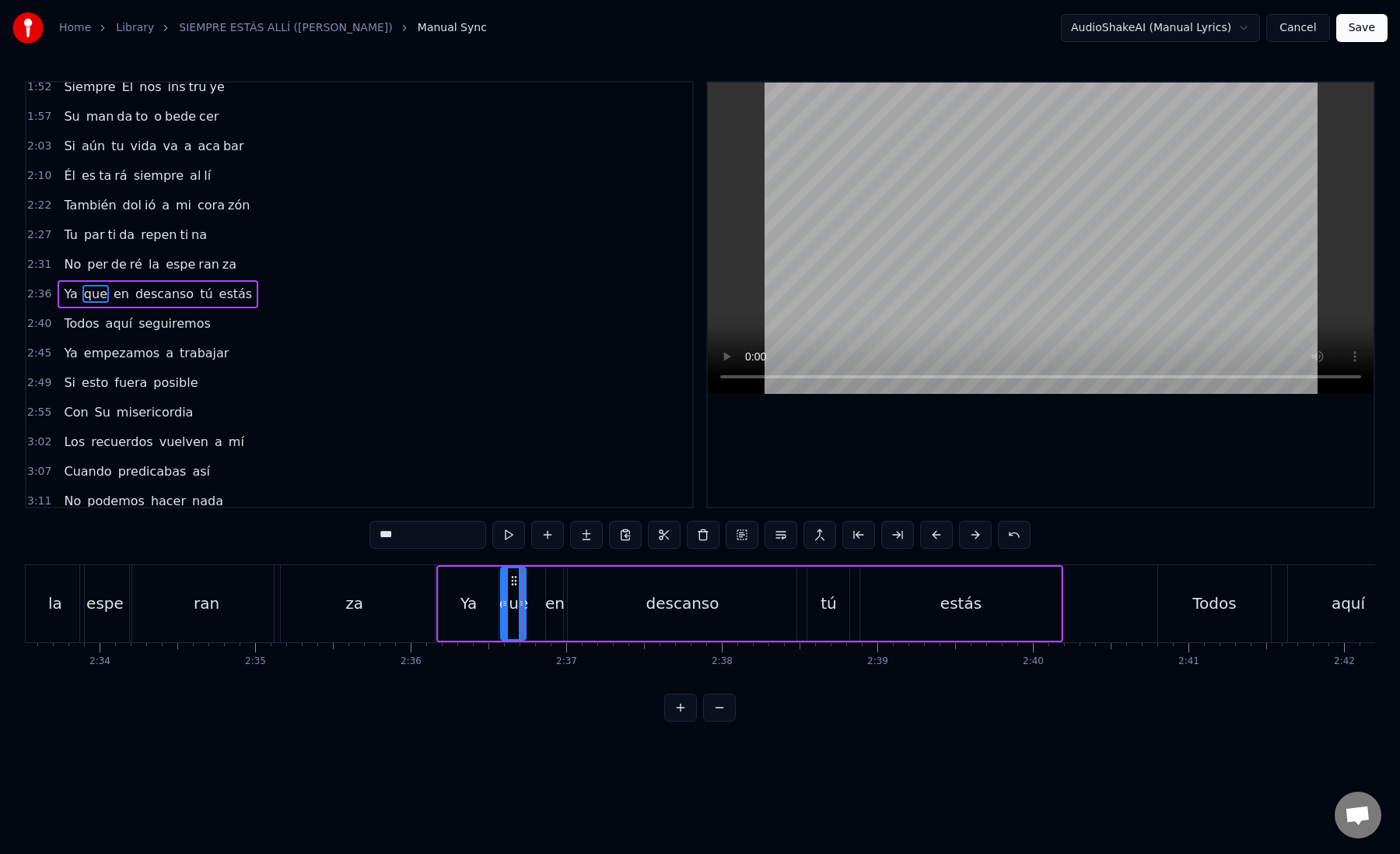
drag, startPoint x: 515, startPoint y: 605, endPoint x: 505, endPoint y: 605, distance: 10.0
click at [505, 605] on icon at bounding box center [504, 603] width 6 height 12
drag, startPoint x: 521, startPoint y: 611, endPoint x: 539, endPoint y: 614, distance: 18.2
click at [540, 615] on div at bounding box center [540, 603] width 6 height 71
click at [558, 614] on div "en" at bounding box center [555, 603] width 20 height 23
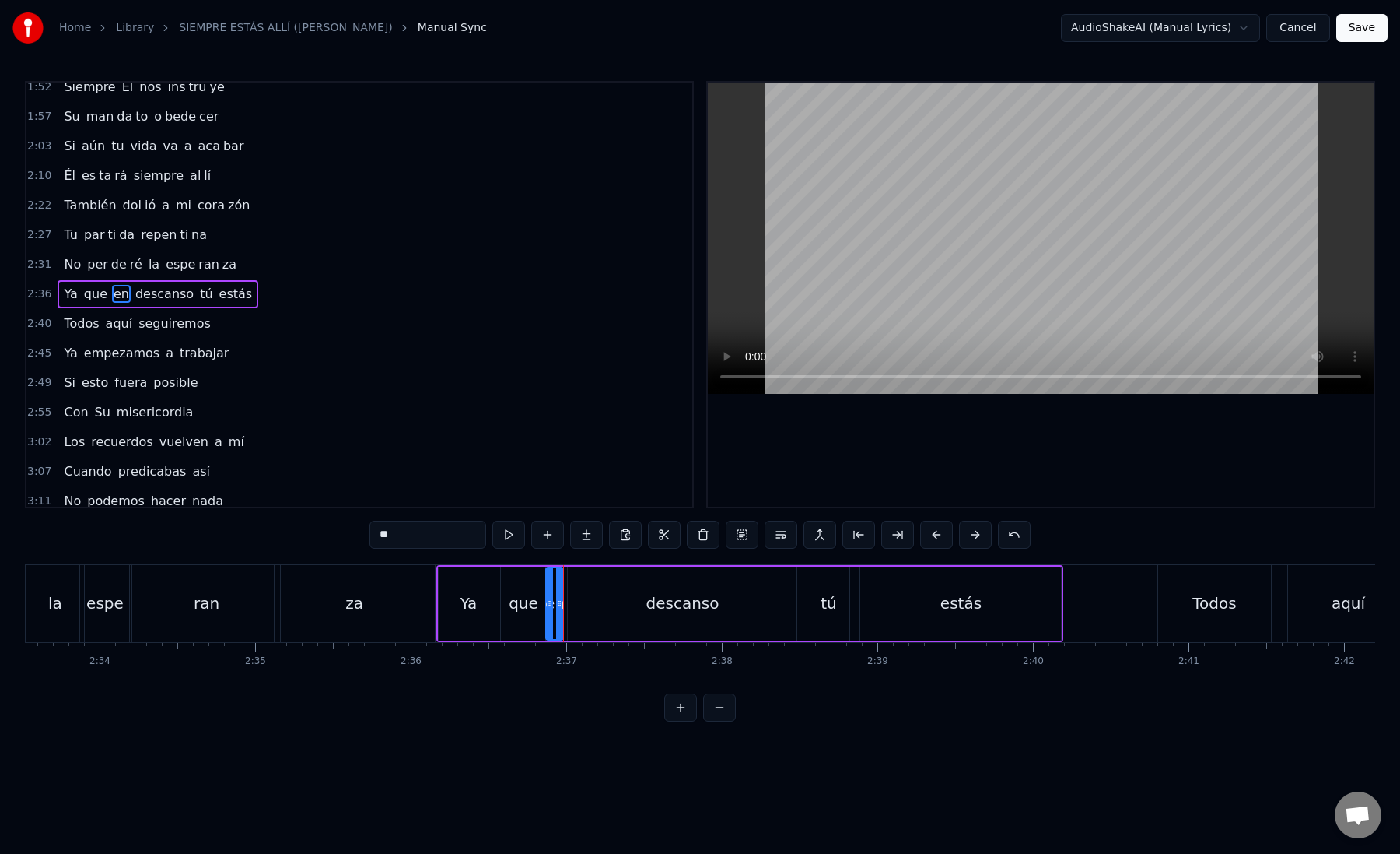
click at [597, 597] on div "descanso" at bounding box center [682, 603] width 229 height 74
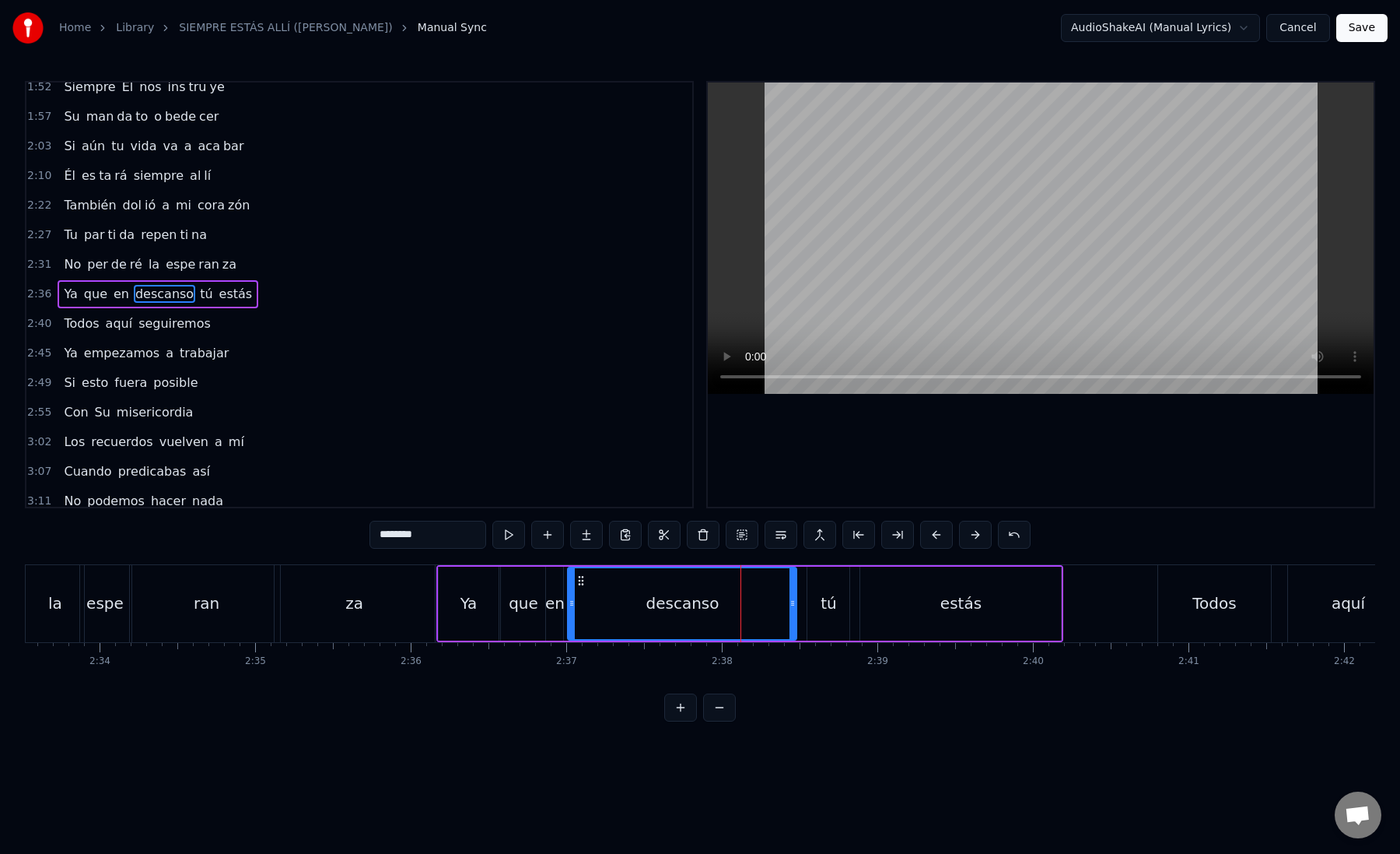
click at [552, 607] on div "en" at bounding box center [555, 603] width 20 height 23
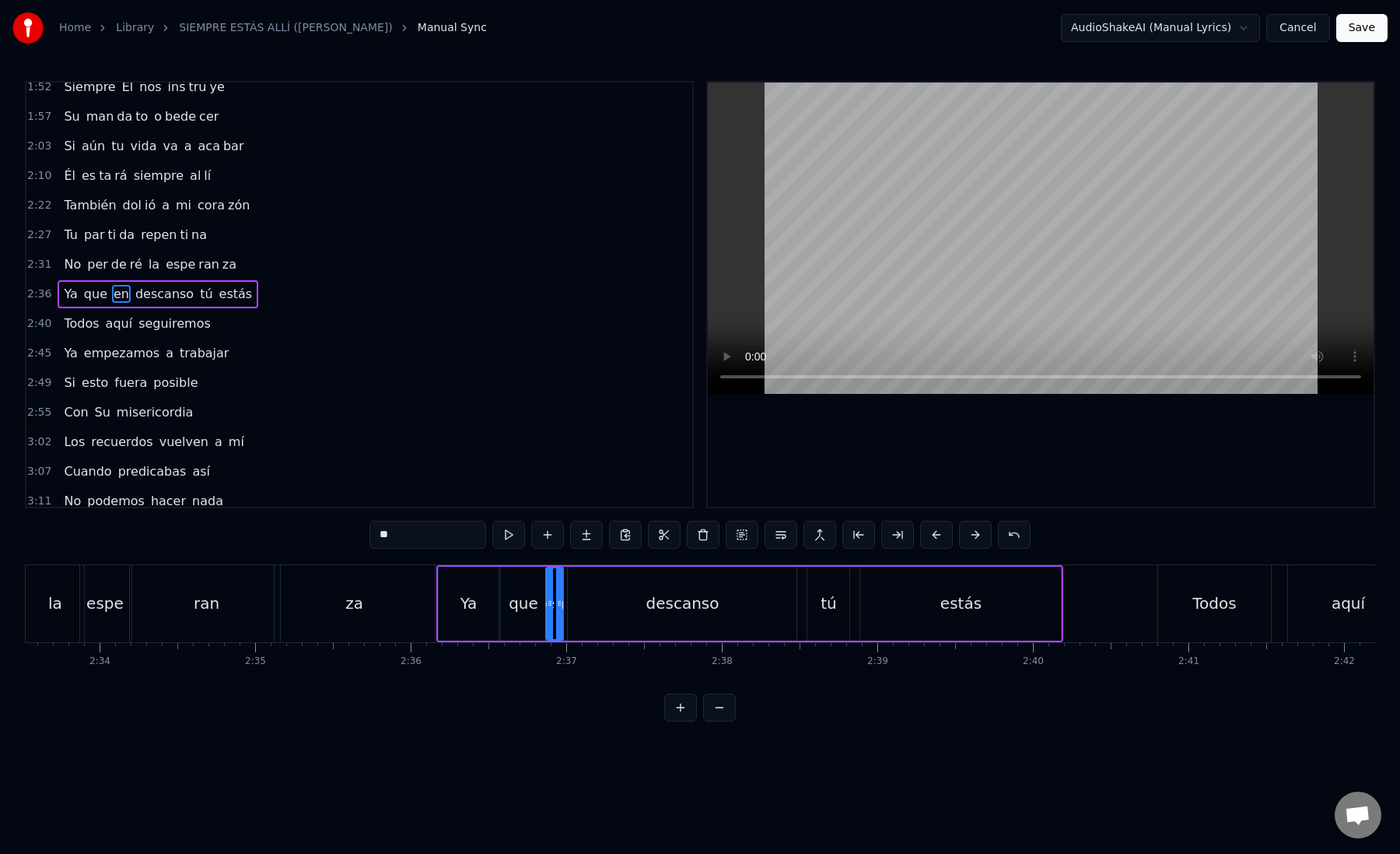
click at [515, 607] on div "que" at bounding box center [523, 603] width 29 height 23
click at [549, 603] on div "en" at bounding box center [555, 603] width 20 height 23
click at [574, 603] on div "descanso" at bounding box center [682, 603] width 229 height 74
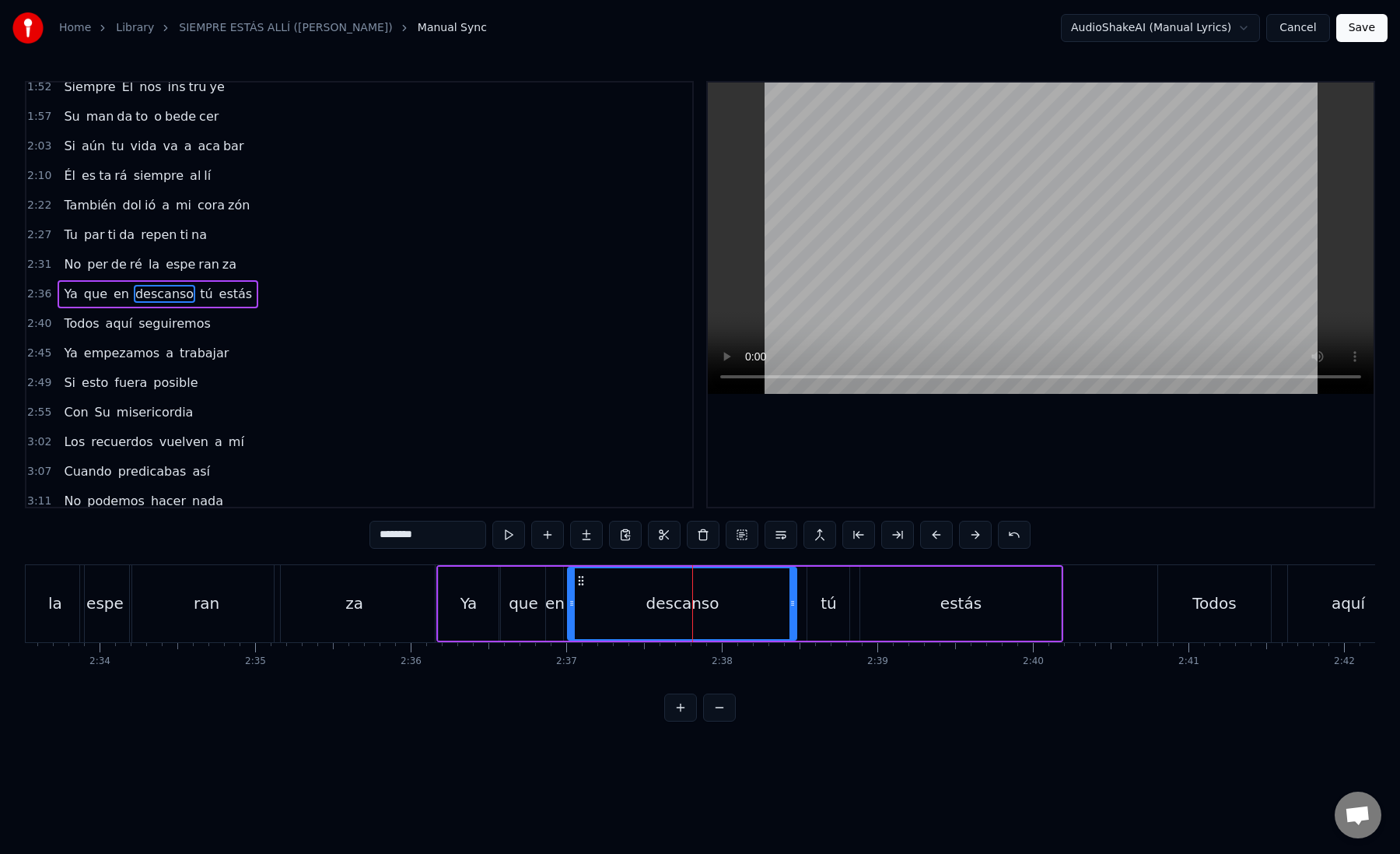
click at [574, 603] on icon at bounding box center [571, 603] width 6 height 12
drag, startPoint x: 900, startPoint y: 533, endPoint x: 891, endPoint y: 533, distance: 9.0
click at [900, 533] on button at bounding box center [897, 535] width 33 height 28
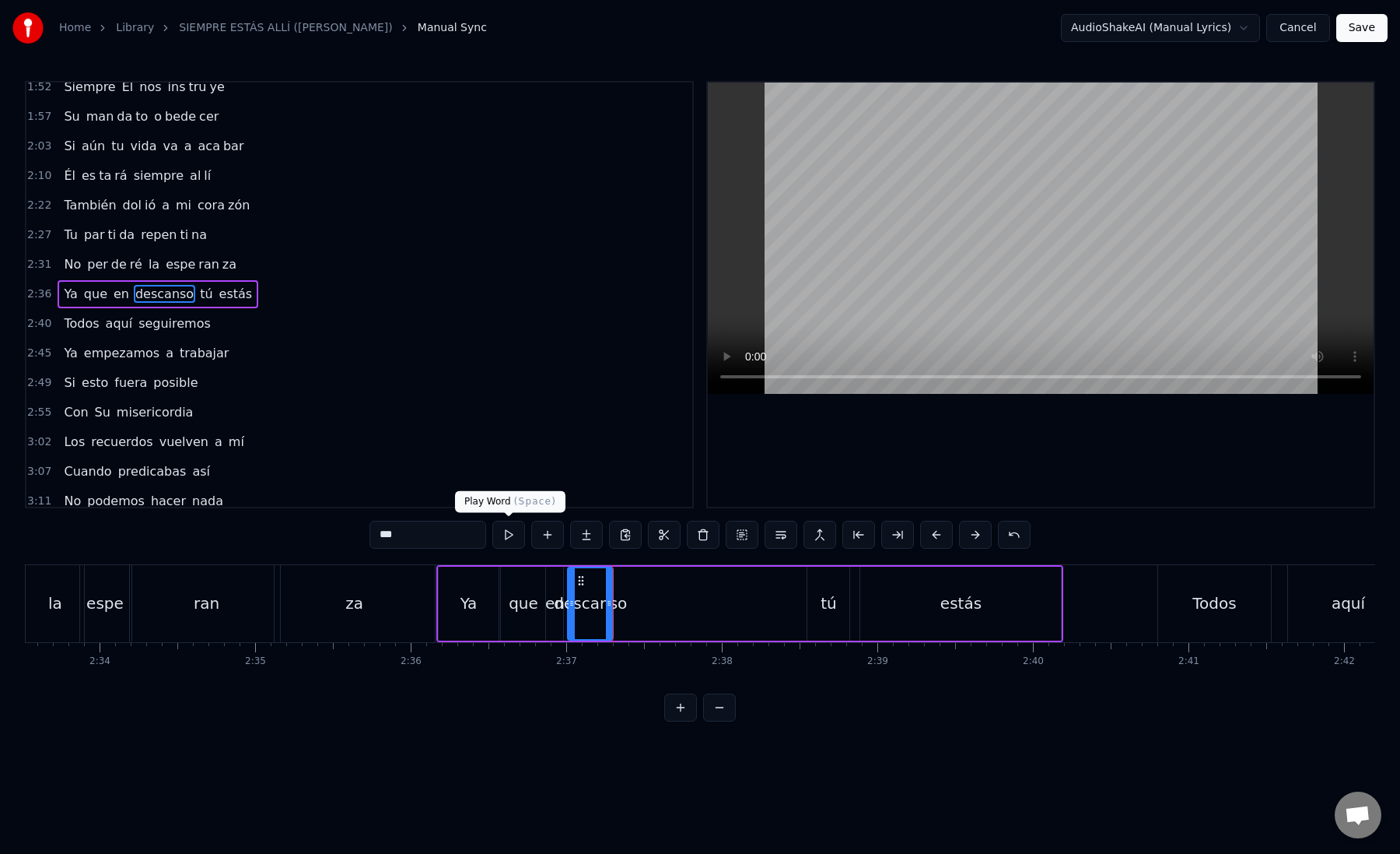
drag, startPoint x: 400, startPoint y: 536, endPoint x: 502, endPoint y: 536, distance: 102.0
click at [503, 536] on div "***" at bounding box center [700, 535] width 661 height 28
type input "***"
click at [592, 532] on button at bounding box center [587, 535] width 33 height 28
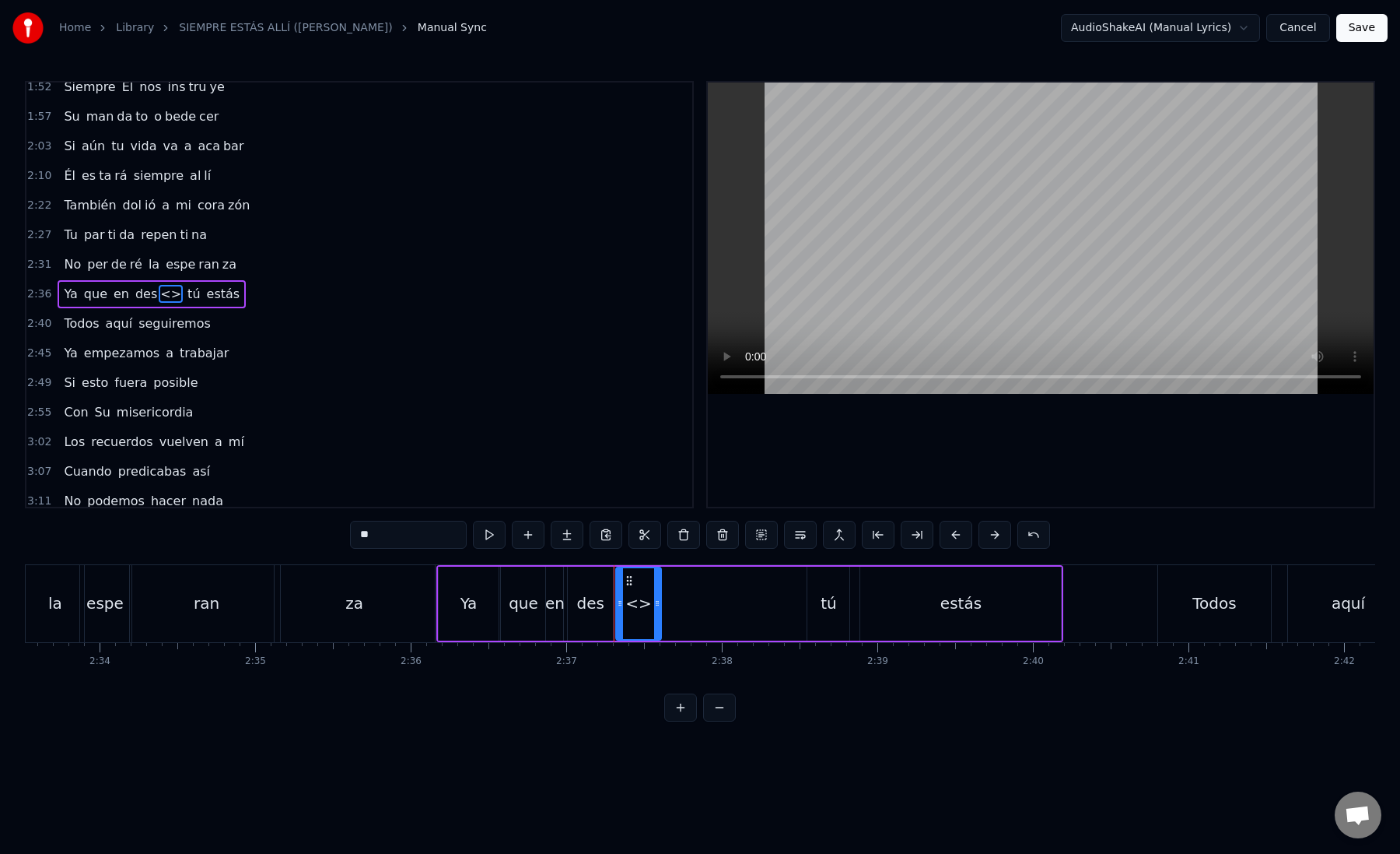
paste input "***"
drag, startPoint x: 450, startPoint y: 532, endPoint x: 336, endPoint y: 531, distance: 114.0
click at [336, 531] on div "0:12 Mi [PERSON_NAME] zón confiado es tá 0:16 Nos vere mos una vez más 0:21 Un …" at bounding box center [700, 401] width 1350 height 640
click at [632, 607] on div "canso" at bounding box center [638, 603] width 46 height 23
drag, startPoint x: 657, startPoint y: 607, endPoint x: 787, endPoint y: 605, distance: 130.0
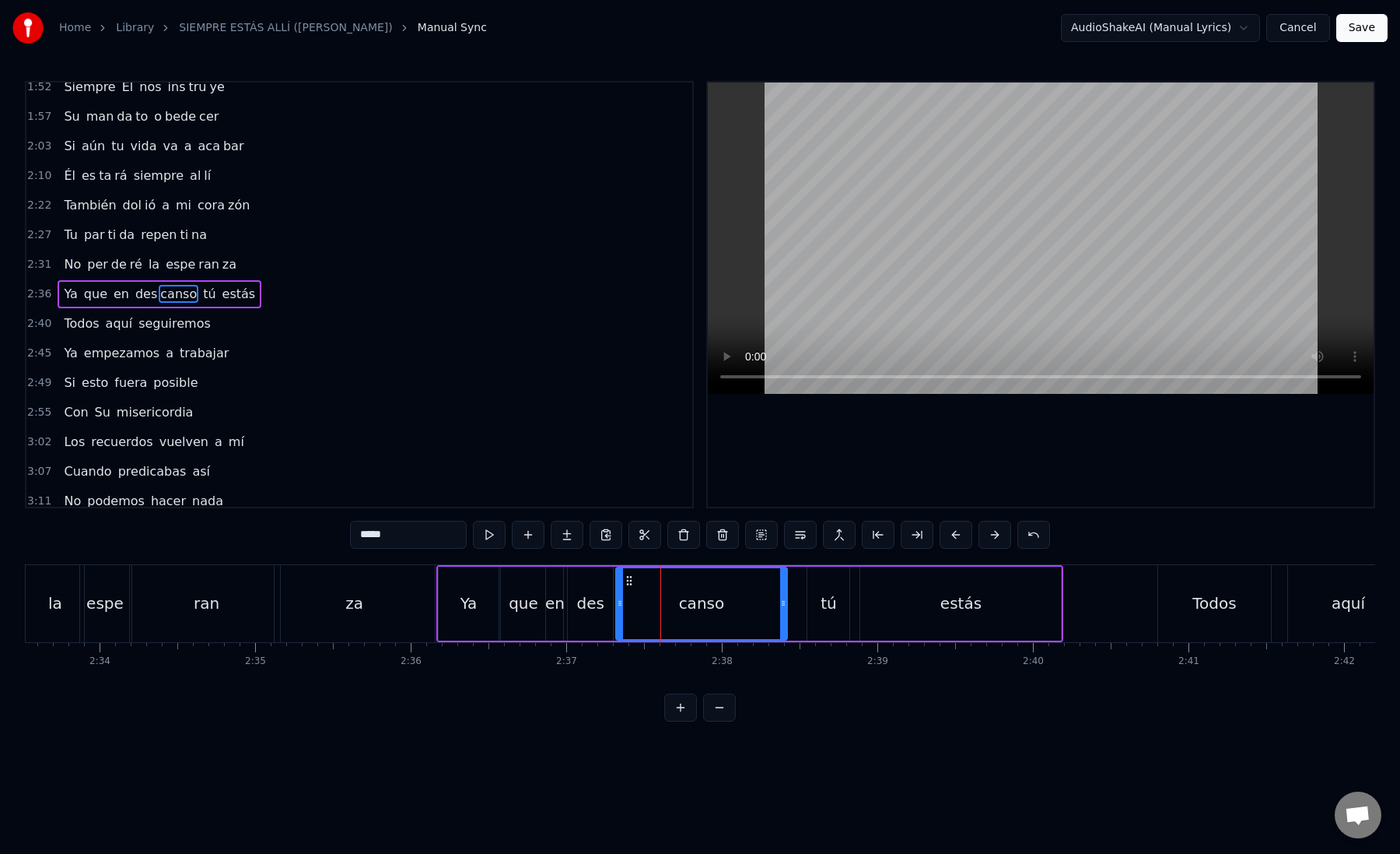
click at [786, 605] on icon at bounding box center [783, 603] width 6 height 12
click at [635, 597] on div "canso" at bounding box center [704, 603] width 174 height 71
drag, startPoint x: 378, startPoint y: 539, endPoint x: 422, endPoint y: 539, distance: 44.0
click at [422, 539] on input "*****" at bounding box center [409, 535] width 117 height 28
type input "***"
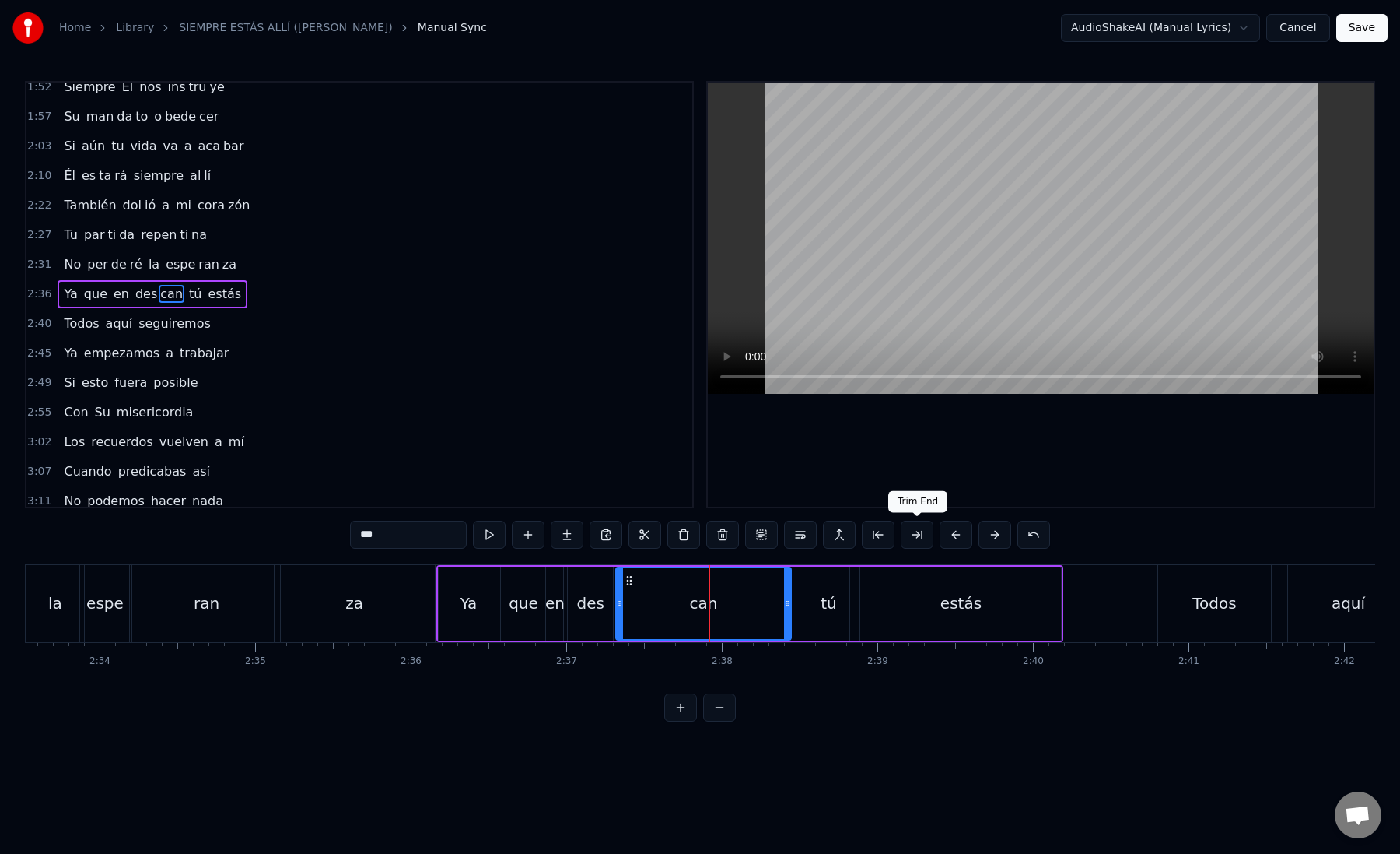
click at [922, 541] on button at bounding box center [917, 535] width 33 height 28
click at [572, 529] on button at bounding box center [567, 535] width 33 height 28
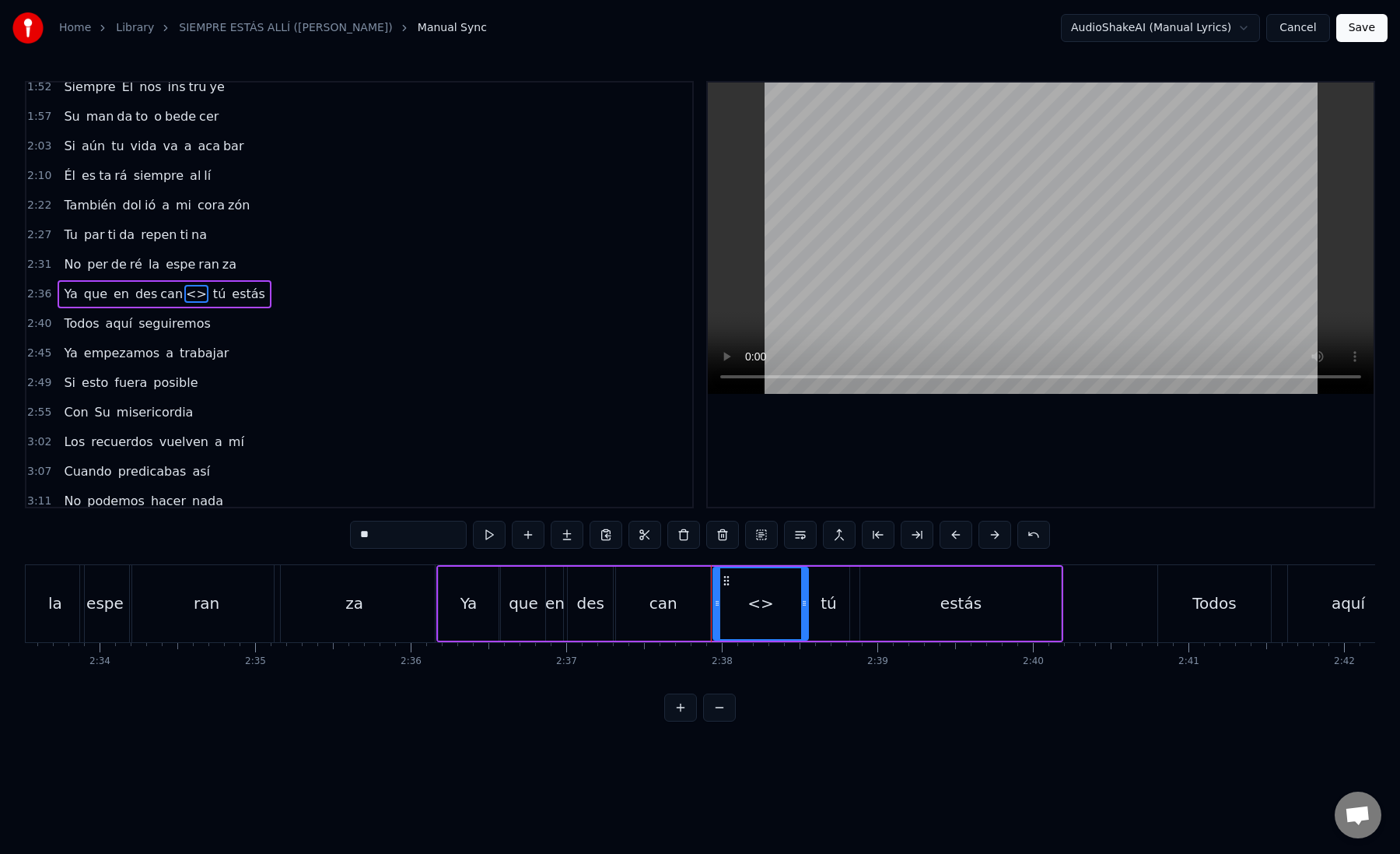
drag, startPoint x: 379, startPoint y: 531, endPoint x: 343, endPoint y: 531, distance: 36.0
click at [343, 531] on div "0:12 Mi [PERSON_NAME] zón confiado es tá 0:16 Nos vere mos una vez más 0:21 Un …" at bounding box center [700, 401] width 1350 height 640
paste input "text"
click at [650, 608] on div "can" at bounding box center [663, 603] width 94 height 74
click at [732, 616] on div "so" at bounding box center [760, 603] width 94 height 74
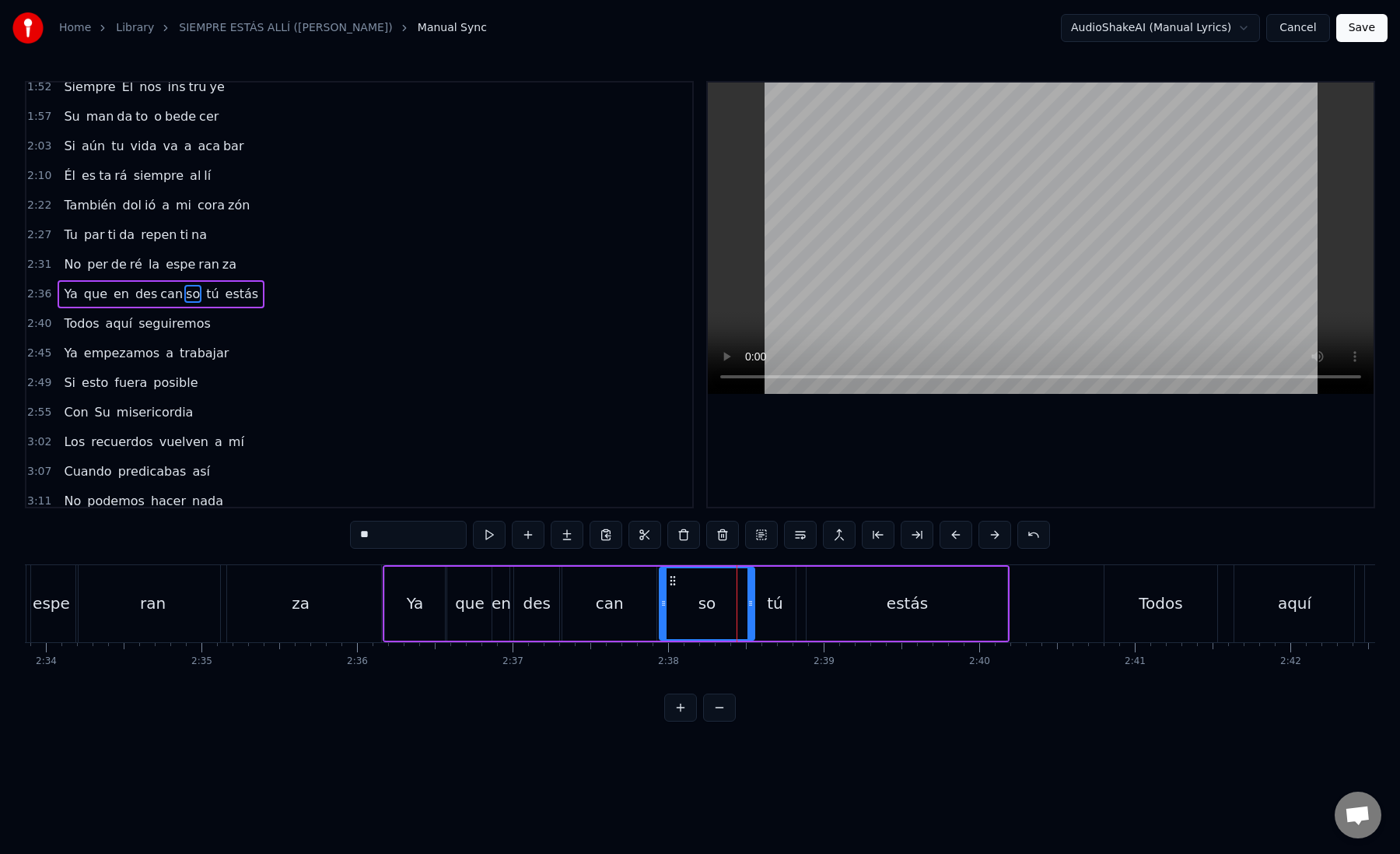
scroll to position [0, 23956]
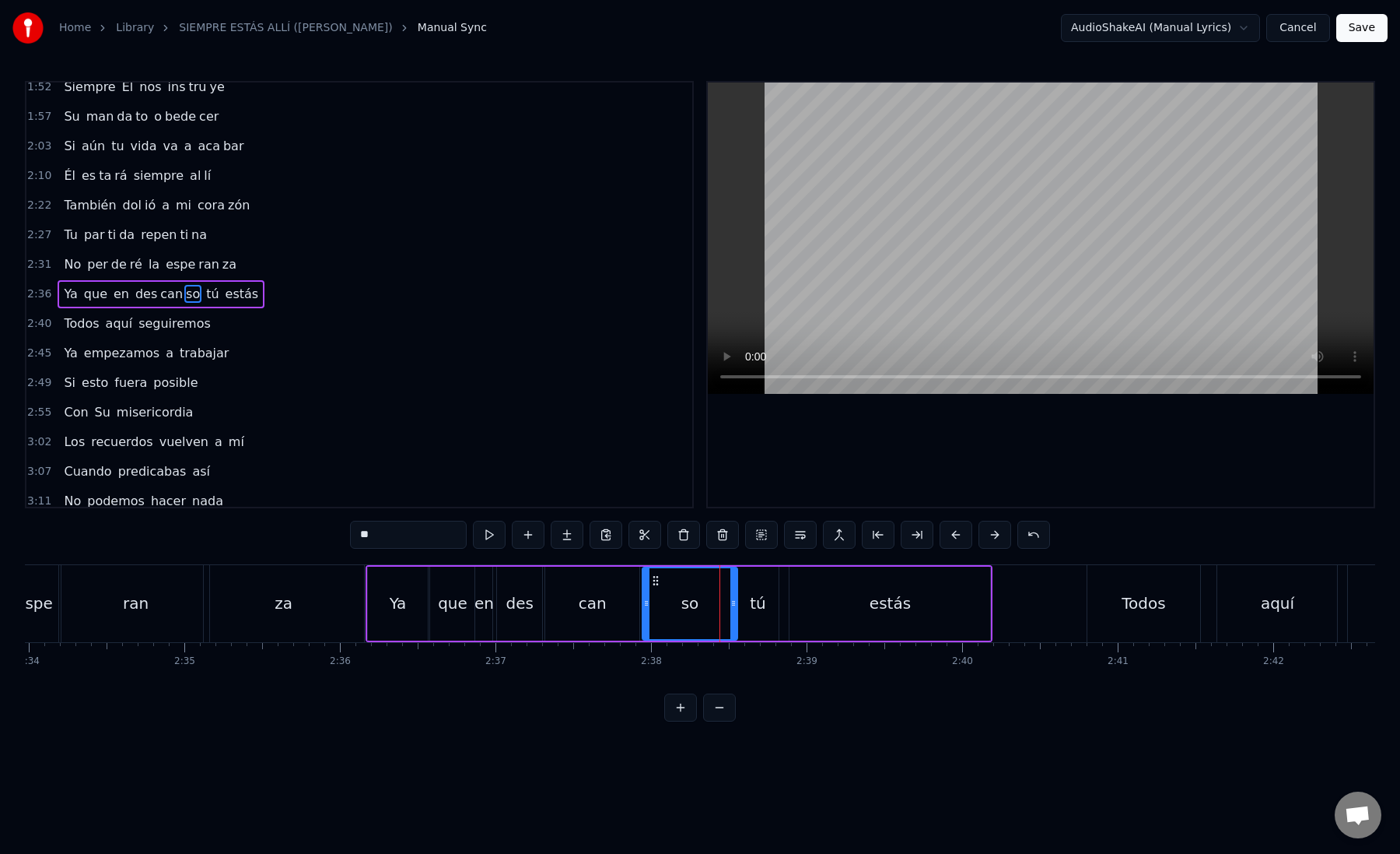
click at [749, 618] on div "tú" at bounding box center [757, 603] width 42 height 74
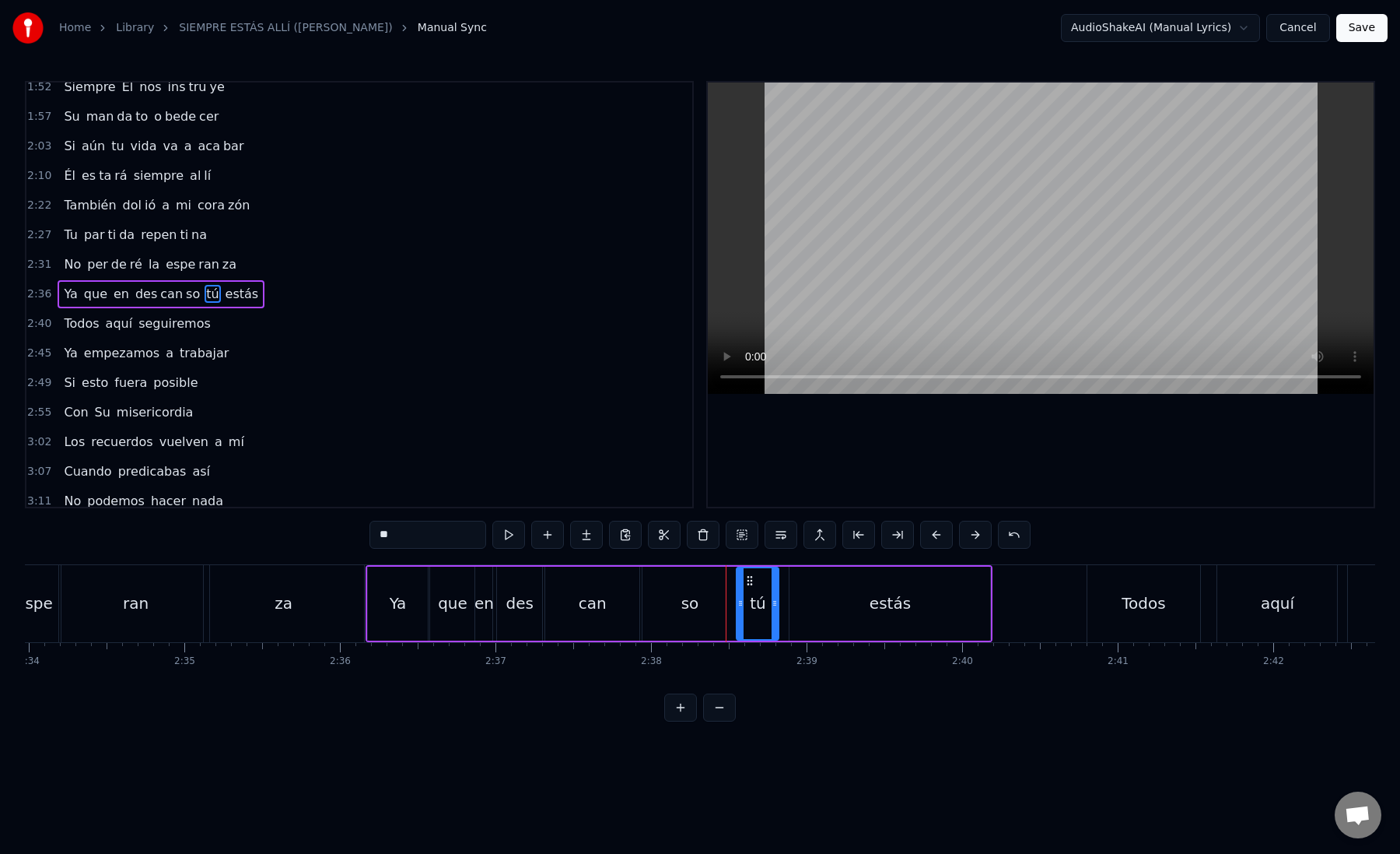
click at [749, 618] on div "tú" at bounding box center [757, 603] width 40 height 71
click at [836, 596] on div "estás" at bounding box center [890, 603] width 200 height 74
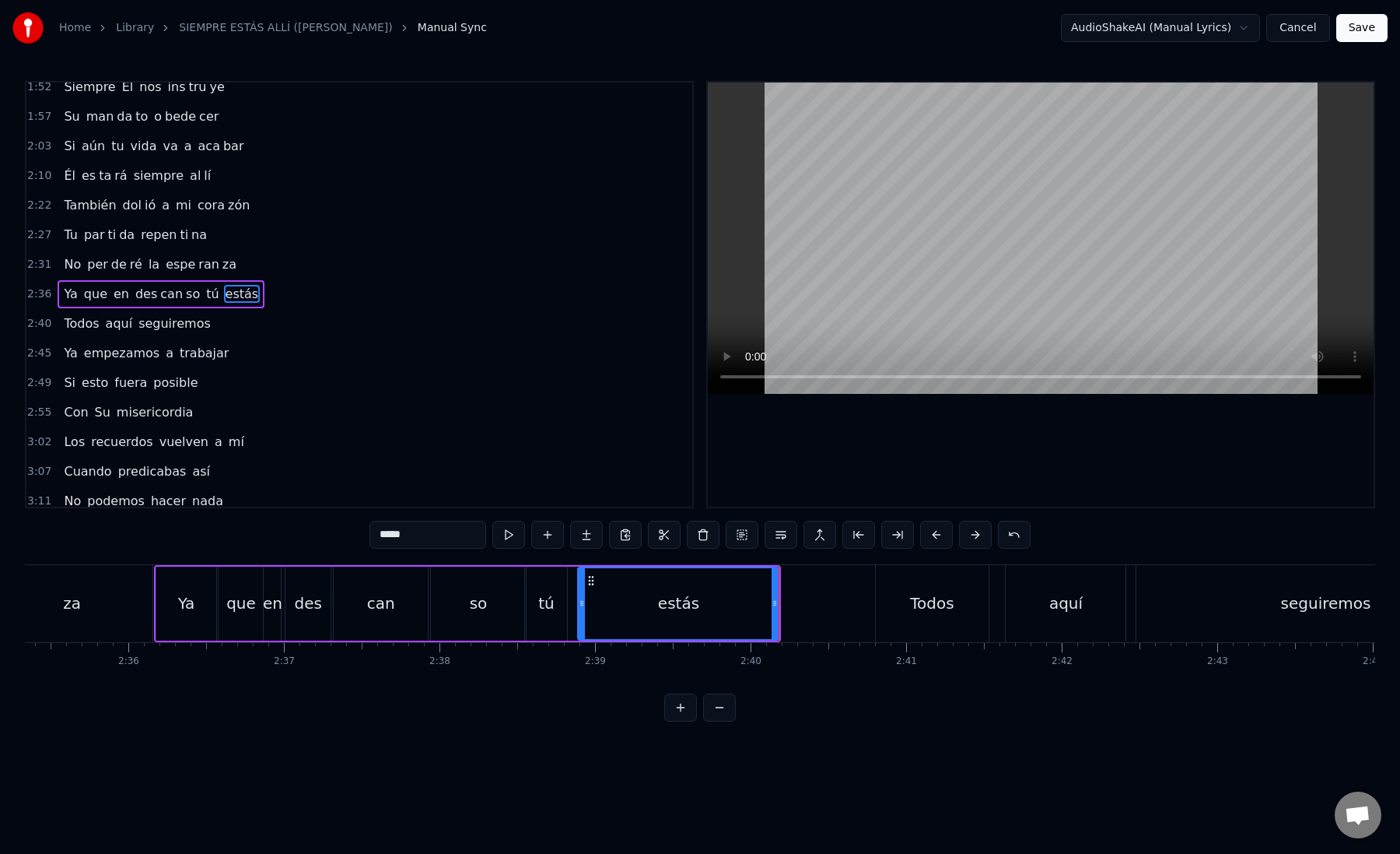
scroll to position [0, 24193]
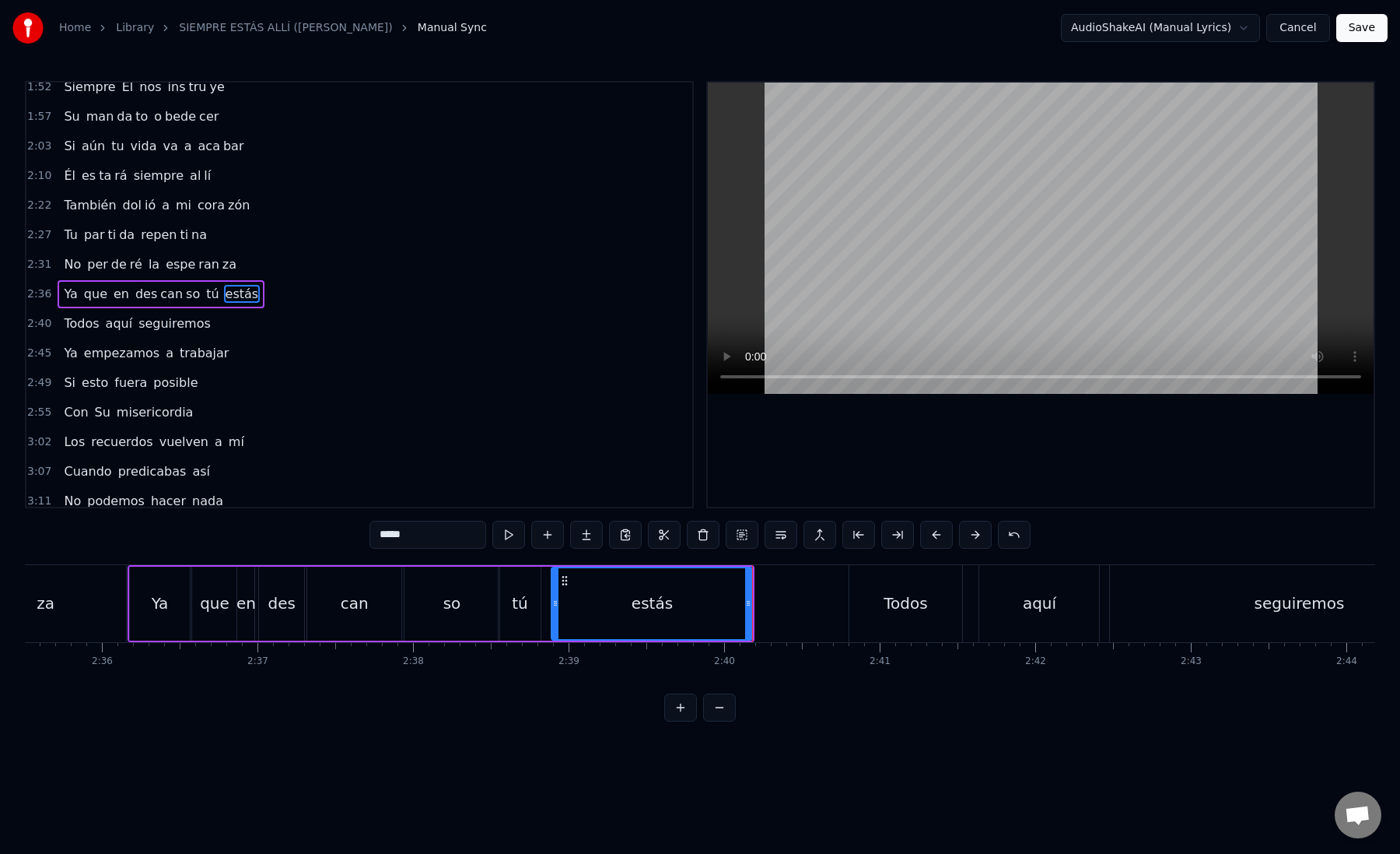
click at [885, 616] on div "Todos" at bounding box center [906, 603] width 114 height 77
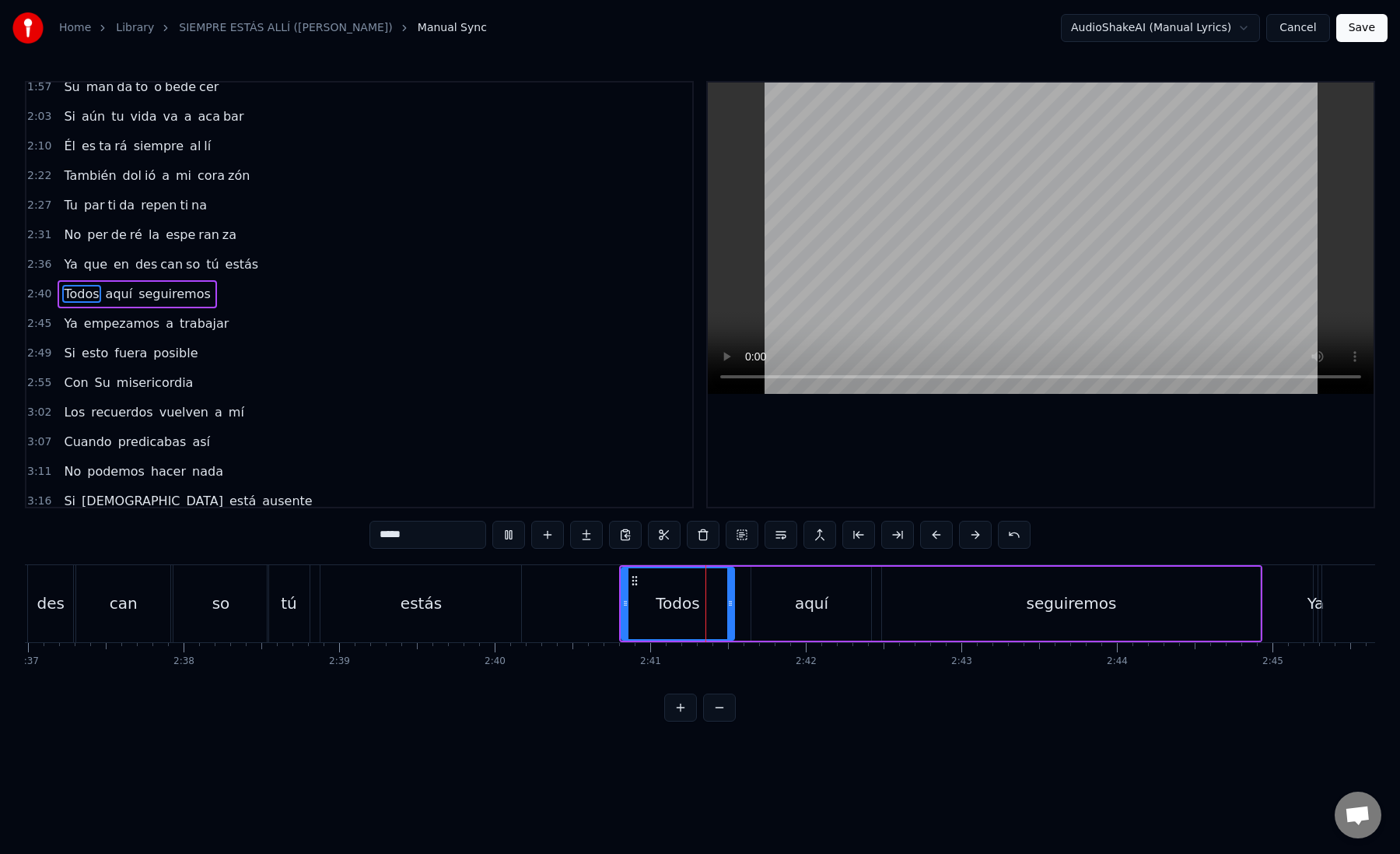
scroll to position [0, 24439]
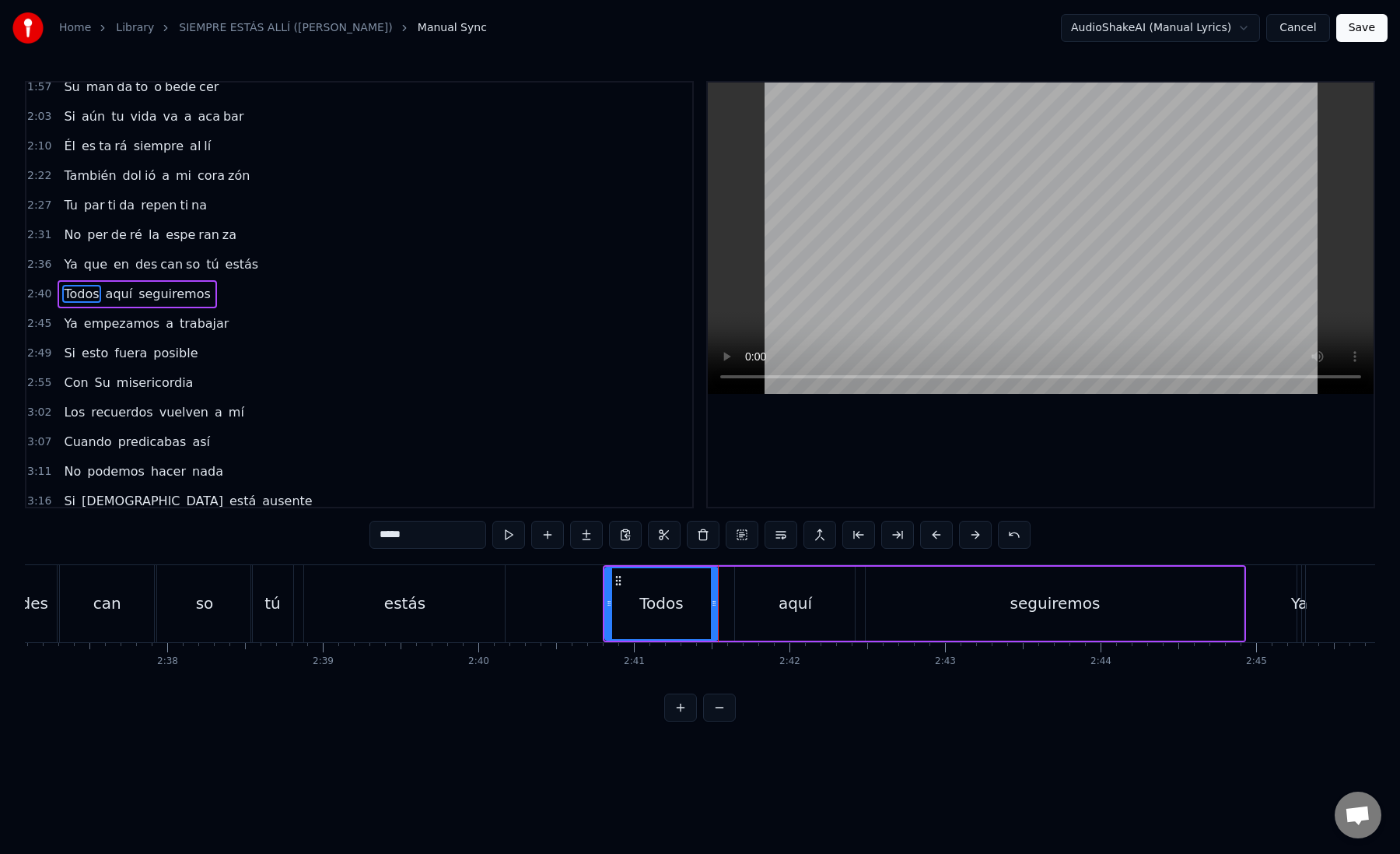
click at [755, 610] on div "aquí" at bounding box center [794, 603] width 120 height 74
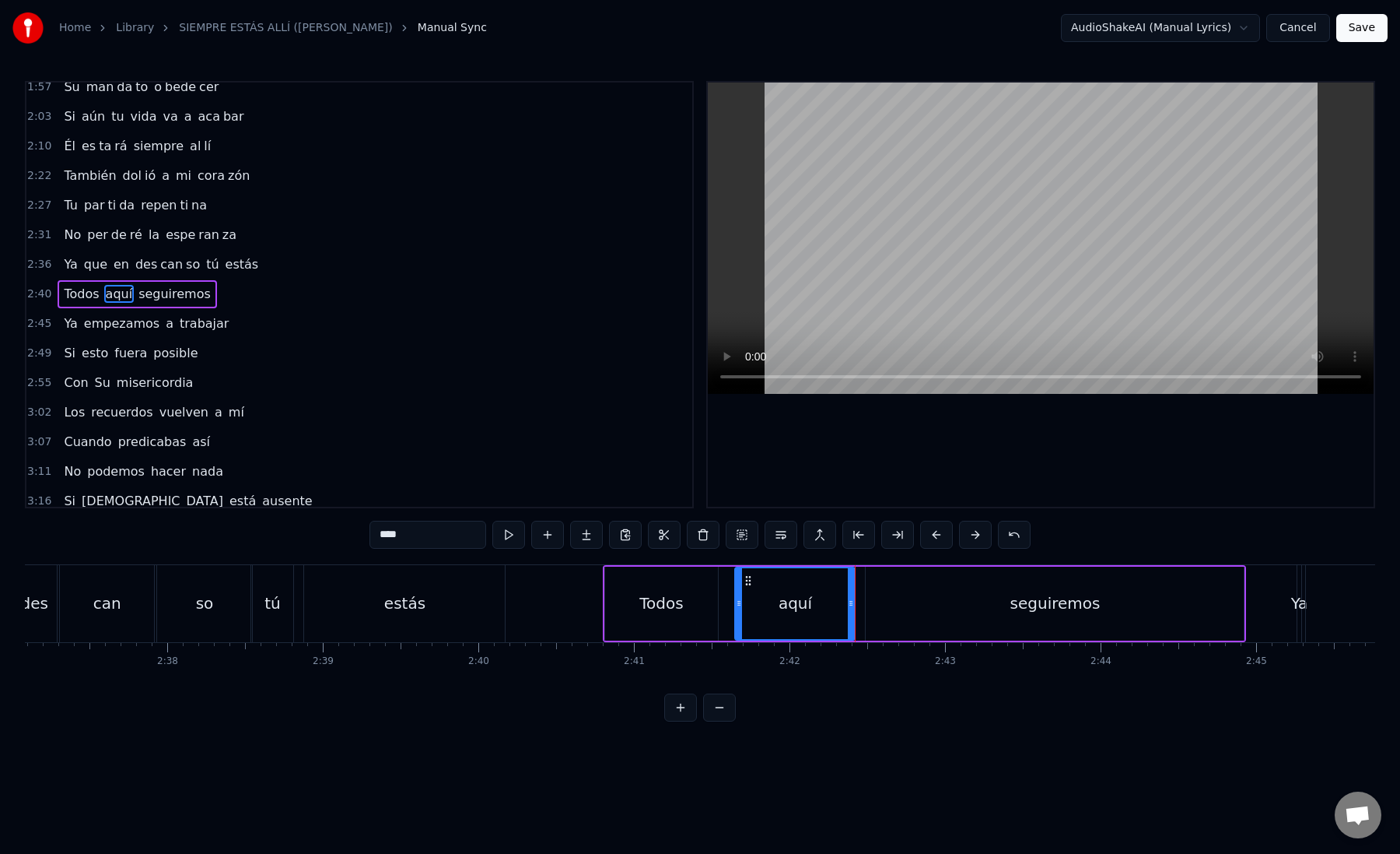
click at [774, 607] on div "aquí" at bounding box center [794, 603] width 118 height 71
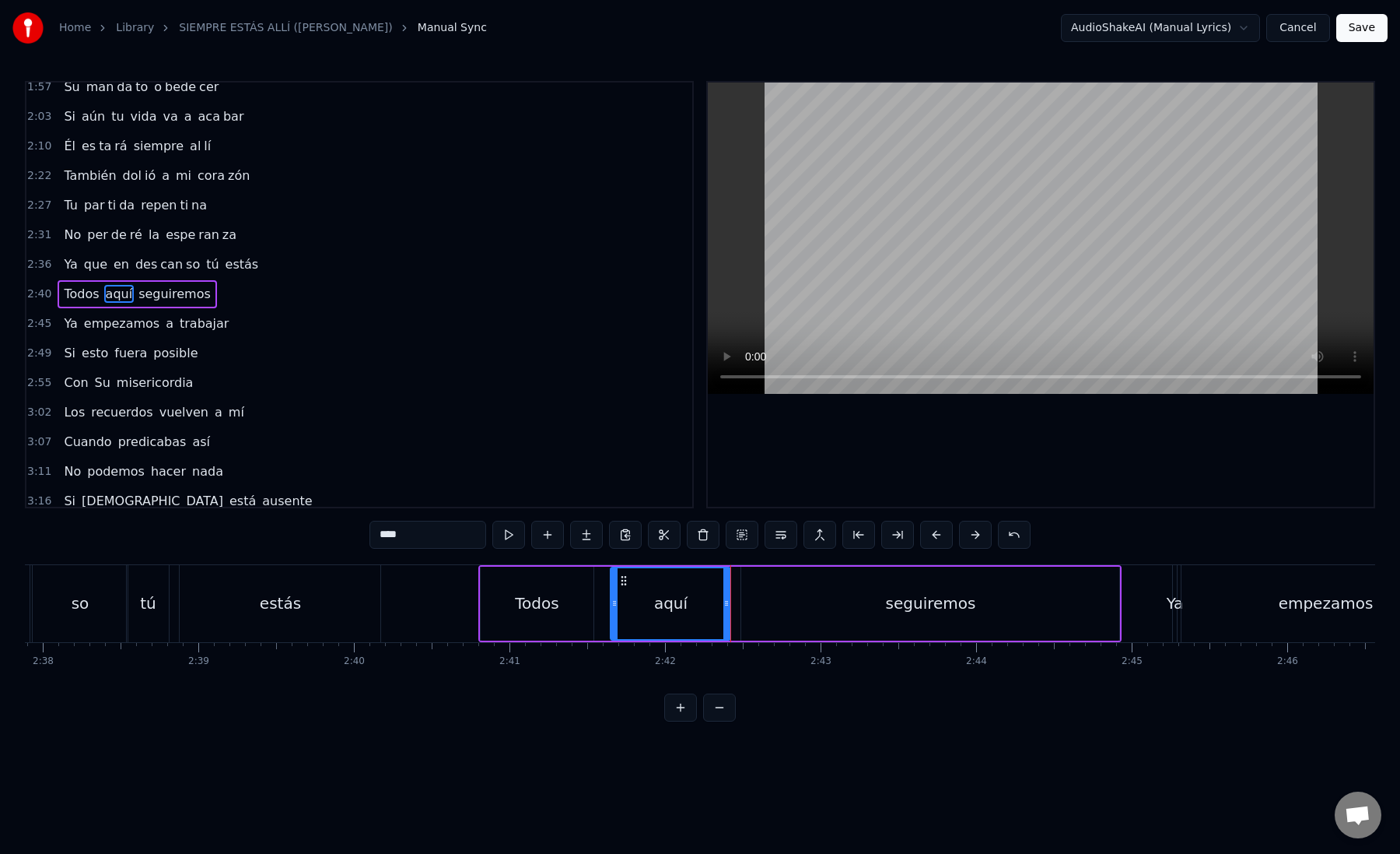
scroll to position [0, 24675]
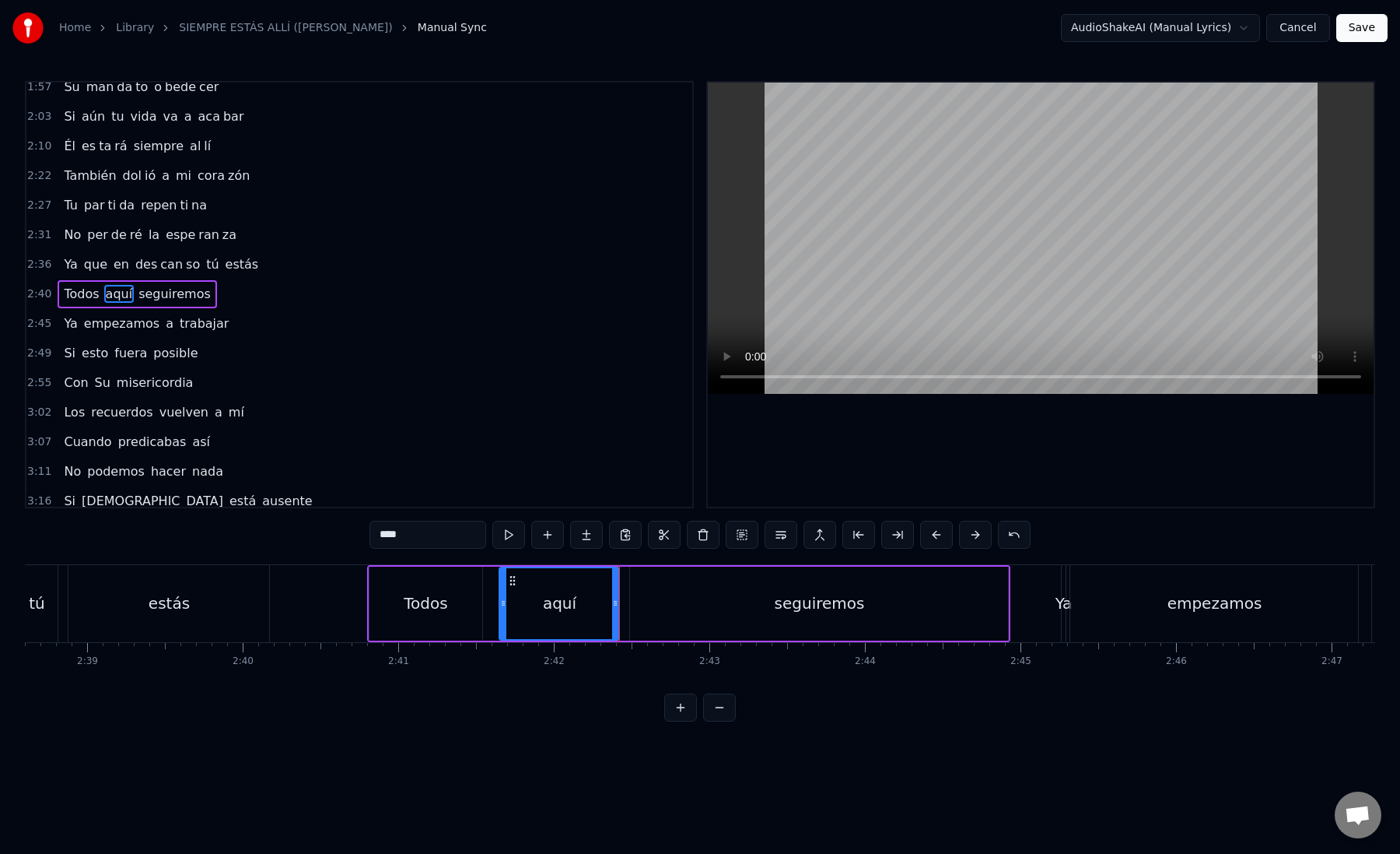
click at [693, 597] on div "seguiremos" at bounding box center [818, 603] width 378 height 74
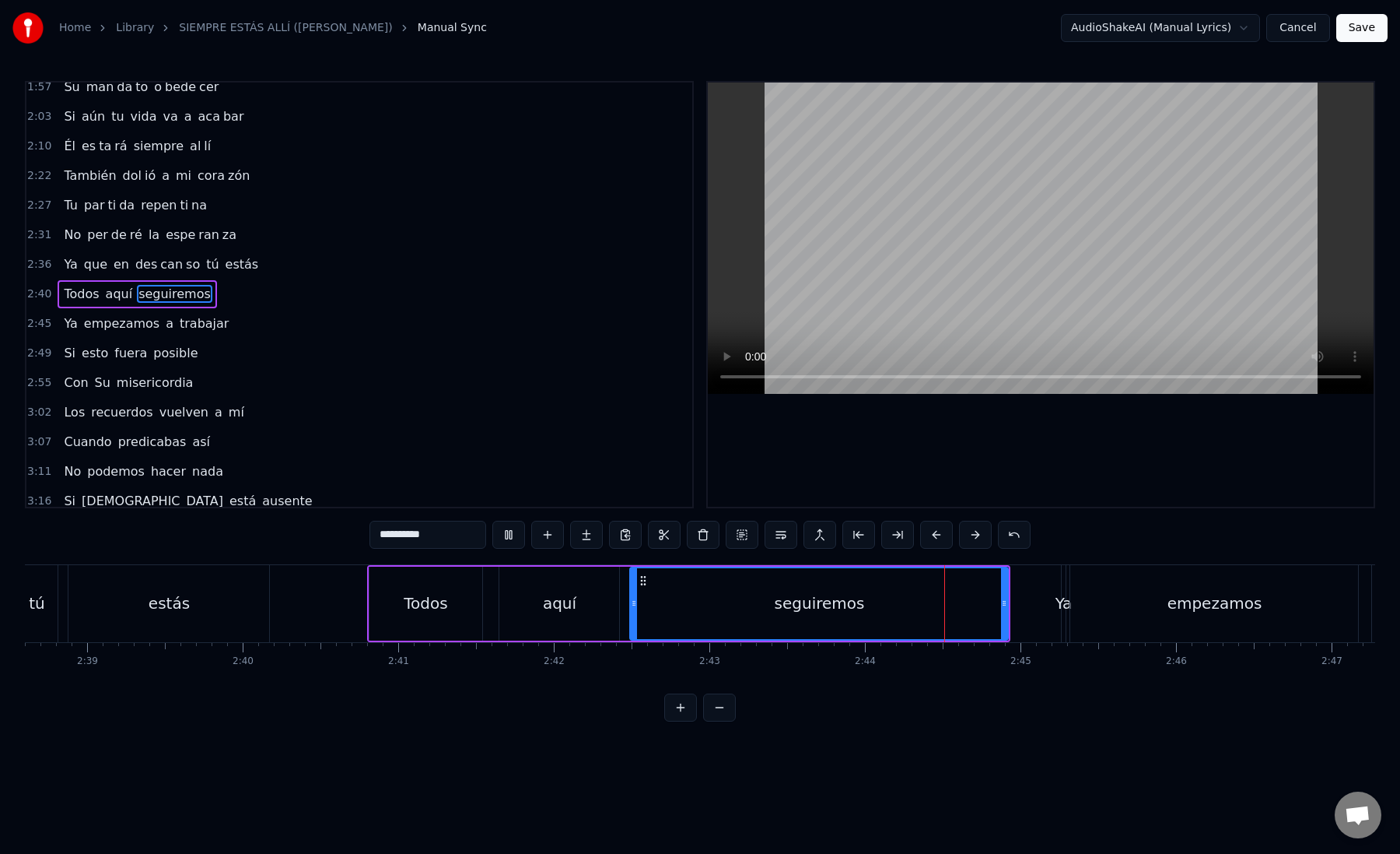
click at [385, 625] on div "Todos" at bounding box center [426, 603] width 114 height 74
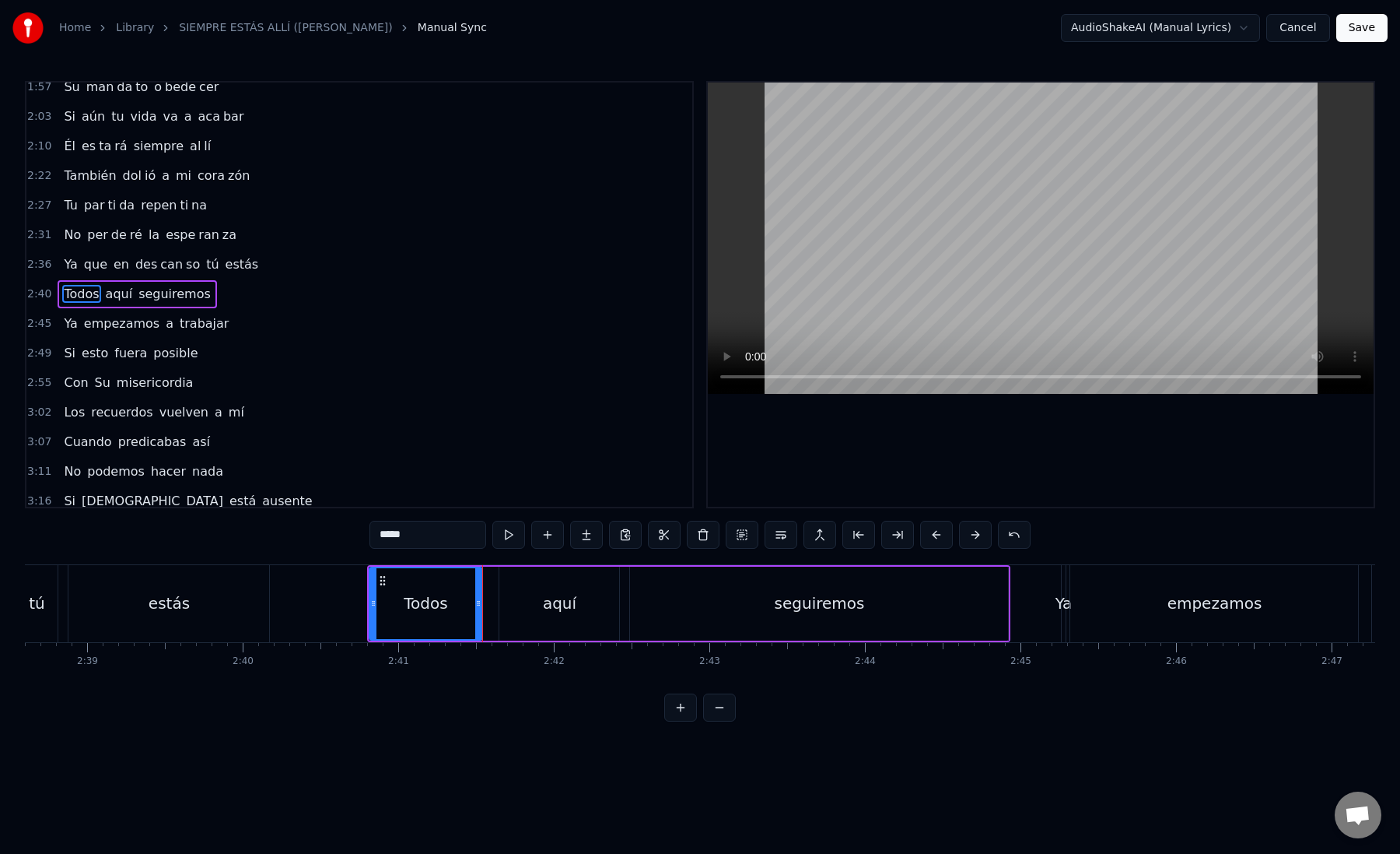
click at [517, 606] on div "aquí" at bounding box center [558, 603] width 120 height 74
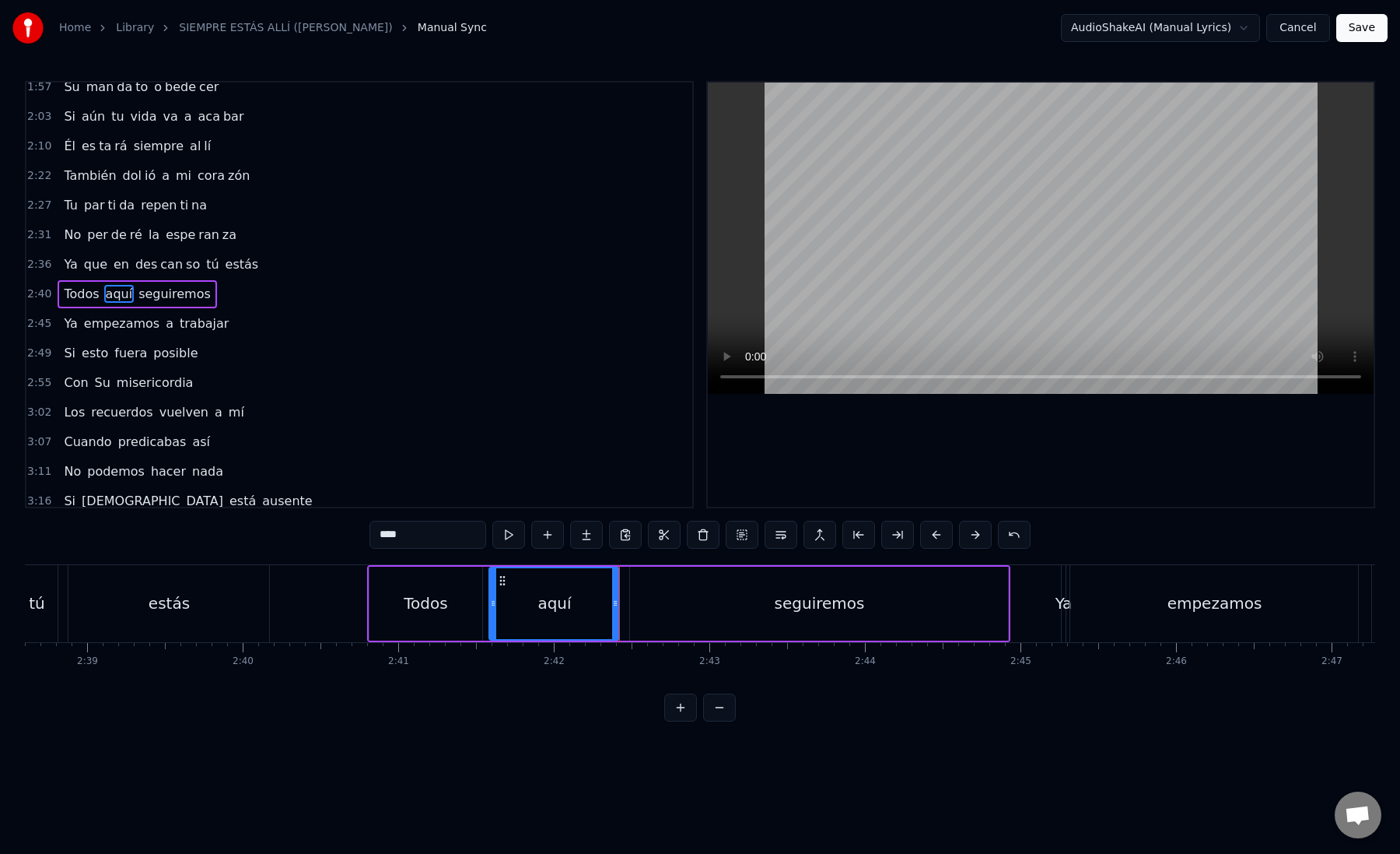
drag, startPoint x: 503, startPoint y: 603, endPoint x: 490, endPoint y: 603, distance: 13.0
click at [490, 603] on icon at bounding box center [493, 603] width 6 height 12
click at [647, 602] on div "seguiremos" at bounding box center [818, 603] width 378 height 74
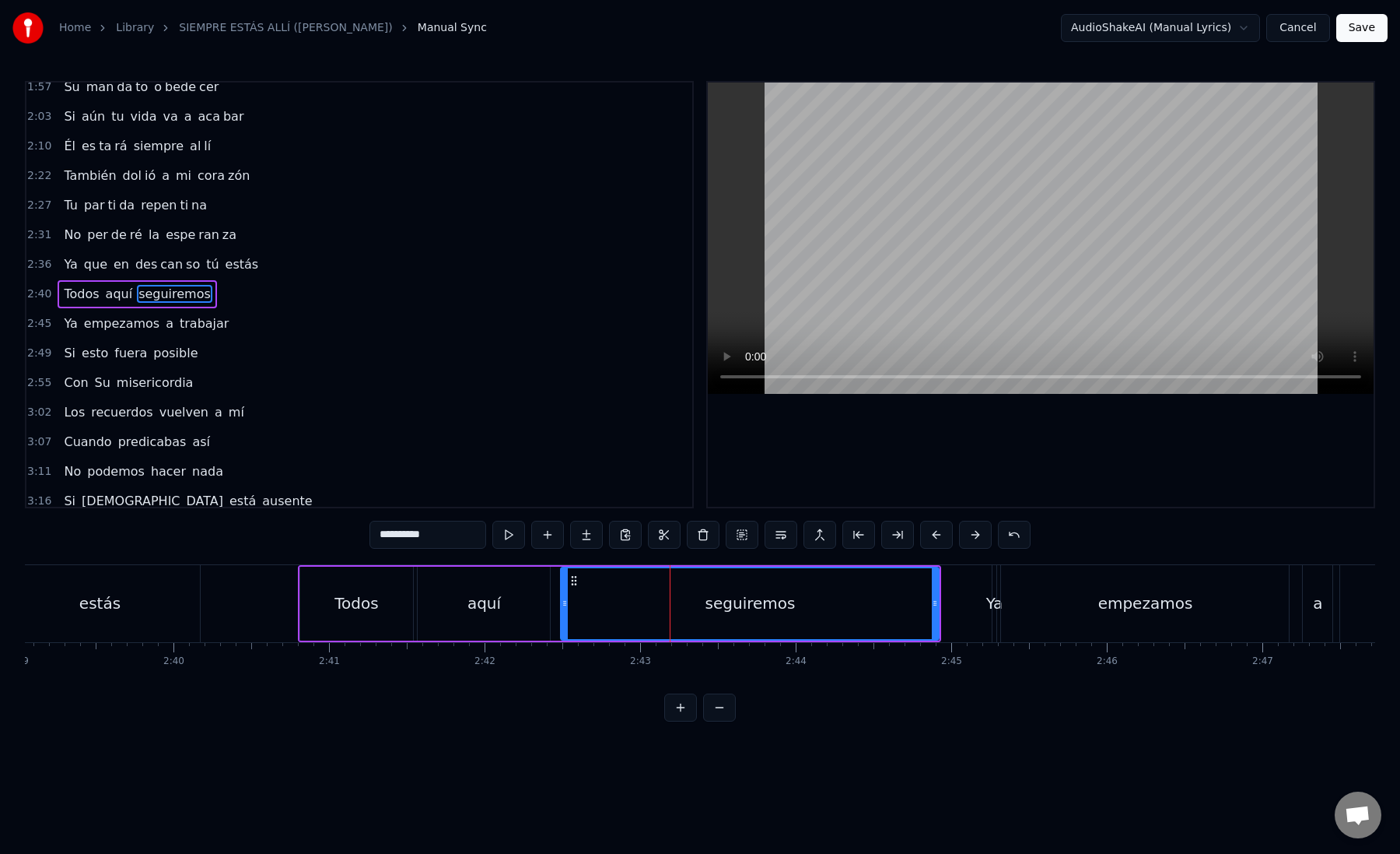
scroll to position [0, 24774]
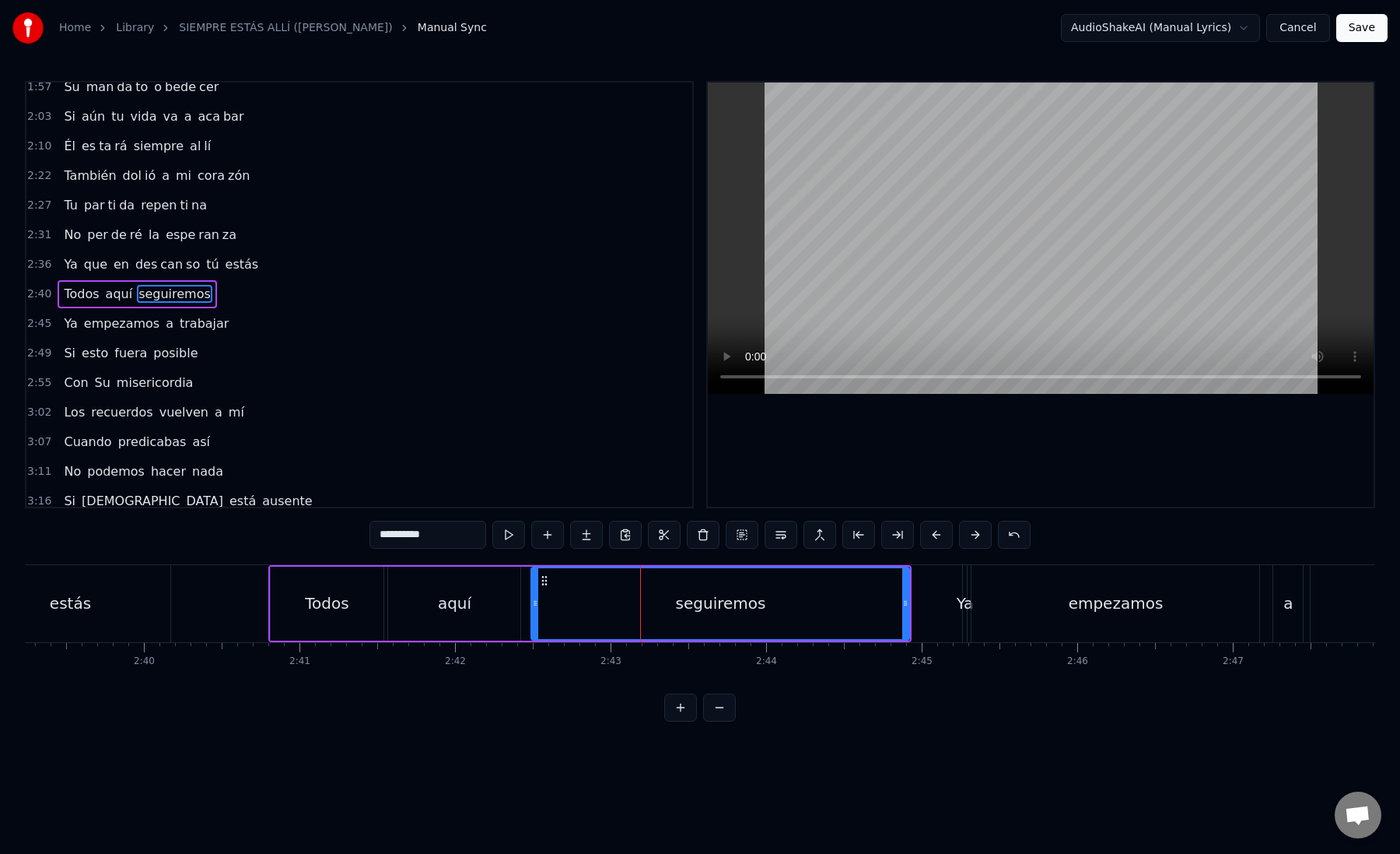
click at [565, 597] on div "seguiremos" at bounding box center [720, 603] width 377 height 71
click at [527, 599] on icon at bounding box center [527, 603] width 6 height 12
click at [904, 539] on button at bounding box center [897, 535] width 33 height 28
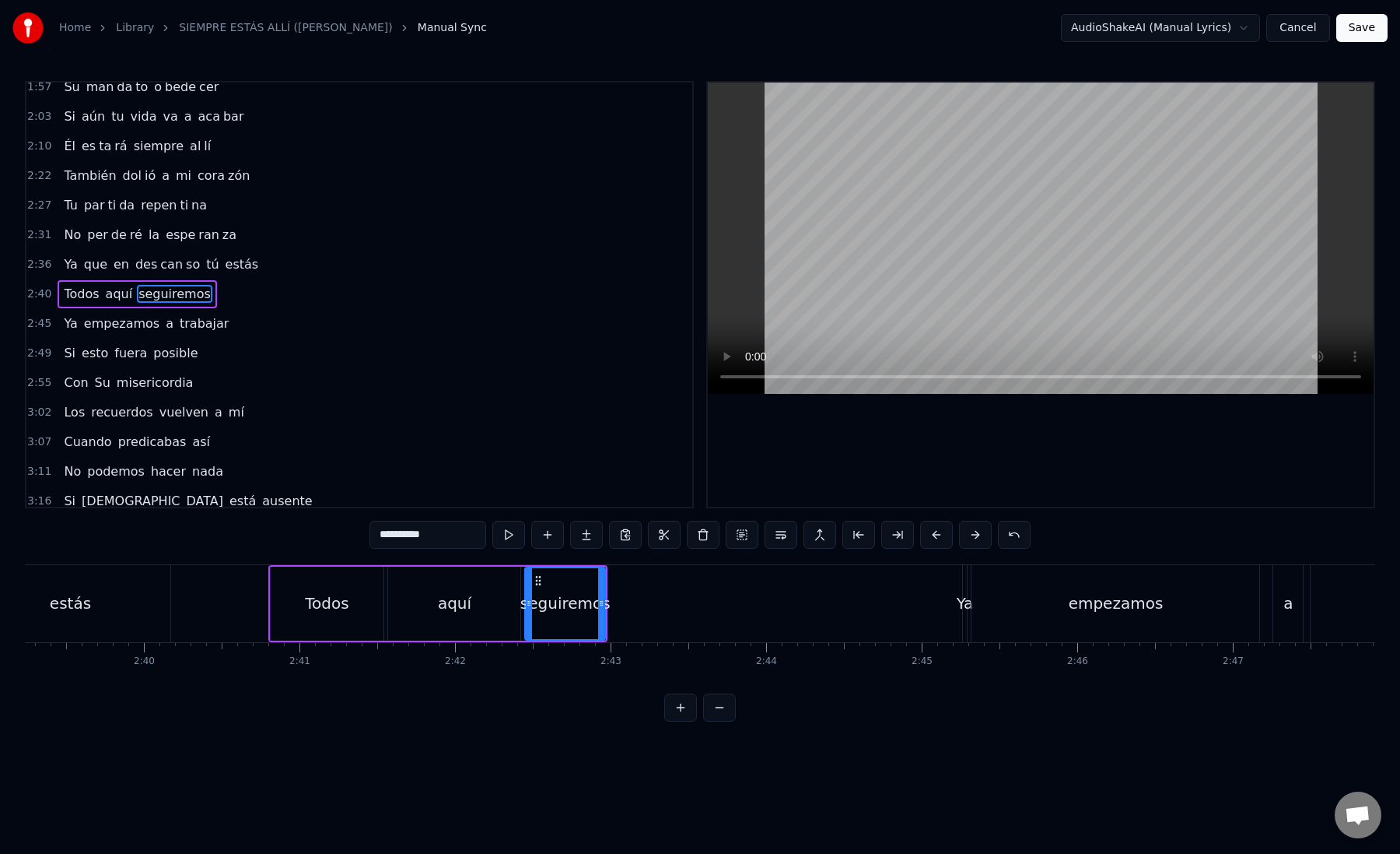
drag, startPoint x: 407, startPoint y: 537, endPoint x: 467, endPoint y: 540, distance: 60.1
click at [467, 541] on input "**********" at bounding box center [428, 535] width 117 height 28
type input "*****"
click at [595, 540] on button at bounding box center [587, 535] width 33 height 28
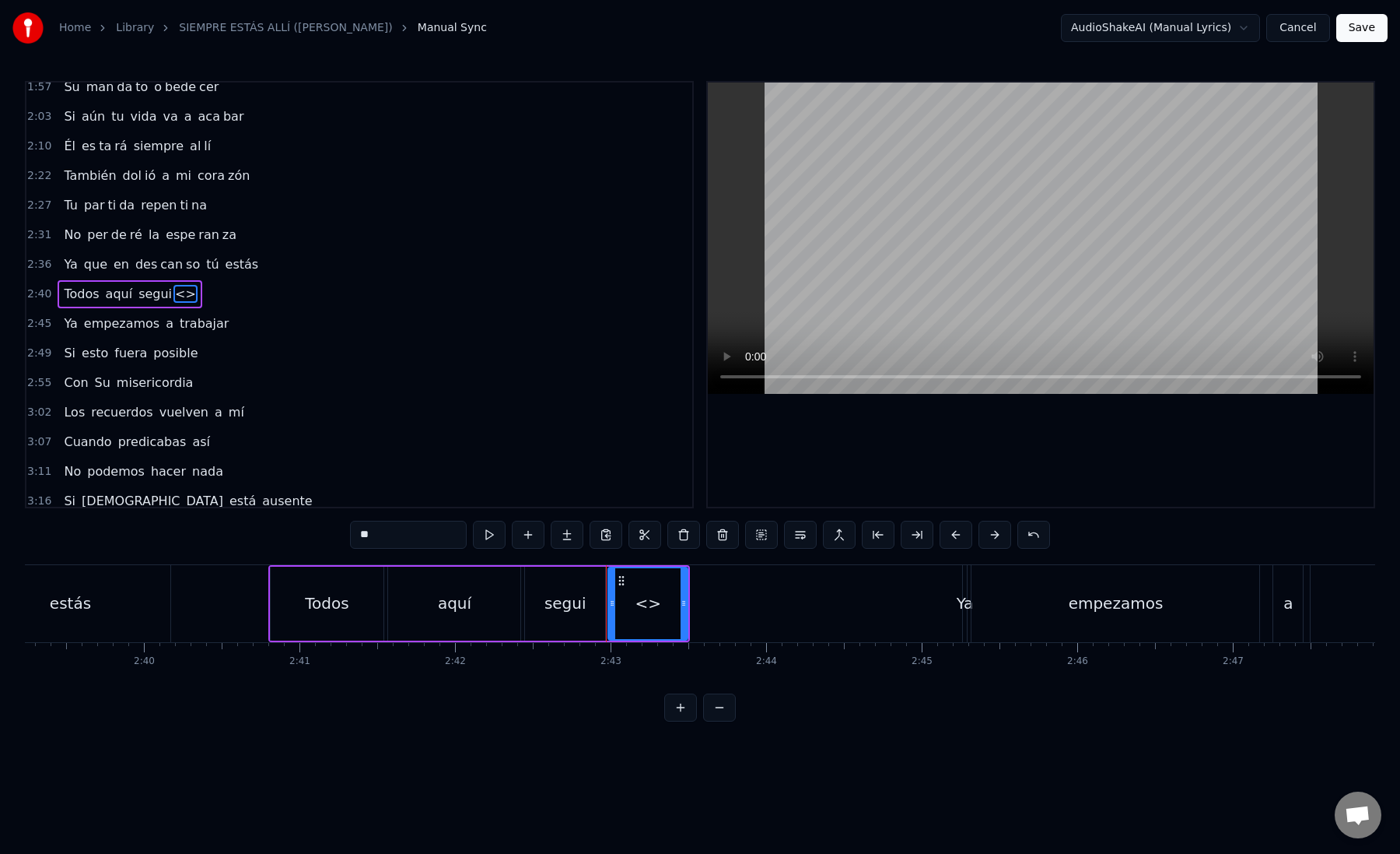
drag, startPoint x: 440, startPoint y: 525, endPoint x: 428, endPoint y: 544, distance: 22.5
click at [428, 544] on input "**" at bounding box center [409, 535] width 117 height 28
paste input "***"
drag, startPoint x: 373, startPoint y: 538, endPoint x: 426, endPoint y: 540, distance: 53.0
click at [426, 540] on input "*****" at bounding box center [409, 535] width 117 height 28
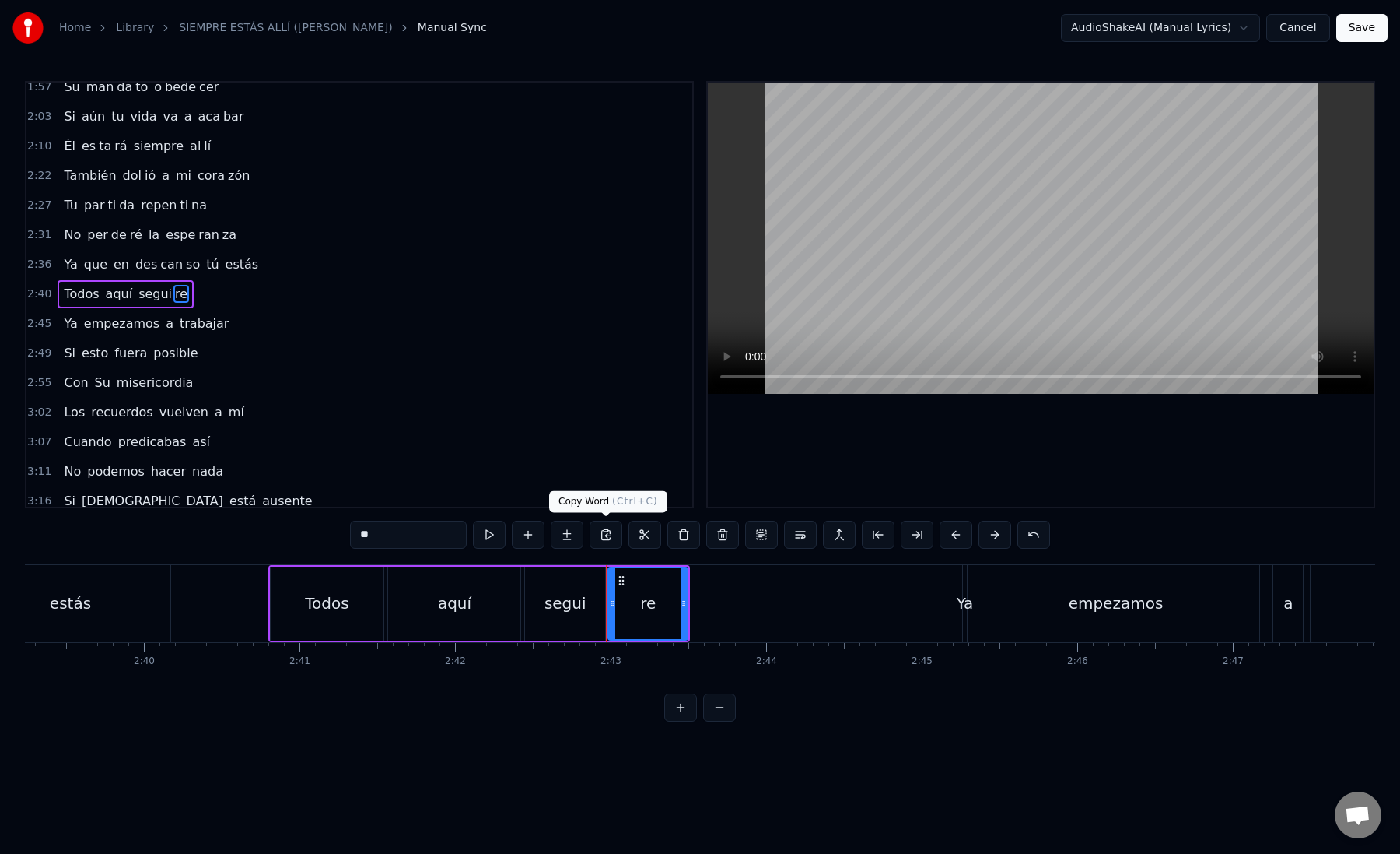
type input "**"
click at [580, 539] on button at bounding box center [567, 535] width 33 height 28
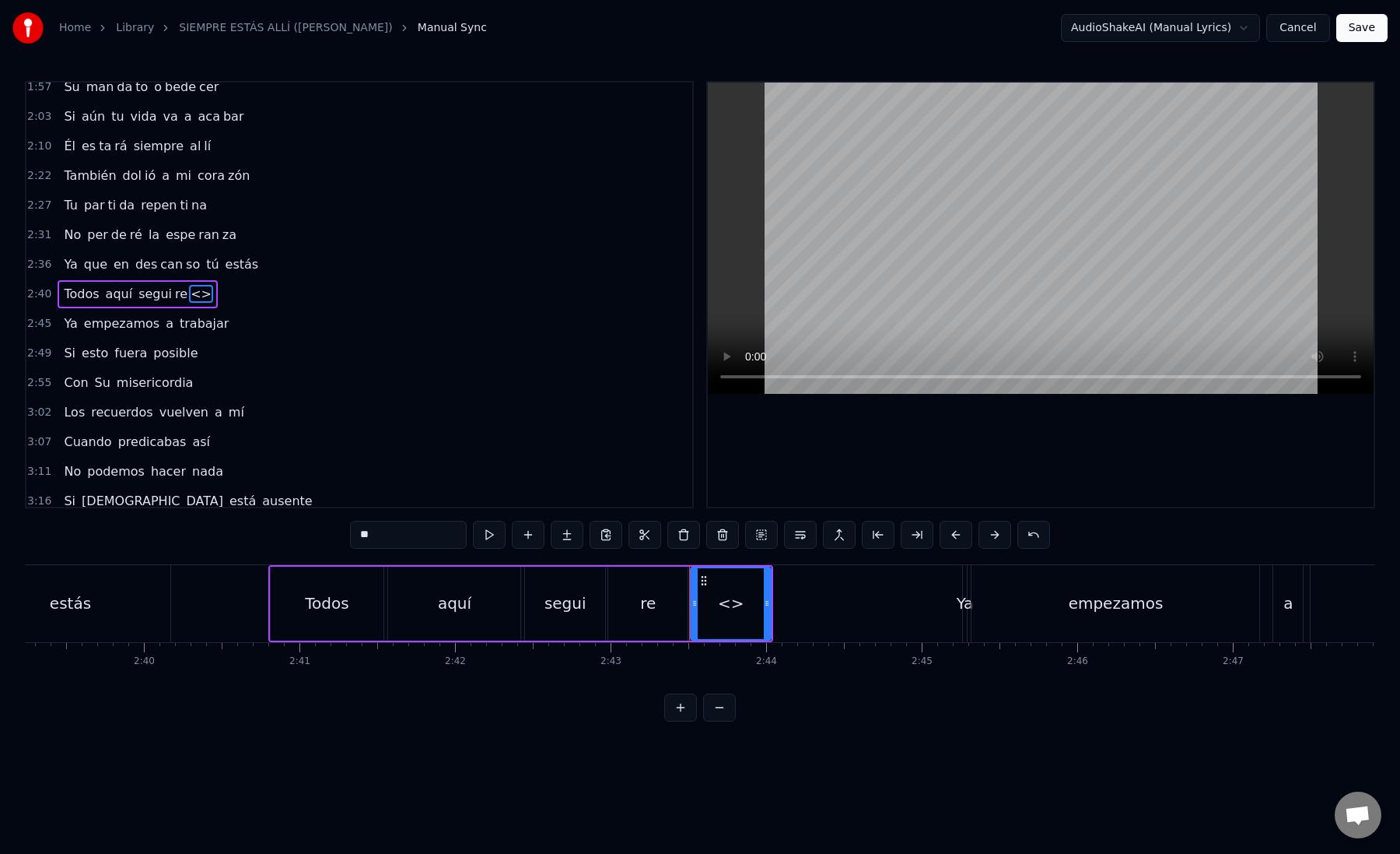
drag, startPoint x: 362, startPoint y: 533, endPoint x: 398, endPoint y: 537, distance: 36.2
click at [398, 537] on input "**" at bounding box center [409, 535] width 117 height 28
paste input "*"
click at [708, 610] on div "mos" at bounding box center [731, 603] width 77 height 71
drag, startPoint x: 700, startPoint y: 580, endPoint x: 740, endPoint y: 585, distance: 40.3
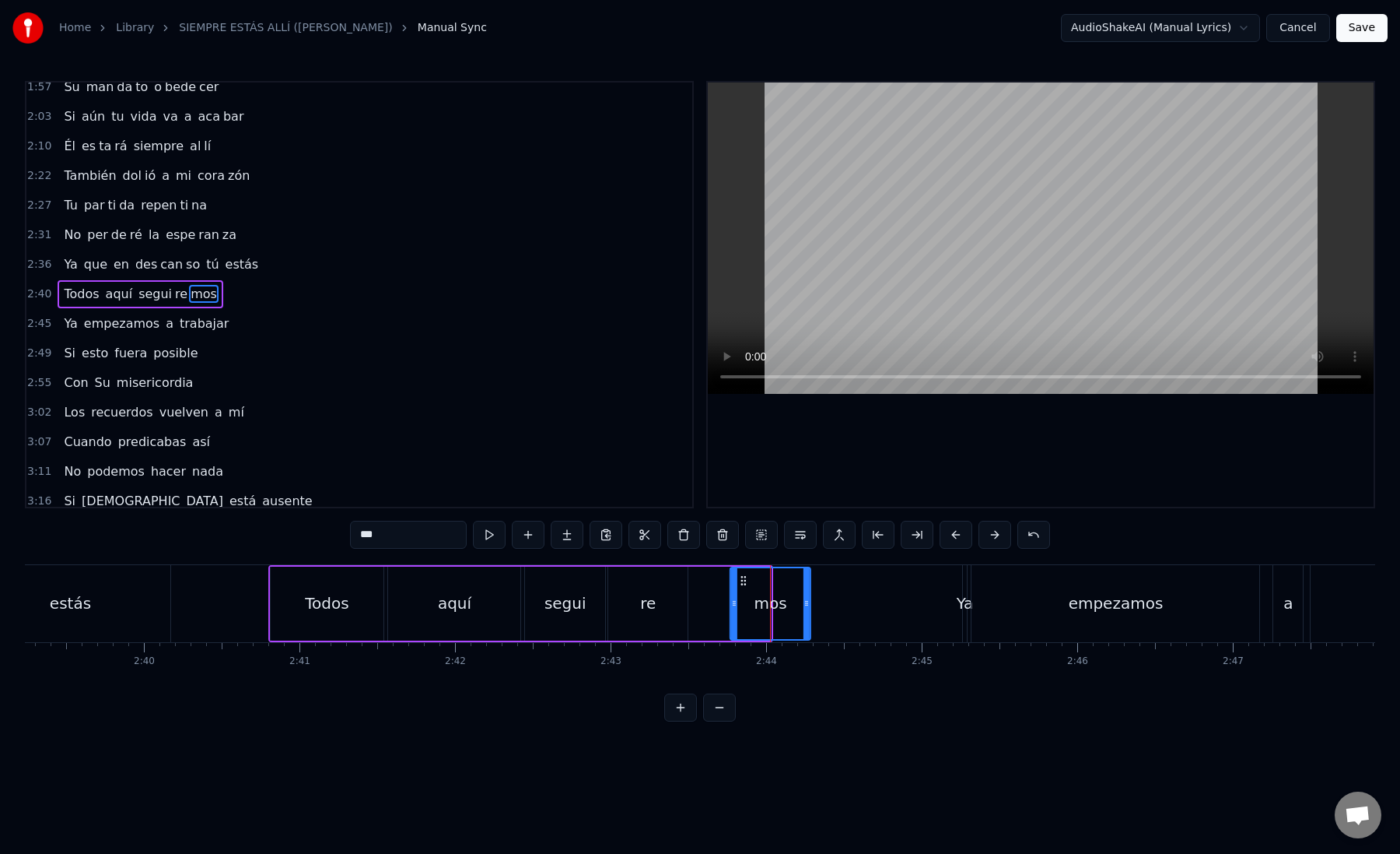
click at [740, 585] on icon at bounding box center [743, 580] width 12 height 12
drag, startPoint x: 806, startPoint y: 607, endPoint x: 926, endPoint y: 608, distance: 120.0
click at [926, 608] on icon at bounding box center [925, 603] width 6 height 12
click at [613, 599] on div "re" at bounding box center [648, 603] width 79 height 74
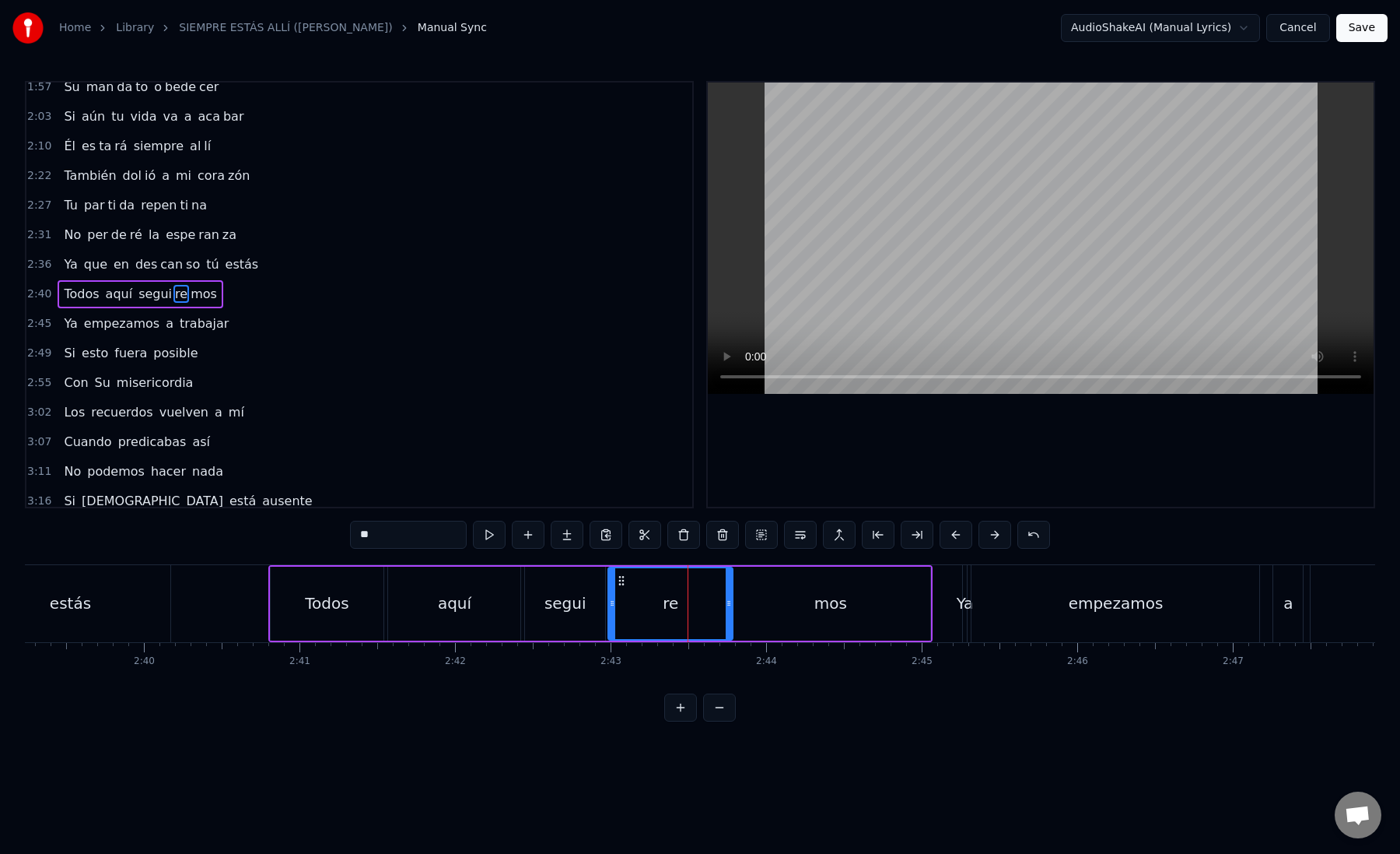
drag, startPoint x: 684, startPoint y: 606, endPoint x: 729, endPoint y: 612, distance: 45.4
click at [729, 612] on div at bounding box center [728, 603] width 6 height 71
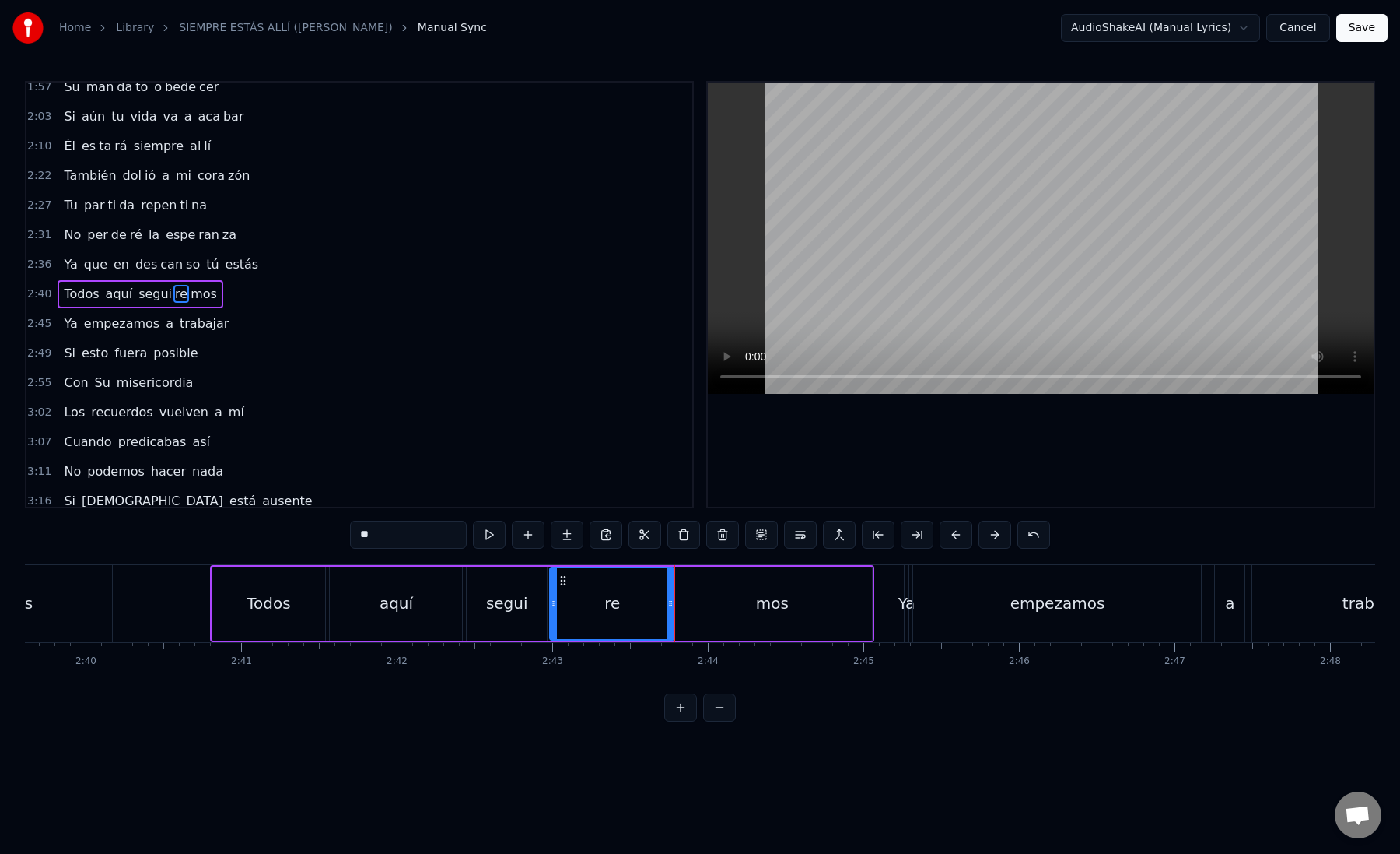
scroll to position [0, 24858]
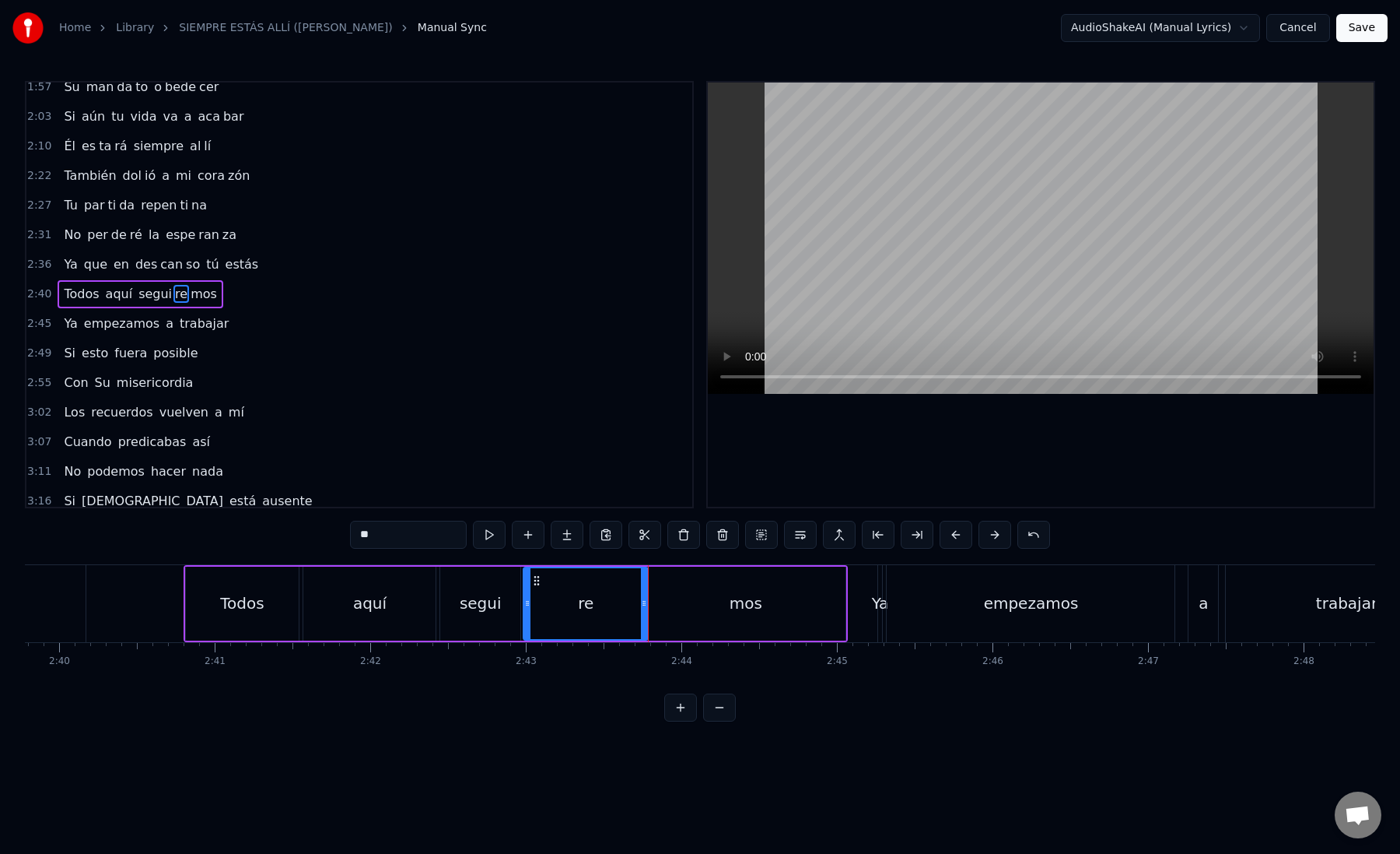
click at [697, 603] on div "mos" at bounding box center [745, 603] width 199 height 74
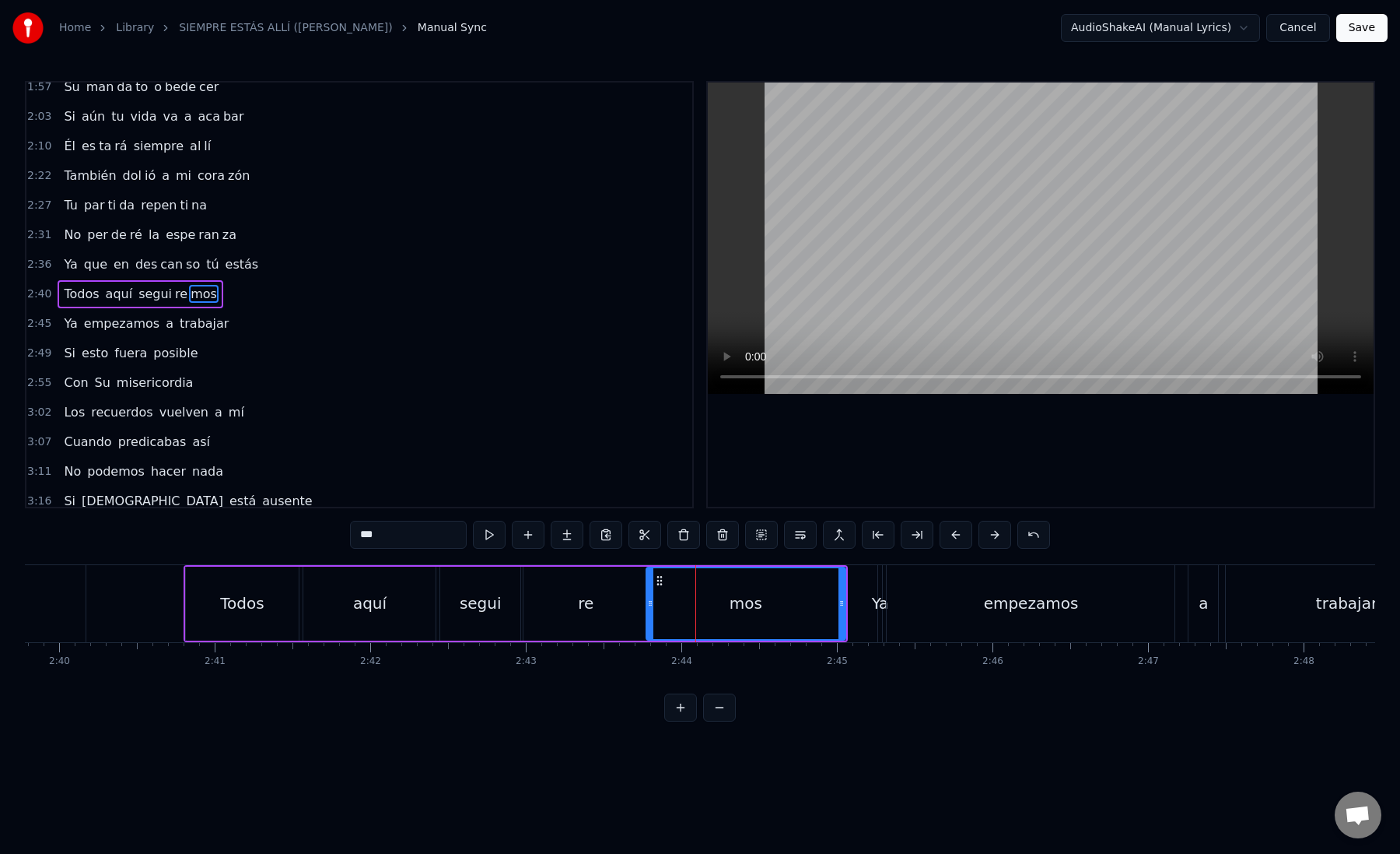
click at [636, 597] on div "re" at bounding box center [585, 603] width 125 height 74
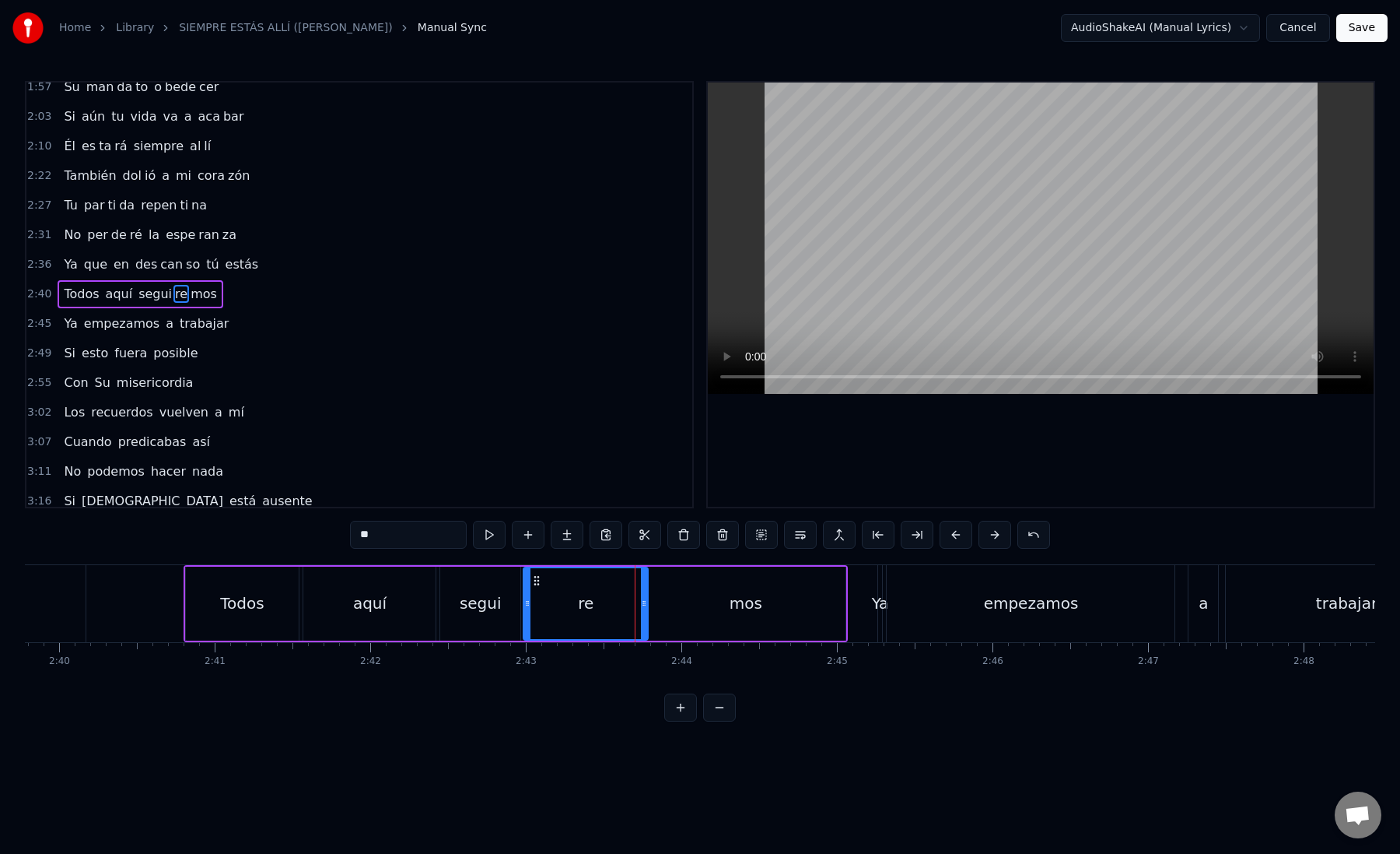
click at [663, 597] on div "mos" at bounding box center [745, 603] width 199 height 74
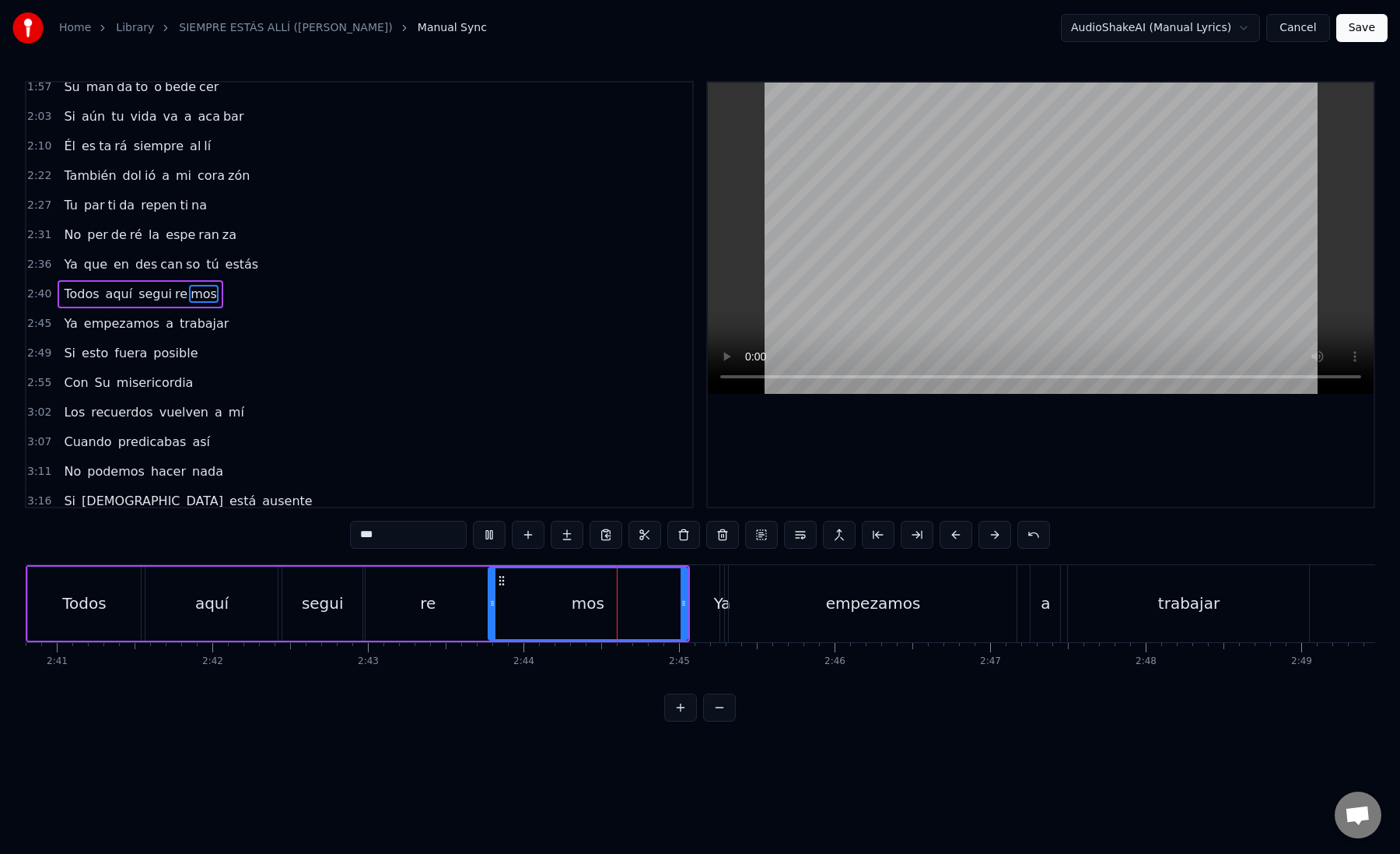
scroll to position [0, 25025]
click at [714, 604] on div "Ya" at bounding box center [714, 603] width 17 height 23
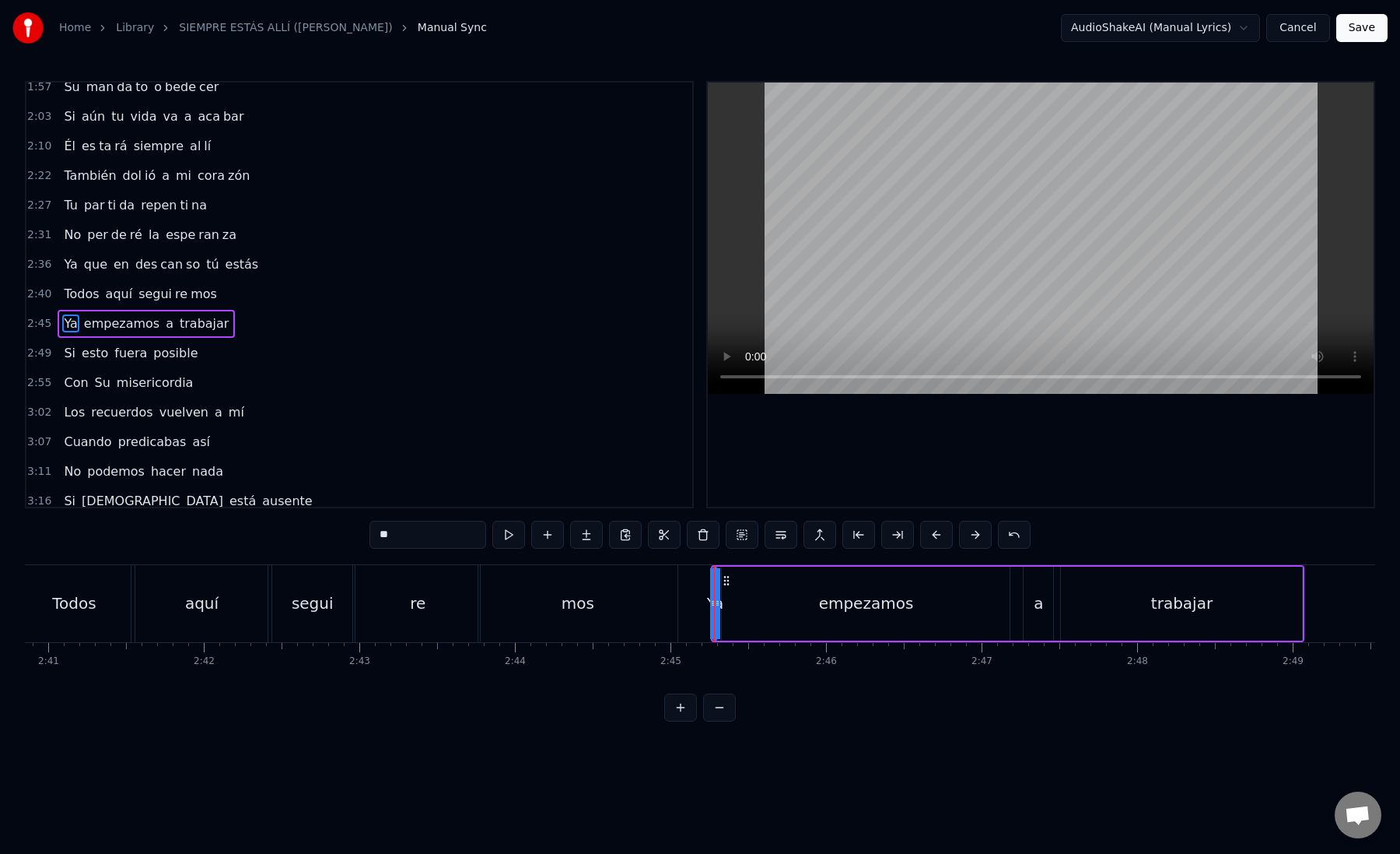
scroll to position [661, 0]
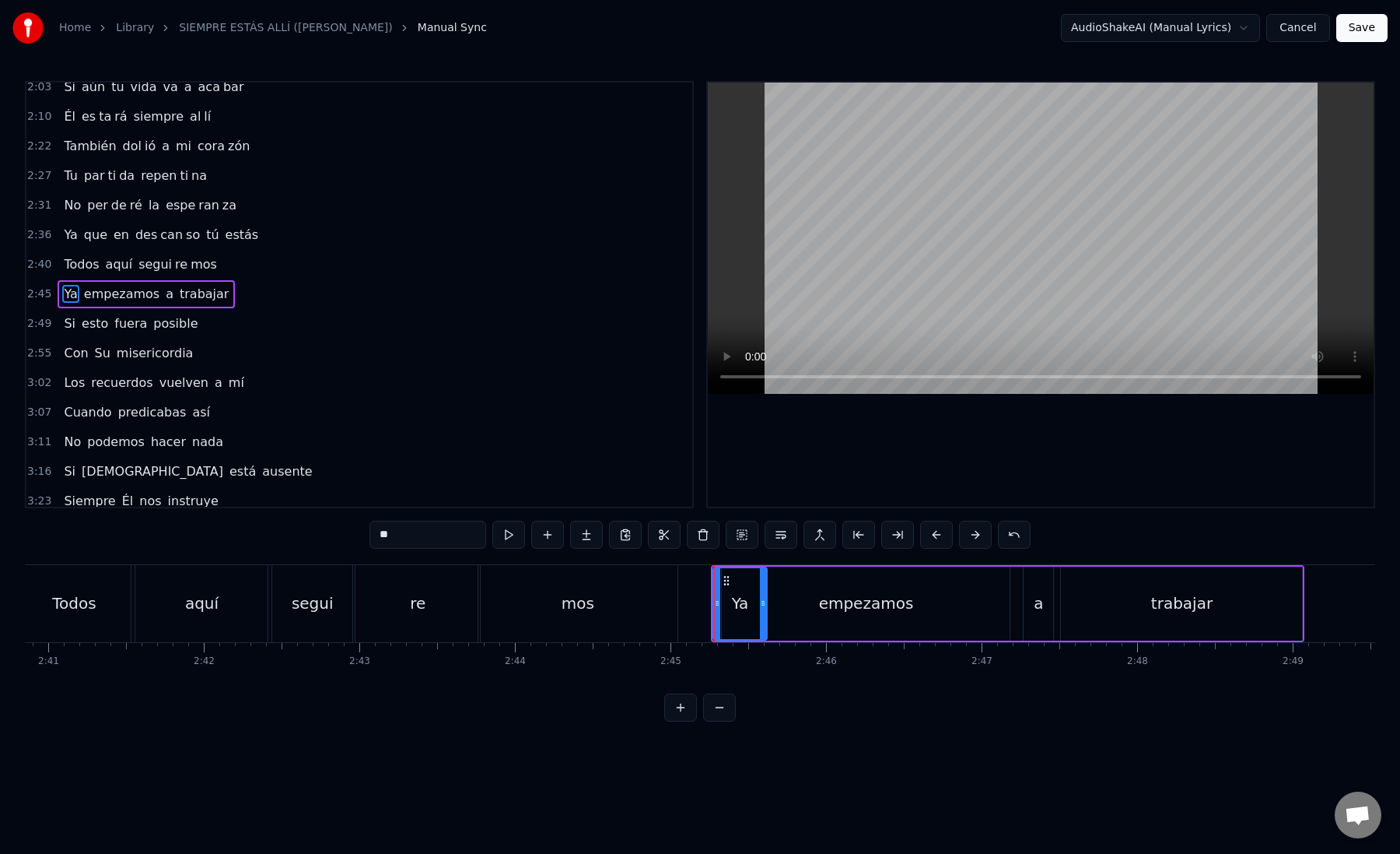
drag, startPoint x: 711, startPoint y: 603, endPoint x: 761, endPoint y: 604, distance: 50.0
click at [761, 604] on icon at bounding box center [762, 603] width 6 height 12
drag, startPoint x: 725, startPoint y: 578, endPoint x: 709, endPoint y: 578, distance: 16.0
click at [709, 578] on icon at bounding box center [707, 580] width 12 height 12
click at [709, 592] on div "Ya" at bounding box center [725, 603] width 52 height 71
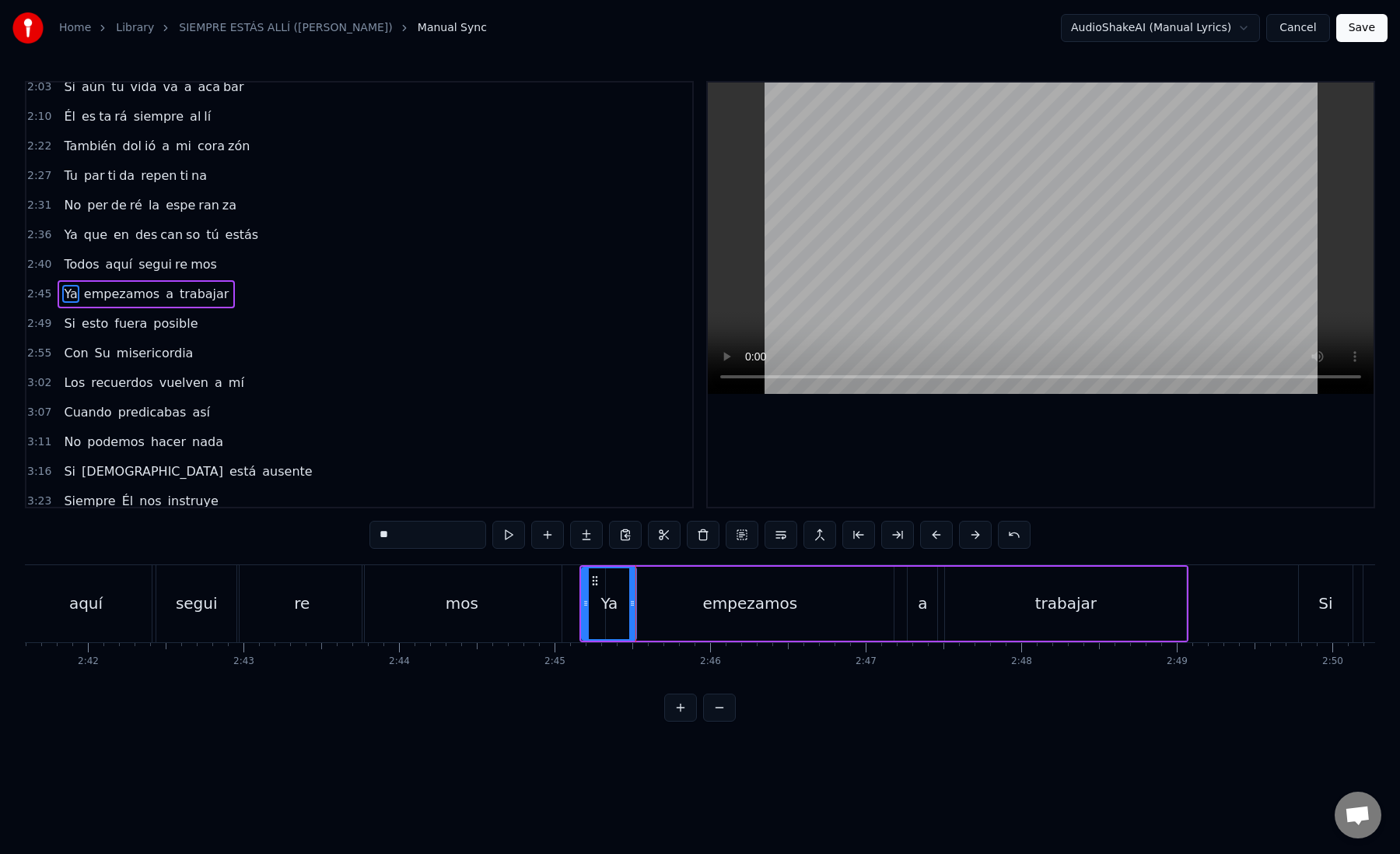
scroll to position [0, 25152]
click at [686, 589] on div "empezamos" at bounding box center [739, 603] width 287 height 74
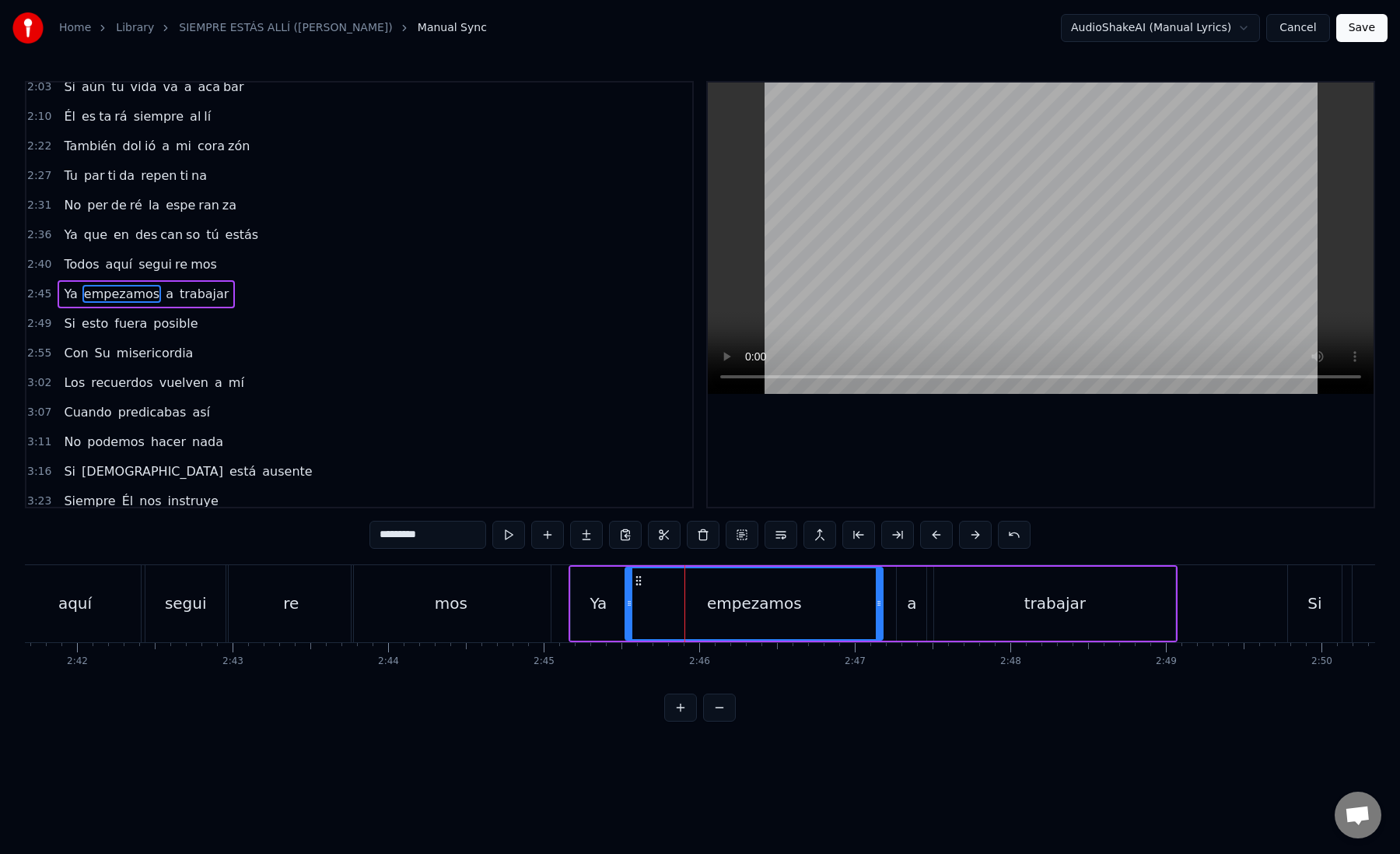
drag, startPoint x: 598, startPoint y: 603, endPoint x: 628, endPoint y: 601, distance: 30.1
click at [628, 603] on icon at bounding box center [629, 603] width 6 height 12
click at [614, 602] on div "Ya" at bounding box center [598, 603] width 54 height 74
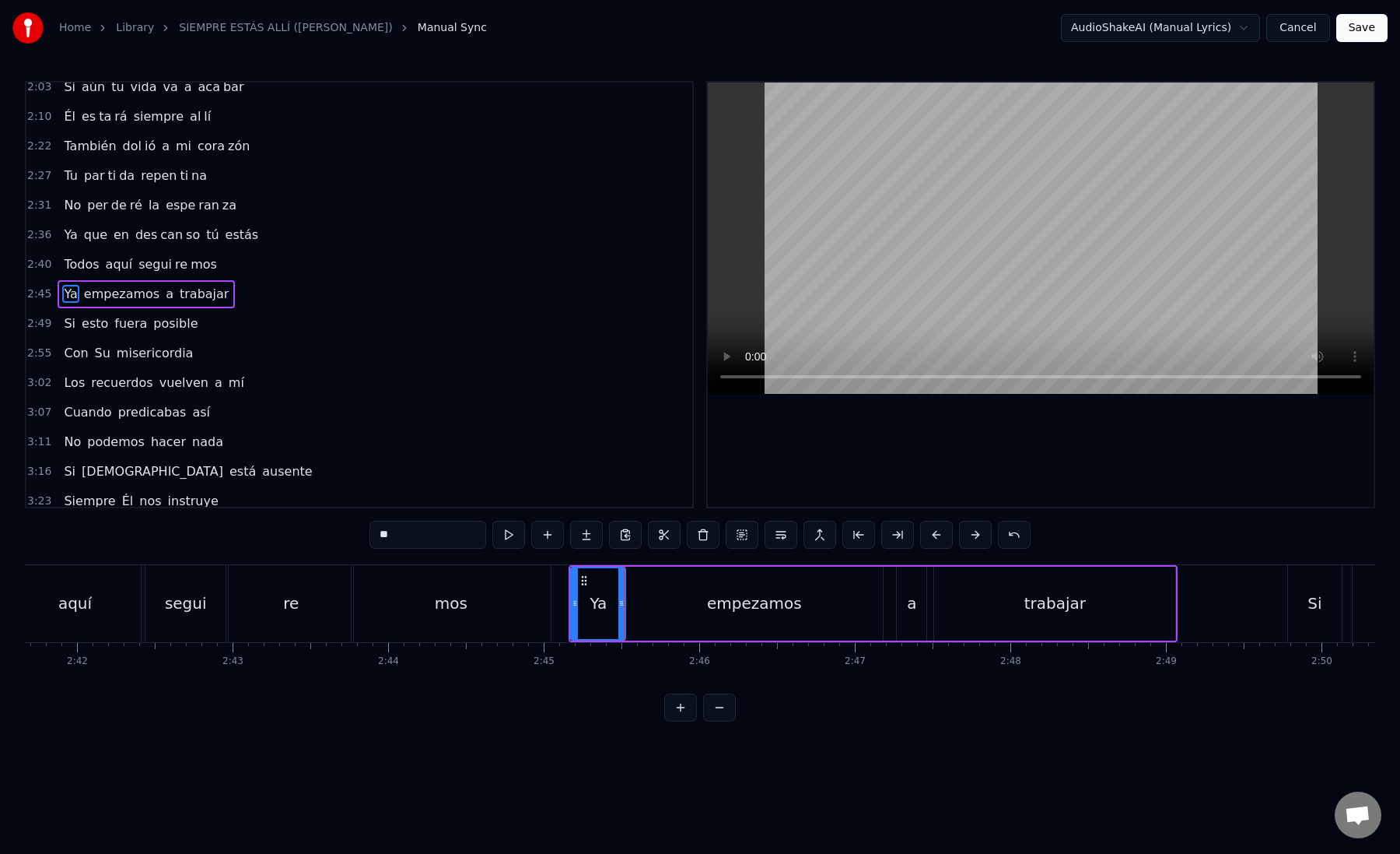
click at [651, 604] on div "empezamos" at bounding box center [754, 603] width 257 height 74
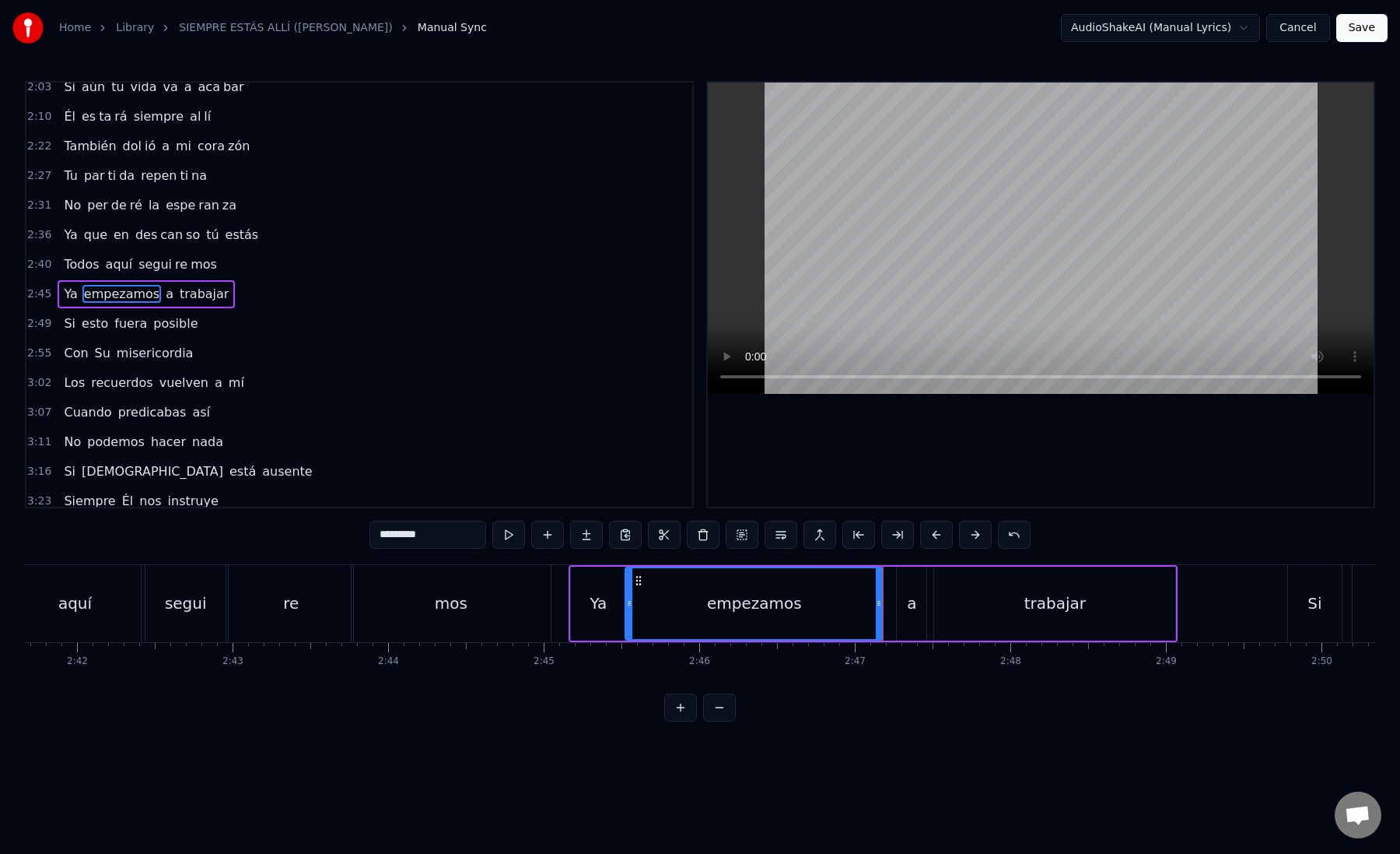
click at [913, 606] on div "a" at bounding box center [911, 603] width 9 height 23
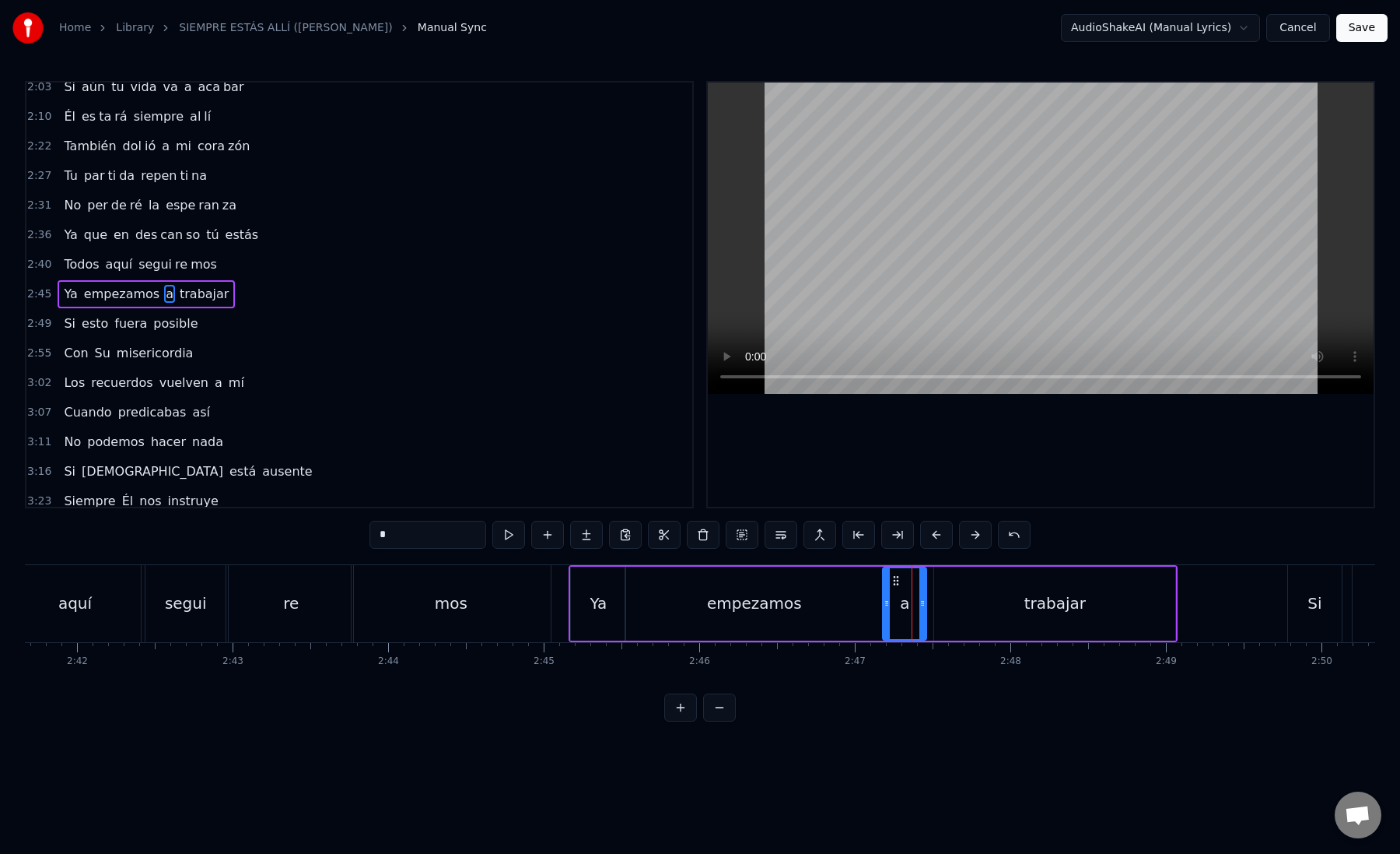
drag, startPoint x: 898, startPoint y: 603, endPoint x: 885, endPoint y: 603, distance: 13.0
click at [885, 603] on icon at bounding box center [886, 603] width 6 height 12
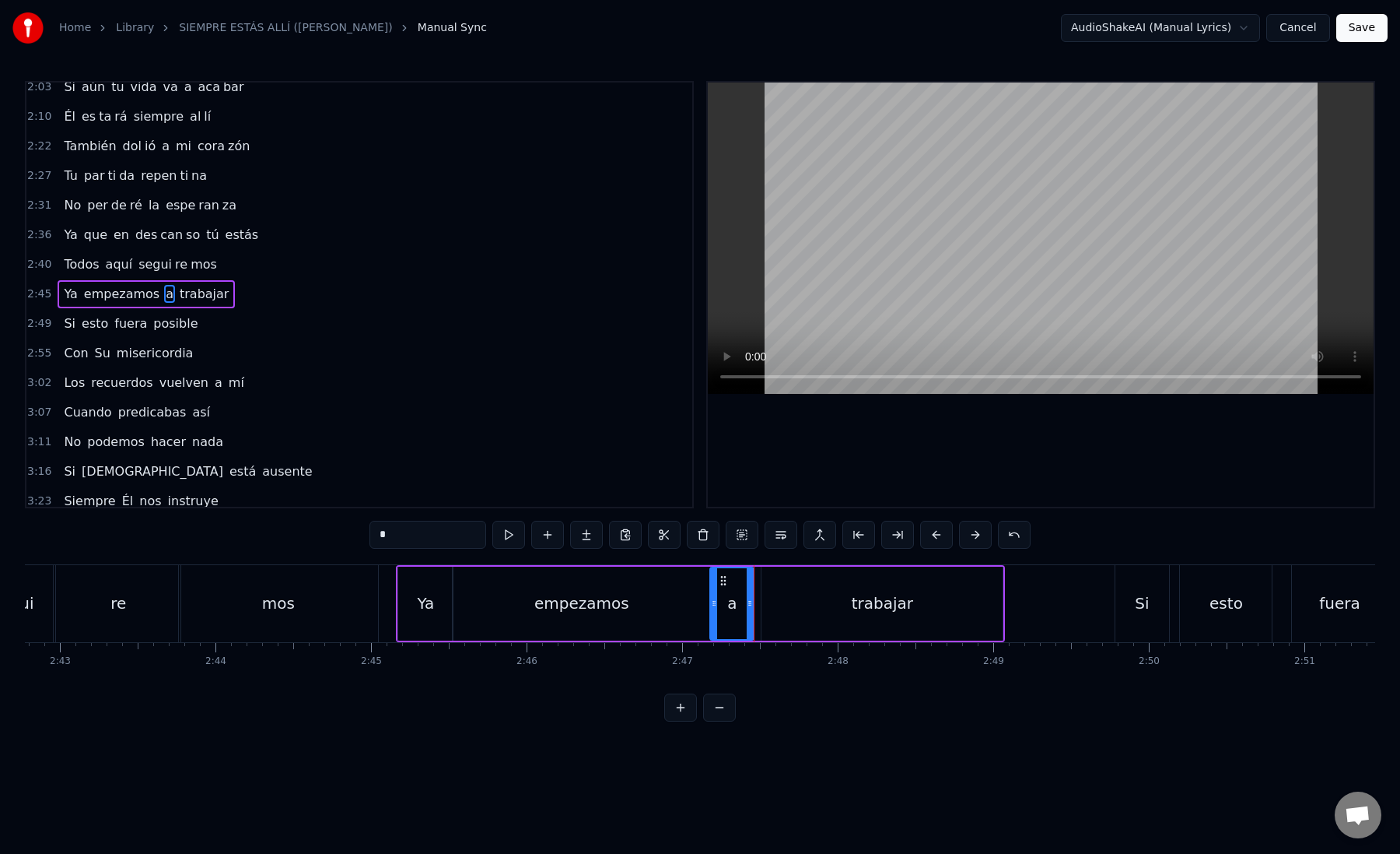
scroll to position [0, 25337]
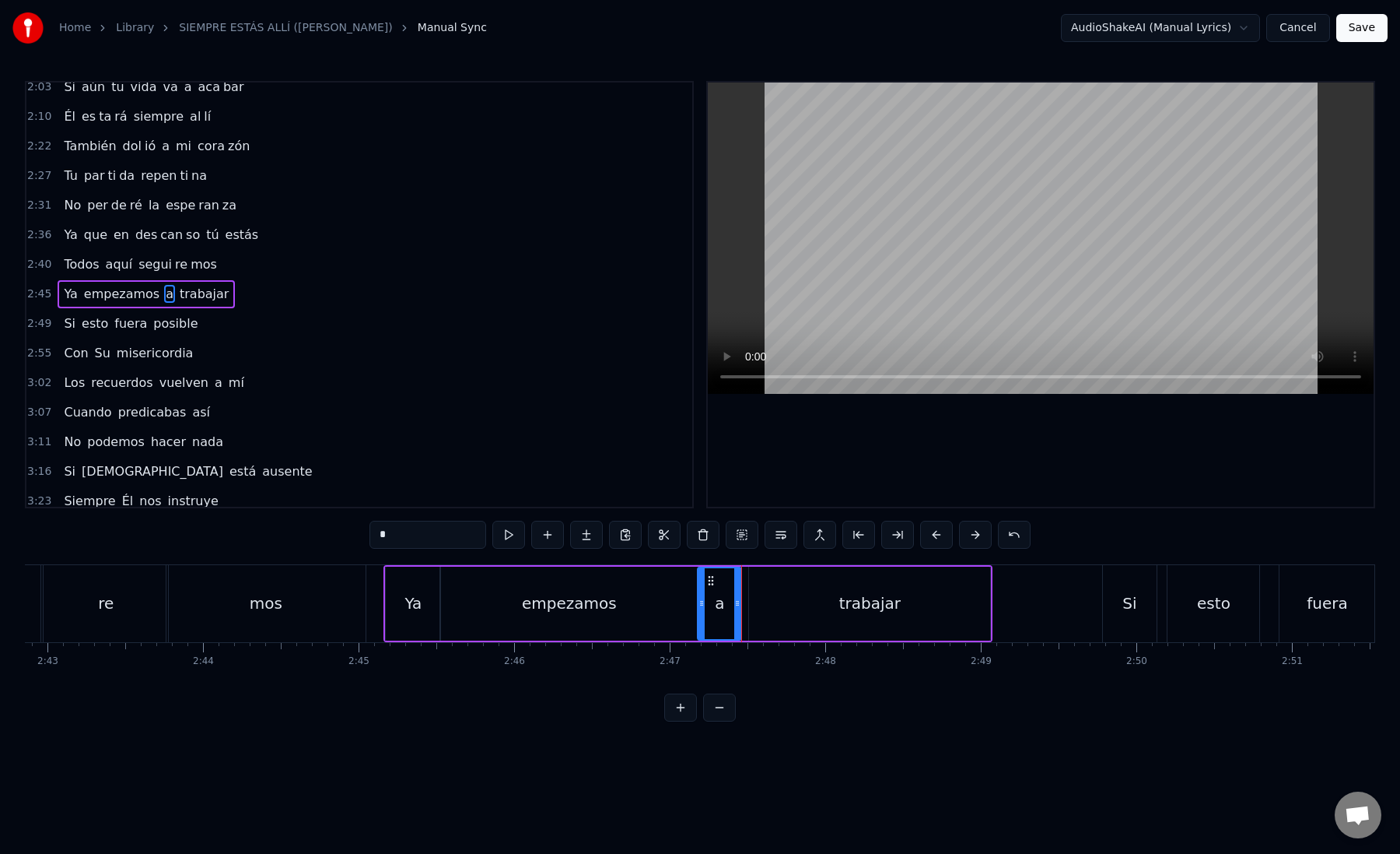
click at [764, 597] on div "trabajar" at bounding box center [870, 603] width 241 height 74
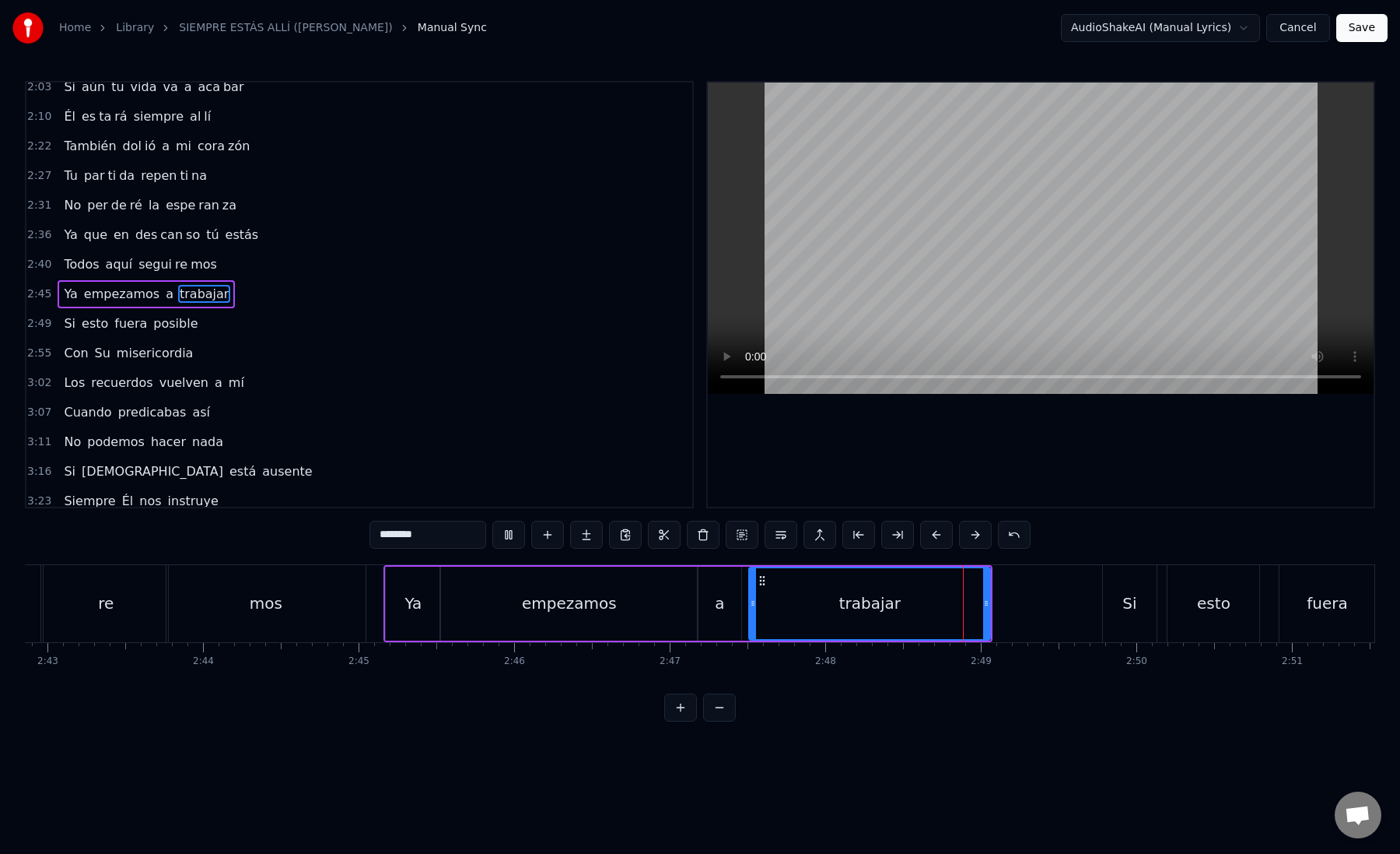
click at [764, 597] on div "trabajar" at bounding box center [869, 603] width 239 height 71
click at [746, 601] on icon at bounding box center [744, 603] width 6 height 12
click at [751, 602] on div "trabajar" at bounding box center [866, 603] width 247 height 71
click at [904, 533] on button at bounding box center [897, 535] width 33 height 28
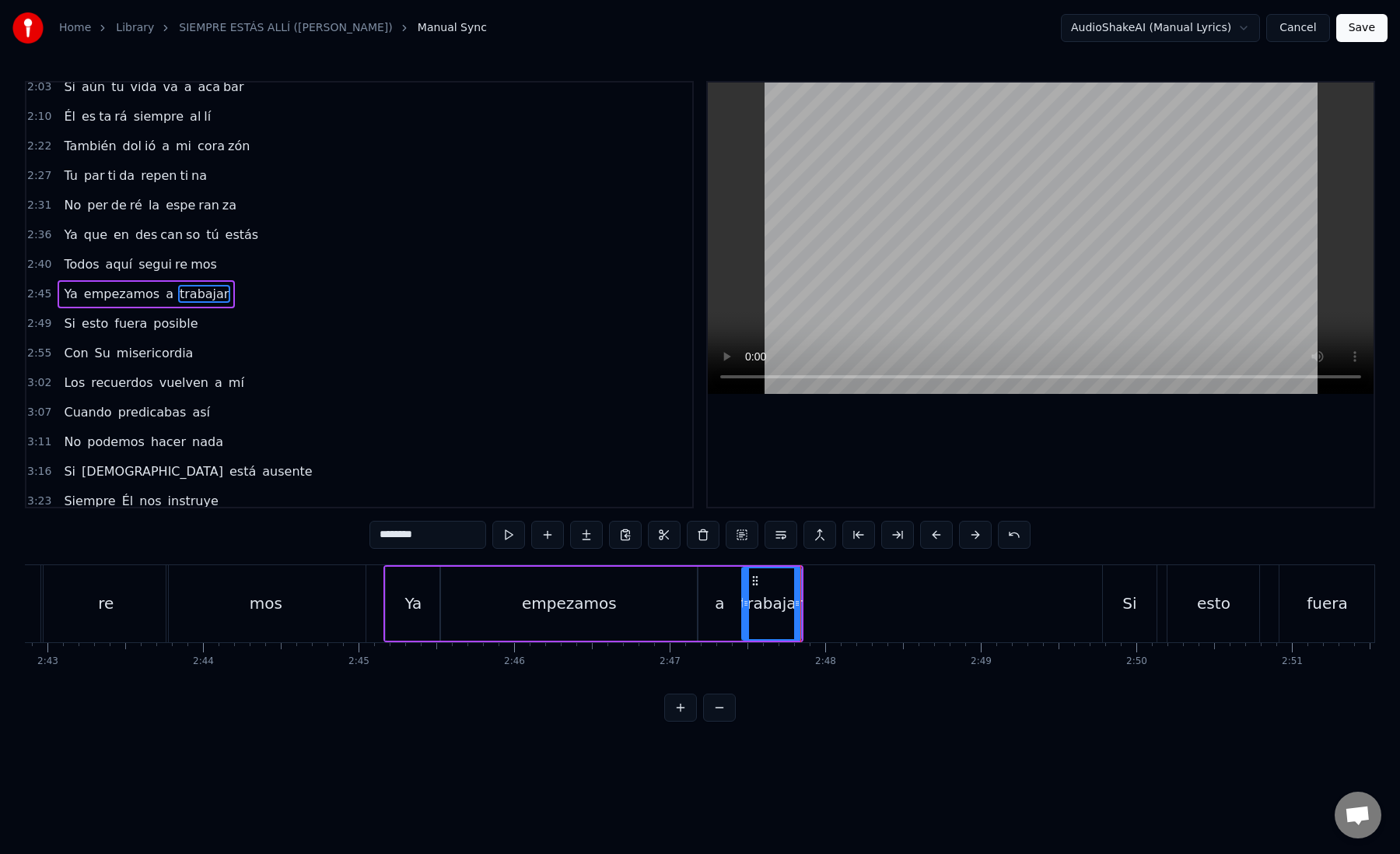
drag, startPoint x: 405, startPoint y: 535, endPoint x: 452, endPoint y: 542, distance: 47.5
click at [452, 542] on input "********" at bounding box center [428, 535] width 117 height 28
type input "*****"
click at [594, 539] on button at bounding box center [587, 535] width 33 height 28
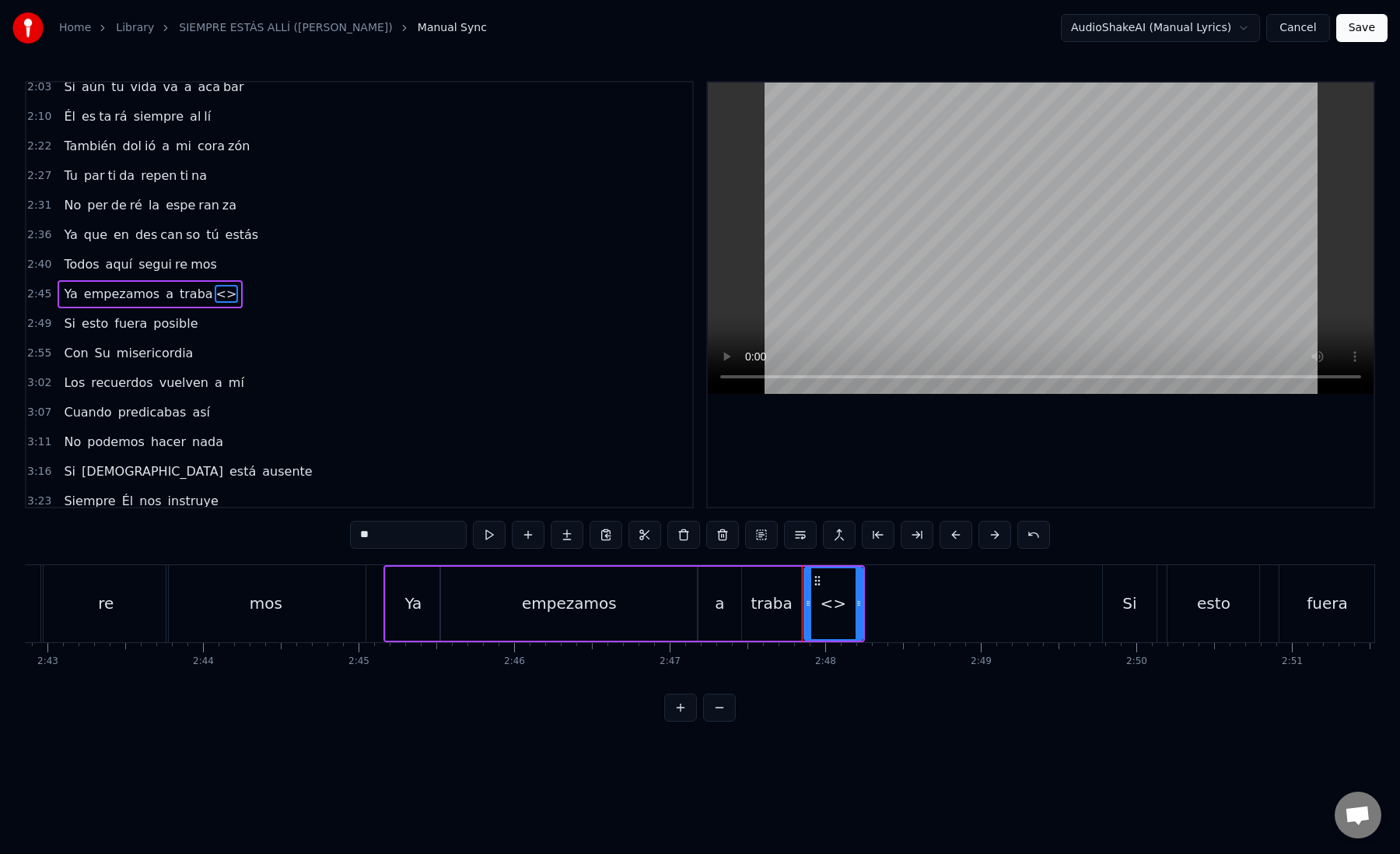
drag, startPoint x: 378, startPoint y: 534, endPoint x: 347, endPoint y: 532, distance: 31.1
click at [347, 533] on div "0:12 Mi [PERSON_NAME] zón confiado es tá 0:16 Nos vere mos una vez más 0:21 Un …" at bounding box center [700, 401] width 1350 height 640
paste input "*"
drag, startPoint x: 859, startPoint y: 601, endPoint x: 1033, endPoint y: 620, distance: 175.0
click at [1033, 620] on div at bounding box center [1033, 603] width 6 height 71
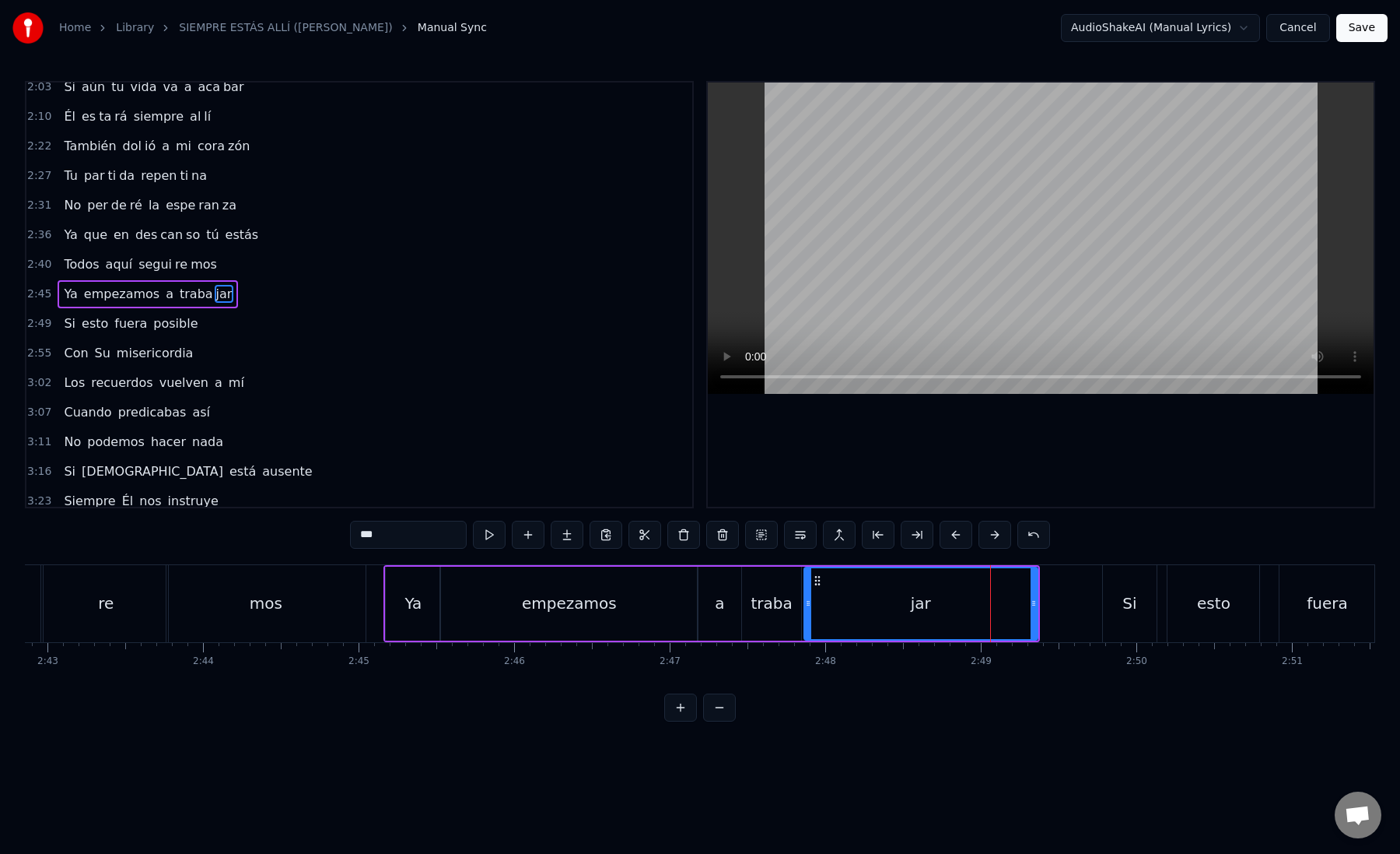
click at [855, 594] on div "jar" at bounding box center [921, 603] width 231 height 71
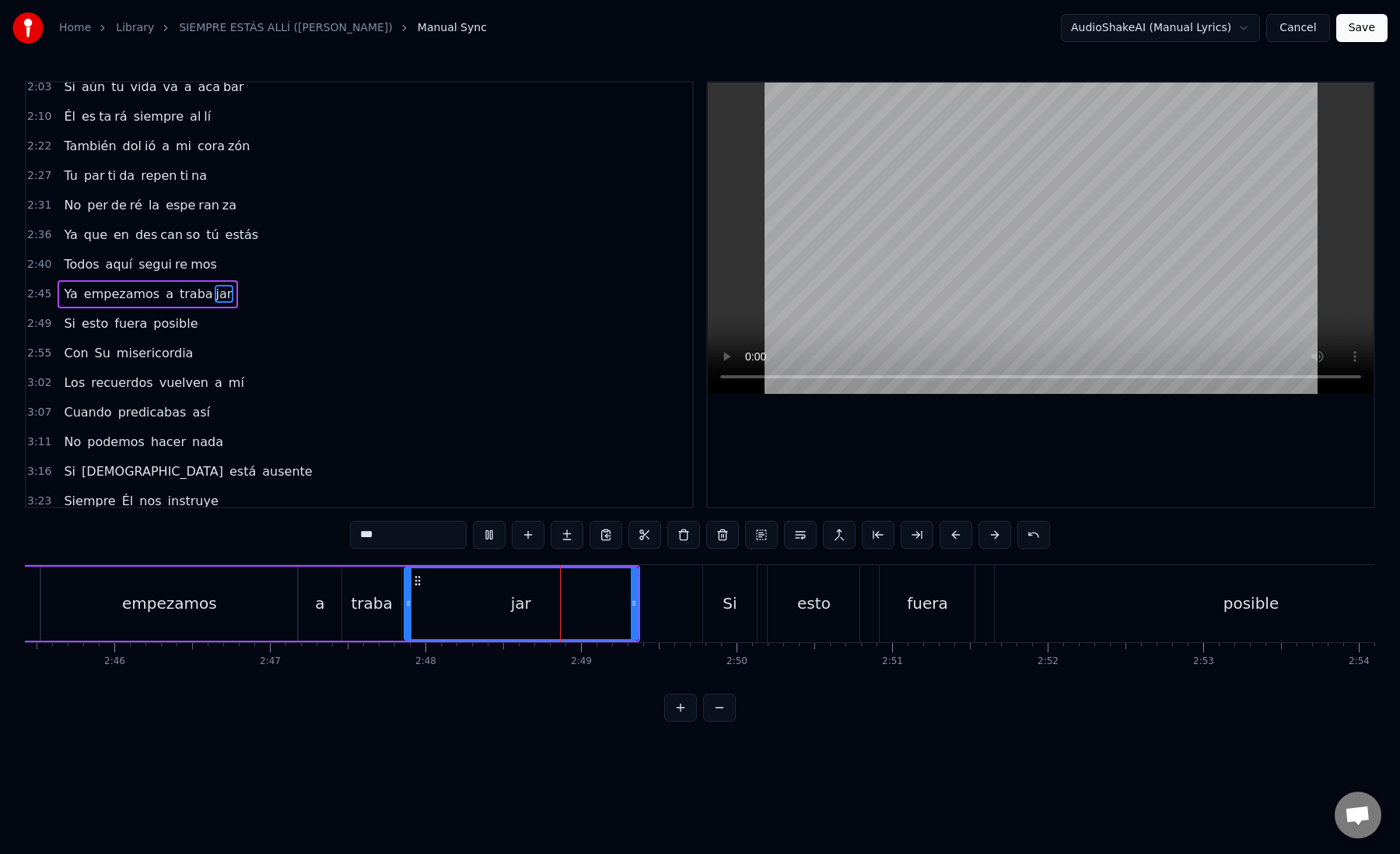
scroll to position [0, 25782]
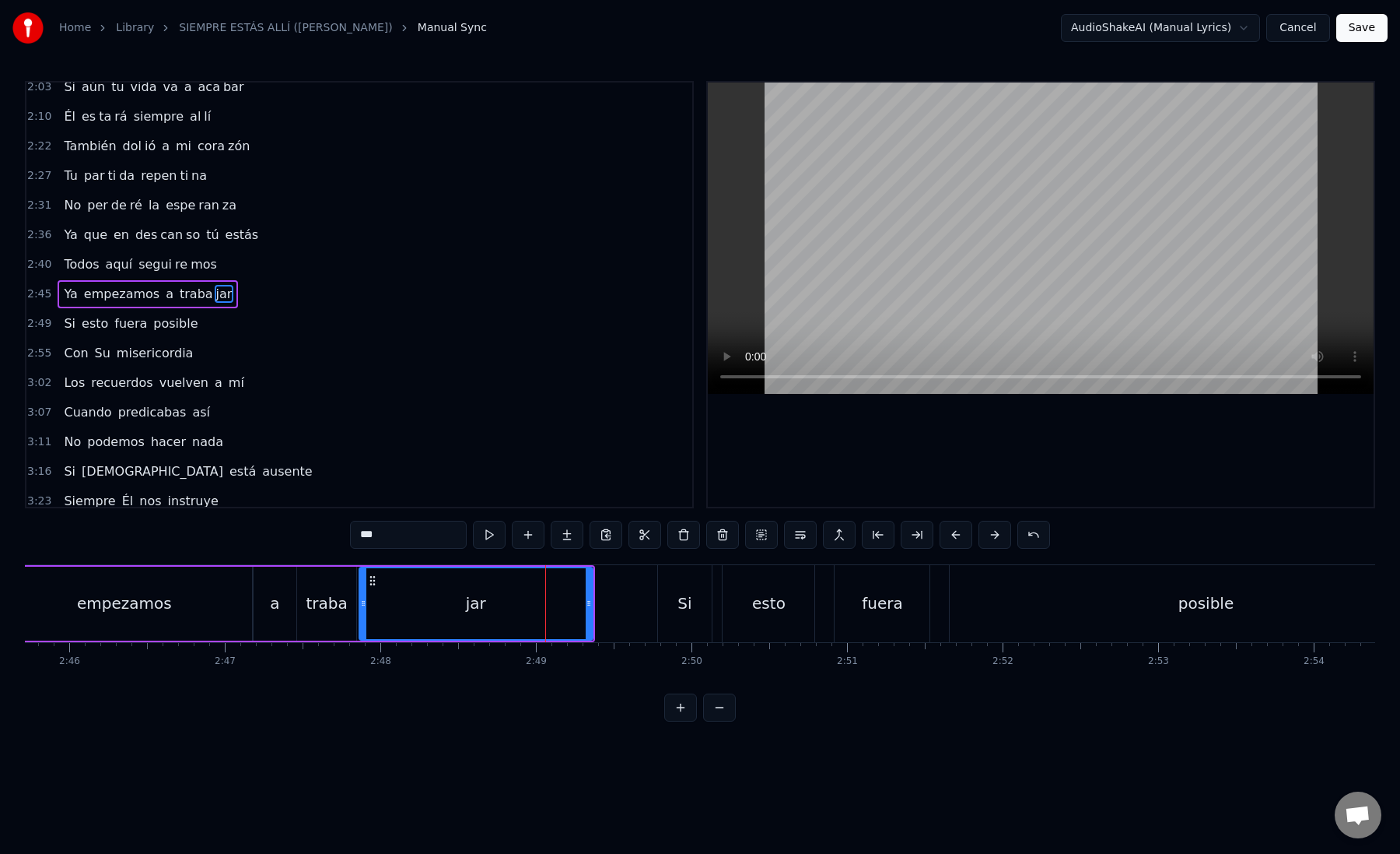
click
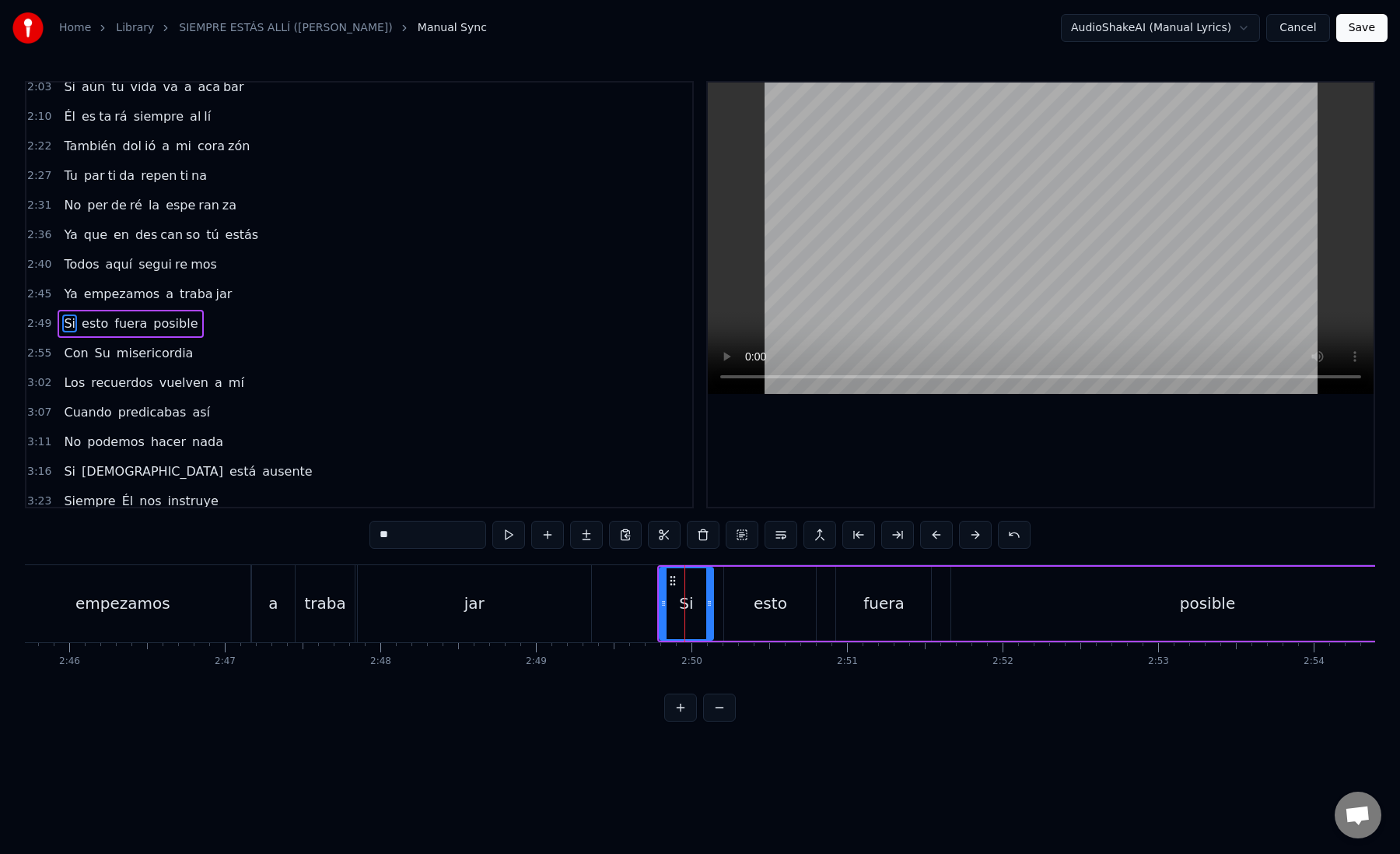
scroll to position [690, 0]
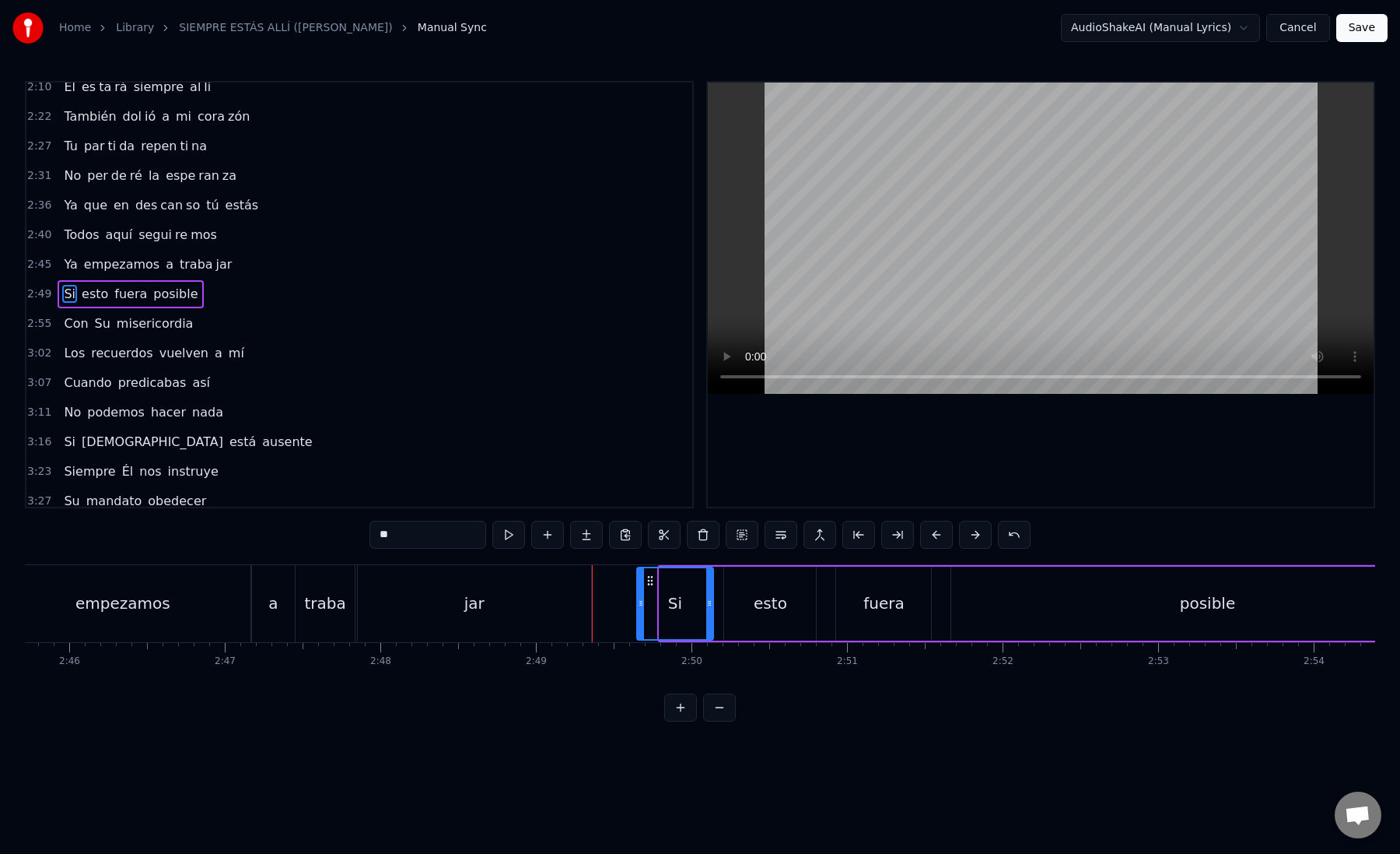
drag, startPoint x: 660, startPoint y: 603, endPoint x: 636, endPoint y: 601, distance: 24.1
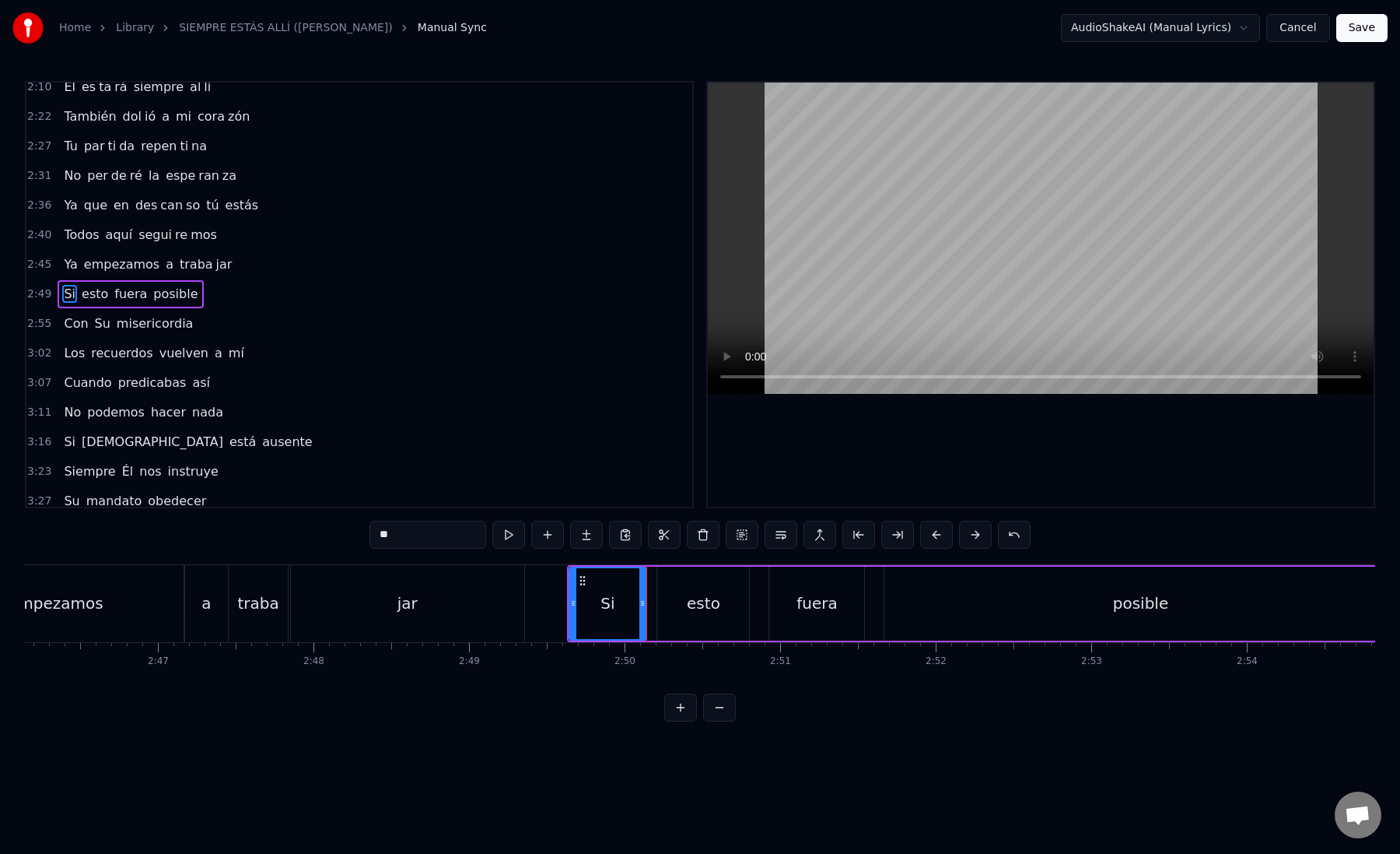
scroll to position [0, 25911]
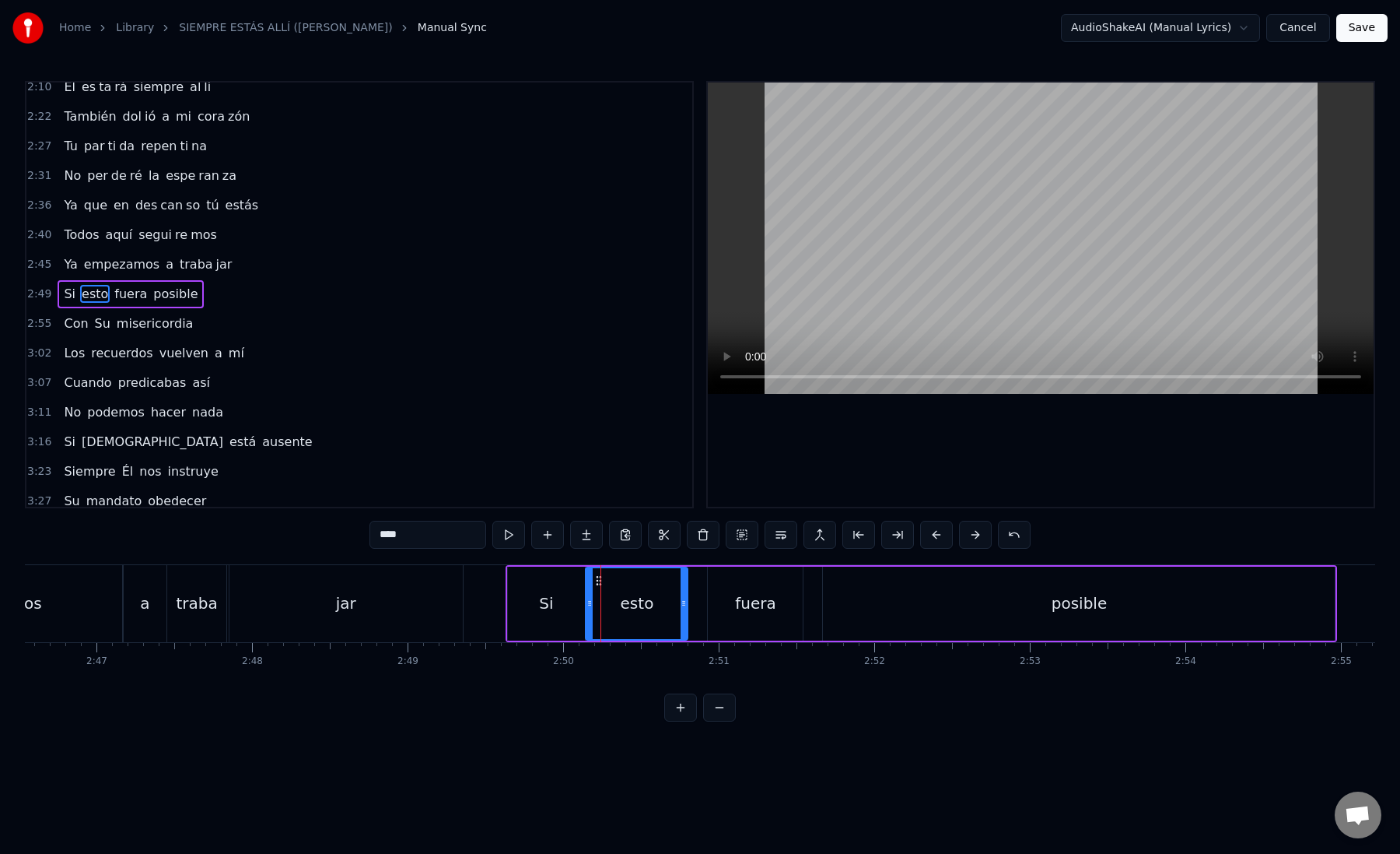
drag, startPoint x: 602, startPoint y: 596, endPoint x: 592, endPoint y: 596, distance: 10.0
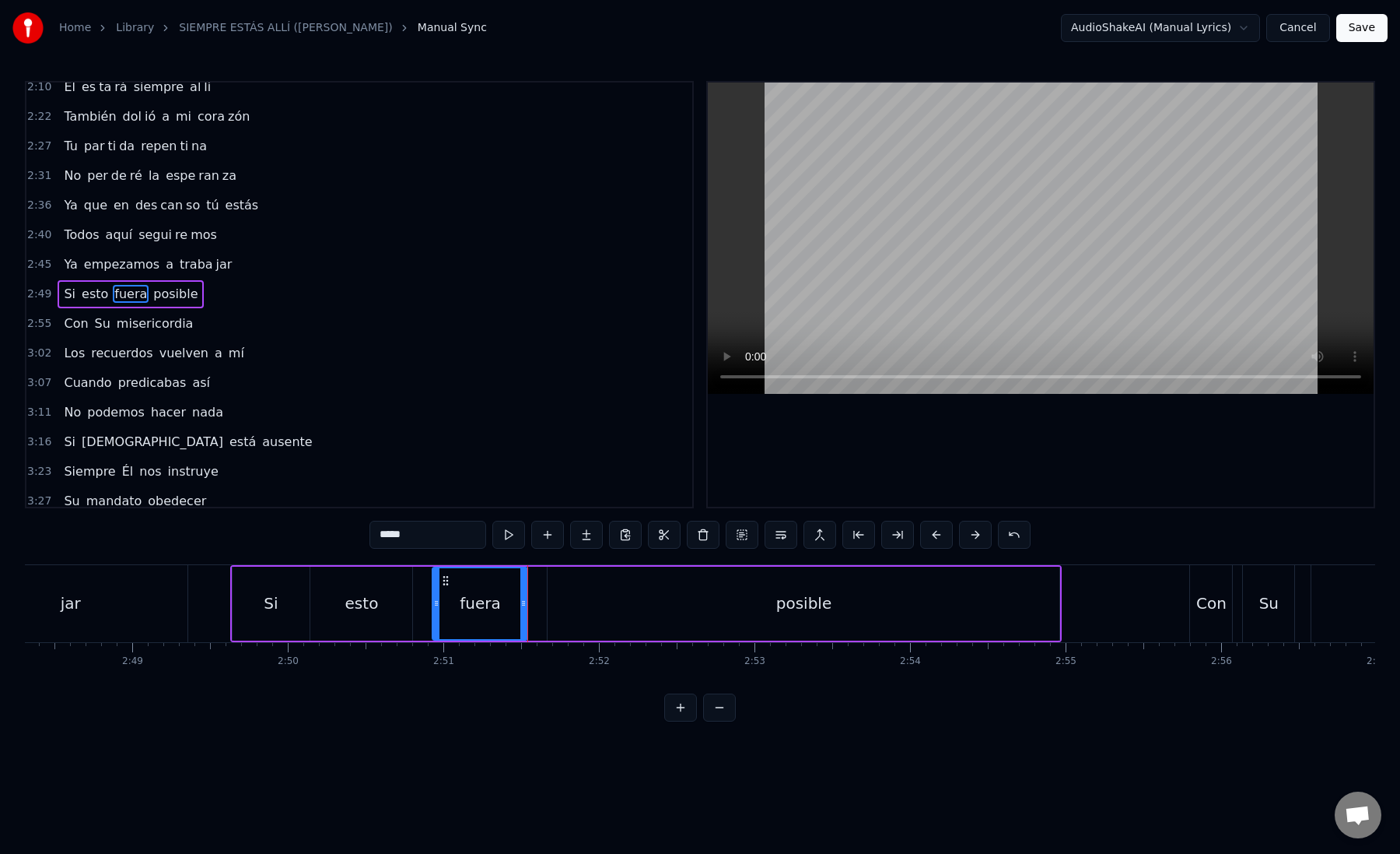
scroll to position [0, 26209]
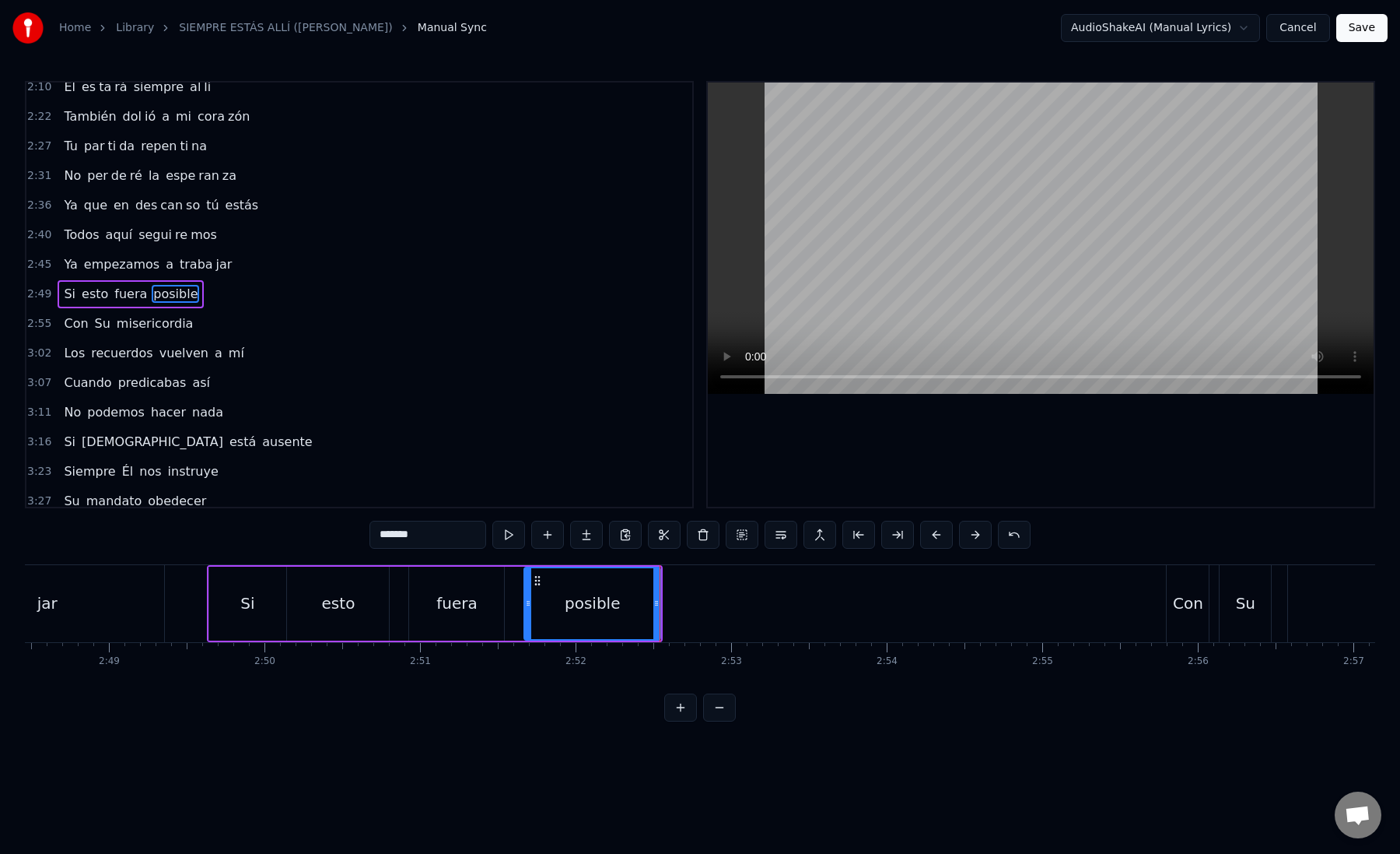
drag, startPoint x: 403, startPoint y: 536, endPoint x: 428, endPoint y: 537, distance: 25.0
type input "****"
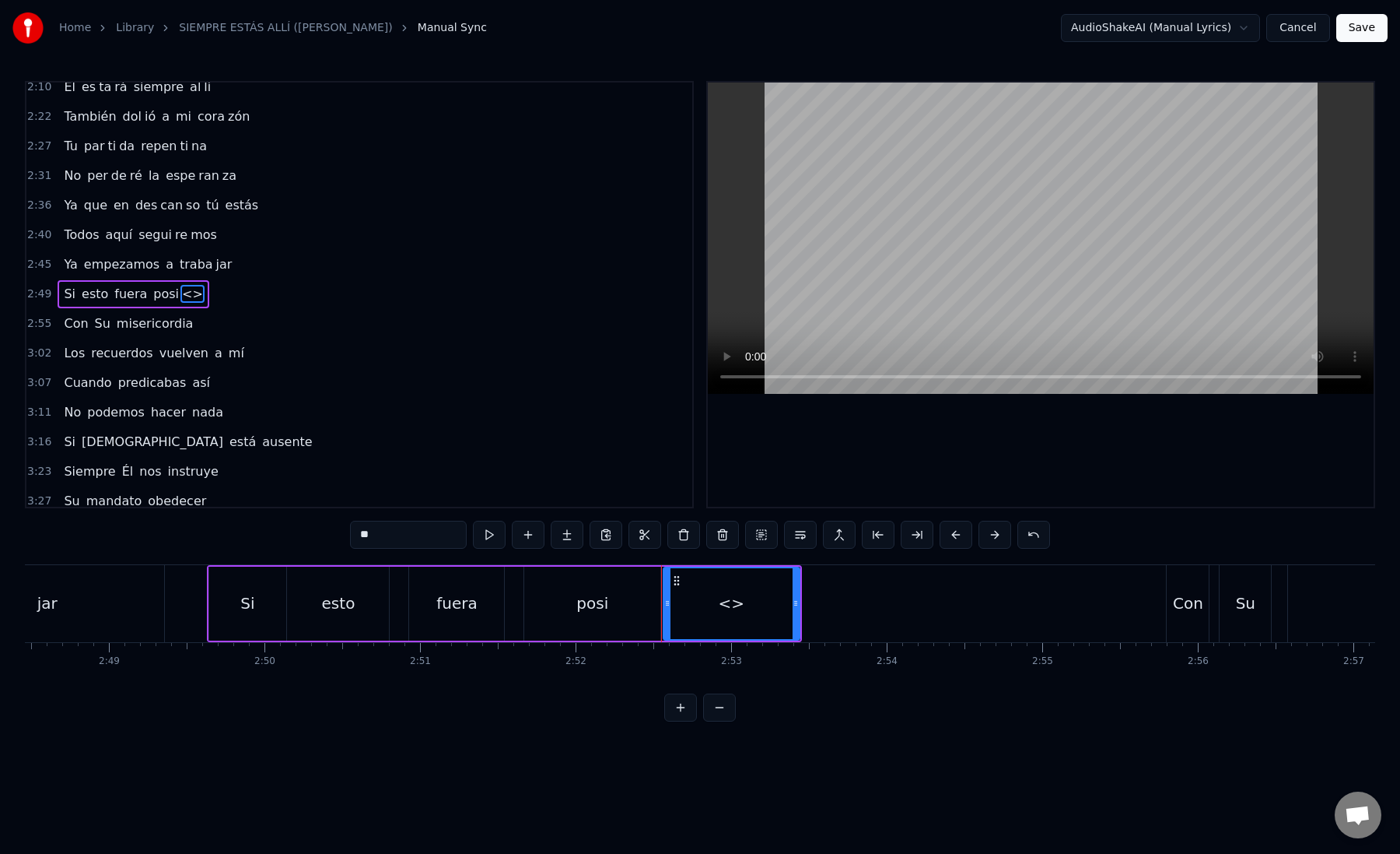
drag, startPoint x: 418, startPoint y: 535, endPoint x: 347, endPoint y: 533, distance: 71.0
paste input "*"
drag, startPoint x: 795, startPoint y: 606, endPoint x: 1058, endPoint y: 603, distance: 263.0
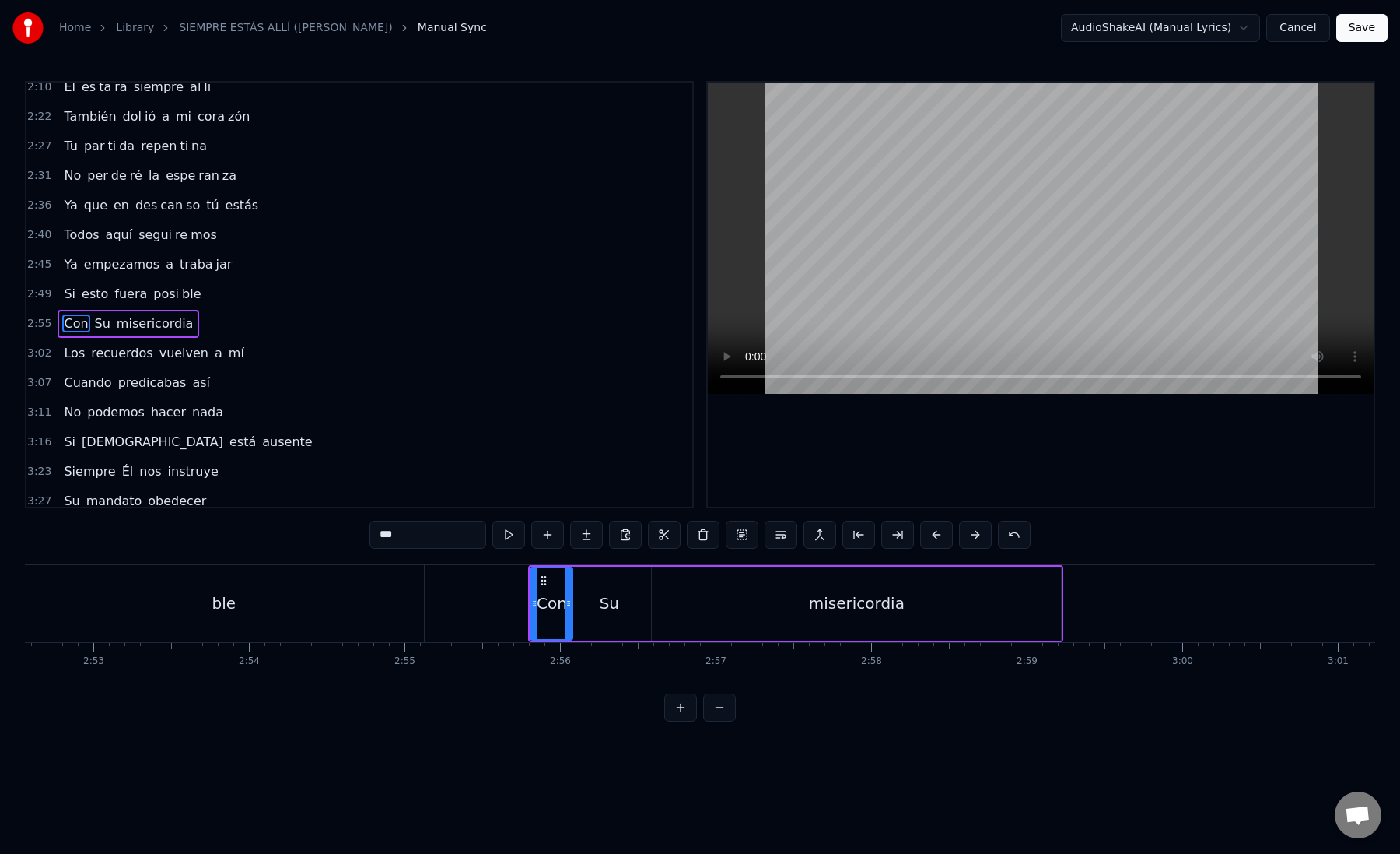
scroll to position [720, 0]
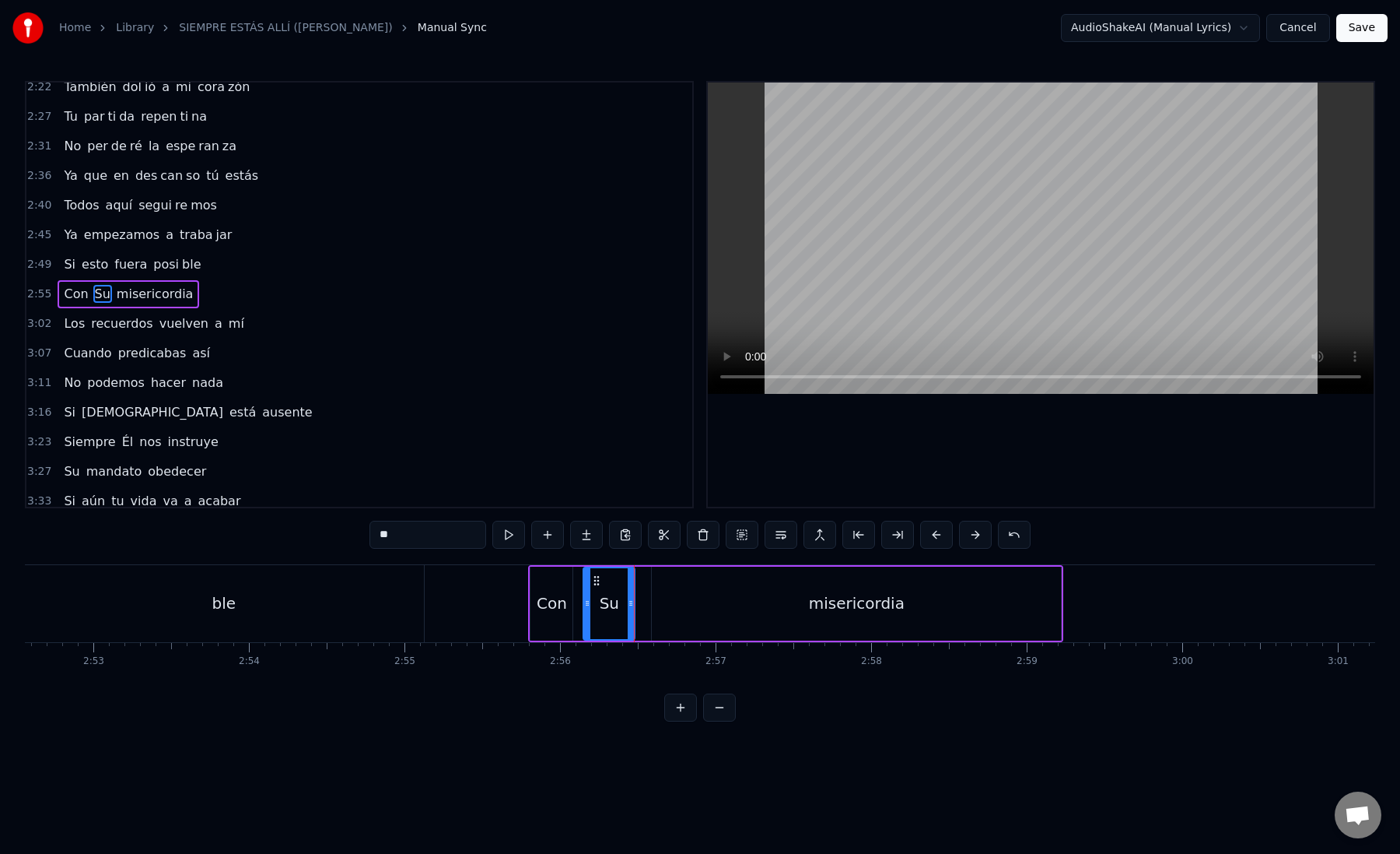
type input "**********"
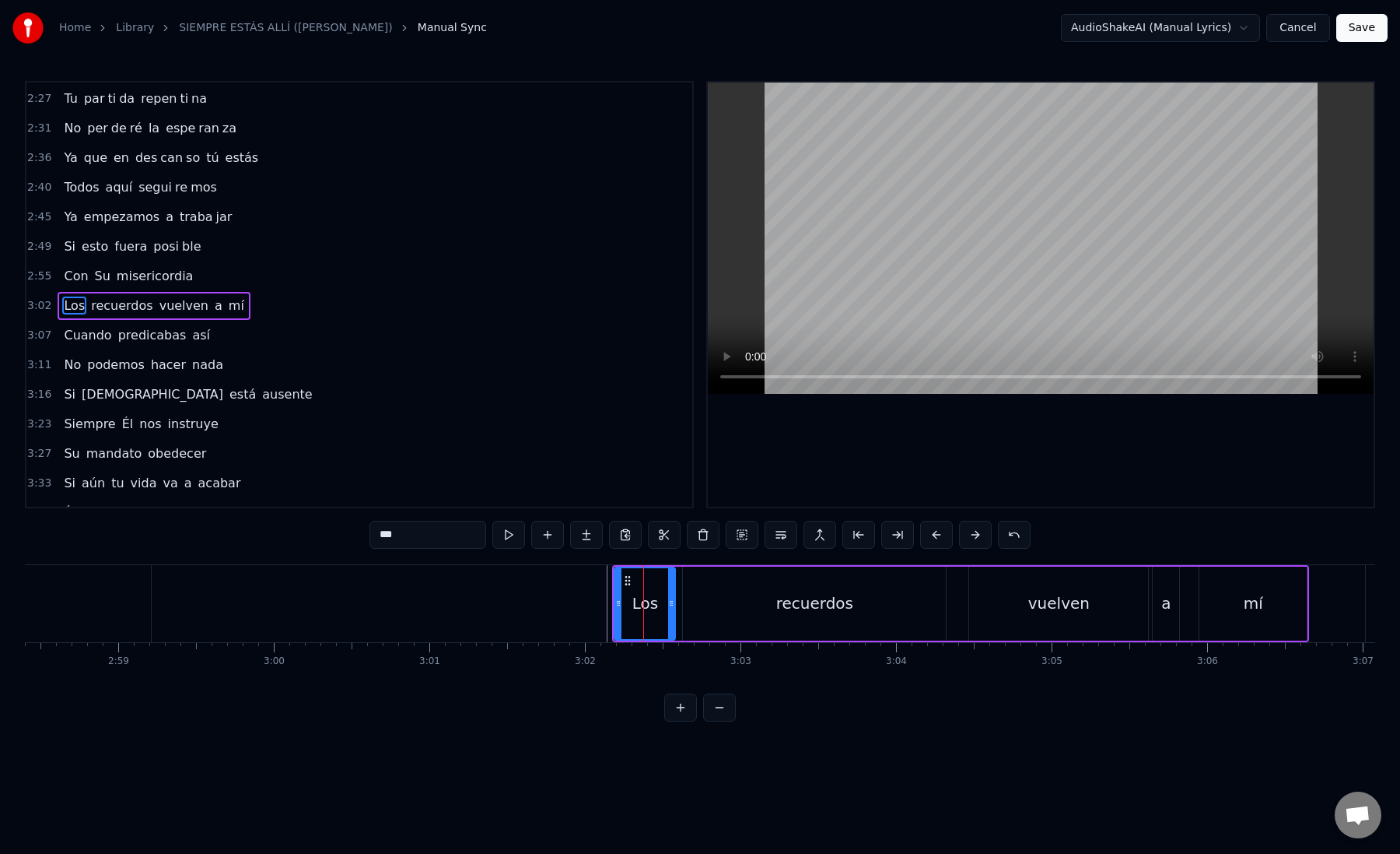
scroll to position [750, 0]
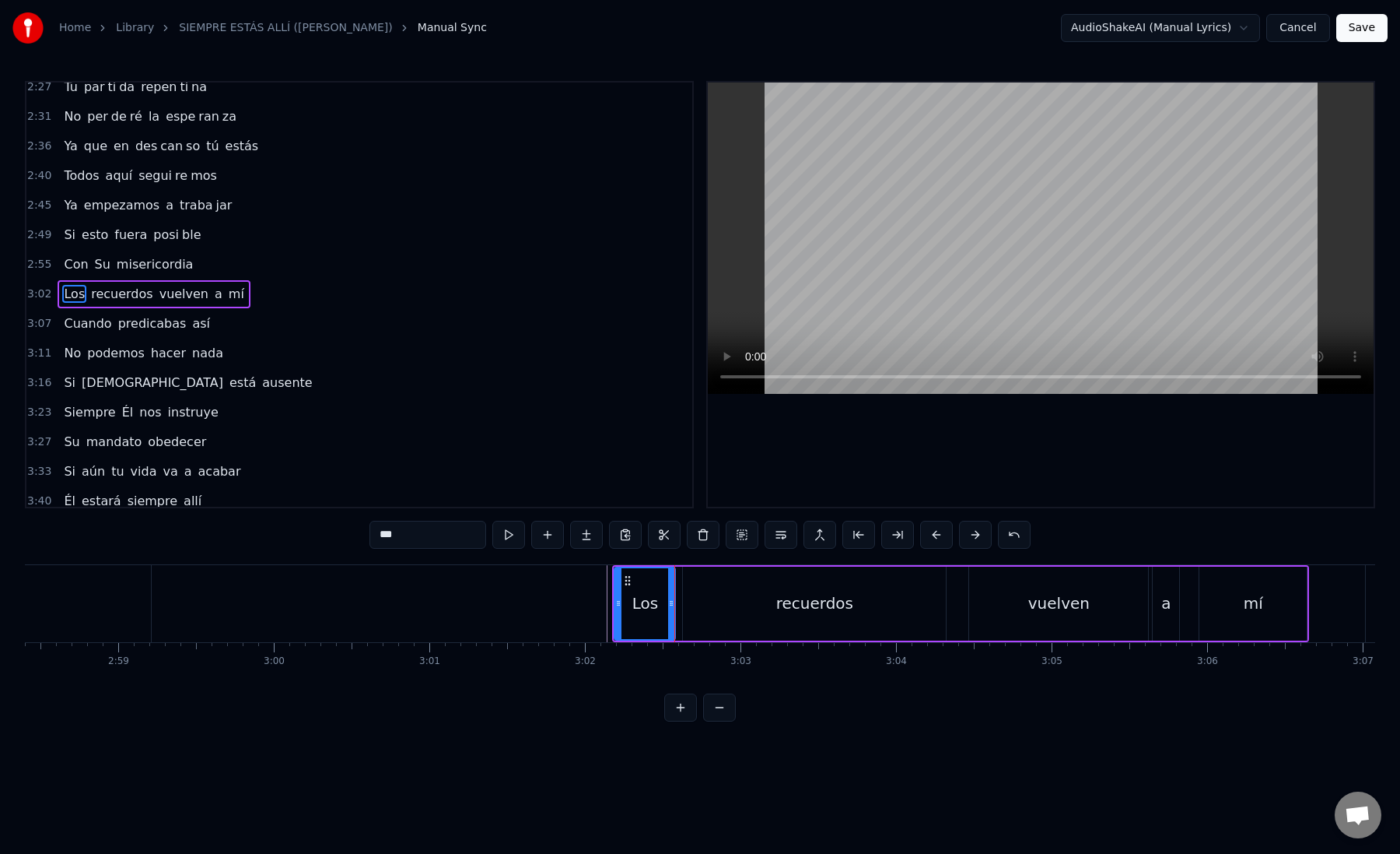
drag, startPoint x: 614, startPoint y: 605, endPoint x: 594, endPoint y: 604, distance: 20.0
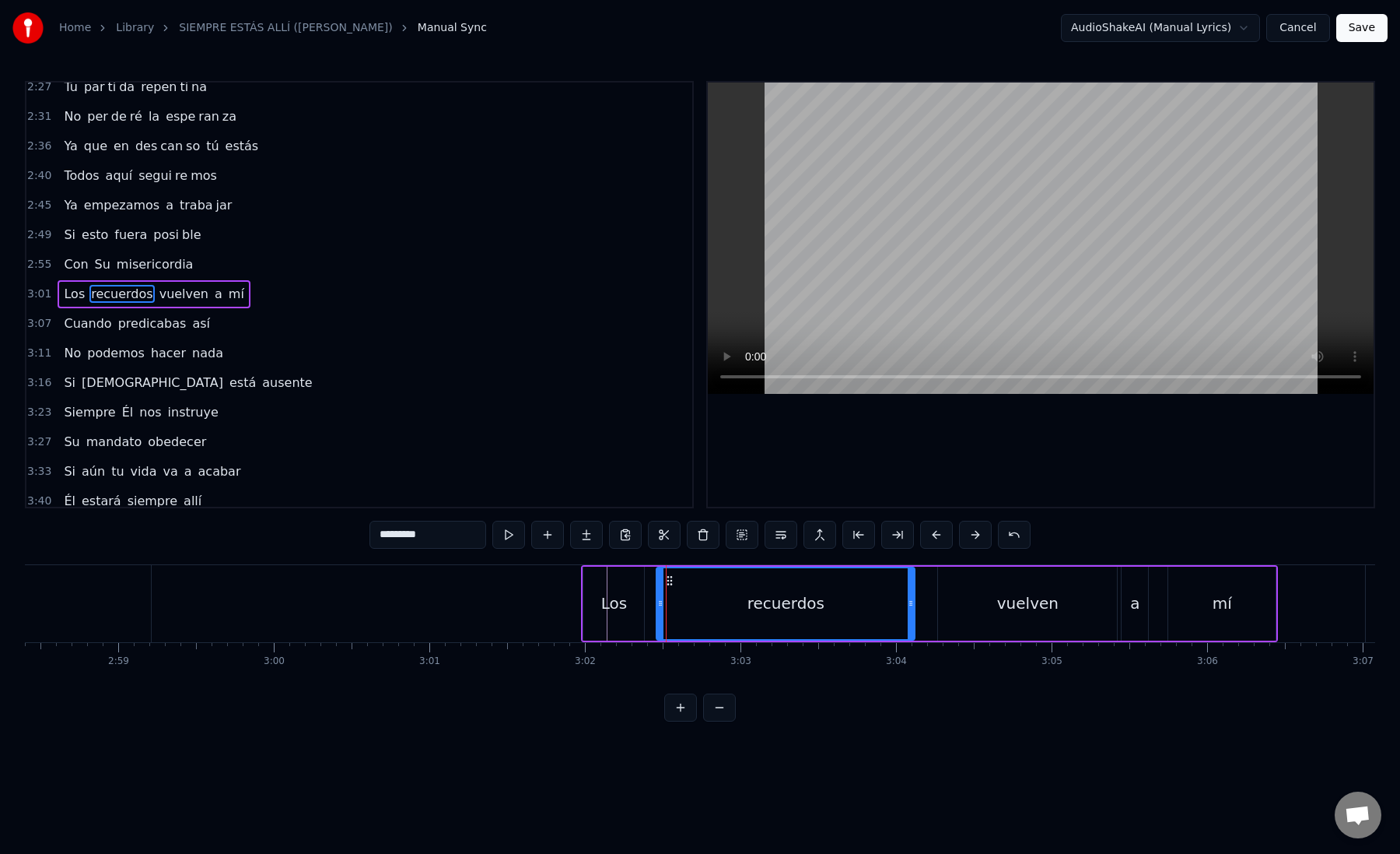
drag, startPoint x: 655, startPoint y: 604, endPoint x: 694, endPoint y: 604, distance: 39.0
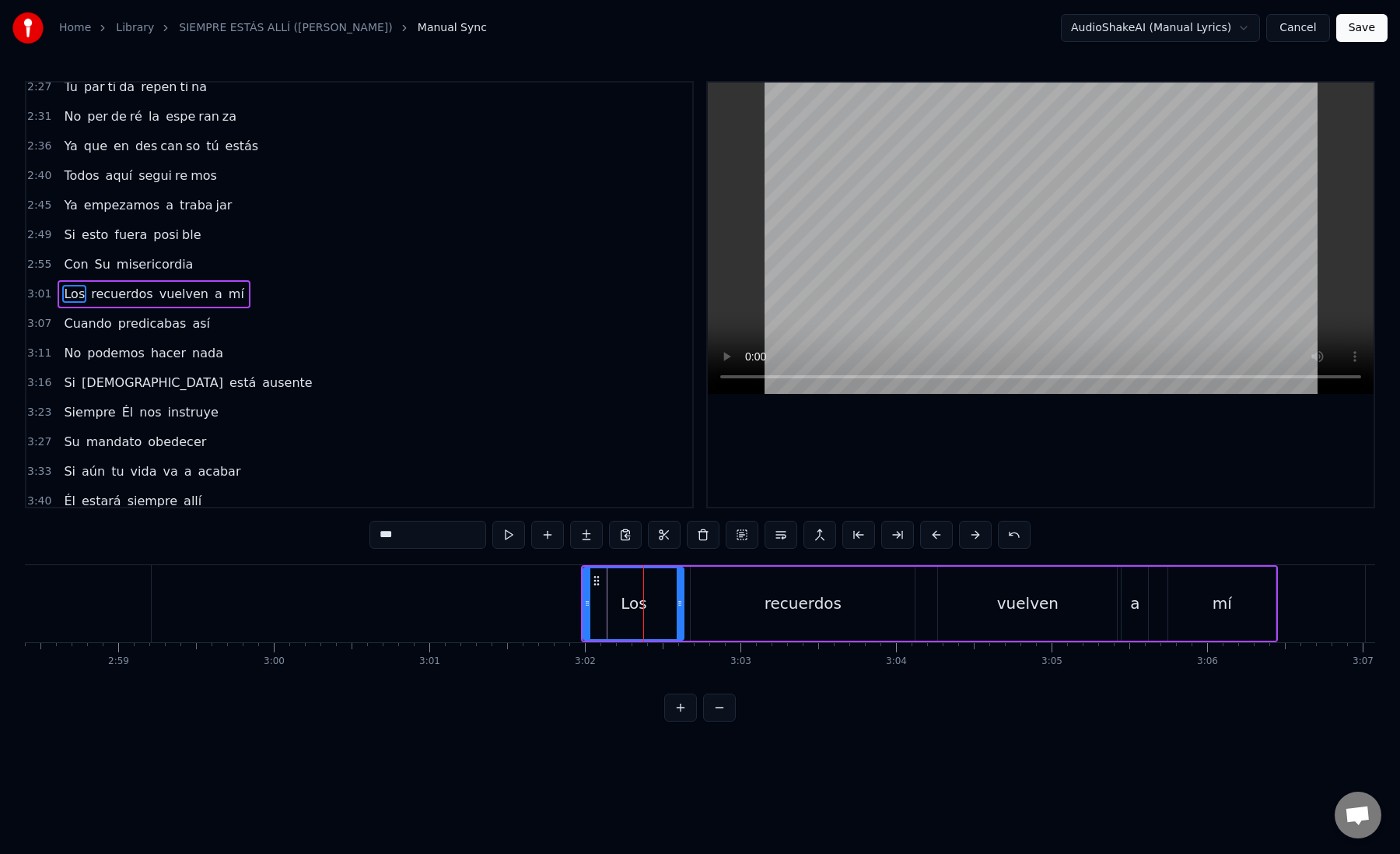
drag, startPoint x: 642, startPoint y: 605, endPoint x: 681, endPoint y: 604, distance: 39.0
drag, startPoint x: 681, startPoint y: 603, endPoint x: 672, endPoint y: 602, distance: 9.1
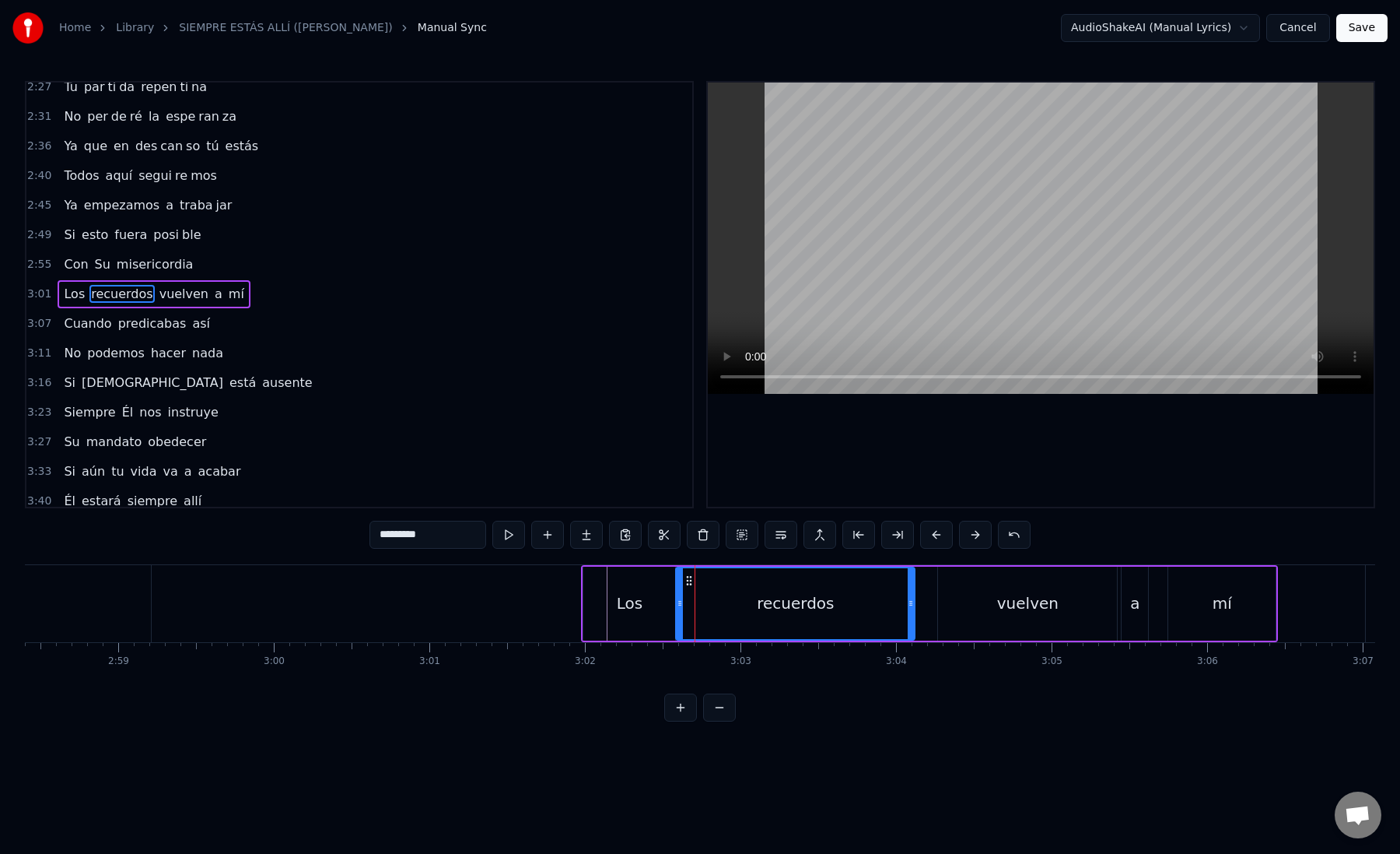
drag, startPoint x: 696, startPoint y: 603, endPoint x: 681, endPoint y: 603, distance: 15.0
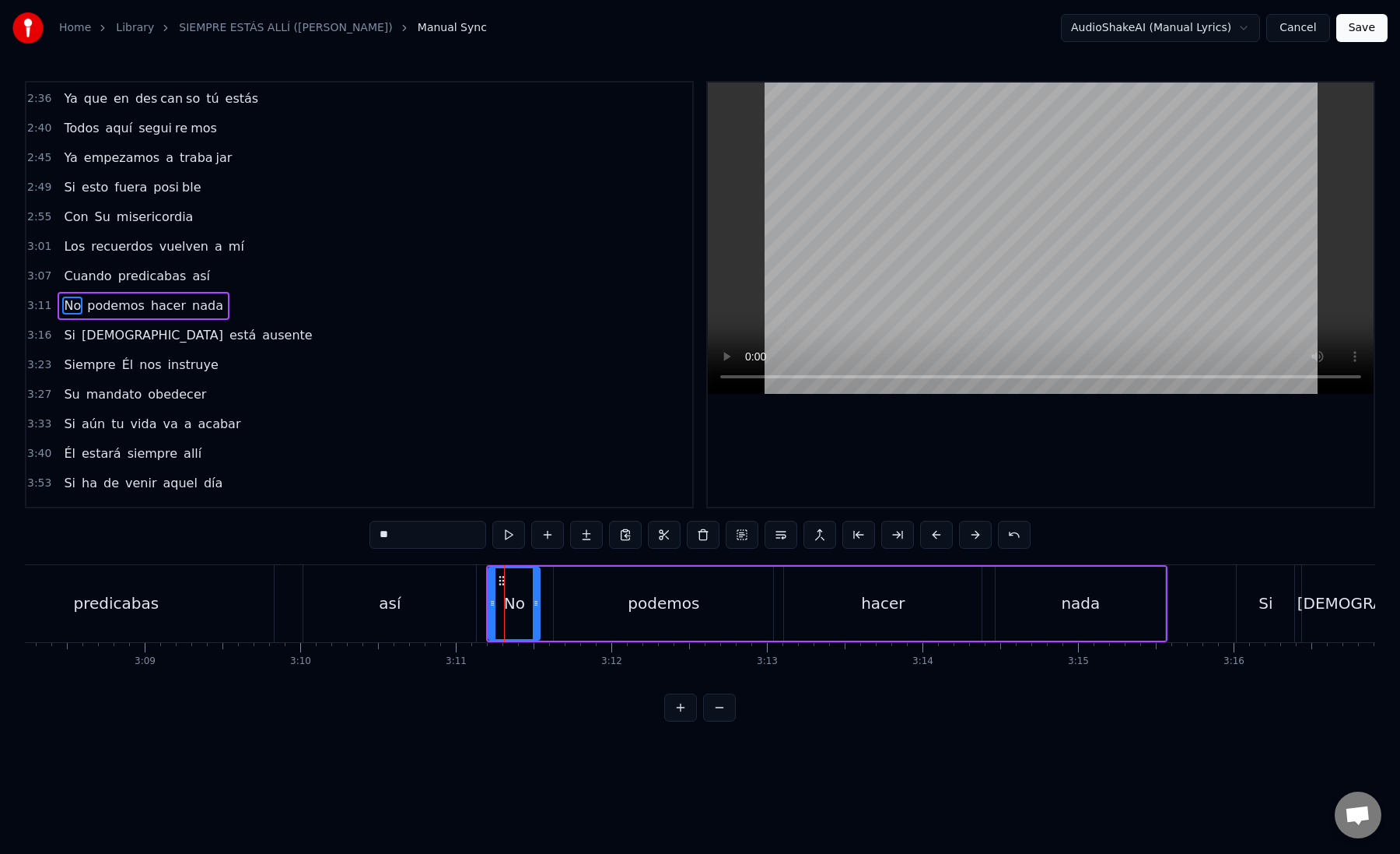
scroll to position [808, 0]
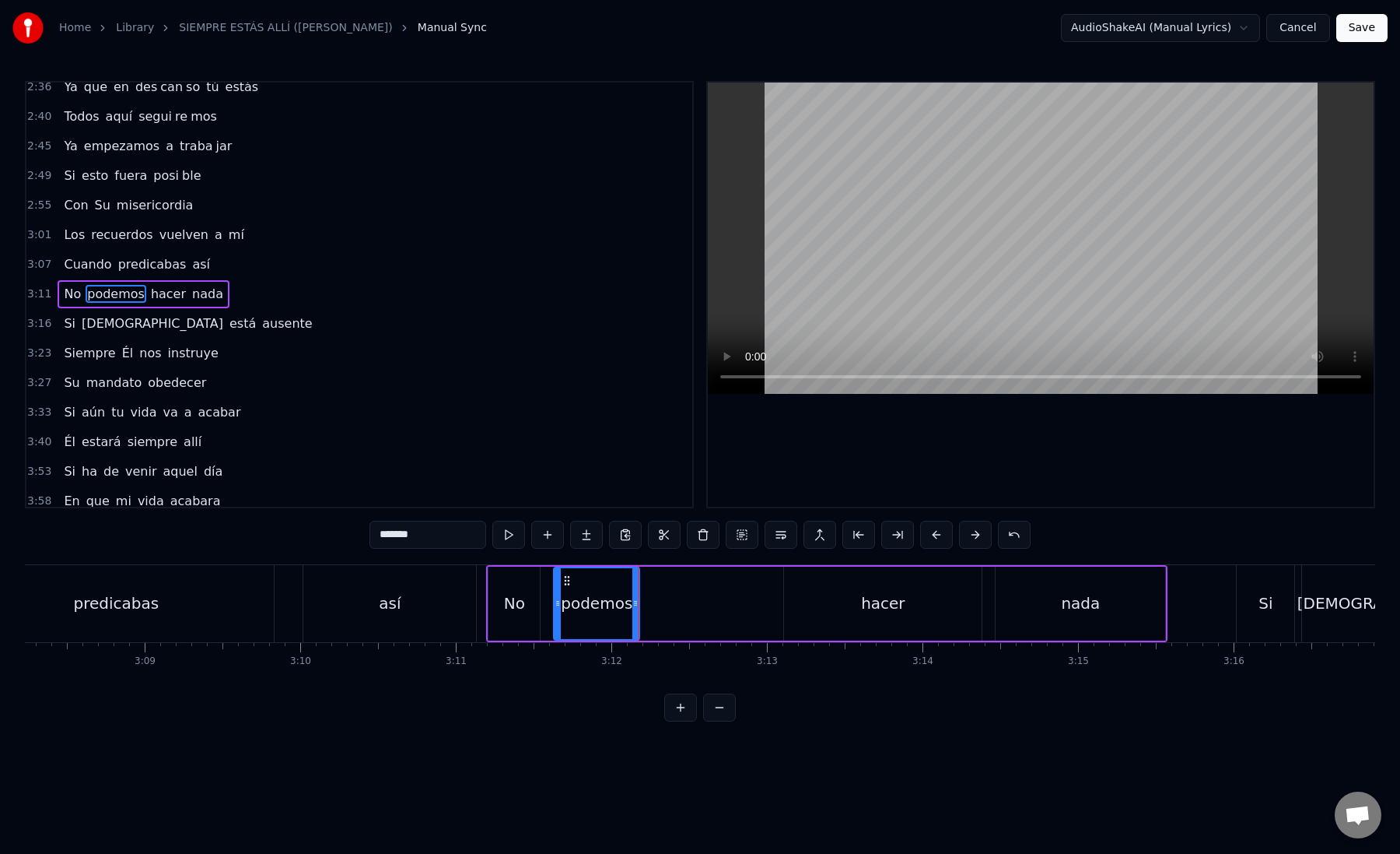
drag, startPoint x: 466, startPoint y: 534, endPoint x: 407, endPoint y: 534, distance: 59.0
type input "****"
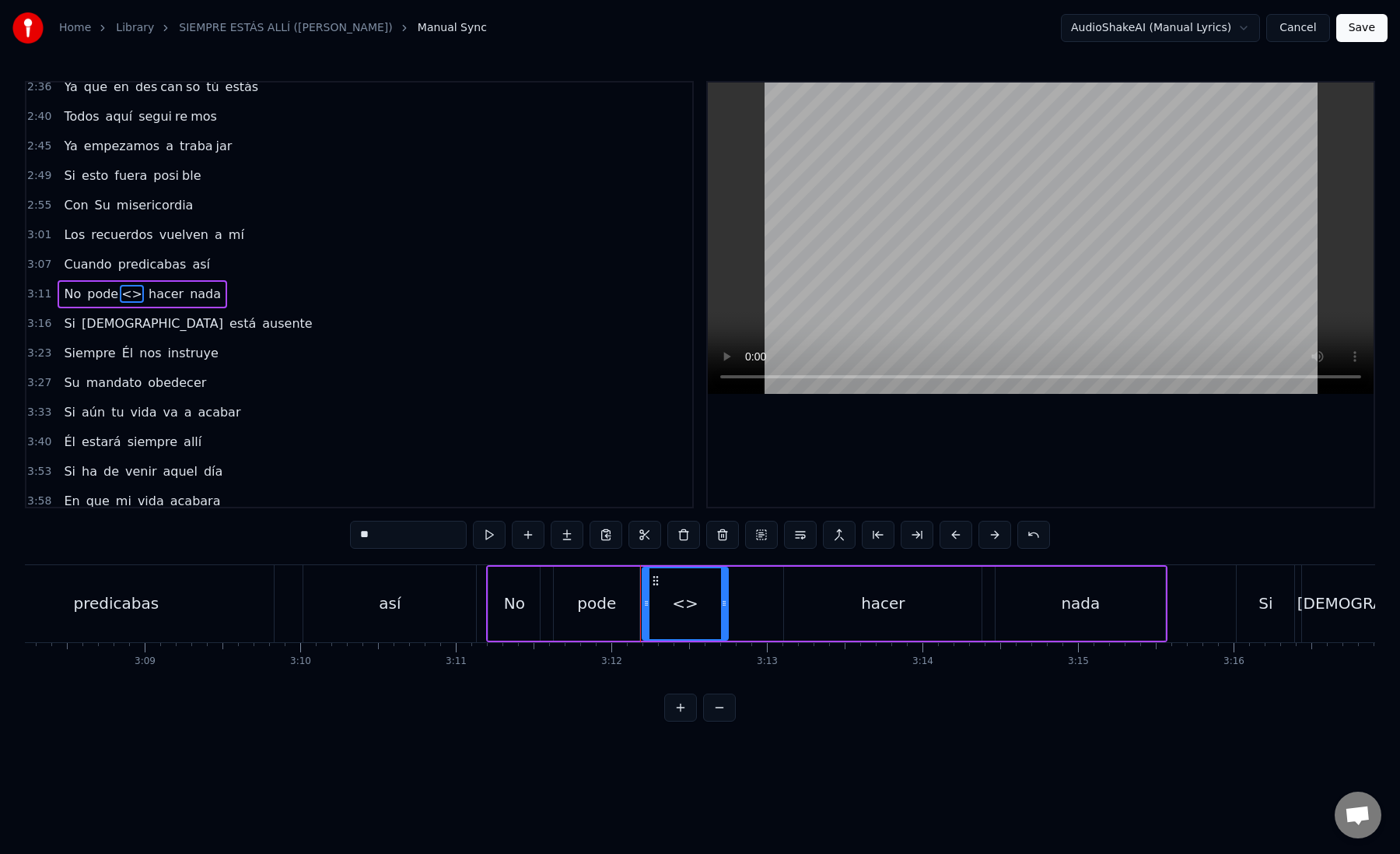
drag, startPoint x: 398, startPoint y: 534, endPoint x: 354, endPoint y: 533, distance: 44.0
type input "*"
paste input "***"
drag, startPoint x: 721, startPoint y: 599, endPoint x: 773, endPoint y: 609, distance: 53.0
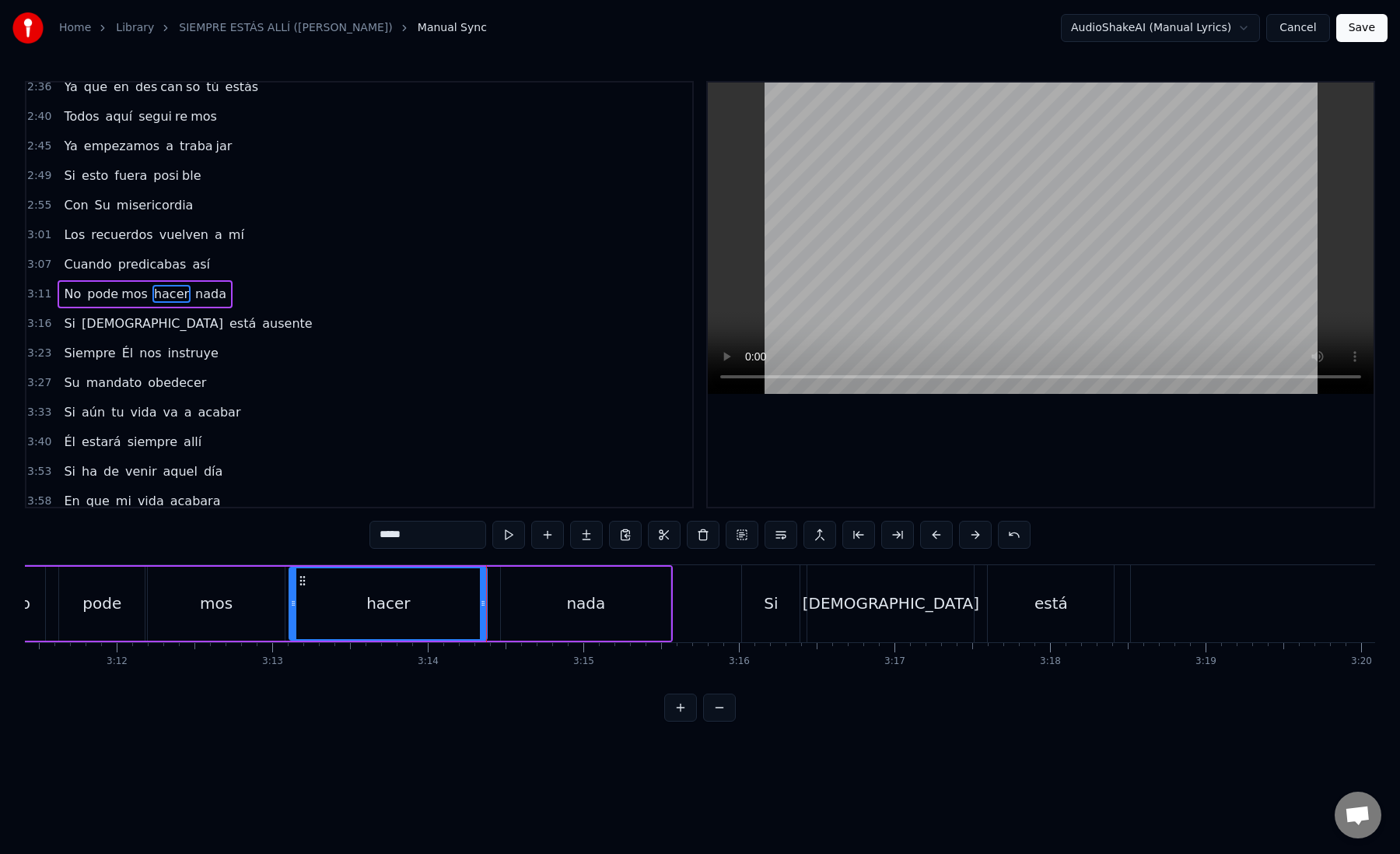
scroll to position [0, 29786]
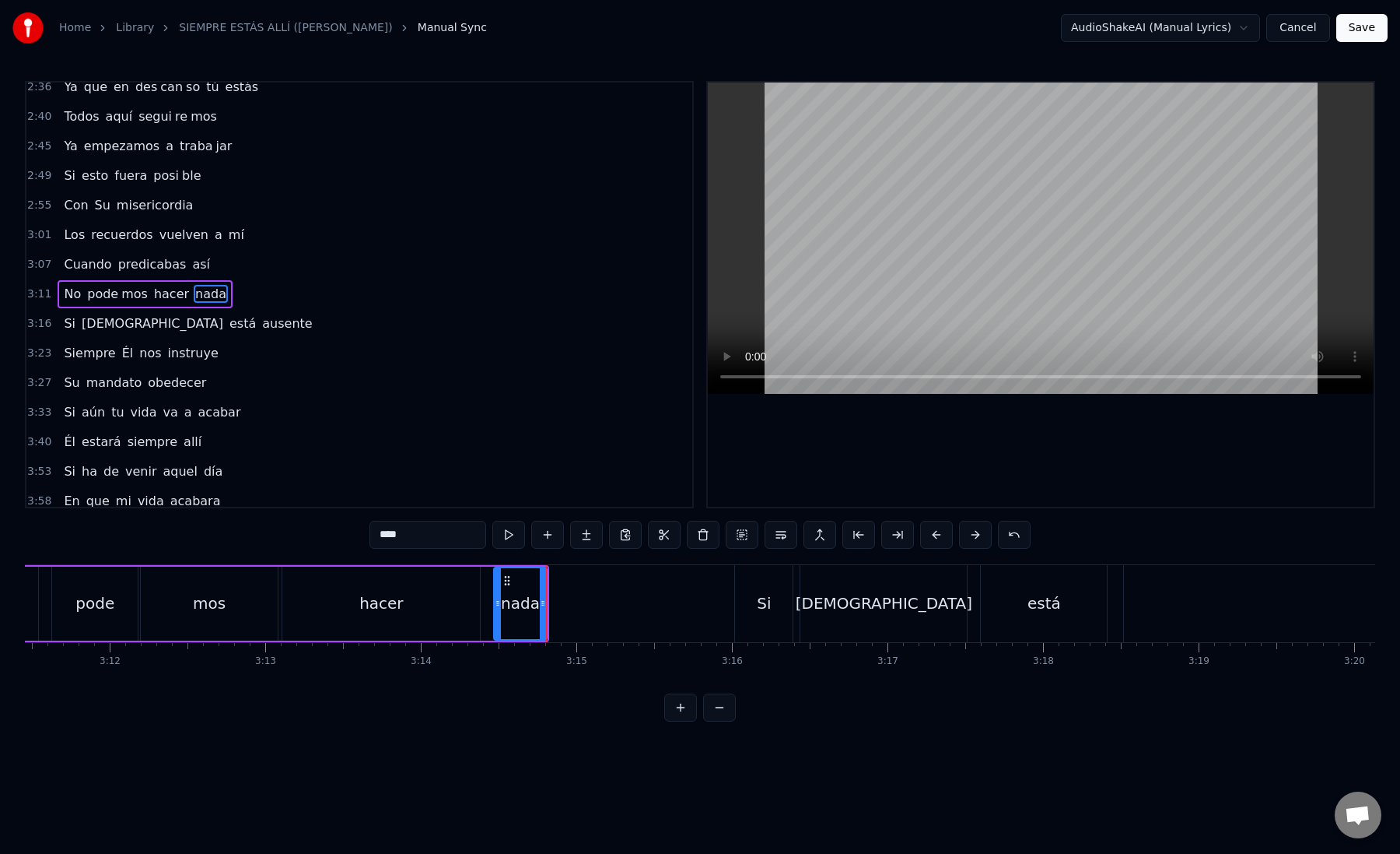
drag, startPoint x: 393, startPoint y: 535, endPoint x: 433, endPoint y: 535, distance: 40.0
type input "**"
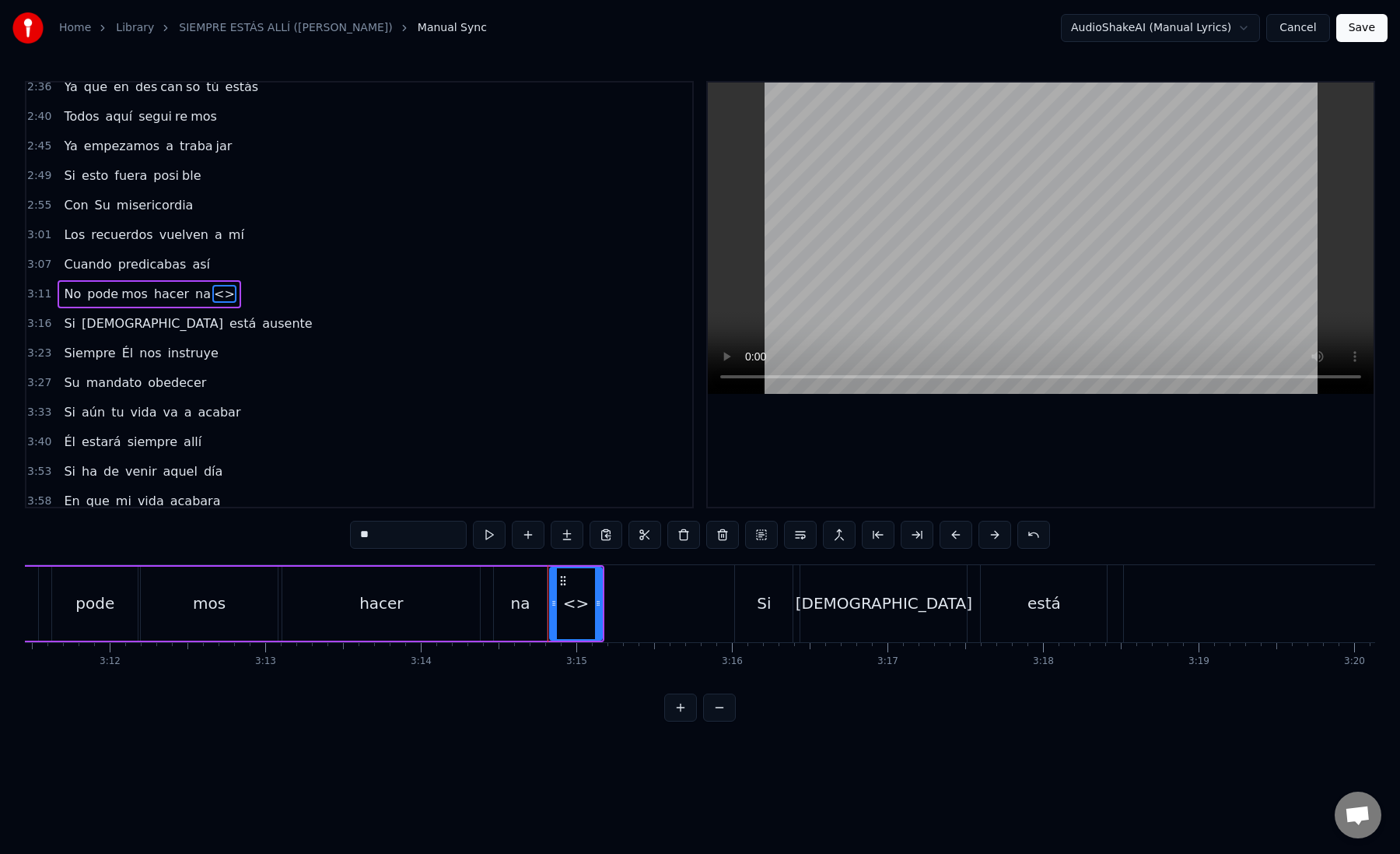
drag, startPoint x: 378, startPoint y: 535, endPoint x: 361, endPoint y: 534, distance: 17.0
paste input "text"
drag, startPoint x: 596, startPoint y: 604, endPoint x: 689, endPoint y: 602, distance: 93.0
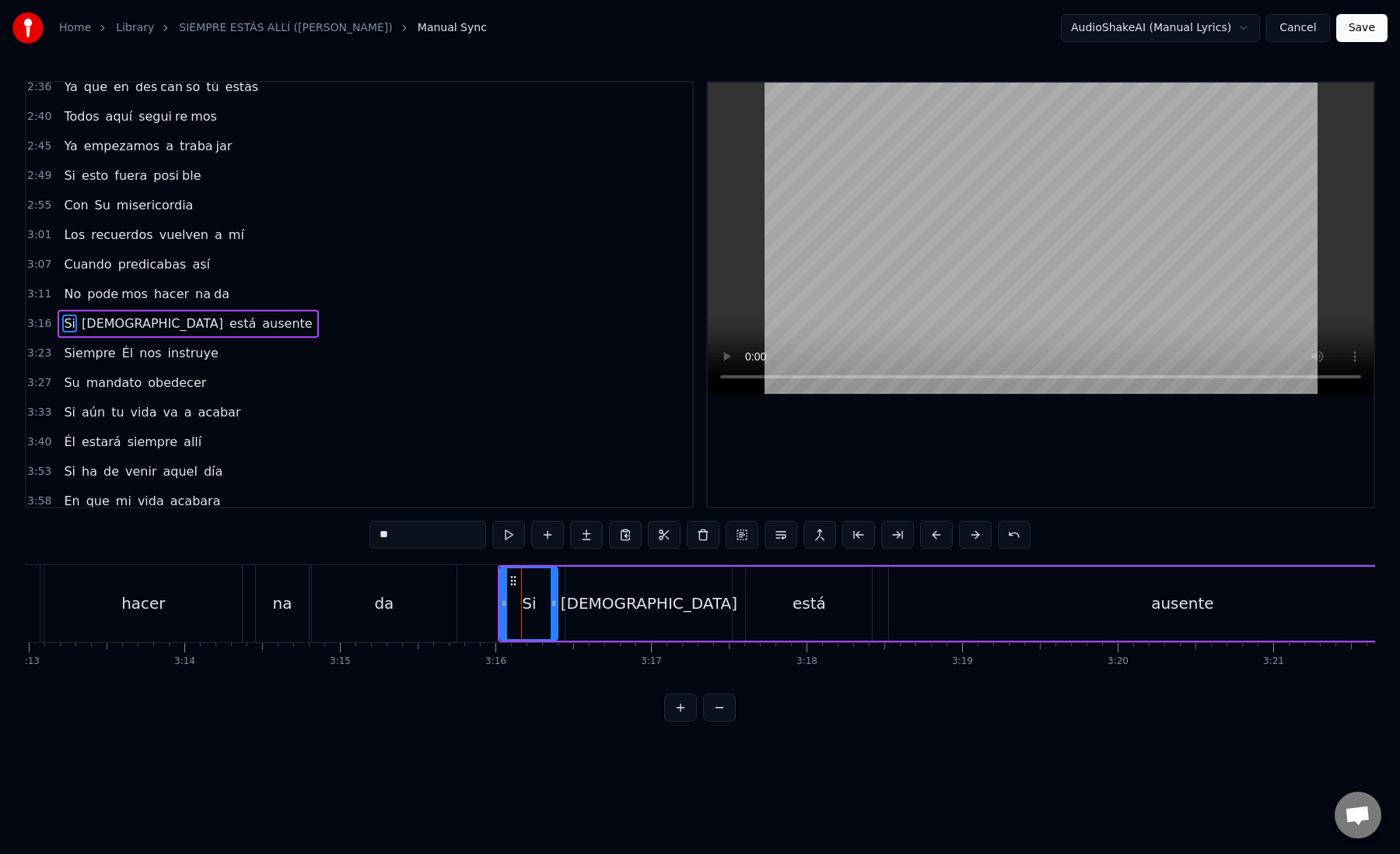
scroll to position [839, 0]
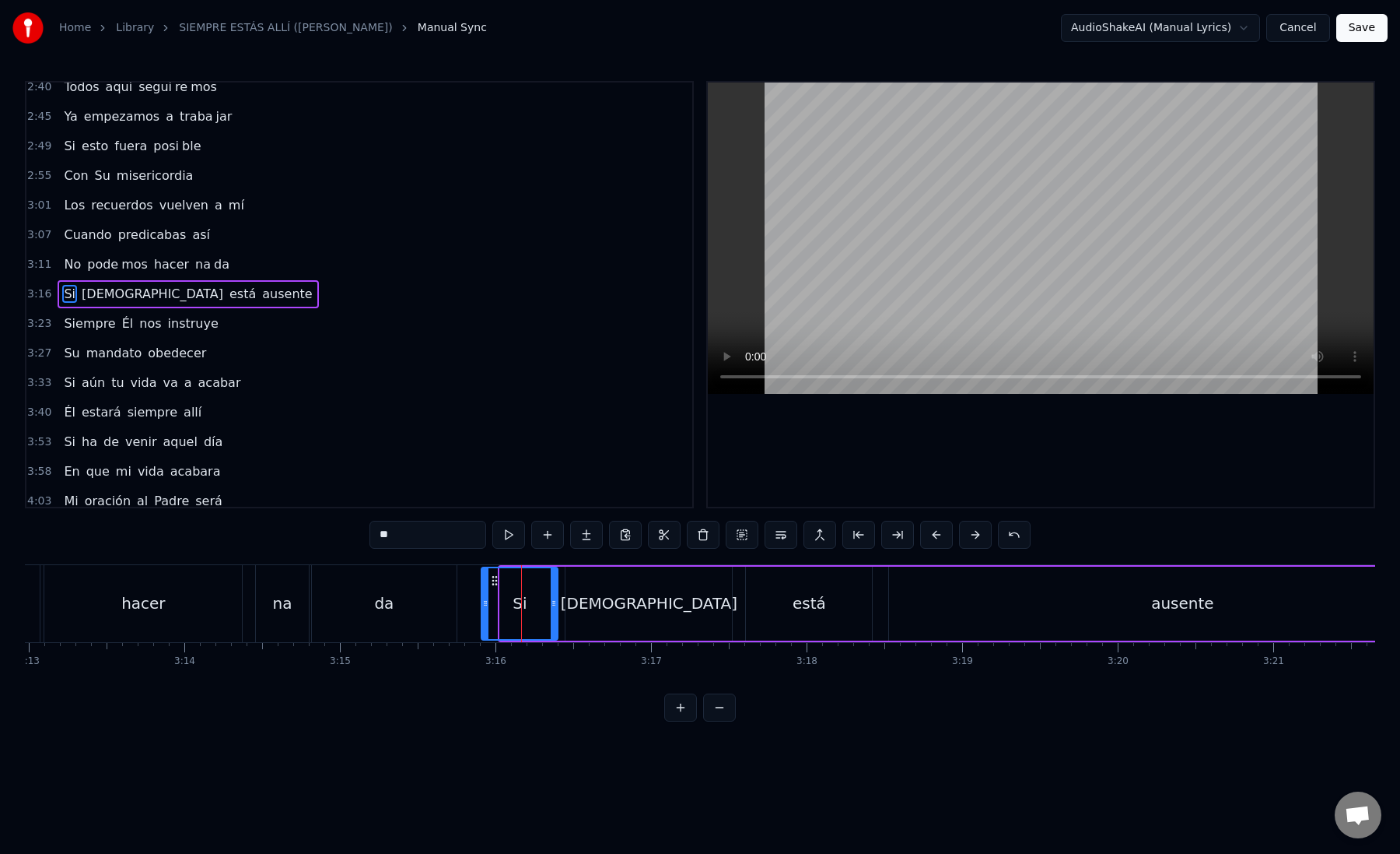
drag, startPoint x: 503, startPoint y: 603, endPoint x: 481, endPoint y: 601, distance: 22.1
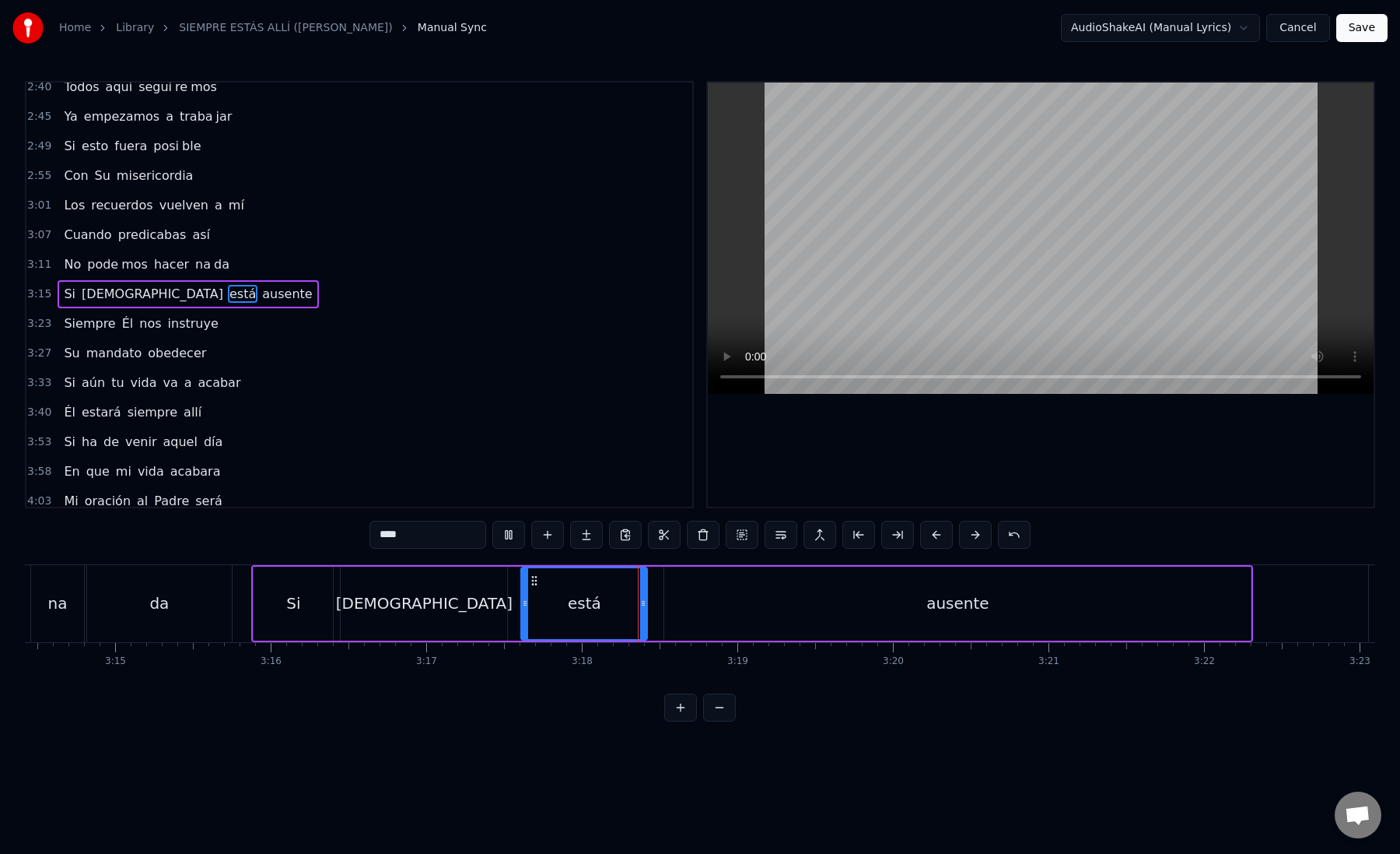
scroll to position [0, 30362]
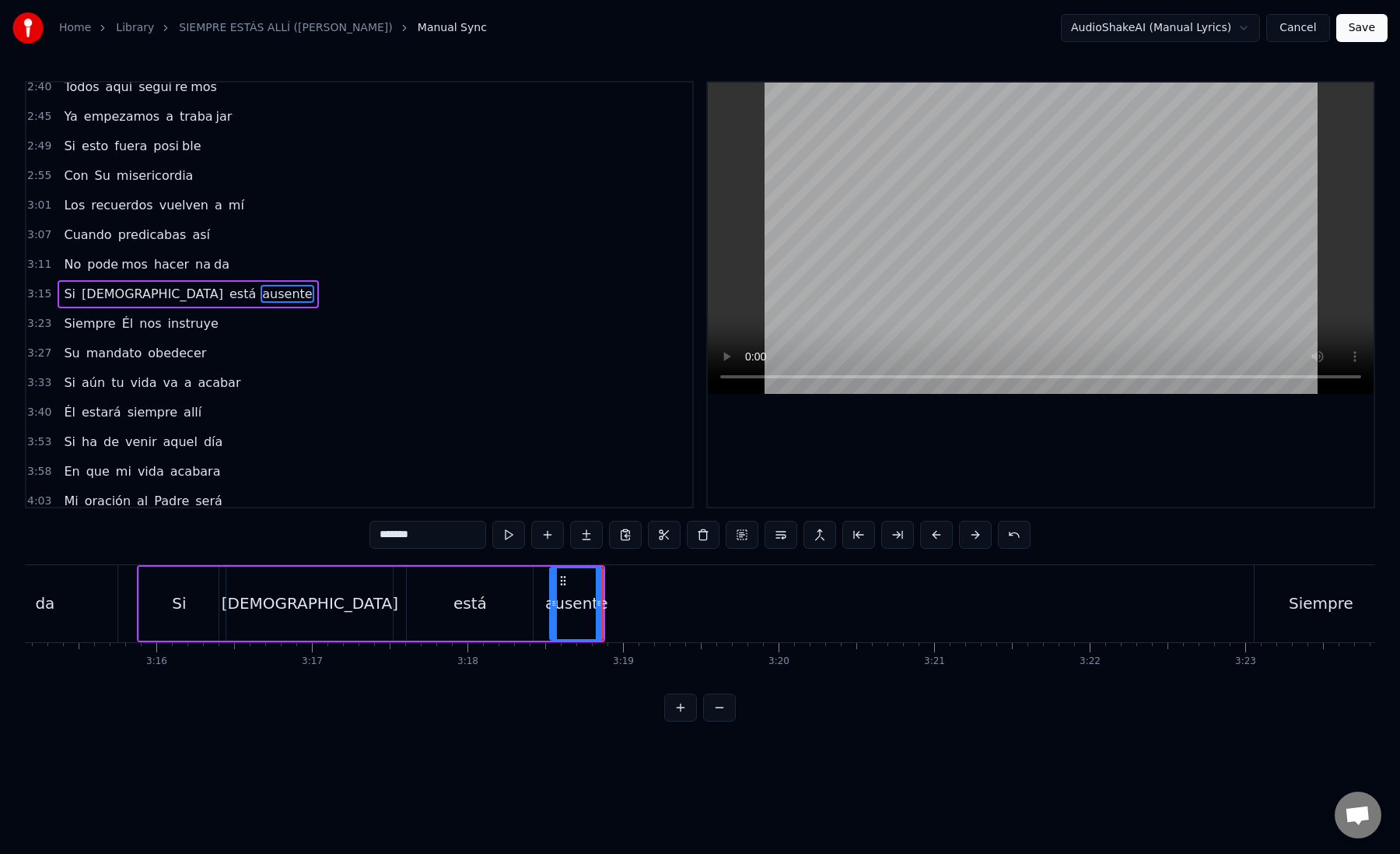
drag, startPoint x: 393, startPoint y: 533, endPoint x: 432, endPoint y: 535, distance: 39.1
type input "**"
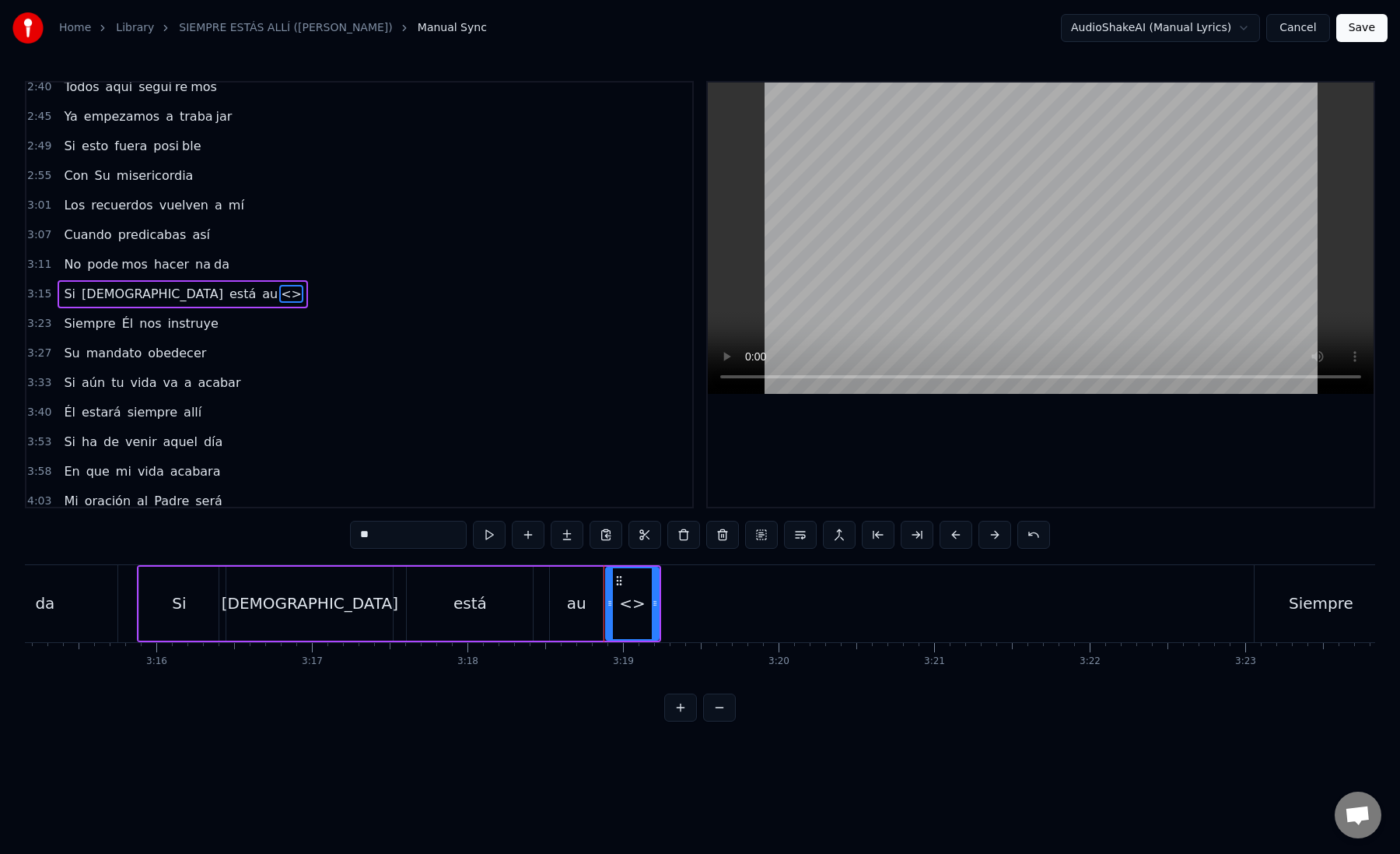
paste input "***"
drag, startPoint x: 454, startPoint y: 535, endPoint x: 357, endPoint y: 535, distance: 97.0
drag, startPoint x: 377, startPoint y: 535, endPoint x: 458, endPoint y: 536, distance: 81.0
type input "***"
paste input "text"
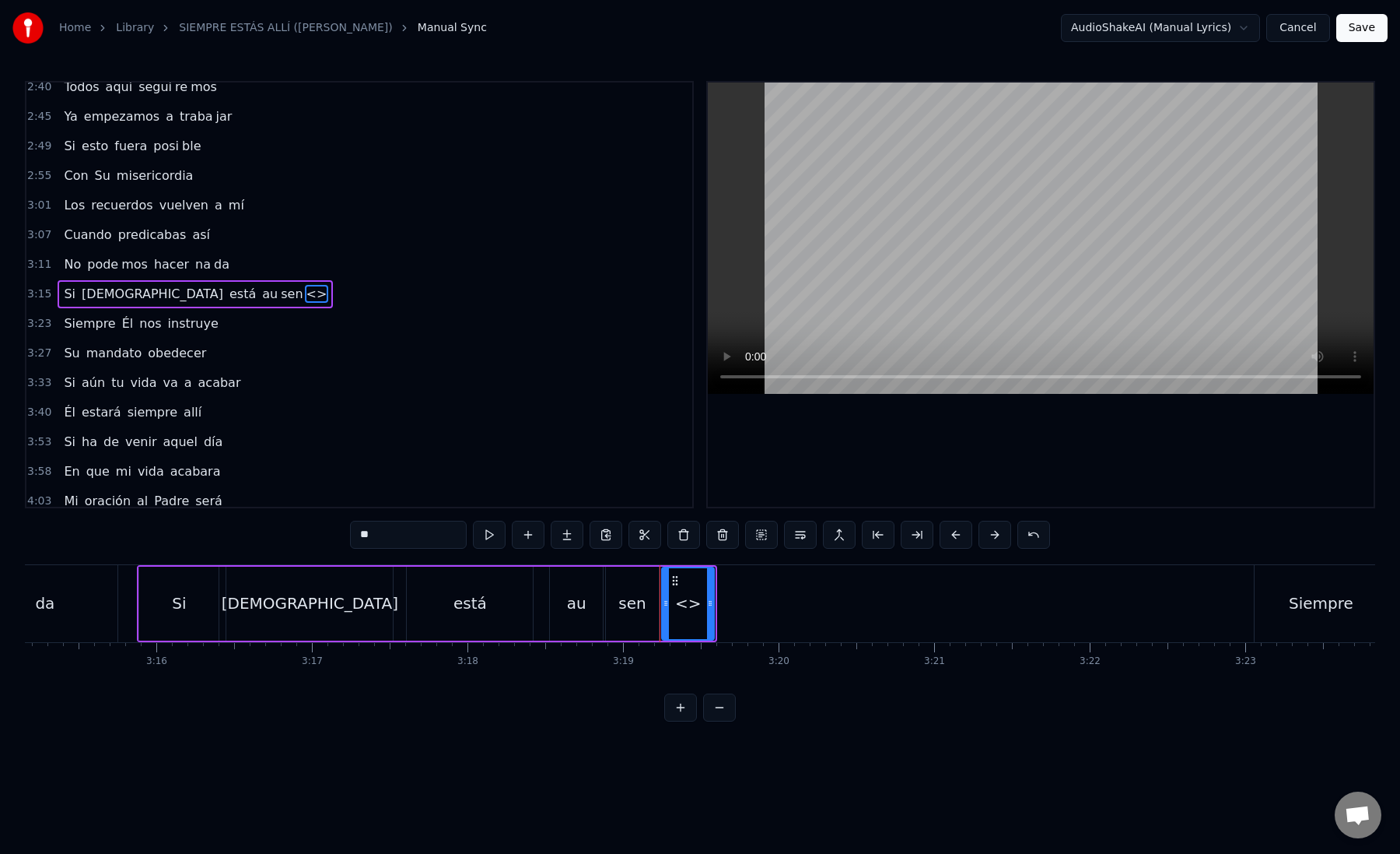
drag, startPoint x: 385, startPoint y: 540, endPoint x: 344, endPoint y: 540, distance: 41.0
drag, startPoint x: 674, startPoint y: 580, endPoint x: 771, endPoint y: 582, distance: 97.0
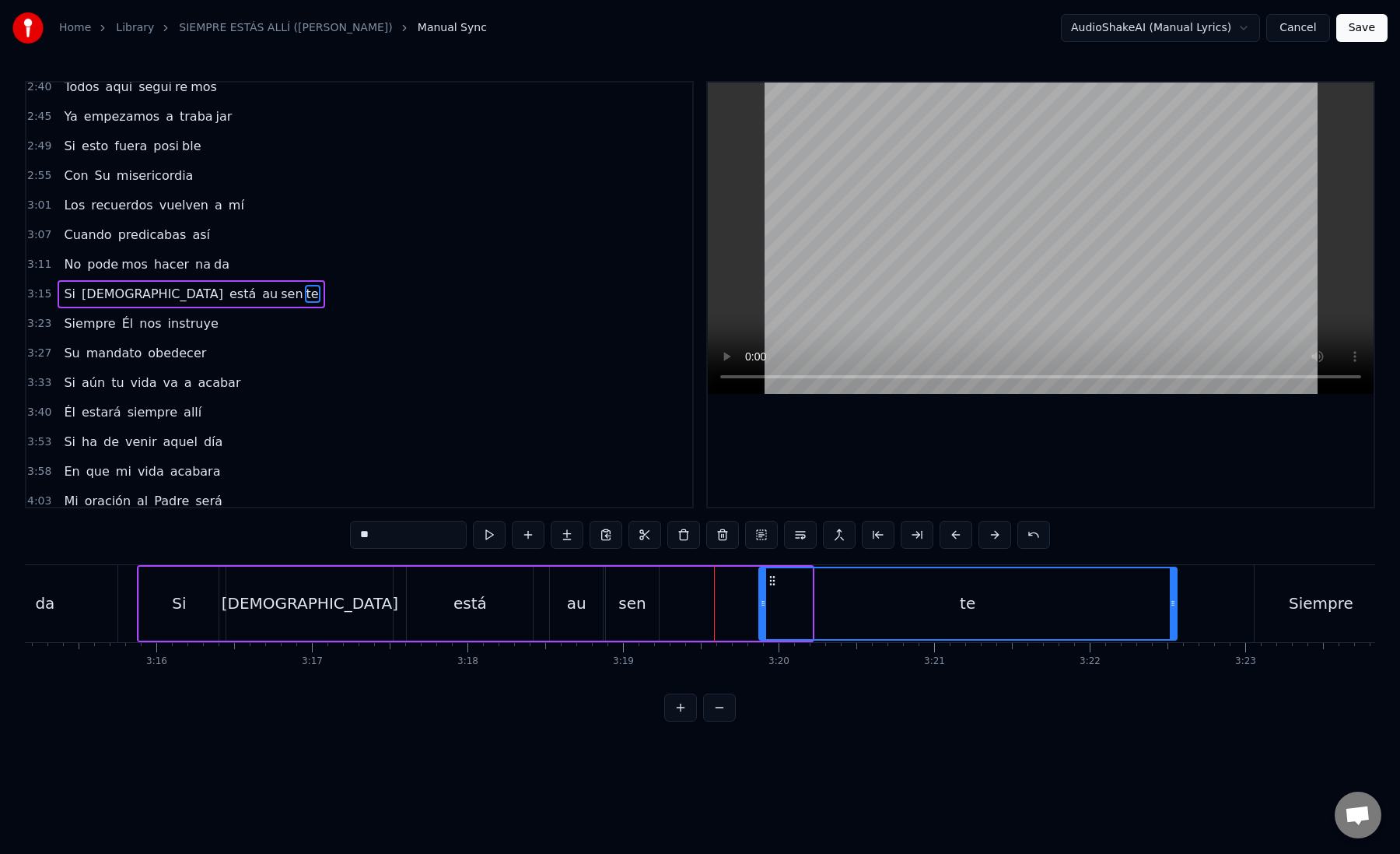
drag, startPoint x: 808, startPoint y: 606, endPoint x: 1165, endPoint y: 597, distance: 357.1
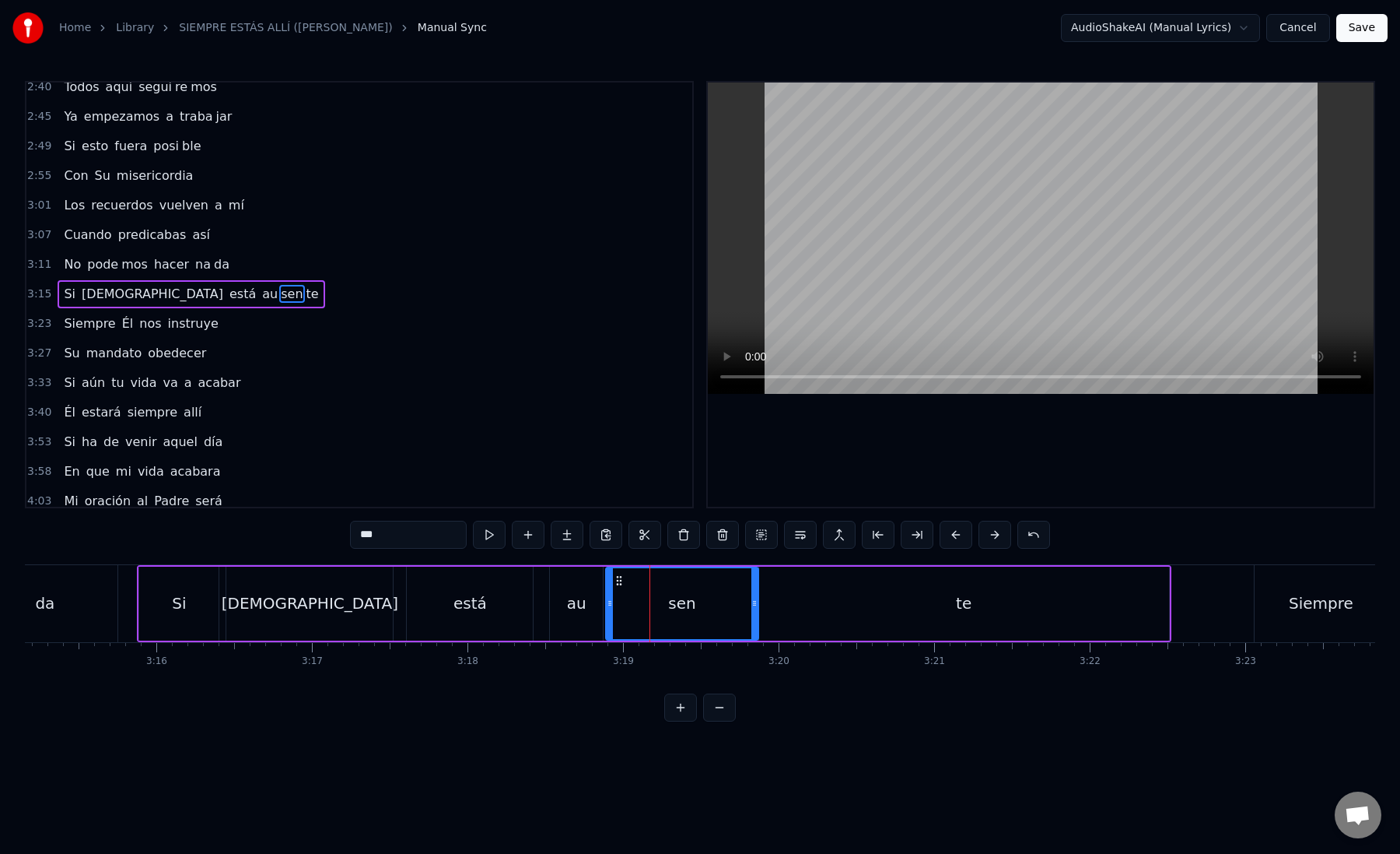
drag, startPoint x: 655, startPoint y: 602, endPoint x: 754, endPoint y: 607, distance: 99.1
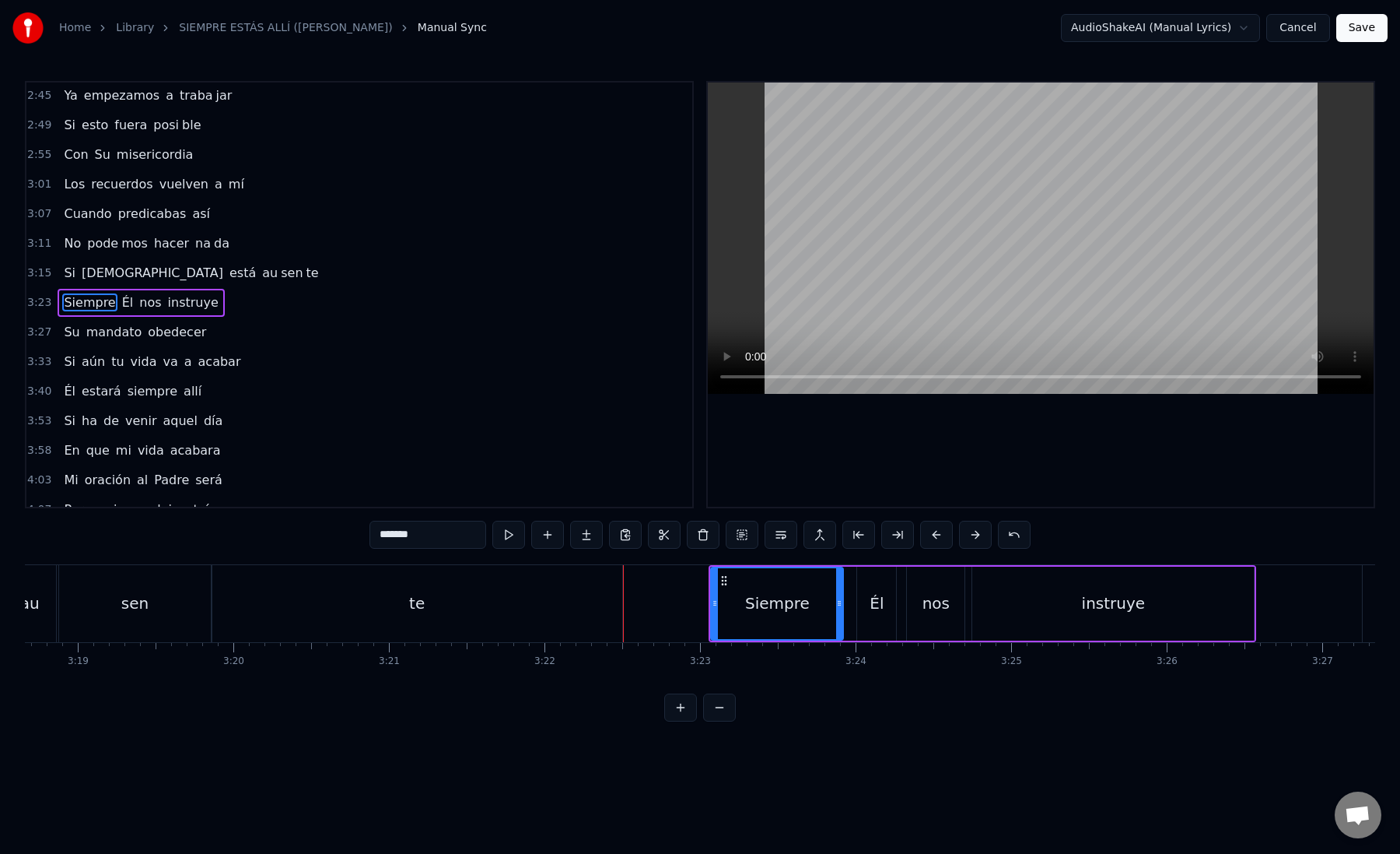
scroll to position [868, 0]
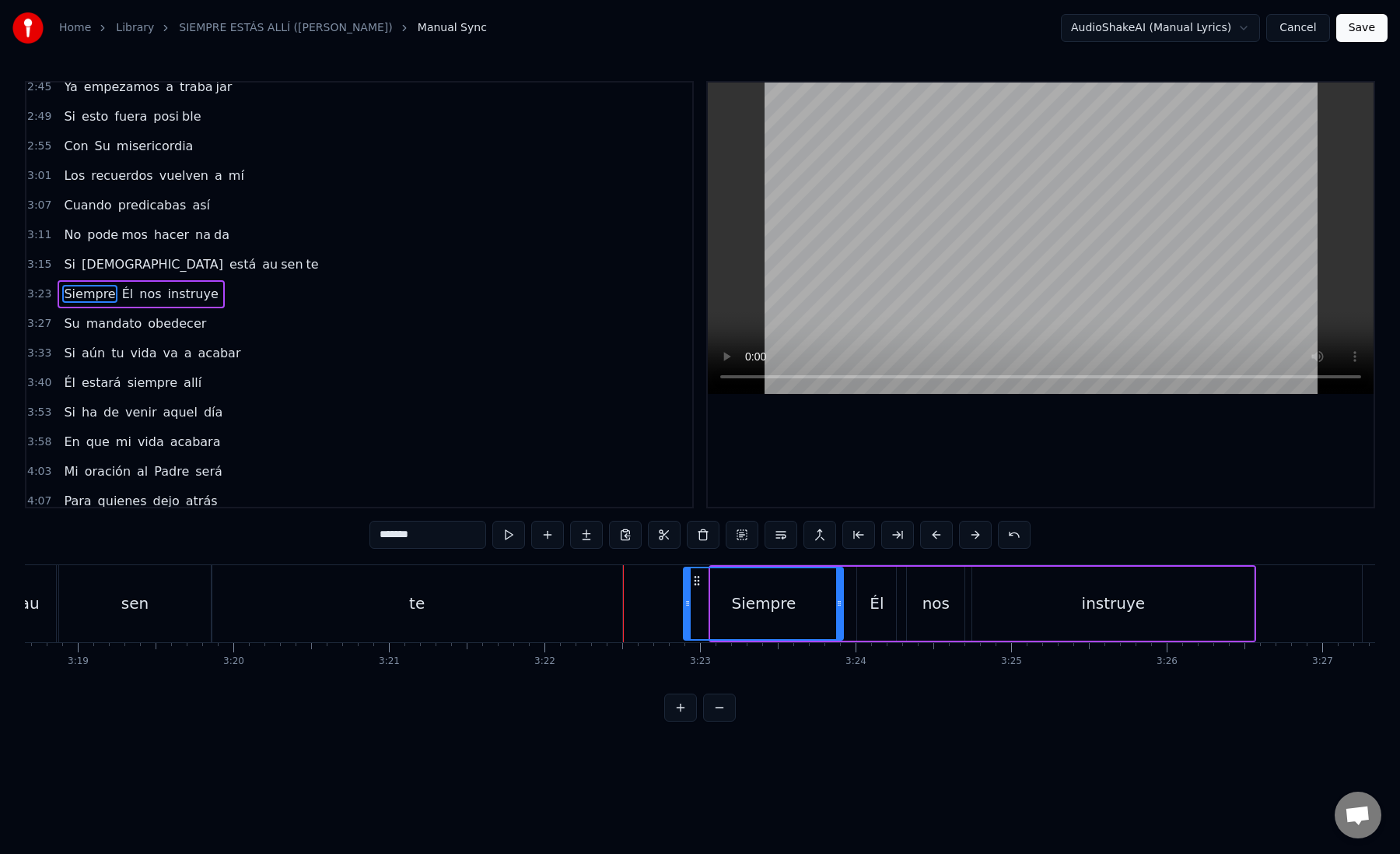
drag, startPoint x: 715, startPoint y: 607, endPoint x: 687, endPoint y: 606, distance: 28.0
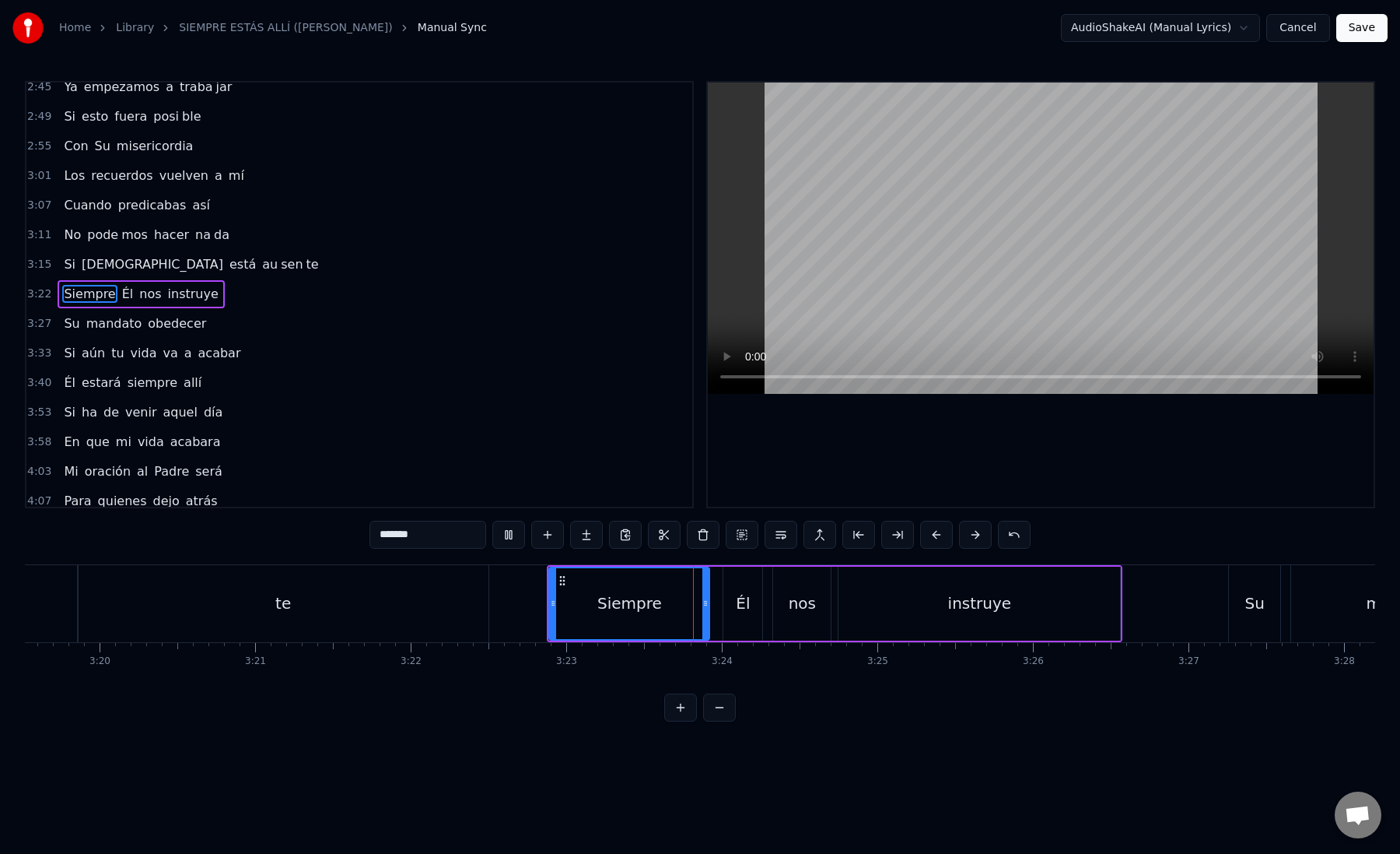
scroll to position [0, 31058]
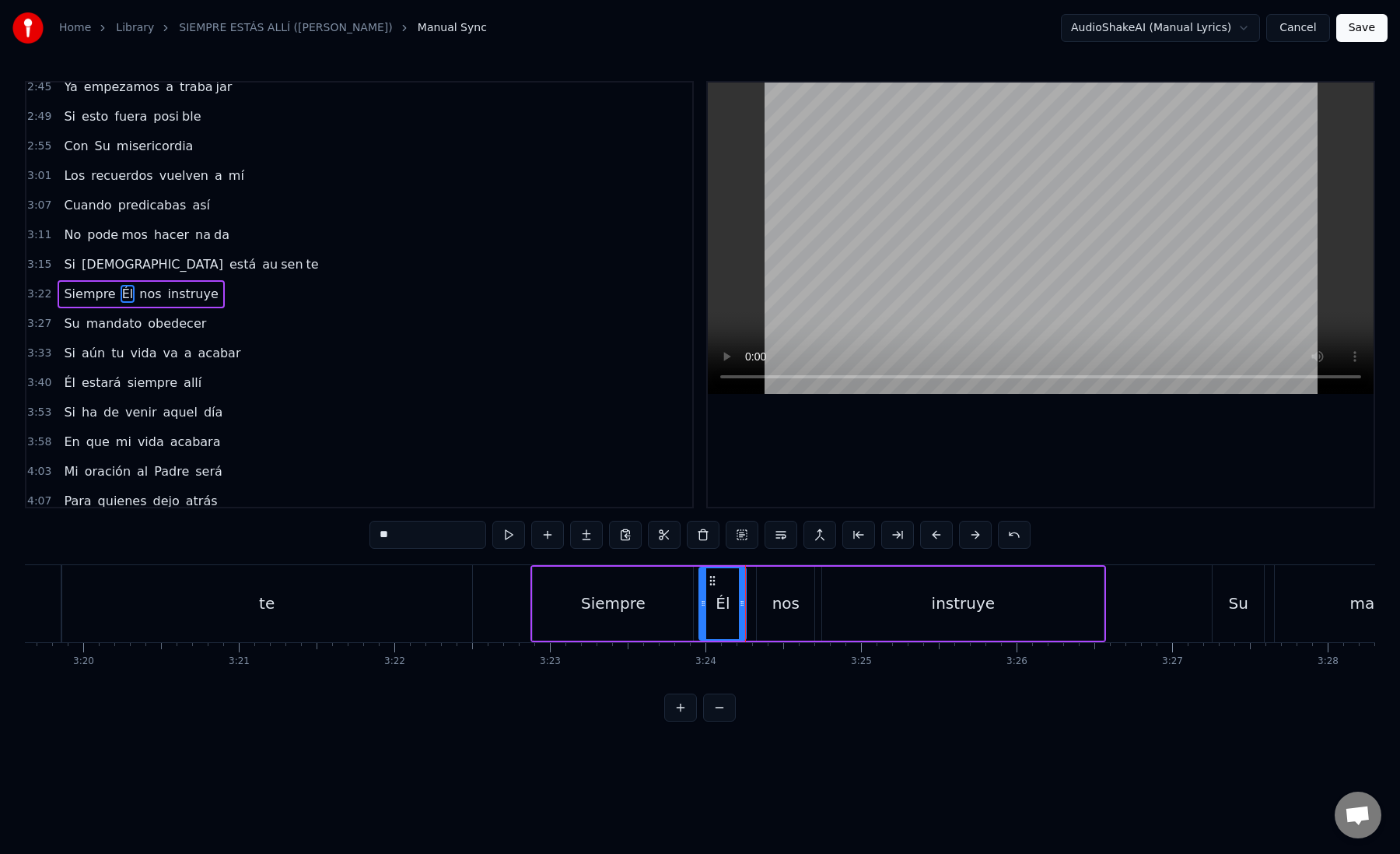
drag, startPoint x: 710, startPoint y: 604, endPoint x: 694, endPoint y: 604, distance: 16.0
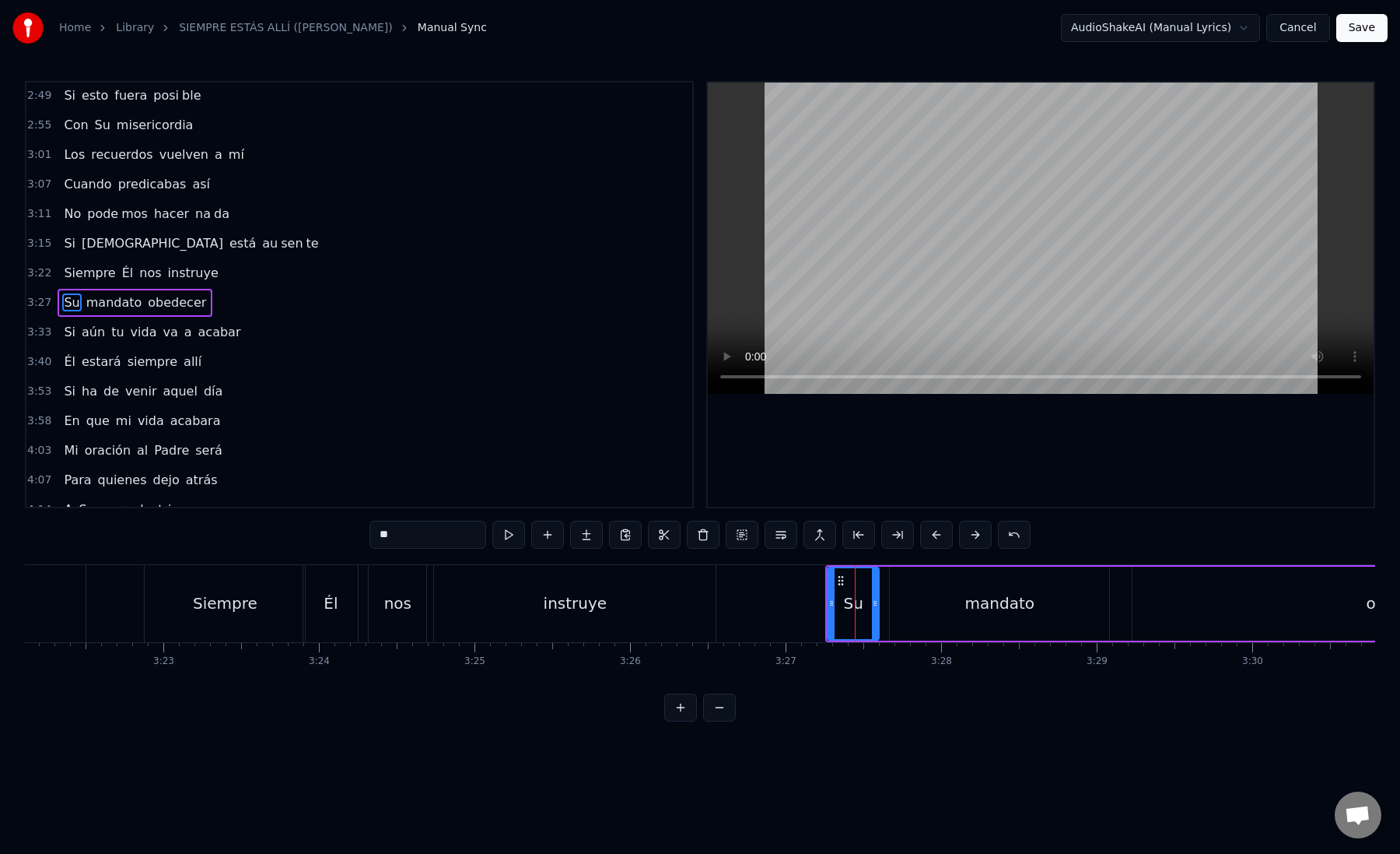
scroll to position [897, 0]
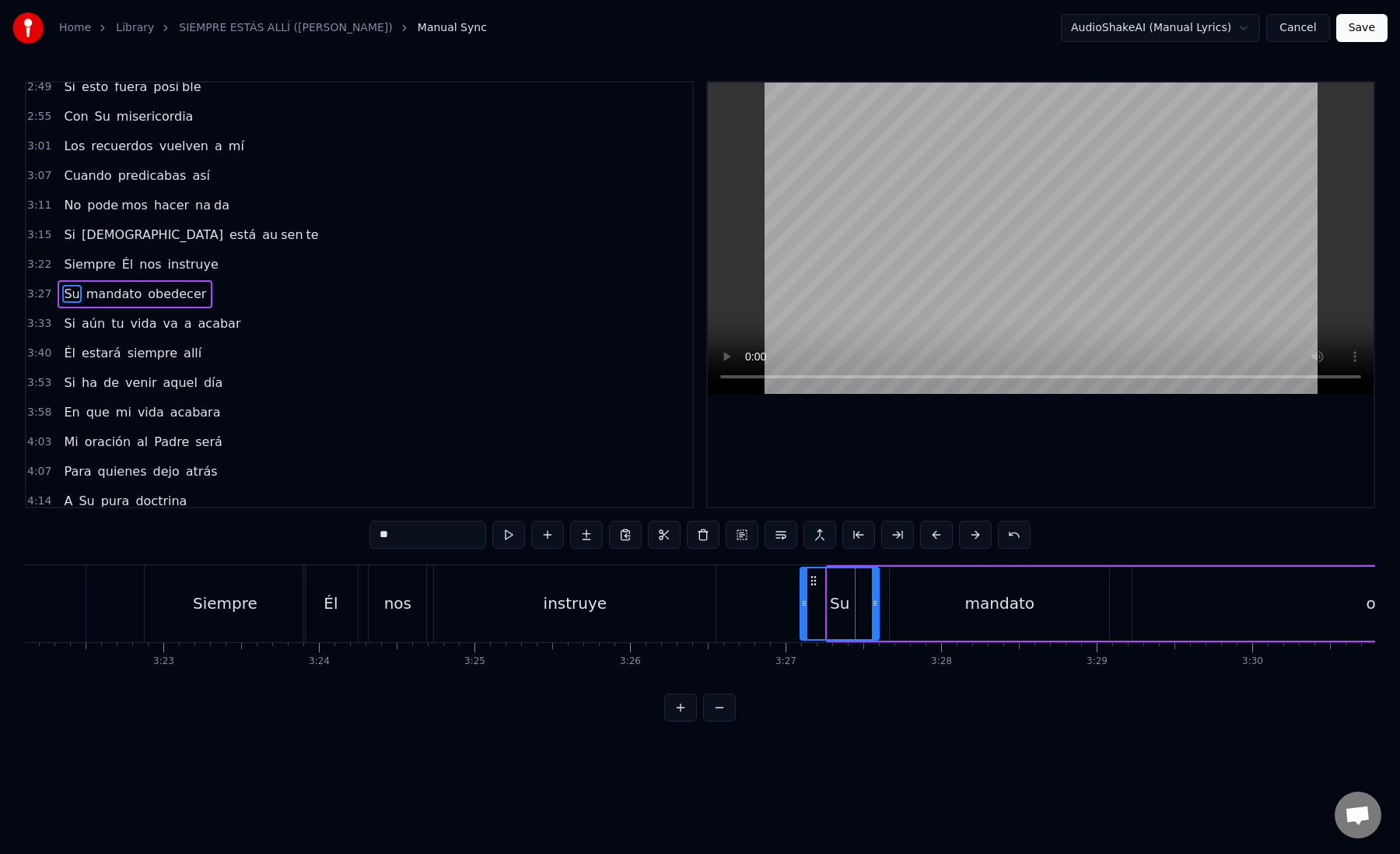
drag, startPoint x: 832, startPoint y: 604, endPoint x: 805, endPoint y: 604, distance: 27.0
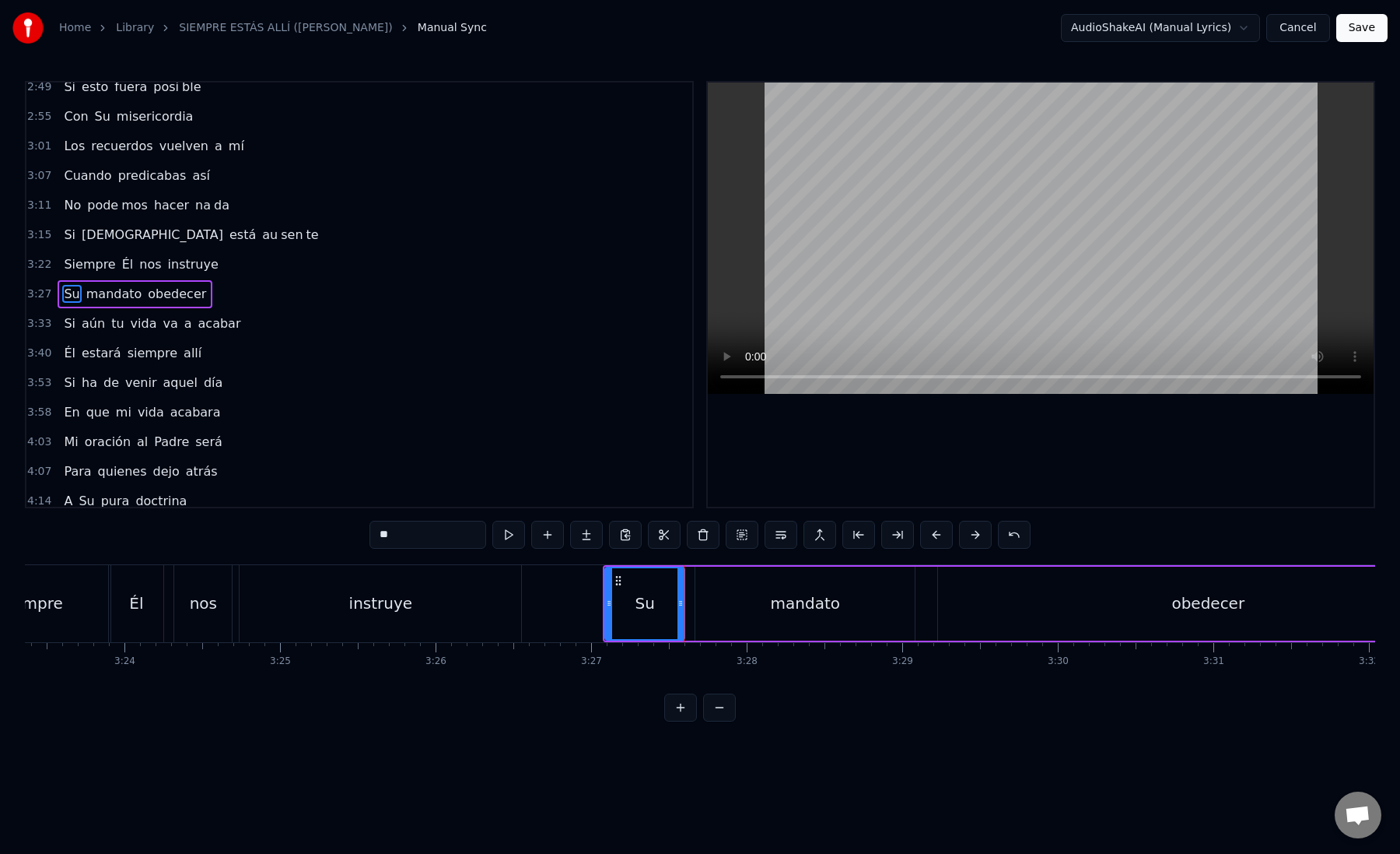
scroll to position [0, 31655]
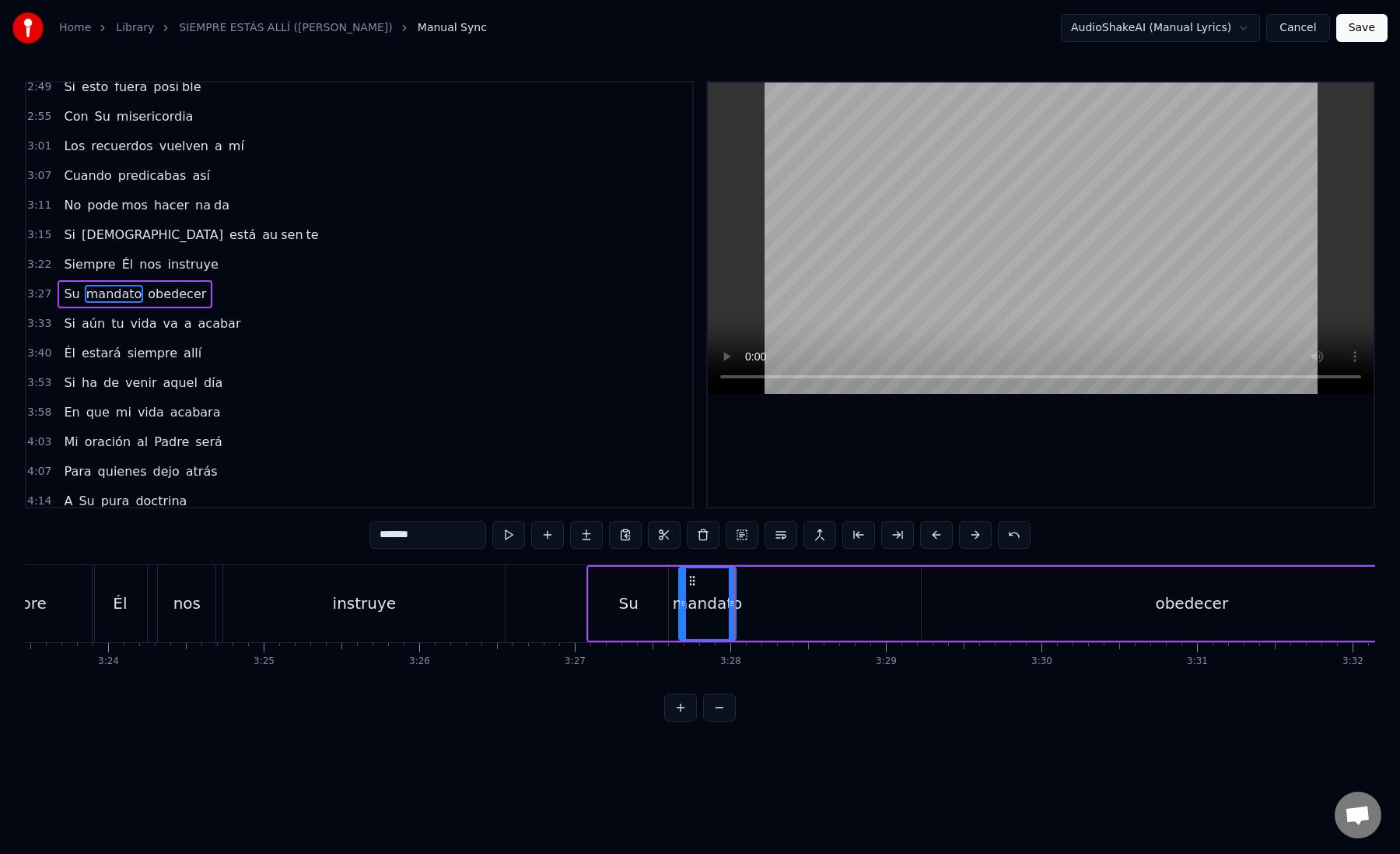
drag, startPoint x: 401, startPoint y: 539, endPoint x: 443, endPoint y: 539, distance: 42.0
type input "***"
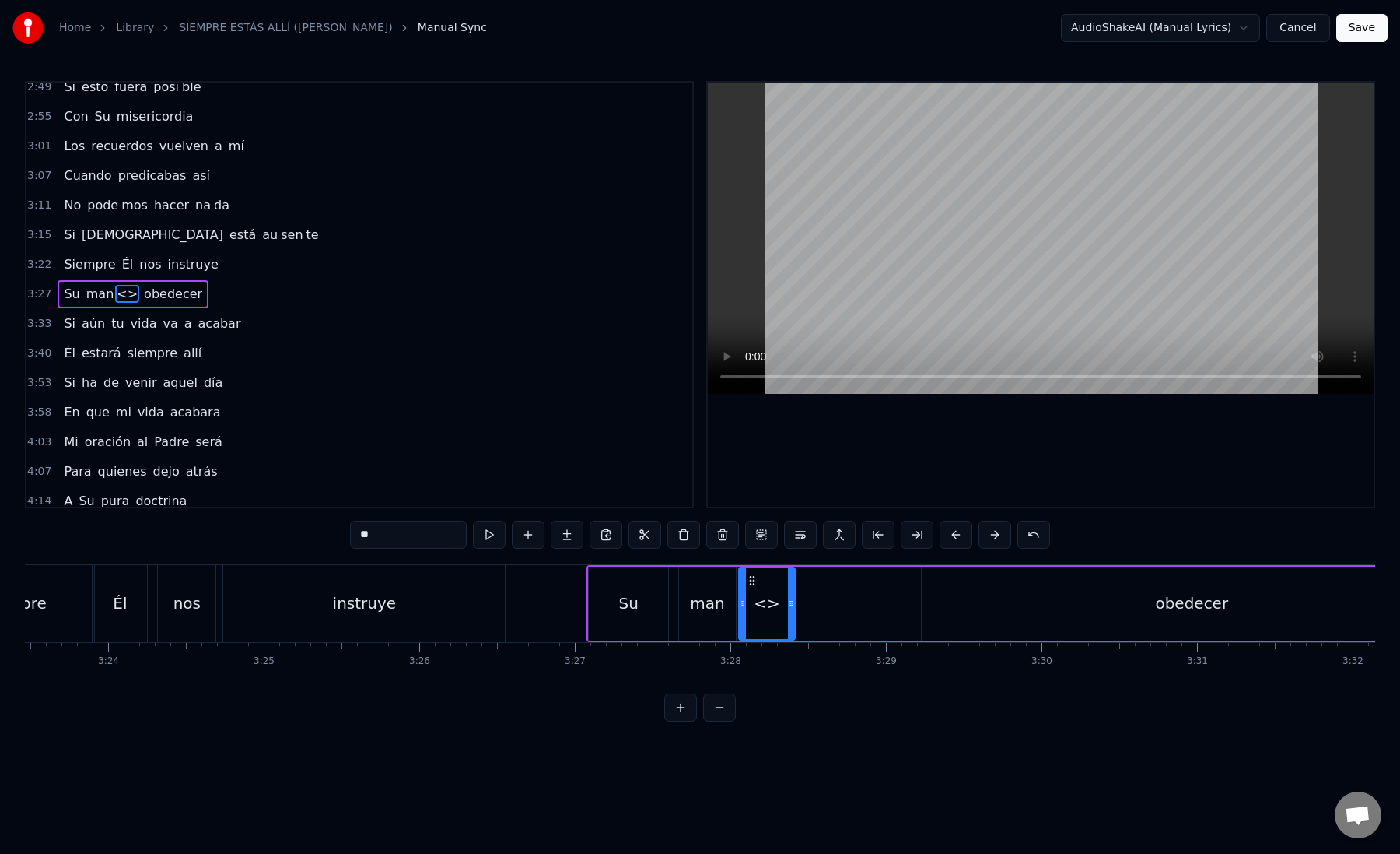
paste input "**"
drag, startPoint x: 404, startPoint y: 538, endPoint x: 342, endPoint y: 535, distance: 62.1
type input "**"
paste input "text"
drag, startPoint x: 396, startPoint y: 533, endPoint x: 339, endPoint y: 533, distance: 57.0
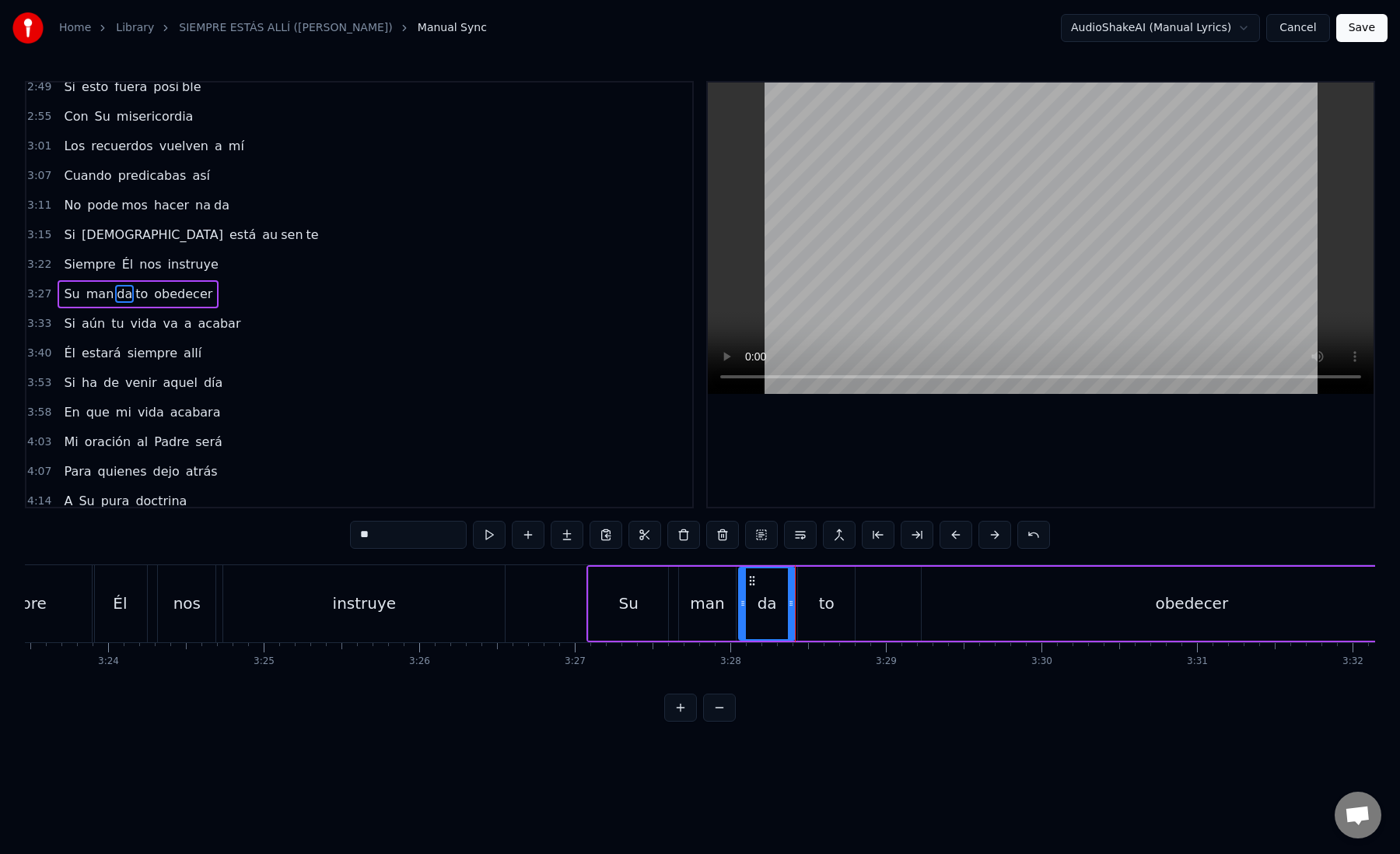
type input "**"
drag, startPoint x: 811, startPoint y: 578, endPoint x: 848, endPoint y: 579, distance: 37.0
drag, startPoint x: 889, startPoint y: 604, endPoint x: 899, endPoint y: 604, distance: 10.0
drag, startPoint x: 793, startPoint y: 602, endPoint x: 834, endPoint y: 603, distance: 41.0
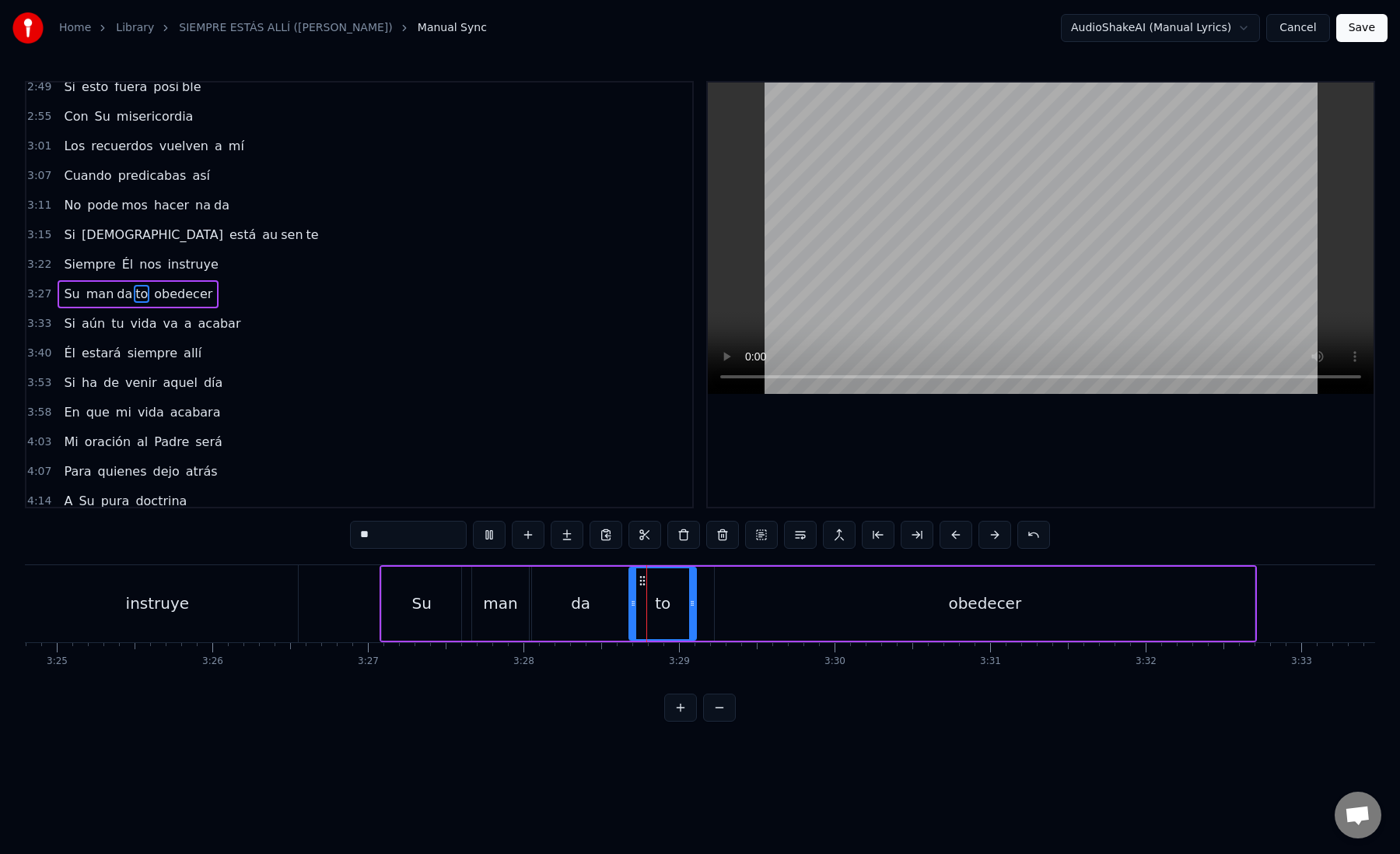
scroll to position [0, 31869]
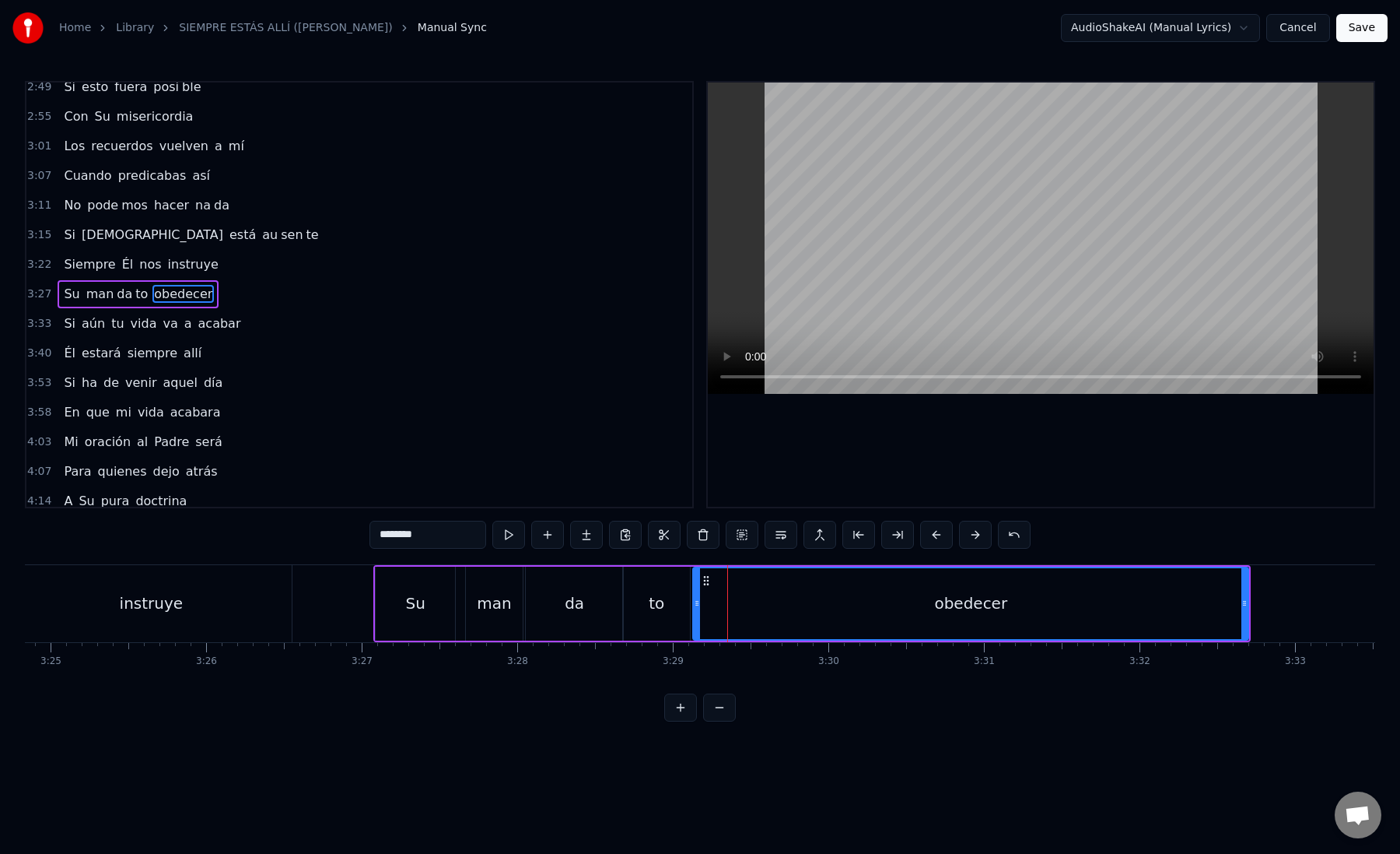
drag, startPoint x: 712, startPoint y: 602, endPoint x: 695, endPoint y: 602, distance: 17.0
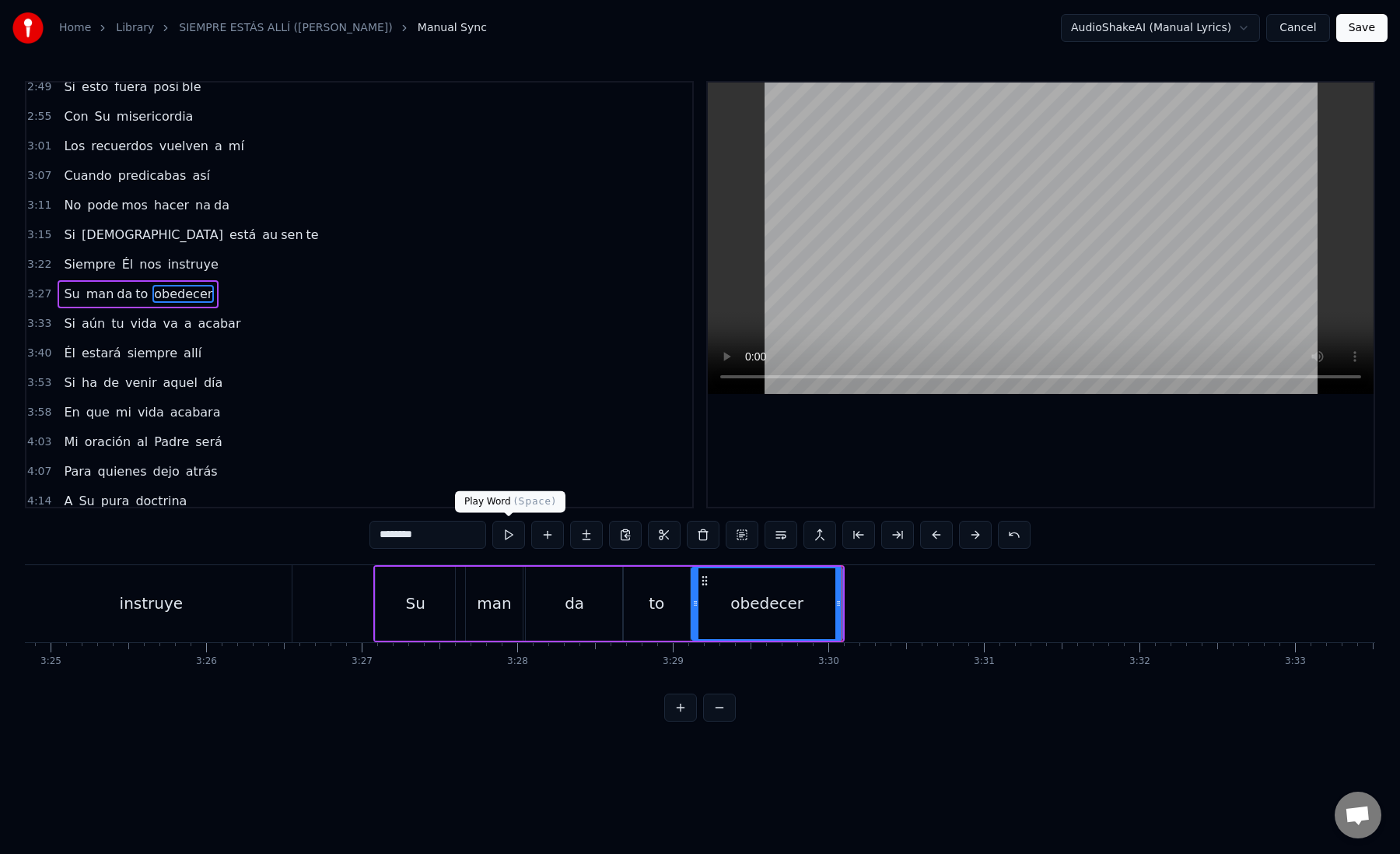
drag, startPoint x: 385, startPoint y: 534, endPoint x: 507, endPoint y: 535, distance: 122.0
type input "*"
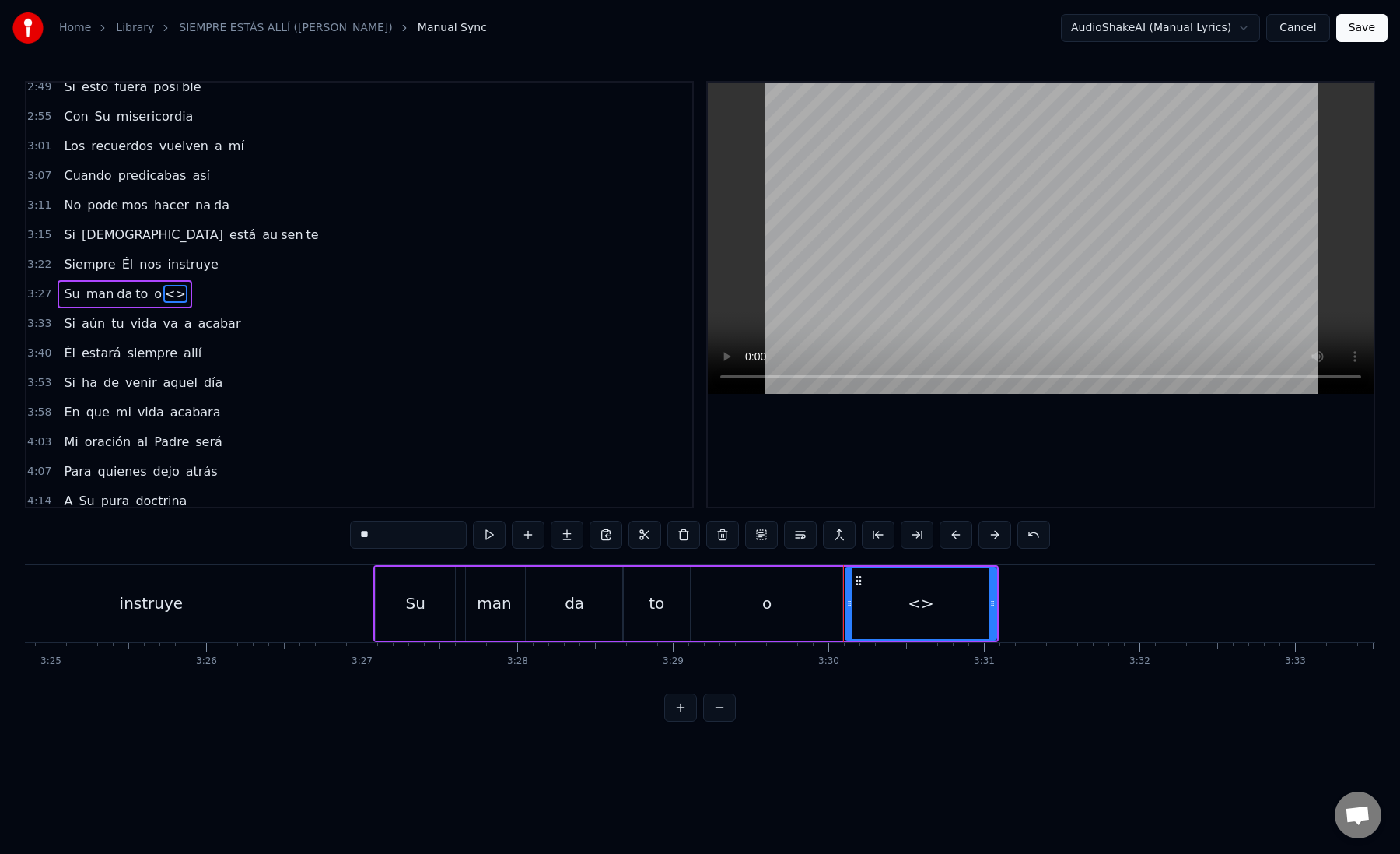
paste input "*****"
drag, startPoint x: 433, startPoint y: 536, endPoint x: 345, endPoint y: 536, distance: 88.0
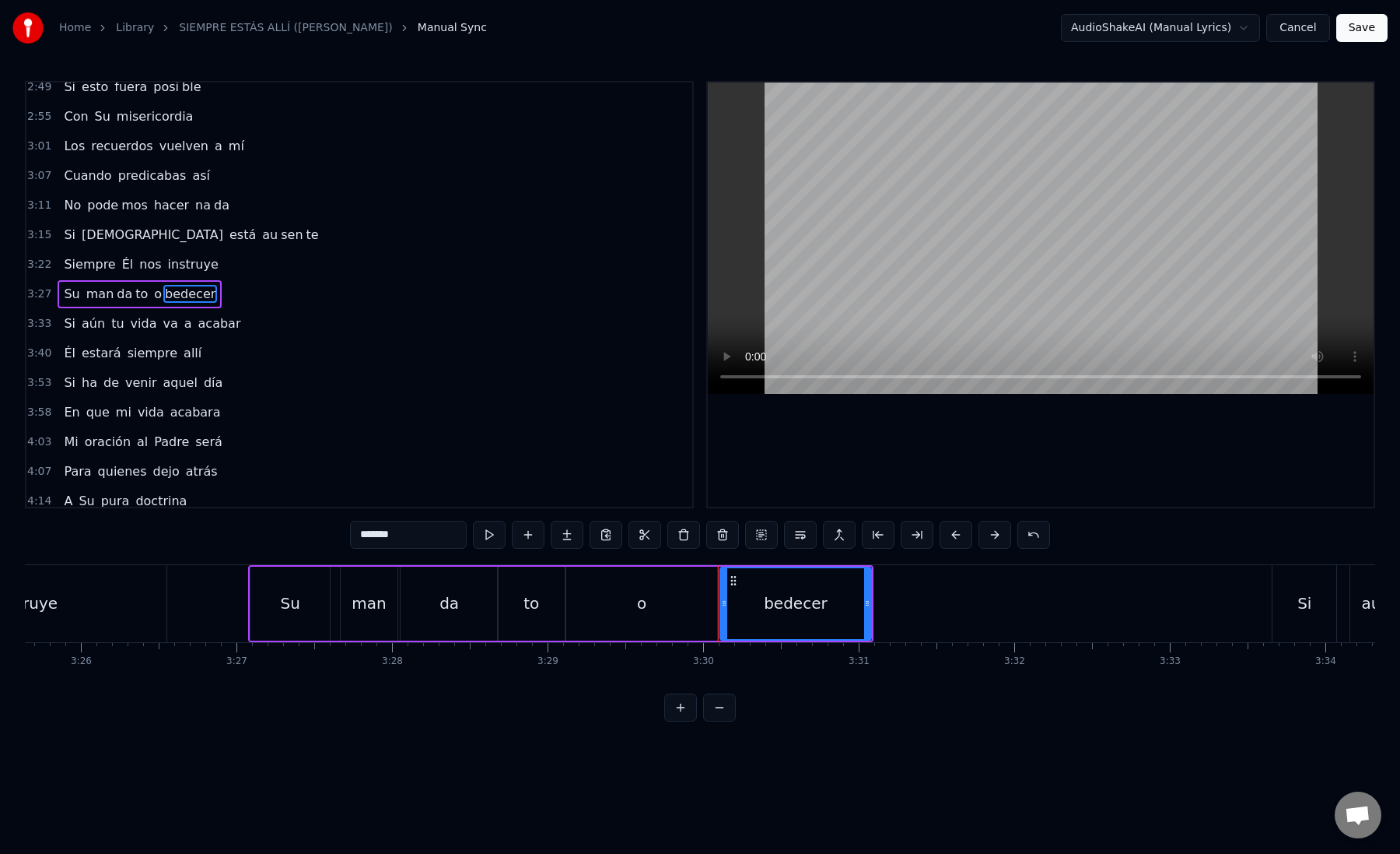
scroll to position [0, 32115]
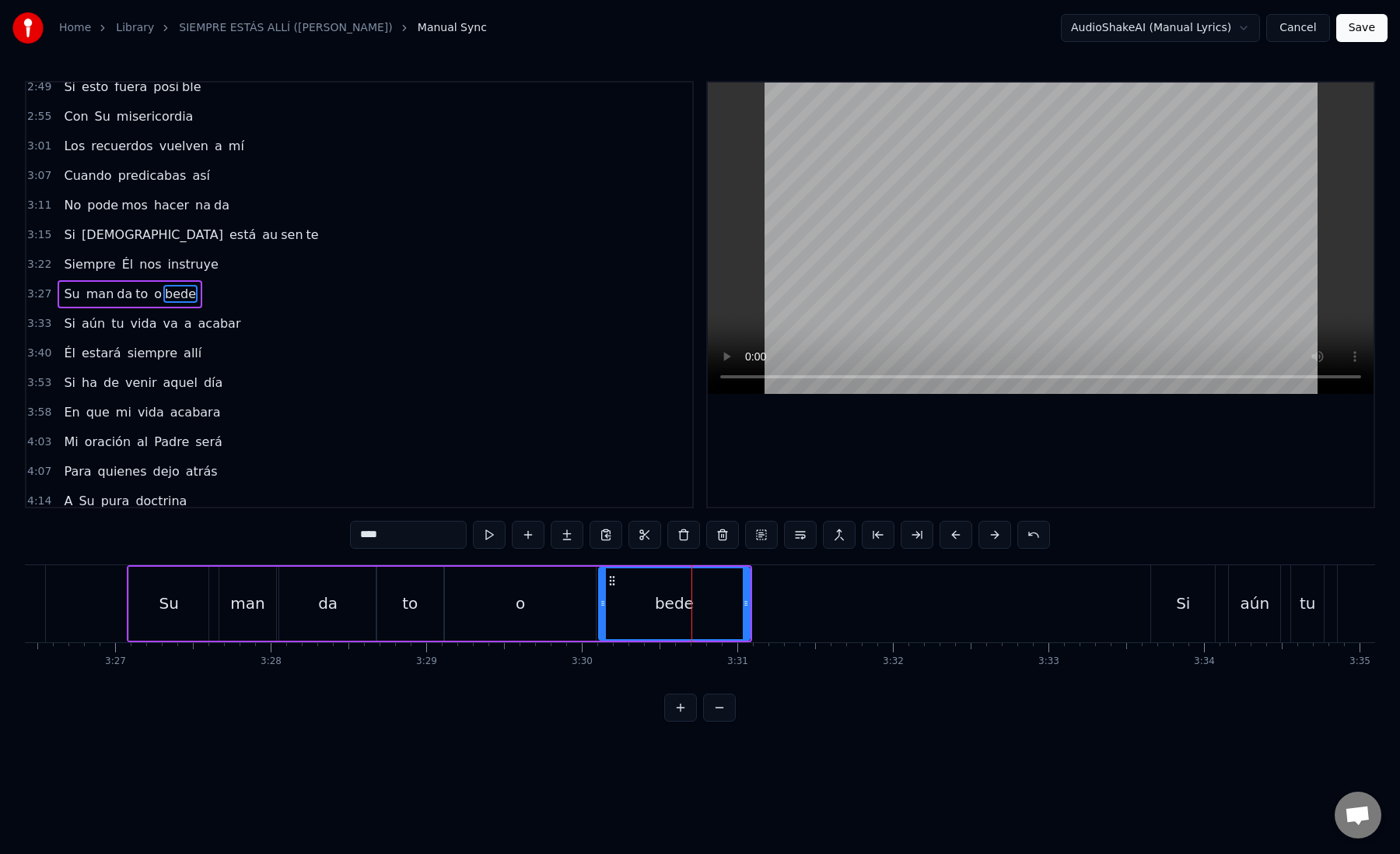
drag, startPoint x: 385, startPoint y: 535, endPoint x: 460, endPoint y: 546, distance: 75.8
type input "****"
paste input "*"
drag, startPoint x: 391, startPoint y: 539, endPoint x: 330, endPoint y: 539, distance: 61.0
type input "***"
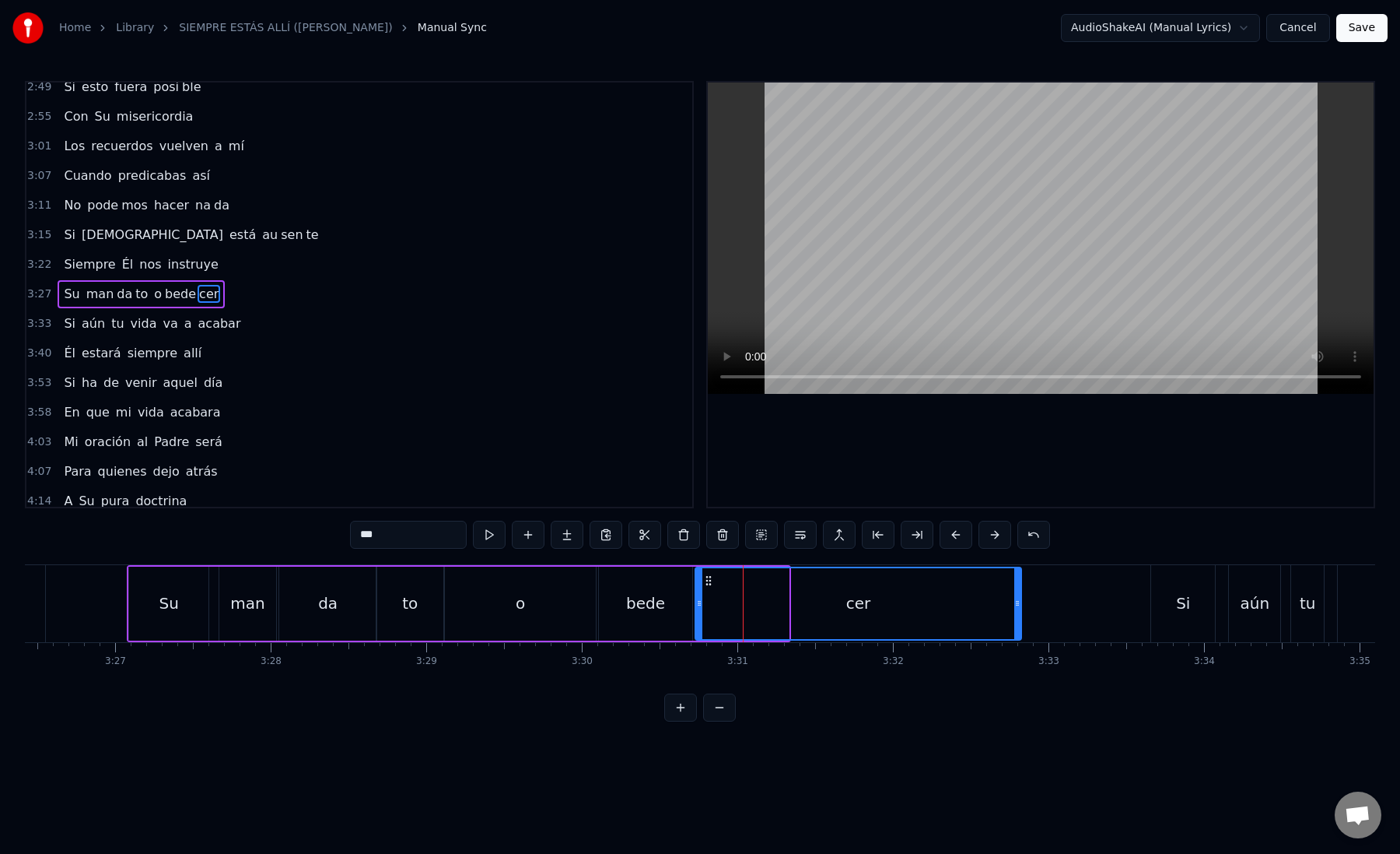
drag, startPoint x: 783, startPoint y: 603, endPoint x: 1016, endPoint y: 599, distance: 233.0
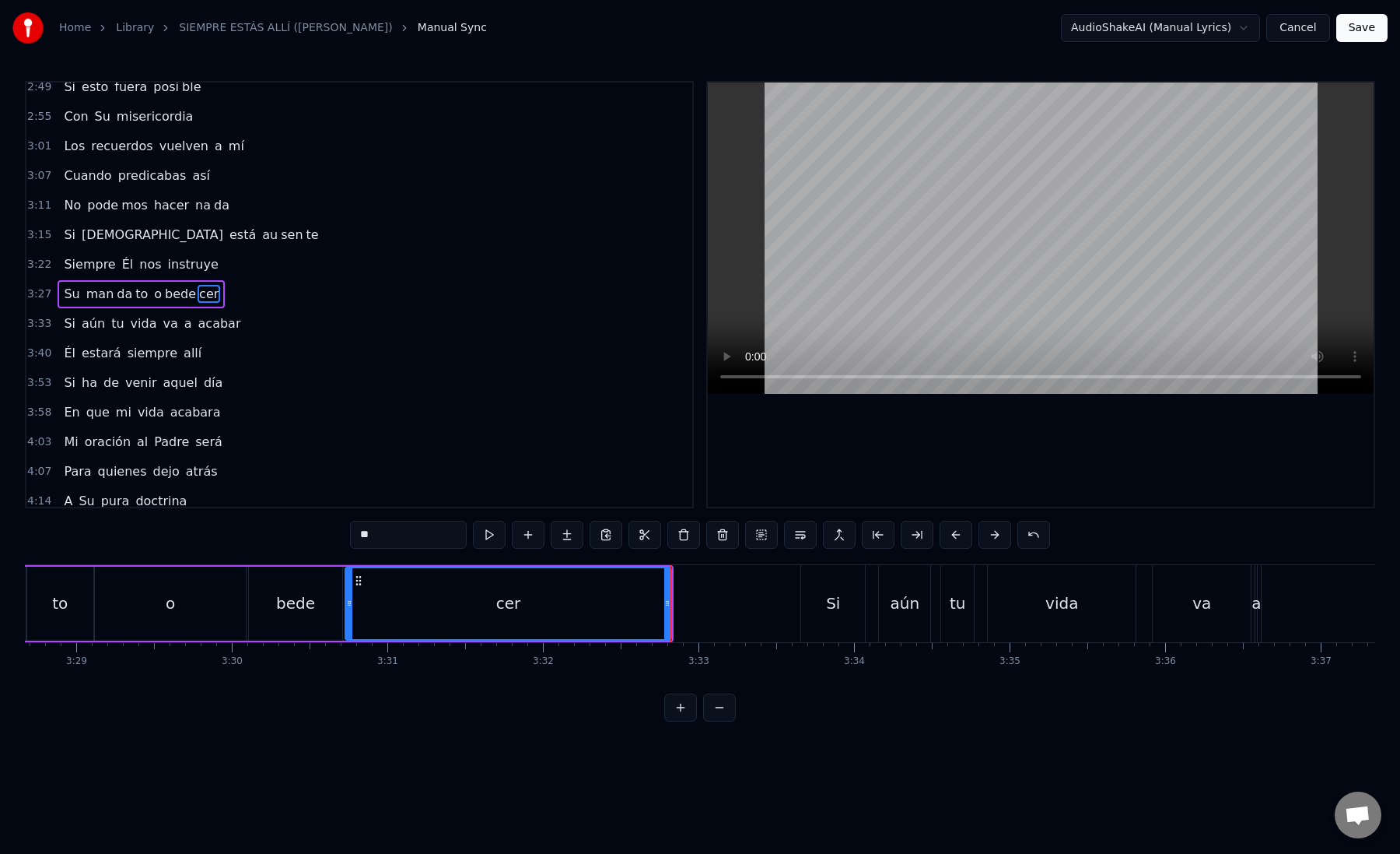
scroll to position [927, 0]
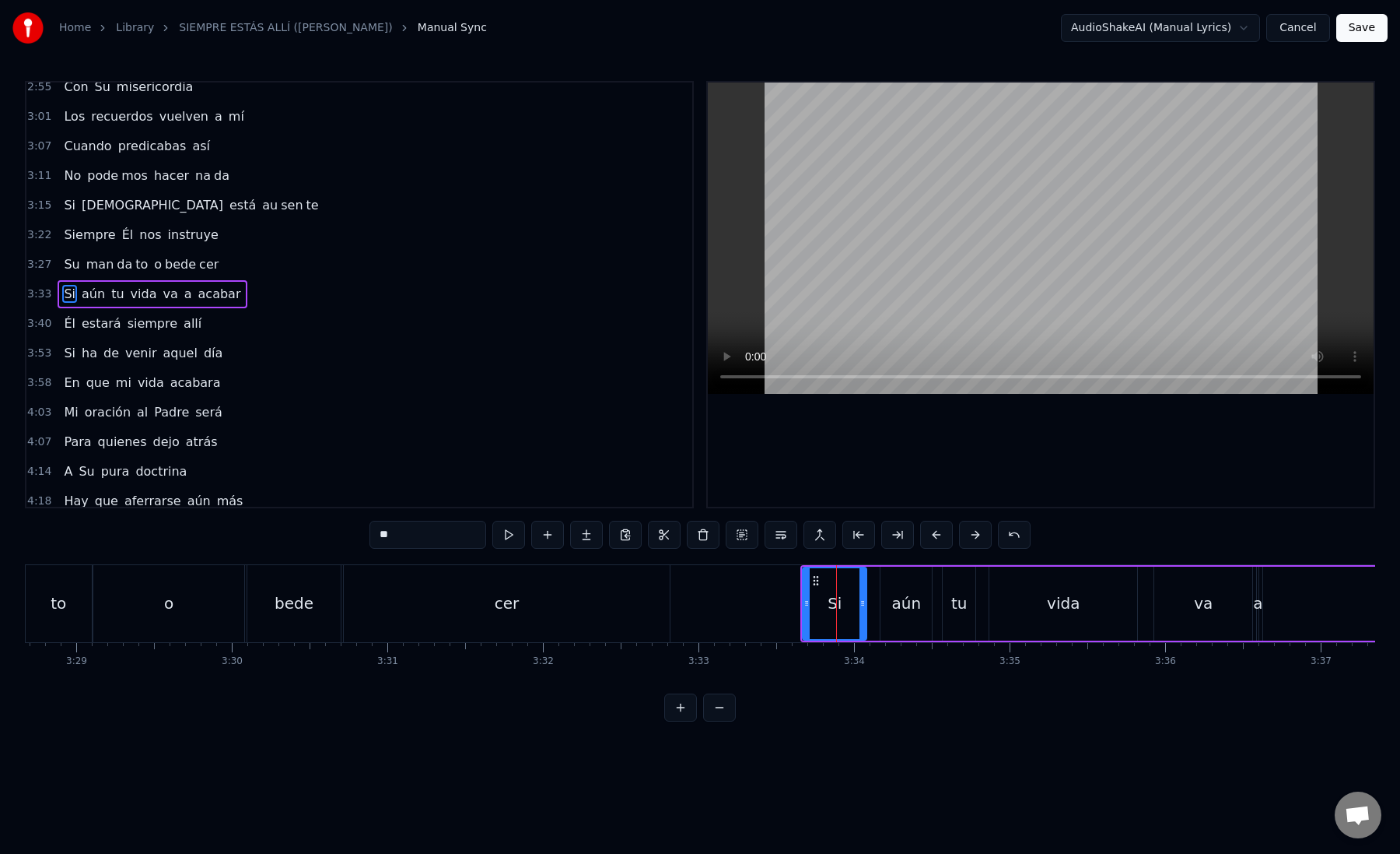
drag, startPoint x: 804, startPoint y: 605, endPoint x: 768, endPoint y: 605, distance: 36.0
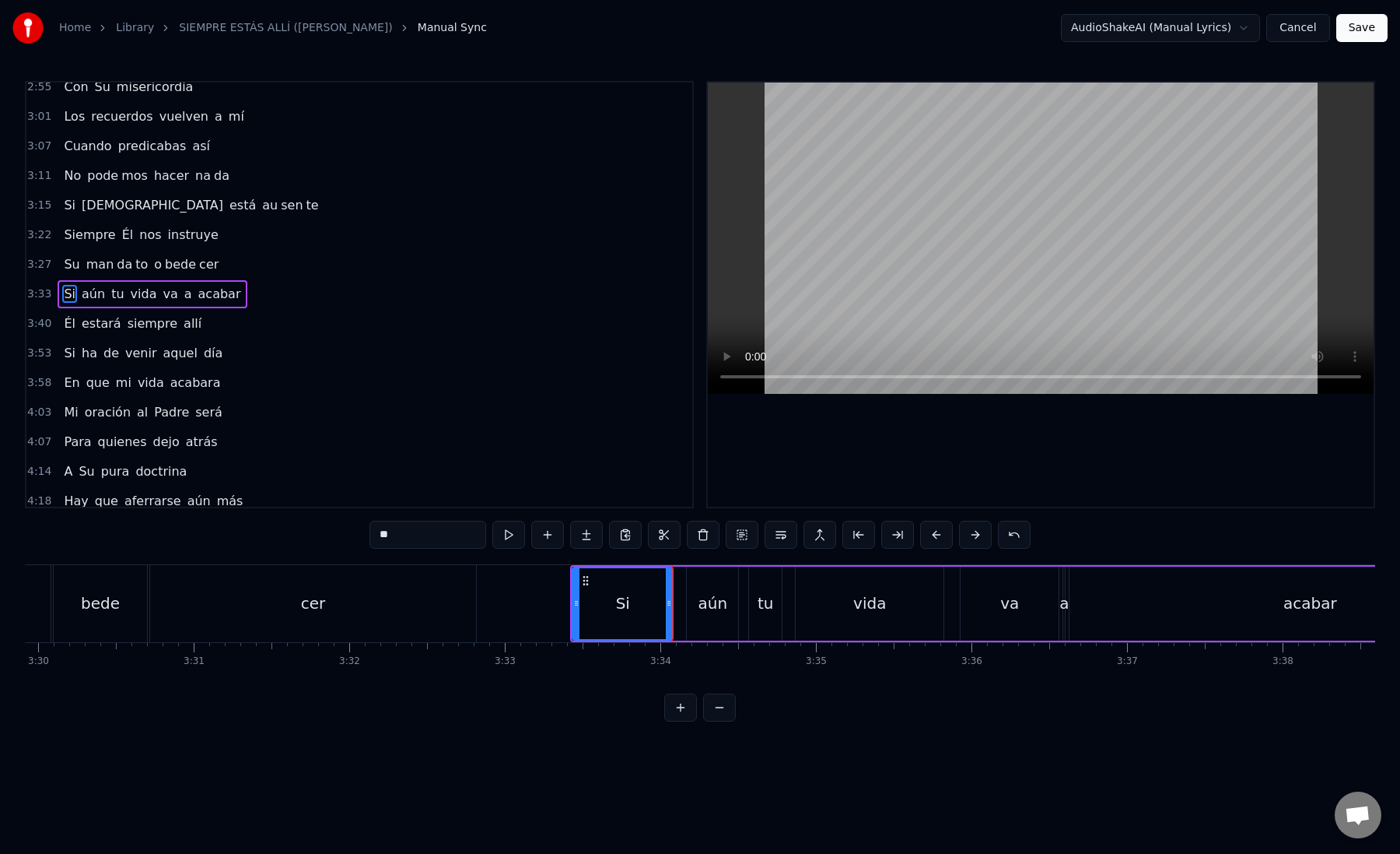
scroll to position [0, 32662]
drag, startPoint x: 685, startPoint y: 603, endPoint x: 672, endPoint y: 602, distance: 13.0
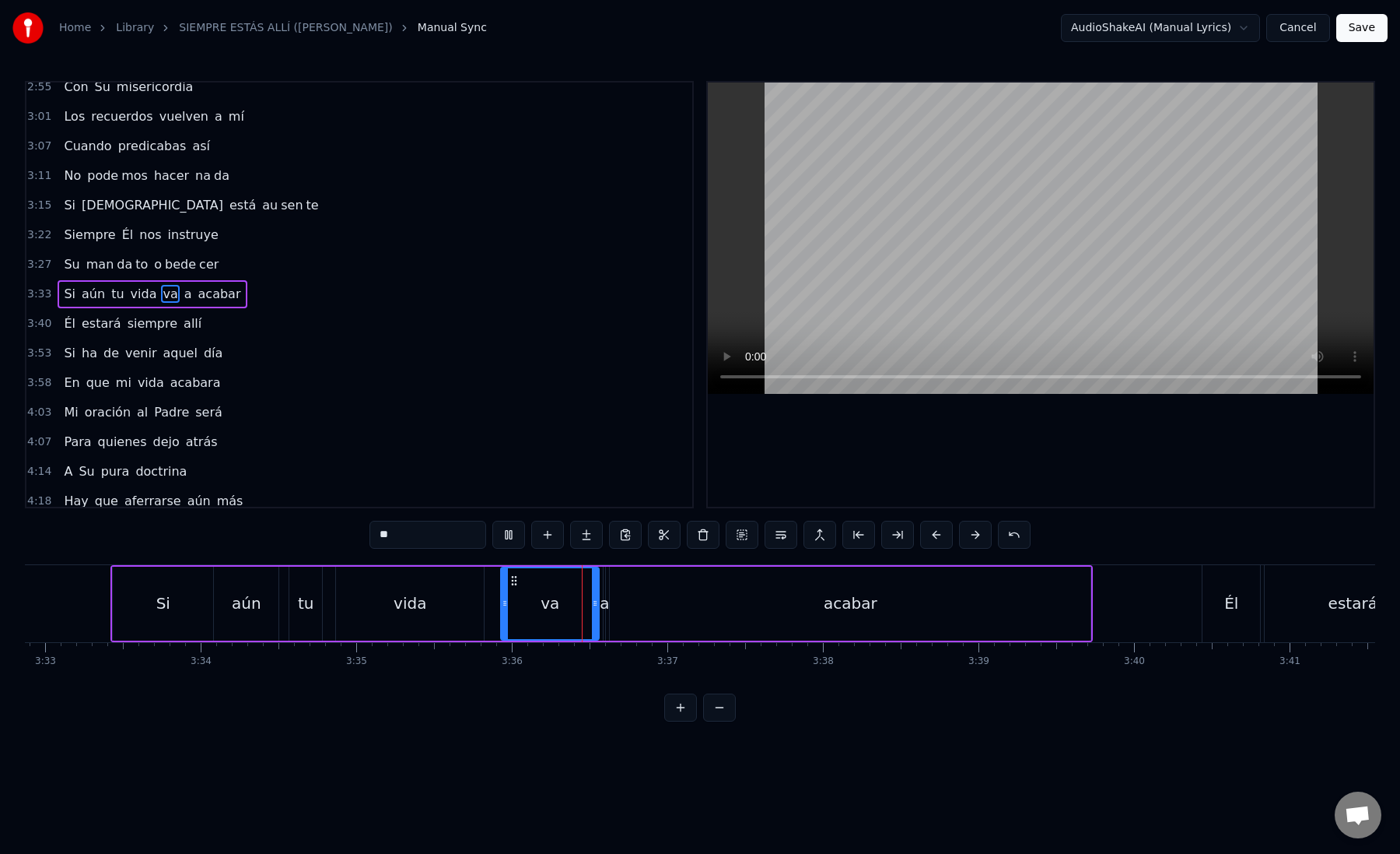
scroll to position [0, 33180]
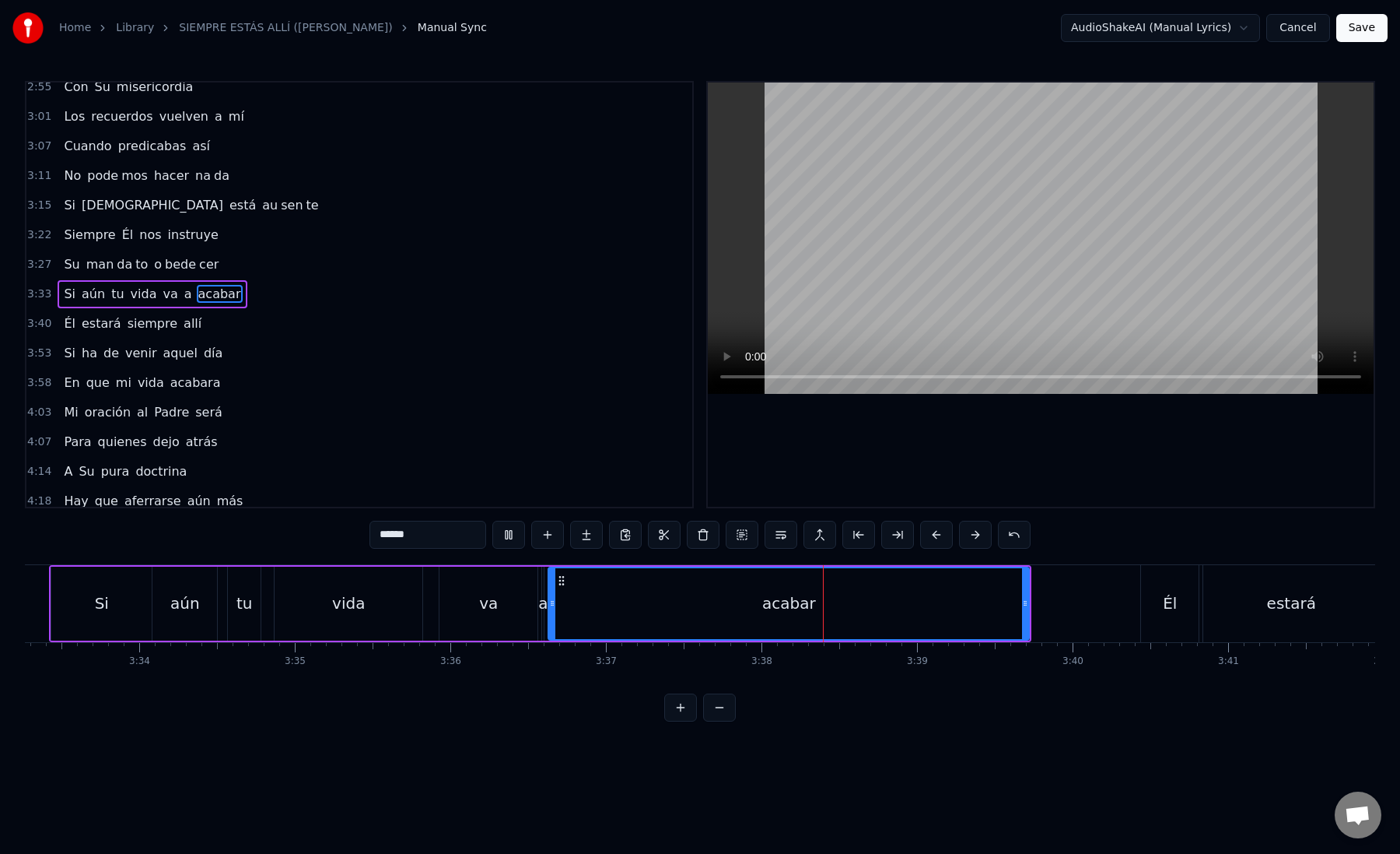
type input "**"
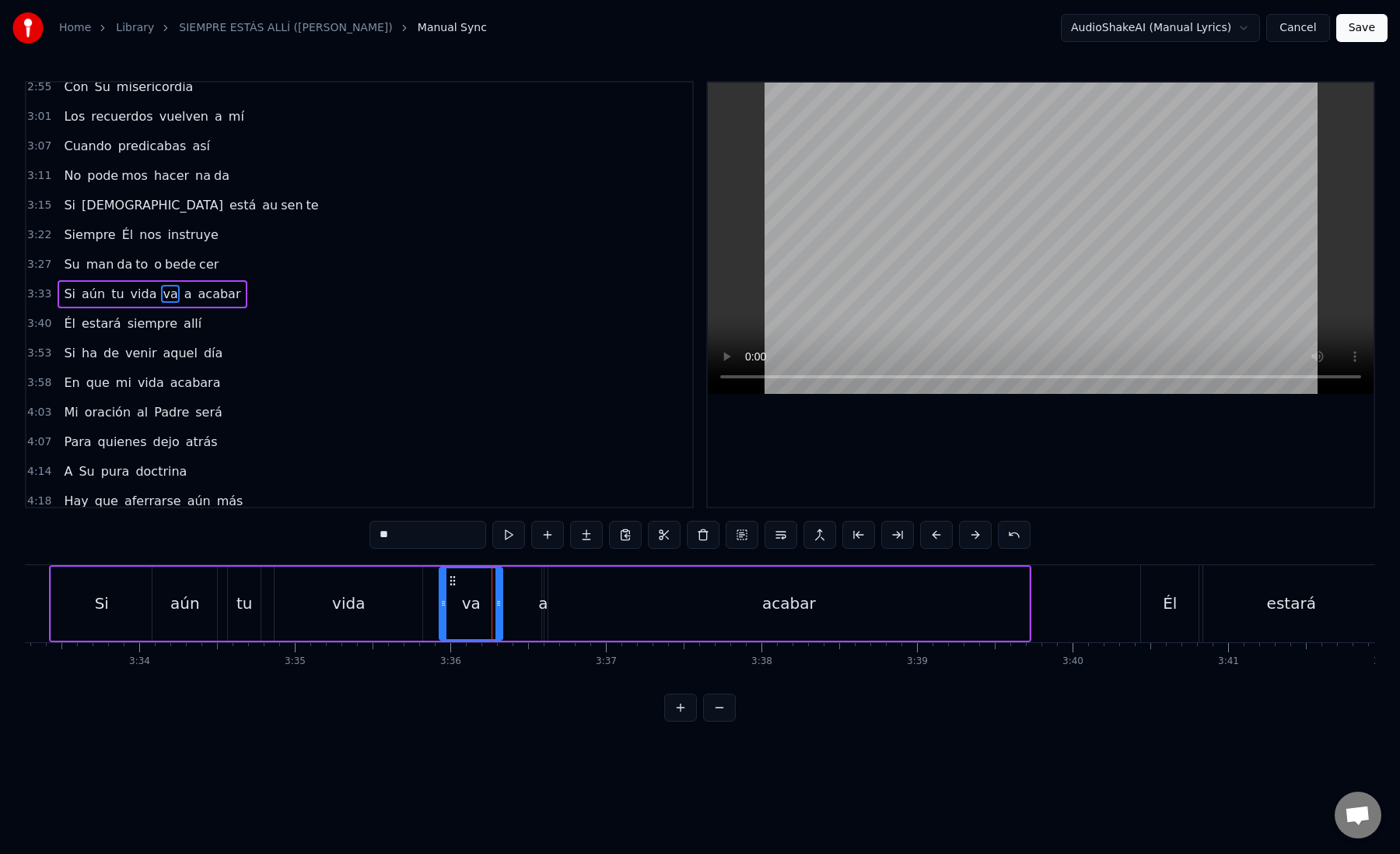
drag, startPoint x: 533, startPoint y: 603, endPoint x: 499, endPoint y: 602, distance: 34.0
drag, startPoint x: 543, startPoint y: 604, endPoint x: 524, endPoint y: 604, distance: 19.0
drag, startPoint x: 544, startPoint y: 604, endPoint x: 502, endPoint y: 604, distance: 42.0
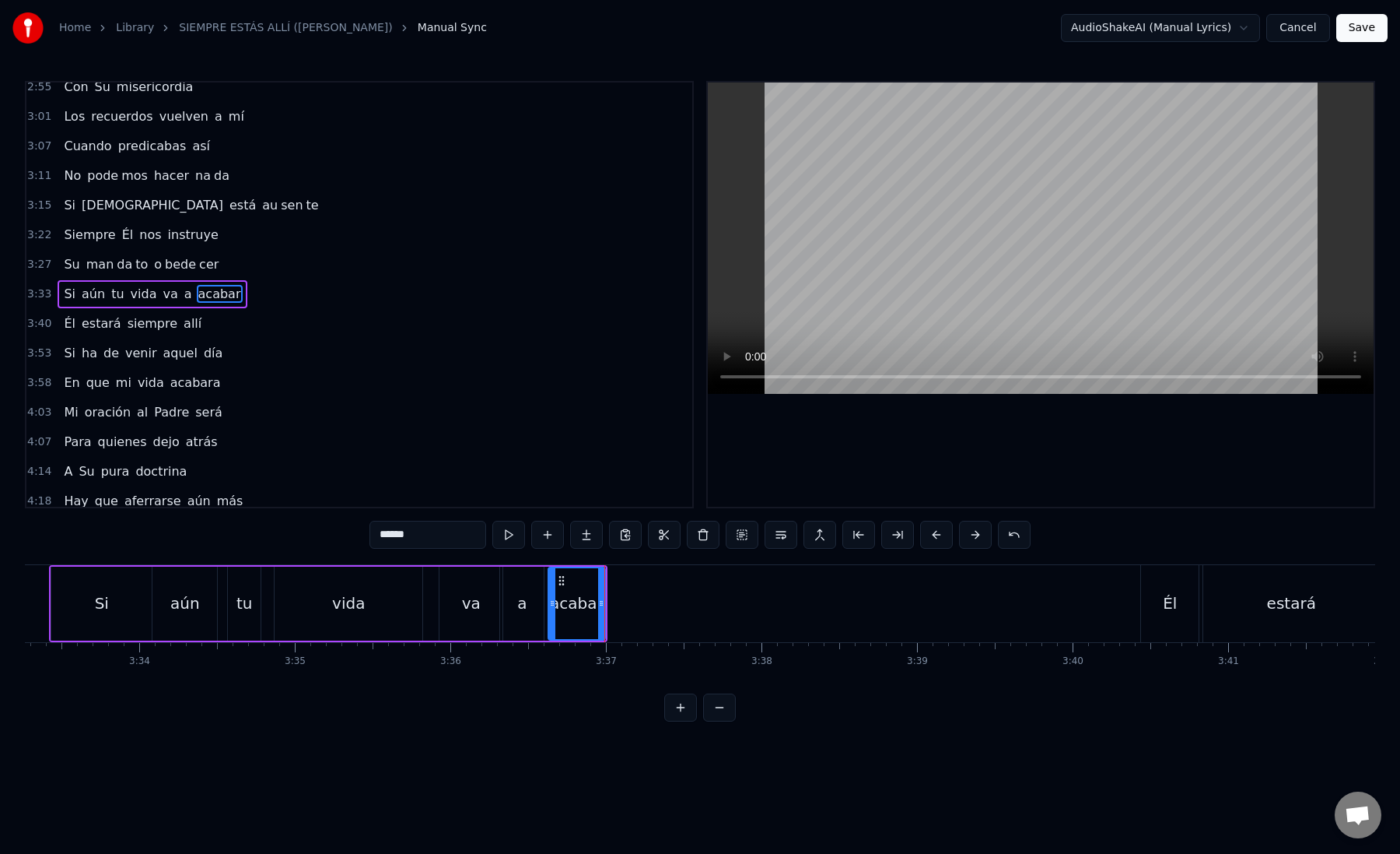
drag, startPoint x: 395, startPoint y: 535, endPoint x: 459, endPoint y: 531, distance: 64.1
type input "***"
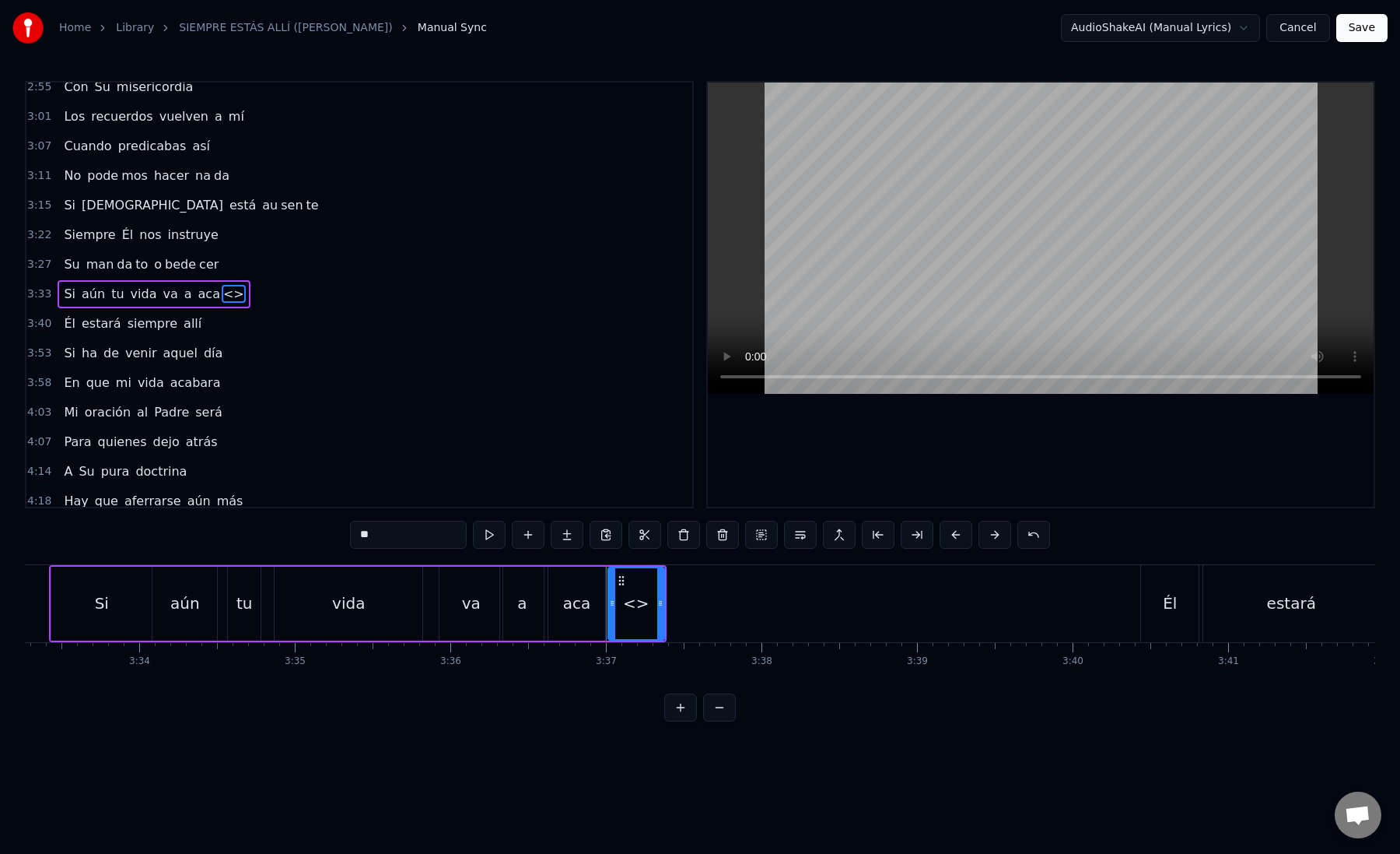
drag, startPoint x: 466, startPoint y: 533, endPoint x: 340, endPoint y: 529, distance: 126.1
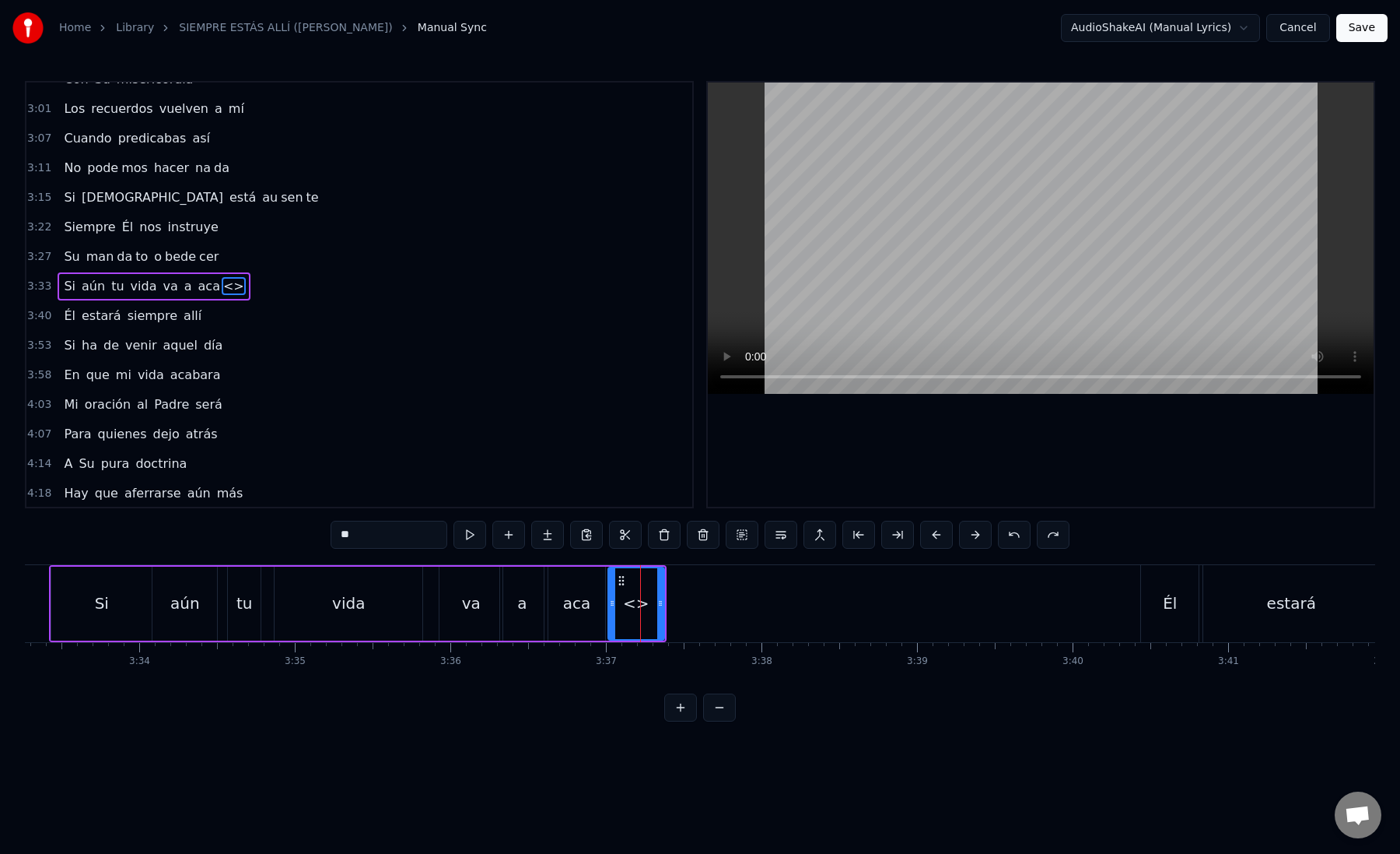
scroll to position [927, 0]
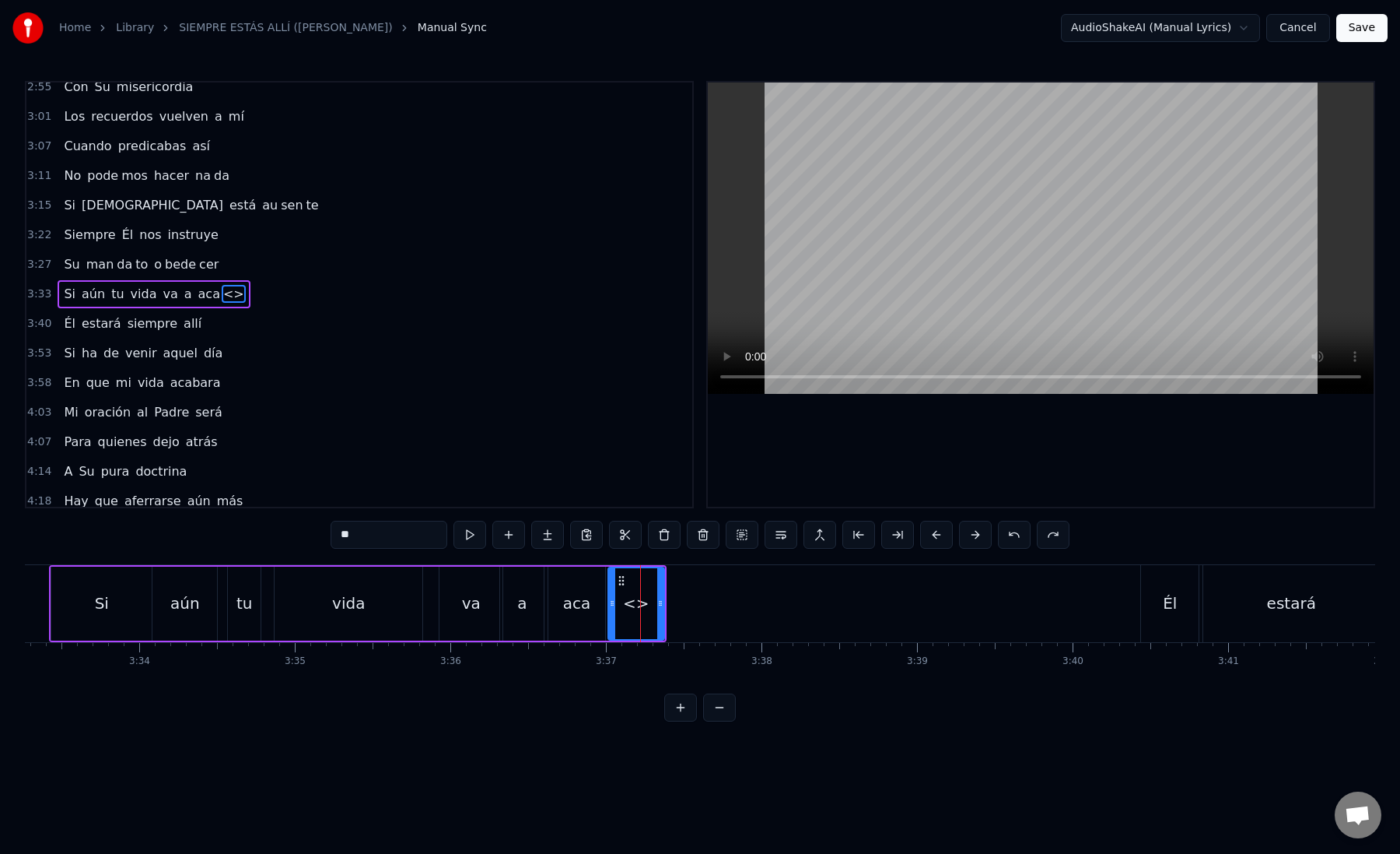
paste input "*"
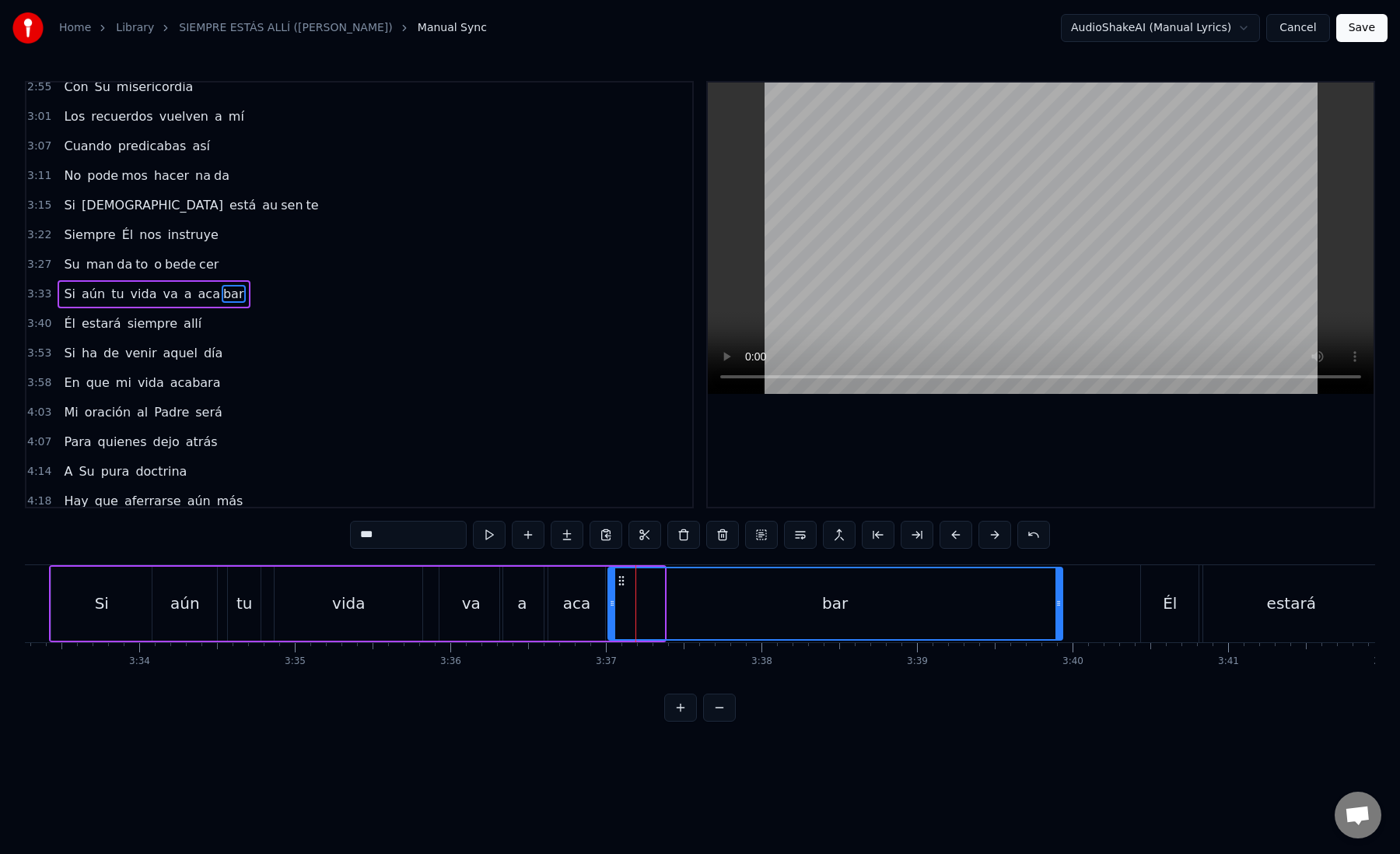
drag, startPoint x: 661, startPoint y: 609, endPoint x: 1056, endPoint y: 596, distance: 395.2
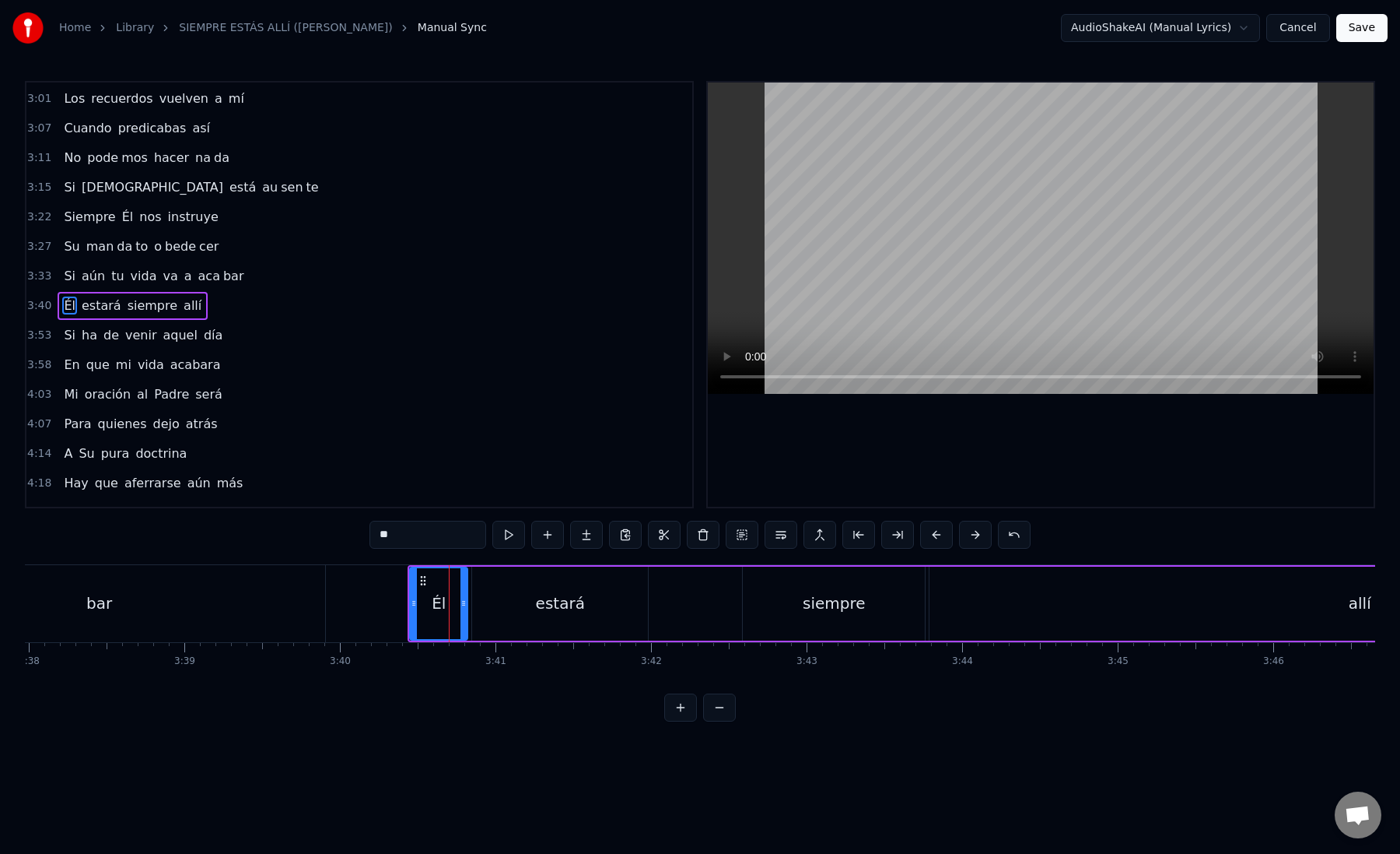
scroll to position [956, 0]
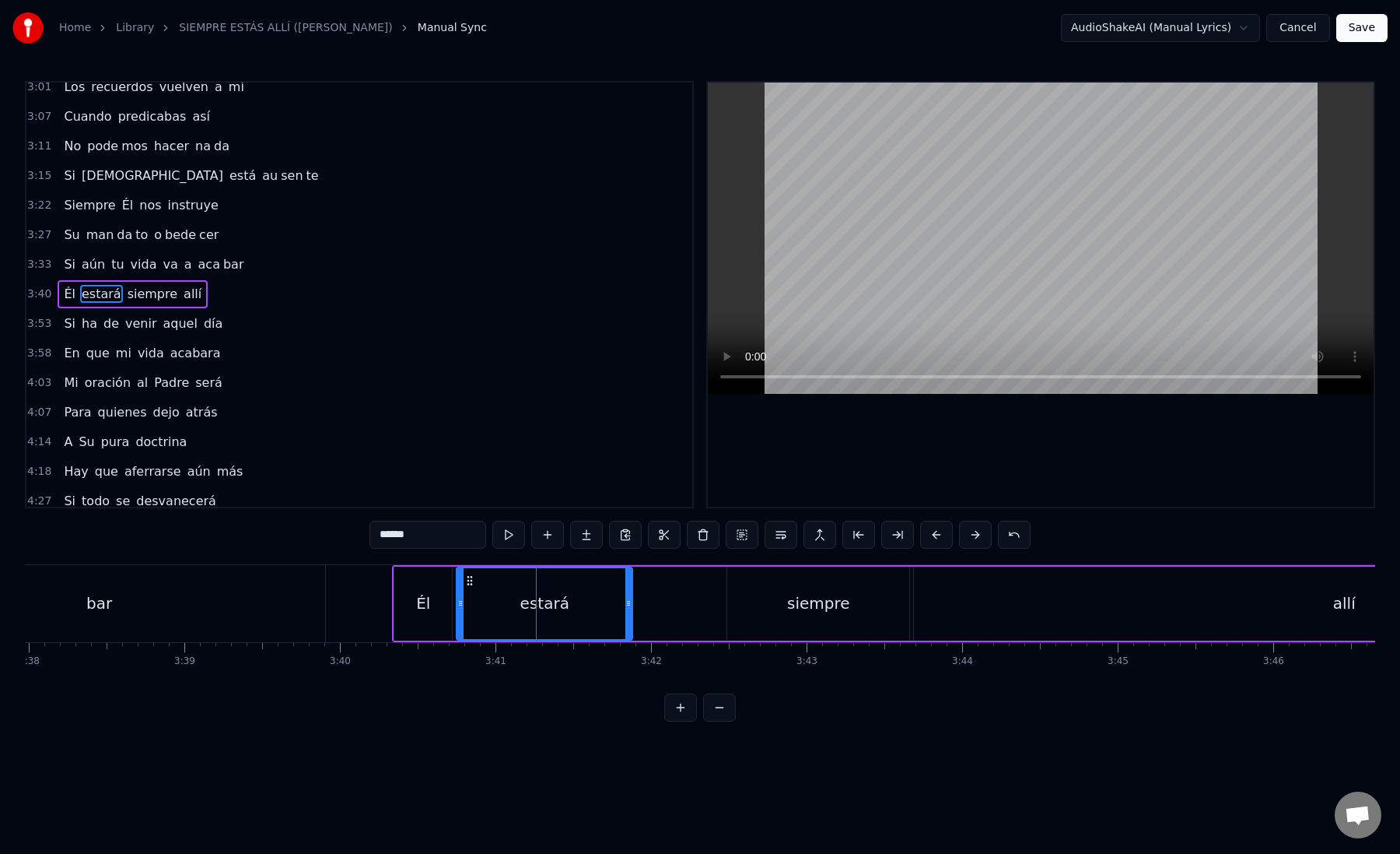
drag, startPoint x: 404, startPoint y: 535, endPoint x: 438, endPoint y: 535, distance: 34.0
type input "*****"
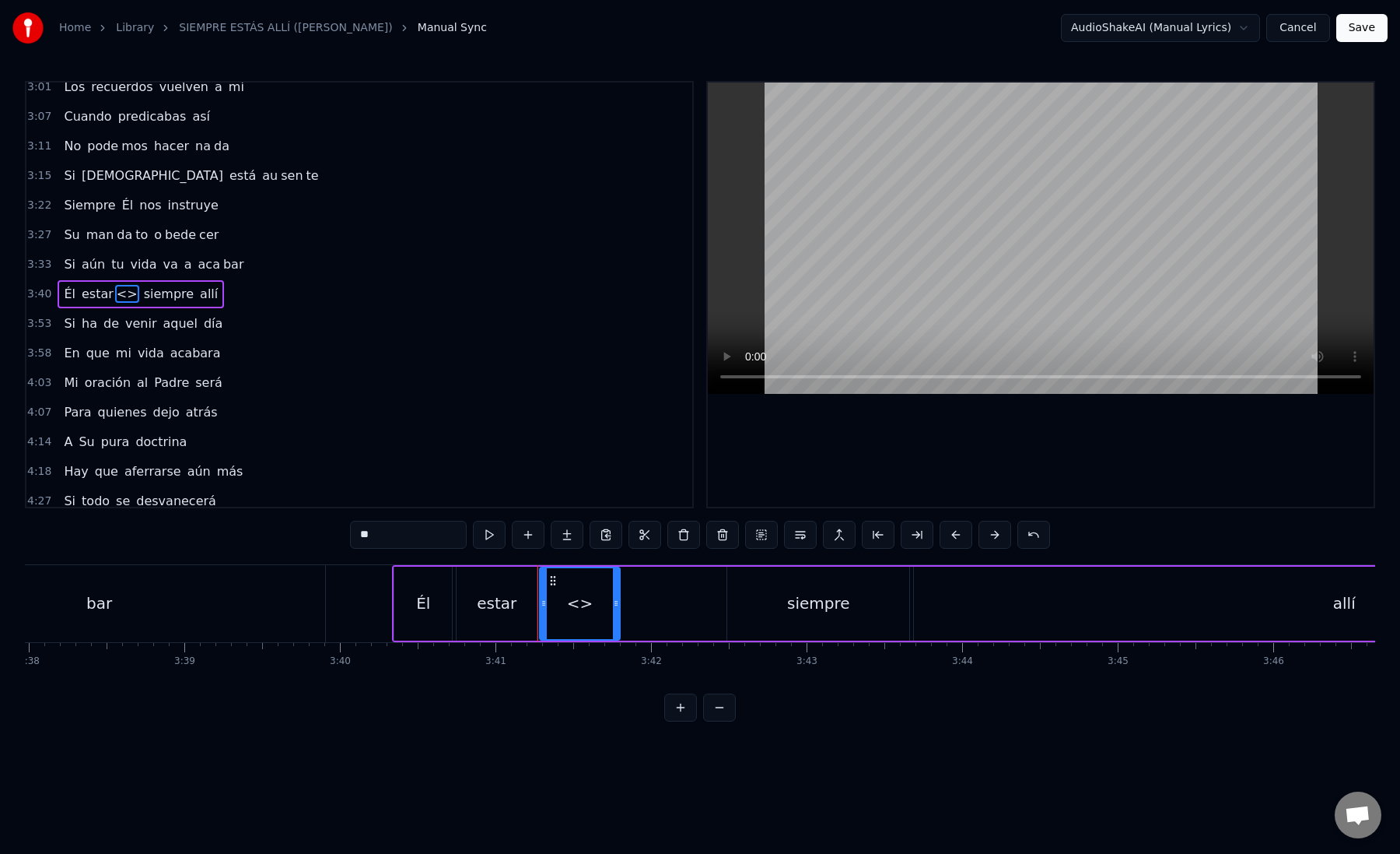
drag, startPoint x: 477, startPoint y: 538, endPoint x: 338, endPoint y: 535, distance: 139.0
drag, startPoint x: 361, startPoint y: 535, endPoint x: 462, endPoint y: 538, distance: 101.0
paste input "text"
drag, startPoint x: 631, startPoint y: 606, endPoint x: 679, endPoint y: 604, distance: 48.0
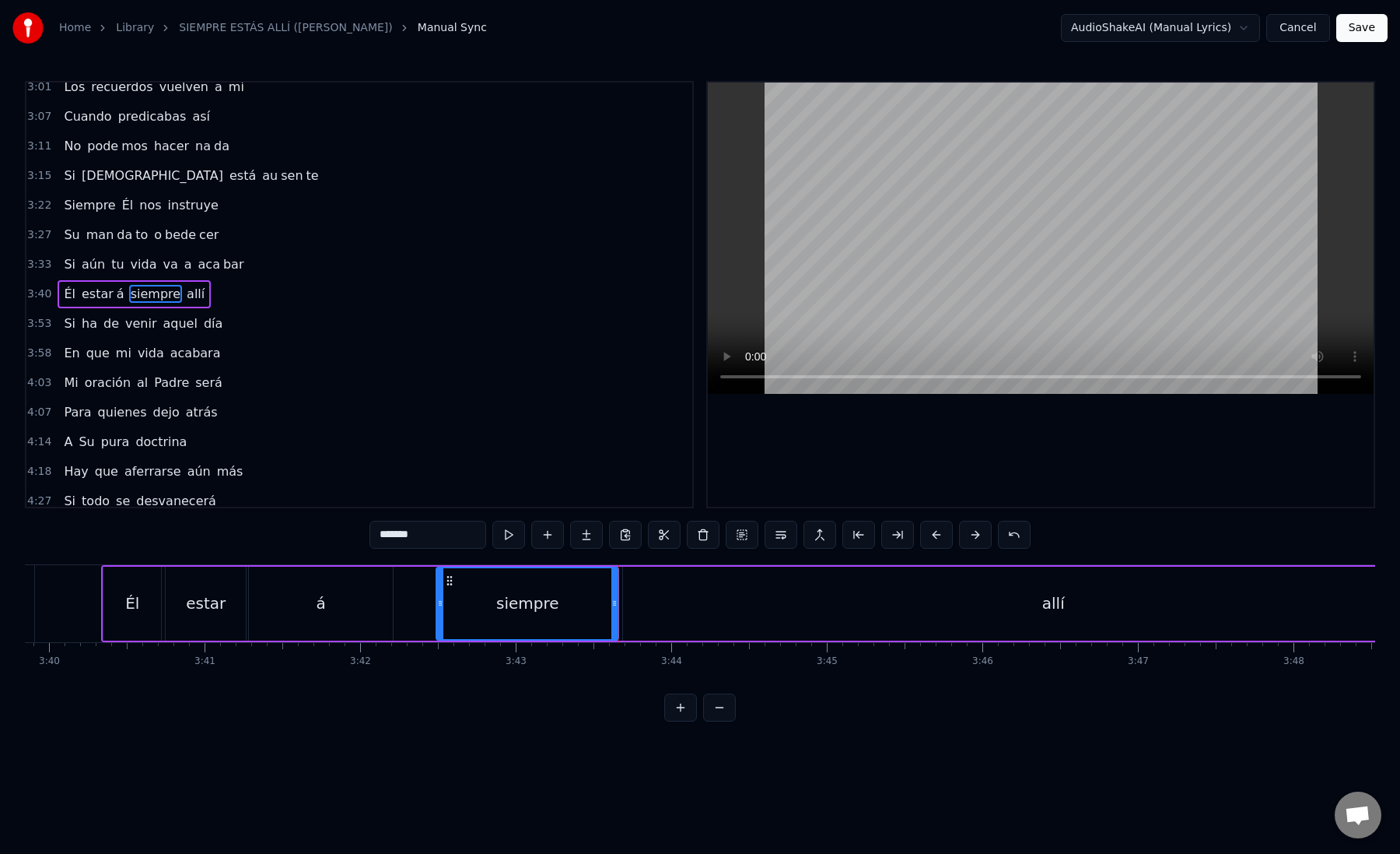
scroll to position [0, 34214]
drag, startPoint x: 604, startPoint y: 612, endPoint x: 591, endPoint y: 612, distance: 13.0
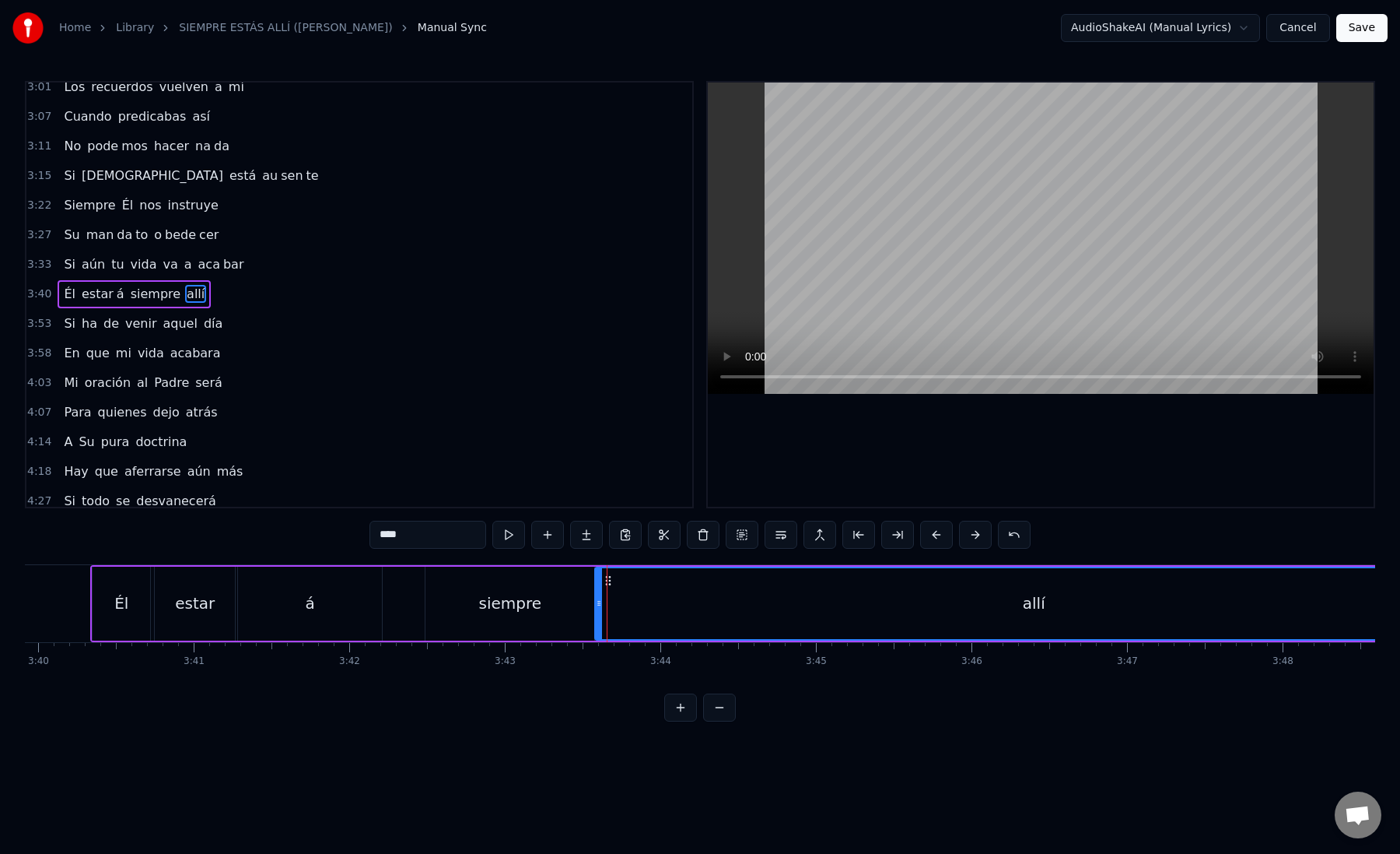
drag, startPoint x: 618, startPoint y: 609, endPoint x: 602, endPoint y: 608, distance: 16.0
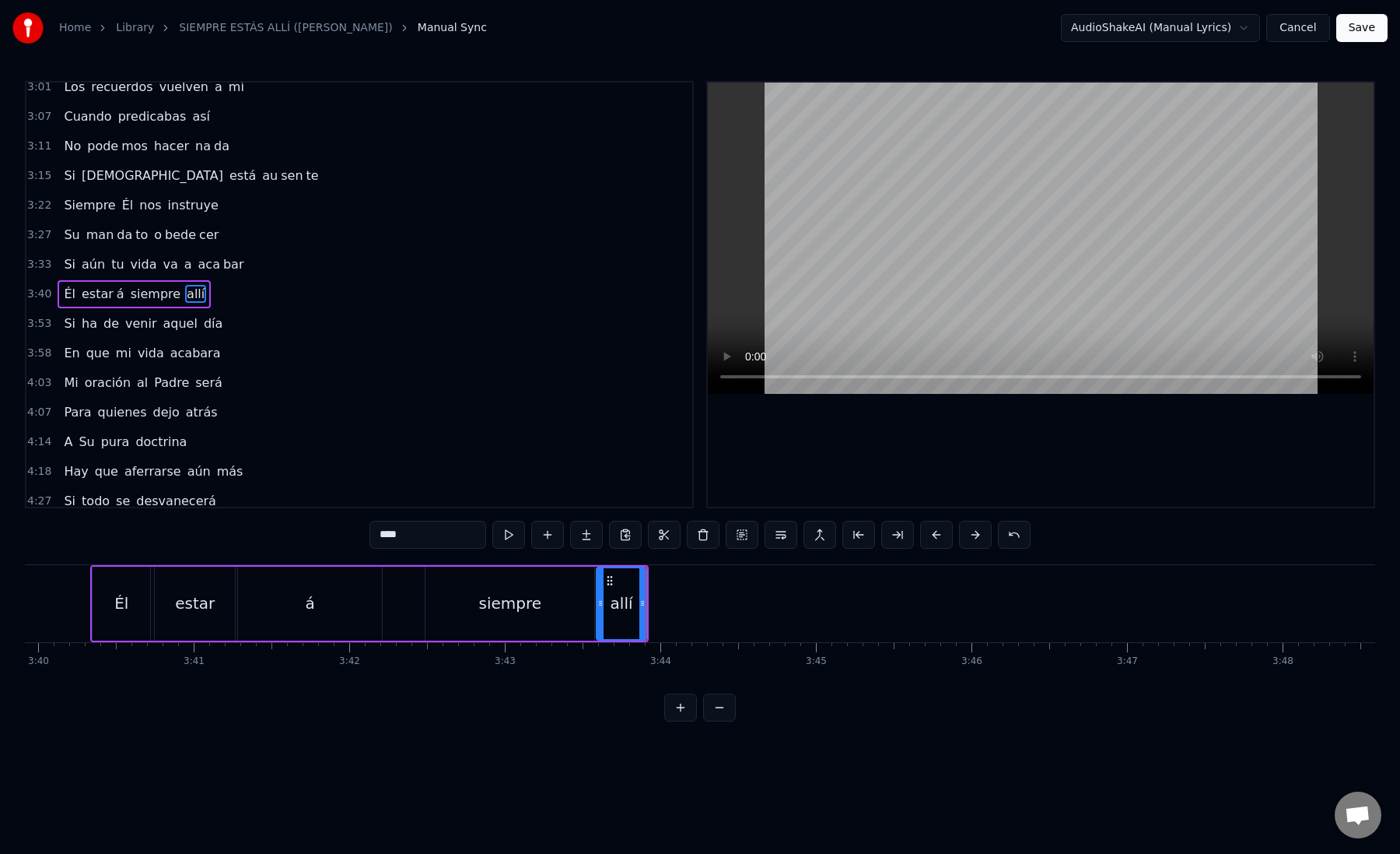
drag, startPoint x: 387, startPoint y: 535, endPoint x: 426, endPoint y: 536, distance: 39.0
type input "**"
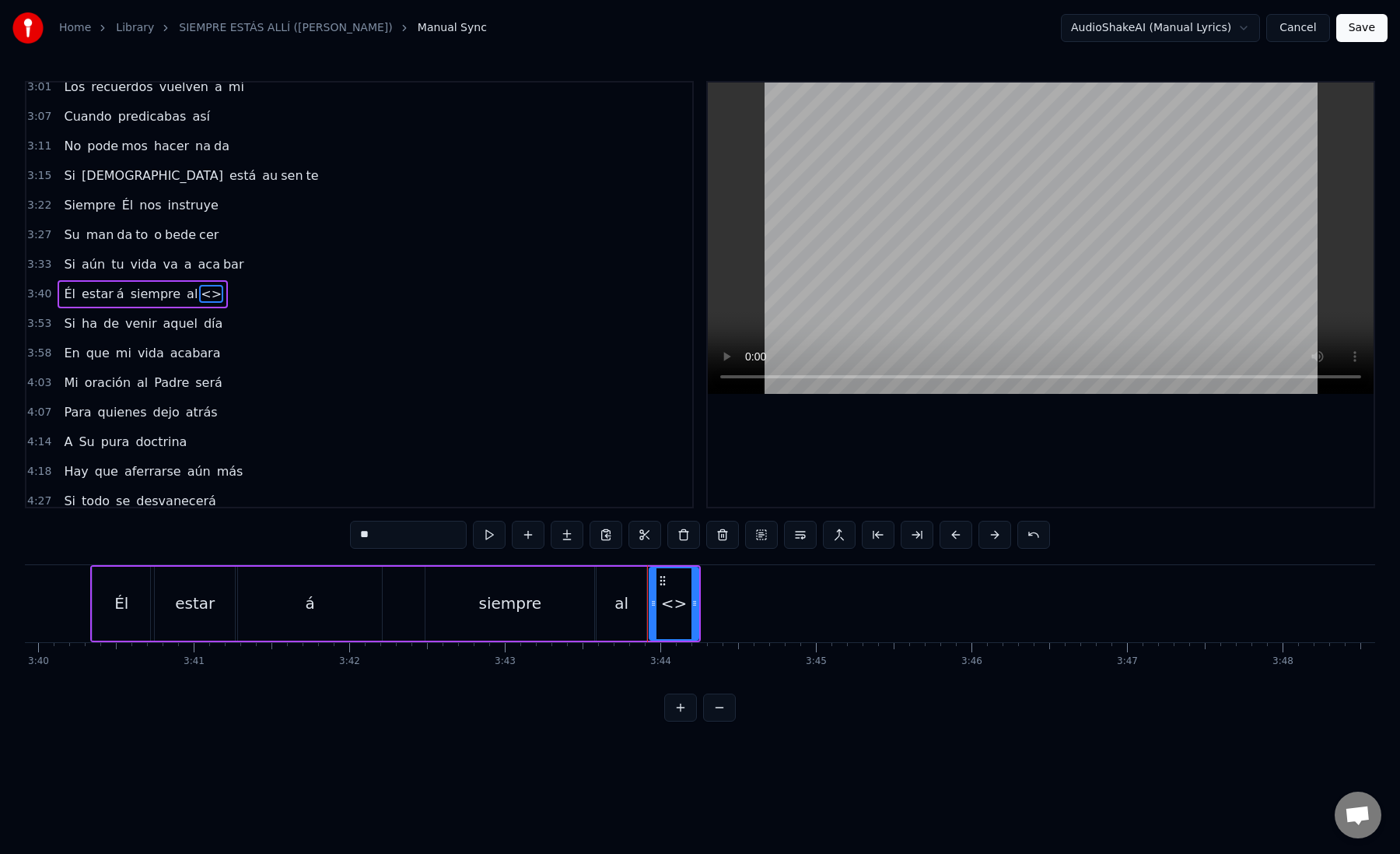
paste input "text"
drag, startPoint x: 415, startPoint y: 535, endPoint x: 349, endPoint y: 535, distance: 66.0
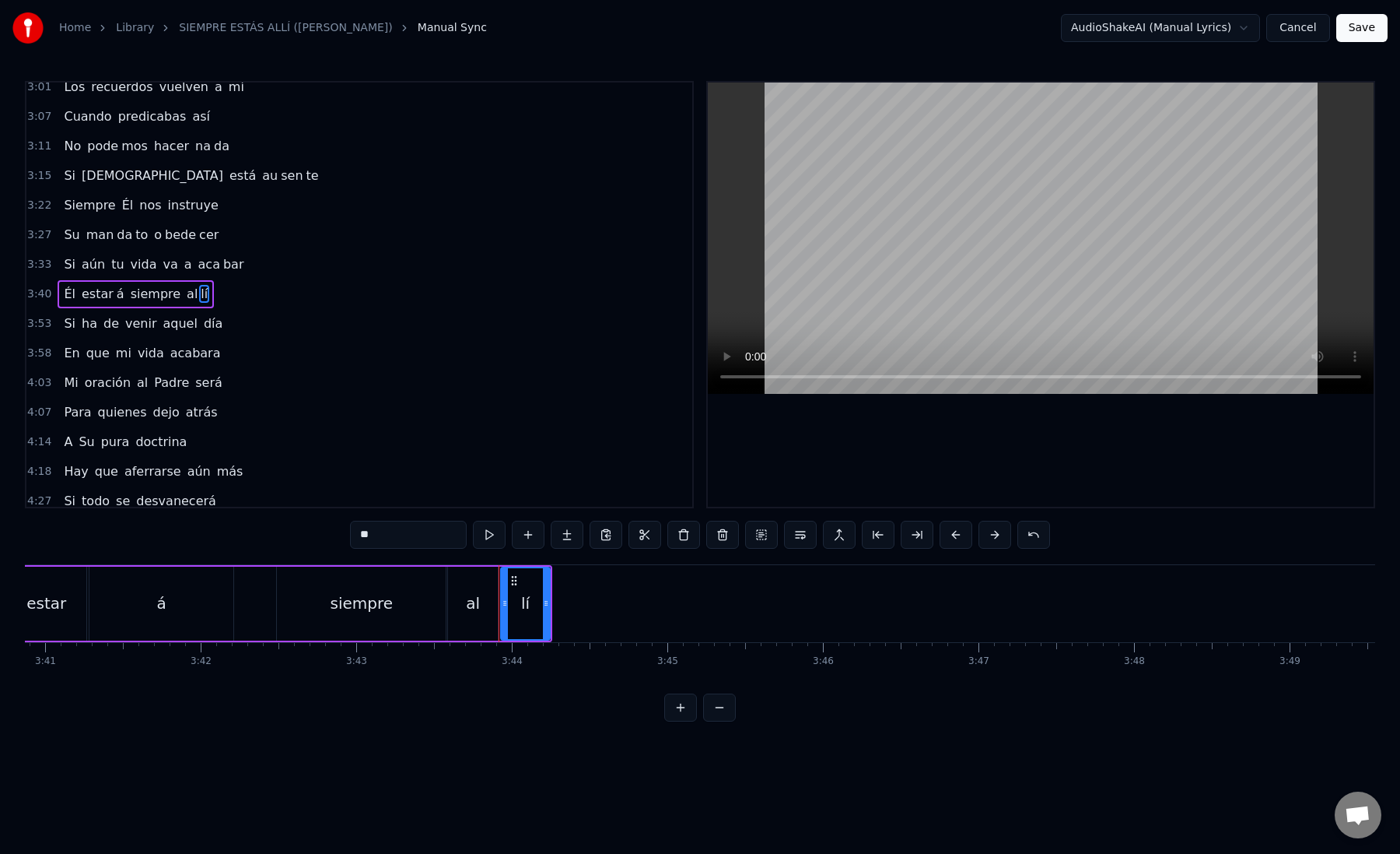
scroll to position [0, 34369]
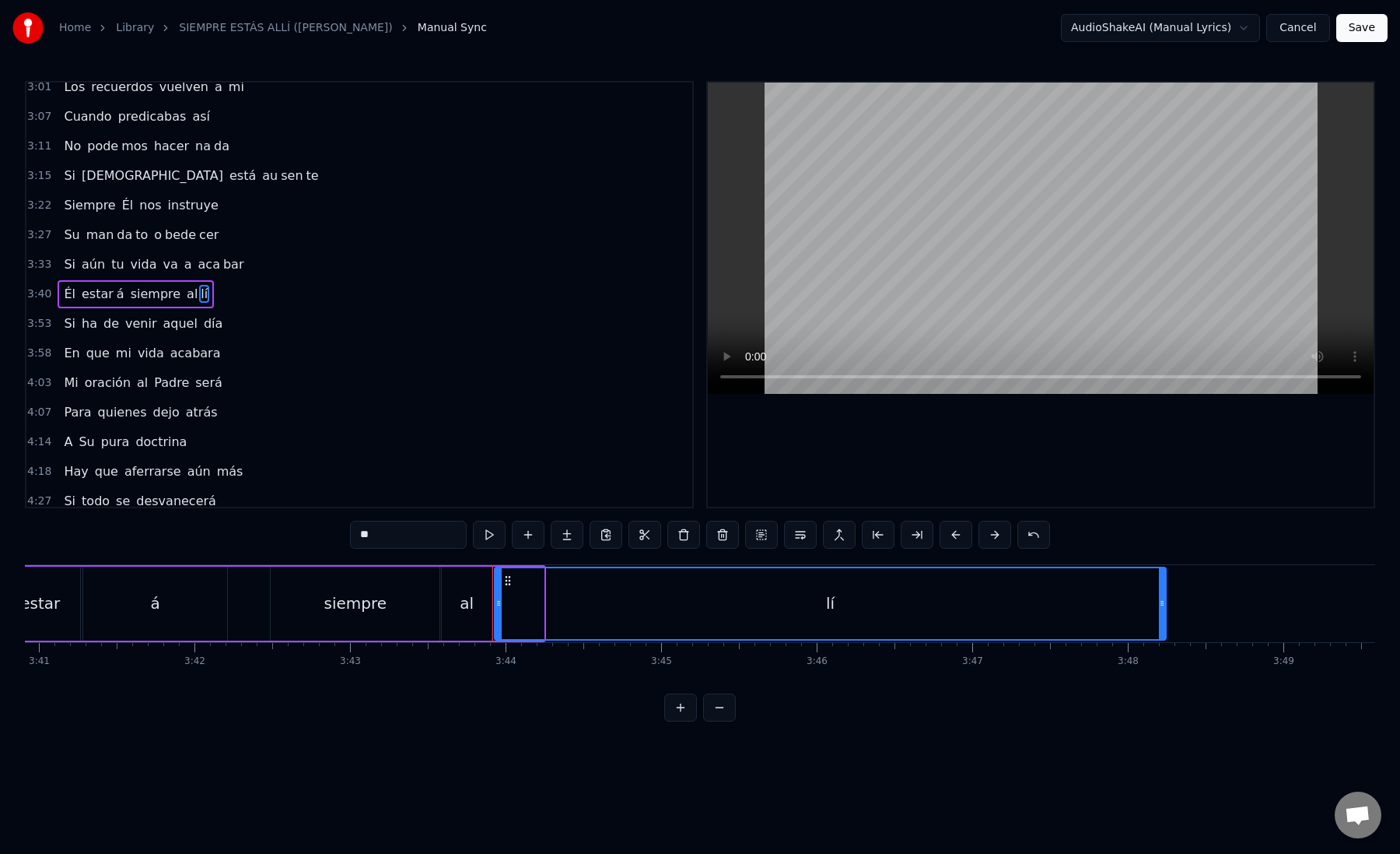
drag, startPoint x: 539, startPoint y: 604, endPoint x: 1162, endPoint y: 616, distance: 623.1
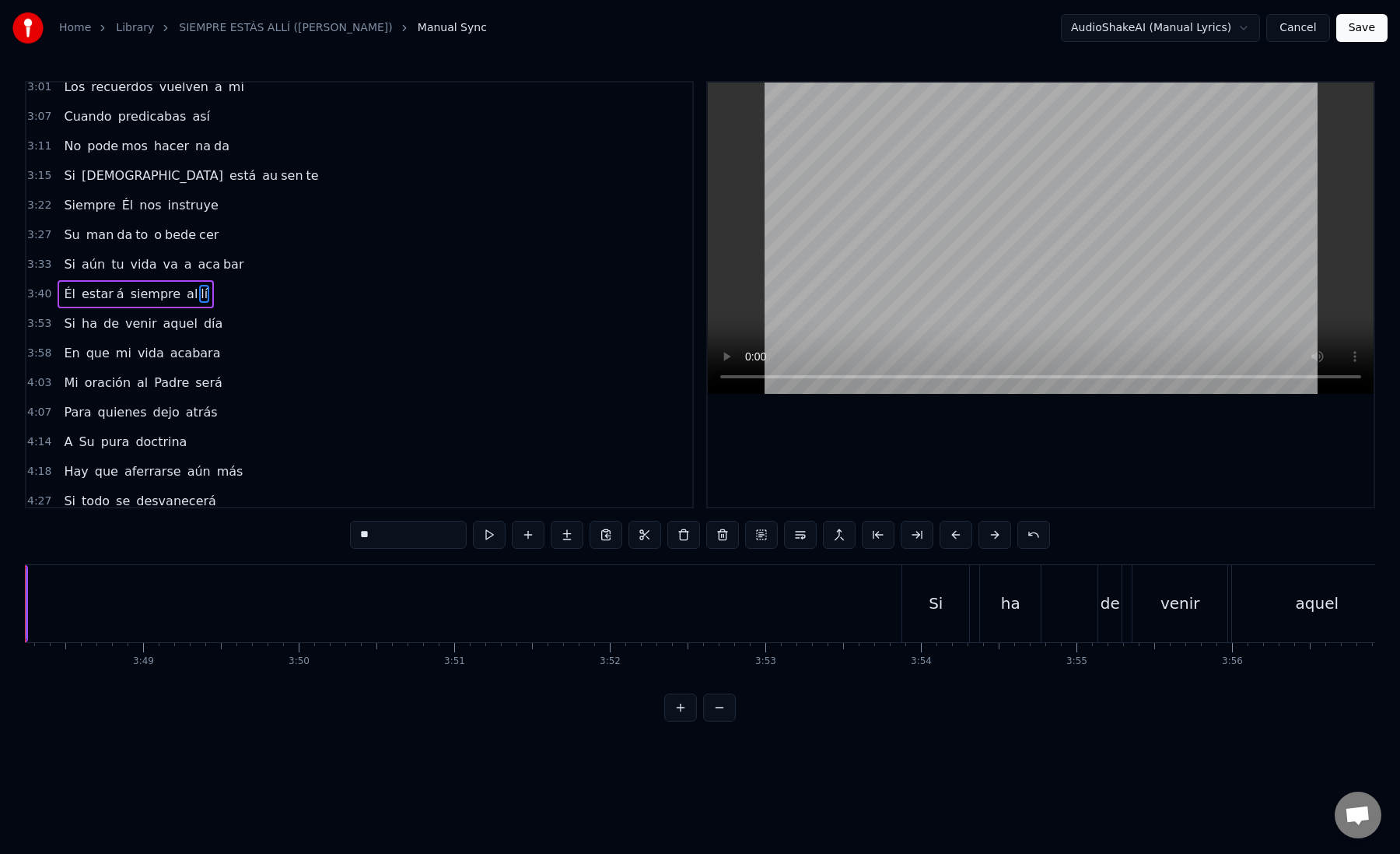
scroll to position [0, 35511]
type input "**"
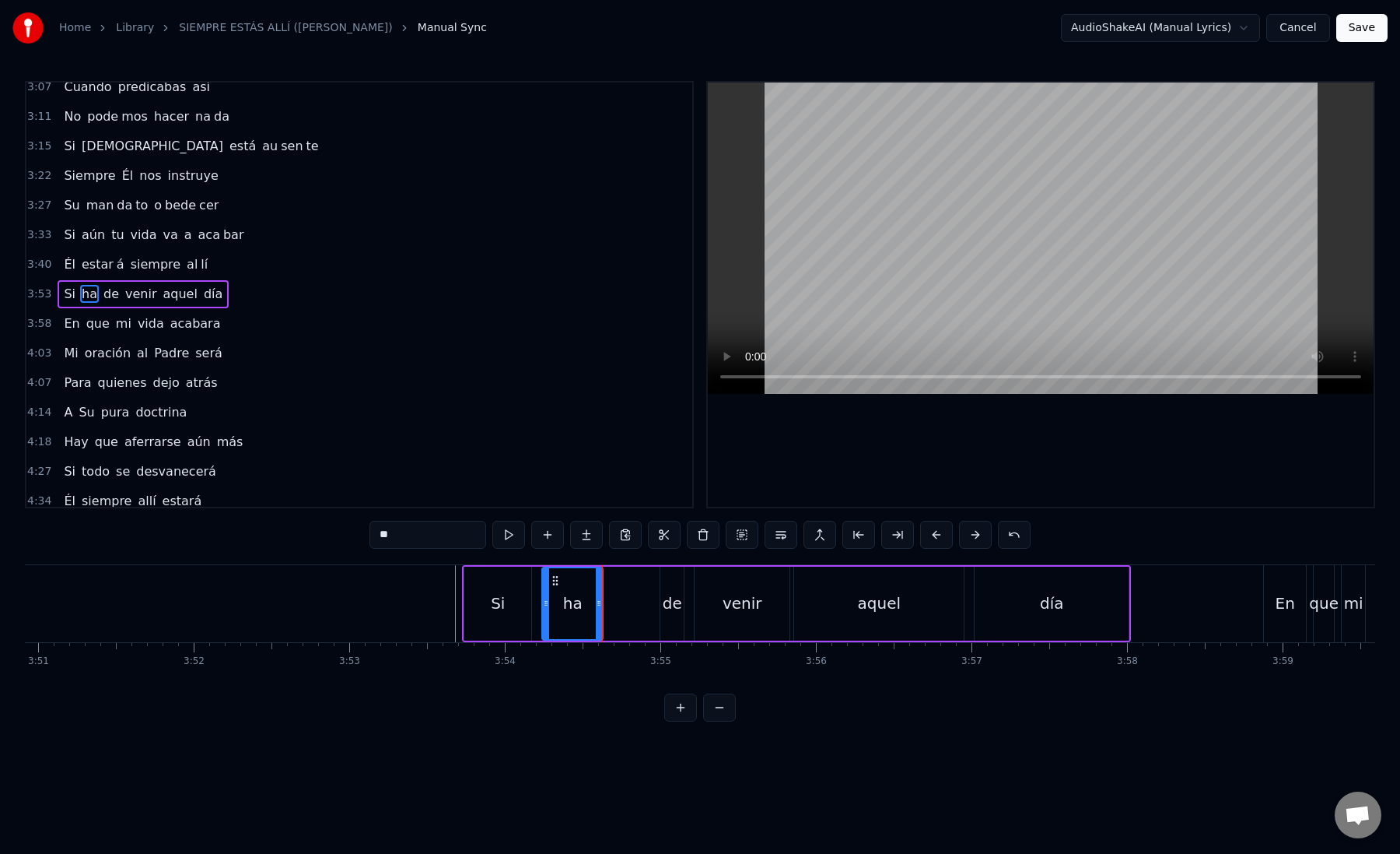
scroll to position [0, 35999]
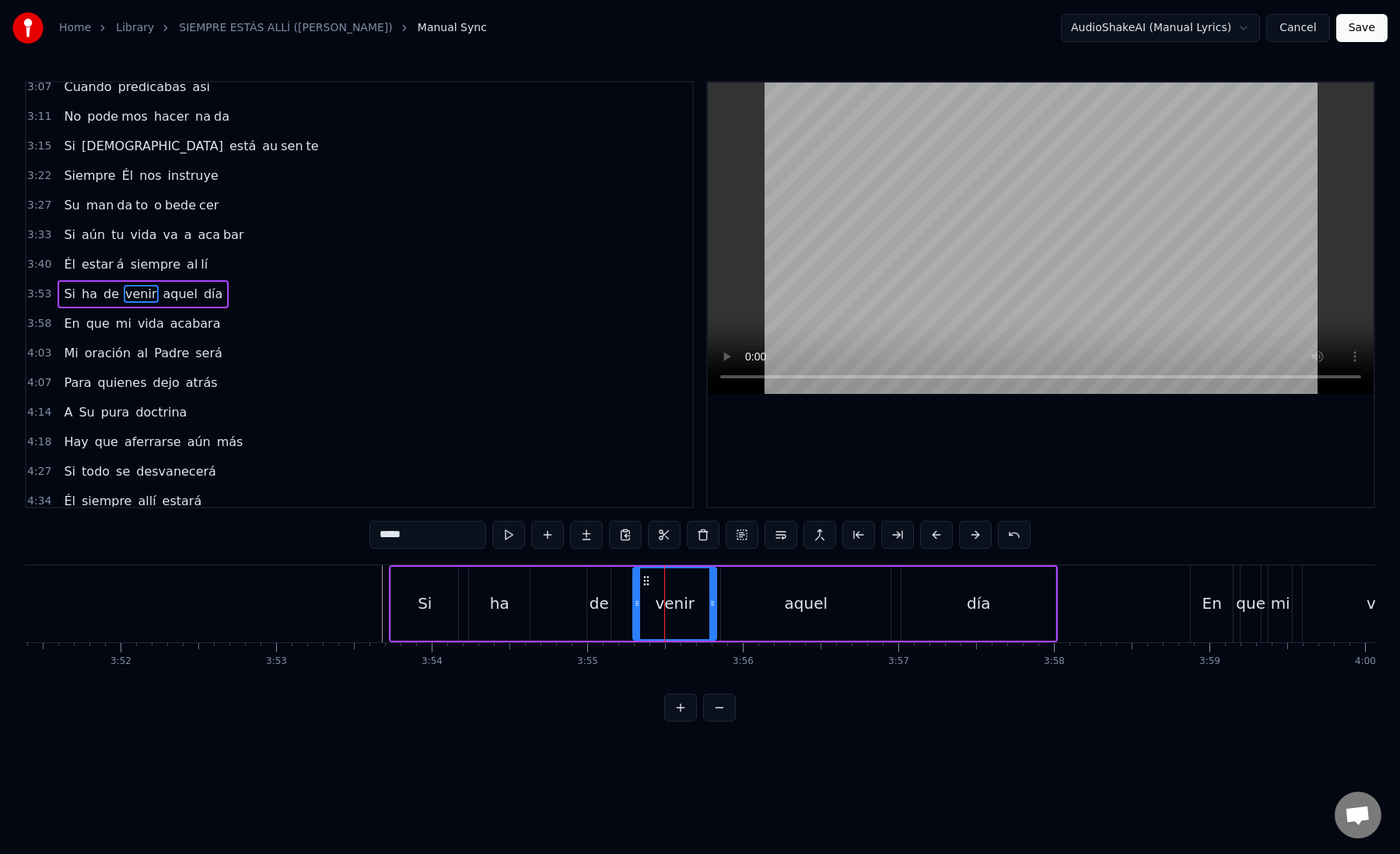
drag, startPoint x: 624, startPoint y: 609, endPoint x: 638, endPoint y: 610, distance: 14.0
drag, startPoint x: 607, startPoint y: 605, endPoint x: 627, endPoint y: 604, distance: 20.0
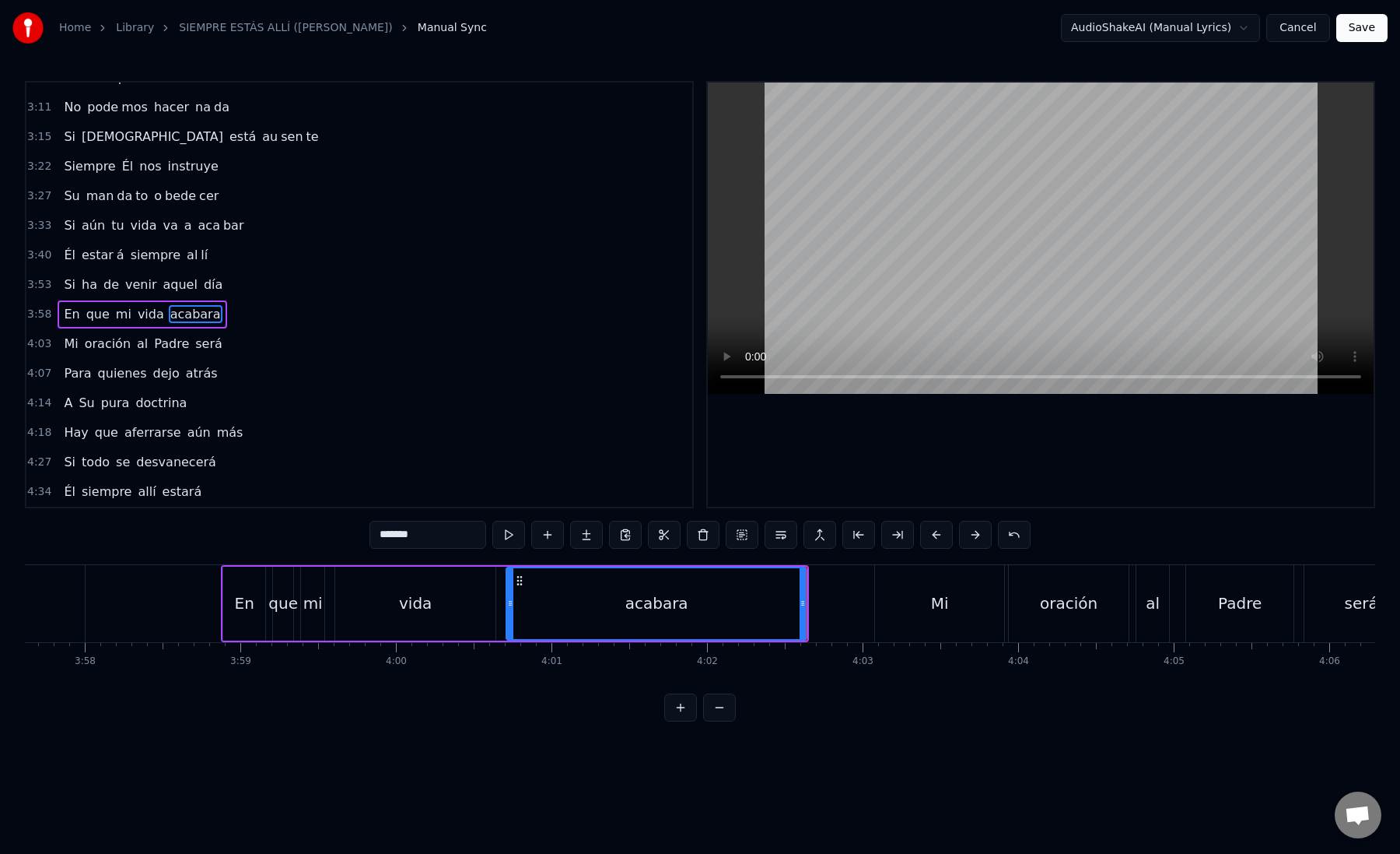
scroll to position [0, 37155]
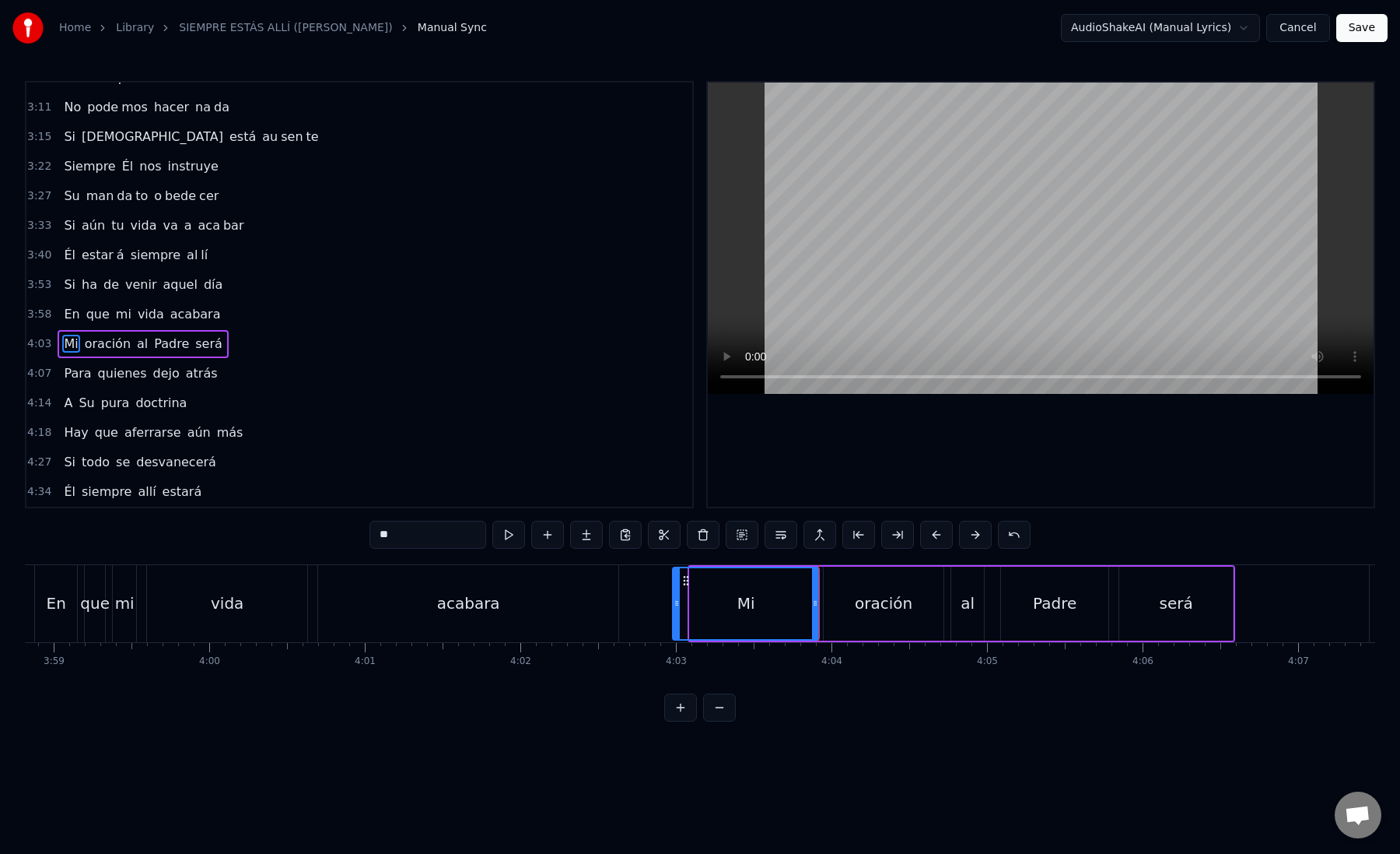
drag, startPoint x: 692, startPoint y: 610, endPoint x: 675, endPoint y: 610, distance: 17.0
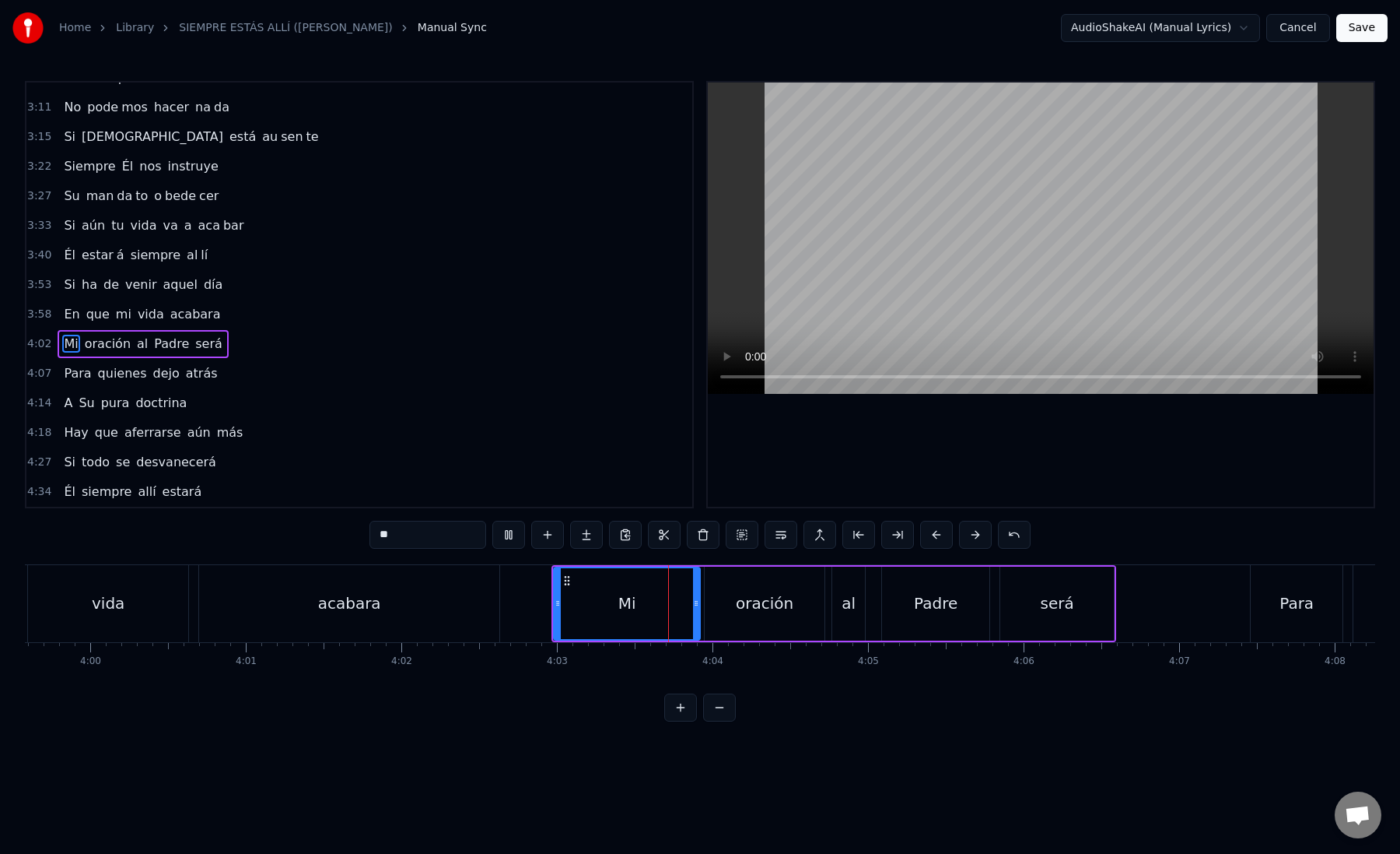
scroll to position [0, 37288]
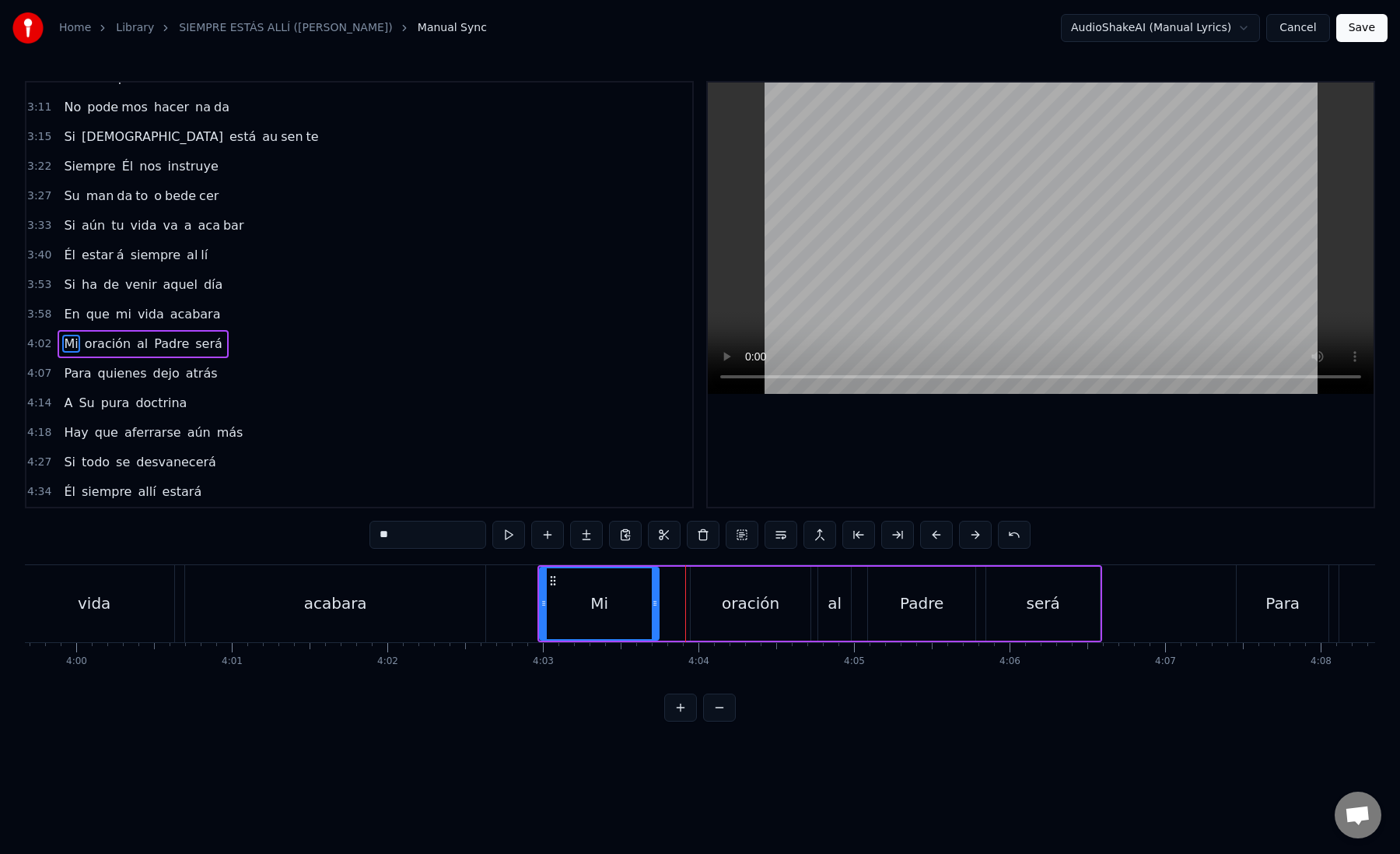
drag, startPoint x: 684, startPoint y: 608, endPoint x: 651, endPoint y: 607, distance: 33.0
type input "*******"
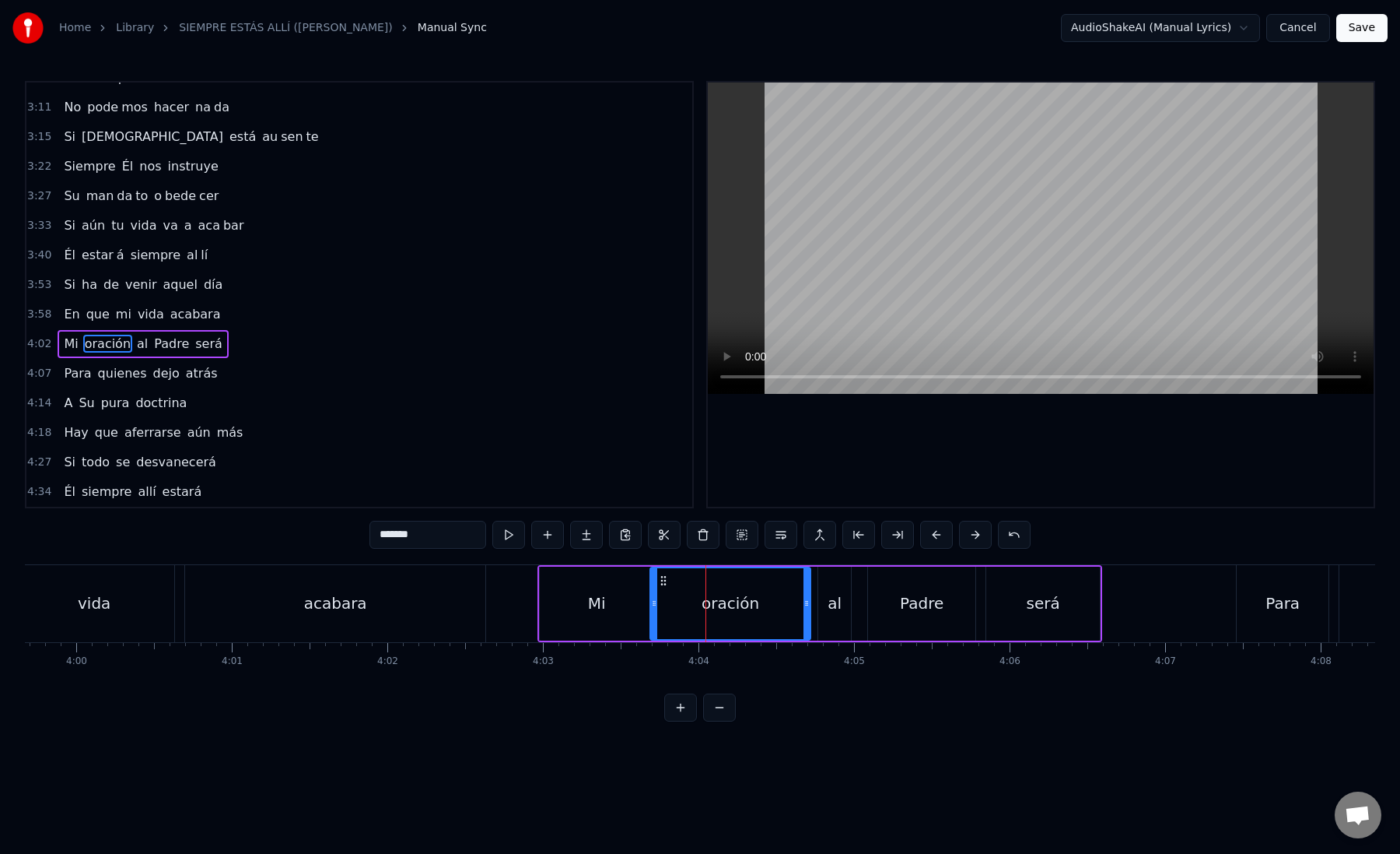
drag, startPoint x: 697, startPoint y: 607, endPoint x: 657, endPoint y: 606, distance: 40.0
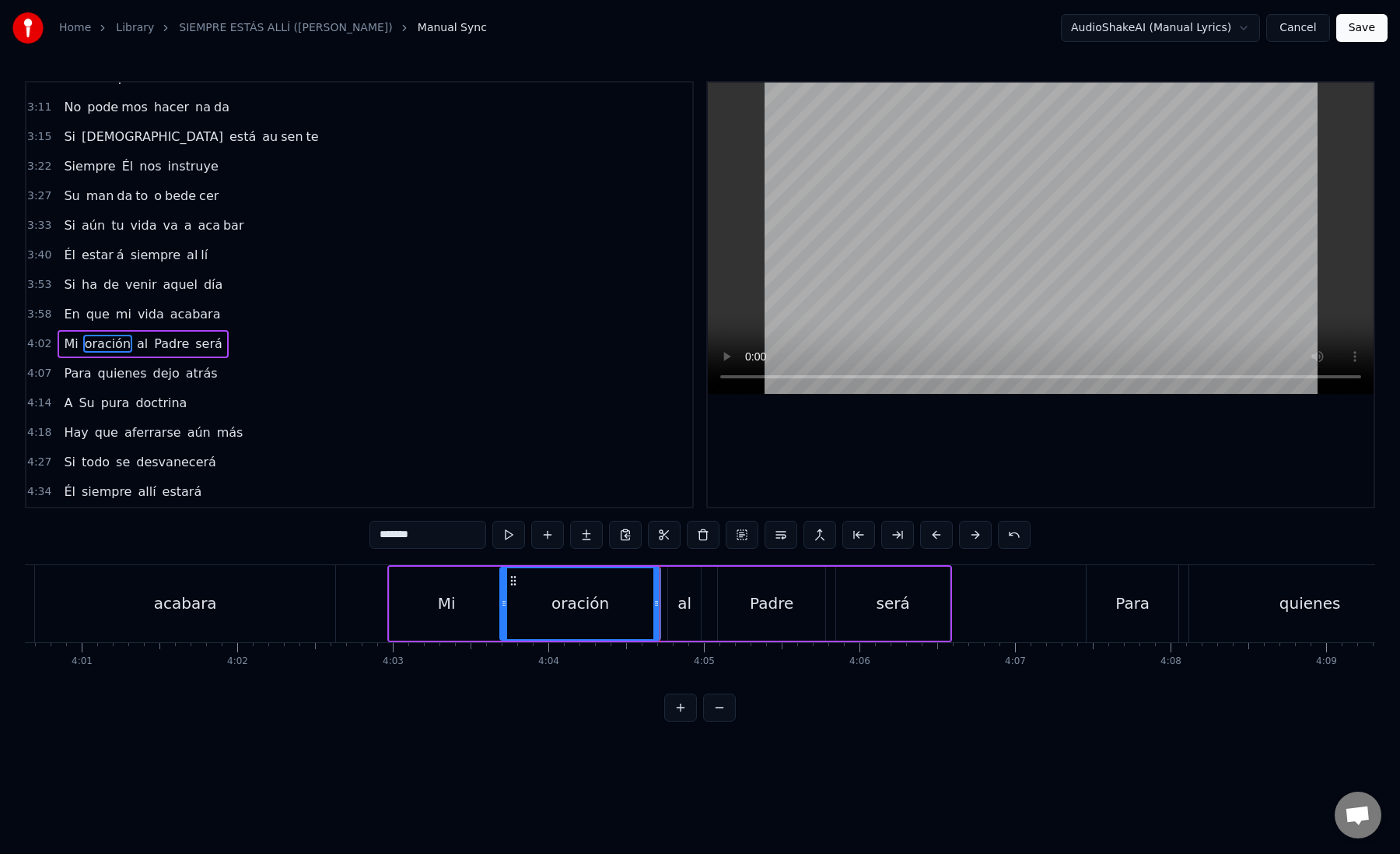
scroll to position [0, 37478]
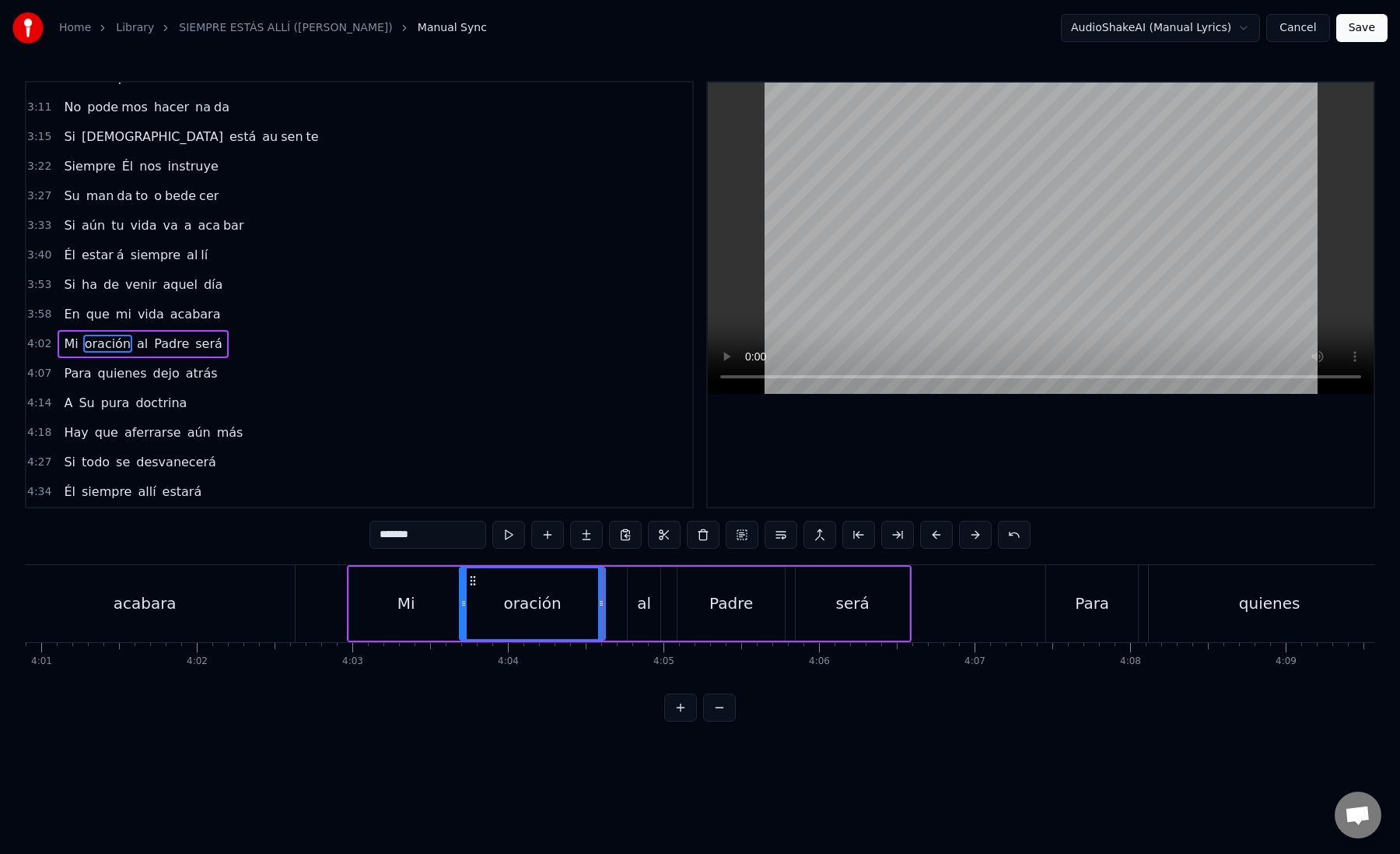
drag, startPoint x: 617, startPoint y: 605, endPoint x: 603, endPoint y: 605, distance: 14.0
drag, startPoint x: 630, startPoint y: 605, endPoint x: 609, endPoint y: 605, distance: 21.0
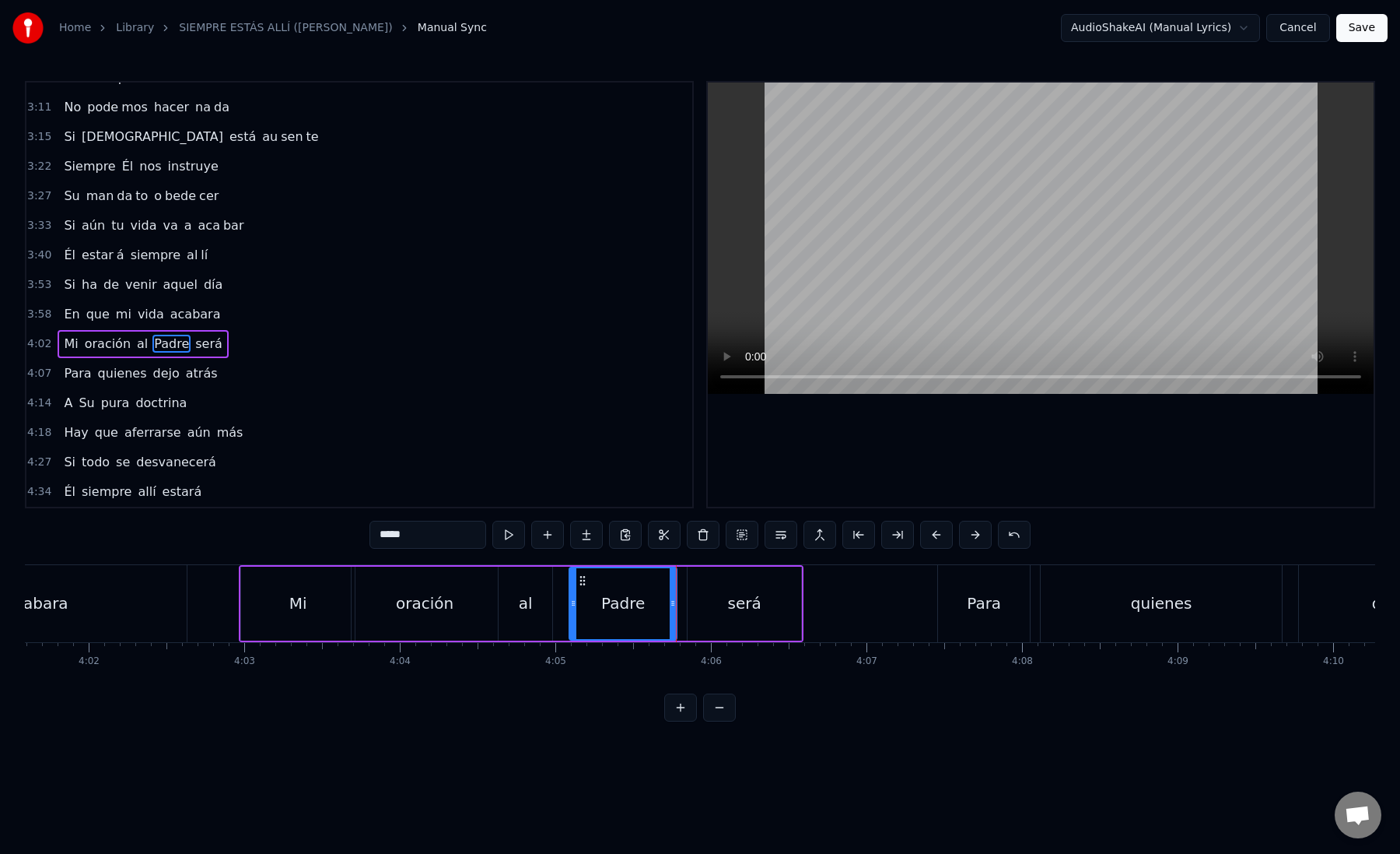
scroll to position [0, 37649]
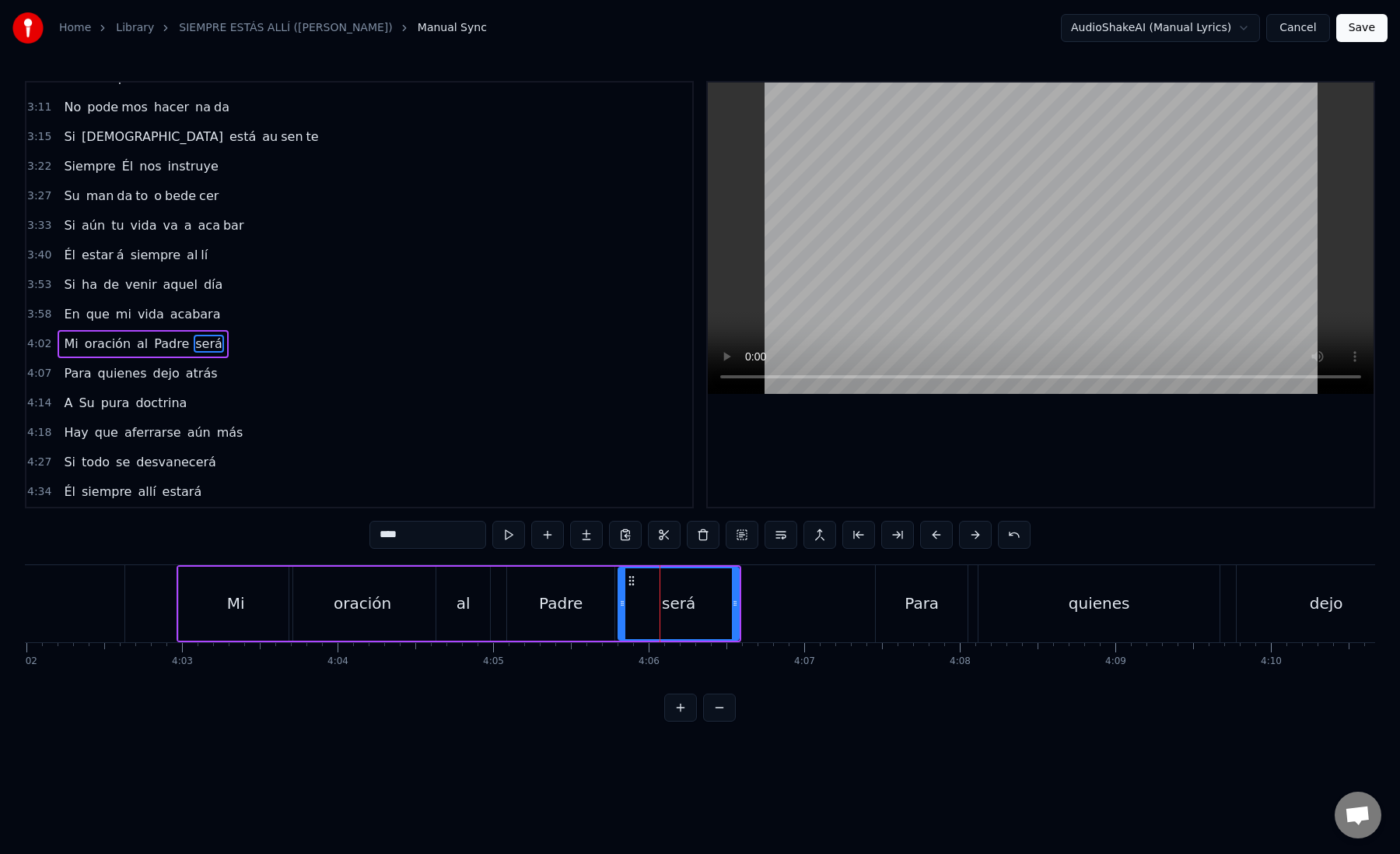
drag, startPoint x: 626, startPoint y: 603, endPoint x: 616, endPoint y: 603, distance: 10.0
drag, startPoint x: 394, startPoint y: 538, endPoint x: 445, endPoint y: 545, distance: 51.5
type input "***"
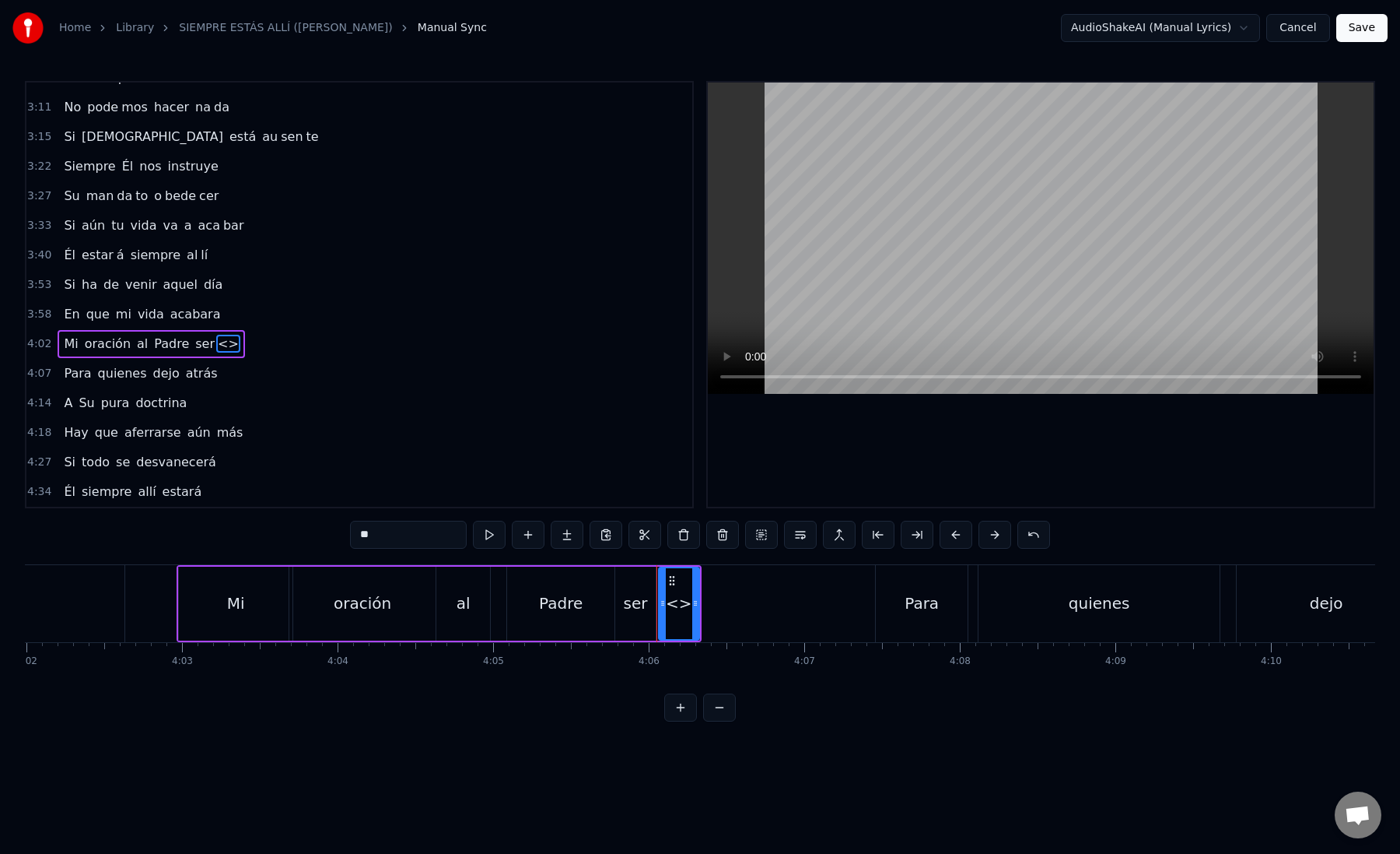
paste input "text"
drag, startPoint x: 409, startPoint y: 527, endPoint x: 427, endPoint y: 555, distance: 33.3
drag, startPoint x: 694, startPoint y: 606, endPoint x: 786, endPoint y: 612, distance: 92.2
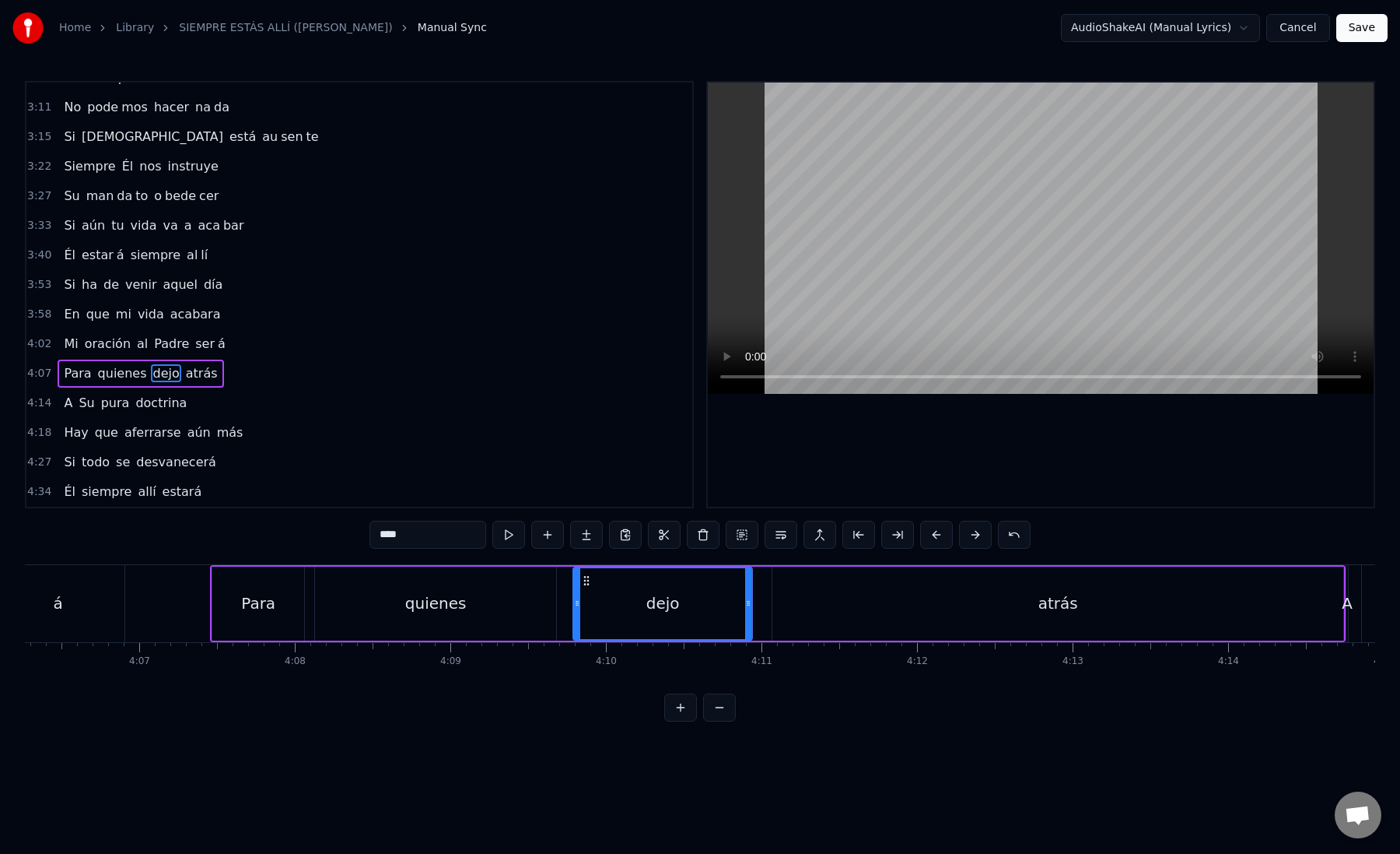
scroll to position [0, 38415]
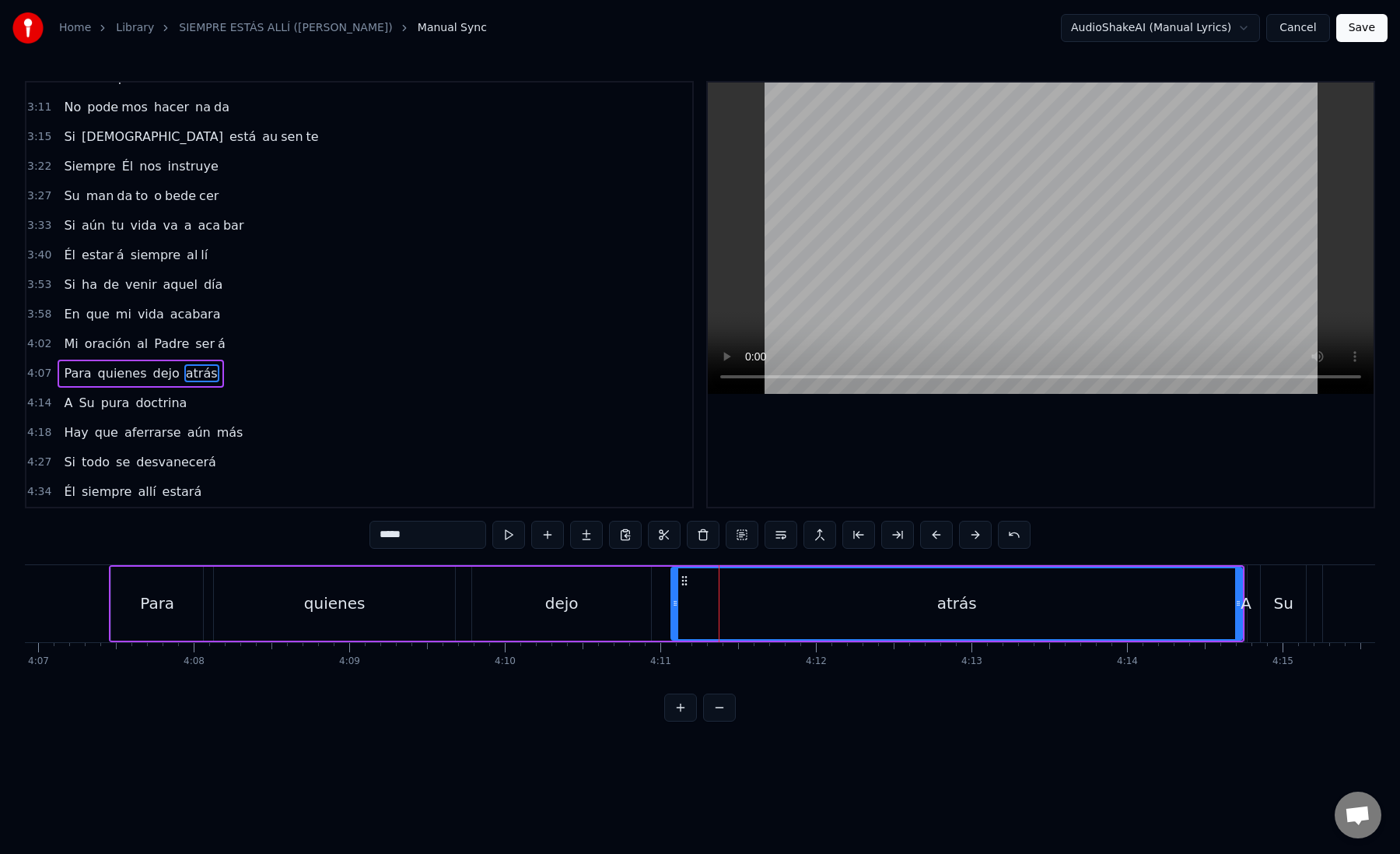
drag, startPoint x: 392, startPoint y: 536, endPoint x: 405, endPoint y: 541, distance: 13.9
type input "**"
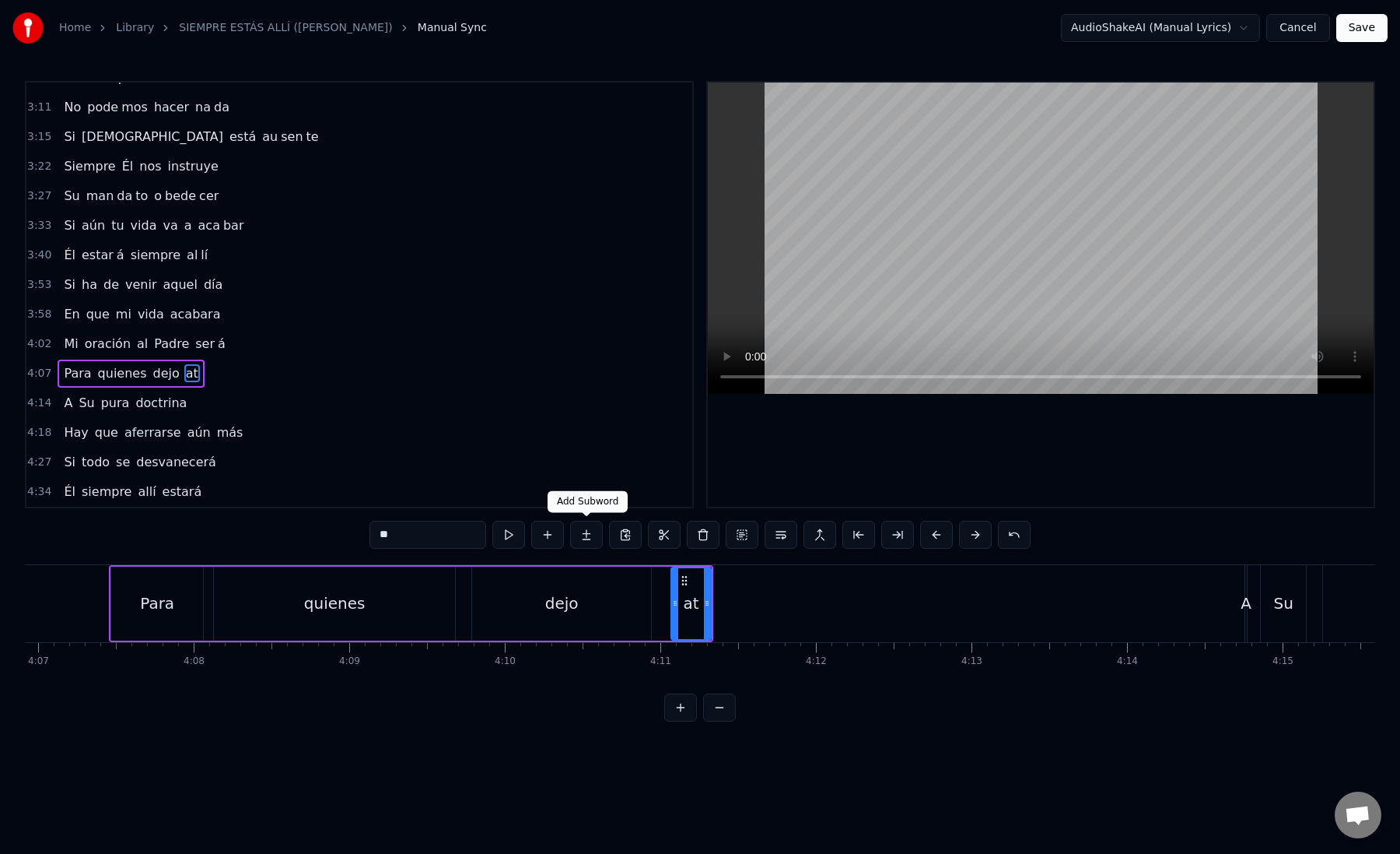
drag, startPoint x: 587, startPoint y: 539, endPoint x: 546, endPoint y: 539, distance: 41.0
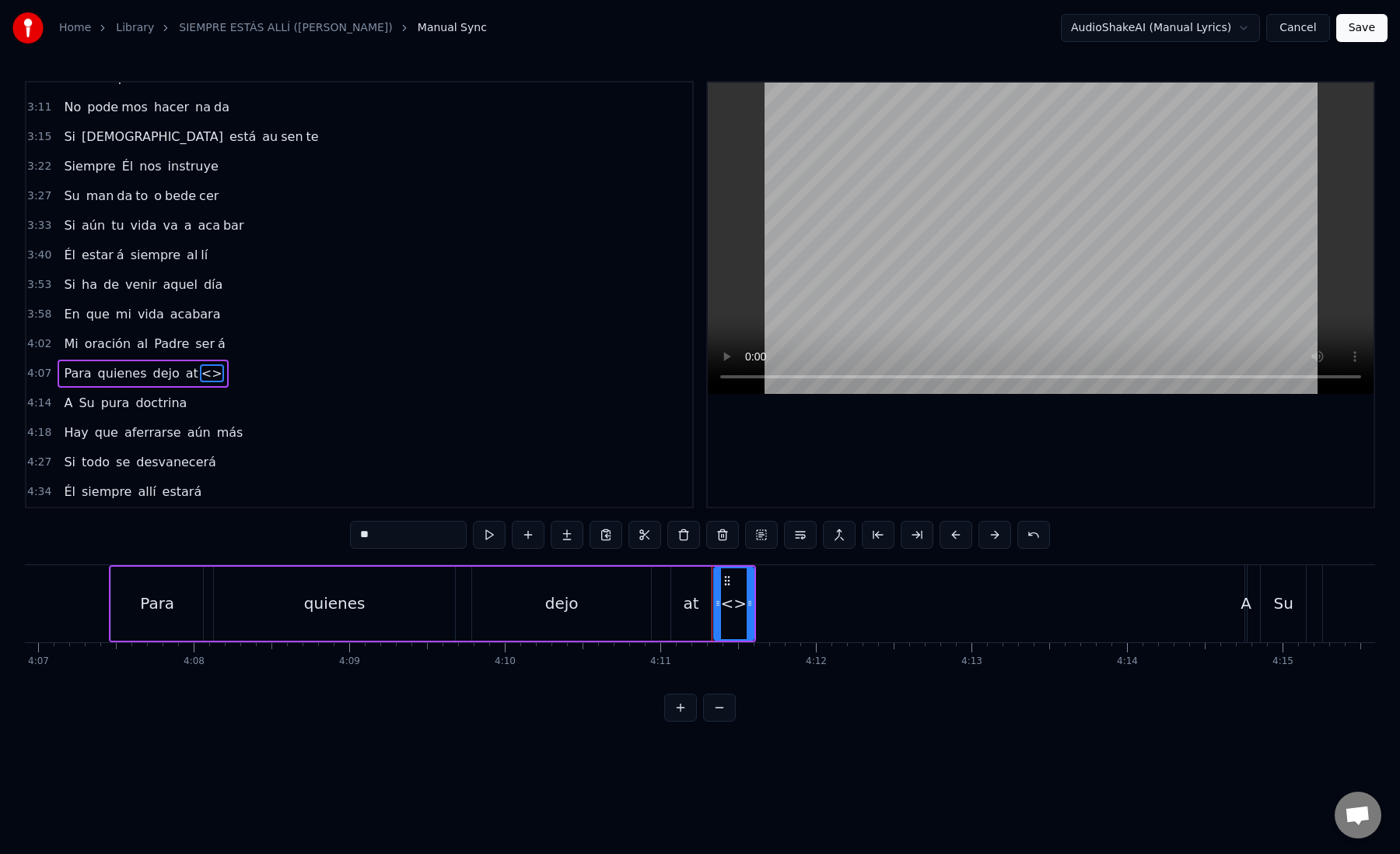
paste input "*"
drag, startPoint x: 410, startPoint y: 539, endPoint x: 346, endPoint y: 539, distance: 64.0
drag, startPoint x: 748, startPoint y: 606, endPoint x: 1111, endPoint y: 612, distance: 363.0
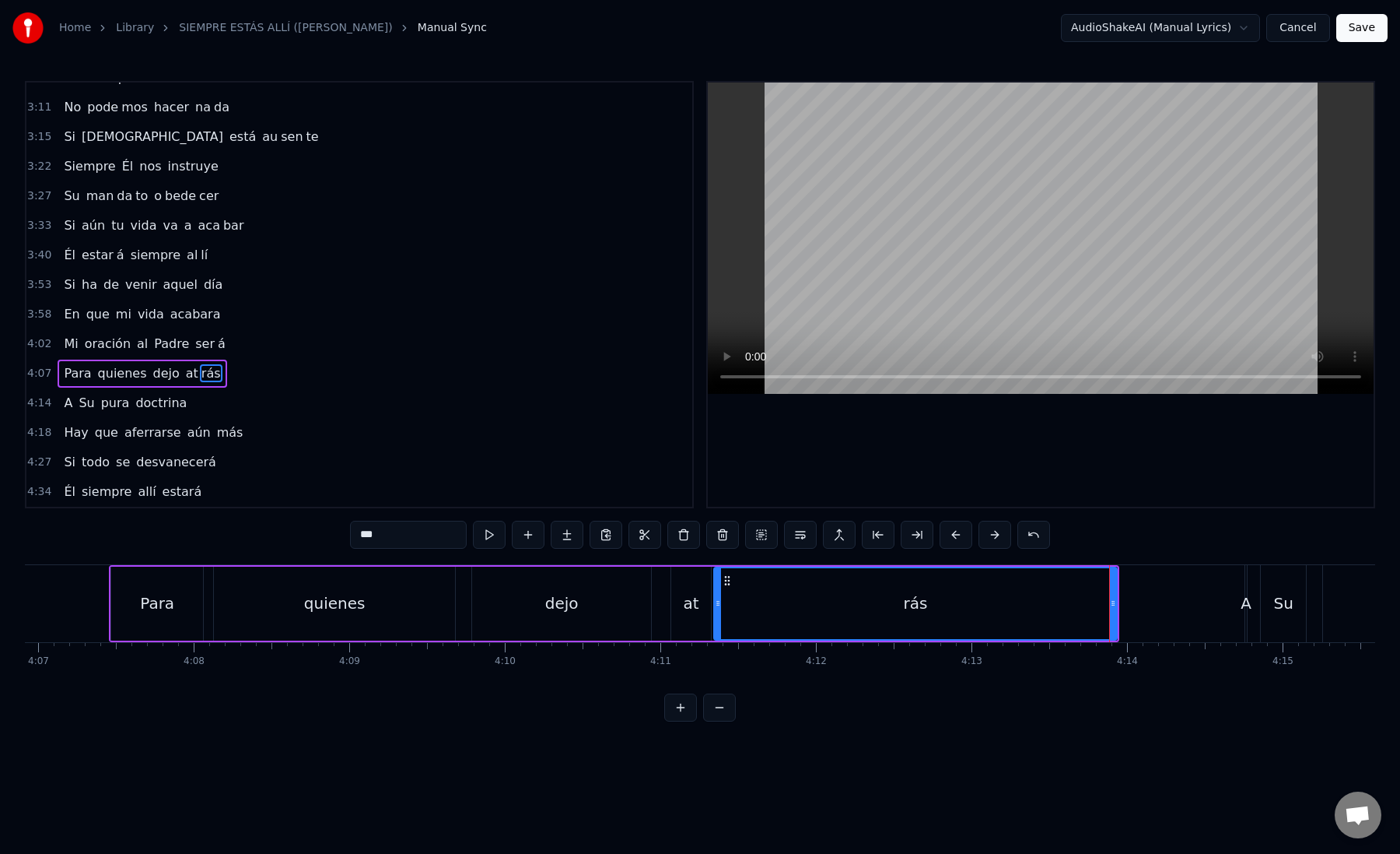
type input "***"
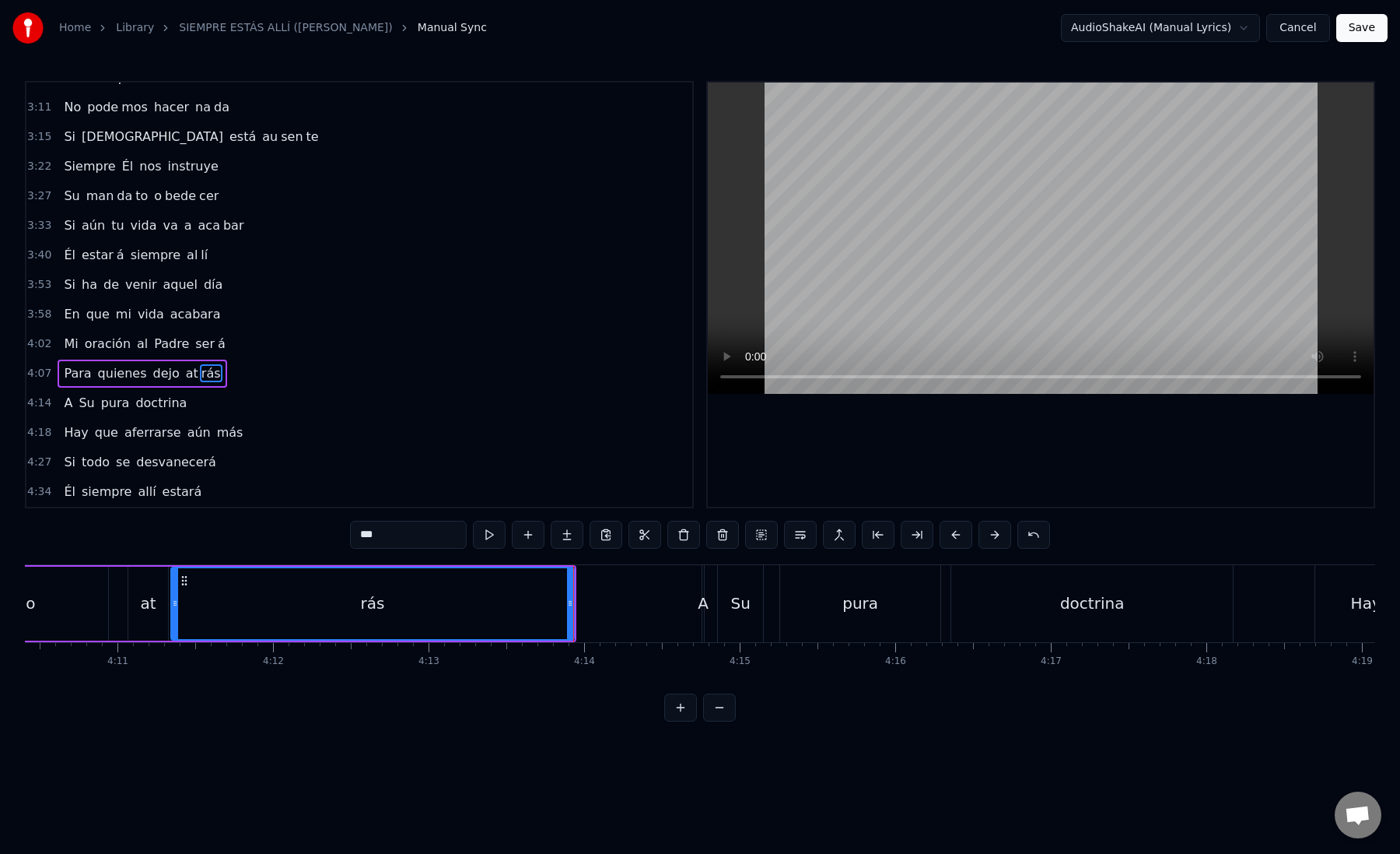
scroll to position [0, 38962]
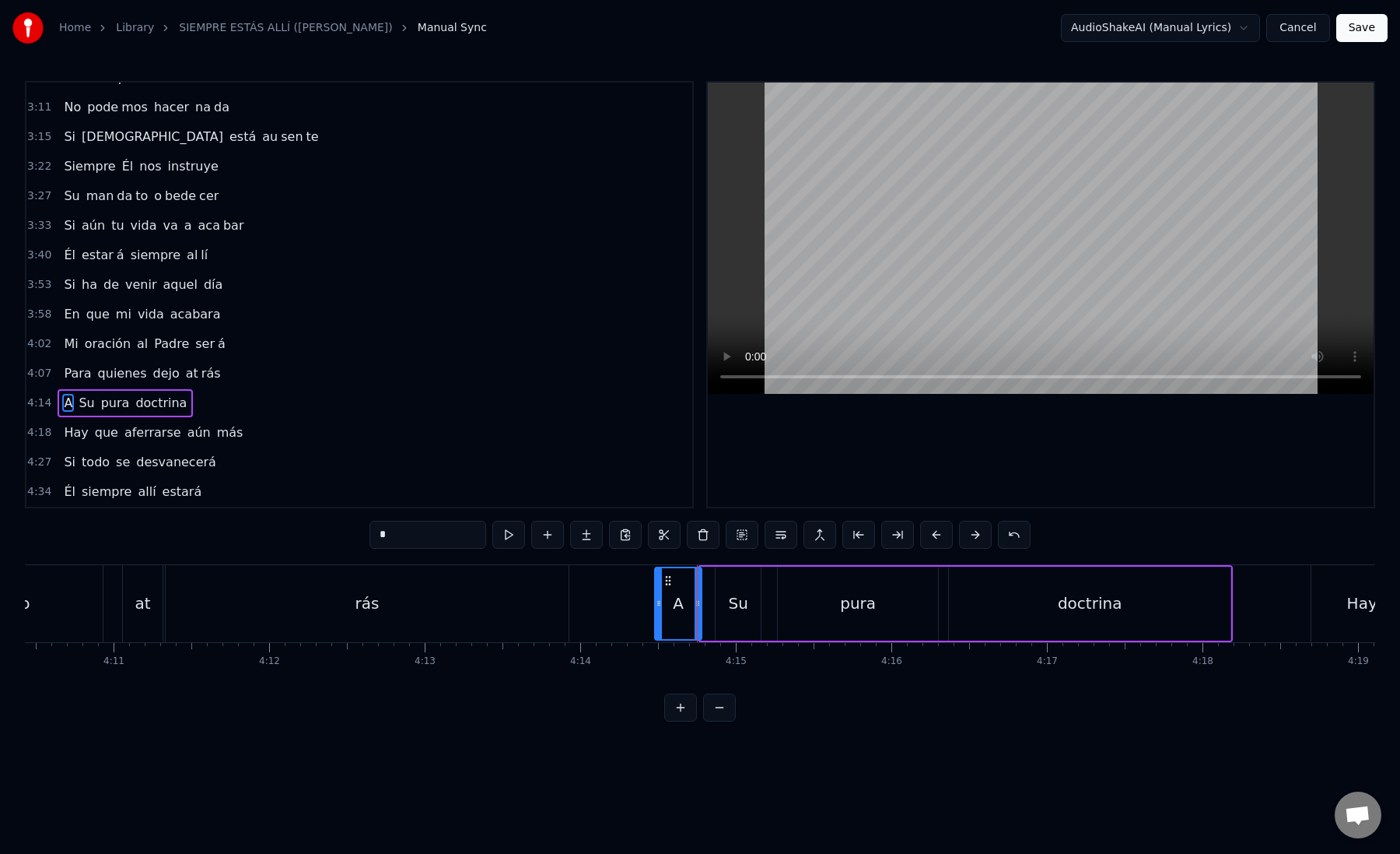
drag, startPoint x: 701, startPoint y: 603, endPoint x: 657, endPoint y: 603, distance: 44.0
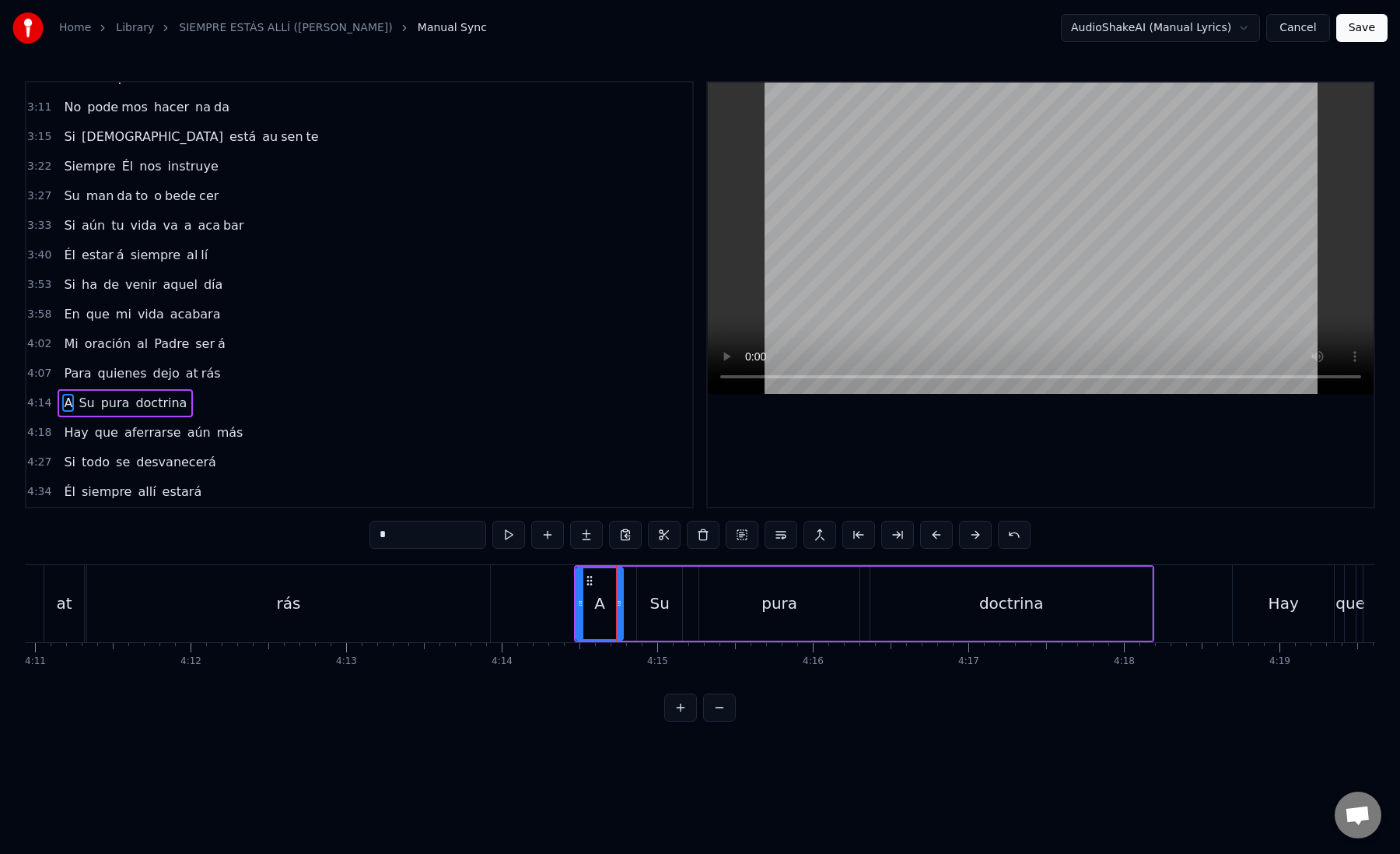
scroll to position [0, 39107]
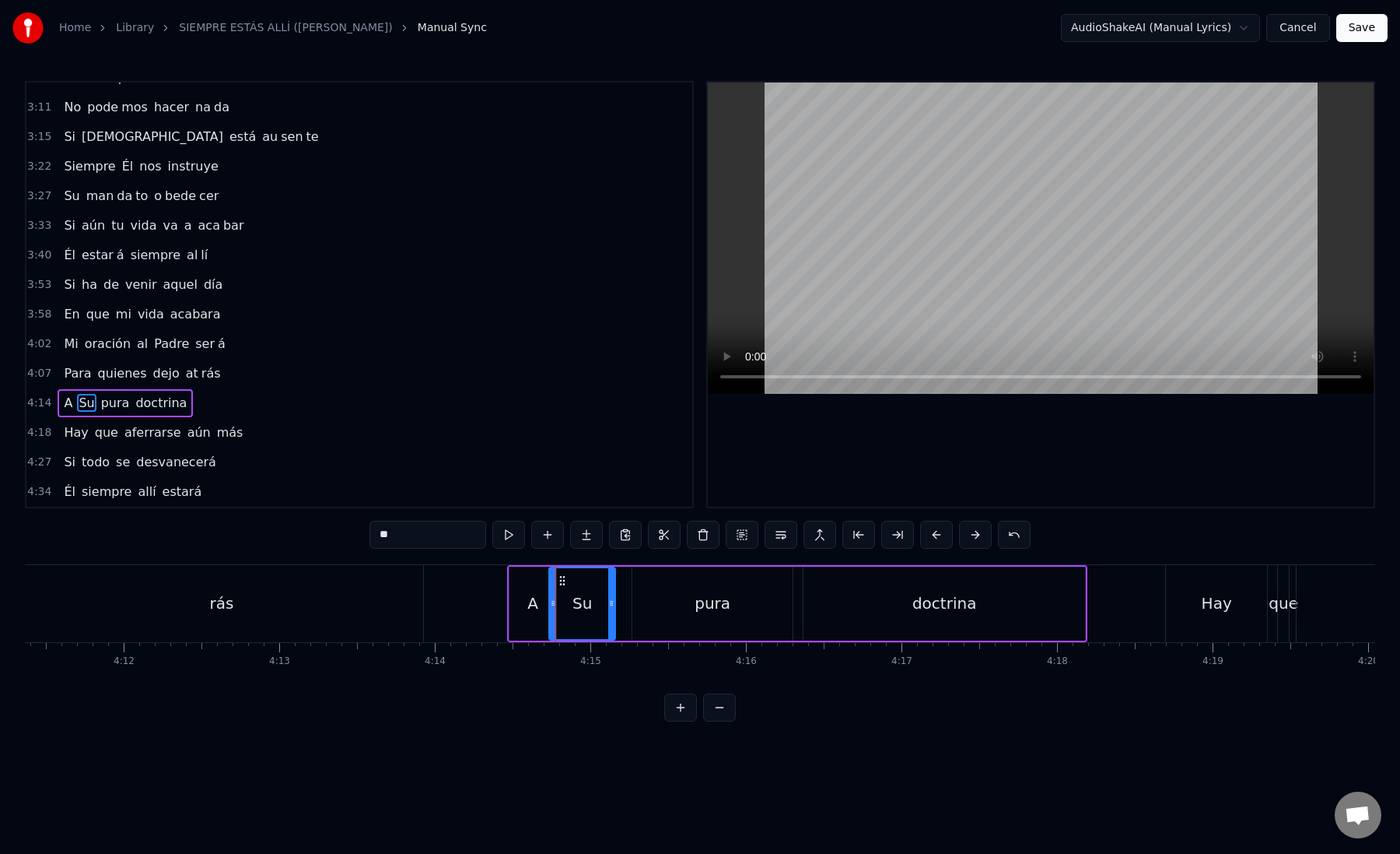
drag, startPoint x: 572, startPoint y: 607, endPoint x: 549, endPoint y: 606, distance: 23.0
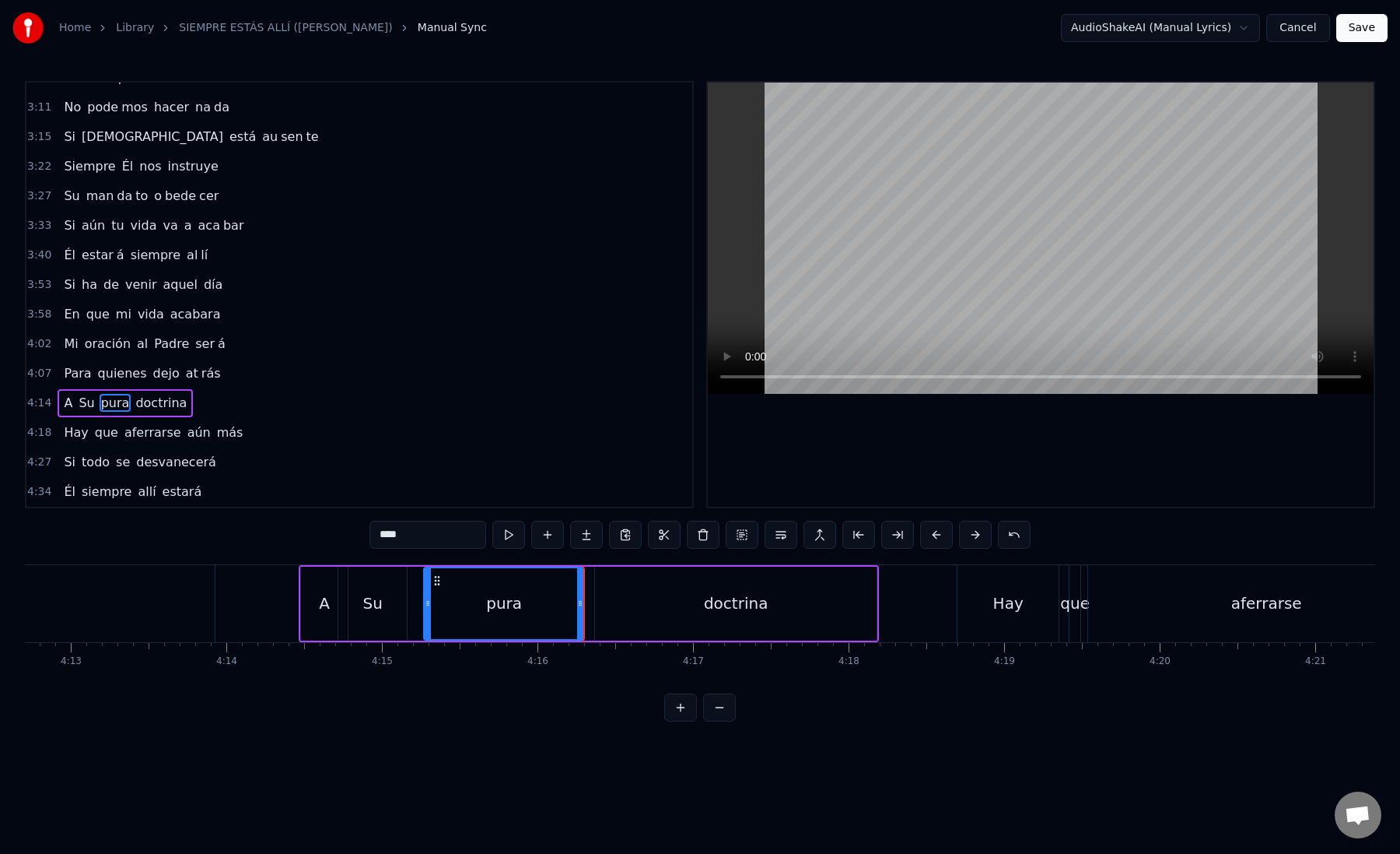
scroll to position [0, 39413]
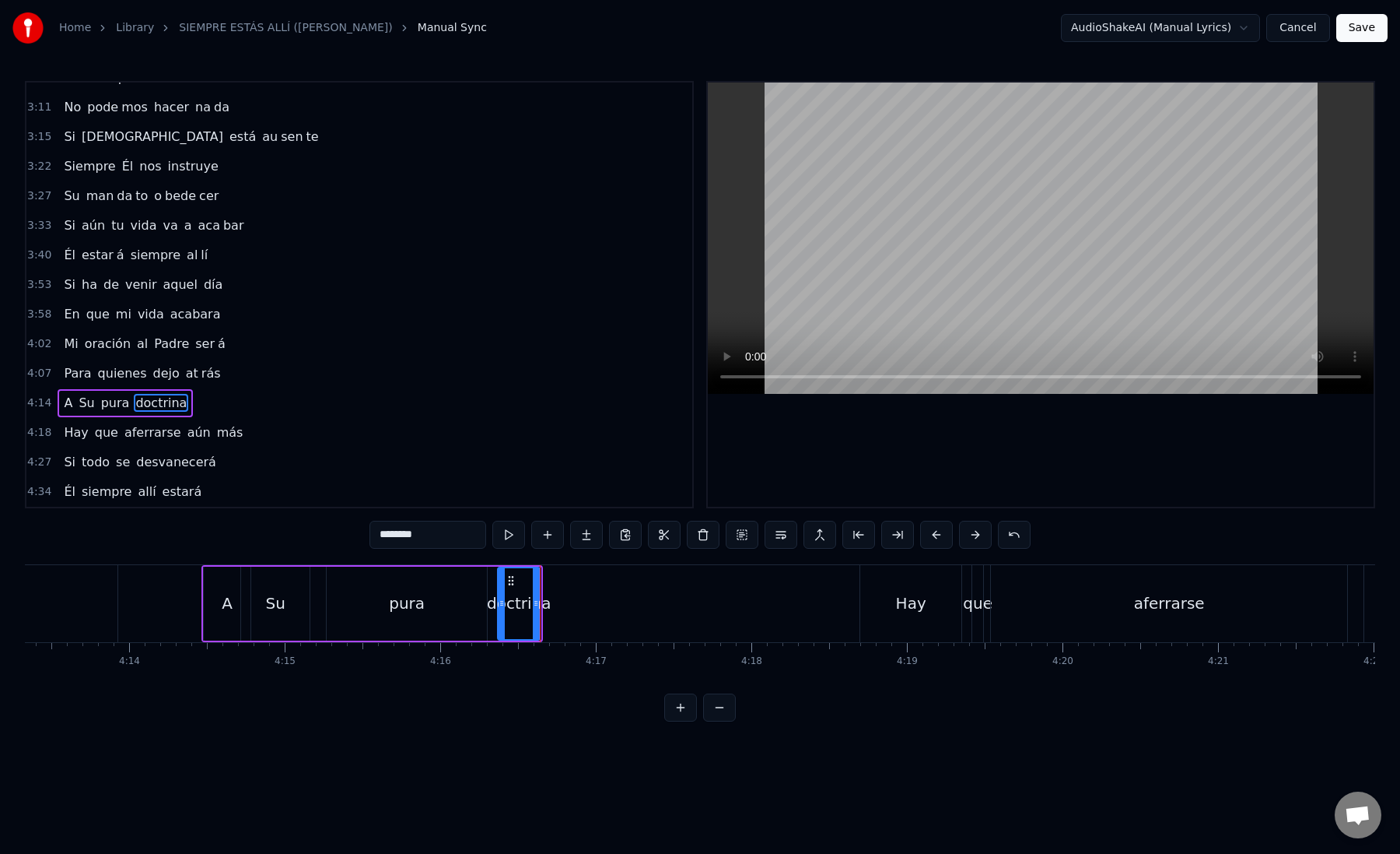
drag, startPoint x: 399, startPoint y: 536, endPoint x: 464, endPoint y: 542, distance: 65.3
type input "***"
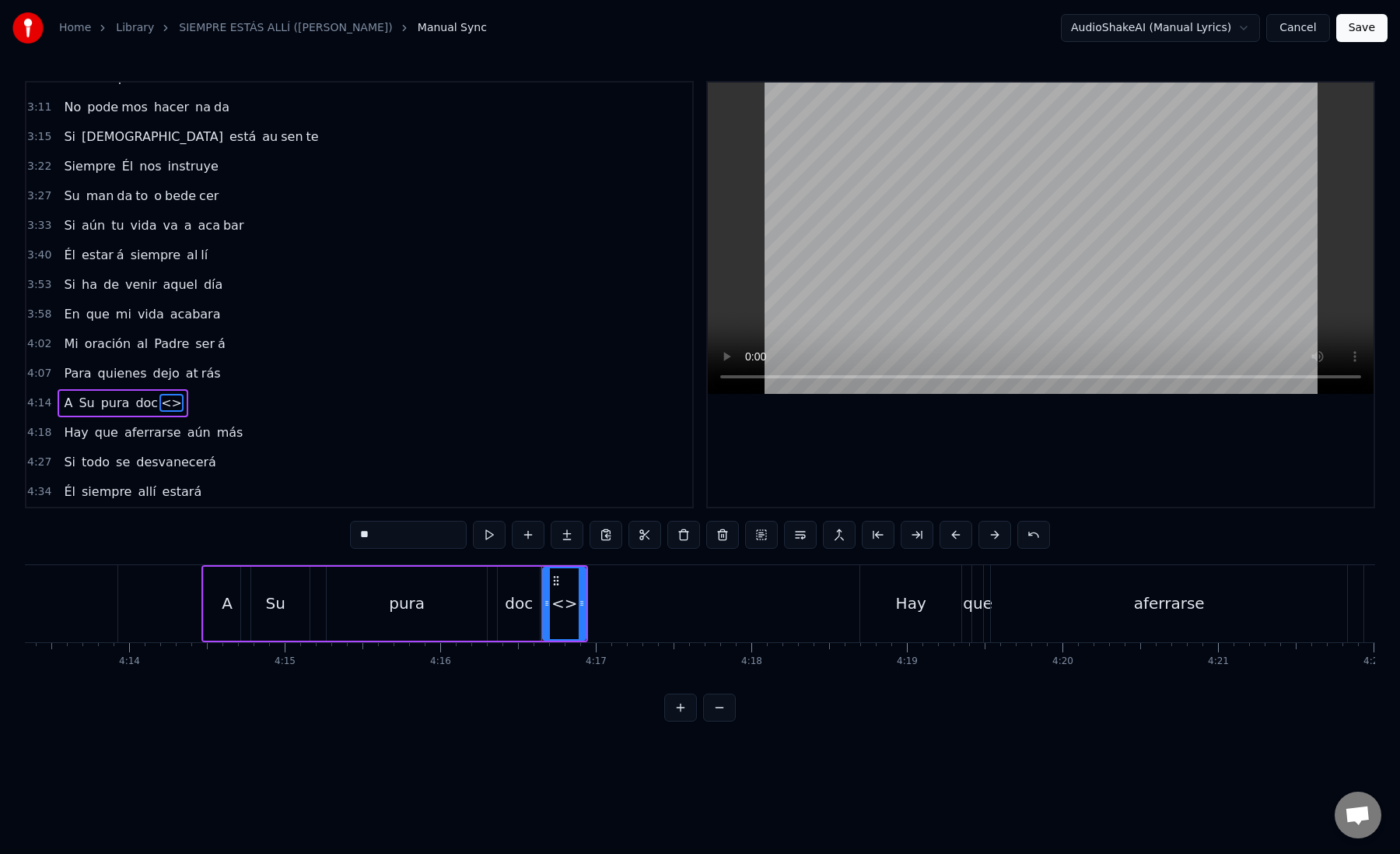
paste input "***"
drag, startPoint x: 409, startPoint y: 541, endPoint x: 356, endPoint y: 533, distance: 53.6
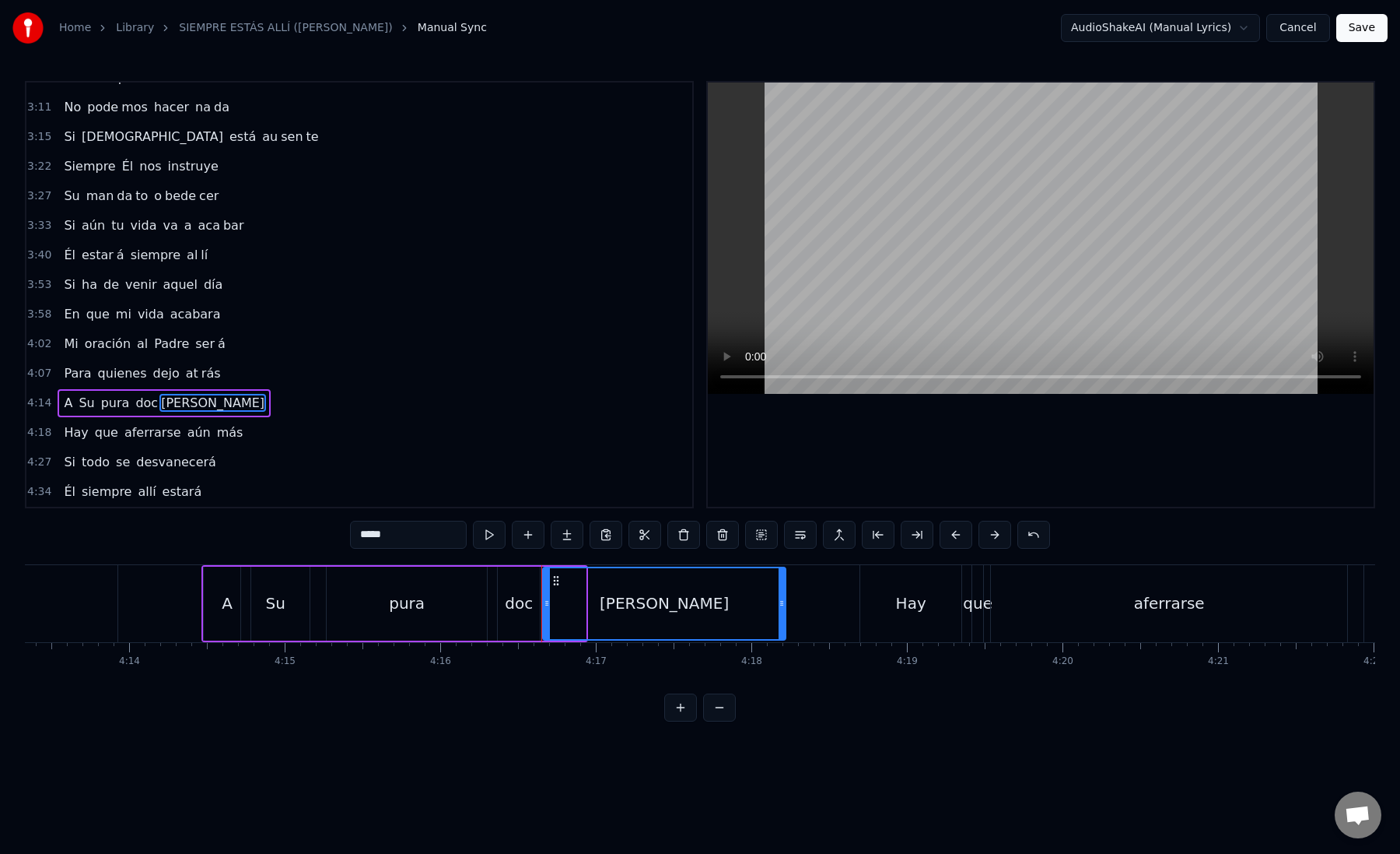
drag, startPoint x: 582, startPoint y: 604, endPoint x: 782, endPoint y: 619, distance: 200.6
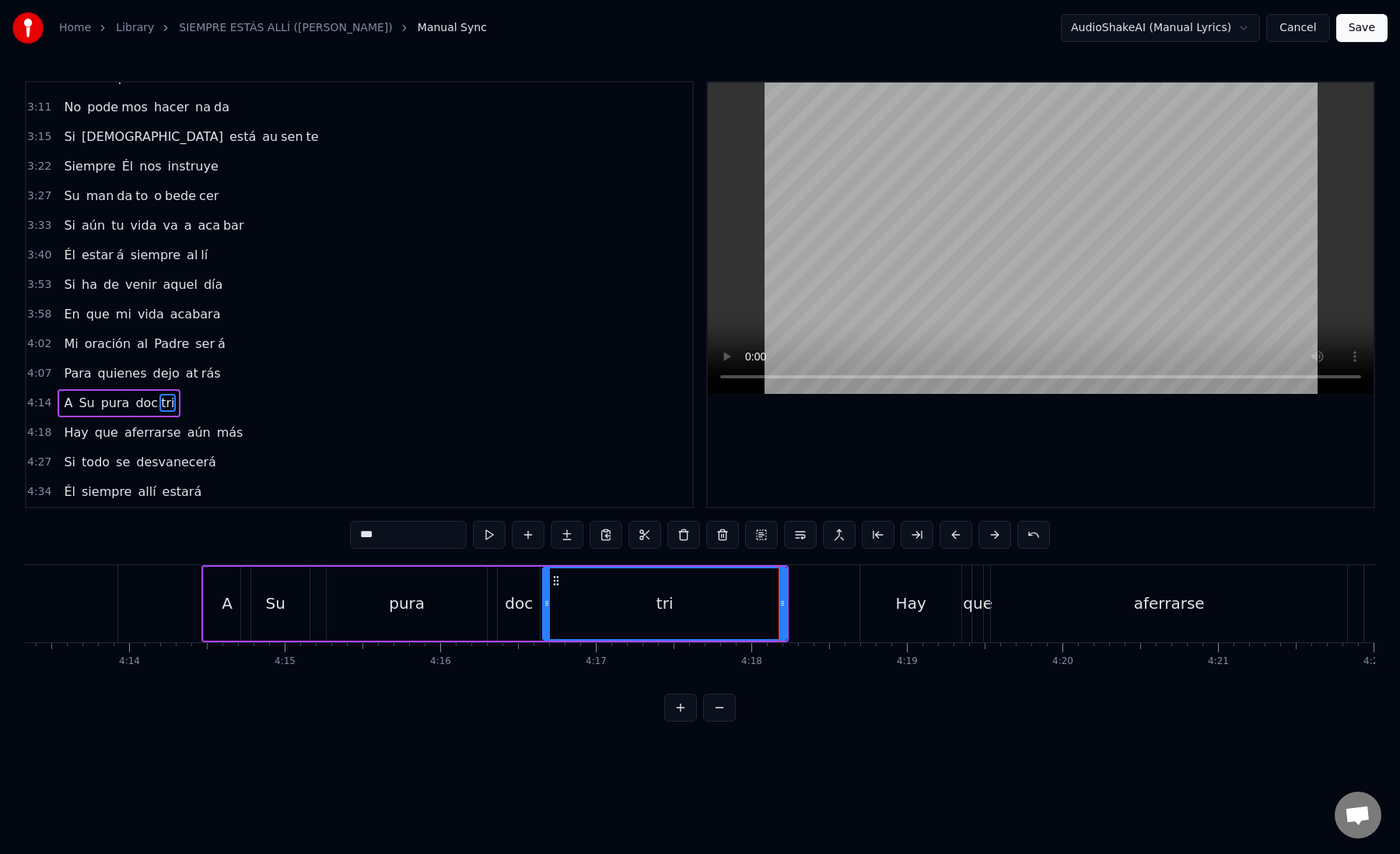
type input "***"
drag, startPoint x: 782, startPoint y: 608, endPoint x: 652, endPoint y: 604, distance: 130.1
paste input "text"
drag, startPoint x: 387, startPoint y: 535, endPoint x: 355, endPoint y: 535, distance: 32.0
drag, startPoint x: 770, startPoint y: 604, endPoint x: 809, endPoint y: 609, distance: 39.3
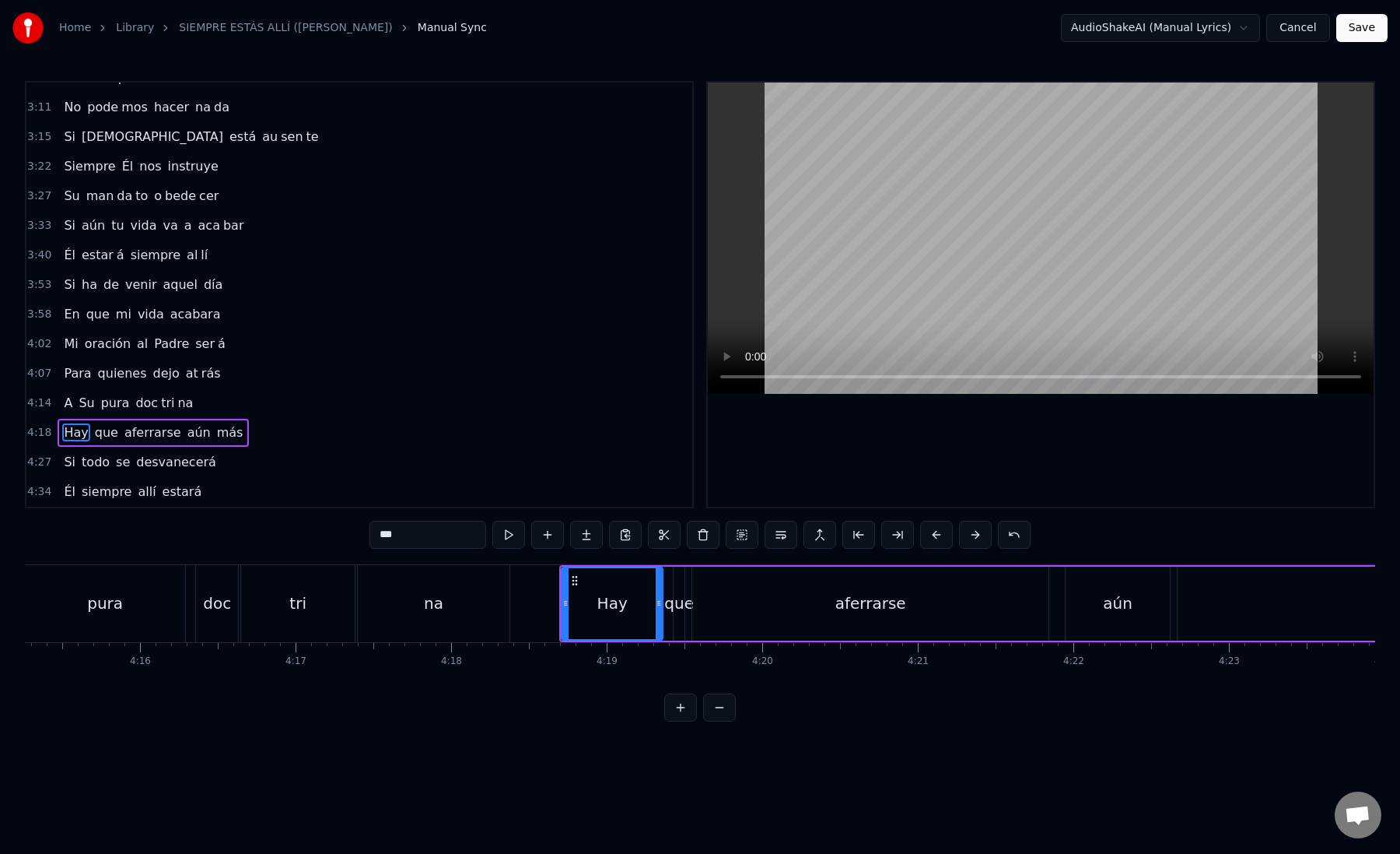
scroll to position [0, 39715]
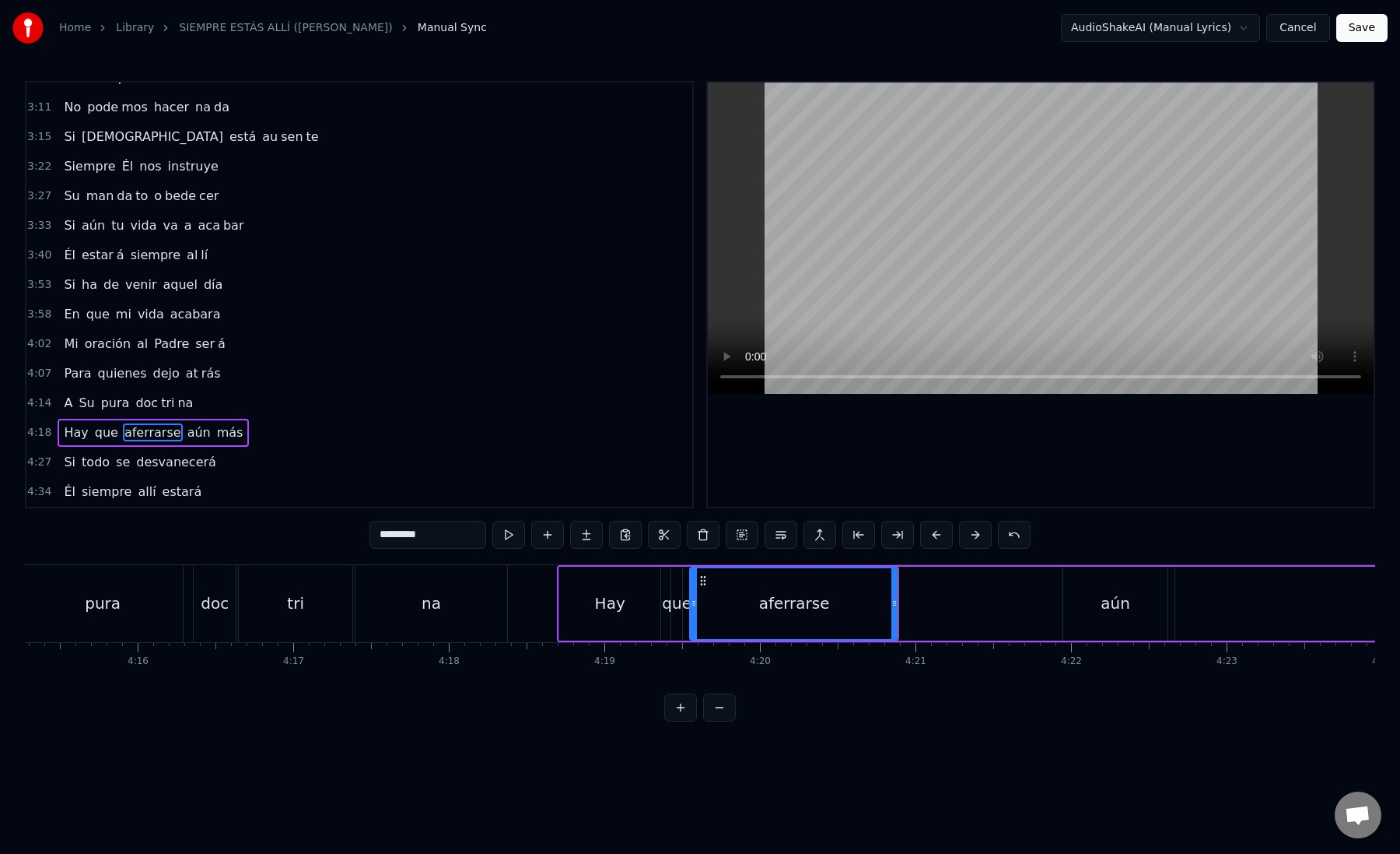
drag, startPoint x: 414, startPoint y: 536, endPoint x: 442, endPoint y: 537, distance: 28.0
type input "*******"
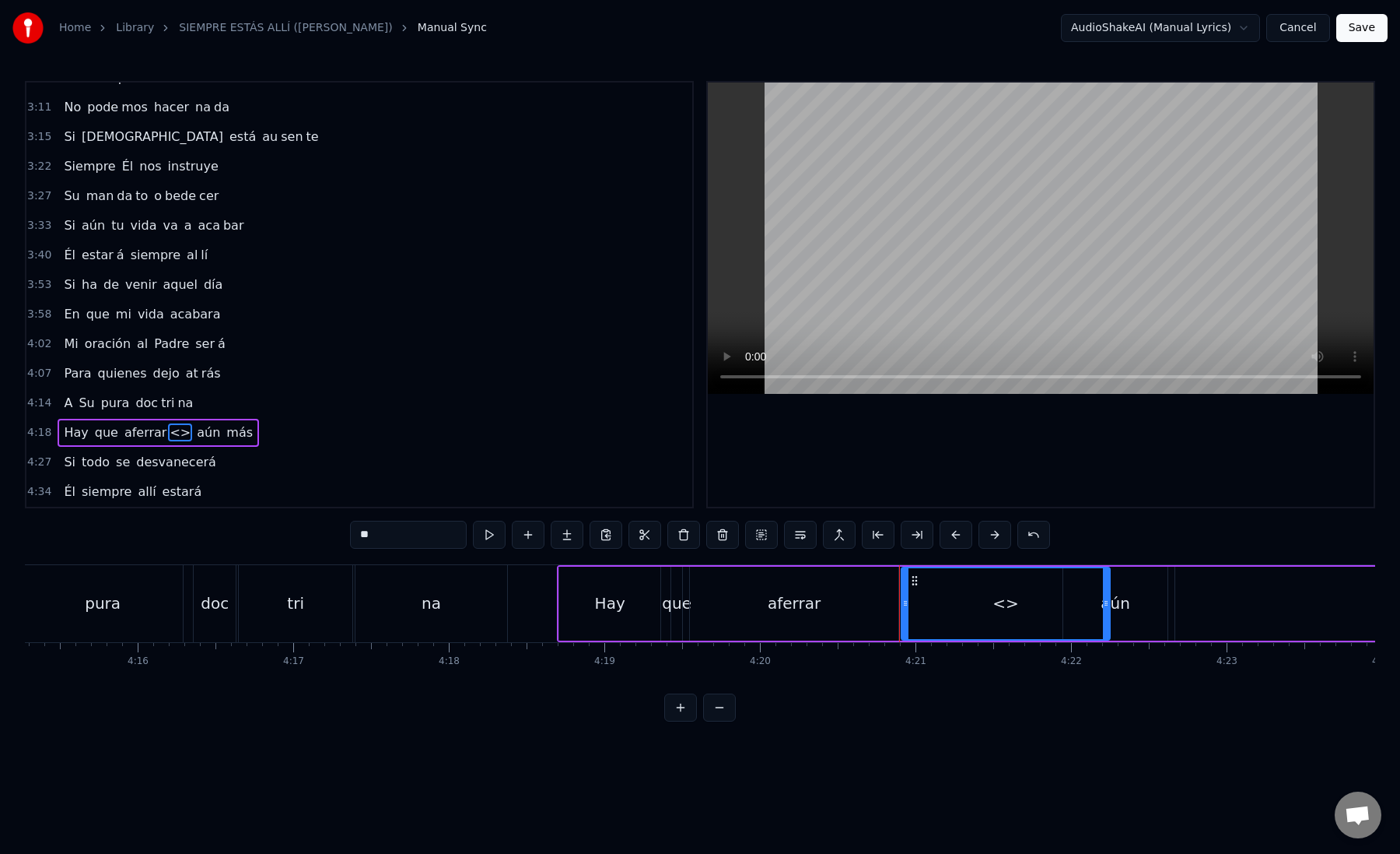
drag, startPoint x: 360, startPoint y: 533, endPoint x: 489, endPoint y: 558, distance: 131.4
paste input "text"
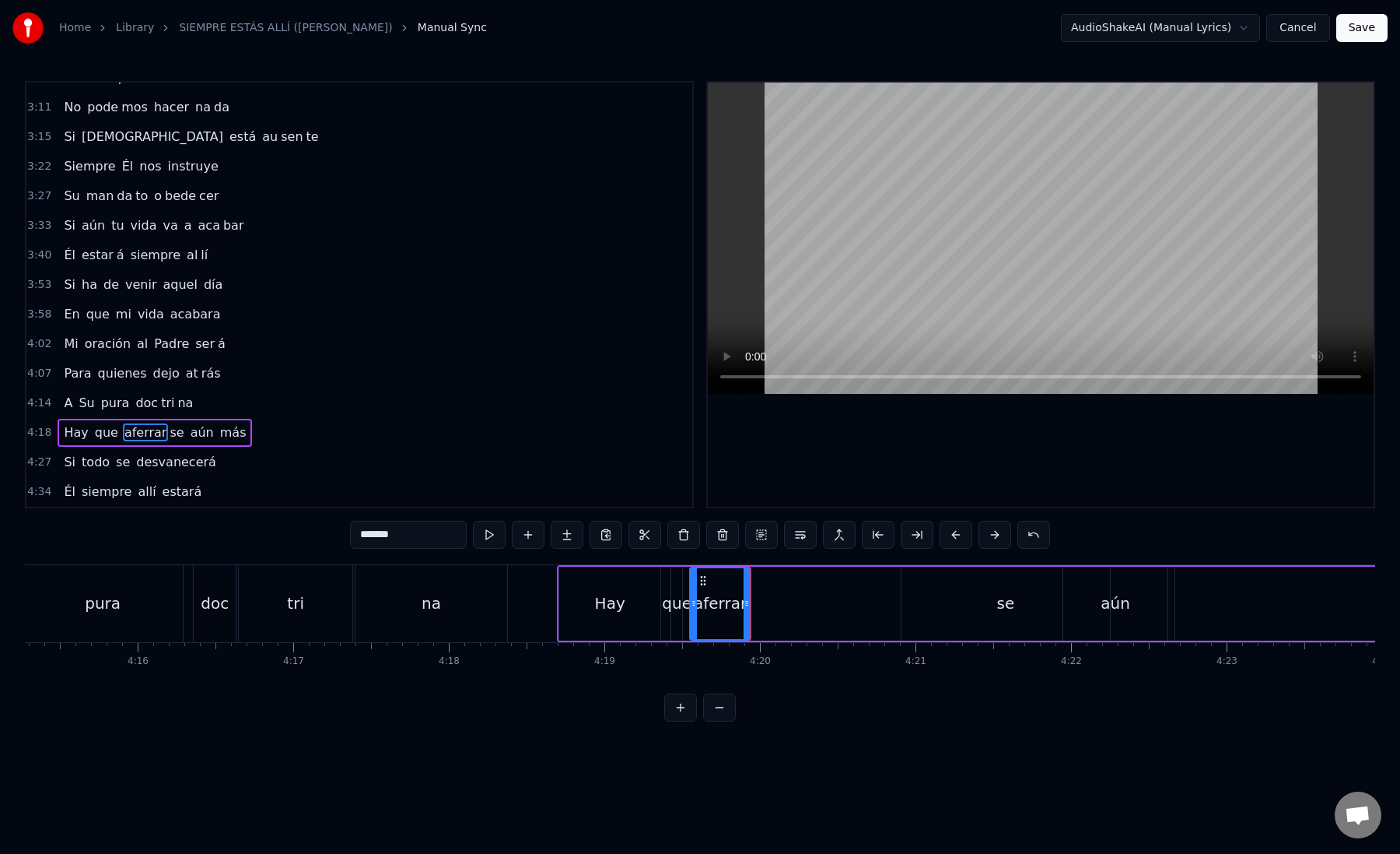
drag, startPoint x: 379, startPoint y: 536, endPoint x: 430, endPoint y: 539, distance: 51.1
type input "*******"
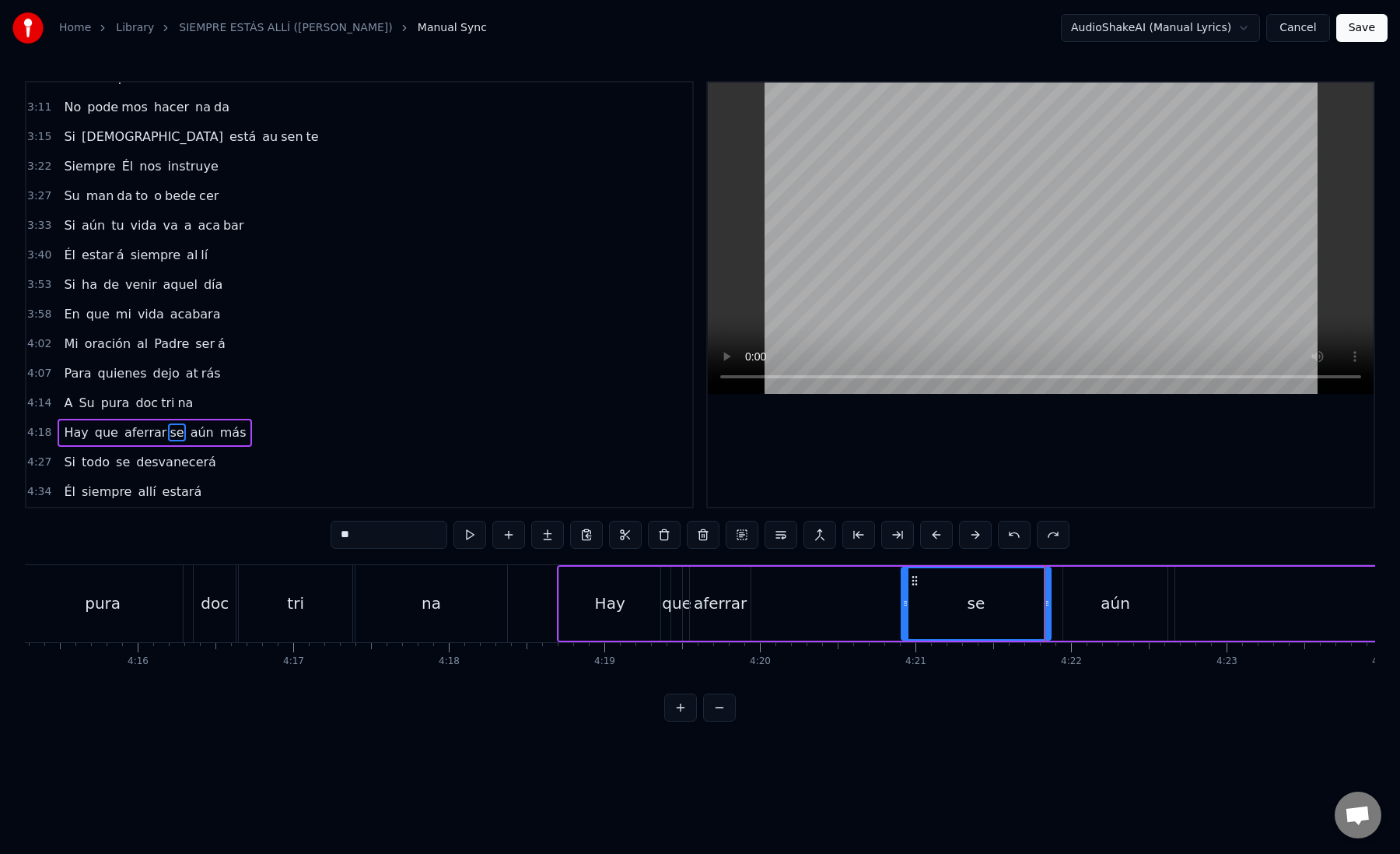
drag, startPoint x: 1107, startPoint y: 605, endPoint x: 1046, endPoint y: 606, distance: 61.0
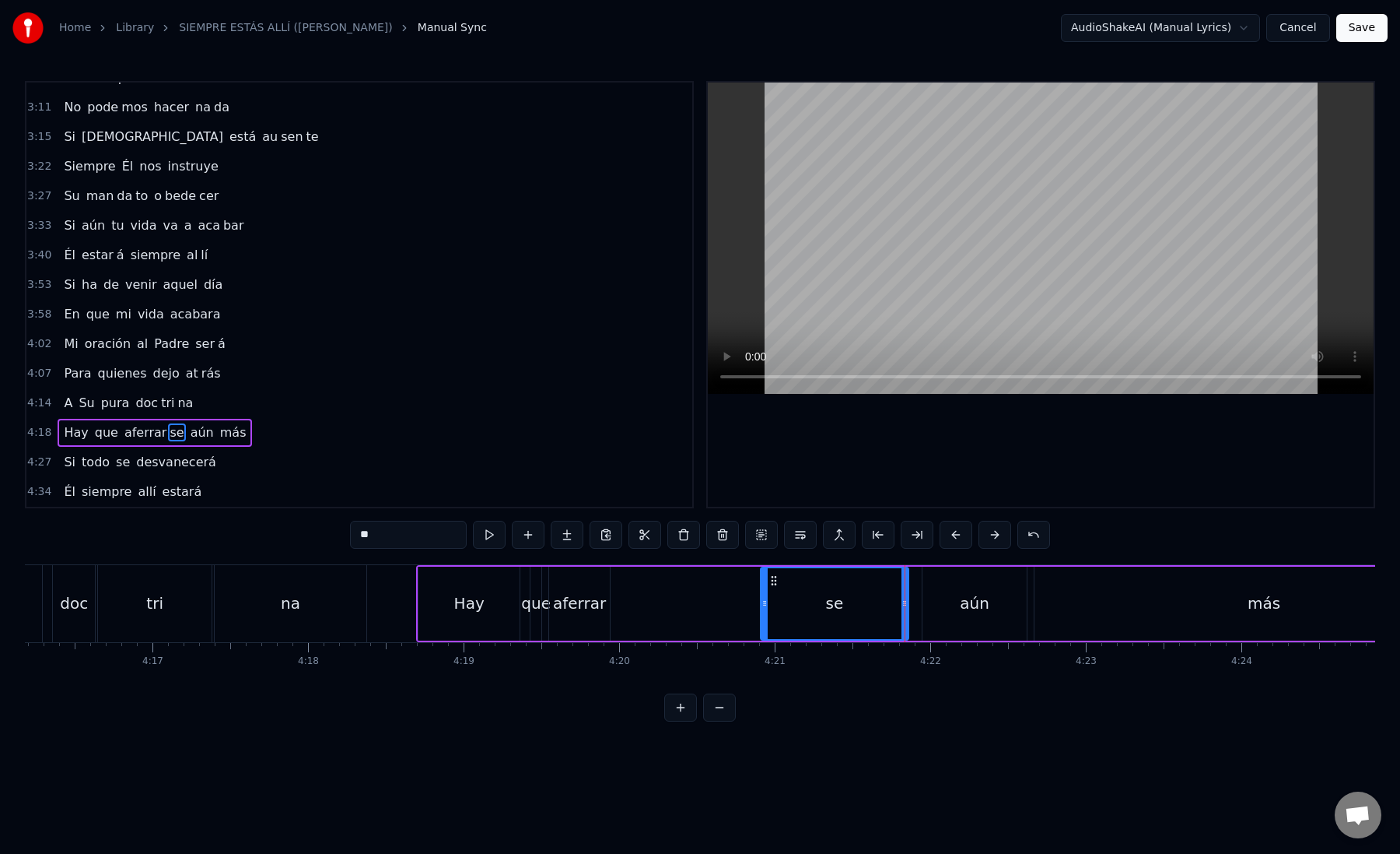
scroll to position [0, 39861]
drag, startPoint x: 379, startPoint y: 536, endPoint x: 407, endPoint y: 538, distance: 28.1
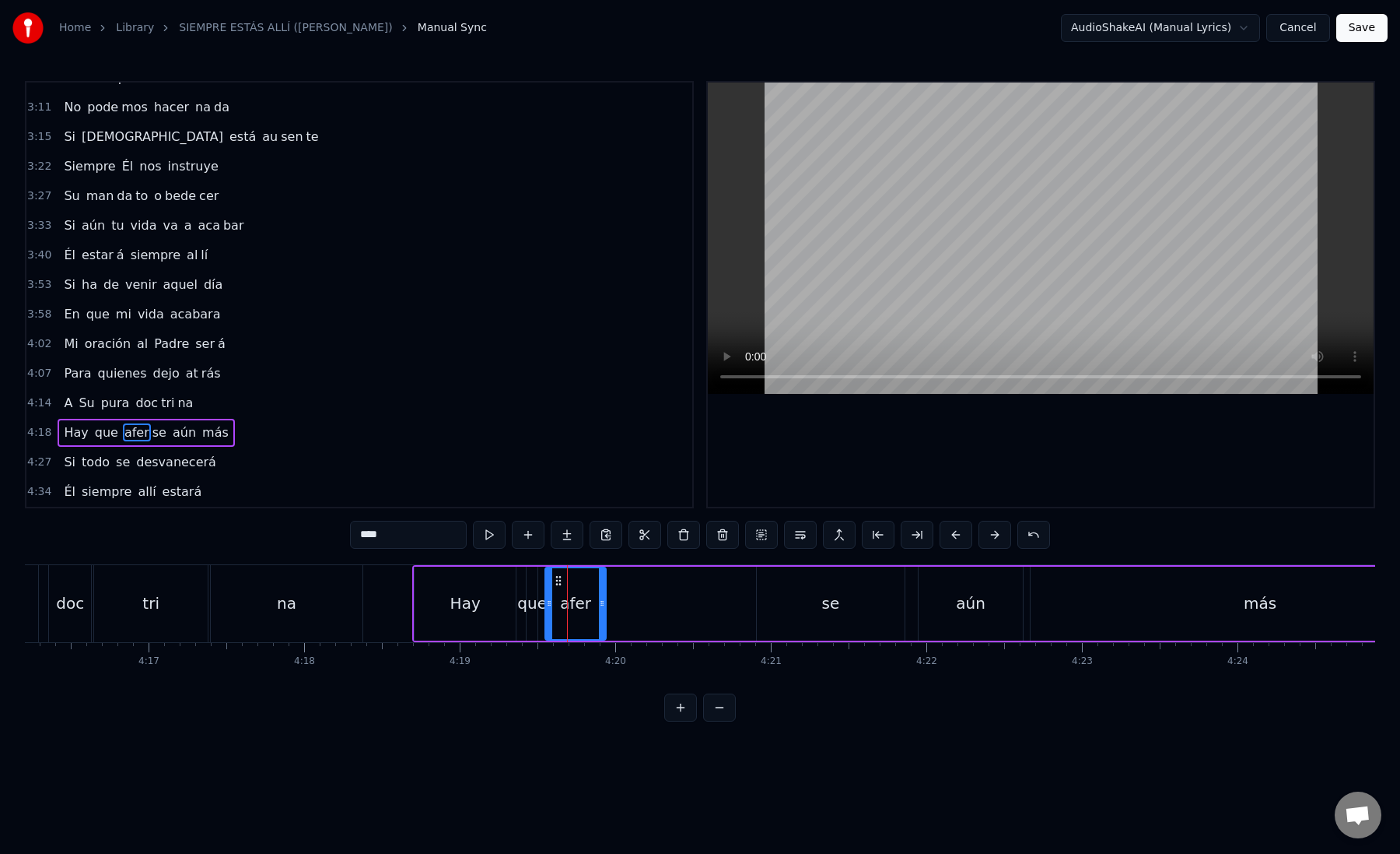
type input "****"
drag, startPoint x: 410, startPoint y: 534, endPoint x: 354, endPoint y: 534, distance: 56.0
paste input "*"
drag, startPoint x: 666, startPoint y: 603, endPoint x: 756, endPoint y: 618, distance: 91.2
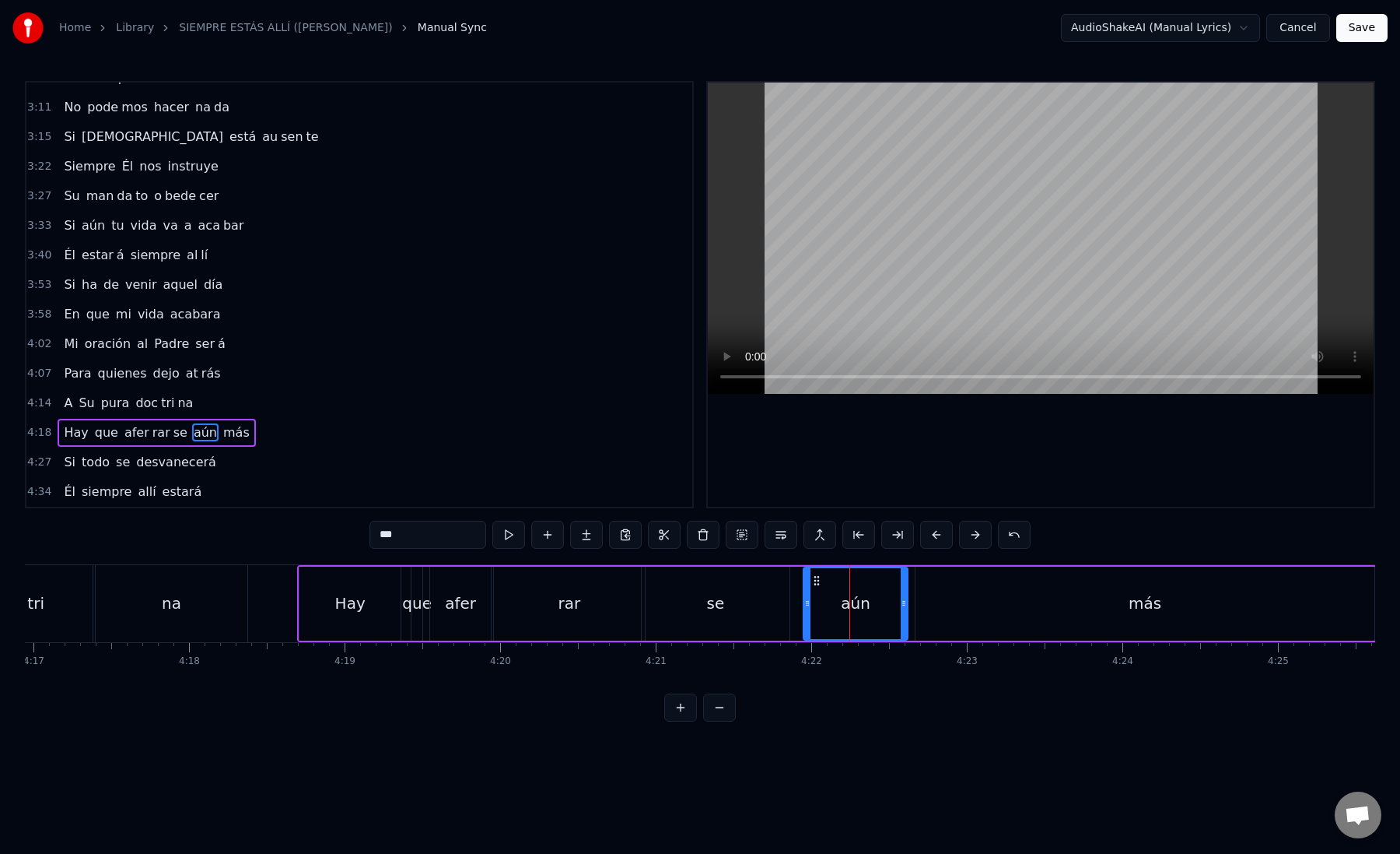
scroll to position [0, 39977]
drag, startPoint x: 816, startPoint y: 581, endPoint x: 804, endPoint y: 581, distance: 12.0
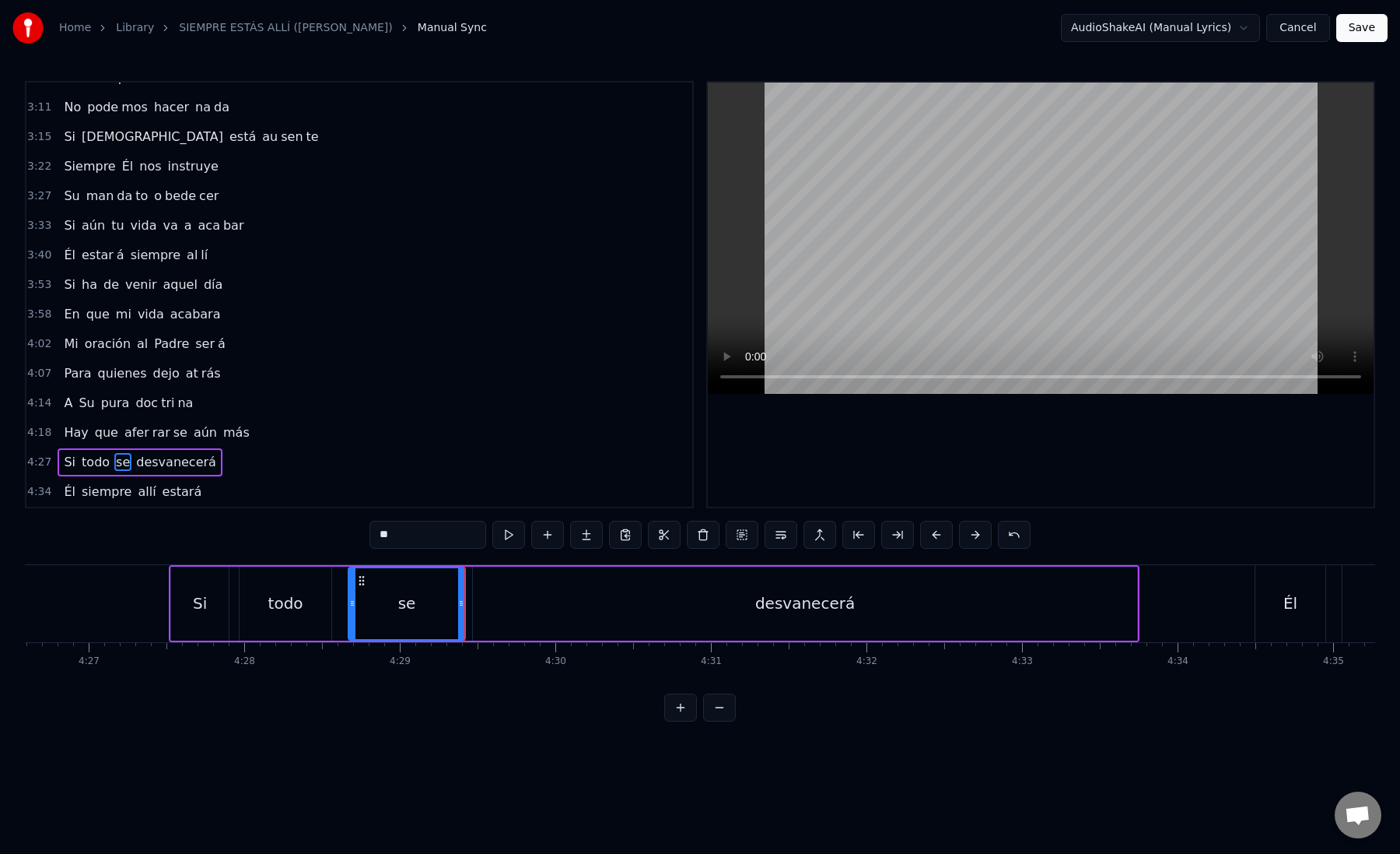
scroll to position [0, 41515]
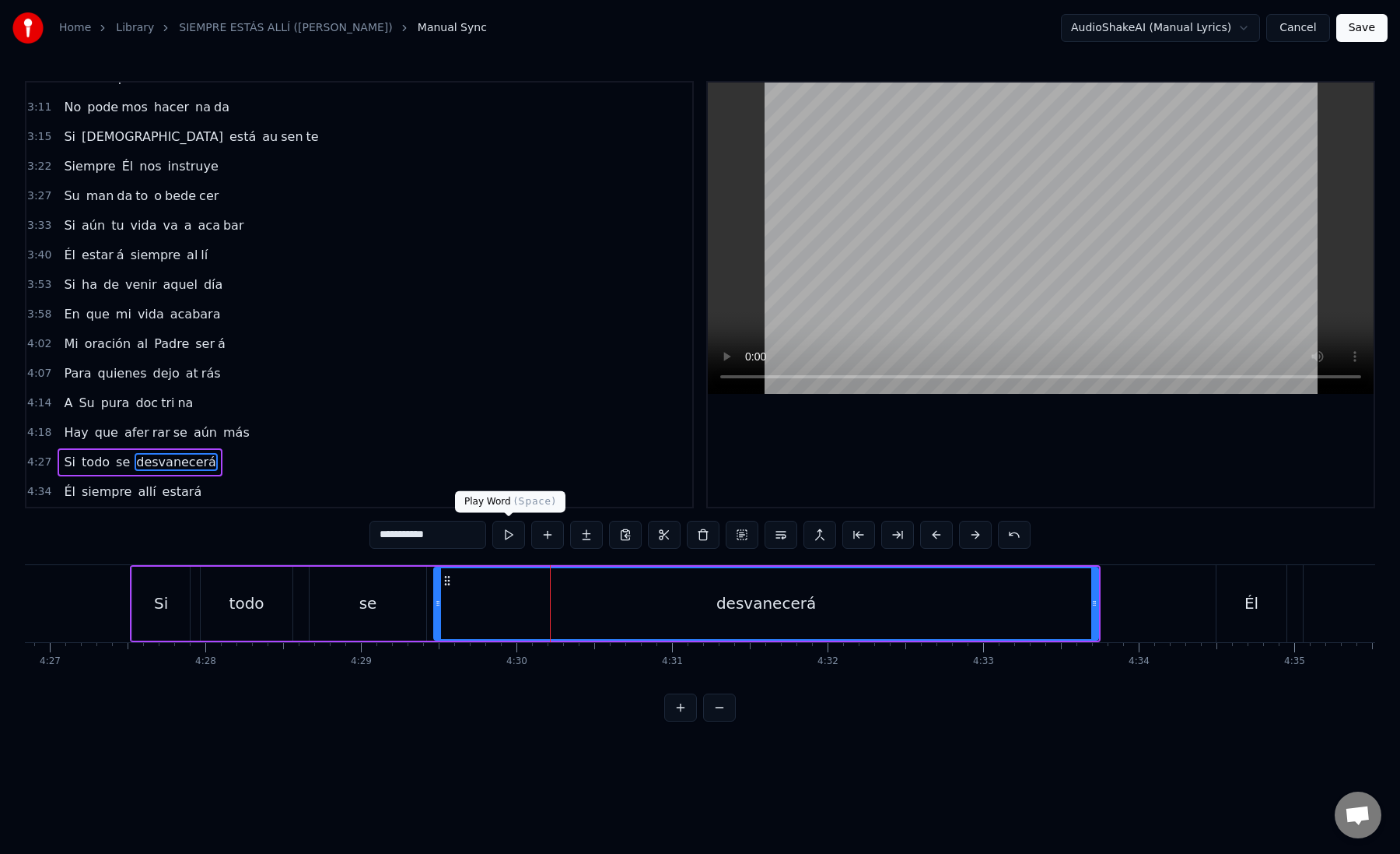
drag, startPoint x: 410, startPoint y: 535, endPoint x: 498, endPoint y: 539, distance: 88.1
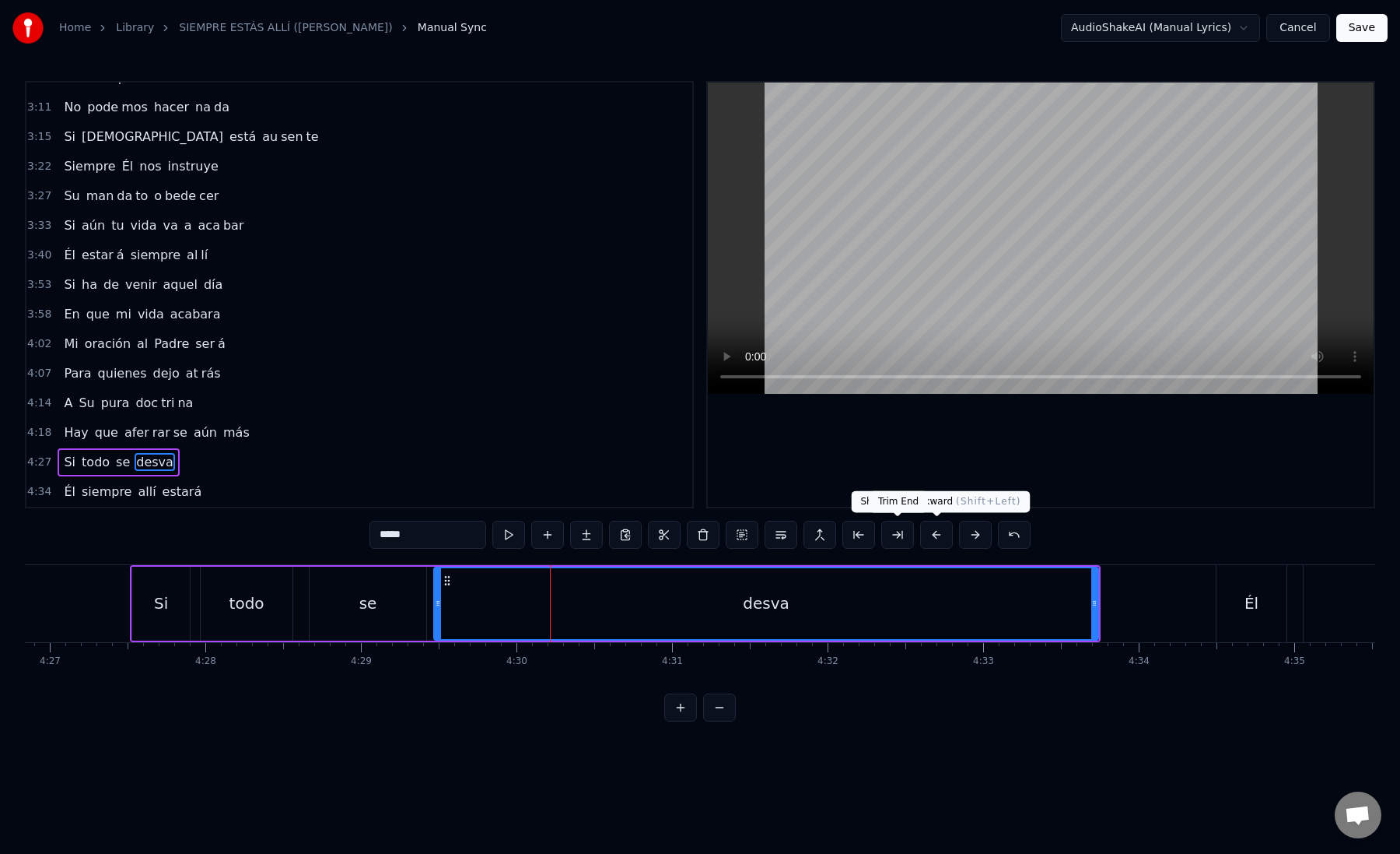
type input "*****"
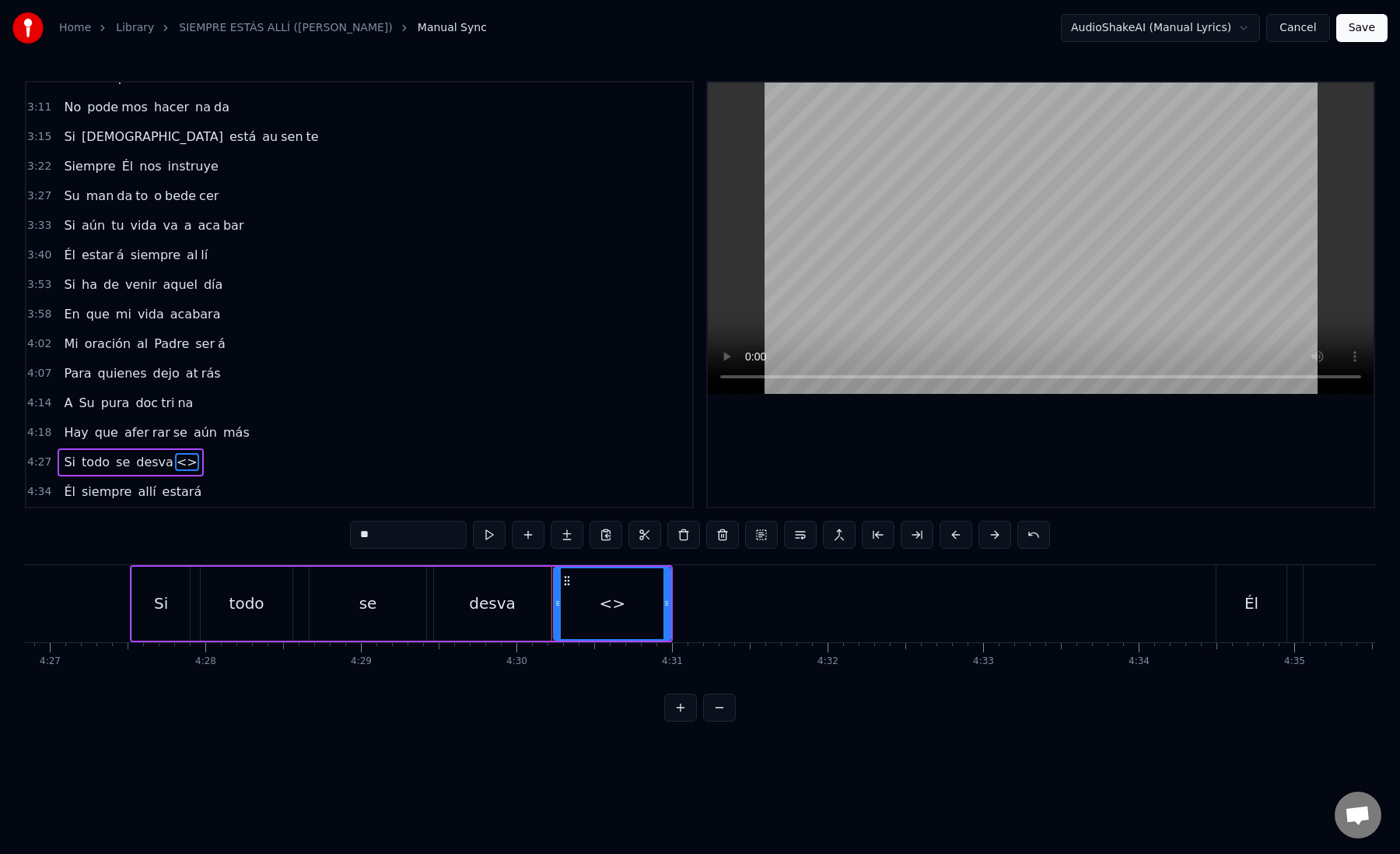
paste input "****"
drag, startPoint x: 422, startPoint y: 536, endPoint x: 344, endPoint y: 535, distance: 78.0
type input "**"
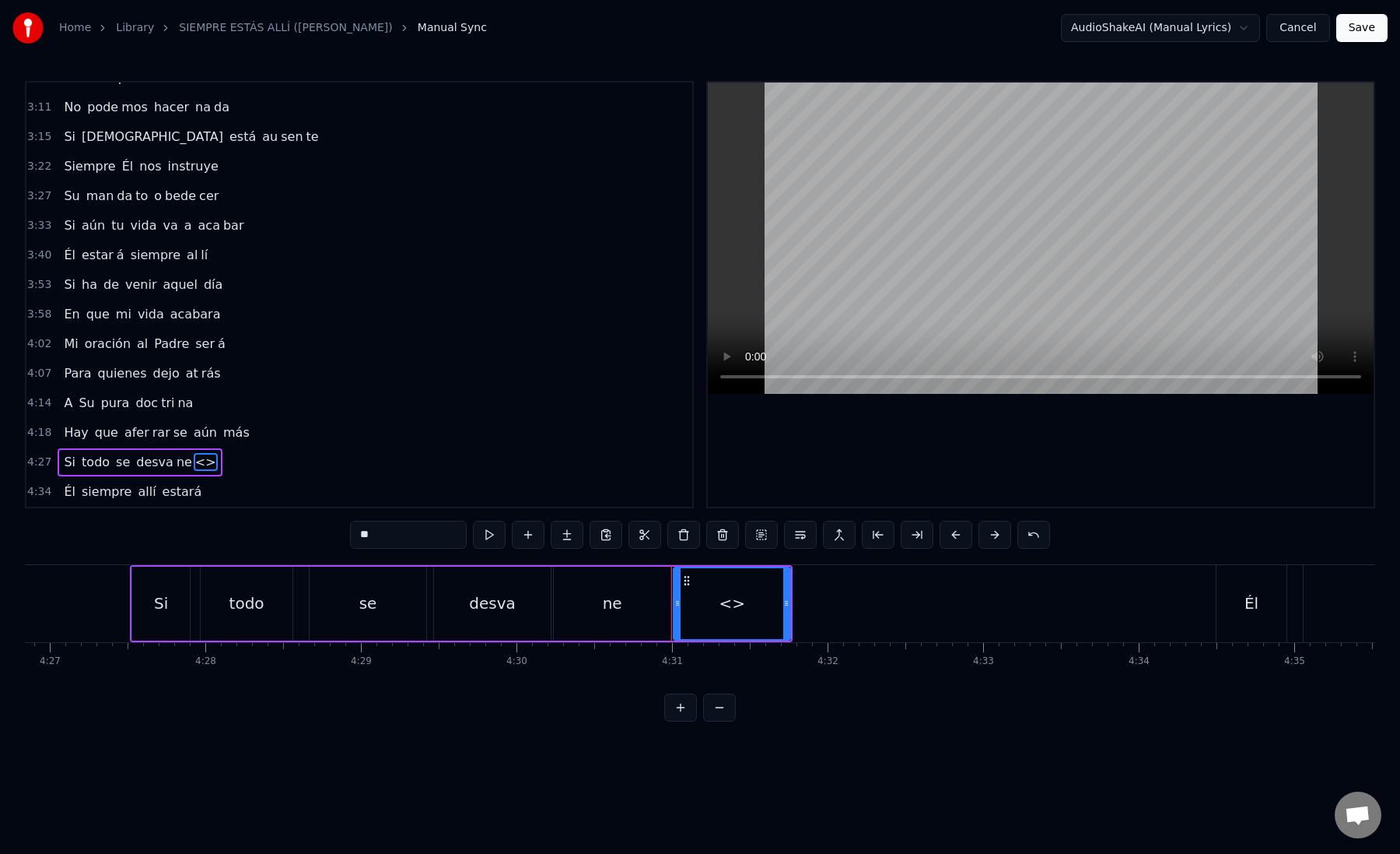
paste input "**"
drag, startPoint x: 423, startPoint y: 531, endPoint x: 356, endPoint y: 531, distance: 67.0
type input "**"
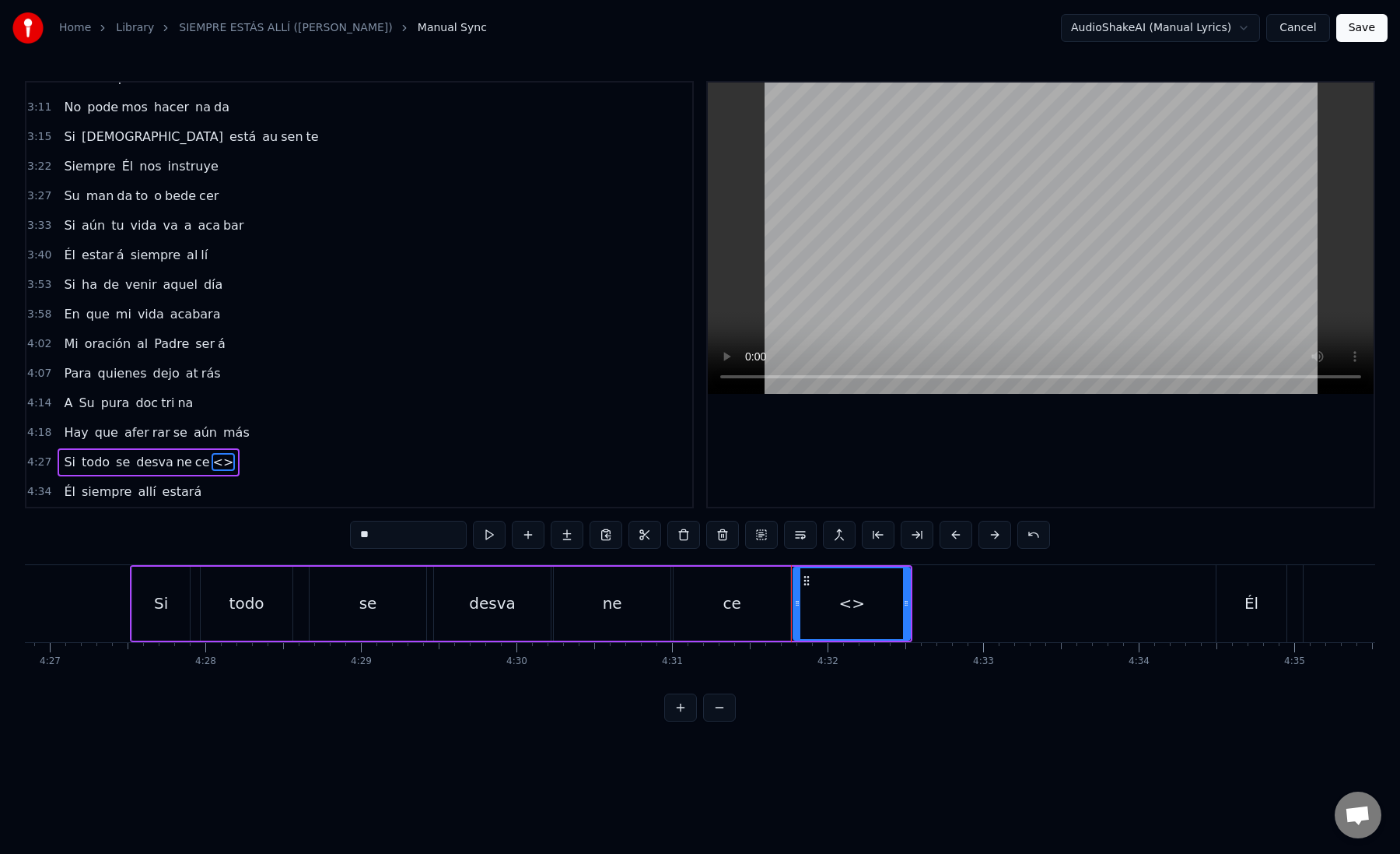
paste input "**"
drag, startPoint x: 409, startPoint y: 543, endPoint x: 336, endPoint y: 543, distance: 73.0
type input "*"
paste input "**"
drag, startPoint x: 667, startPoint y: 610, endPoint x: 607, endPoint y: 610, distance: 60.0
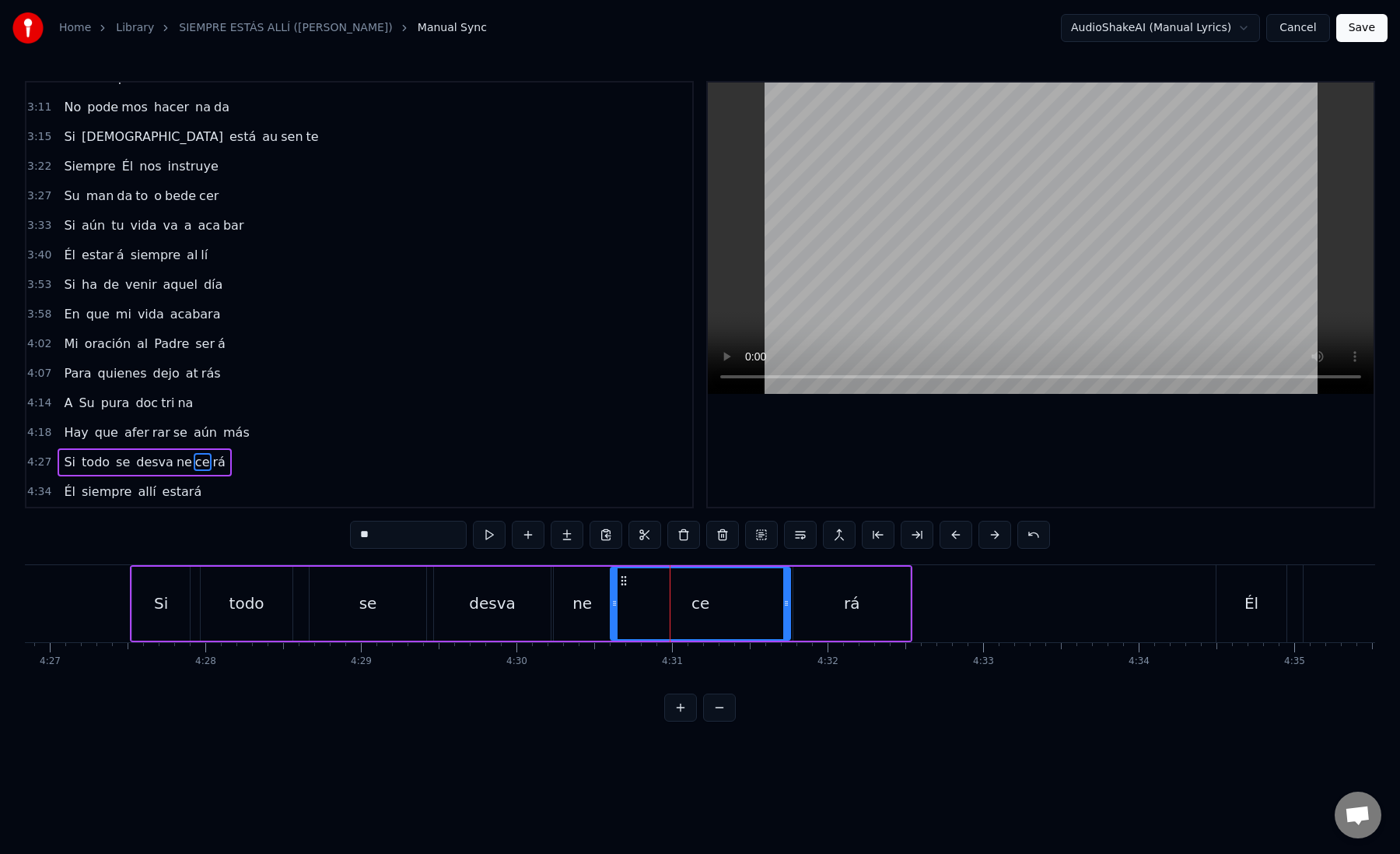
drag, startPoint x: 680, startPoint y: 608, endPoint x: 616, endPoint y: 608, distance: 64.0
type input "*"
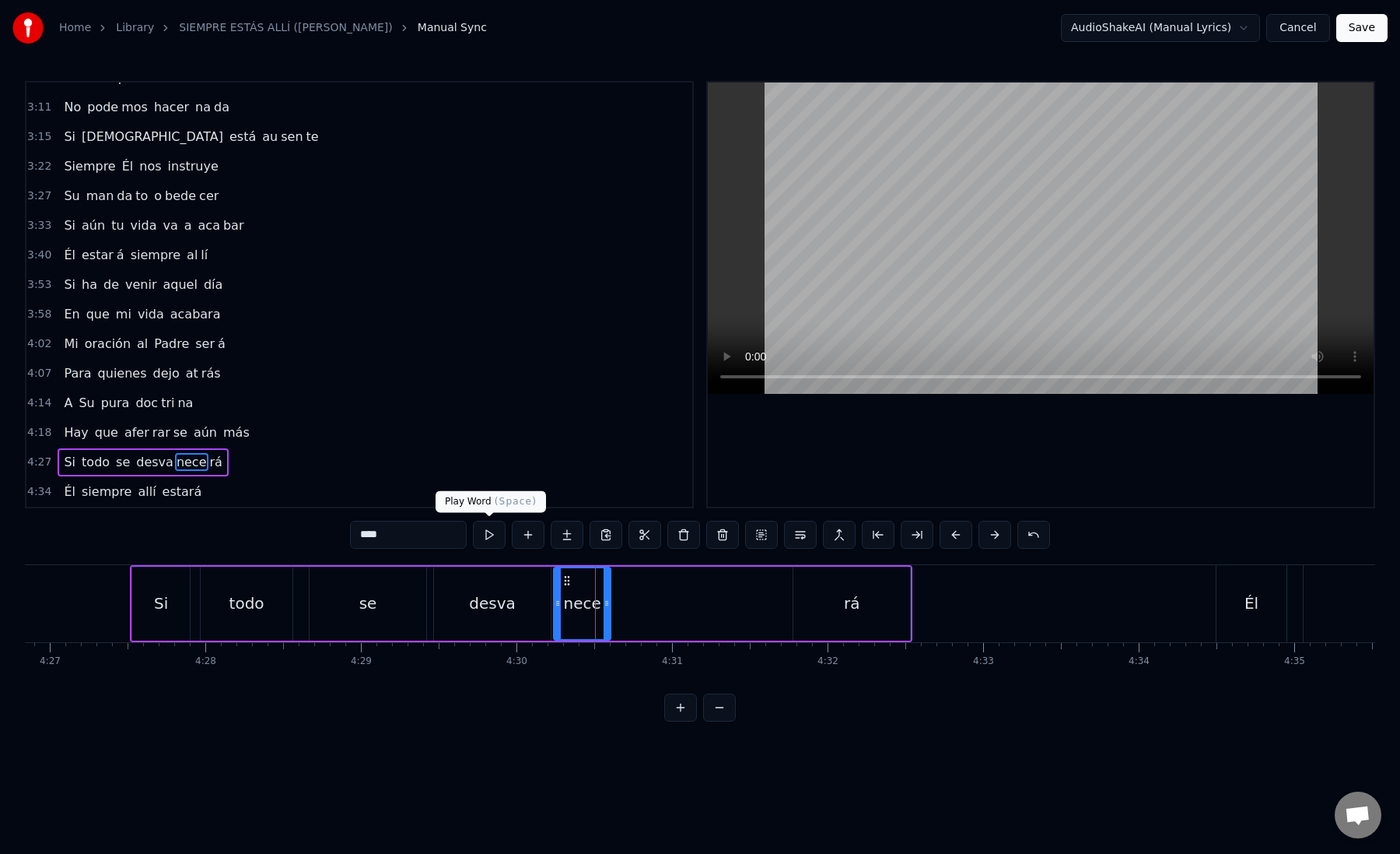
type input "****"
drag, startPoint x: 606, startPoint y: 603, endPoint x: 686, endPoint y: 603, distance: 80.0
drag, startPoint x: 685, startPoint y: 608, endPoint x: 677, endPoint y: 608, distance: 8.0
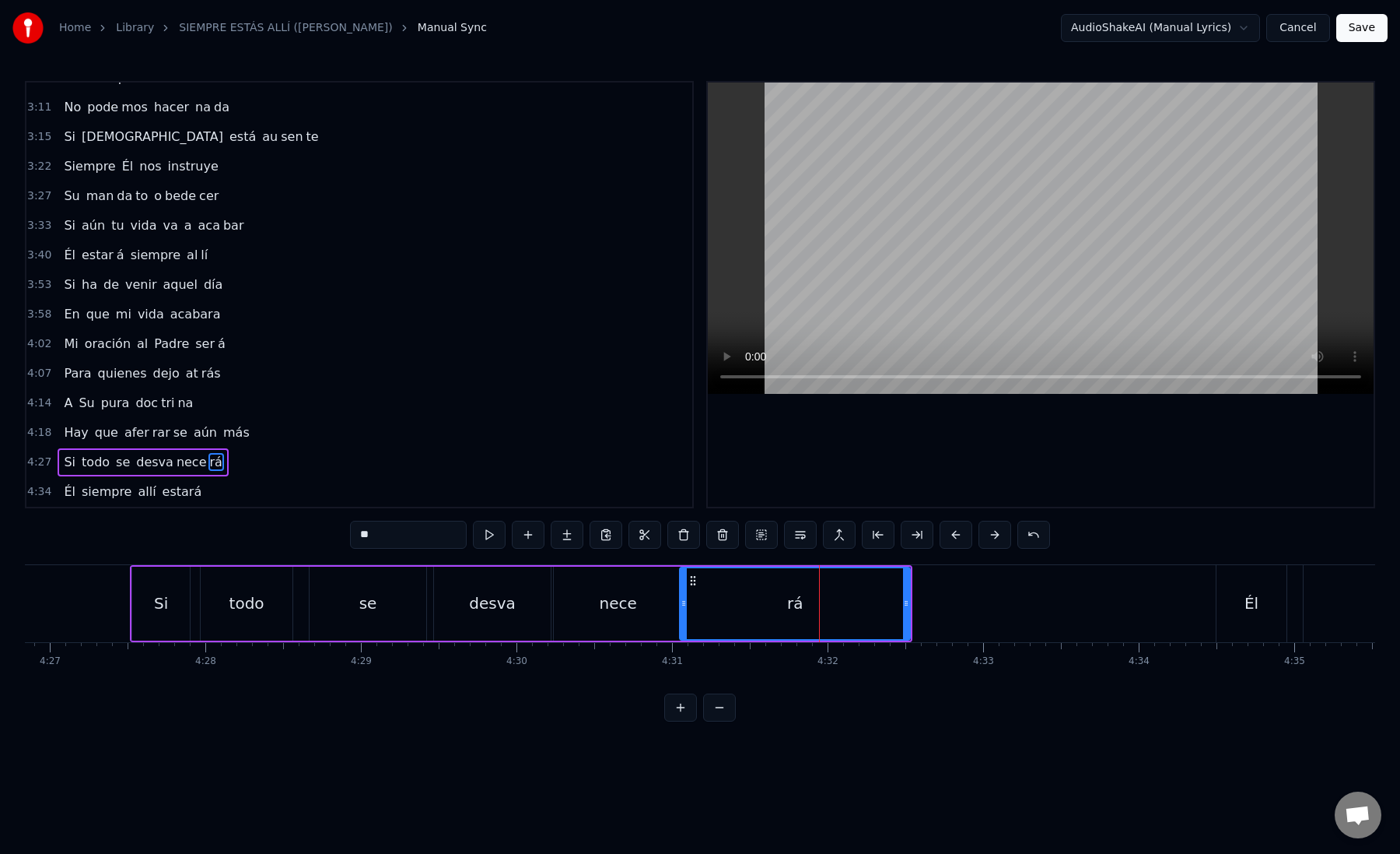
drag, startPoint x: 798, startPoint y: 608, endPoint x: 681, endPoint y: 607, distance: 117.0
drag, startPoint x: 905, startPoint y: 605, endPoint x: 1152, endPoint y: 612, distance: 247.1
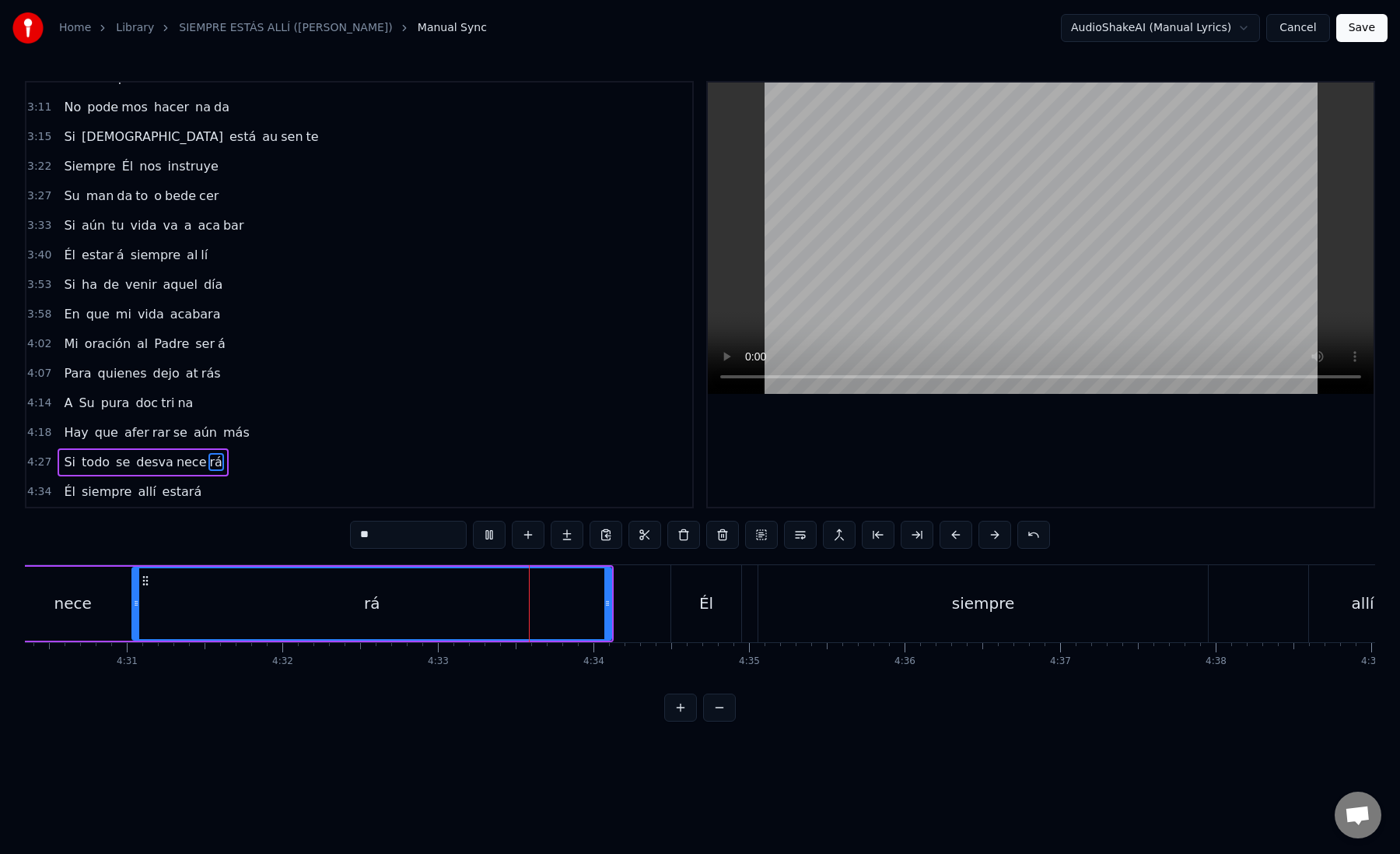
scroll to position [0, 42064]
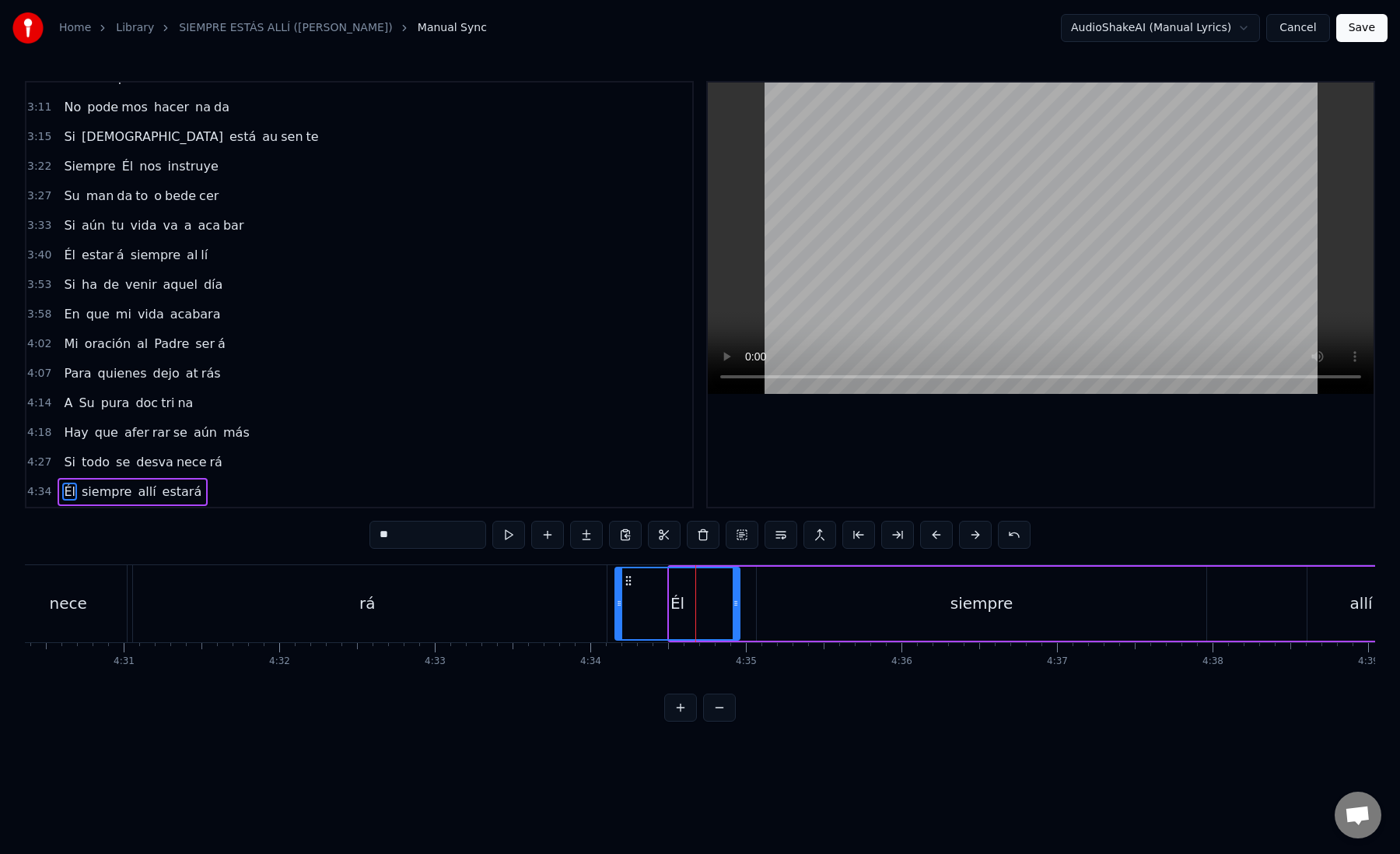
drag, startPoint x: 674, startPoint y: 606, endPoint x: 620, endPoint y: 607, distance: 54.0
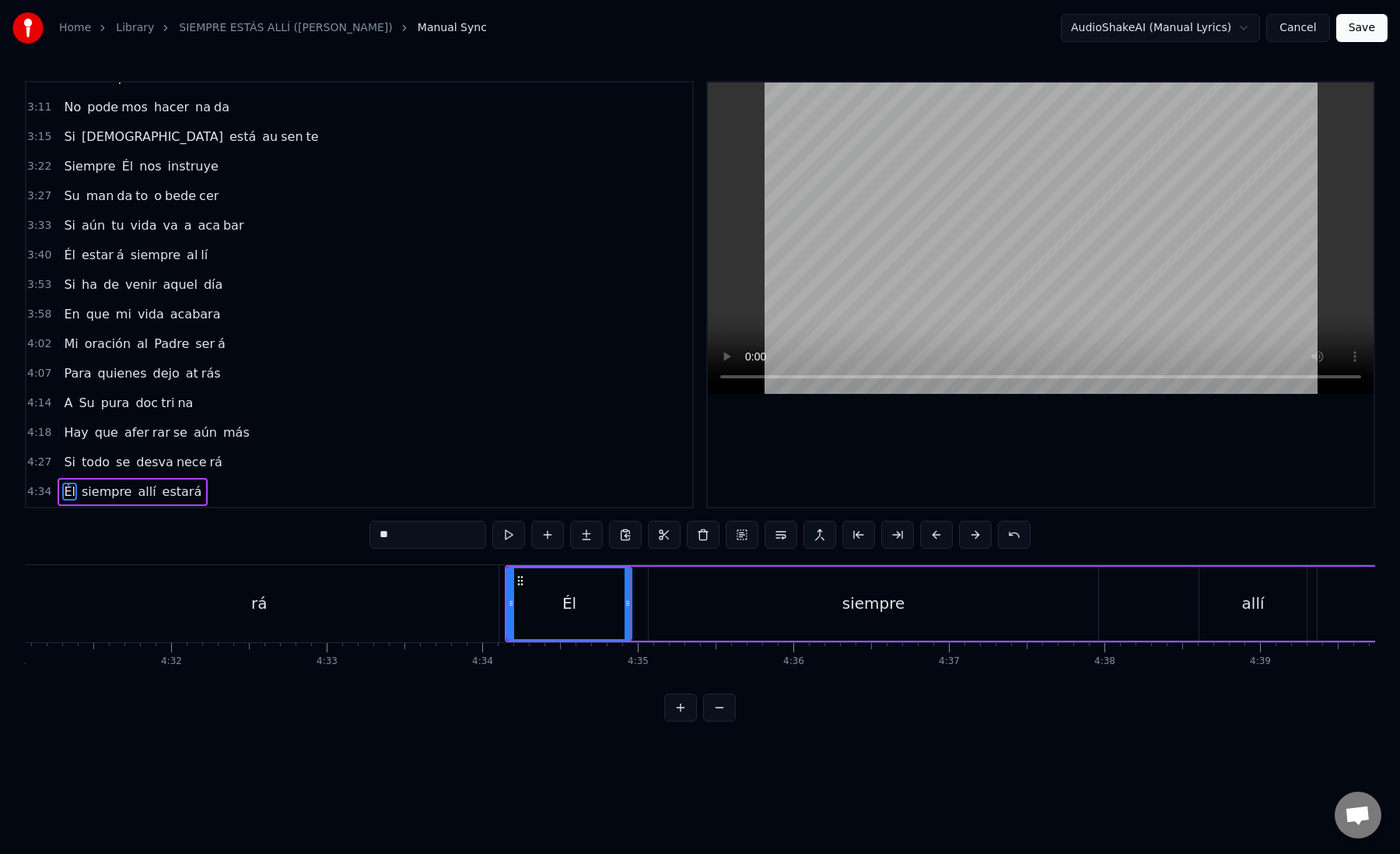
scroll to position [0, 42181]
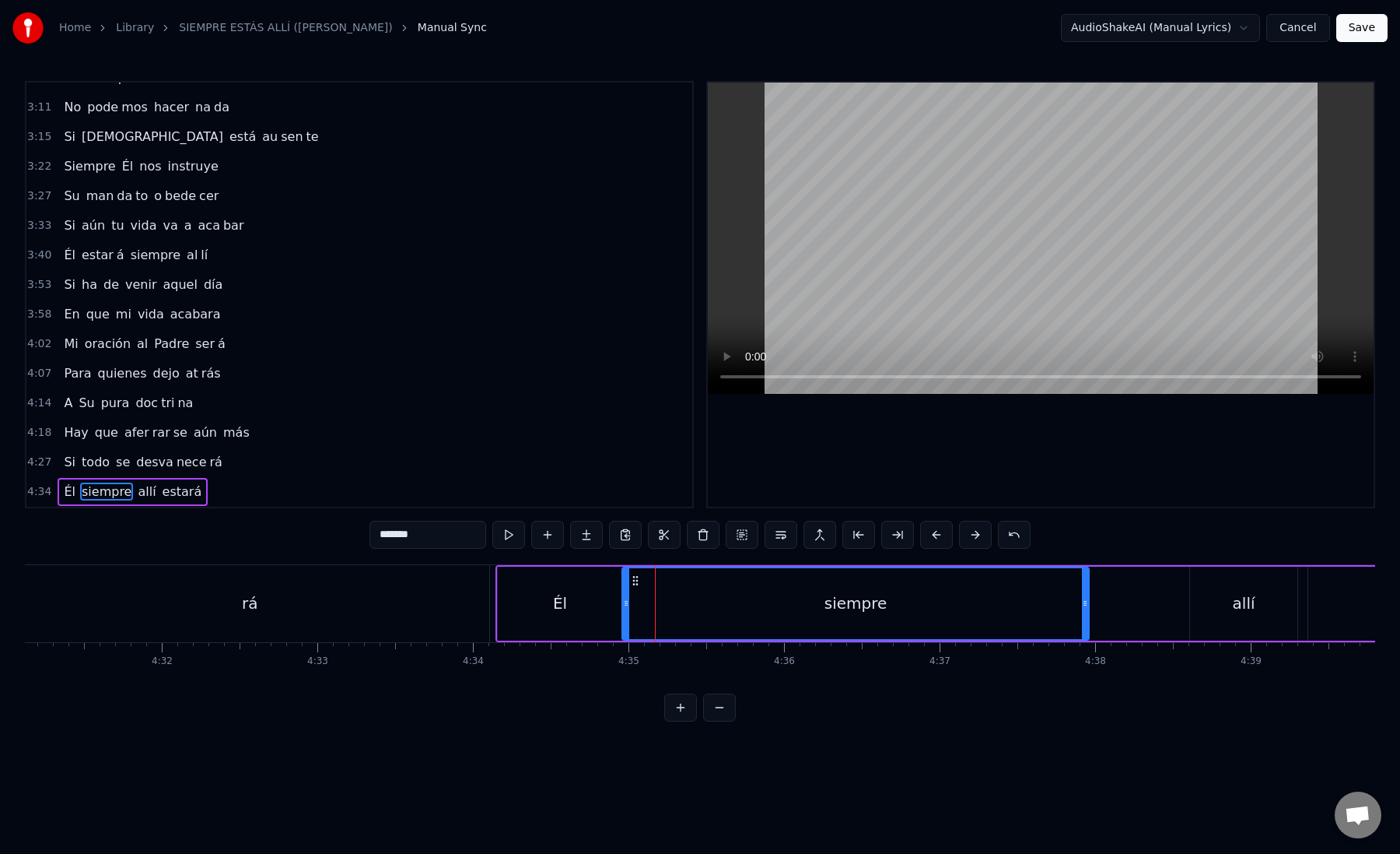
drag, startPoint x: 644, startPoint y: 608, endPoint x: 626, endPoint y: 608, distance: 18.0
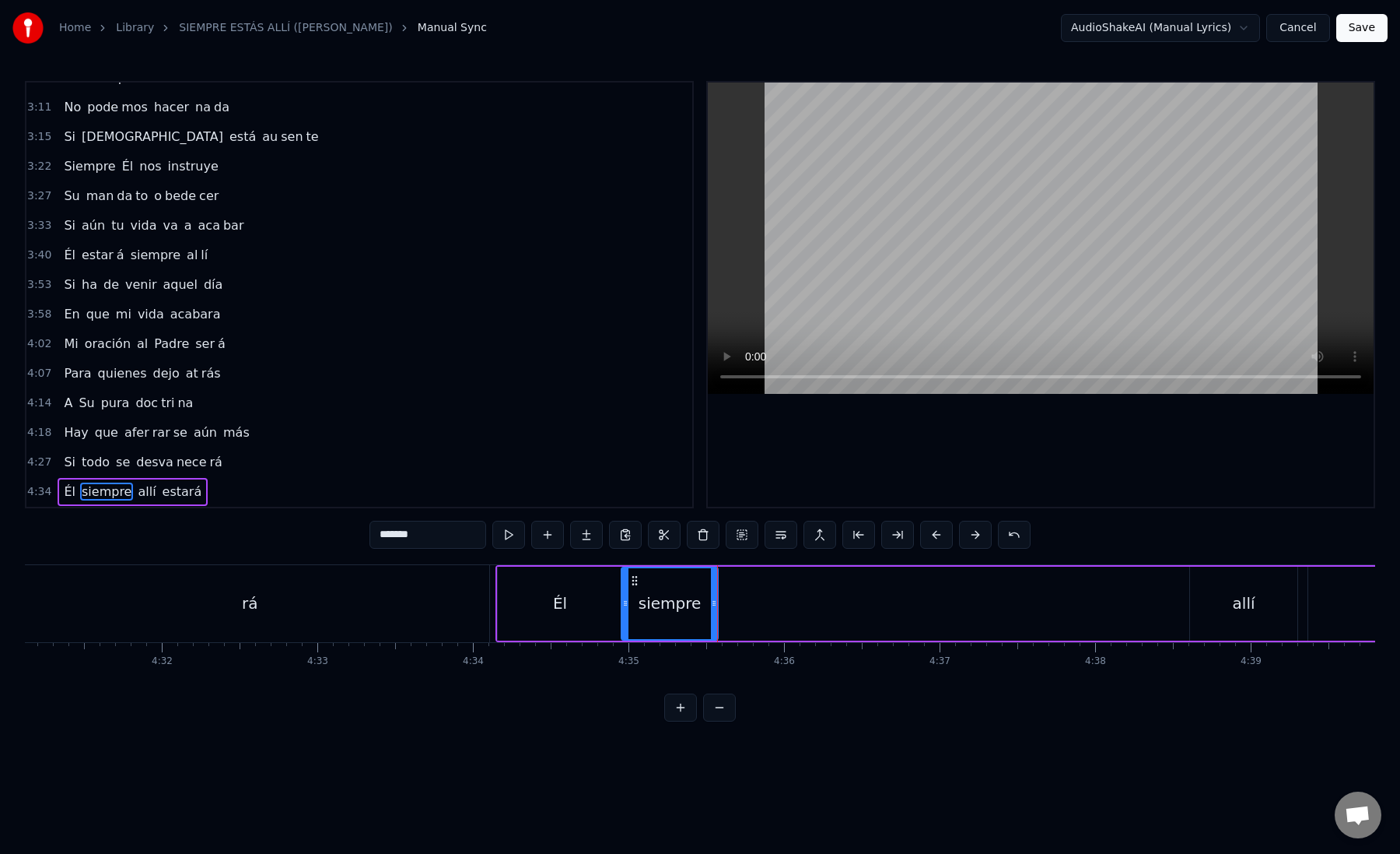
drag, startPoint x: 404, startPoint y: 536, endPoint x: 477, endPoint y: 548, distance: 74.0
type input "****"
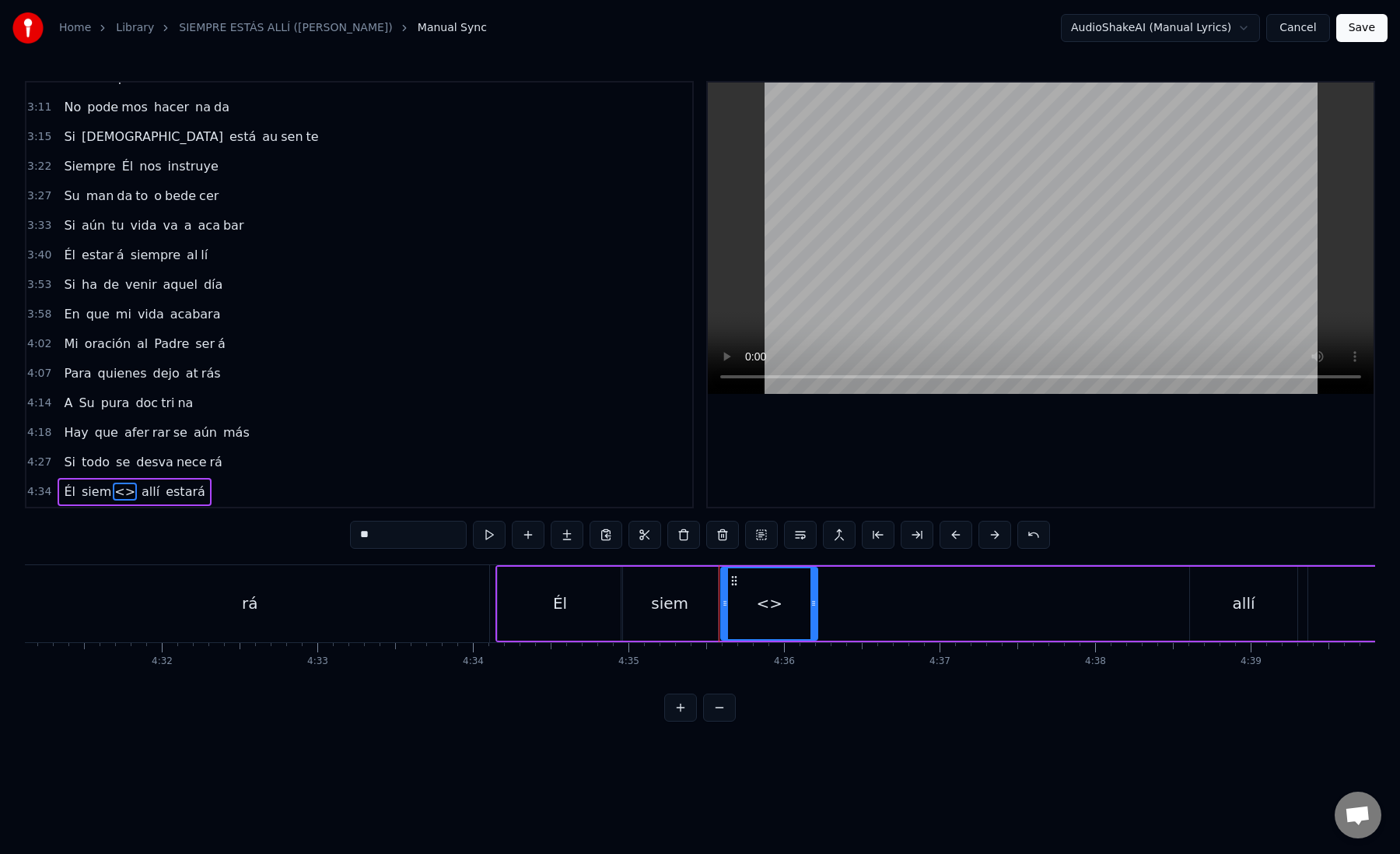
paste input "*"
drag, startPoint x: 390, startPoint y: 538, endPoint x: 342, endPoint y: 538, distance: 48.0
drag, startPoint x: 811, startPoint y: 602, endPoint x: 1126, endPoint y: 614, distance: 315.2
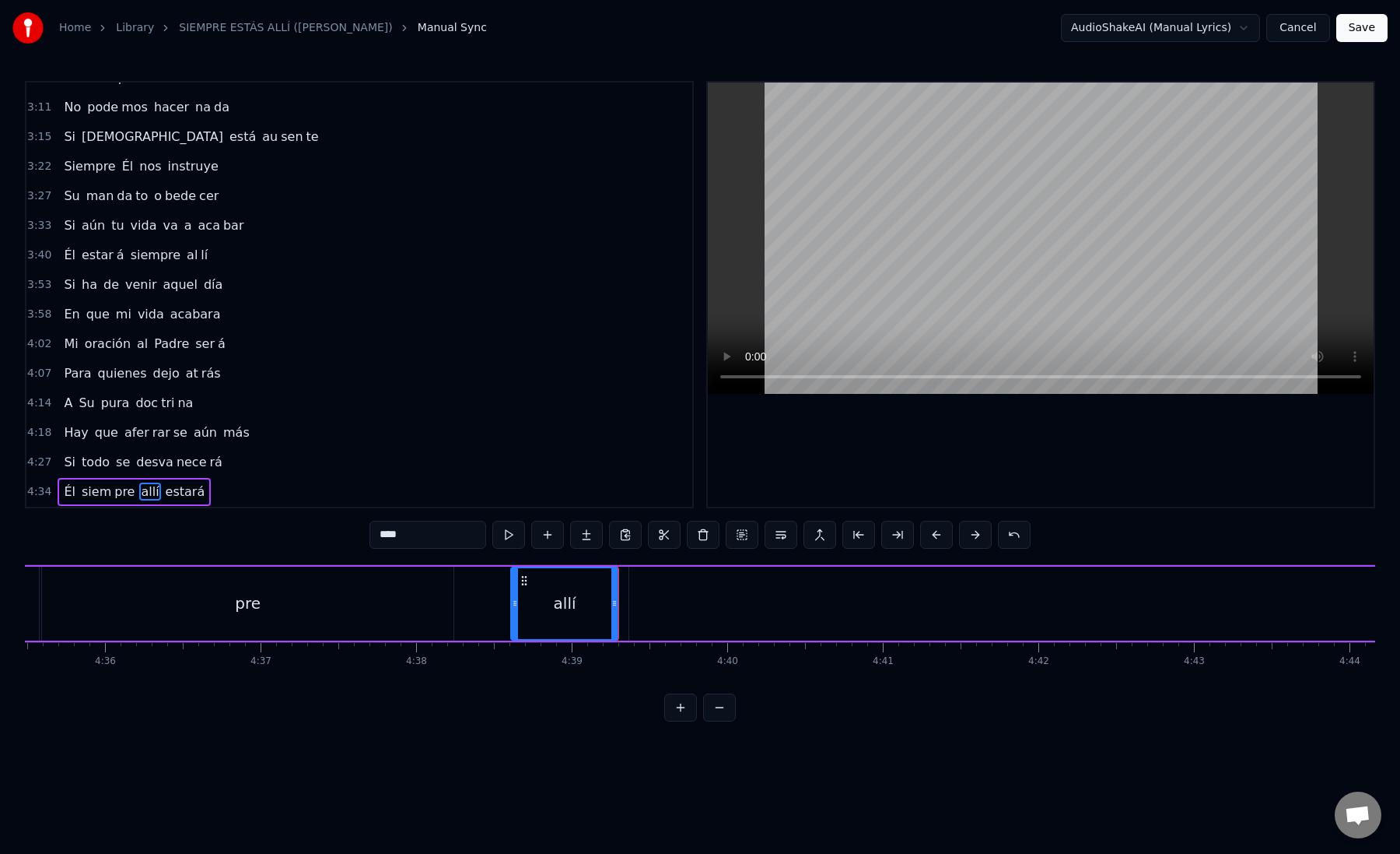
scroll to position [0, 42919]
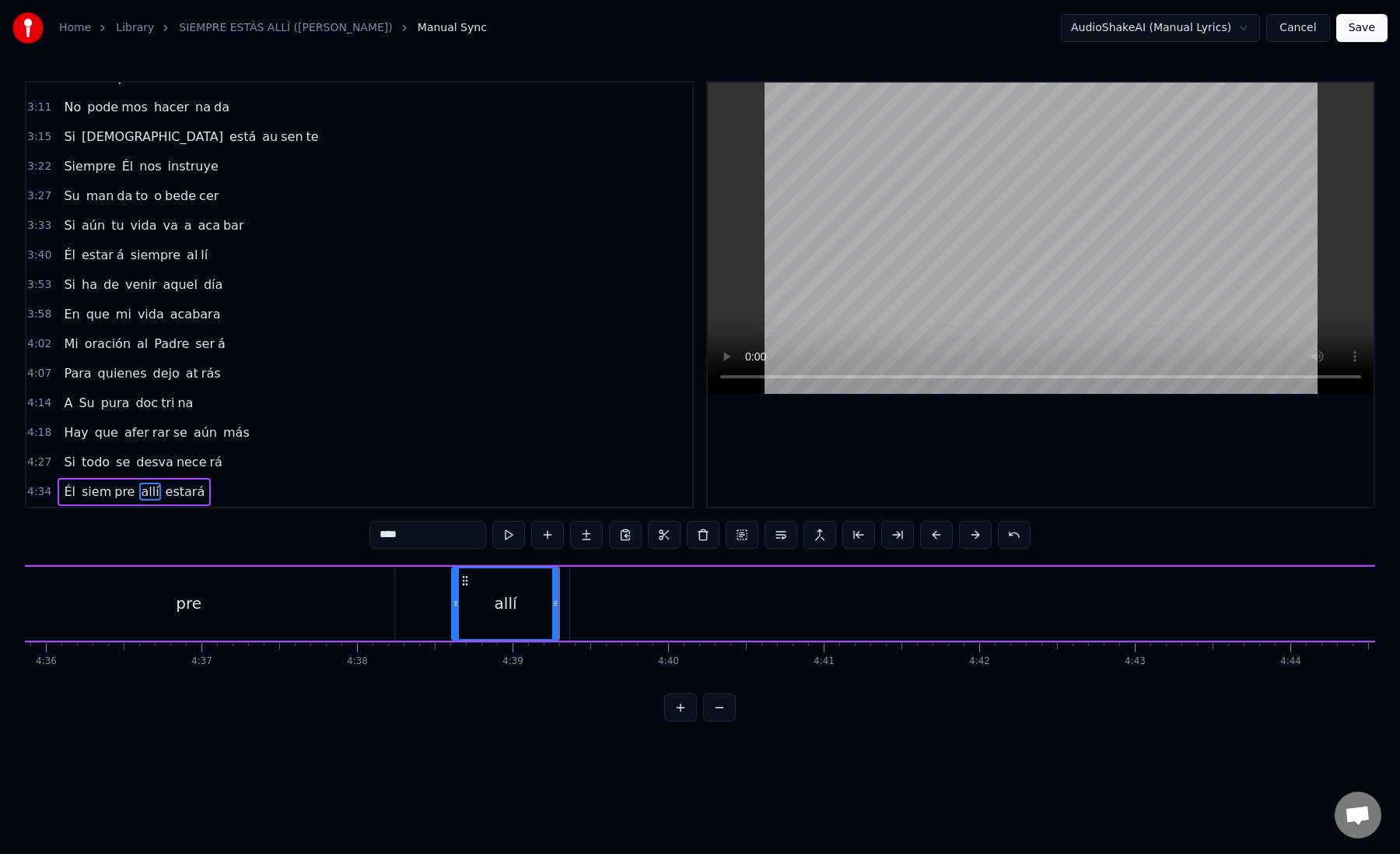
drag, startPoint x: 457, startPoint y: 603, endPoint x: 445, endPoint y: 603, distance: 12.0
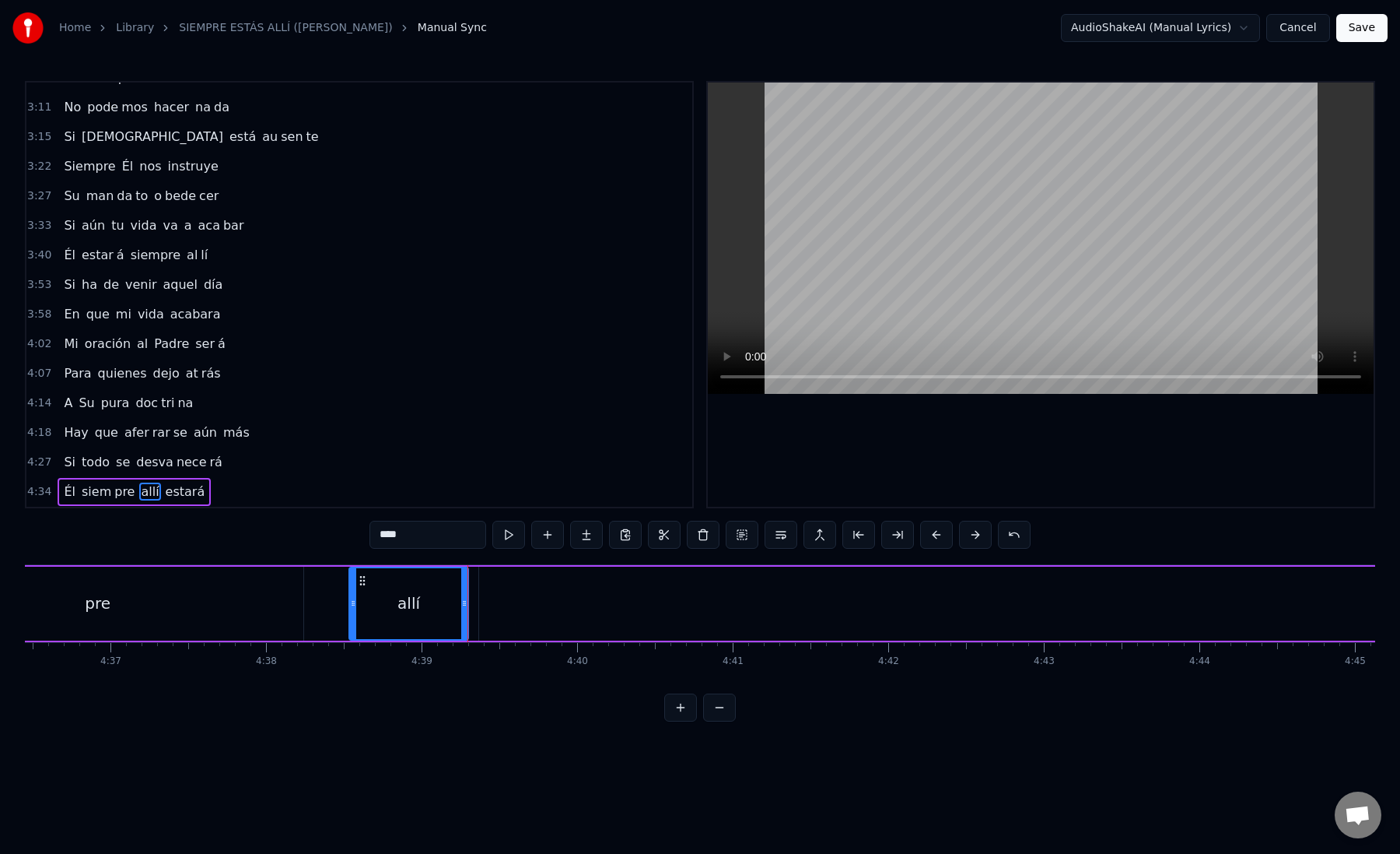
scroll to position [0, 43016]
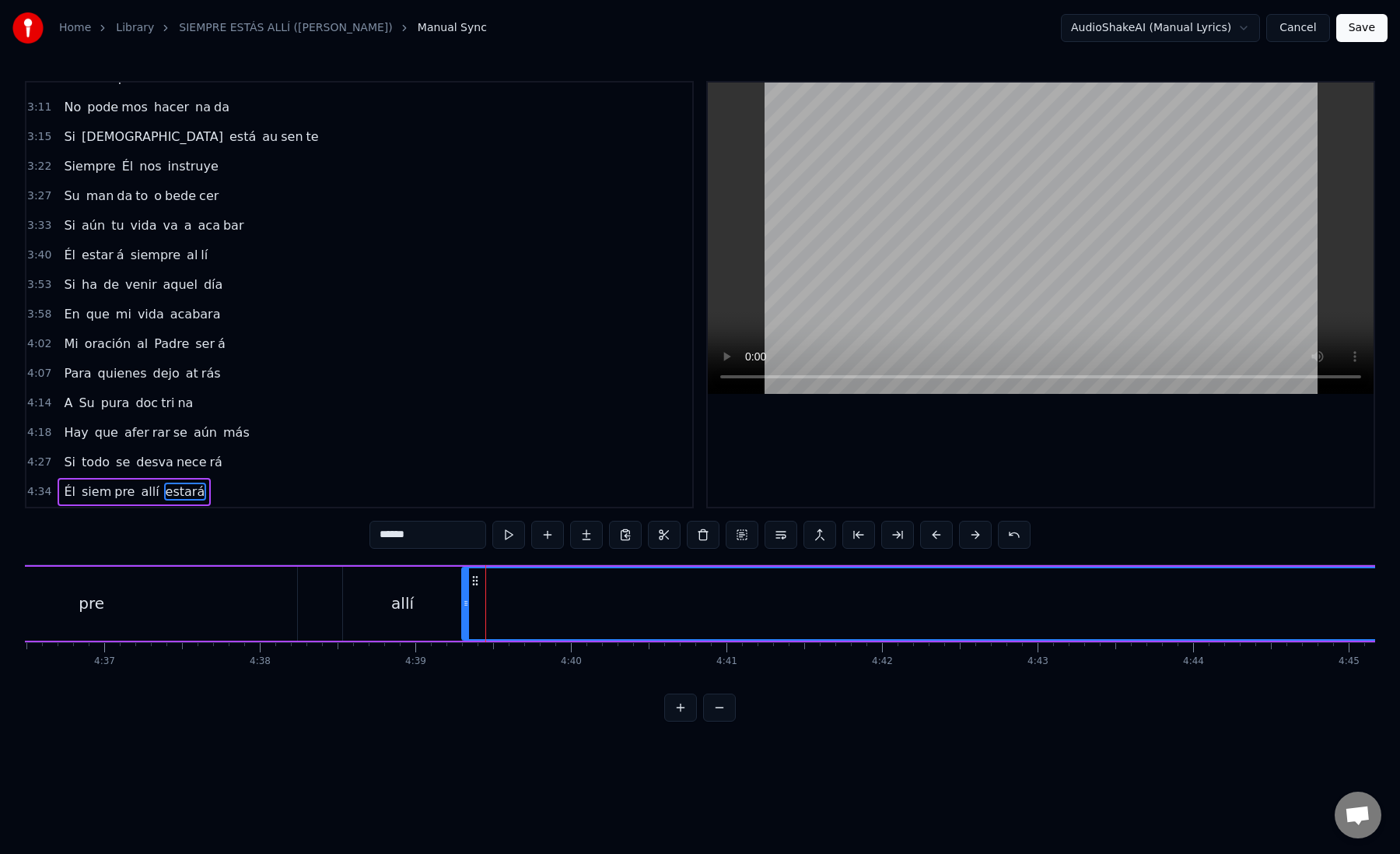
drag, startPoint x: 478, startPoint y: 606, endPoint x: 461, endPoint y: 606, distance: 17.0
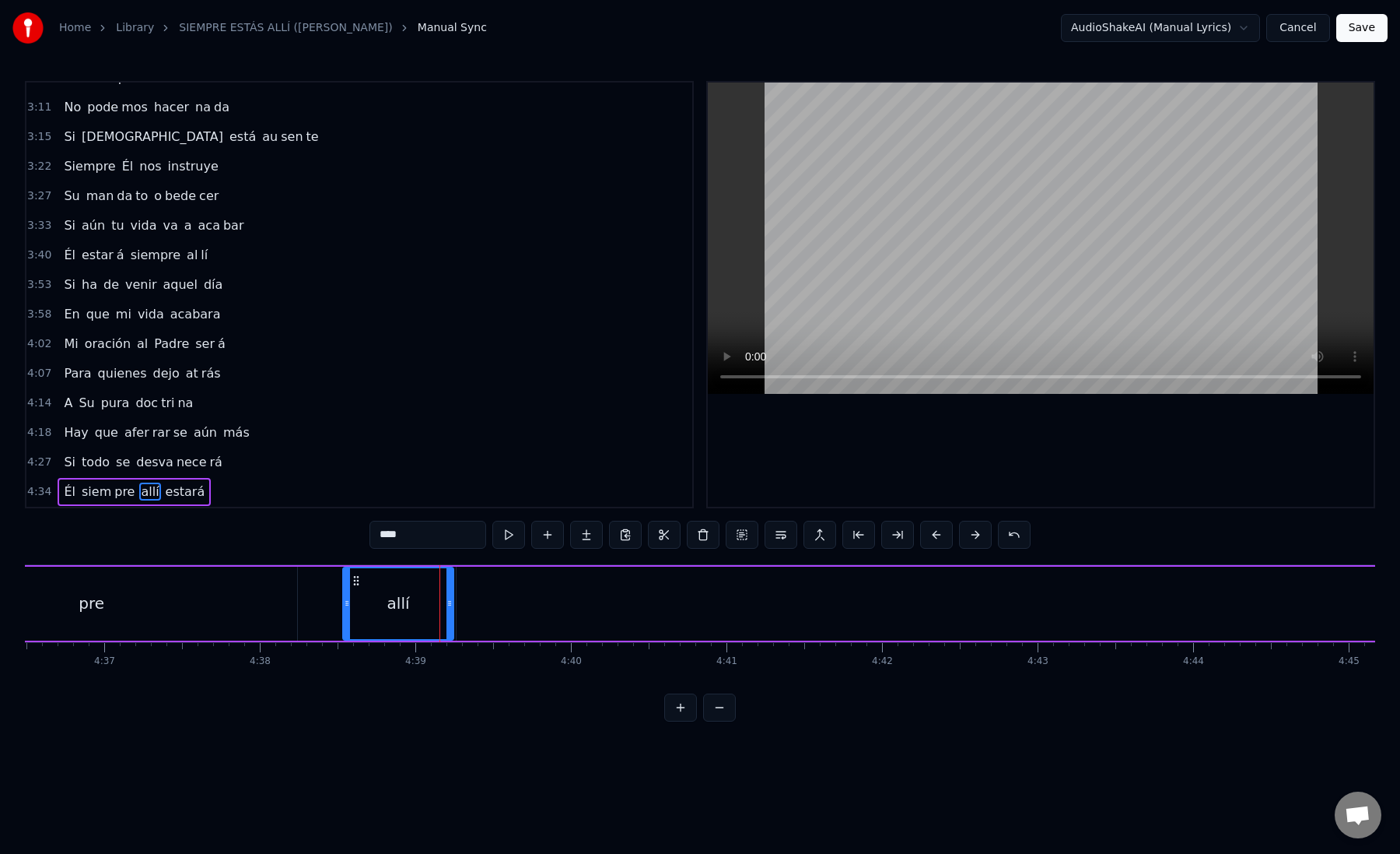
drag, startPoint x: 459, startPoint y: 608, endPoint x: 447, endPoint y: 609, distance: 12.0
type input "******"
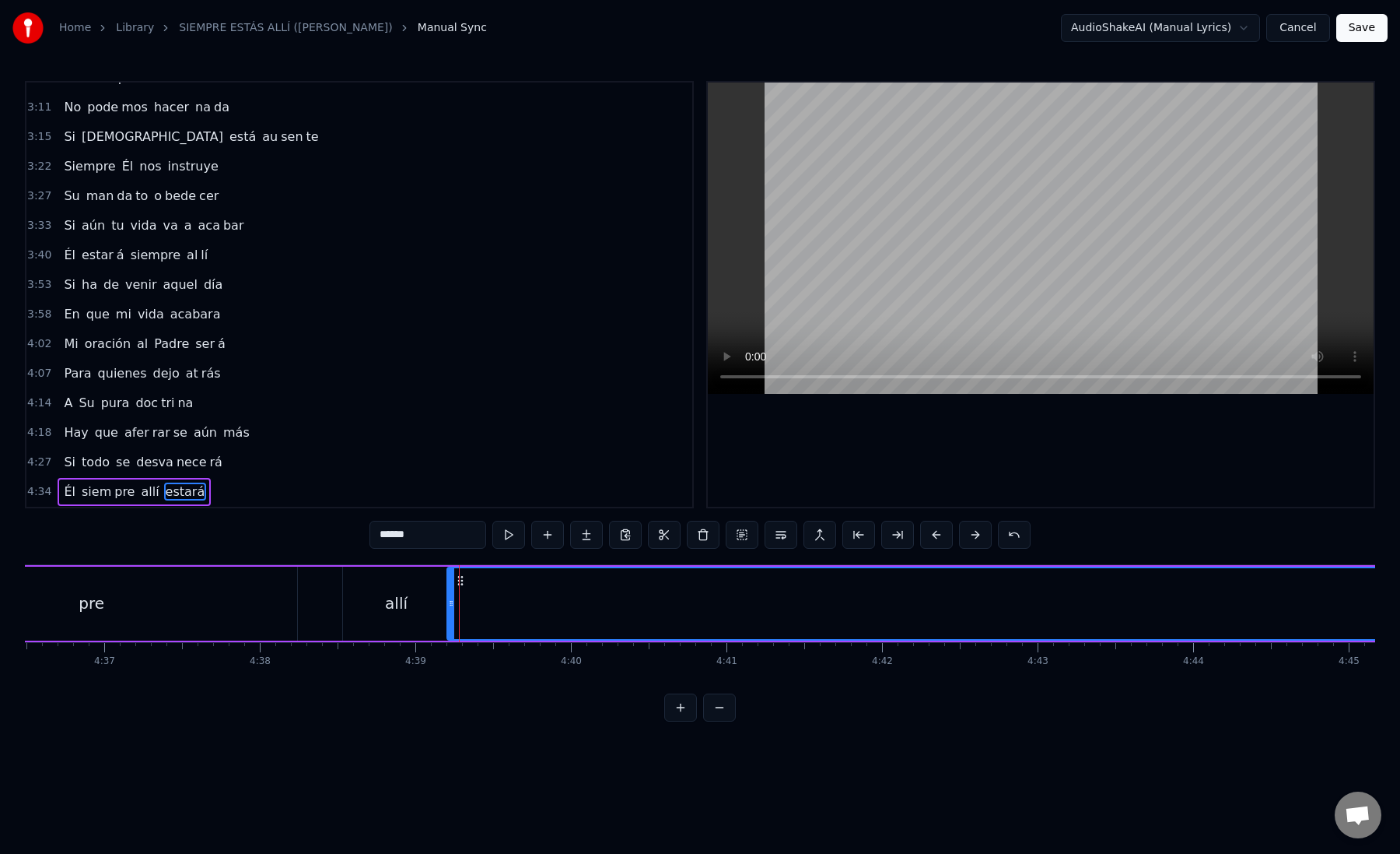
drag, startPoint x: 459, startPoint y: 604, endPoint x: 450, endPoint y: 604, distance: 9.0
drag, startPoint x: 390, startPoint y: 536, endPoint x: 439, endPoint y: 536, distance: 49.0
type input "**"
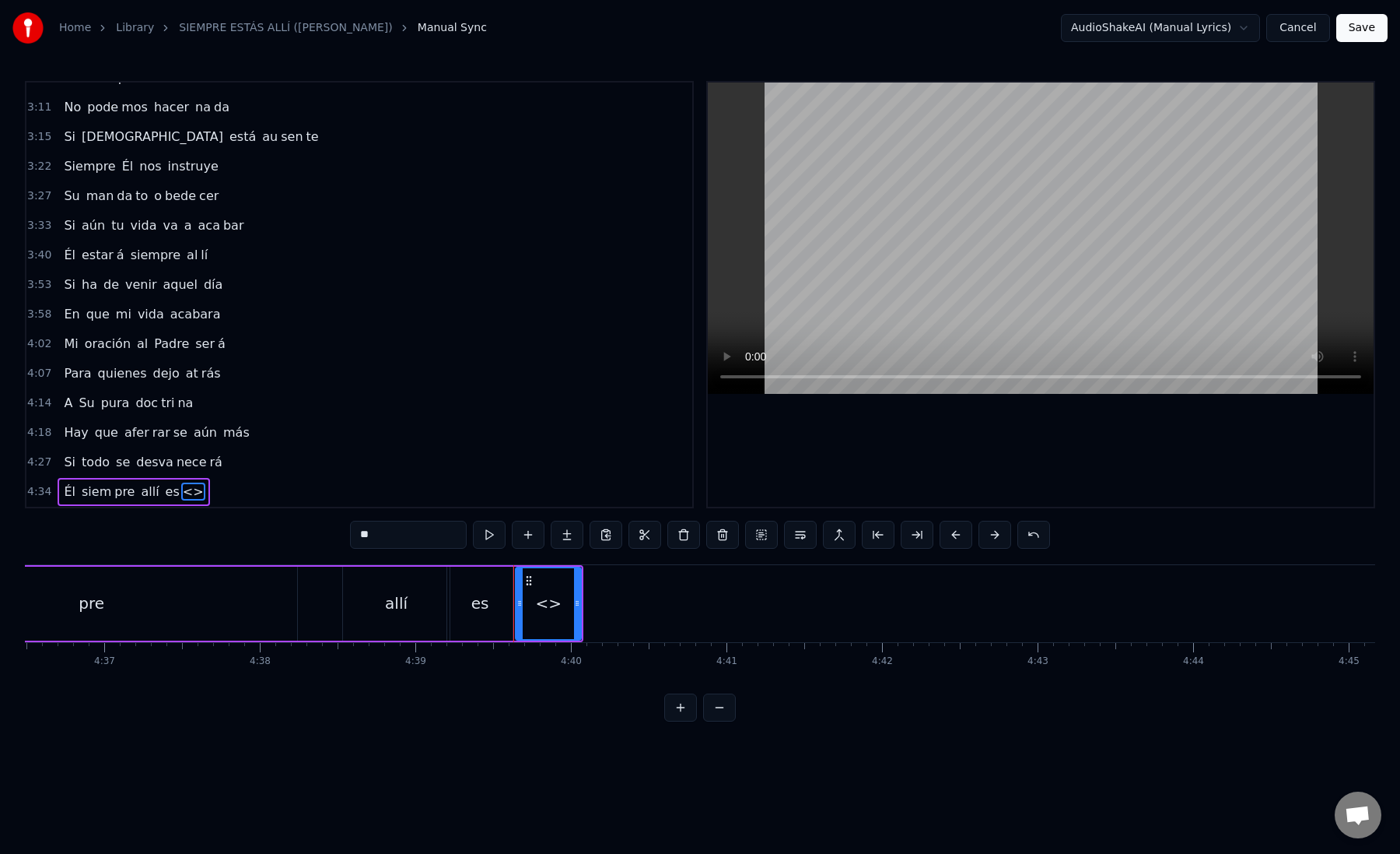
drag, startPoint x: 466, startPoint y: 534, endPoint x: 329, endPoint y: 530, distance: 137.1
paste input "**"
drag, startPoint x: 369, startPoint y: 533, endPoint x: 389, endPoint y: 534, distance: 20.0
type input "**"
drag, startPoint x: 576, startPoint y: 604, endPoint x: 550, endPoint y: 604, distance: 26.0
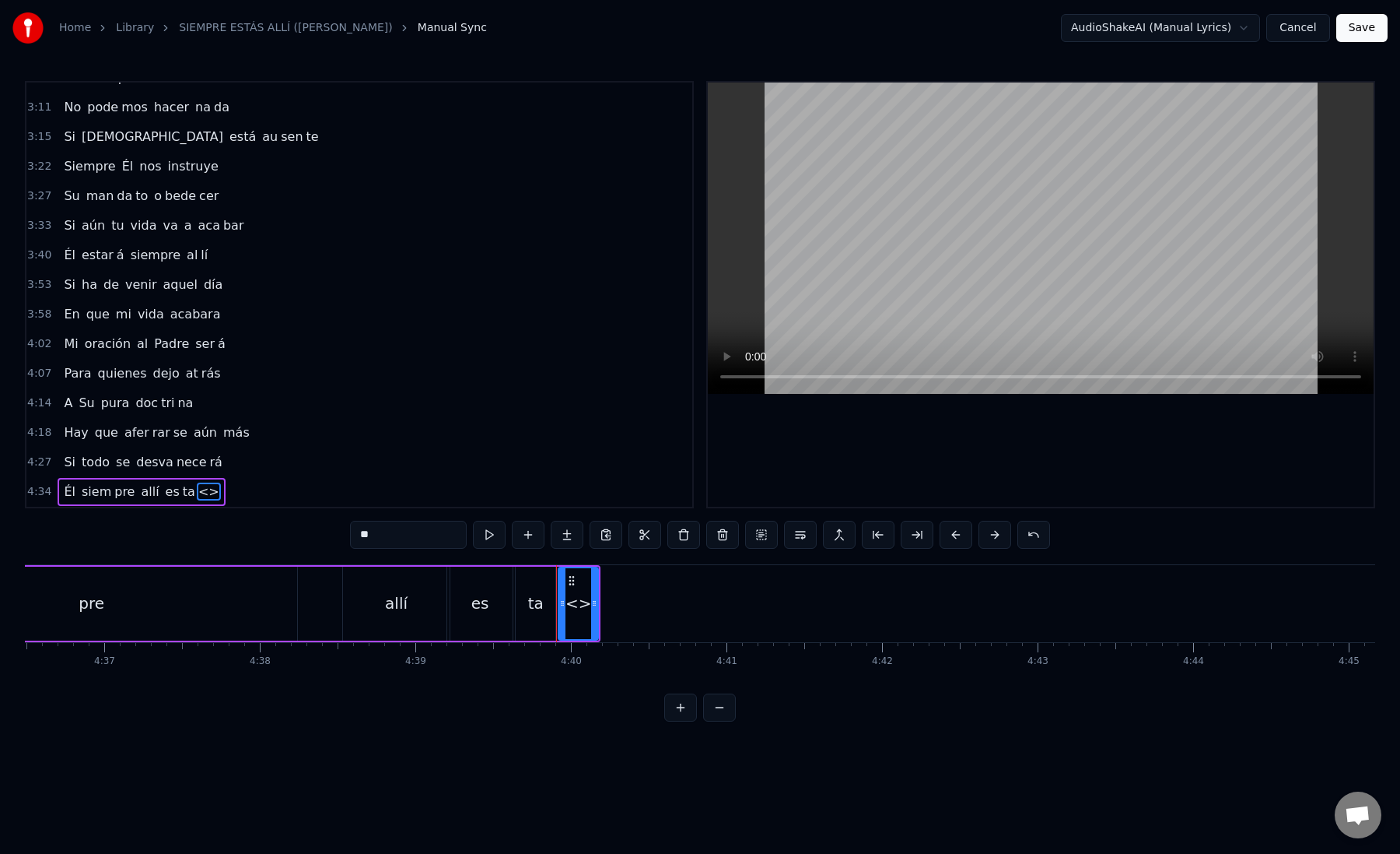
paste input "text"
drag, startPoint x: 417, startPoint y: 537, endPoint x: 337, endPoint y: 537, distance: 80.0
type input "**"
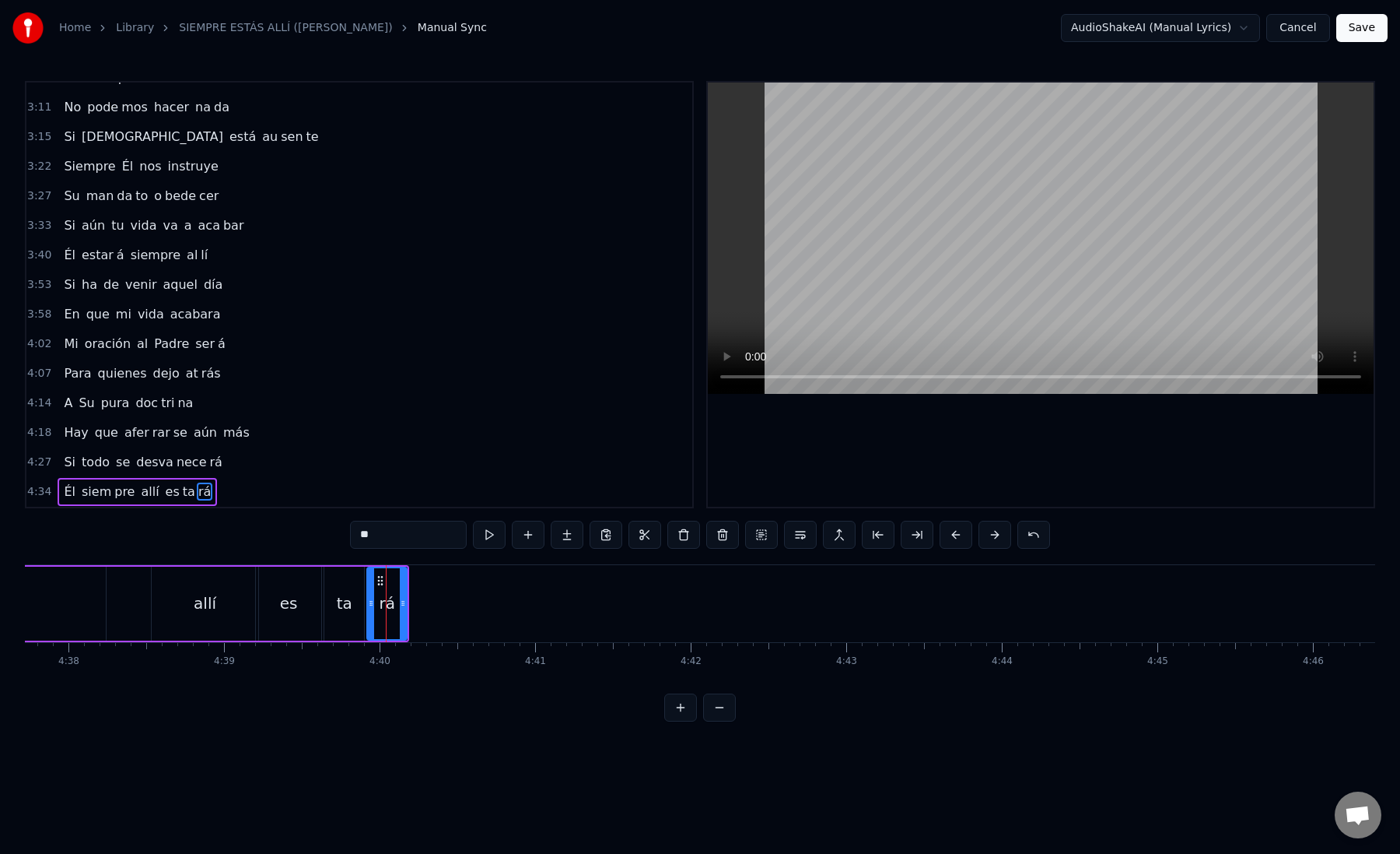
scroll to position [0, 43306]
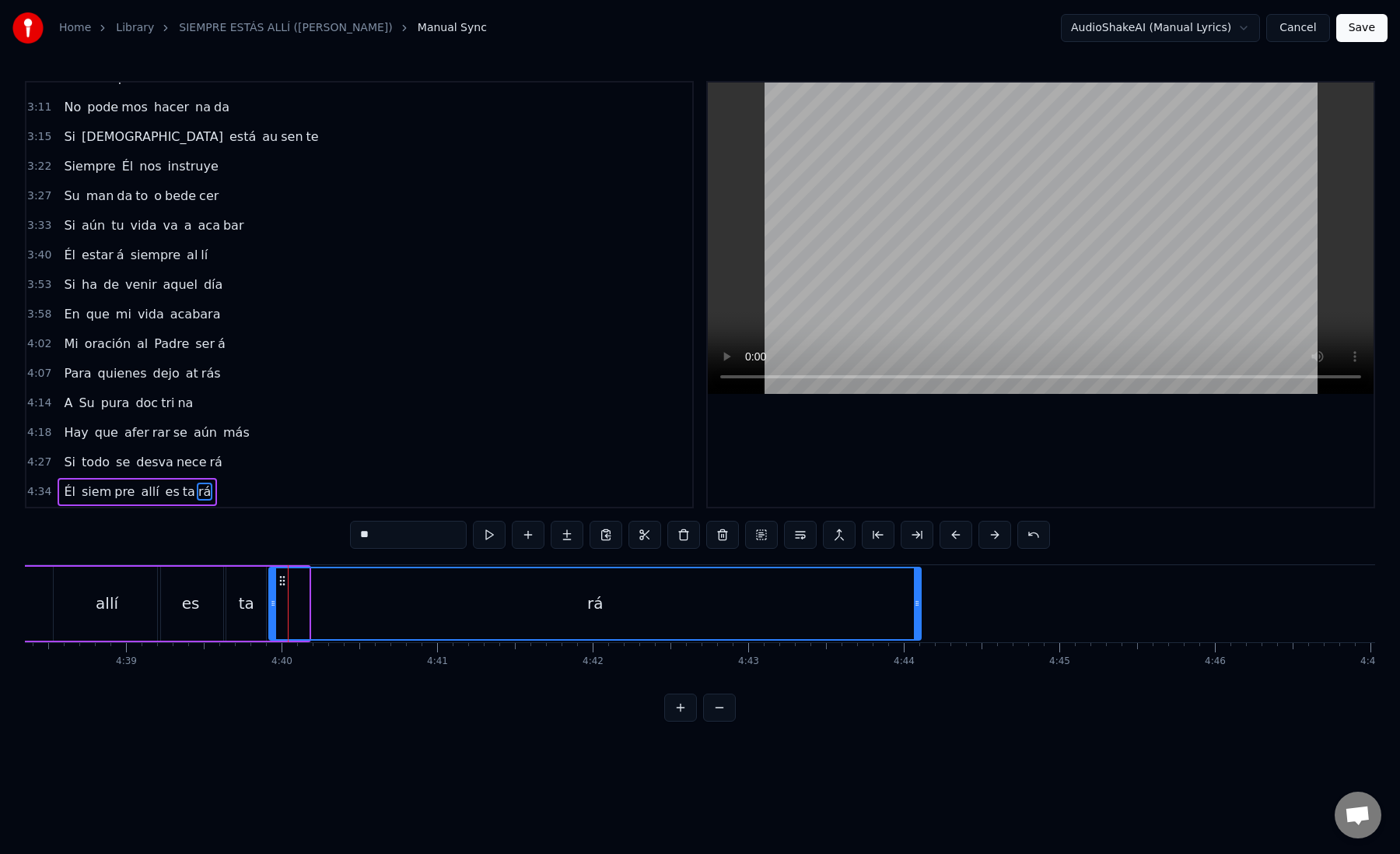
drag, startPoint x: 308, startPoint y: 597, endPoint x: 918, endPoint y: 633, distance: 611.1
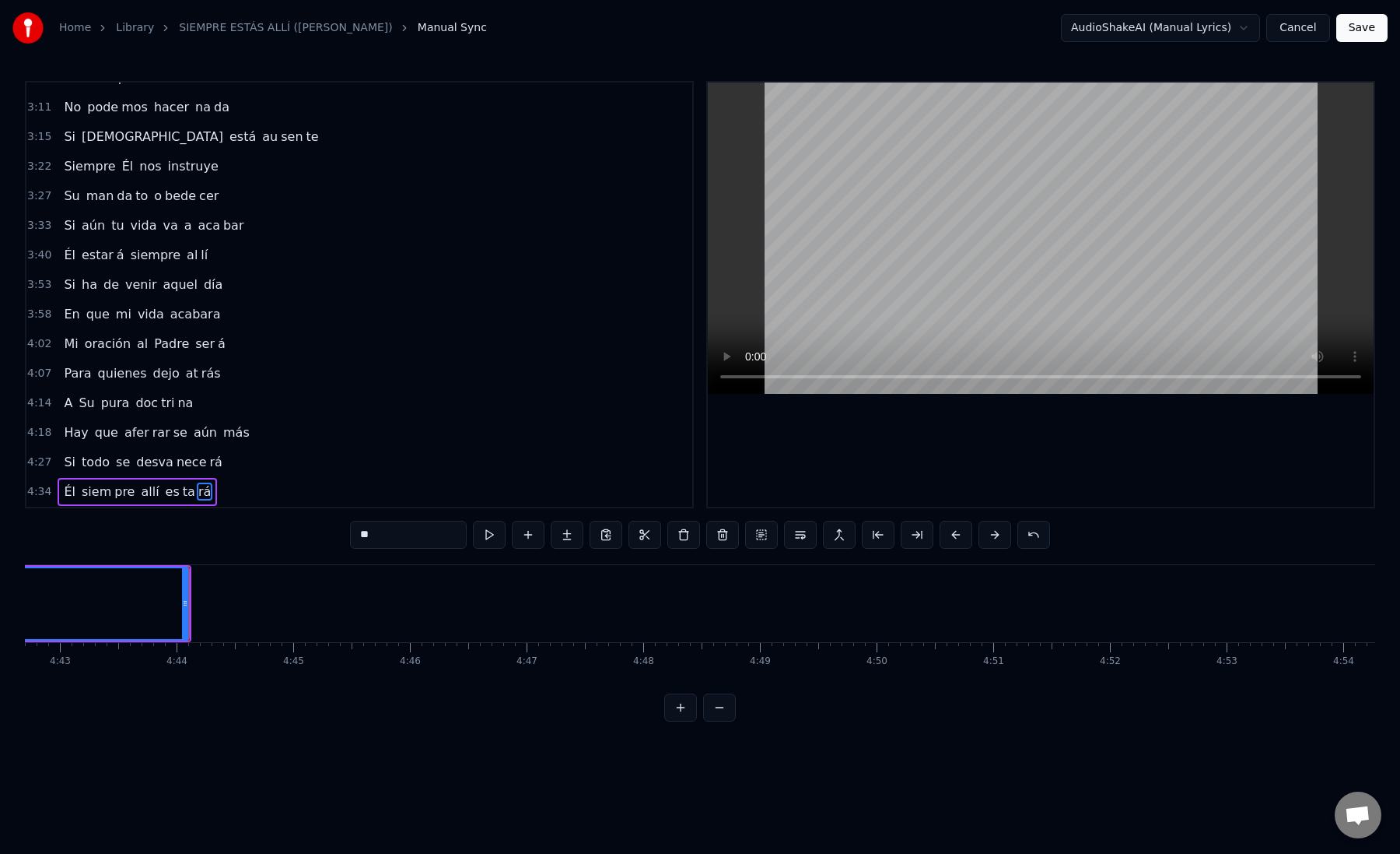
scroll to position [0, 32869]
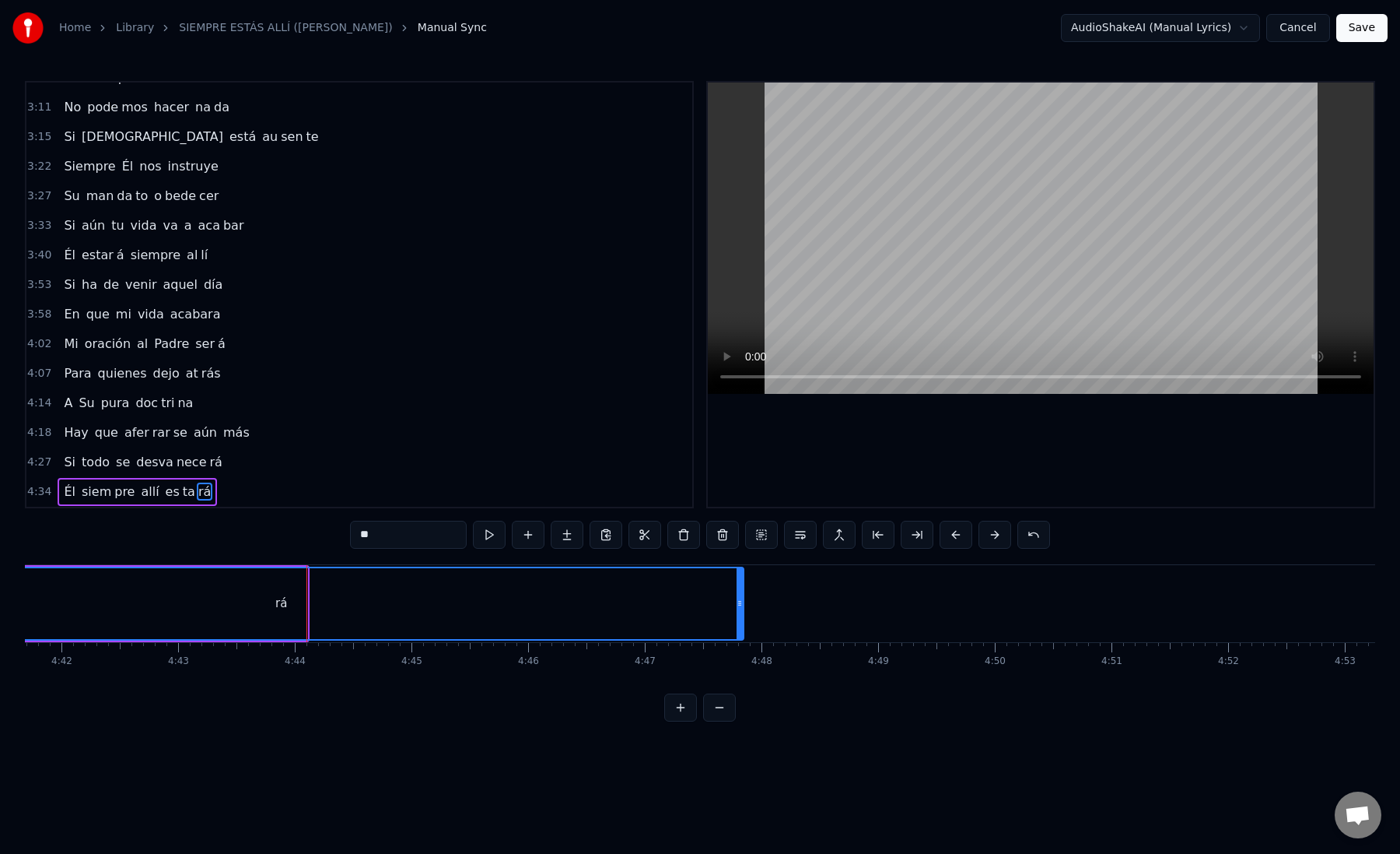
drag, startPoint x: 301, startPoint y: 603, endPoint x: 737, endPoint y: 605, distance: 436.0
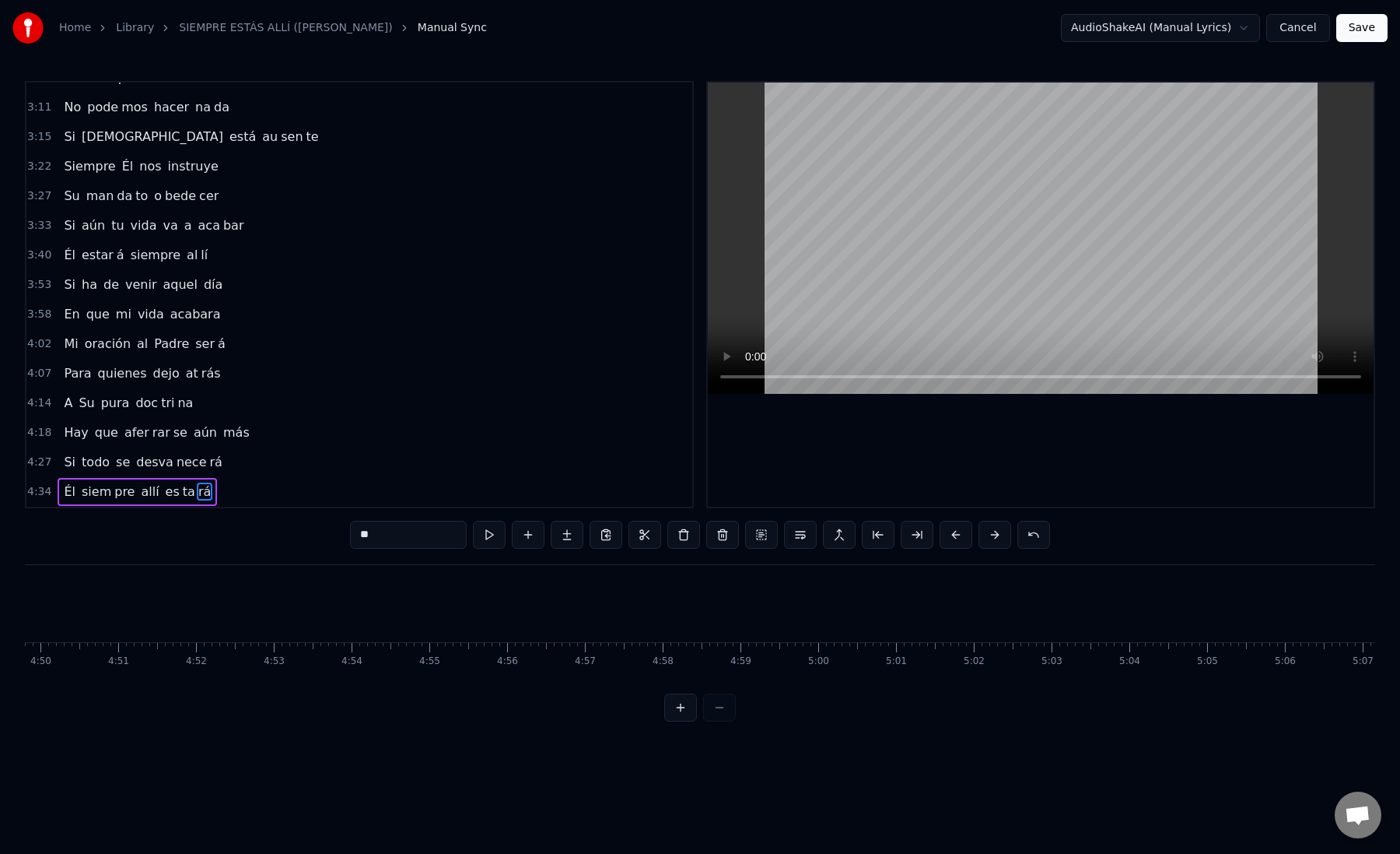
scroll to position [0, 22555]
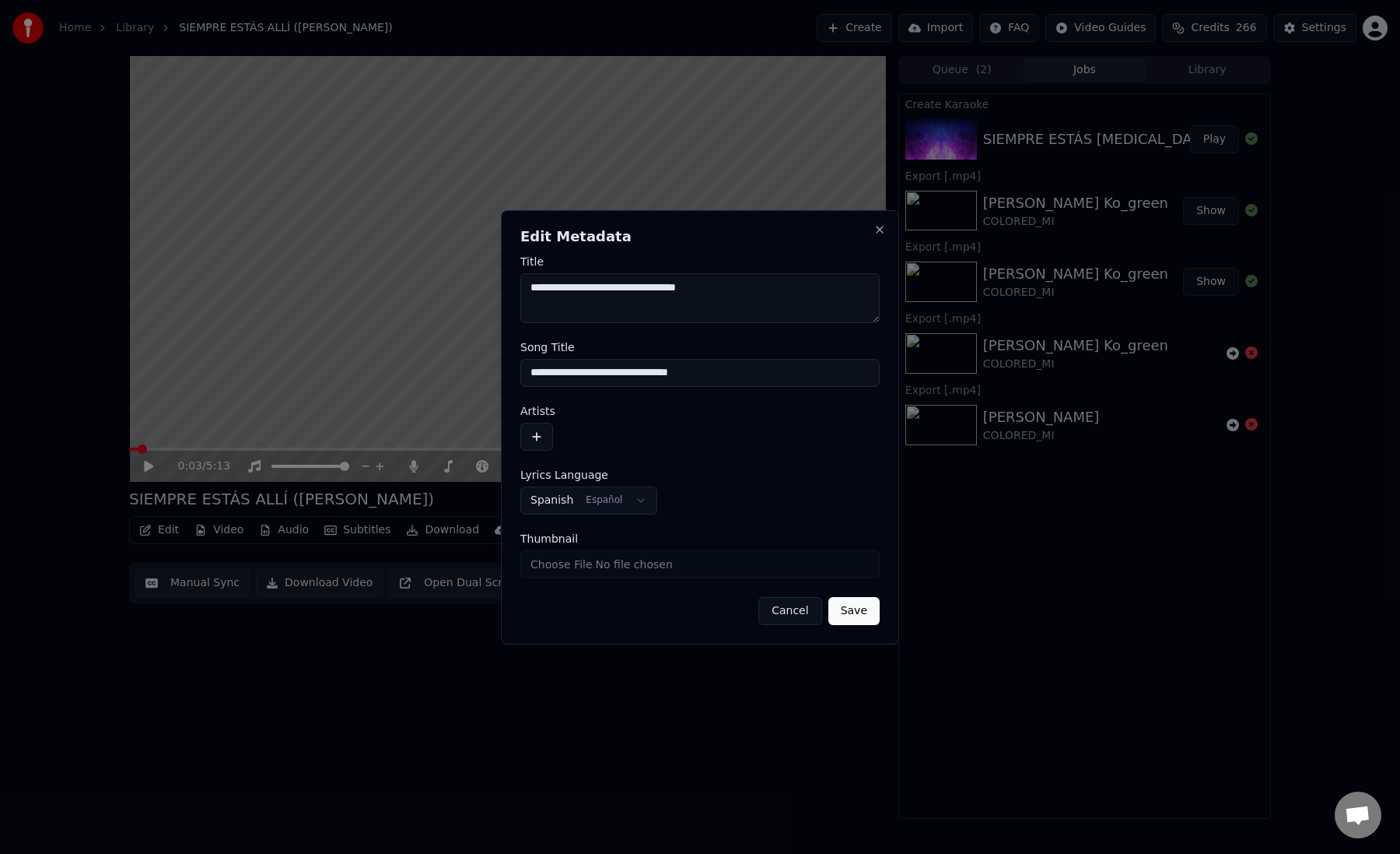
drag, startPoint x: 758, startPoint y: 292, endPoint x: 732, endPoint y: 293, distance: 26.0
type textarea "**********"
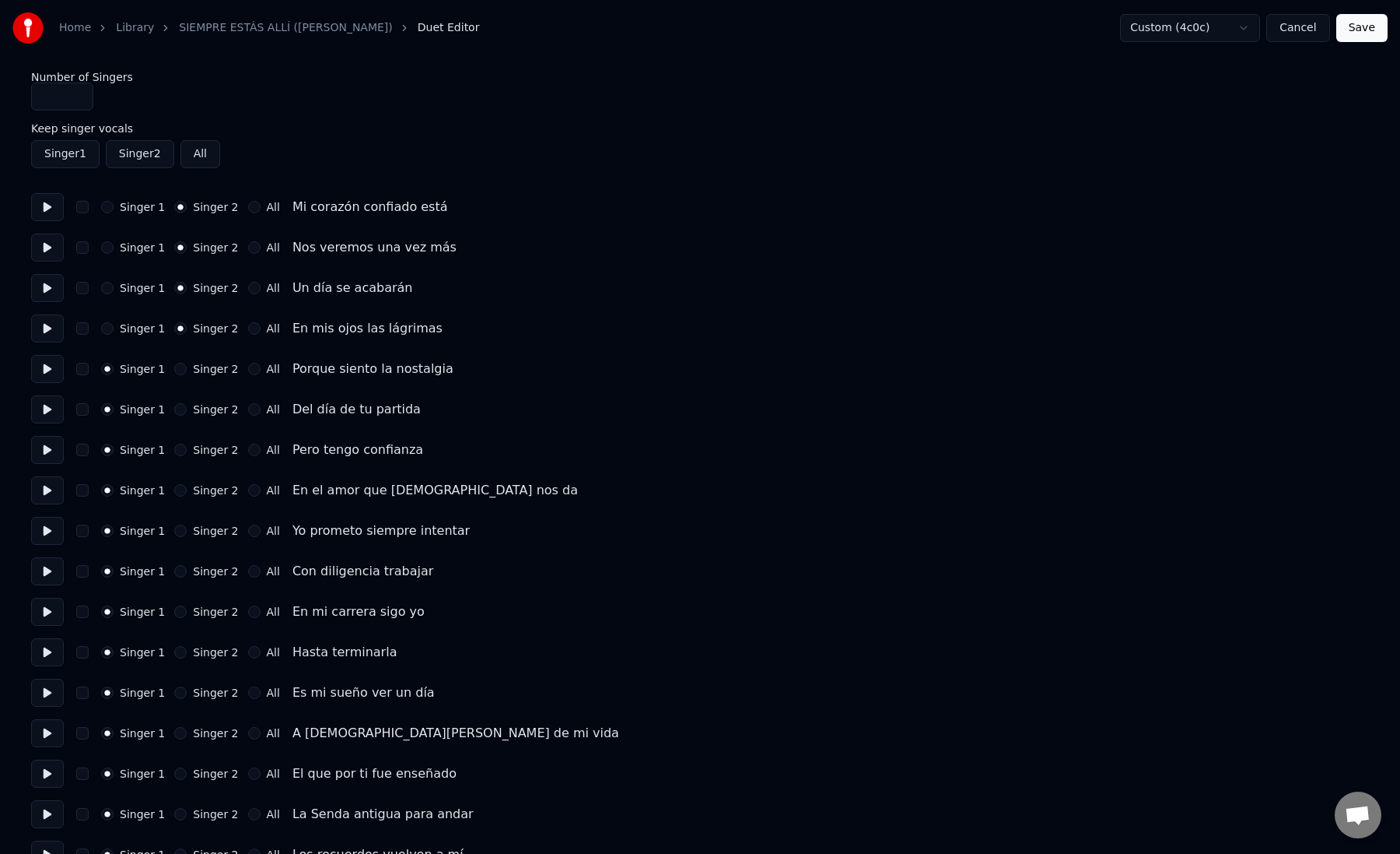
type input "*"
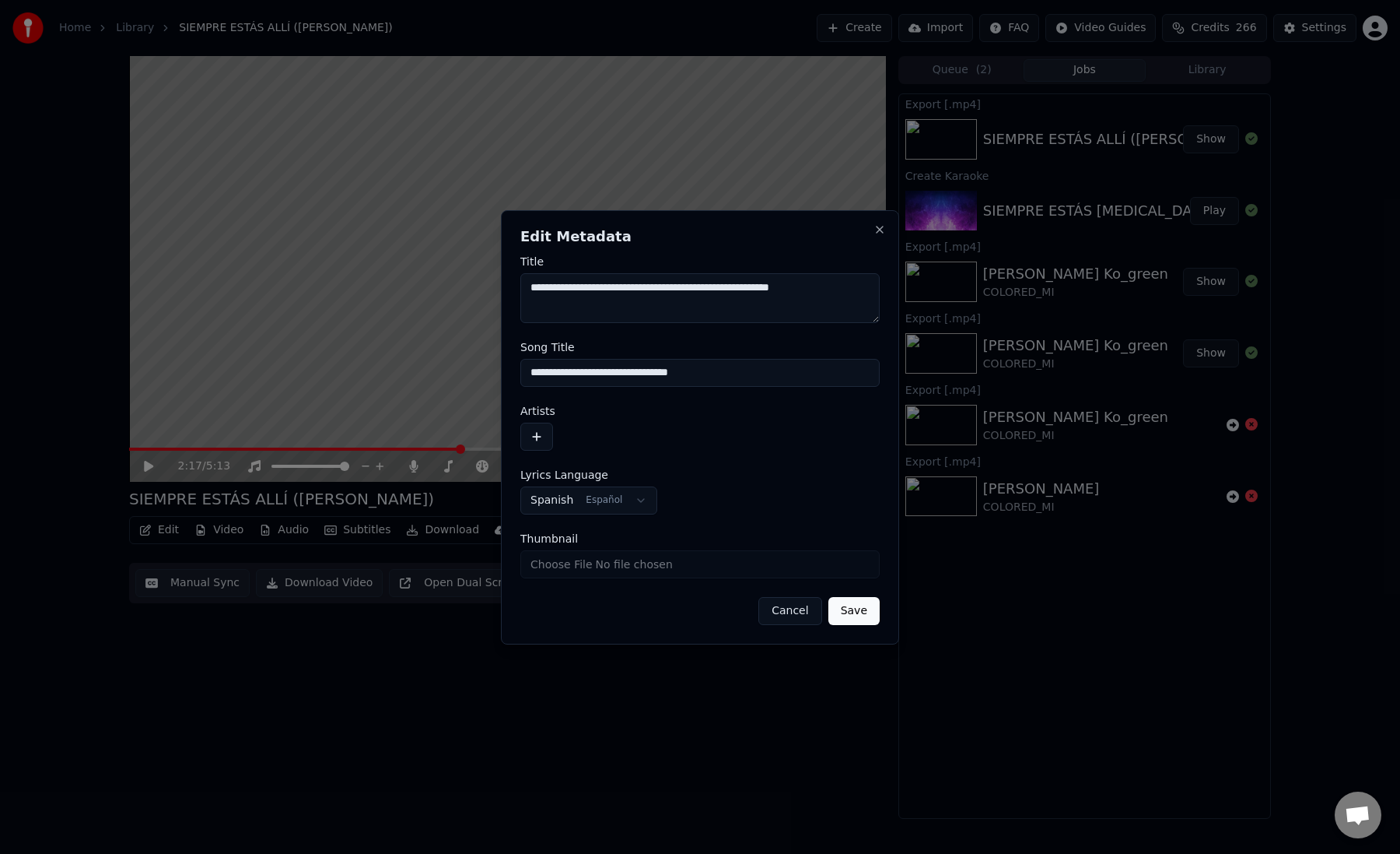
drag, startPoint x: 588, startPoint y: 288, endPoint x: 450, endPoint y: 287, distance: 138.0
type textarea "**********"
